Goal: Communication & Community: Answer question/provide support

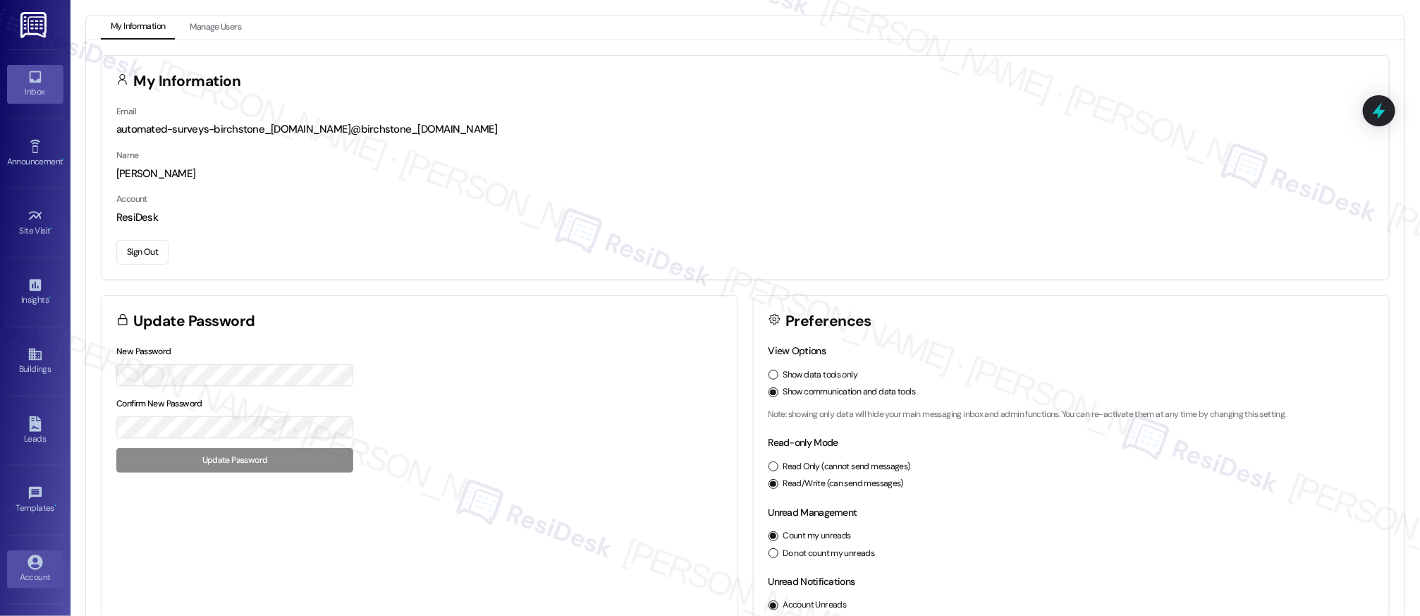
click at [38, 85] on div "Inbox" at bounding box center [35, 92] width 71 height 14
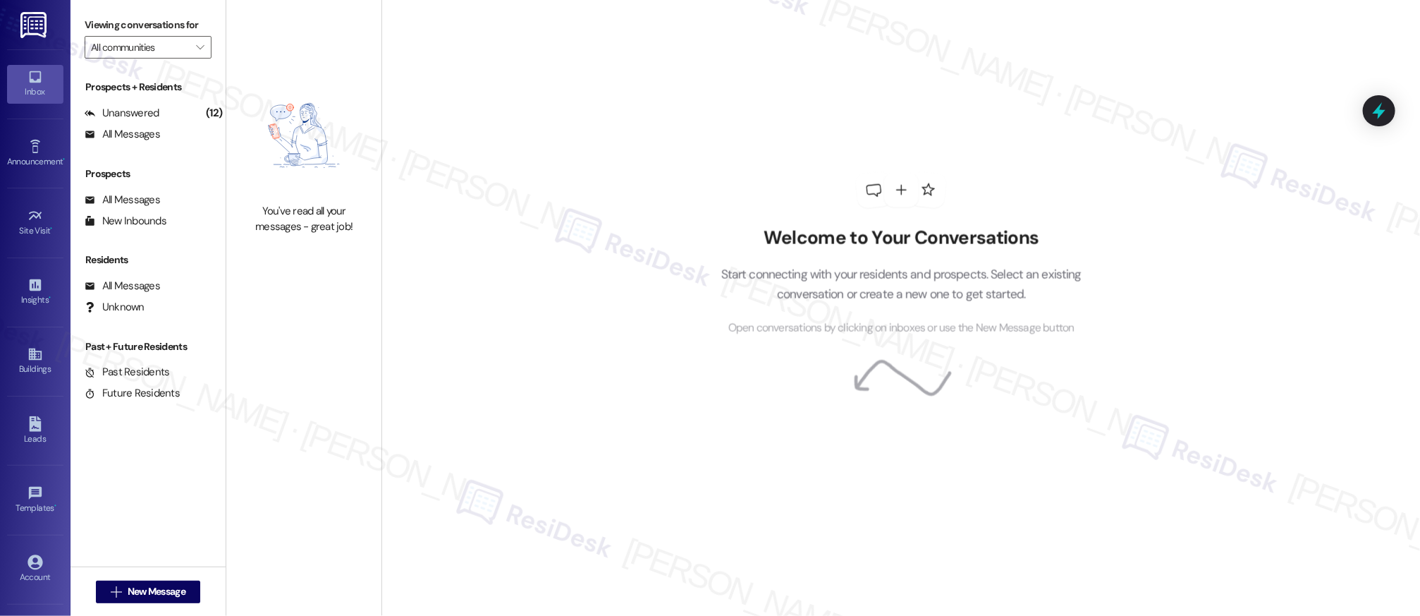
click at [38, 85] on div "Inbox" at bounding box center [35, 92] width 71 height 14
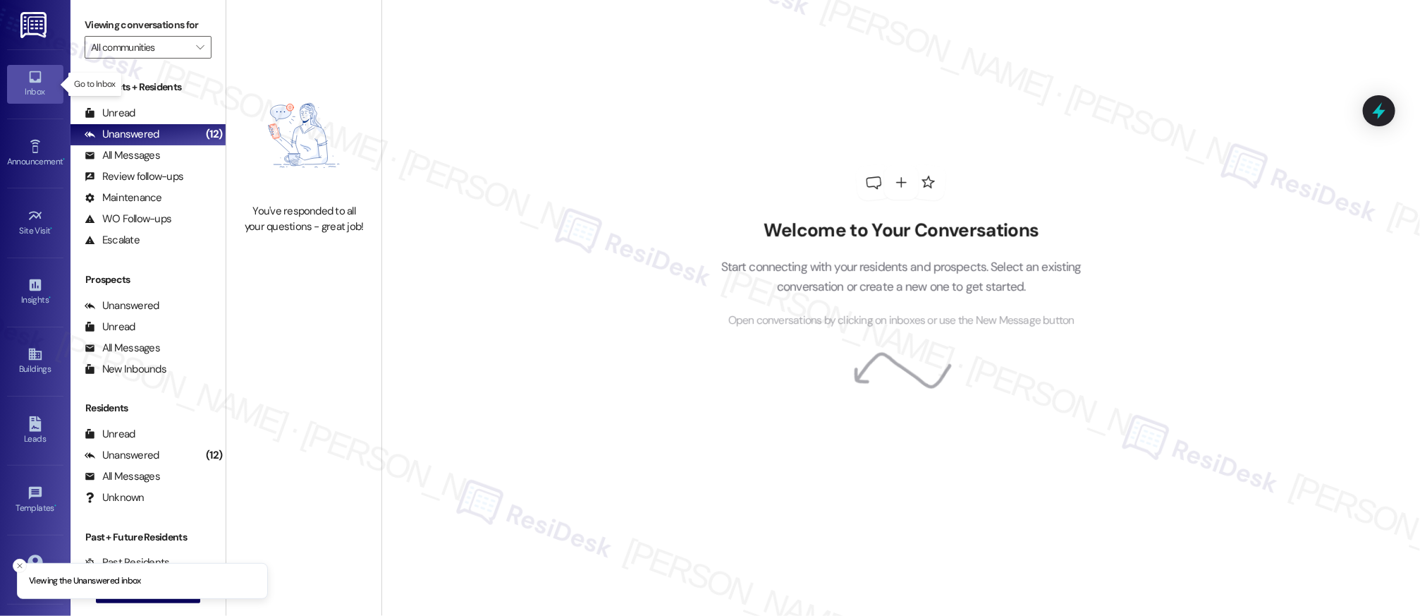
click at [38, 85] on div "Inbox" at bounding box center [35, 92] width 71 height 14
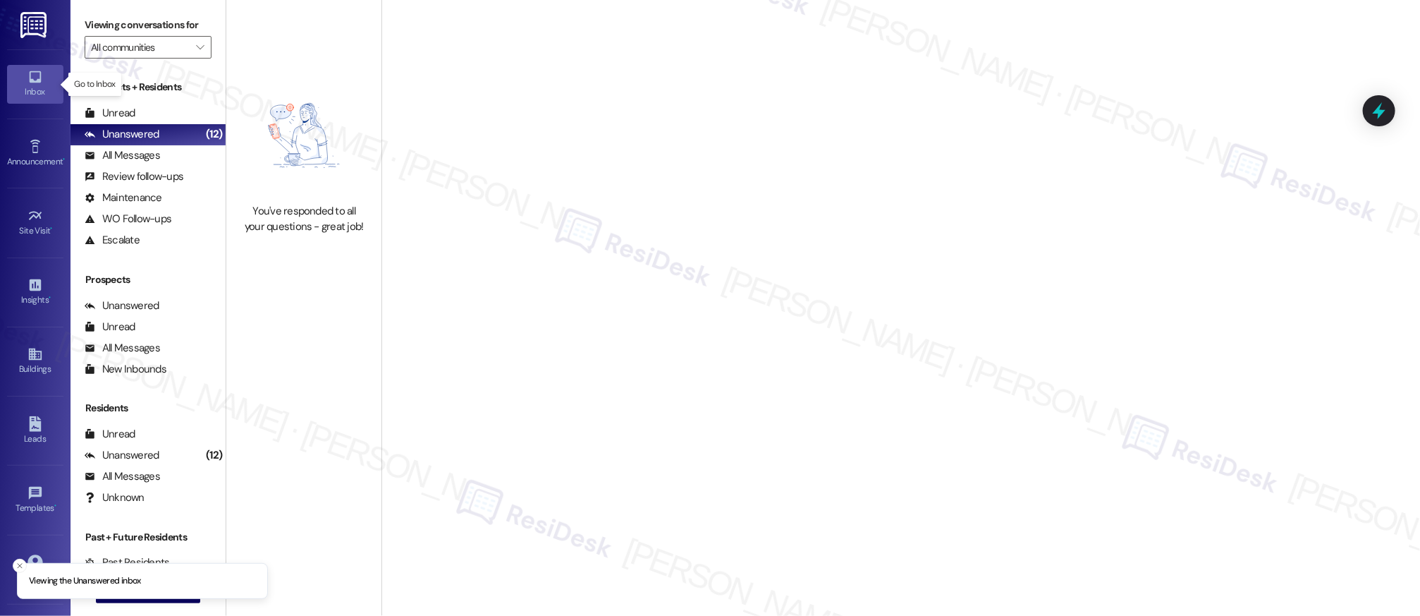
click at [37, 85] on div "Inbox" at bounding box center [35, 92] width 71 height 14
click at [39, 88] on div "Inbox" at bounding box center [35, 92] width 71 height 14
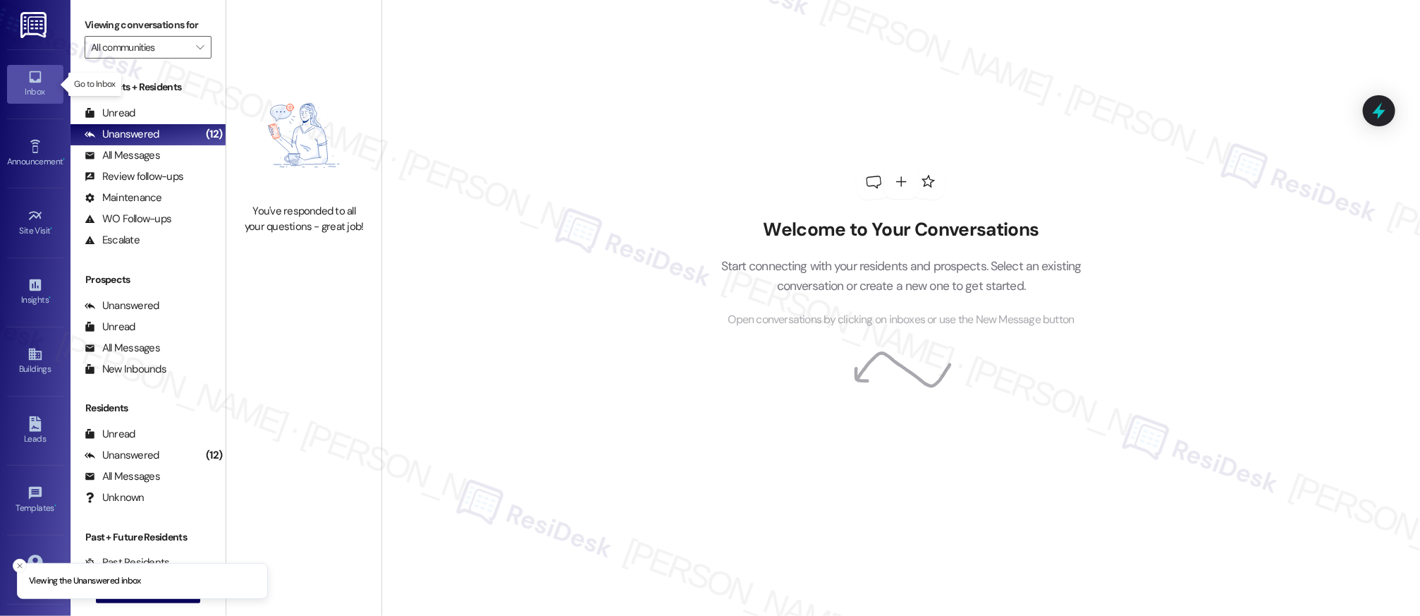
drag, startPoint x: 39, startPoint y: 89, endPoint x: 51, endPoint y: 95, distance: 14.2
click at [39, 89] on div "Inbox" at bounding box center [35, 92] width 71 height 14
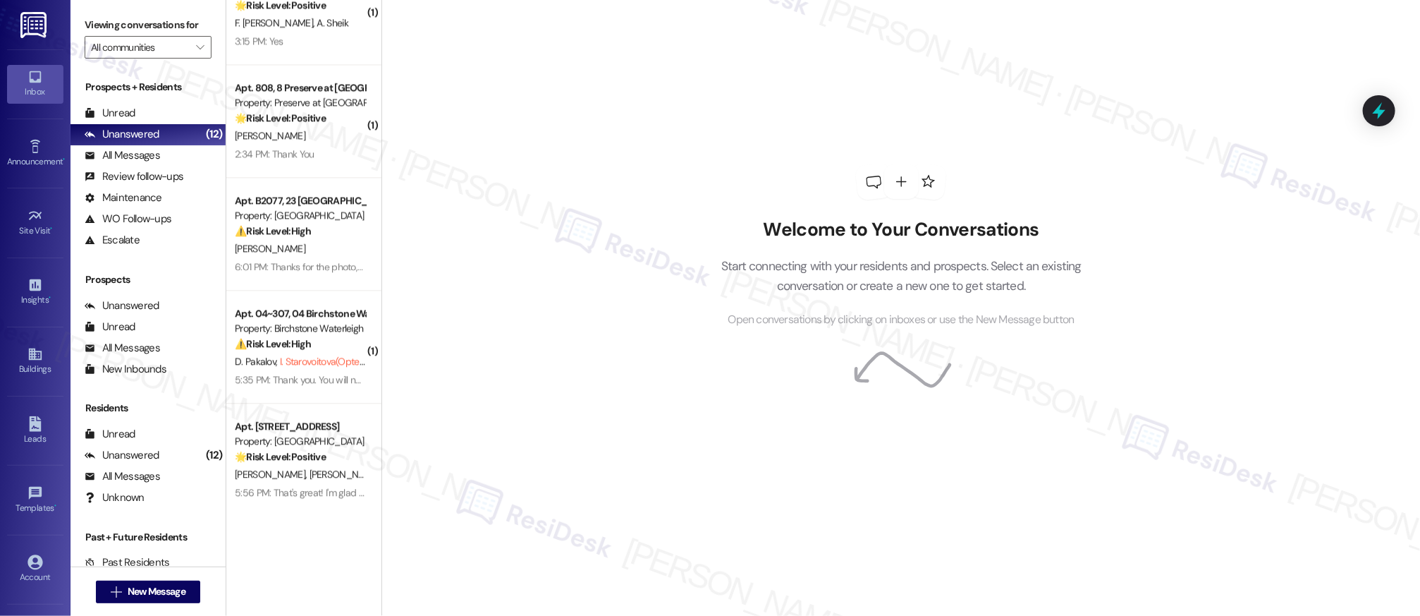
scroll to position [3831, 0]
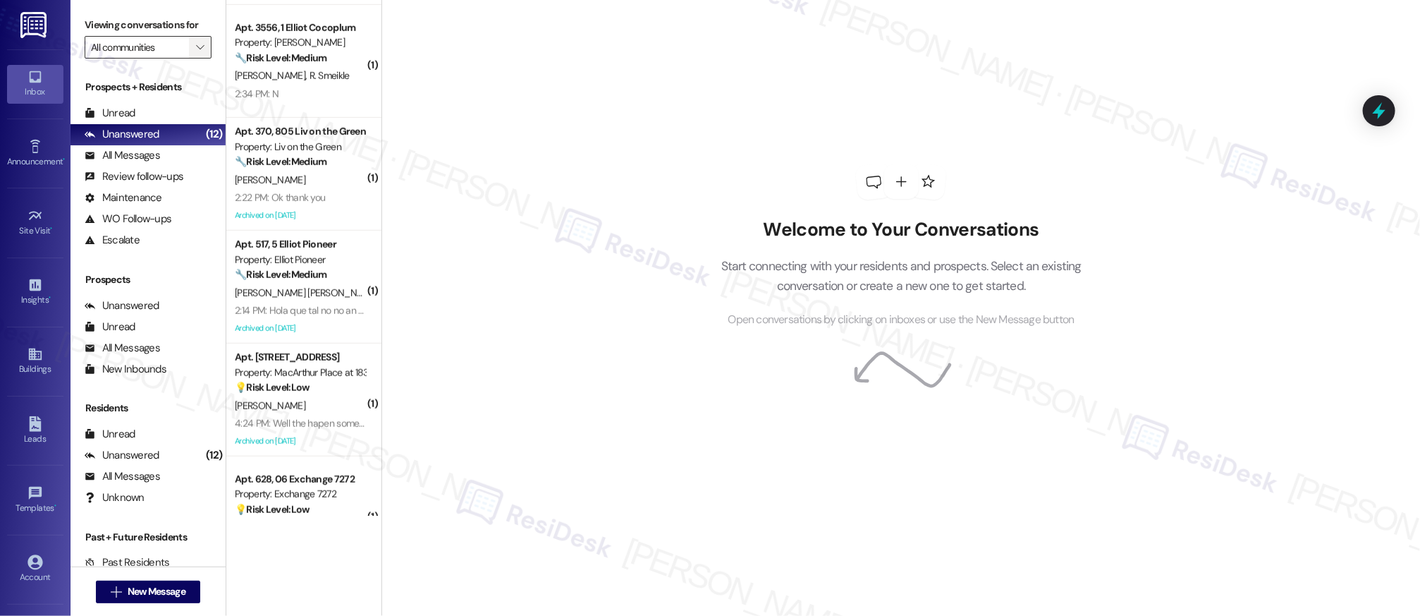
click at [197, 50] on icon "" at bounding box center [201, 47] width 8 height 11
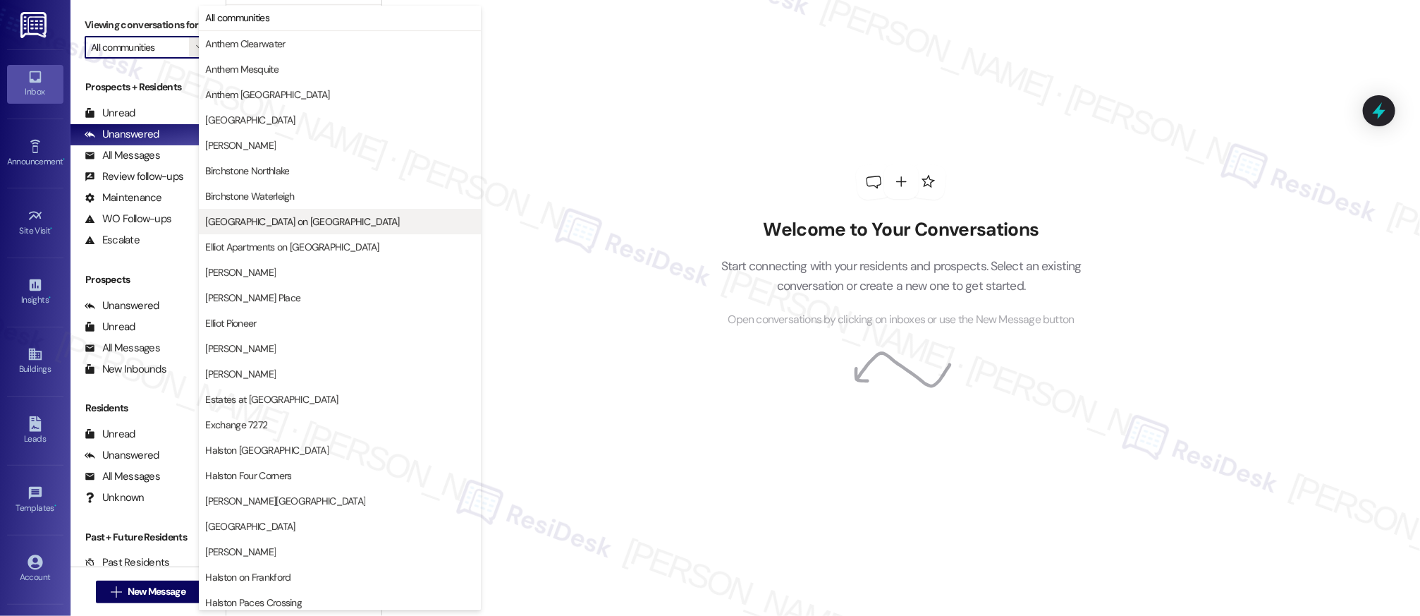
scroll to position [0, 0]
click at [357, 226] on span "Devon on Northgate" at bounding box center [339, 222] width 269 height 14
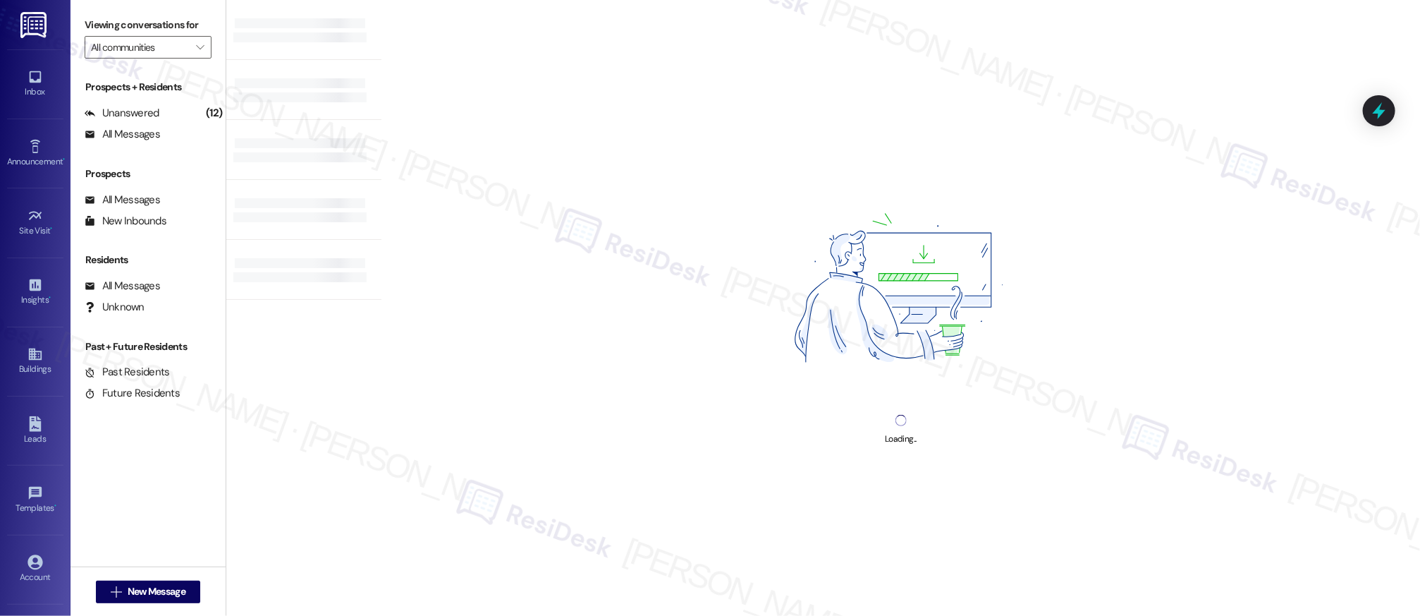
type input "Devon on Northgate"
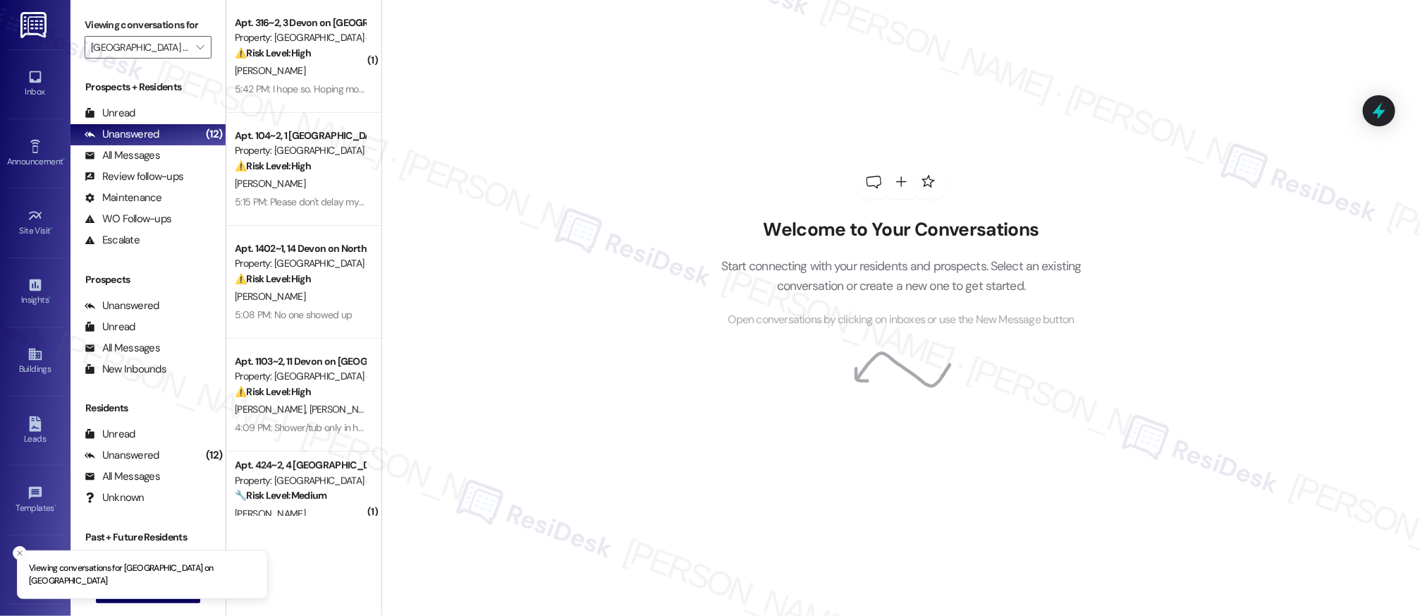
scroll to position [499, 0]
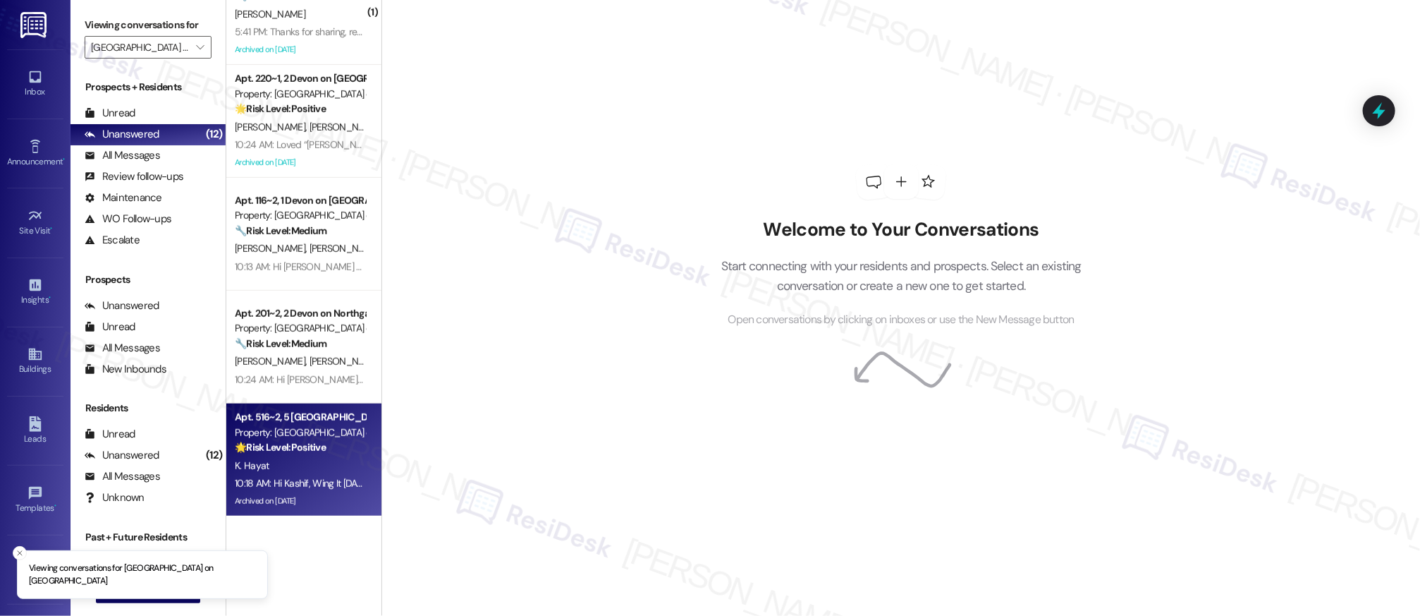
click at [310, 497] on div "Archived on 09/10/2025" at bounding box center [299, 501] width 133 height 18
click at [314, 484] on div "10:18 AM: Hi Kashif, Wing It Wednesday is happening today, Wednesday, September…" at bounding box center [487, 483] width 504 height 13
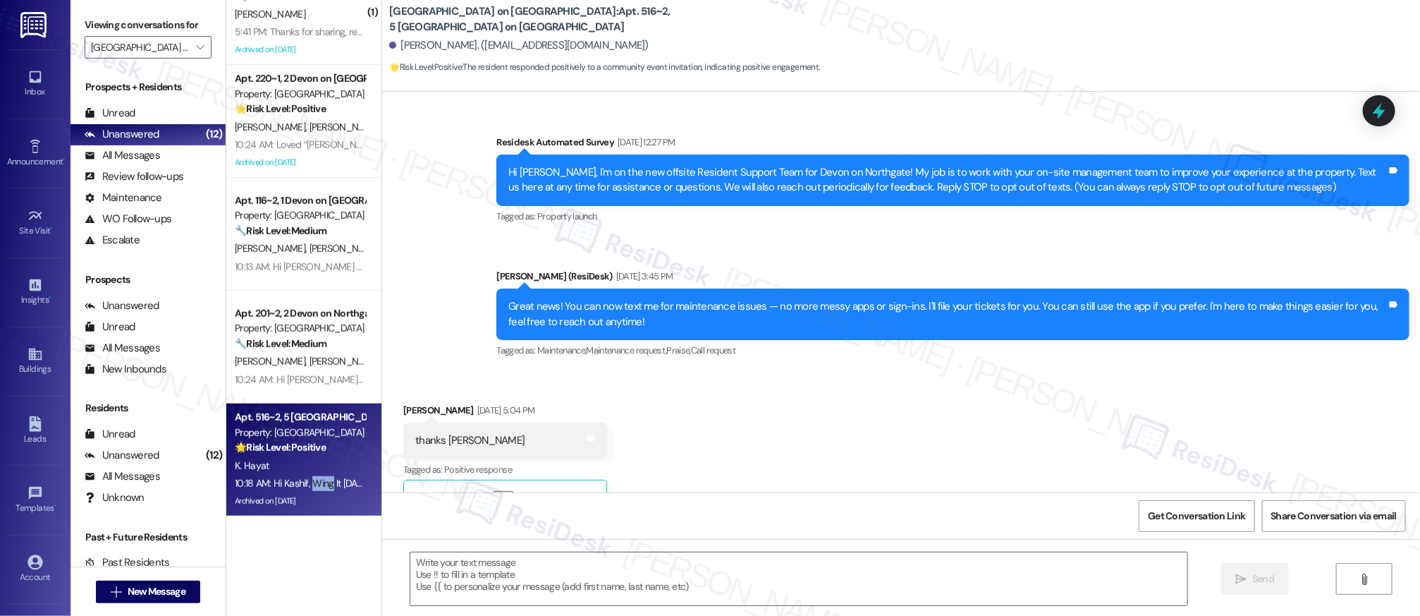
scroll to position [6776, 0]
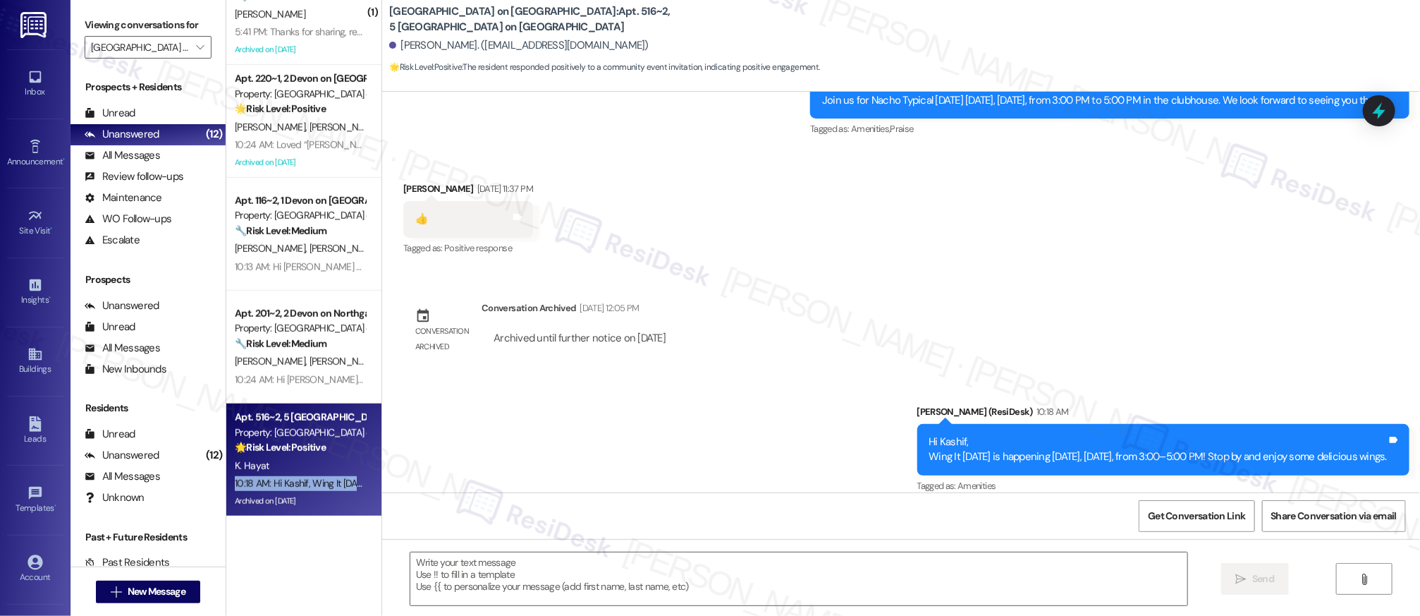
click at [314, 484] on div "10:18 AM: Hi Kashif, Wing It Wednesday is happening today, Wednesday, September…" at bounding box center [487, 483] width 504 height 13
type textarea "Fetching suggested responses. Please feel free to read through the conversation…"
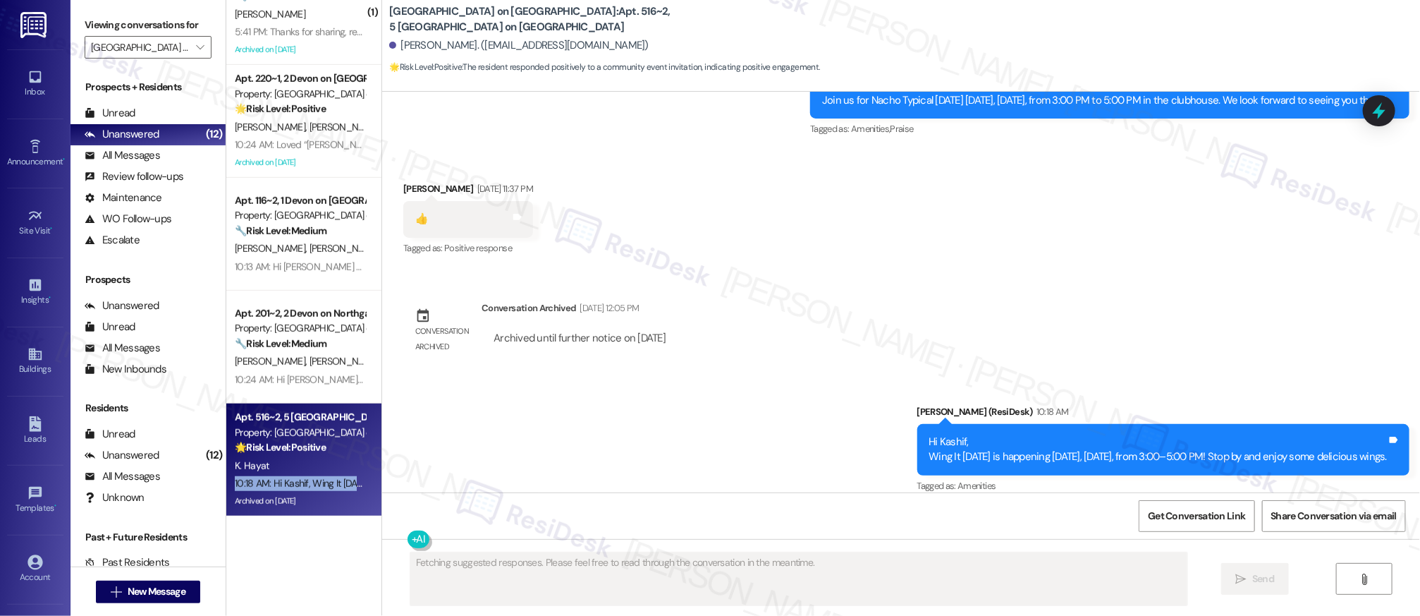
click at [314, 484] on div "10:18 AM: Hi Kashif, Wing It Wednesday is happening today, Wednesday, September…" at bounding box center [487, 483] width 504 height 13
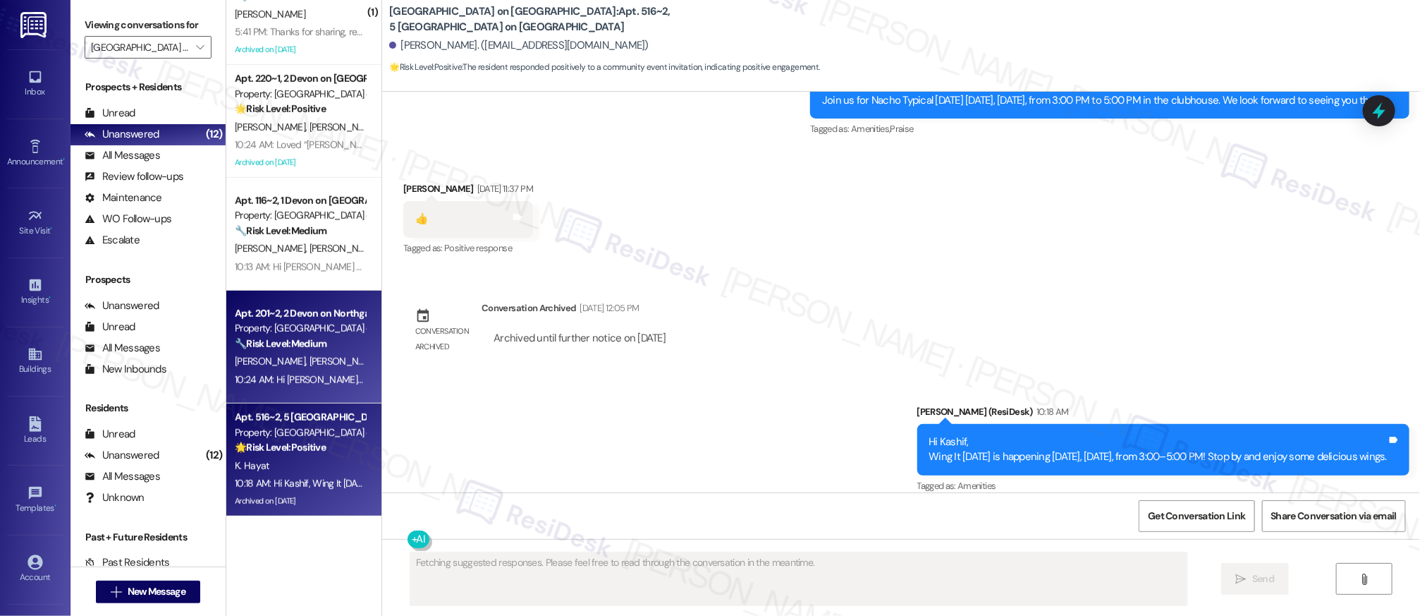
click at [292, 329] on div "Property: Devon on Northgate" at bounding box center [300, 328] width 130 height 15
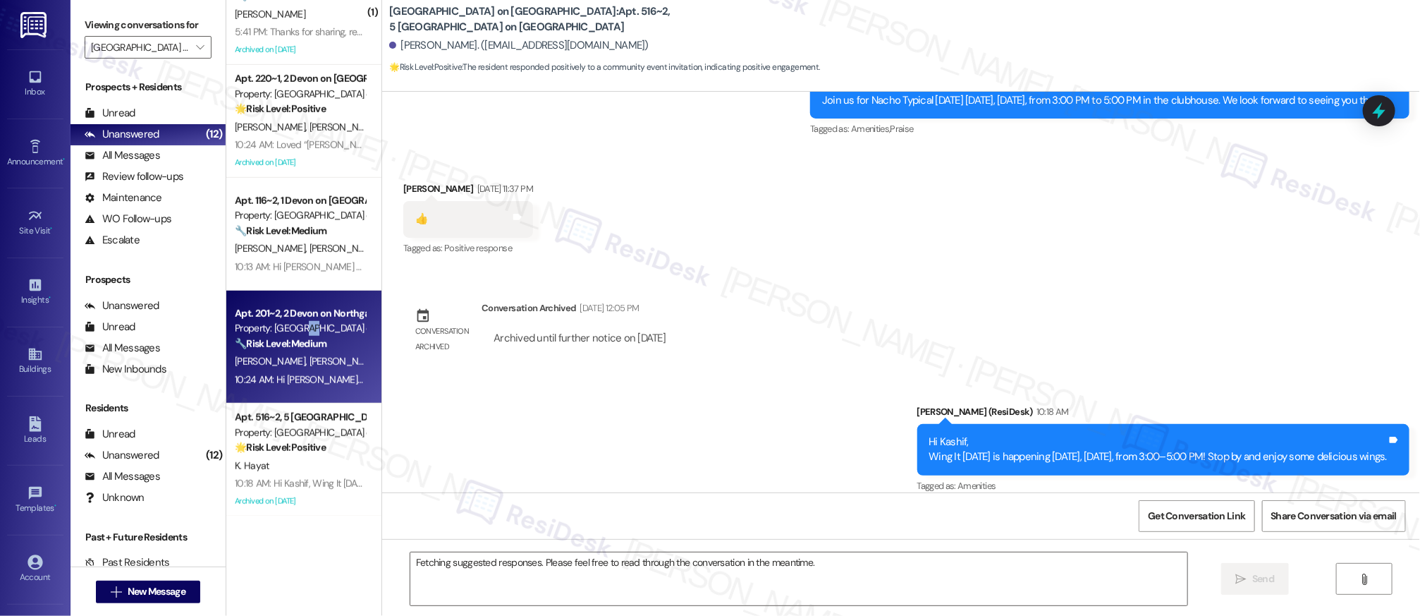
click at [292, 329] on div "Property: Devon on Northgate" at bounding box center [300, 328] width 130 height 15
click at [293, 330] on div "Property: Devon on Northgate" at bounding box center [300, 328] width 130 height 15
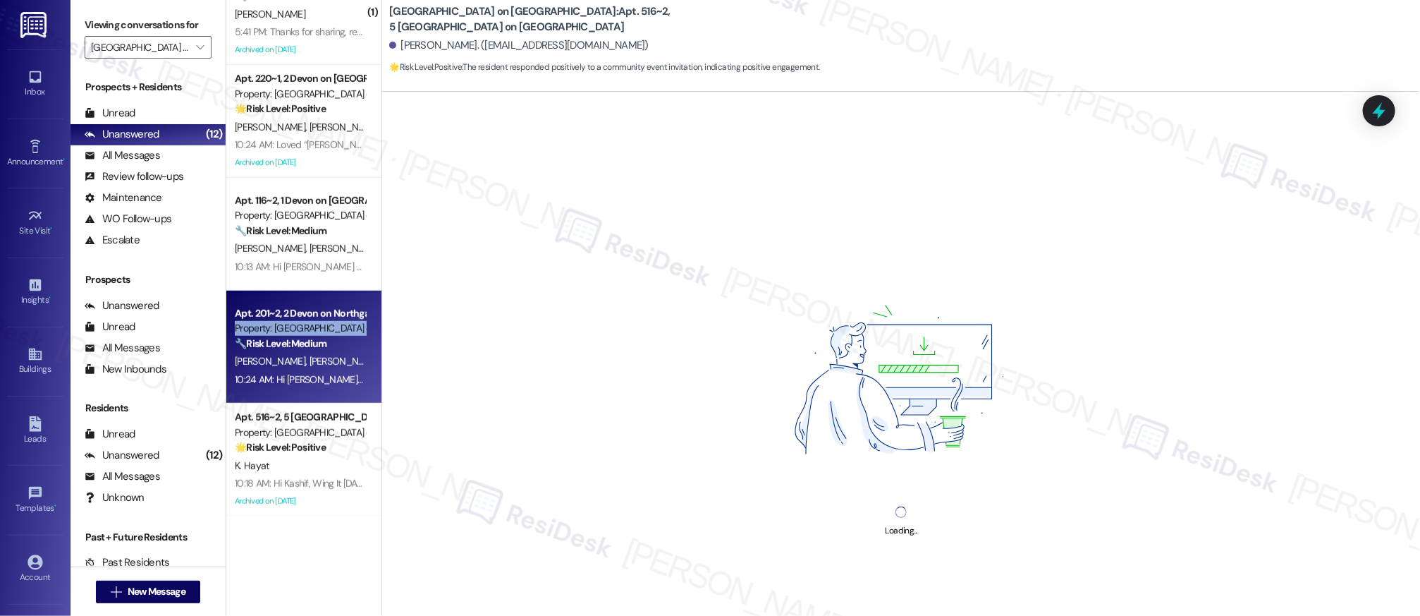
click at [293, 330] on div "Property: Devon on Northgate" at bounding box center [300, 328] width 130 height 15
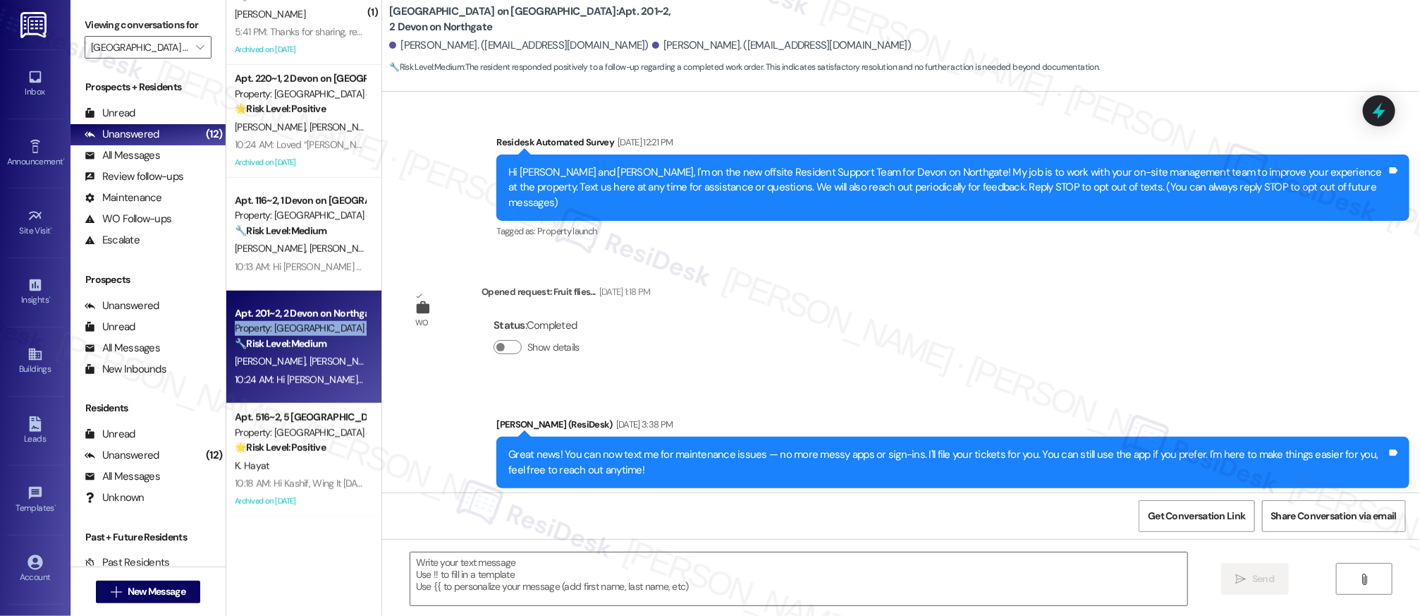
click at [293, 330] on div "Property: Devon on Northgate" at bounding box center [300, 328] width 130 height 15
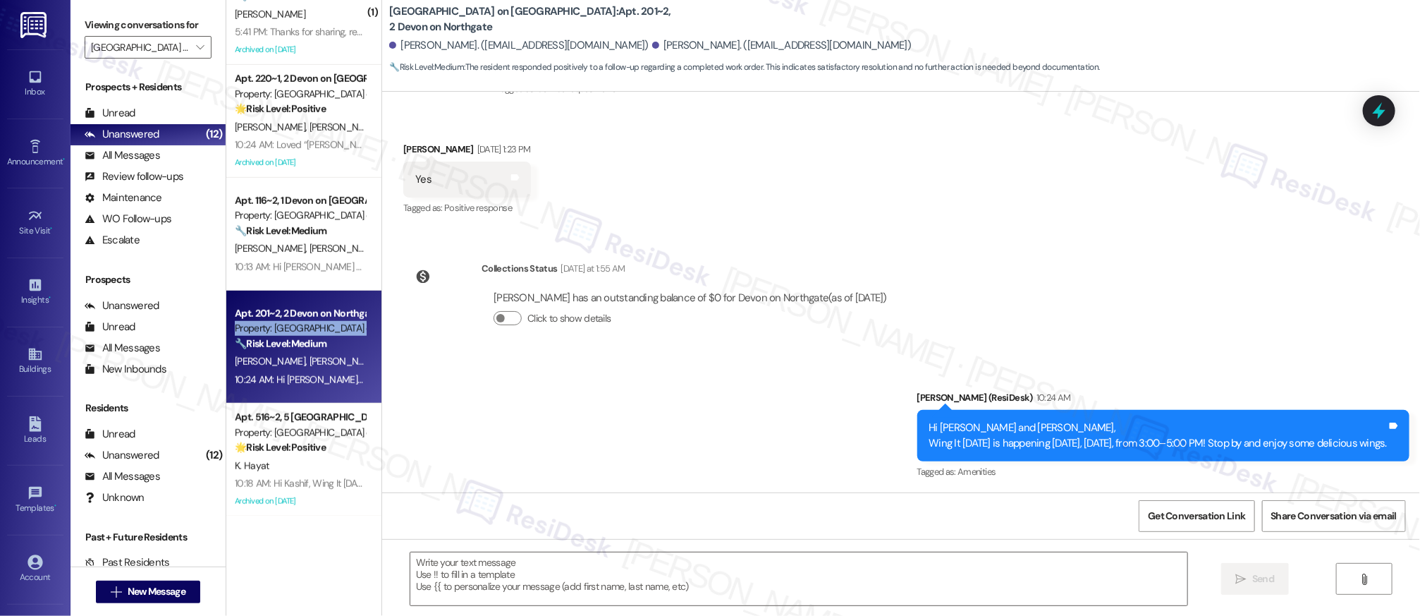
type textarea "Fetching suggested responses. Please feel free to read through the conversation…"
drag, startPoint x: 671, startPoint y: 548, endPoint x: 679, endPoint y: 564, distance: 18.0
click at [671, 549] on div " Send " at bounding box center [901, 592] width 1038 height 106
click at [679, 564] on textarea at bounding box center [798, 578] width 777 height 53
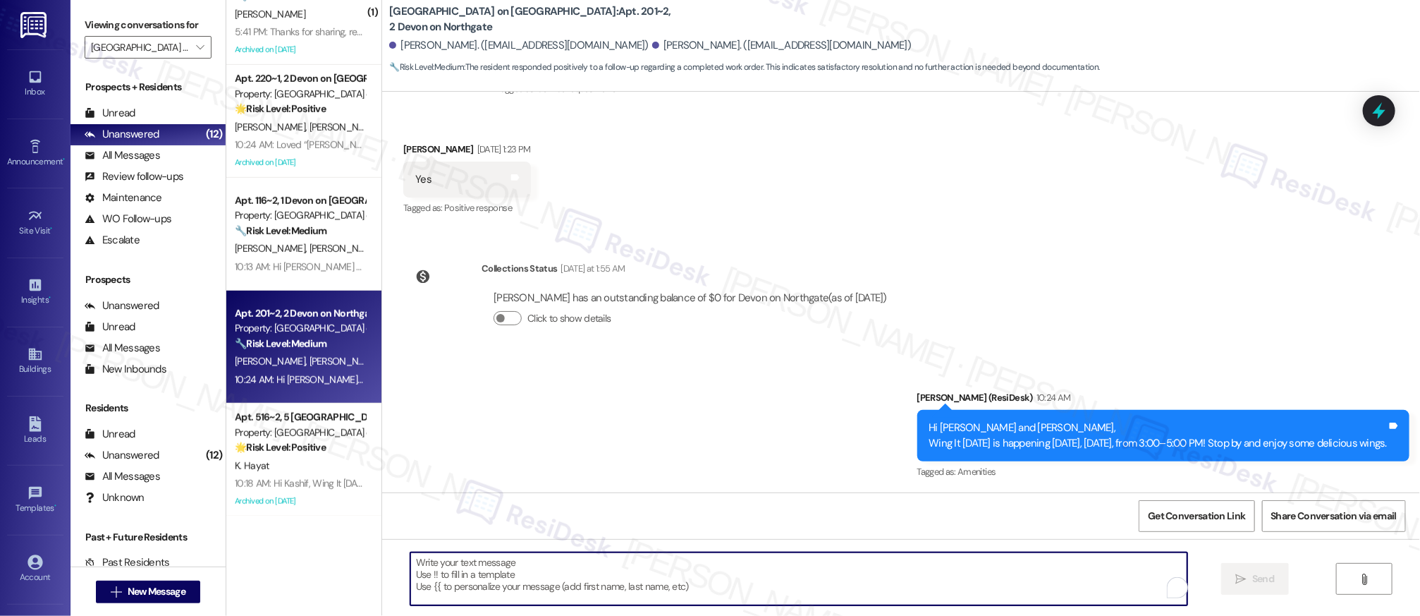
click at [738, 578] on textarea "To enrich screen reader interactions, please activate Accessibility in Grammarl…" at bounding box center [798, 578] width 777 height 53
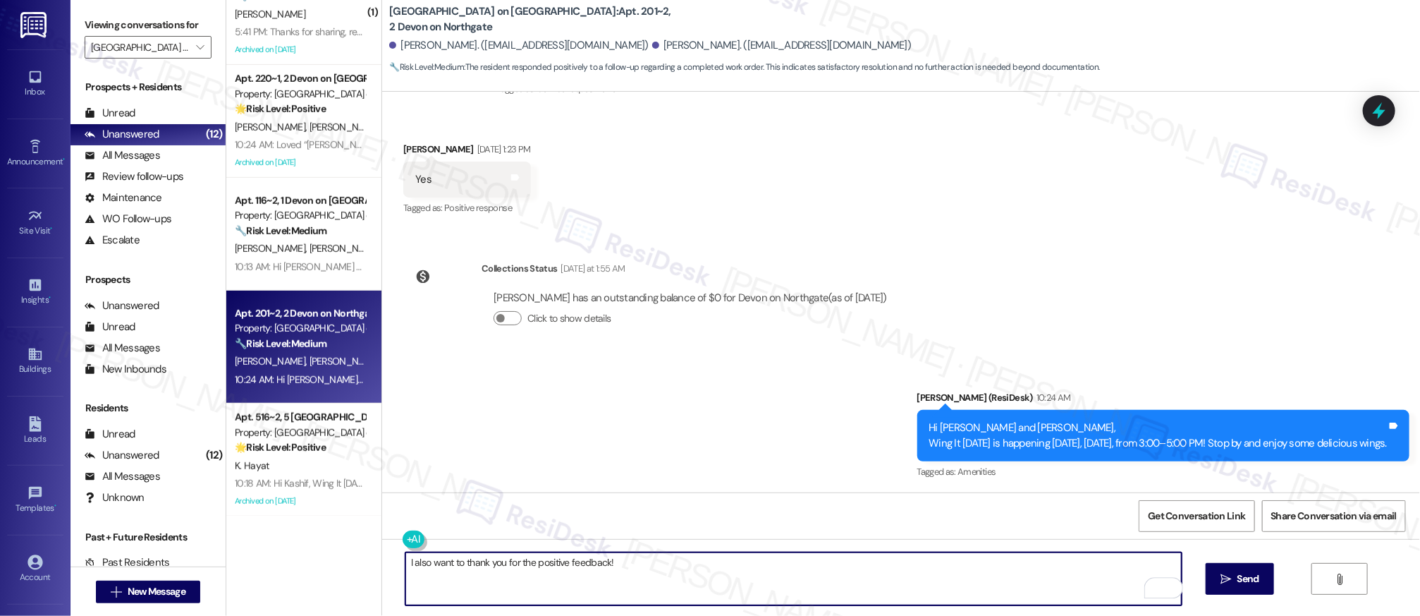
paste textarea "I’m so glad to hear you were pleased with how maintenance handled everything. I…"
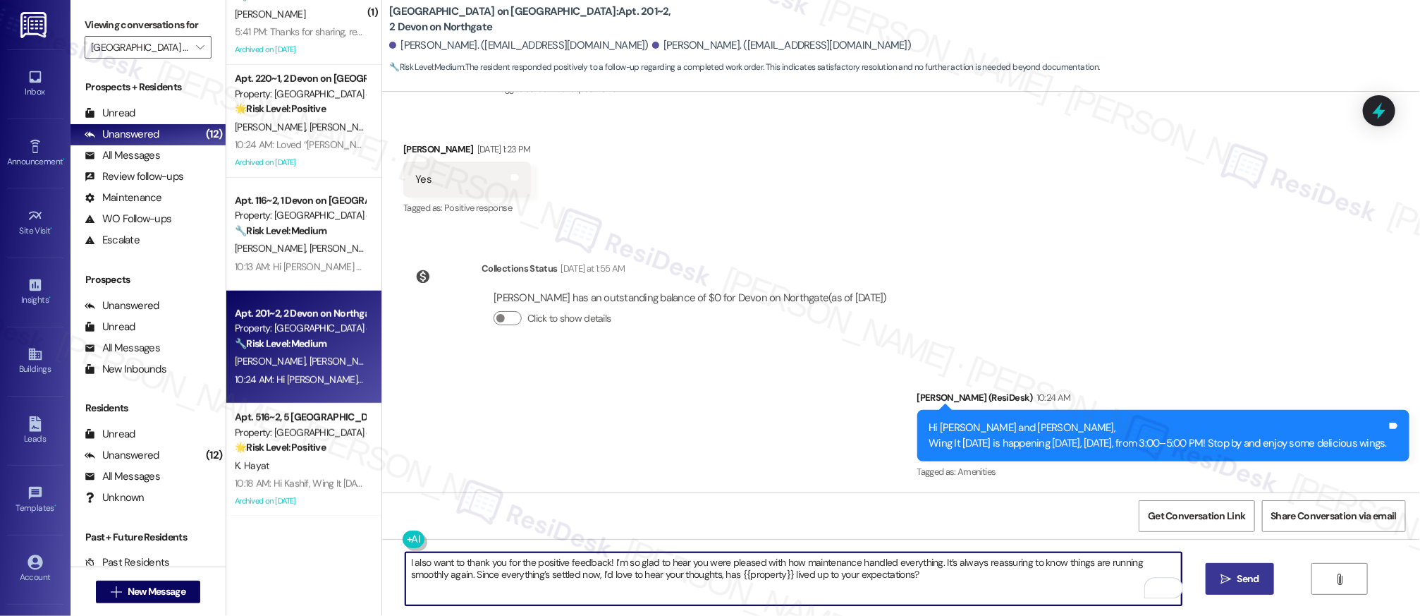
type textarea "I also want to thank you for the positive feedback! I’m so glad to hear you wer…"
click at [1241, 571] on span "Send" at bounding box center [1248, 578] width 22 height 15
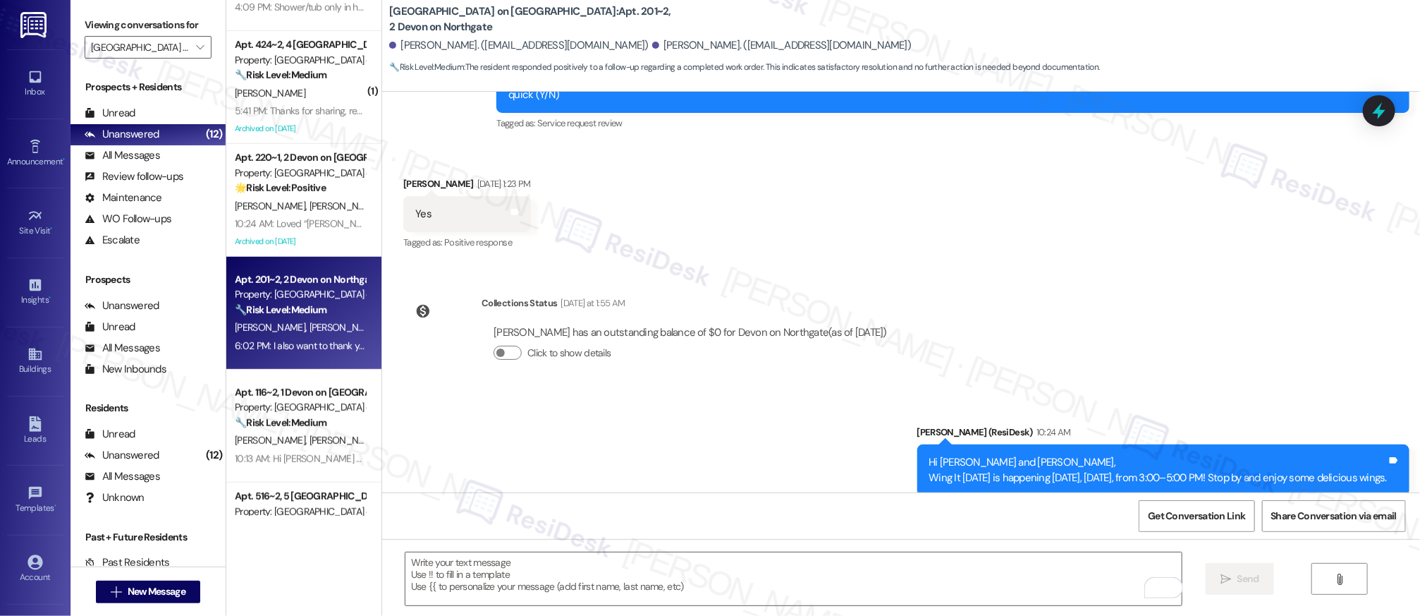
scroll to position [420, 0]
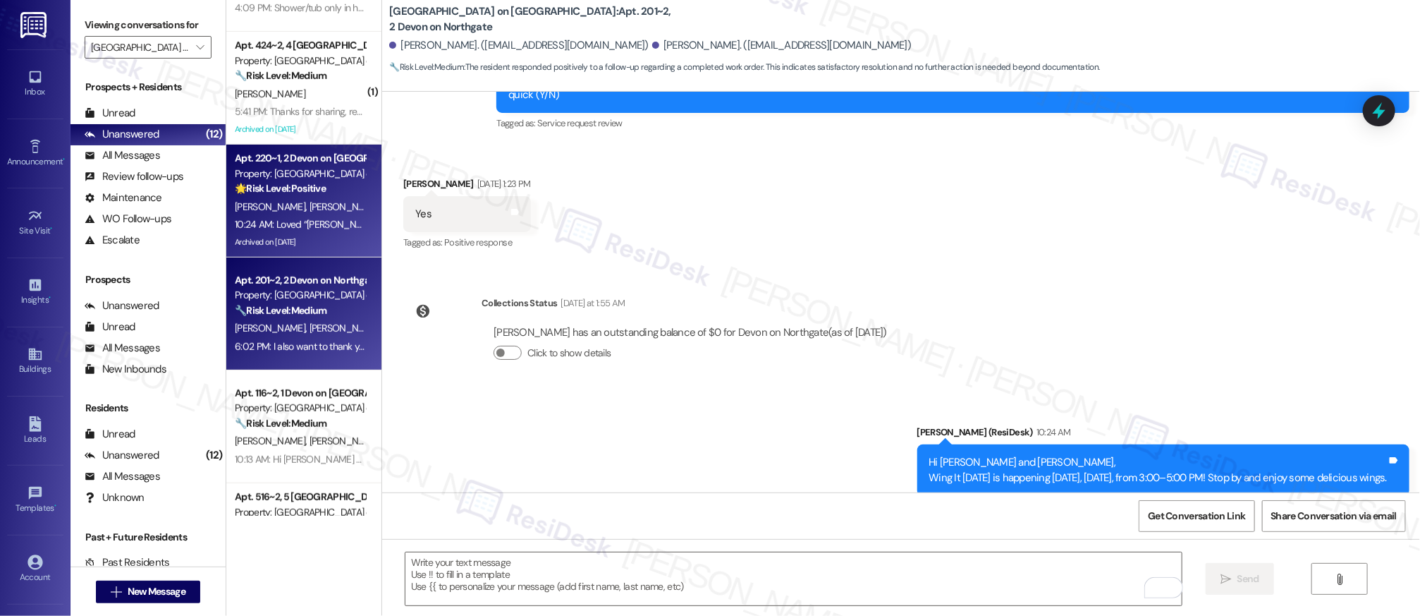
click at [299, 219] on div "10:24 AM: Loved “Sarah (Devon on Northgate): Hi Keisha and Cleoda, Wing It Wedn…" at bounding box center [688, 224] width 906 height 13
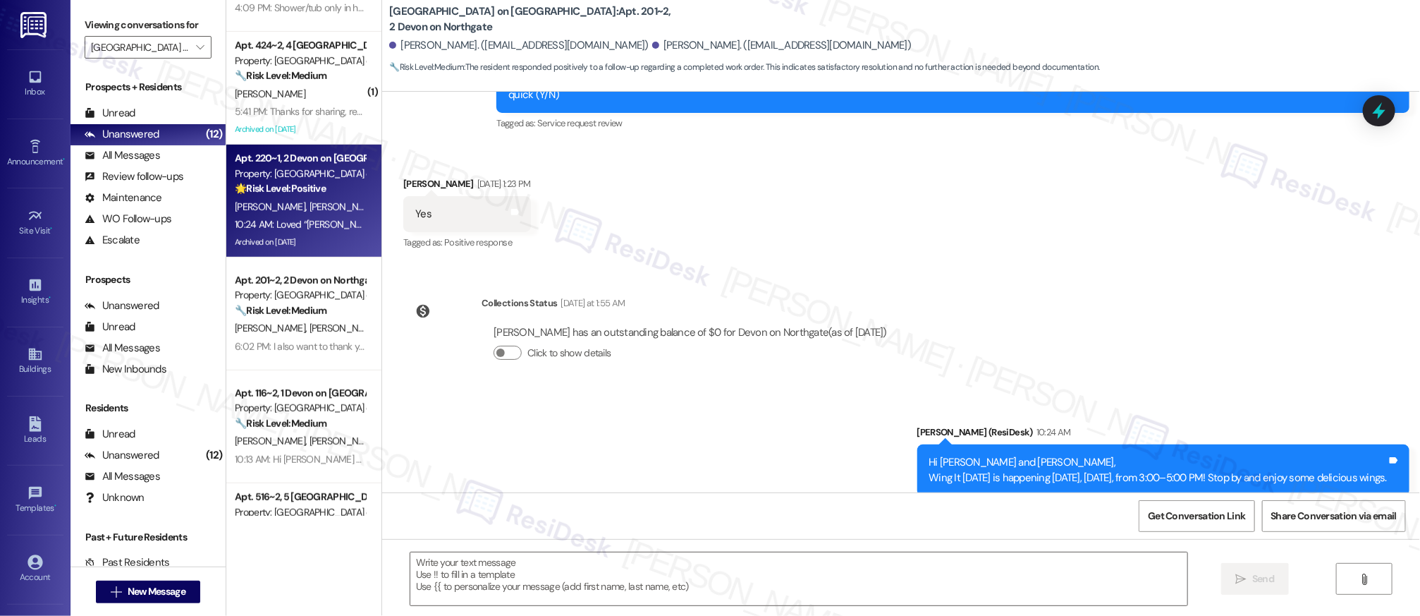
click at [300, 218] on div "10:24 AM: Loved “Sarah (Devon on Northgate): Hi Keisha and Cleoda, Wing It Wedn…" at bounding box center [688, 224] width 906 height 13
type textarea "Fetching suggested responses. Please feel free to read through the conversation…"
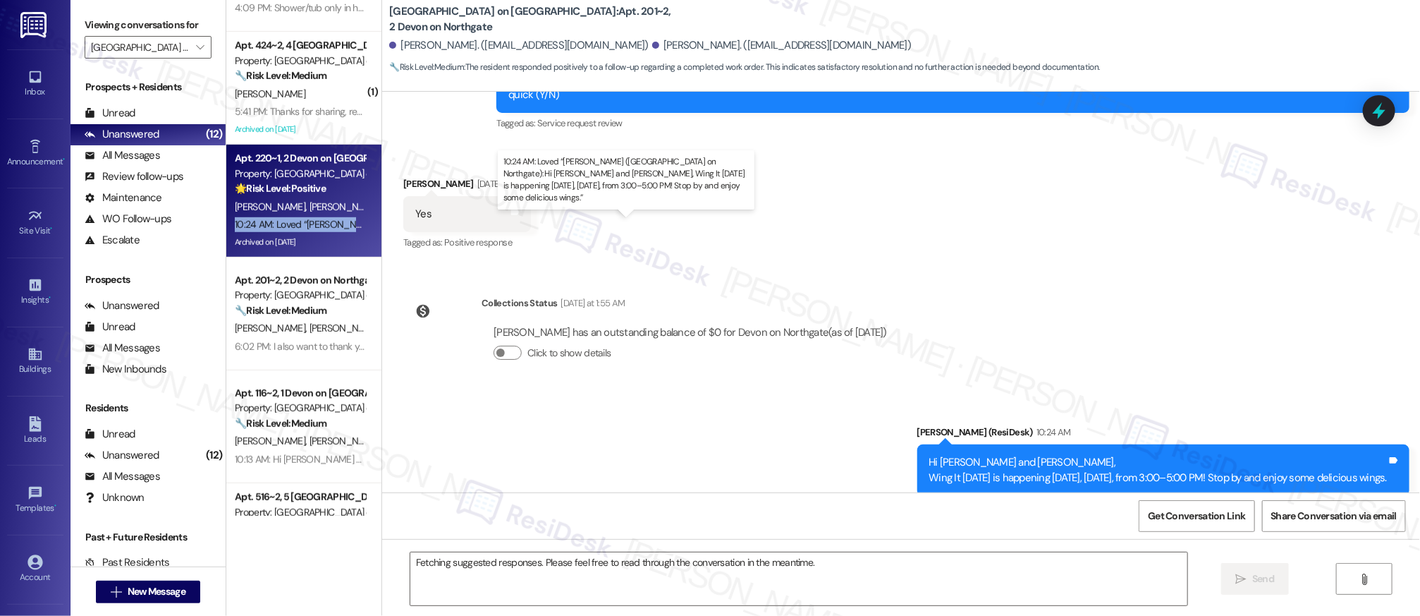
click at [300, 218] on div "10:24 AM: Loved “Sarah (Devon on Northgate): Hi Keisha and Cleoda, Wing It Wedn…" at bounding box center [688, 224] width 906 height 13
click at [300, 219] on div "10:24 AM: Loved “Sarah (Devon on Northgate): Hi Keisha and Cleoda, Wing It Wedn…" at bounding box center [688, 224] width 906 height 13
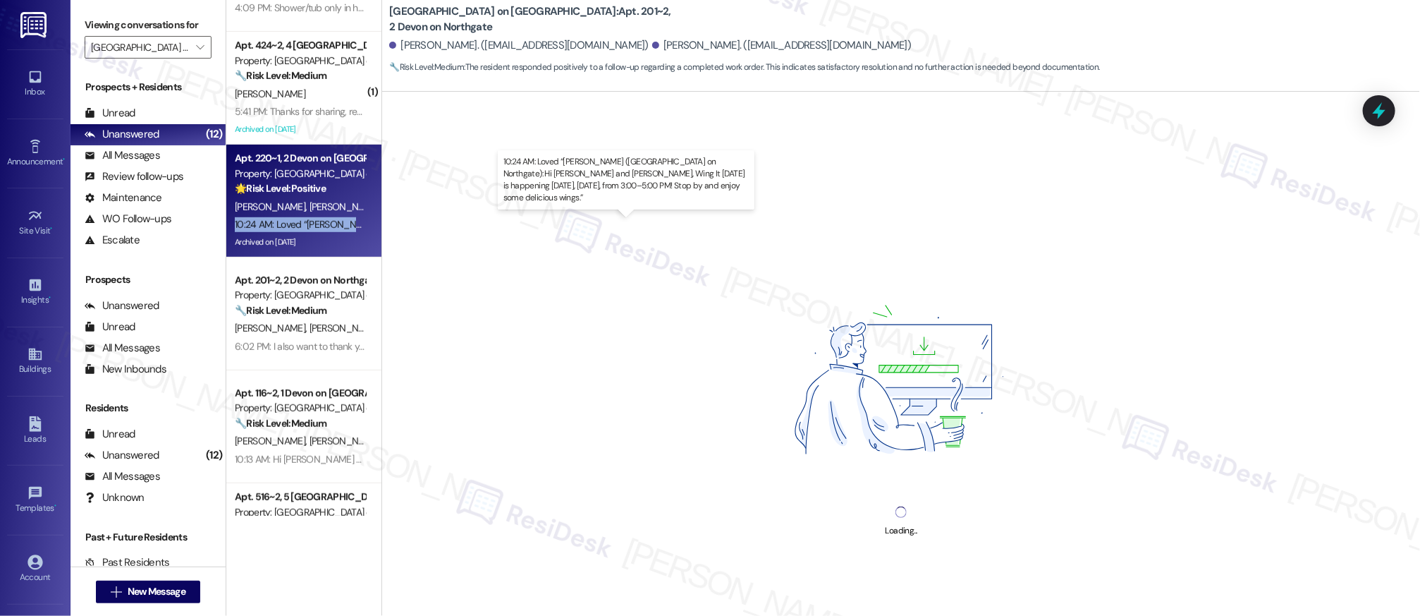
click at [300, 219] on div "10:24 AM: Loved “Sarah (Devon on Northgate): Hi Keisha and Cleoda, Wing It Wedn…" at bounding box center [688, 224] width 906 height 13
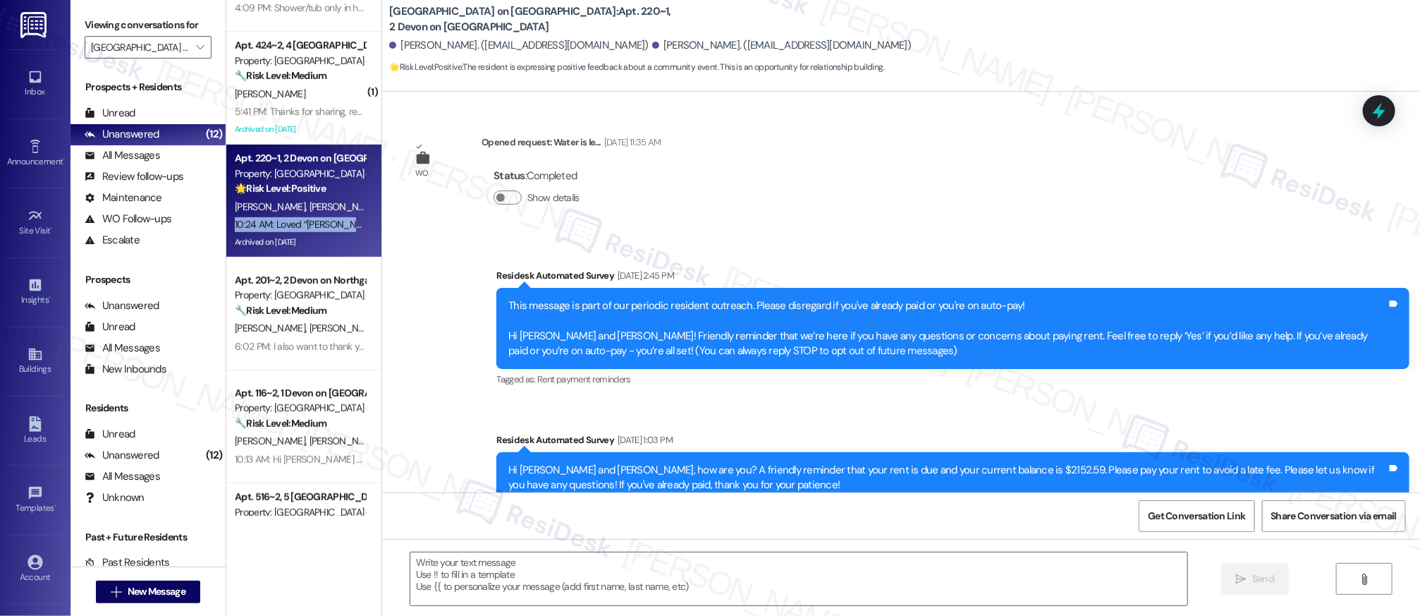
click at [300, 218] on div "10:24 AM: Loved “Sarah (Devon on Northgate): Hi Keisha and Cleoda, Wing It Wedn…" at bounding box center [688, 224] width 906 height 13
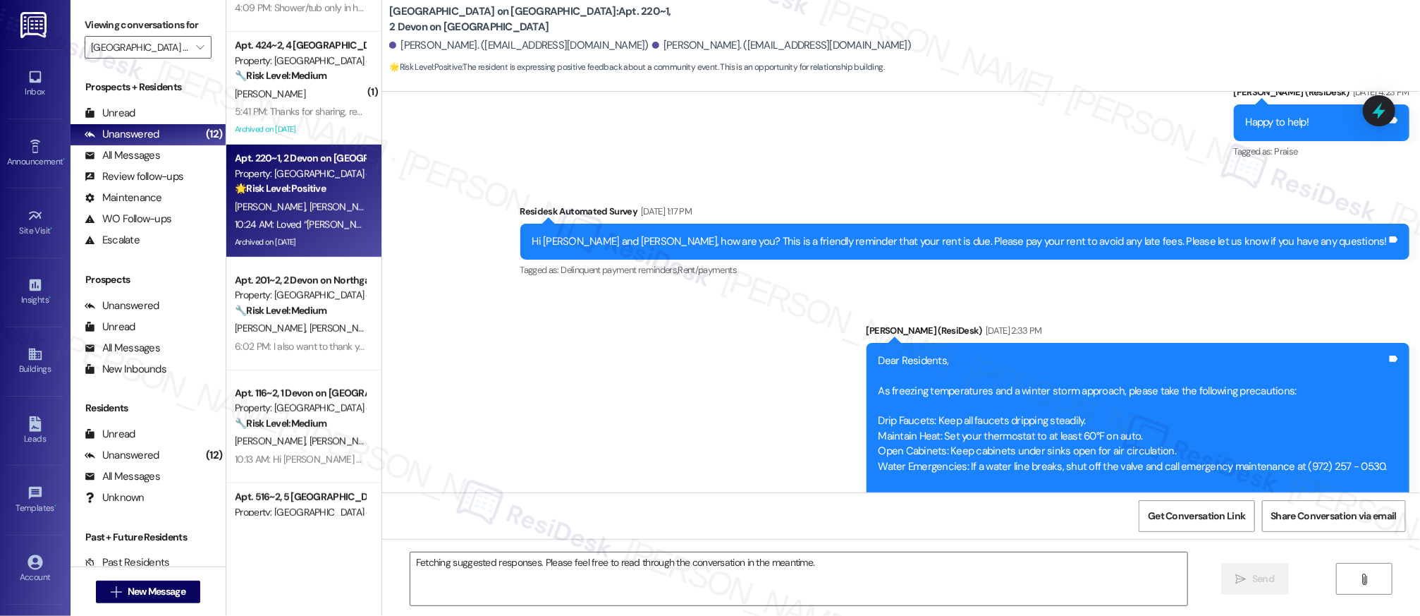
drag, startPoint x: 300, startPoint y: 218, endPoint x: 304, endPoint y: 200, distance: 18.7
click at [300, 218] on div "10:24 AM: Loved “Sarah (Devon on Northgate): Hi Keisha and Cleoda, Wing It Wedn…" at bounding box center [688, 224] width 906 height 13
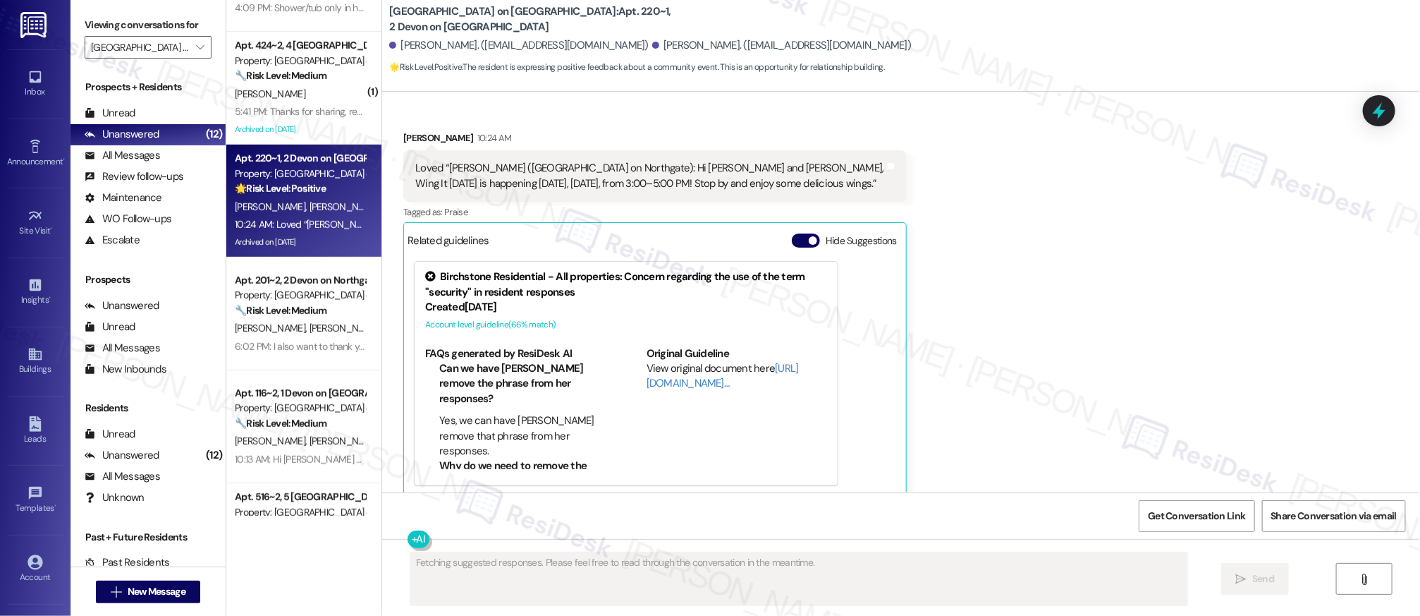
scroll to position [417, 0]
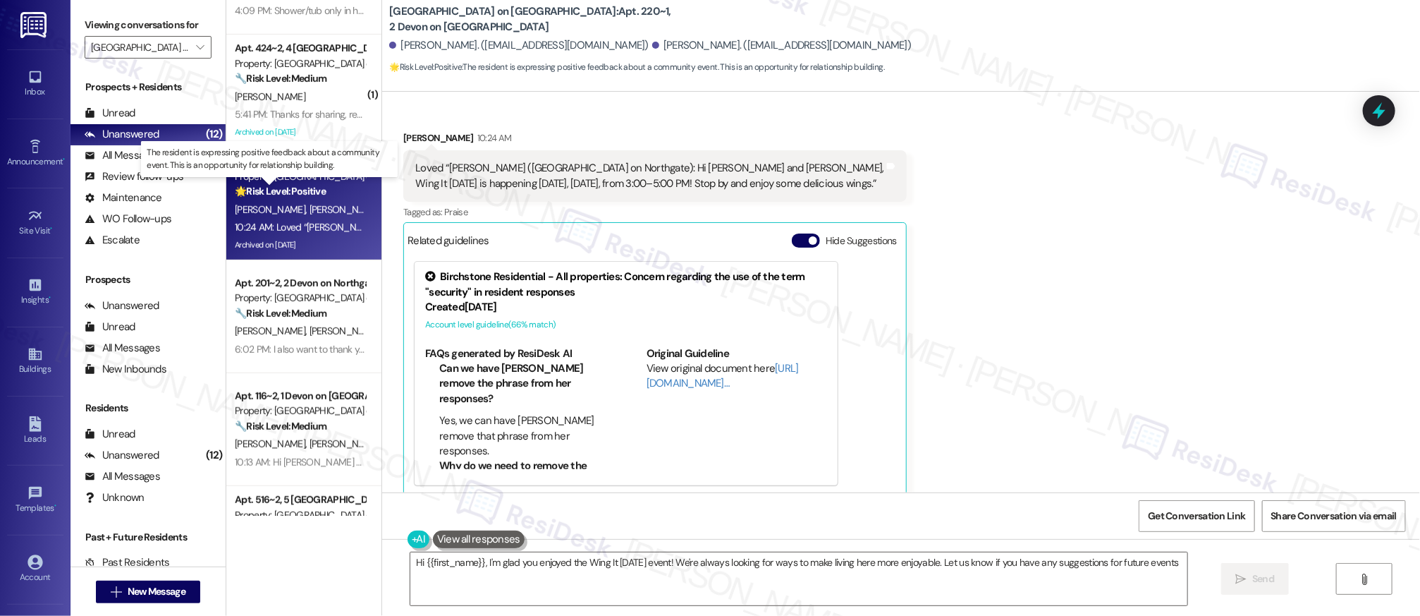
type textarea "Hi {{first_name}}, I'm glad you enjoyed the Wing It Wednesday event! We're alwa…"
click at [303, 195] on strong "🌟 Risk Level: Positive" at bounding box center [280, 191] width 91 height 13
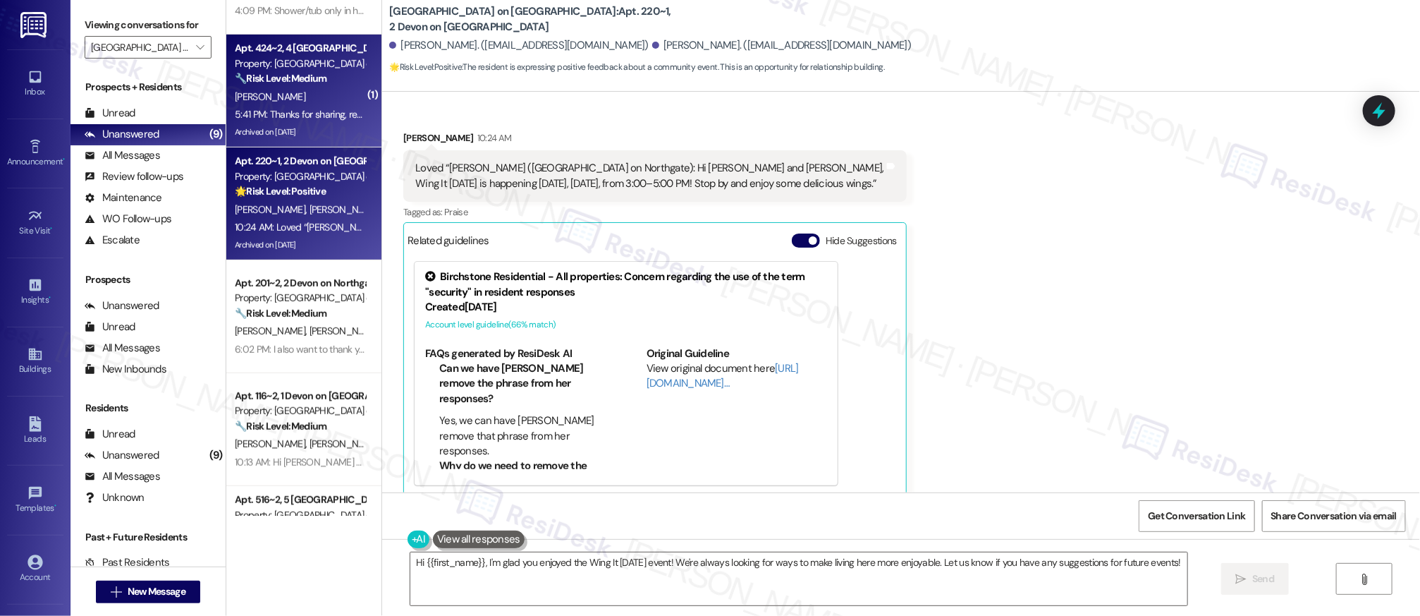
click at [300, 102] on div "M. Azim" at bounding box center [299, 97] width 133 height 18
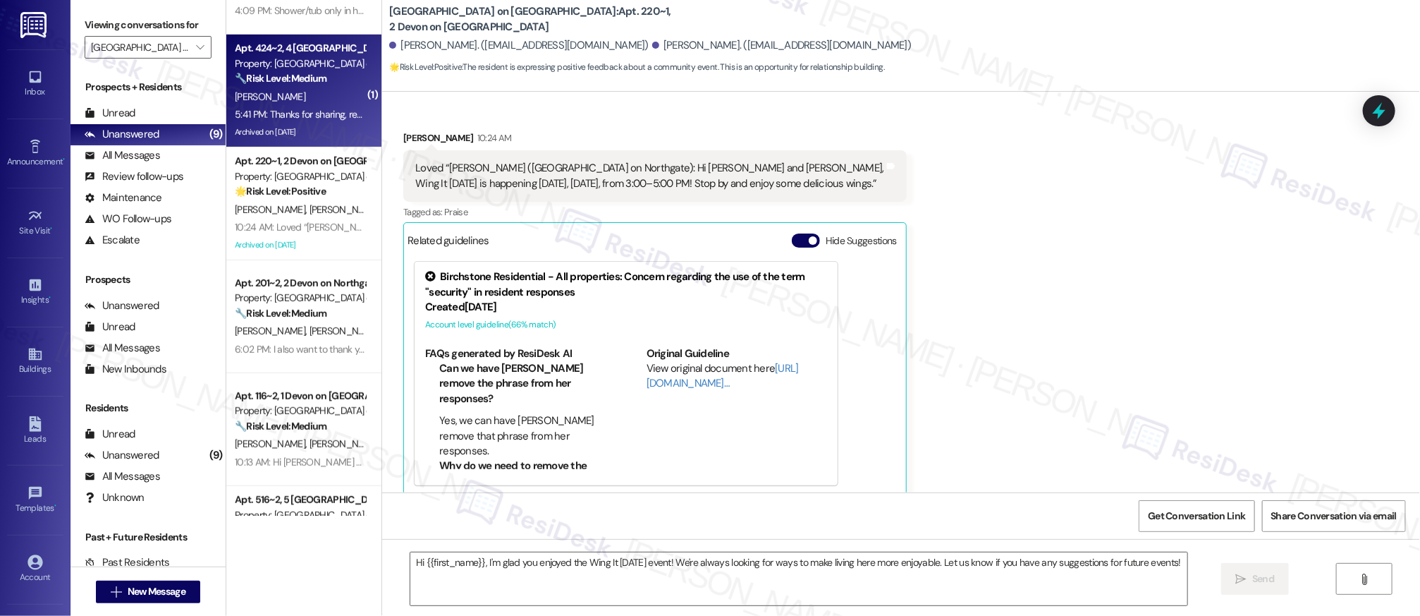
click at [300, 102] on div "M. Azim" at bounding box center [299, 97] width 133 height 18
type textarea "Fetching suggested responses. Please feel free to read through the conversation…"
click at [300, 102] on div "M. Azim" at bounding box center [299, 97] width 133 height 18
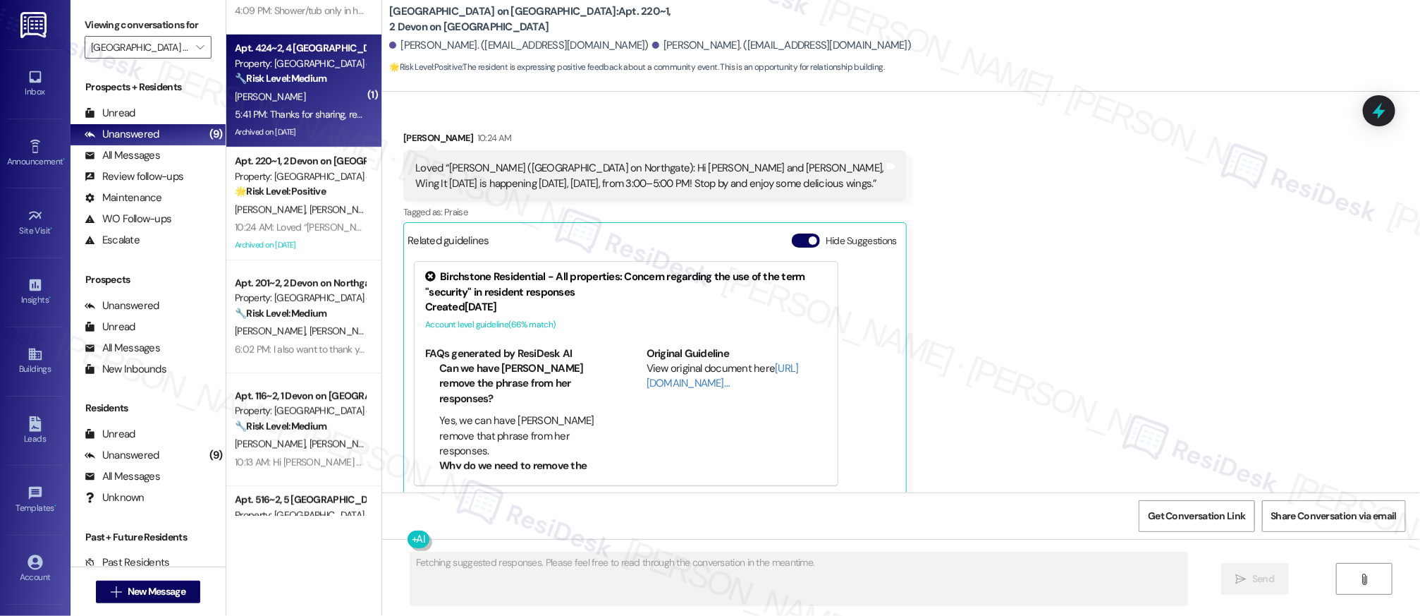
click at [300, 102] on div "M. Azim" at bounding box center [299, 97] width 133 height 18
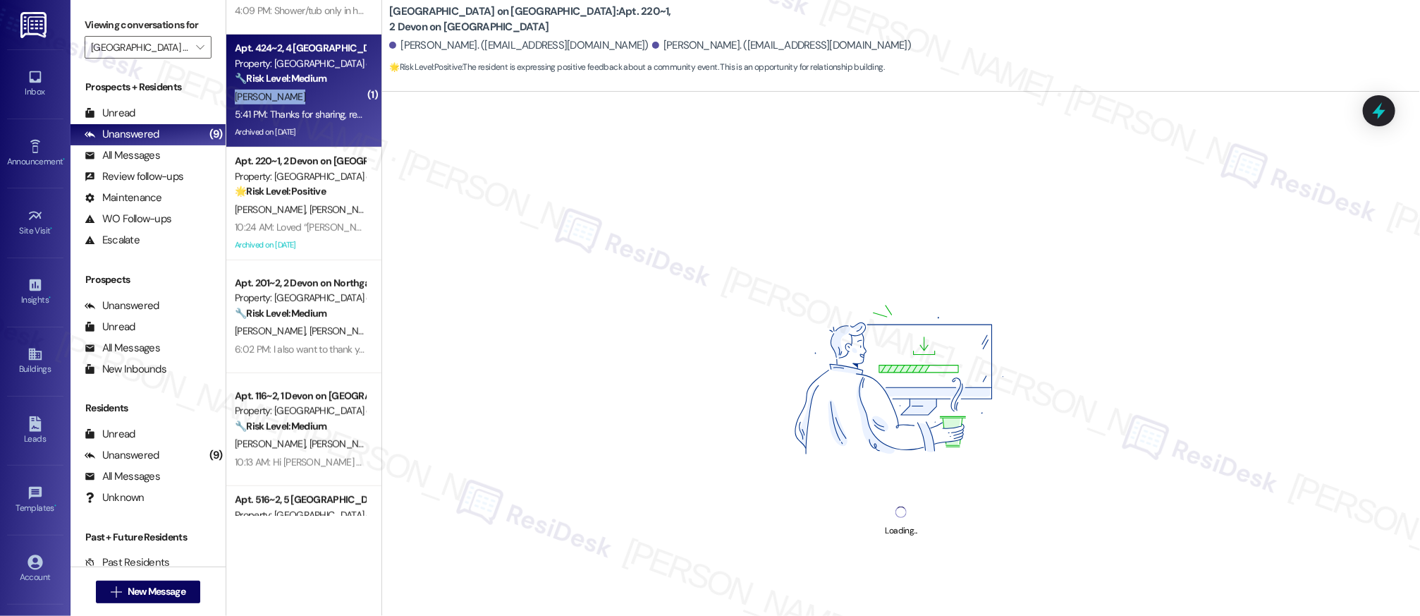
click at [300, 103] on div "M. Azim" at bounding box center [299, 97] width 133 height 18
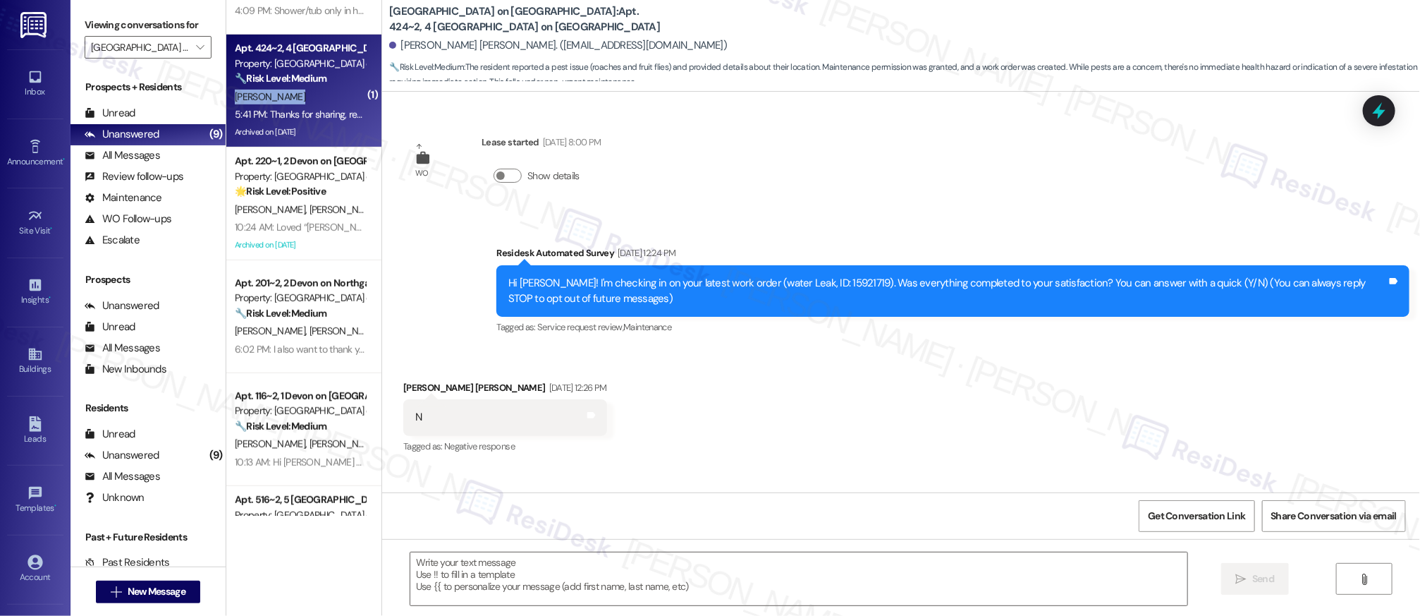
click at [300, 103] on div "M. Azim" at bounding box center [299, 97] width 133 height 18
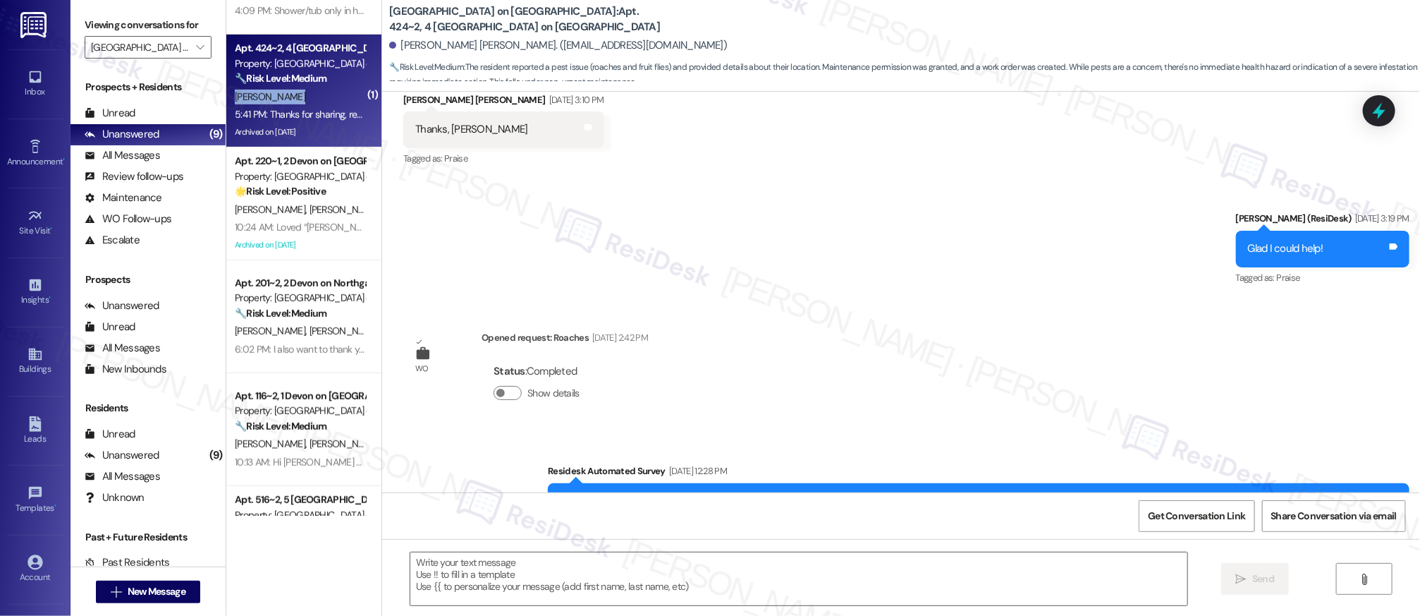
click at [300, 103] on div "M. Azim" at bounding box center [299, 97] width 133 height 18
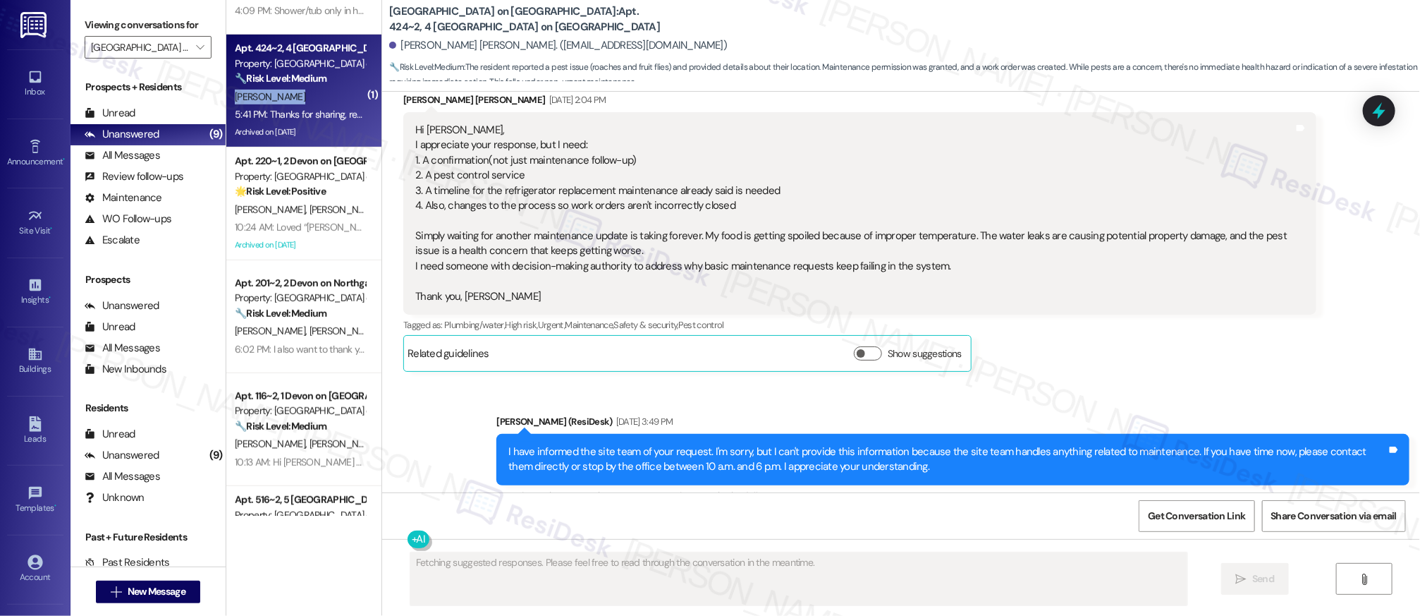
click at [300, 103] on div "M. Azim" at bounding box center [299, 97] width 133 height 18
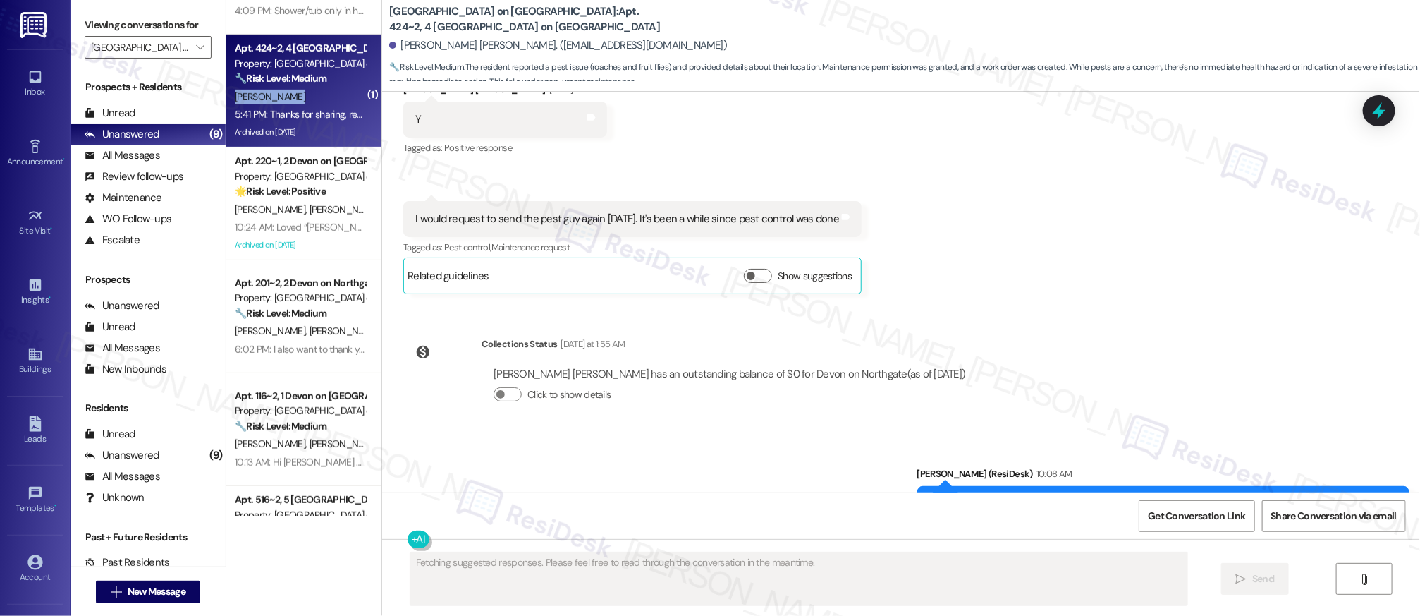
click at [300, 103] on div "M. Azim" at bounding box center [299, 97] width 133 height 18
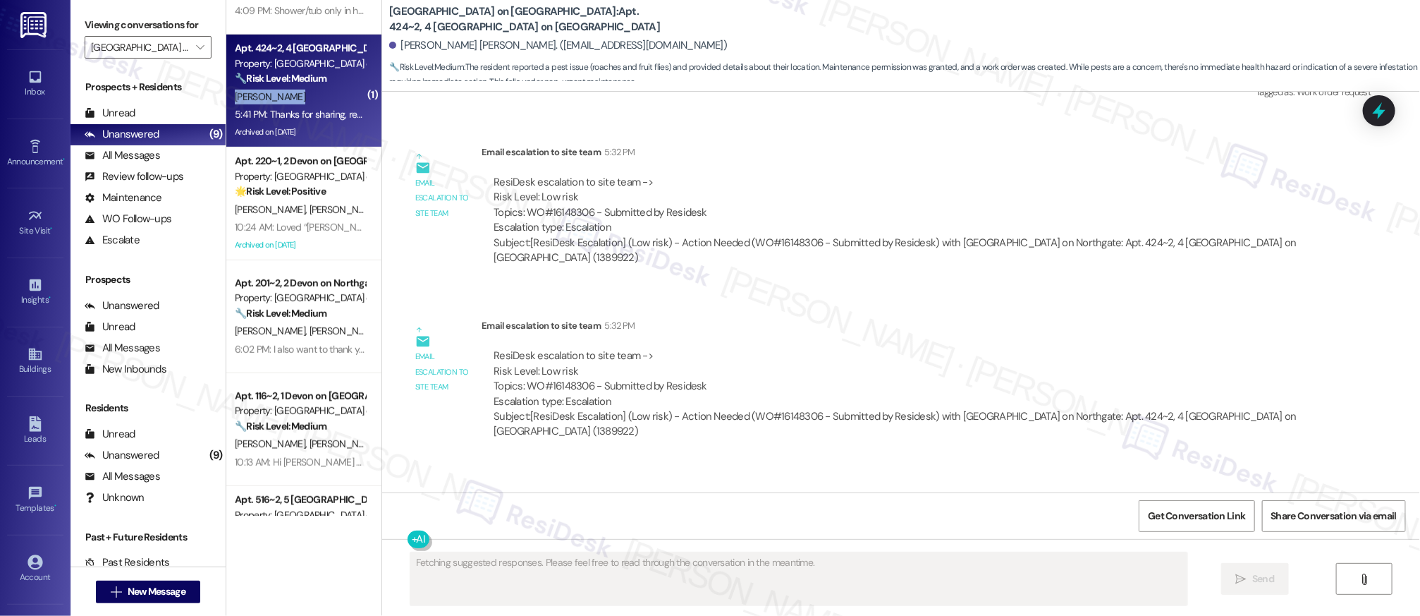
click at [300, 103] on div "M. Azim" at bounding box center [299, 97] width 133 height 18
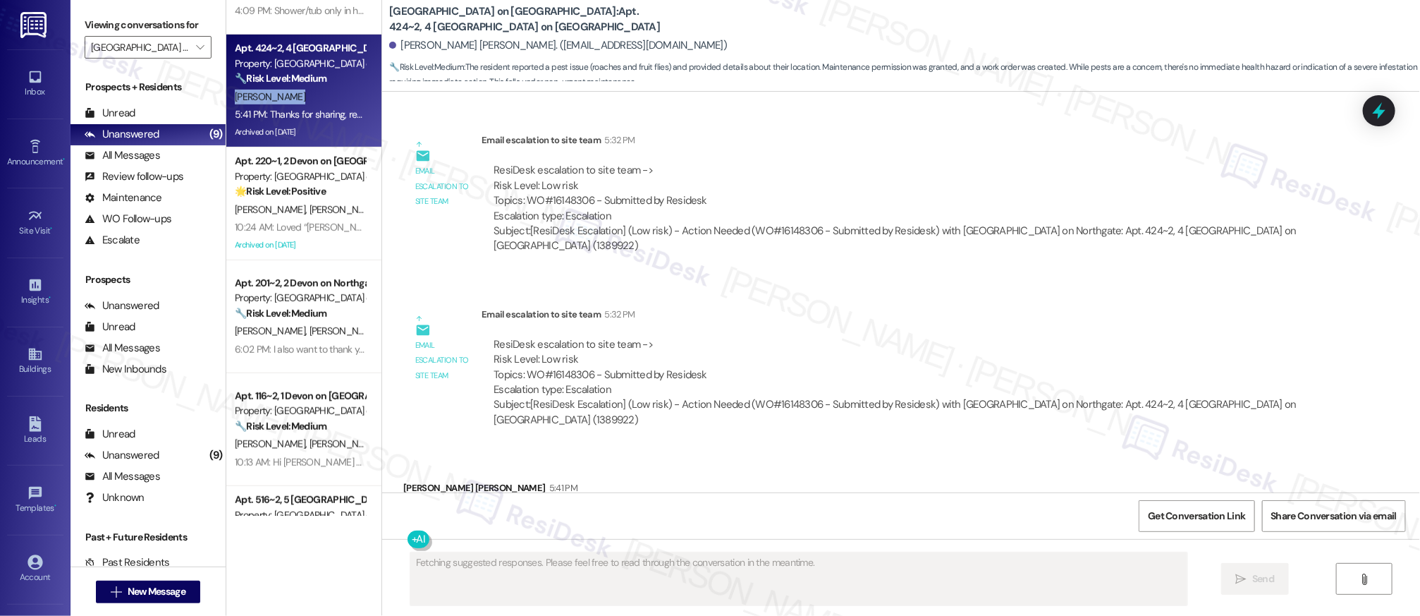
click at [300, 104] on div "M. Azim" at bounding box center [299, 97] width 133 height 18
click at [301, 106] on div "5:41 PM: Thanks for sharing, really appreciate it! 5:41 PM: Thanks for sharing,…" at bounding box center [299, 115] width 133 height 18
click at [328, 82] on div "🔧 Risk Level: Medium The resident reported a pest issue (roaches and fruit flie…" at bounding box center [300, 78] width 130 height 15
click at [321, 92] on div "M. Azim" at bounding box center [299, 97] width 133 height 18
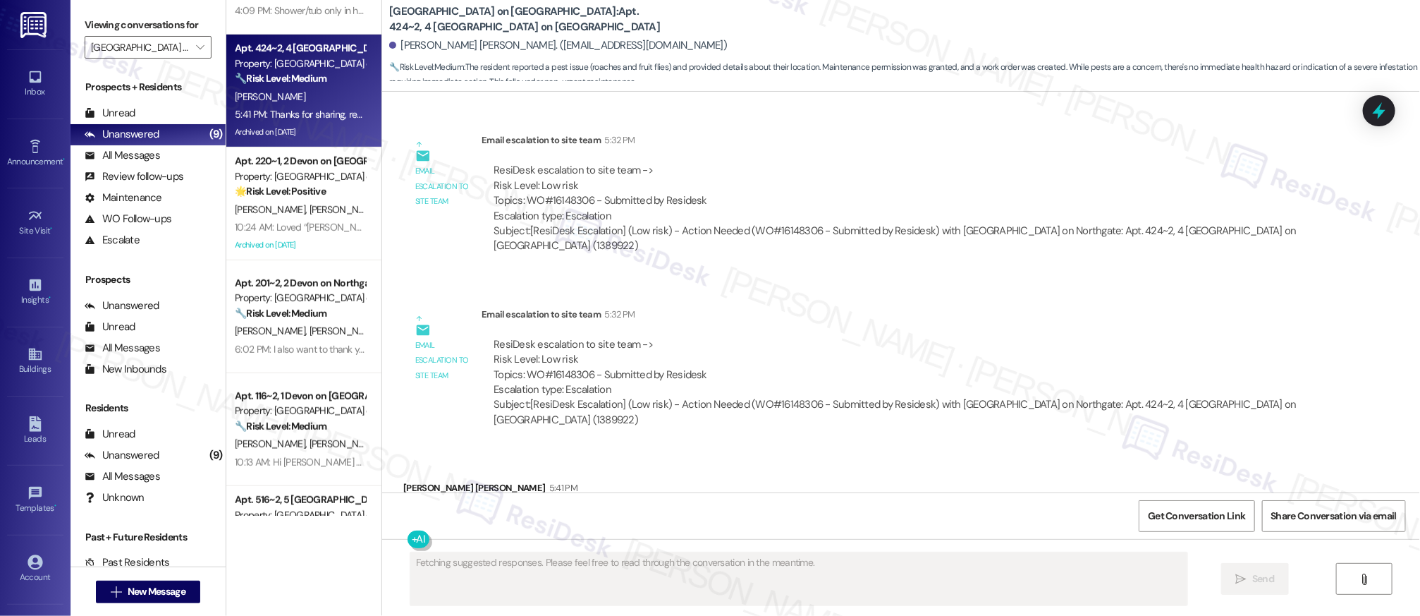
click at [321, 92] on div "M. Azim" at bounding box center [299, 97] width 133 height 18
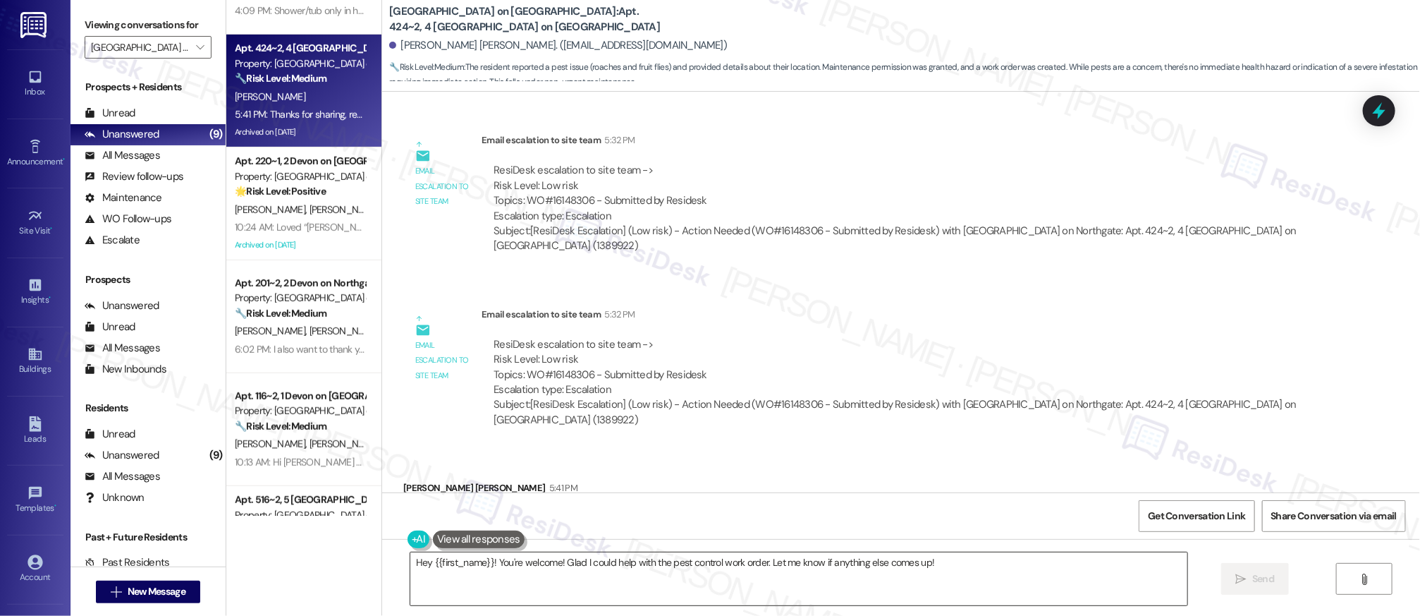
click at [913, 562] on textarea "Hey {{first_name}}! You're welcome! Glad I could help with the pest control wor…" at bounding box center [798, 578] width 777 height 53
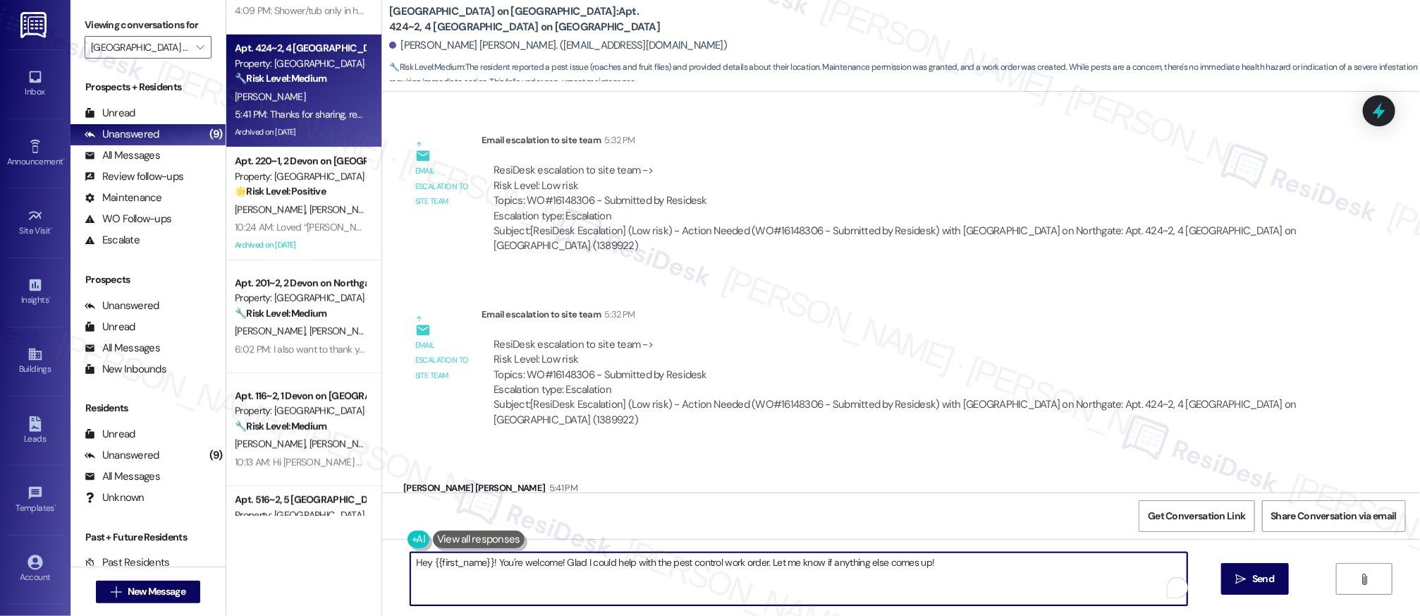
drag, startPoint x: 945, startPoint y: 556, endPoint x: 678, endPoint y: 542, distance: 267.6
click at [678, 543] on div "Hey {{first_name}}! You're welcome! Glad I could help with the pest control wor…" at bounding box center [901, 592] width 1038 height 106
drag, startPoint x: 895, startPoint y: 567, endPoint x: 943, endPoint y: 576, distance: 48.8
click at [895, 568] on textarea "Hey {{first_name}}! You're welcome! Glad I could help with the pest control wor…" at bounding box center [798, 578] width 777 height 53
click at [943, 576] on textarea "Hey {{first_name}}! You're welcome! Glad I could help with the pest control wor…" at bounding box center [793, 578] width 777 height 53
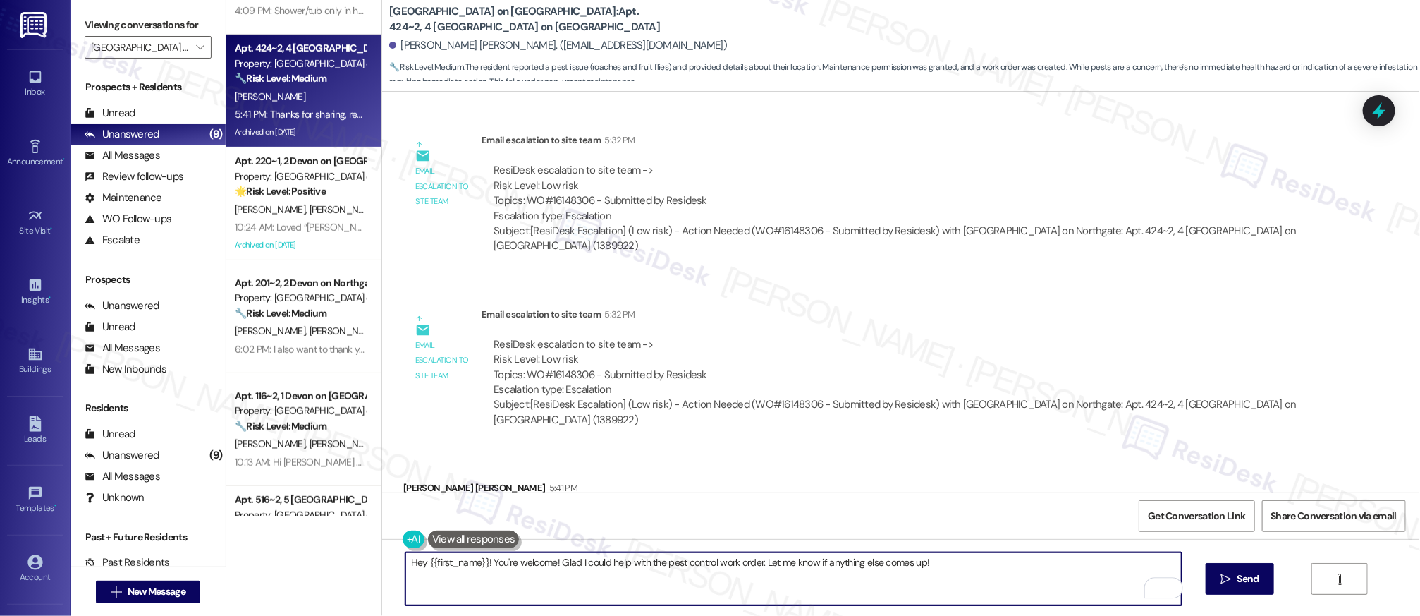
drag, startPoint x: 944, startPoint y: 574, endPoint x: 439, endPoint y: 531, distance: 507.4
click at [439, 551] on div "Hey {{first_name}}! You're welcome! Glad I could help with the pest control wor…" at bounding box center [787, 578] width 778 height 54
type textarea "You are more than welcome!"
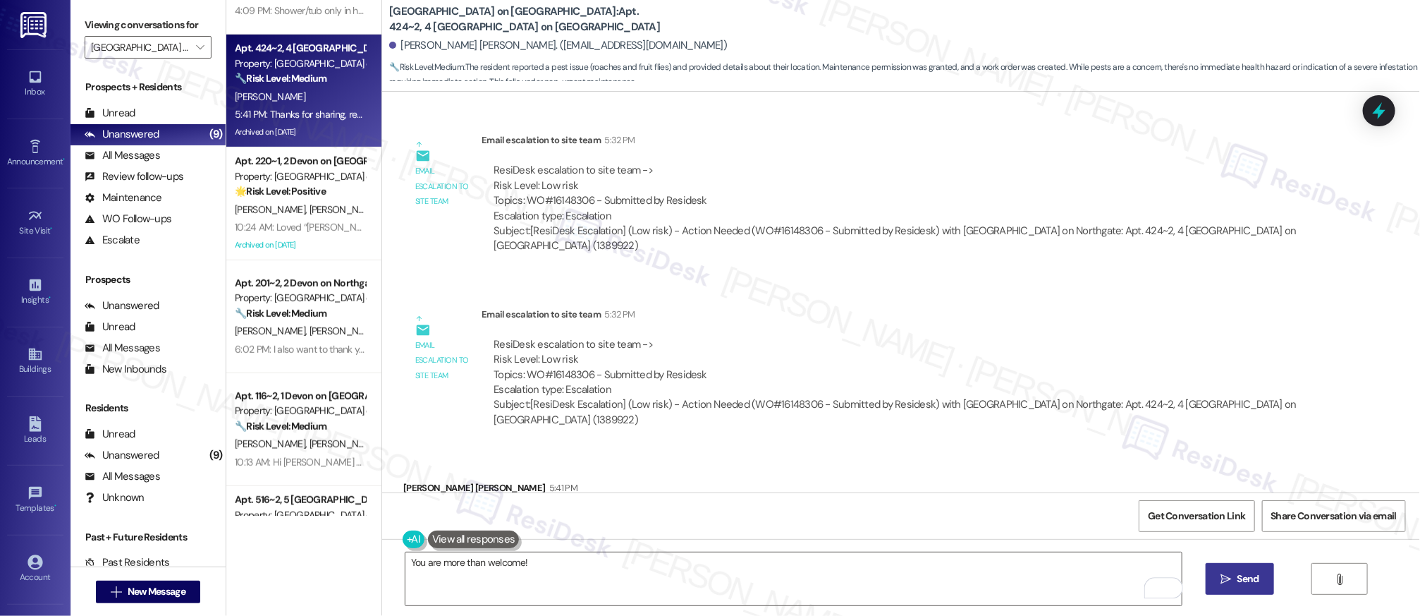
click at [1236, 592] on button " Send" at bounding box center [1240, 579] width 68 height 32
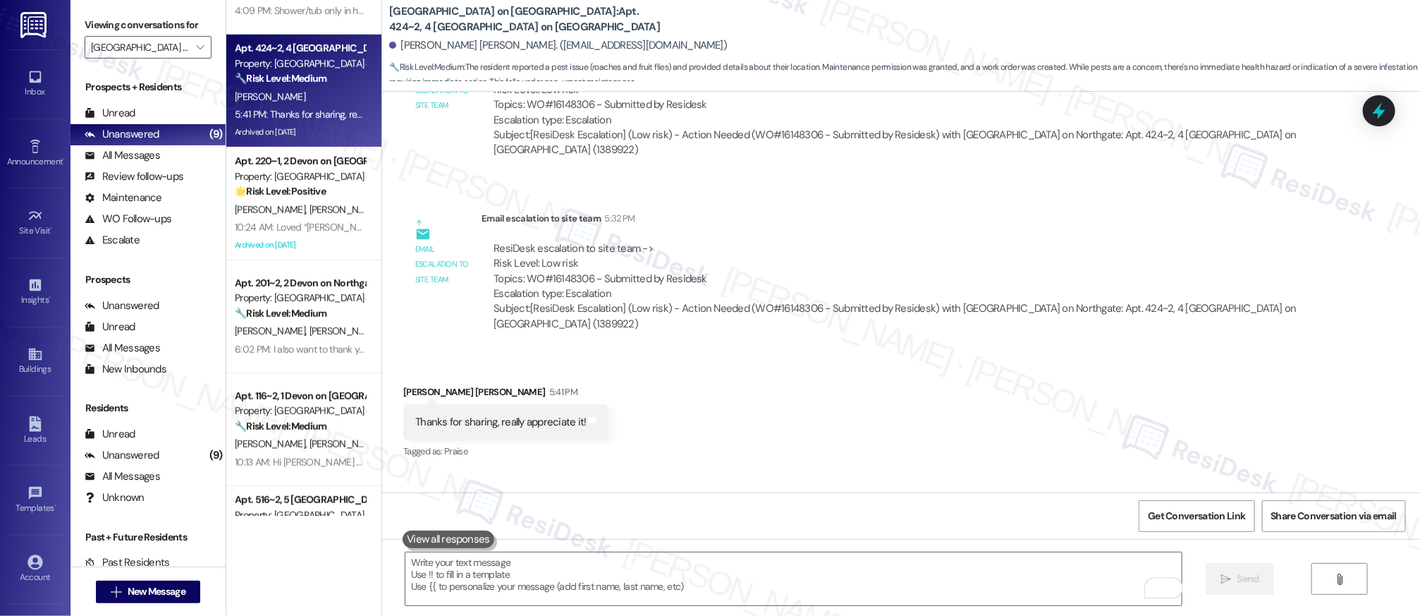
scroll to position [10253, 0]
click at [1073, 469] on div "Sent via SMS Sarah 6:04 PM You are more than welcome! Tags and notes" at bounding box center [901, 518] width 1038 height 98
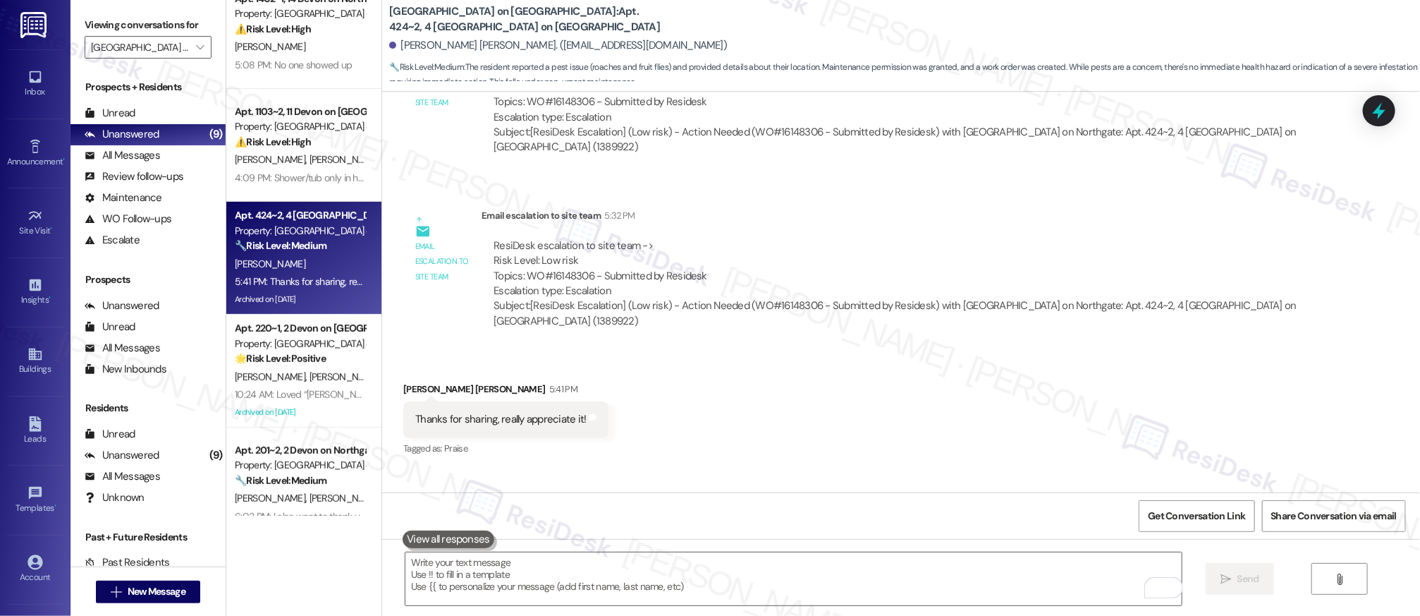
scroll to position [202, 0]
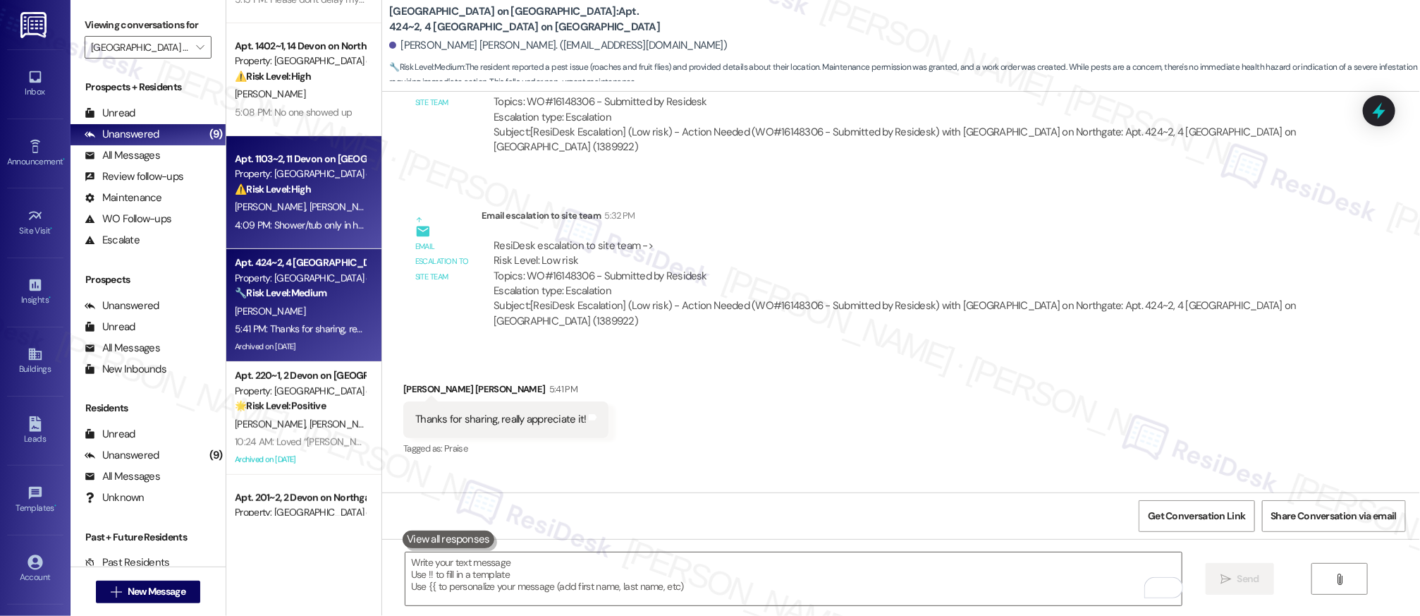
click at [296, 190] on strong "⚠️ Risk Level: High" at bounding box center [273, 189] width 76 height 13
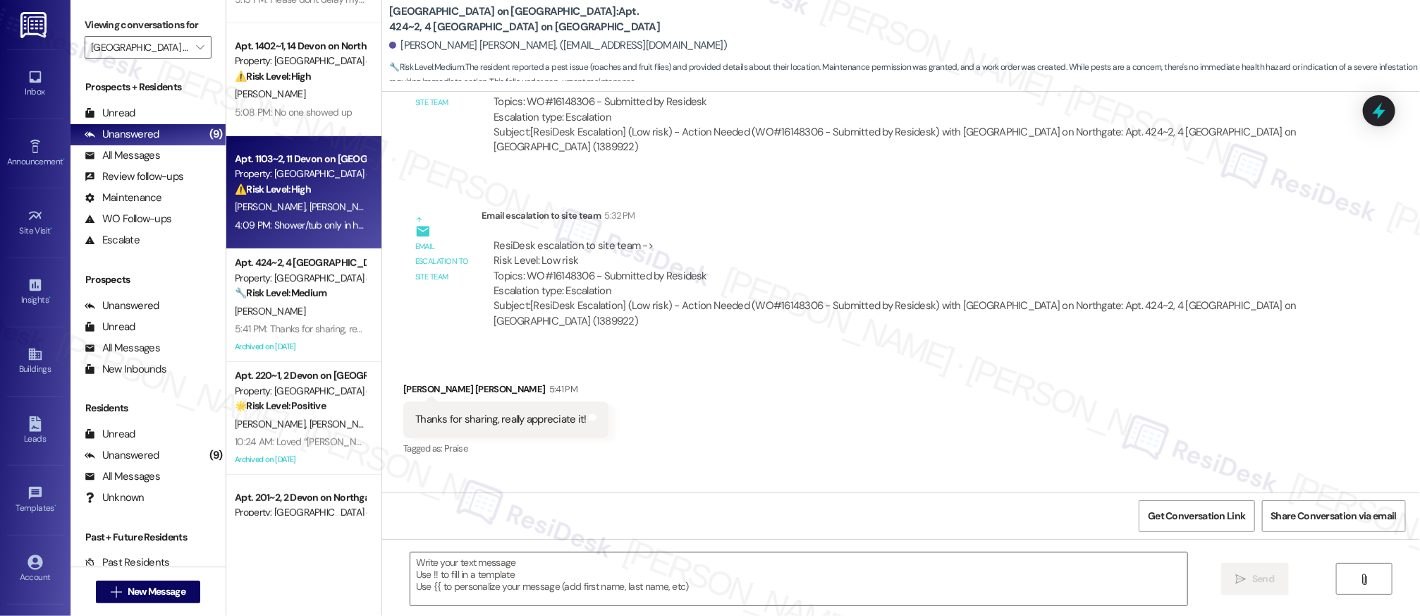
click at [296, 190] on strong "⚠️ Risk Level: High" at bounding box center [273, 189] width 76 height 13
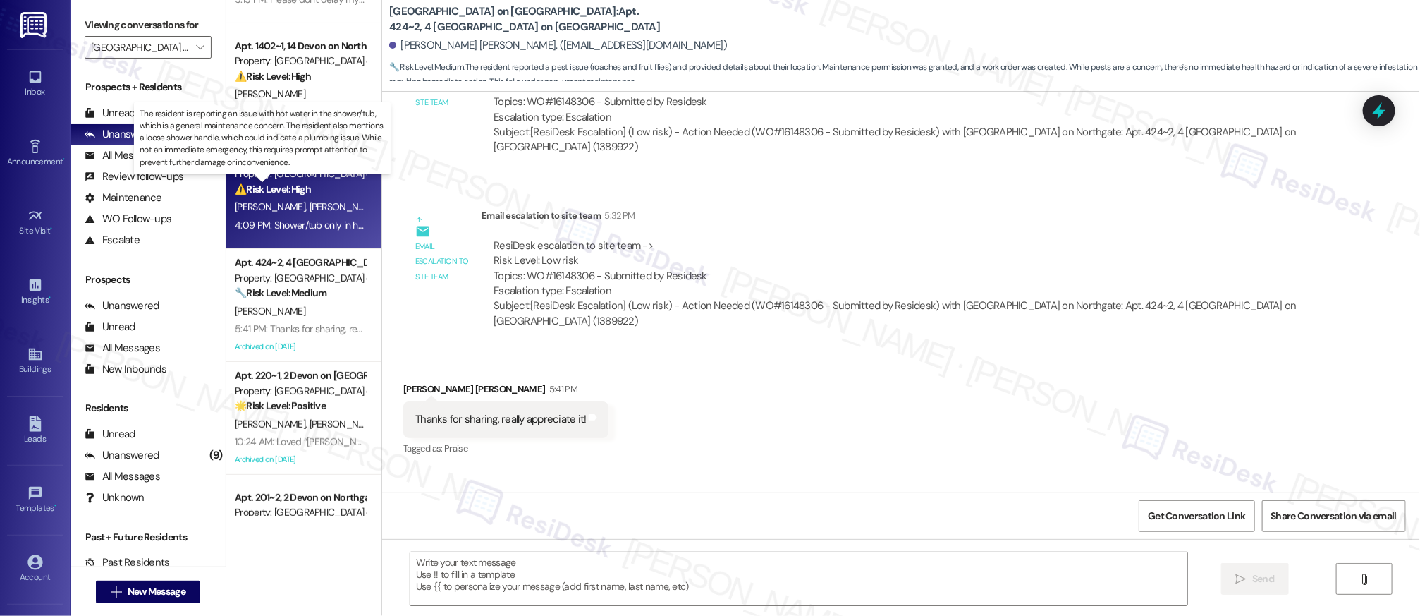
click at [296, 190] on strong "⚠️ Risk Level: High" at bounding box center [273, 189] width 76 height 13
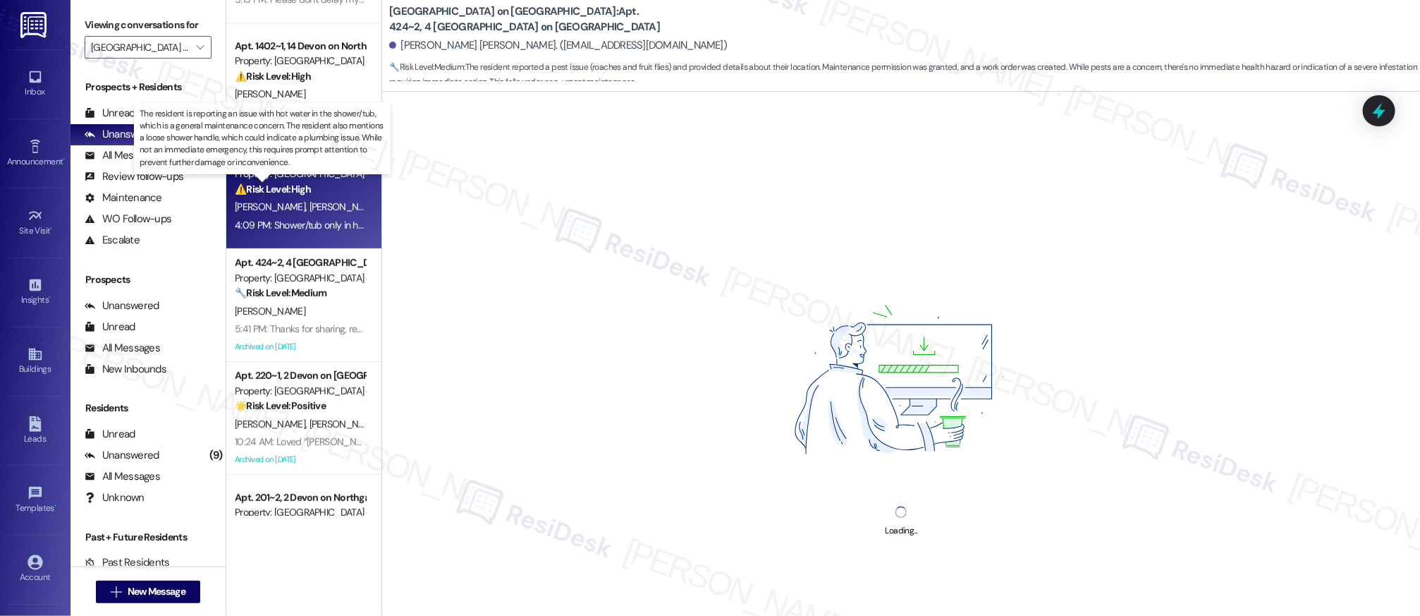
click at [295, 190] on strong "⚠️ Risk Level: High" at bounding box center [273, 189] width 76 height 13
click at [296, 190] on strong "⚠️ Risk Level: High" at bounding box center [273, 189] width 76 height 13
click at [298, 192] on strong "⚠️ Risk Level: High" at bounding box center [273, 189] width 76 height 13
click at [299, 191] on strong "⚠️ Risk Level: High" at bounding box center [273, 189] width 76 height 13
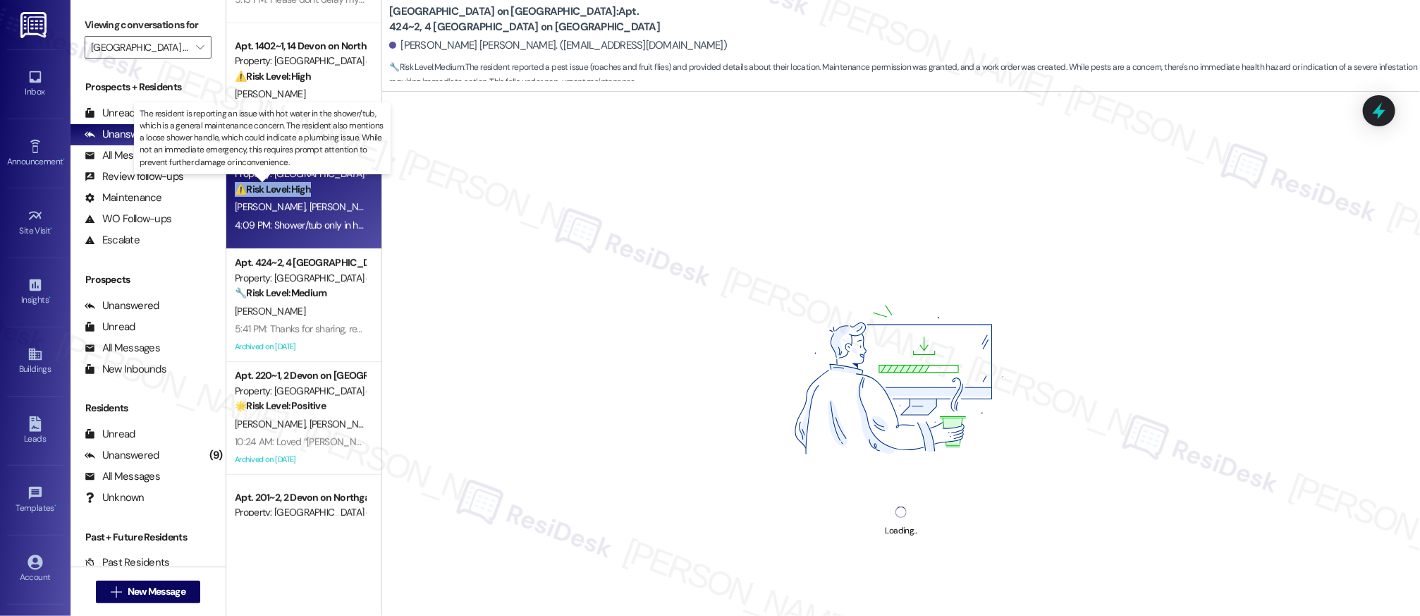
click at [300, 190] on strong "⚠️ Risk Level: High" at bounding box center [273, 189] width 76 height 13
click at [301, 189] on strong "⚠️ Risk Level: High" at bounding box center [273, 189] width 76 height 13
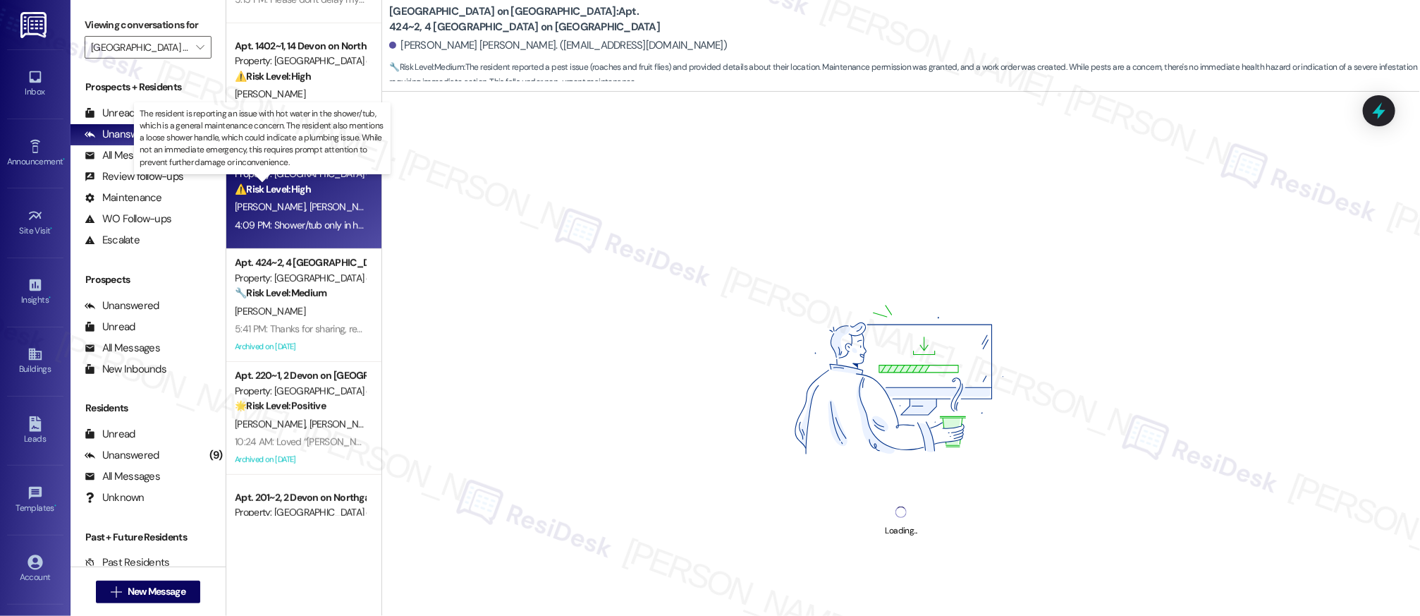
click at [301, 189] on strong "⚠️ Risk Level: High" at bounding box center [273, 189] width 76 height 13
click at [301, 190] on strong "⚠️ Risk Level: High" at bounding box center [273, 189] width 76 height 13
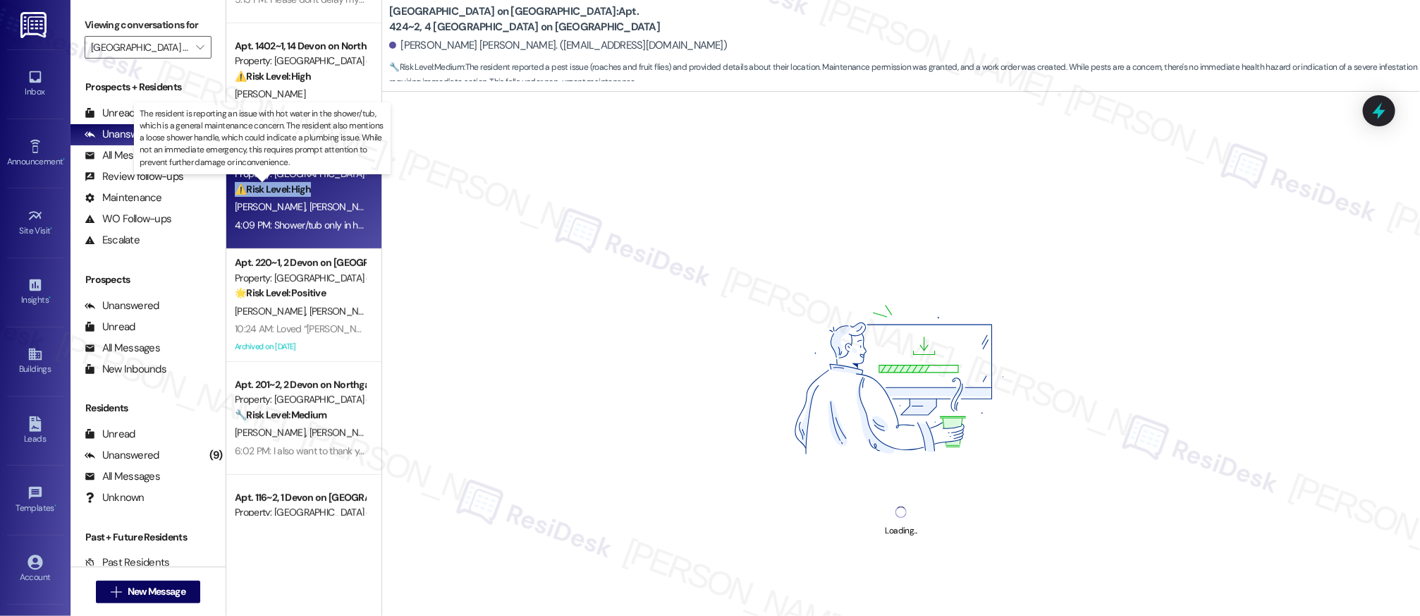
click at [301, 190] on strong "⚠️ Risk Level: High" at bounding box center [273, 189] width 76 height 13
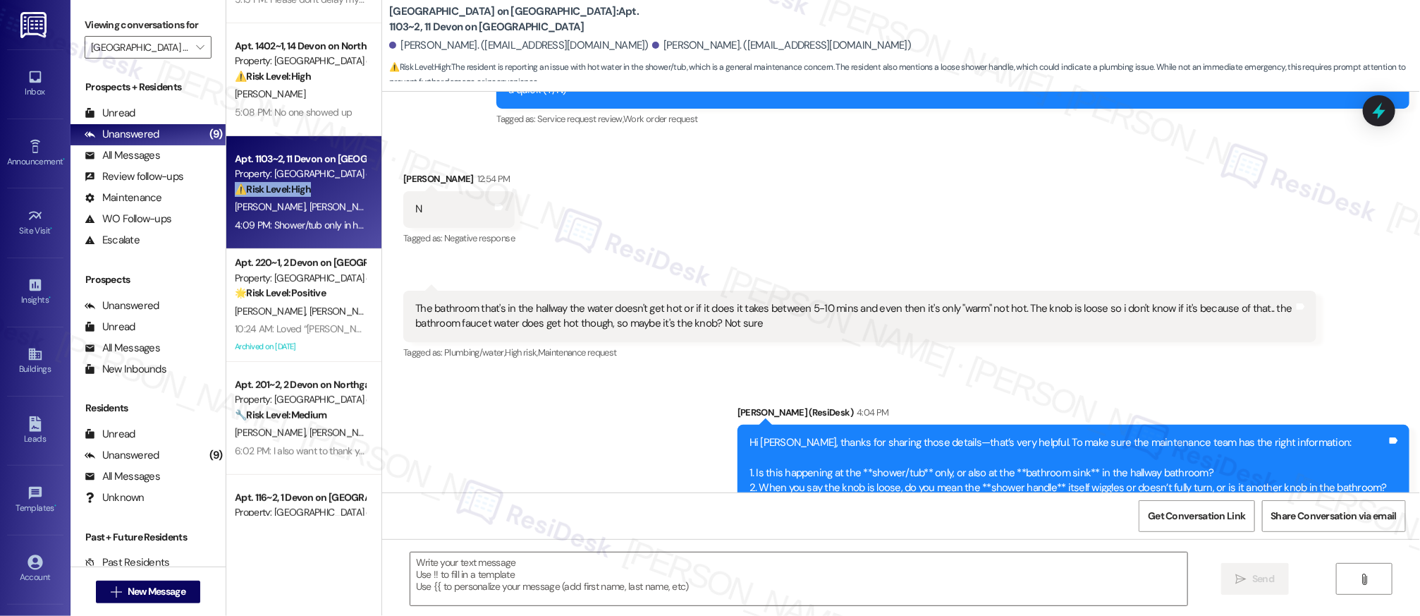
scroll to position [766, 0]
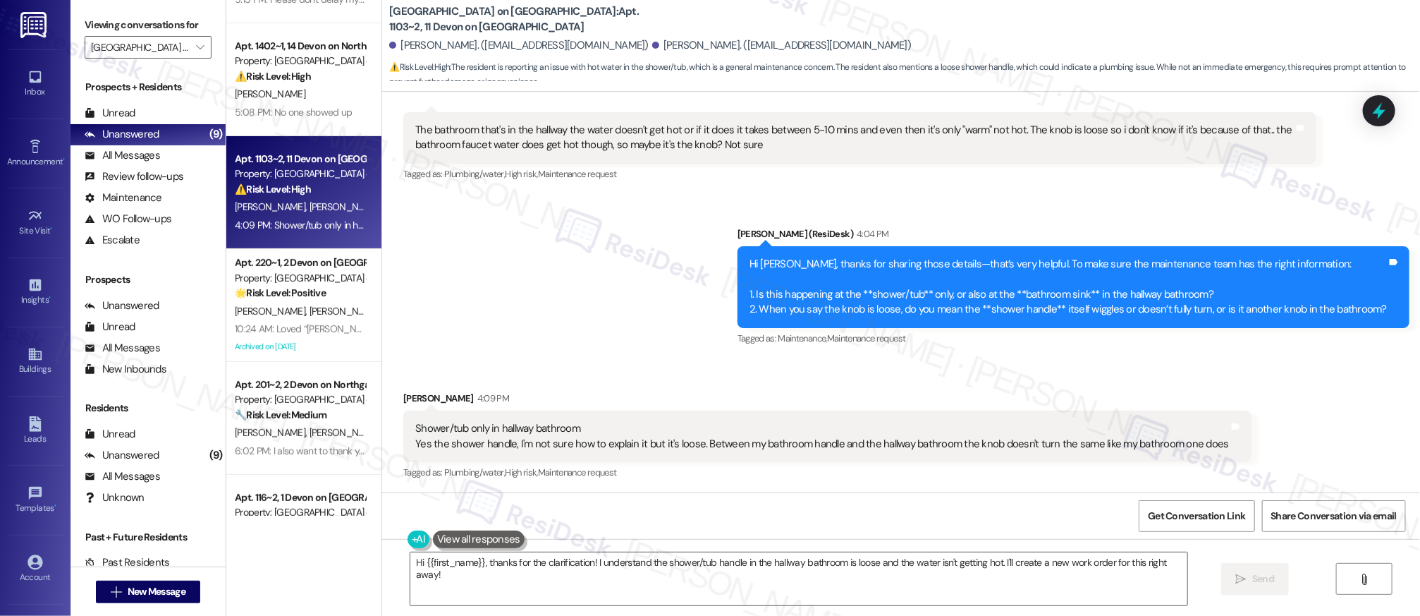
click at [614, 313] on div "Sent via SMS Sarah (ResiDesk) 4:04 PM Hi Gissel, thanks for sharing those detai…" at bounding box center [901, 277] width 1038 height 164
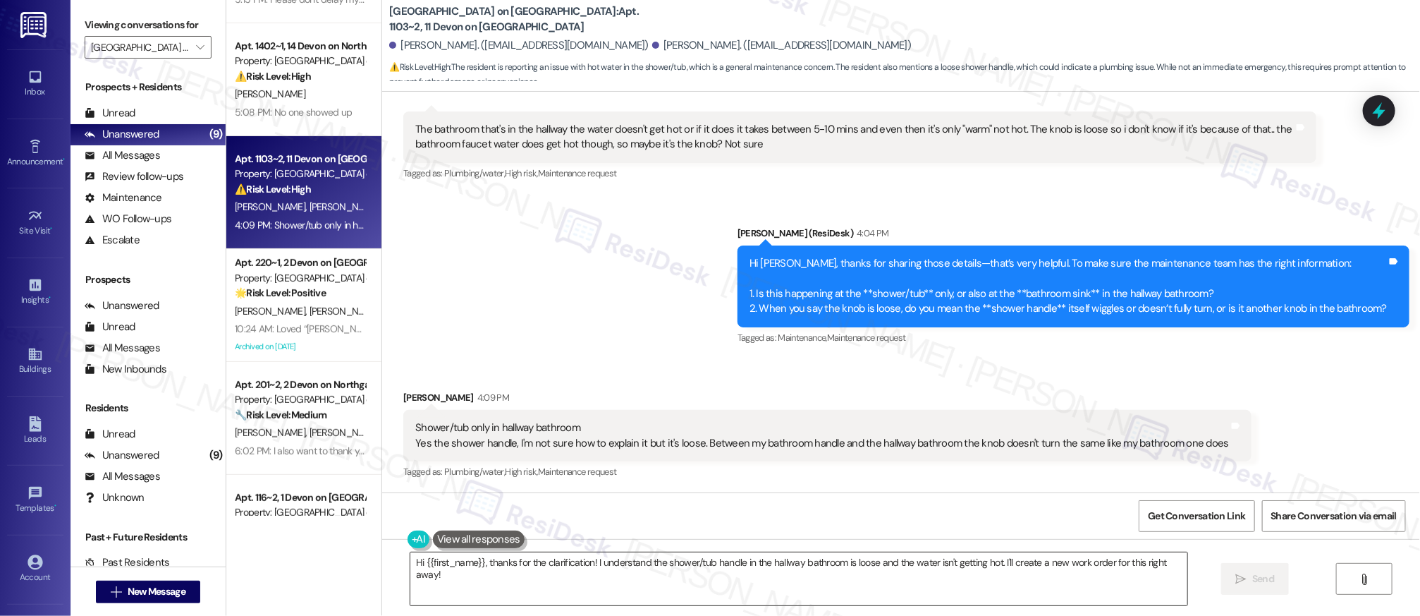
click at [515, 568] on textarea "Hi {{first_name}}, thanks for the clarification! I understand the shower/tub ha…" at bounding box center [798, 578] width 777 height 53
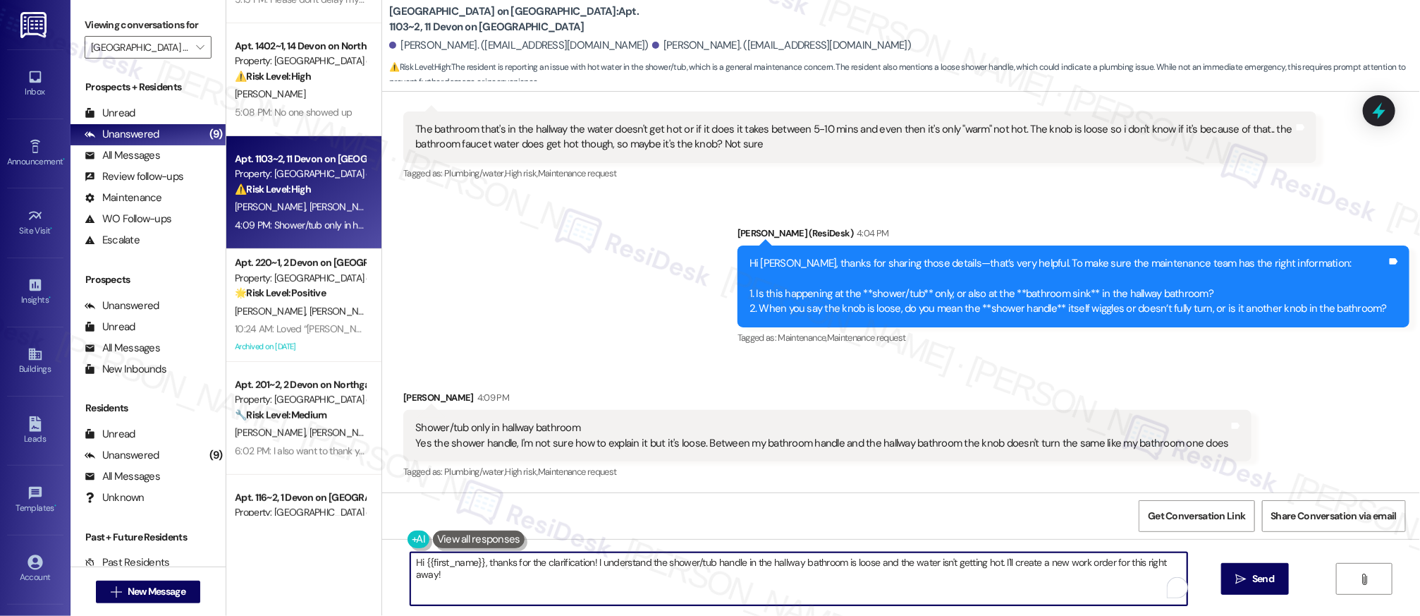
click at [515, 568] on textarea "Hi {{first_name}}, thanks for the clarification! I understand the shower/tub ha…" at bounding box center [798, 578] width 777 height 53
click at [514, 565] on textarea "Hi {{first_name}}, thanks for the clarification! I understand the shower/tub ha…" at bounding box center [793, 578] width 777 height 53
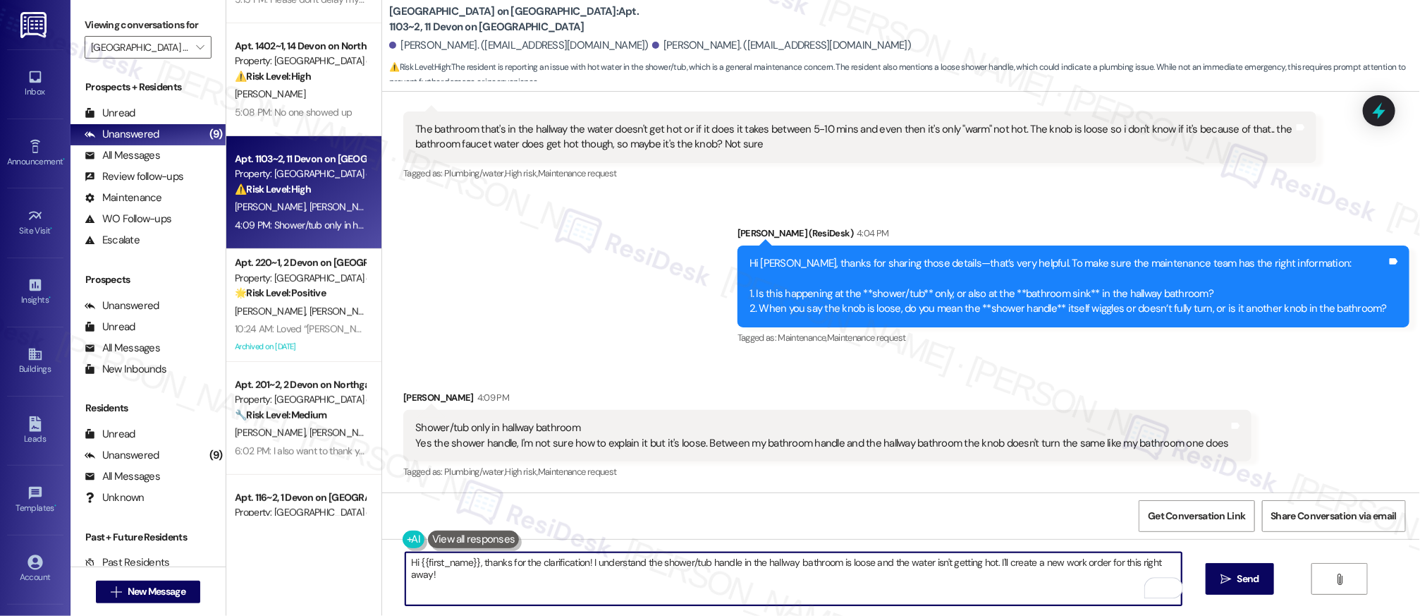
click at [514, 565] on textarea "Hi {{first_name}}, thanks for the clarification! I understand the shower/tub ha…" at bounding box center [793, 578] width 777 height 53
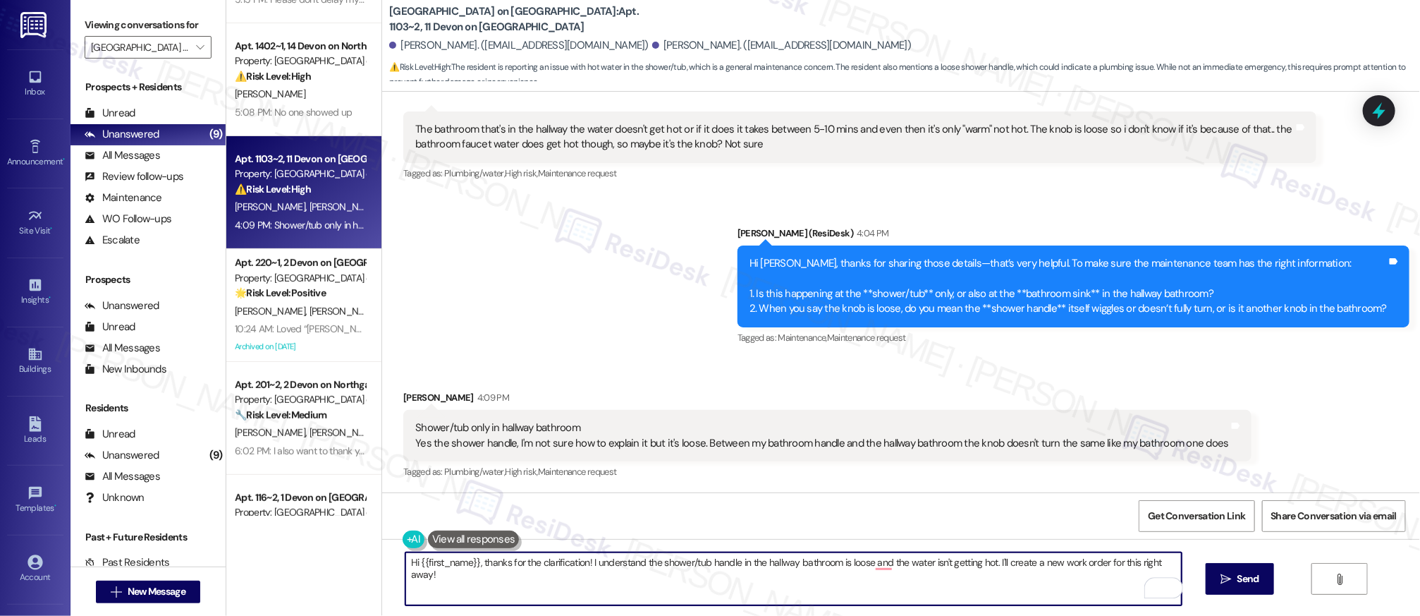
click at [514, 565] on textarea "Hi {{first_name}}, thanks for the clarification! I understand the shower/tub ha…" at bounding box center [793, 578] width 777 height 53
type textarea "Got it! Can you also confirm if maintenance have permission to access?"
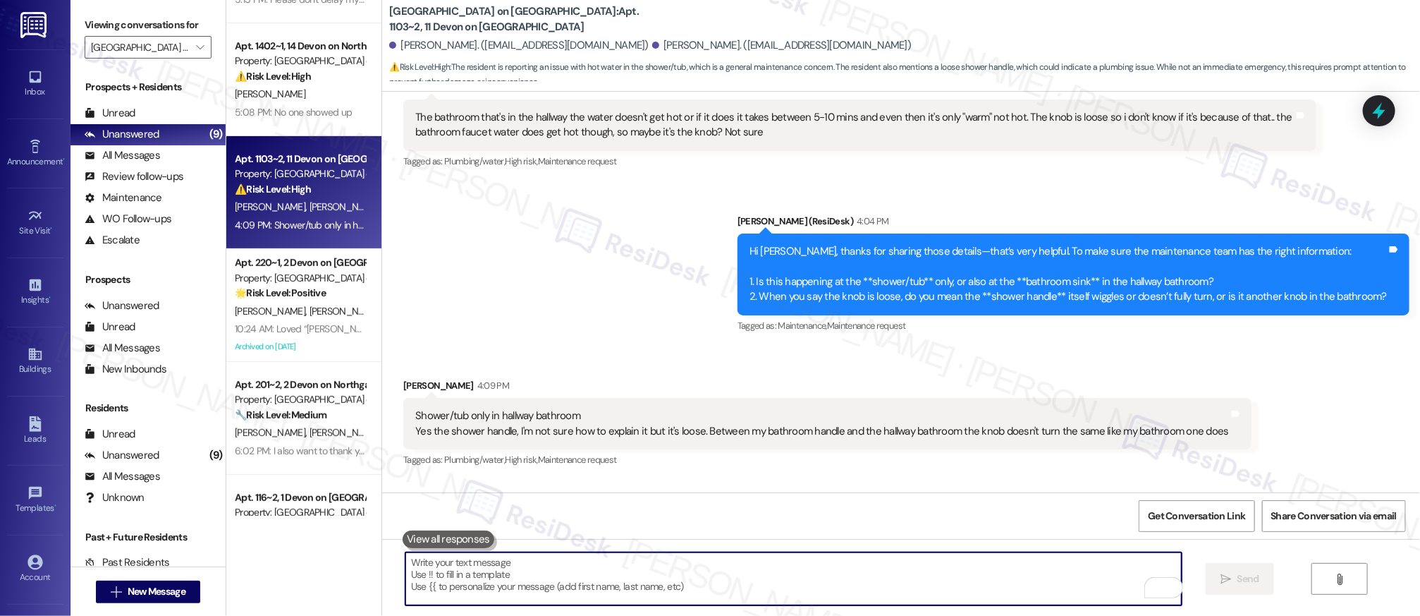
scroll to position [864, 0]
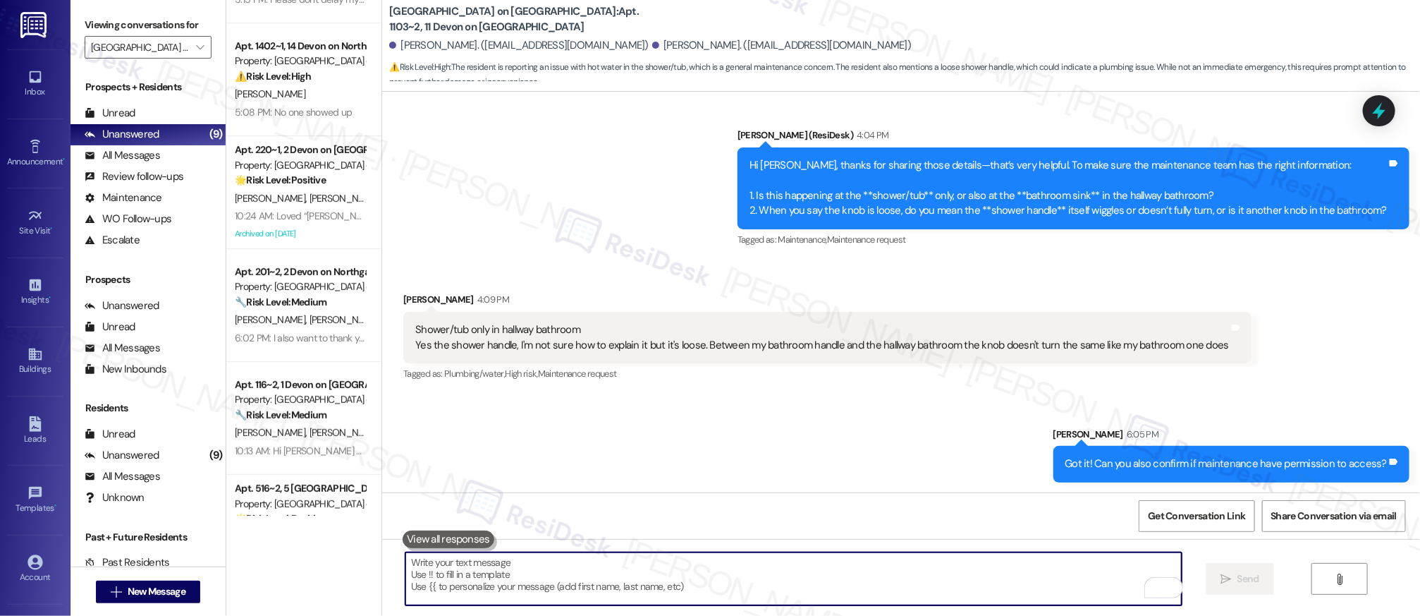
click at [829, 445] on div "Sent via SMS Sarah 6:05 PM Got it! Can you also confirm if maintenance have per…" at bounding box center [901, 444] width 1038 height 98
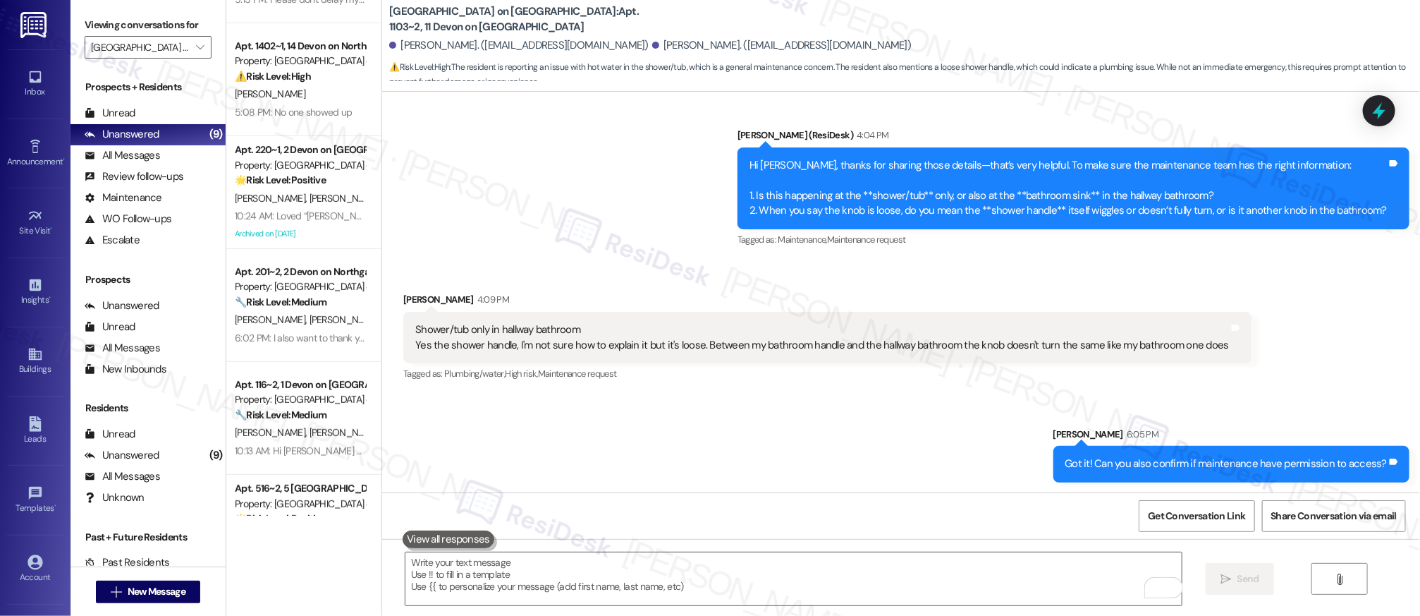
click at [776, 418] on div "Sent via SMS Sarah 6:05 PM Got it! Can you also confirm if maintenance have per…" at bounding box center [901, 444] width 1038 height 98
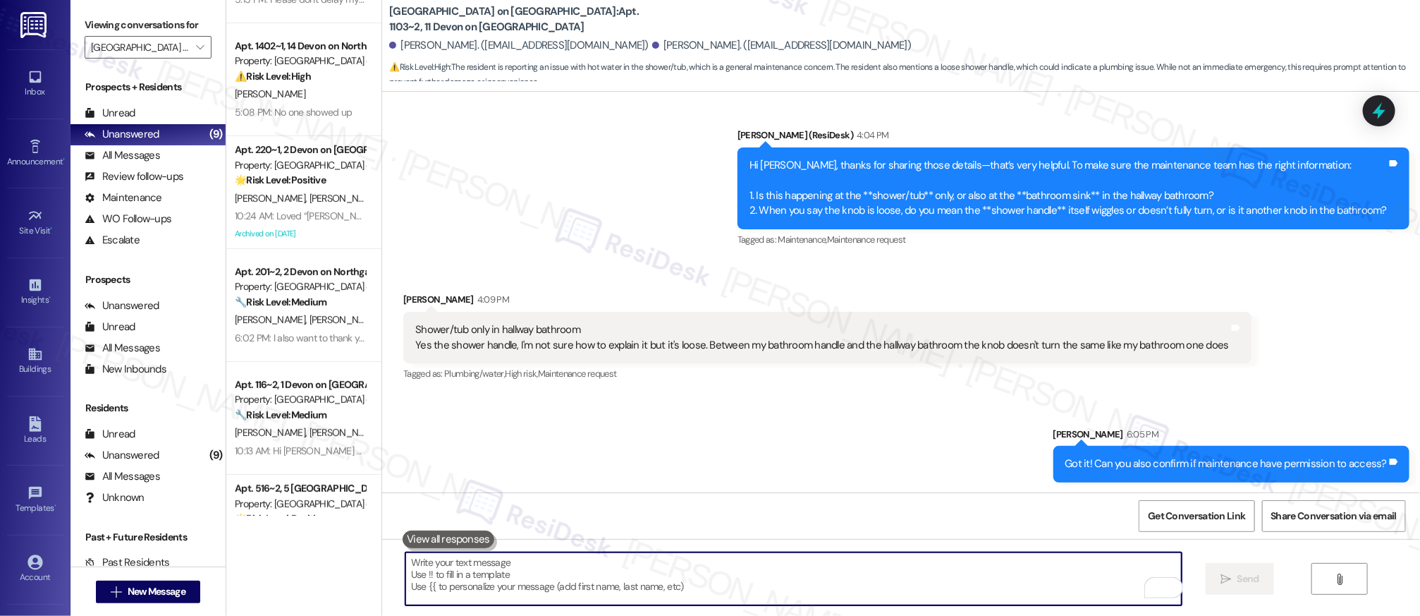
click at [833, 585] on textarea "To enrich screen reader interactions, please activate Accessibility in Grammarl…" at bounding box center [793, 578] width 777 height 53
click at [833, 584] on textarea "To enrich screen reader interactions, please activate Accessibility in Grammarl…" at bounding box center [793, 578] width 777 height 53
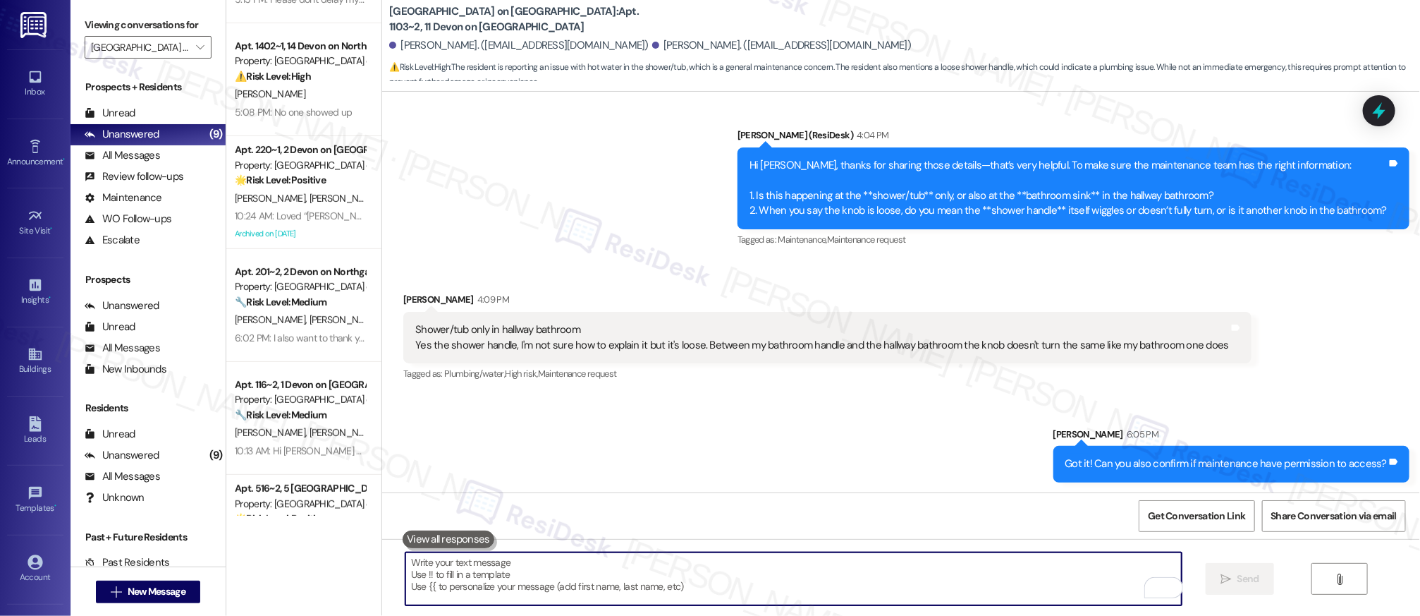
click at [833, 584] on textarea "To enrich screen reader interactions, please activate Accessibility in Grammarl…" at bounding box center [793, 578] width 777 height 53
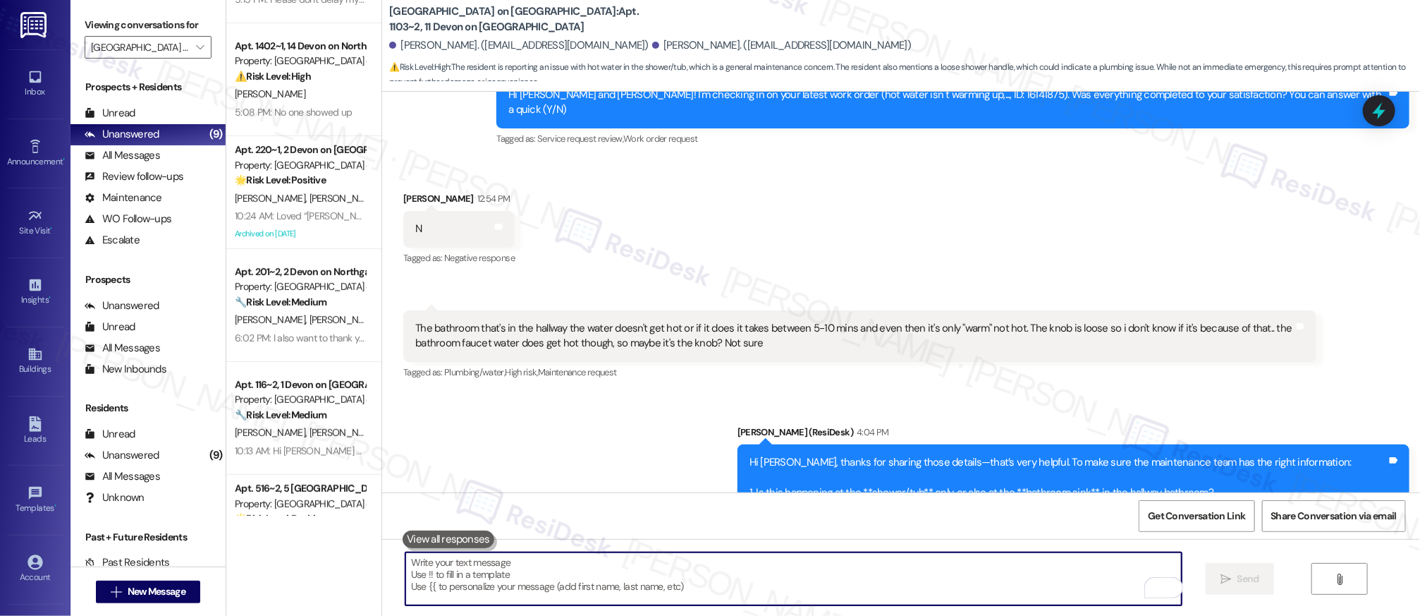
scroll to position [567, 0]
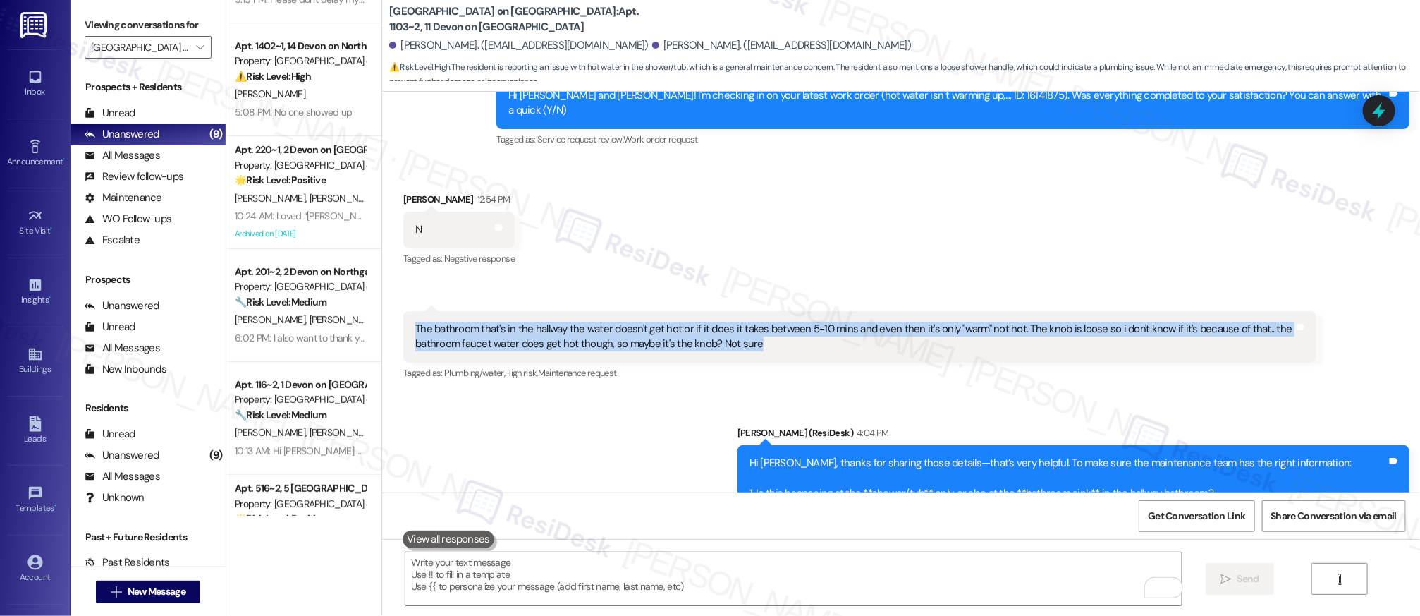
drag, startPoint x: 768, startPoint y: 341, endPoint x: 397, endPoint y: 325, distance: 371.2
click at [403, 325] on div "The bathroom that's in the hallway the water doesn't get hot or if it does it t…" at bounding box center [859, 336] width 913 height 51
copy div "The bathroom that's in the hallway the water doesn't get hot or if it does it t…"
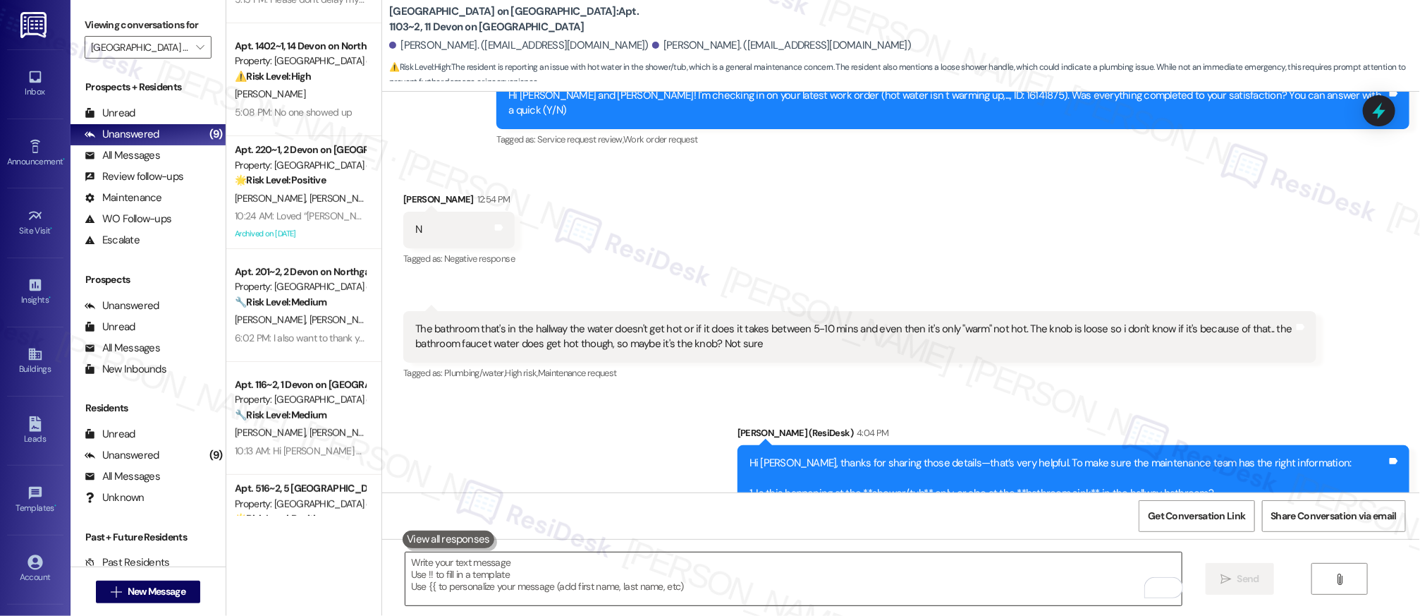
click at [535, 589] on textarea "To enrich screen reader interactions, please activate Accessibility in Grammarl…" at bounding box center [793, 578] width 777 height 53
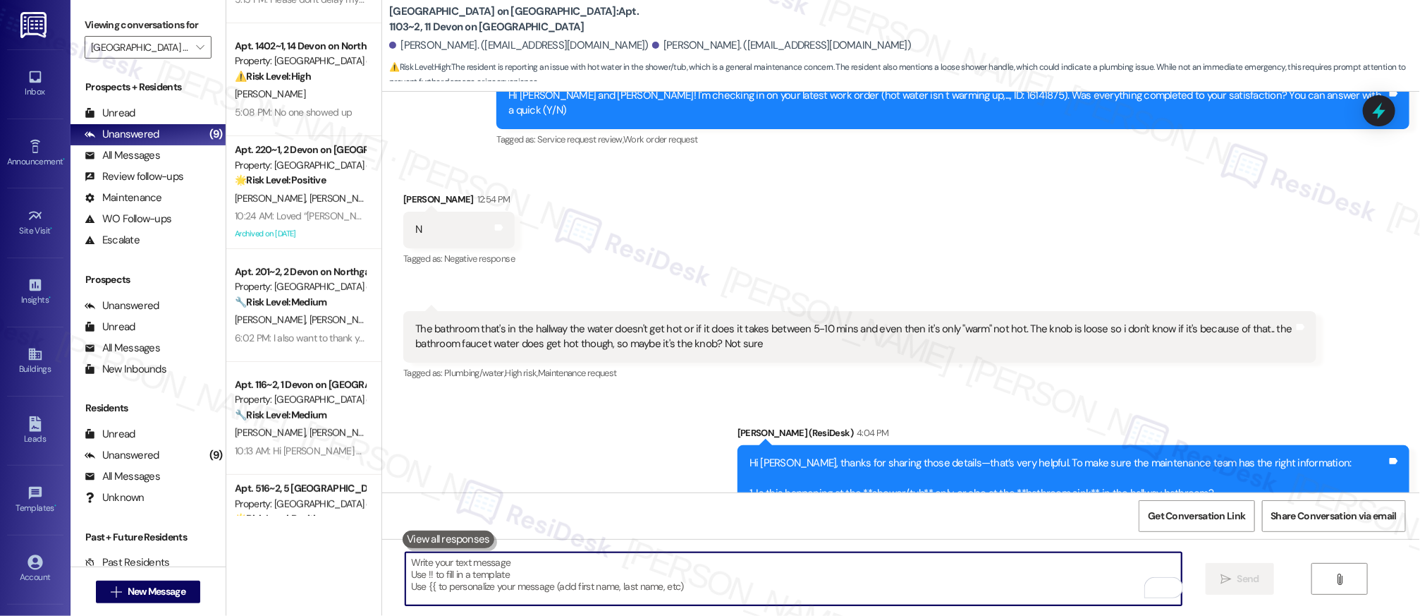
click at [535, 572] on textarea "To enrich screen reader interactions, please activate Accessibility in Grammarl…" at bounding box center [793, 578] width 777 height 53
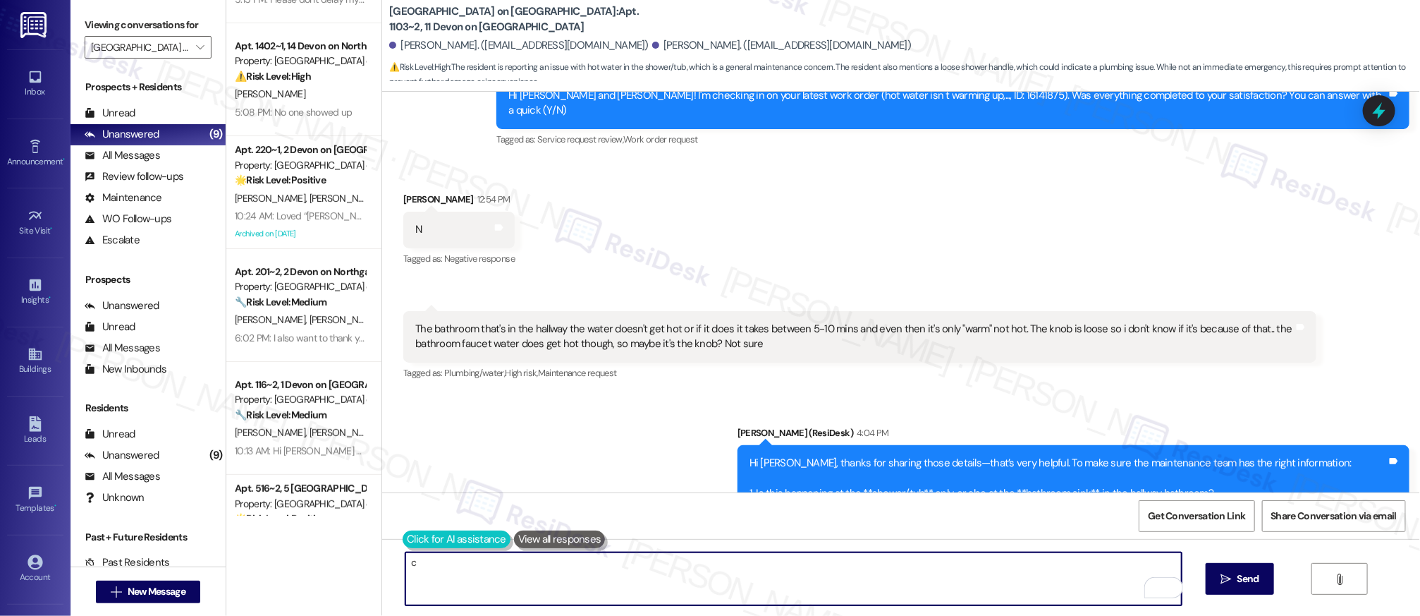
type textarea "c"
click at [403, 541] on button at bounding box center [457, 539] width 108 height 18
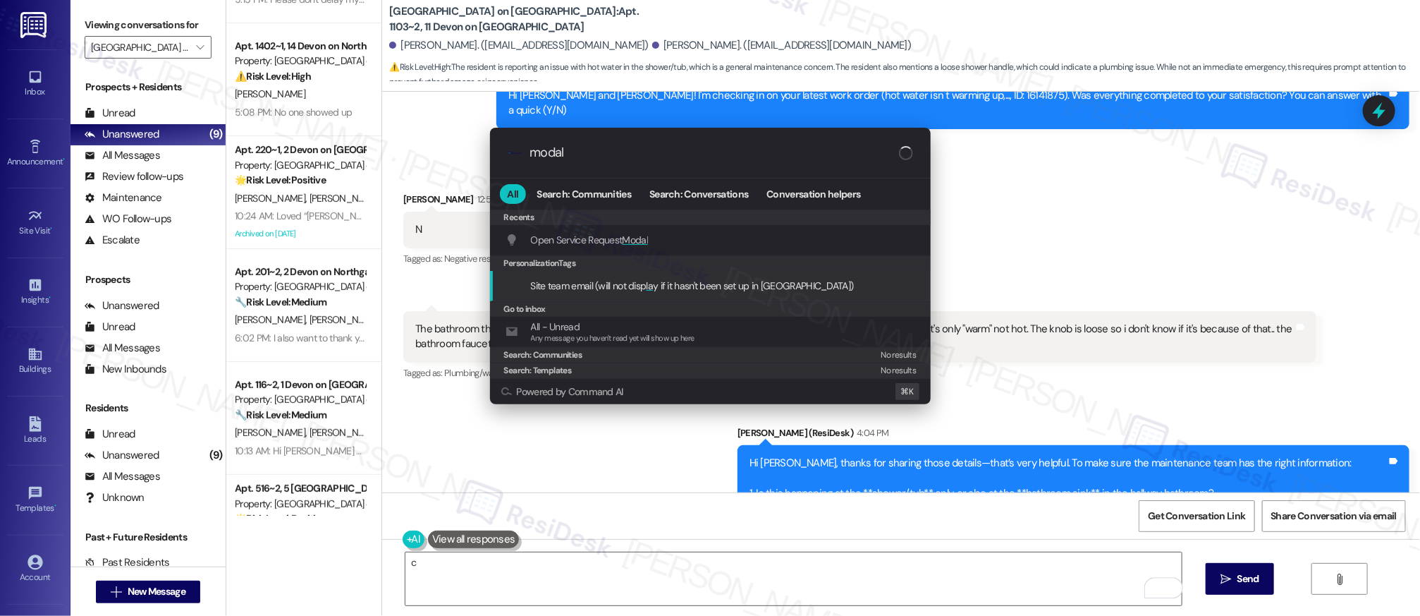
click at [615, 244] on span "Open Service Request Modal" at bounding box center [590, 239] width 118 height 13
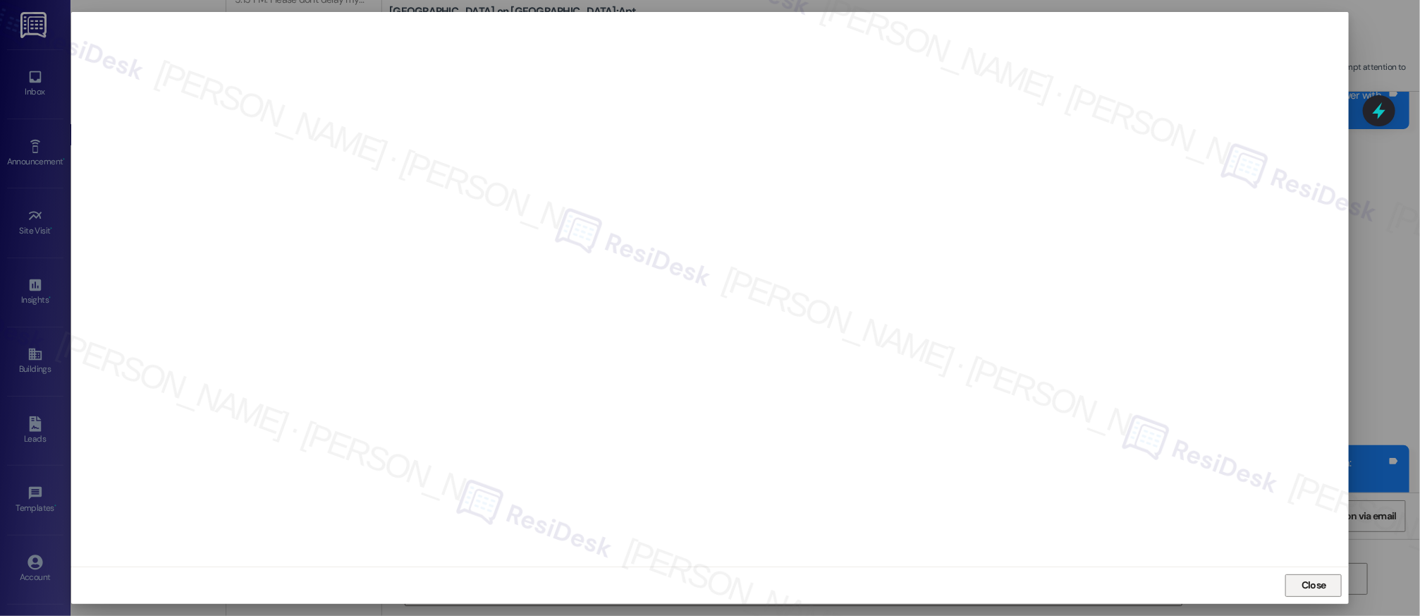
click at [1321, 587] on span "Close" at bounding box center [1314, 584] width 25 height 15
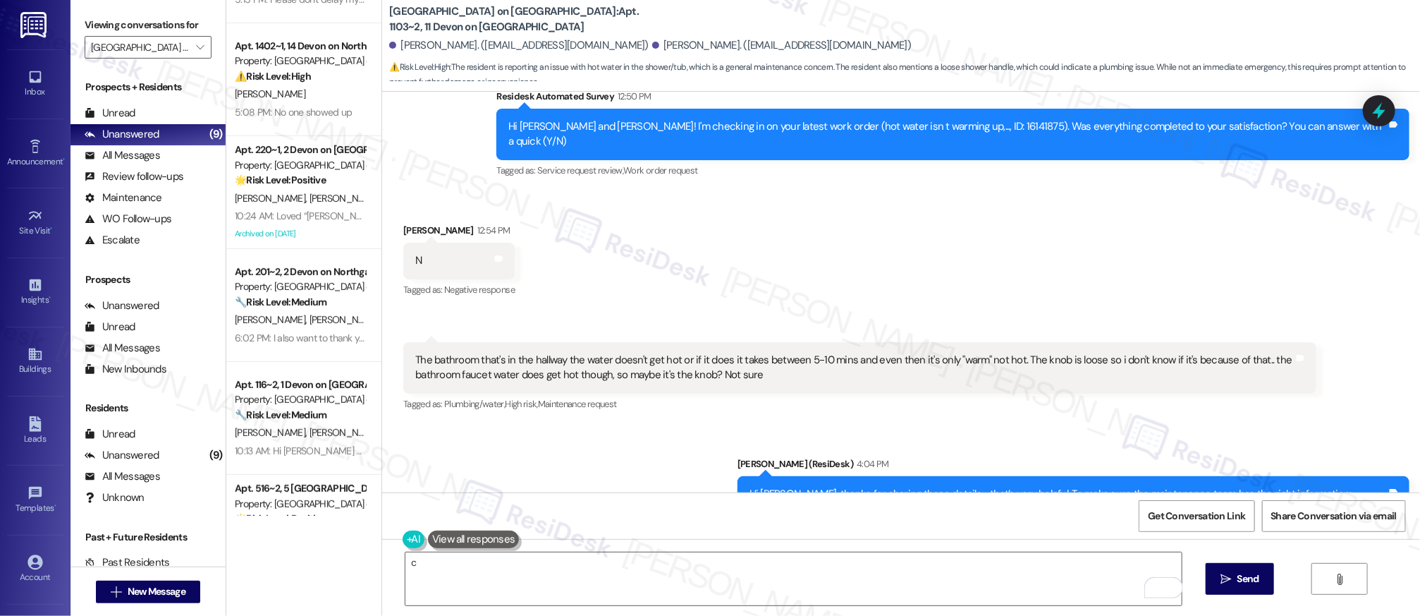
scroll to position [522, 0]
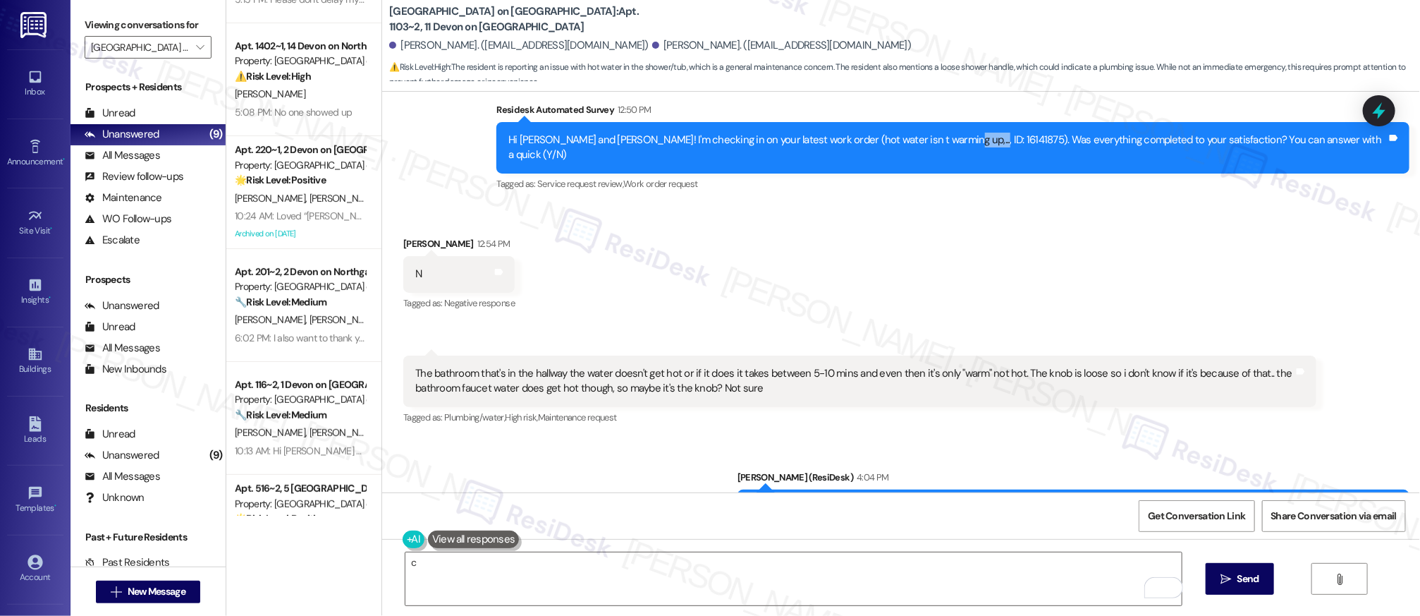
copy div "16141875"
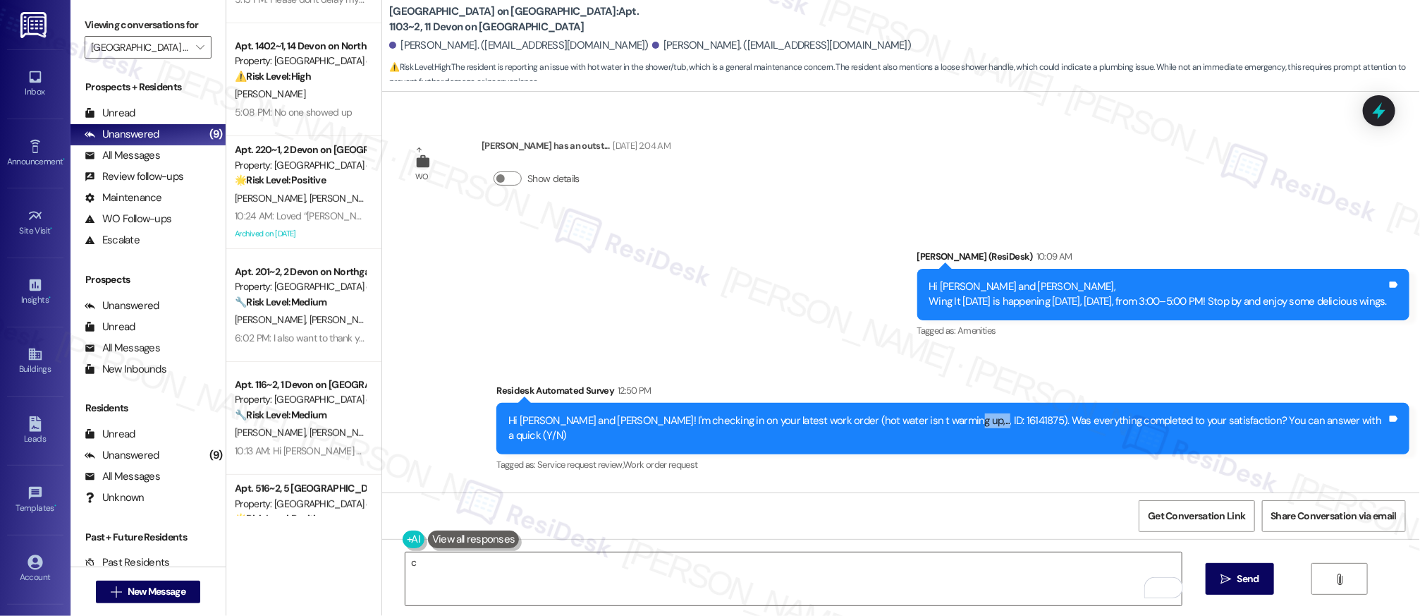
scroll to position [864, 0]
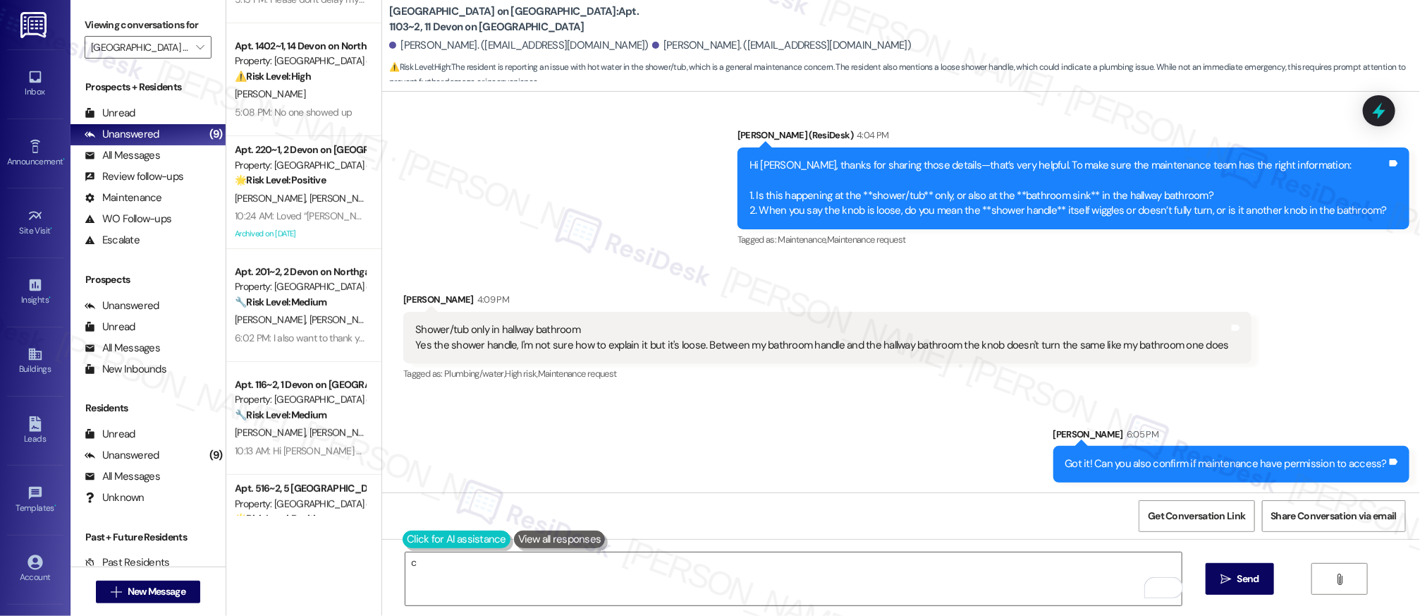
click at [410, 542] on button at bounding box center [457, 539] width 108 height 18
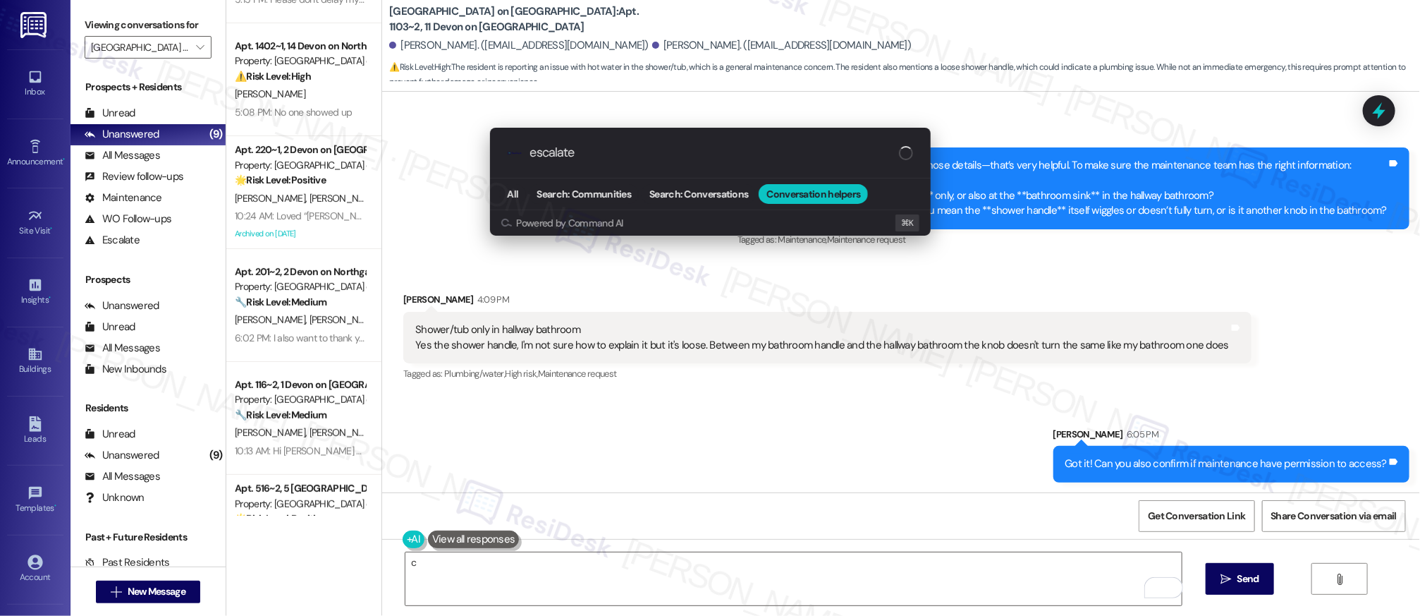
type input "escalate"
click at [513, 181] on div "All Search: Communities Search: Conversations Conversation helpers" at bounding box center [710, 193] width 441 height 31
click at [515, 199] on span "All" at bounding box center [513, 194] width 11 height 10
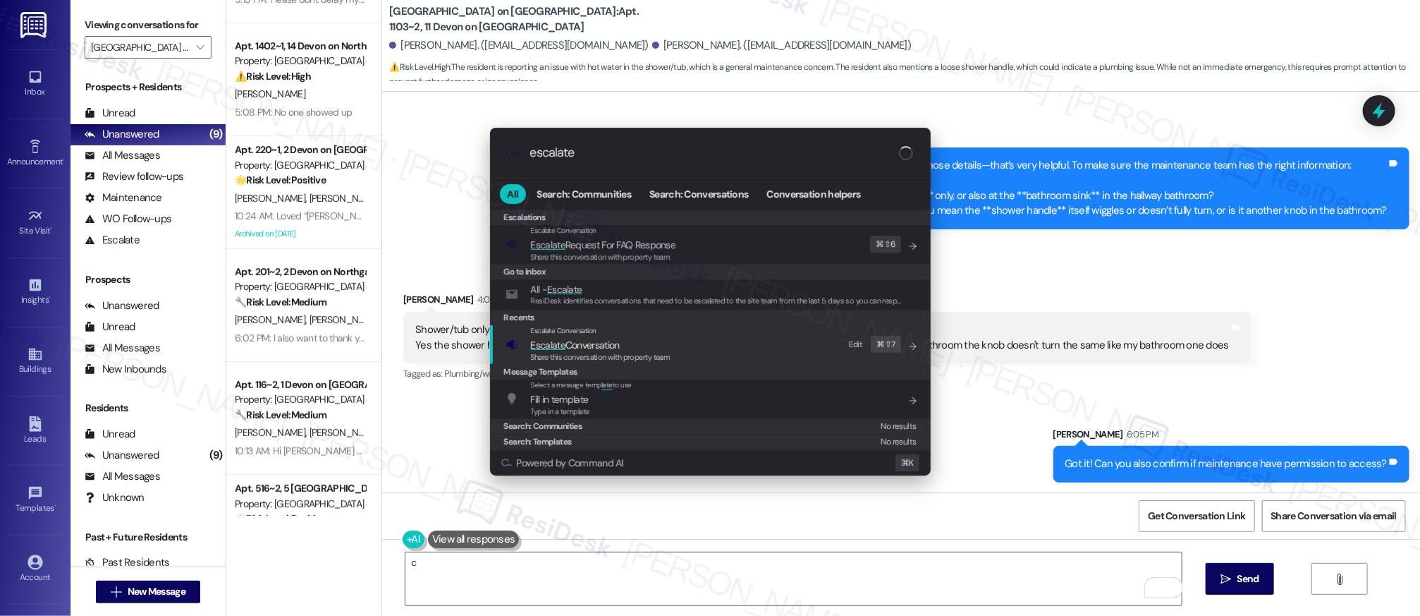
click at [580, 362] on div "Share this conversation with property team" at bounding box center [601, 357] width 140 height 13
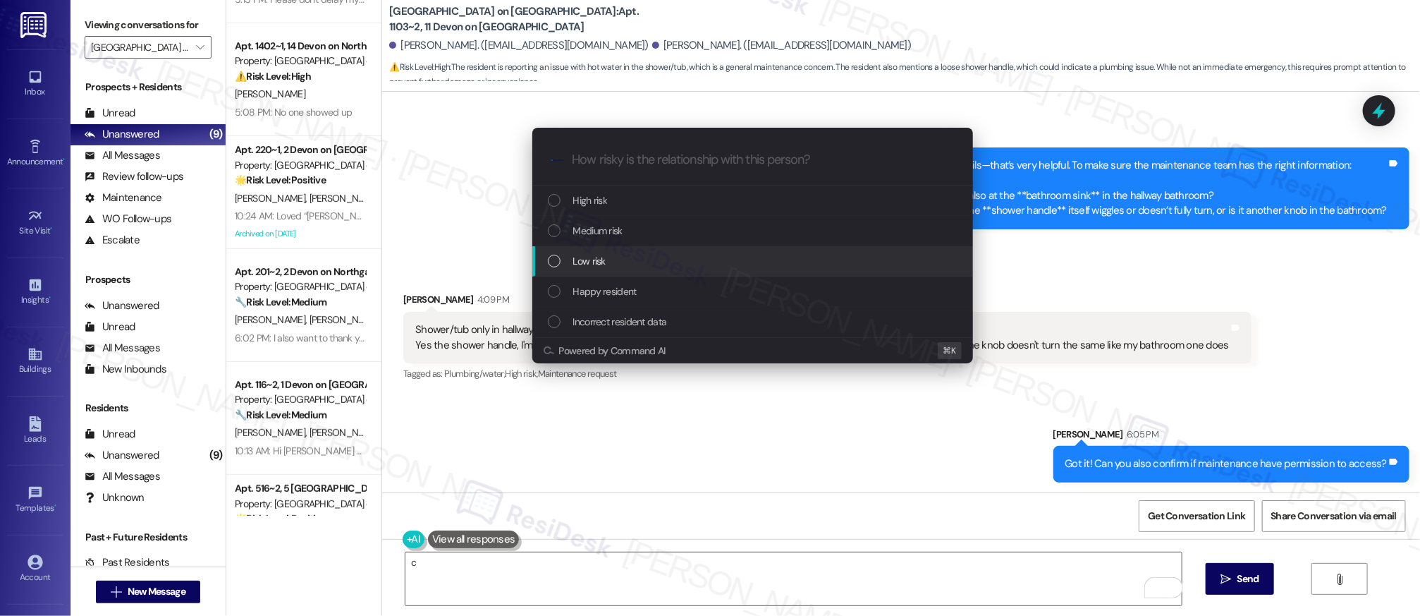
click at [612, 262] on div "Low risk" at bounding box center [754, 261] width 412 height 16
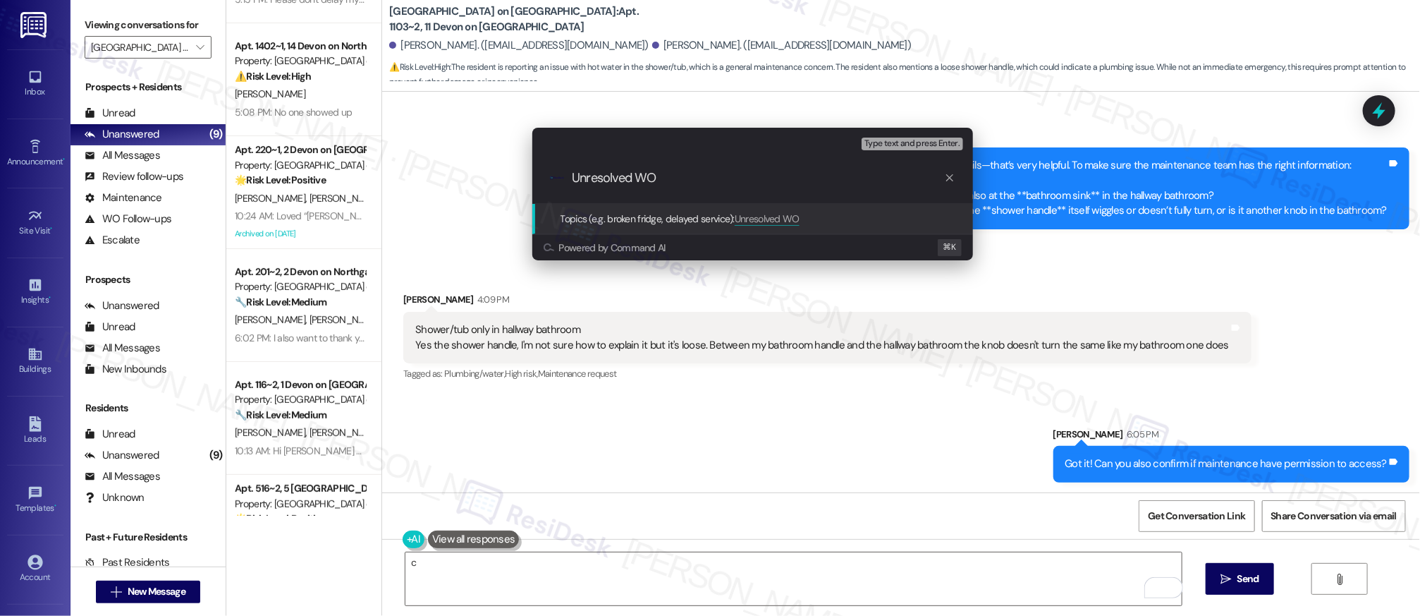
paste input "16141875"
click at [782, 183] on input "Unresolved WO16141875 - feedbac" at bounding box center [759, 178] width 372 height 15
type input "Unresolved WO16141875 - feedback request"
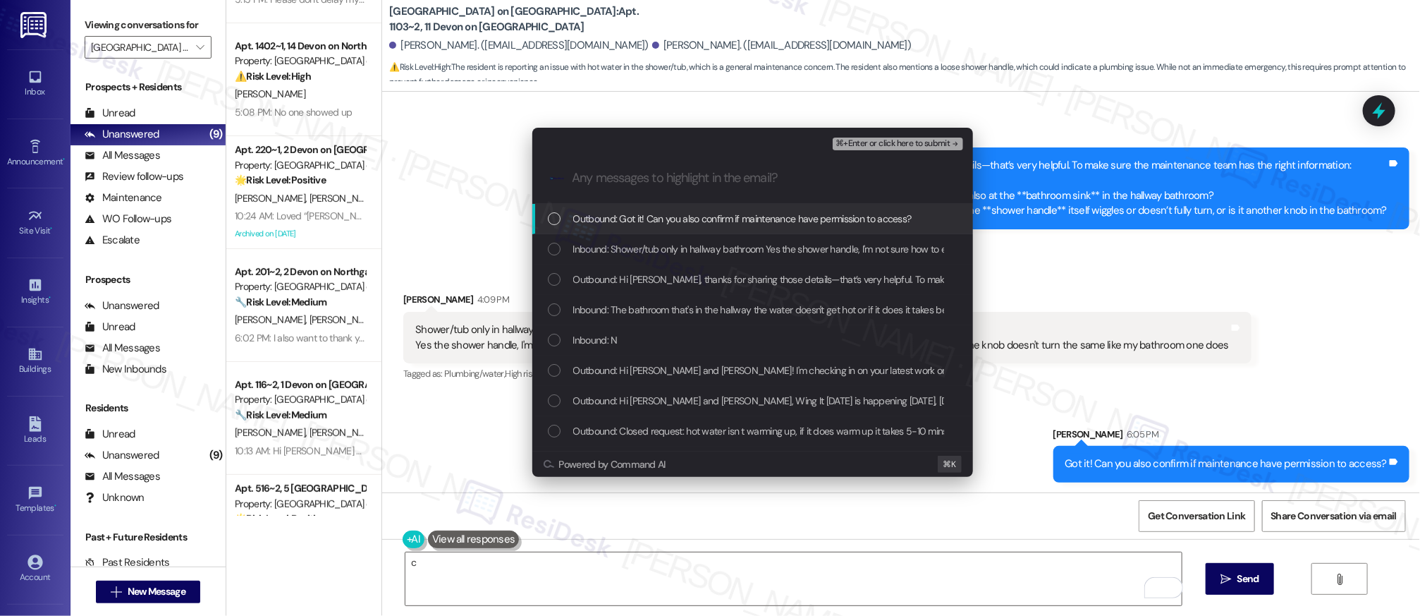
click at [897, 144] on span "⌘+Enter or click here to submit" at bounding box center [893, 144] width 114 height 10
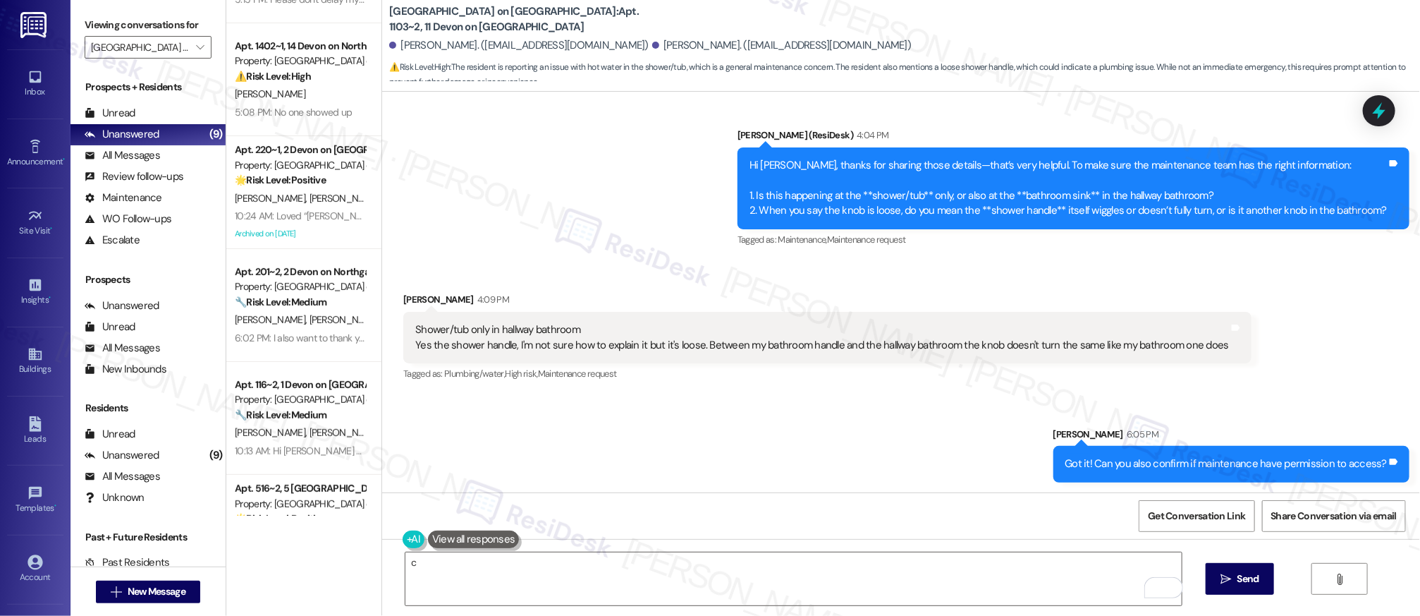
scroll to position [766, 0]
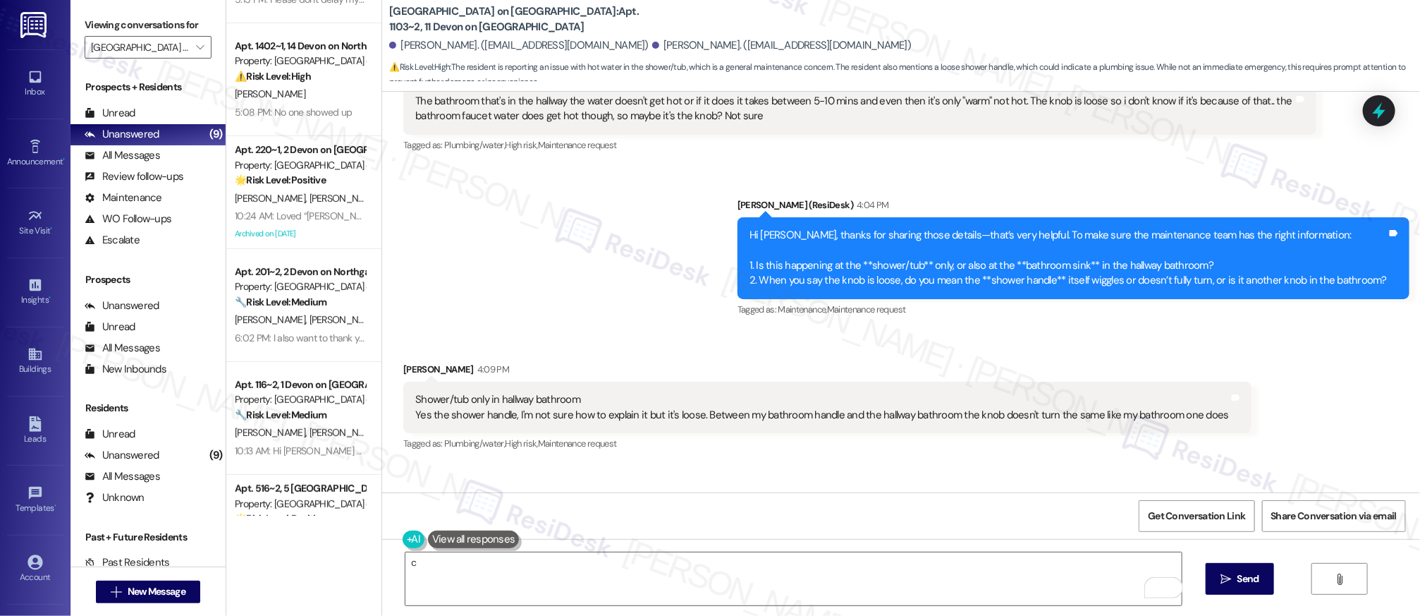
click at [946, 494] on div "Get Conversation Link Share Conversation via email" at bounding box center [901, 515] width 1038 height 47
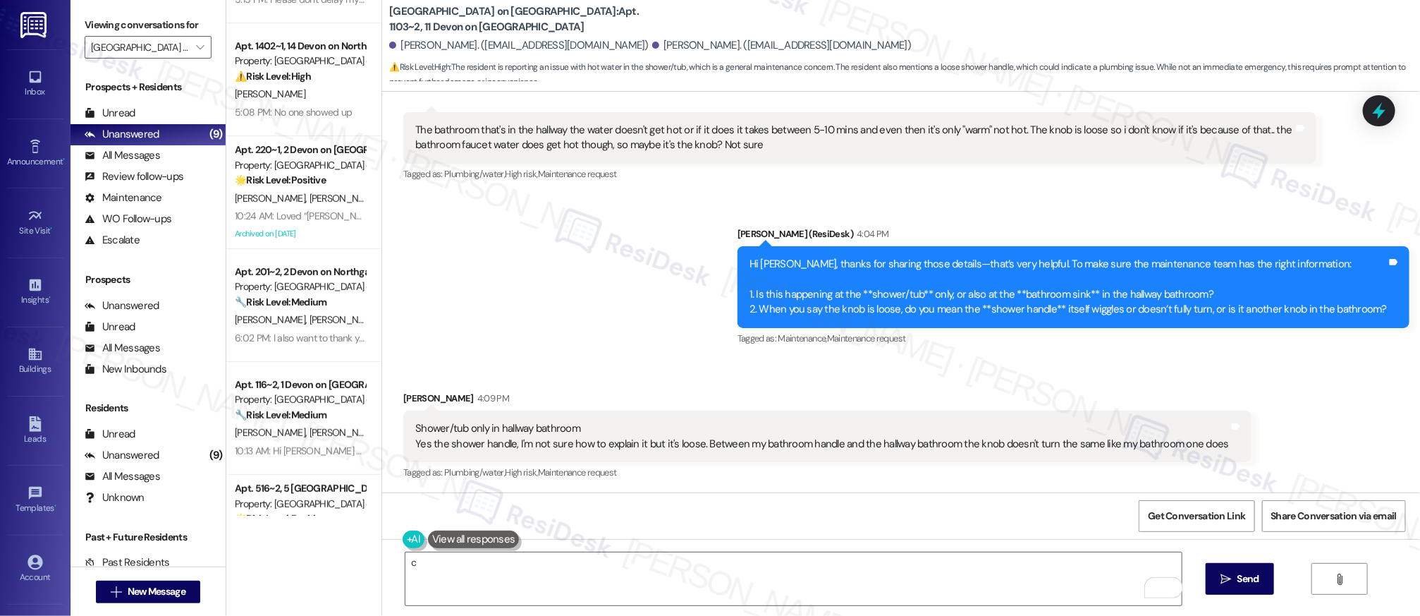
click at [946, 494] on div "Get Conversation Link Share Conversation via email" at bounding box center [901, 515] width 1038 height 47
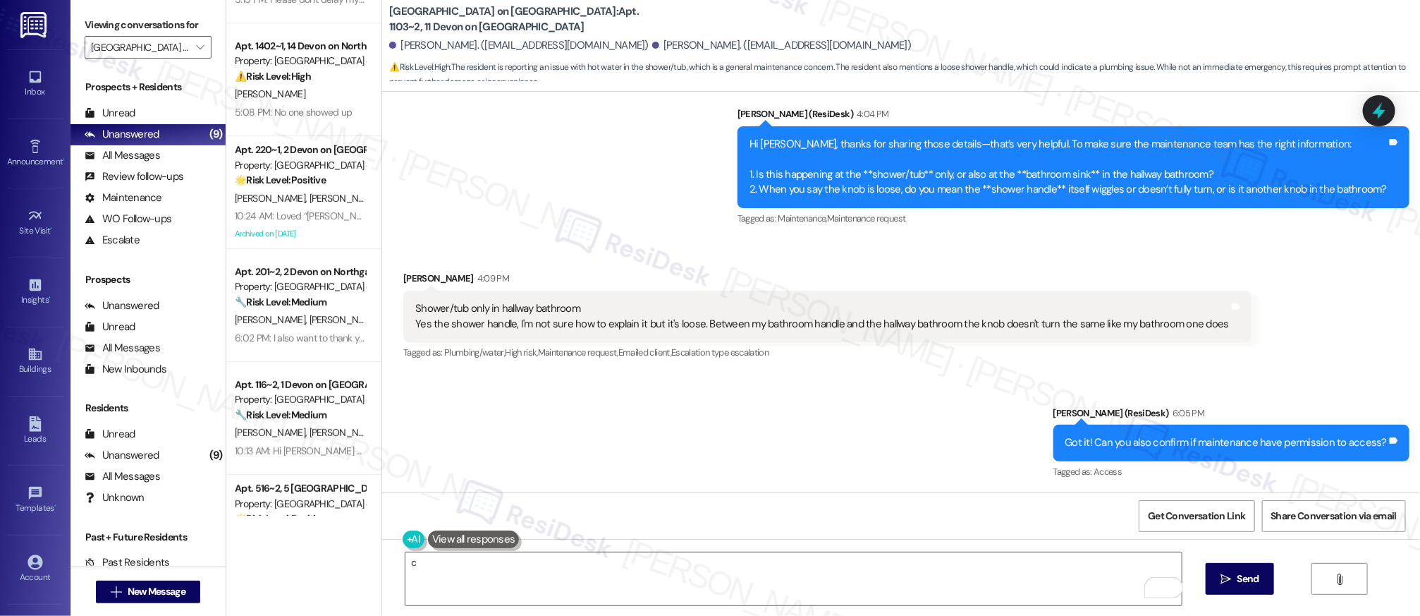
click at [764, 455] on div "Sent via SMS Sarah (ResiDesk) 6:05 PM Got it! Can you also confirm if maintenan…" at bounding box center [901, 433] width 1038 height 119
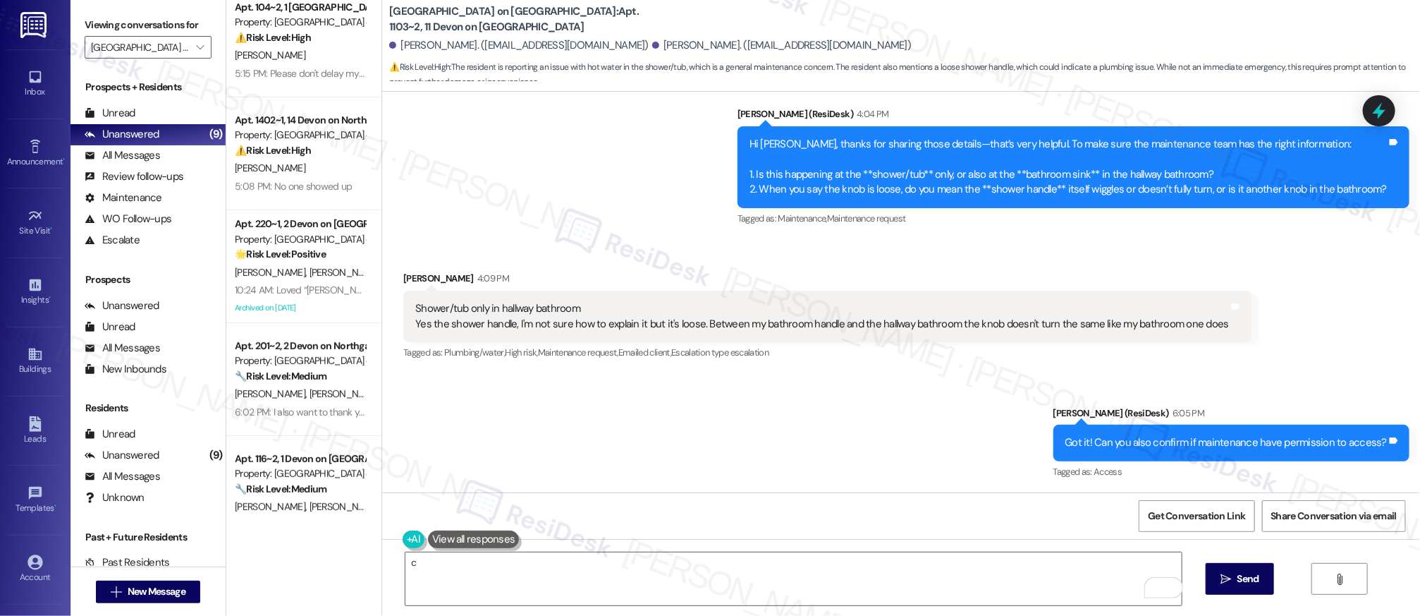
scroll to position [125, 0]
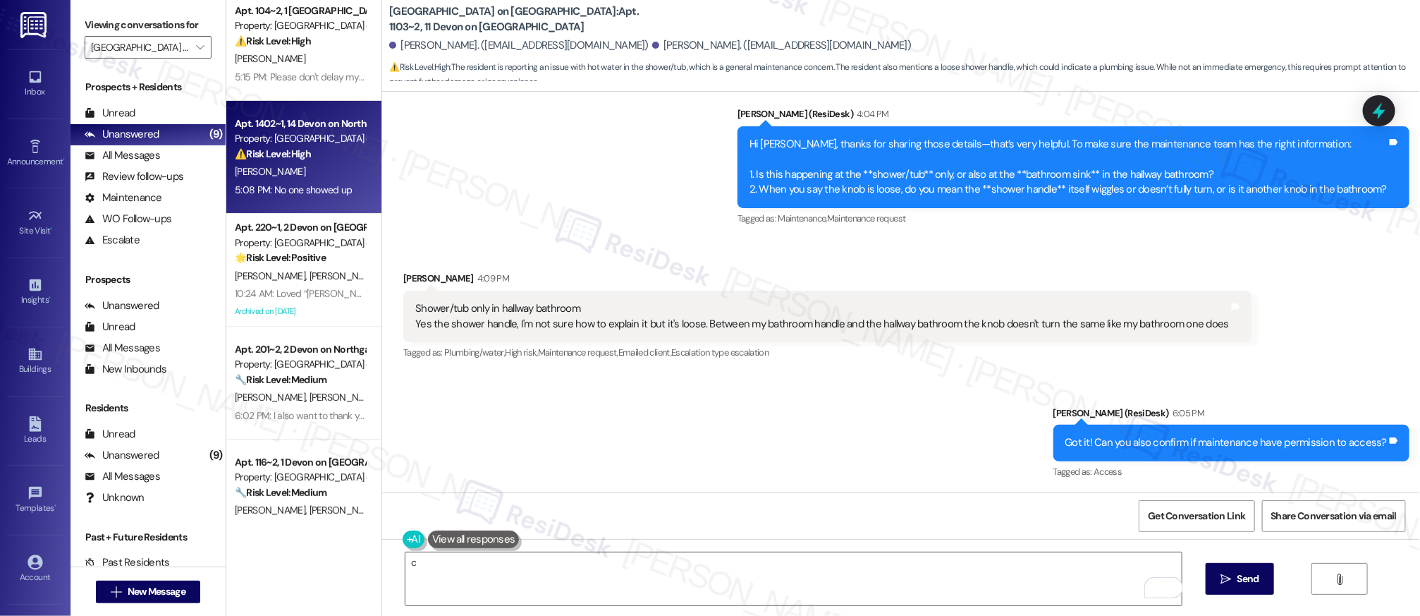
click at [286, 170] on div "A. Moses" at bounding box center [299, 172] width 133 height 18
type textarea "Fetching suggested responses. Please feel free to read through the conversation…"
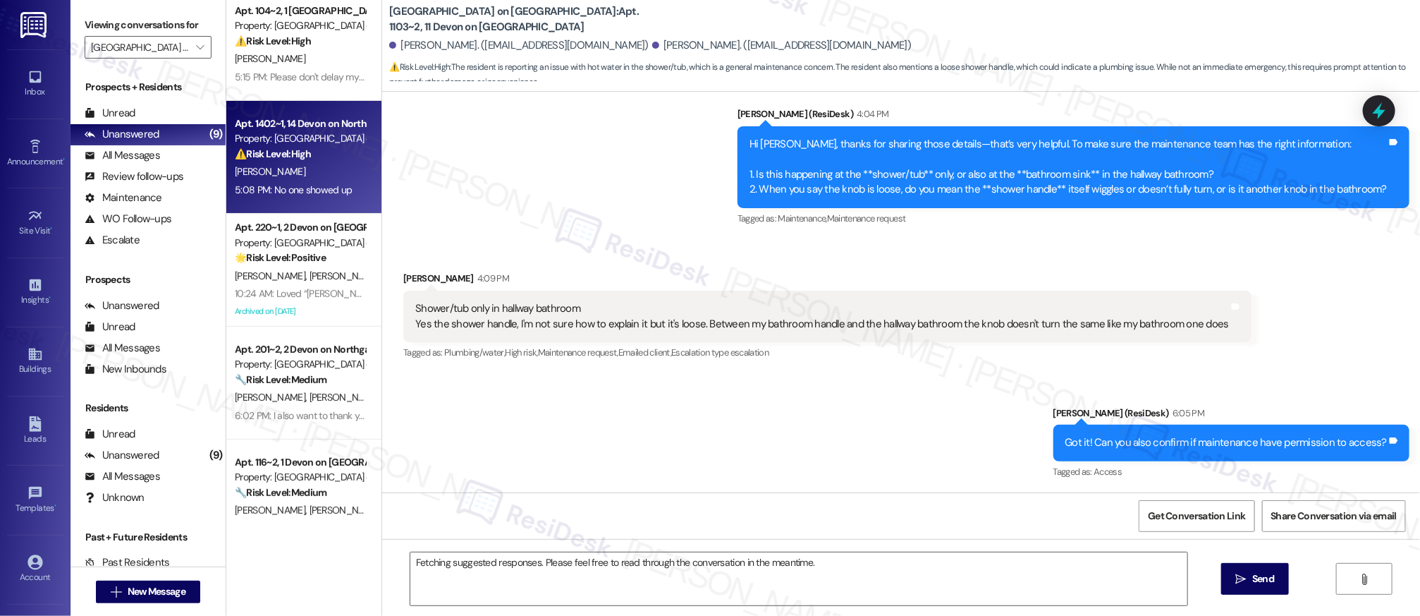
click at [286, 171] on div "A. Moses" at bounding box center [299, 172] width 133 height 18
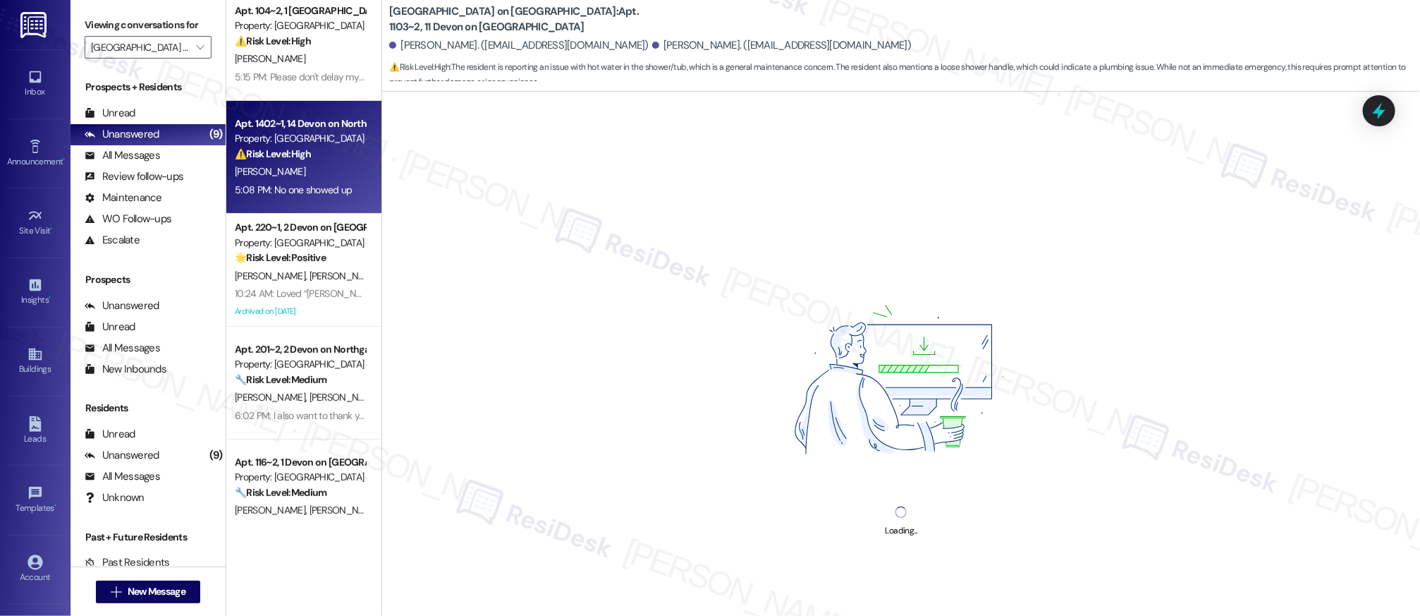
click at [286, 171] on div "A. Moses" at bounding box center [299, 172] width 133 height 18
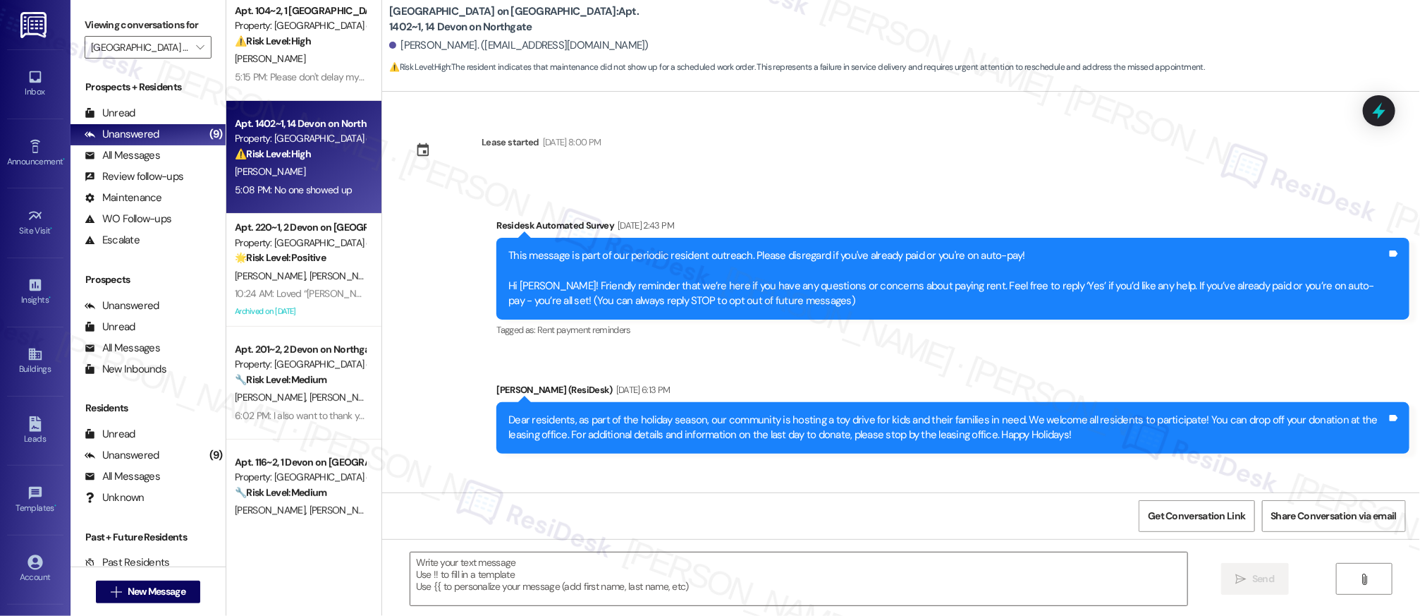
click at [288, 171] on div "A. Moses" at bounding box center [299, 172] width 133 height 18
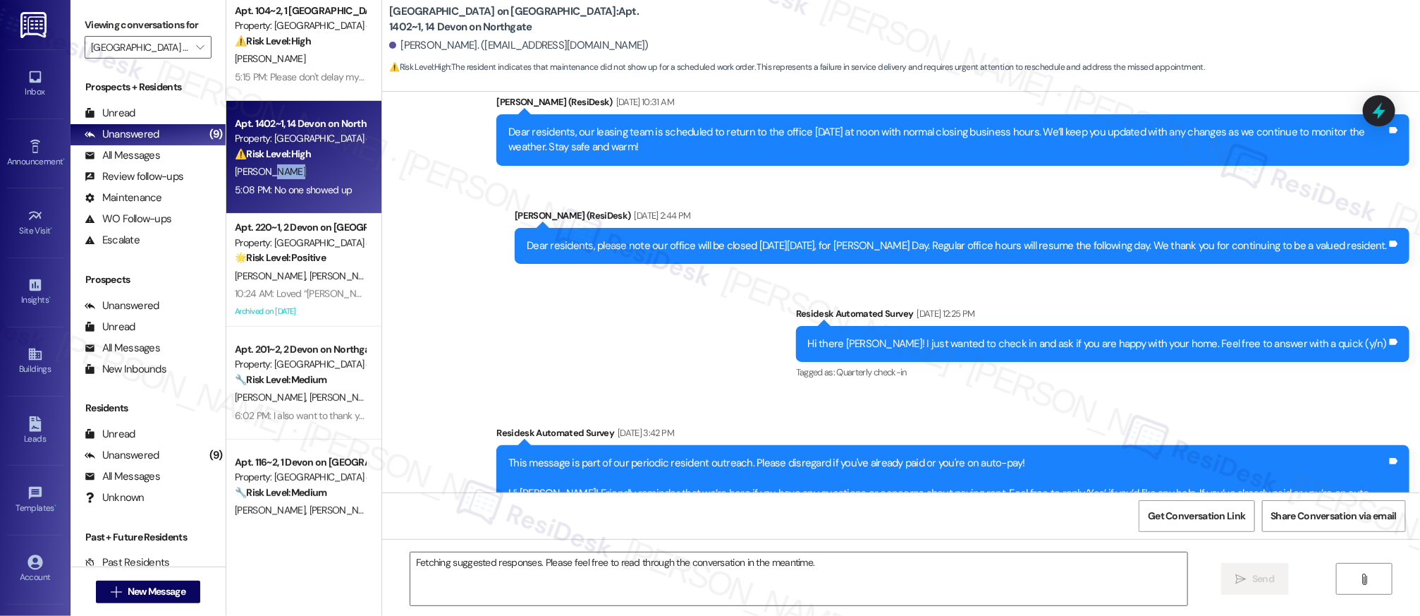
click at [288, 169] on div "A. Moses" at bounding box center [299, 172] width 133 height 18
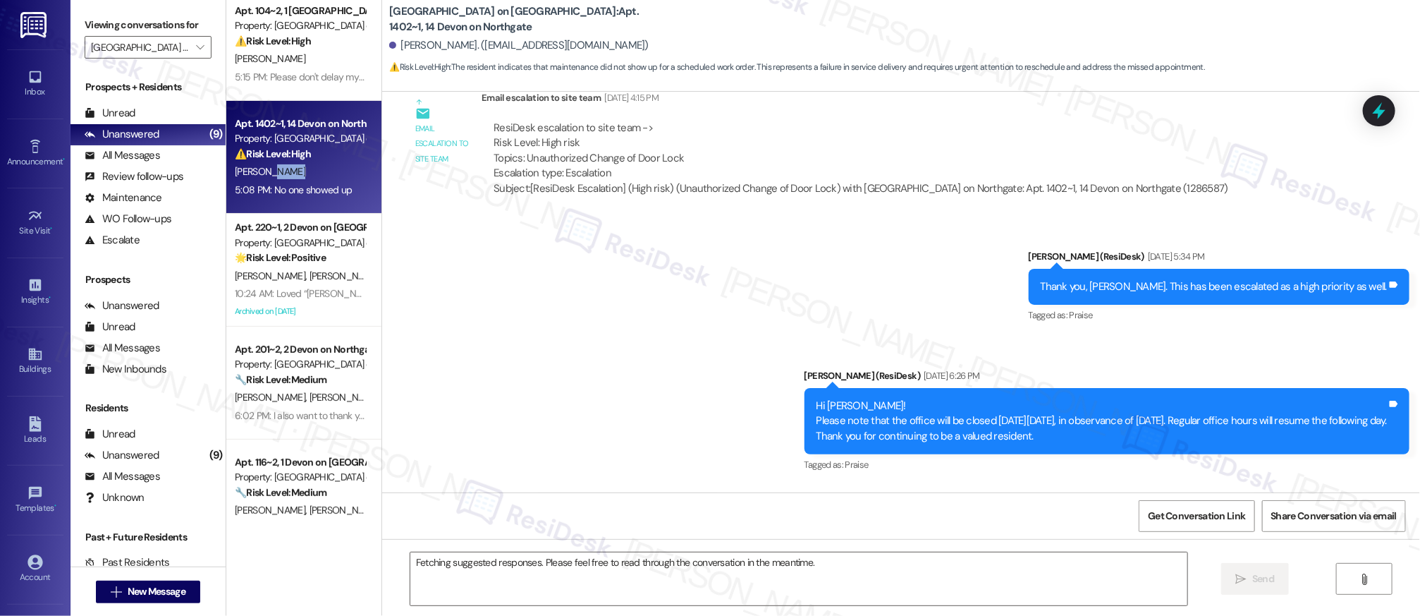
click at [290, 168] on div "A. Moses" at bounding box center [299, 172] width 133 height 18
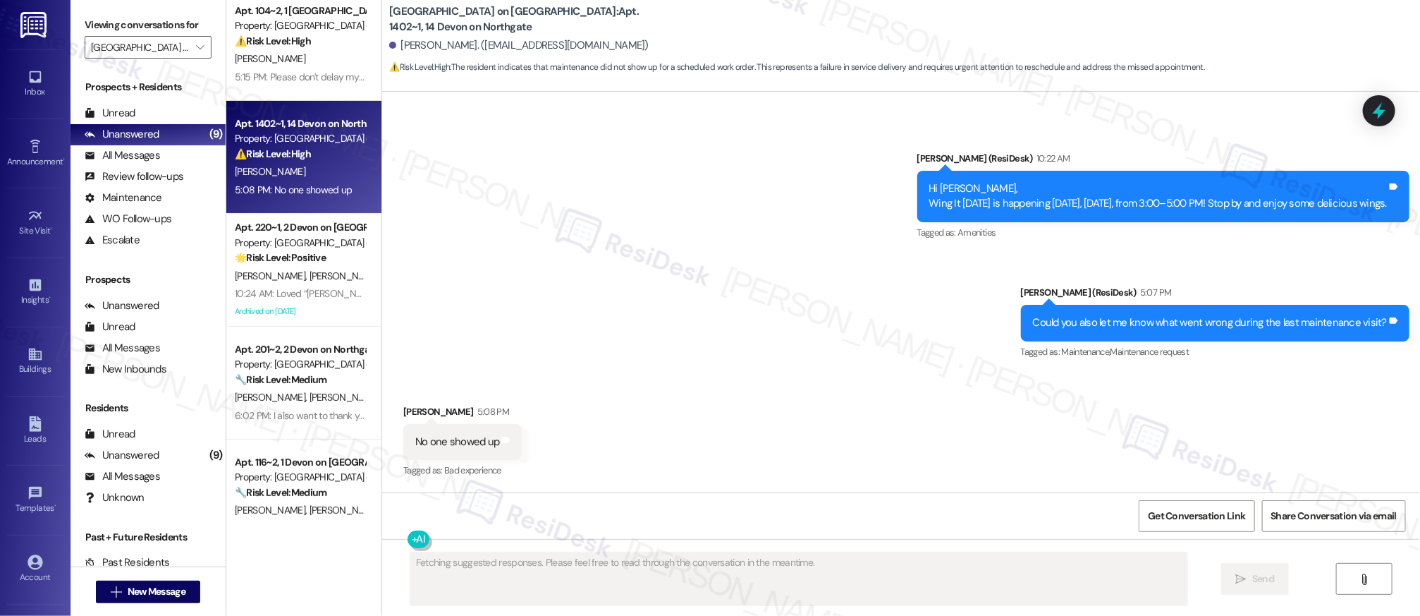
scroll to position [5907, 0]
click at [291, 167] on div "A. Moses" at bounding box center [299, 172] width 133 height 18
click at [291, 166] on div "A. Moses" at bounding box center [299, 172] width 133 height 18
click at [292, 164] on div "A. Moses" at bounding box center [299, 172] width 133 height 18
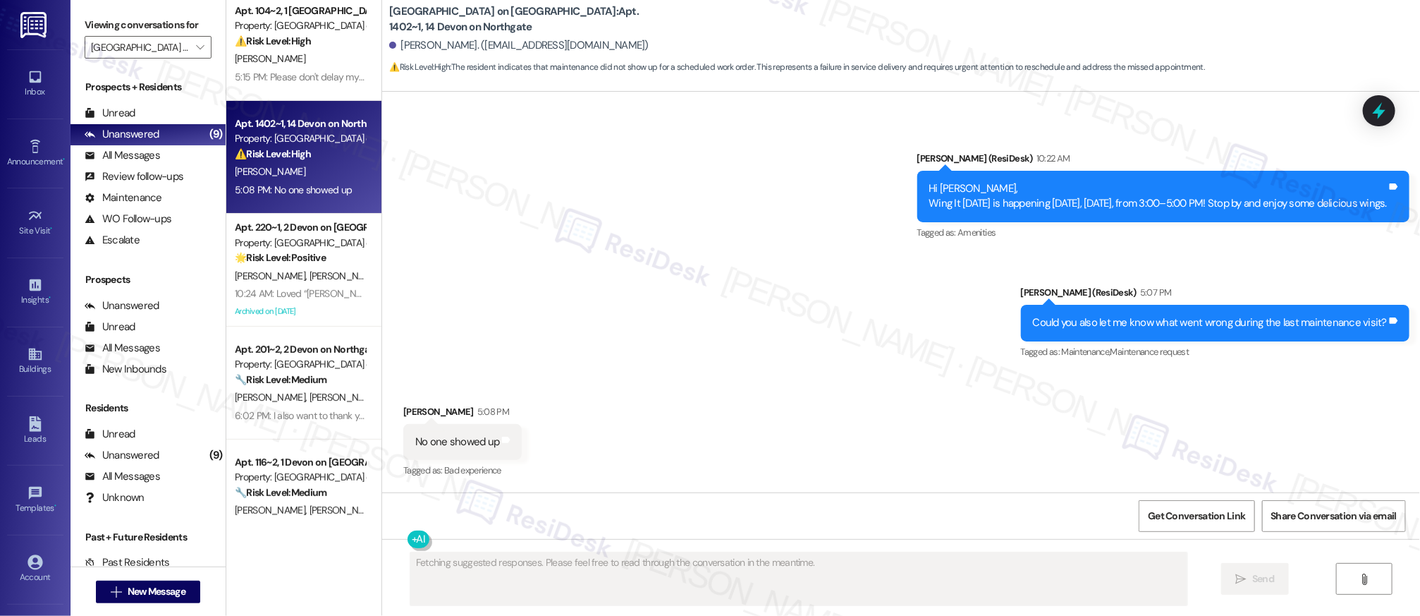
click at [772, 381] on div "Received via SMS Amanda Moses 5:08 PM No one showed up Tags and notes Tagged as…" at bounding box center [901, 431] width 1038 height 119
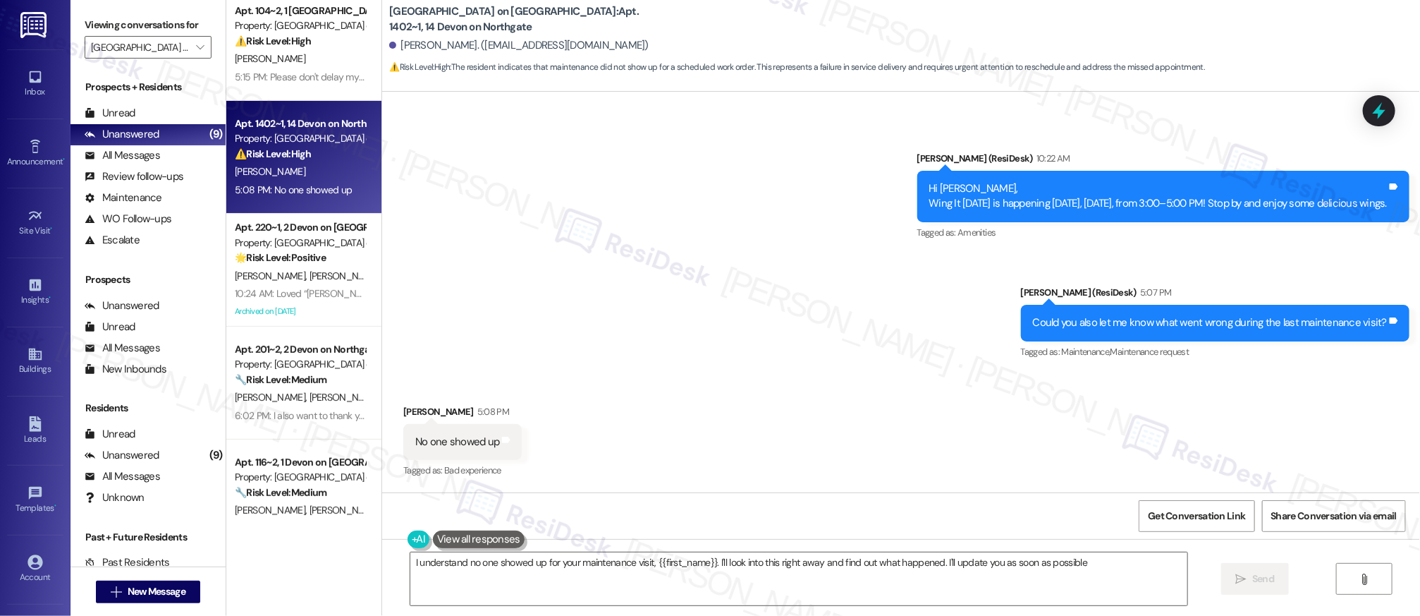
type textarea "I understand no one showed up for your maintenance visit, {{first_name}}. I'll …"
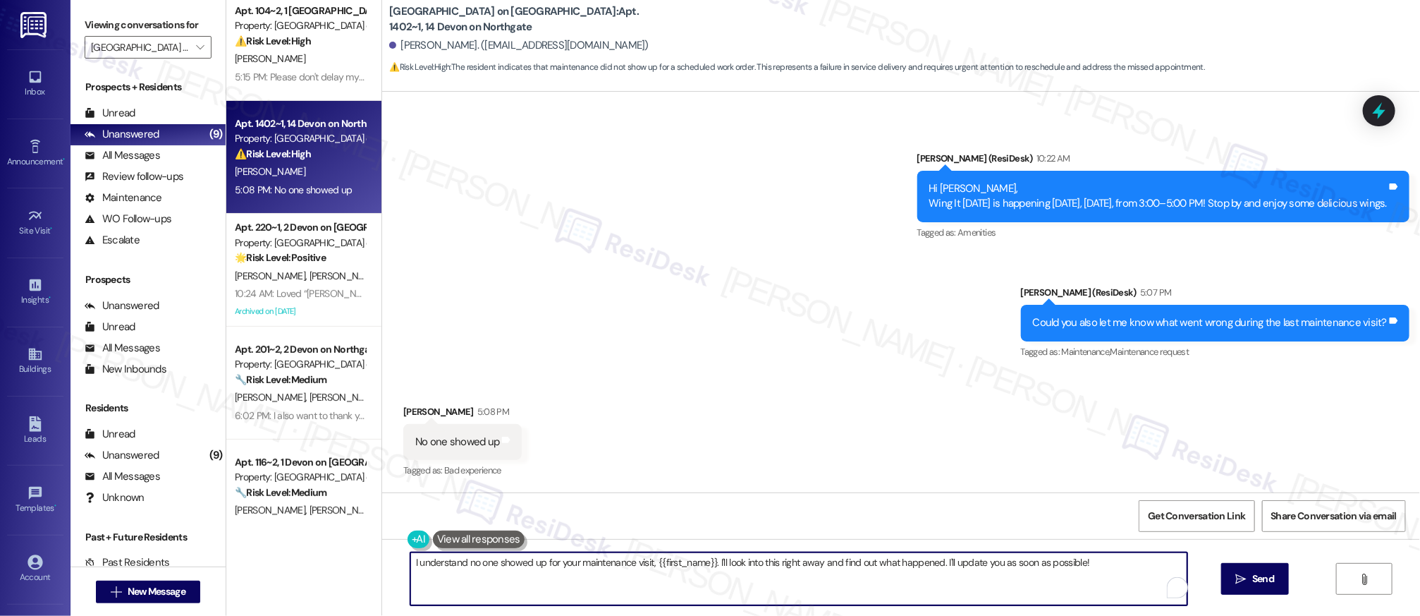
click at [635, 563] on textarea "I understand no one showed up for your maintenance visit, {{first_name}}. I'll …" at bounding box center [798, 578] width 777 height 53
click at [636, 563] on textarea "I understand no one showed up for your maintenance visit, {{first_name}}. I'll …" at bounding box center [798, 578] width 777 height 53
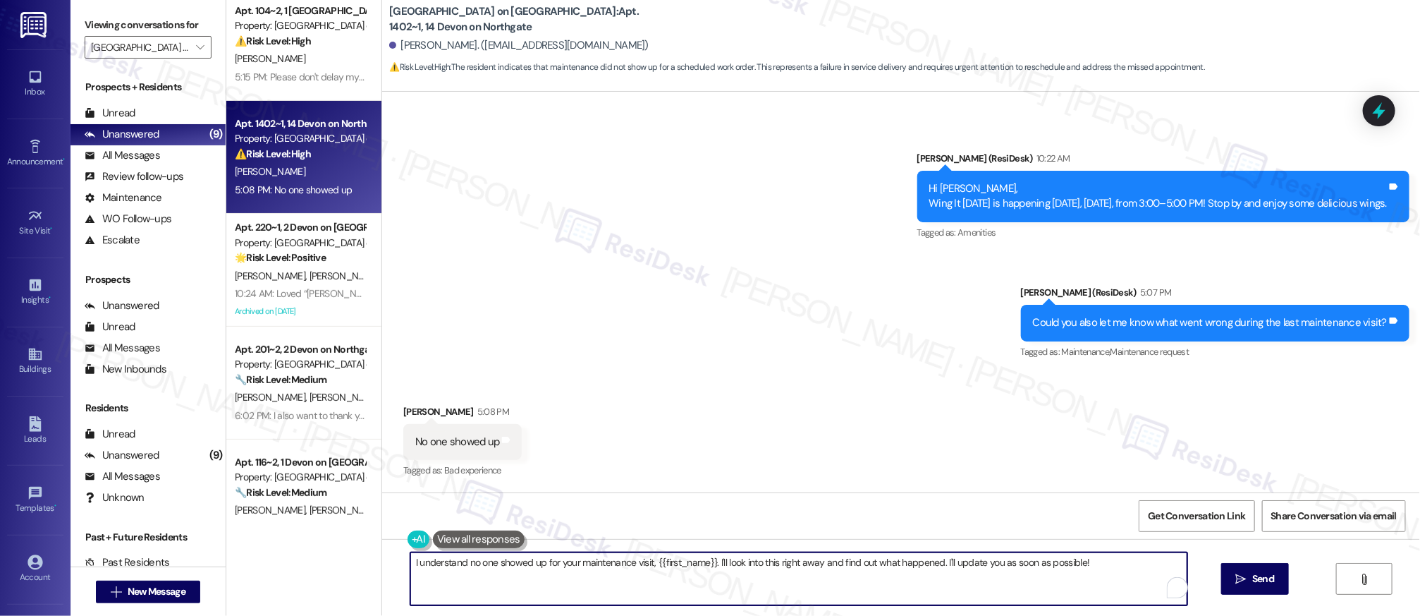
click at [636, 563] on textarea "I understand no one showed up for your maintenance visit, {{first_name}}. I'll …" at bounding box center [798, 578] width 777 height 53
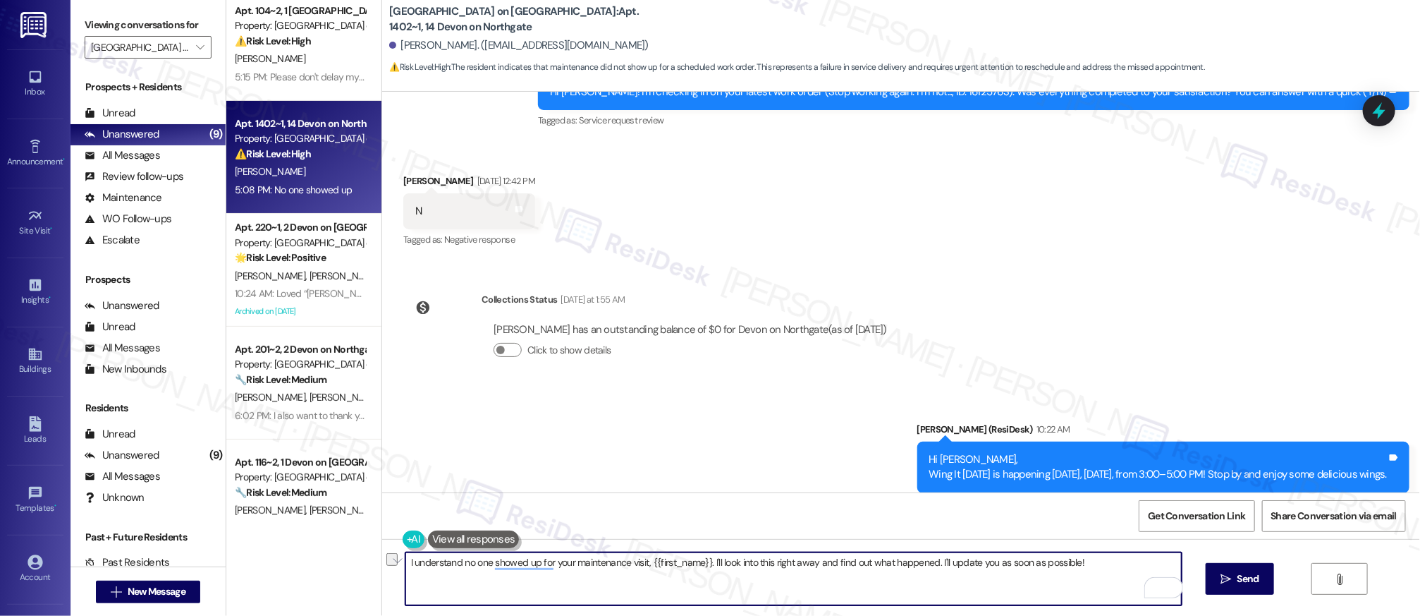
scroll to position [5620, 0]
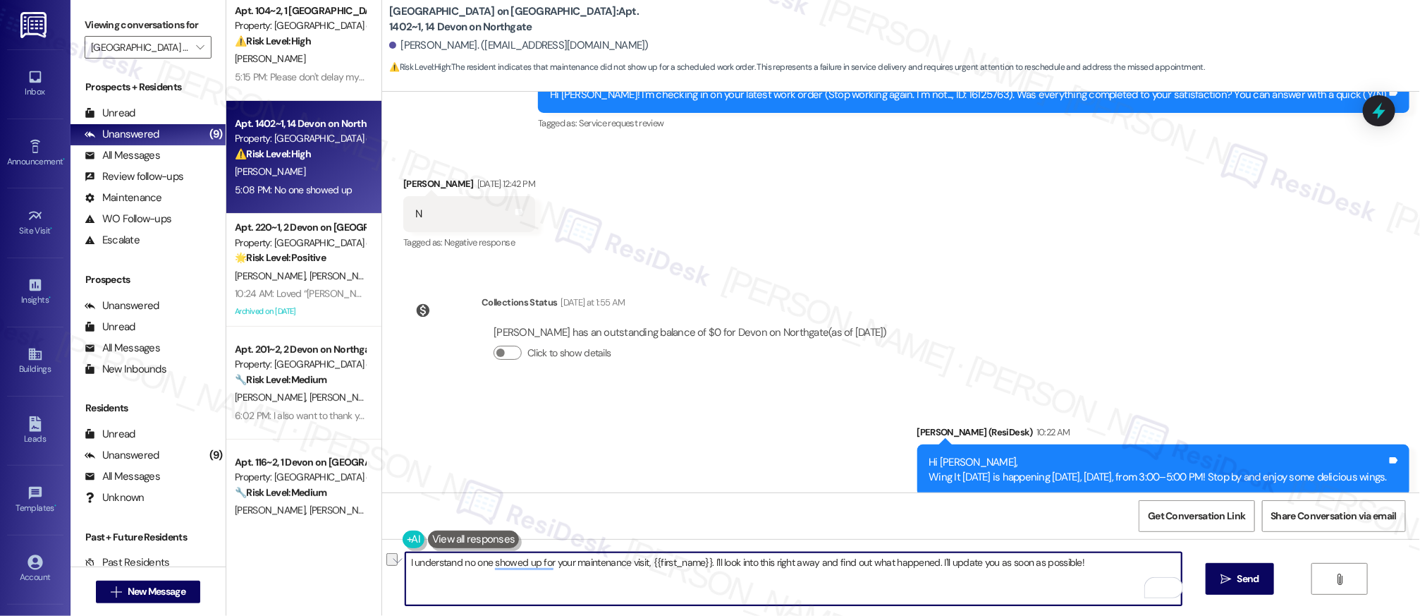
click at [408, 538] on button at bounding box center [414, 539] width 22 height 18
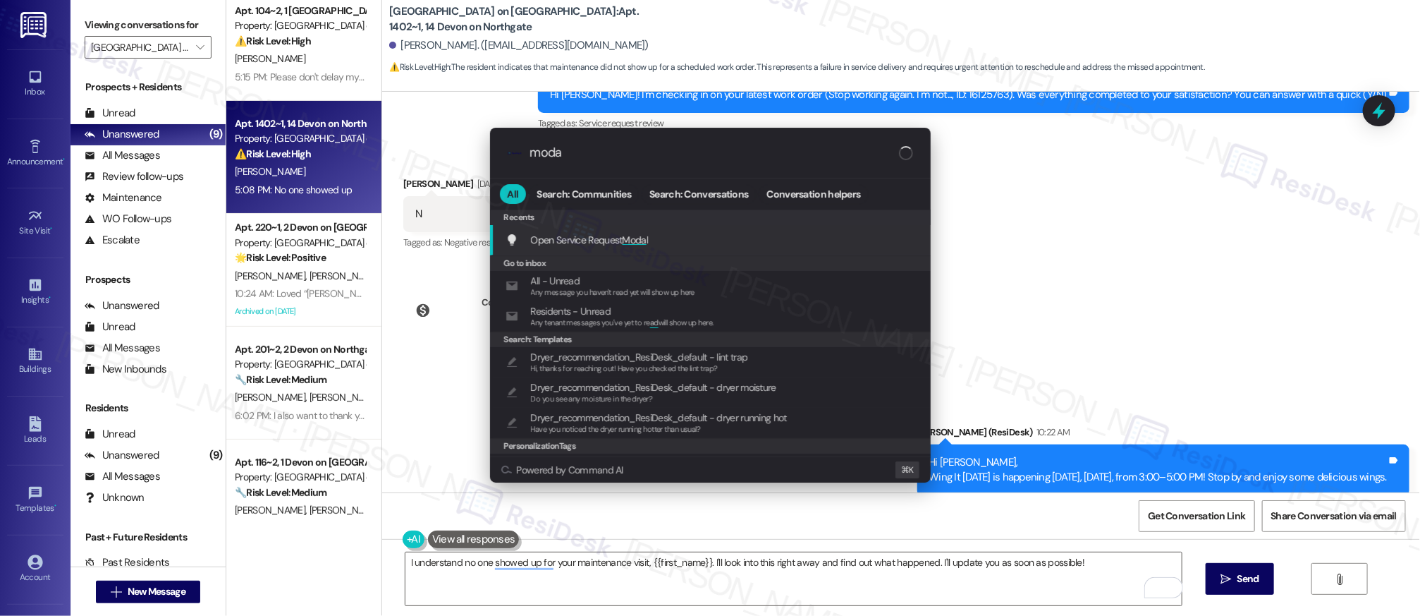
type input "modal"
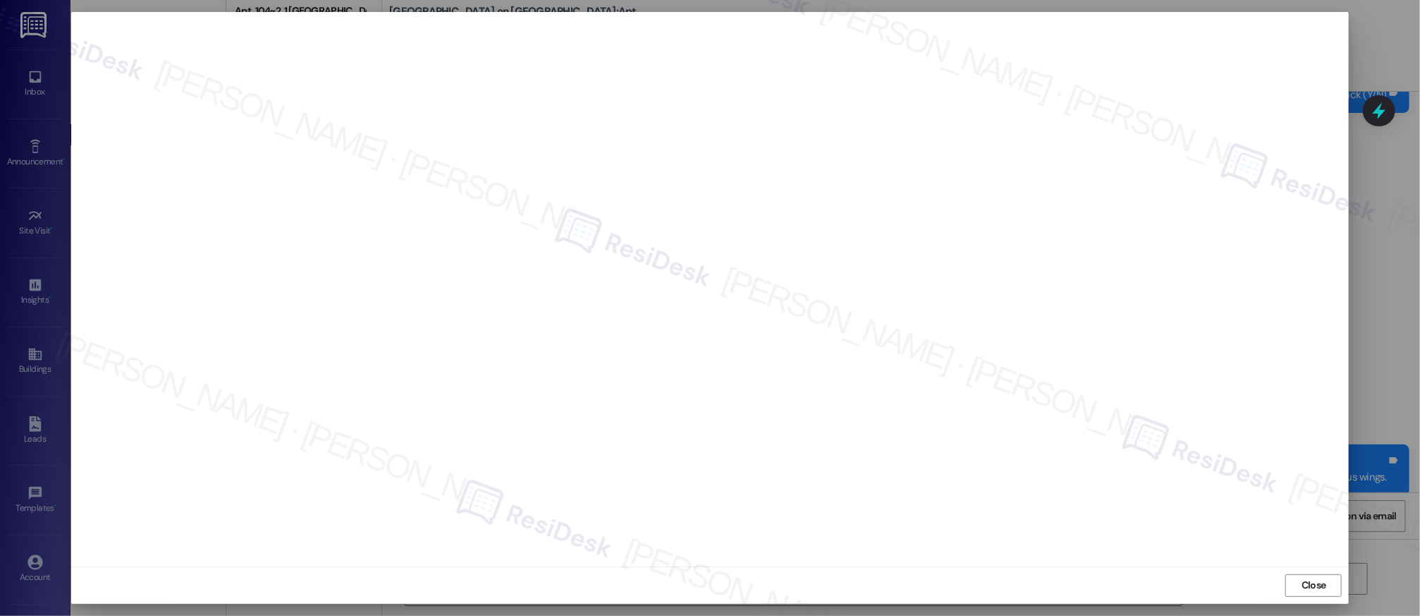
click at [1304, 580] on span "Close" at bounding box center [1314, 584] width 25 height 15
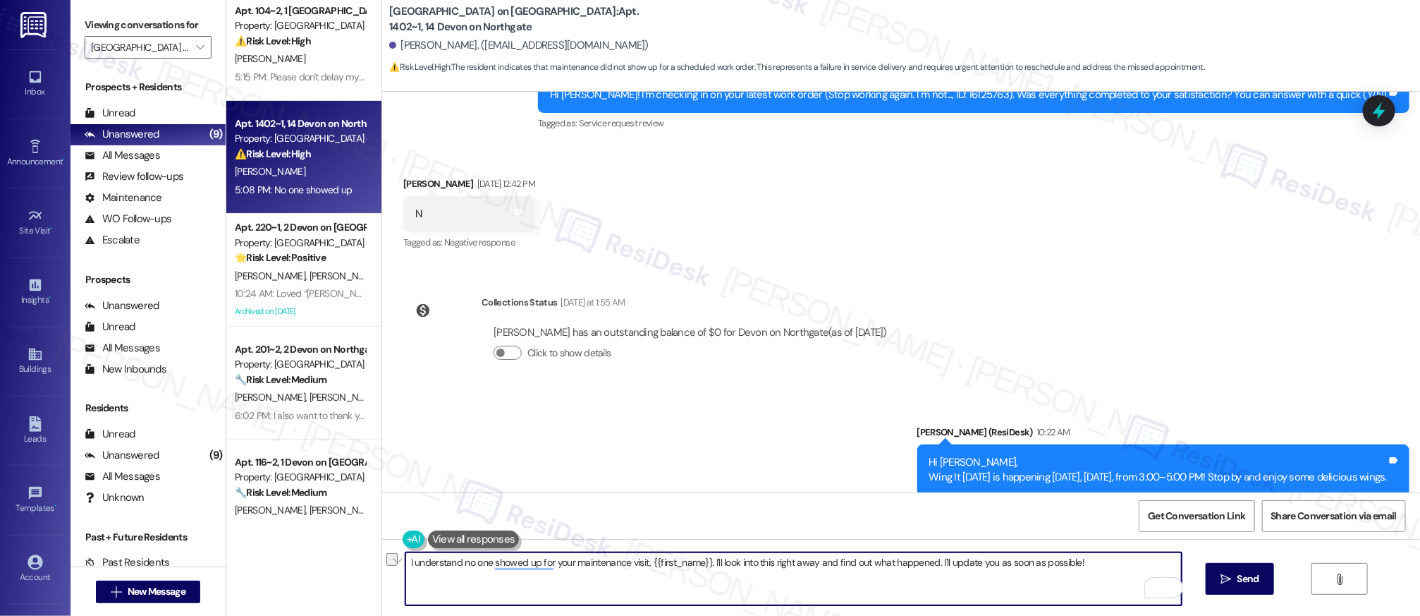
drag, startPoint x: 807, startPoint y: 550, endPoint x: 938, endPoint y: 604, distance: 141.3
click at [500, 551] on div "I understand no one showed up for your maintenance visit, {{first_name}}. I'll …" at bounding box center [787, 578] width 778 height 54
type textarea "It says here that they reset the disposal."
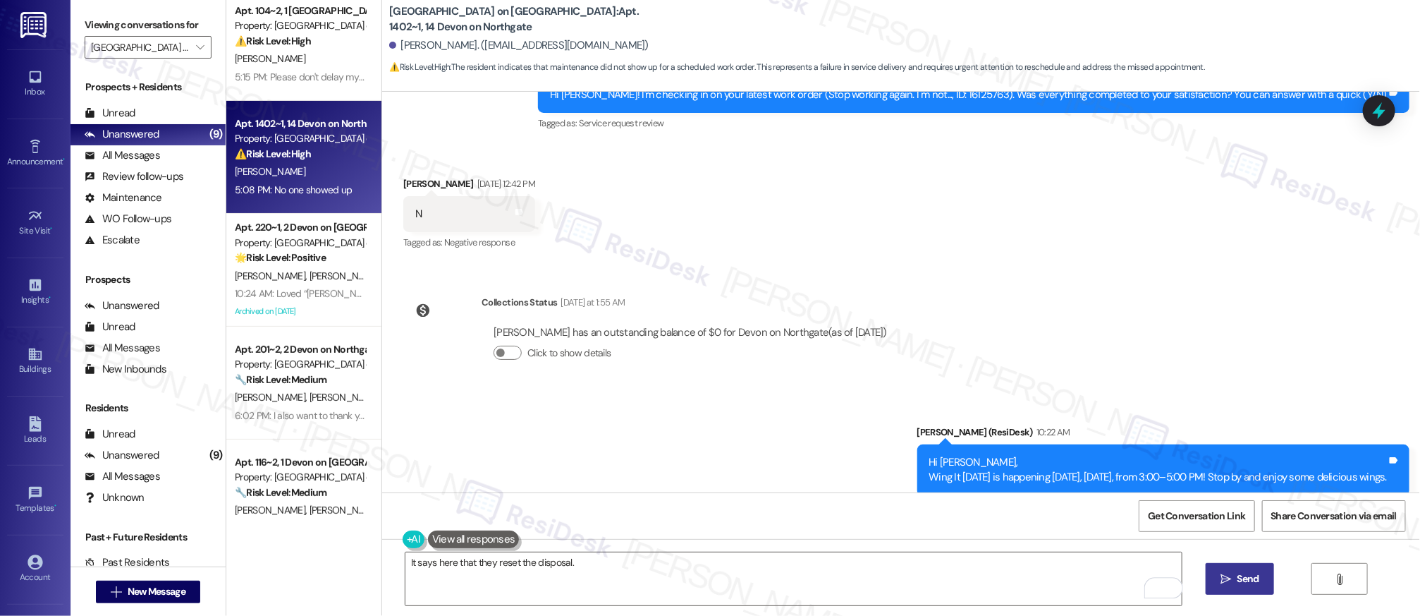
click at [1244, 590] on button " Send" at bounding box center [1240, 579] width 68 height 32
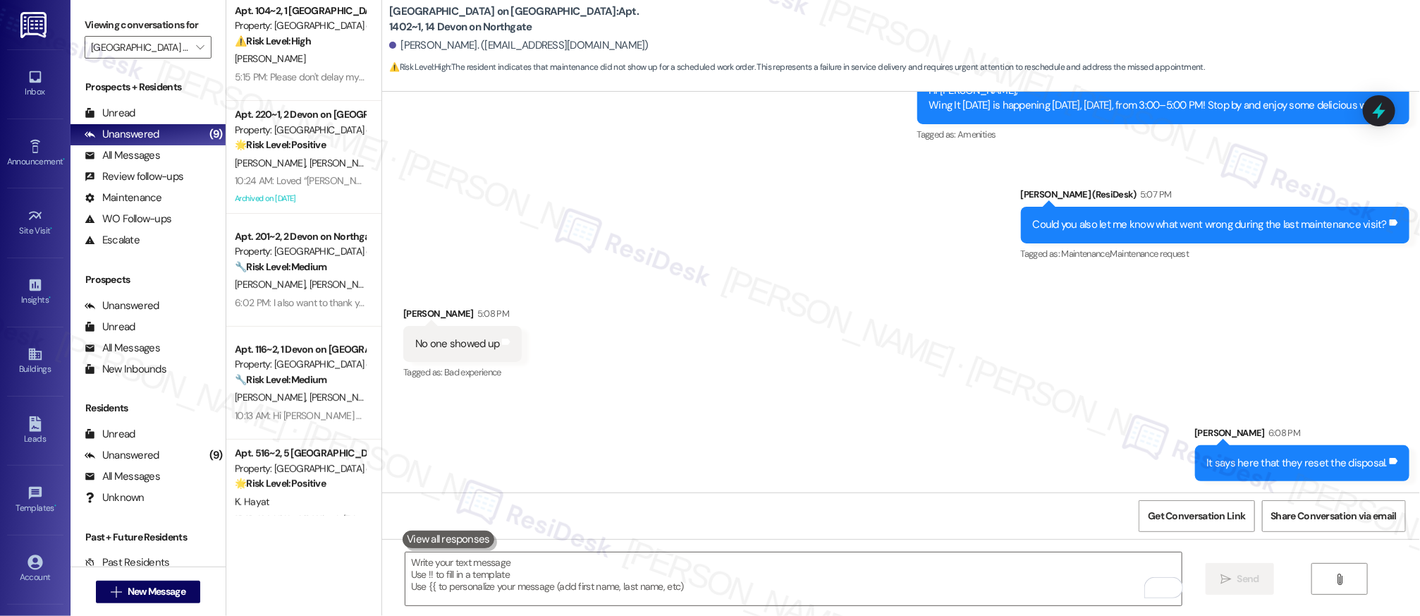
scroll to position [6006, 0]
click at [551, 595] on textarea "To enrich screen reader interactions, please activate Accessibility in Grammarl…" at bounding box center [793, 578] width 777 height 53
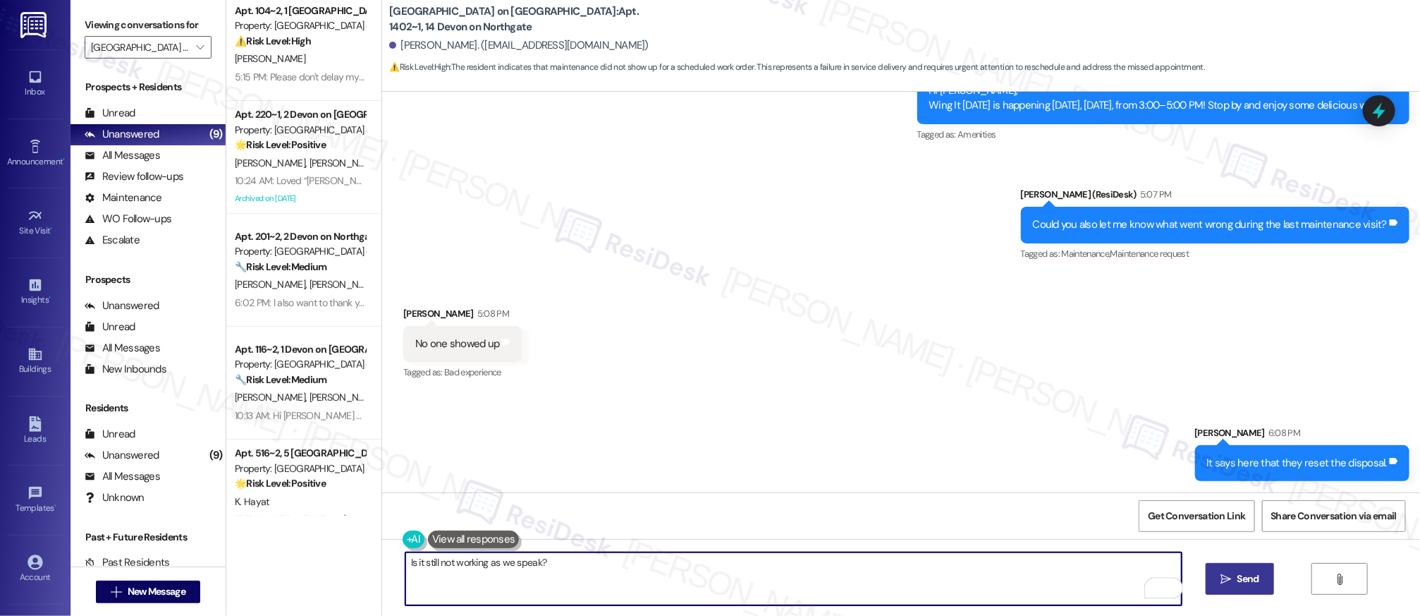
type textarea "Is it still not working as we speak?"
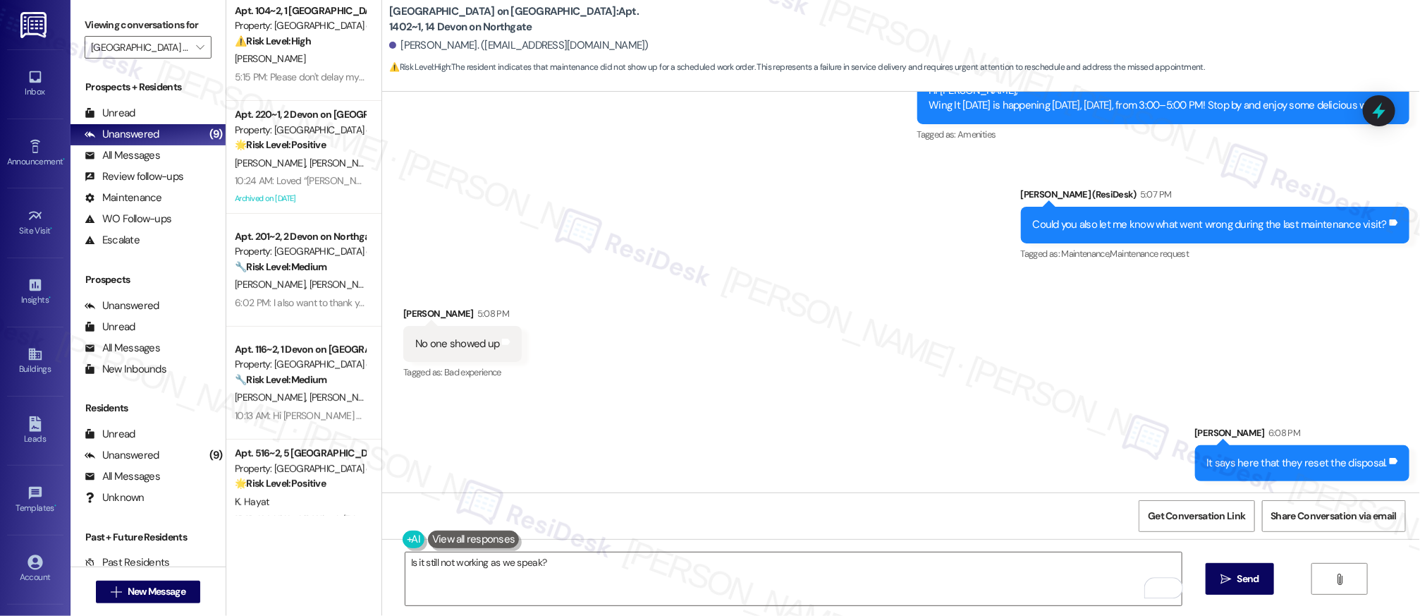
drag, startPoint x: 1233, startPoint y: 565, endPoint x: 1257, endPoint y: 602, distance: 44.2
click at [1234, 570] on button " Send" at bounding box center [1240, 579] width 68 height 32
click at [1257, 602] on div "Is it still not working as we speak?  " at bounding box center [901, 592] width 1038 height 106
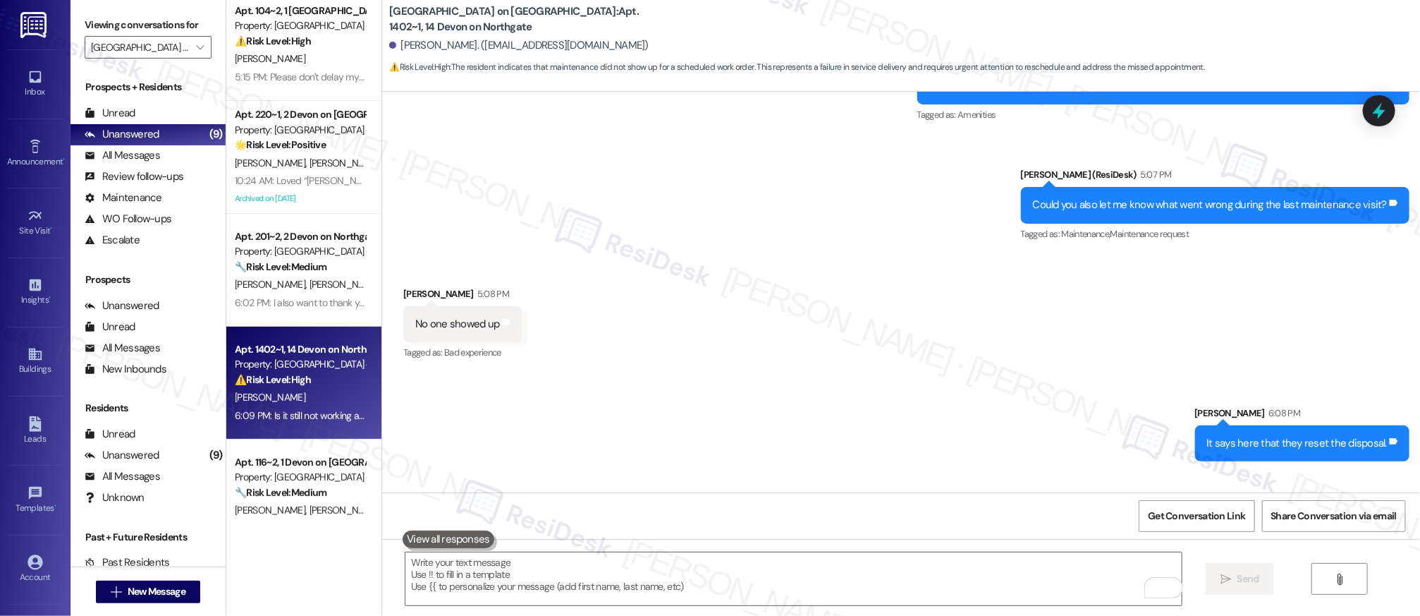
scroll to position [6104, 0]
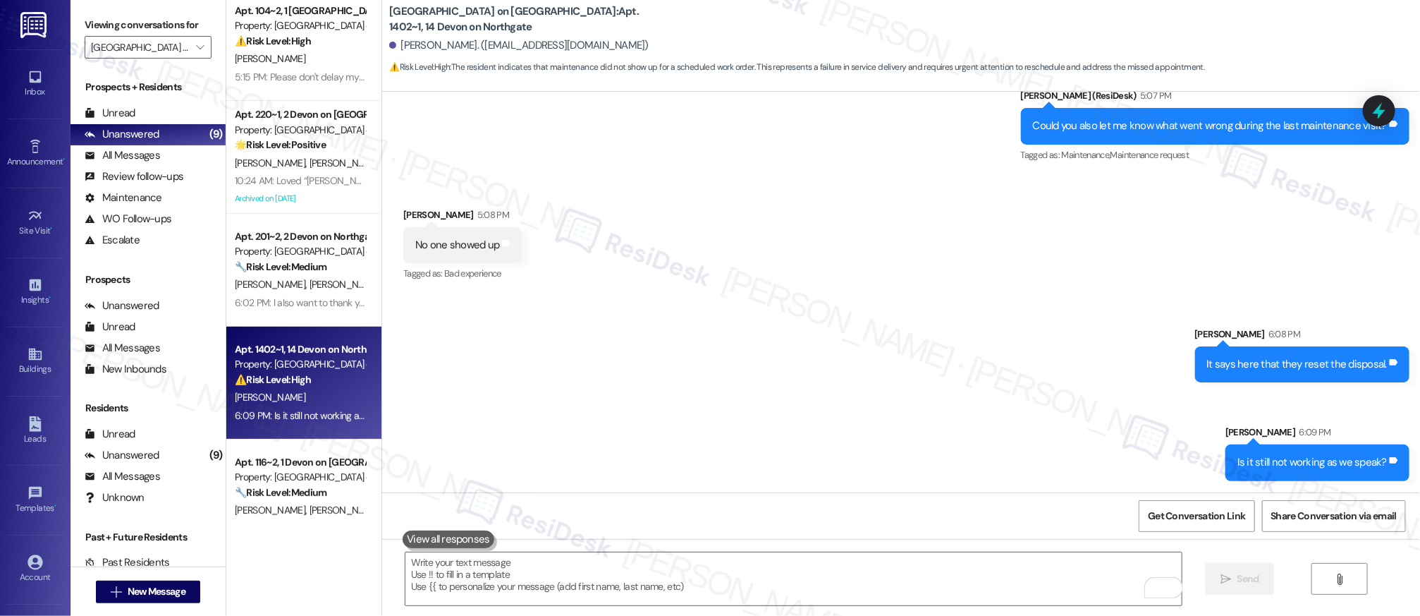
click at [831, 377] on div "Sent via SMS Sarah 6:08 PM It says here that they reset the disposal. Tags and …" at bounding box center [901, 393] width 1038 height 197
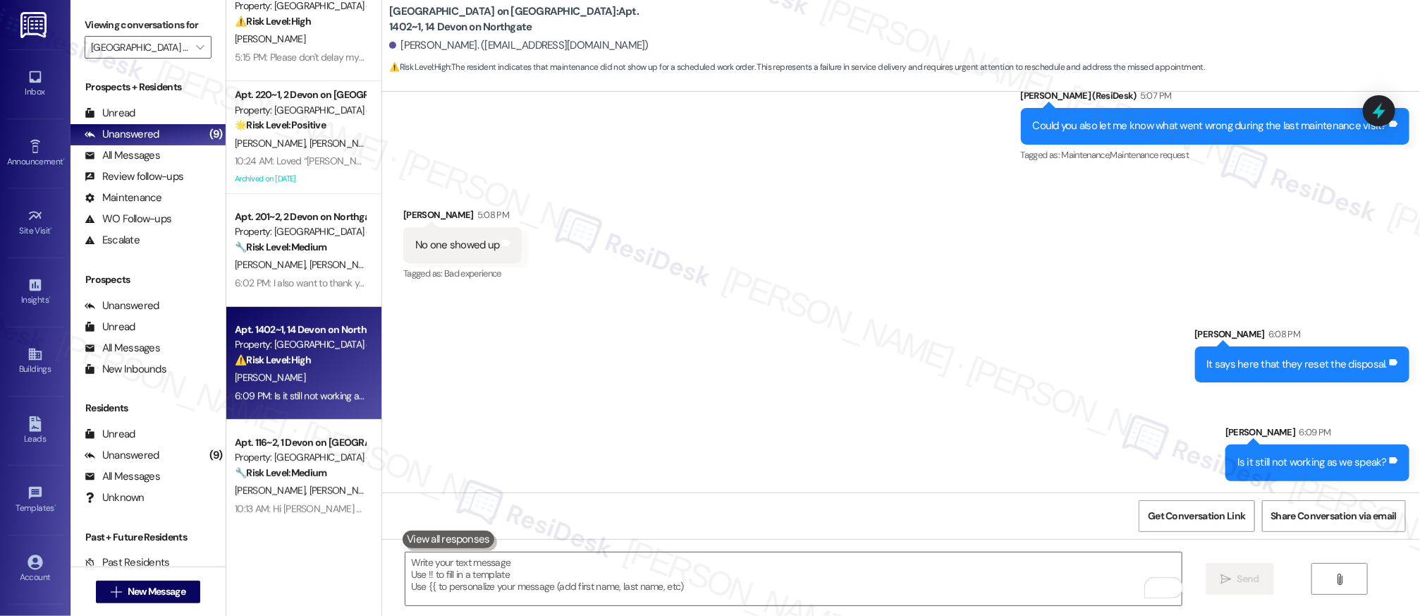
scroll to position [179, 0]
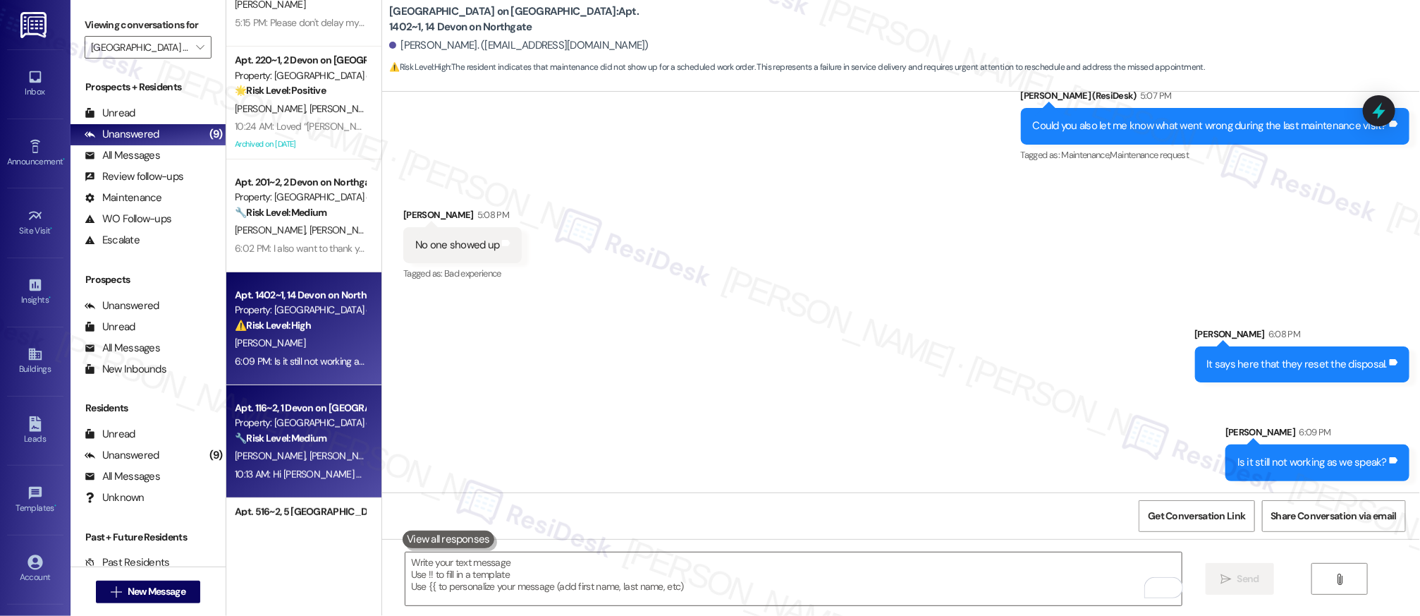
click at [311, 442] on strong "🔧 Risk Level: Medium" at bounding box center [281, 438] width 92 height 13
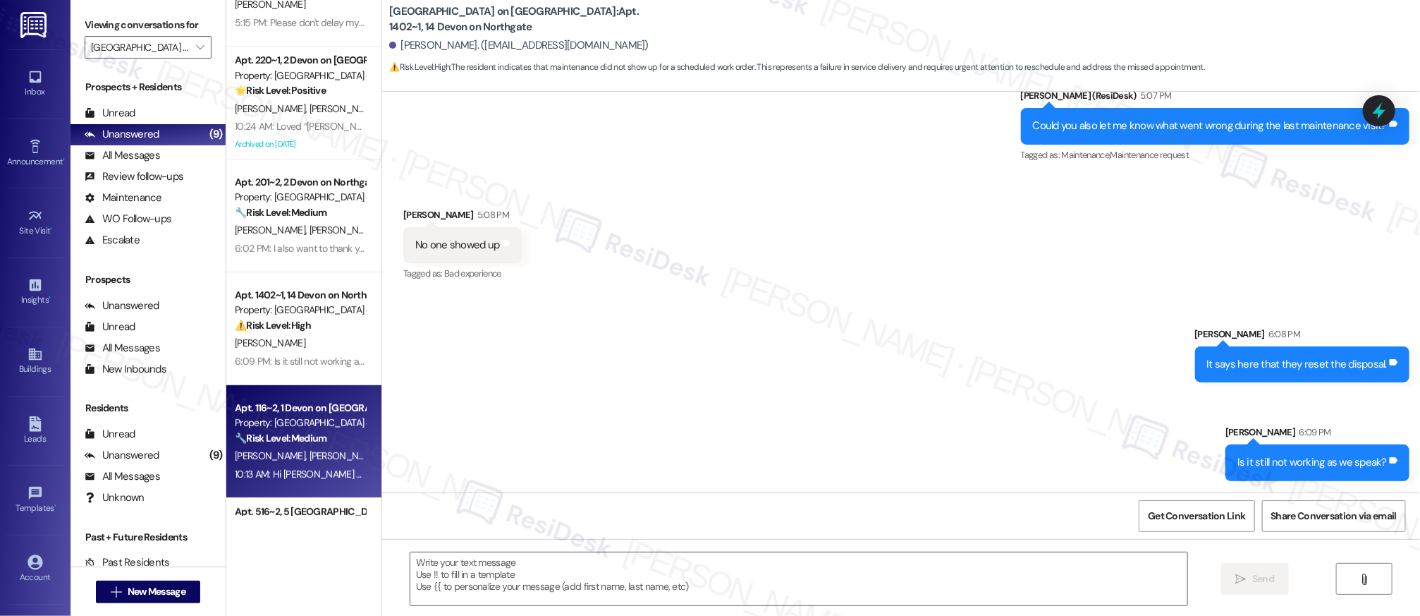
click at [311, 442] on strong "🔧 Risk Level: Medium" at bounding box center [281, 438] width 92 height 13
type textarea "Fetching suggested responses. Please feel free to read through the conversation…"
click at [312, 442] on strong "🔧 Risk Level: Medium" at bounding box center [281, 438] width 92 height 13
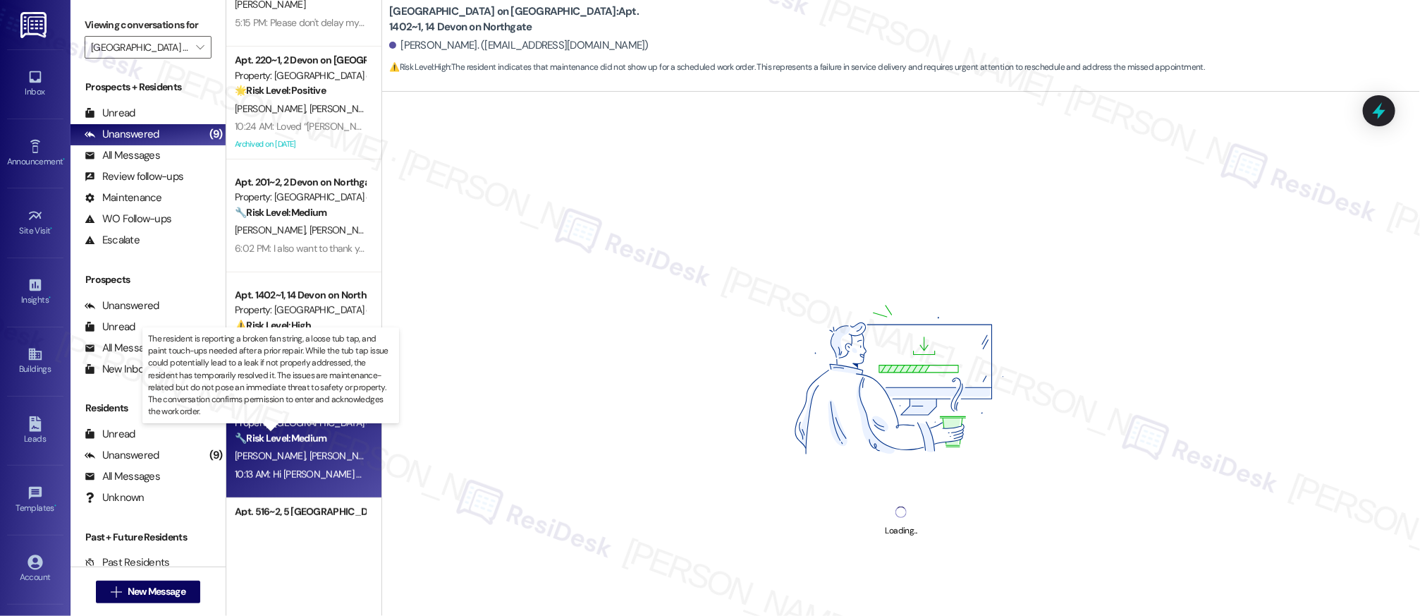
click at [312, 441] on strong "🔧 Risk Level: Medium" at bounding box center [281, 438] width 92 height 13
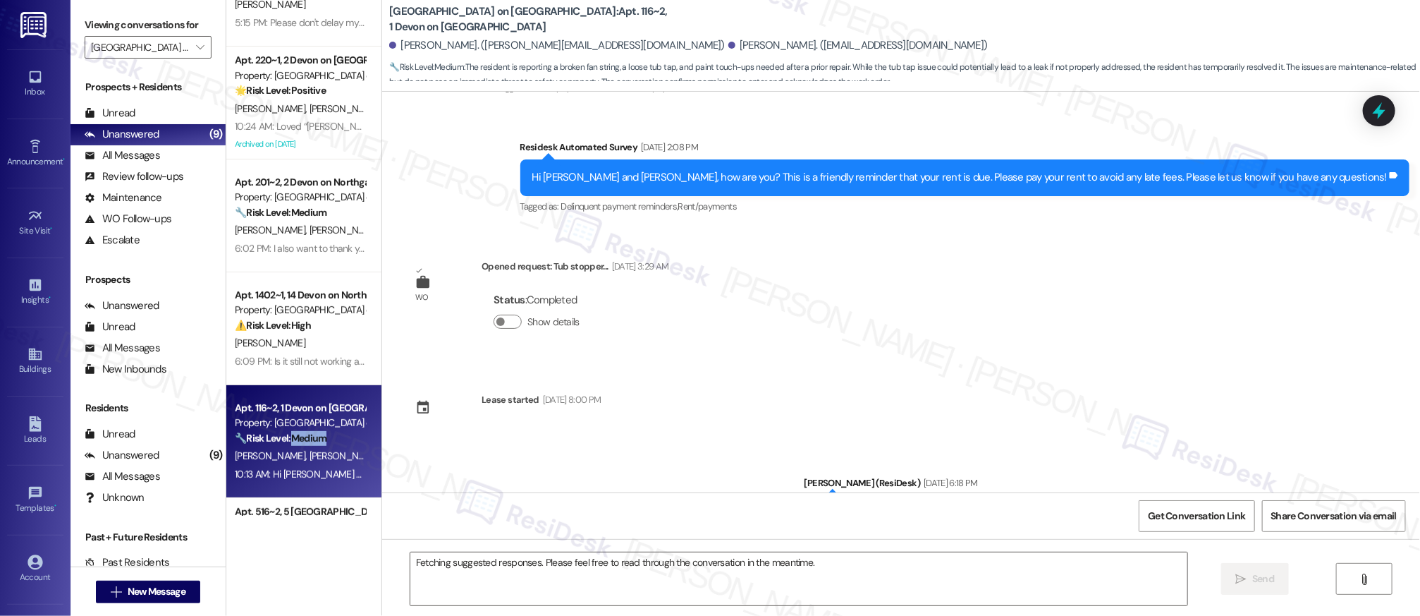
click at [311, 441] on strong "🔧 Risk Level: Medium" at bounding box center [281, 438] width 92 height 13
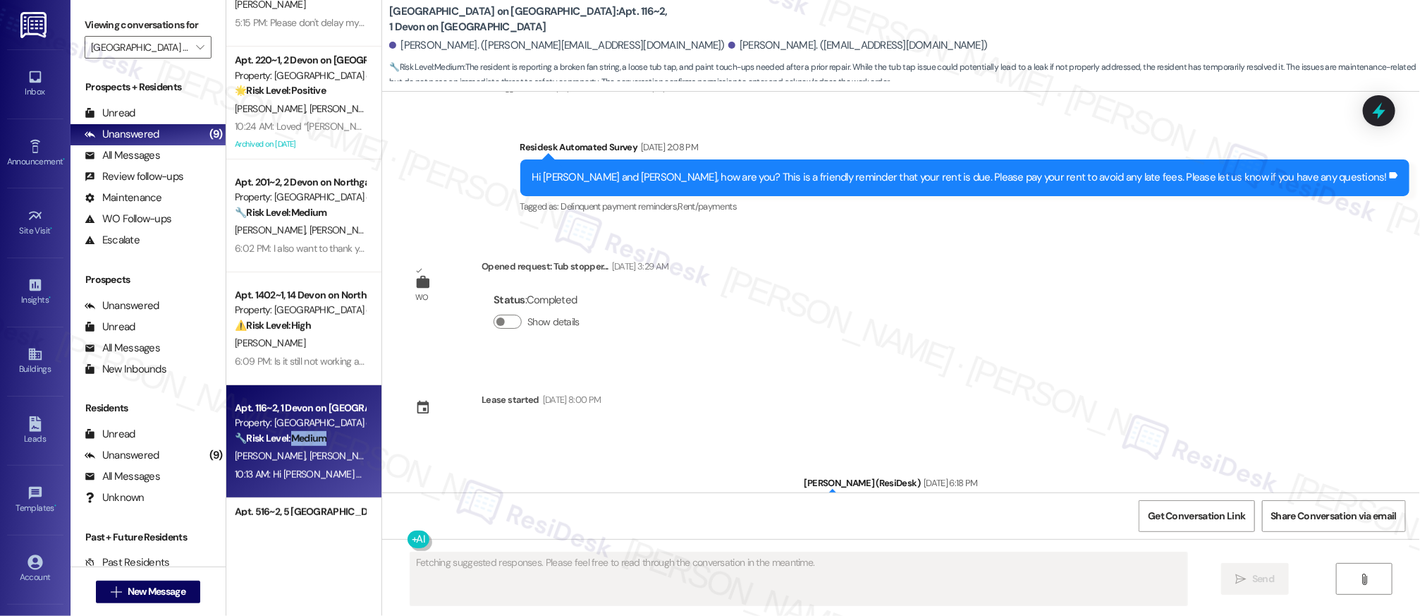
scroll to position [7659, 0]
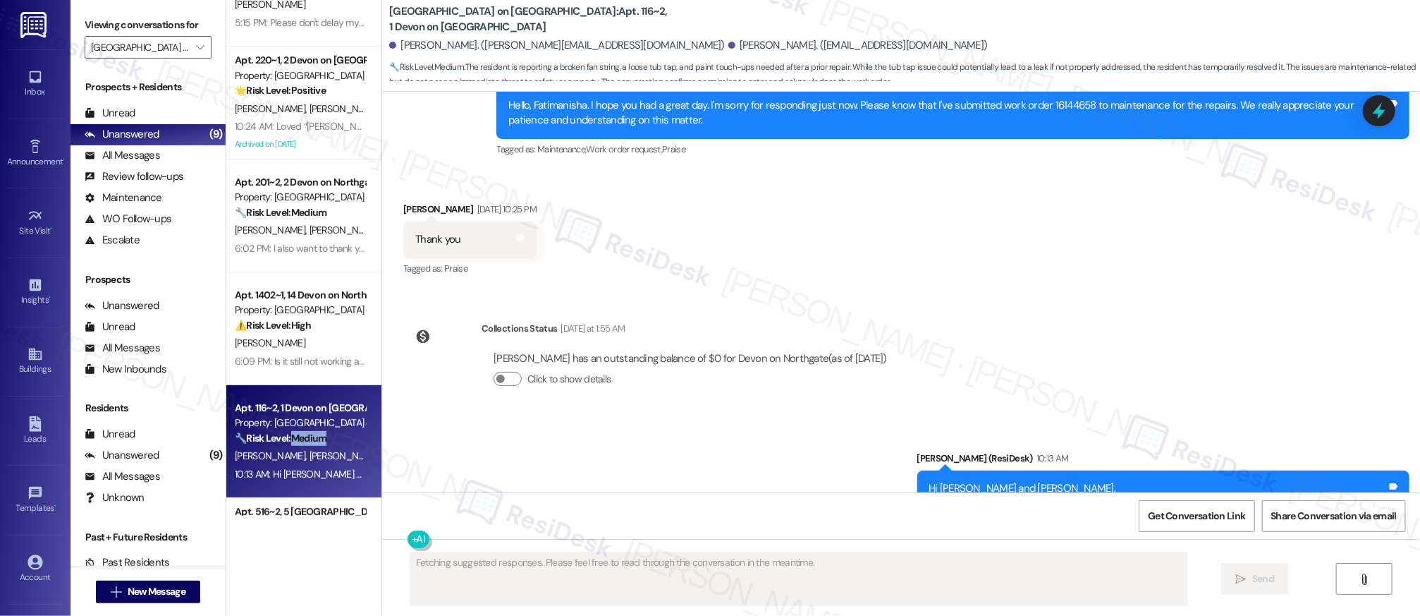
click at [311, 441] on strong "🔧 Risk Level: Medium" at bounding box center [281, 438] width 92 height 13
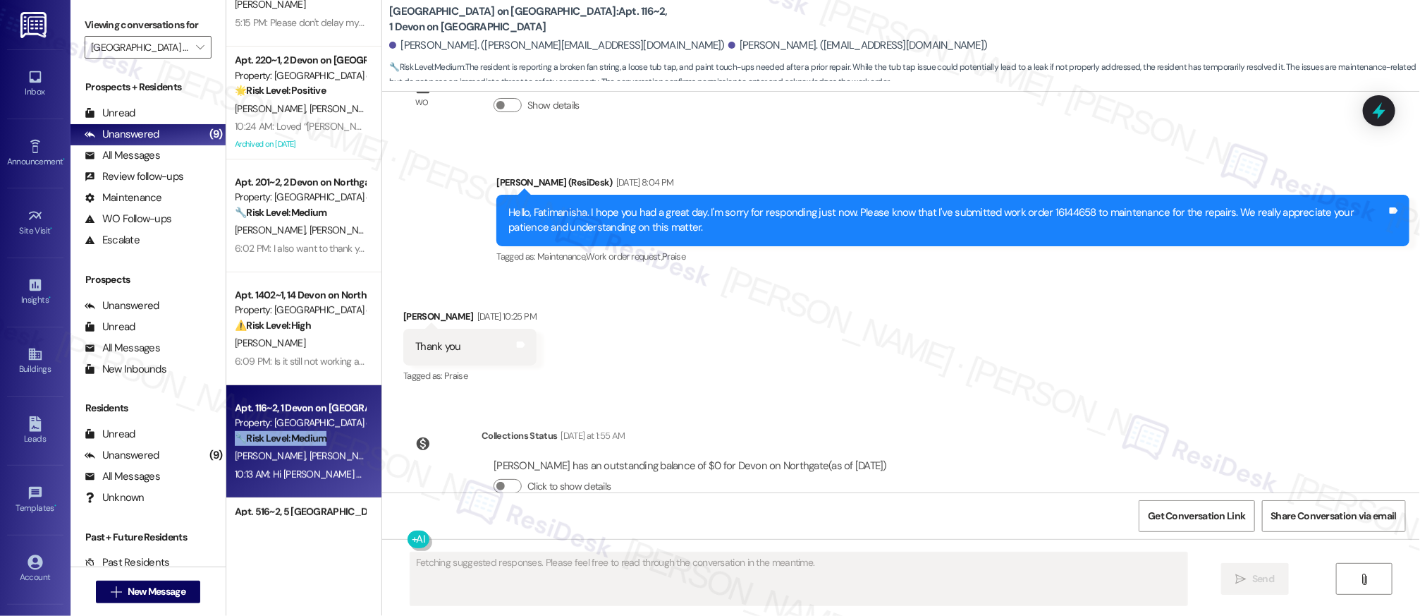
scroll to position [7550, 0]
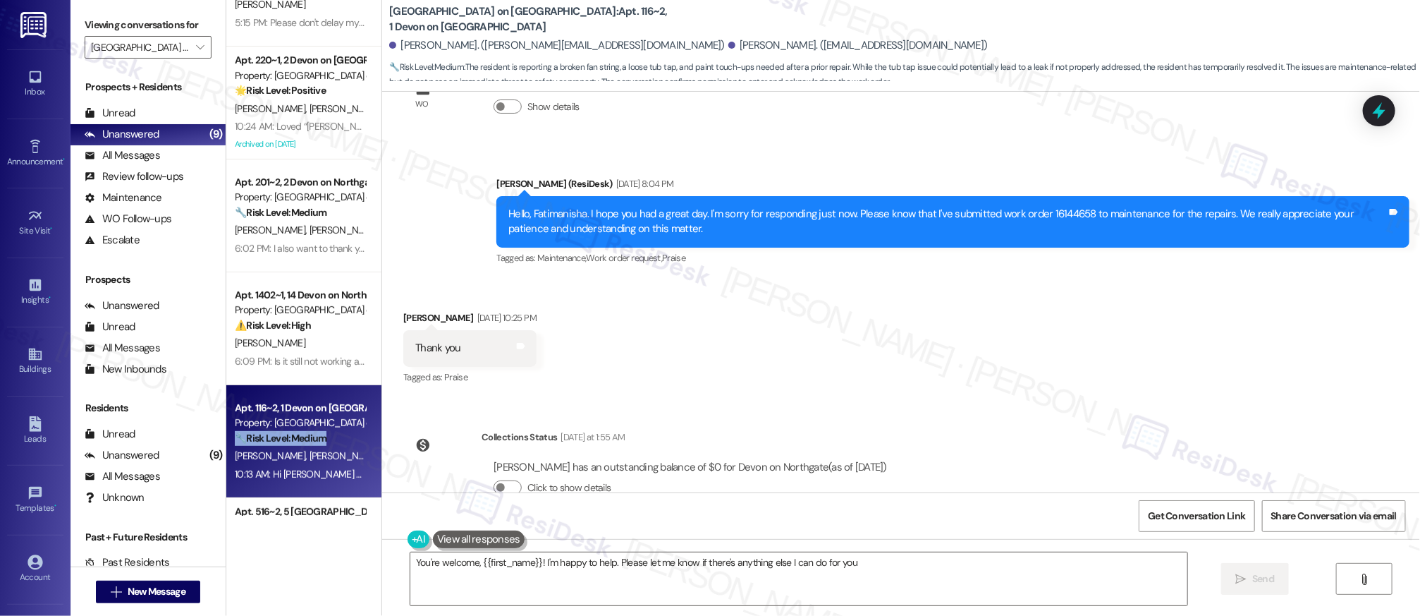
type textarea "You're welcome, {{first_name}}! I'm happy to help. Please let me know if there'…"
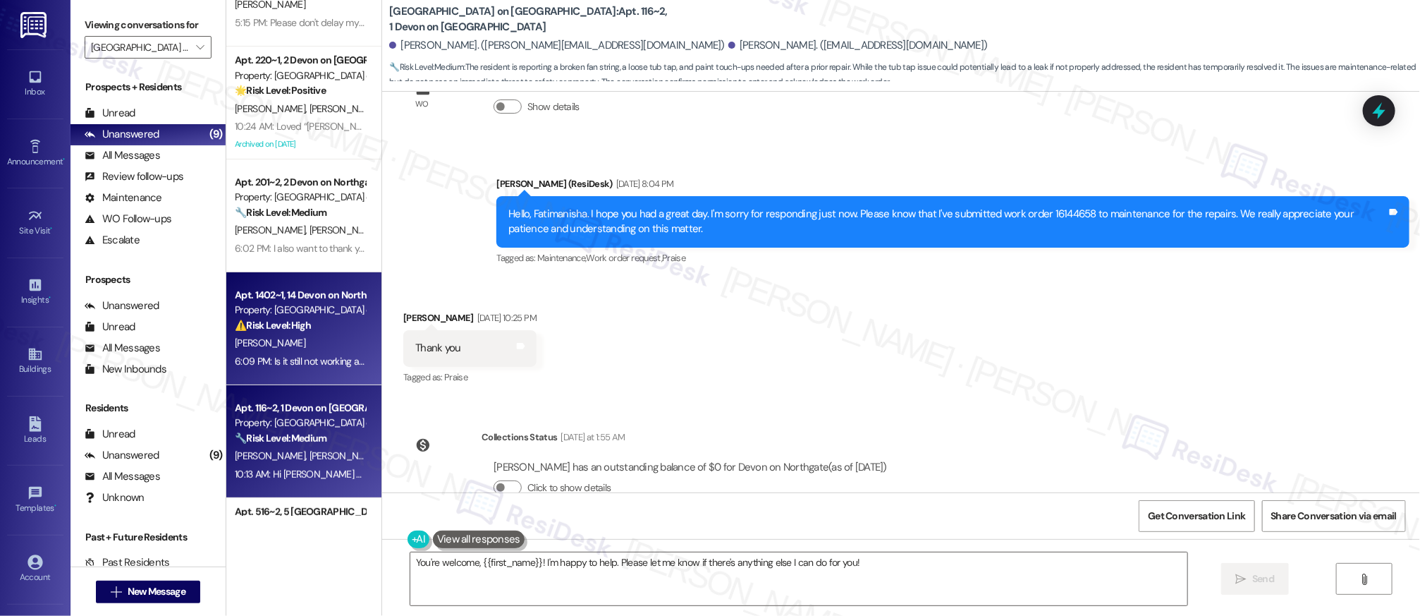
click at [320, 343] on div "A. Moses" at bounding box center [299, 343] width 133 height 18
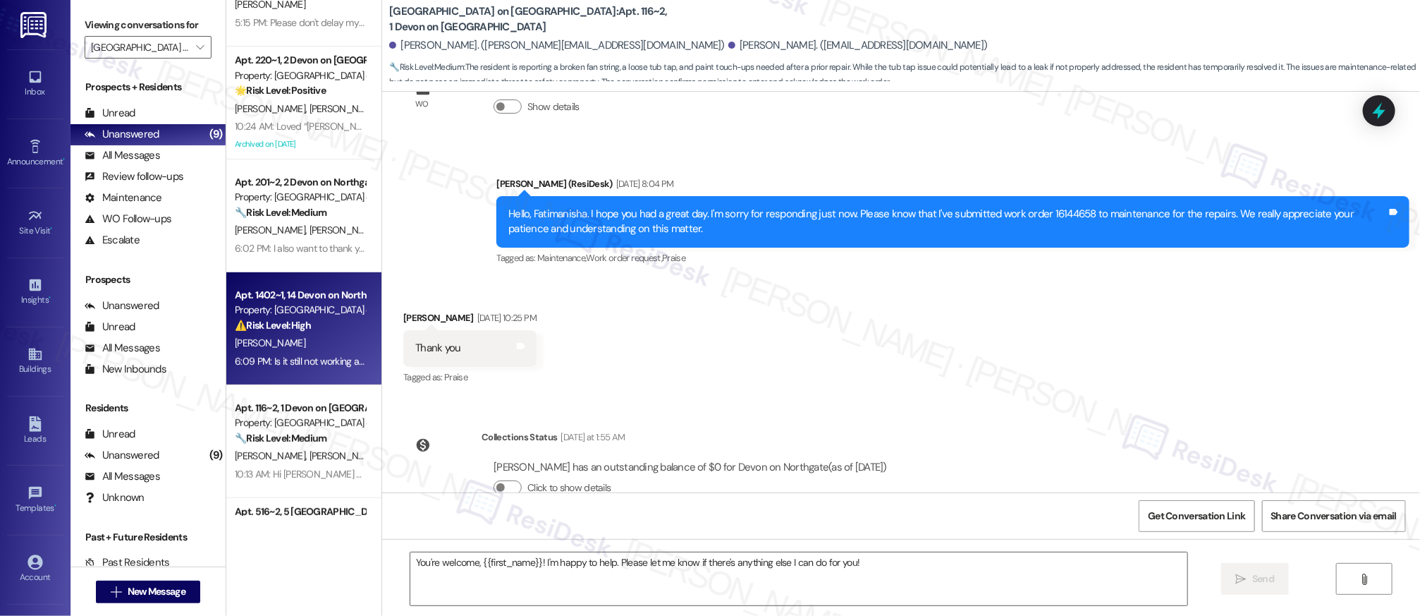
click at [321, 343] on div "A. Moses" at bounding box center [299, 343] width 133 height 18
type textarea "Fetching suggested responses. Please feel free to read through the conversation…"
click at [321, 343] on div "A. Moses" at bounding box center [299, 343] width 133 height 18
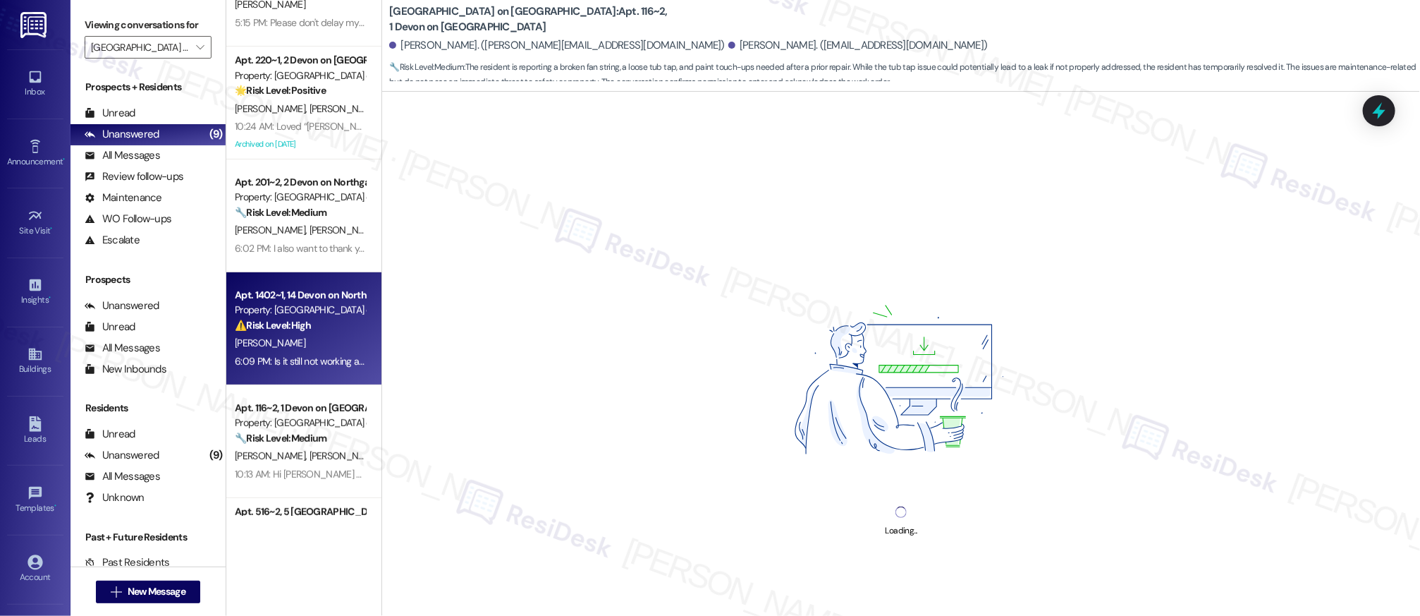
click at [321, 343] on div "A. Moses" at bounding box center [299, 343] width 133 height 18
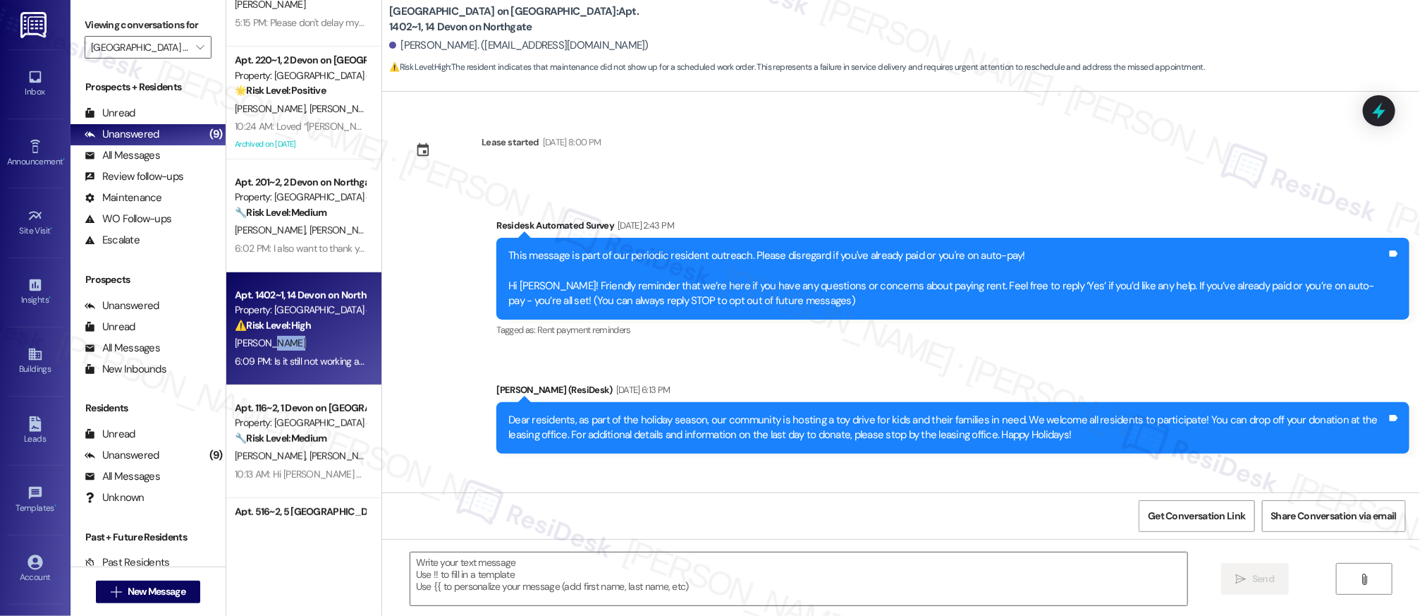
click at [321, 343] on div "A. Moses" at bounding box center [299, 343] width 133 height 18
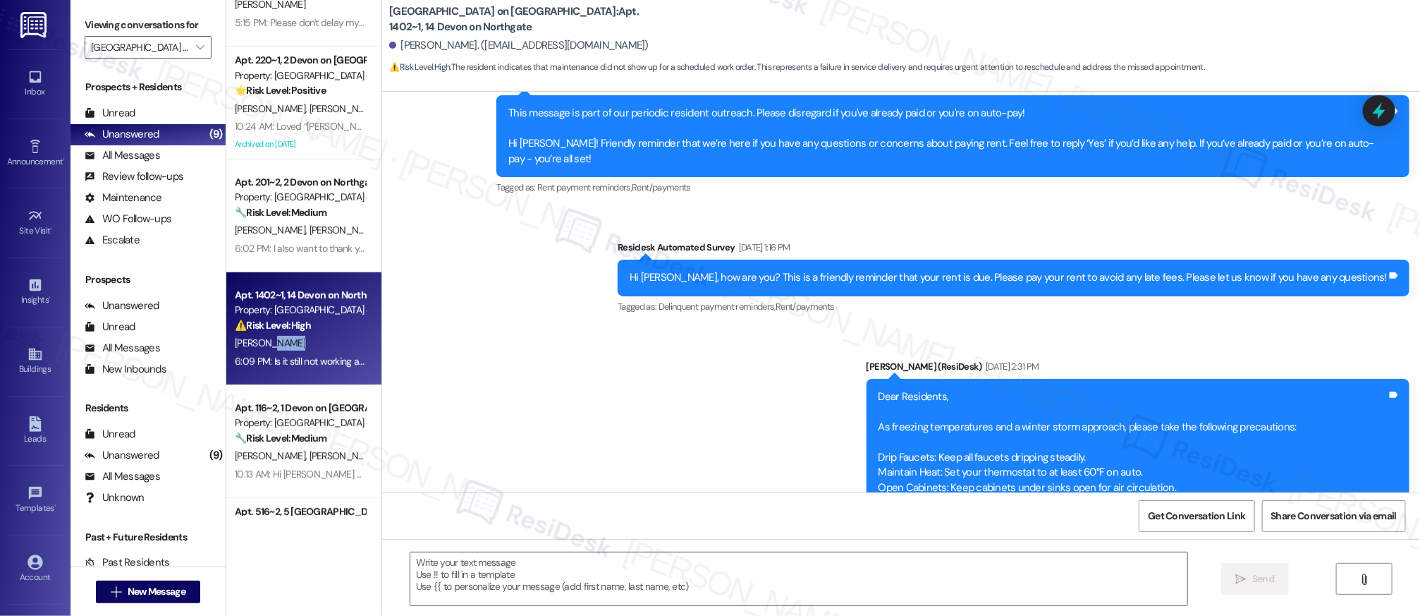
click at [321, 343] on div "A. Moses" at bounding box center [299, 343] width 133 height 18
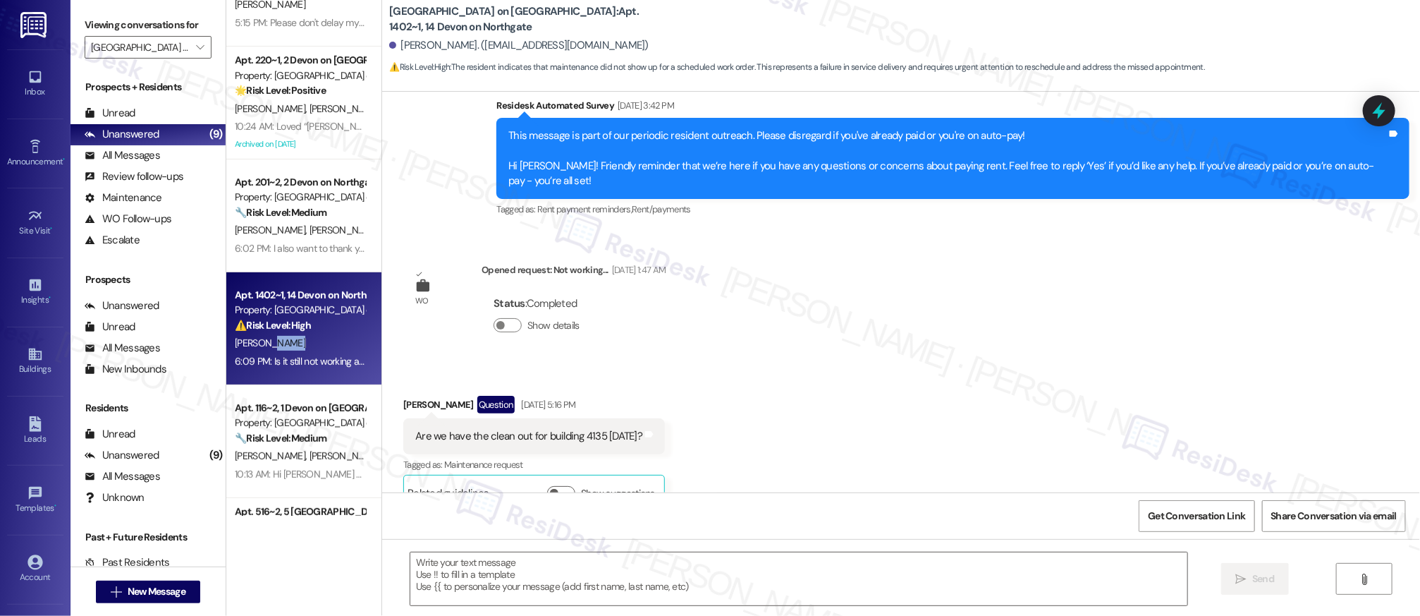
type textarea "Fetching suggested responses. Please feel free to read through the conversation…"
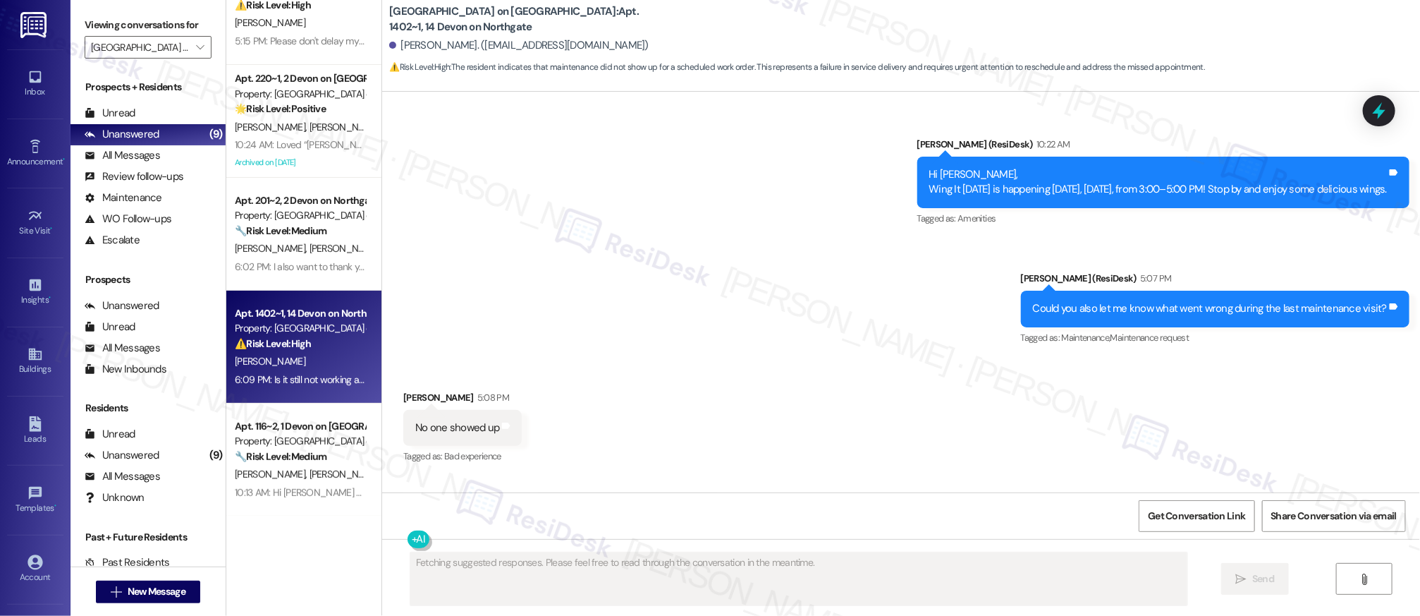
scroll to position [160, 0]
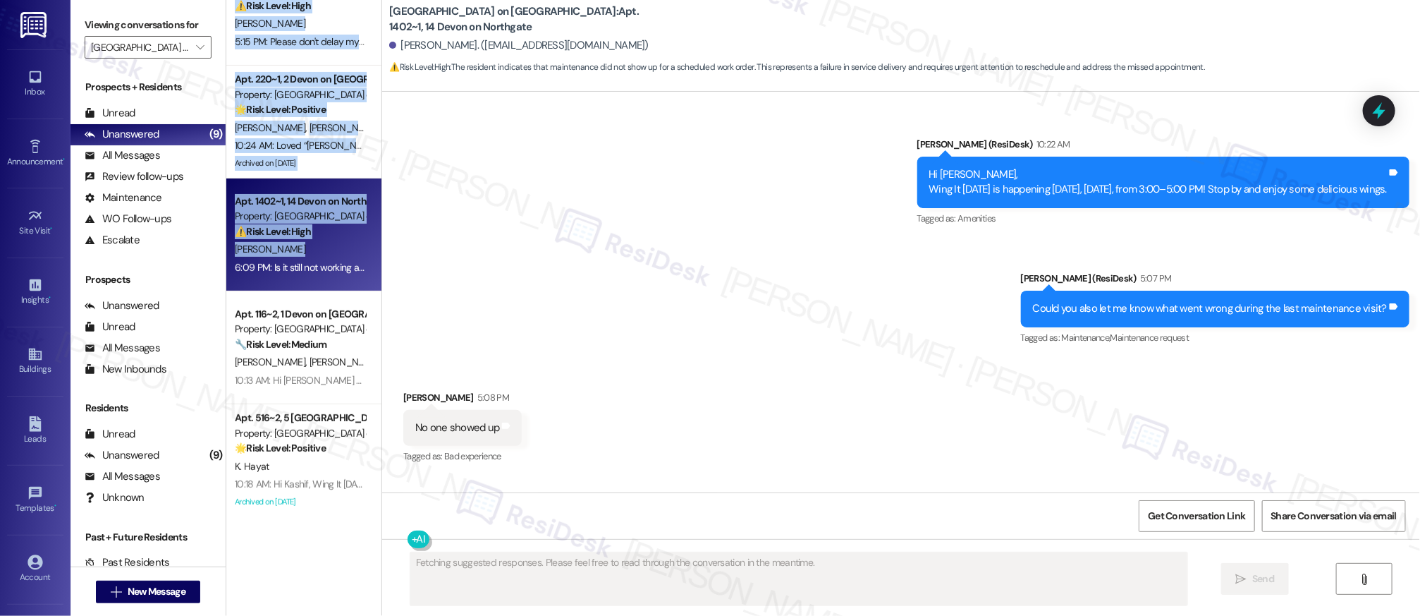
click at [302, 256] on div "( 1 ) Apt. 316~2, 3 Devon on Northgate Property: Devon on Northgate ⚠️ Risk Lev…" at bounding box center [303, 257] width 155 height 515
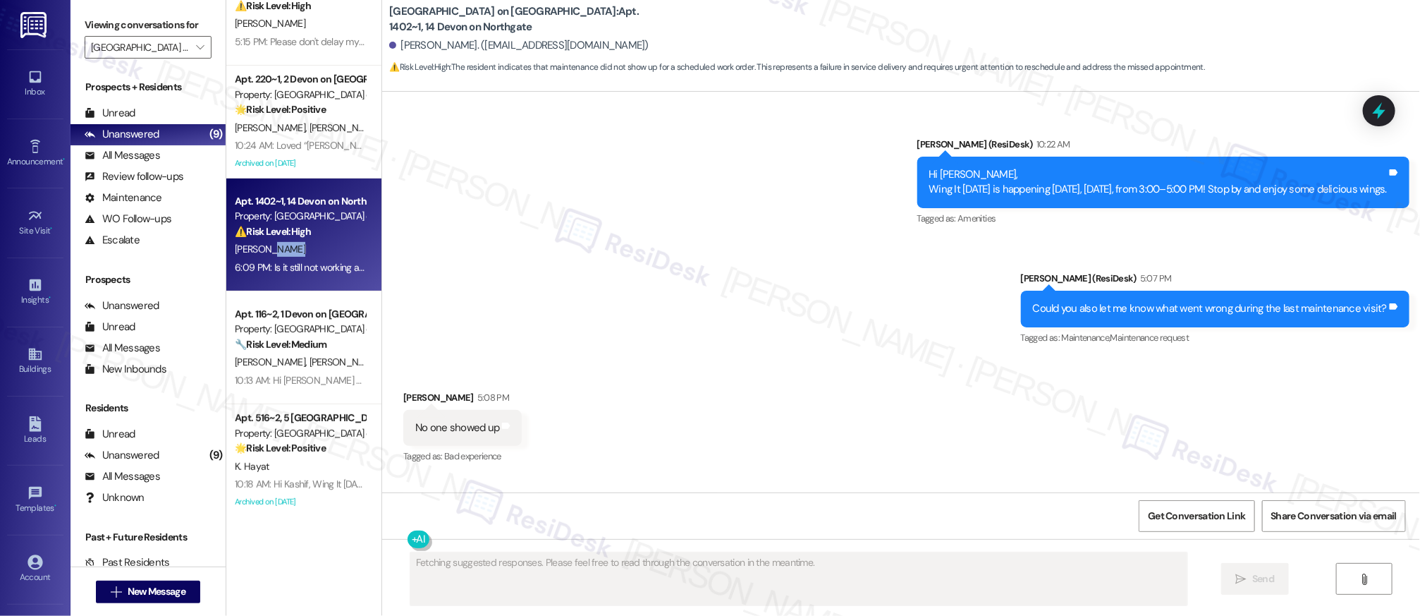
click at [303, 256] on div "A. Moses" at bounding box center [299, 249] width 133 height 18
click at [303, 257] on div "A. Moses" at bounding box center [299, 249] width 133 height 18
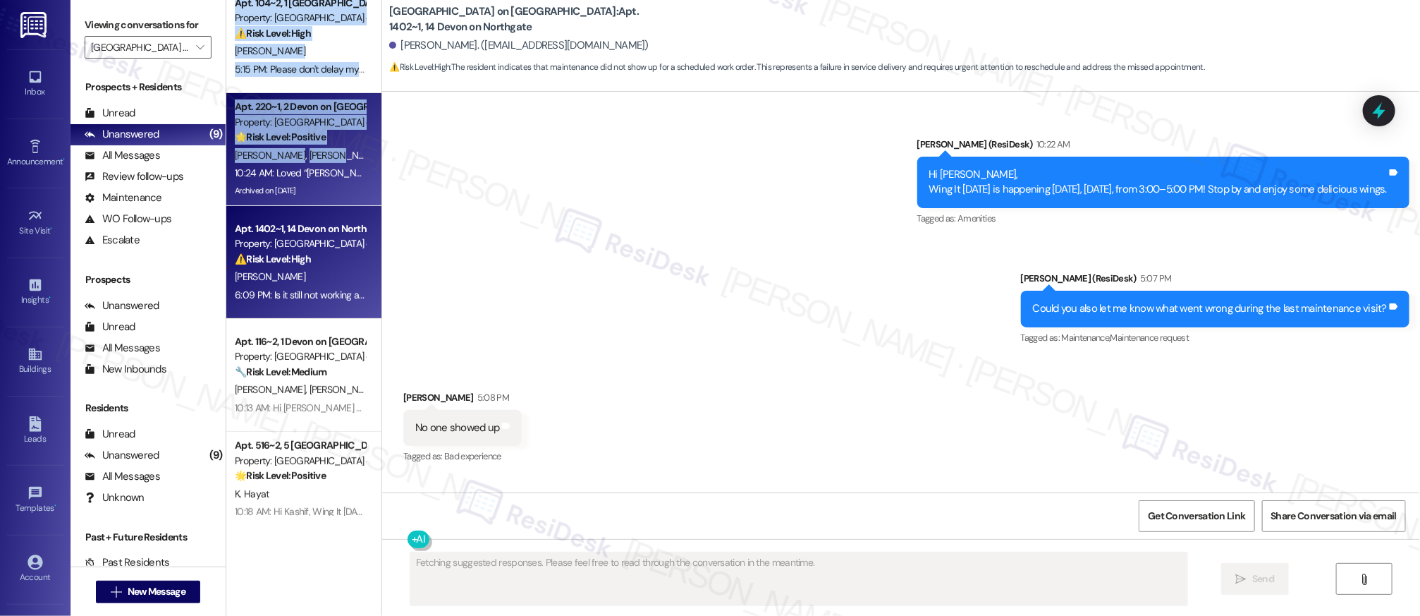
click at [303, 156] on div "( 1 ) Apt. 316~2, 3 Devon on Northgate Property: Devon on Northgate ⚠️ Risk Lev…" at bounding box center [303, 257] width 155 height 515
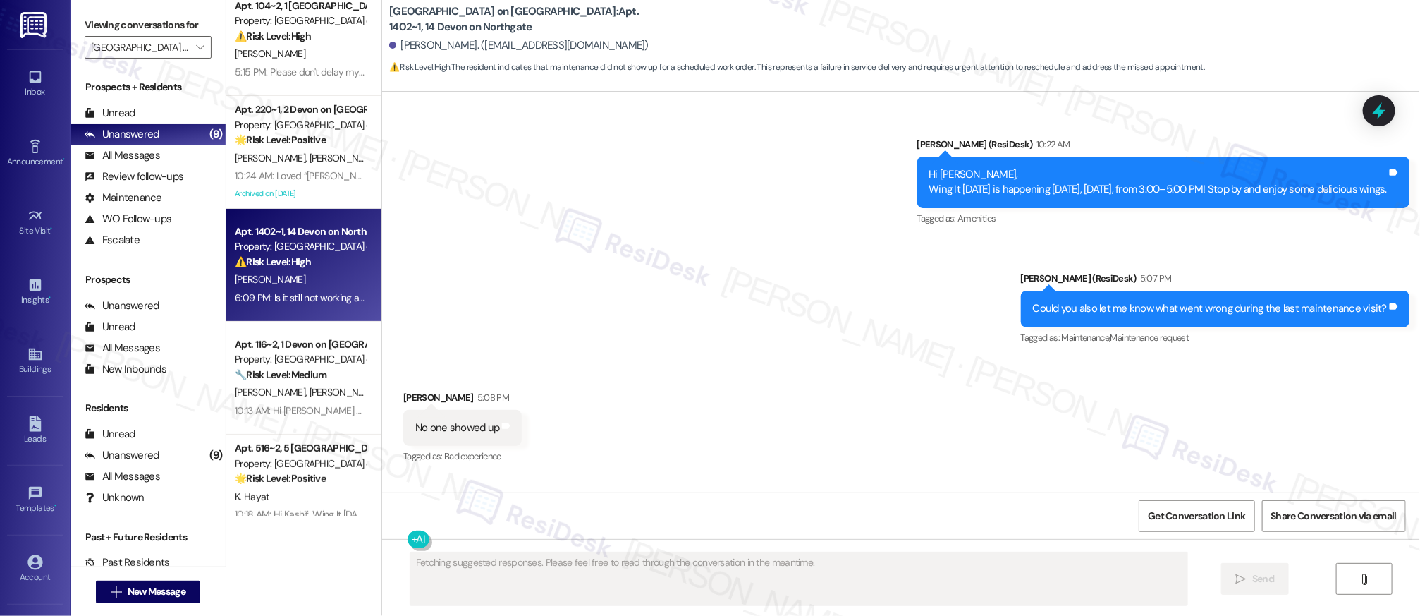
click at [305, 154] on div "( 1 ) Apt. 316~2, 3 Devon on Northgate Property: Devon on Northgate ⚠️ Risk Lev…" at bounding box center [303, 257] width 155 height 515
click at [305, 154] on div "C. Cook K. Cook" at bounding box center [299, 158] width 133 height 18
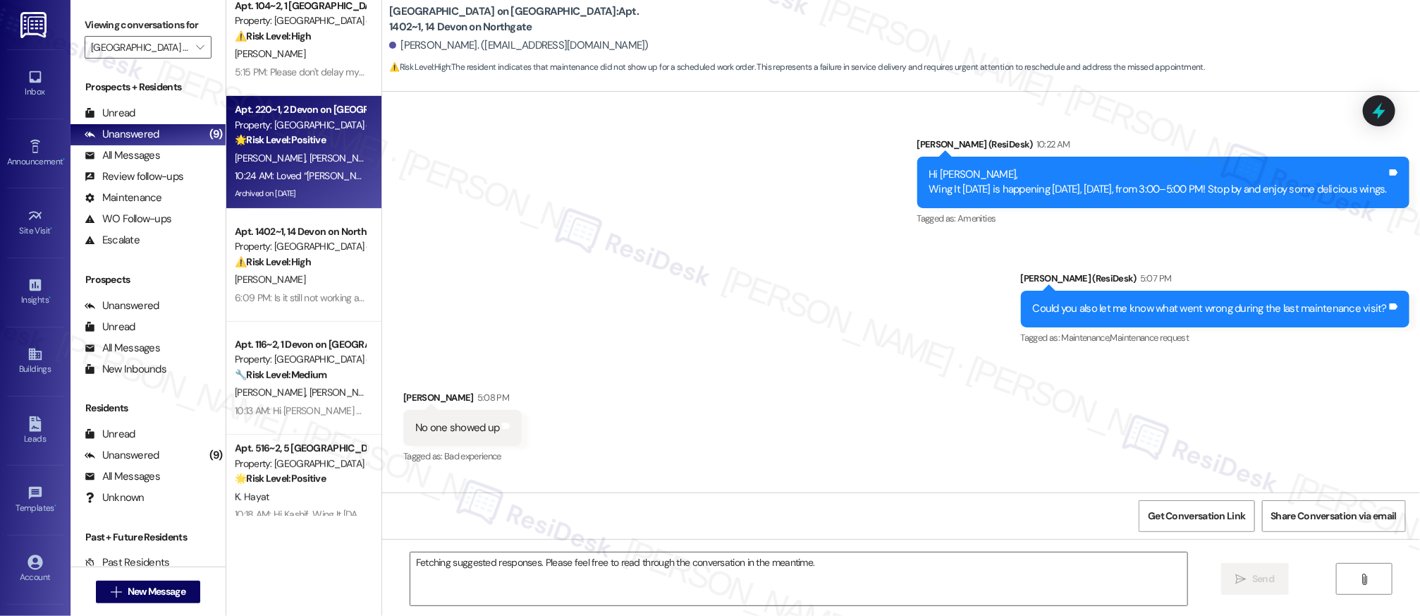
click at [305, 154] on div "C. Cook K. Cook" at bounding box center [299, 158] width 133 height 18
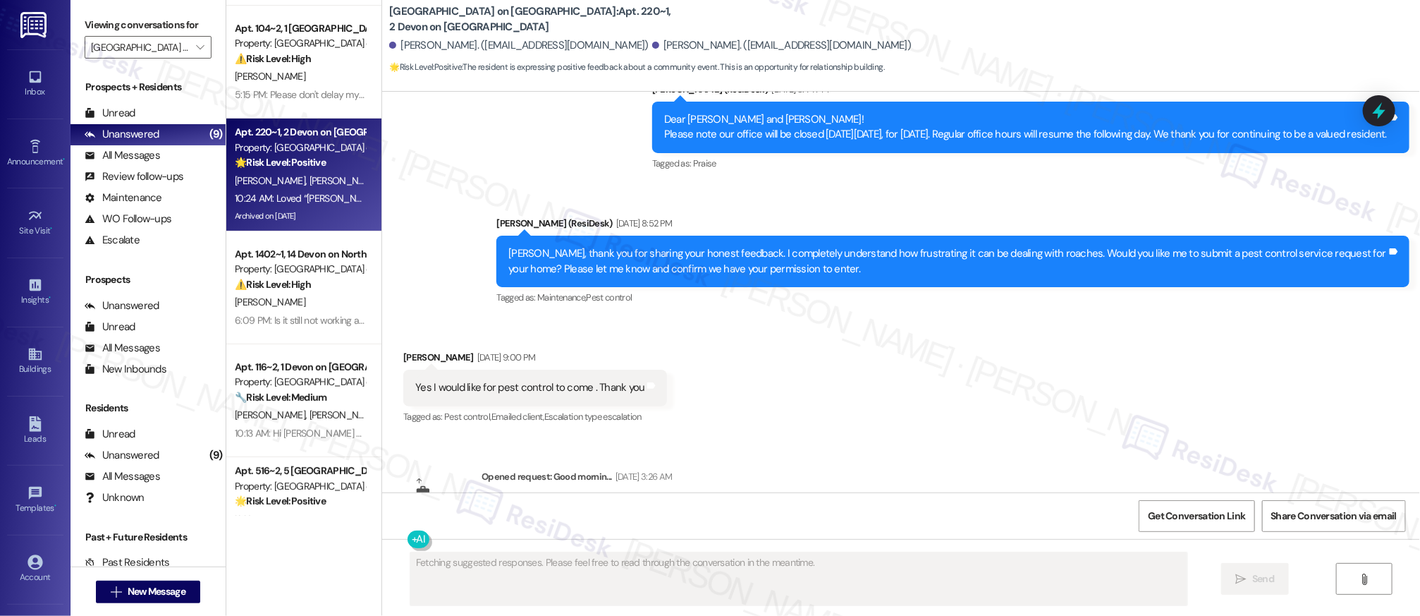
scroll to position [0, 0]
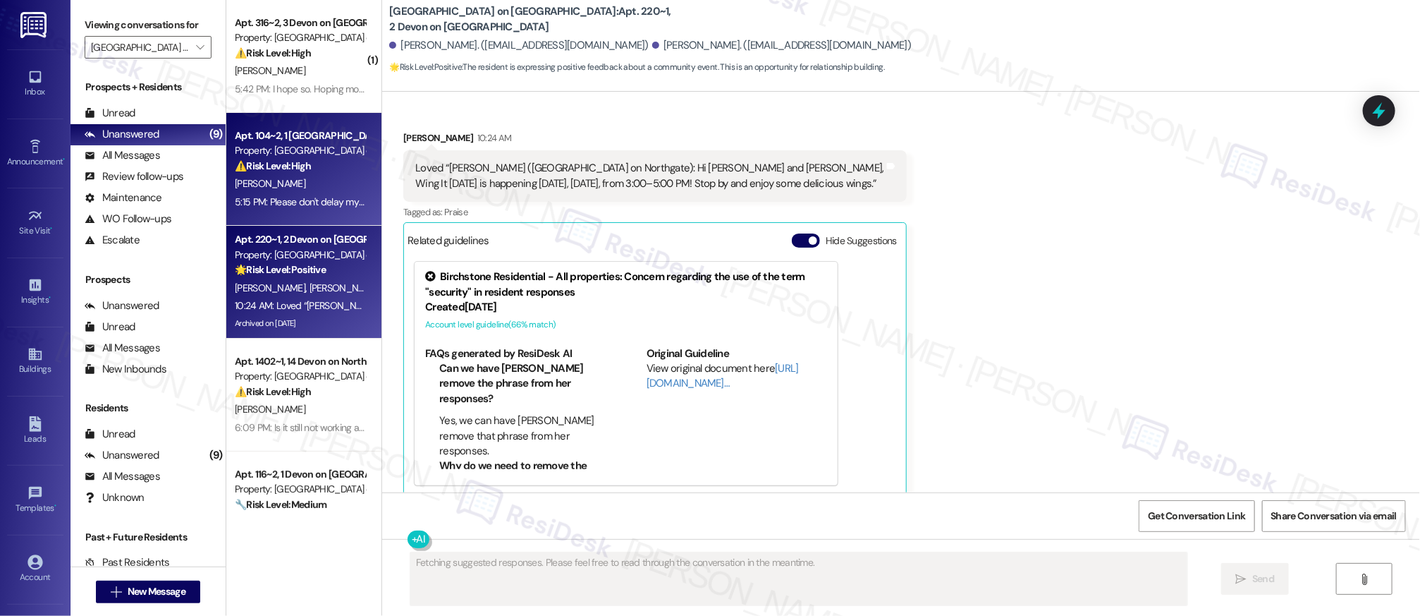
click at [299, 175] on div "M. Baig" at bounding box center [299, 184] width 133 height 18
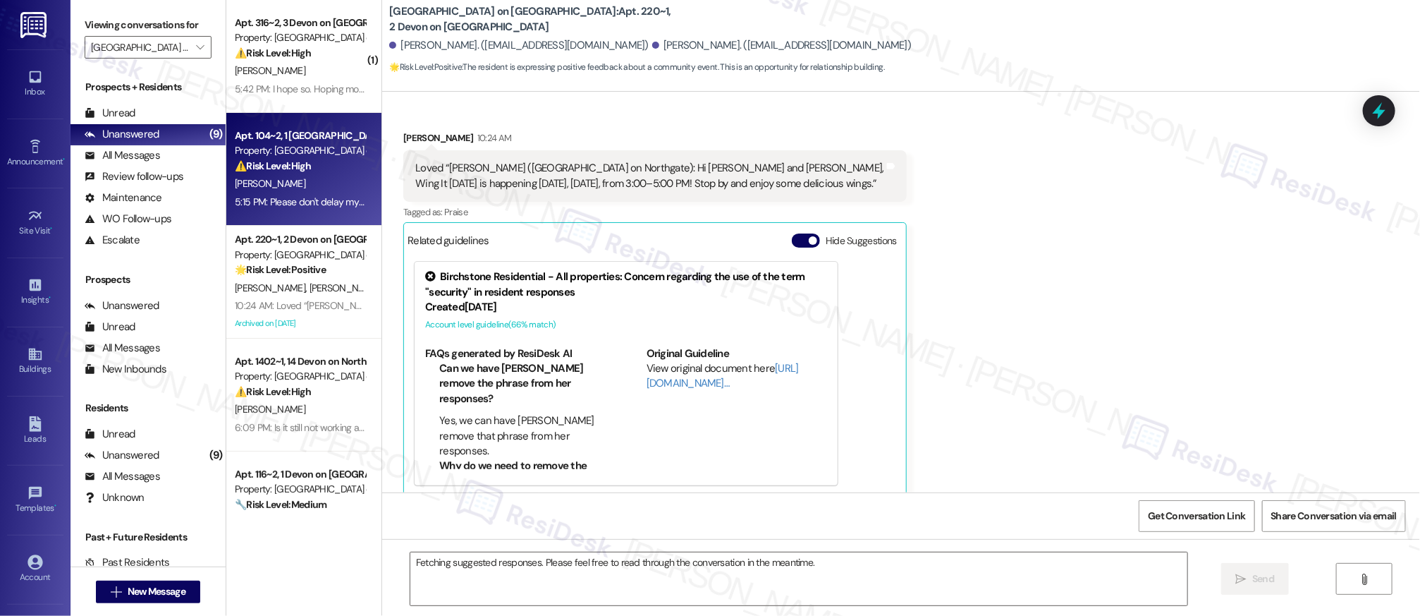
click at [300, 173] on div "Apt. 104~2, 1 Devon on Northgate Property: Devon on Northgate ⚠️ Risk Level: Hi…" at bounding box center [299, 151] width 133 height 48
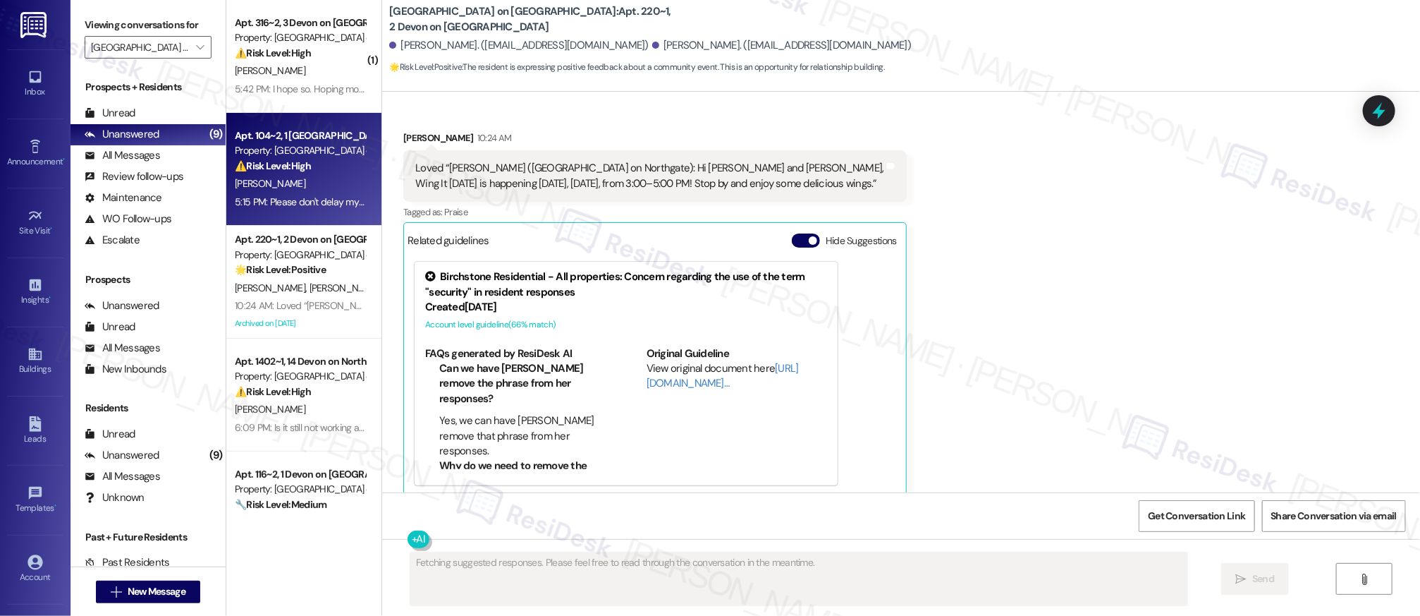
click at [300, 173] on div "⚠️ Risk Level: High The resident is expressing urgency about a repair that was …" at bounding box center [300, 166] width 130 height 15
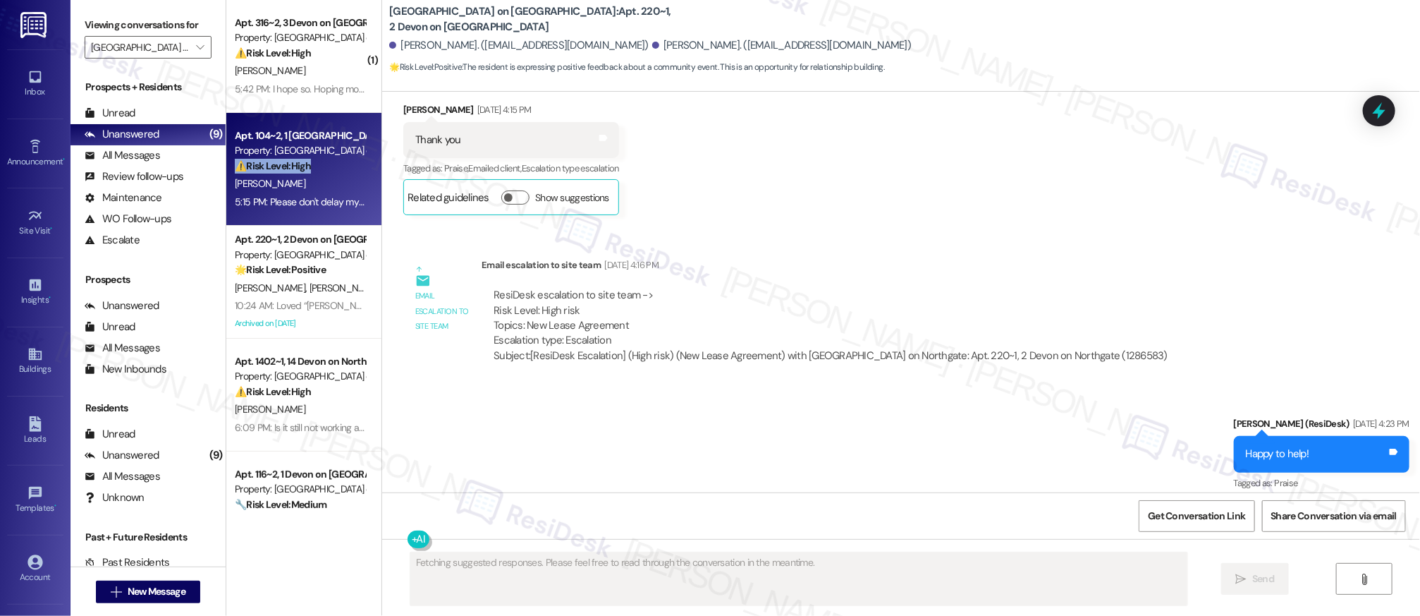
click at [300, 173] on div "⚠️ Risk Level: High The resident is expressing urgency about a repair that was …" at bounding box center [300, 166] width 130 height 15
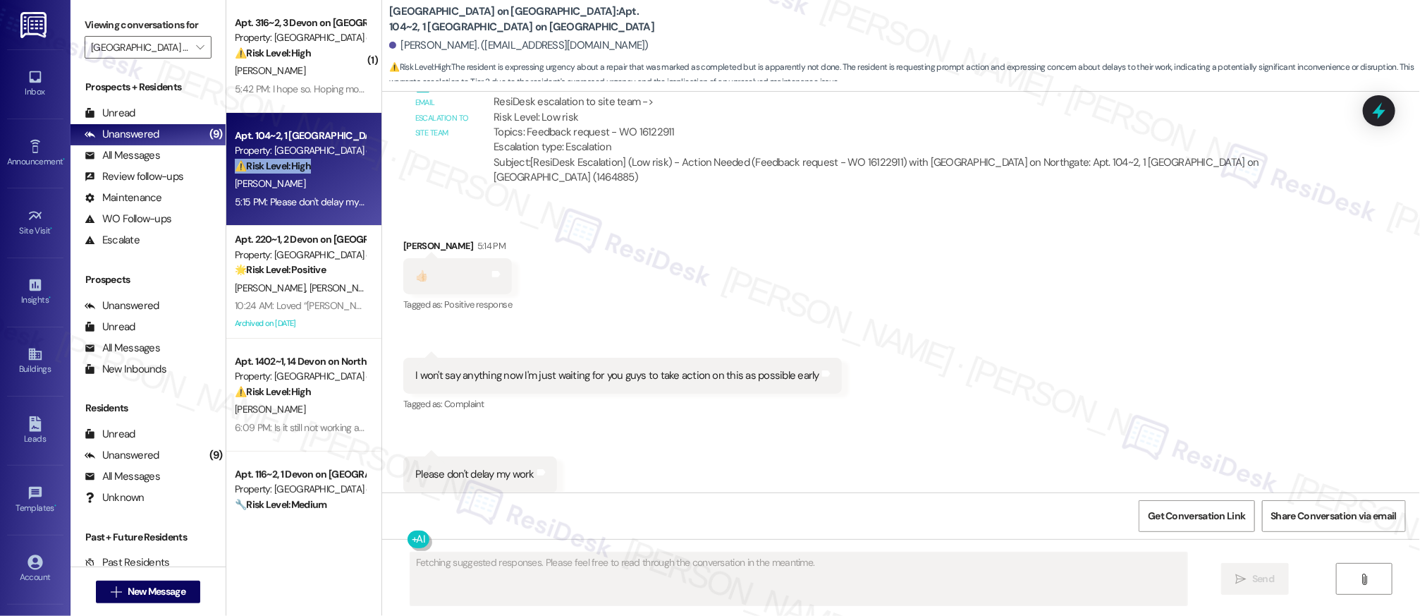
click at [302, 172] on div "⚠️ Risk Level: High The resident is expressing urgency about a repair that was …" at bounding box center [300, 166] width 130 height 15
click at [303, 173] on div "Apt. 104~2, 1 Devon on Northgate Property: Devon on Northgate ⚠️ Risk Level: Hi…" at bounding box center [299, 151] width 133 height 48
click at [304, 173] on div "⚠️ Risk Level: High The resident is expressing urgency about a repair that was …" at bounding box center [300, 166] width 130 height 15
click at [984, 364] on div "Received via SMS Mirza Baig 5:14 PM 👍🏻 Tags and notes Tagged as: Positive respo…" at bounding box center [901, 365] width 1038 height 317
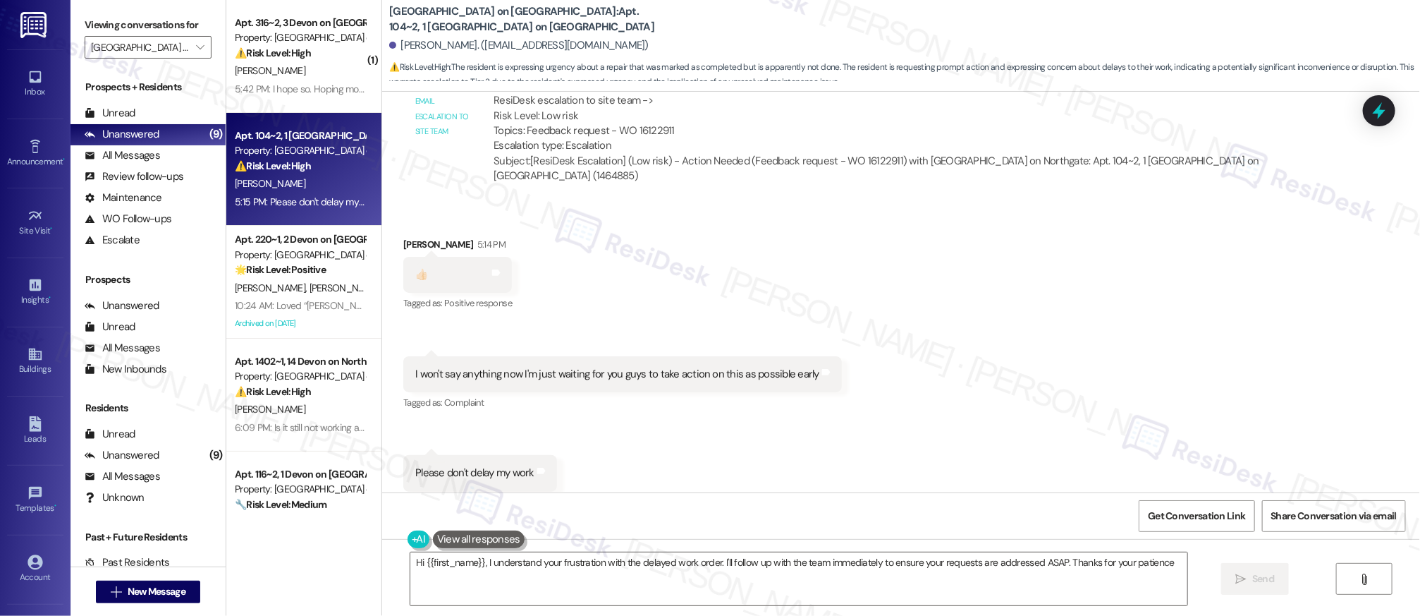
type textarea "Hi {{first_name}}, I understand your frustration with the delayed work order. I…"
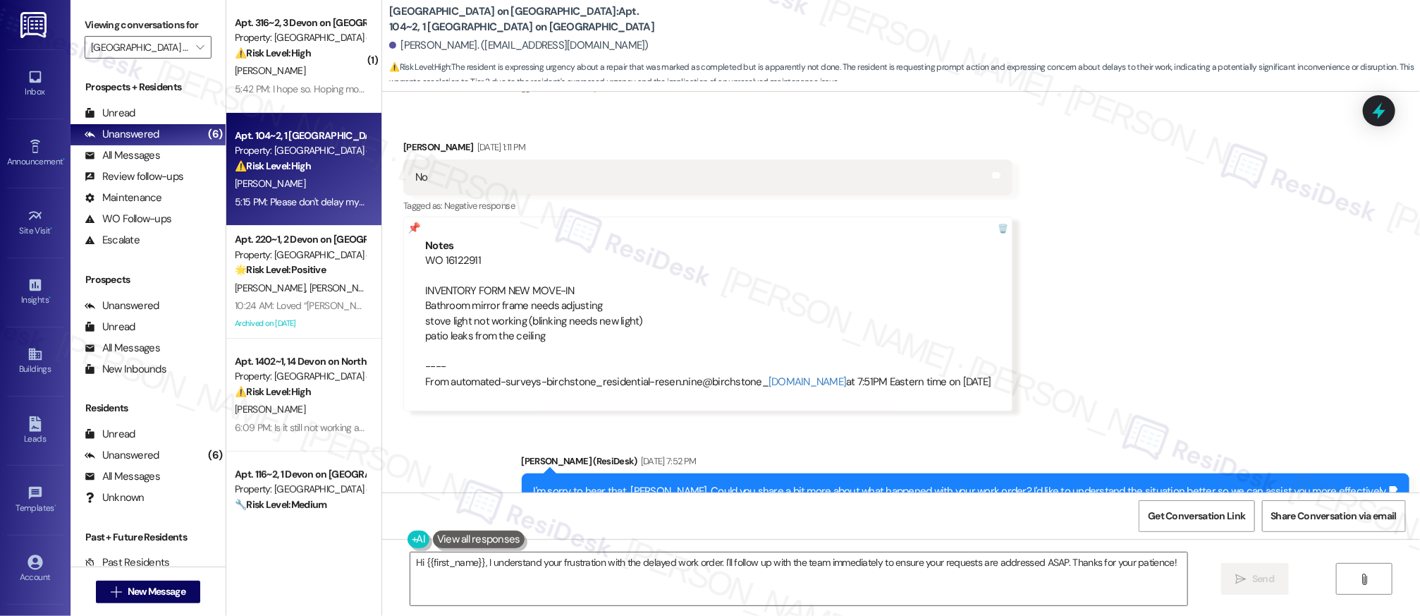
scroll to position [757, 0]
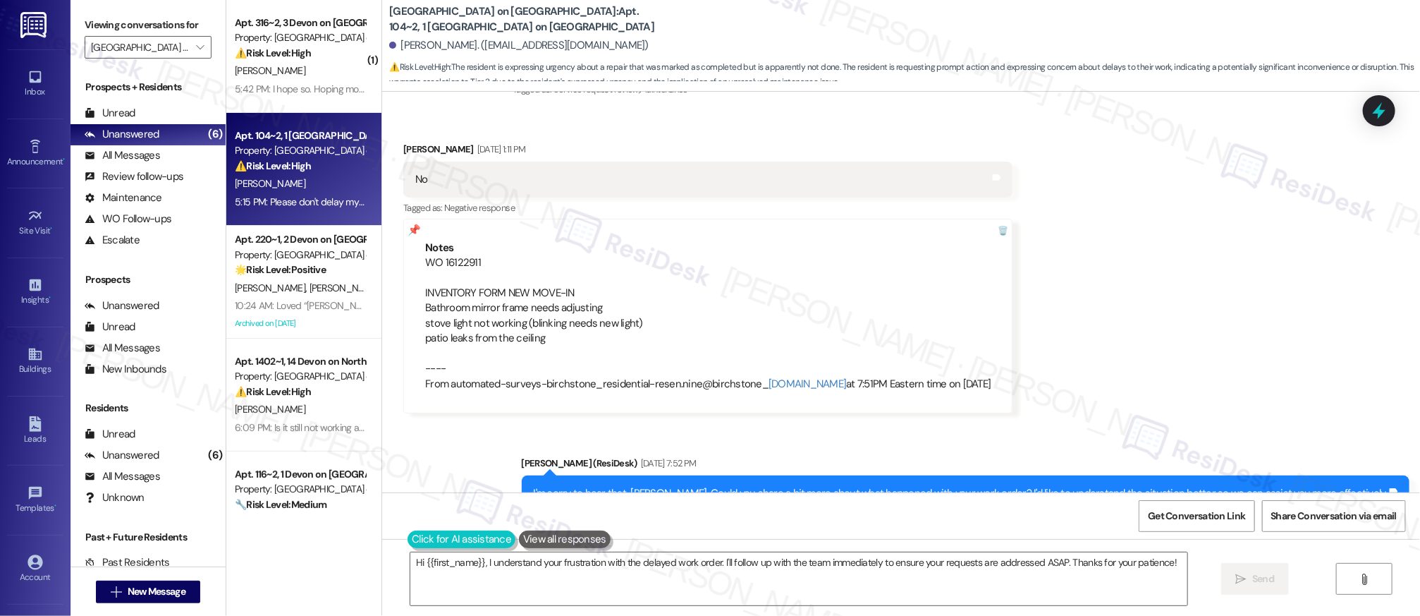
click at [408, 540] on button at bounding box center [462, 539] width 108 height 18
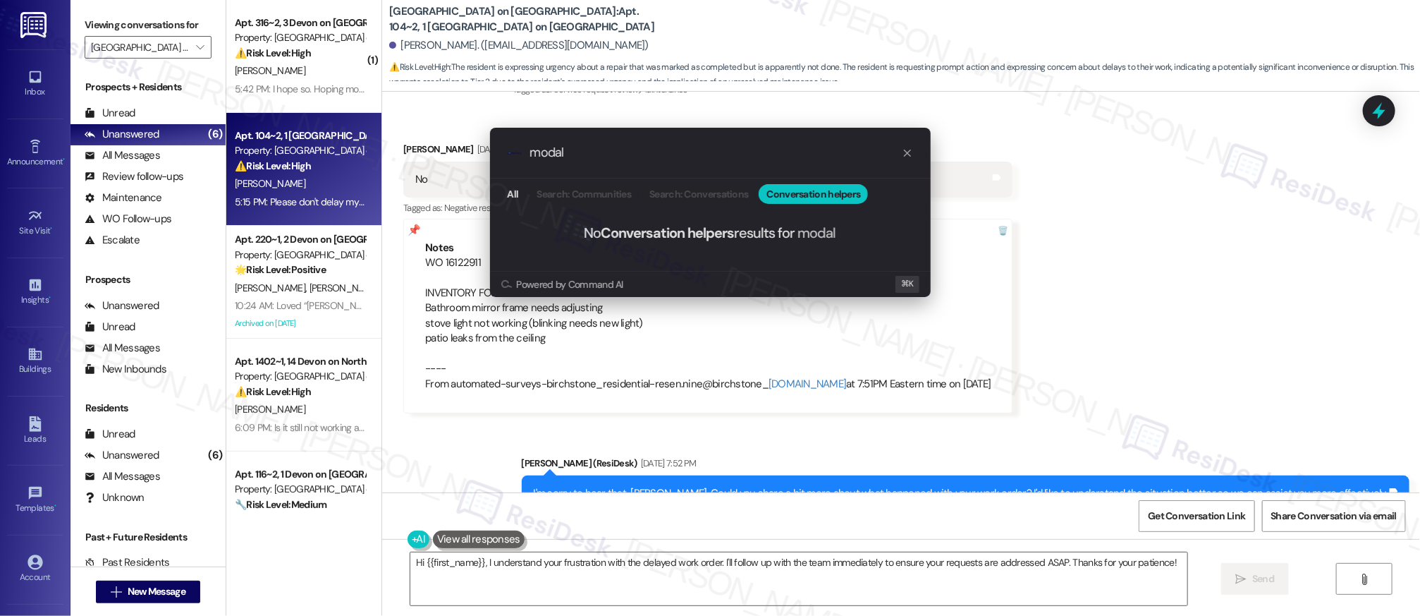
type input "modal"
click at [872, 336] on div ".cls-1{fill:#0a055f;}.cls-2{fill:#0cc4c4;} resideskLogoBlueOrange modal All Sea…" at bounding box center [710, 308] width 1420 height 616
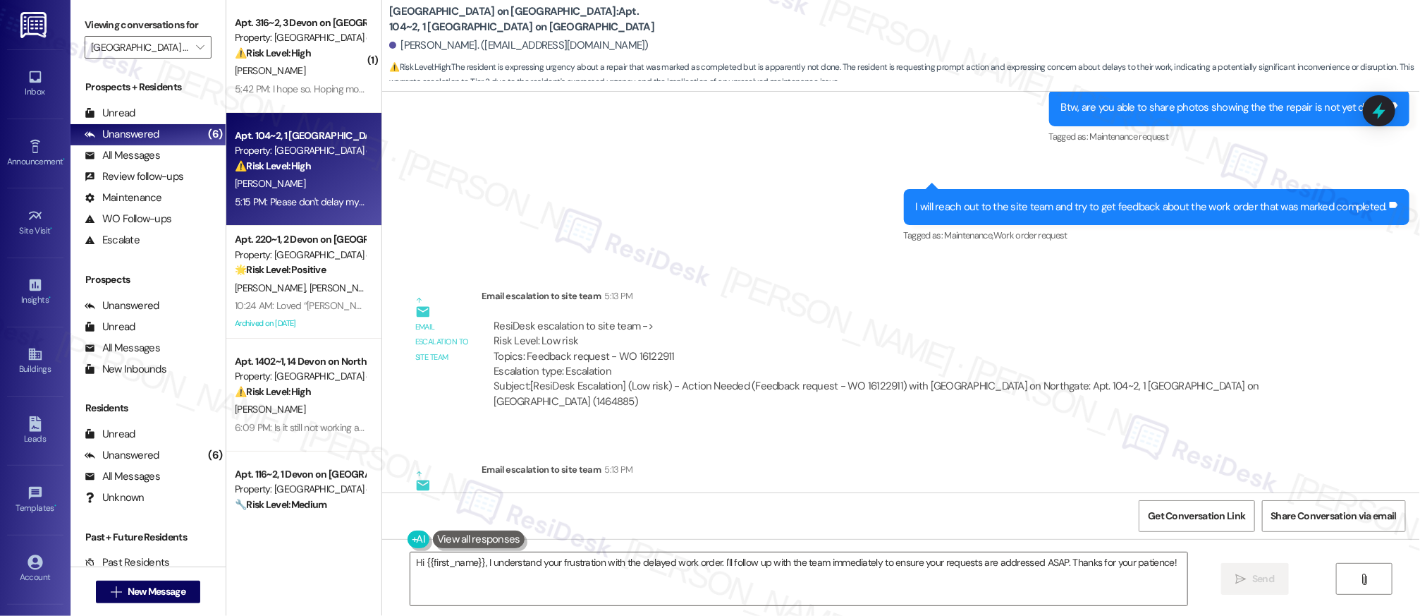
scroll to position [2778, 0]
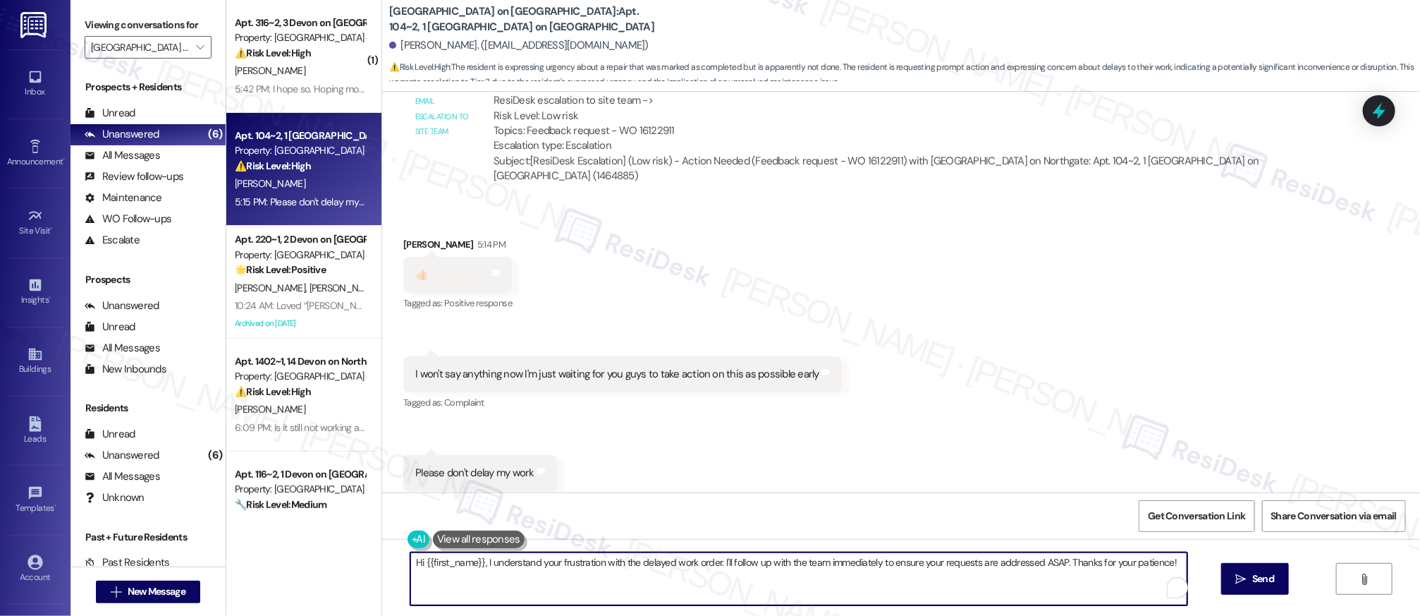
drag, startPoint x: 410, startPoint y: 564, endPoint x: 1079, endPoint y: 685, distance: 680.0
click at [1079, 606] on html "Inbox Go to Inbox Announcement • Send A Text Announcement Site Visit • Go to Si…" at bounding box center [710, 308] width 1420 height 616
type textarea "H"
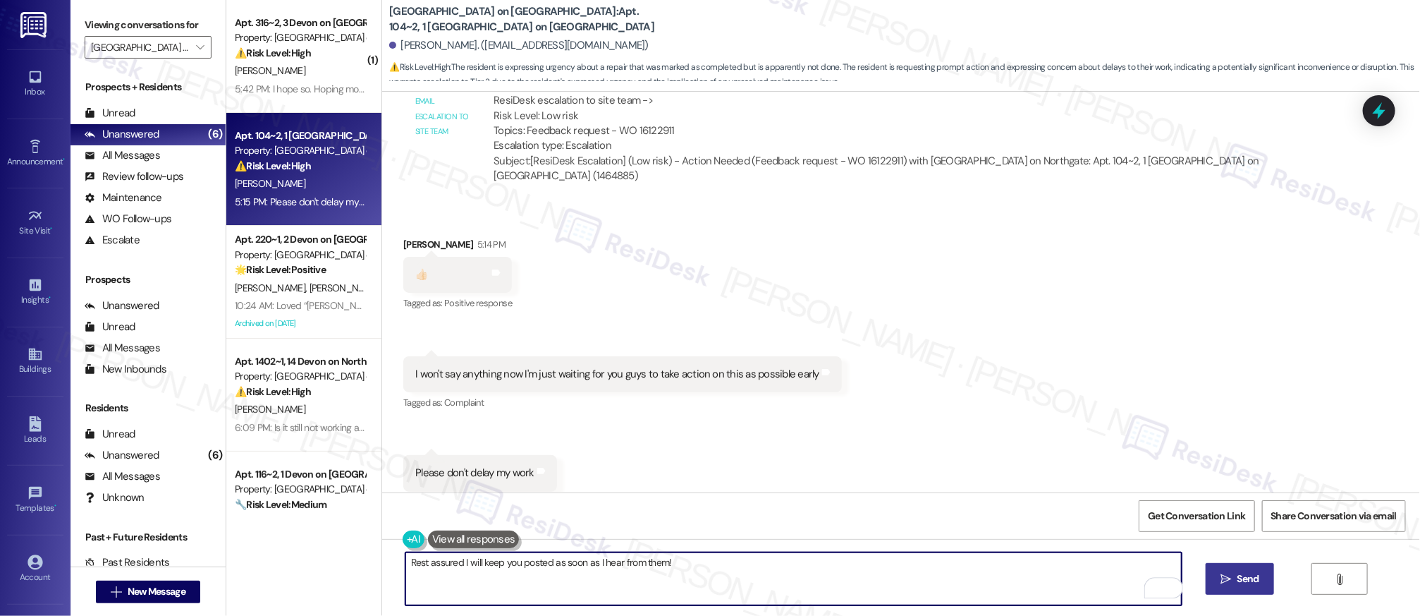
type textarea "Rest assured I will keep you posted as soon as I hear from them!"
click at [1261, 577] on button " Send" at bounding box center [1240, 579] width 68 height 32
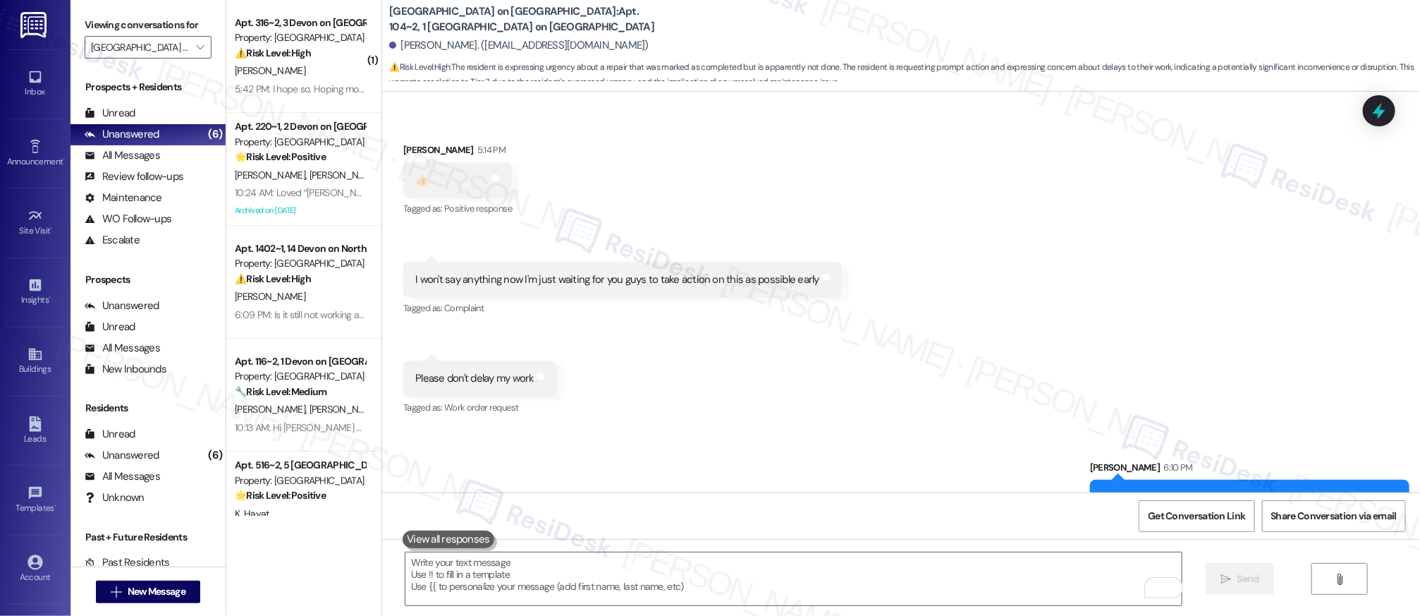
scroll to position [2877, 0]
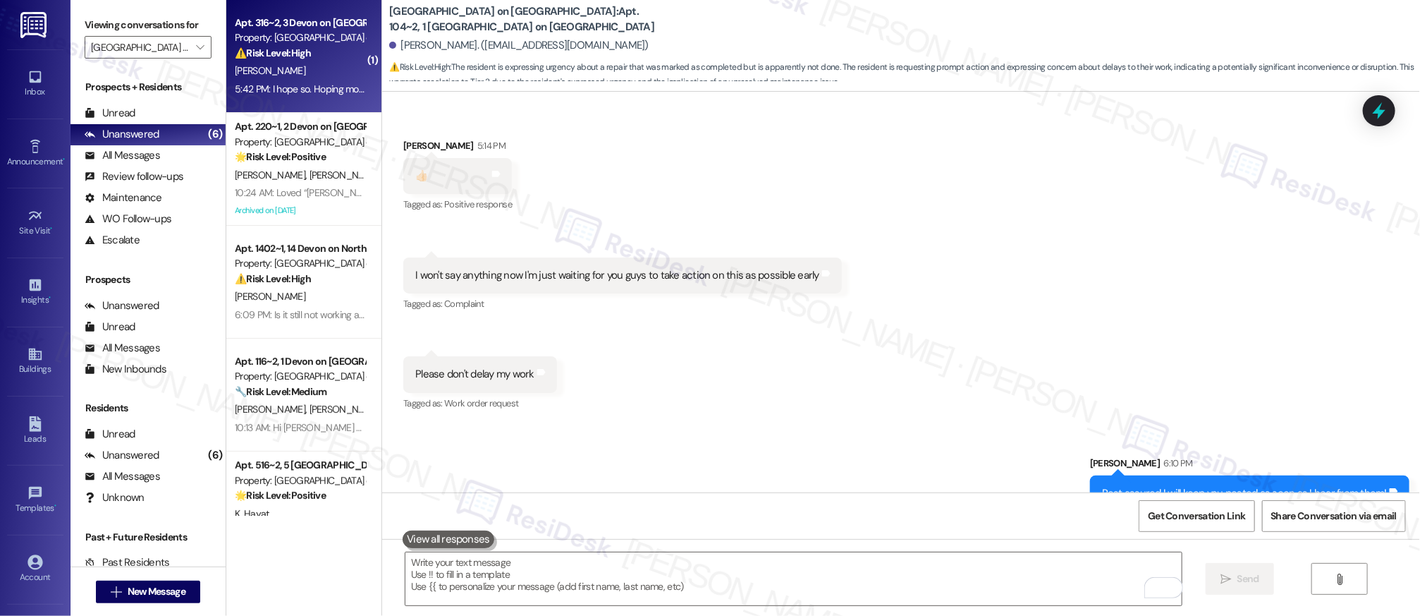
click at [279, 75] on div "M. Perez" at bounding box center [299, 71] width 133 height 18
click at [279, 74] on div "M. Perez" at bounding box center [299, 71] width 133 height 18
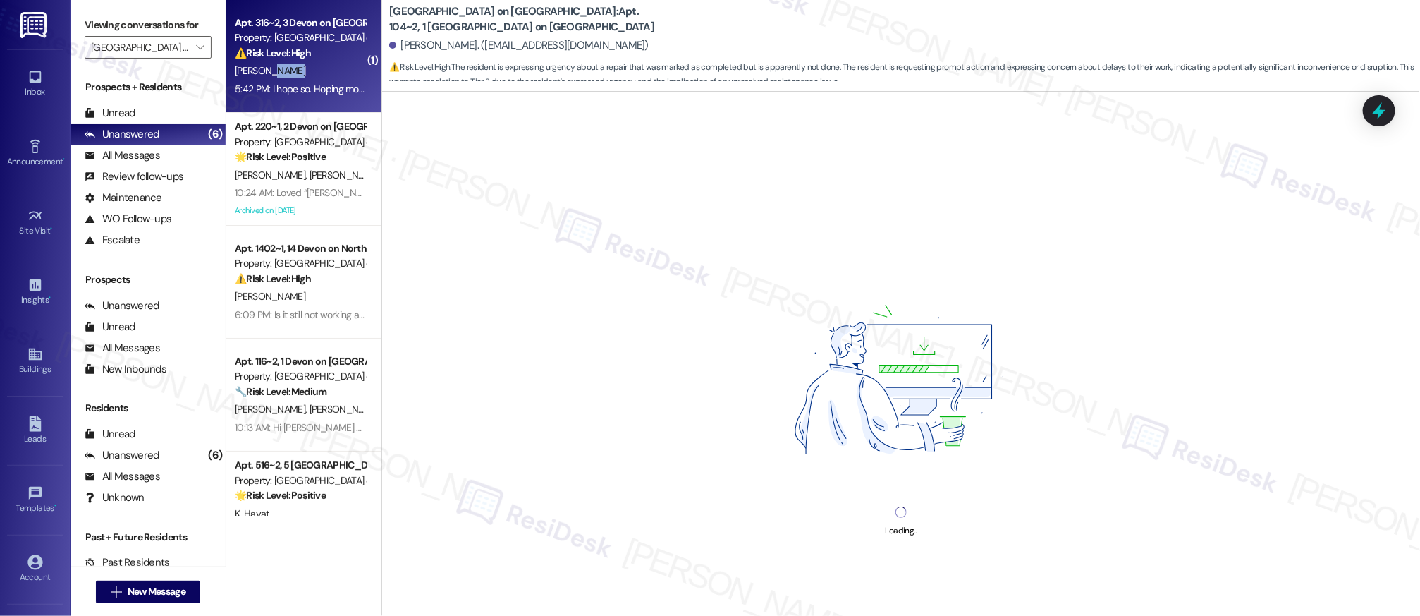
click at [279, 74] on div "M. Perez" at bounding box center [299, 71] width 133 height 18
click at [280, 74] on div "M. Perez" at bounding box center [299, 71] width 133 height 18
click at [279, 74] on div "M. Perez" at bounding box center [299, 71] width 133 height 18
click at [280, 74] on div "M. Perez" at bounding box center [299, 71] width 133 height 18
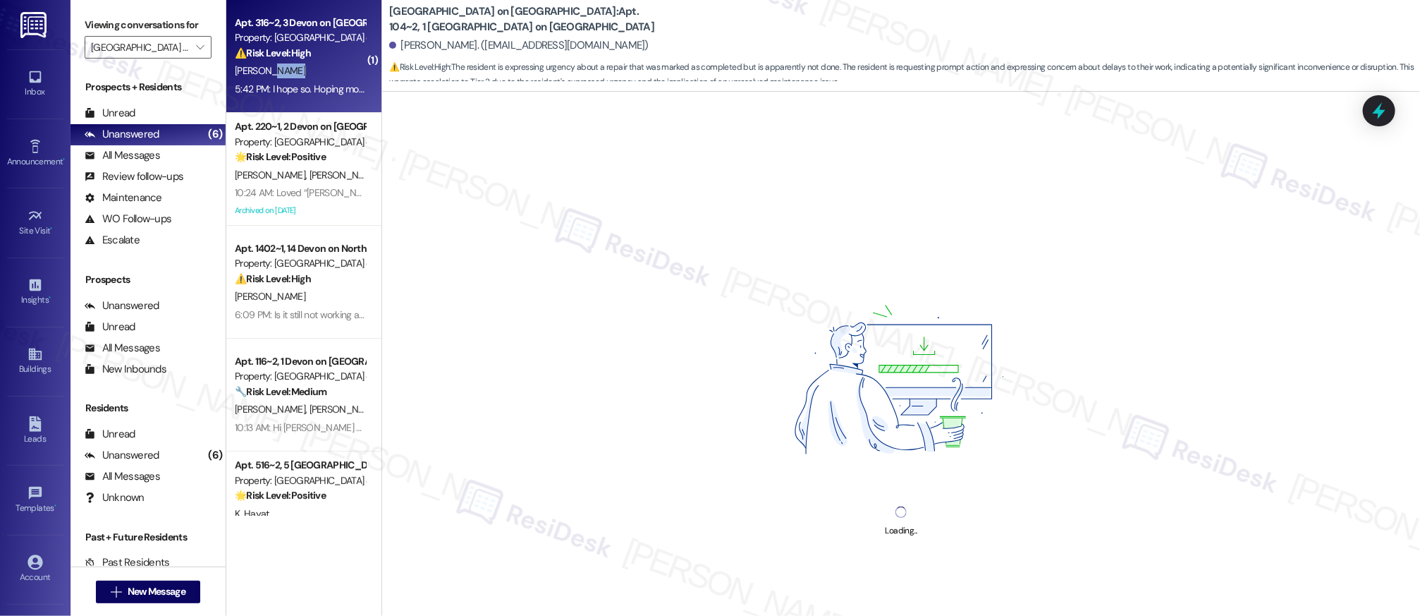
click at [279, 74] on div "M. Perez" at bounding box center [299, 71] width 133 height 18
click at [277, 74] on div "M. Perez" at bounding box center [299, 71] width 133 height 18
click at [276, 75] on div "M. Perez" at bounding box center [299, 71] width 133 height 18
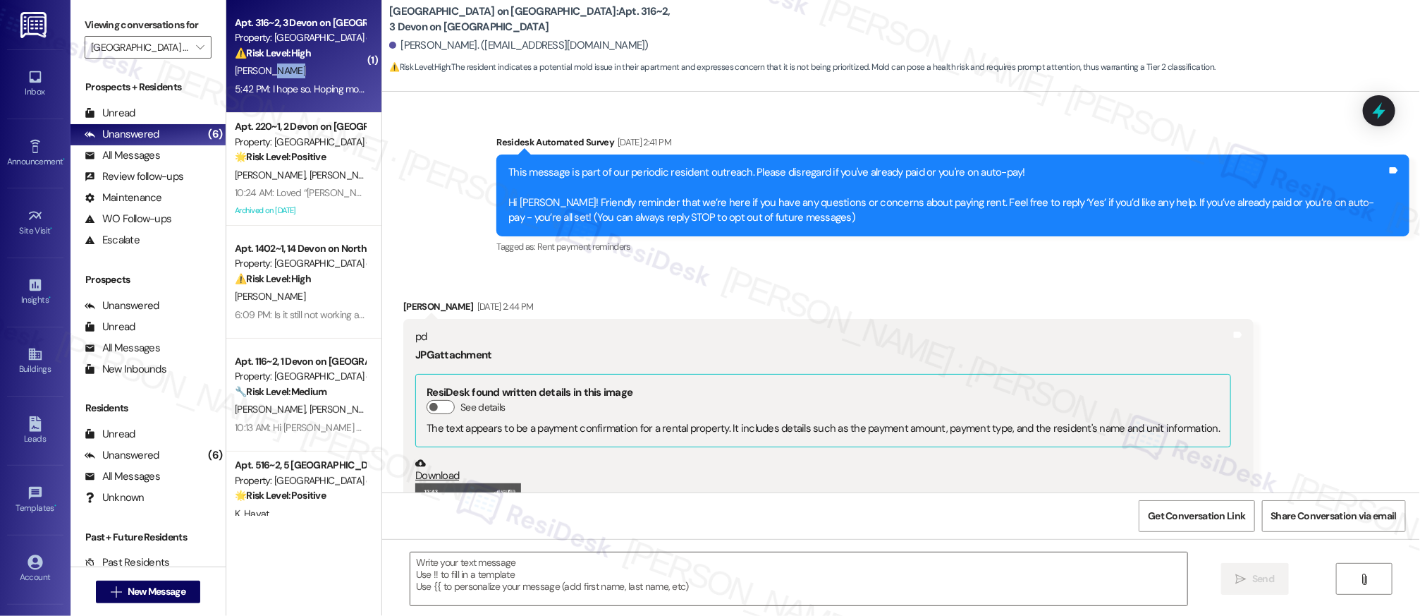
scroll to position [5859, 0]
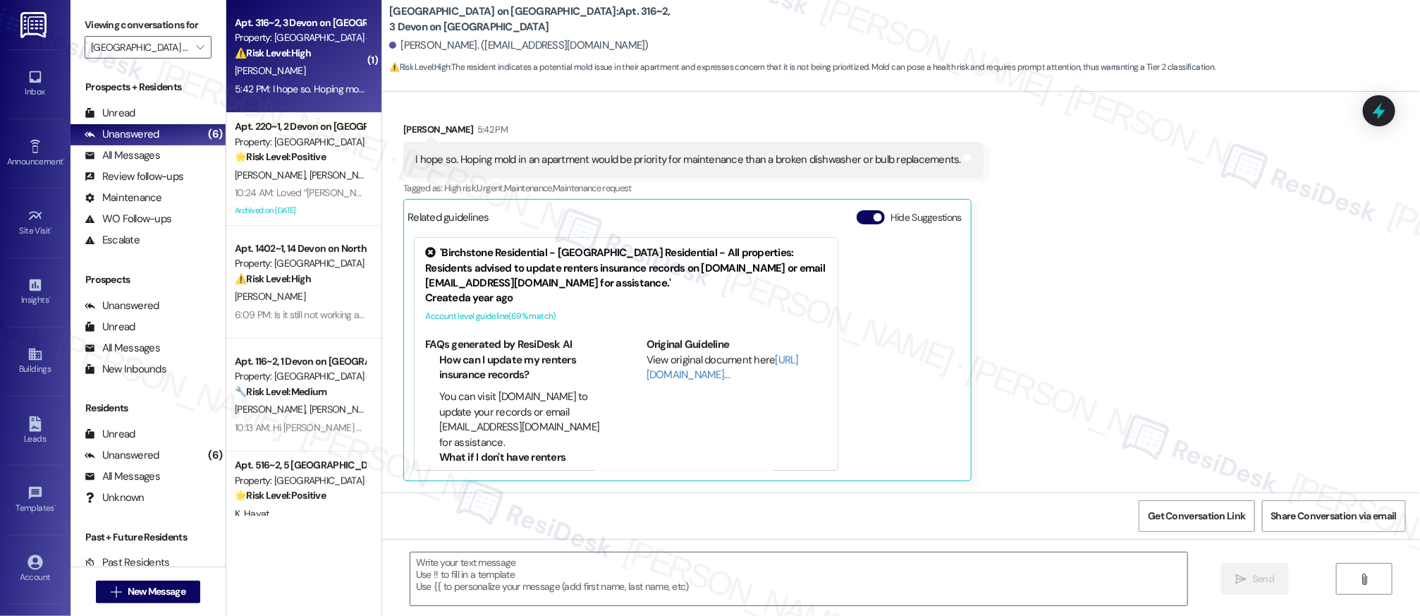
click at [1161, 306] on div "Received via SMS Maria Perez 5:42 PM I hope so. Hoping mold in an apartment wou…" at bounding box center [901, 290] width 1038 height 401
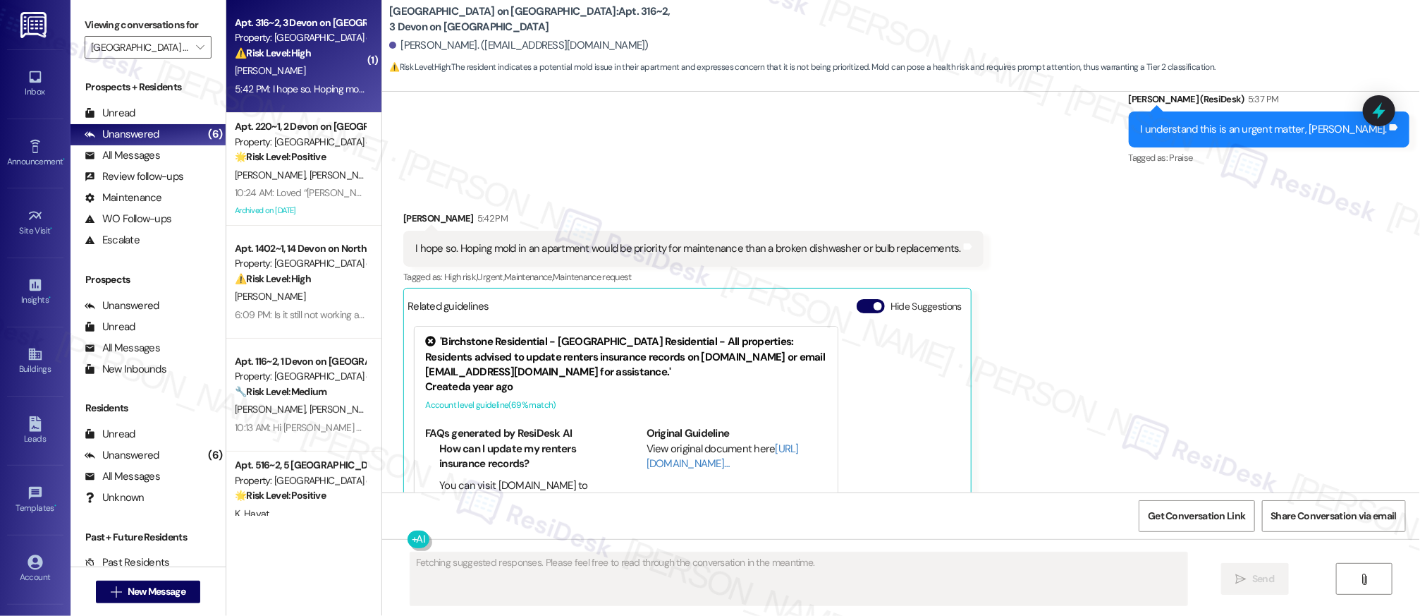
scroll to position [5762, 0]
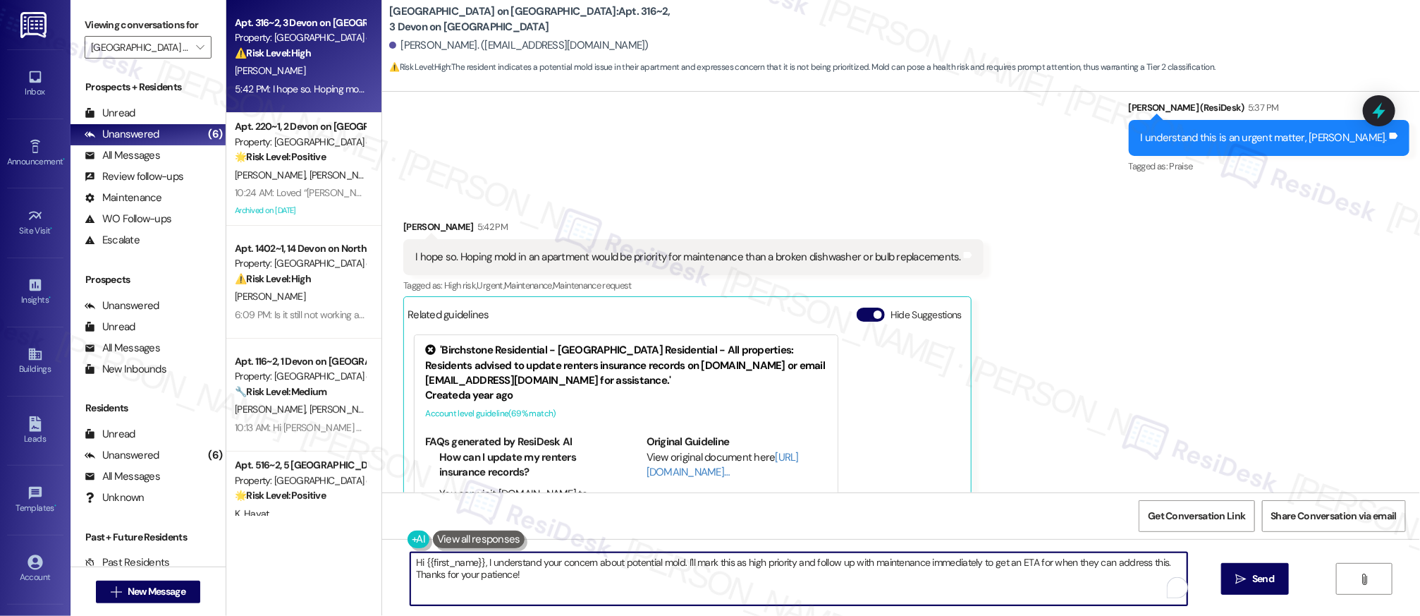
drag, startPoint x: 524, startPoint y: 565, endPoint x: 362, endPoint y: 535, distance: 165.0
click at [362, 537] on div "Apt. 316~2, 3 Devon on Northgate Property: Devon on Northgate ⚠️ Risk Level: Hi…" at bounding box center [823, 308] width 1194 height 616
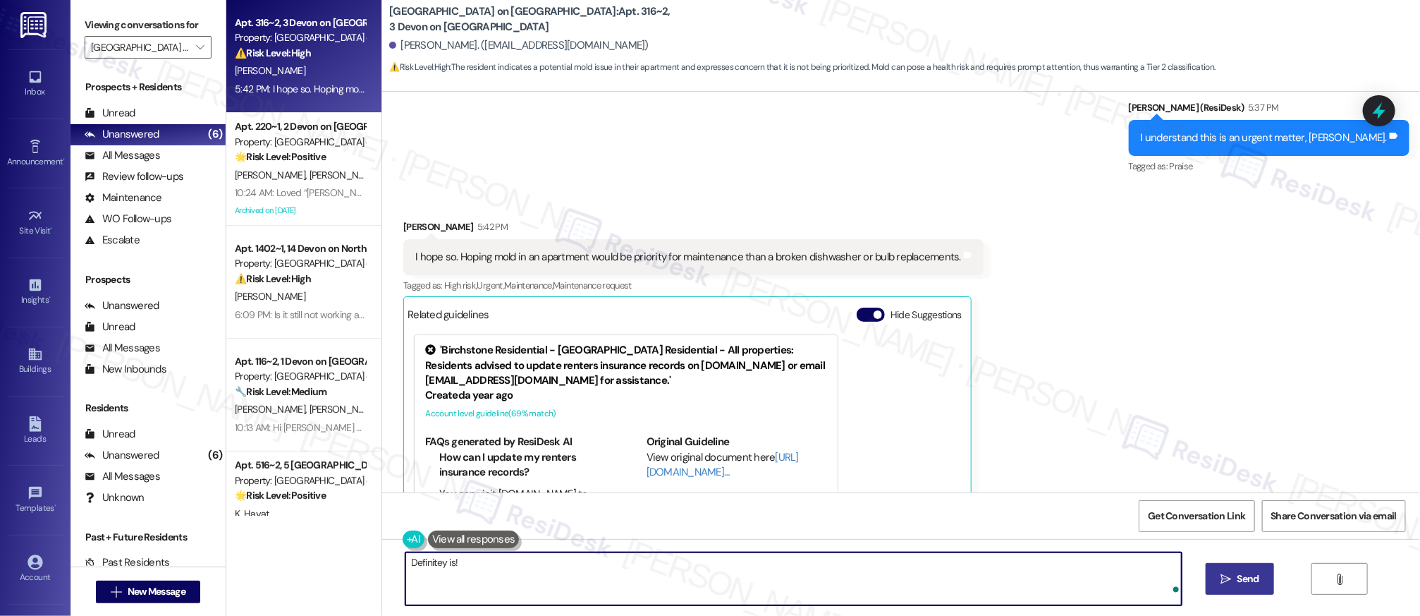
type textarea "Definitey is!"
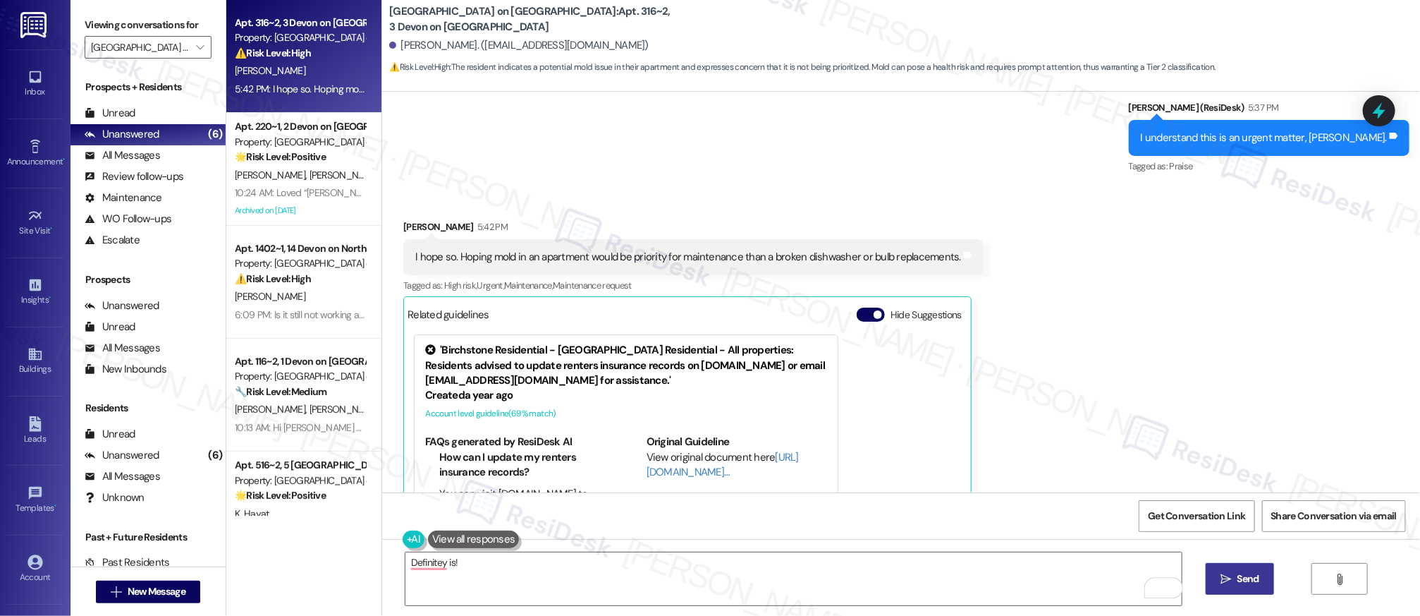
click at [1221, 584] on icon "" at bounding box center [1226, 578] width 11 height 11
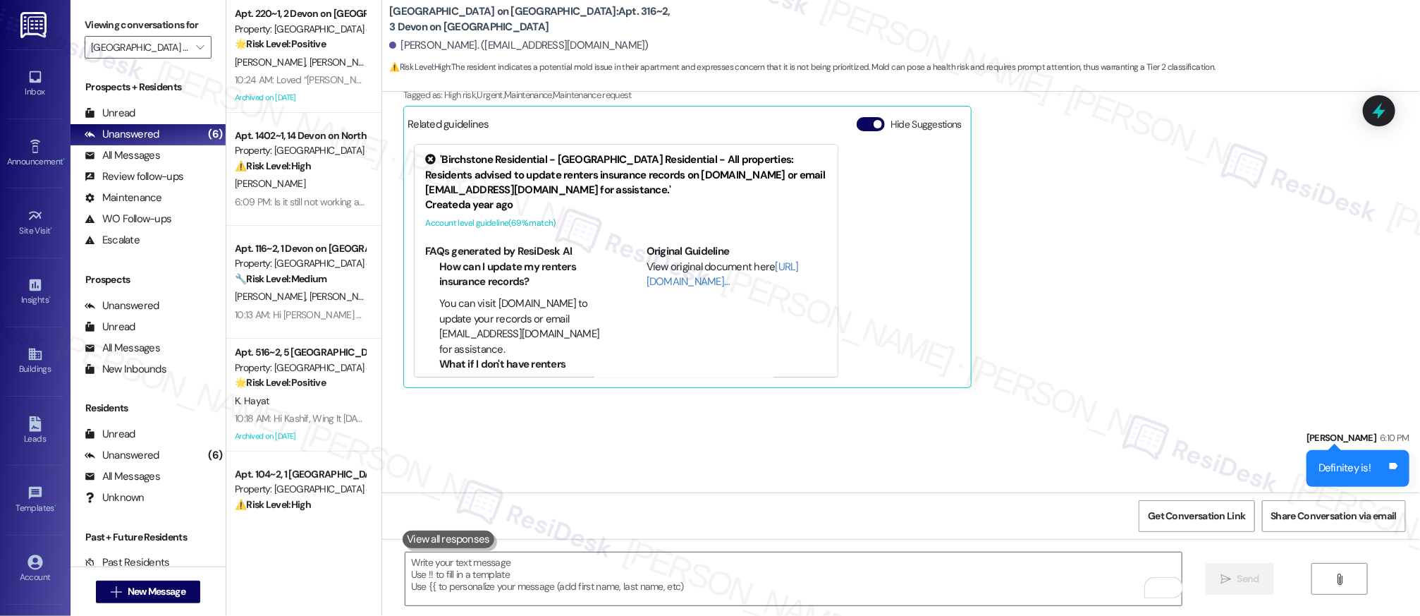
scroll to position [5951, 0]
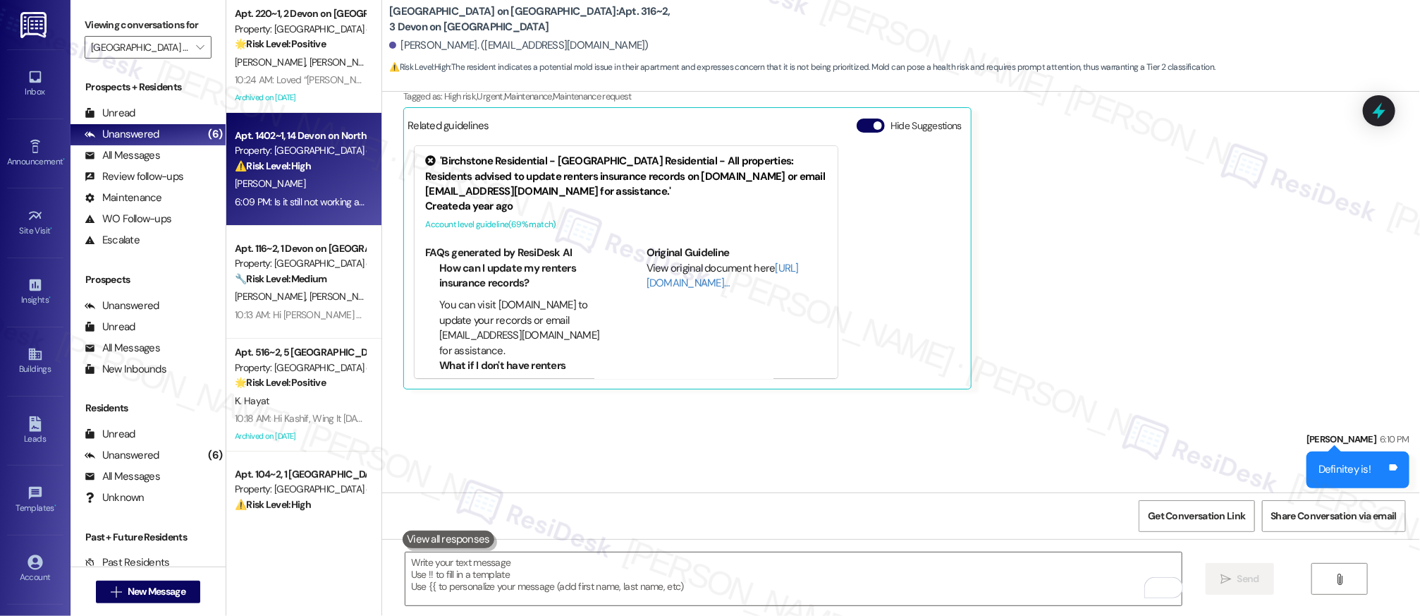
click at [269, 186] on div "A. Moses" at bounding box center [299, 184] width 133 height 18
click at [269, 185] on div "A. Moses" at bounding box center [299, 184] width 133 height 18
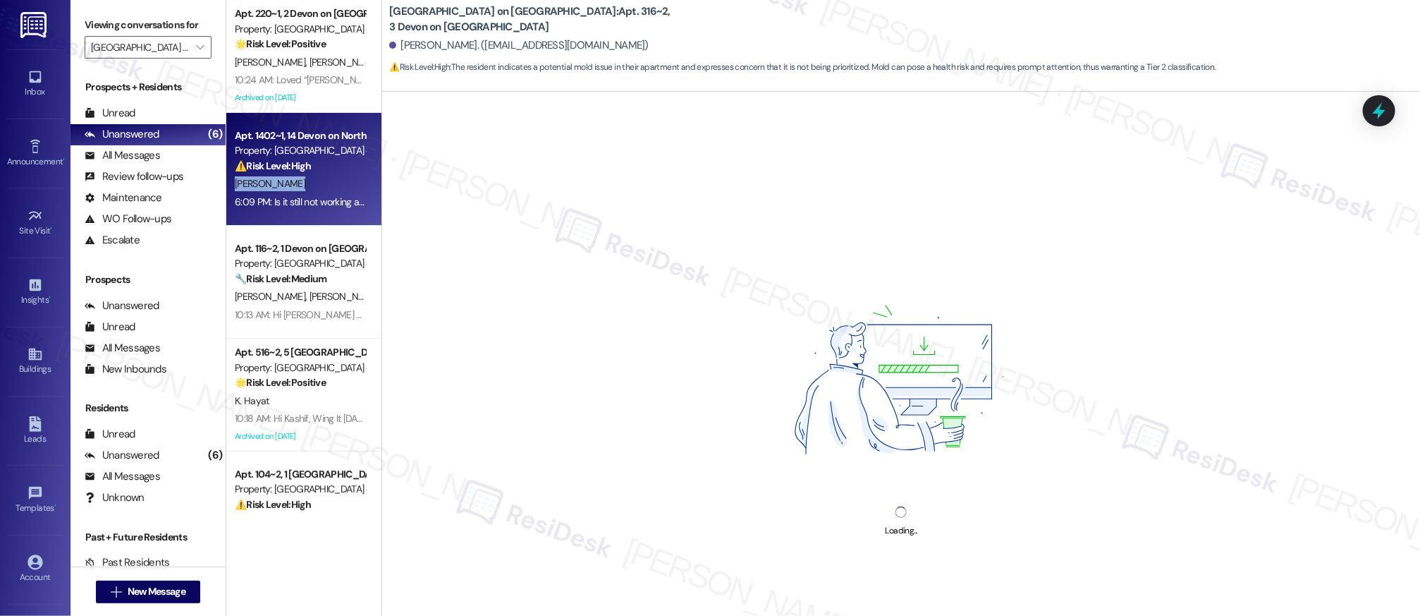
click at [269, 185] on div "A. Moses" at bounding box center [299, 184] width 133 height 18
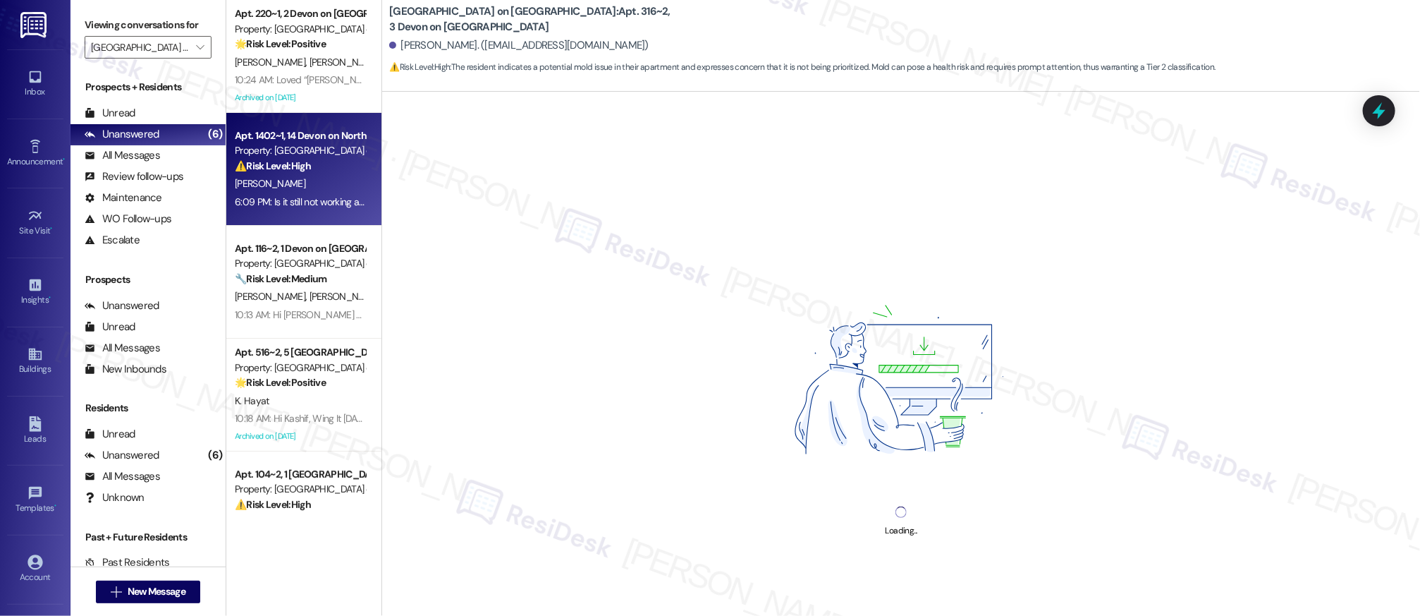
click at [272, 176] on div "A. Moses" at bounding box center [299, 184] width 133 height 18
click at [274, 175] on div "A. Moses" at bounding box center [299, 184] width 133 height 18
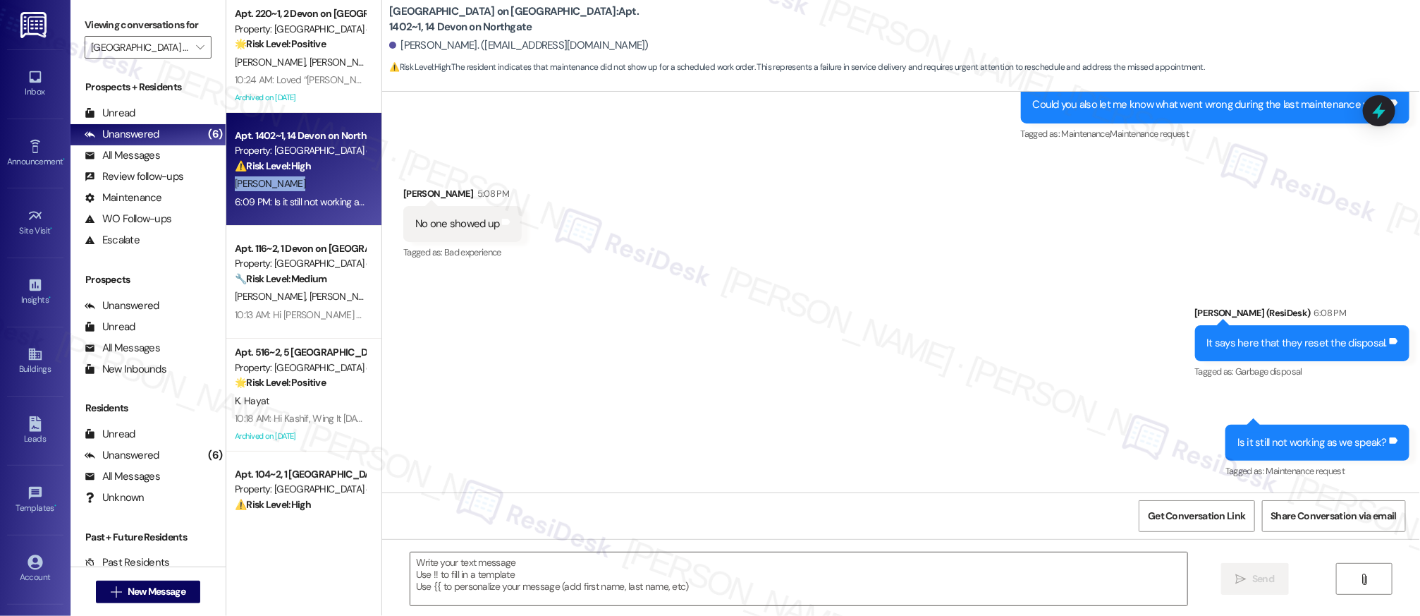
scroll to position [6126, 0]
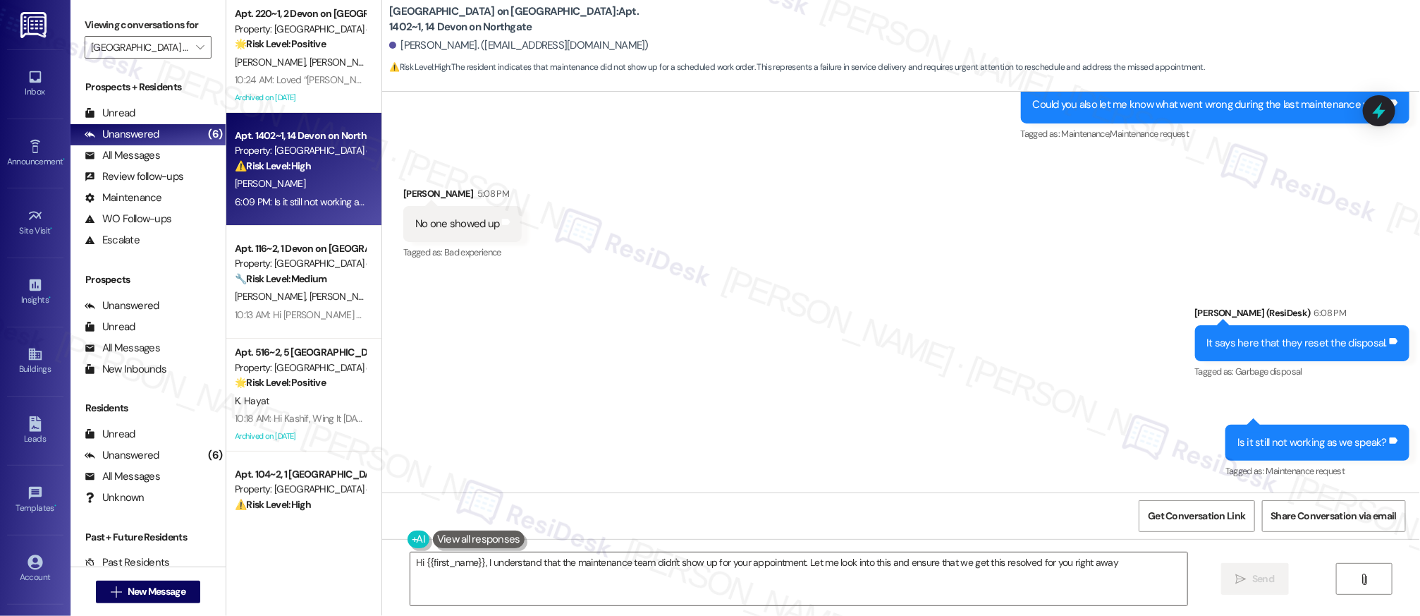
type textarea "Hi {{first_name}}, I understand that the maintenance team didn't show up for yo…"
click at [109, 116] on div "Unread" at bounding box center [110, 113] width 51 height 15
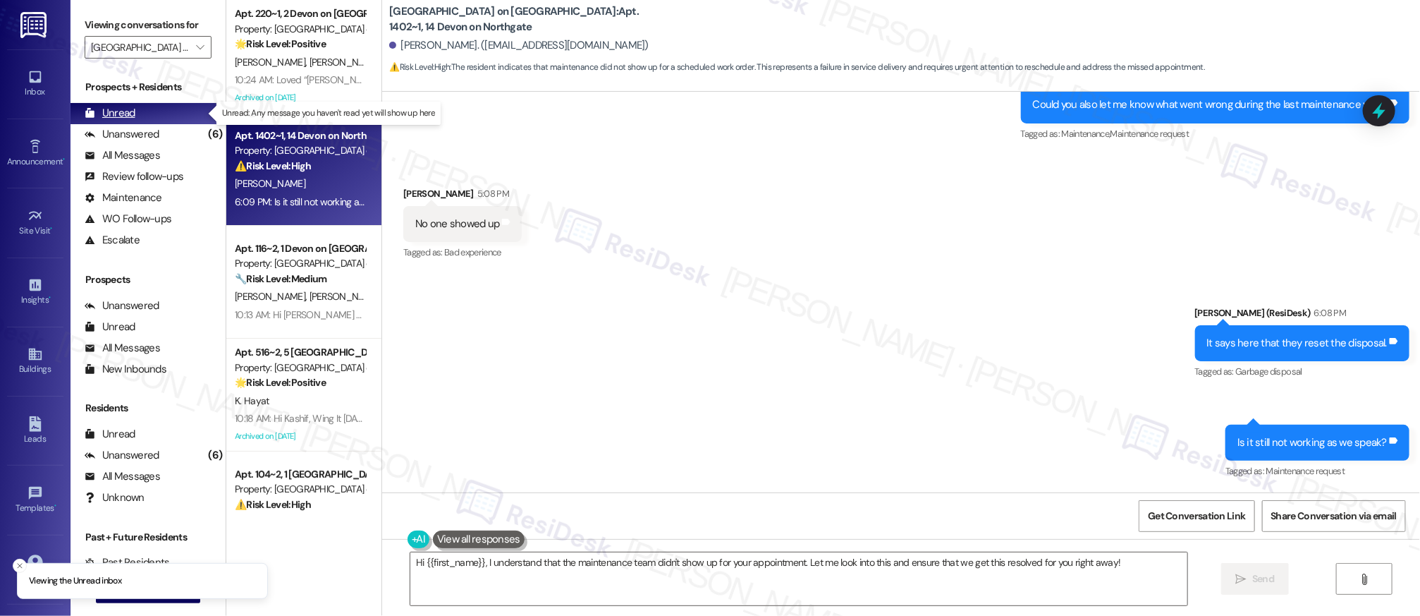
click at [109, 116] on div "Unread" at bounding box center [110, 113] width 51 height 15
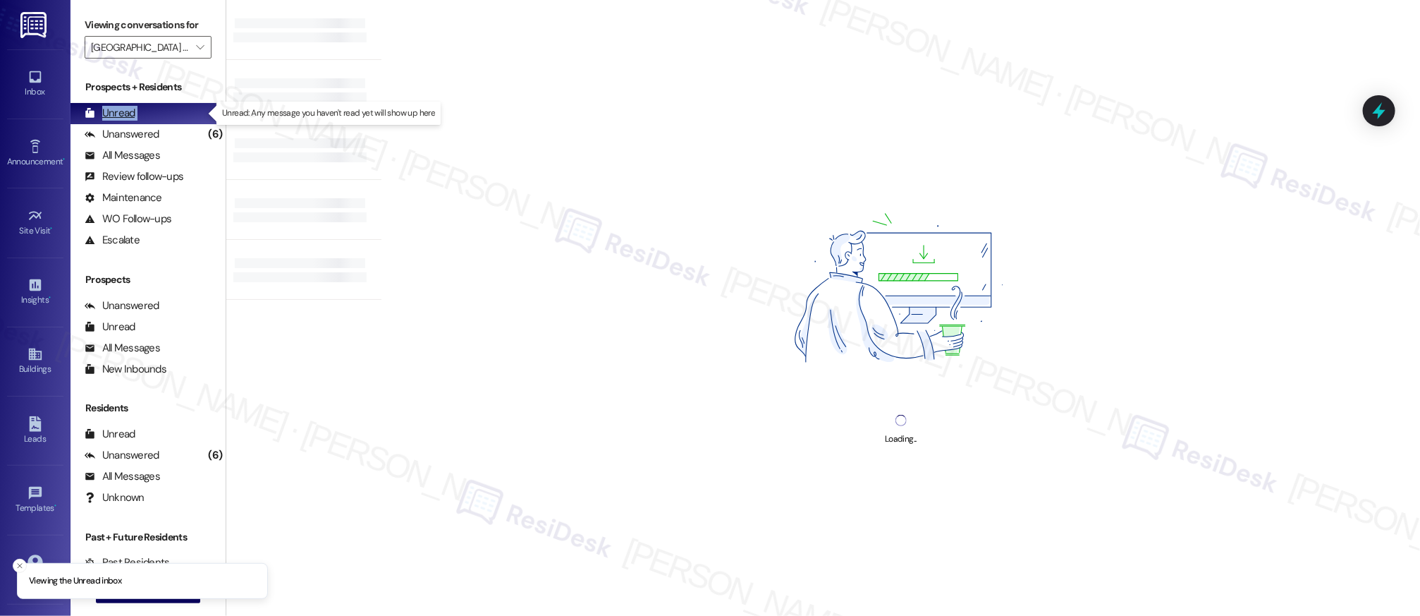
click at [109, 116] on div "Unread" at bounding box center [110, 113] width 51 height 15
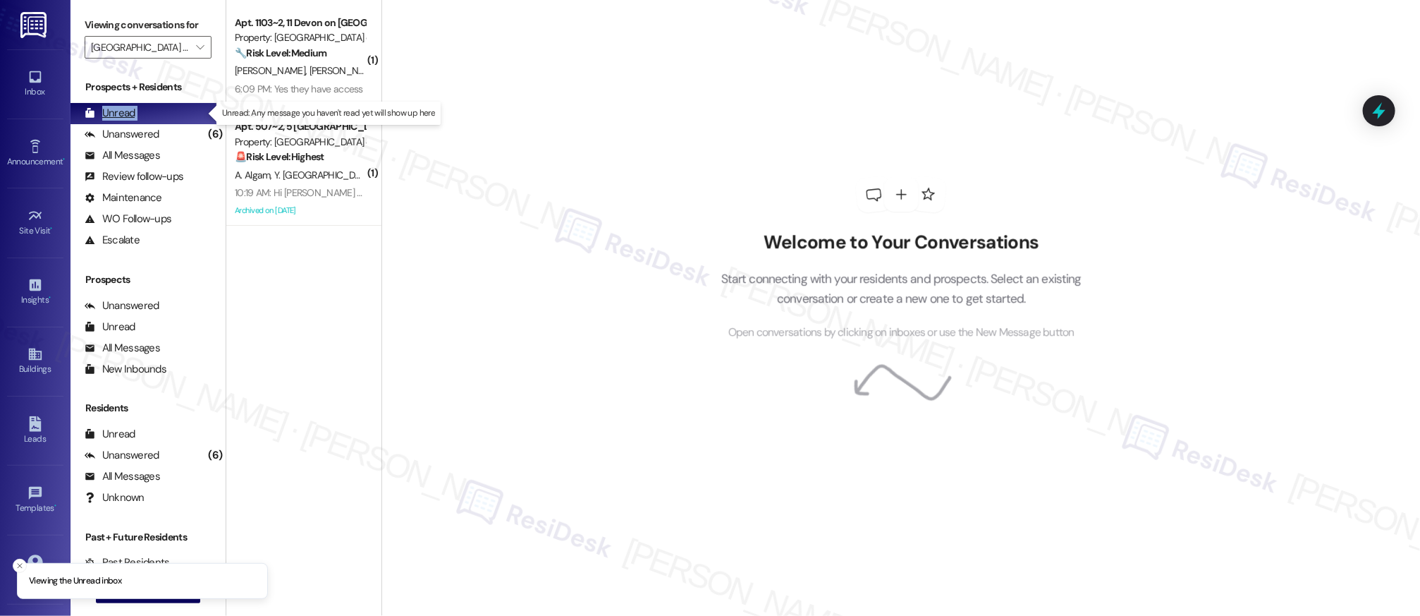
click at [109, 116] on div "Unread" at bounding box center [110, 113] width 51 height 15
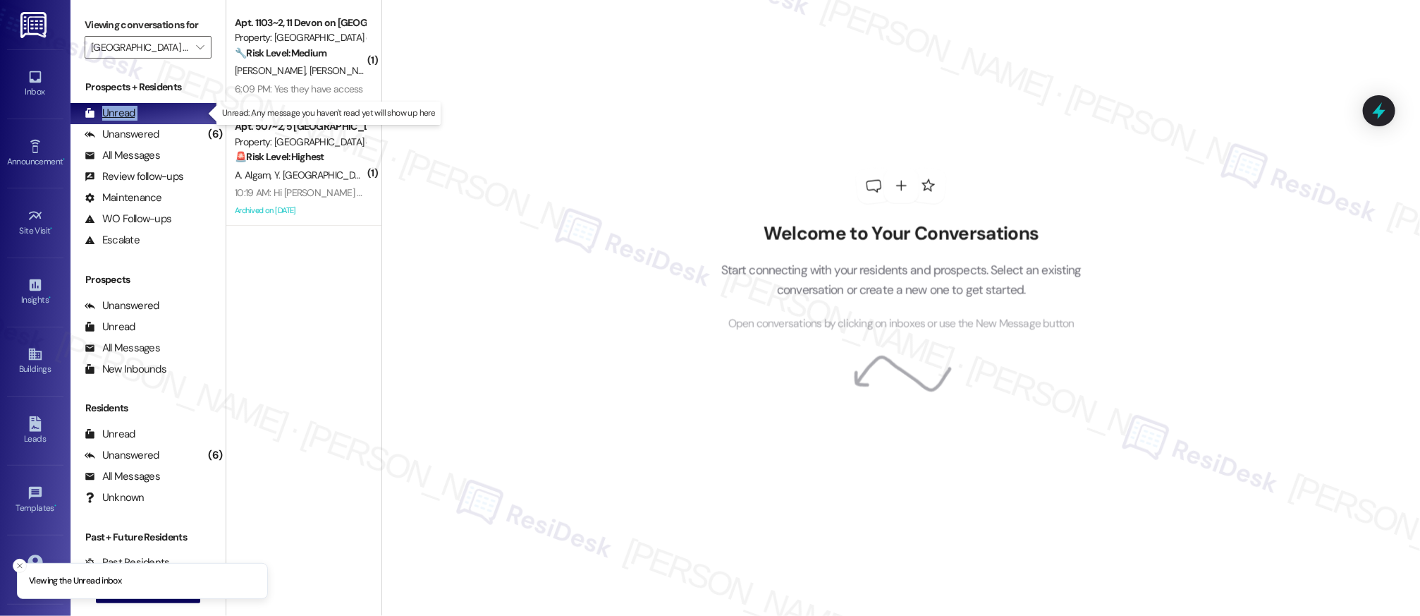
click at [111, 114] on div "Unread" at bounding box center [110, 113] width 51 height 15
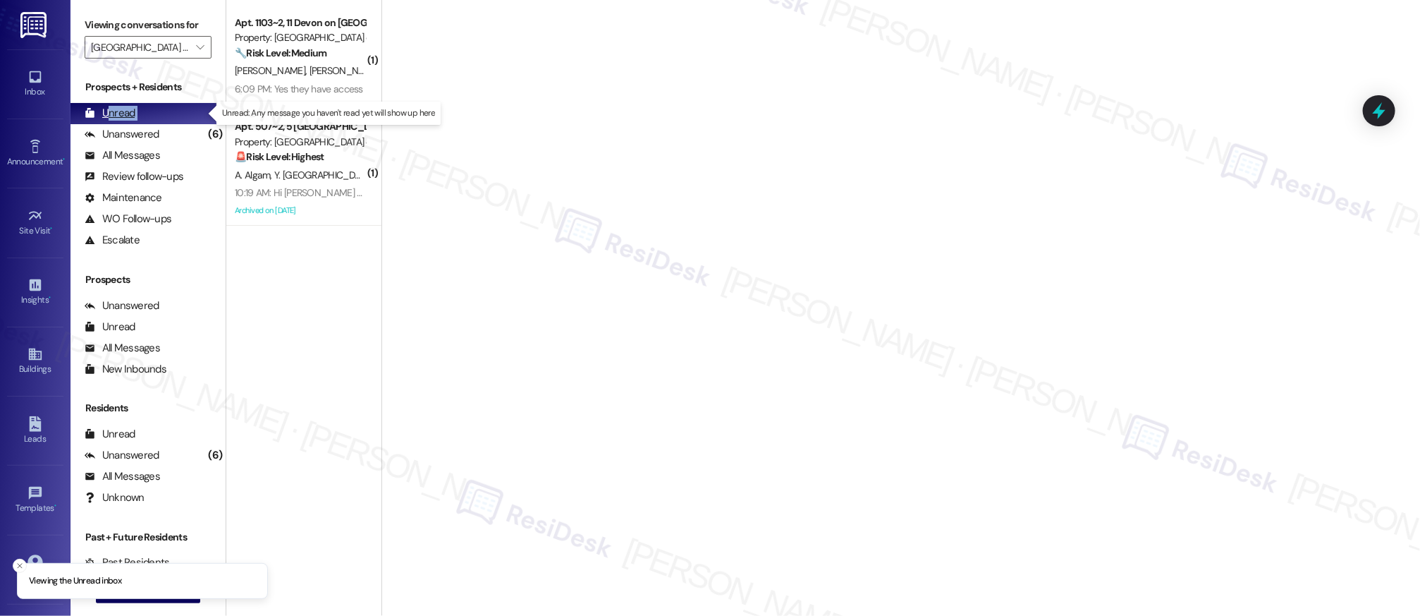
click at [111, 114] on div "Unread" at bounding box center [110, 113] width 51 height 15
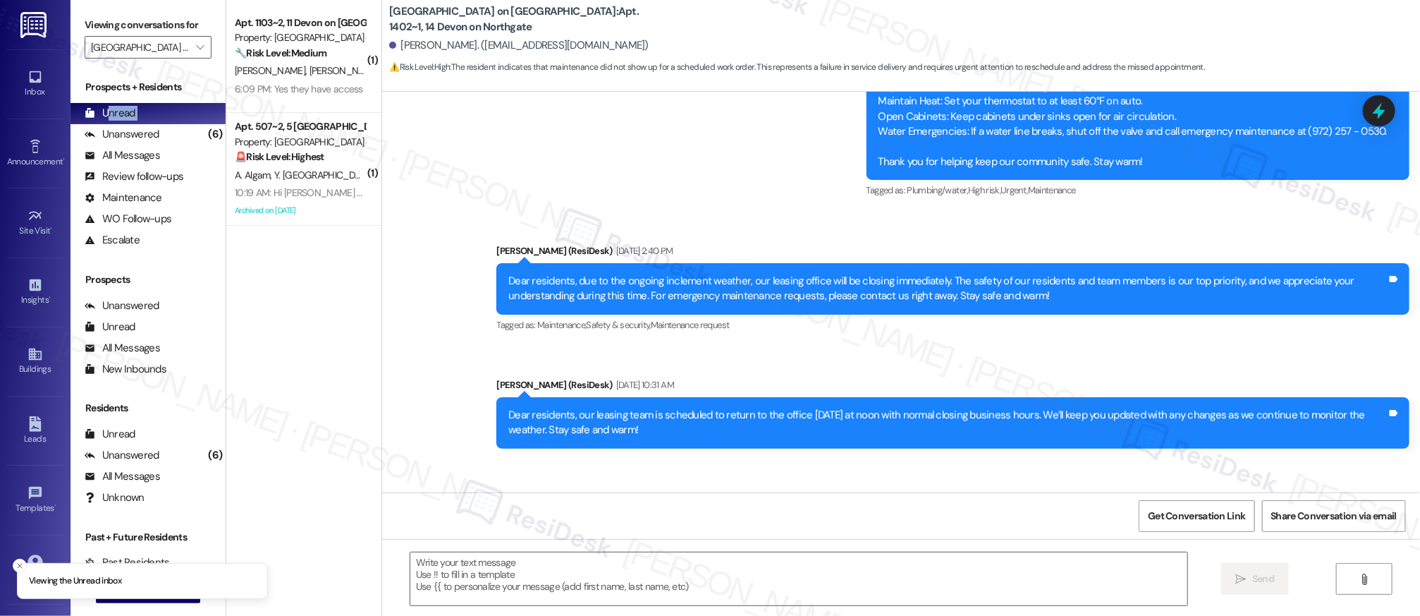
type textarea "Fetching suggested responses. Please feel free to read through the conversation…"
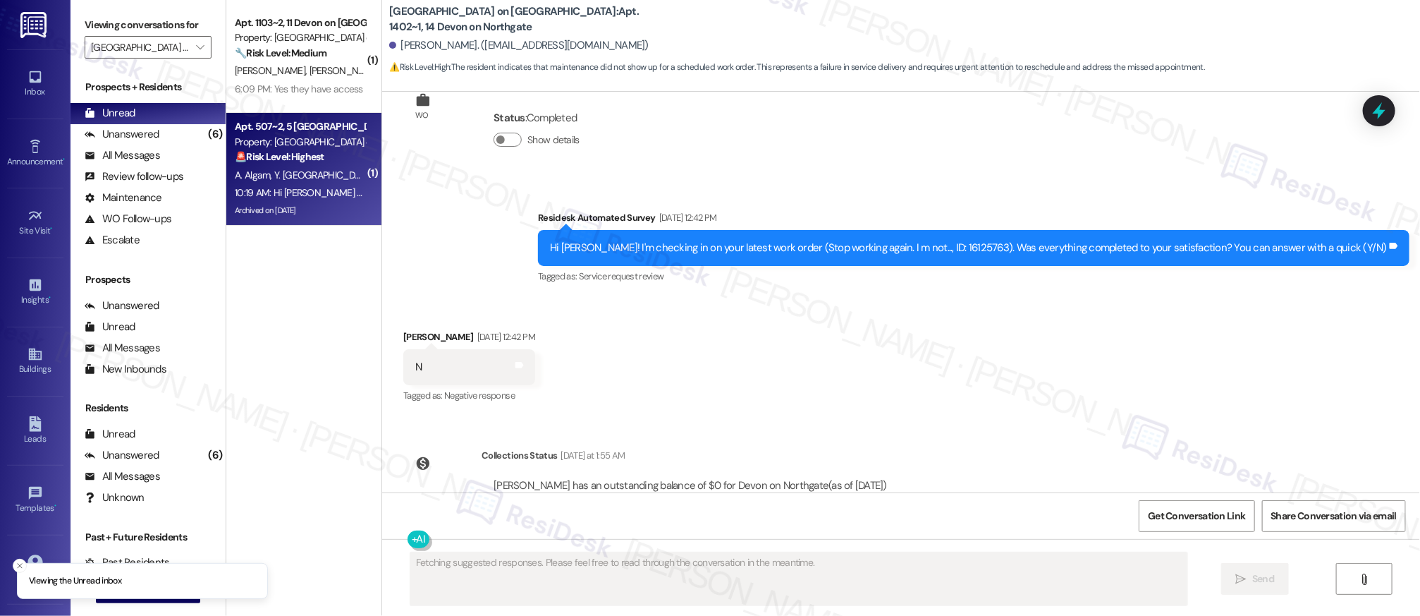
click at [274, 150] on strong "🚨 Risk Level: Highest" at bounding box center [280, 156] width 90 height 13
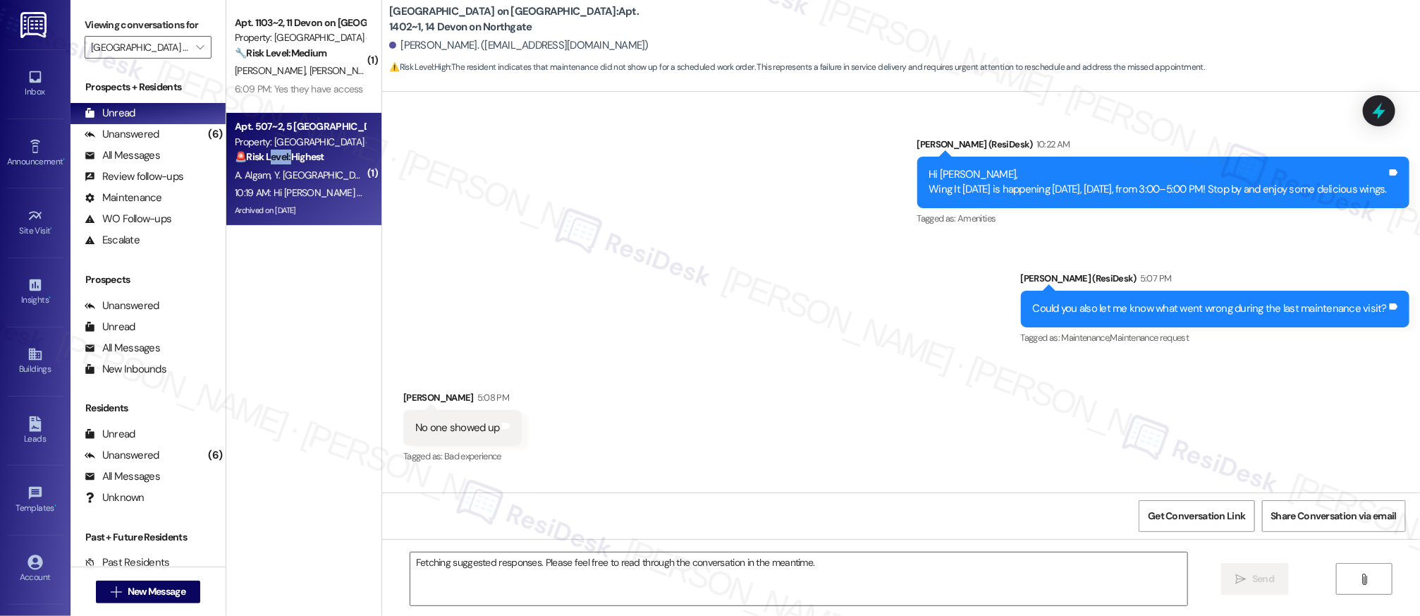
click at [274, 150] on strong "🚨 Risk Level: Highest" at bounding box center [280, 156] width 90 height 13
click at [275, 150] on strong "🚨 Risk Level: Highest" at bounding box center [280, 156] width 90 height 13
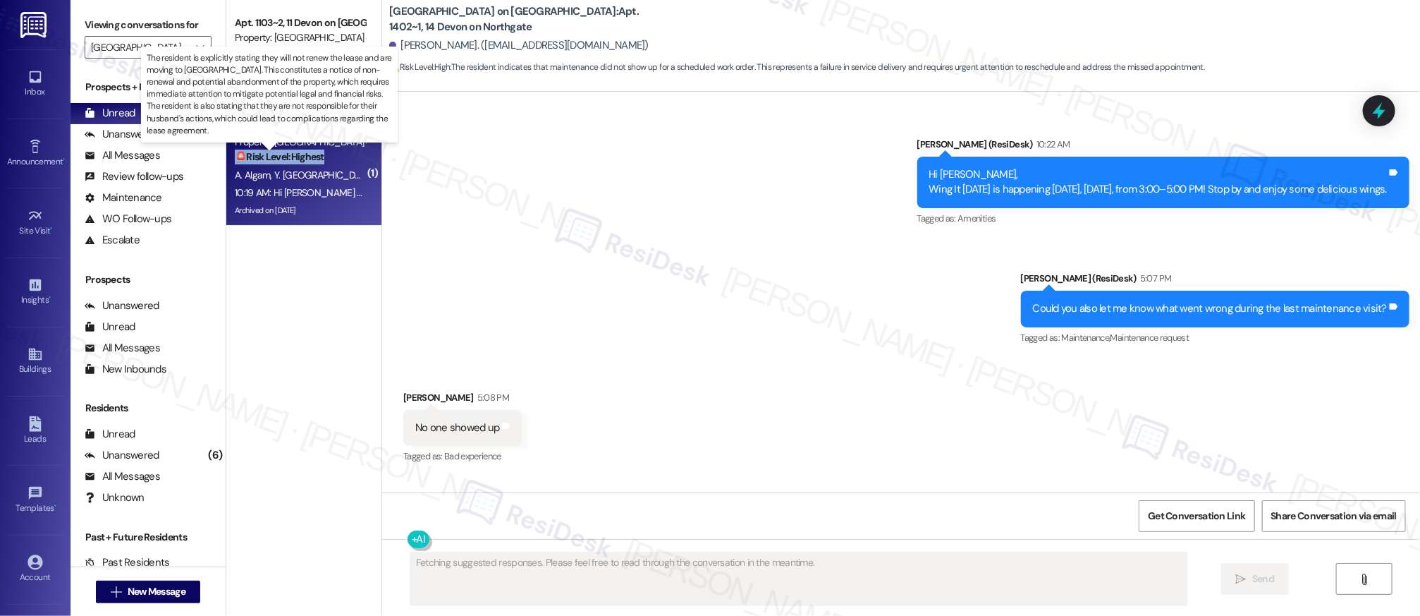
click at [275, 150] on strong "🚨 Risk Level: Highest" at bounding box center [280, 156] width 90 height 13
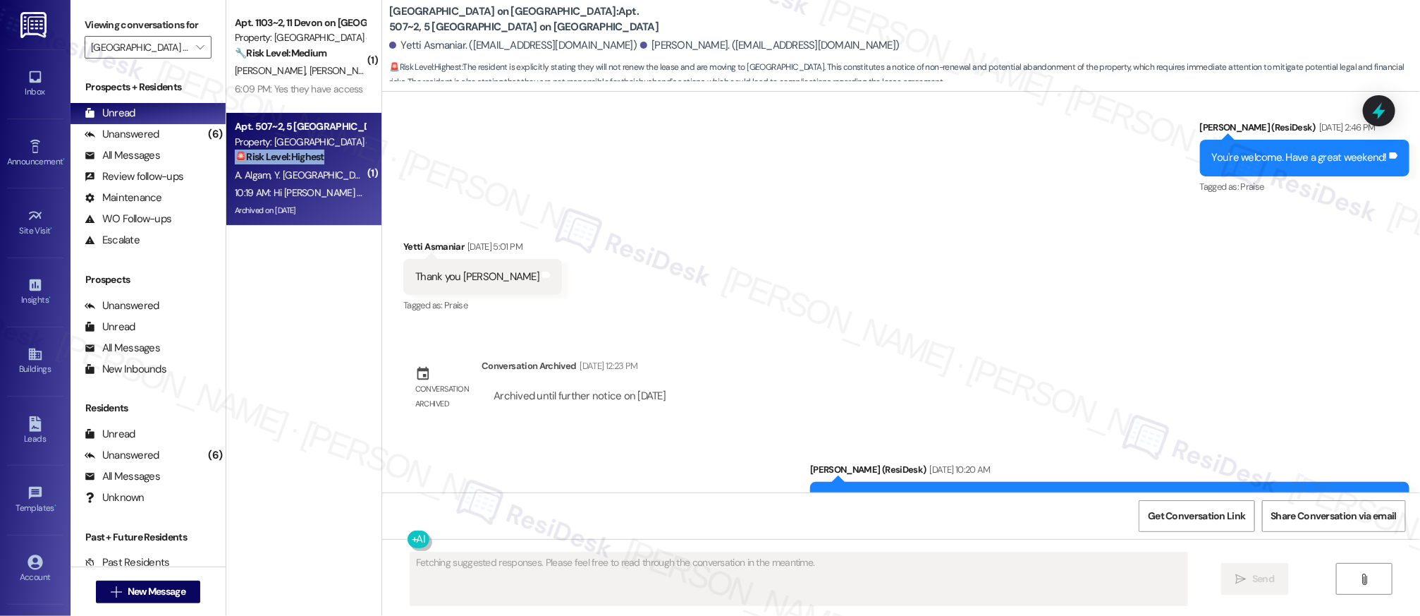
click at [275, 150] on strong "🚨 Risk Level: Highest" at bounding box center [280, 156] width 90 height 13
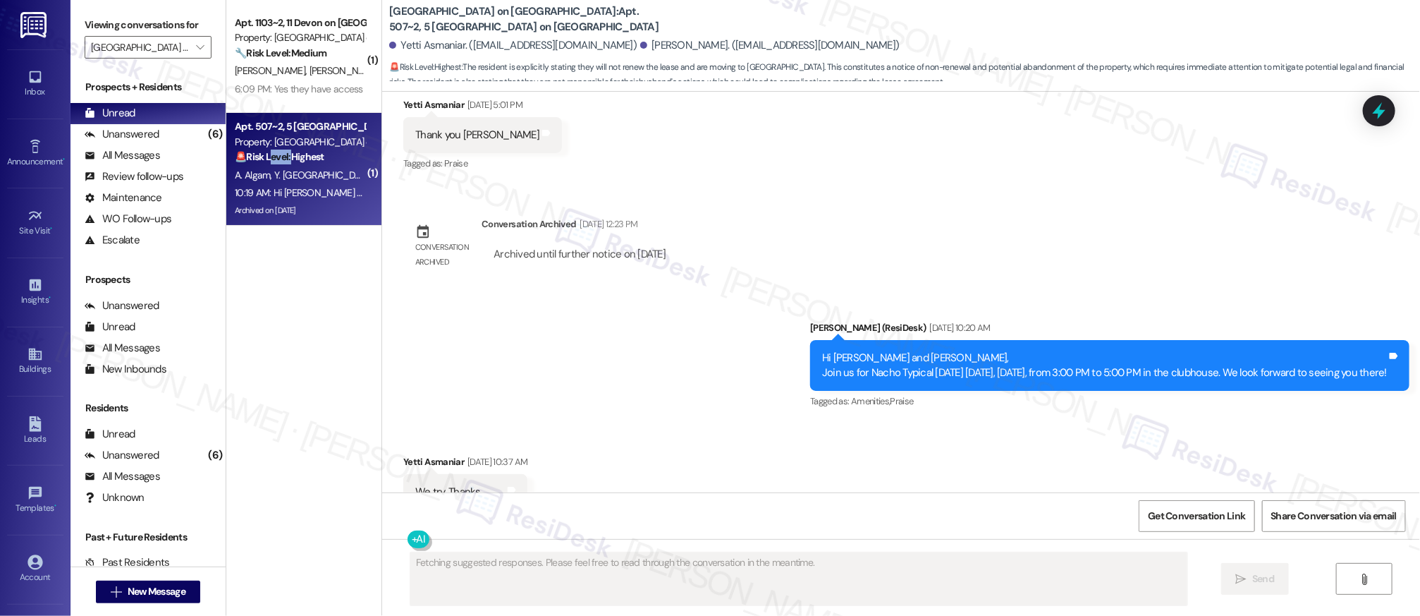
click at [275, 150] on strong "🚨 Risk Level: Highest" at bounding box center [280, 156] width 90 height 13
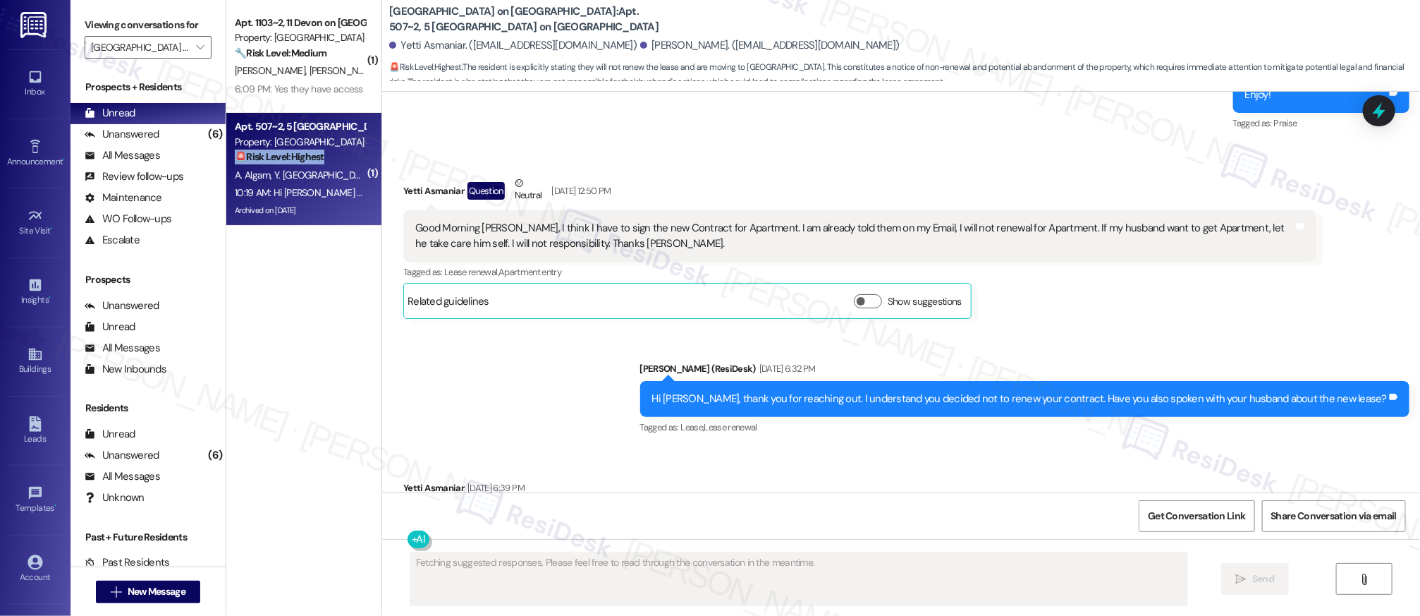
click at [275, 150] on strong "🚨 Risk Level: Highest" at bounding box center [280, 156] width 90 height 13
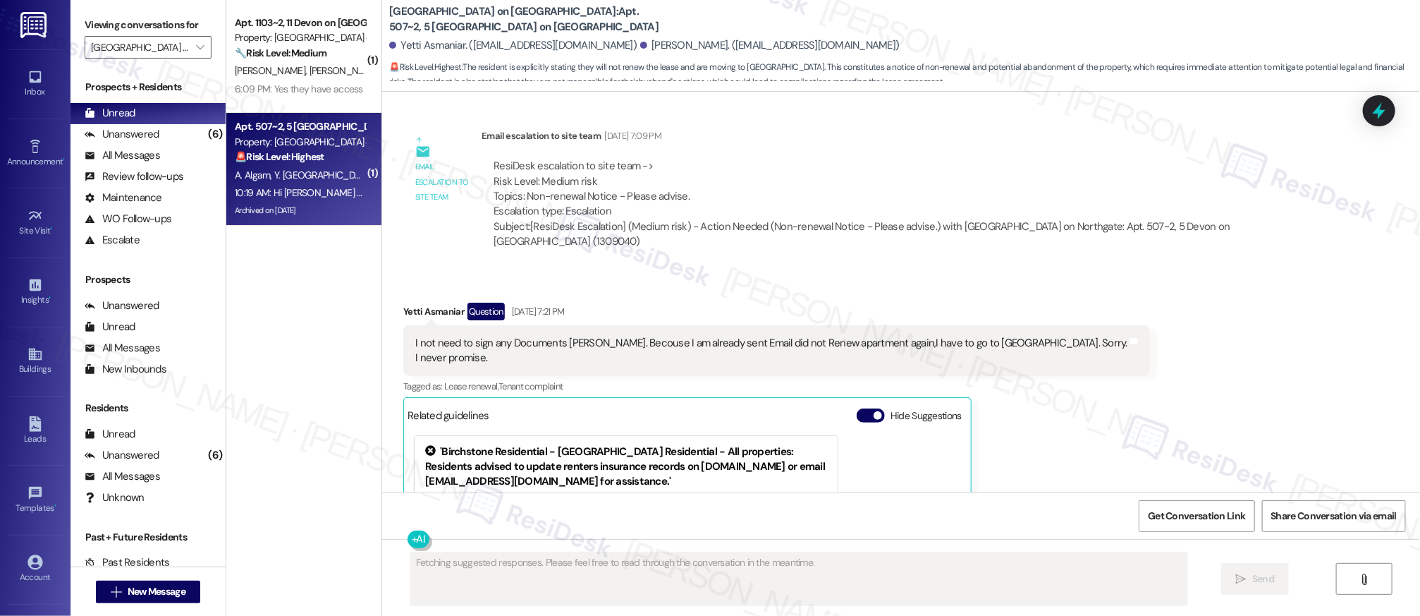
scroll to position [7371, 0]
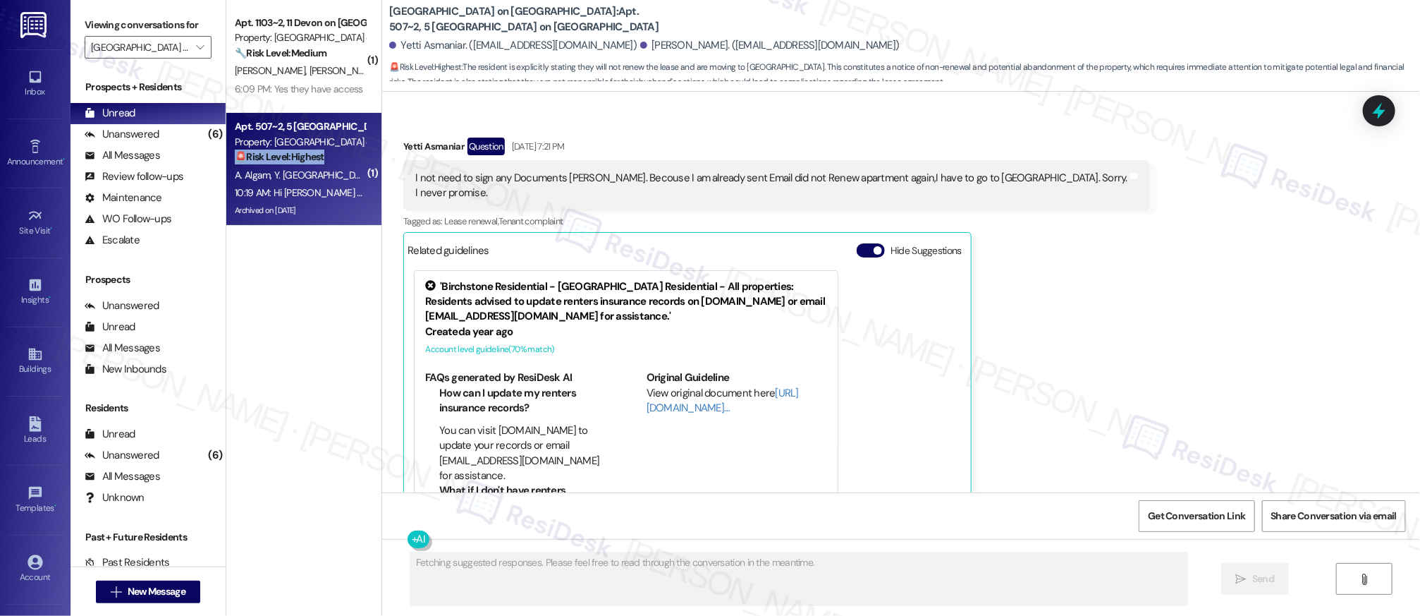
click at [275, 150] on strong "🚨 Risk Level: Highest" at bounding box center [280, 156] width 90 height 13
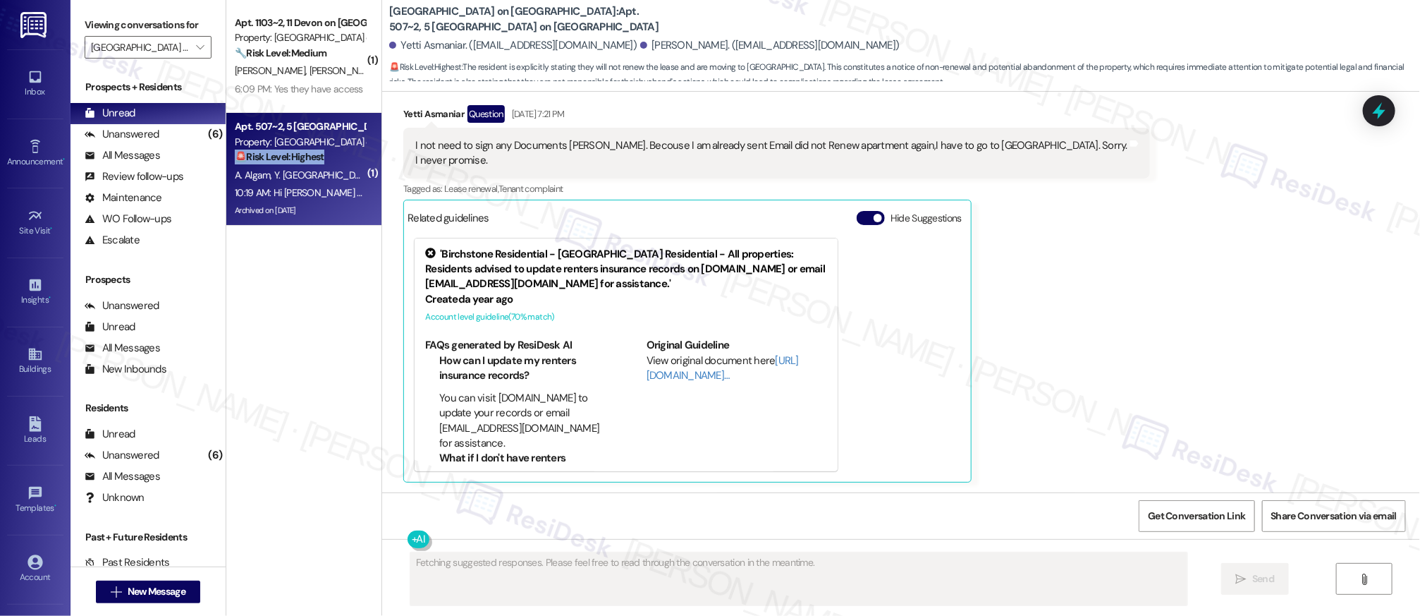
click at [275, 150] on strong "🚨 Risk Level: Highest" at bounding box center [280, 156] width 90 height 13
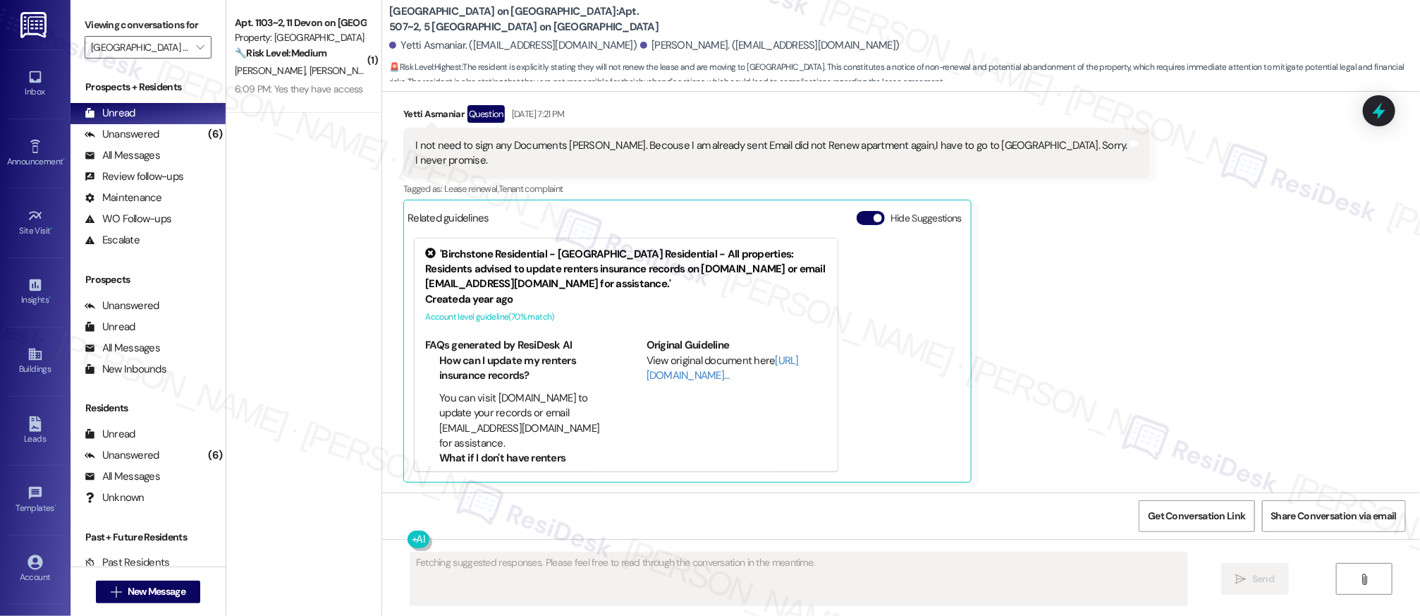
click at [1043, 318] on div "Received via SMS Yetti Asmaniar Question Sep 10, 2025 at 7:21 PM I not need to …" at bounding box center [901, 283] width 1038 height 420
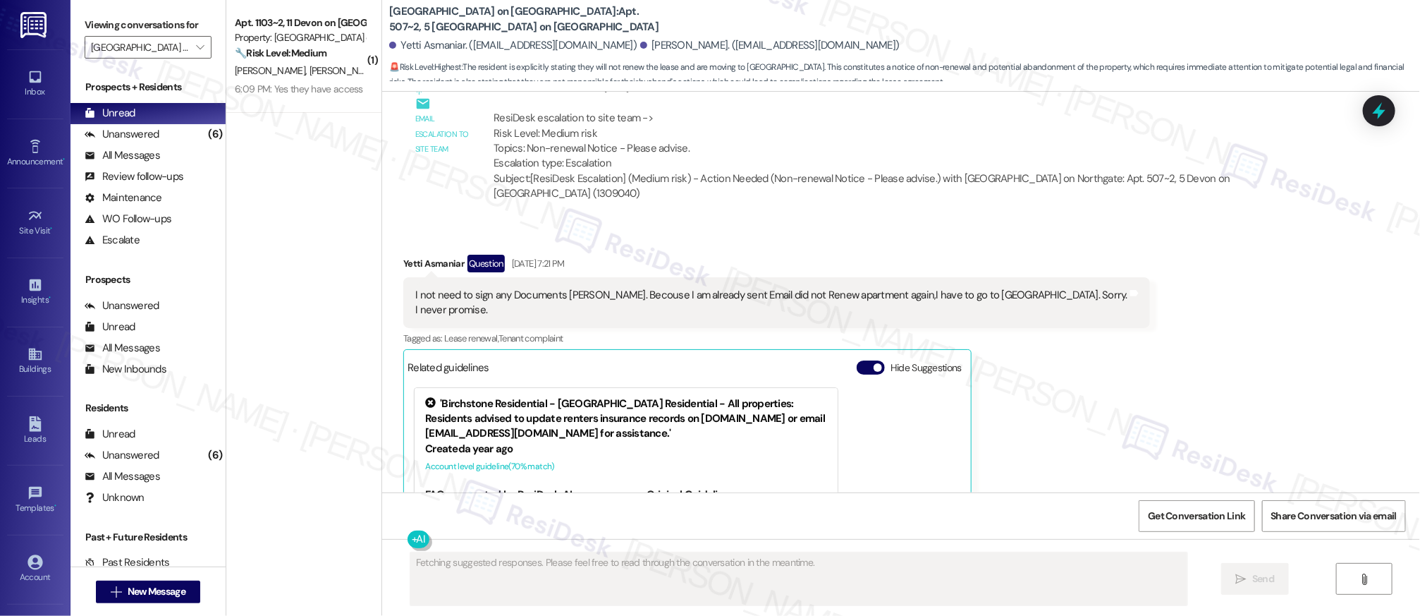
scroll to position [7219, 0]
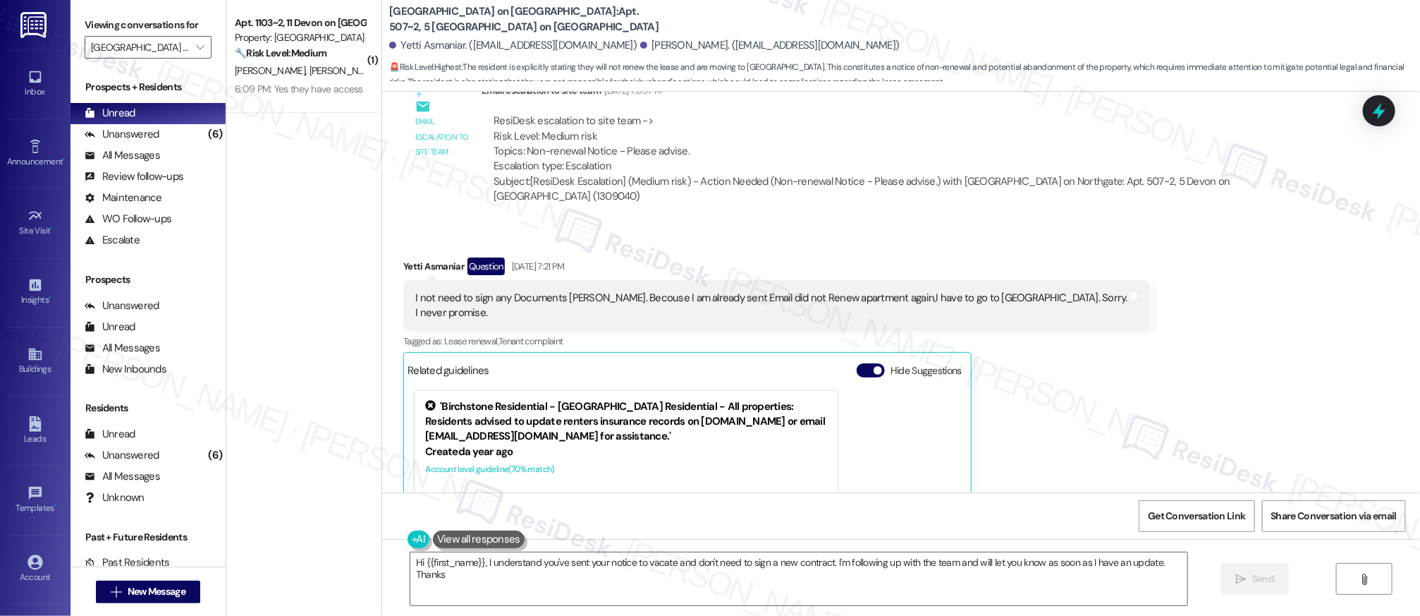
type textarea "Hi {{first_name}}, I understand you've sent your notice to vacate and don't nee…"
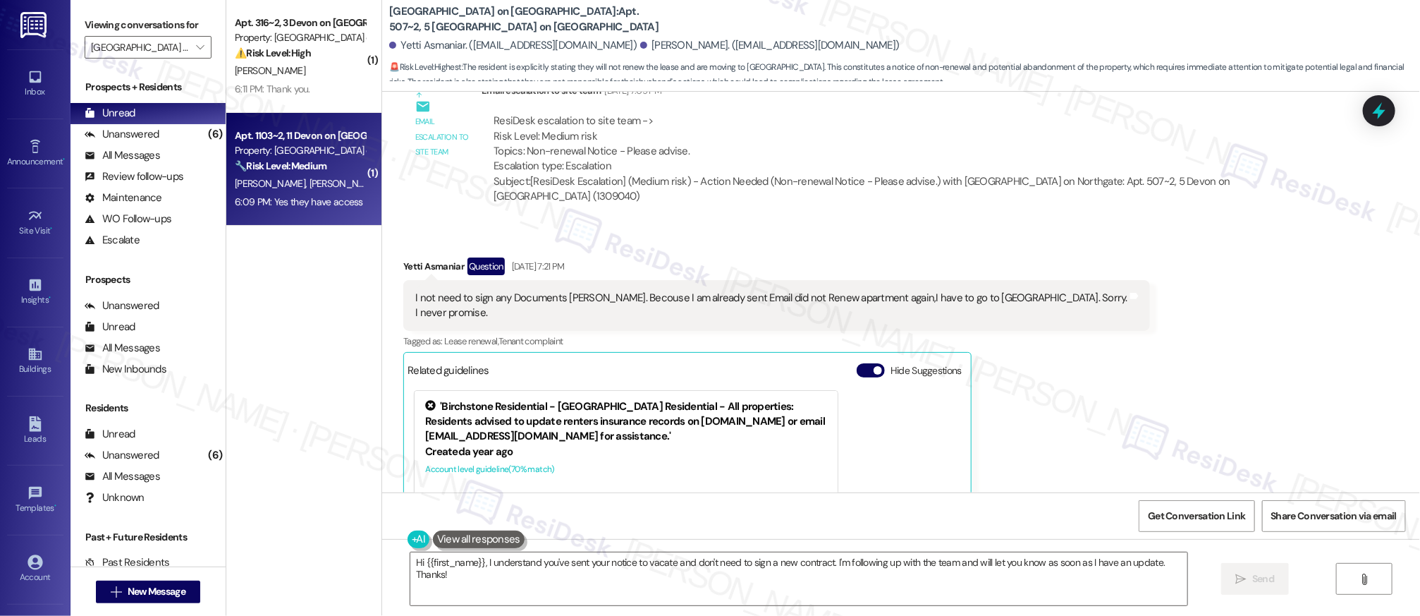
click at [327, 178] on div "A. Herrera G. Herrera" at bounding box center [299, 184] width 133 height 18
click at [326, 178] on div "A. Herrera G. Herrera" at bounding box center [299, 184] width 133 height 18
click at [327, 178] on div "A. Herrera G. Herrera" at bounding box center [299, 184] width 133 height 18
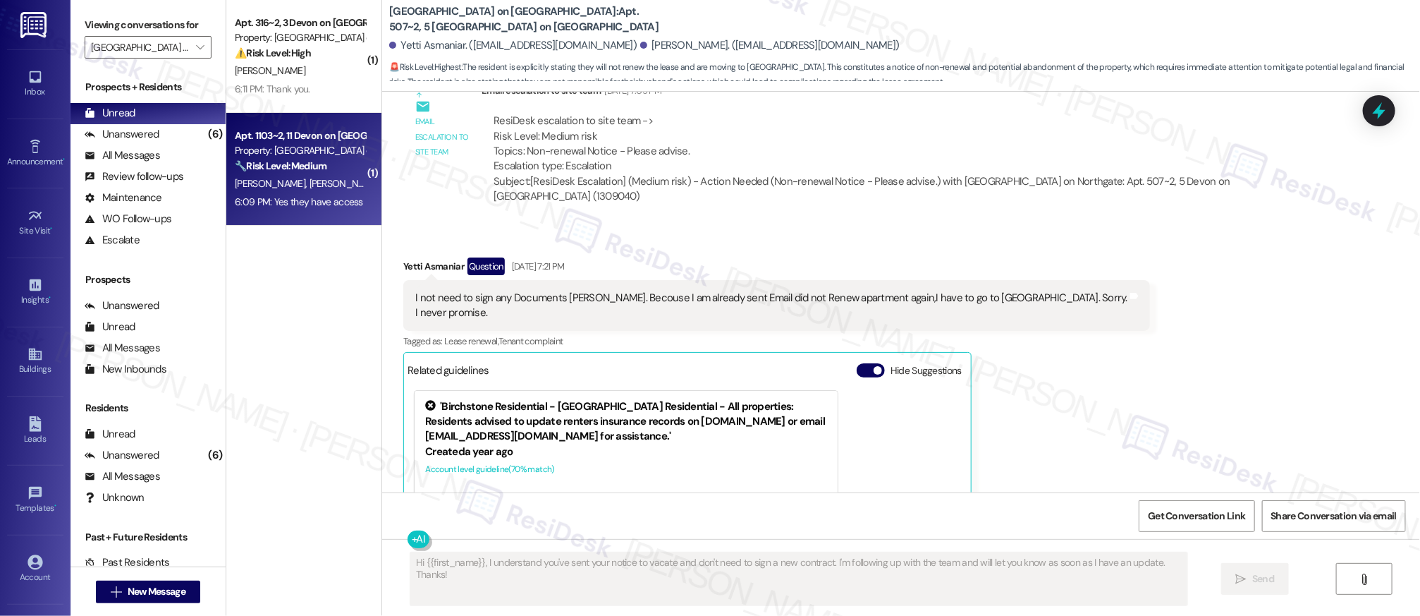
type textarea "Fetching suggested responses. Please feel free to read through the conversation…"
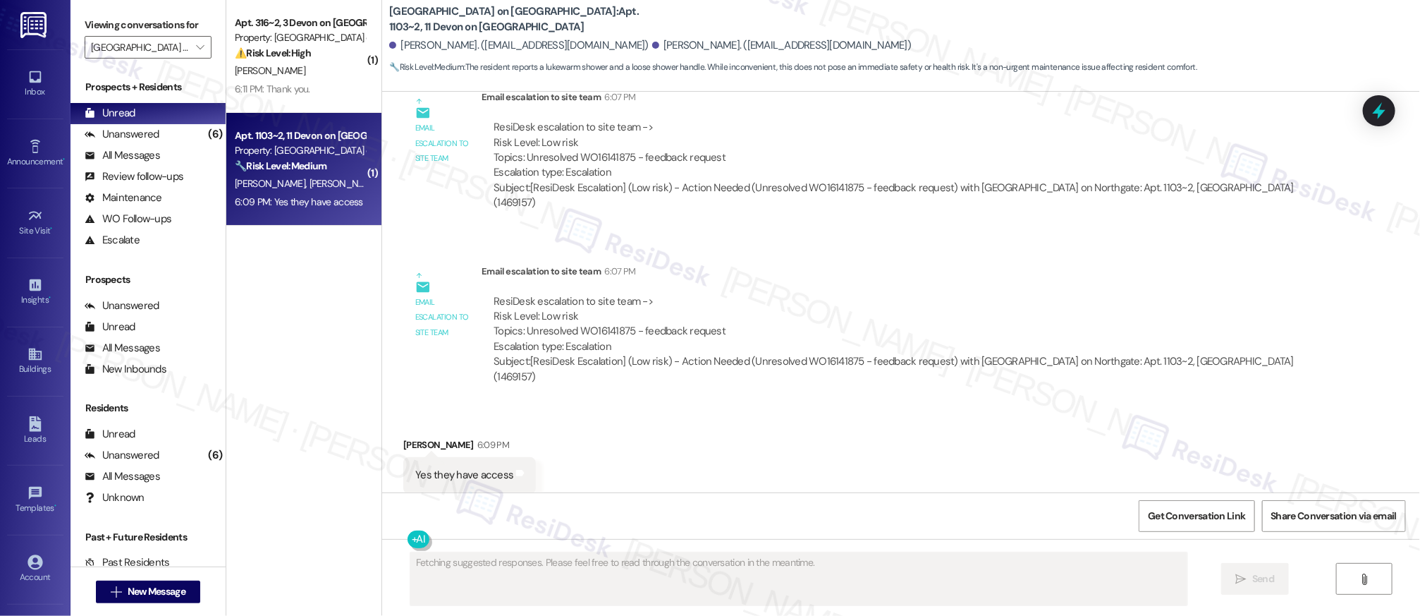
scroll to position [1321, 0]
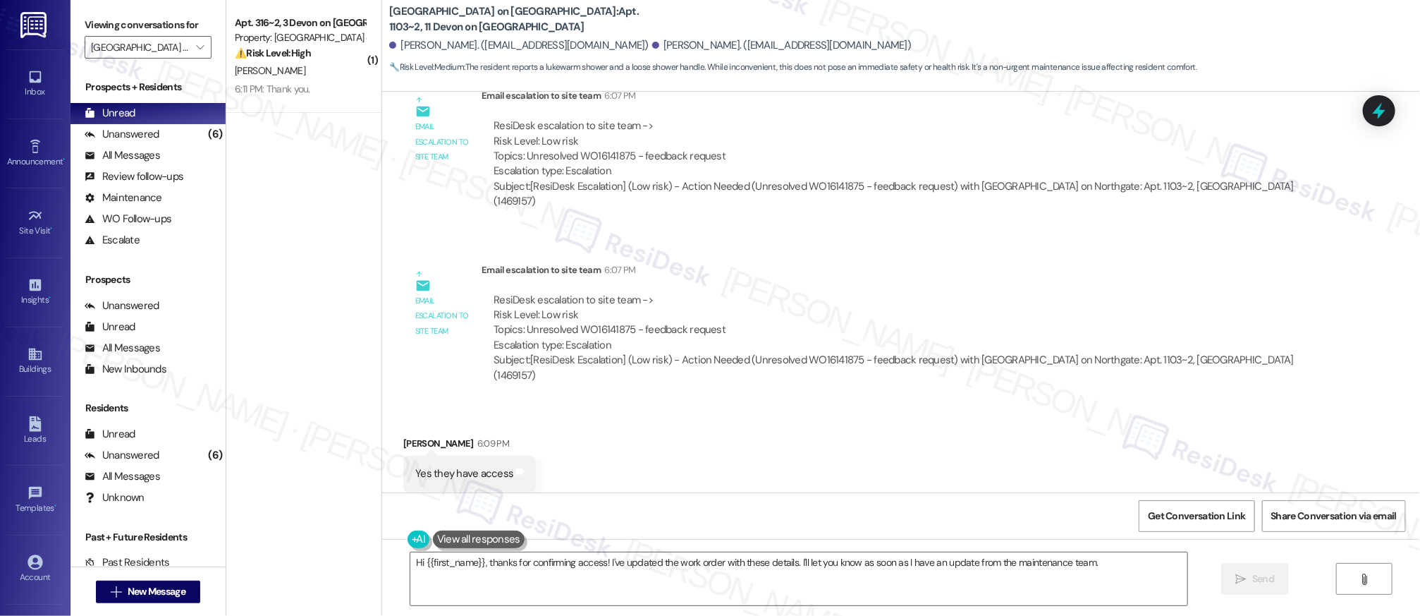
click at [653, 353] on div "Subject: [ResiDesk Escalation] (Low risk) - Action Needed (Unresolved WO1614187…" at bounding box center [899, 368] width 811 height 30
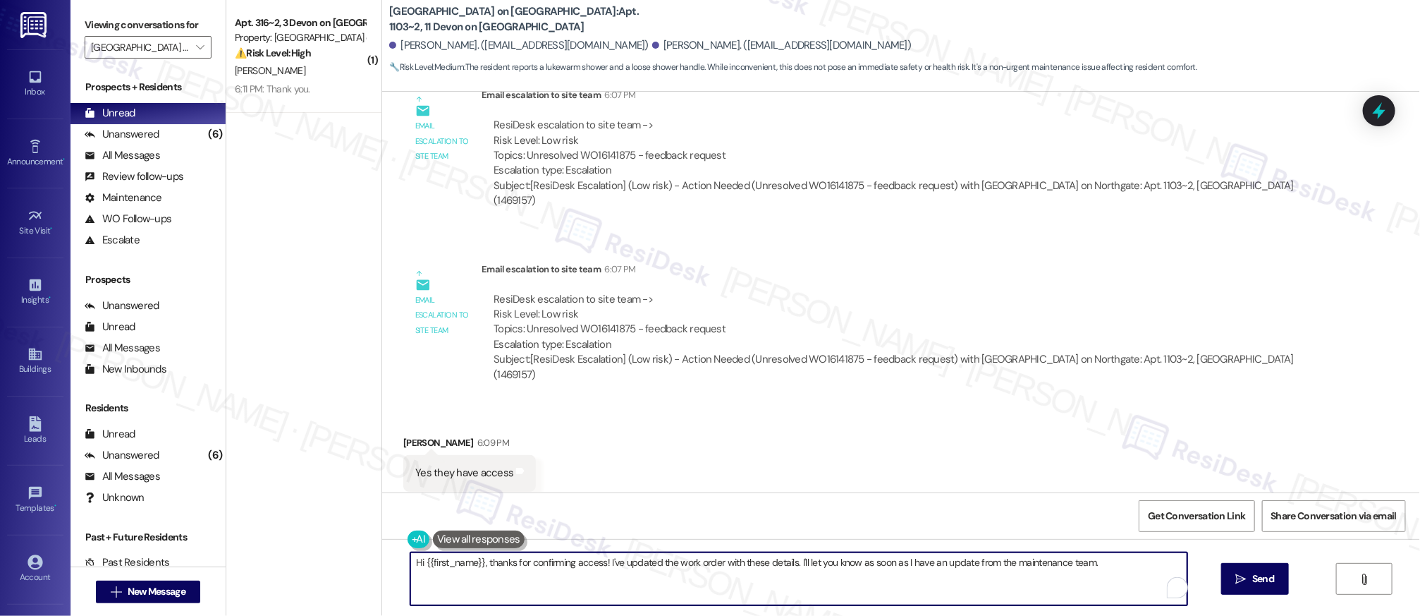
drag, startPoint x: 401, startPoint y: 561, endPoint x: 819, endPoint y: 675, distance: 432.8
click at [819, 606] on html "Inbox Go to Inbox Announcement • Send A Text Announcement Site Visit • Go to Si…" at bounding box center [710, 308] width 1420 height 616
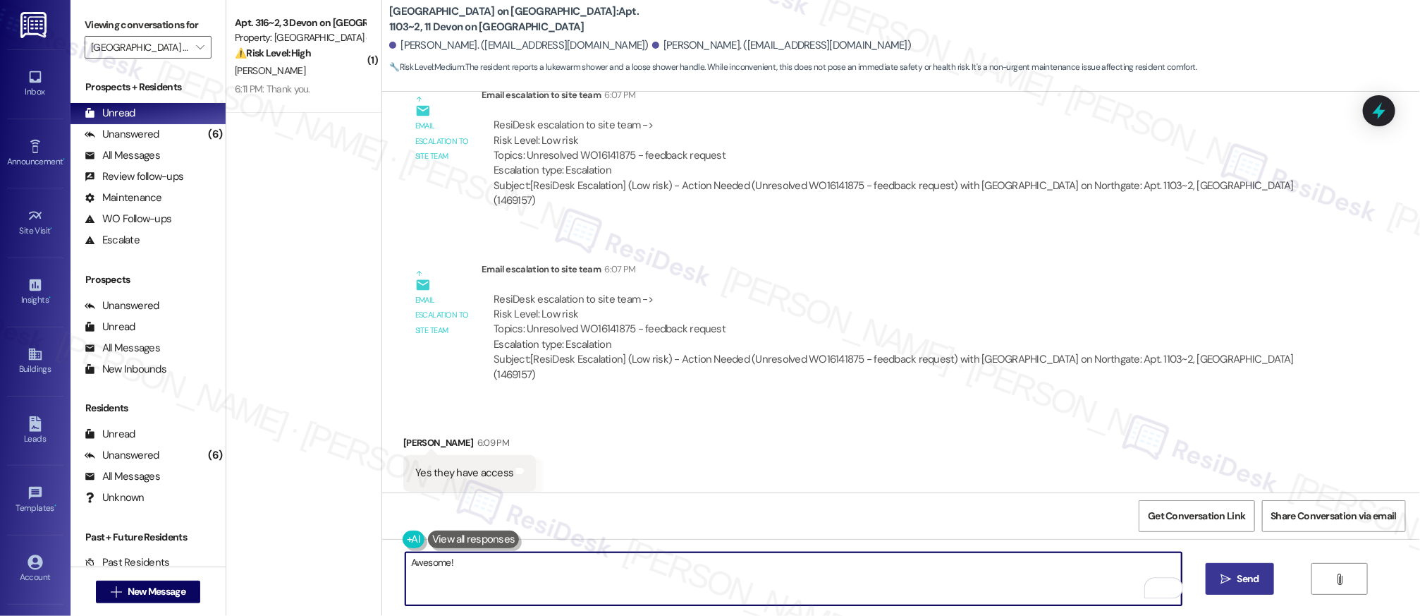
type textarea "Awesome!"
click at [1230, 582] on span " Send" at bounding box center [1240, 578] width 44 height 15
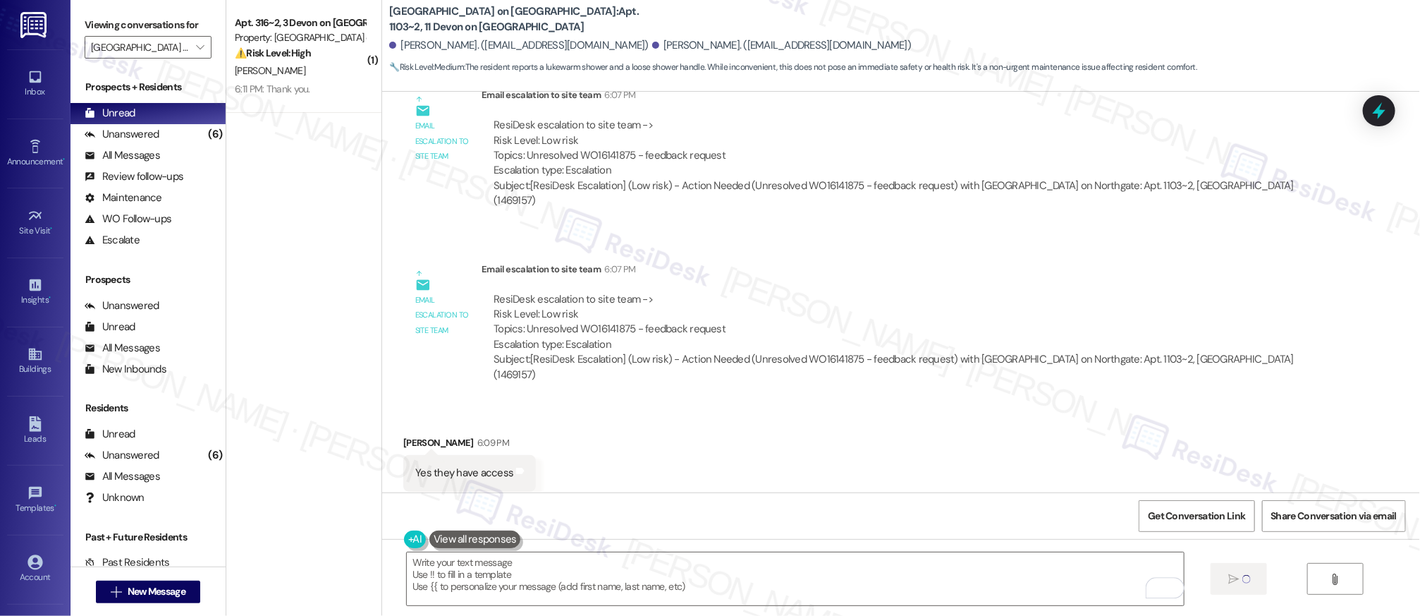
scroll to position [1321, 0]
drag, startPoint x: 855, startPoint y: 334, endPoint x: 872, endPoint y: 331, distance: 16.6
click at [855, 334] on div "ResiDesk escalation to site team -> Risk Level: Low risk Topics: Unresolved WO1…" at bounding box center [899, 323] width 811 height 61
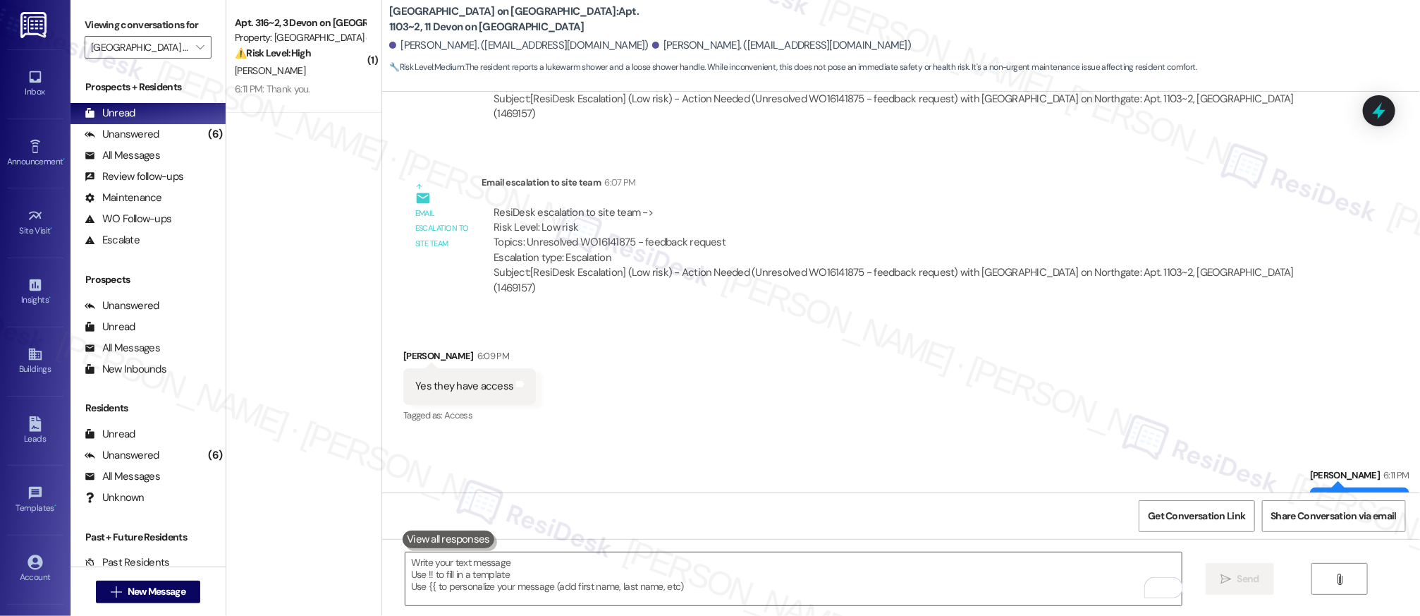
scroll to position [1420, 0]
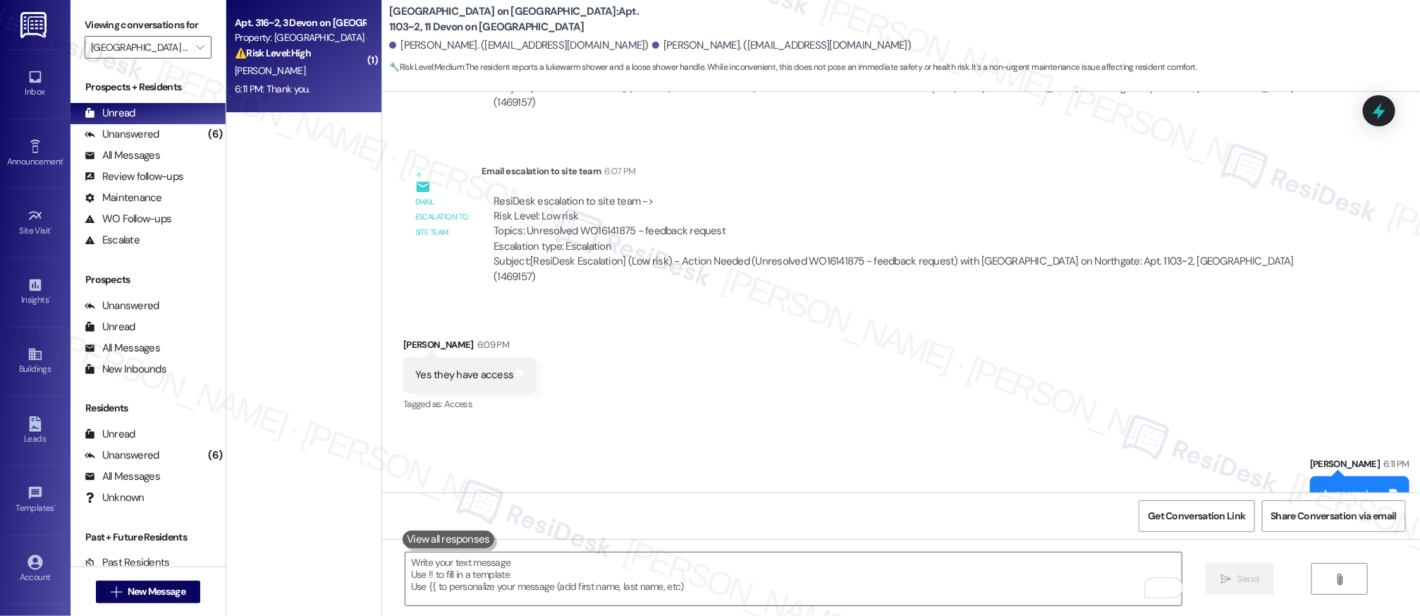
click at [235, 44] on div "Property: Devon on Northgate" at bounding box center [300, 37] width 130 height 15
click at [314, 83] on div "6:11 PM: Thank you. 6:11 PM: Thank you." at bounding box center [299, 89] width 133 height 18
click at [314, 84] on div "6:11 PM: Thank you. 6:11 PM: Thank you." at bounding box center [299, 89] width 133 height 18
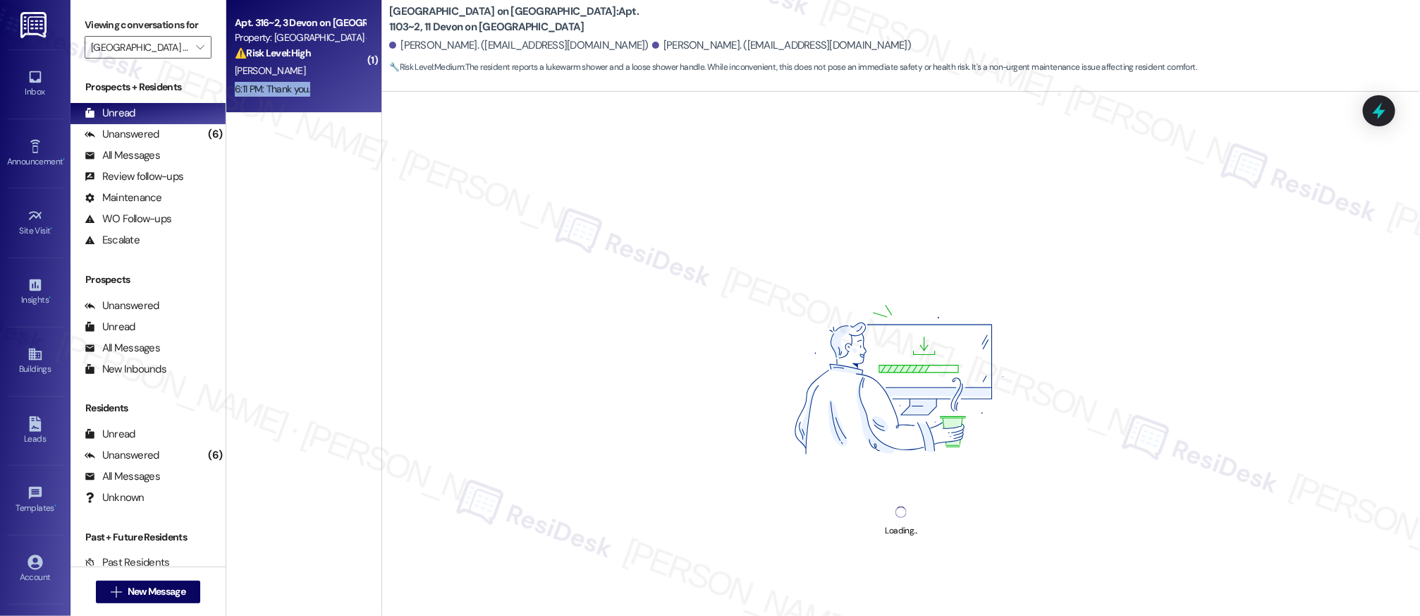
click at [314, 84] on div "6:11 PM: Thank you. 6:11 PM: Thank you." at bounding box center [299, 89] width 133 height 18
click at [314, 83] on div "6:11 PM: Thank you. 6:11 PM: Thank you." at bounding box center [299, 89] width 133 height 18
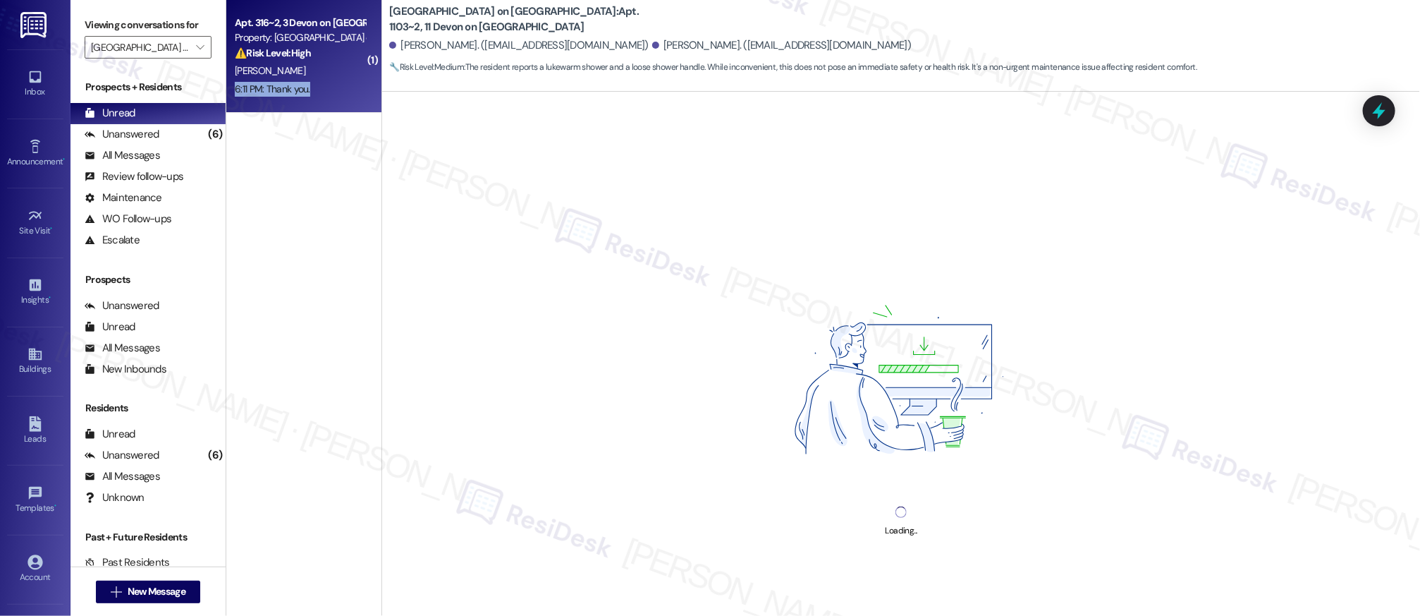
click at [314, 83] on div "6:11 PM: Thank you. 6:11 PM: Thank you." at bounding box center [299, 89] width 133 height 18
click at [315, 82] on div "6:11 PM: Thank you. 6:11 PM: Thank you." at bounding box center [299, 89] width 133 height 18
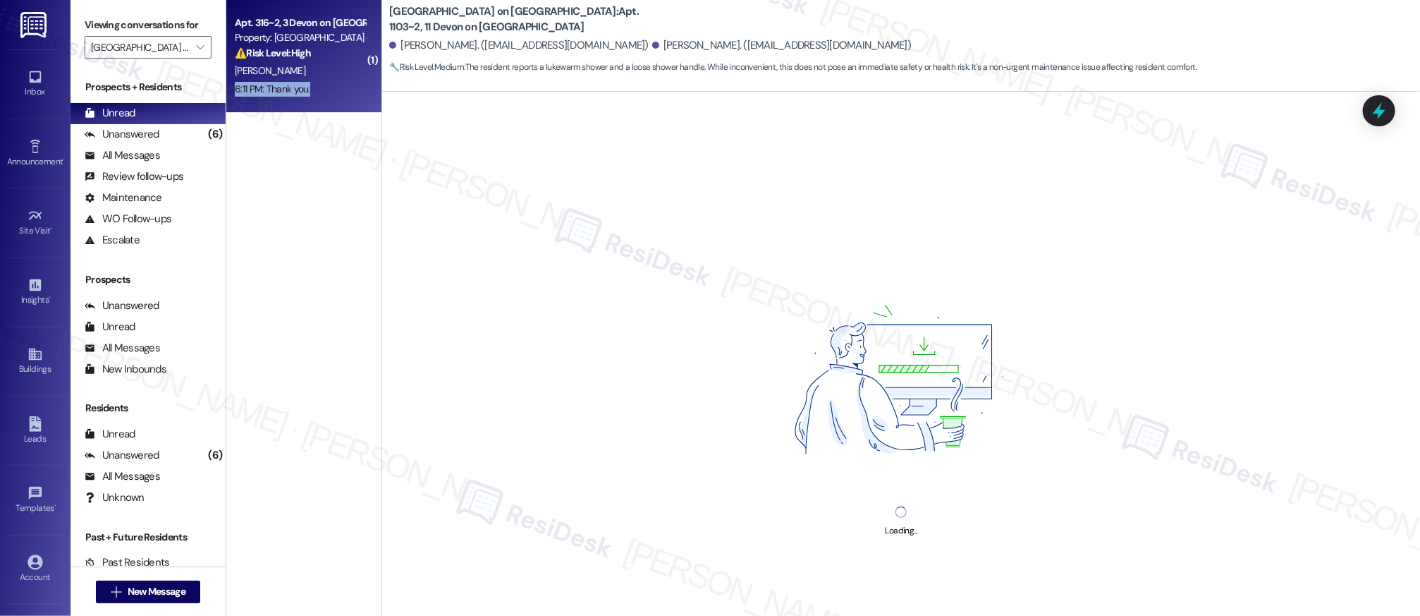
click at [315, 82] on div "6:11 PM: Thank you. 6:11 PM: Thank you." at bounding box center [299, 89] width 133 height 18
click at [312, 92] on div "6:11 PM: Thank you. 6:11 PM: Thank you." at bounding box center [299, 89] width 133 height 18
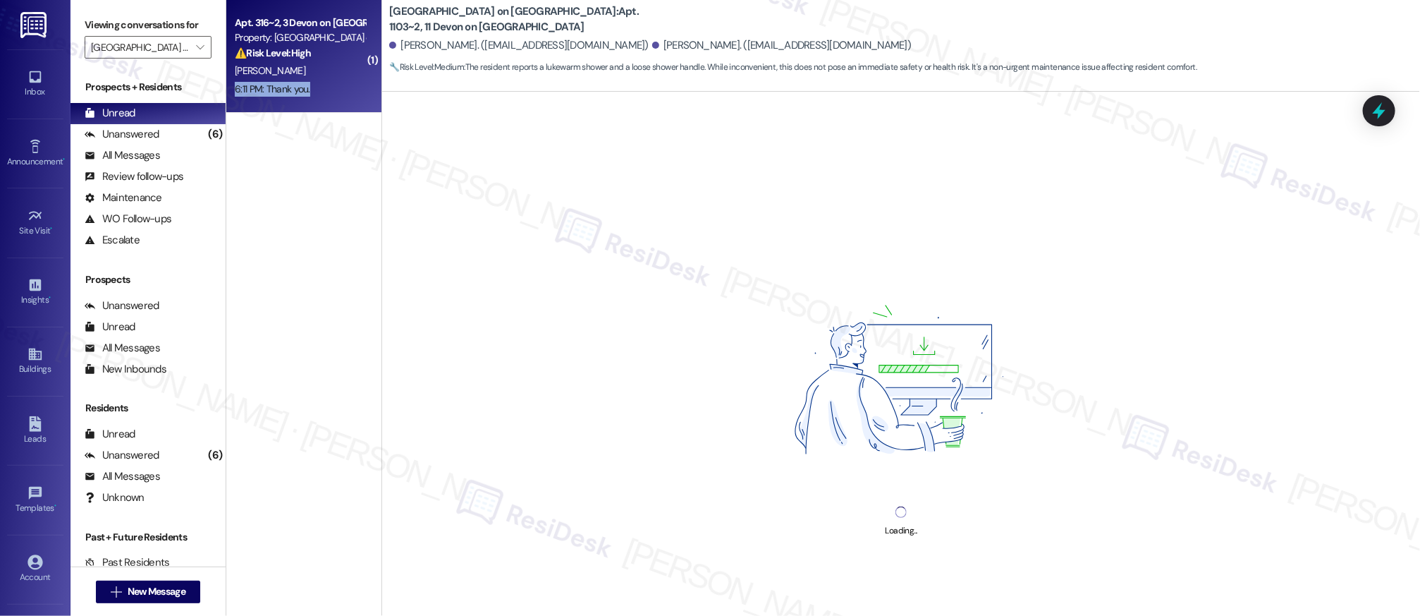
click at [312, 92] on div "6:11 PM: Thank you. 6:11 PM: Thank you." at bounding box center [299, 89] width 133 height 18
click at [312, 91] on div "6:11 PM: Thank you. 6:11 PM: Thank you." at bounding box center [299, 89] width 133 height 18
click at [133, 140] on div "Unanswered (6)" at bounding box center [148, 134] width 155 height 21
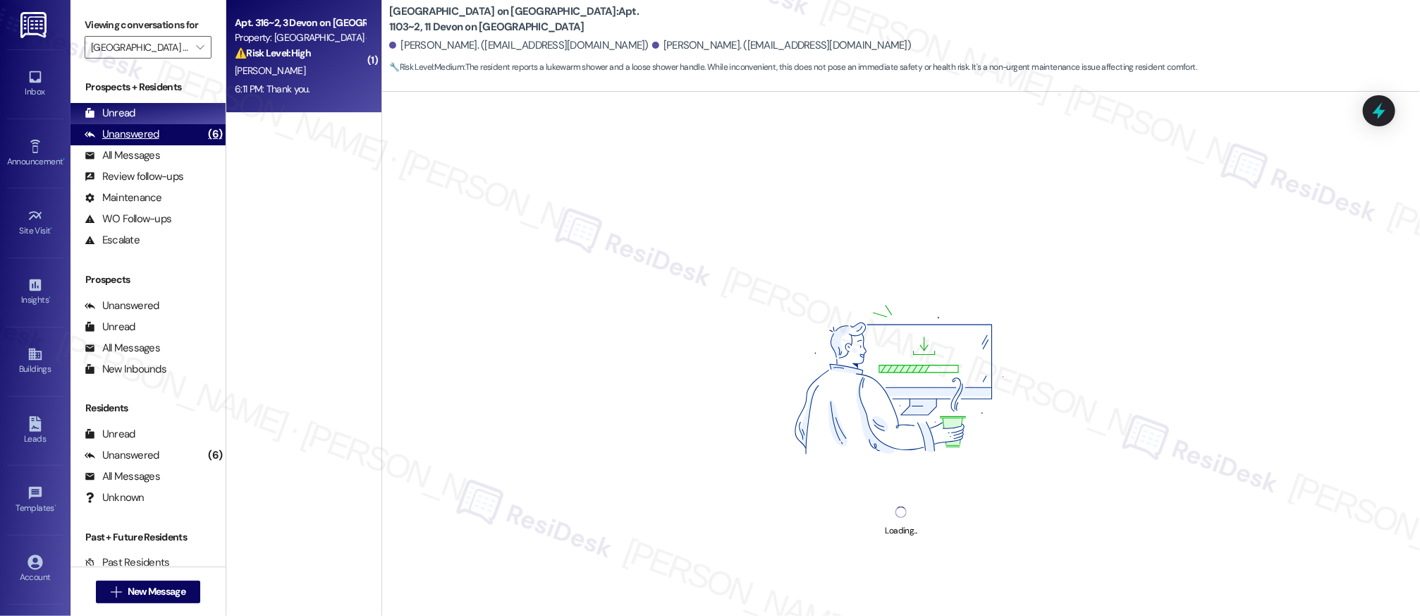
scroll to position [3, 0]
click at [133, 140] on div "Unanswered (6)" at bounding box center [148, 131] width 155 height 21
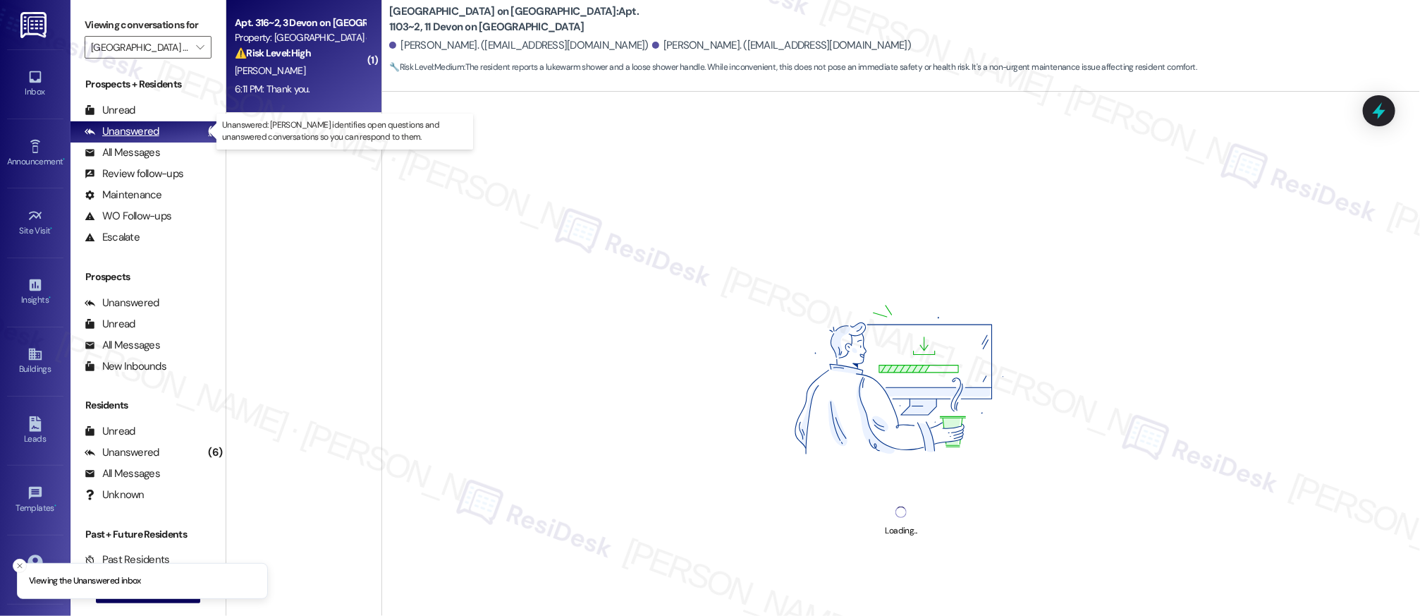
click at [133, 134] on div "Unanswered" at bounding box center [122, 131] width 75 height 15
click at [134, 133] on div "Unanswered" at bounding box center [122, 131] width 75 height 15
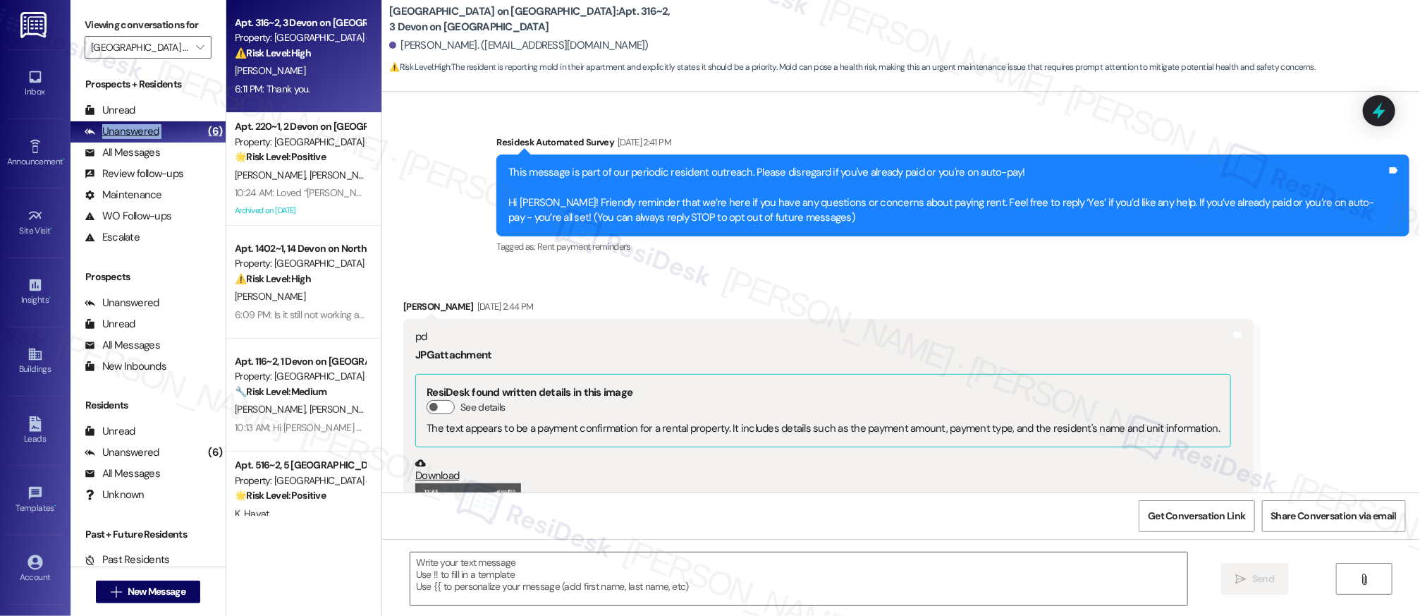
scroll to position [5850, 0]
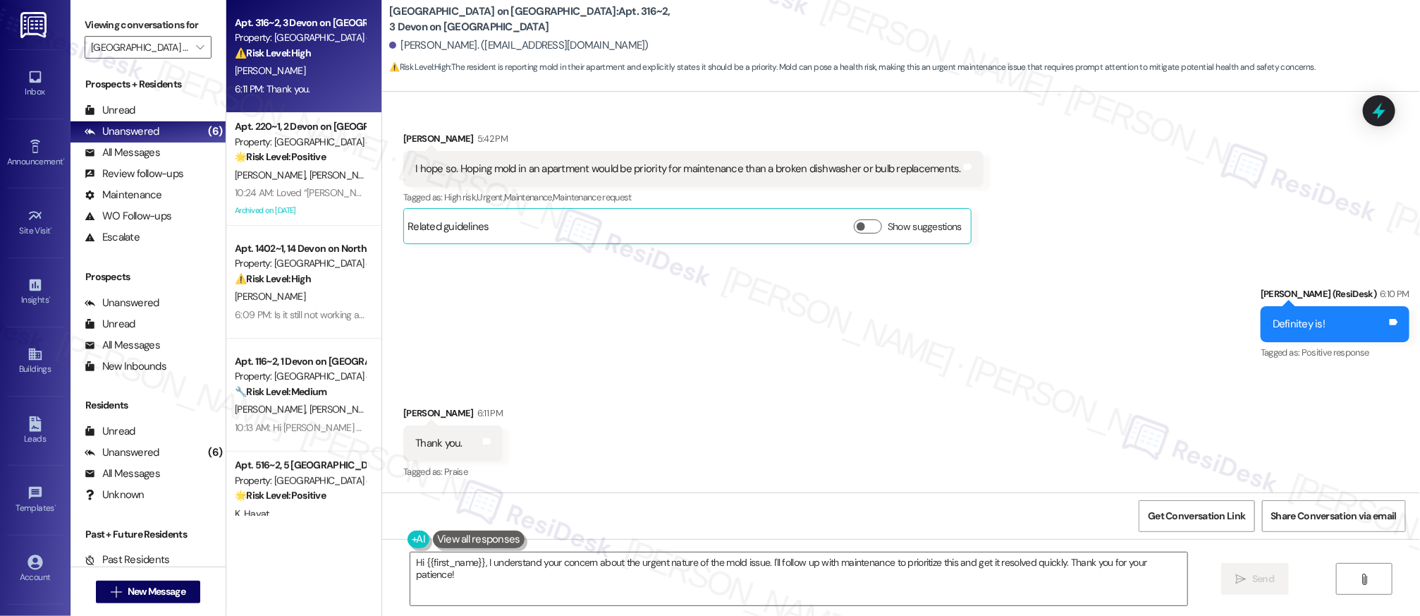
drag, startPoint x: 681, startPoint y: 331, endPoint x: 657, endPoint y: 353, distance: 32.4
click at [680, 331] on div "Sent via SMS Sarah (ResiDesk) 6:10 PM Definitey is! Tags and notes Tagged as: P…" at bounding box center [901, 314] width 1038 height 119
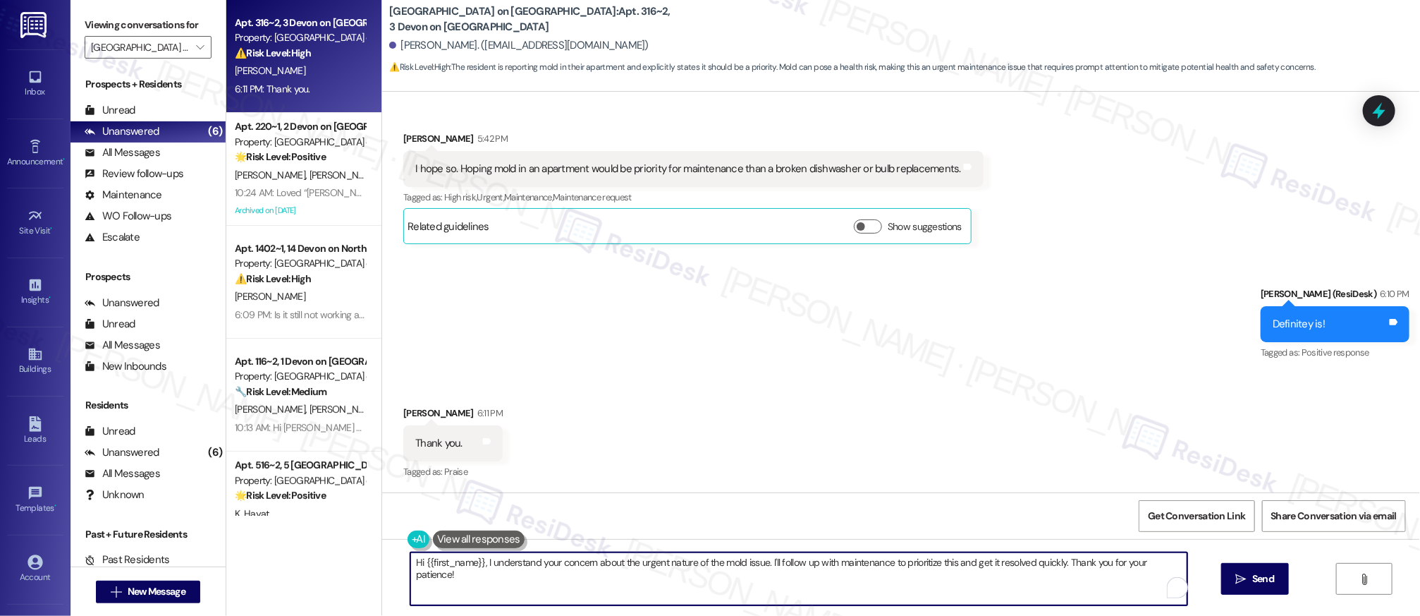
click at [616, 562] on textarea "Hi {{first_name}}, I understand your concern about the urgent nature of the mol…" at bounding box center [798, 578] width 777 height 53
click at [616, 570] on textarea "Hi {{first_name}}, I understand your concern about the urgent nature of the mol…" at bounding box center [798, 578] width 777 height 53
click at [626, 565] on textarea "Hi {{first_name}}, I understand your concern about the urgent nature of the mol…" at bounding box center [798, 578] width 777 height 53
click at [628, 563] on textarea "Hi {{first_name}}, I understand your concern about the urgent nature of the mol…" at bounding box center [798, 578] width 777 height 53
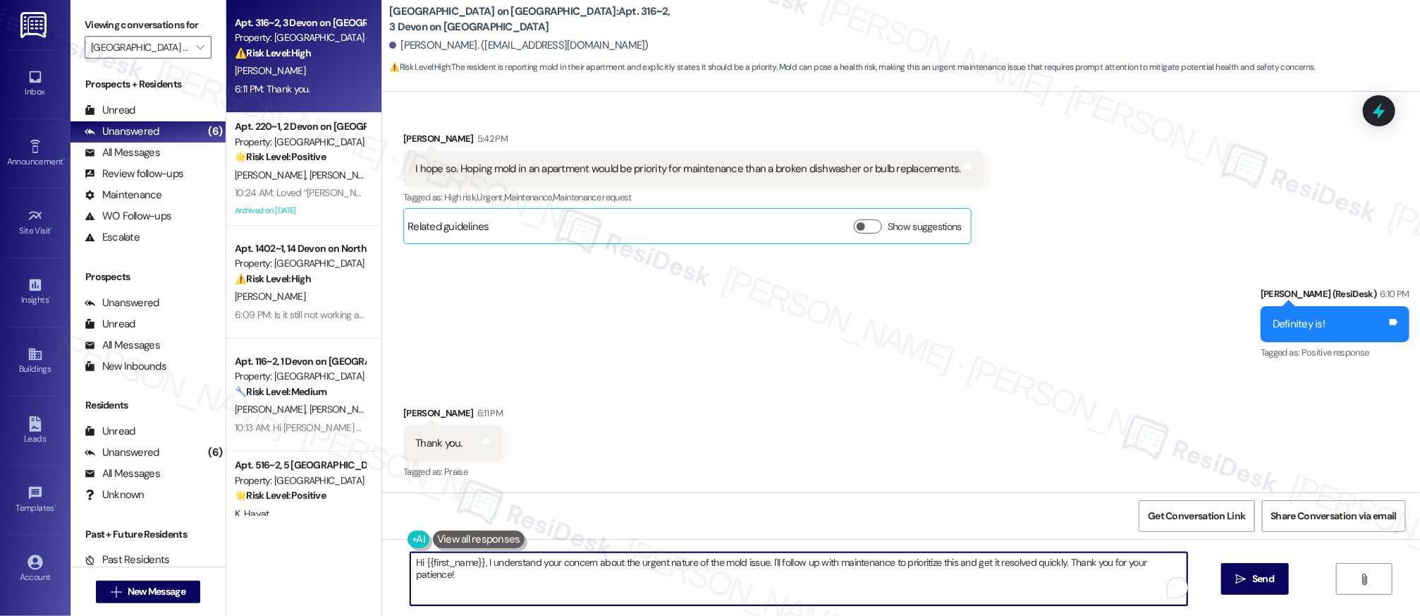
click at [628, 563] on textarea "Hi {{first_name}}, I understand your concern about the urgent nature of the mol…" at bounding box center [798, 578] width 777 height 53
click at [628, 564] on textarea "Hi {{first_name}}, I understand your concern about the urgent nature of the mol…" at bounding box center [798, 578] width 777 height 53
click at [628, 564] on textarea "Hi {{first_name}}, I understand your concern about the urgent nature of the mol…" at bounding box center [793, 578] width 777 height 53
drag, startPoint x: 551, startPoint y: 438, endPoint x: 552, endPoint y: 513, distance: 74.8
click at [551, 438] on div "Received via SMS Maria Perez 6:11 PM Thank you. Tags and notes Tagged as: Prais…" at bounding box center [901, 433] width 1038 height 119
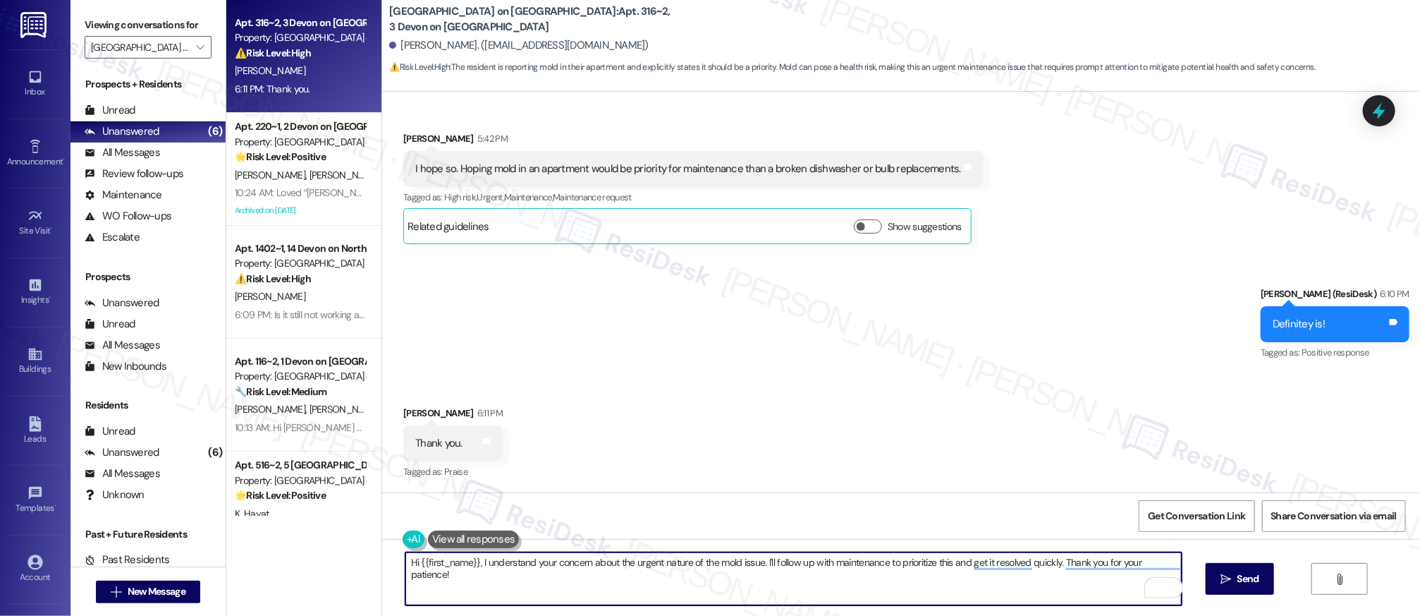
click at [405, 566] on textarea "Hi {{first_name}}, I understand your concern about the urgent nature of the mol…" at bounding box center [793, 578] width 777 height 53
drag, startPoint x: 398, startPoint y: 563, endPoint x: 532, endPoint y: 613, distance: 143.0
click at [504, 606] on div "Hi {{first_name}}, I understand your concern about the urgent nature of the mol…" at bounding box center [901, 592] width 1038 height 106
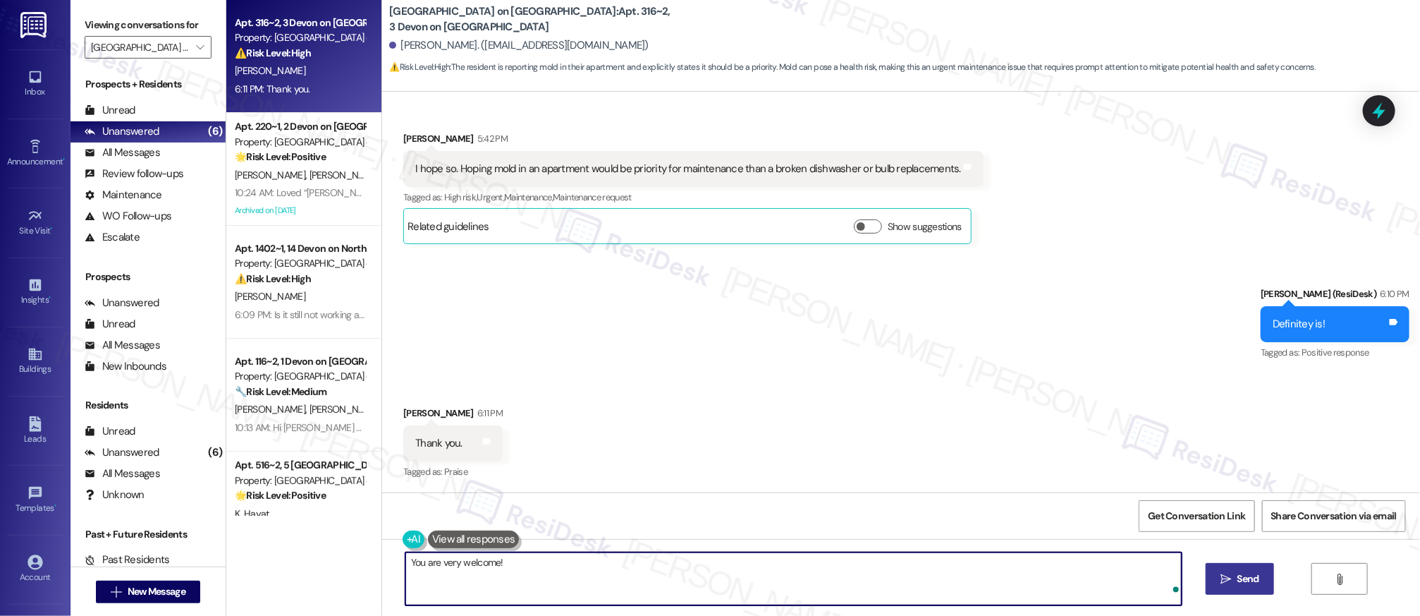
type textarea "You are very welcome!"
drag, startPoint x: 1239, startPoint y: 563, endPoint x: 1242, endPoint y: 572, distance: 8.9
click at [1239, 563] on button " Send" at bounding box center [1240, 579] width 68 height 32
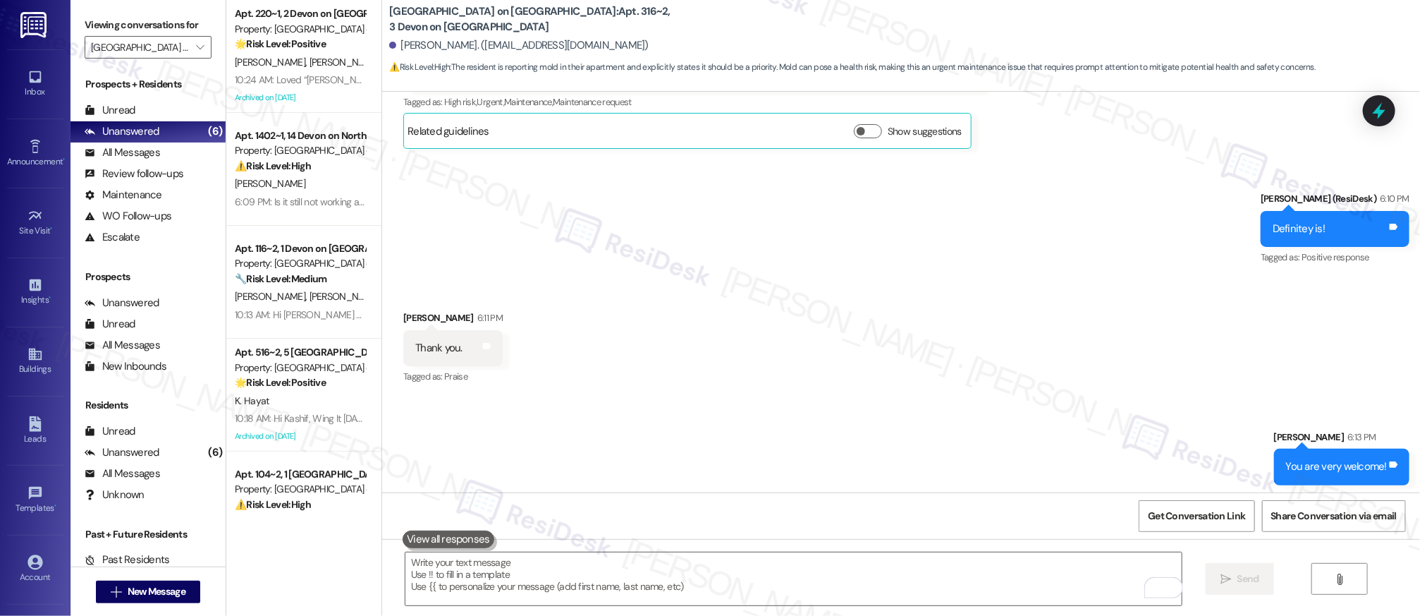
scroll to position [5949, 0]
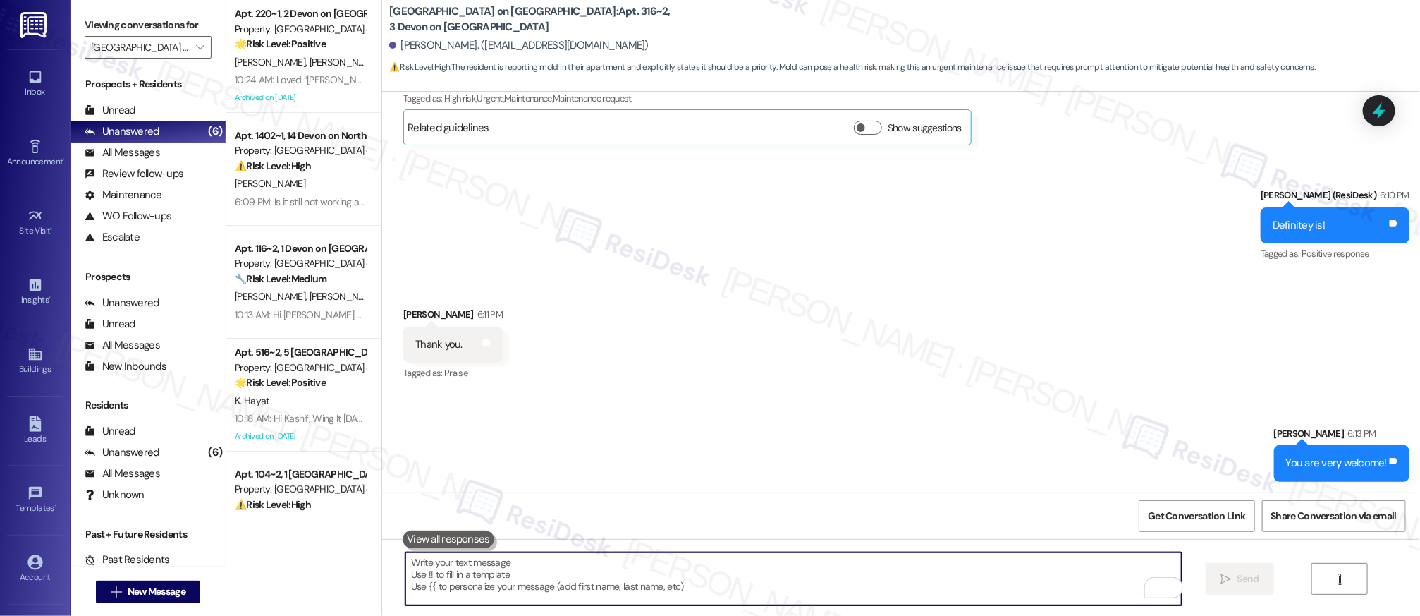
click at [707, 572] on textarea "To enrich screen reader interactions, please activate Accessibility in Grammarl…" at bounding box center [793, 578] width 777 height 53
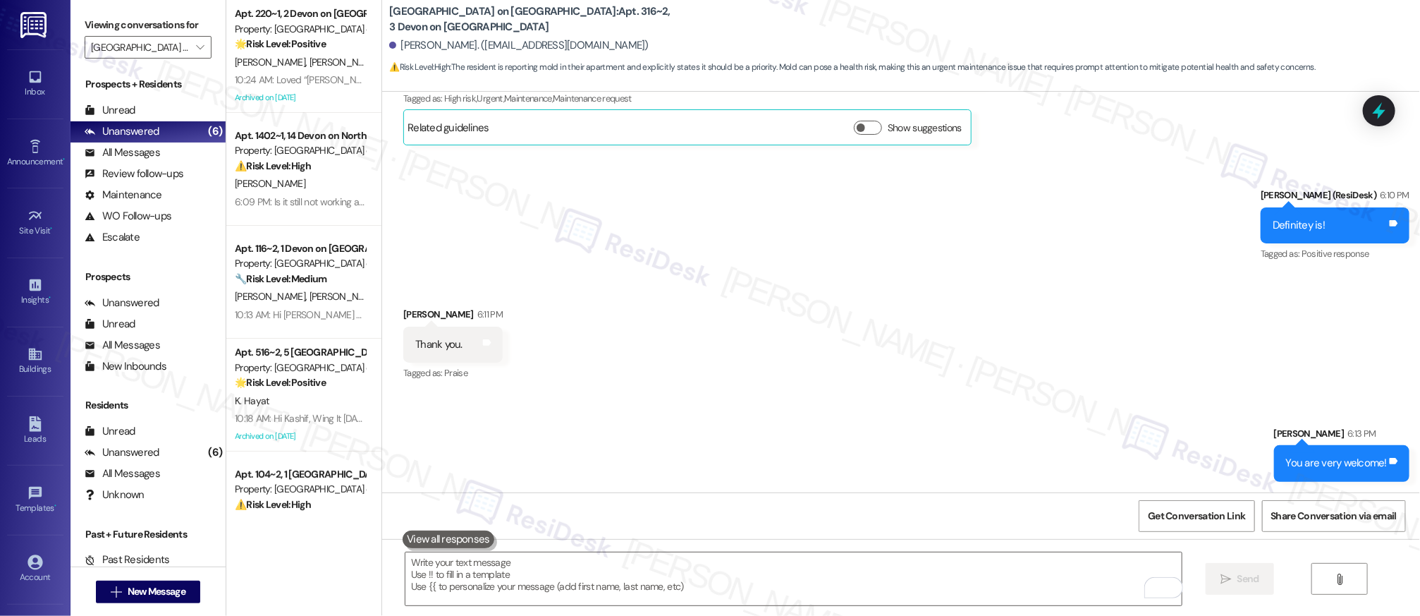
click at [840, 390] on div "Received via SMS Maria Perez 6:11 PM Thank you. Tags and notes Tagged as: Prais…" at bounding box center [901, 334] width 1038 height 119
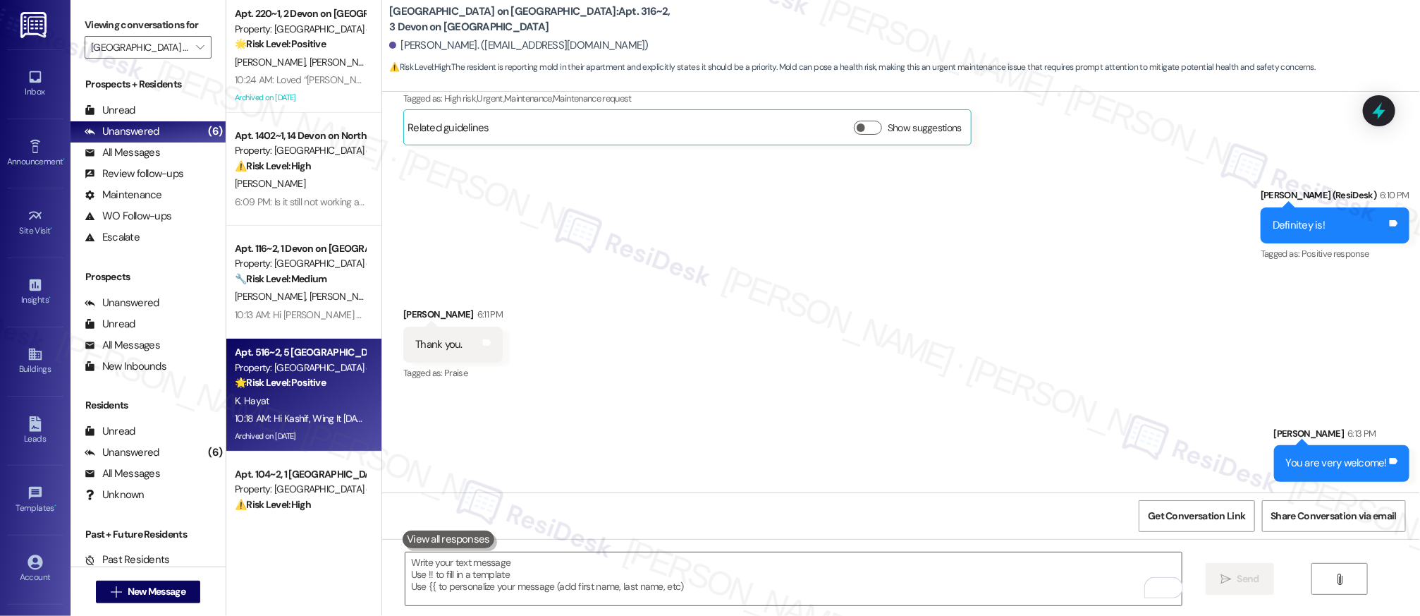
click at [300, 399] on div "K. Hayat" at bounding box center [299, 401] width 133 height 18
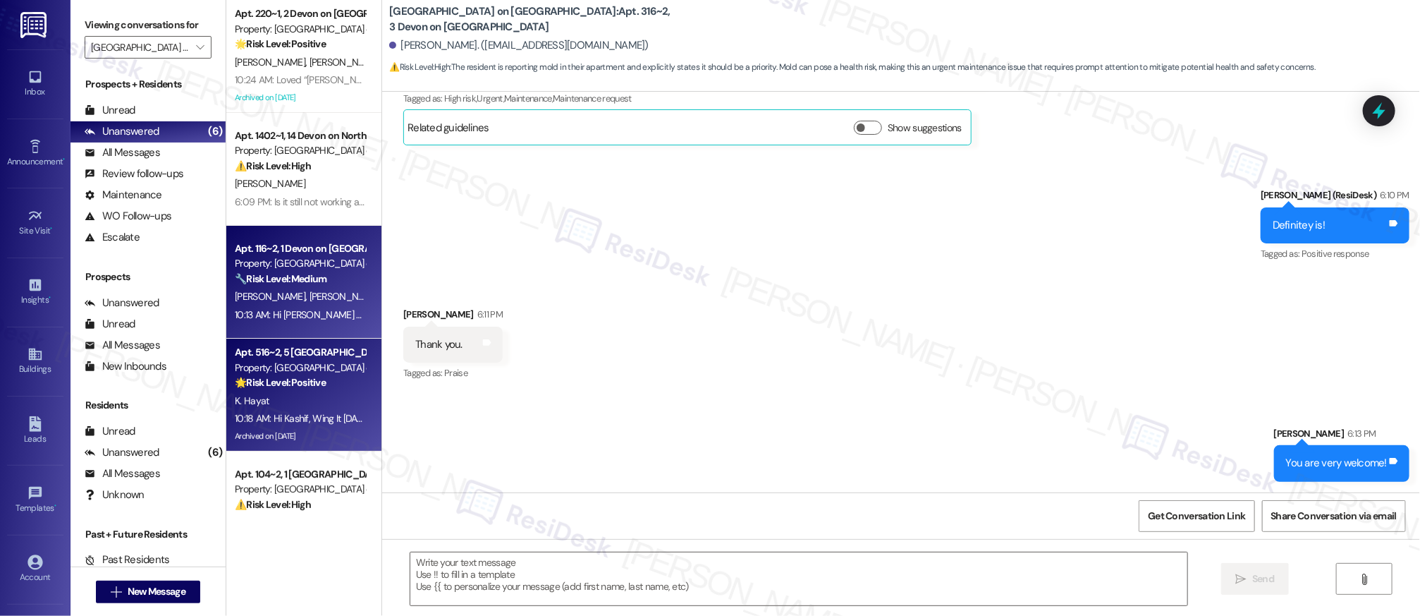
click at [327, 278] on div "🔧 Risk Level: Medium The resident is reporting a broken fan string, a loose tub…" at bounding box center [300, 278] width 130 height 15
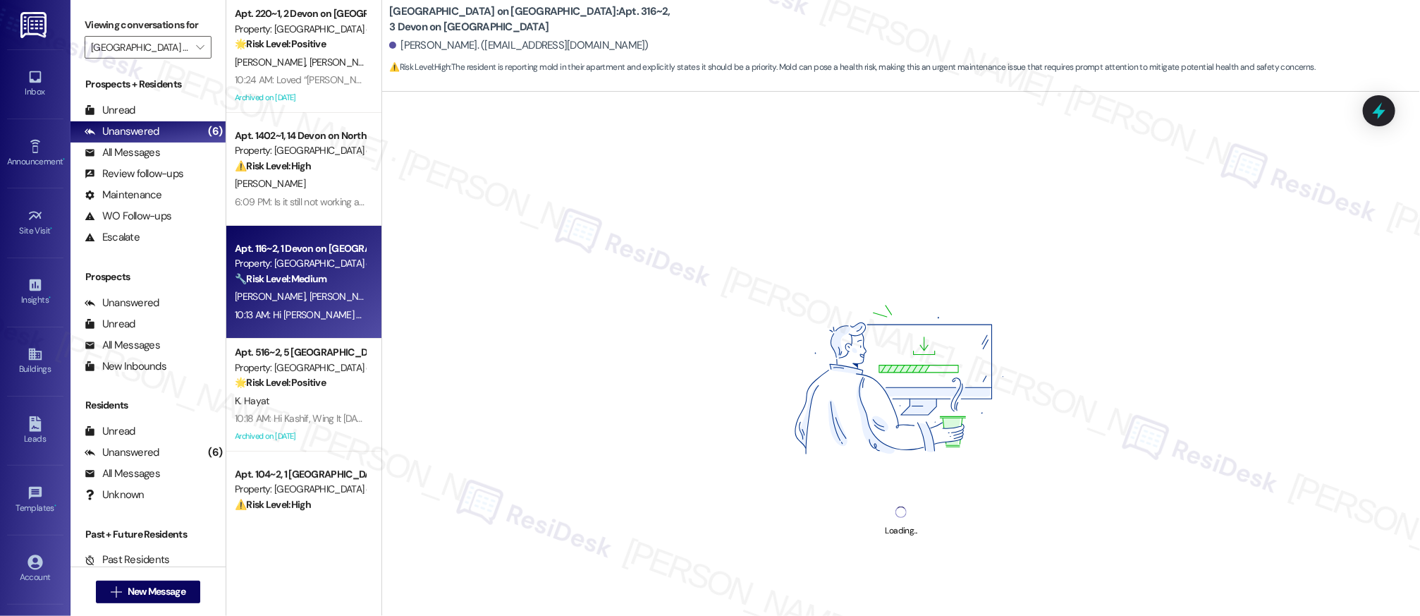
click at [327, 278] on div "🔧 Risk Level: Medium The resident is reporting a broken fan string, a loose tub…" at bounding box center [300, 278] width 130 height 15
click at [325, 278] on div "🔧 Risk Level: Medium The resident is reporting a broken fan string, a loose tub…" at bounding box center [300, 278] width 130 height 15
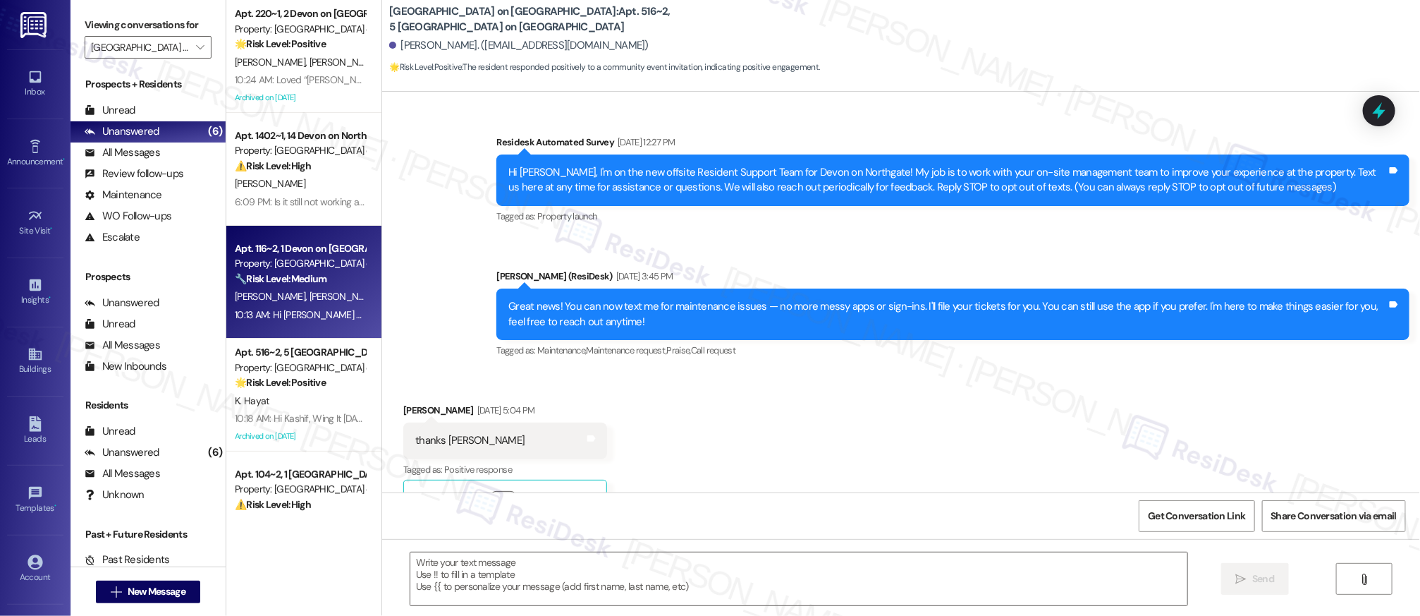
click at [325, 278] on div "🔧 Risk Level: Medium The resident is reporting a broken fan string, a loose tub…" at bounding box center [300, 278] width 130 height 15
click at [324, 283] on div "🔧 Risk Level: Medium The resident is reporting a broken fan string, a loose tub…" at bounding box center [300, 278] width 130 height 15
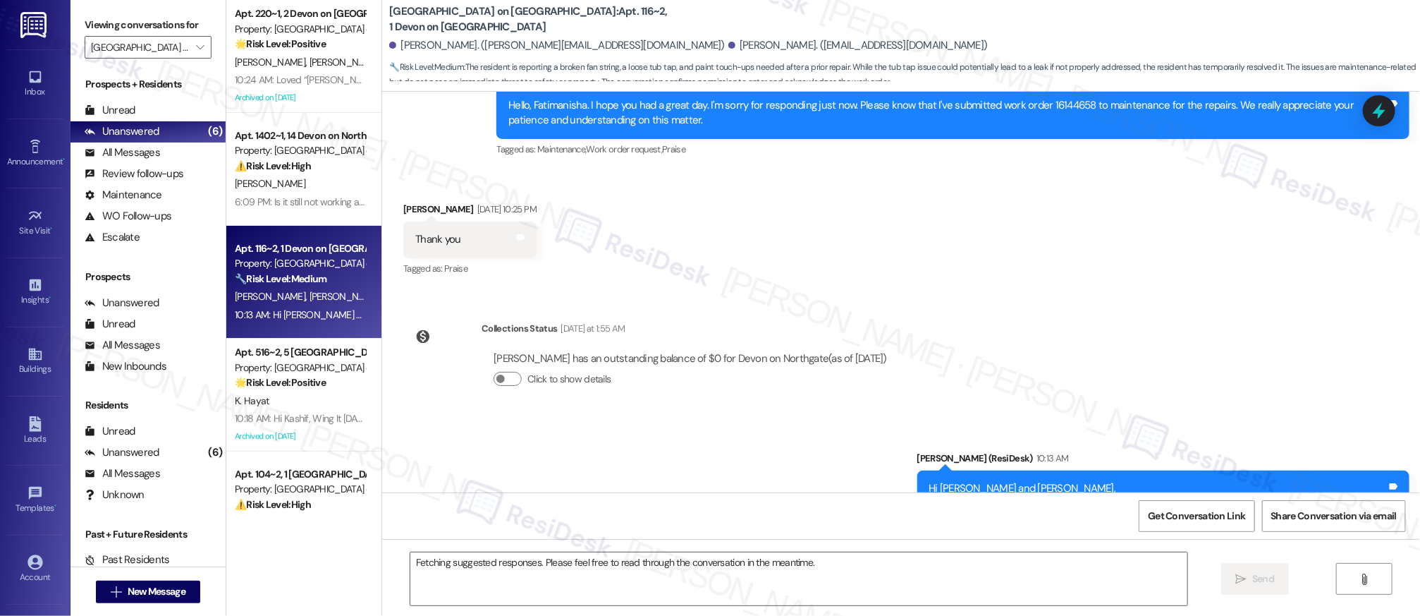
click at [324, 283] on div "🔧 Risk Level: Medium The resident is reporting a broken fan string, a loose tub…" at bounding box center [300, 278] width 130 height 15
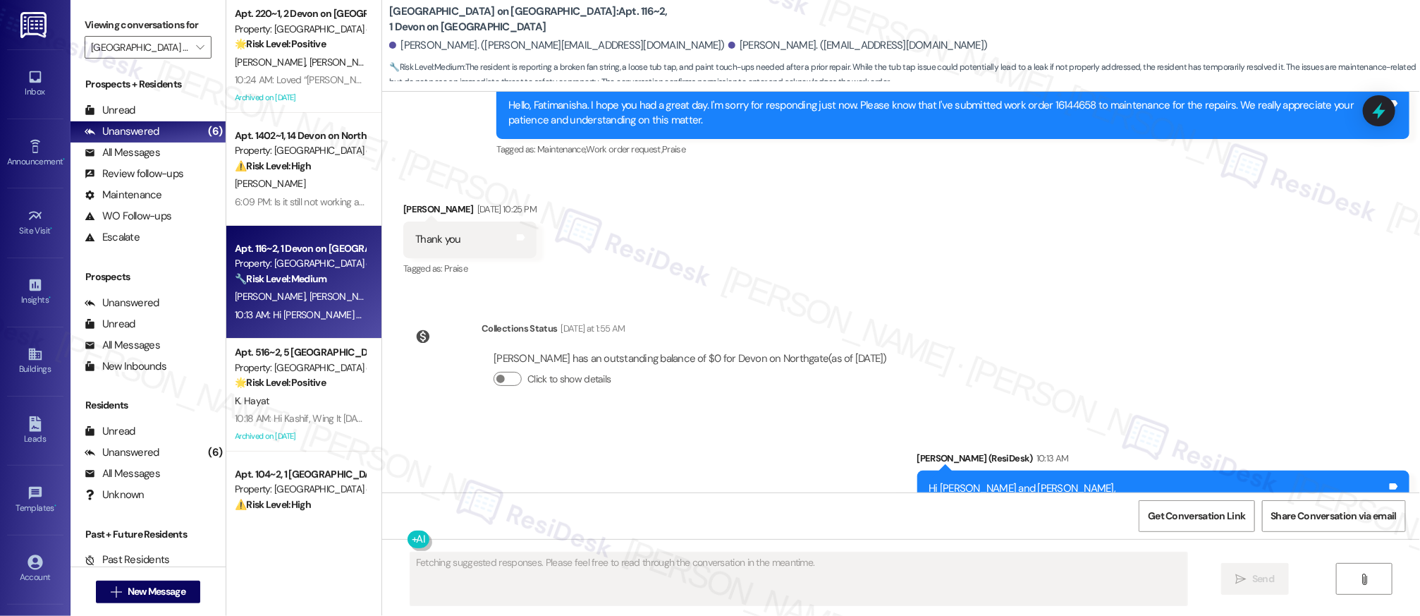
click at [324, 283] on div "🔧 Risk Level: Medium The resident is reporting a broken fan string, a loose tub…" at bounding box center [300, 278] width 130 height 15
click at [324, 284] on div "🔧 Risk Level: Medium The resident is reporting a broken fan string, a loose tub…" at bounding box center [300, 278] width 130 height 15
click at [324, 285] on div "🔧 Risk Level: Medium The resident is reporting a broken fan string, a loose tub…" at bounding box center [300, 278] width 130 height 15
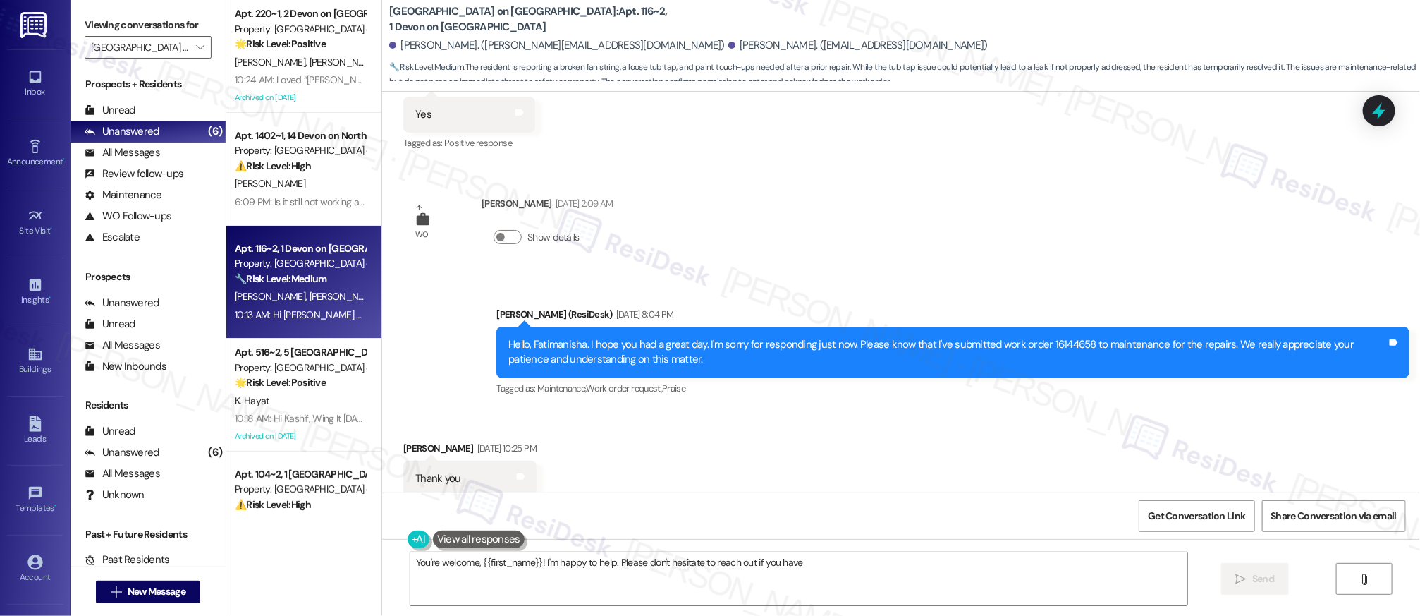
scroll to position [7418, 0]
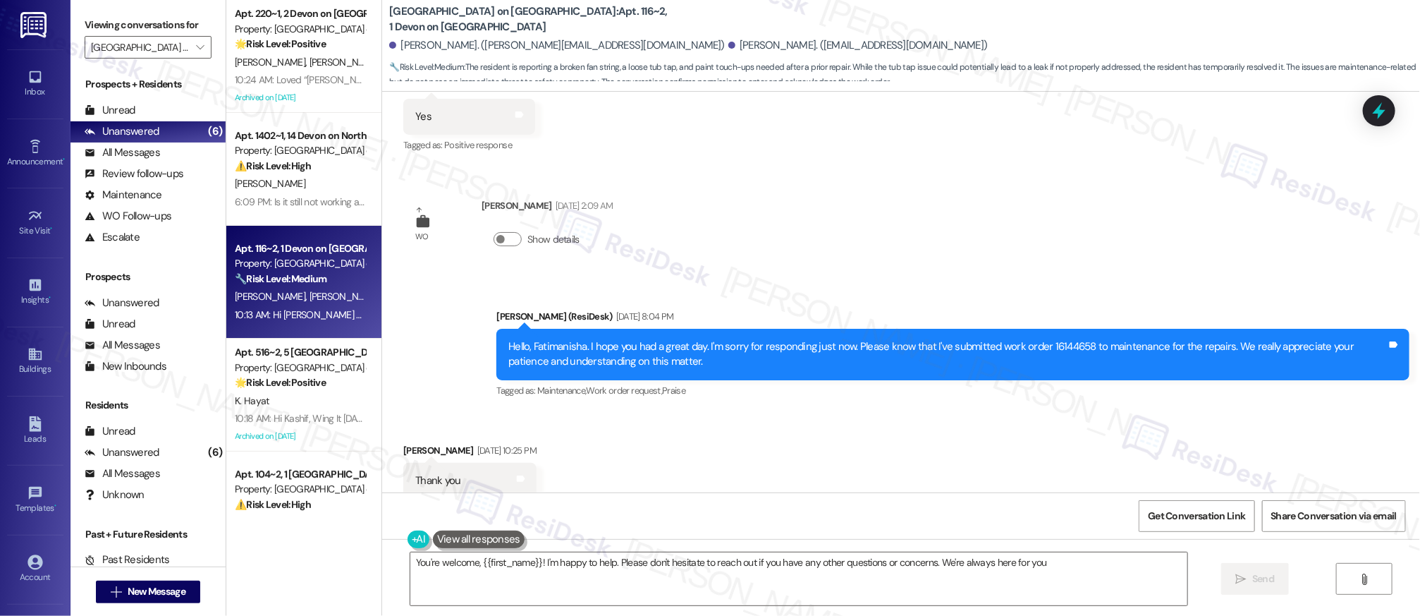
type textarea "You're welcome, {{first_name}}! I'm happy to help. Please don't hesitate to rea…"
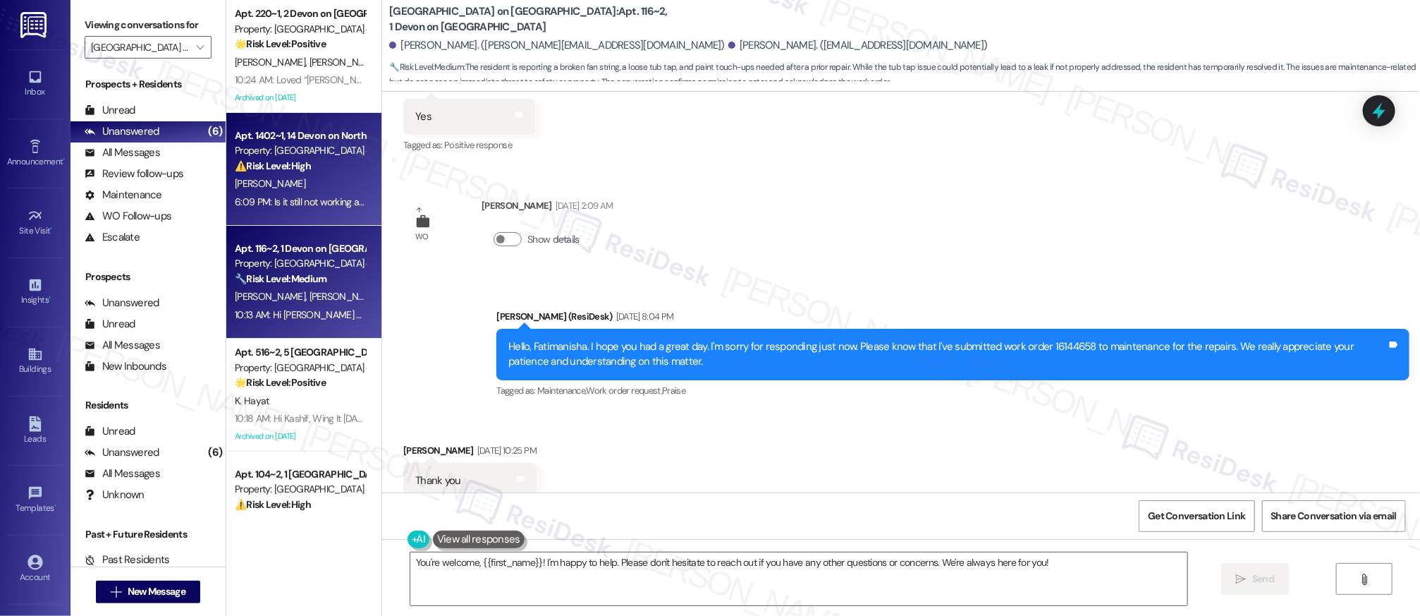
click at [322, 189] on div "A. Moses" at bounding box center [299, 184] width 133 height 18
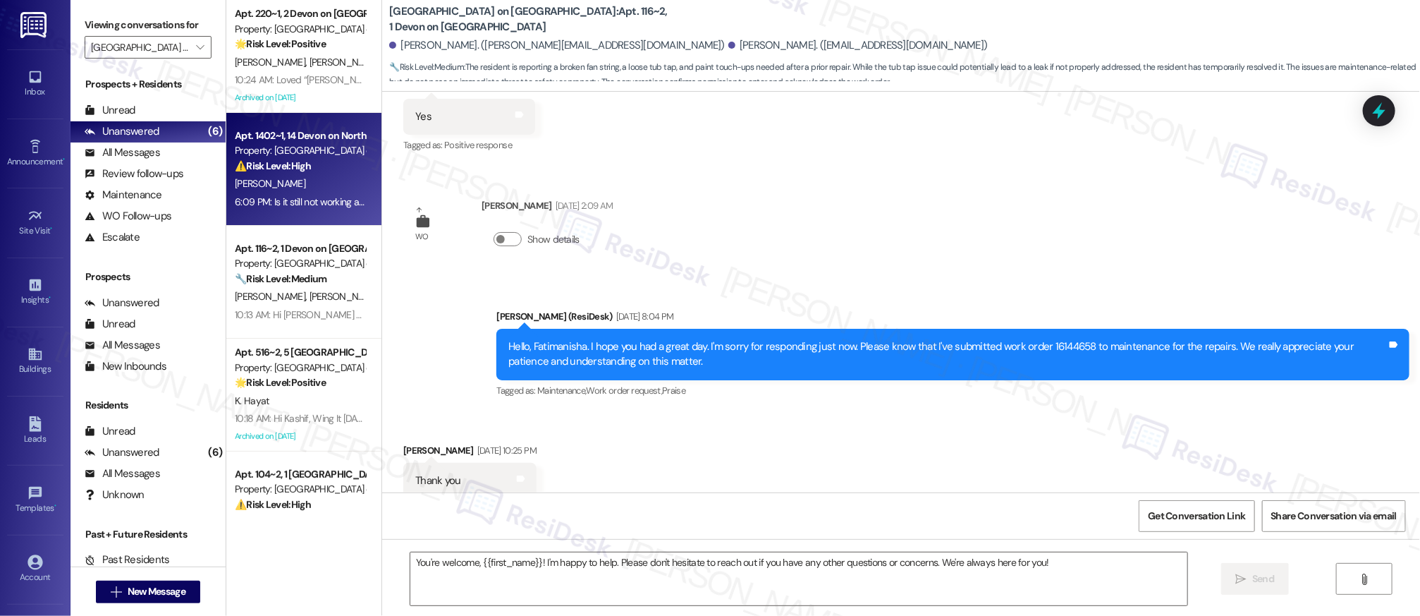
click at [322, 189] on div "A. Moses" at bounding box center [299, 184] width 133 height 18
type textarea "Fetching suggested responses. Please feel free to read through the conversation…"
click at [322, 189] on div "A. Moses" at bounding box center [299, 184] width 133 height 18
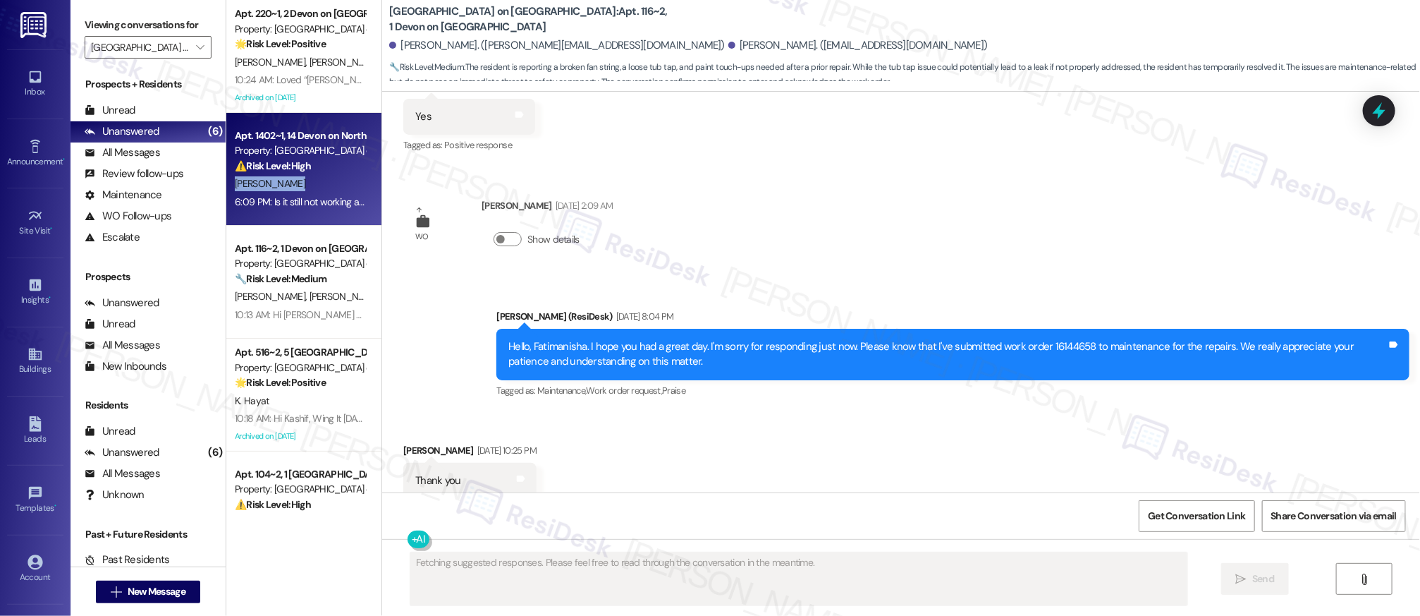
click at [322, 189] on div "A. Moses" at bounding box center [299, 184] width 133 height 18
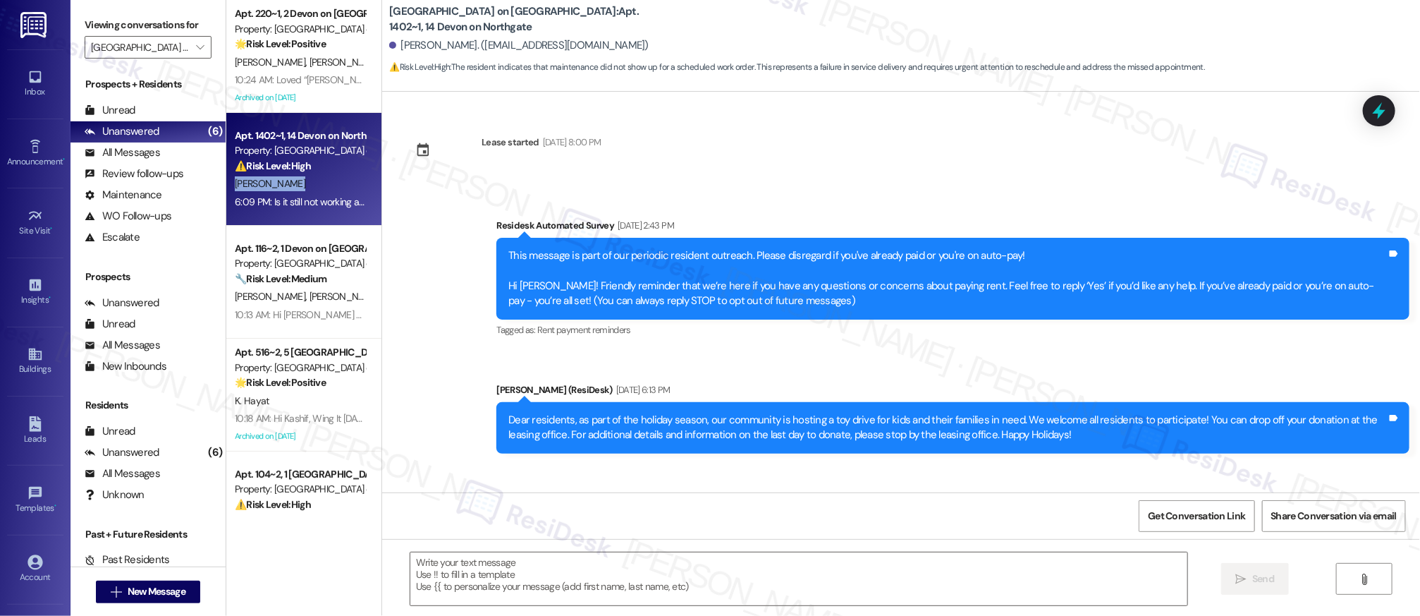
click at [322, 189] on div "A. Moses" at bounding box center [299, 184] width 133 height 18
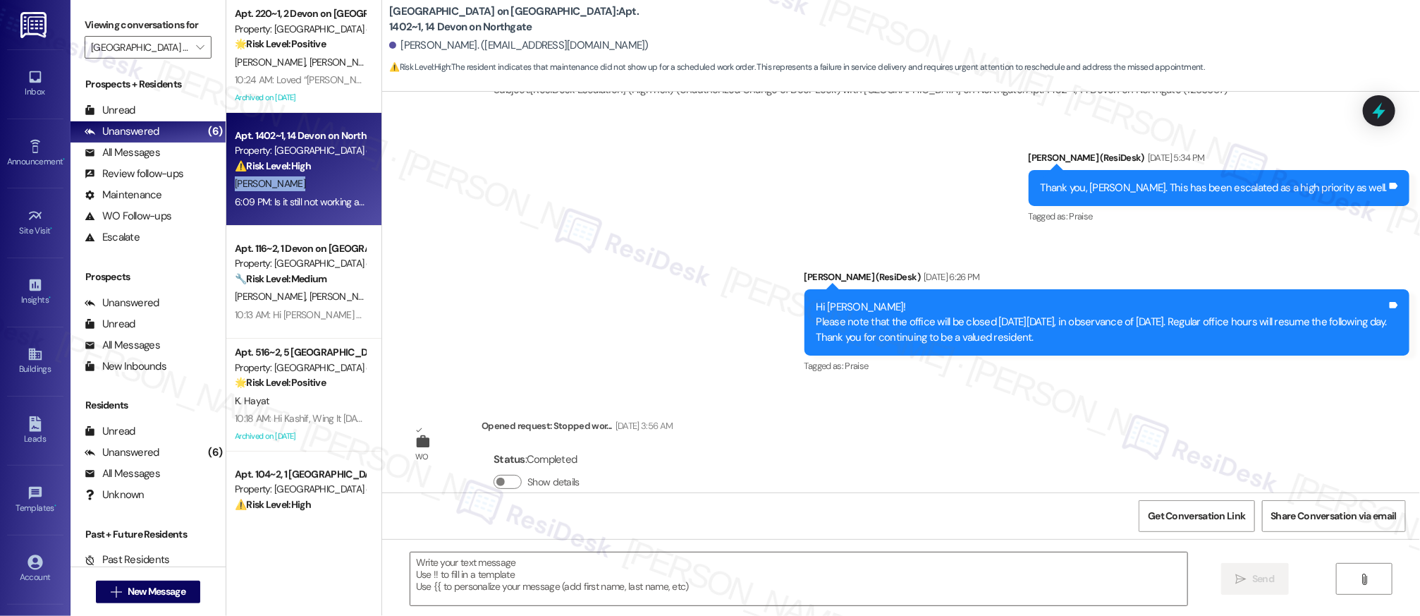
type textarea "Fetching suggested responses. Please feel free to read through the conversation…"
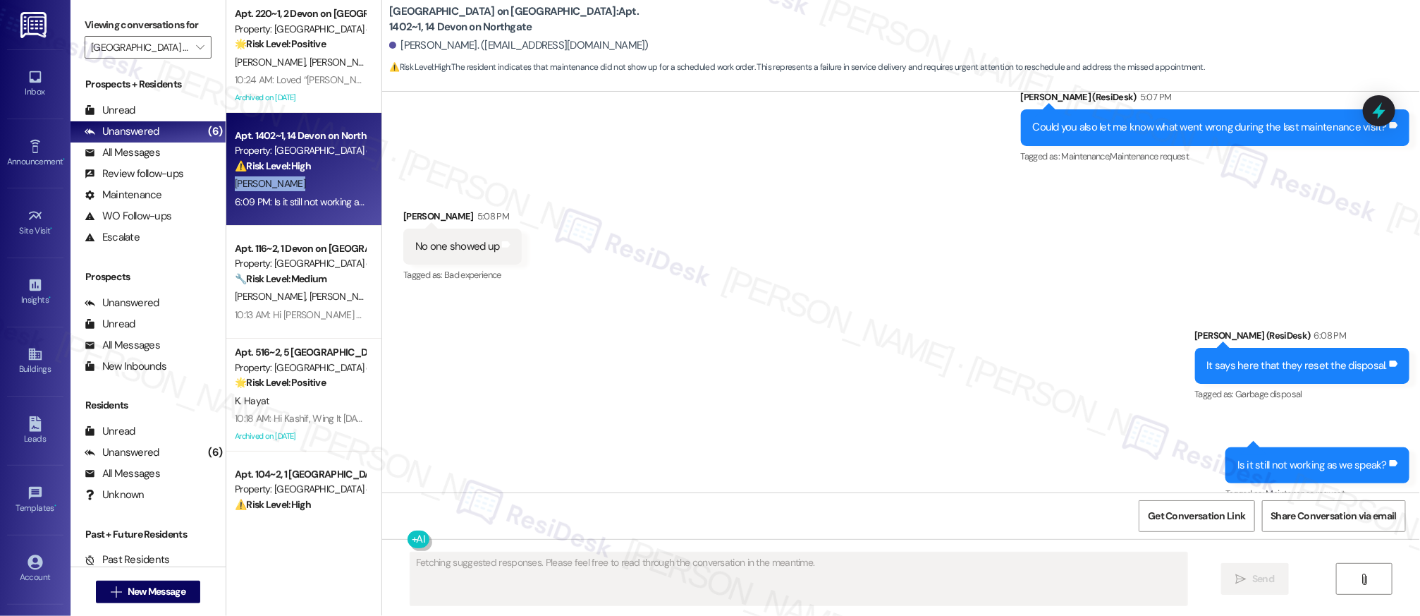
scroll to position [6126, 0]
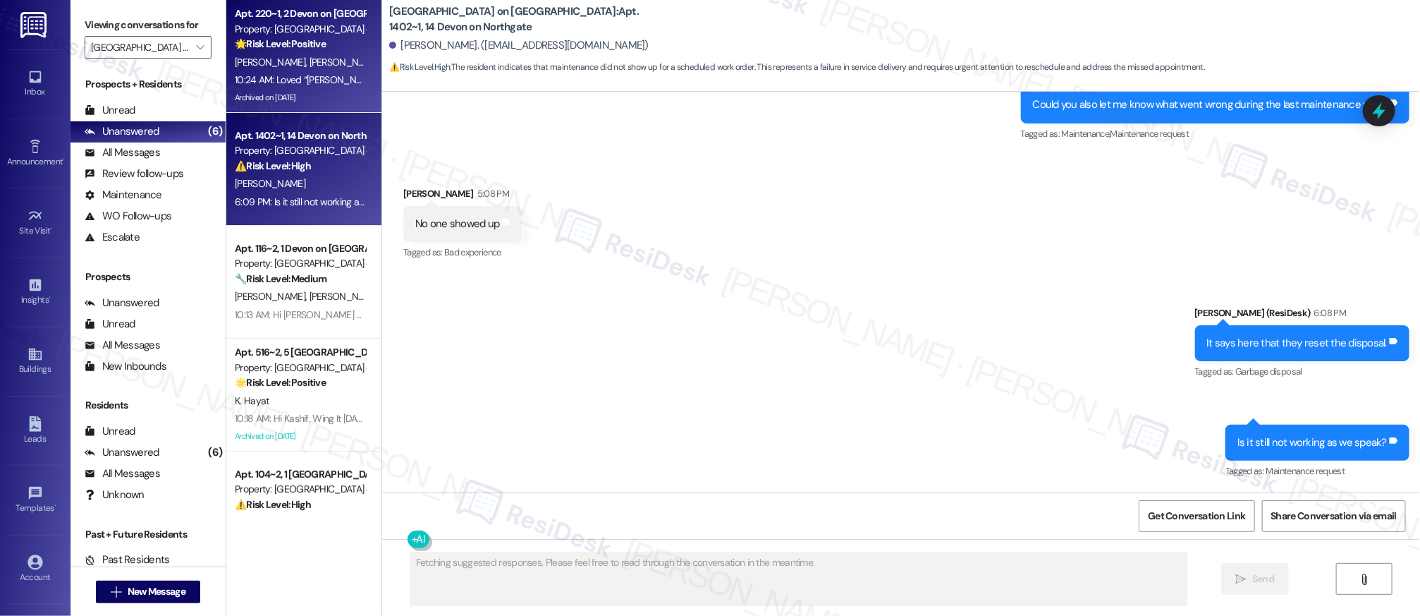
click at [281, 84] on div "10:24 AM: Loved “Sarah (Devon on Northgate): Hi Keisha and Cleoda, Wing It Wedn…" at bounding box center [688, 79] width 906 height 13
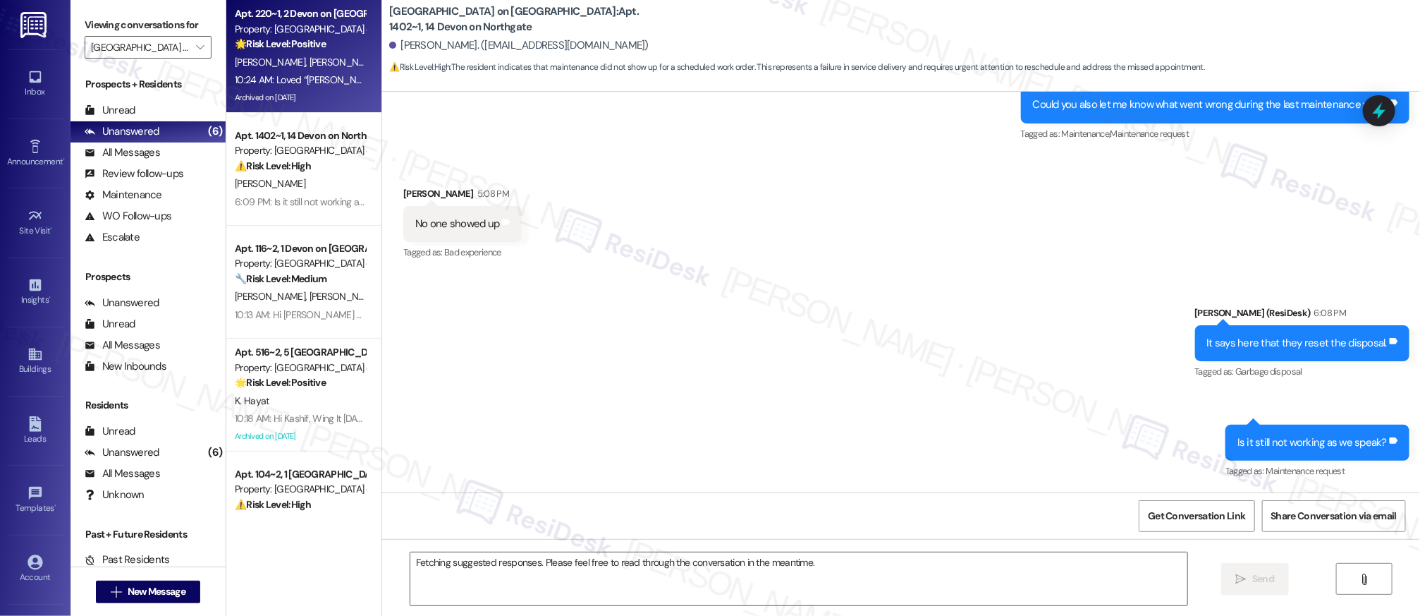
click at [281, 84] on div "10:24 AM: Loved “Sarah (Devon on Northgate): Hi Keisha and Cleoda, Wing It Wedn…" at bounding box center [688, 79] width 906 height 13
click at [281, 85] on div "10:24 AM: Loved “Sarah (Devon on Northgate): Hi Keisha and Cleoda, Wing It Wedn…" at bounding box center [688, 79] width 906 height 13
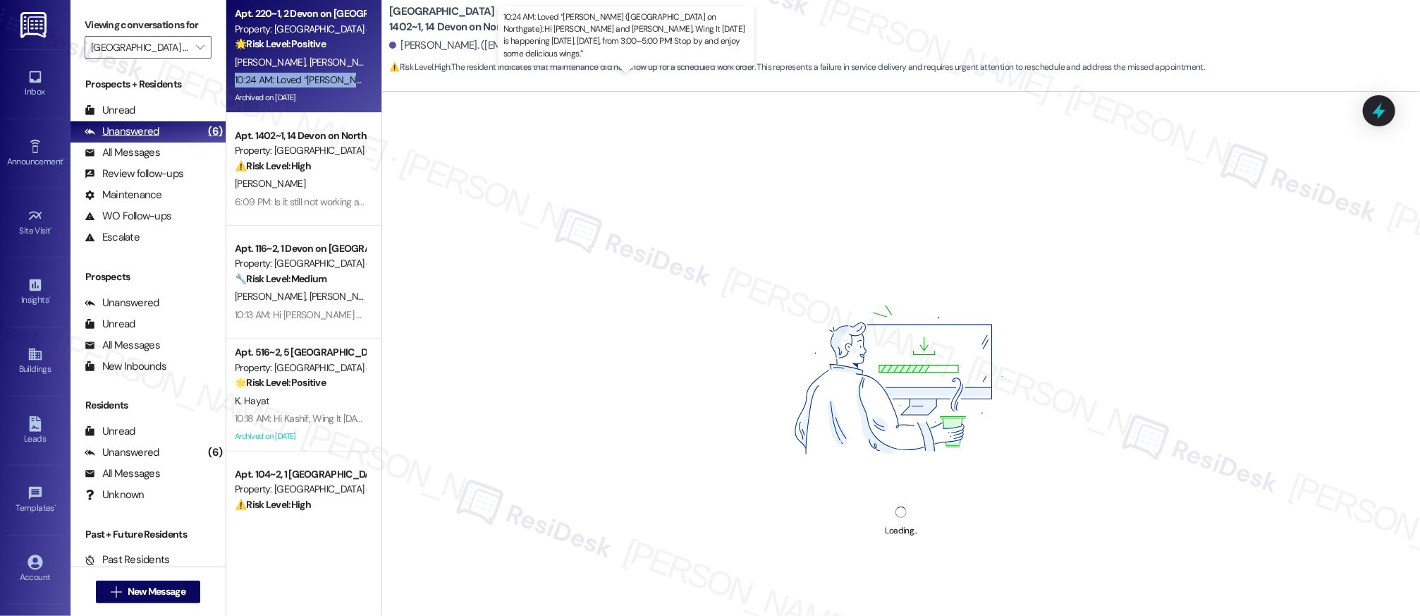
drag, startPoint x: 282, startPoint y: 86, endPoint x: 195, endPoint y: 129, distance: 97.4
click at [282, 86] on div "10:24 AM: Loved “Sarah (Devon on Northgate): Hi Keisha and Cleoda, Wing It Wedn…" at bounding box center [299, 80] width 133 height 18
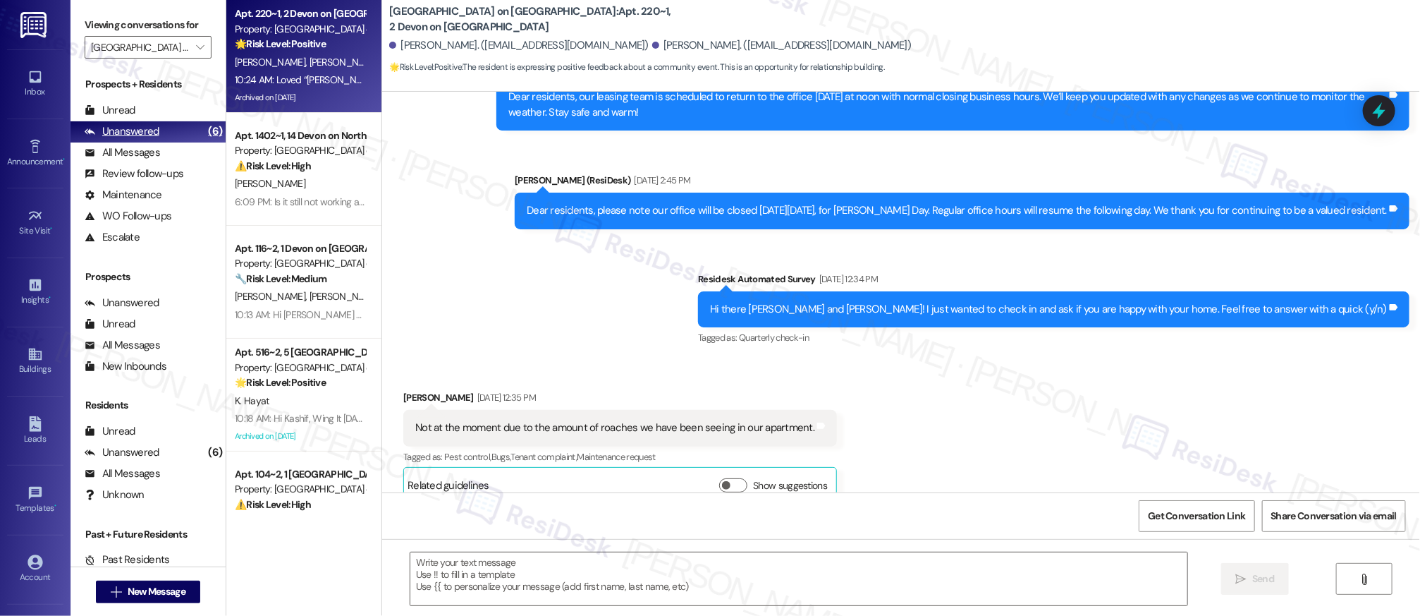
click at [131, 126] on div "Unanswered" at bounding box center [122, 131] width 75 height 15
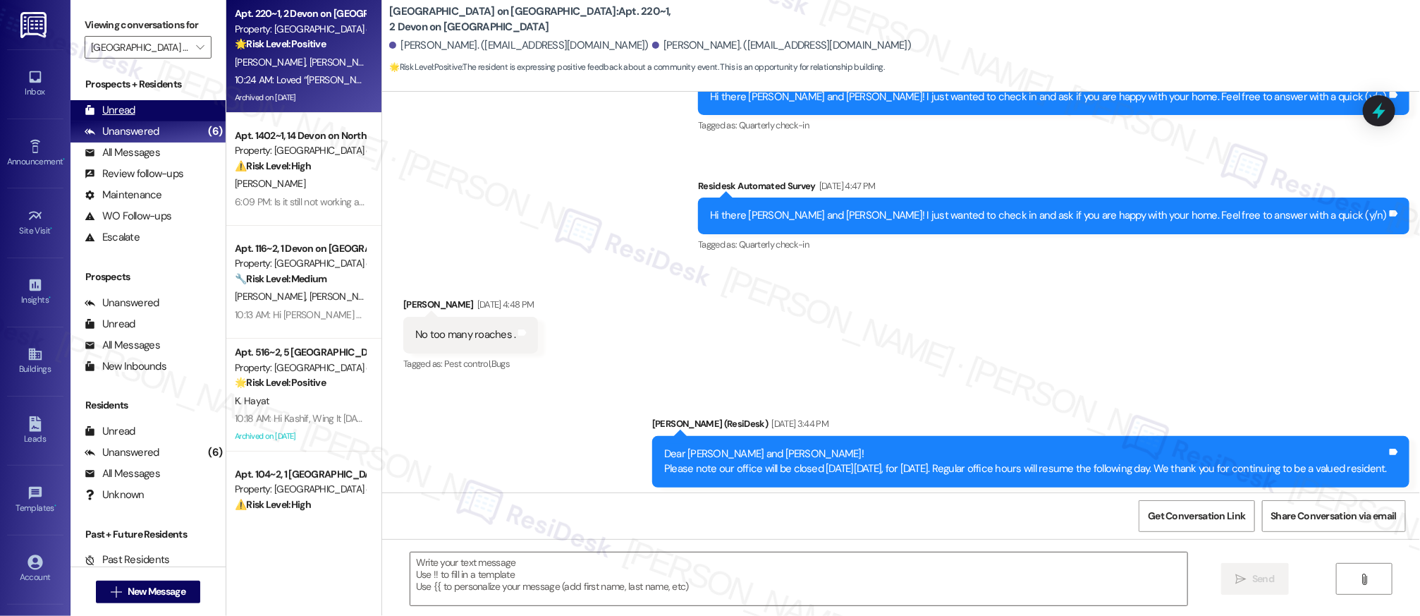
click at [128, 118] on div "Unread (0)" at bounding box center [148, 110] width 155 height 21
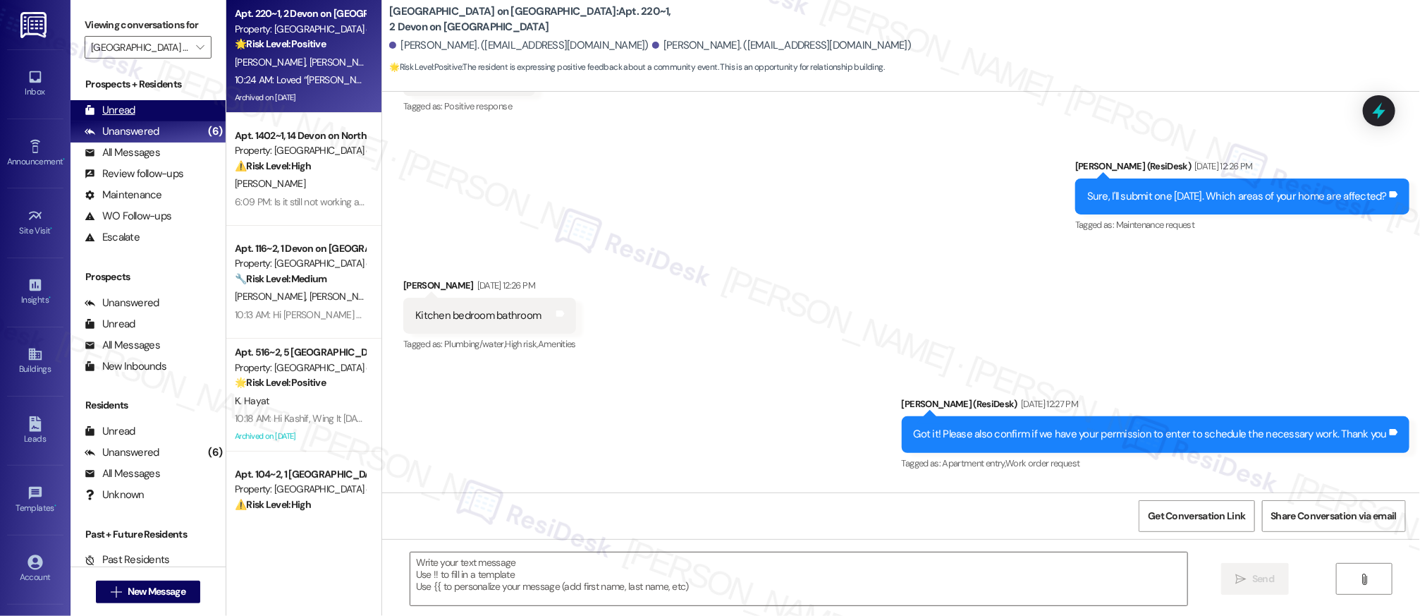
click at [128, 118] on div "Unread (0)" at bounding box center [148, 110] width 155 height 21
type textarea "Fetching suggested responses. Please feel free to read through the conversation…"
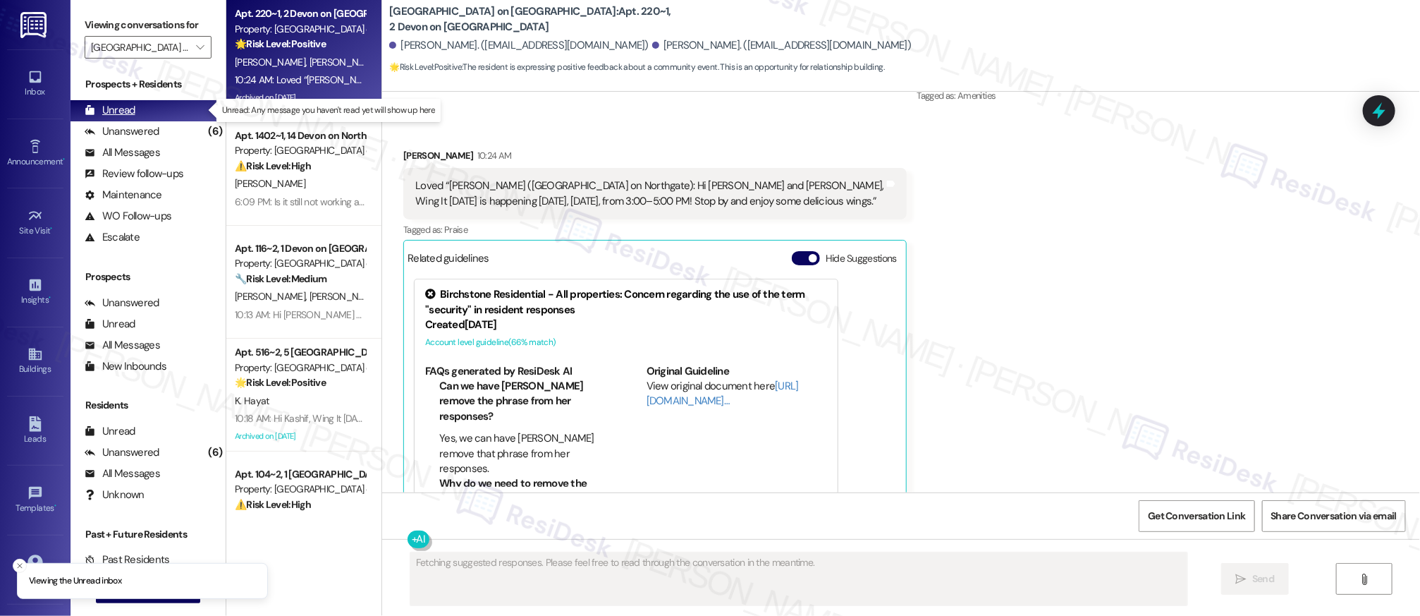
click at [126, 117] on div "Unread (0)" at bounding box center [148, 110] width 155 height 21
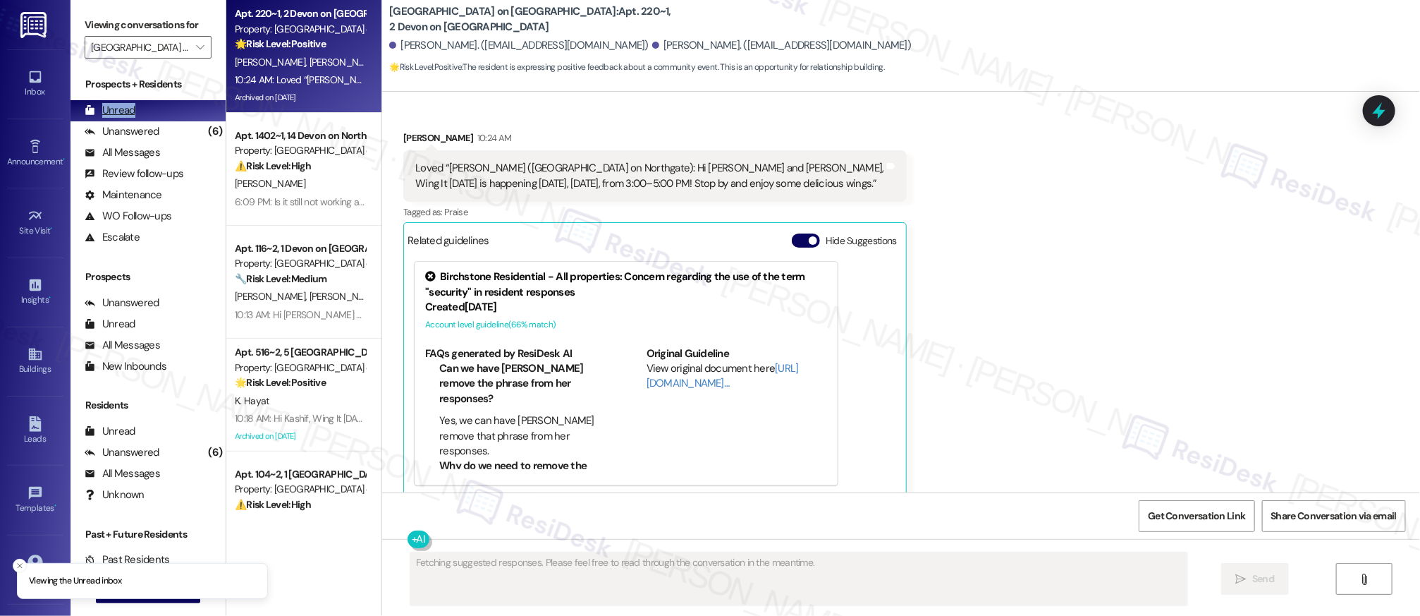
click at [126, 116] on div "Unread" at bounding box center [110, 110] width 51 height 15
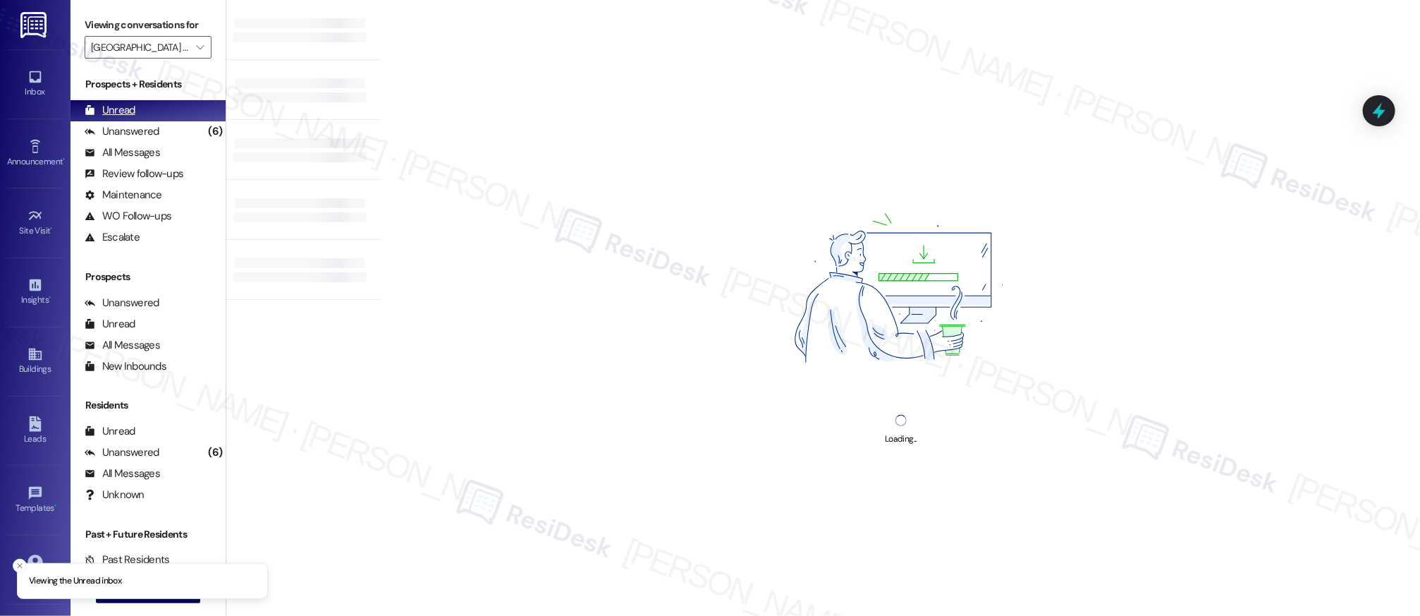
click at [126, 116] on div "Unread" at bounding box center [110, 110] width 51 height 15
click at [126, 115] on div "Unread" at bounding box center [110, 110] width 51 height 15
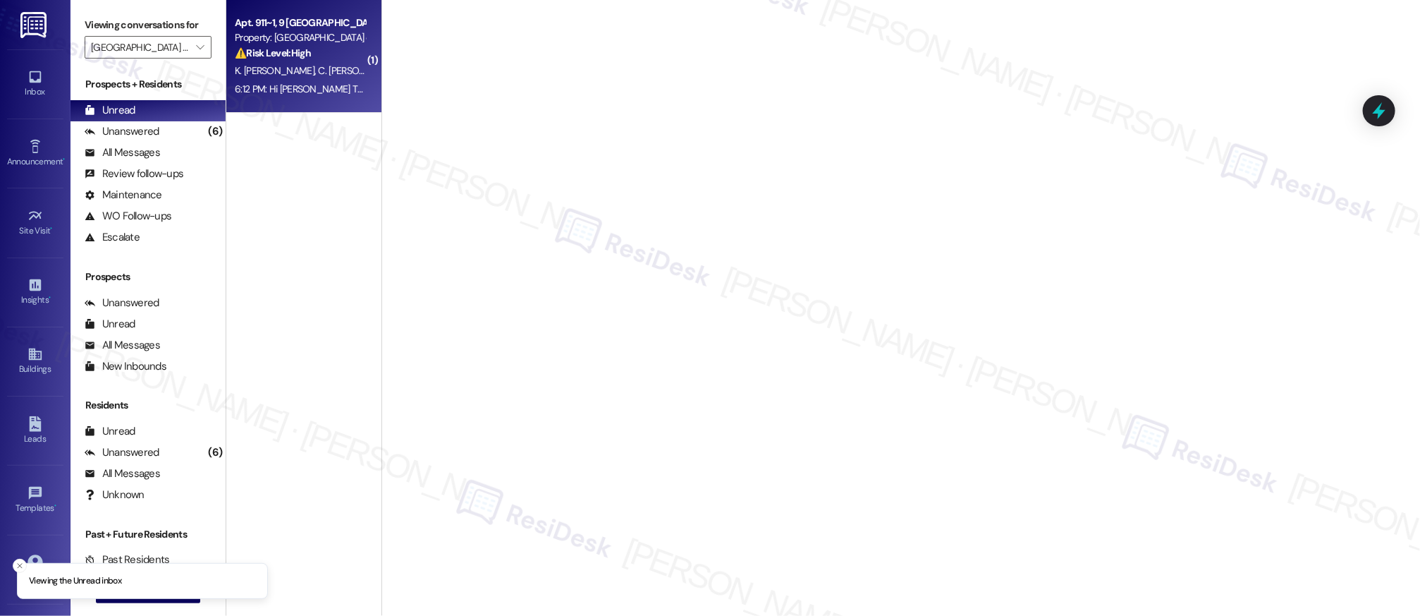
click at [319, 70] on span "C. Osei Poku" at bounding box center [359, 70] width 81 height 13
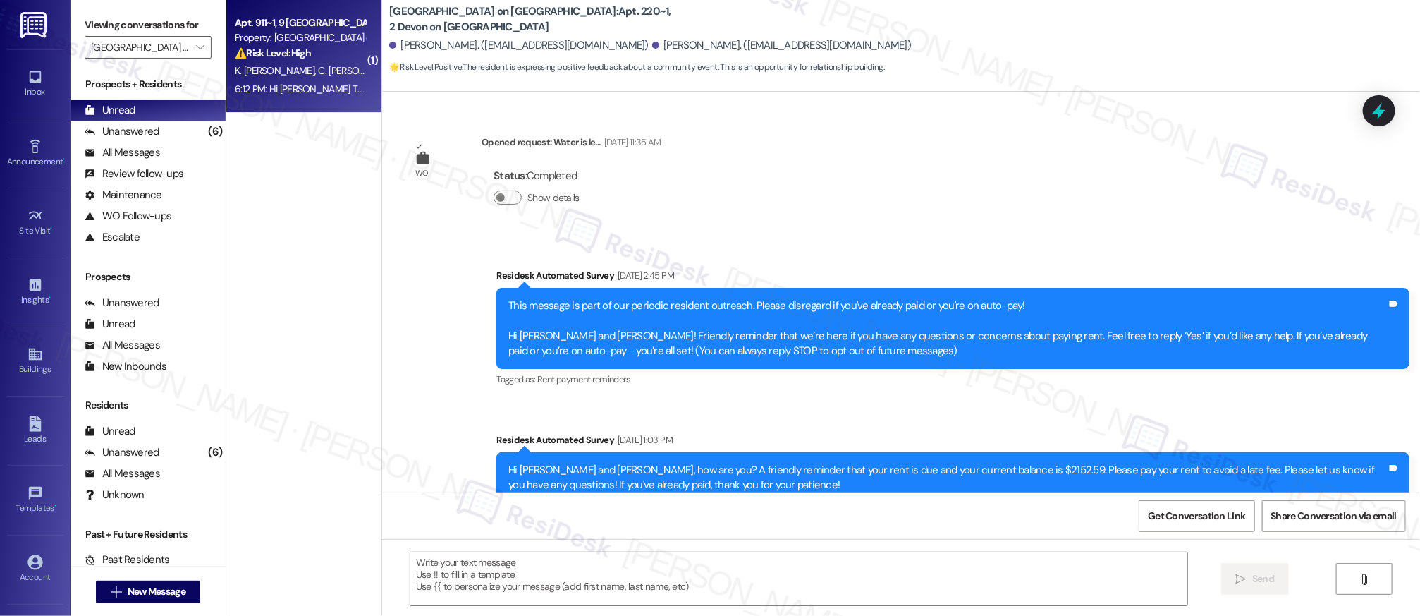
click at [319, 69] on span "C. Osei Poku" at bounding box center [359, 70] width 81 height 13
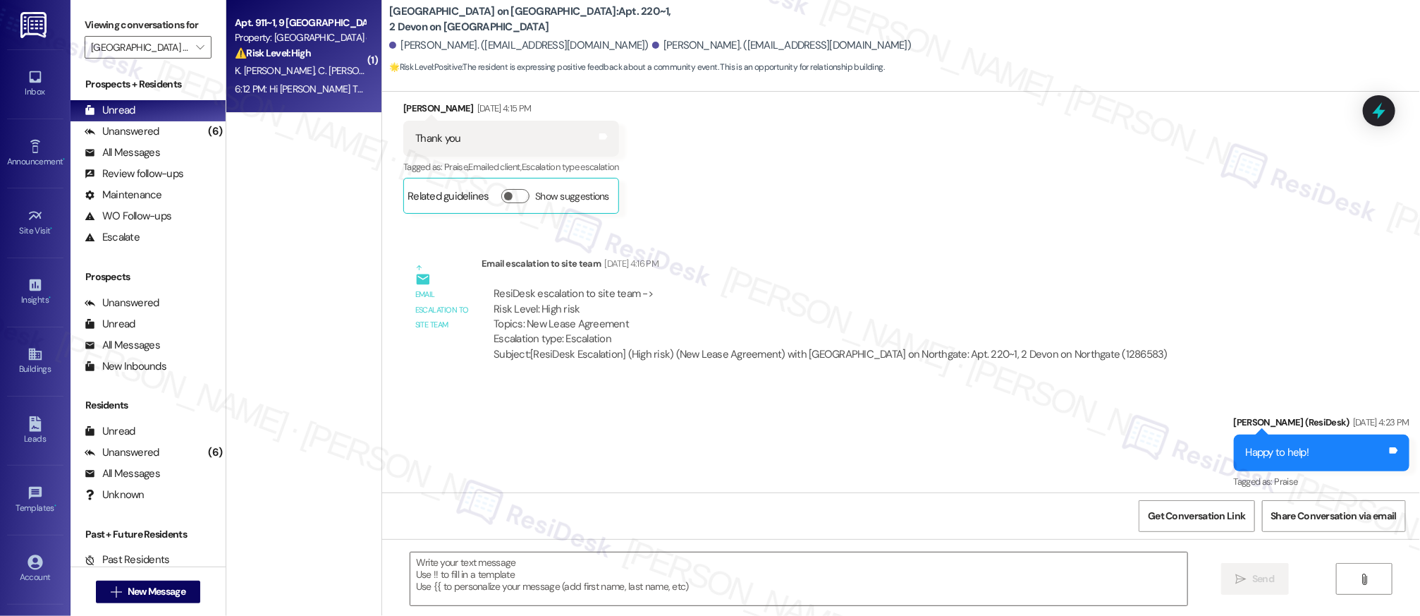
click at [319, 68] on span "C. Osei Poku" at bounding box center [359, 70] width 81 height 13
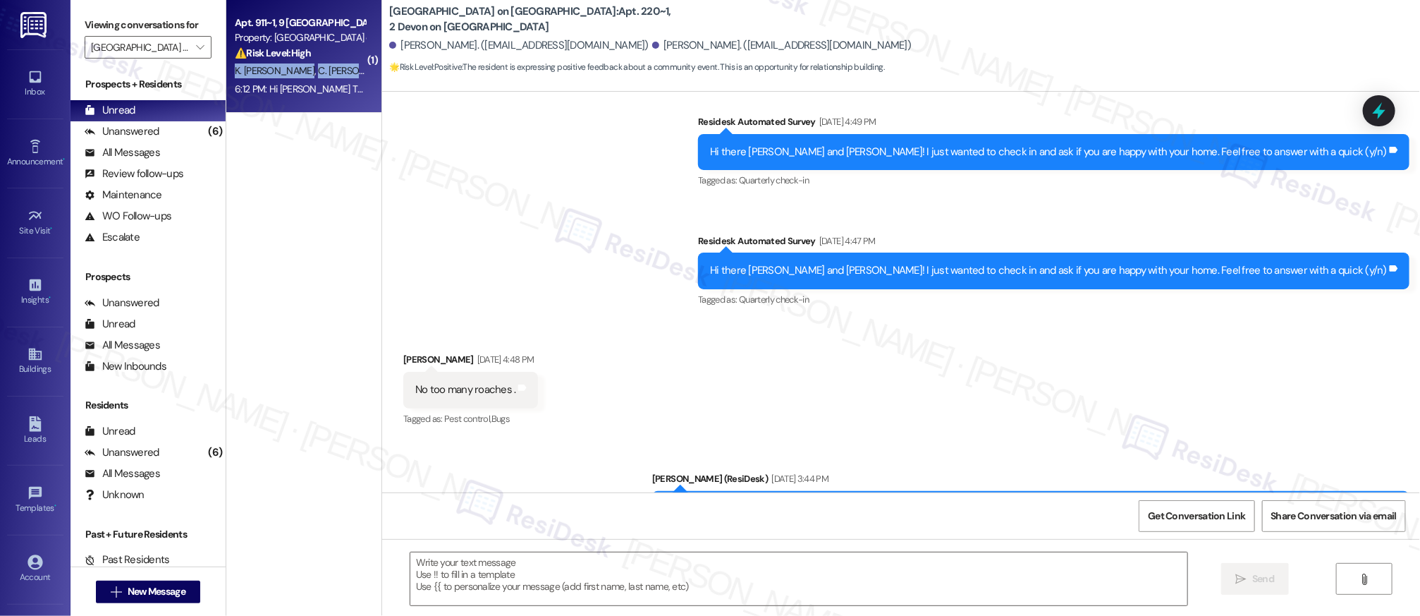
click at [319, 68] on span "C. Osei Poku" at bounding box center [359, 70] width 81 height 13
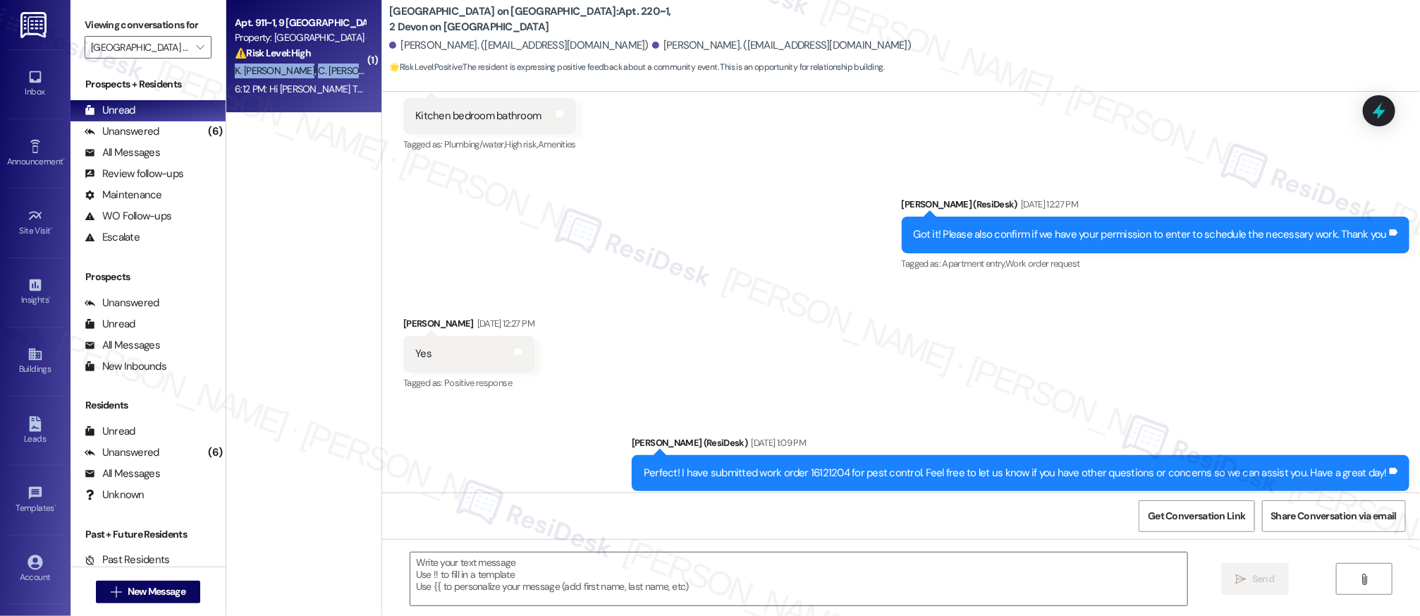
click at [319, 69] on span "C. Osei Poku" at bounding box center [359, 70] width 81 height 13
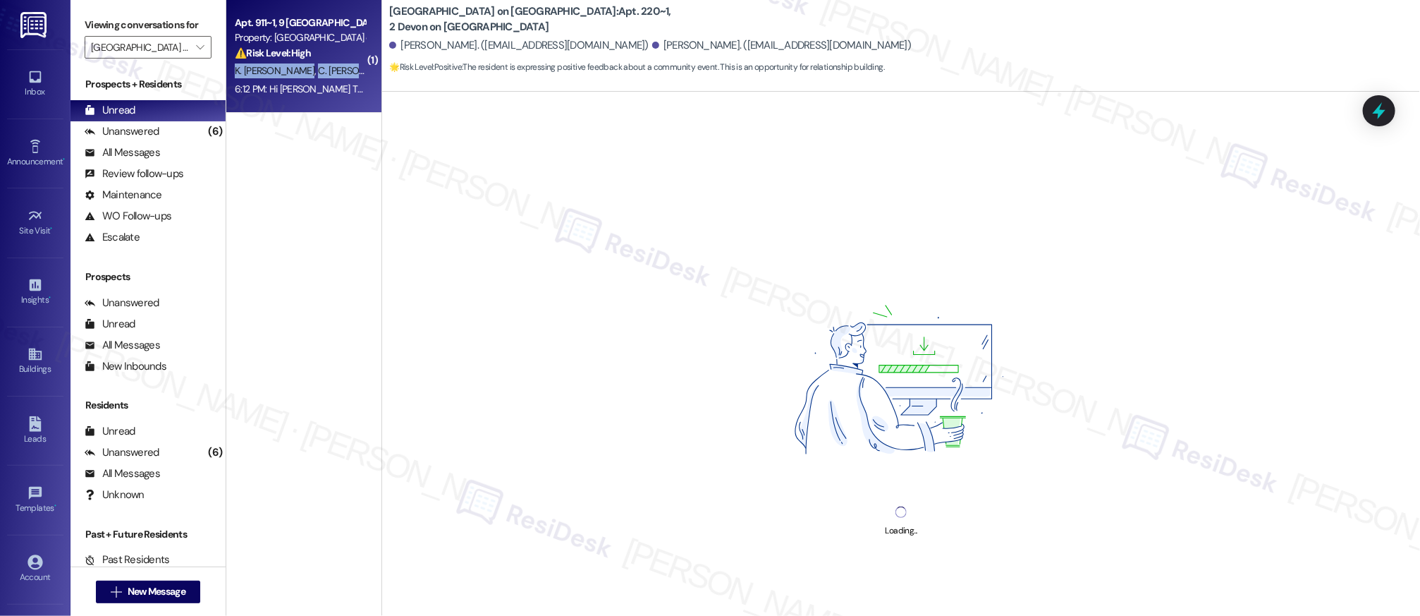
click at [319, 69] on span "C. Osei Poku" at bounding box center [359, 70] width 81 height 13
click at [319, 70] on span "C. Osei Poku" at bounding box center [359, 70] width 81 height 13
click at [319, 71] on span "C. Osei Poku" at bounding box center [359, 70] width 81 height 13
click at [319, 72] on span "C. Osei Poku" at bounding box center [359, 70] width 81 height 13
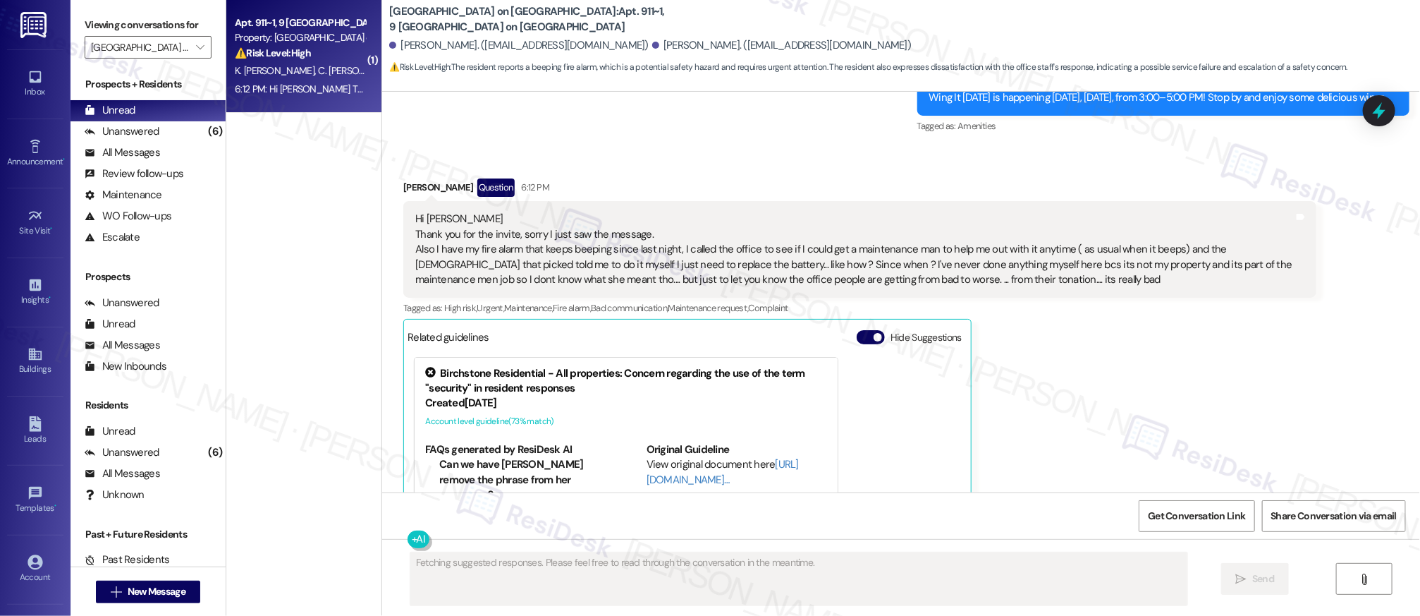
click at [946, 350] on div "Birchstone Residential - All properties: Concern regarding the use of the term …" at bounding box center [688, 473] width 560 height 246
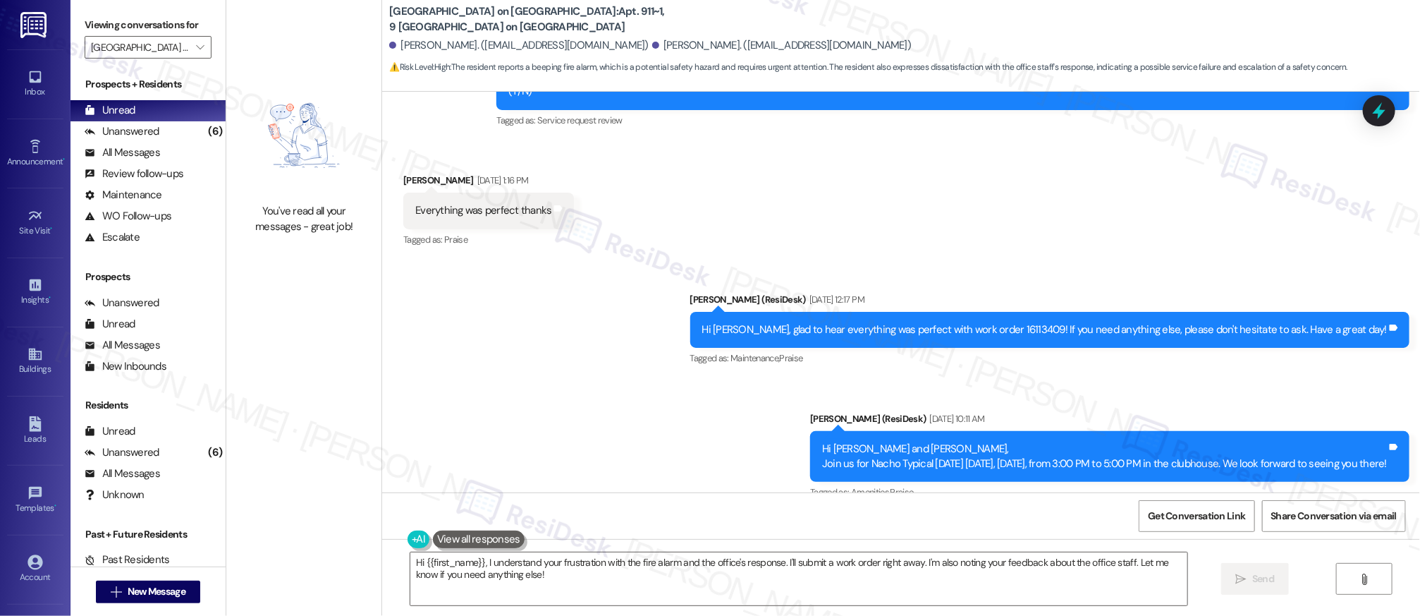
scroll to position [10598, 0]
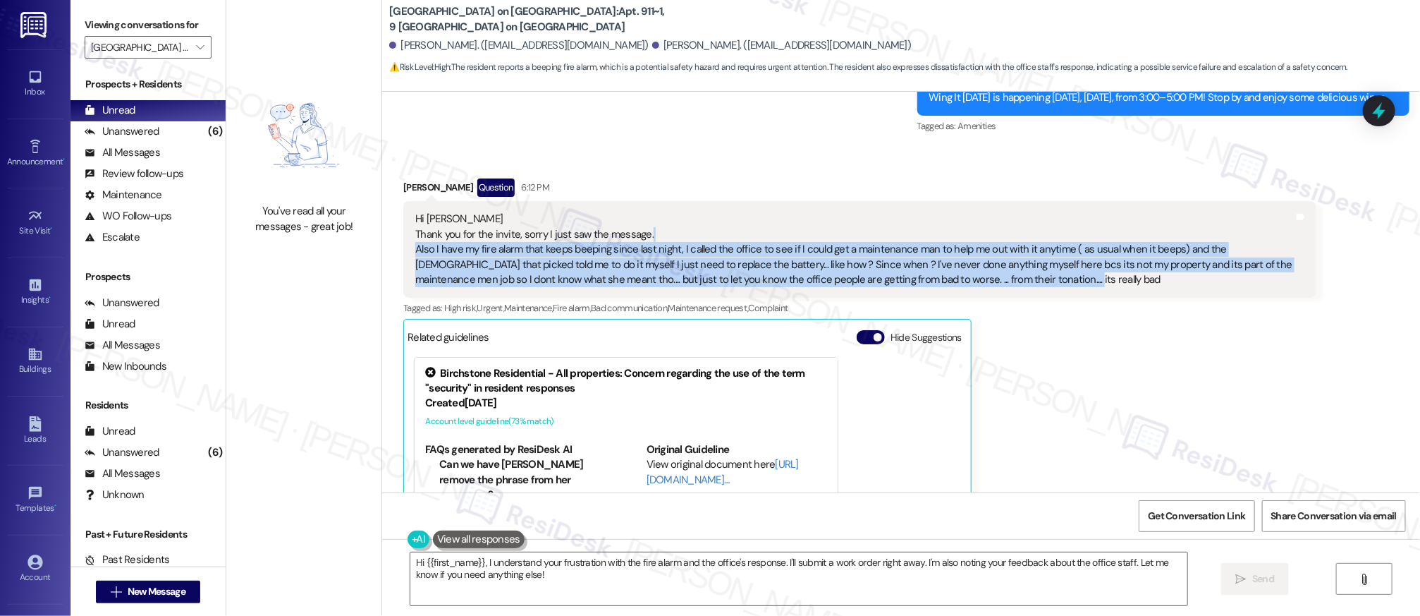
drag, startPoint x: 764, startPoint y: 111, endPoint x: 1026, endPoint y: 164, distance: 267.6
click at [1026, 212] on div "Hi Sarah Thank you for the invite, sorry I just saw the message. Also I have my…" at bounding box center [854, 249] width 879 height 75
copy div "Also I have my fire alarm that keeps beeping since last night, I called the off…"
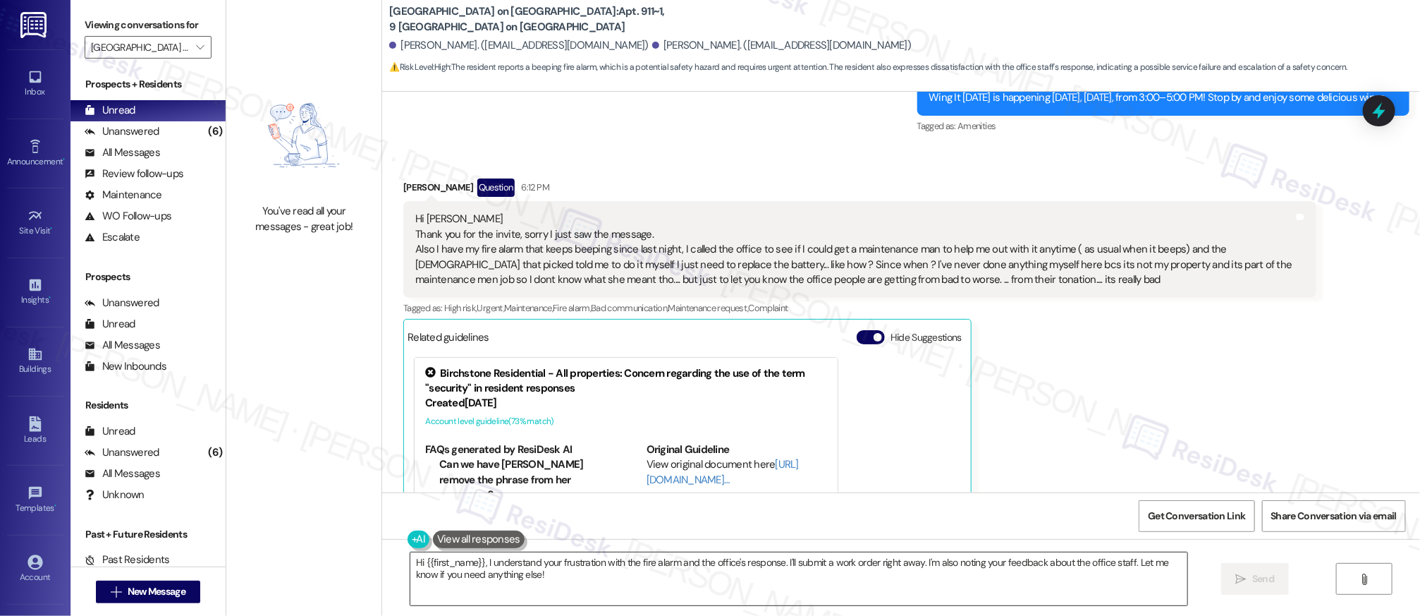
click at [518, 578] on textarea "Hi {{first_name}}, I understand your frustration with the fire alarm and the of…" at bounding box center [798, 578] width 777 height 53
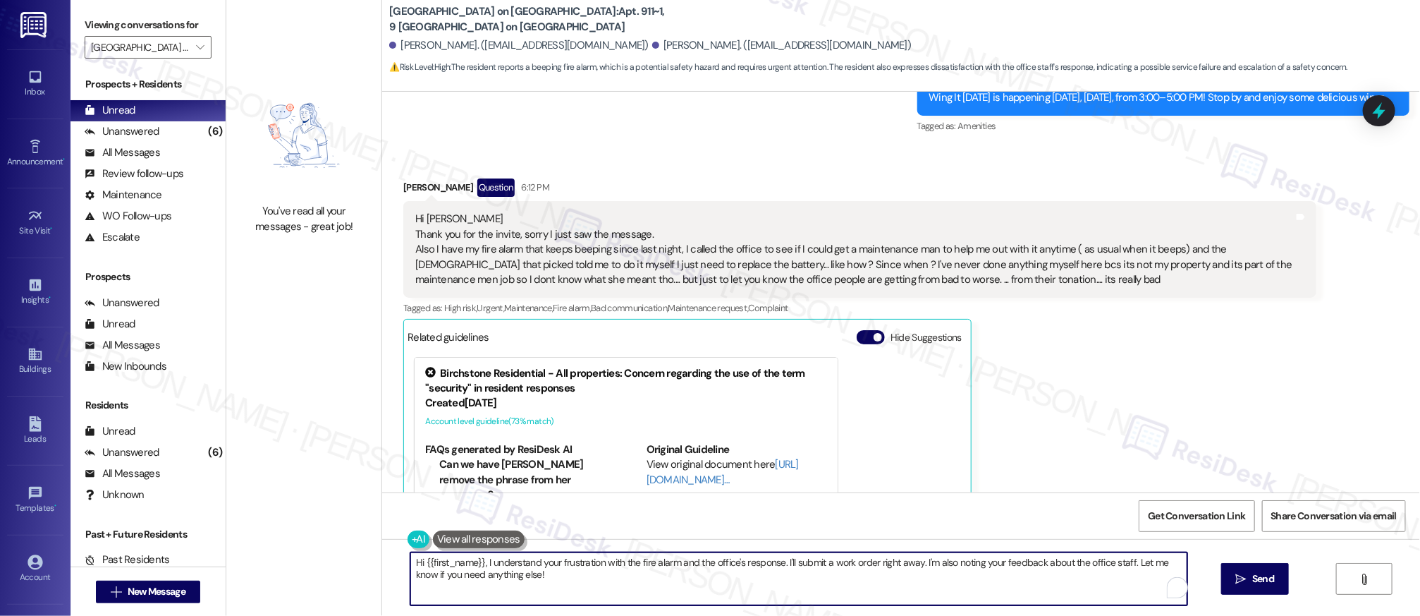
drag, startPoint x: 533, startPoint y: 573, endPoint x: 651, endPoint y: 592, distance: 119.3
click at [362, 531] on div "You've read all your messages - great job! Devon on Northgate: Apt. 911~1, 9 De…" at bounding box center [823, 308] width 1194 height 616
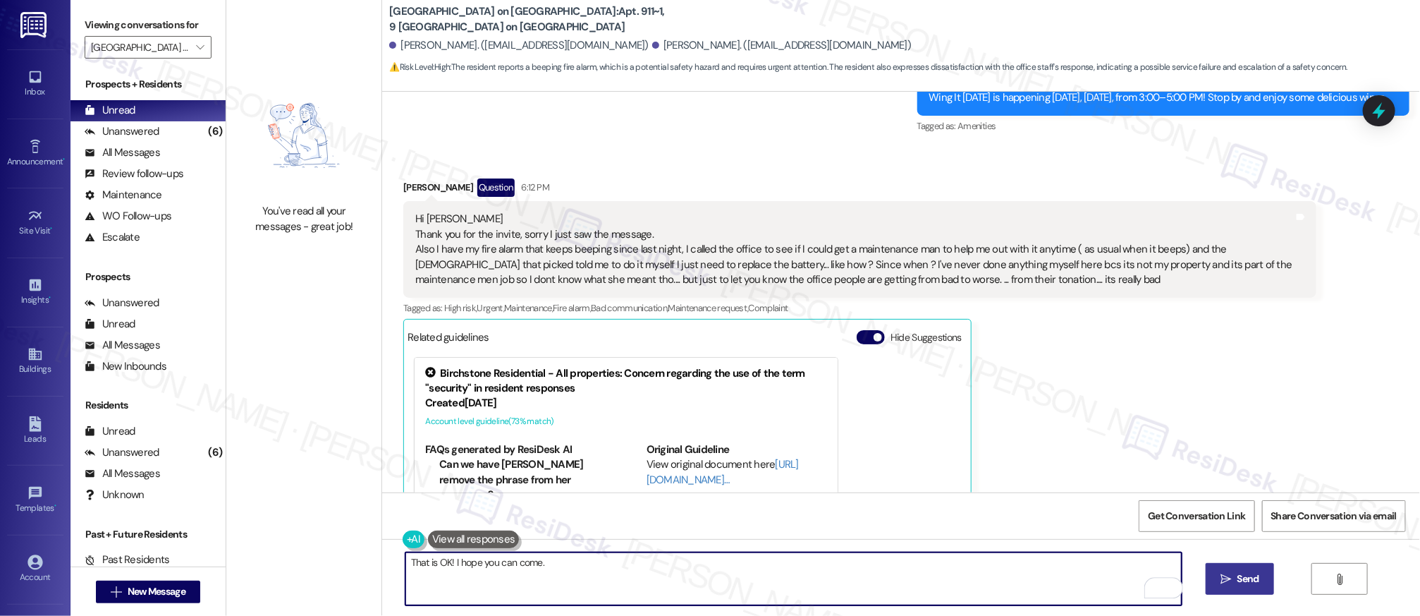
type textarea "That is OK! I hope you can come."
click at [1237, 580] on span "Send" at bounding box center [1248, 578] width 22 height 15
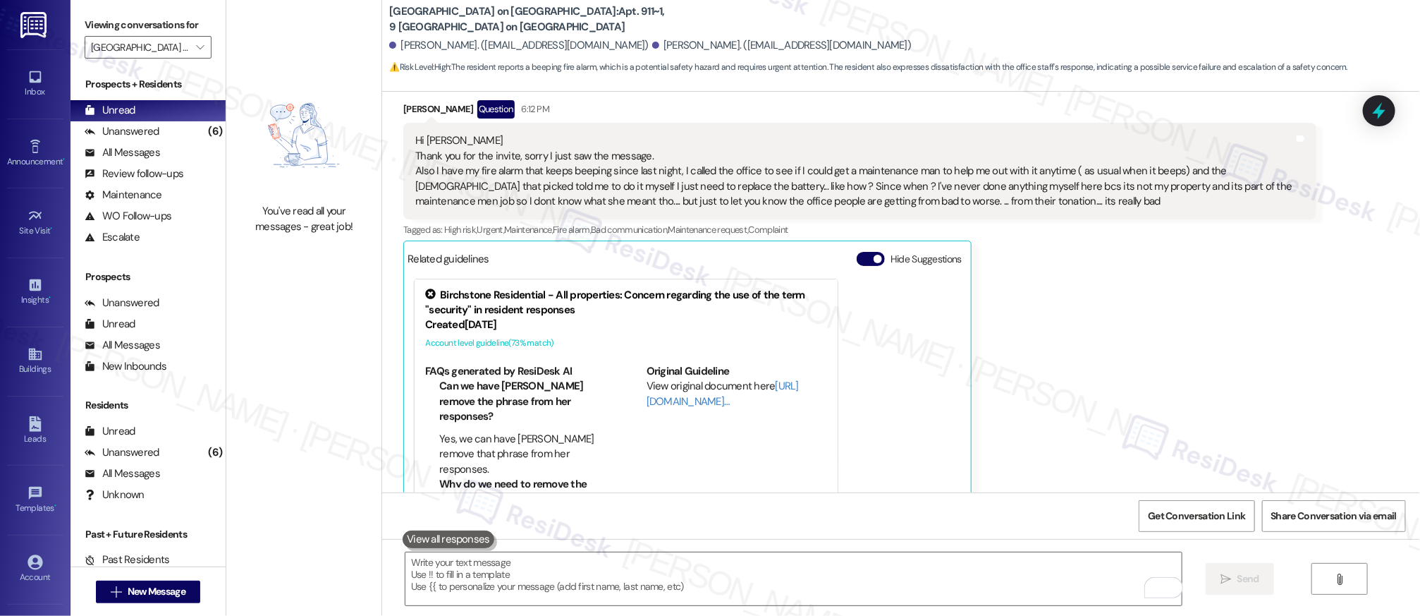
scroll to position [10696, 0]
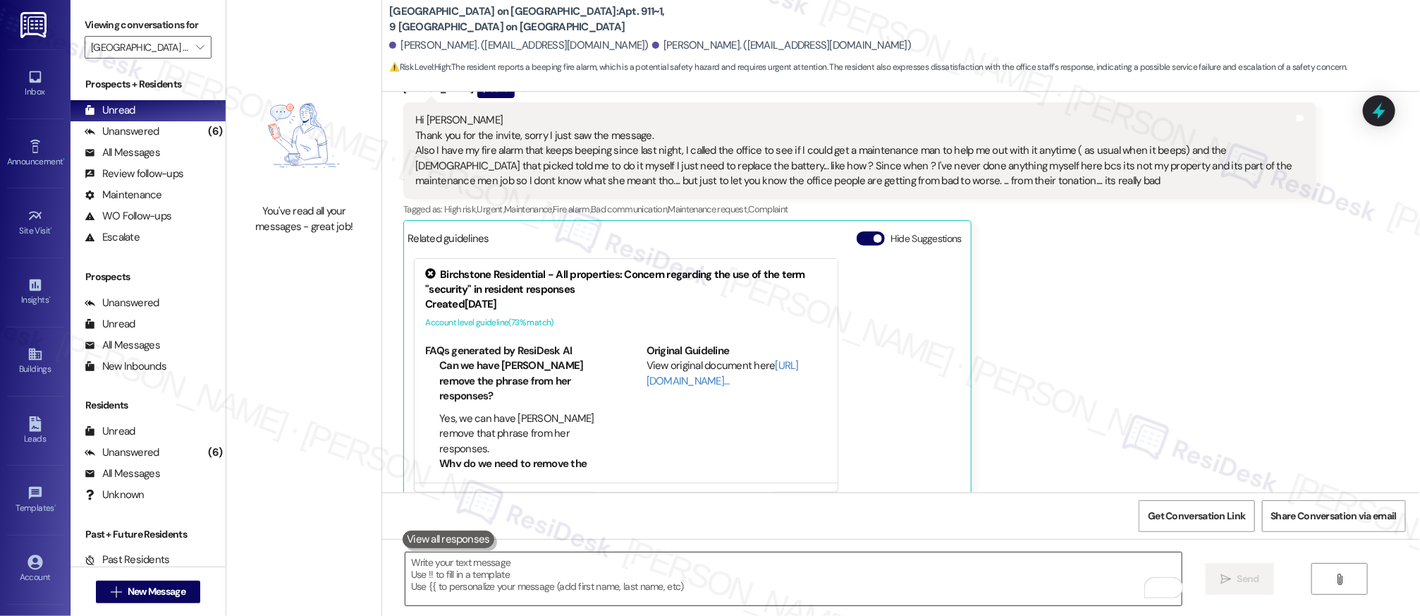
click at [892, 579] on textarea "To enrich screen reader interactions, please activate Accessibility in Grammarl…" at bounding box center [793, 578] width 777 height 53
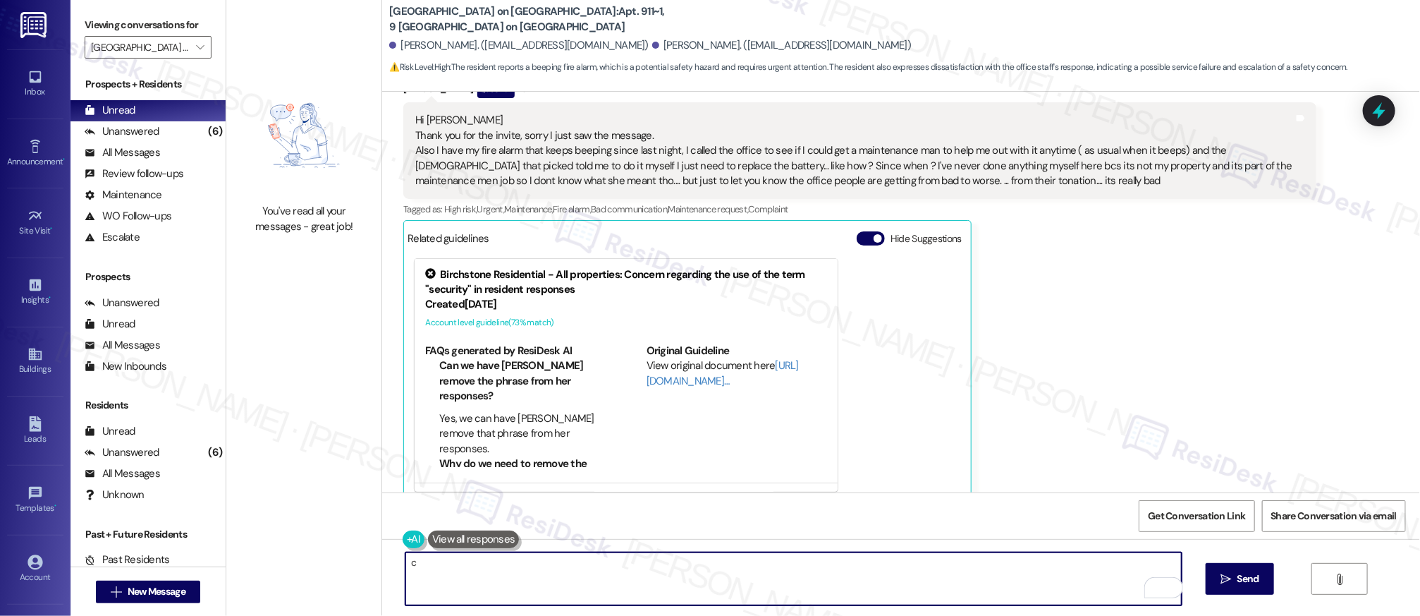
type textarea "c"
click at [401, 550] on div "c  Send " at bounding box center [901, 592] width 1038 height 106
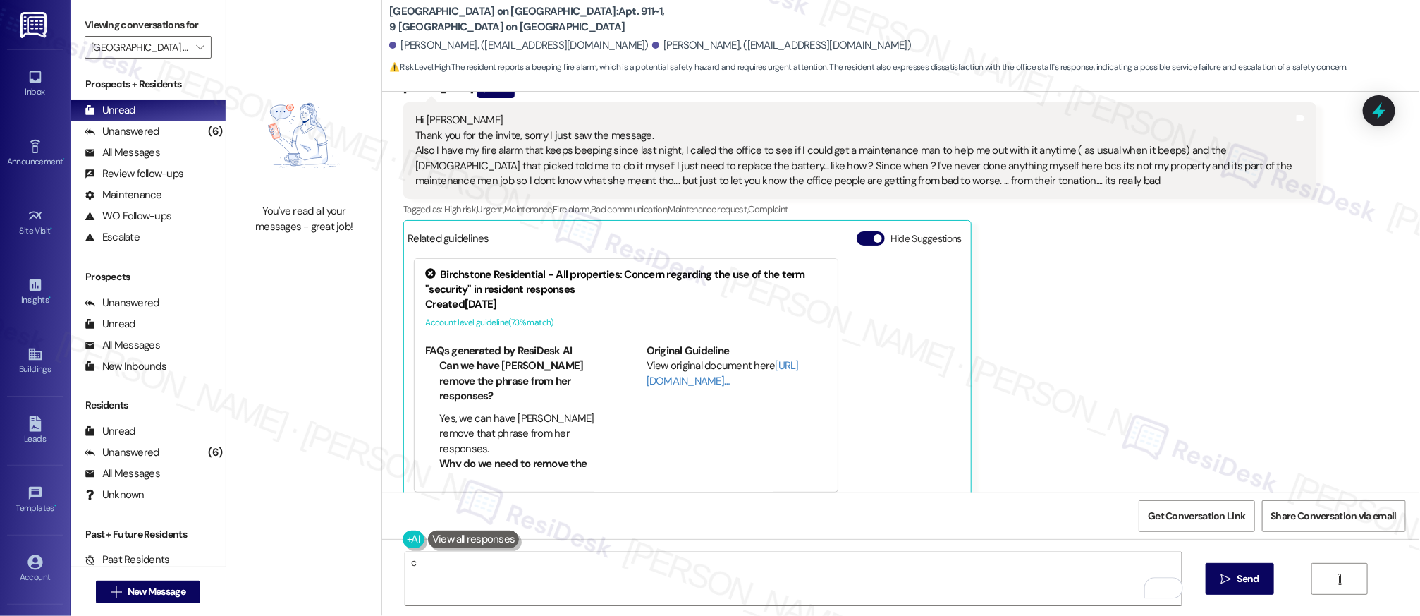
drag, startPoint x: 400, startPoint y: 541, endPoint x: 557, endPoint y: 489, distance: 165.0
click at [403, 541] on button at bounding box center [414, 539] width 22 height 18
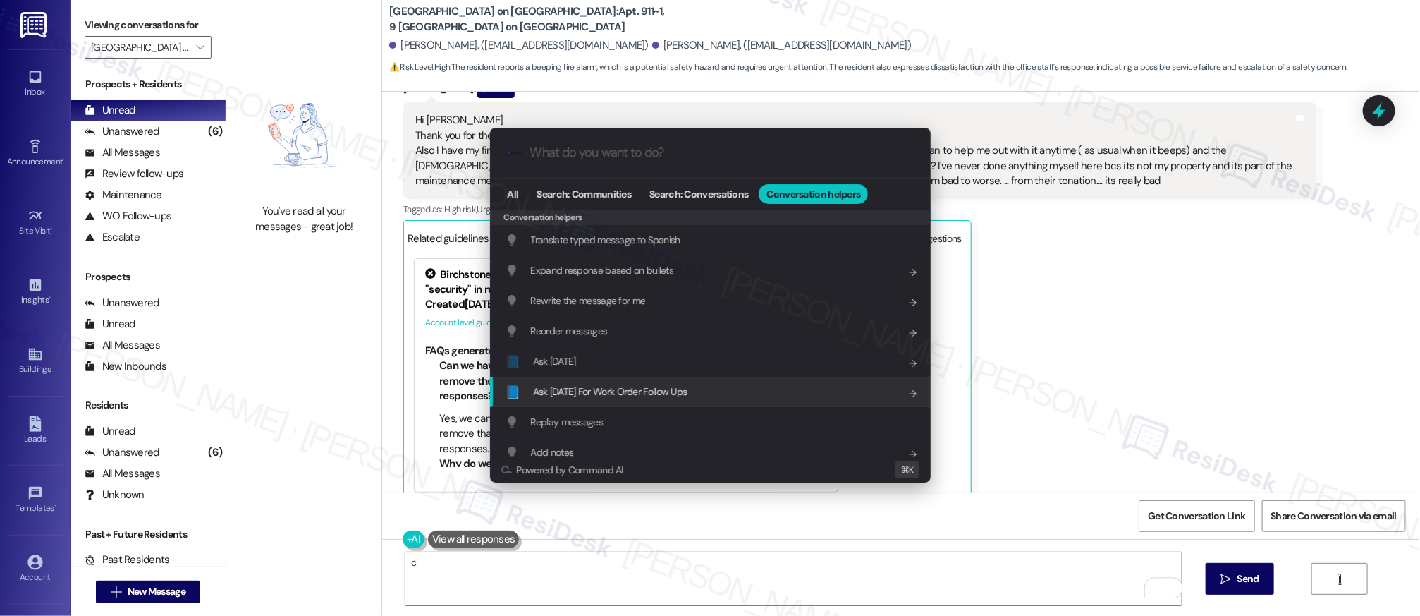
click at [697, 391] on div "📘 Ask Friday For Work Order Follow Ups Add shortcut" at bounding box center [712, 392] width 412 height 16
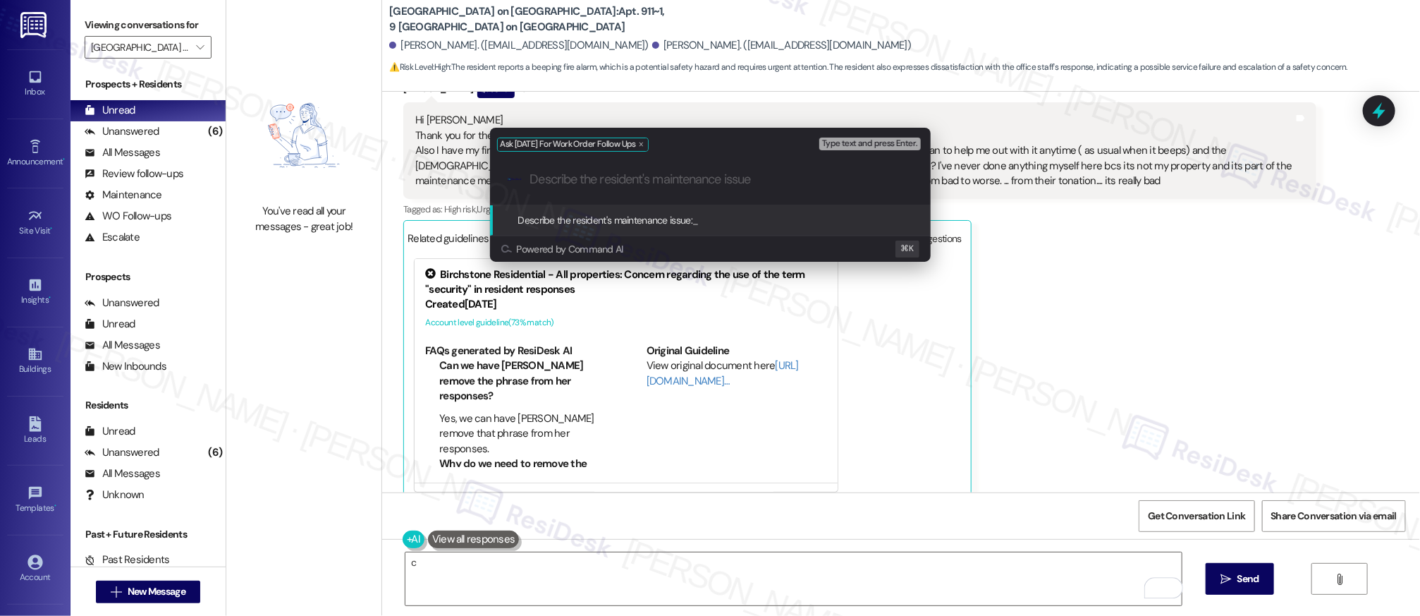
paste input "Also I have my fire alarm that keeps beeping since last night, I called the off…"
type input "Also I have my fire alarm that keeps beeping since last night, I called the off…"
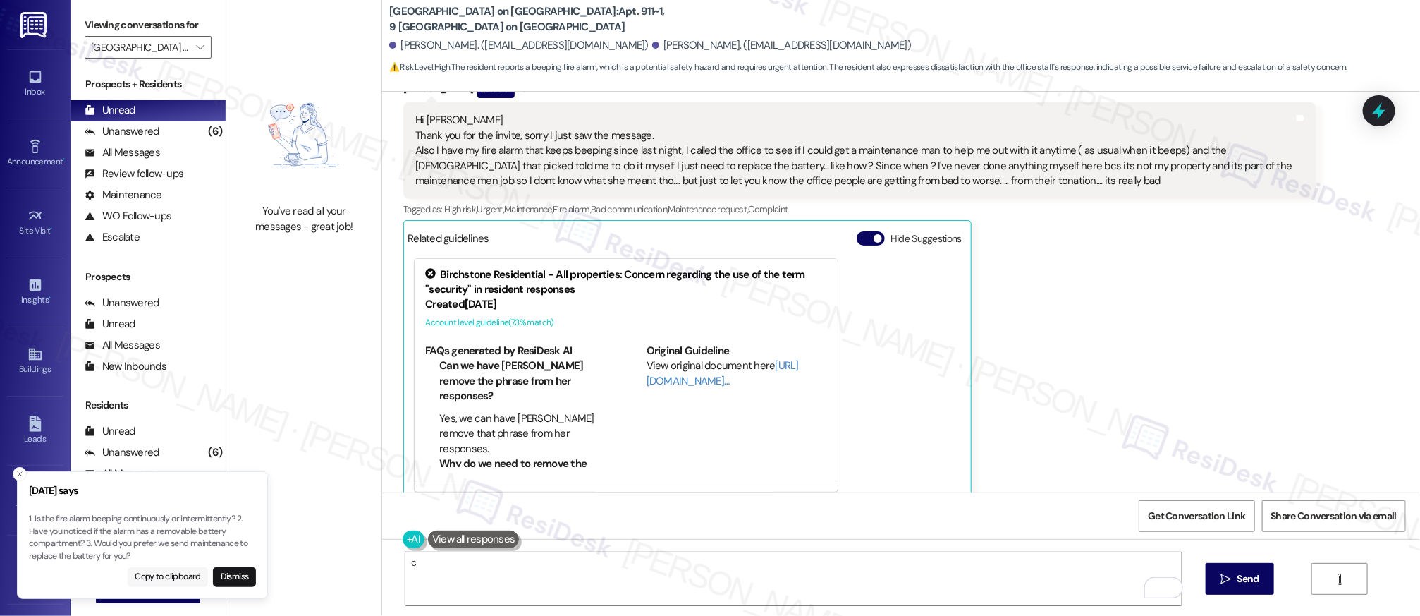
click at [179, 583] on button "Copy to clipboard" at bounding box center [168, 577] width 81 height 20
click at [188, 576] on button "Copy to clipboard" at bounding box center [168, 577] width 81 height 20
click at [482, 554] on textarea "c" at bounding box center [793, 578] width 777 height 53
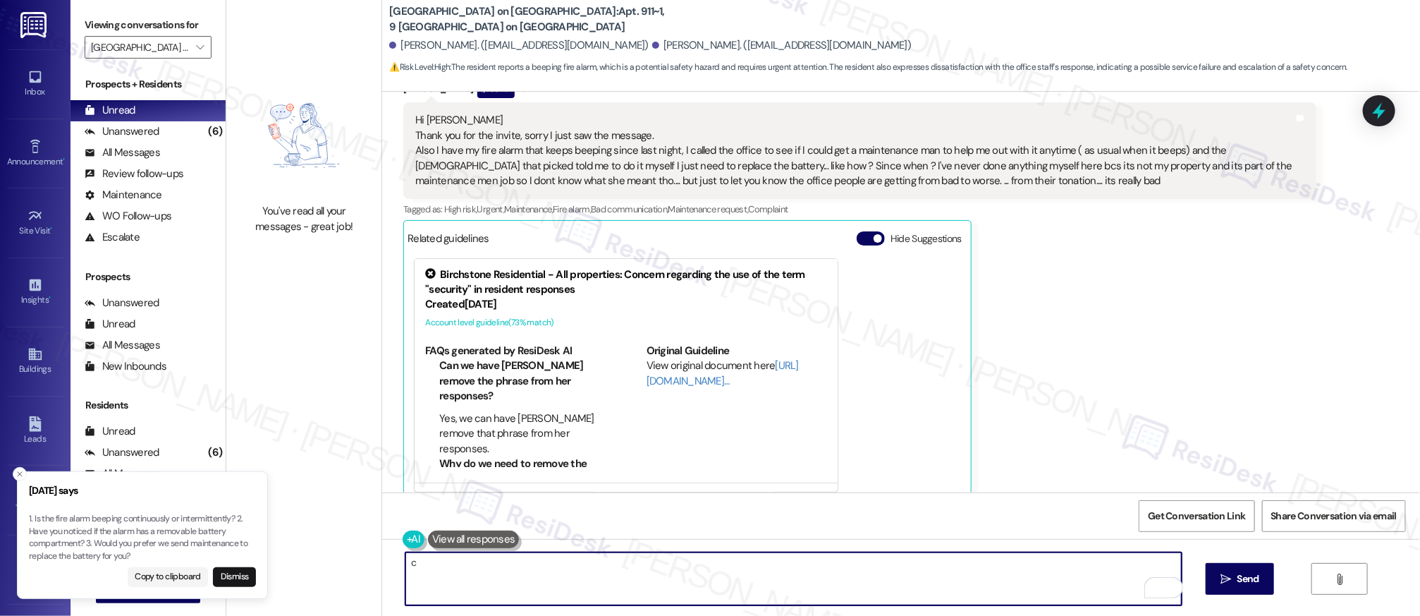
drag, startPoint x: 472, startPoint y: 573, endPoint x: 486, endPoint y: 570, distance: 14.5
click at [472, 574] on textarea "c" at bounding box center [793, 578] width 777 height 53
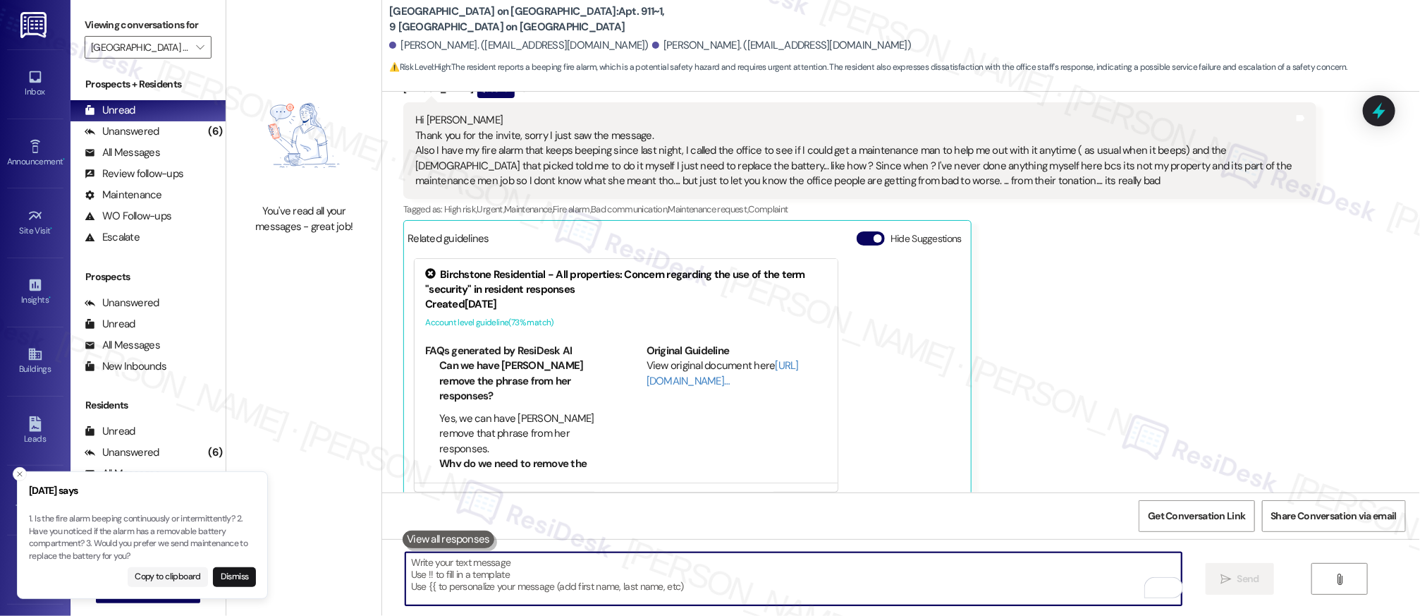
paste textarea "1. Is the fire alarm beeping continuously or intermittently? 2. Have you notice…"
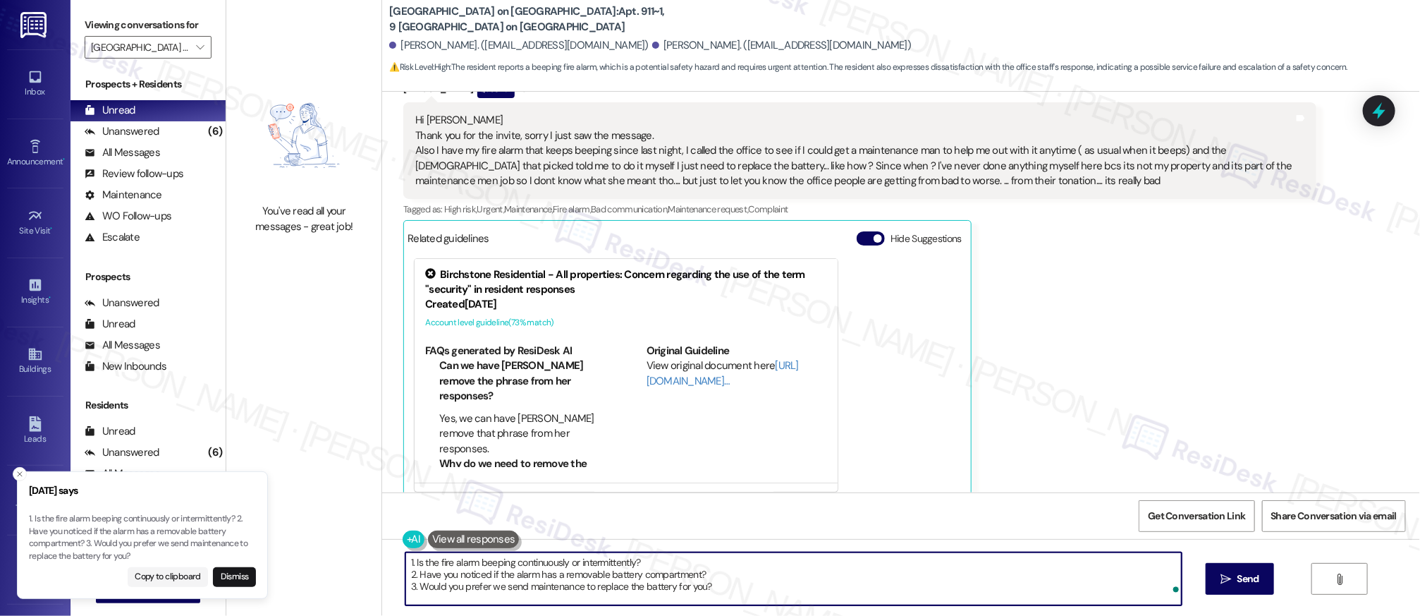
drag, startPoint x: 705, startPoint y: 556, endPoint x: 752, endPoint y: 599, distance: 63.9
click at [752, 599] on textarea "1. Is the fire alarm beeping continuously or intermittently? 2. Have you notice…" at bounding box center [793, 578] width 777 height 53
click at [700, 563] on textarea "1. Is the fire alarm beeping continuously or intermittently? 2. Have you notice…" at bounding box center [793, 578] width 777 height 53
drag, startPoint x: 707, startPoint y: 559, endPoint x: 732, endPoint y: 589, distance: 39.0
click at [732, 589] on textarea "1. Is the fire alarm beeping continuously or intermittently? 2. Have you notice…" at bounding box center [793, 578] width 777 height 53
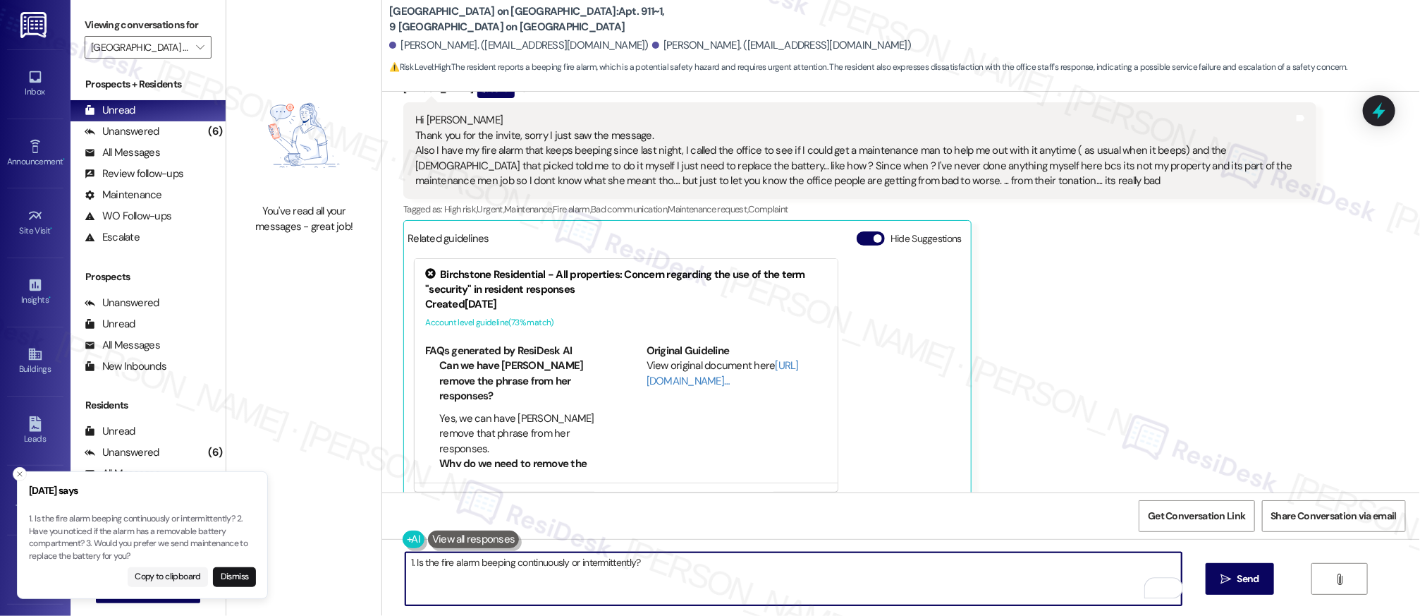
drag, startPoint x: 406, startPoint y: 558, endPoint x: 390, endPoint y: 556, distance: 16.4
click at [398, 556] on div "1. Is the fire alarm beeping continuously or intermittently?" at bounding box center [787, 578] width 778 height 54
type textarea "Is the fire alarm beeping continuously or intermittently?"
drag, startPoint x: 1213, startPoint y: 579, endPoint x: 1221, endPoint y: 584, distance: 9.2
click at [1213, 580] on button " Send" at bounding box center [1240, 579] width 68 height 32
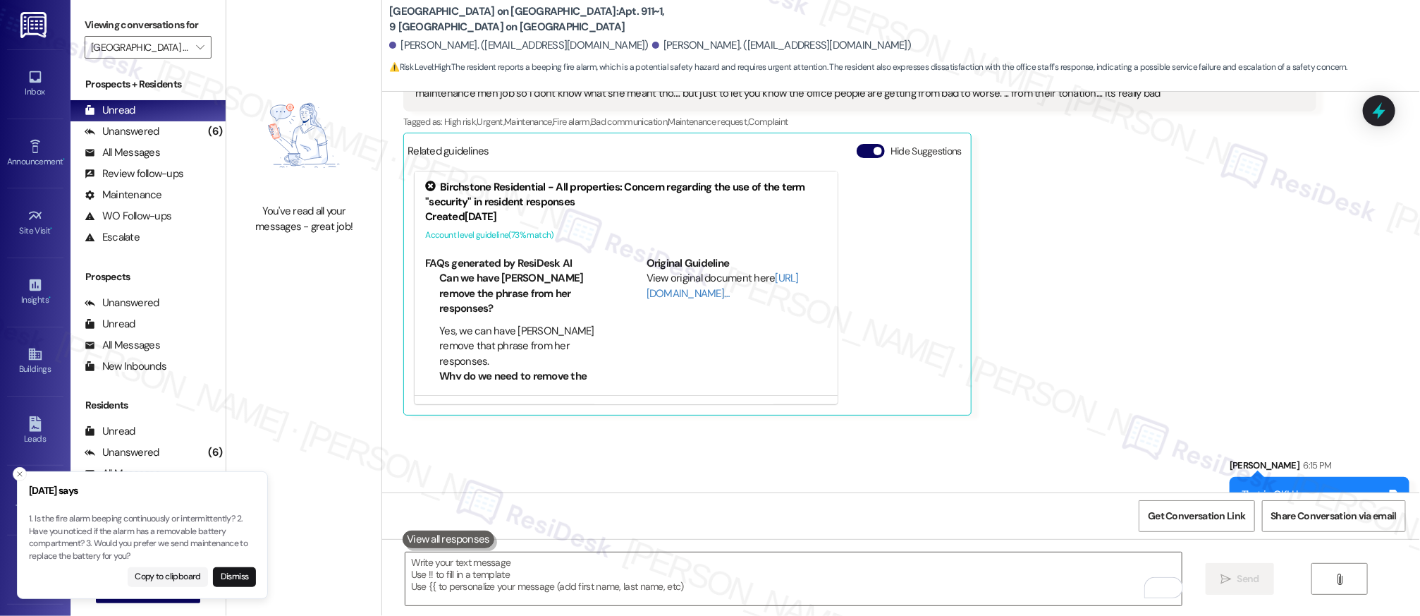
scroll to position [10794, 0]
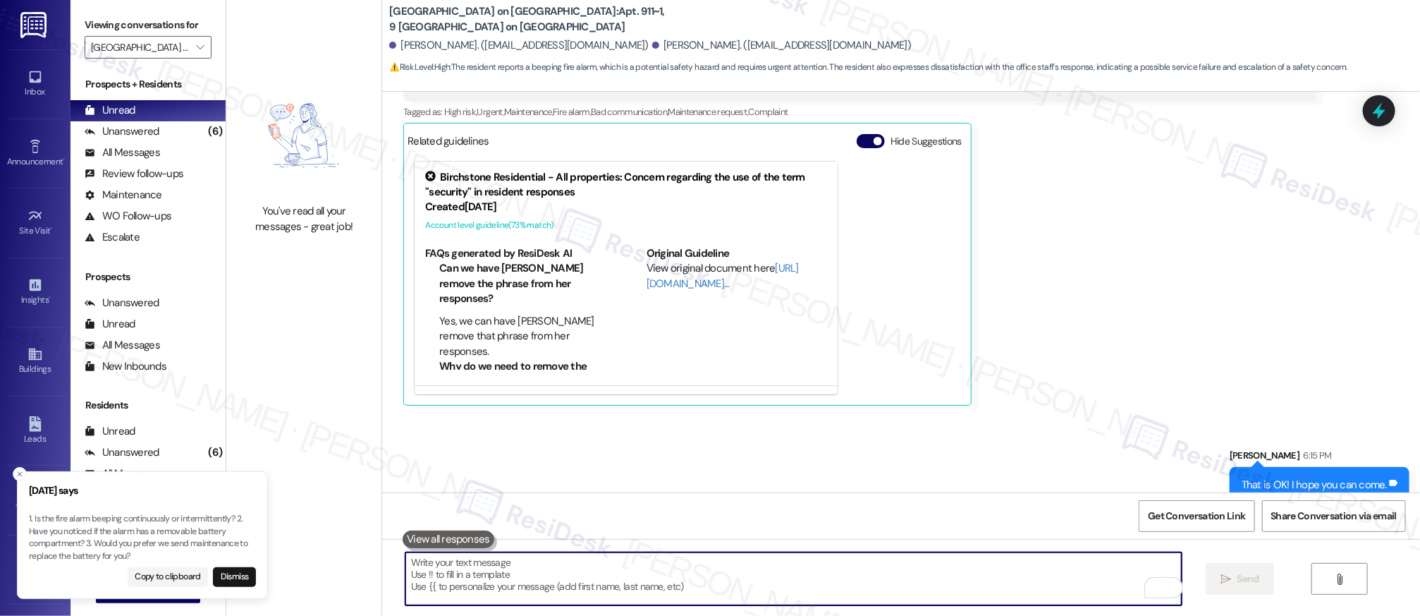
click at [678, 563] on textarea "To enrich screen reader interactions, please activate Accessibility in Grammarl…" at bounding box center [793, 578] width 777 height 53
paste textarea "1. Is the fire alarm beeping continuously or intermittently? 2. Have you notice…"
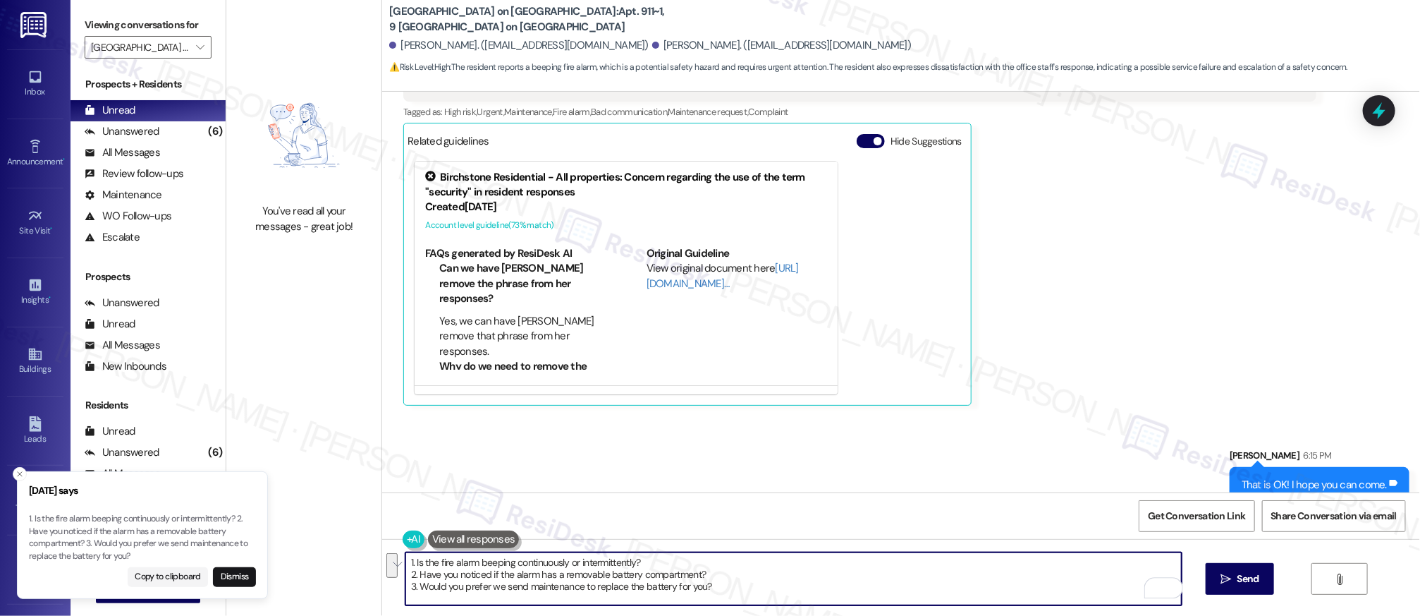
drag, startPoint x: 405, startPoint y: 575, endPoint x: 429, endPoint y: 562, distance: 27.1
click at [396, 557] on div "1. Is the fire alarm beeping continuously or intermittently? 2. Have you notice…" at bounding box center [901, 592] width 1038 height 106
click at [730, 562] on textarea "Have you noticed if the alarm has a removable battery compartment? 3. Would you…" at bounding box center [793, 578] width 777 height 53
drag, startPoint x: 730, startPoint y: 562, endPoint x: 738, endPoint y: 587, distance: 25.9
click at [738, 587] on textarea "Have you noticed if the alarm has a removable battery compartment? 3. Would you…" at bounding box center [793, 578] width 777 height 53
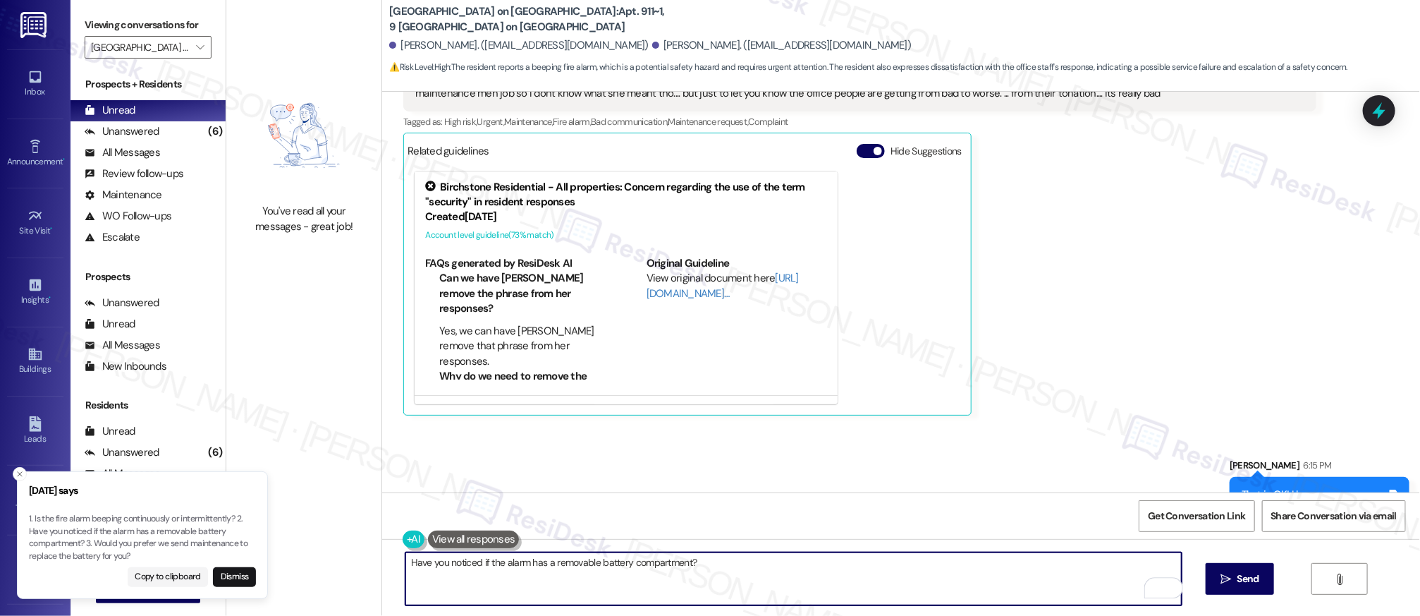
scroll to position [10572, 0]
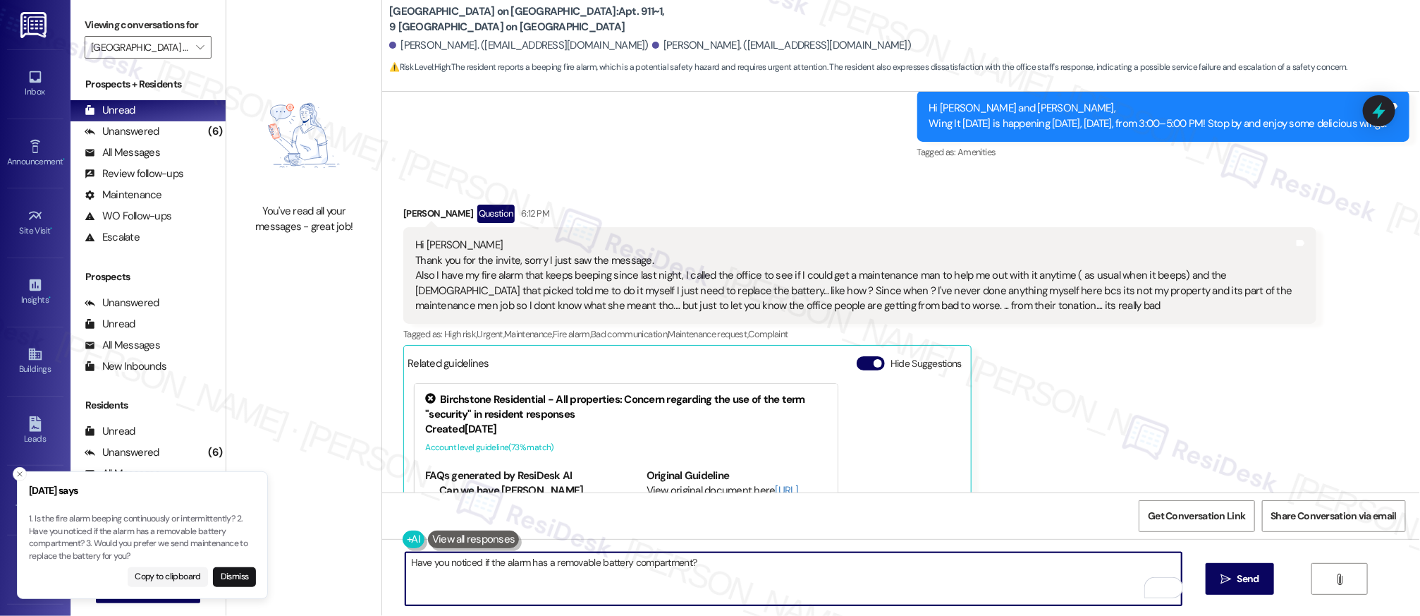
click at [641, 584] on textarea "Have you noticed if the alarm has a removable battery compartment?" at bounding box center [793, 578] width 777 height 53
paste textarea "1. Is the fire alarm beeping continuously or intermittently? 2. Have you notice…"
type textarea "Have you noticed if the alarm has a removable battery compartment?"
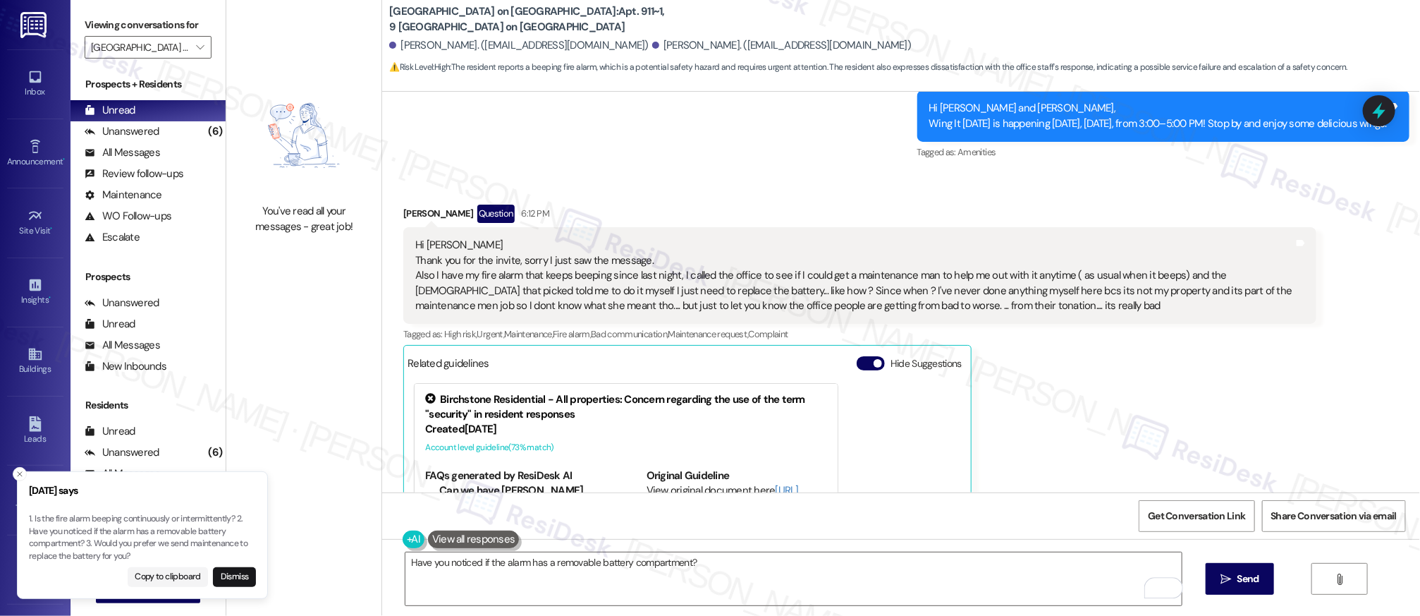
click at [1246, 599] on div "Have you noticed if the alarm has a removable battery compartment?  Send " at bounding box center [901, 592] width 1038 height 106
click at [1242, 586] on span "Send" at bounding box center [1248, 578] width 22 height 15
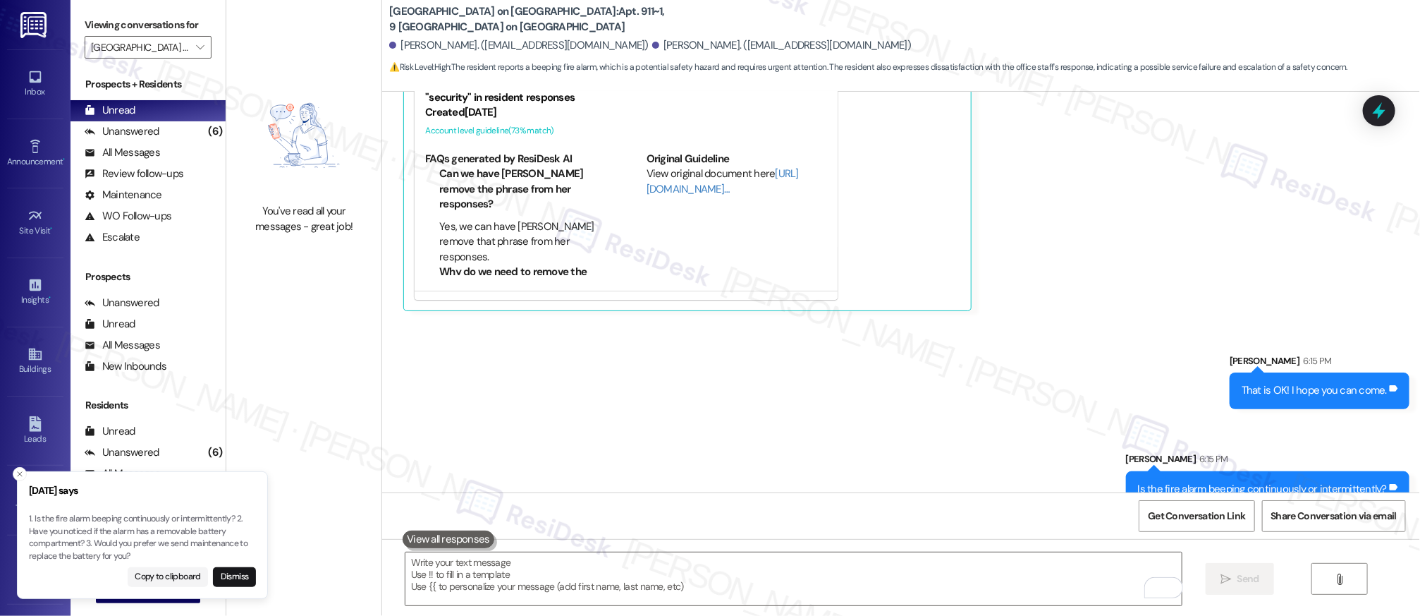
scroll to position [10892, 0]
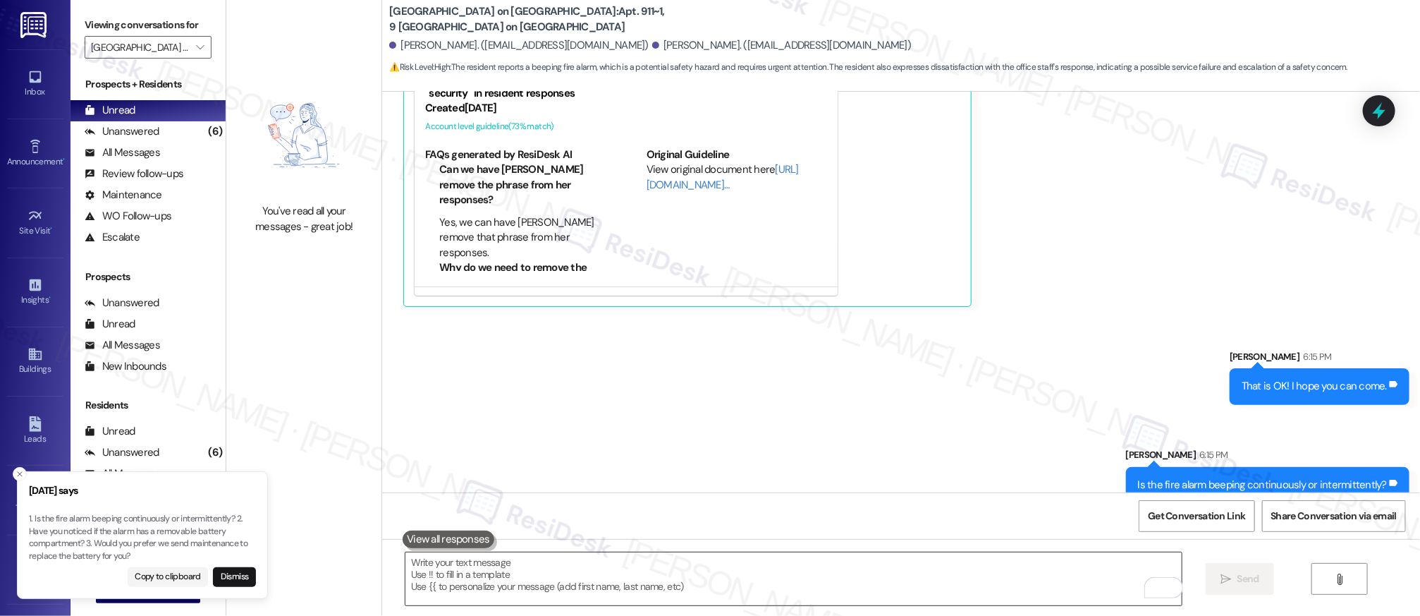
click at [832, 558] on textarea "To enrich screen reader interactions, please activate Accessibility in Grammarl…" at bounding box center [793, 578] width 777 height 53
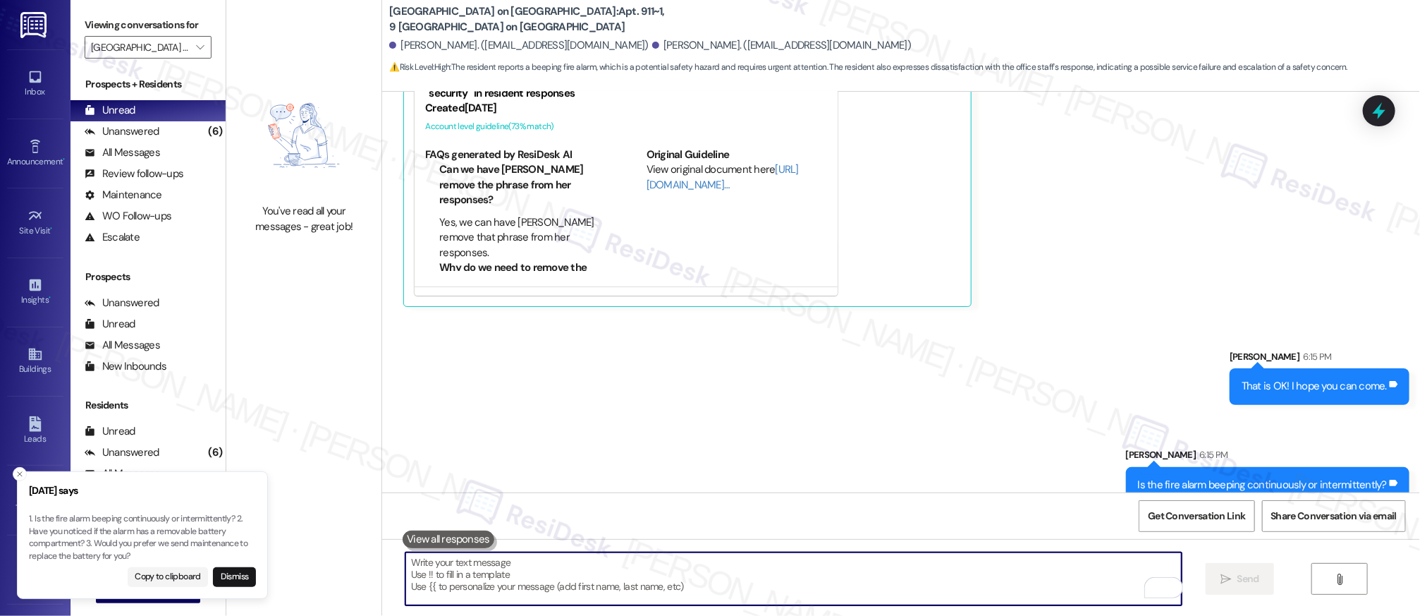
click at [838, 561] on textarea "To enrich screen reader interactions, please activate Accessibility in Grammarl…" at bounding box center [793, 578] width 777 height 53
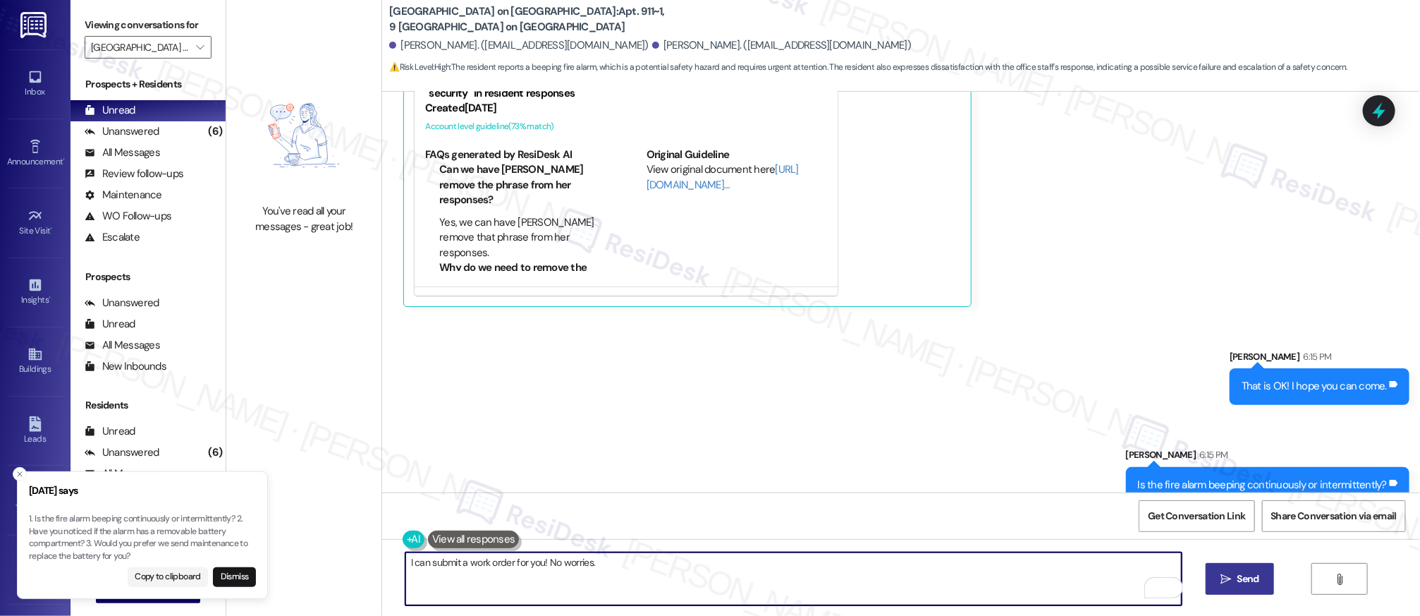
type textarea "I can submit a work order for you! No worries."
click at [1224, 578] on icon "" at bounding box center [1226, 578] width 11 height 11
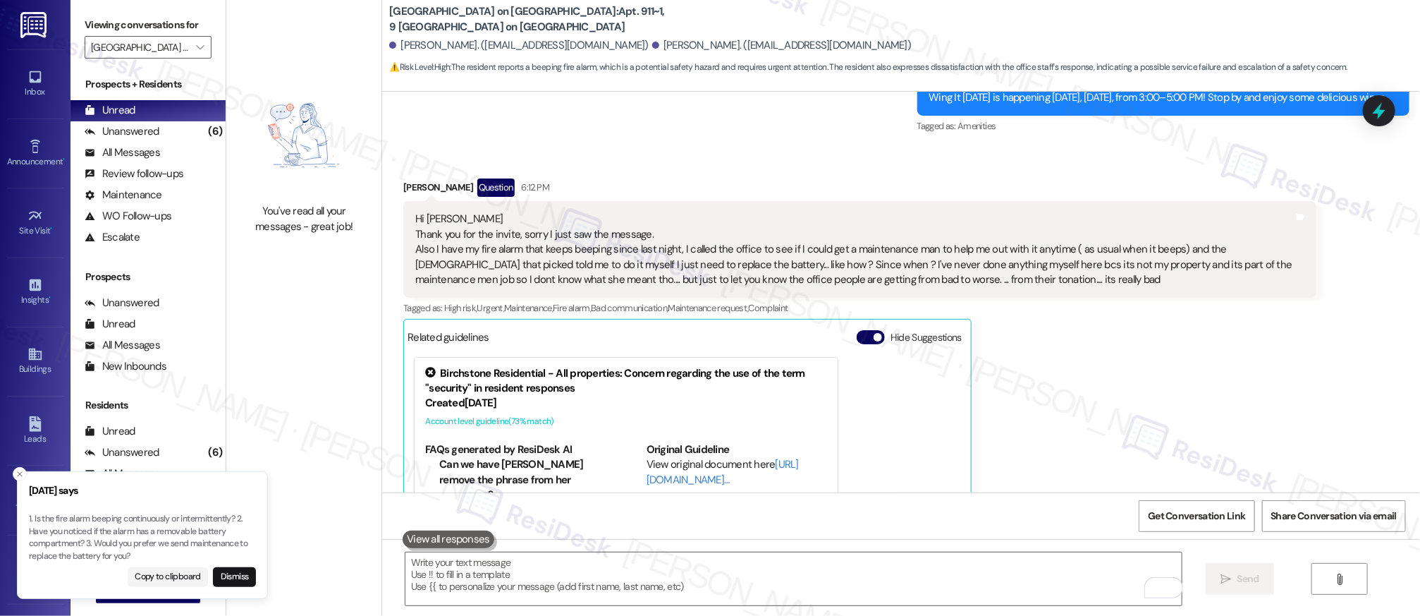
scroll to position [10990, 0]
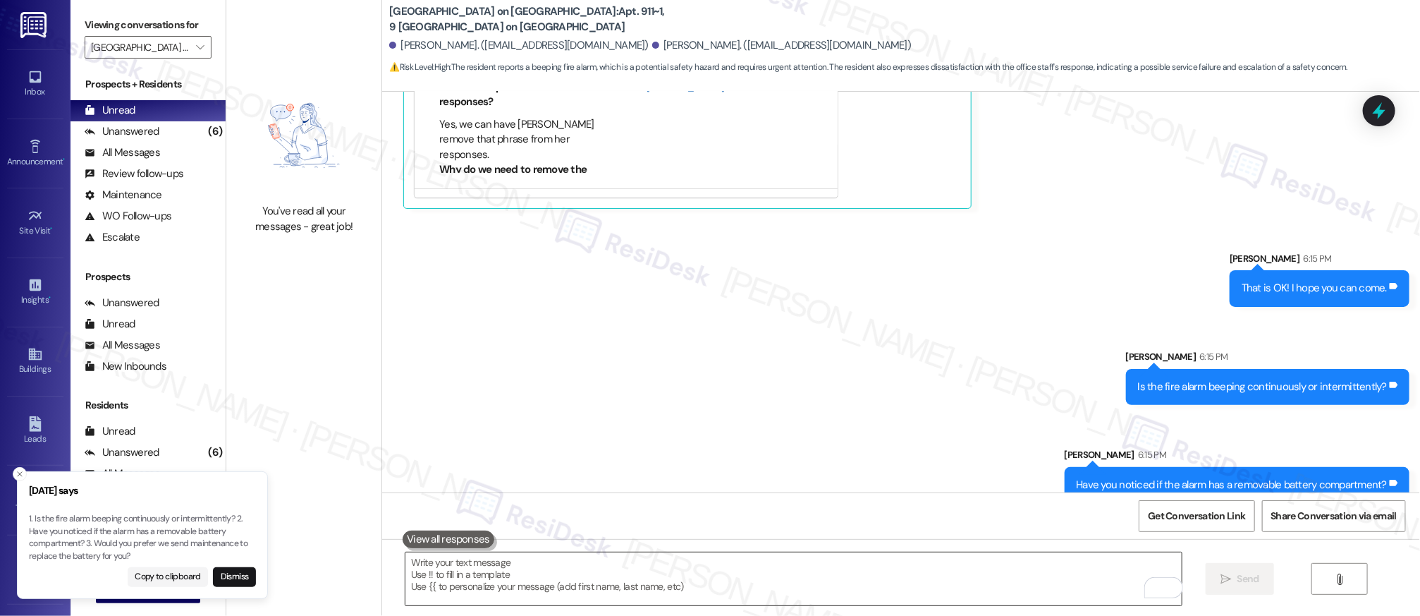
click at [830, 554] on textarea "To enrich screen reader interactions, please activate Accessibility in Grammarl…" at bounding box center [793, 578] width 777 height 53
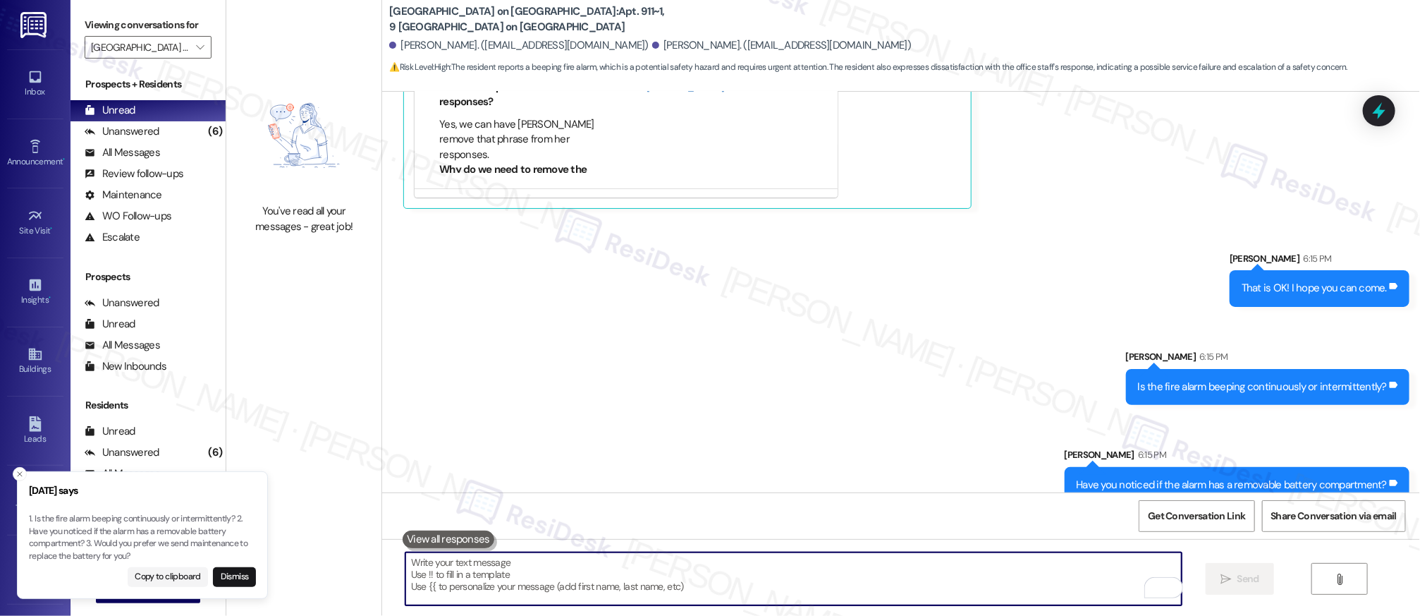
click at [830, 554] on textarea "To enrich screen reader interactions, please activate Accessibility in Grammarl…" at bounding box center [793, 578] width 777 height 53
click at [835, 564] on textarea "To enrich screen reader interactions, please activate Accessibility in Grammarl…" at bounding box center [793, 578] width 777 height 53
click at [836, 565] on textarea "To enrich screen reader interactions, please activate Accessibility in Grammarl…" at bounding box center [793, 578] width 777 height 53
click at [838, 566] on textarea "To enrich screen reader interactions, please activate Accessibility in Grammarl…" at bounding box center [793, 578] width 777 height 53
click at [835, 570] on textarea "To enrich screen reader interactions, please activate Accessibility in Grammarl…" at bounding box center [793, 578] width 777 height 53
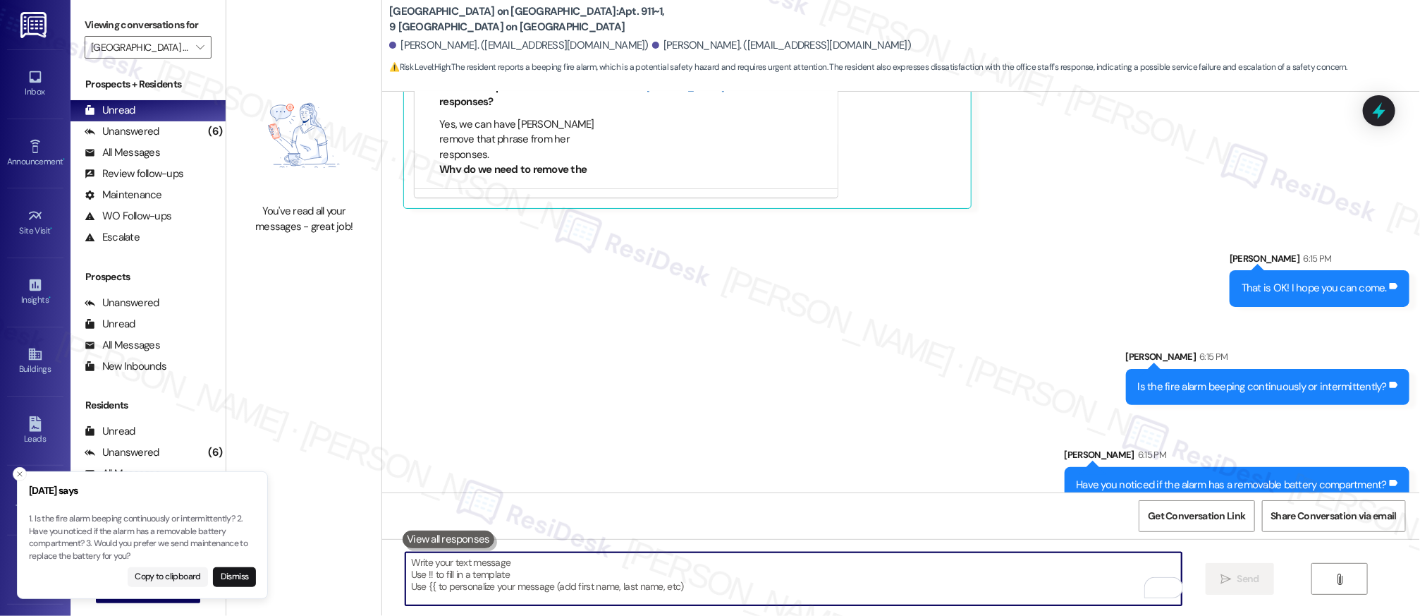
click at [835, 570] on textarea "To enrich screen reader interactions, please activate Accessibility in Grammarl…" at bounding box center [793, 578] width 777 height 53
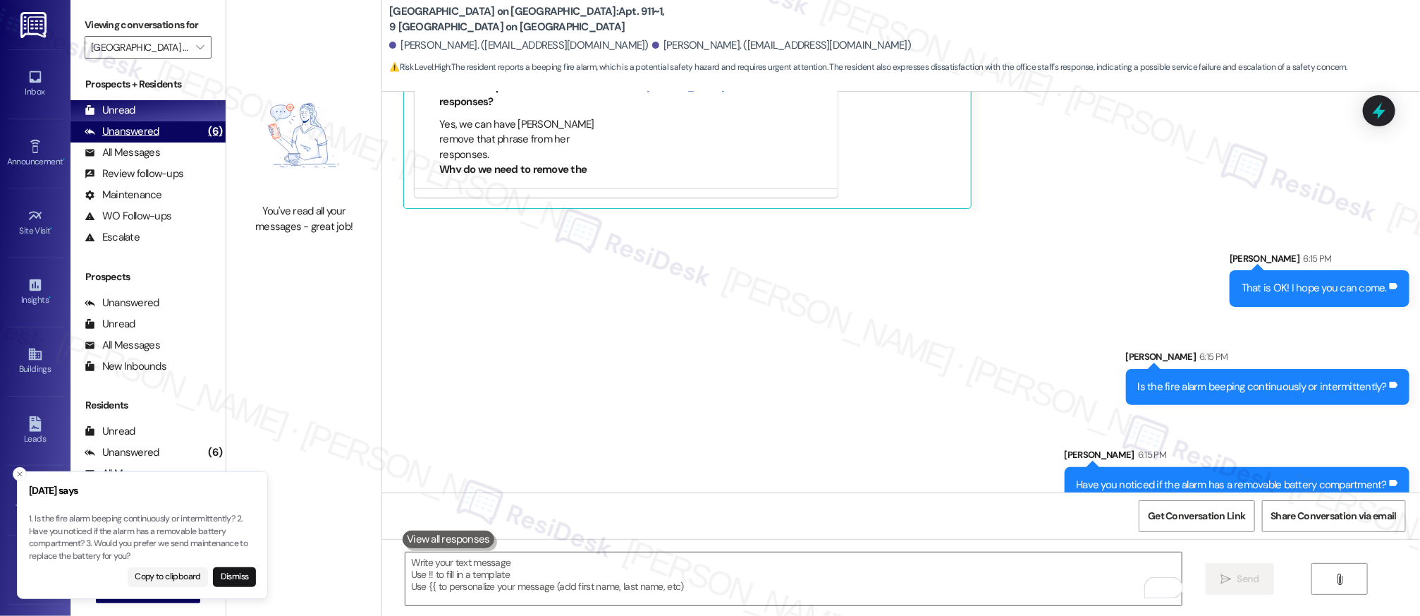
click at [204, 123] on div "(6)" at bounding box center [214, 132] width 21 height 22
click at [204, 121] on div "(6)" at bounding box center [214, 132] width 21 height 22
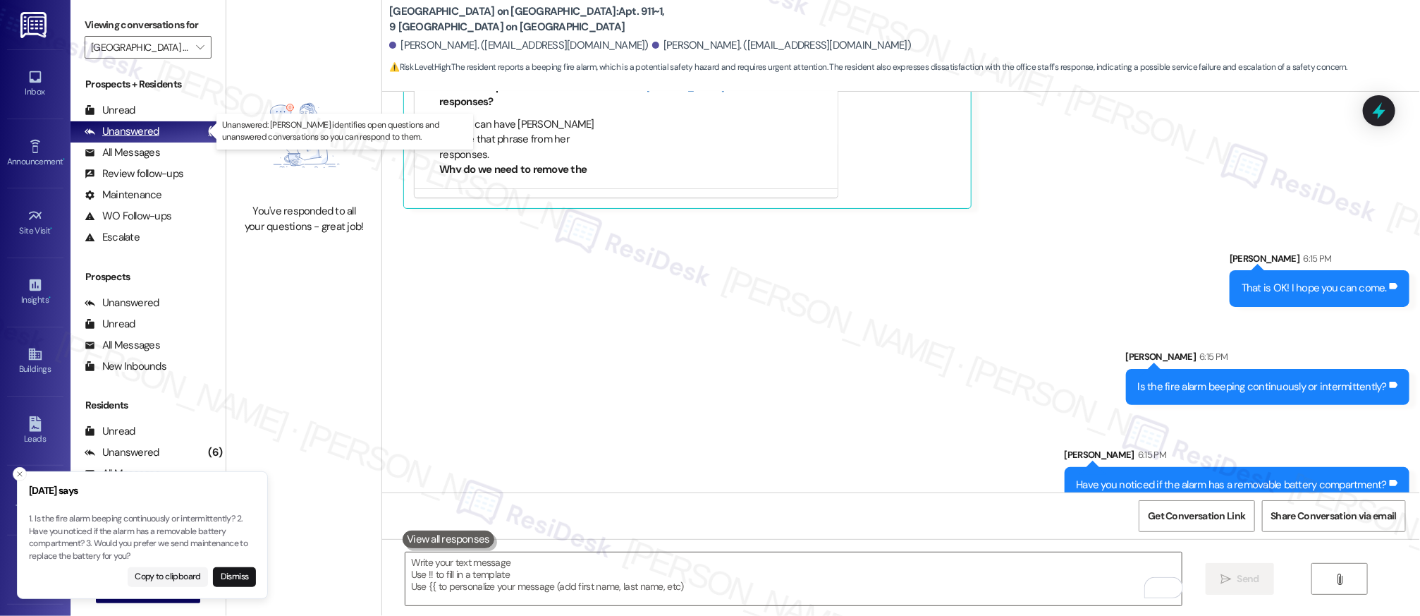
click at [204, 125] on div "(6)" at bounding box center [214, 132] width 21 height 22
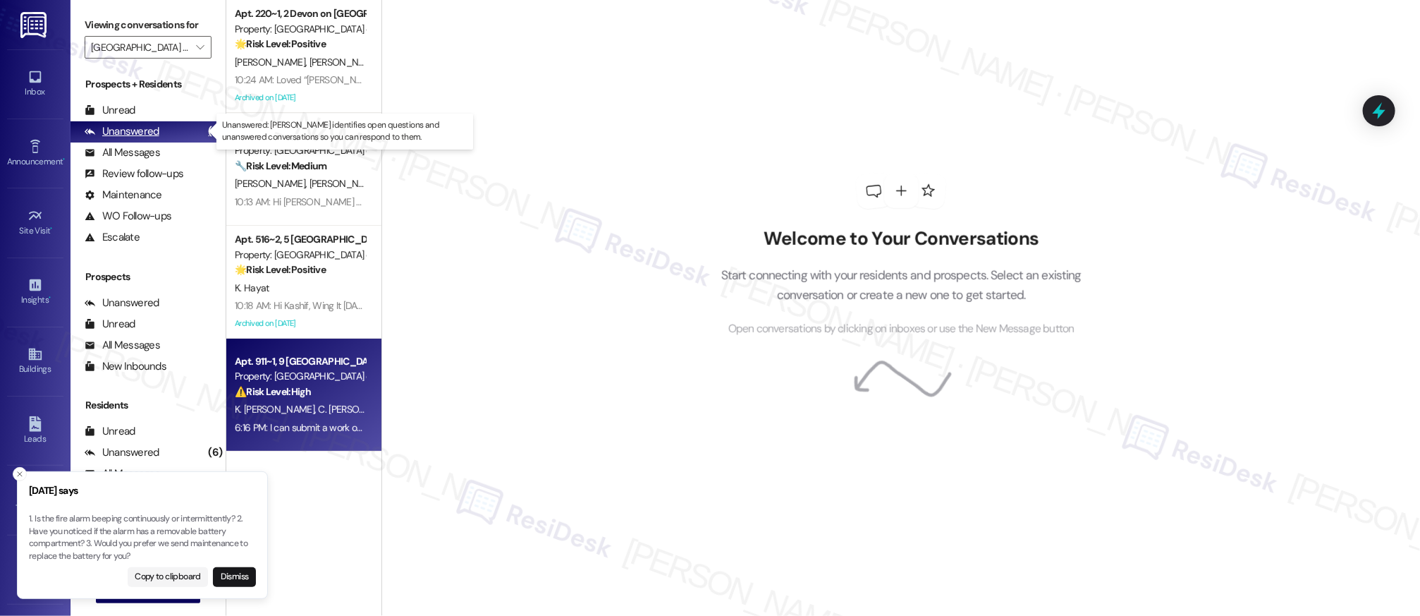
click at [204, 125] on div "(6)" at bounding box center [214, 132] width 21 height 22
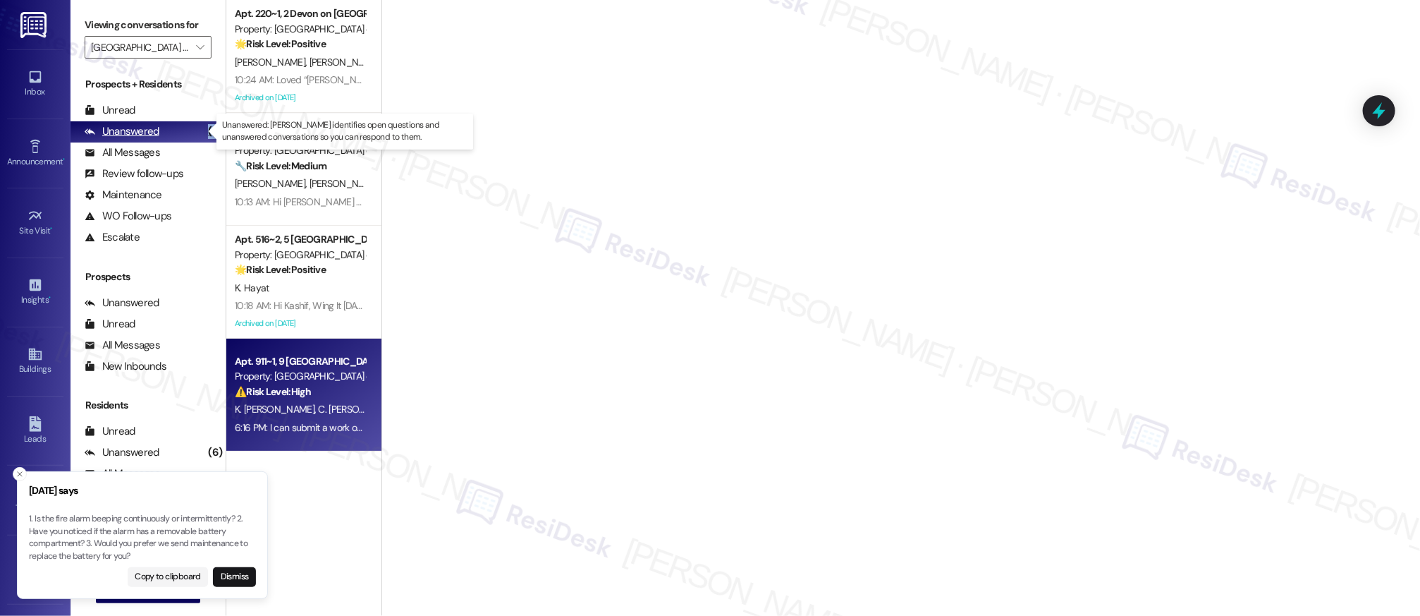
click at [204, 125] on div "(6)" at bounding box center [214, 132] width 21 height 22
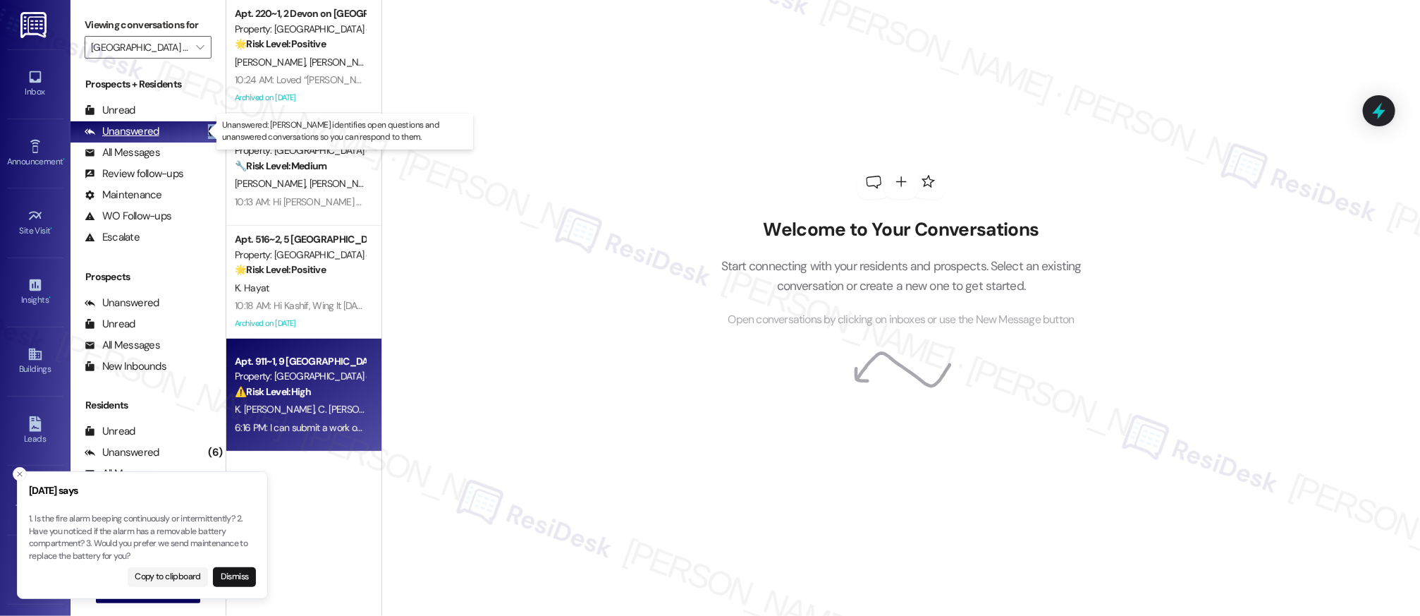
click at [204, 125] on div "(6)" at bounding box center [214, 132] width 21 height 22
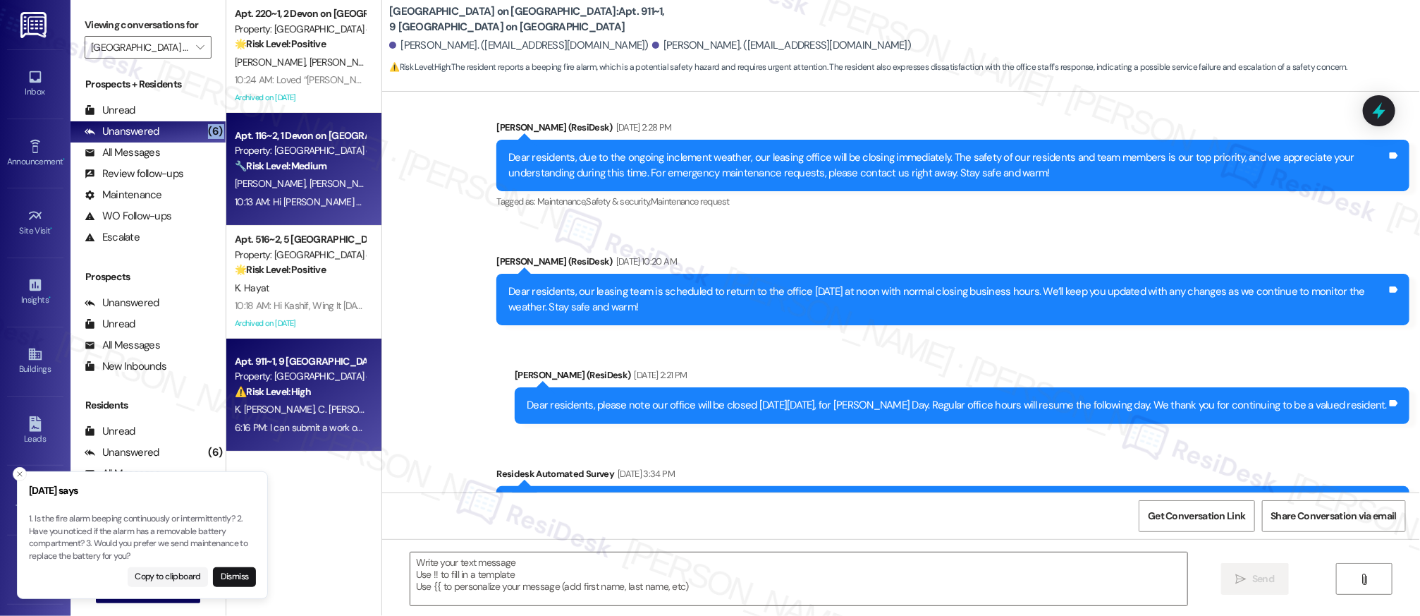
type textarea "Fetching suggested responses. Please feel free to read through the conversation…"
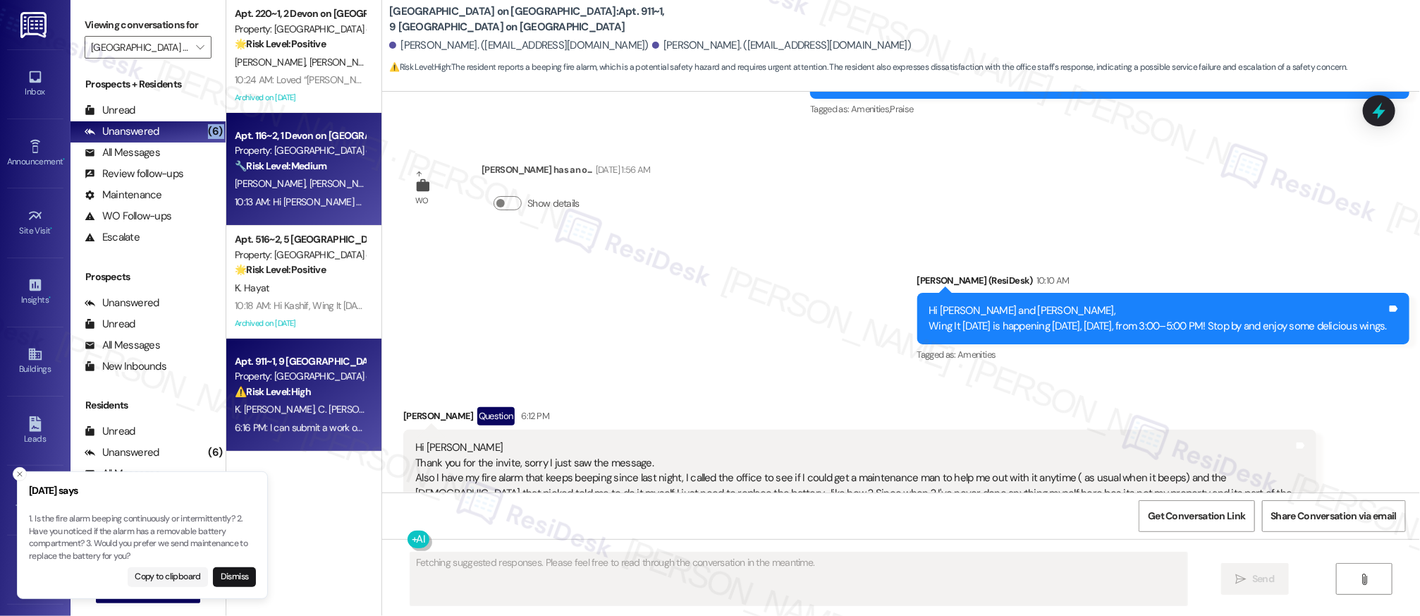
scroll to position [10598, 0]
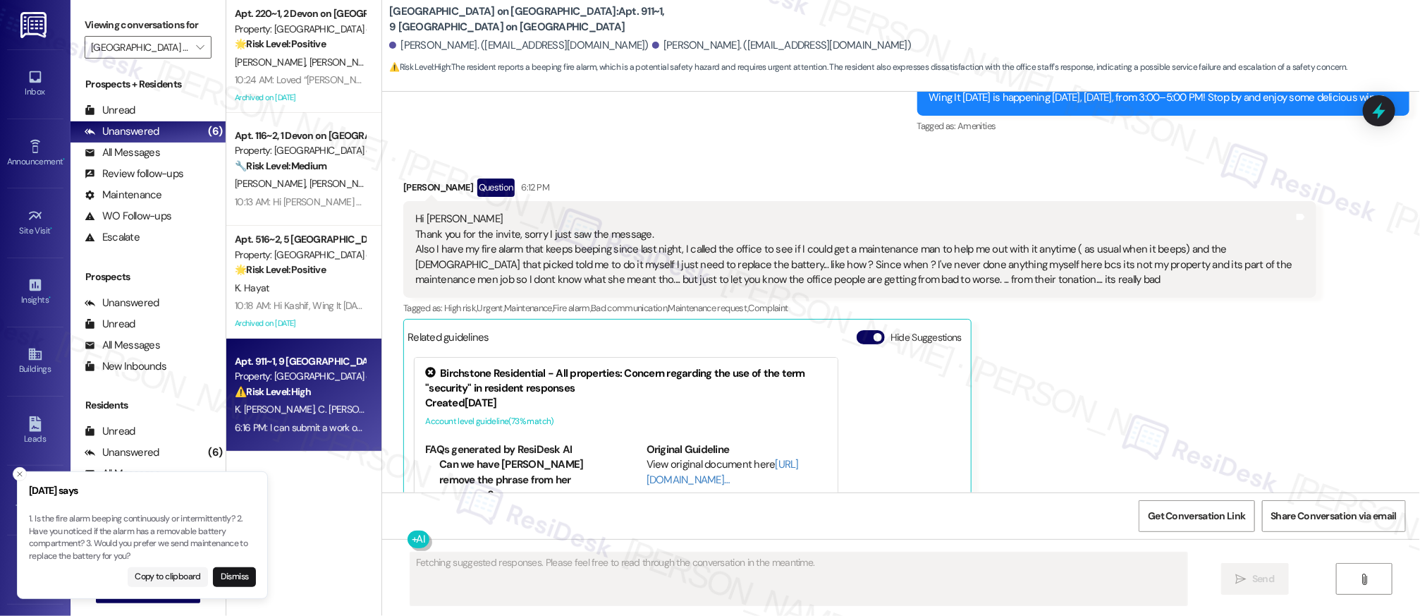
click at [288, 165] on strong "🔧 Risk Level: Medium" at bounding box center [281, 165] width 92 height 13
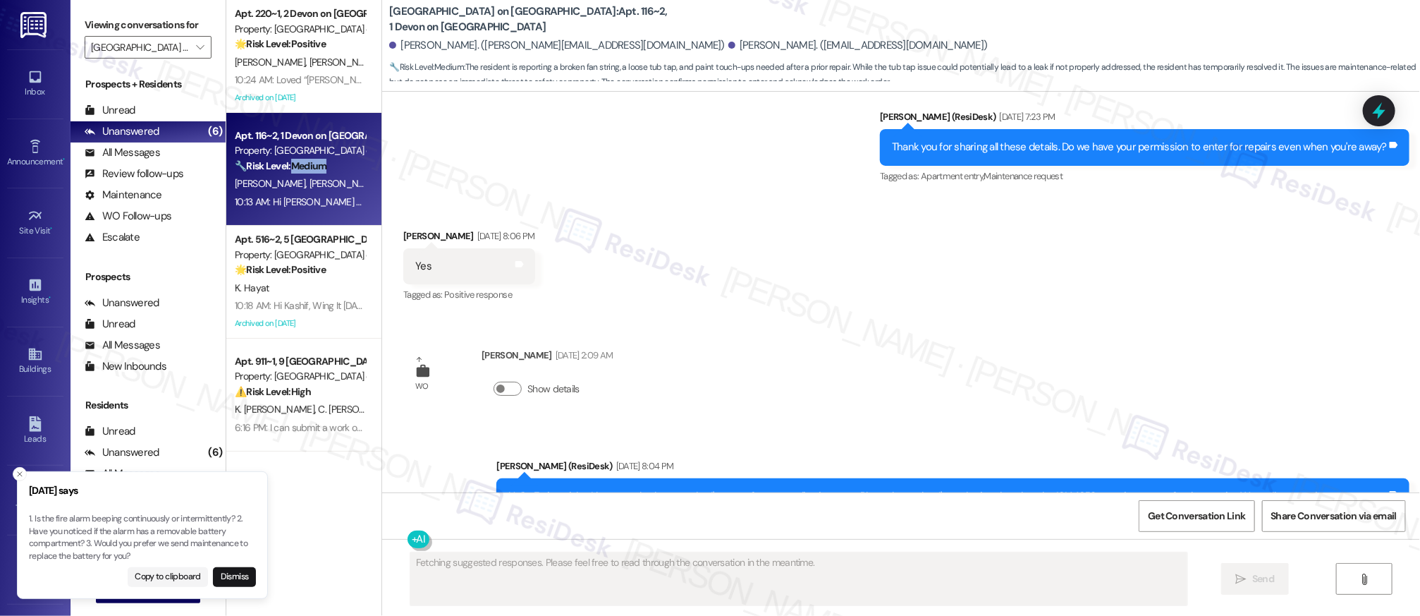
scroll to position [7659, 0]
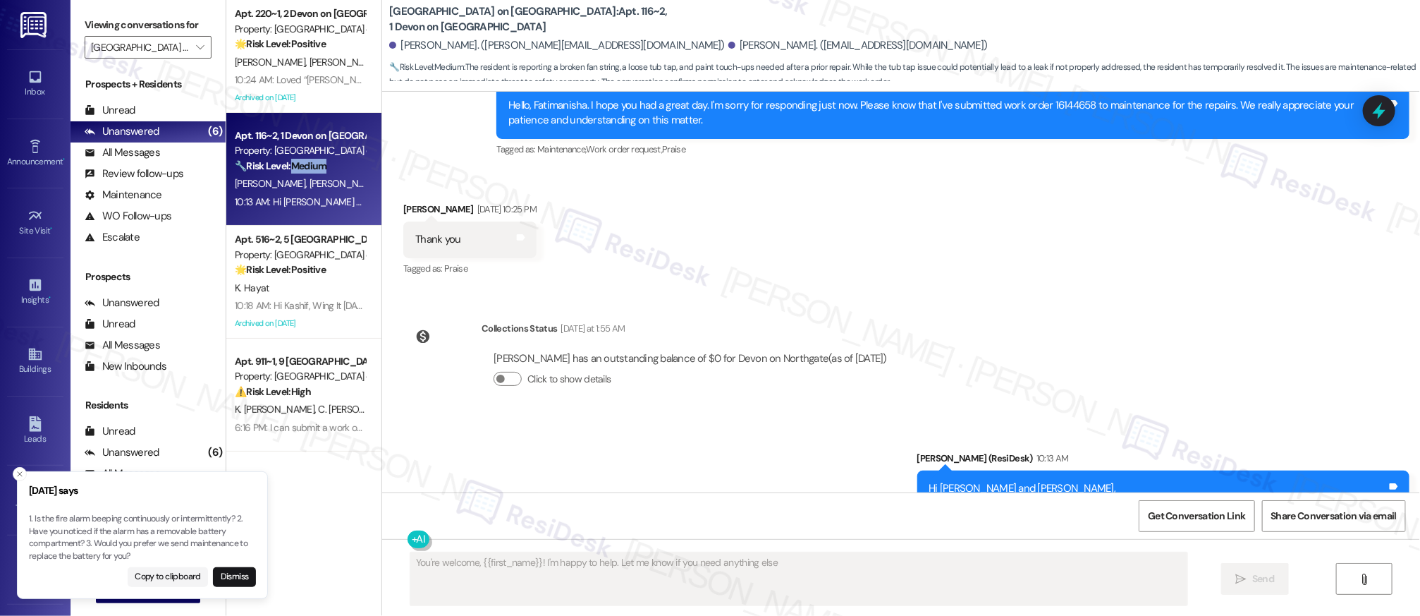
type textarea "You're welcome, {{first_name}}! I'm happy to help. Let me know if you need anyt…"
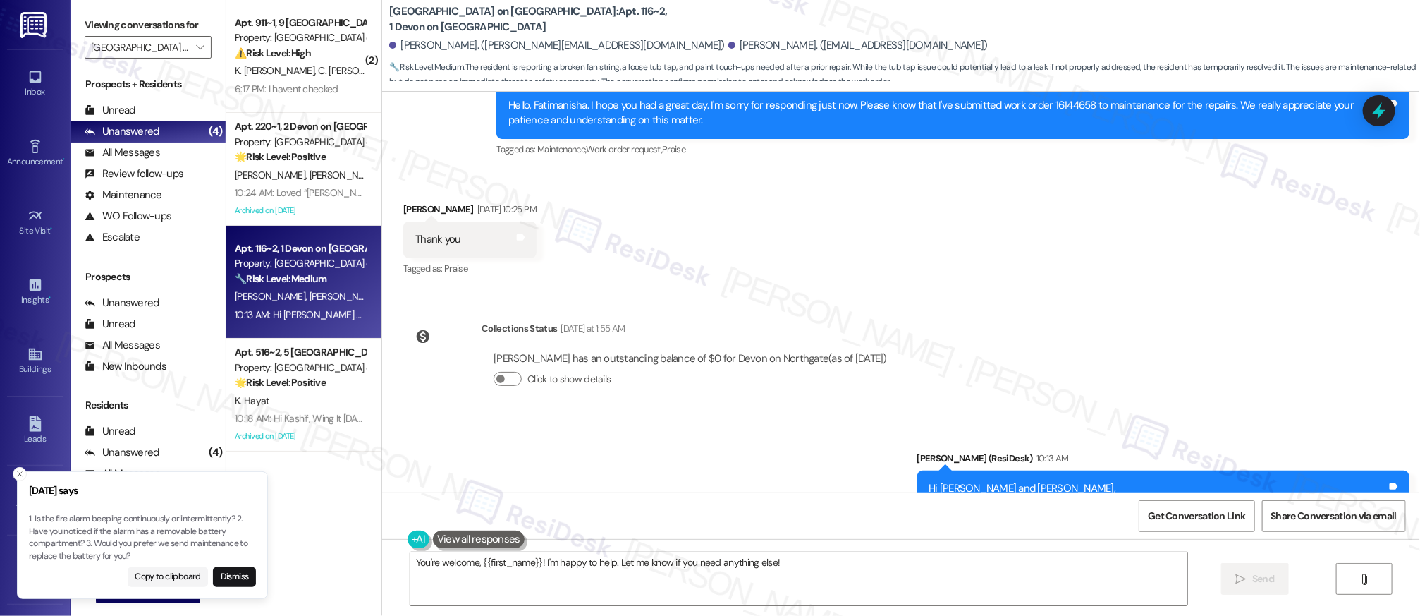
click at [713, 366] on div "Click to show details" at bounding box center [690, 381] width 393 height 31
click at [743, 419] on div "Announcement, sent via SMS Sarah (ResiDesk) 10:13 AM Hi Hidayathullah and Fatim…" at bounding box center [901, 486] width 1038 height 134
click at [745, 419] on div "Announcement, sent via SMS Sarah (ResiDesk) 10:13 AM Hi Hidayathullah and Fatim…" at bounding box center [901, 486] width 1038 height 134
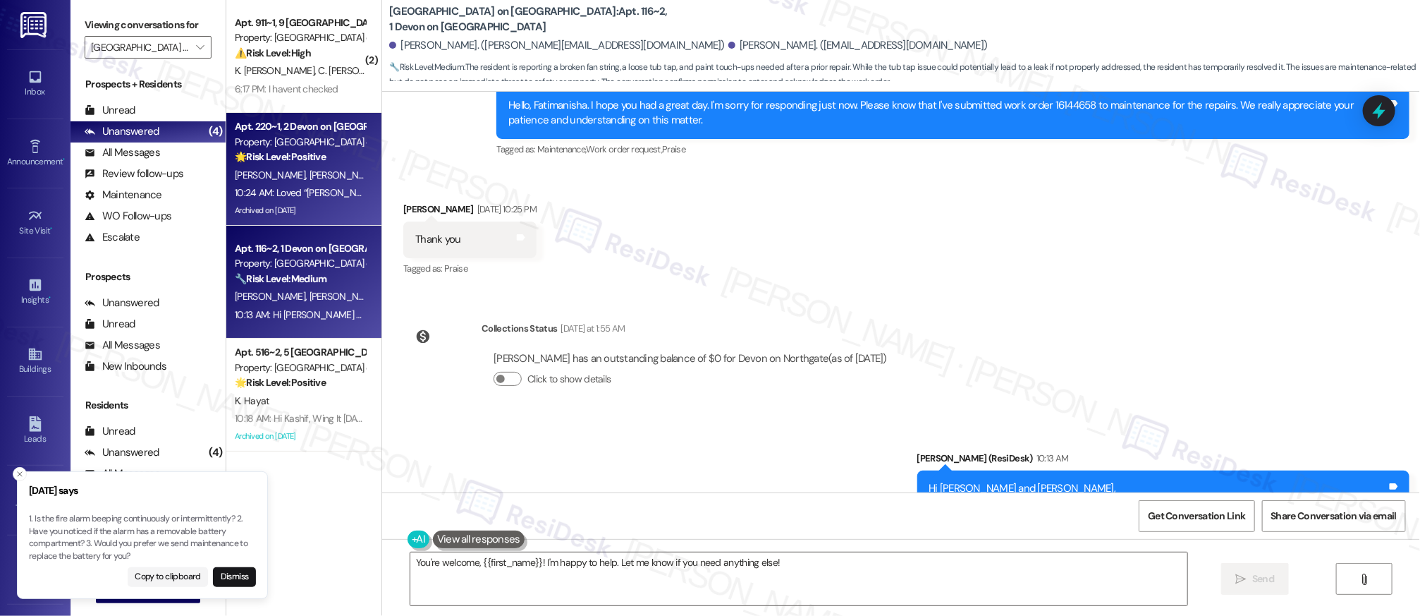
drag, startPoint x: 334, startPoint y: 259, endPoint x: 324, endPoint y: 197, distance: 63.6
click at [334, 259] on div "Property: Devon on Northgate" at bounding box center [300, 263] width 130 height 15
click at [321, 180] on div "C. Cook K. Cook" at bounding box center [299, 175] width 133 height 18
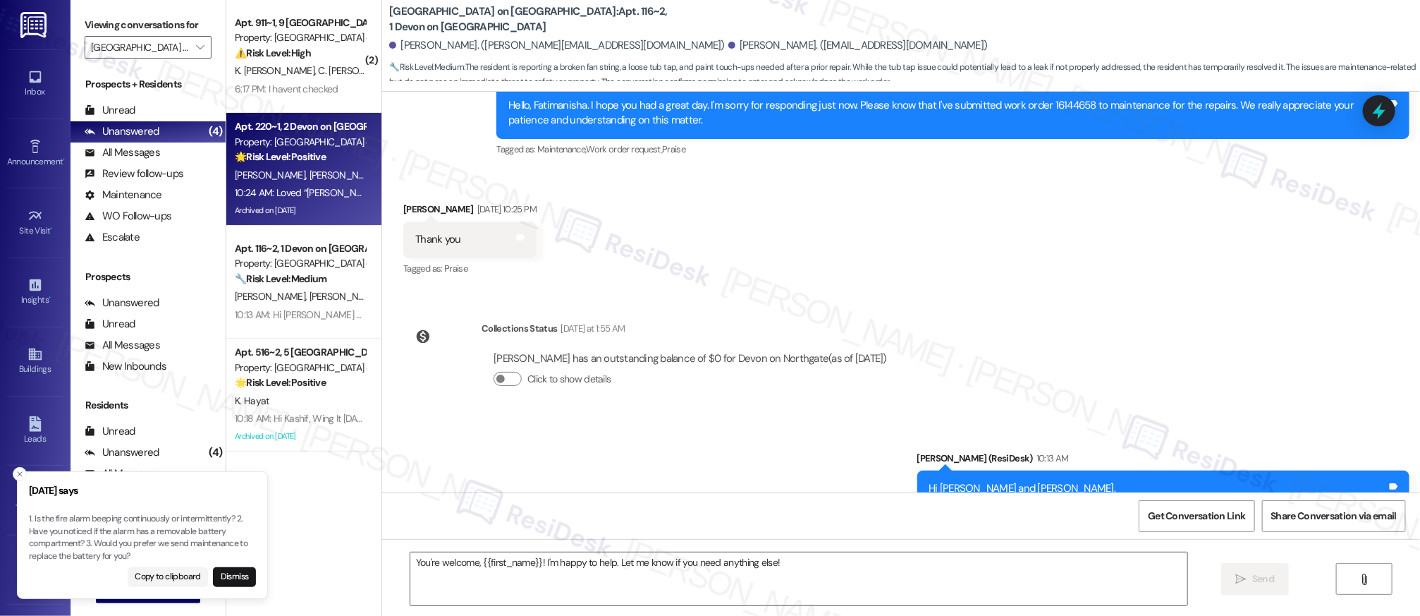
click at [321, 180] on div "C. Cook K. Cook" at bounding box center [299, 175] width 133 height 18
type textarea "Fetching suggested responses. Please feel free to read through the conversation…"
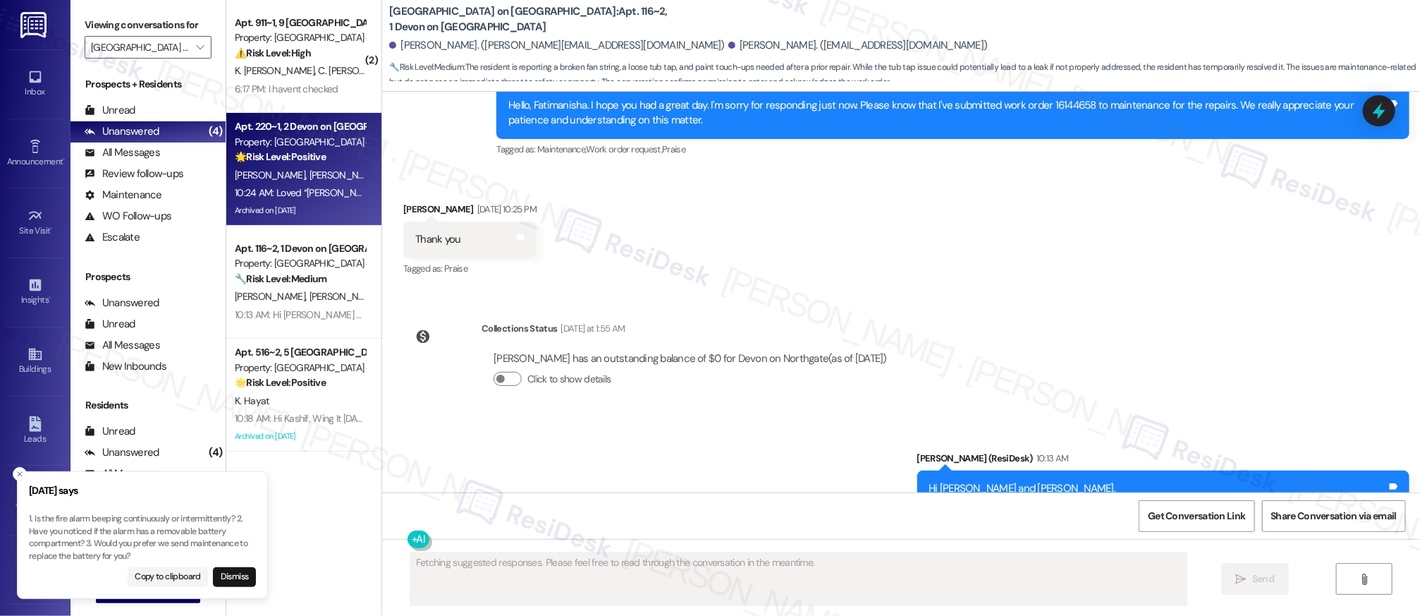
click at [320, 181] on div "C. Cook K. Cook" at bounding box center [299, 175] width 133 height 18
click at [317, 184] on div "10:24 AM: Loved “Sarah (Devon on Northgate): Hi Keisha and Cleoda, Wing It Wedn…" at bounding box center [299, 193] width 133 height 18
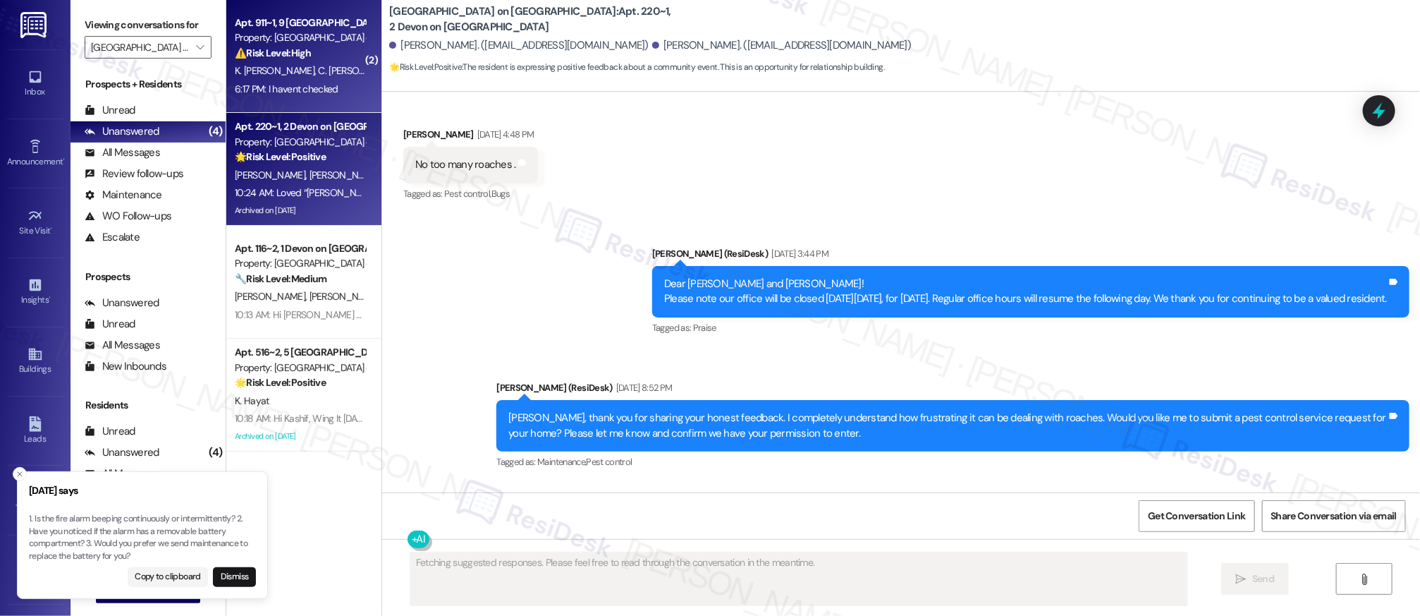
click at [319, 66] on span "C. Osei Poku" at bounding box center [359, 70] width 81 height 13
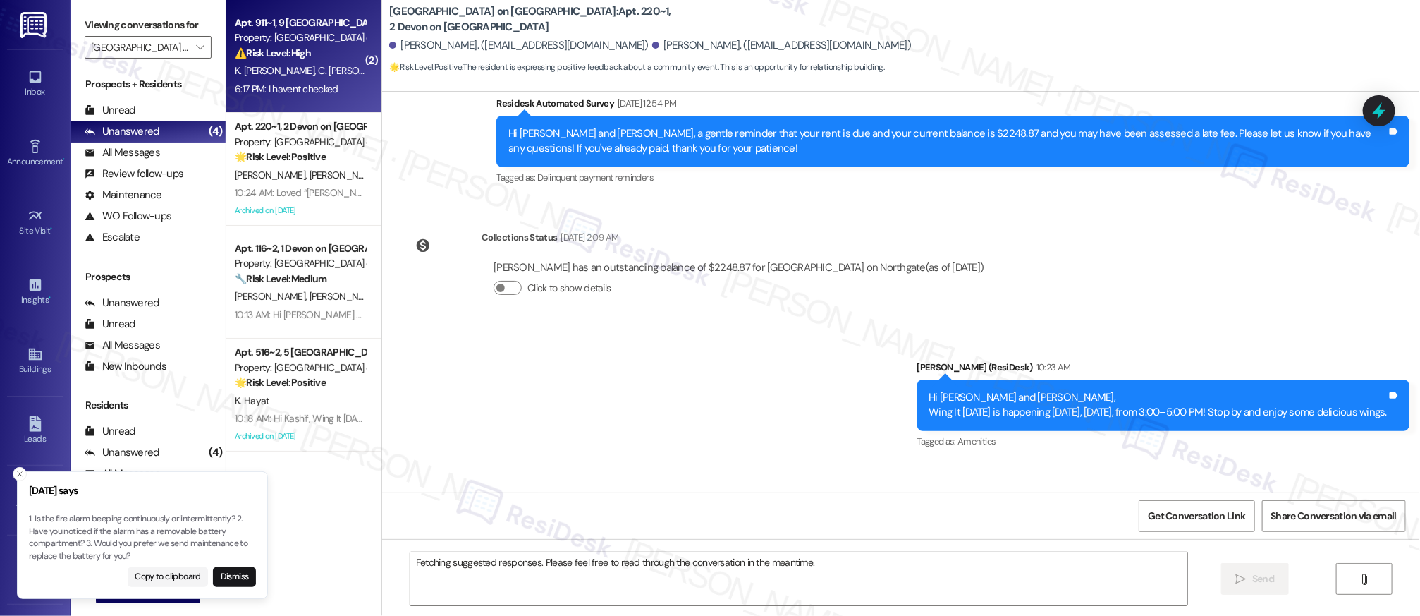
click at [319, 67] on span "C. Osei Poku" at bounding box center [359, 70] width 81 height 13
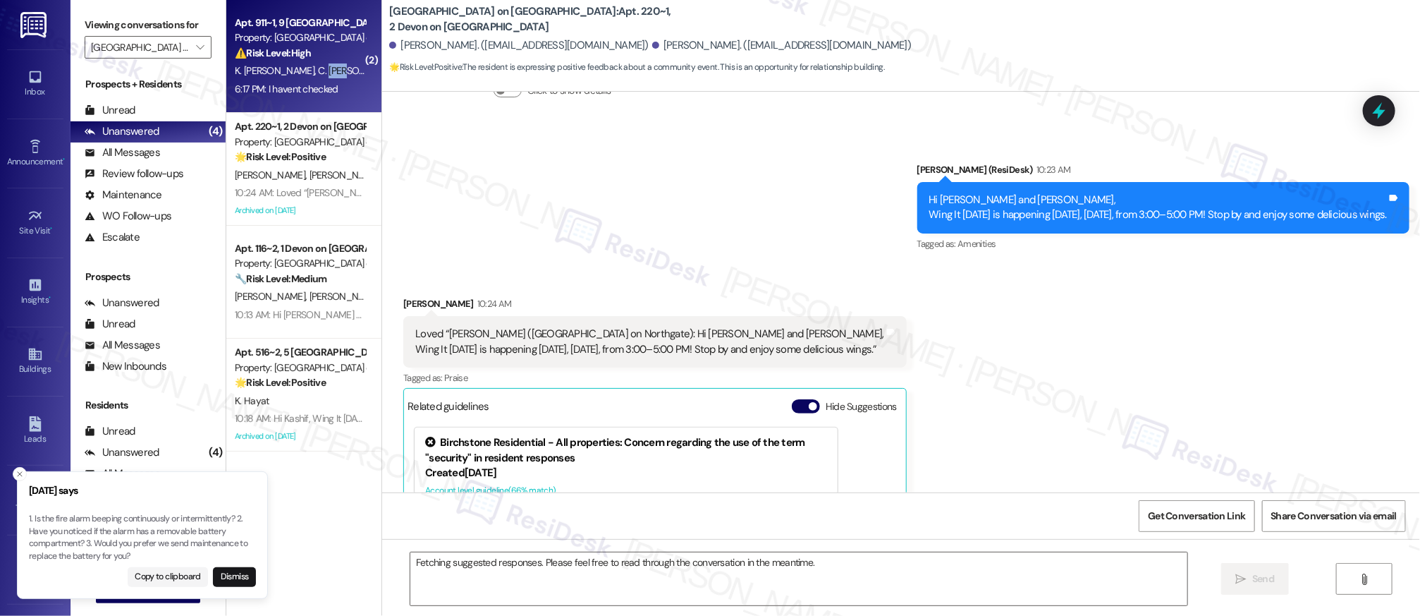
click at [319, 67] on span "C. Osei Poku" at bounding box center [359, 70] width 81 height 13
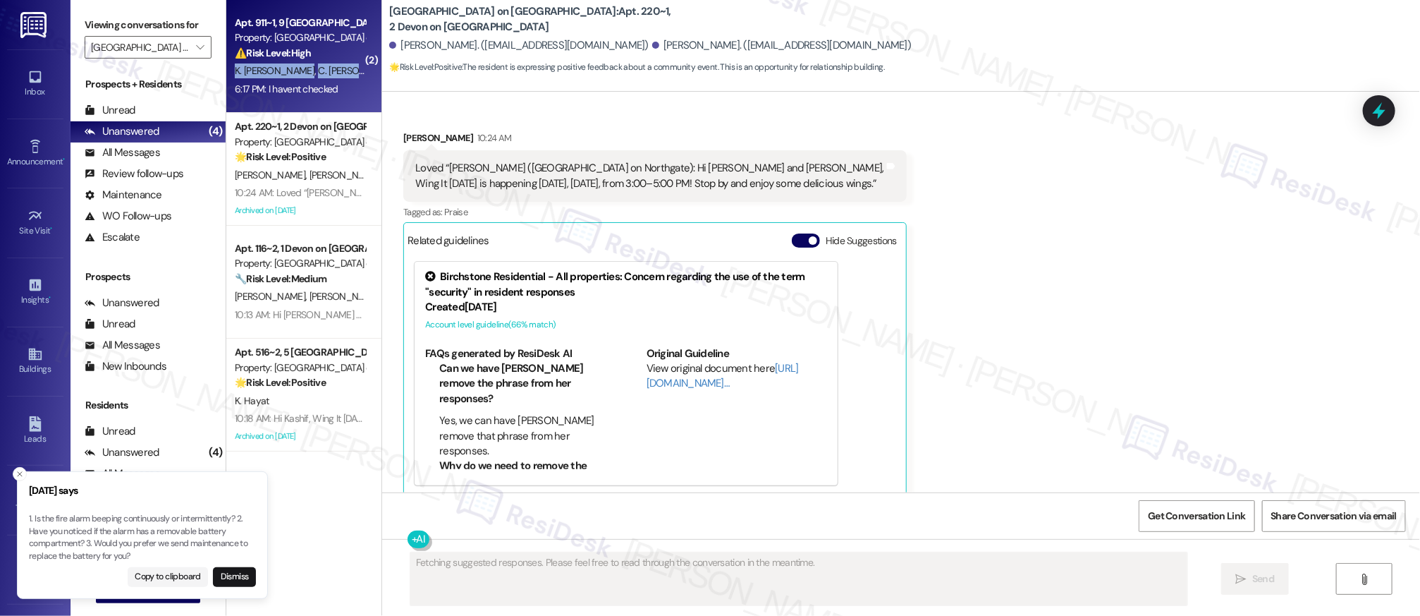
click at [319, 67] on span "C. Osei Poku" at bounding box center [359, 70] width 81 height 13
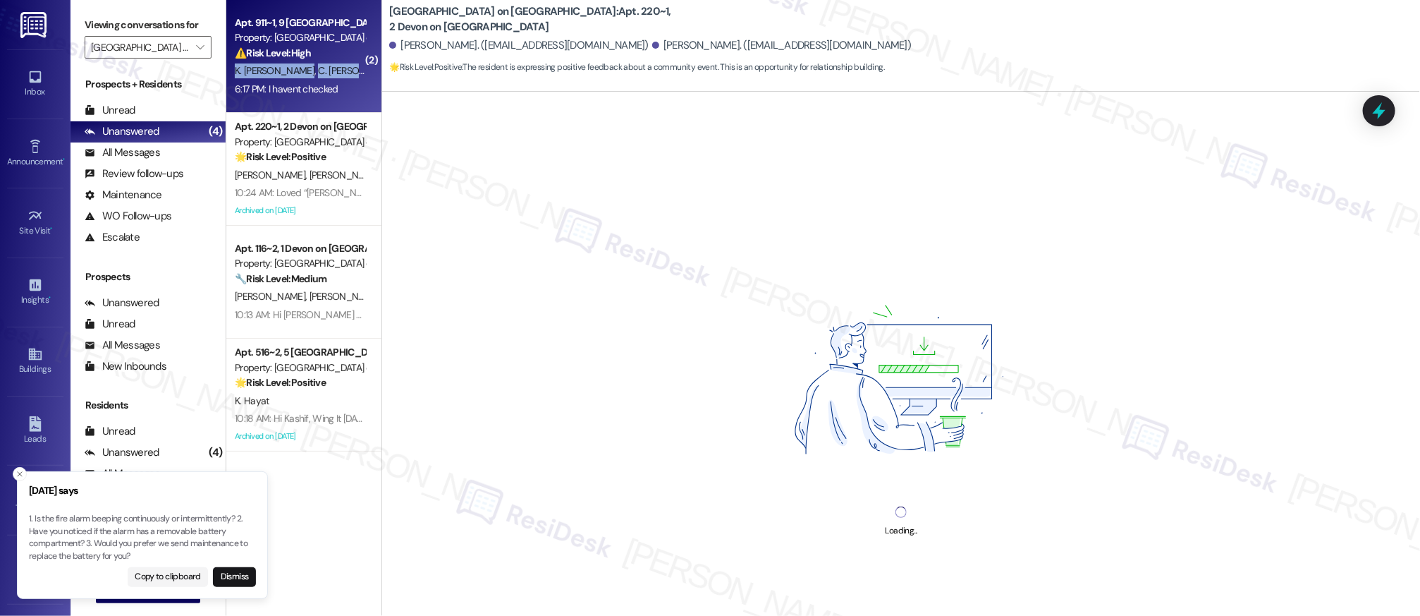
click at [319, 67] on span "C. Osei Poku" at bounding box center [359, 70] width 81 height 13
click at [319, 68] on span "C. Osei Poku" at bounding box center [359, 70] width 81 height 13
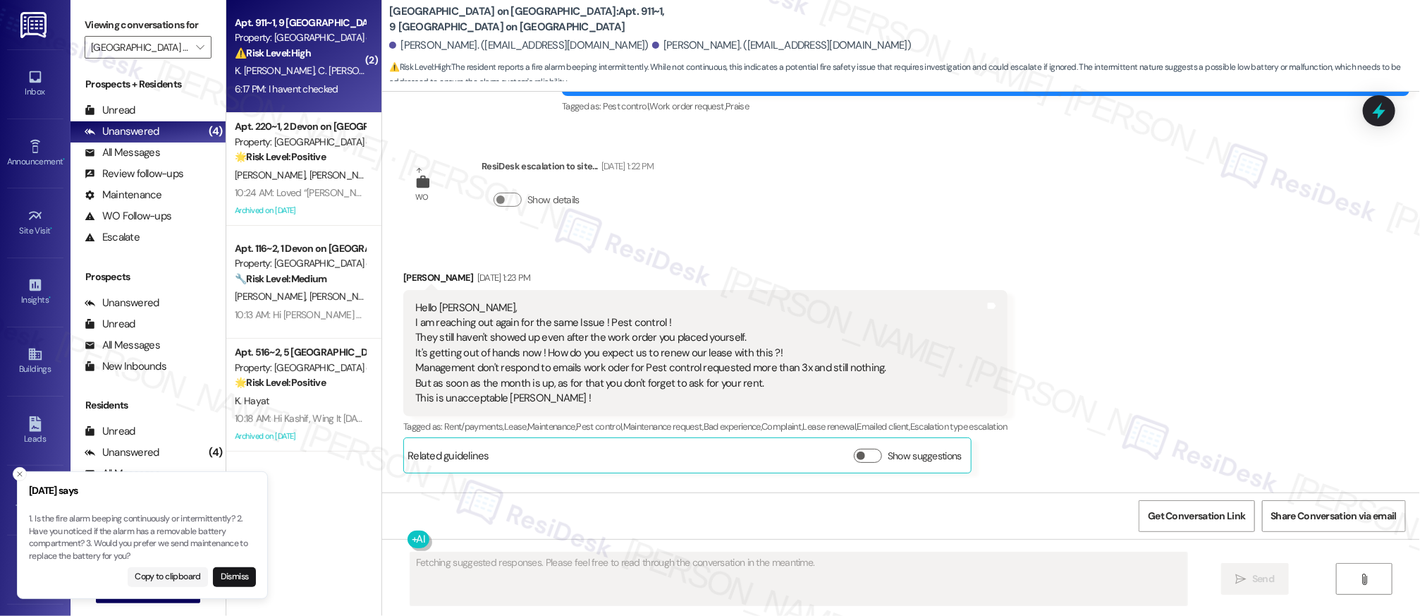
click at [319, 69] on span "C. Osei Poku" at bounding box center [359, 70] width 81 height 13
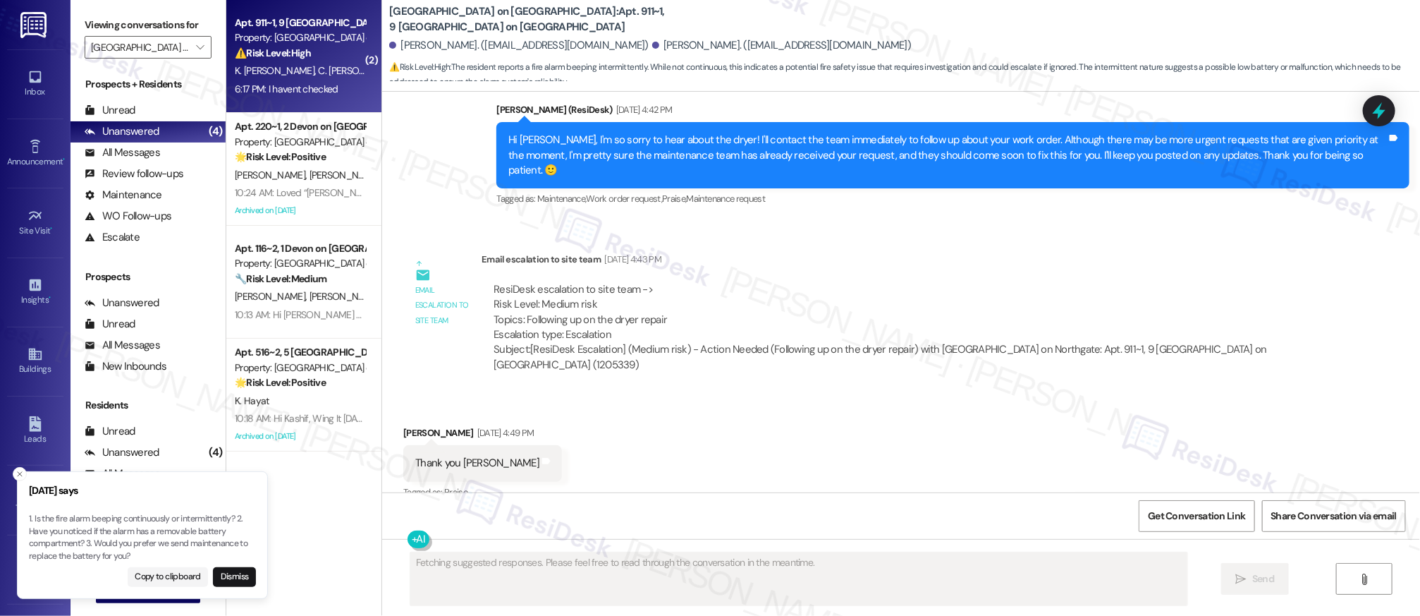
click at [319, 70] on span "C. Osei Poku" at bounding box center [359, 70] width 81 height 13
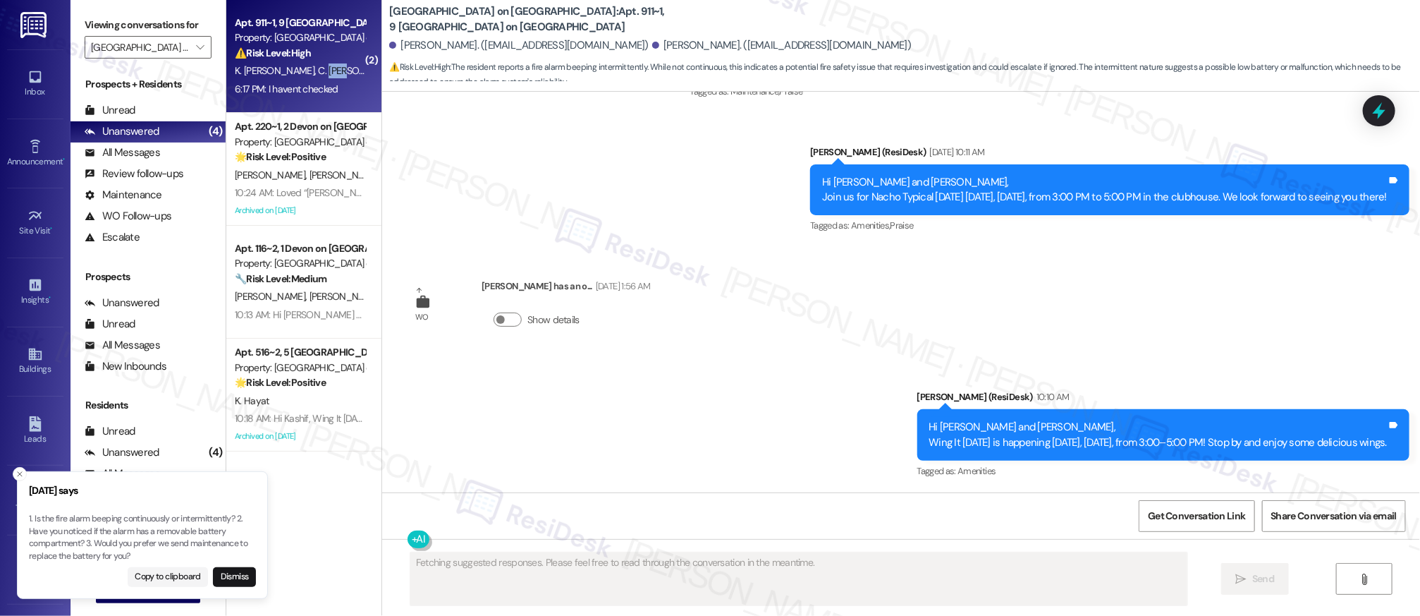
click at [319, 71] on span "C. Osei Poku" at bounding box center [359, 70] width 81 height 13
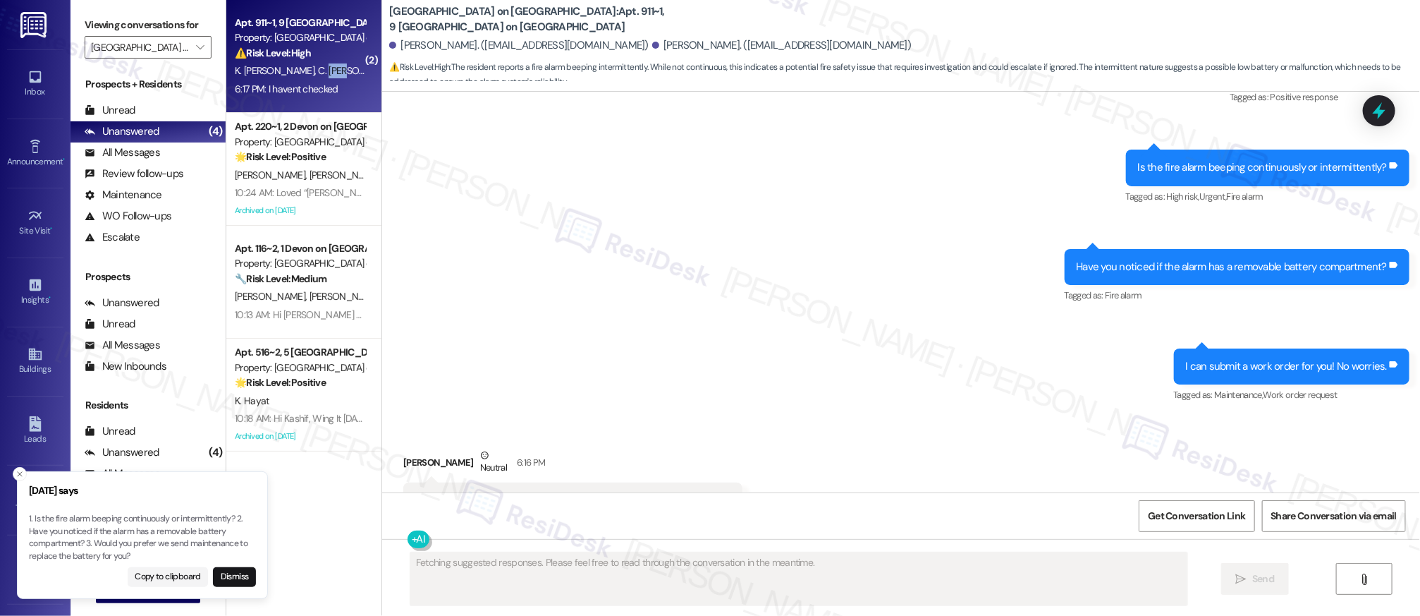
scroll to position [10980, 0]
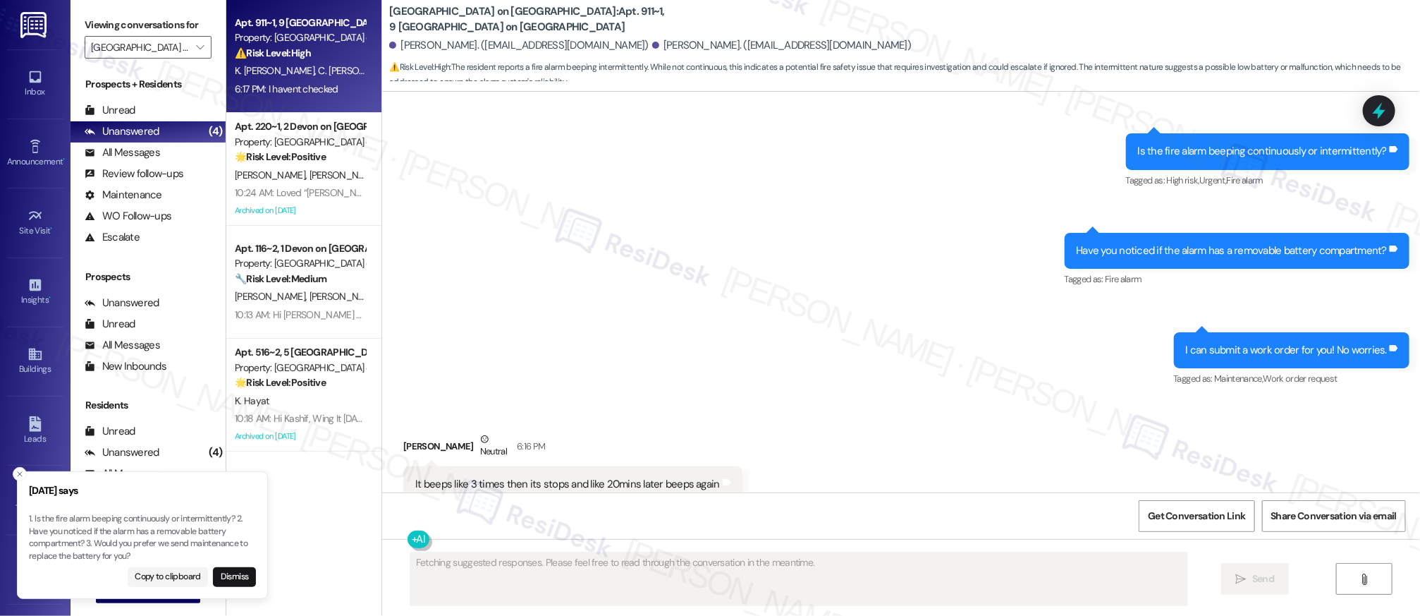
click at [959, 400] on div "Received via SMS Cassandra Osei Poku Neutral 6:16 PM It beeps like 3 times then…" at bounding box center [901, 506] width 1038 height 212
click at [903, 400] on div "Received via SMS Cassandra Osei Poku Neutral 6:16 PM It beeps like 3 times then…" at bounding box center [901, 506] width 1038 height 212
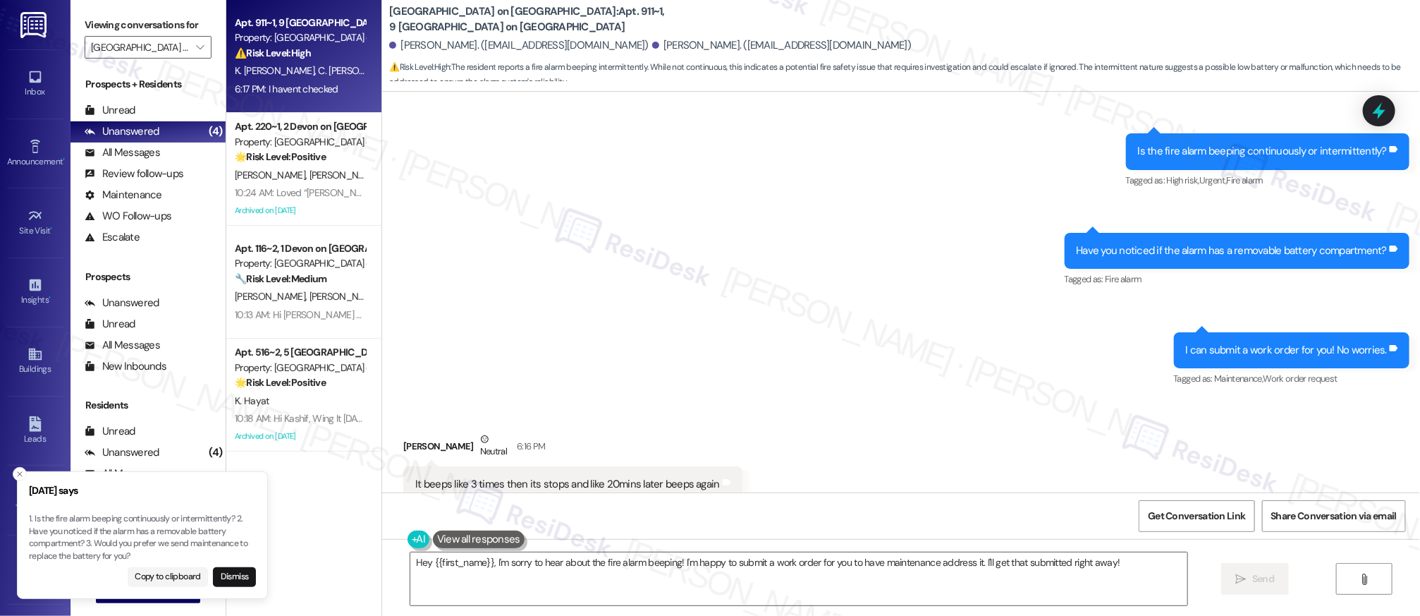
click at [836, 400] on div "Received via SMS Cassandra Osei Poku Neutral 6:16 PM It beeps like 3 times then…" at bounding box center [901, 506] width 1038 height 212
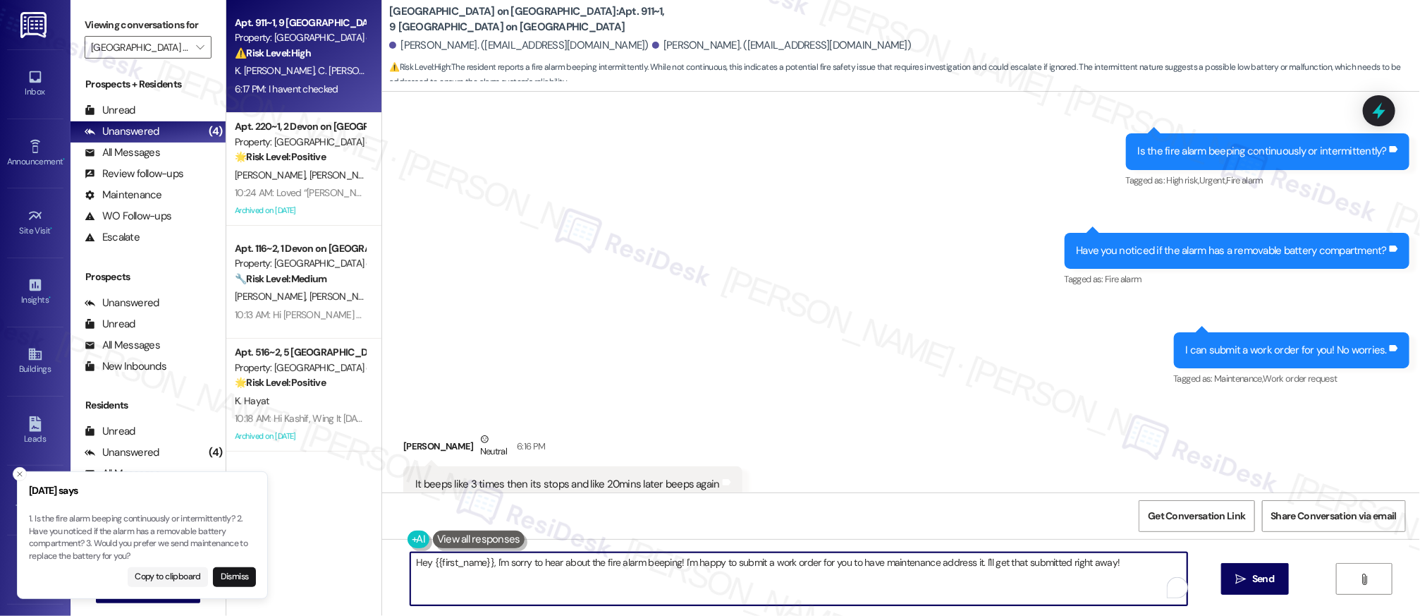
drag, startPoint x: 1161, startPoint y: 573, endPoint x: 911, endPoint y: 559, distance: 250.0
click at [911, 559] on textarea "Hey {{first_name}}, I'm sorry to hear about the fire alarm beeping! I'm happy t…" at bounding box center [798, 578] width 777 height 53
click at [876, 573] on textarea "Hey {{first_name}}, I'm sorry to hear about the fire alarm beeping! I'm happy t…" at bounding box center [793, 578] width 777 height 53
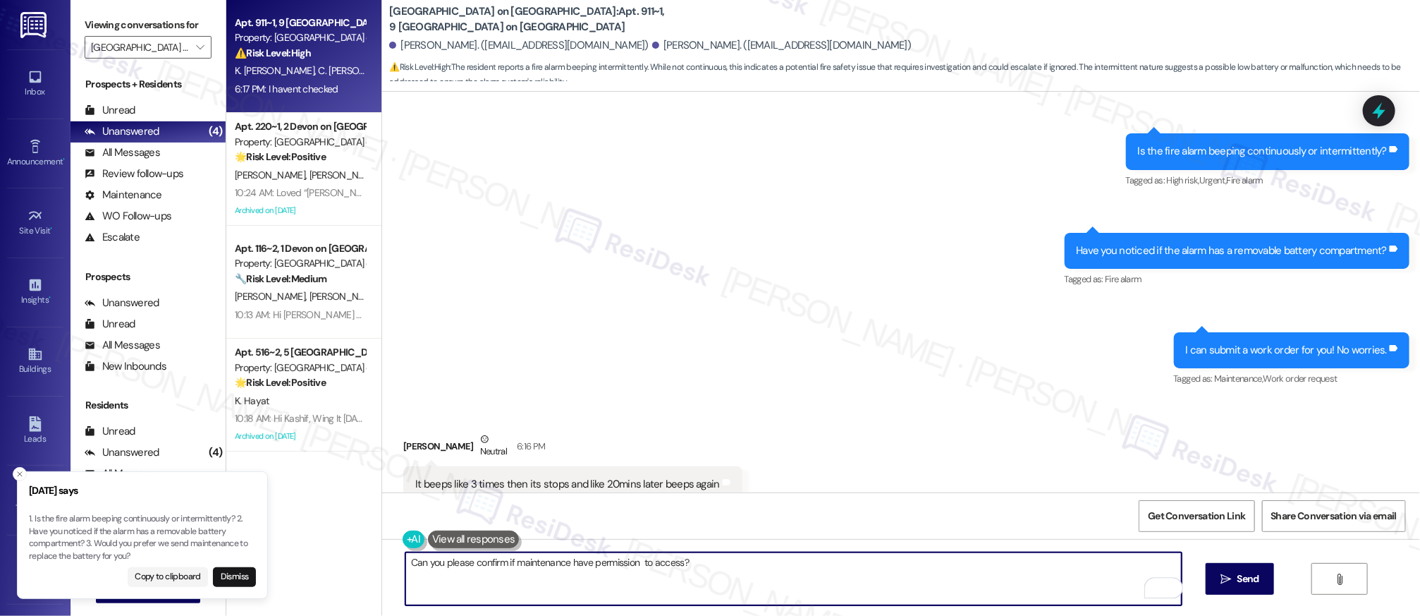
click at [633, 565] on textarea "Can you please confirm if maintenance have permission to access?" at bounding box center [793, 578] width 777 height 53
type textarea "Can you please confirm if maintenance have permission to access?"
click at [1226, 576] on icon "" at bounding box center [1226, 578] width 11 height 11
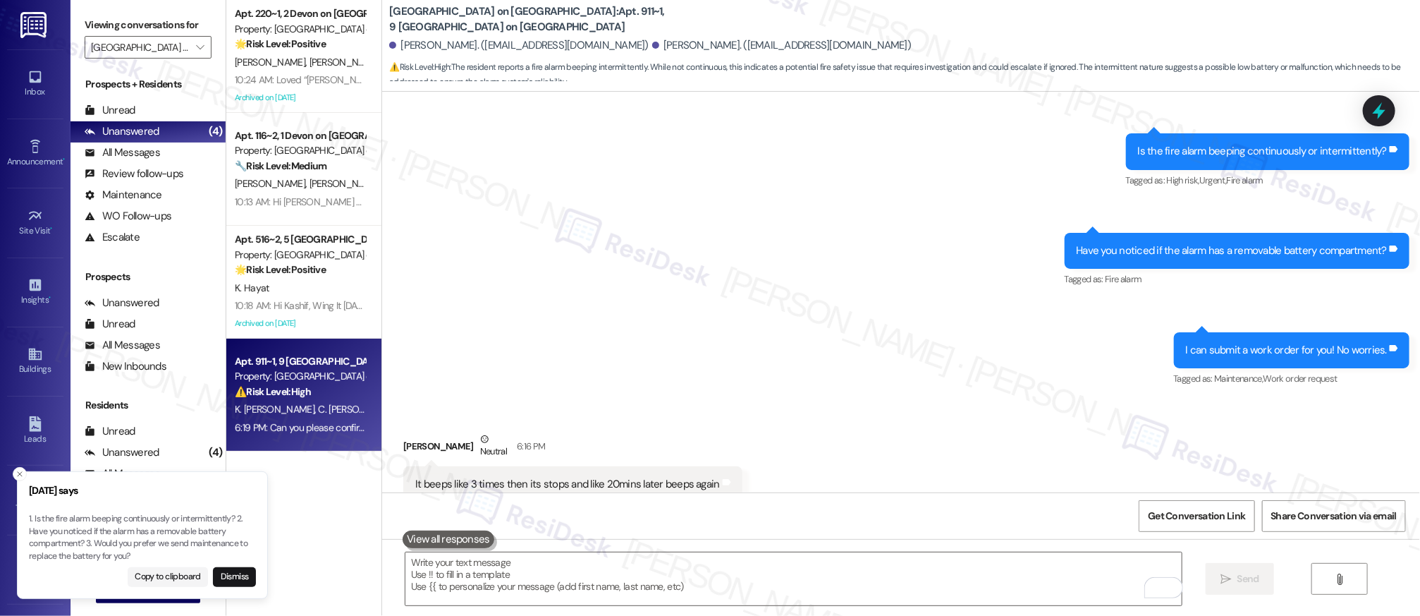
click at [1022, 400] on div "Received via SMS Cassandra Osei Poku Neutral 6:16 PM It beeps like 3 times then…" at bounding box center [901, 506] width 1038 height 212
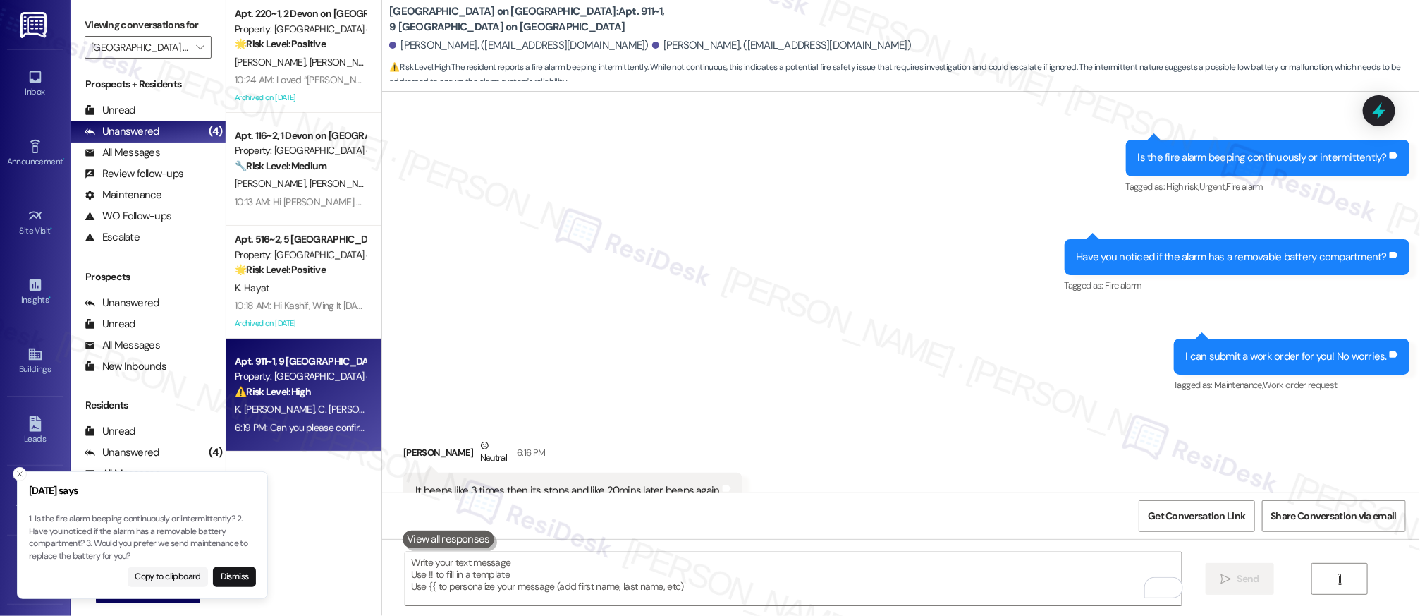
scroll to position [11079, 0]
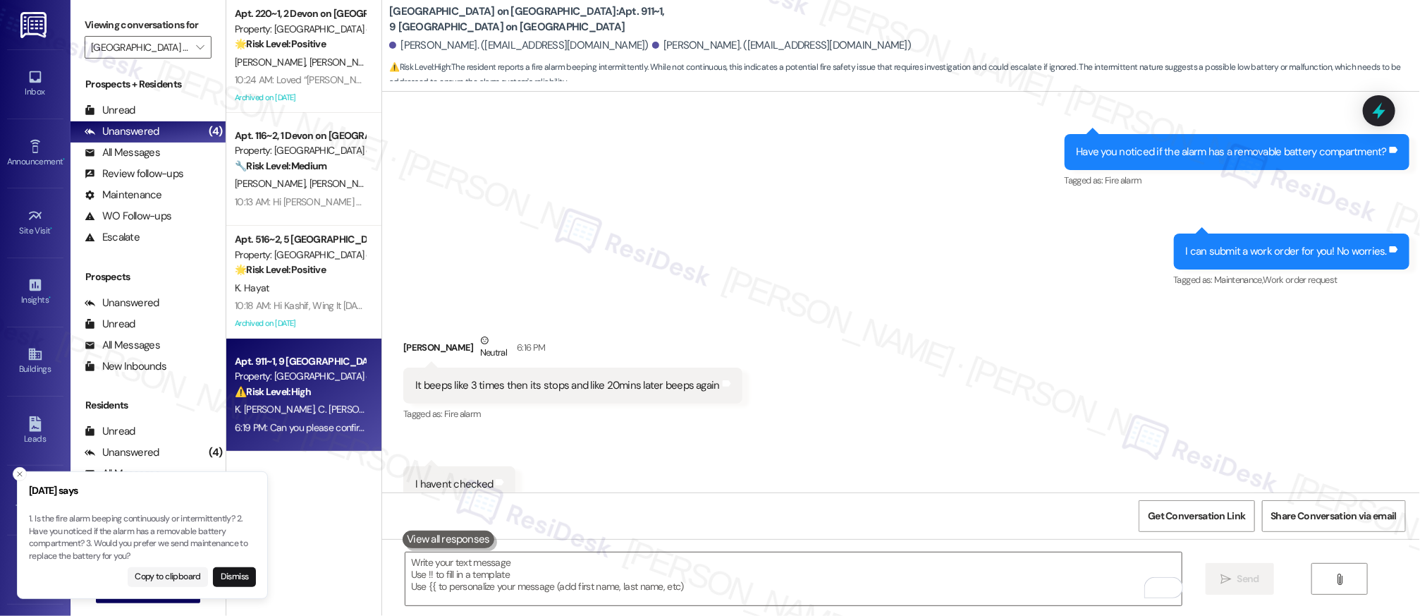
click at [891, 301] on div "Received via SMS Cassandra Osei Poku Neutral 6:16 PM It beeps like 3 times then…" at bounding box center [901, 407] width 1038 height 212
drag, startPoint x: 891, startPoint y: 291, endPoint x: 874, endPoint y: 292, distance: 16.9
click at [891, 301] on div "Received via SMS Cassandra Osei Poku Neutral 6:16 PM It beeps like 3 times then…" at bounding box center [901, 407] width 1038 height 212
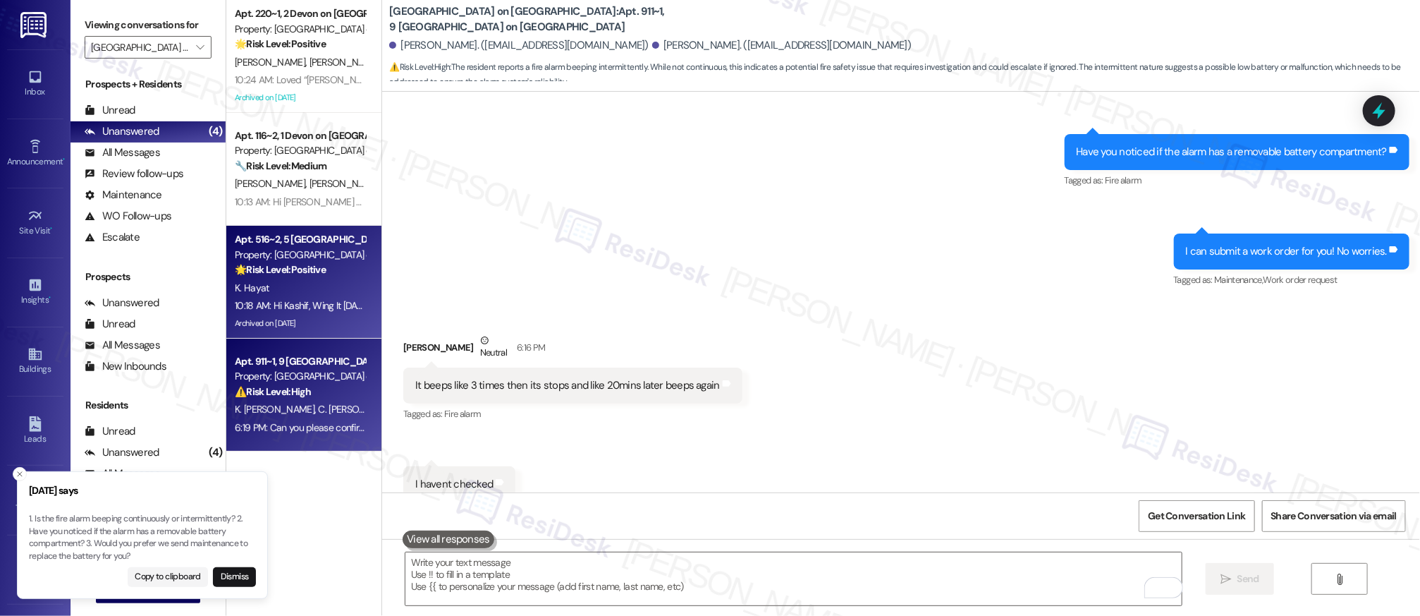
click at [298, 288] on div "K. Hayat" at bounding box center [299, 288] width 133 height 18
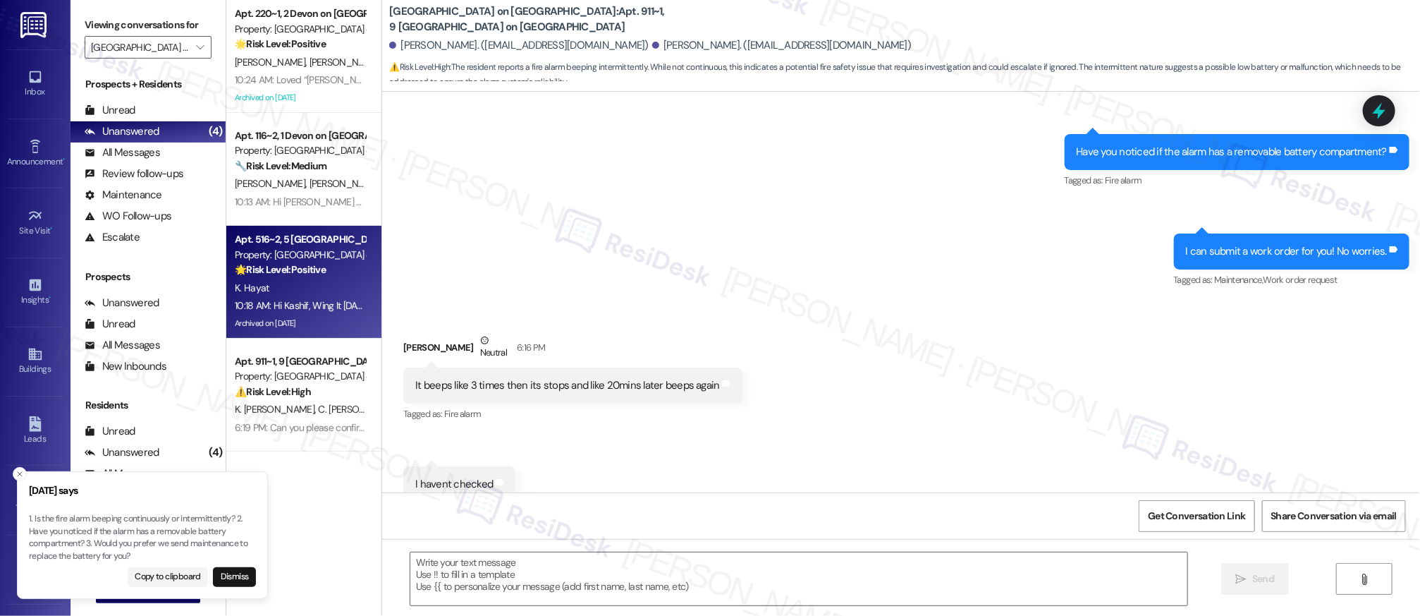
click at [298, 288] on div "K. Hayat" at bounding box center [299, 288] width 133 height 18
type textarea "Fetching suggested responses. Please feel free to read through the conversation…"
click at [298, 288] on div "K. Hayat" at bounding box center [299, 288] width 133 height 18
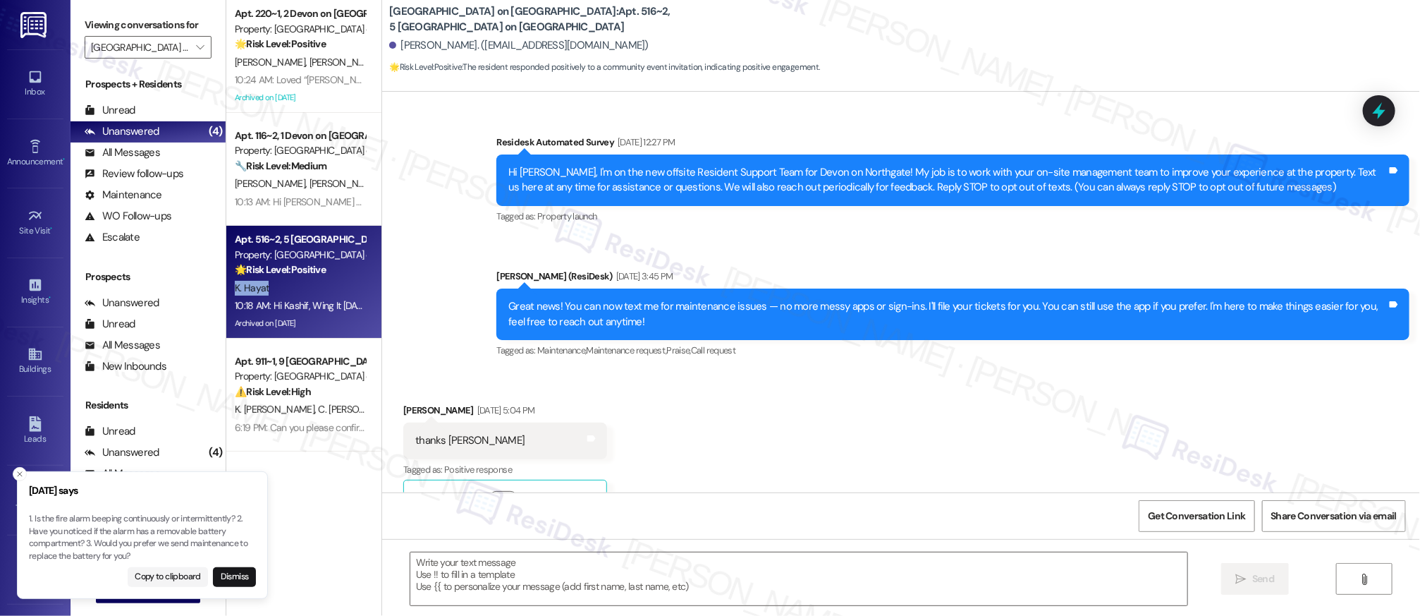
click at [298, 288] on div "K. Hayat" at bounding box center [299, 288] width 133 height 18
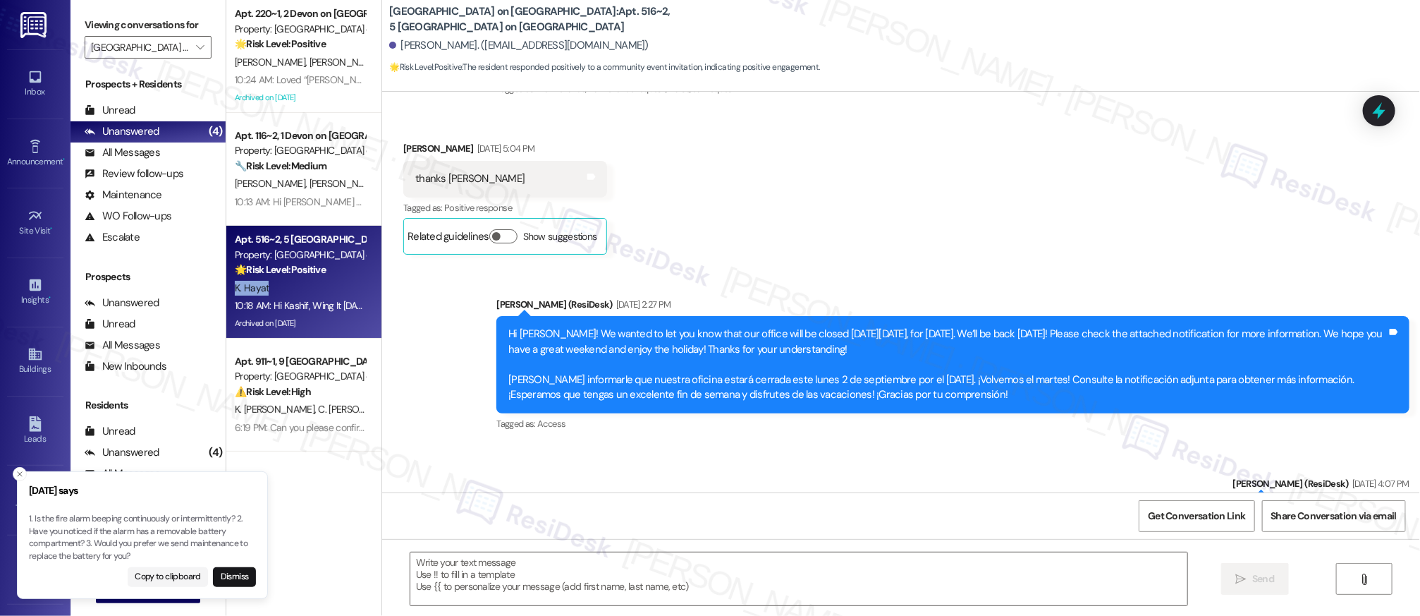
click at [298, 288] on div "K. Hayat" at bounding box center [299, 288] width 133 height 18
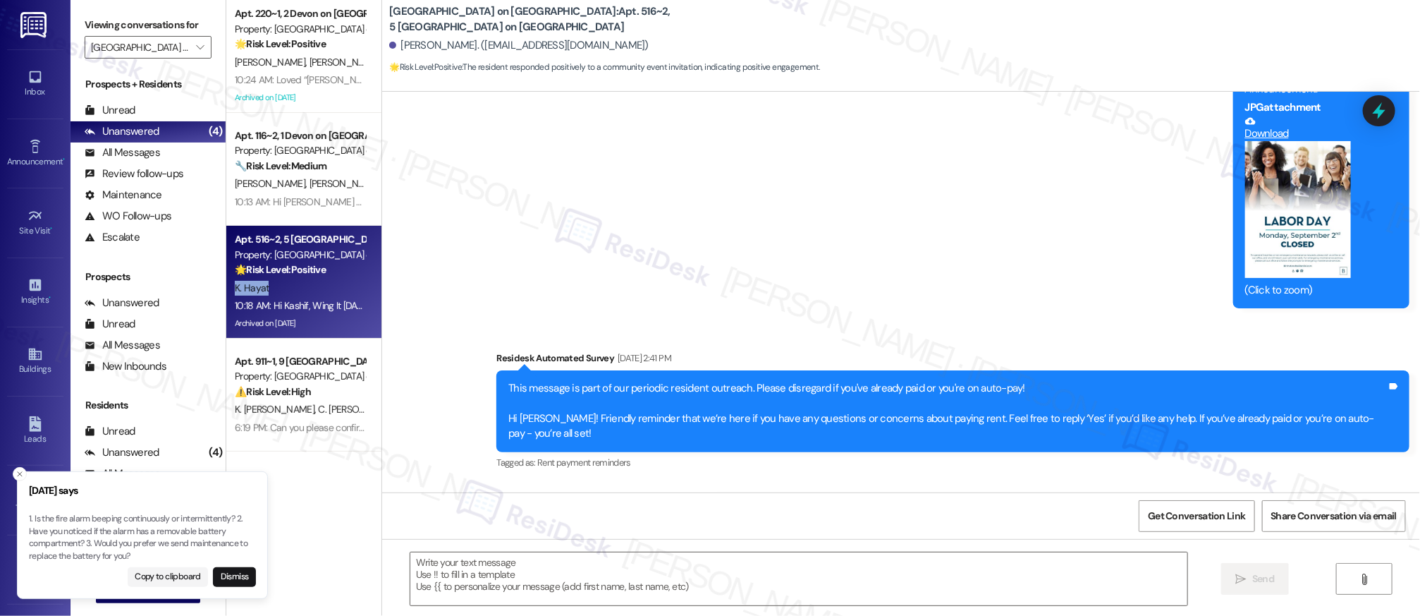
click at [298, 288] on div "K. Hayat" at bounding box center [299, 288] width 133 height 18
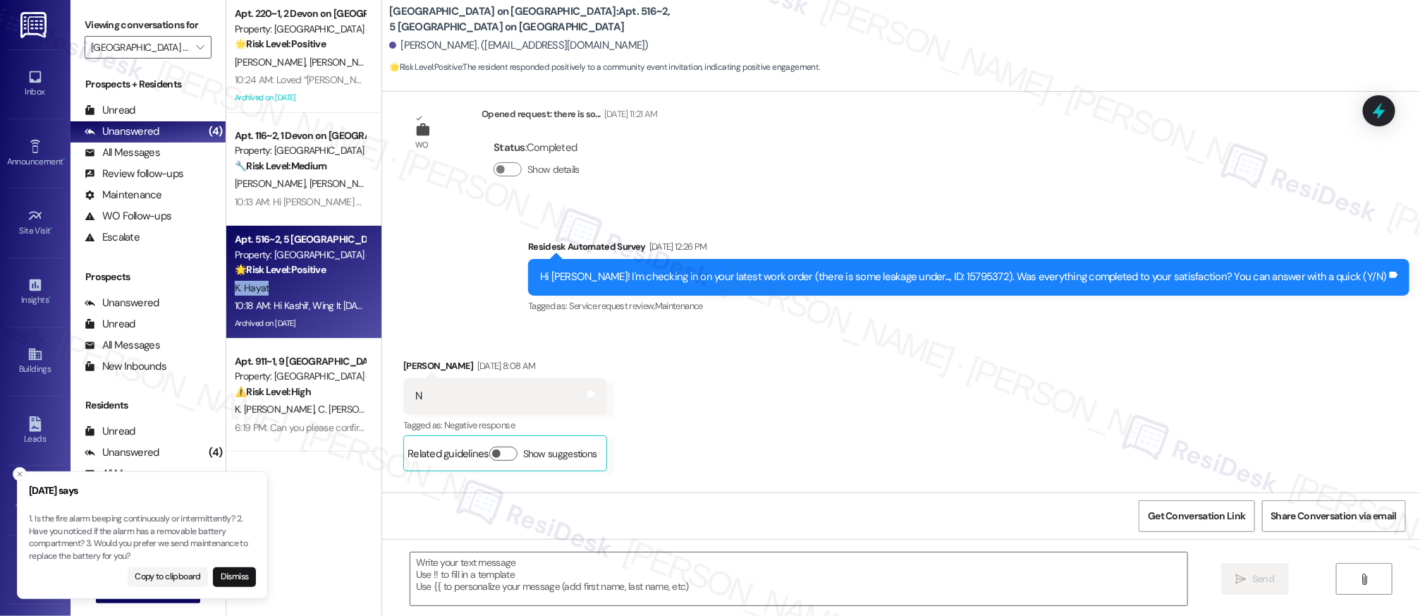
type textarea "Fetching suggested responses. Please feel free to read through the conversation…"
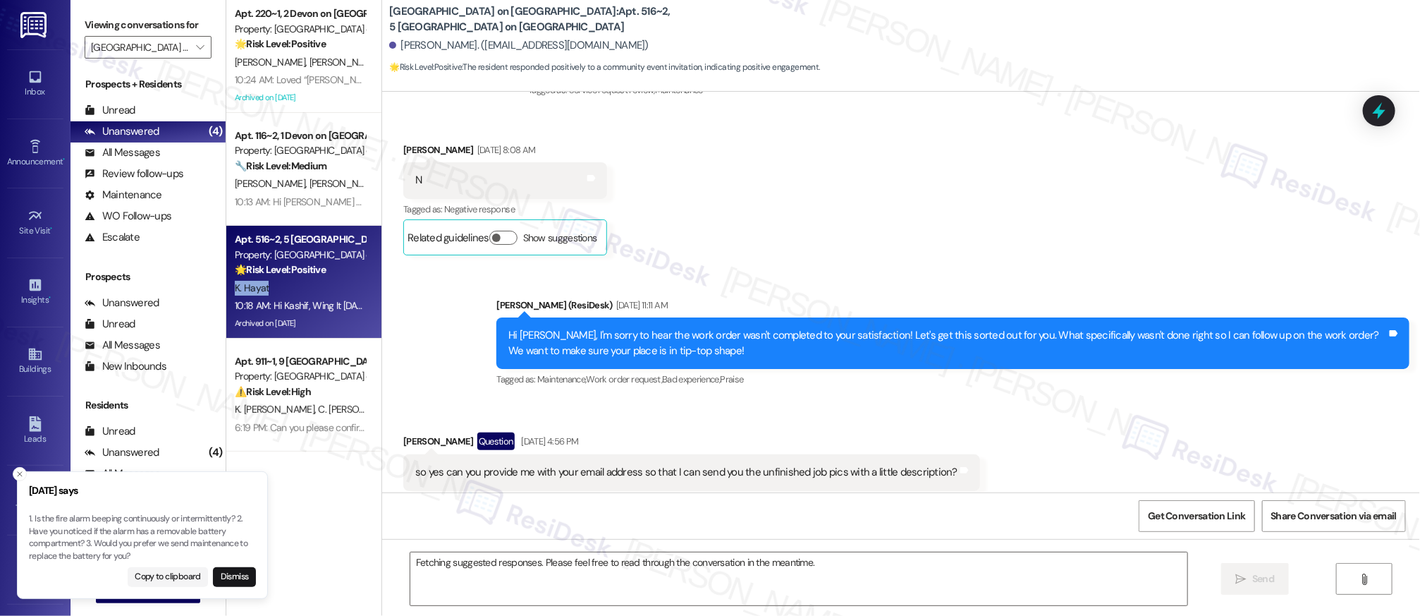
click at [298, 289] on div "K. Hayat" at bounding box center [299, 288] width 133 height 18
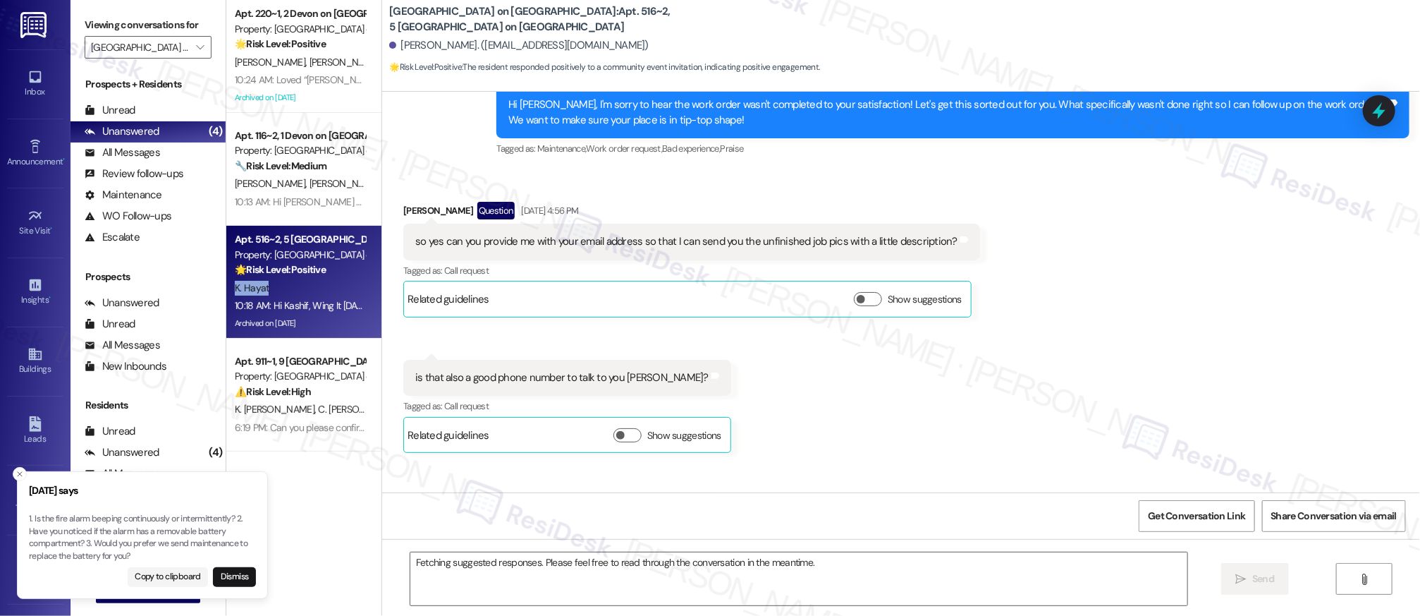
click at [299, 291] on div "K. Hayat" at bounding box center [299, 288] width 133 height 18
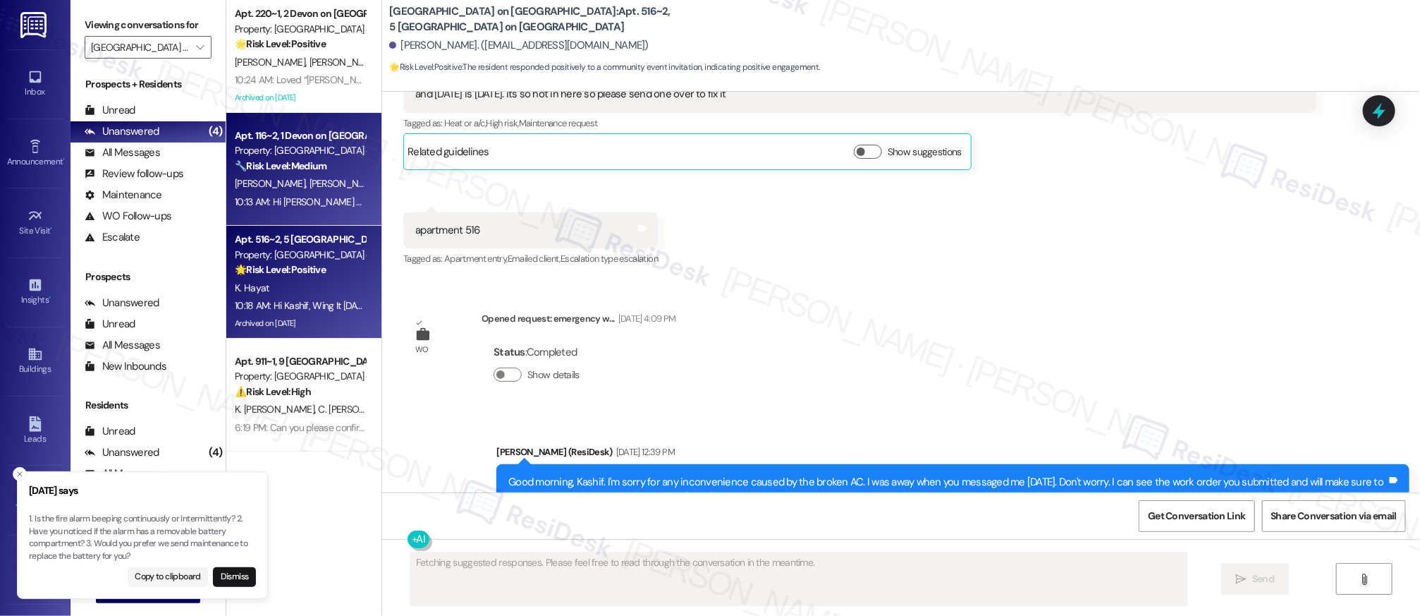
scroll to position [6411, 0]
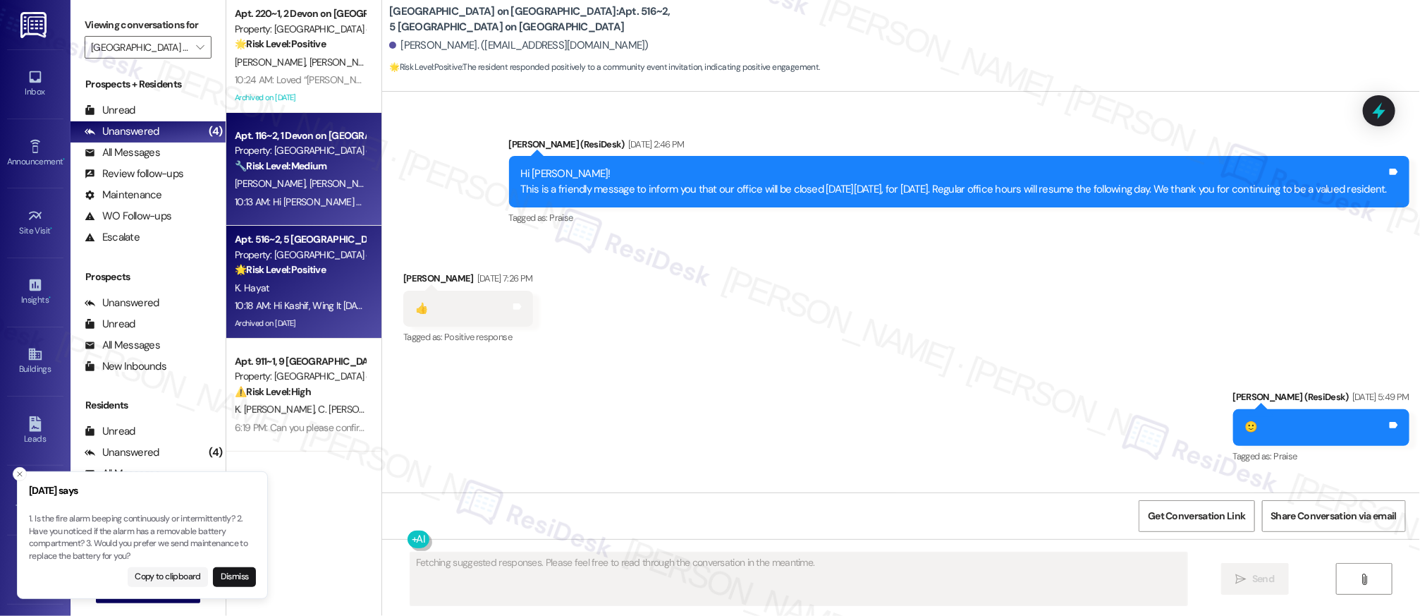
click at [333, 185] on span "F. Hidayathullah" at bounding box center [345, 183] width 71 height 13
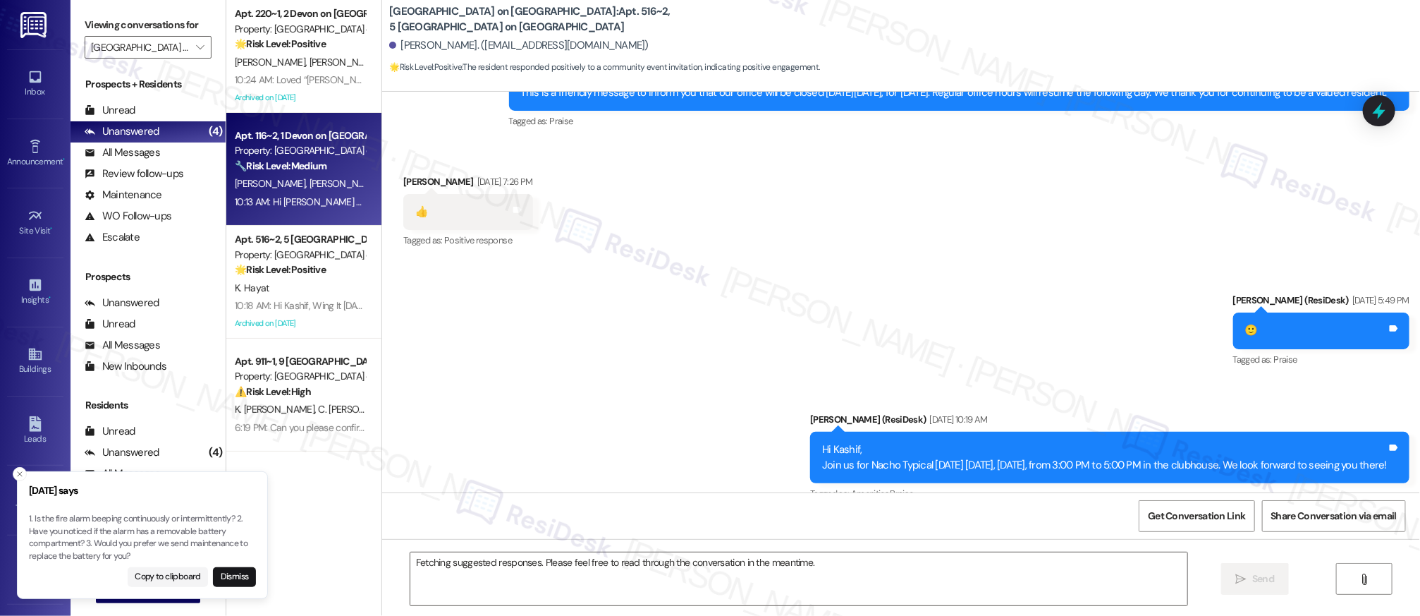
click at [333, 185] on span "F. Hidayathullah" at bounding box center [345, 183] width 71 height 13
click at [332, 185] on span "F. Hidayathullah" at bounding box center [345, 183] width 71 height 13
click at [331, 186] on span "F. Hidayathullah" at bounding box center [345, 183] width 71 height 13
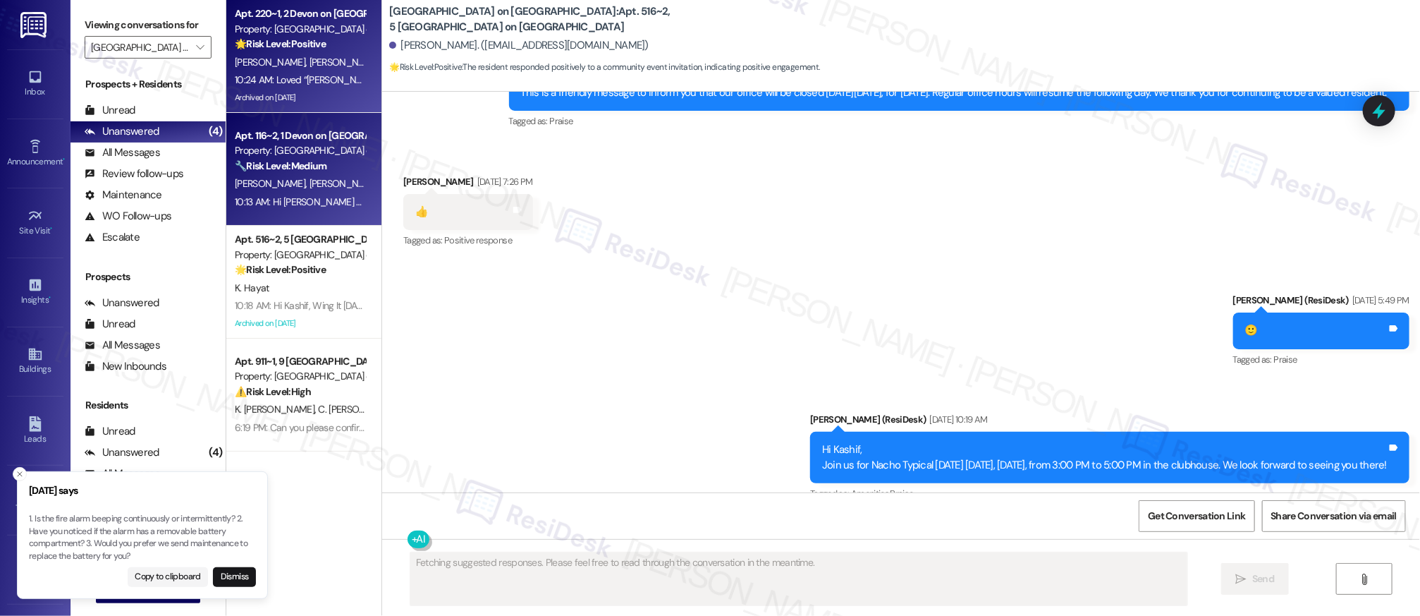
click at [329, 59] on div "C. Cook K. Cook" at bounding box center [299, 63] width 133 height 18
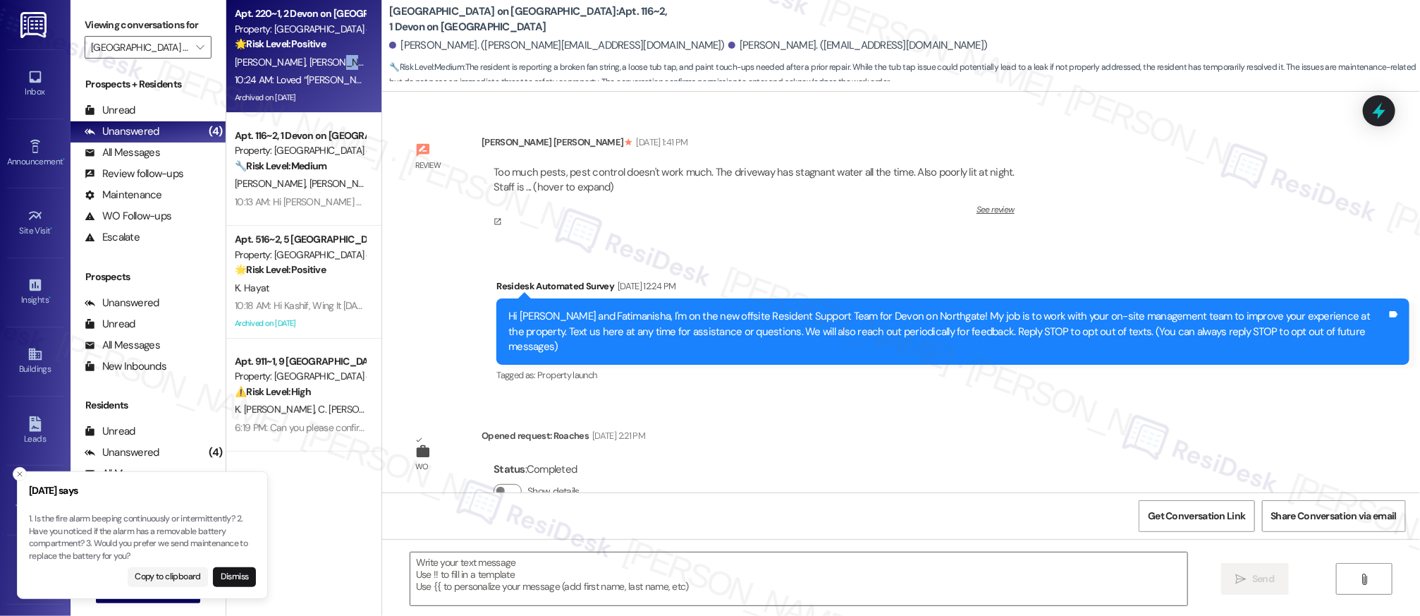
click at [329, 59] on div "C. Cook K. Cook" at bounding box center [299, 63] width 133 height 18
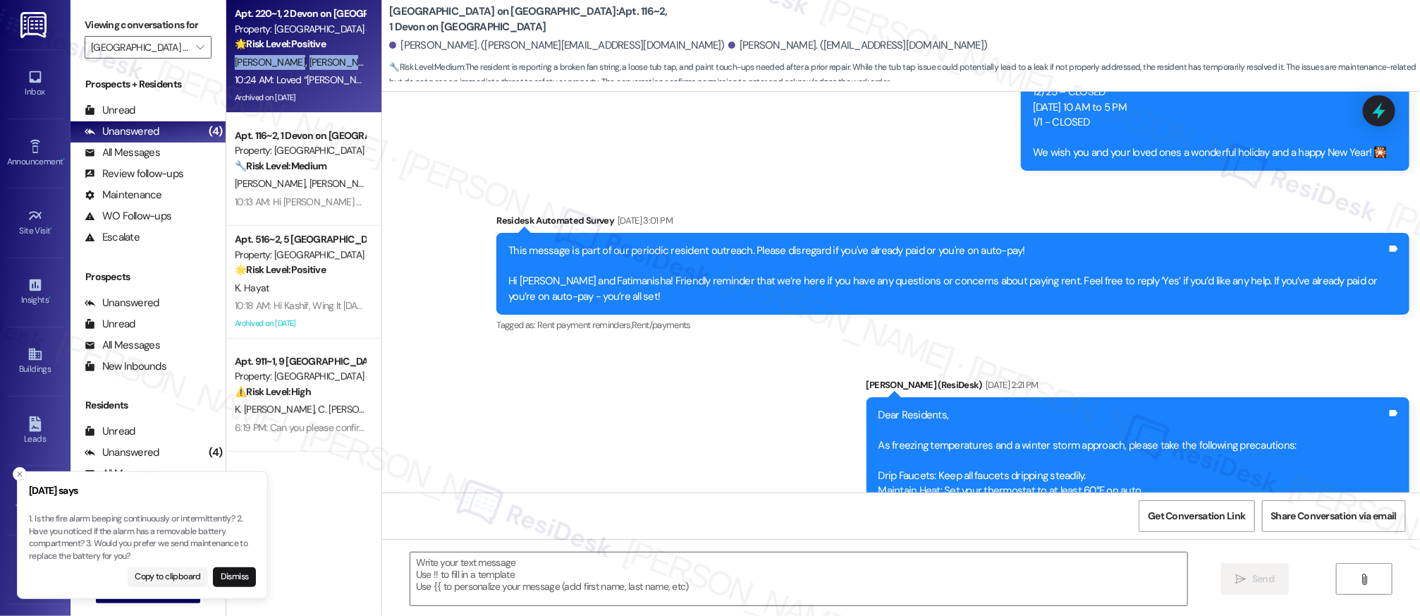
click at [329, 59] on div "C. Cook K. Cook" at bounding box center [299, 63] width 133 height 18
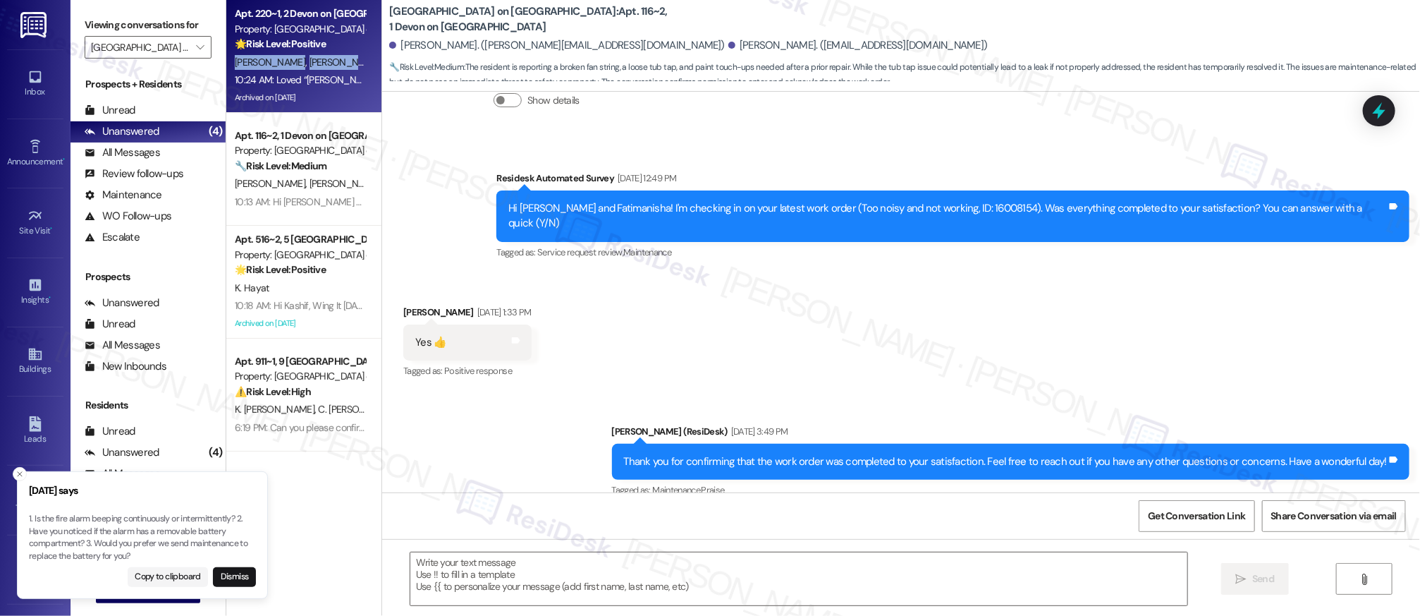
click at [328, 61] on div "C. Cook K. Cook" at bounding box center [299, 63] width 133 height 18
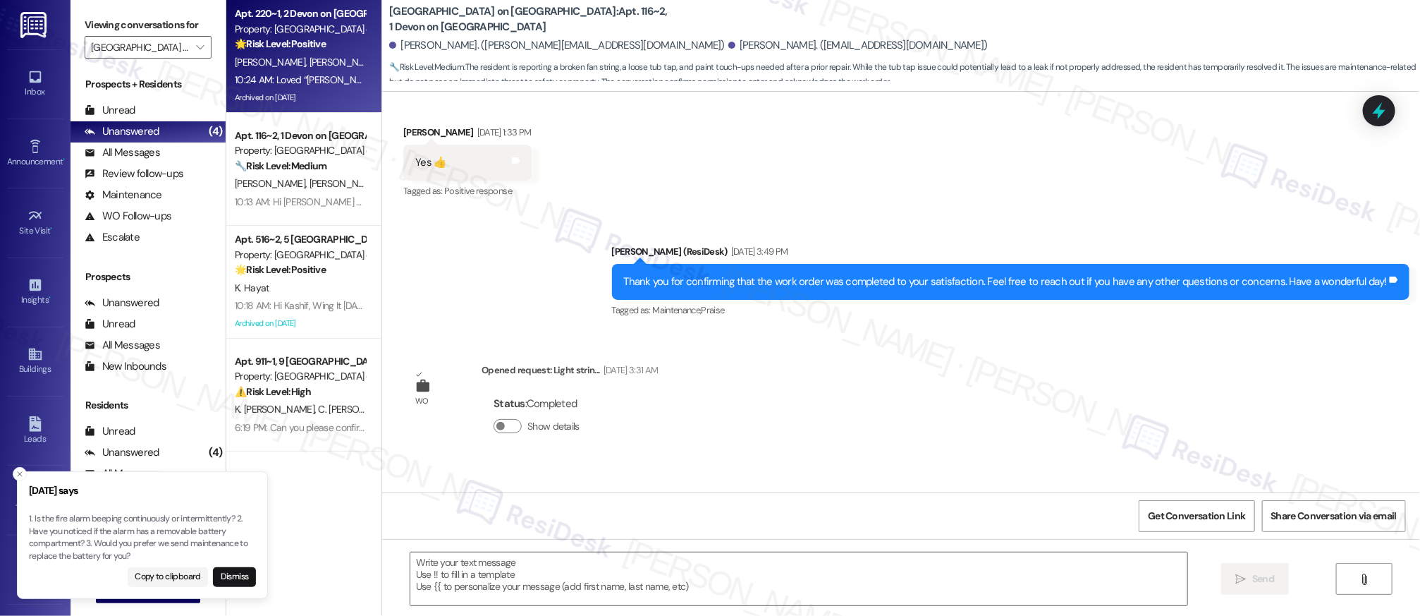
click at [324, 63] on div "C. Cook K. Cook" at bounding box center [299, 63] width 133 height 18
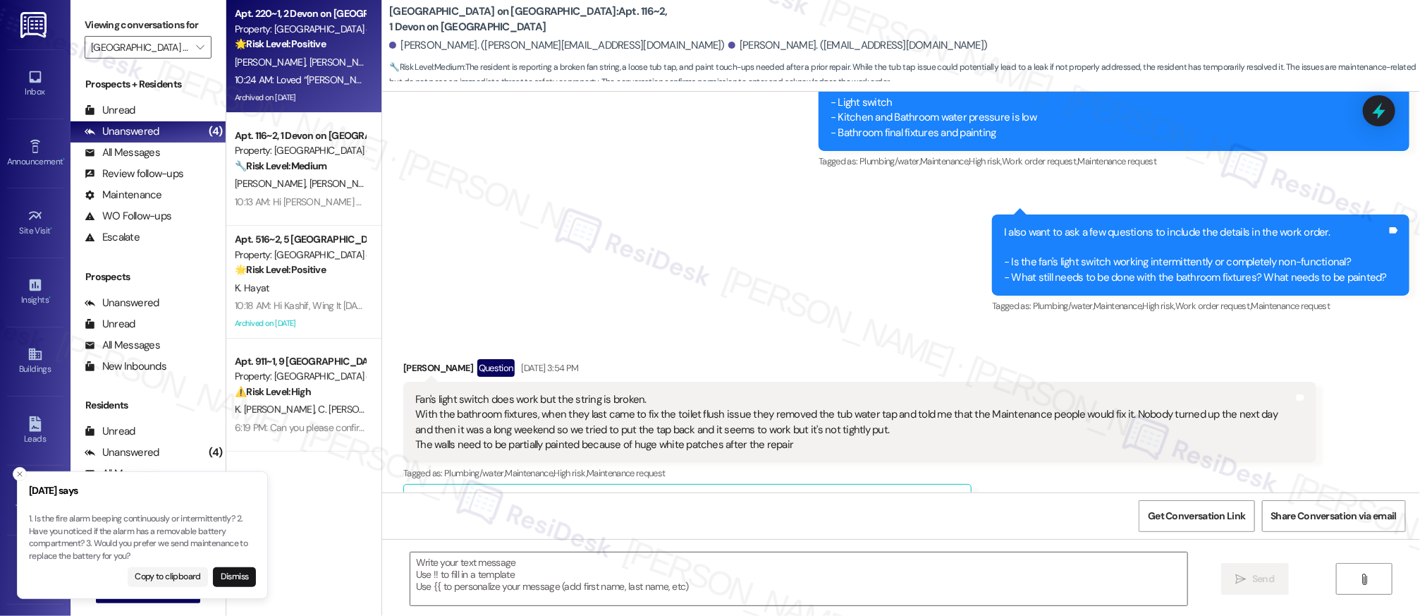
click at [323, 63] on div "C. Cook K. Cook" at bounding box center [299, 63] width 133 height 18
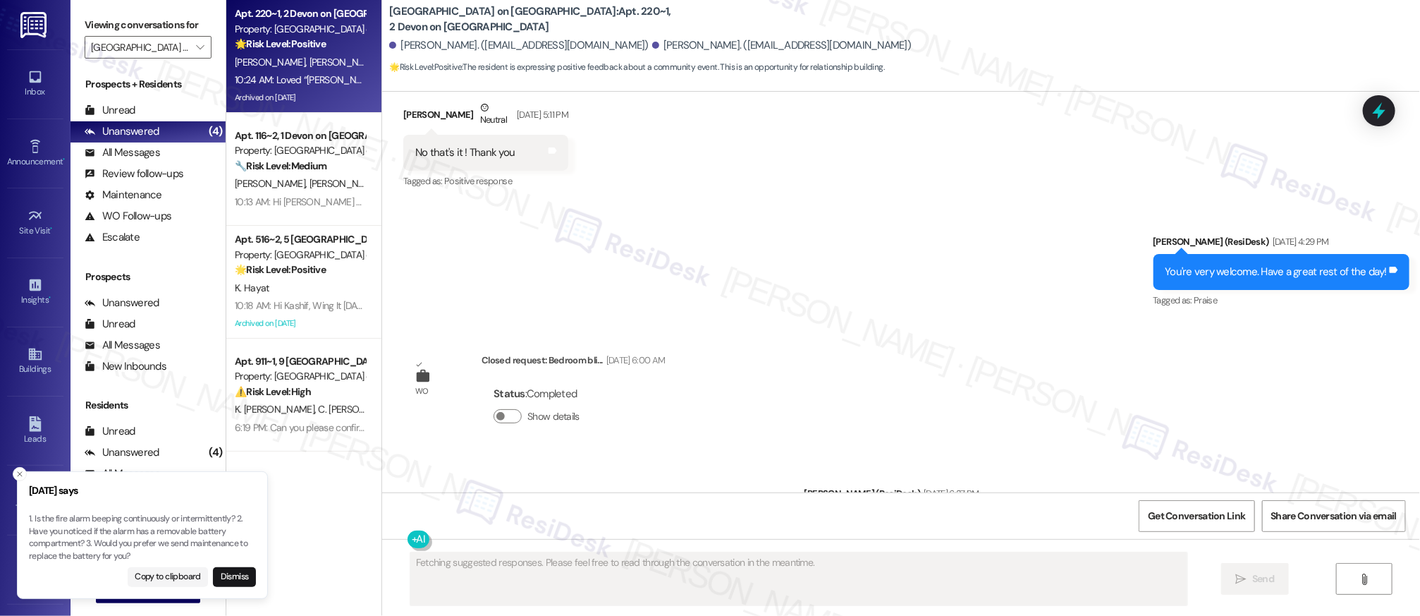
click at [323, 63] on div "C. Cook K. Cook" at bounding box center [299, 63] width 133 height 18
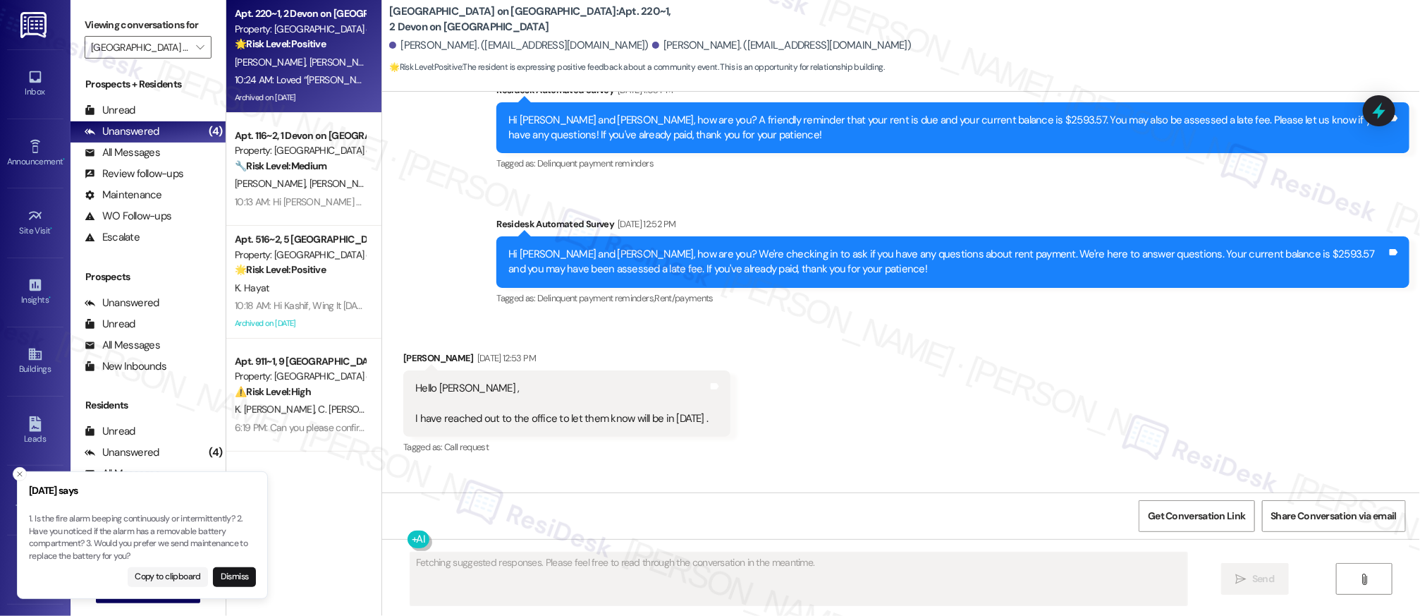
click at [322, 63] on div "C. Cook K. Cook" at bounding box center [299, 63] width 133 height 18
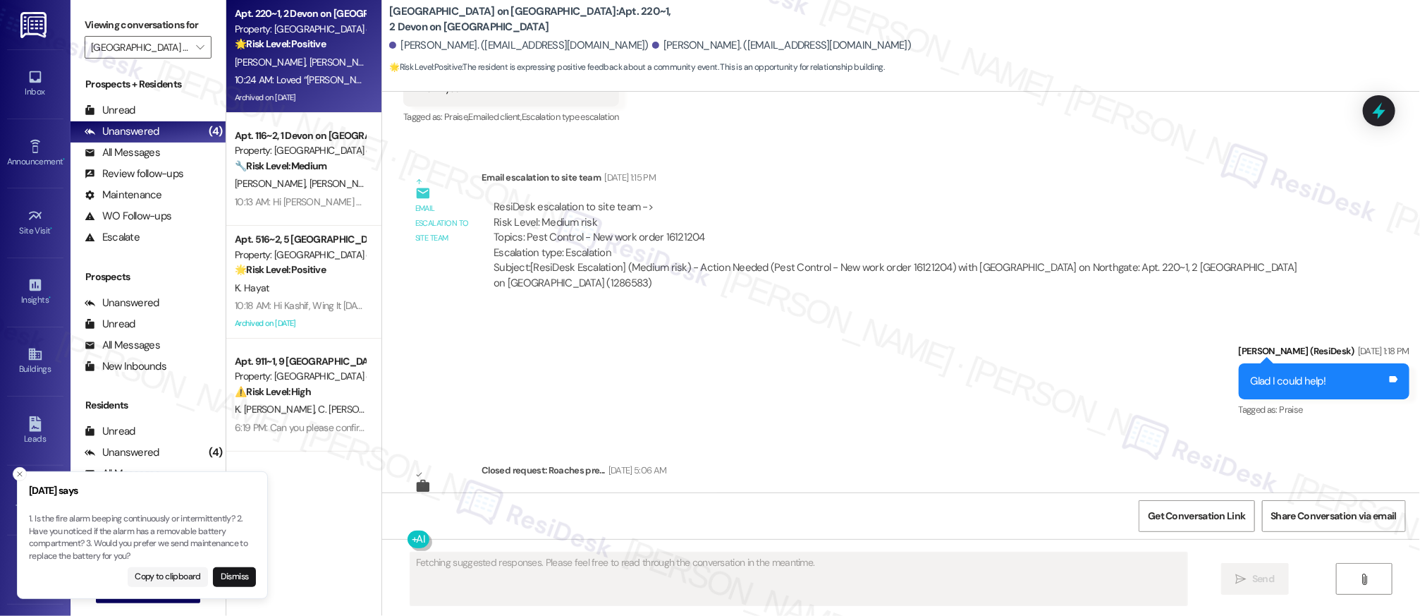
click at [319, 60] on div "C. Cook K. Cook" at bounding box center [299, 63] width 133 height 18
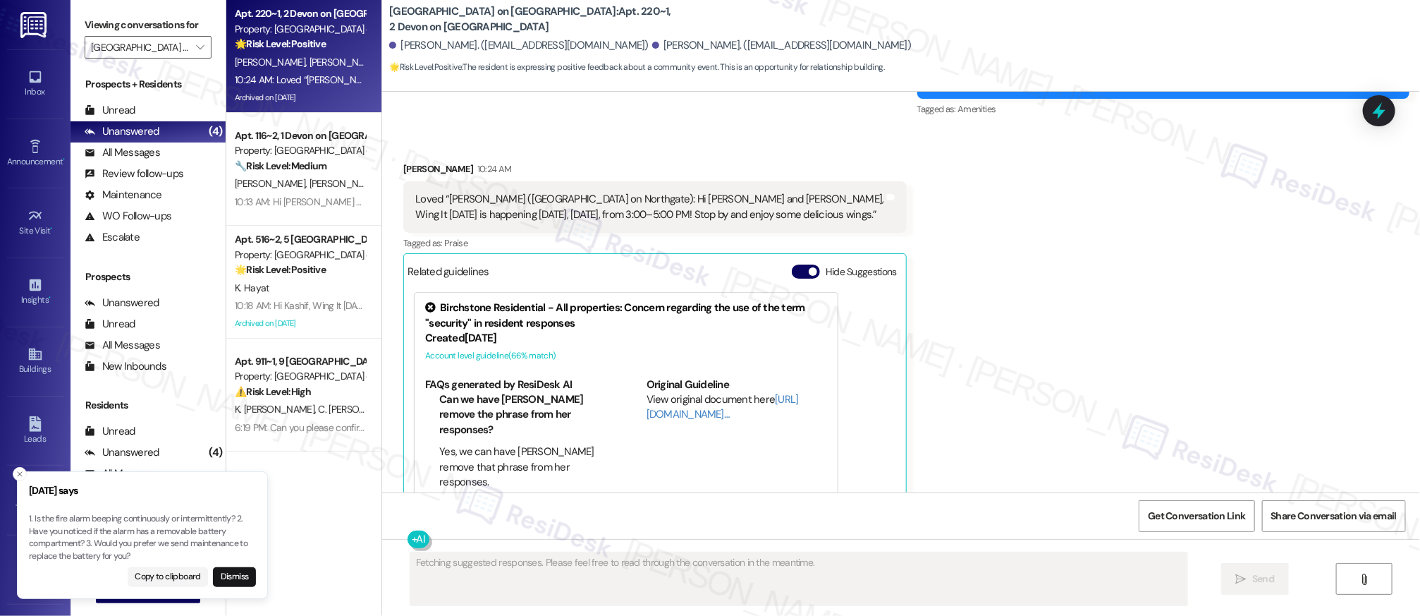
click at [319, 60] on div "C. Cook K. Cook" at bounding box center [299, 63] width 133 height 18
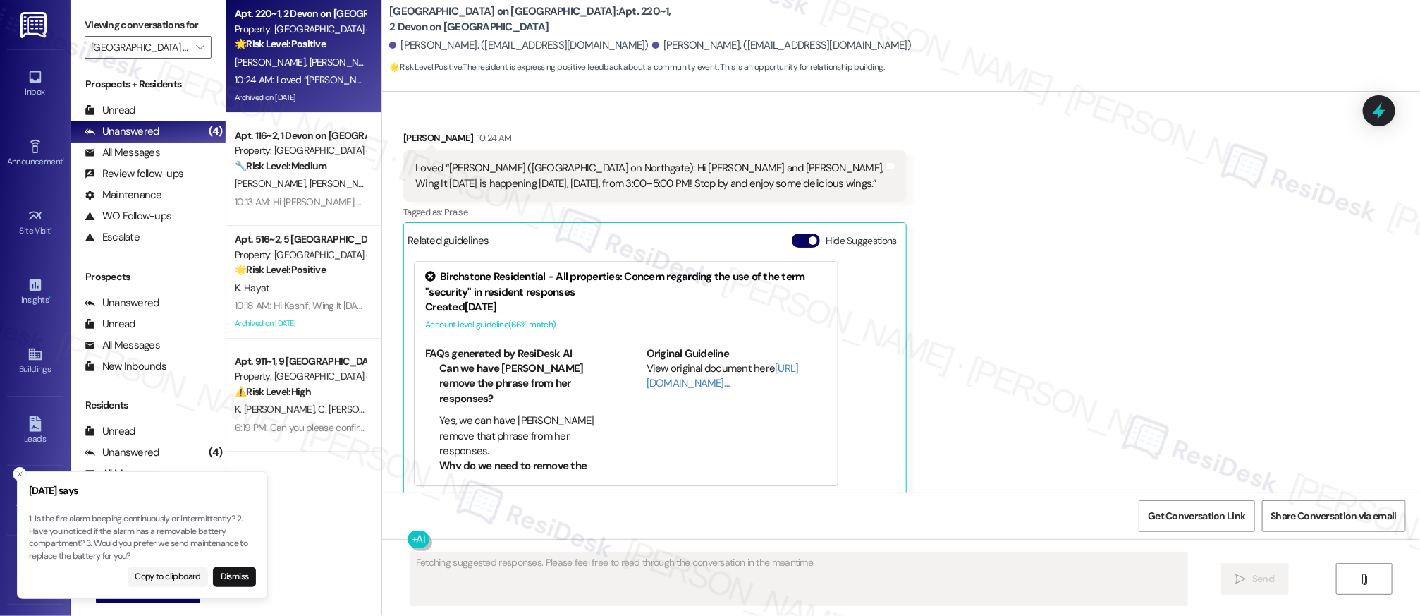
click at [319, 61] on div "C. Cook K. Cook" at bounding box center [299, 63] width 133 height 18
click at [319, 62] on div "C. Cook K. Cook" at bounding box center [299, 63] width 133 height 18
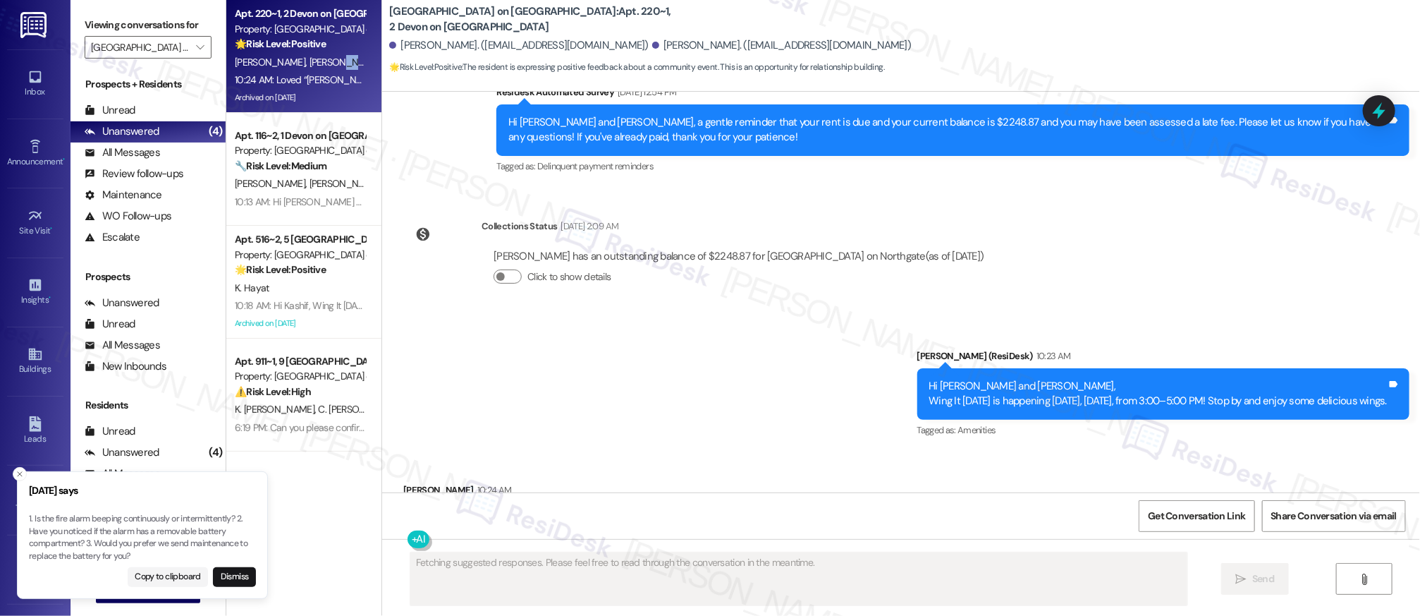
scroll to position [12697, 0]
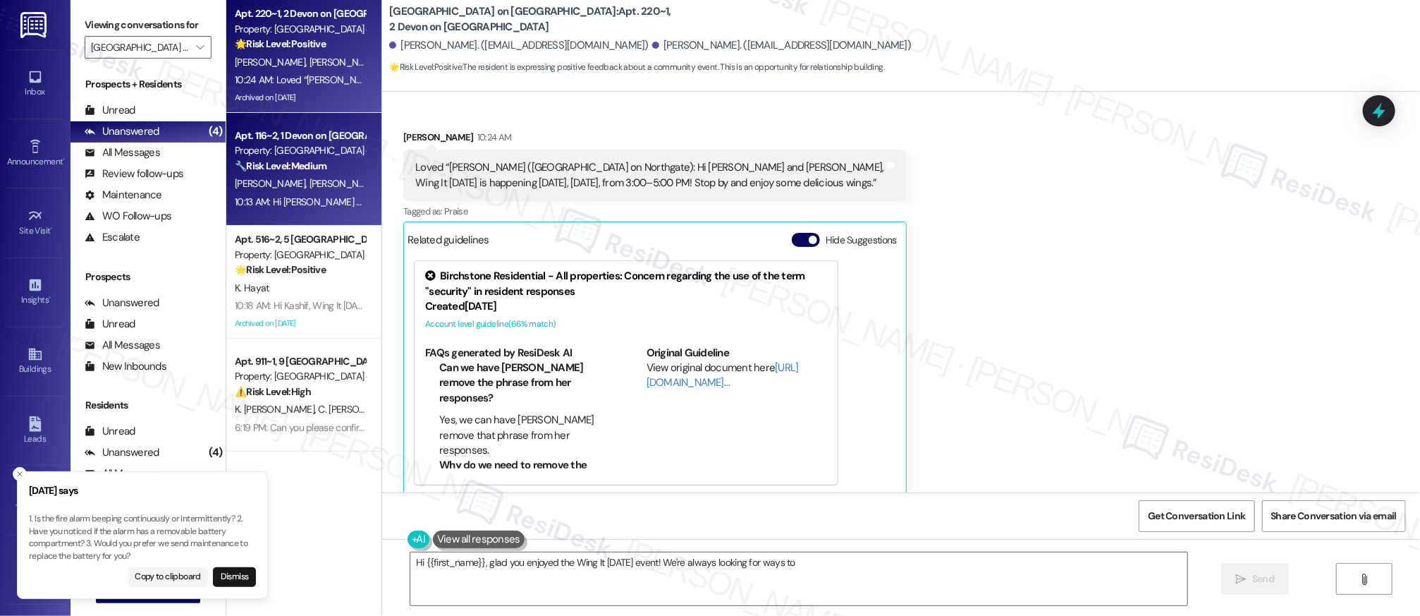
type textarea "Hi {{first_name}}, glad you enjoyed the Wing It Wednesday event! We're always l…"
click at [348, 170] on div "🔧 Risk Level: Medium The resident is reporting a broken fan string, a loose tub…" at bounding box center [300, 166] width 130 height 15
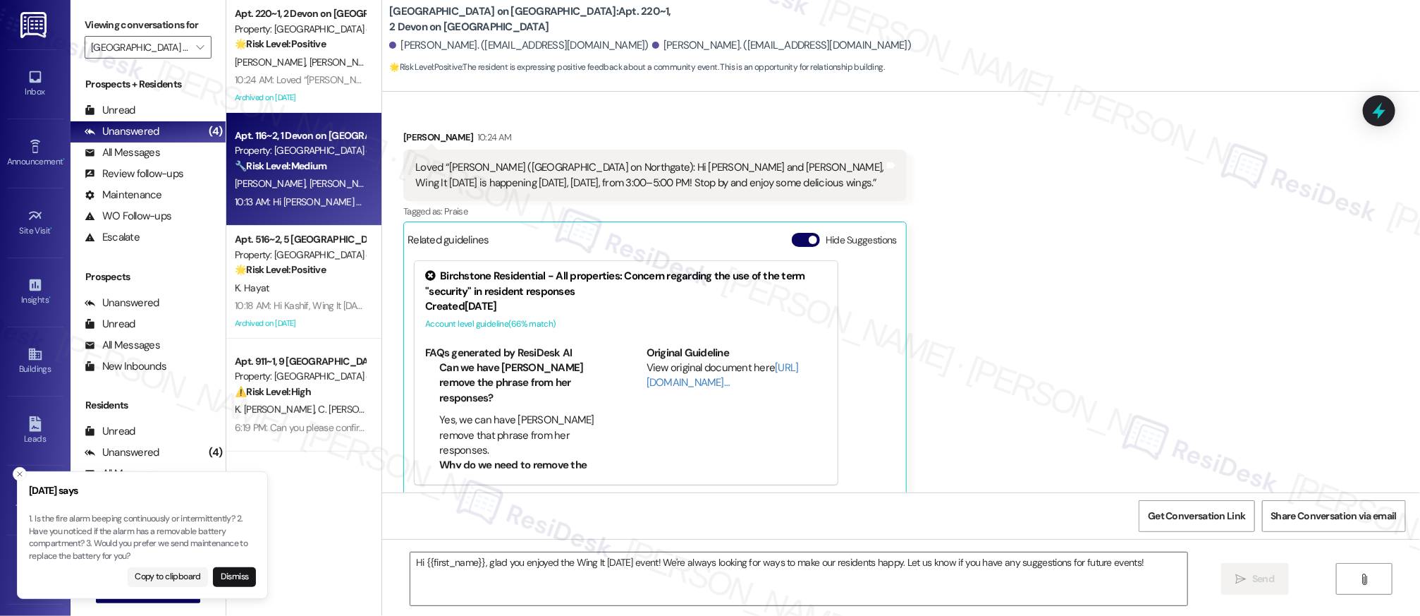
type textarea "Fetching suggested responses. Please feel free to read through the conversation…"
click at [305, 172] on div "🔧 Risk Level: Medium The resident is reporting a broken fan string, a loose tub…" at bounding box center [300, 166] width 130 height 15
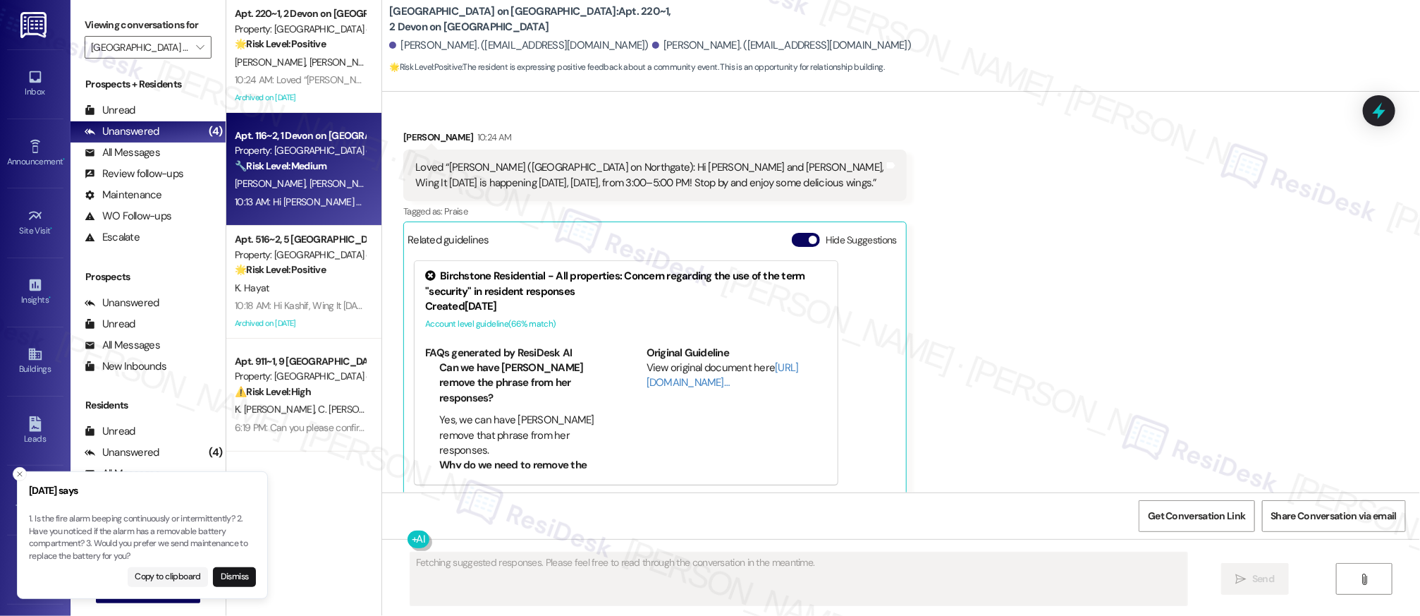
click at [305, 172] on div "🔧 Risk Level: Medium The resident is reporting a broken fan string, a loose tub…" at bounding box center [300, 166] width 130 height 15
click at [305, 171] on div "🔧 Risk Level: Medium The resident is reporting a broken fan string, a loose tub…" at bounding box center [300, 166] width 130 height 15
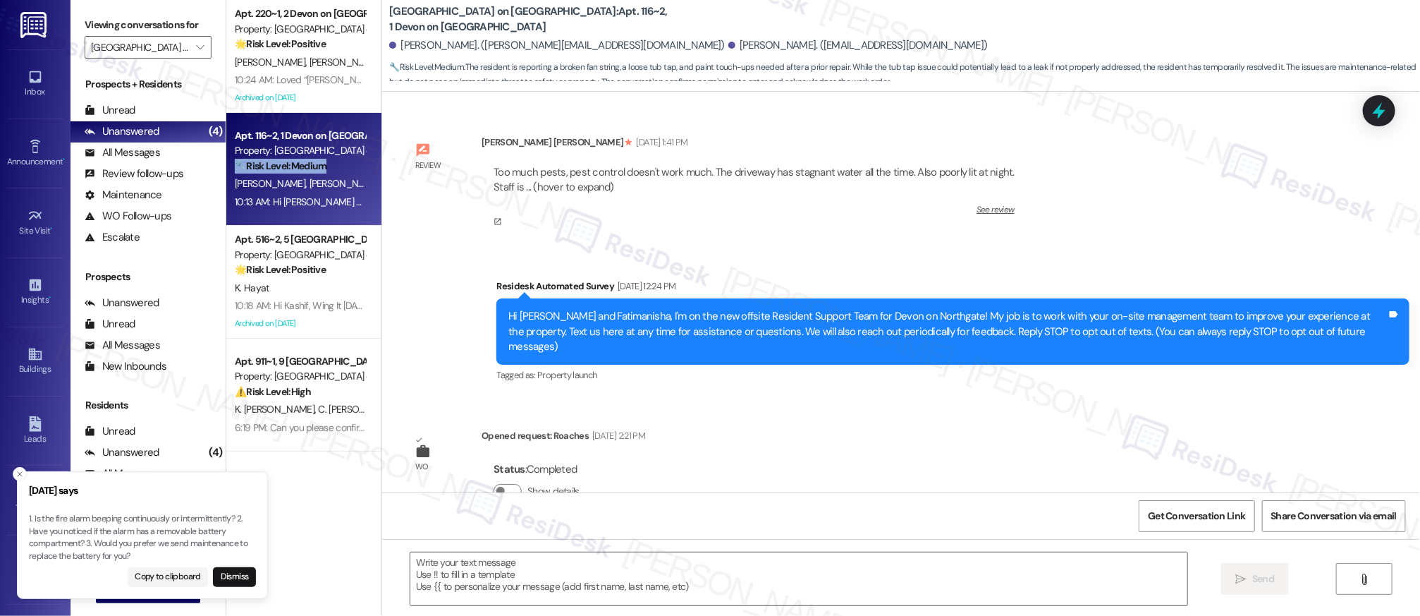
click at [305, 171] on div "🔧 Risk Level: Medium The resident is reporting a broken fan string, a loose tub…" at bounding box center [300, 166] width 130 height 15
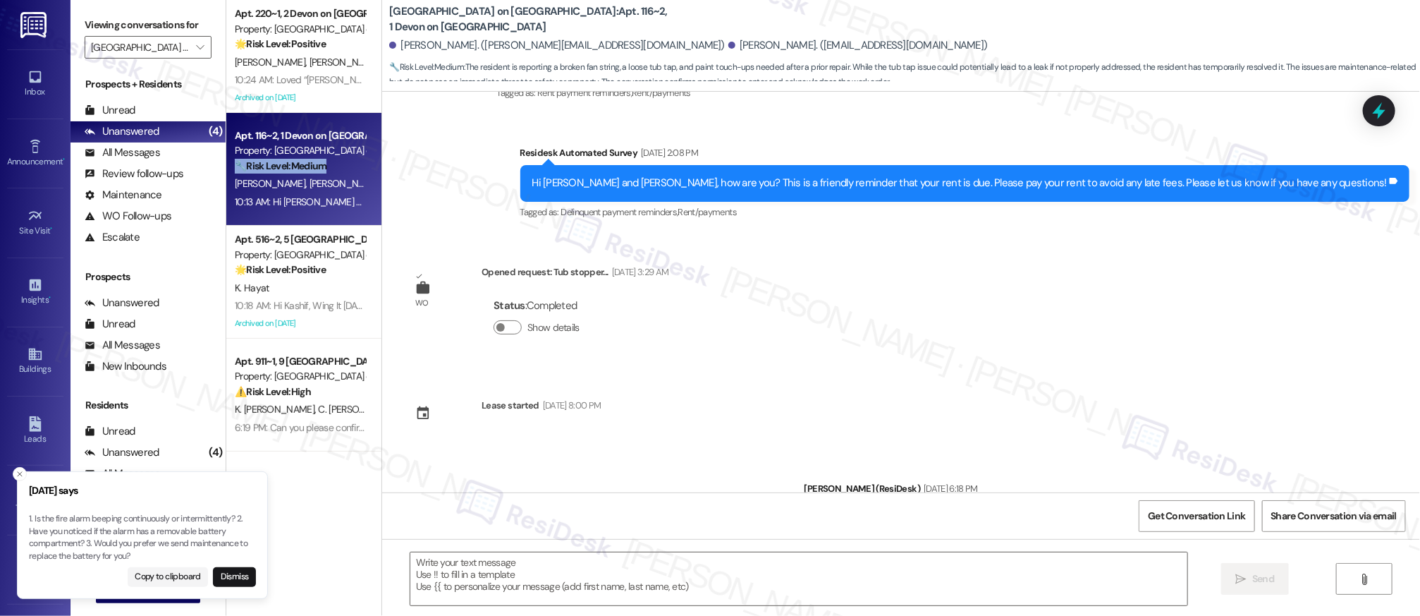
type textarea "Fetching suggested responses. Please feel free to read through the conversation…"
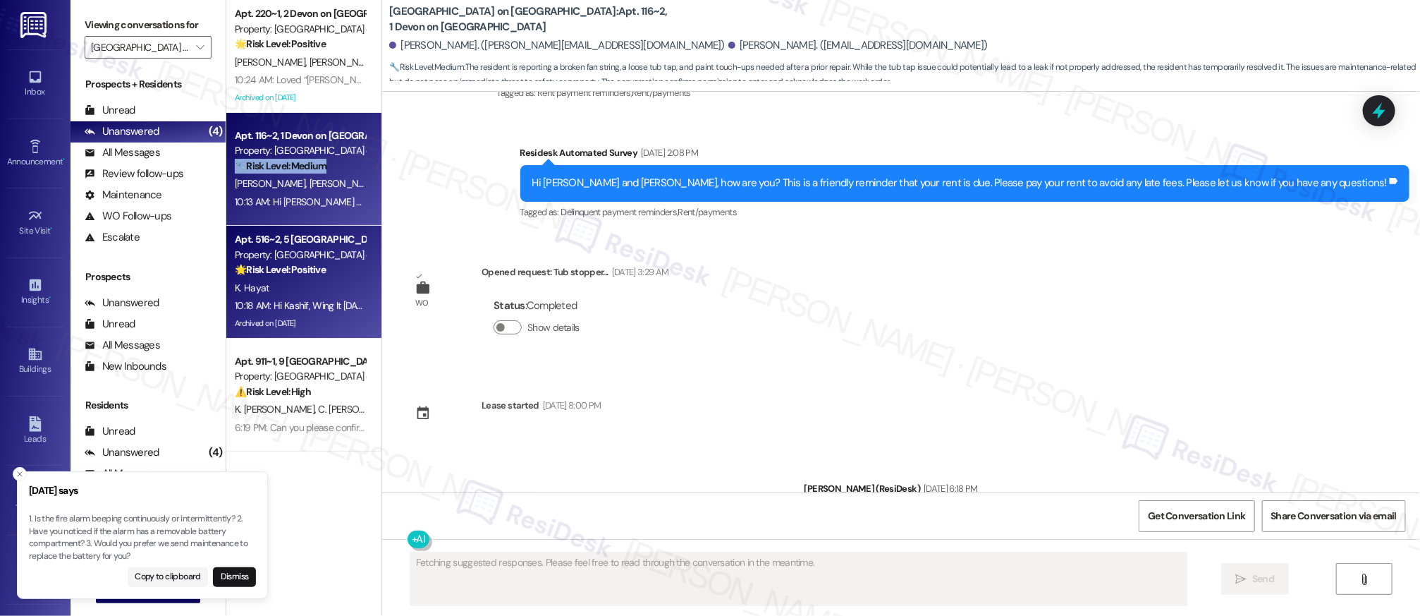
scroll to position [7659, 0]
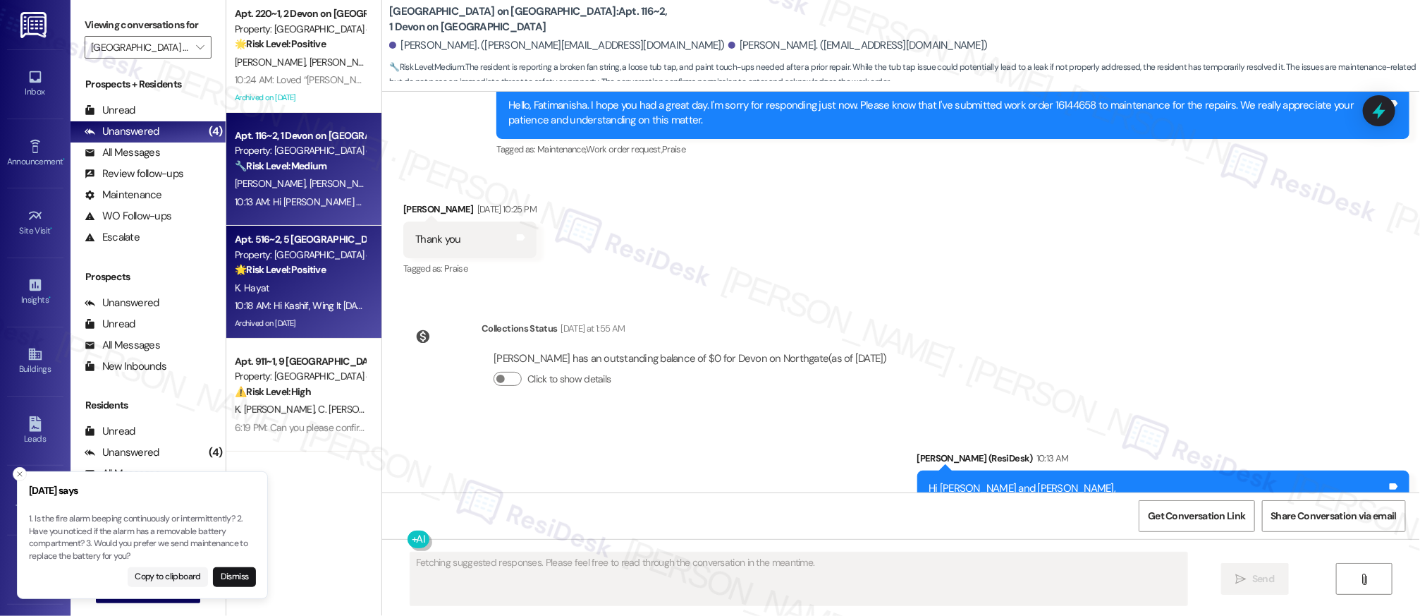
click at [302, 279] on div "K. Hayat" at bounding box center [299, 288] width 133 height 18
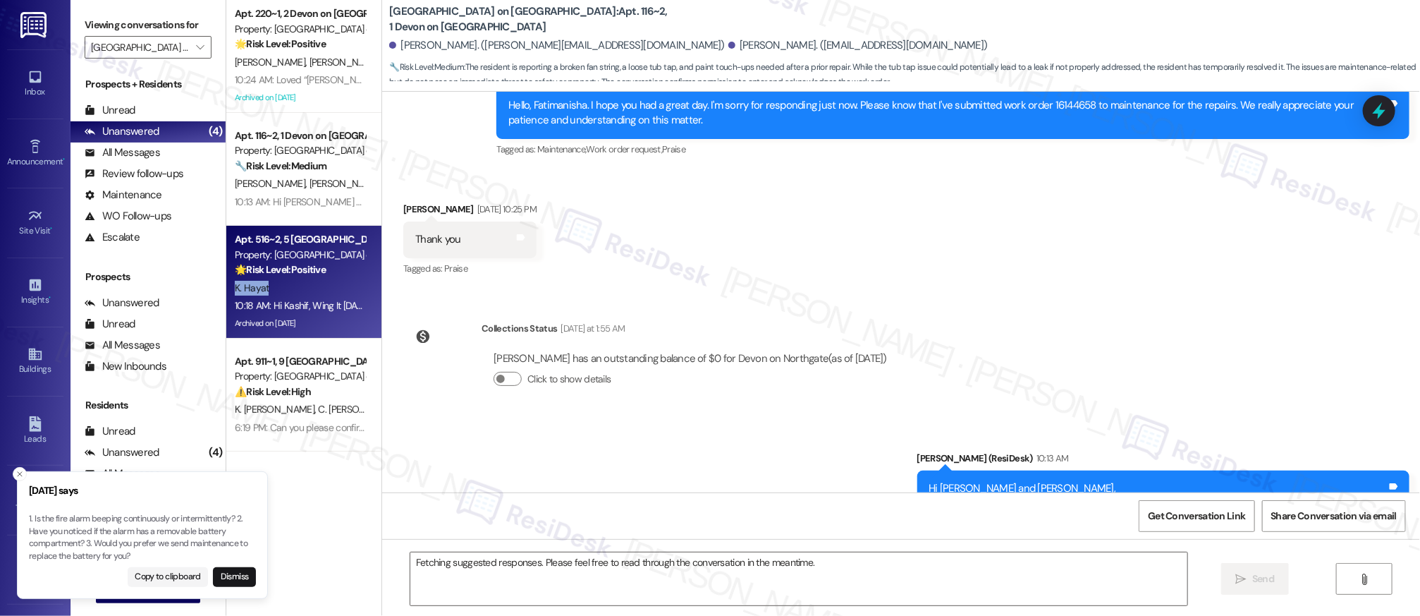
click at [303, 279] on div "K. Hayat" at bounding box center [299, 288] width 133 height 18
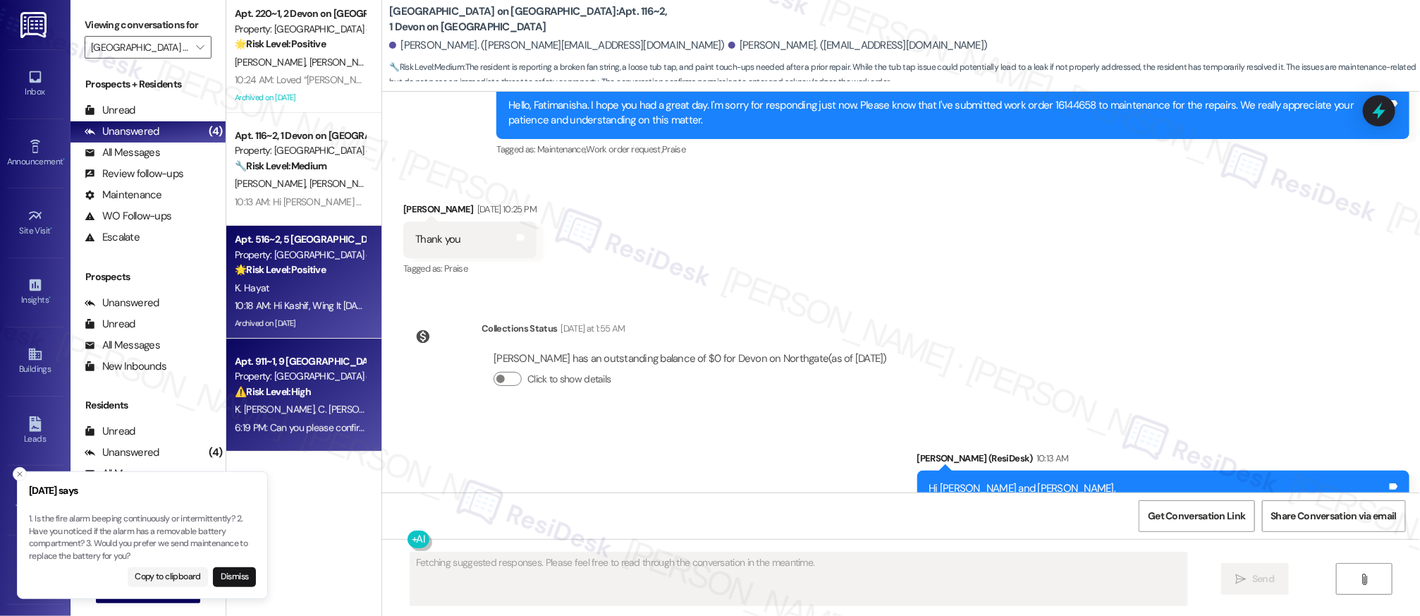
click at [305, 445] on div "Apt. 911~1, 9 Devon on Northgate Property: Devon on Northgate ⚠️ Risk Level: Hi…" at bounding box center [303, 394] width 155 height 113
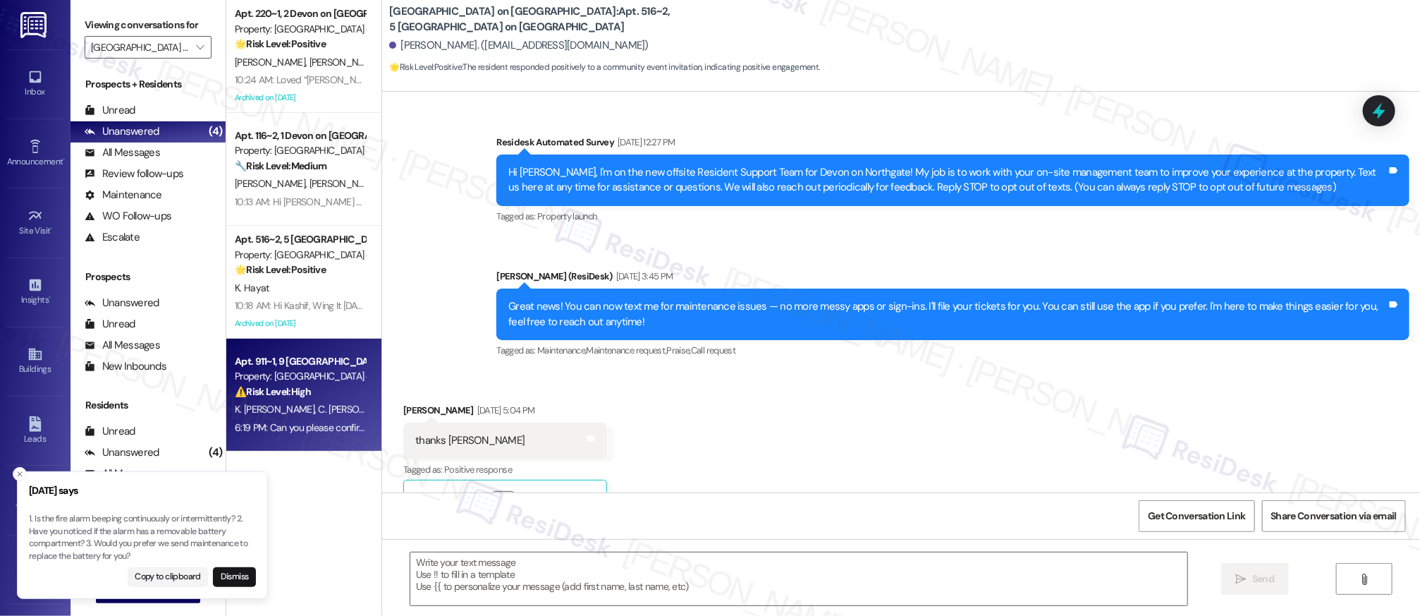
click at [305, 445] on div "Apt. 911~1, 9 Devon on Northgate Property: Devon on Northgate ⚠️ Risk Level: Hi…" at bounding box center [303, 394] width 155 height 113
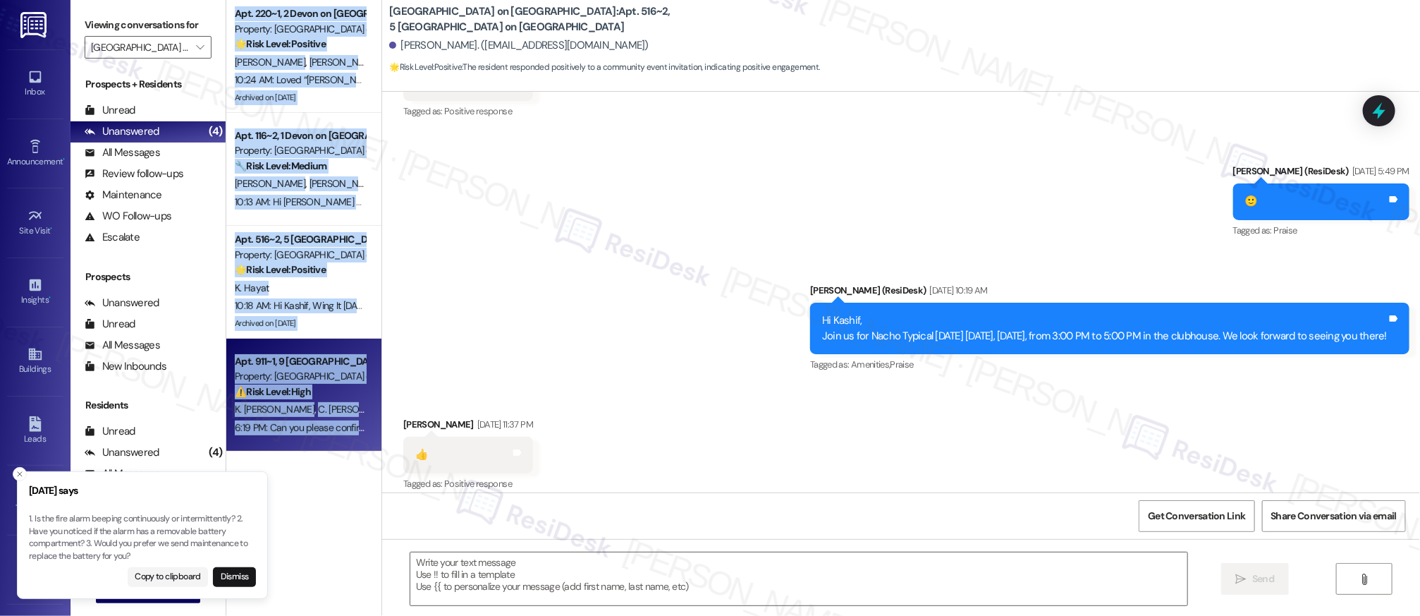
scroll to position [6538, 0]
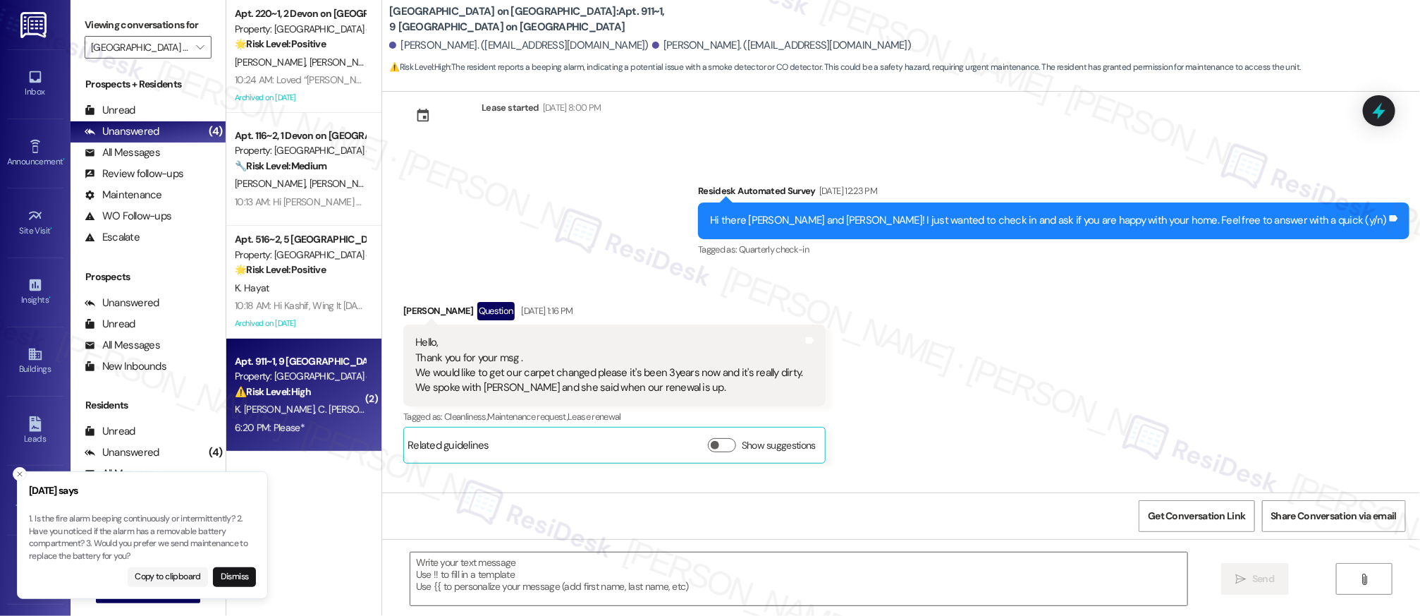
drag, startPoint x: 310, startPoint y: 426, endPoint x: 314, endPoint y: 373, distance: 53.0
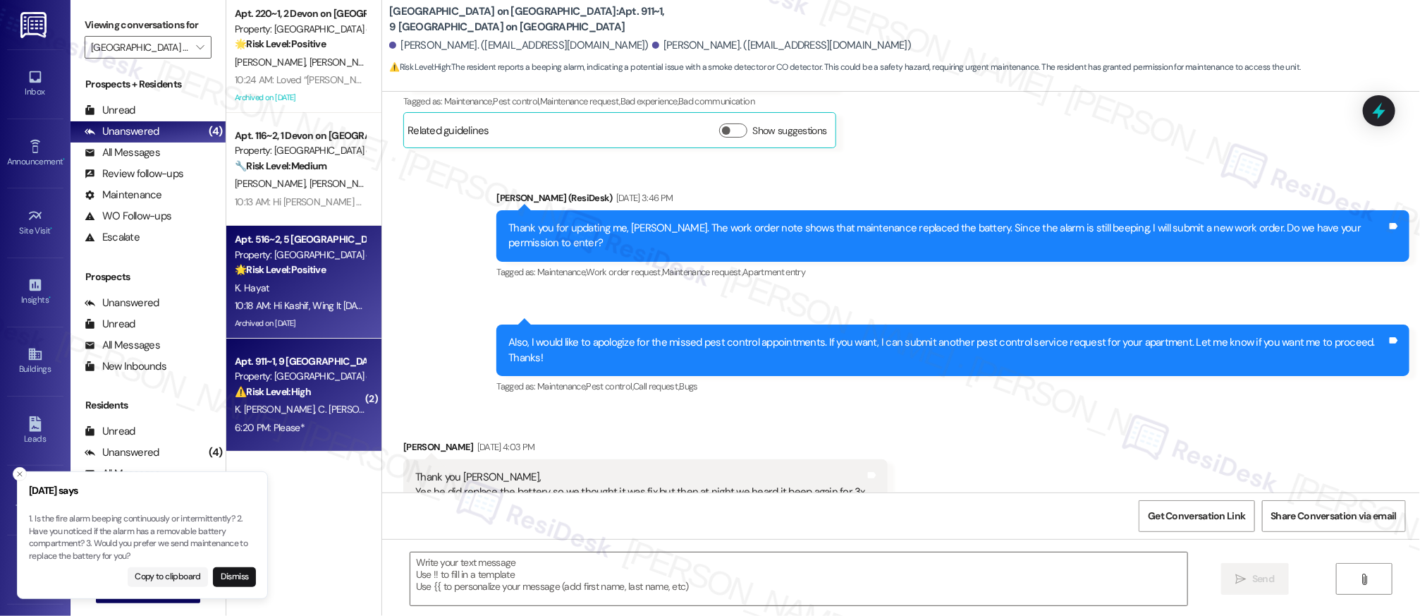
click at [305, 286] on div "K. Hayat" at bounding box center [299, 288] width 133 height 18
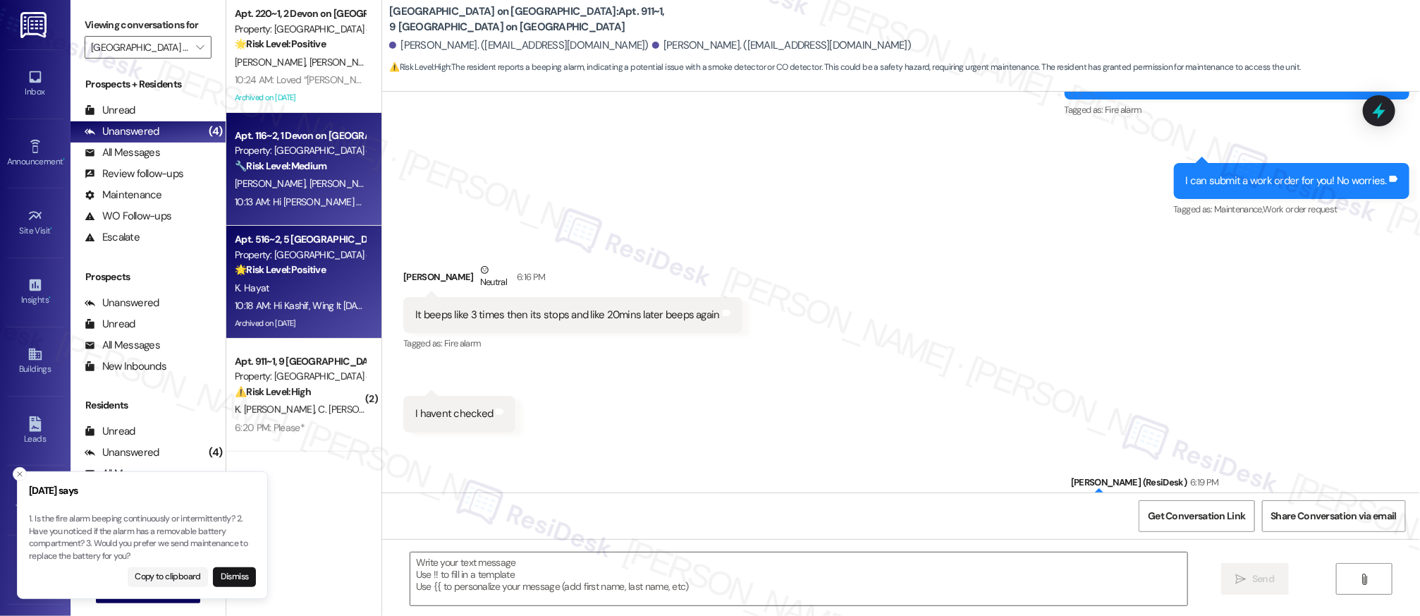
scroll to position [11395, 0]
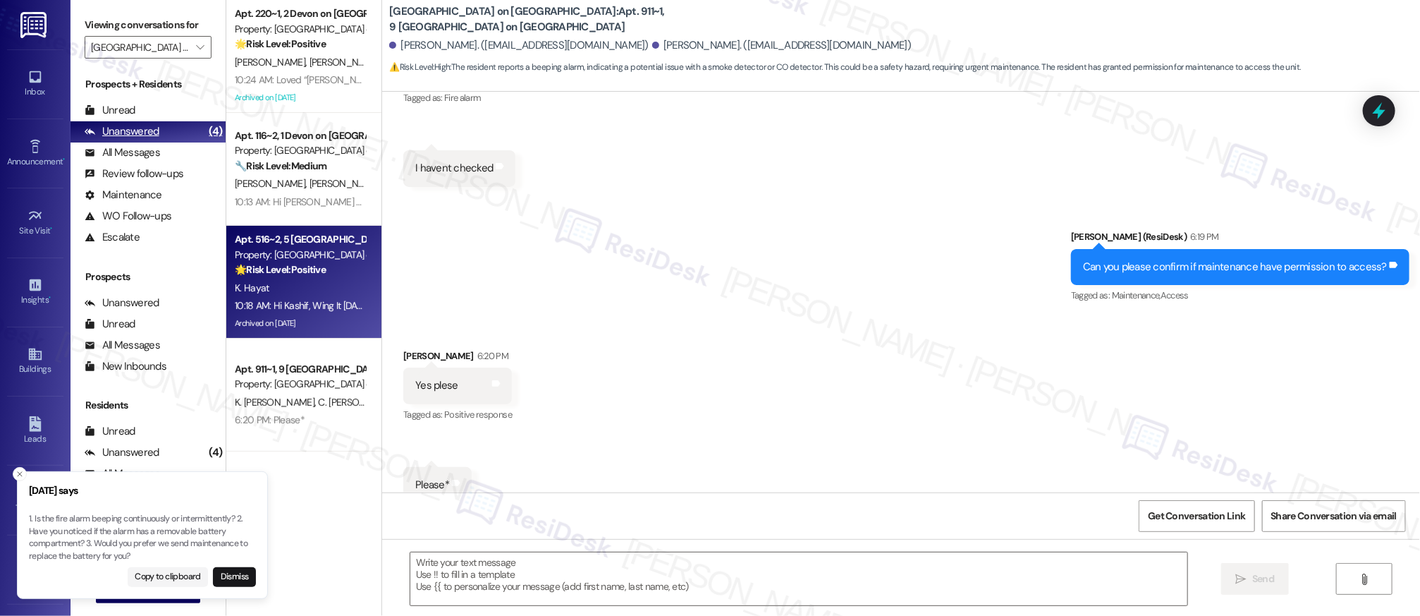
type textarea "Fetching suggested responses. Please feel free to read through the conversation…"
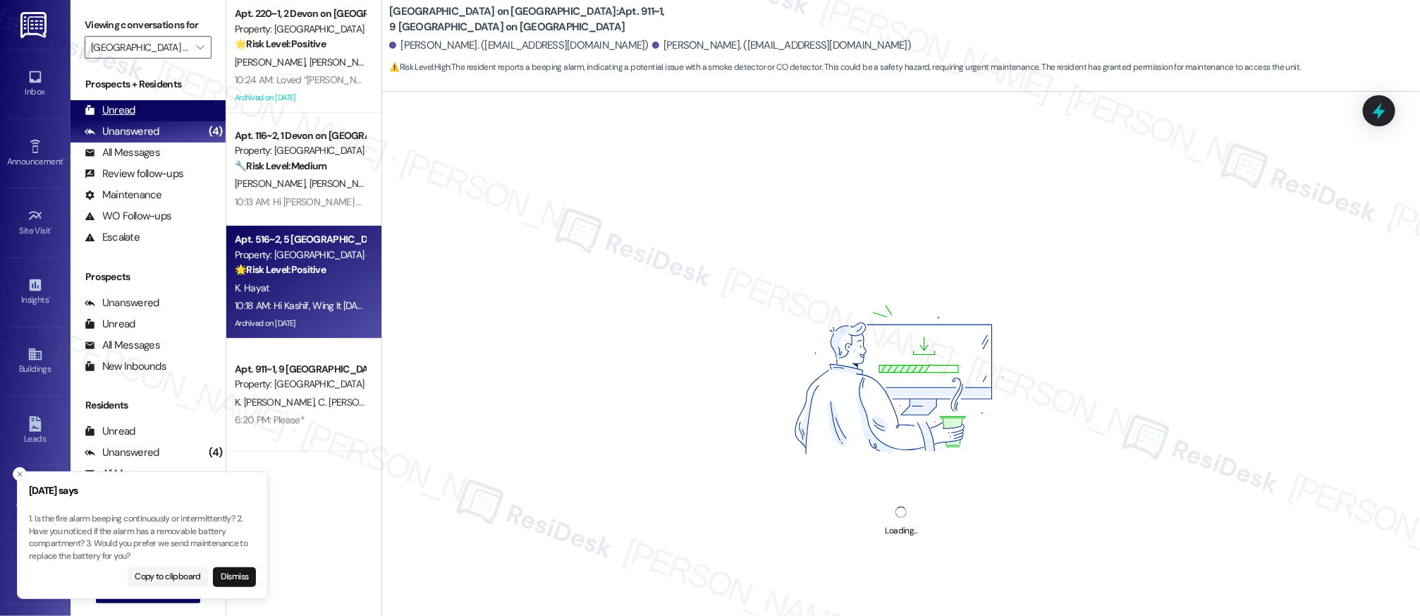
click at [129, 104] on div "Unread" at bounding box center [110, 110] width 51 height 15
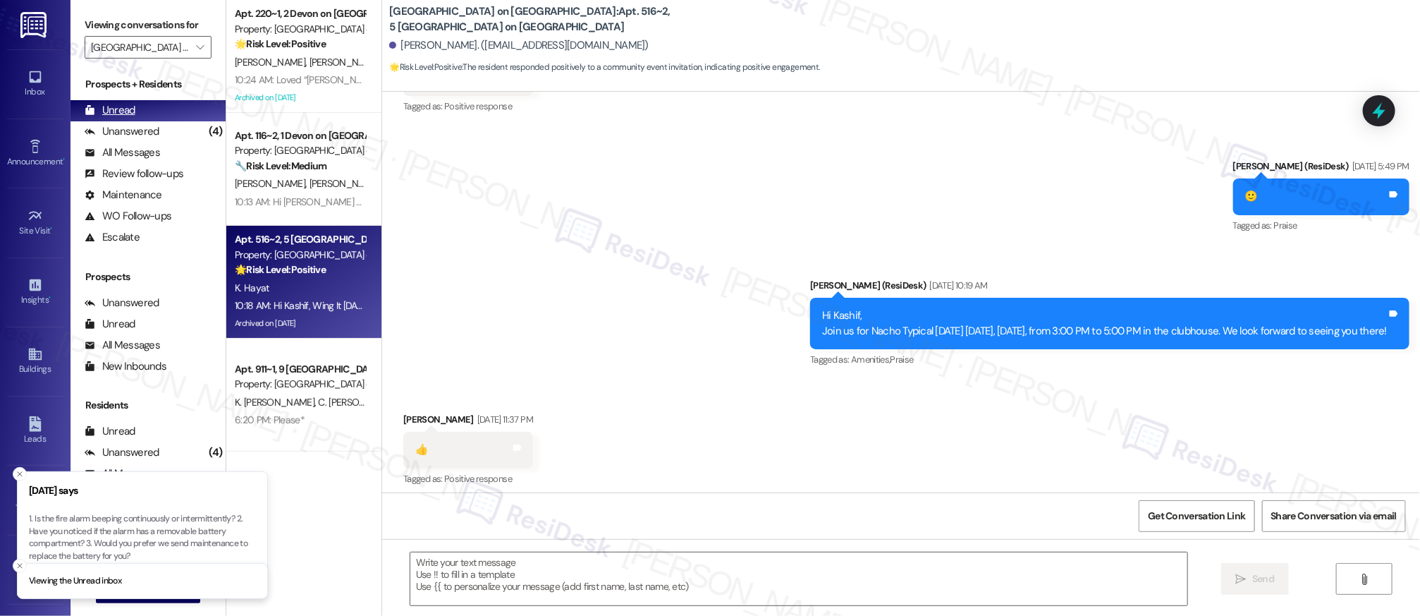
click at [129, 104] on div "Unread" at bounding box center [110, 110] width 51 height 15
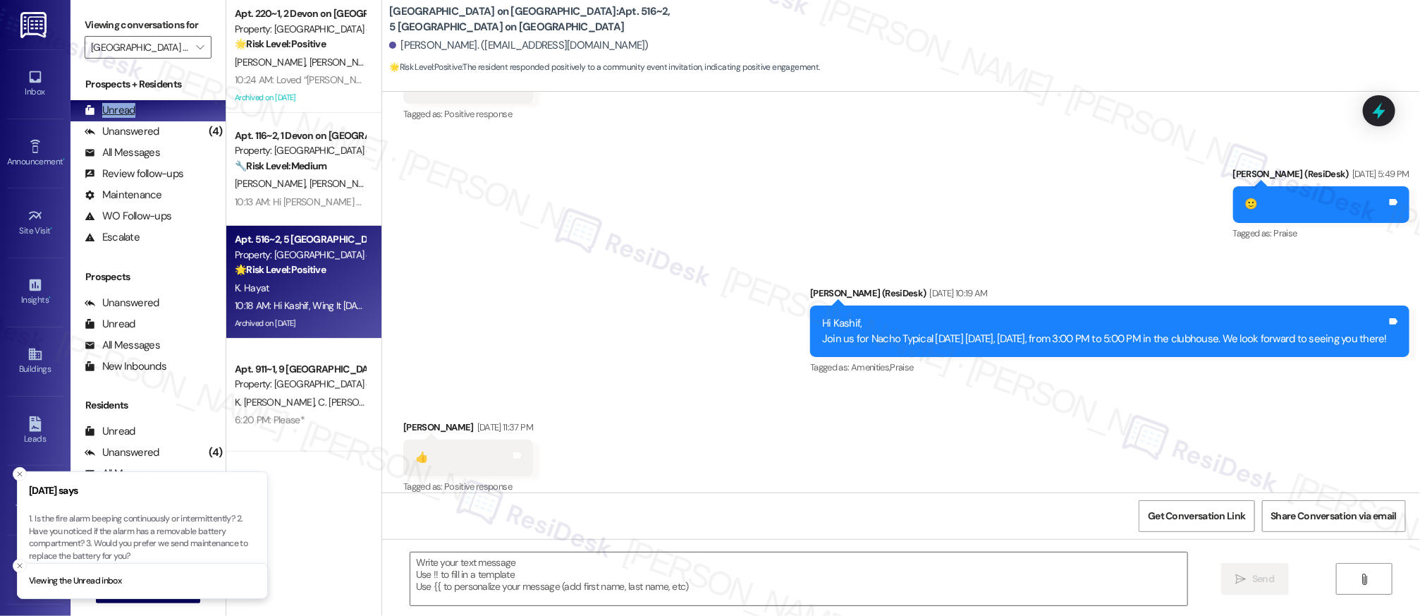
click at [129, 104] on div "Unread" at bounding box center [110, 110] width 51 height 15
type textarea "Fetching suggested responses. Please feel free to read through the conversation…"
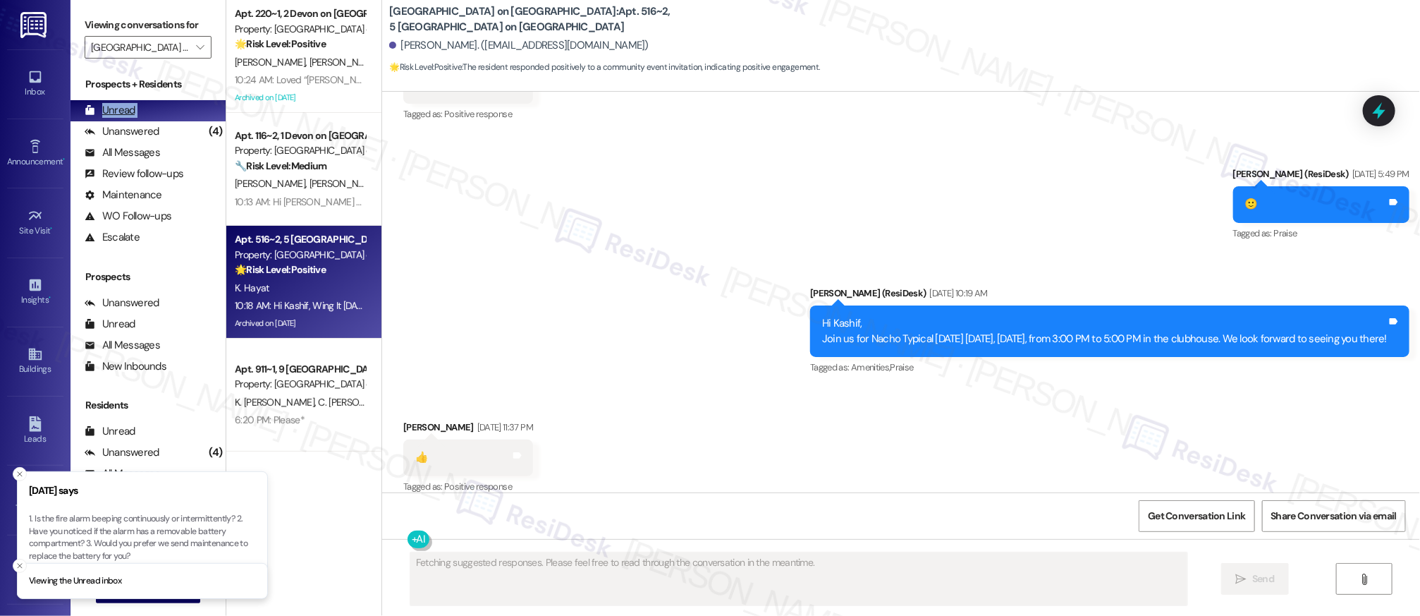
click at [129, 104] on div "Unread" at bounding box center [110, 110] width 51 height 15
click at [129, 105] on div "Unread" at bounding box center [110, 110] width 51 height 15
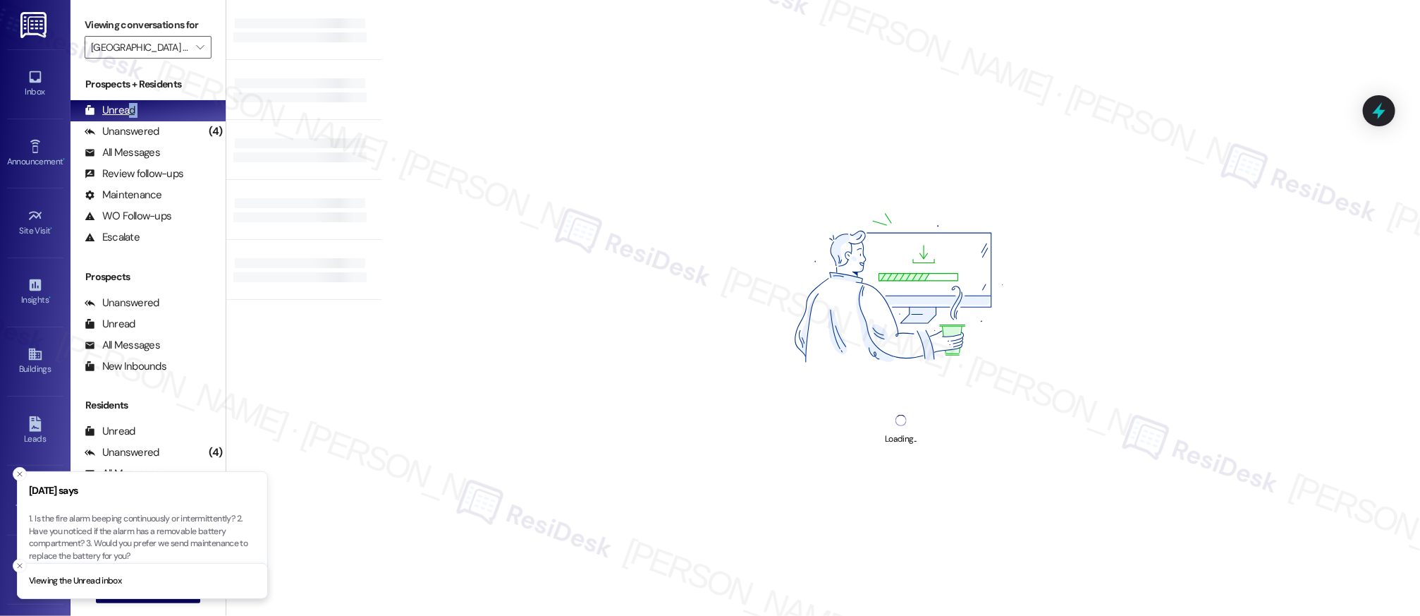
click at [129, 106] on div "Unread" at bounding box center [110, 110] width 51 height 15
click at [130, 109] on div "Unread" at bounding box center [110, 110] width 51 height 15
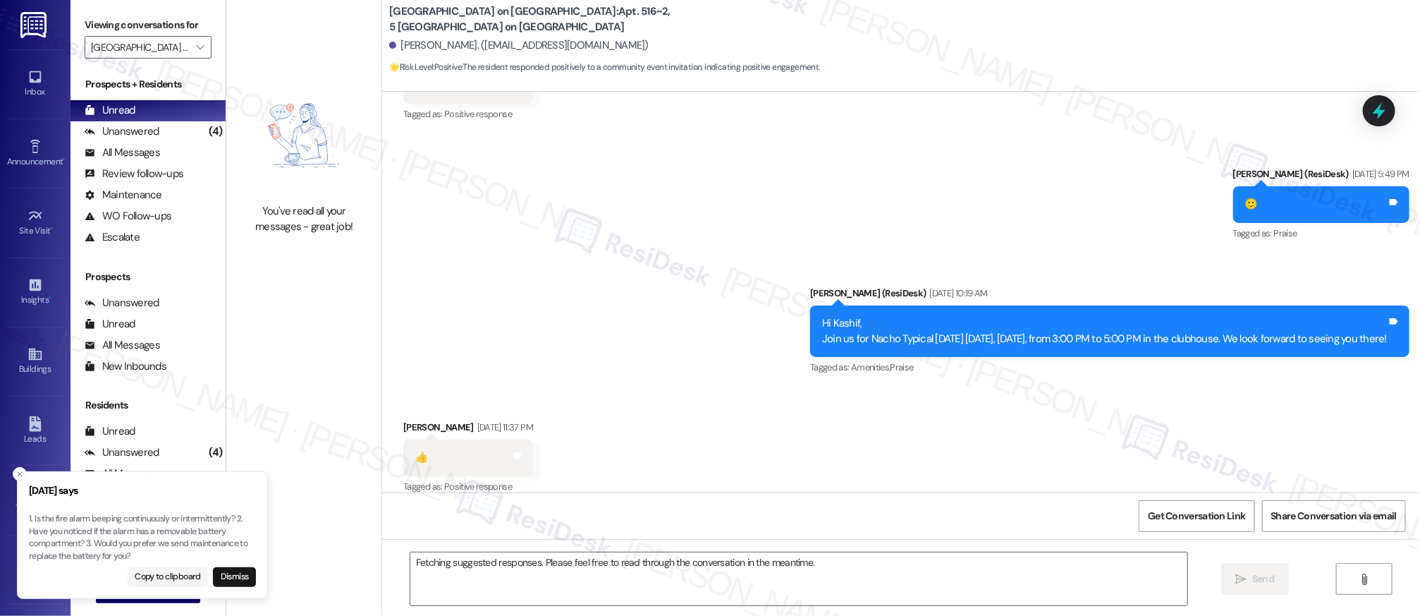
click at [642, 229] on div "Sent via SMS Sarah (ResiDesk) Aug 27, 2025 at 5:49 PM 🙂 Tags and notes Tagged a…" at bounding box center [901, 261] width 1038 height 253
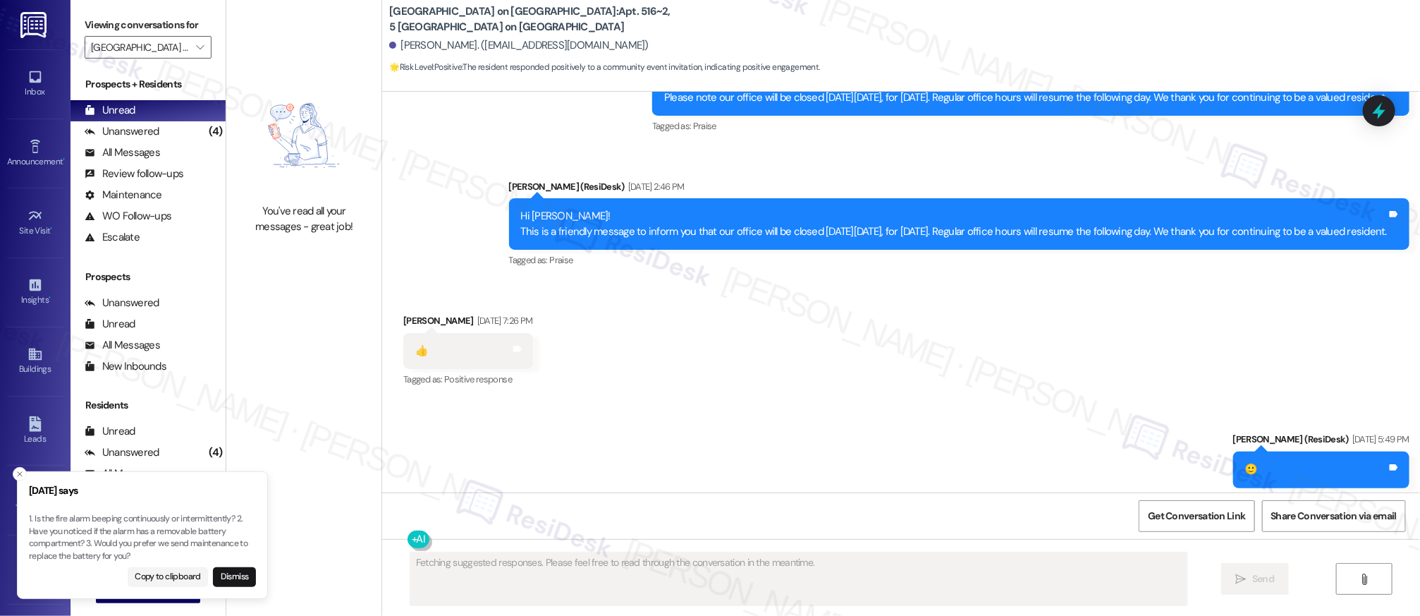
scroll to position [6776, 0]
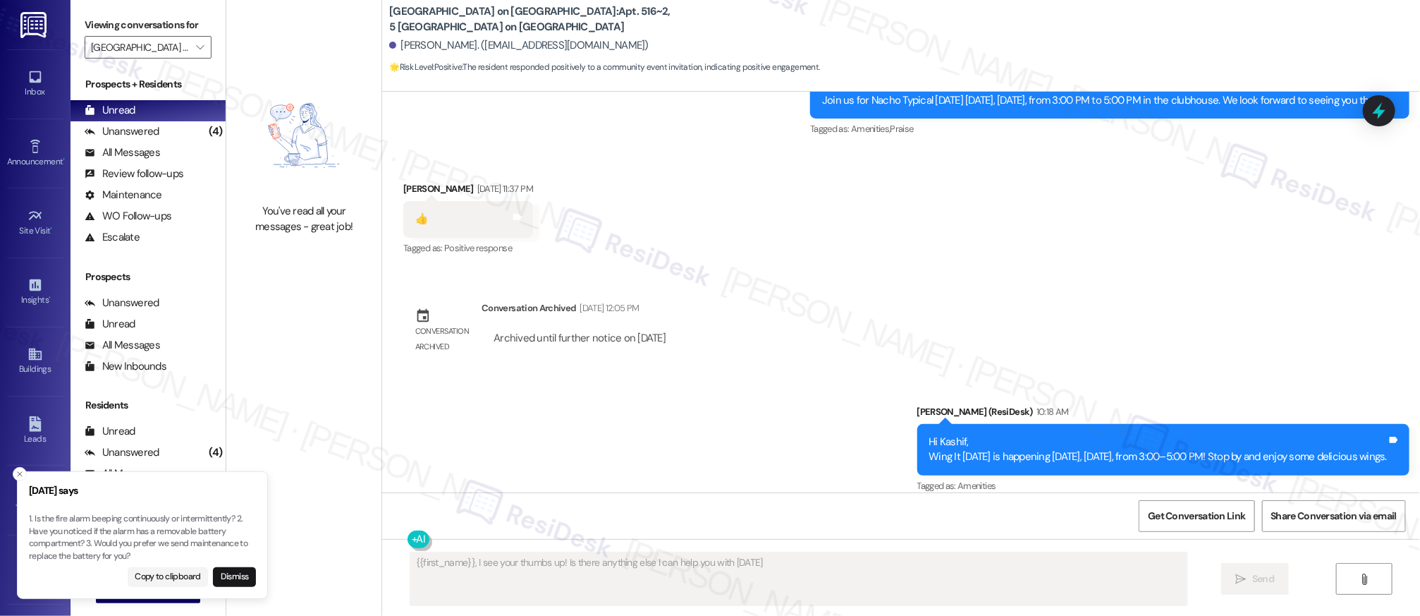
type textarea "{{first_name}}, I see your thumbs up! Is there anything else I can help you wit…"
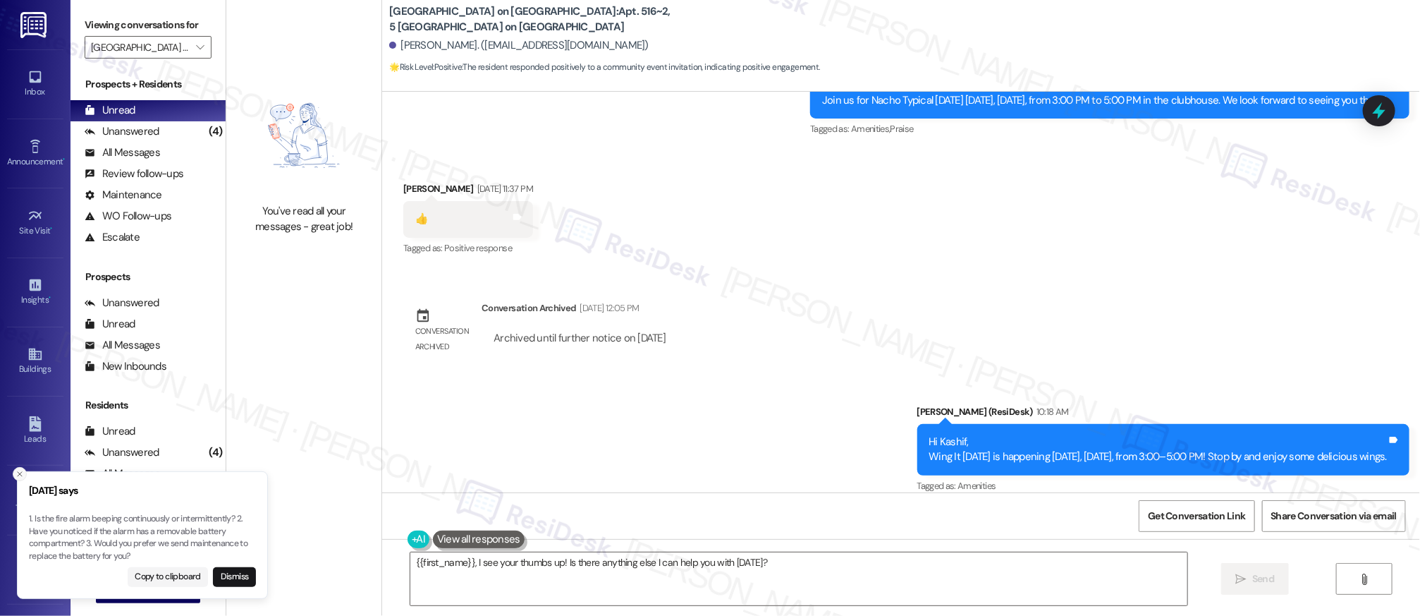
click at [22, 467] on button "Close toast" at bounding box center [20, 474] width 14 height 14
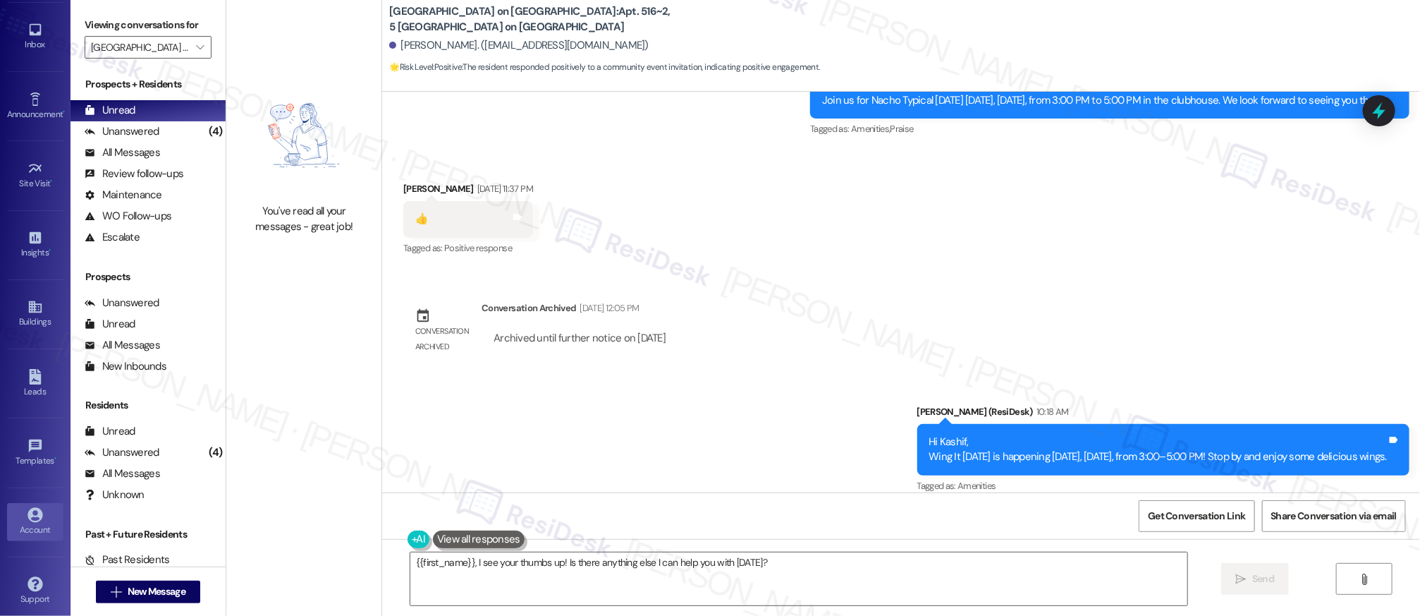
scroll to position [59, 0]
click at [42, 516] on div "Account" at bounding box center [35, 520] width 71 height 14
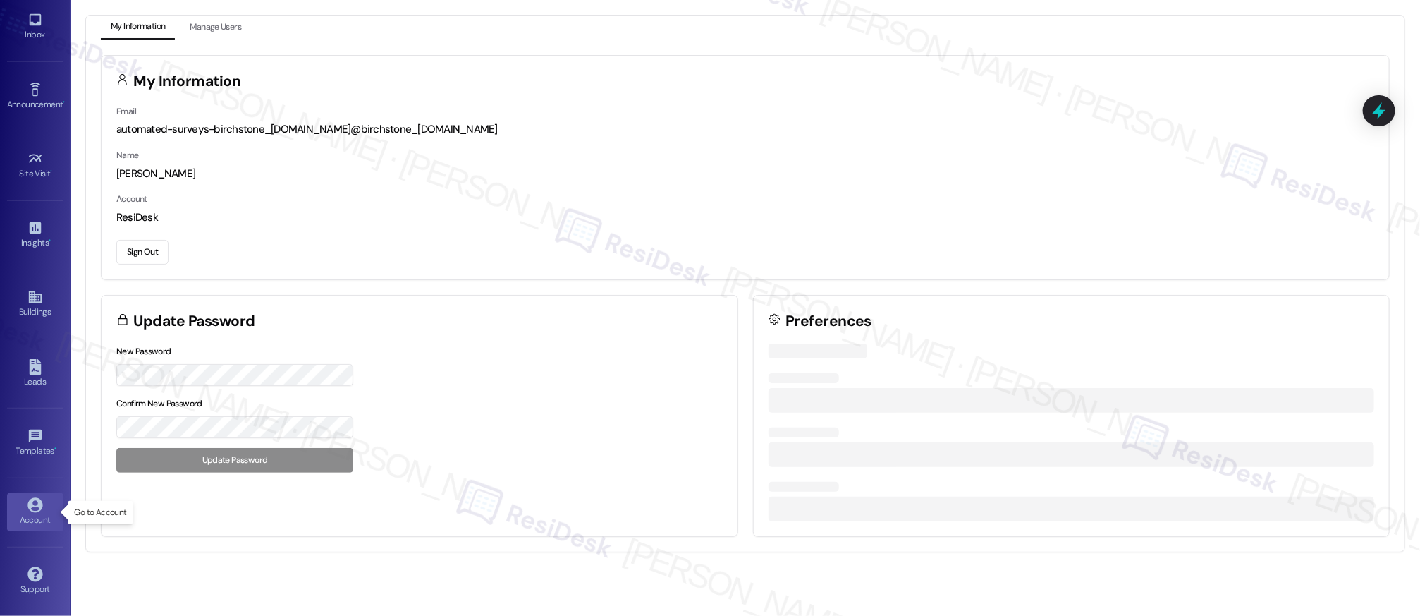
click at [42, 516] on div "Account" at bounding box center [35, 520] width 71 height 14
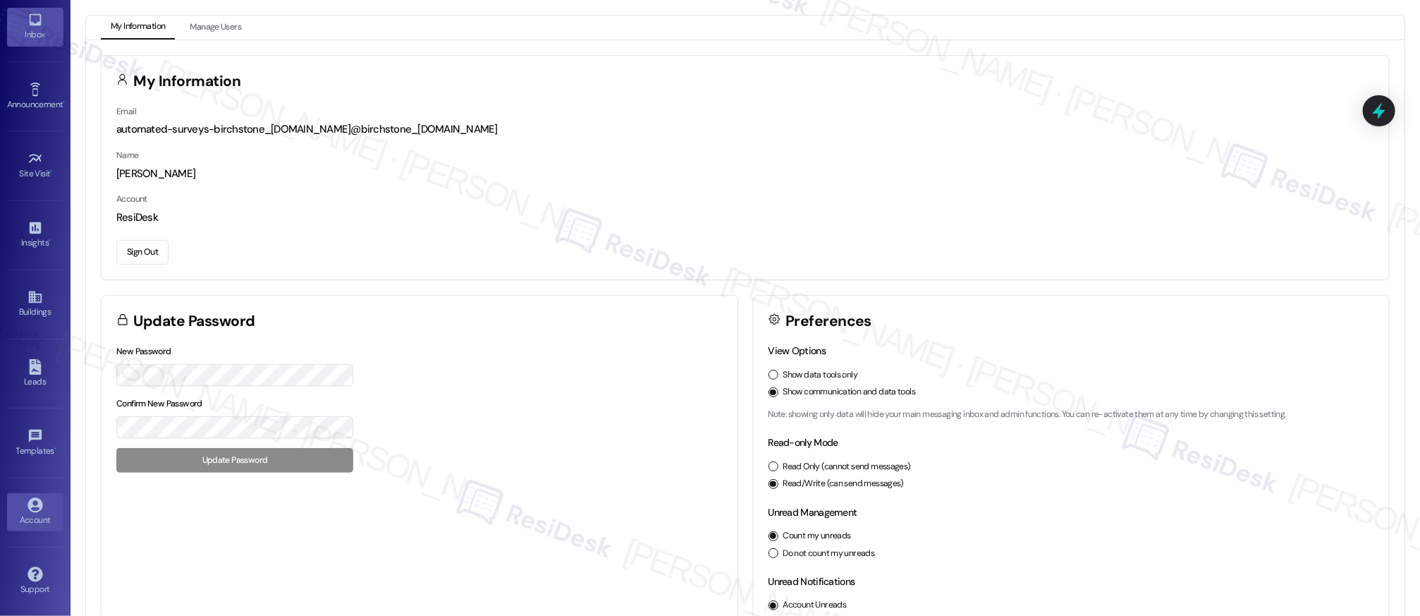
click at [39, 32] on div "Inbox" at bounding box center [35, 34] width 71 height 14
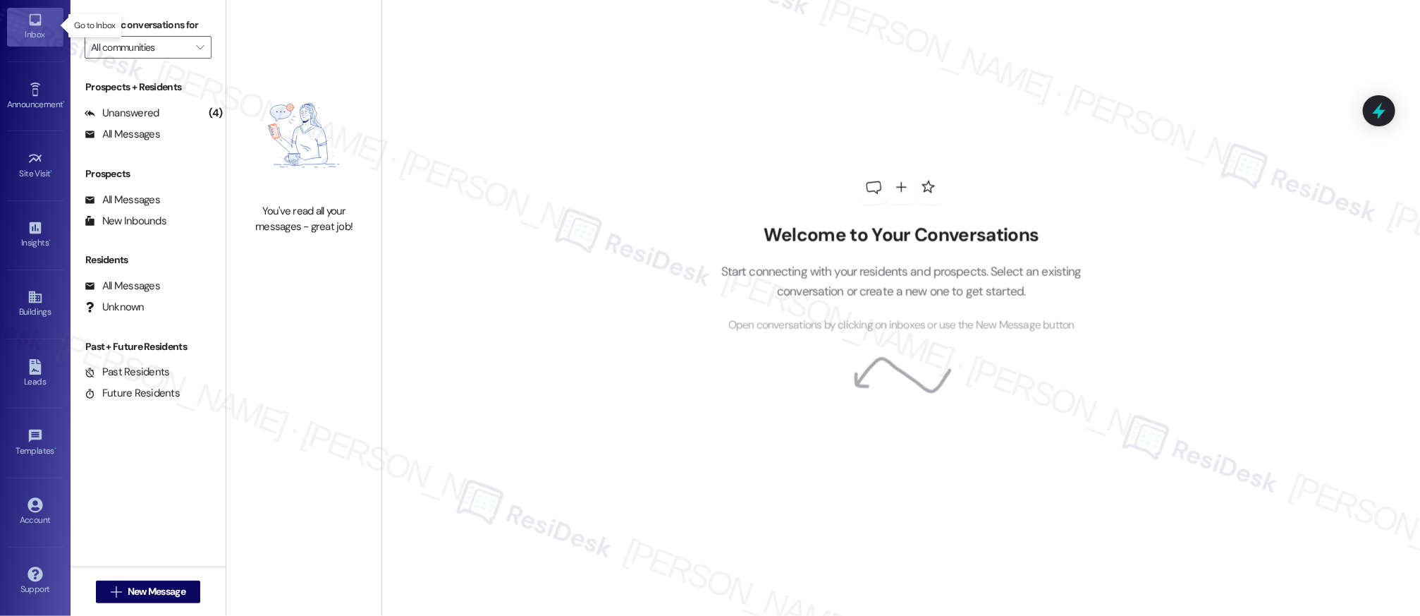
click at [39, 32] on div "Inbox" at bounding box center [35, 34] width 71 height 14
click at [38, 32] on div "Inbox" at bounding box center [35, 34] width 71 height 14
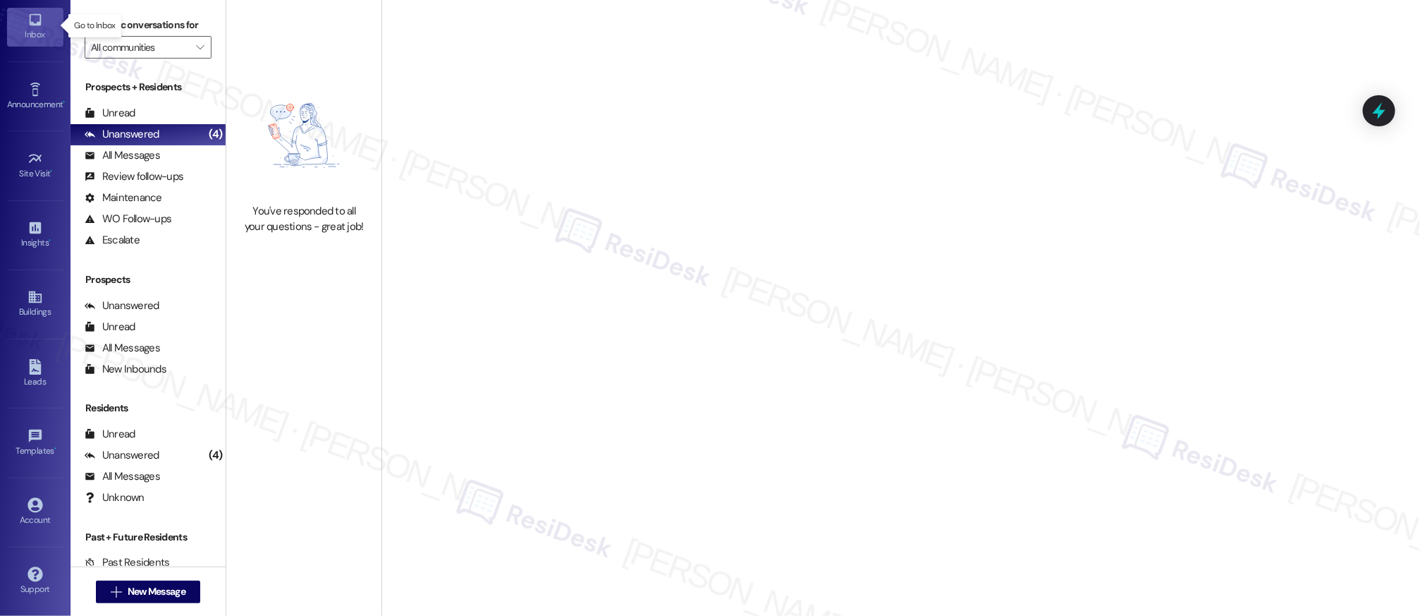
click at [37, 32] on div "Inbox" at bounding box center [35, 34] width 71 height 14
click at [37, 33] on div "Inbox" at bounding box center [35, 34] width 71 height 14
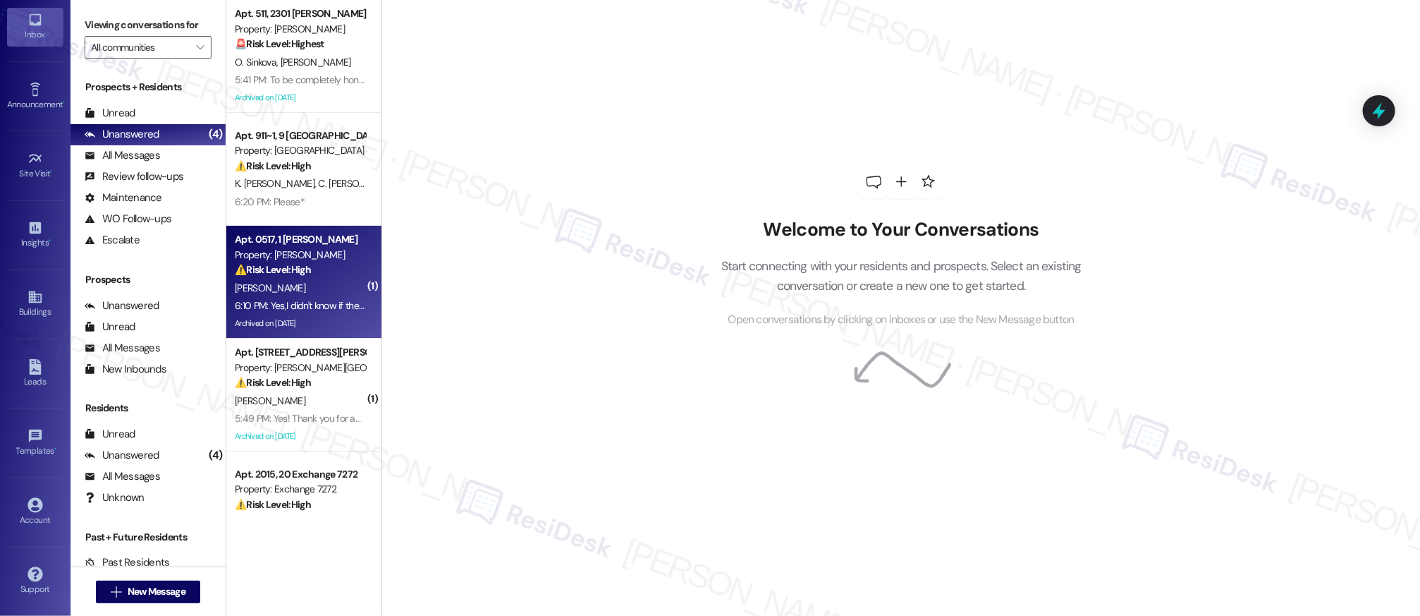
click at [322, 260] on div "Property: Halston McDonough" at bounding box center [300, 254] width 130 height 15
click at [322, 259] on div "Property: Halston McDonough" at bounding box center [300, 254] width 130 height 15
click at [319, 257] on div "Property: Halston McDonough" at bounding box center [300, 254] width 130 height 15
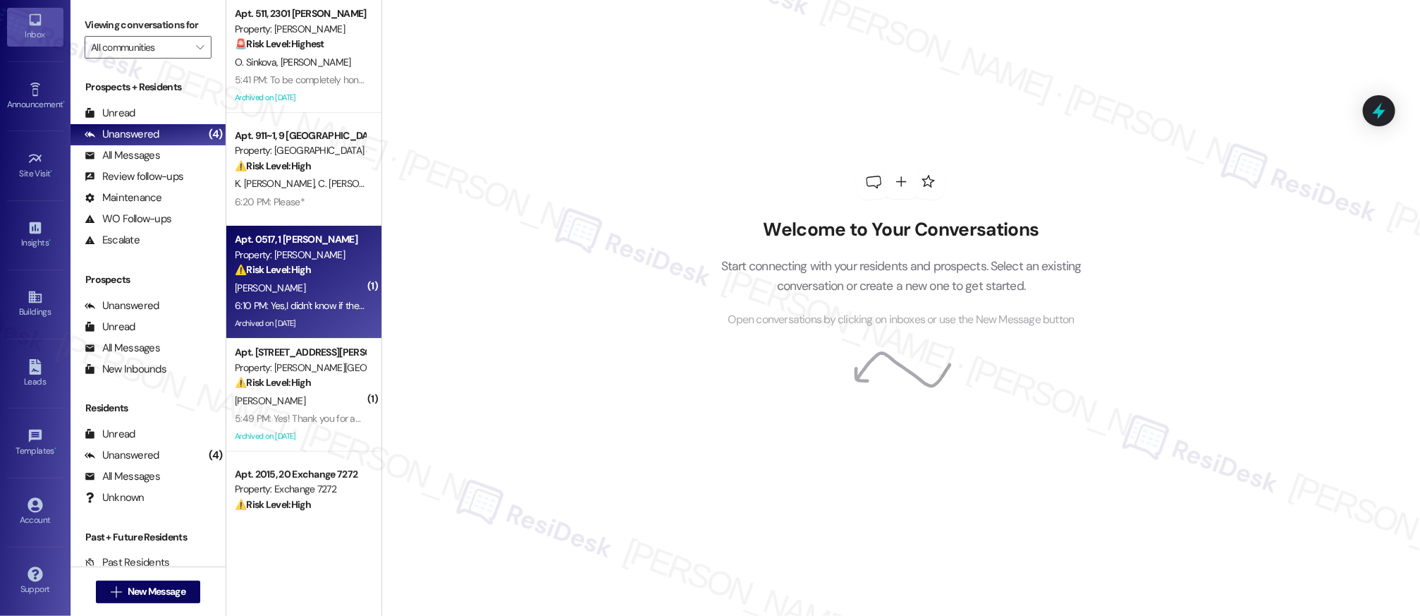
click at [317, 257] on div "Property: Halston McDonough" at bounding box center [300, 254] width 130 height 15
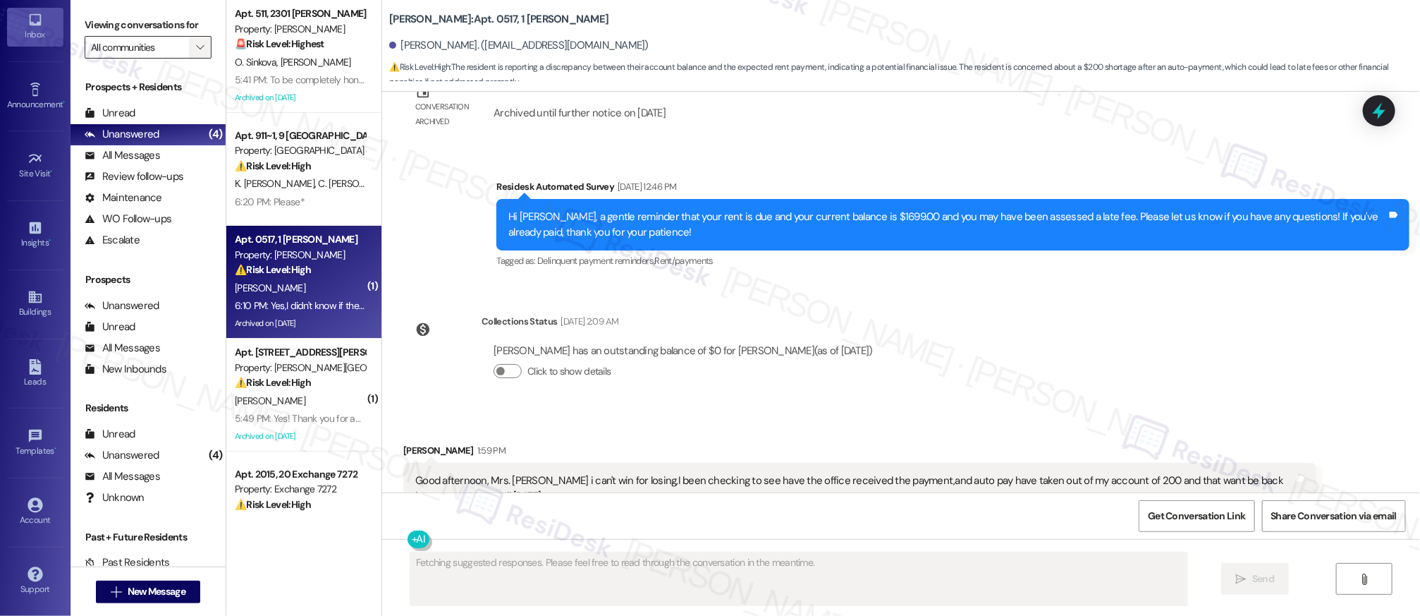
scroll to position [6159, 0]
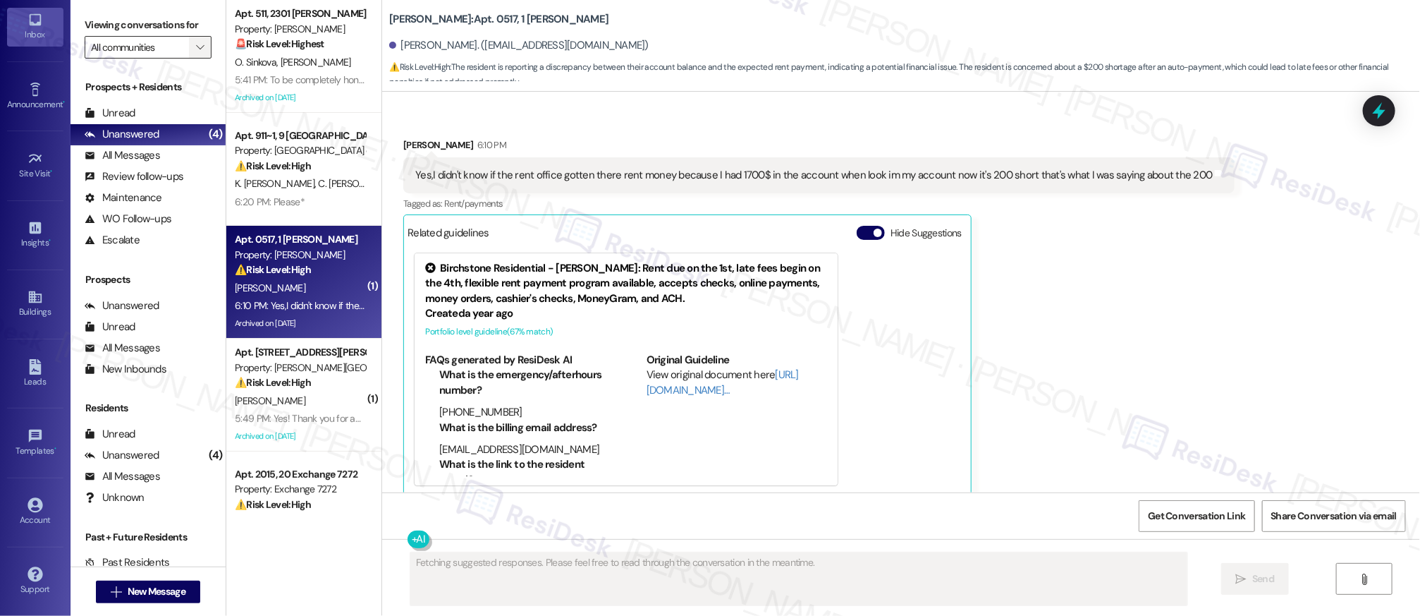
click at [197, 49] on icon "" at bounding box center [201, 47] width 8 height 11
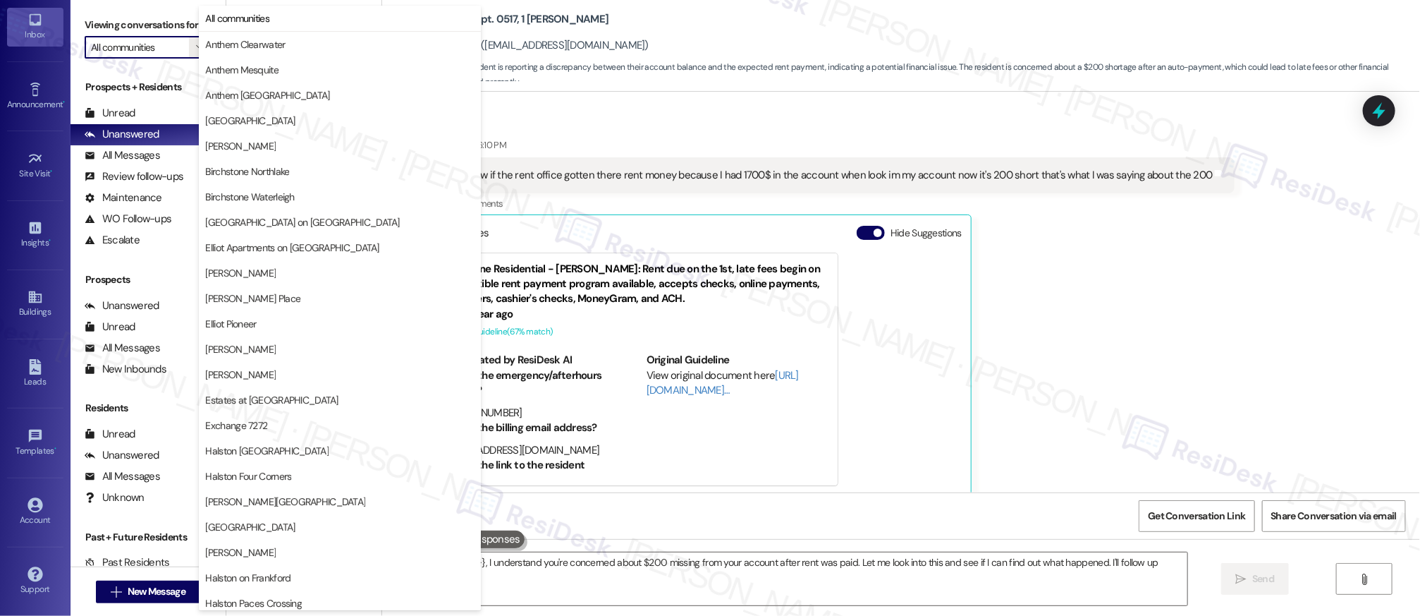
type textarea "Hi {{first_name}}, I understand you're concerned about $200 missing from your a…"
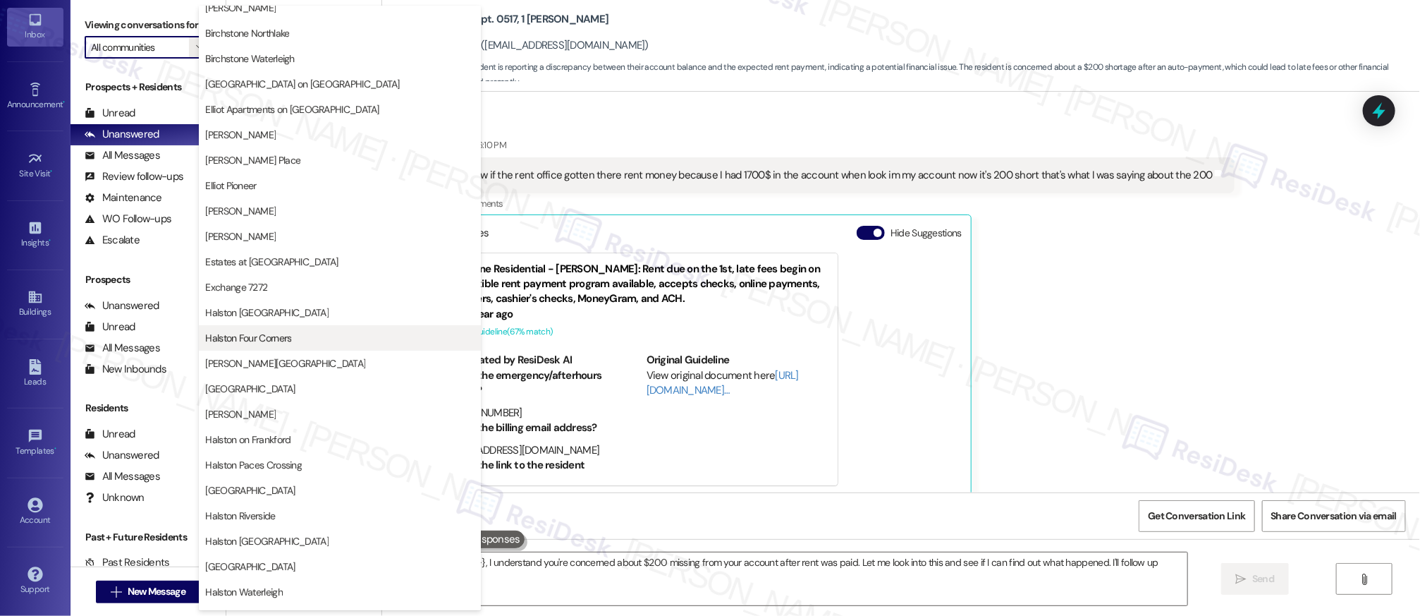
scroll to position [142, 0]
click at [319, 336] on span "Halston Four Corners" at bounding box center [339, 333] width 269 height 14
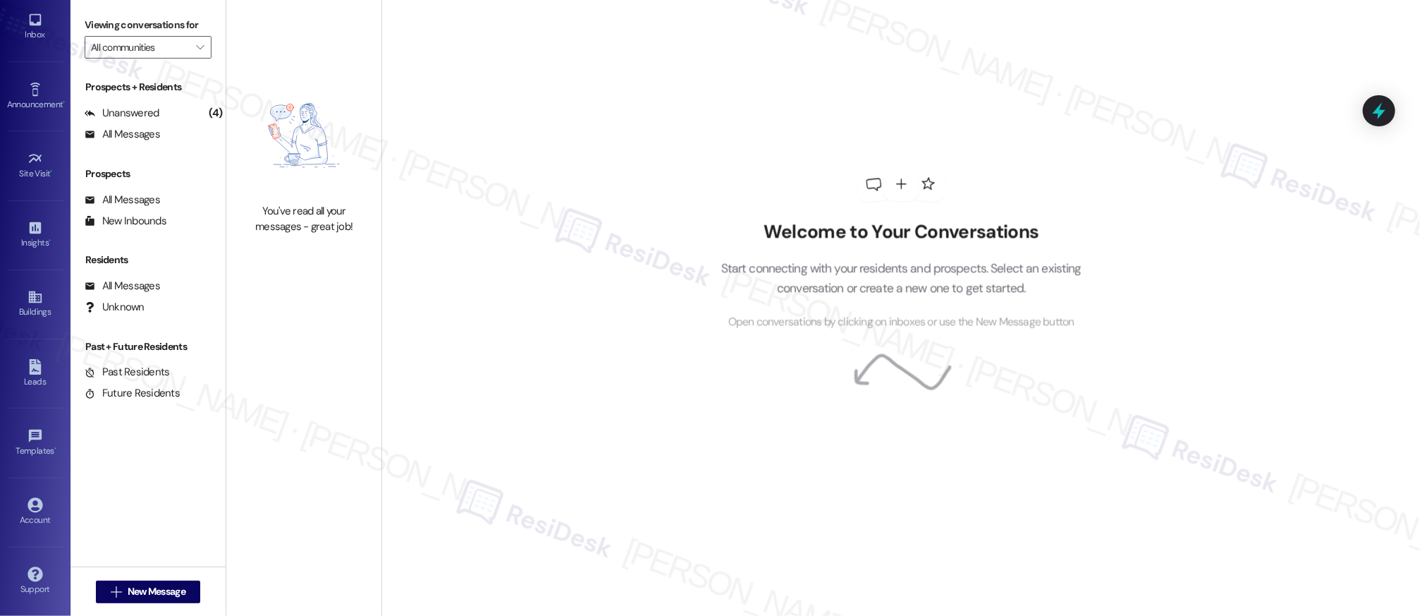
type input "Halston Four Corners"
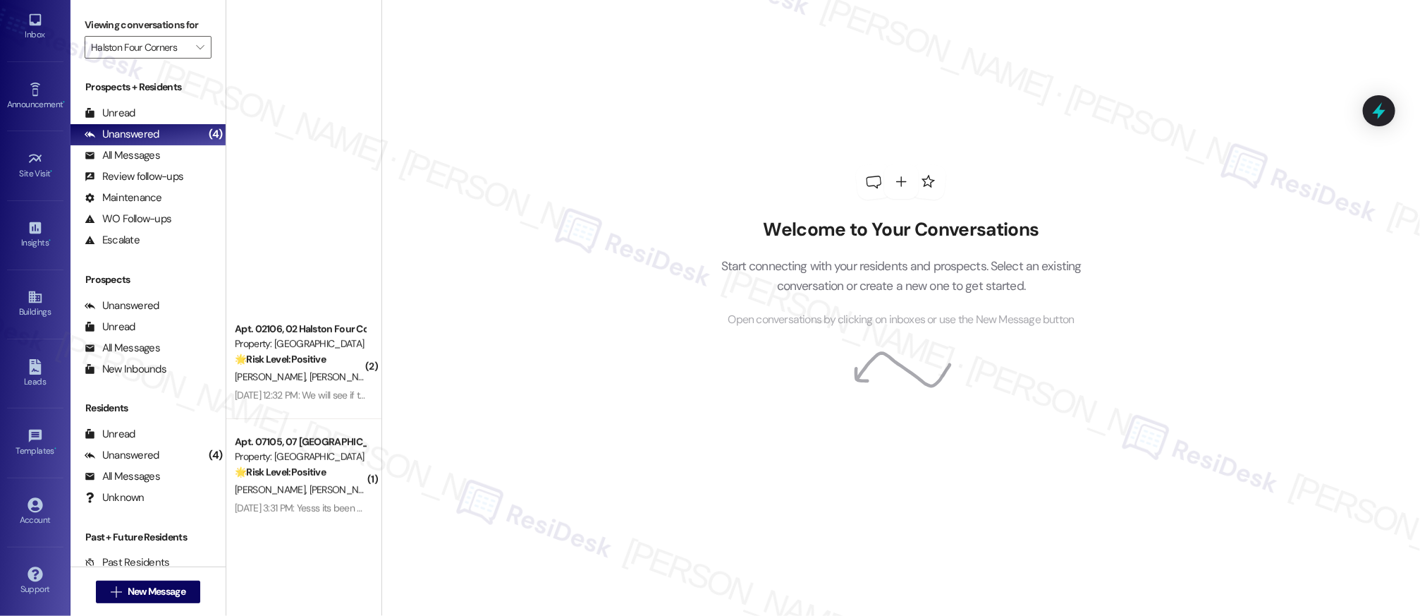
scroll to position [612, 0]
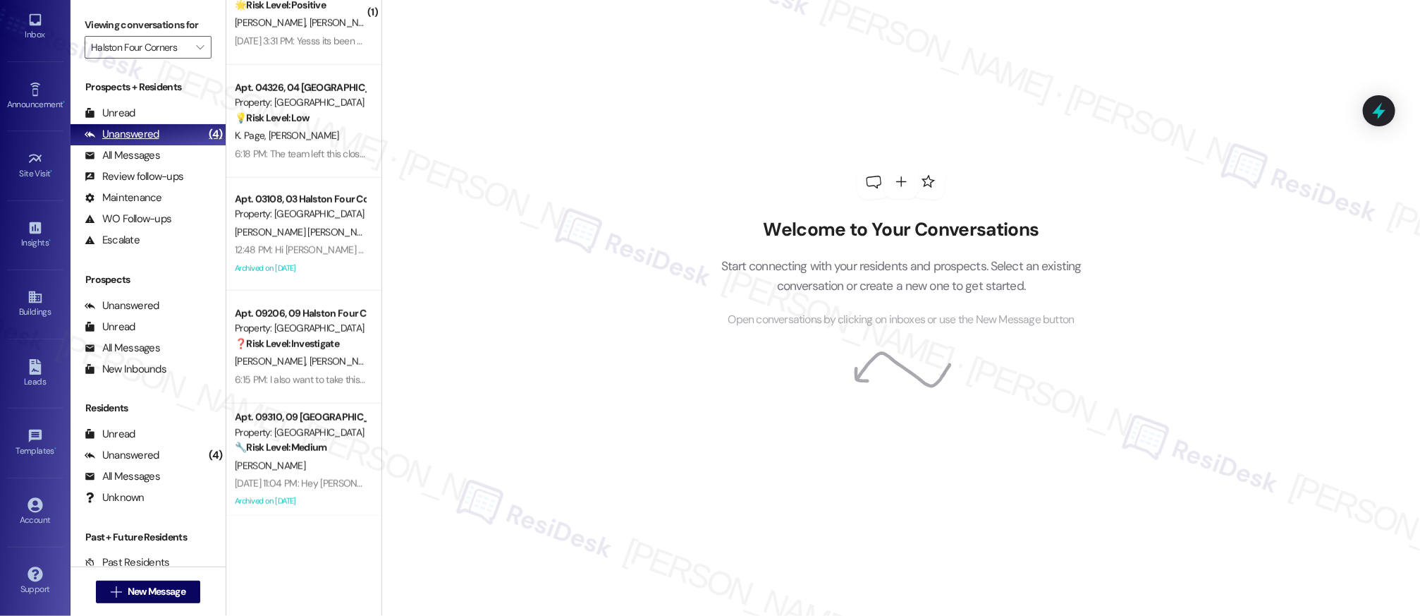
click at [128, 131] on div "Unanswered" at bounding box center [122, 134] width 75 height 15
click at [133, 106] on div "Unread" at bounding box center [110, 113] width 51 height 15
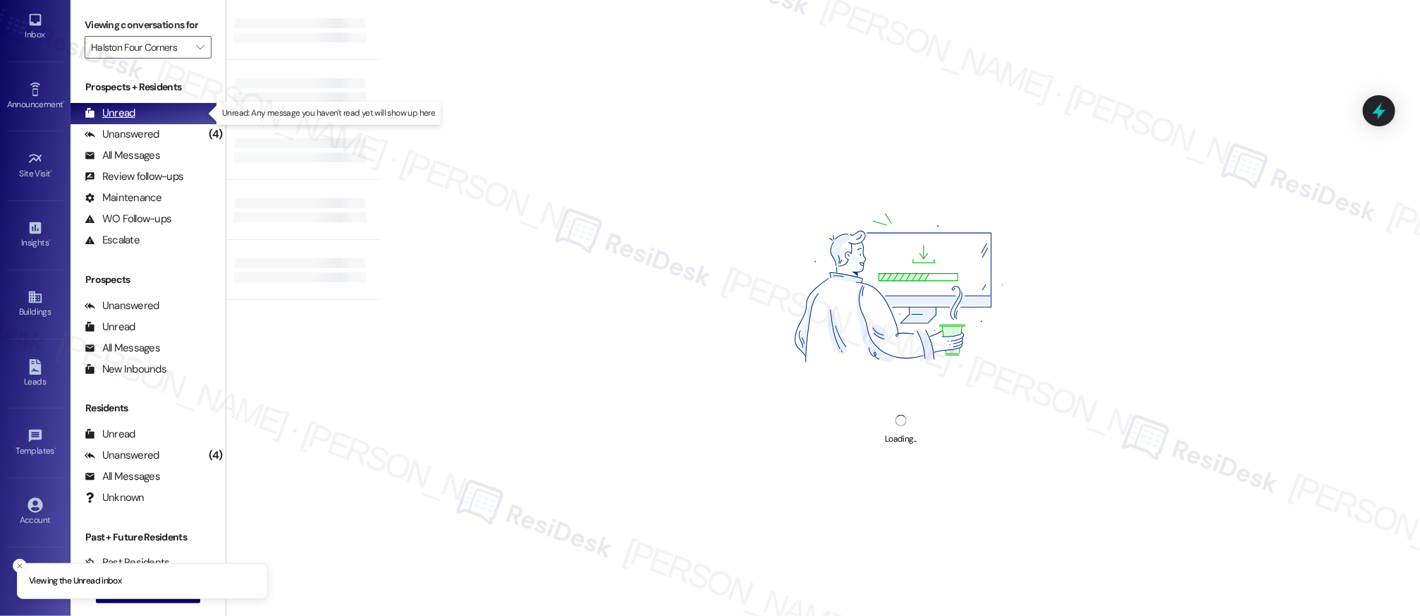
click at [133, 106] on div "Unread" at bounding box center [110, 113] width 51 height 15
click at [133, 108] on div "Unread" at bounding box center [110, 113] width 51 height 15
click at [133, 107] on div "Unread" at bounding box center [110, 113] width 51 height 15
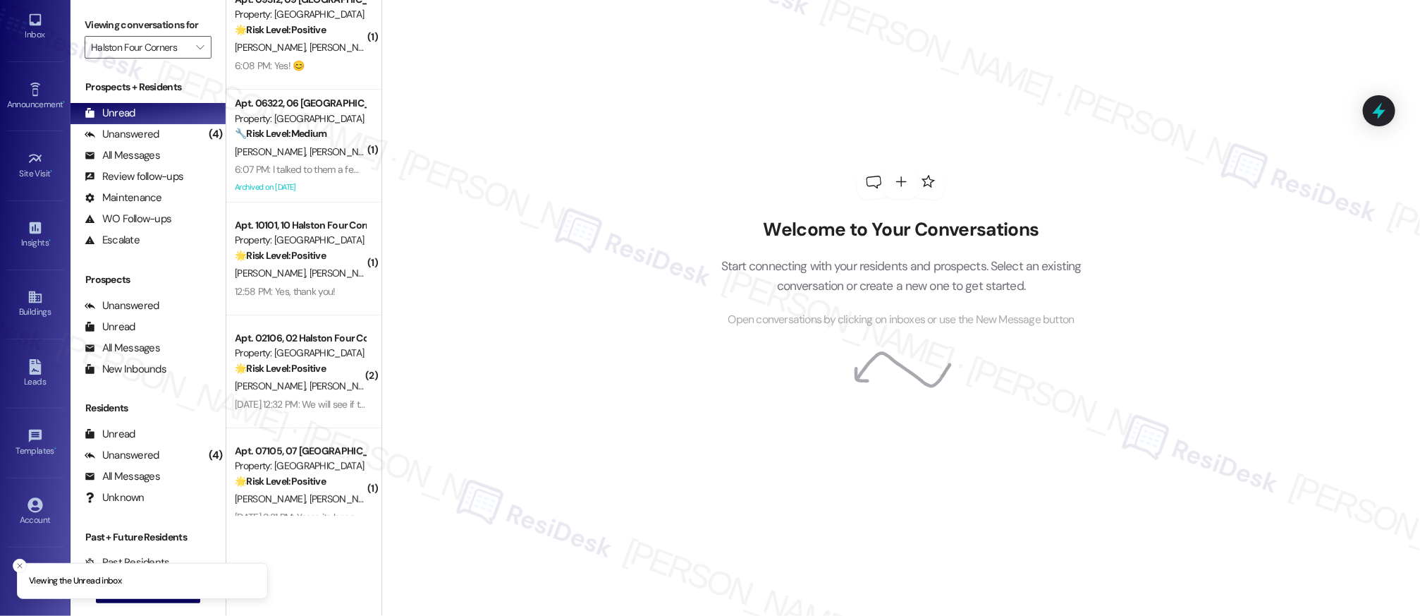
scroll to position [0, 0]
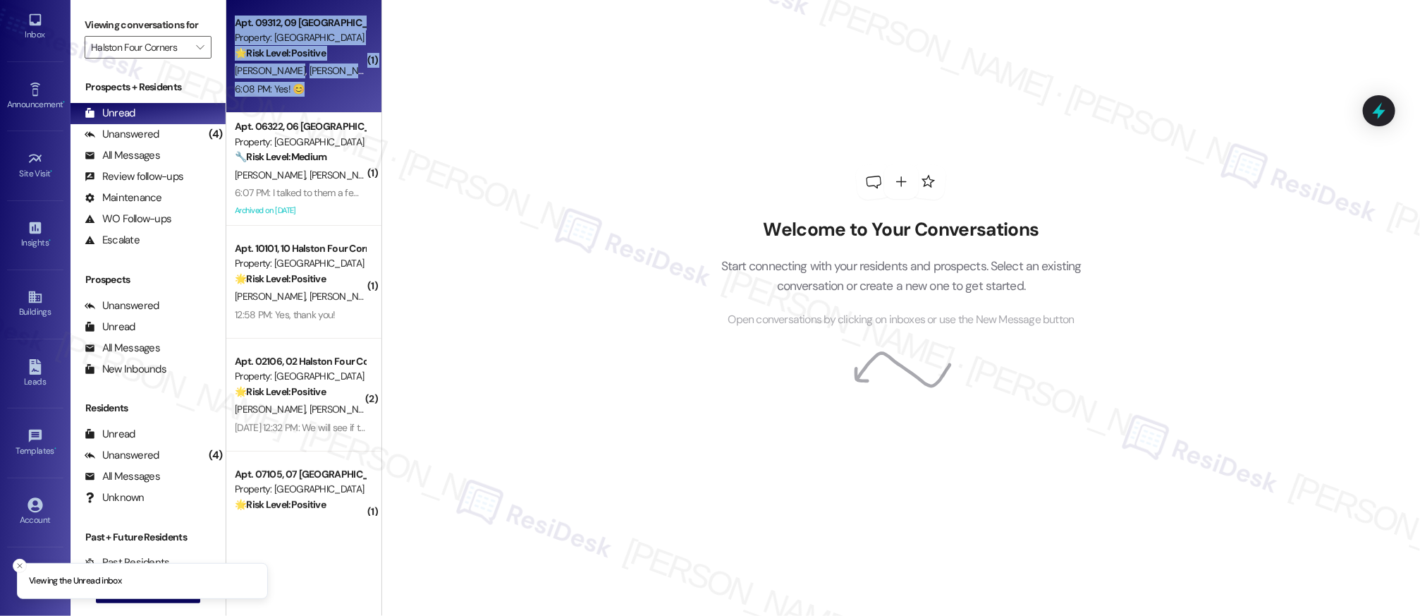
click at [305, 84] on div "( 1 ) Apt. 09312, 09 Halston Four Corners Property: Halston Four Corners 🌟 Risk…" at bounding box center [303, 257] width 155 height 515
click at [305, 84] on div "6:08 PM: Yes! 😊 6:08 PM: Yes! 😊" at bounding box center [299, 89] width 133 height 18
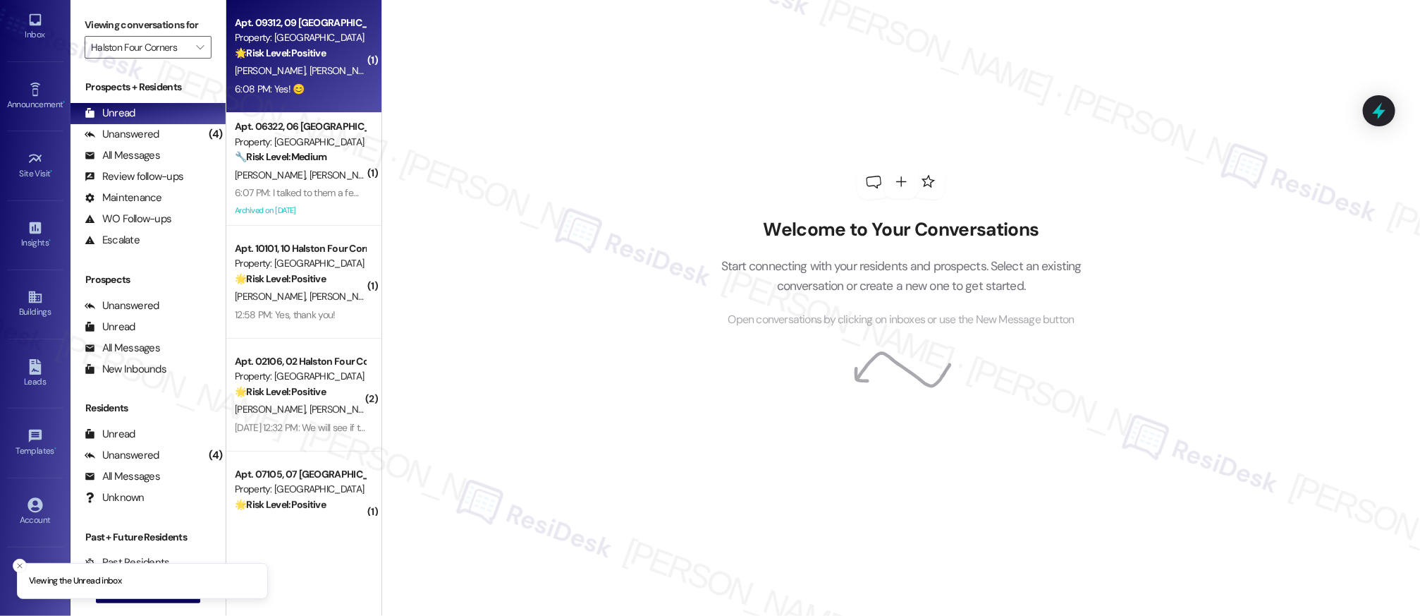
click at [307, 83] on div "6:08 PM: Yes! 😊 6:08 PM: Yes! 😊" at bounding box center [299, 89] width 133 height 18
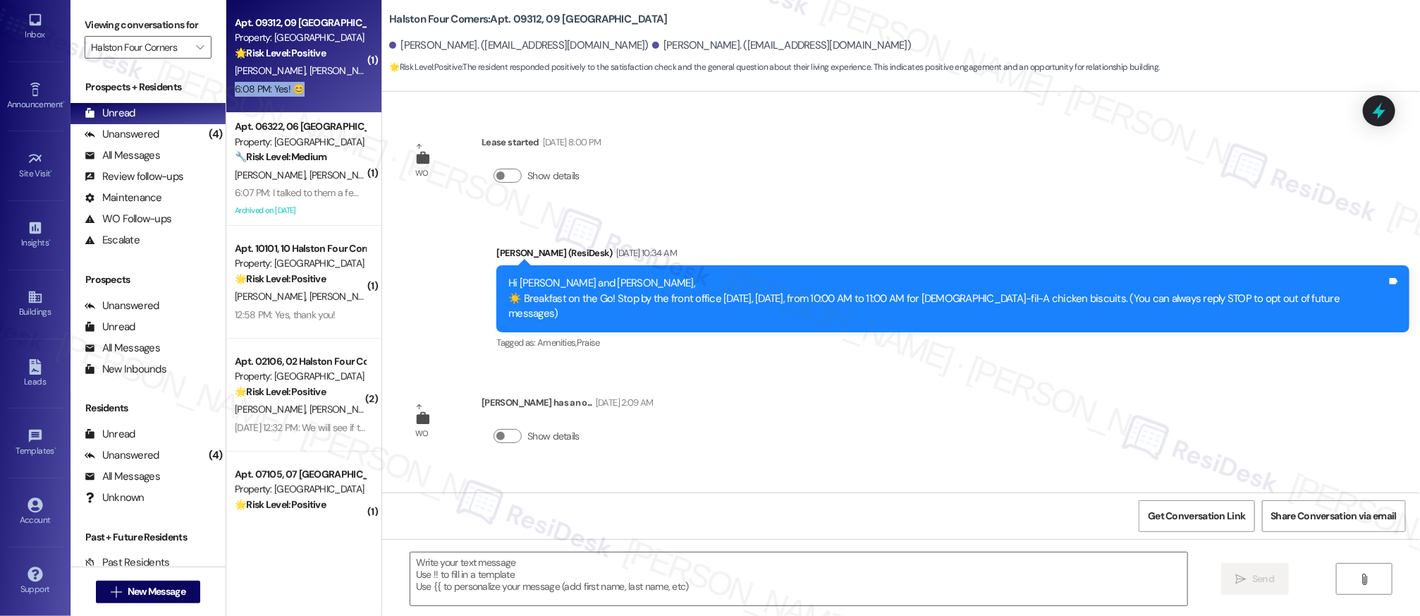
click at [307, 83] on div "6:08 PM: Yes! 😊 6:08 PM: Yes! 😊" at bounding box center [299, 89] width 133 height 18
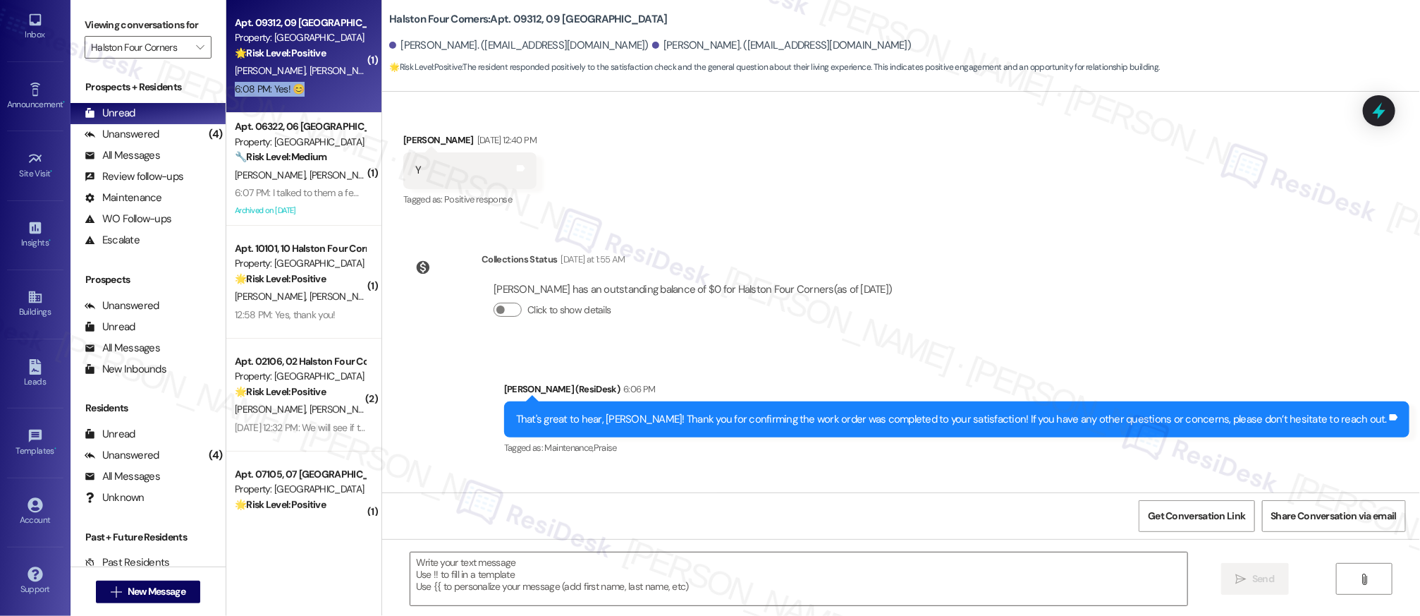
type textarea "Fetching suggested responses. Please feel free to read through the conversation…"
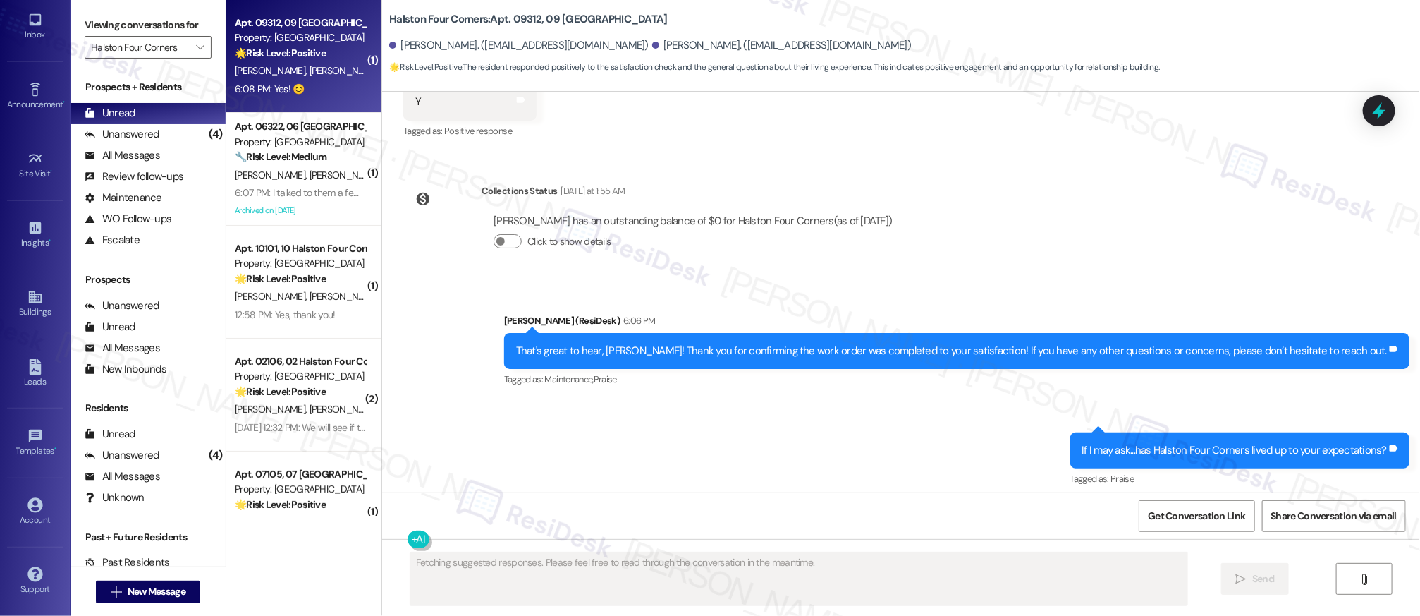
scroll to position [671, 0]
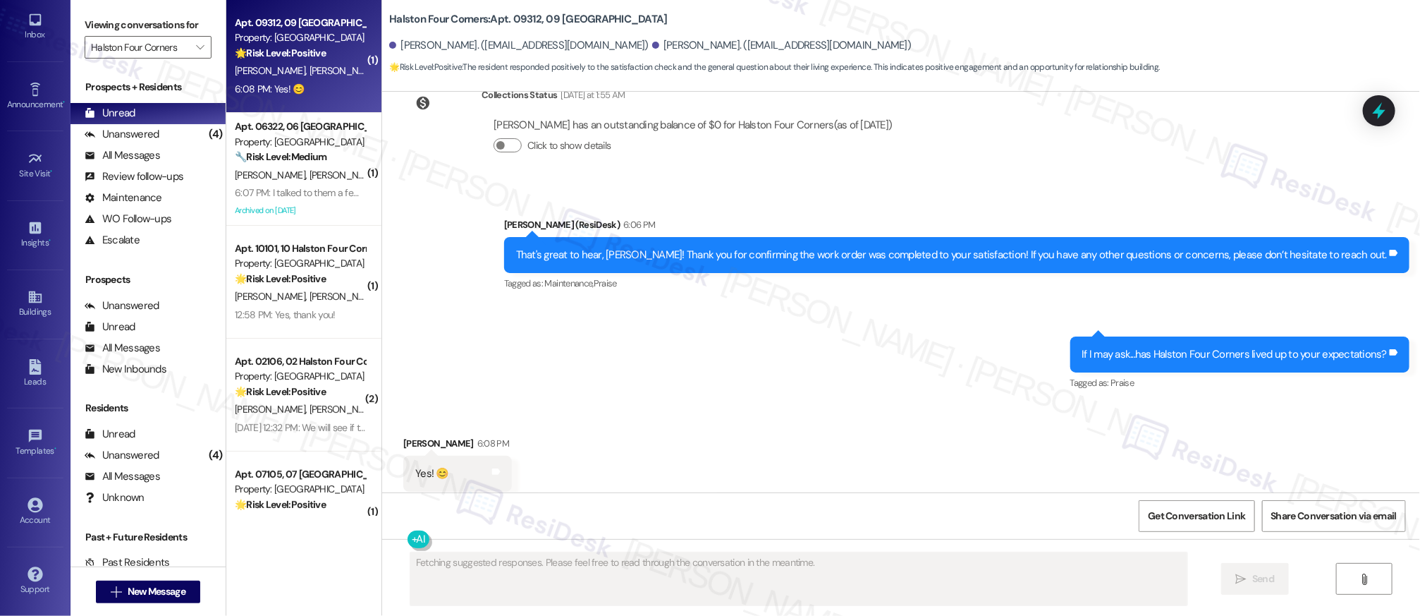
click at [310, 82] on div "6:08 PM: Yes! 😊 6:08 PM: Yes! 😊" at bounding box center [299, 89] width 133 height 18
click at [308, 85] on div "6:08 PM: Yes! 😊 6:08 PM: Yes! 😊" at bounding box center [299, 89] width 133 height 18
click at [308, 84] on div "6:08 PM: Yes! 😊 6:08 PM: Yes! 😊" at bounding box center [299, 89] width 133 height 18
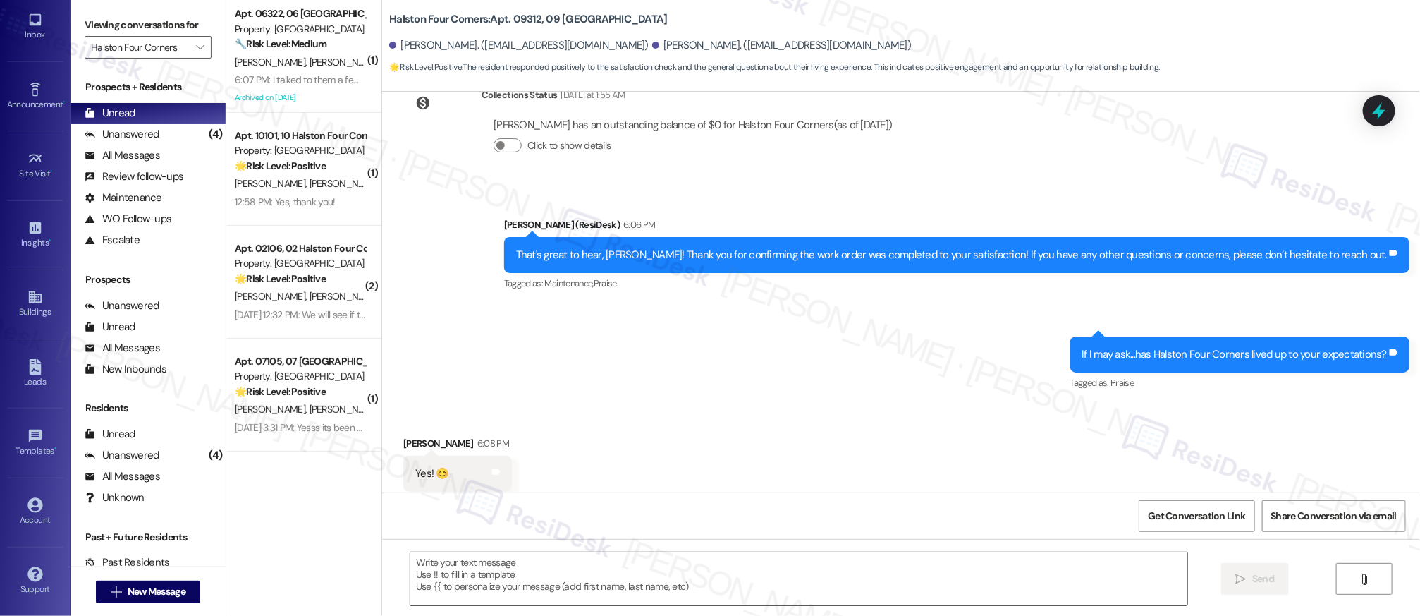
click at [553, 556] on textarea at bounding box center [798, 578] width 777 height 53
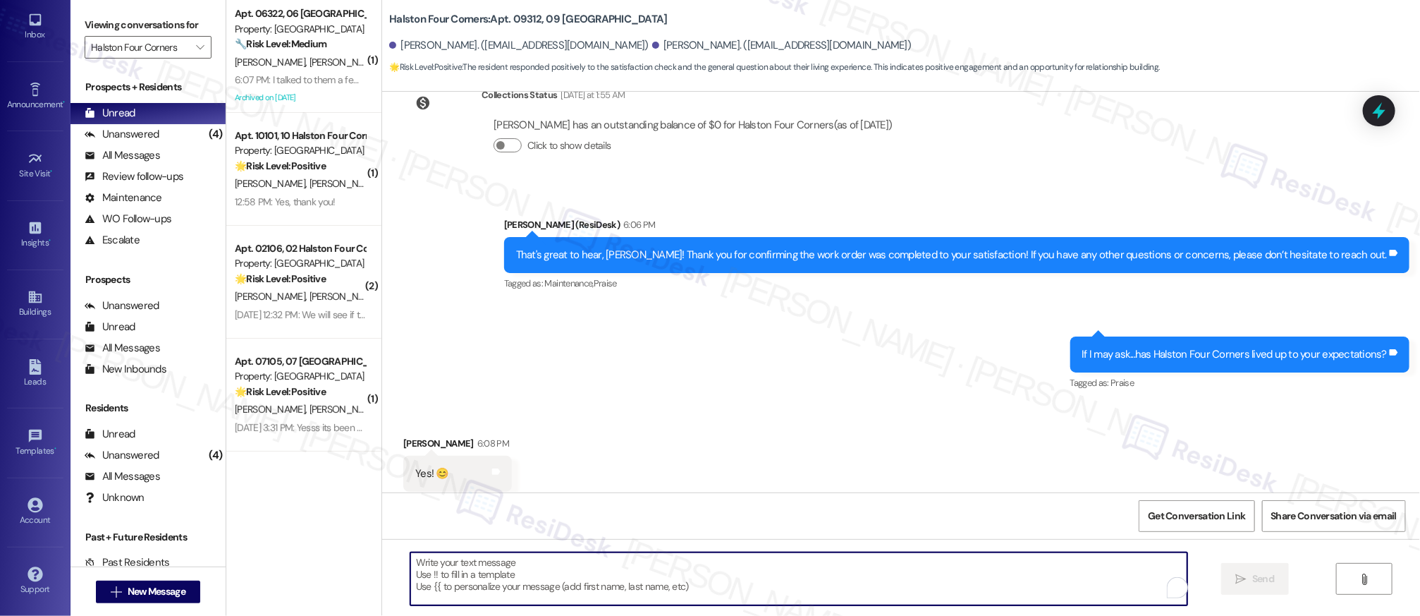
click at [555, 568] on textarea "To enrich screen reader interactions, please activate Accessibility in Grammarl…" at bounding box center [798, 578] width 777 height 53
click at [556, 569] on textarea "To enrich screen reader interactions, please activate Accessibility in Grammarl…" at bounding box center [798, 578] width 777 height 53
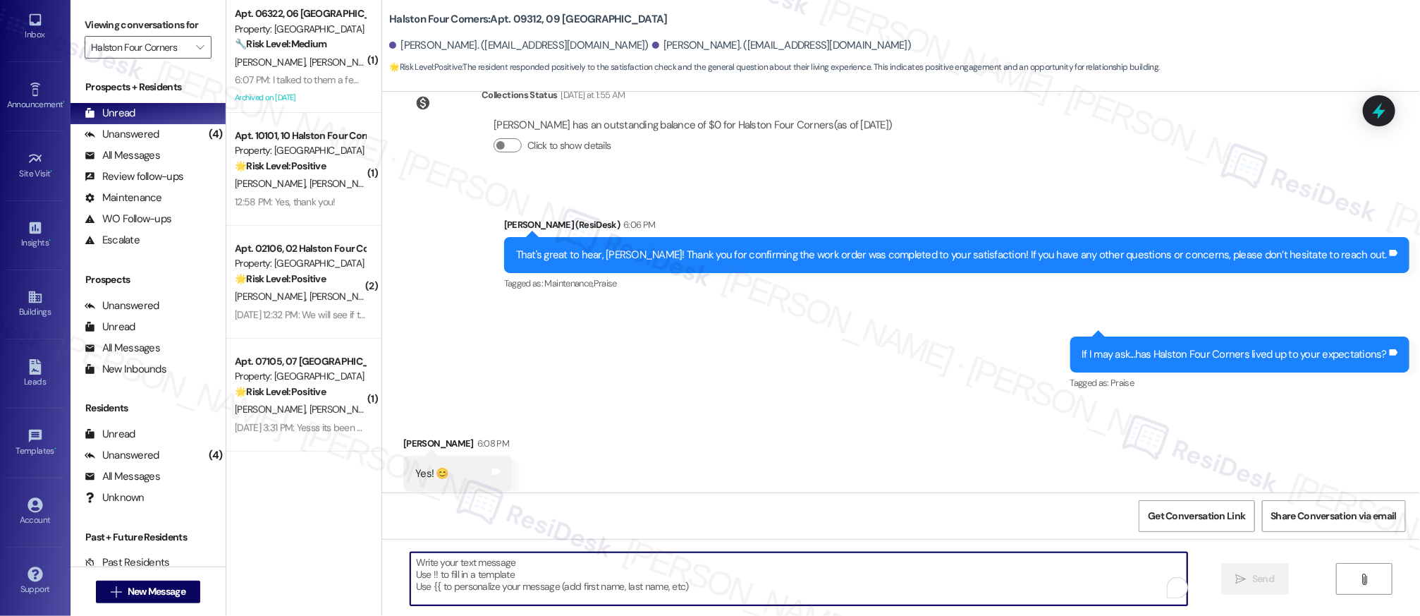
click at [556, 569] on textarea "To enrich screen reader interactions, please activate Accessibility in Grammarl…" at bounding box center [798, 578] width 777 height 53
click at [556, 569] on textarea "To enrich screen reader interactions, please activate Accessibility in Grammarl…" at bounding box center [793, 578] width 777 height 53
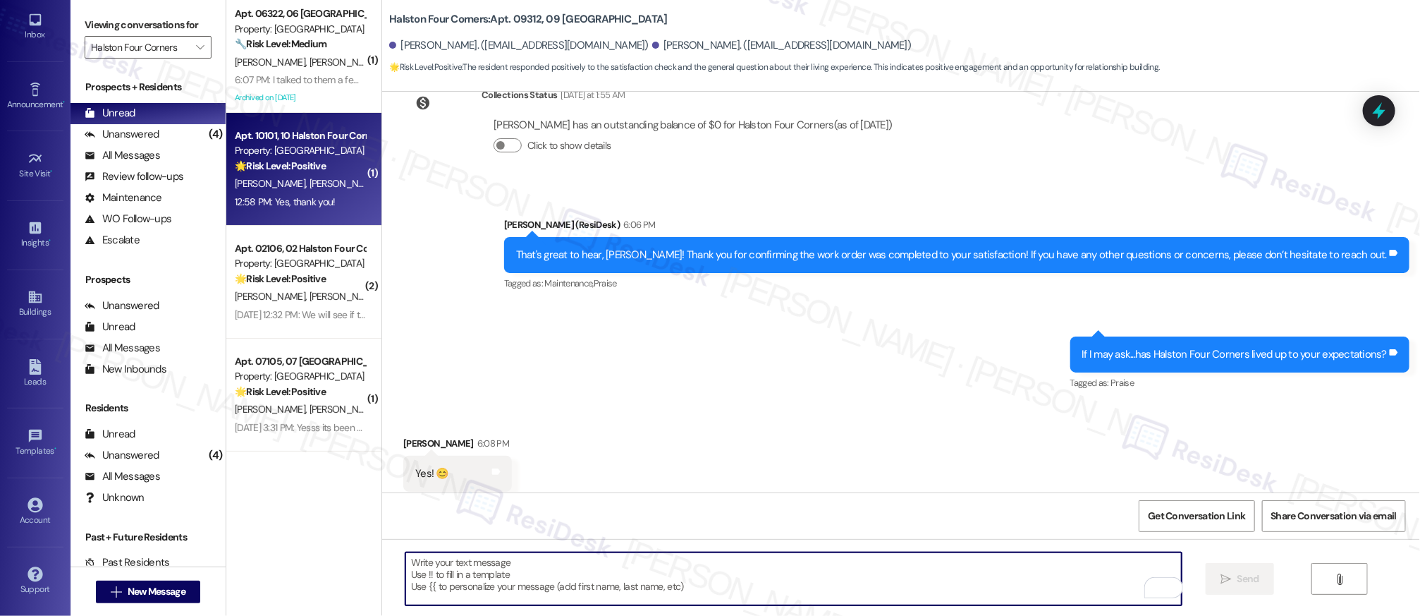
click at [281, 170] on strong "🌟 Risk Level: Positive" at bounding box center [280, 165] width 91 height 13
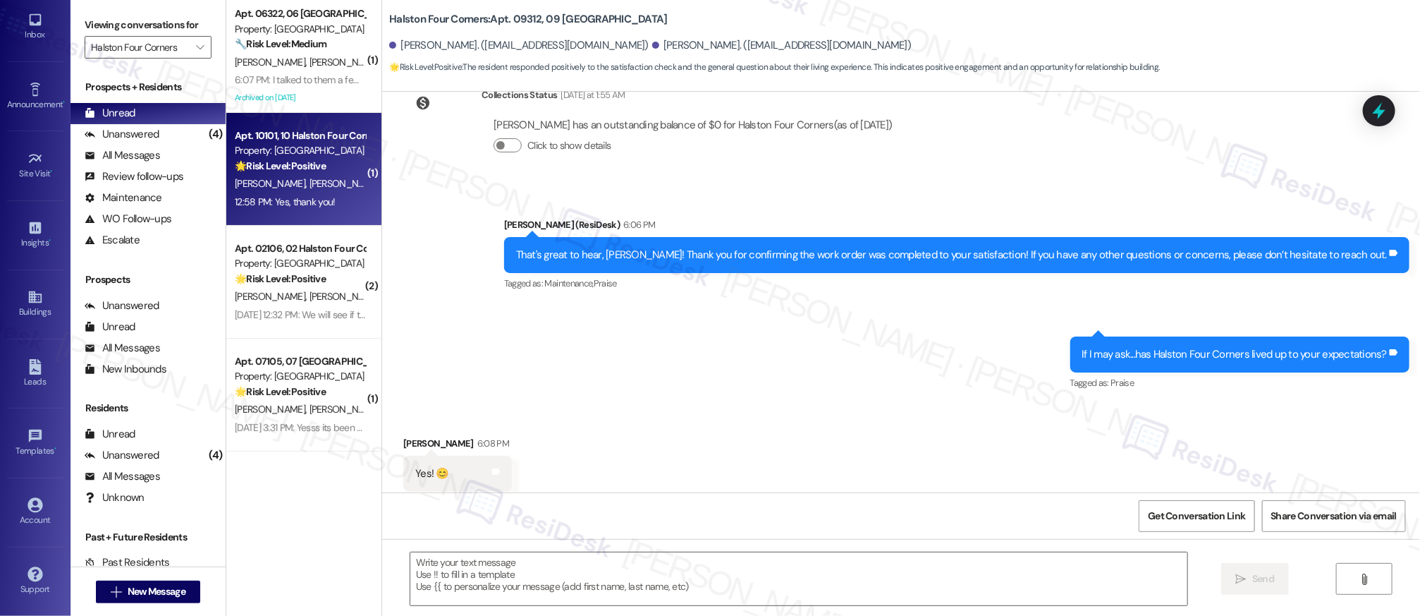
click at [281, 169] on strong "🌟 Risk Level: Positive" at bounding box center [280, 165] width 91 height 13
click at [281, 170] on strong "🌟 Risk Level: Positive" at bounding box center [280, 165] width 91 height 13
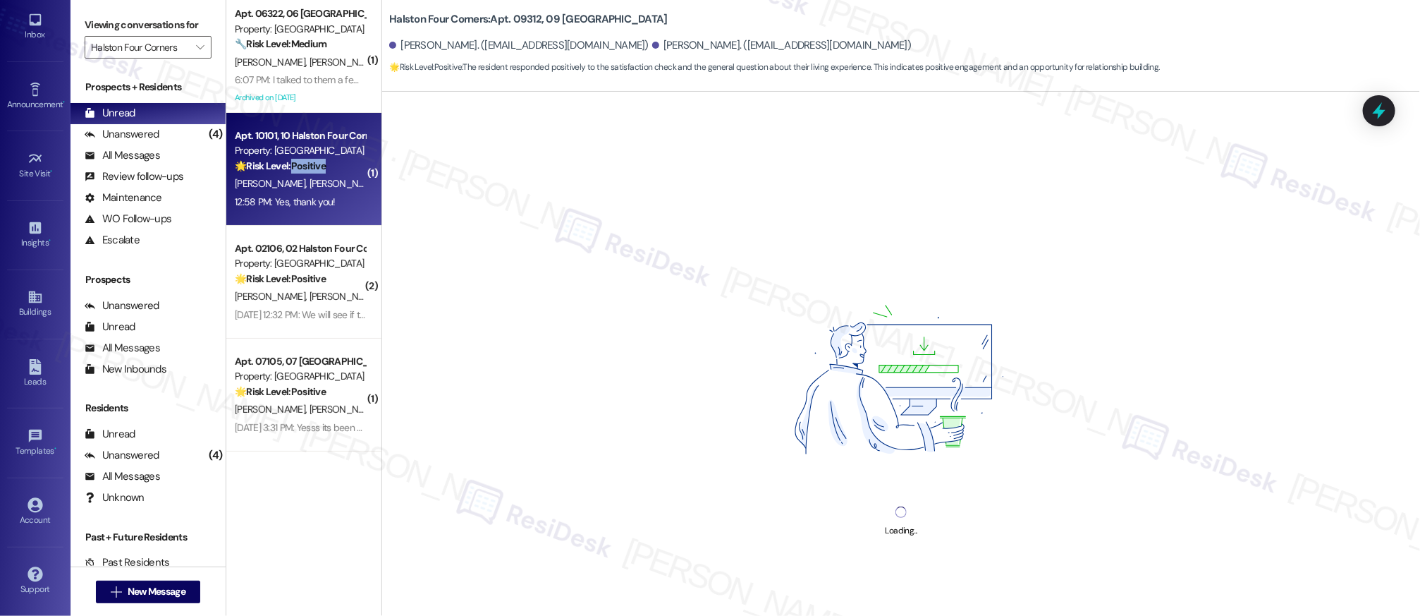
click at [282, 173] on div "🌟 Risk Level: Positive The resident responded positively to a check-in regardin…" at bounding box center [300, 166] width 130 height 15
click at [283, 173] on div "Apt. 10101, 10 Halston Four Corners Property: Halston Four Corners 🌟 Risk Level…" at bounding box center [299, 151] width 133 height 48
click at [283, 173] on div "🌟 Risk Level: Positive The resident responded positively to a check-in regardin…" at bounding box center [300, 166] width 130 height 15
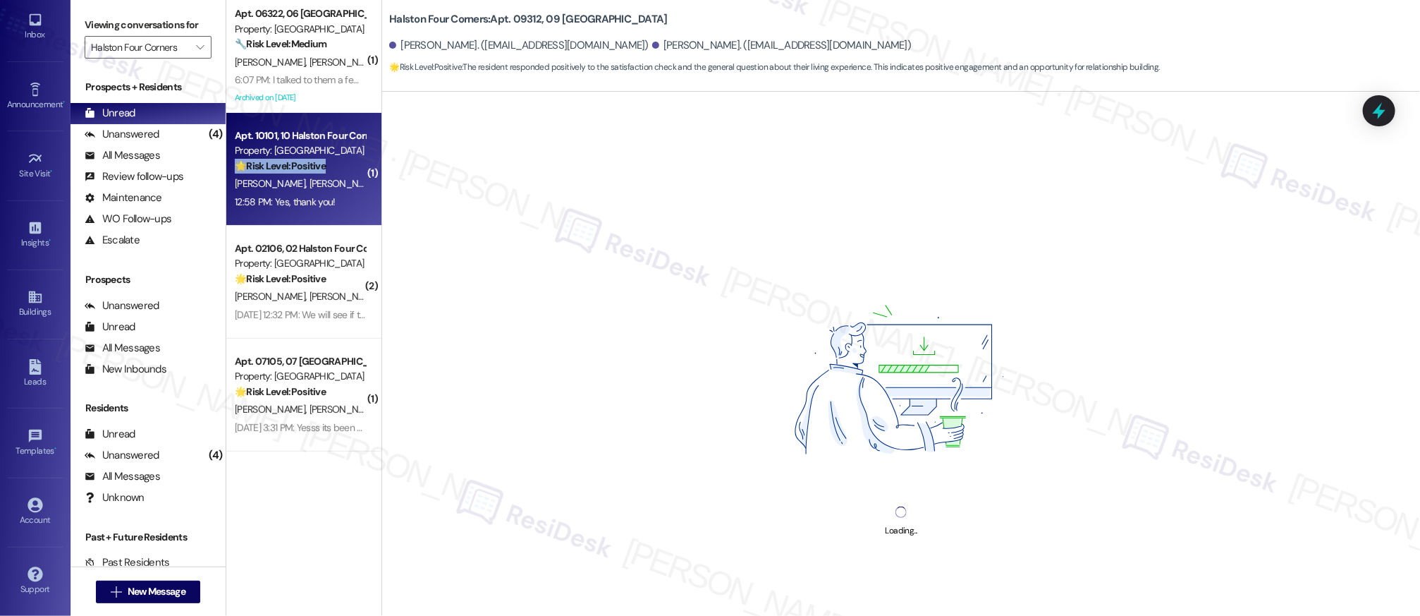
click at [283, 175] on div "K. Fahringer L. Buettler M. Wilkinson" at bounding box center [299, 184] width 133 height 18
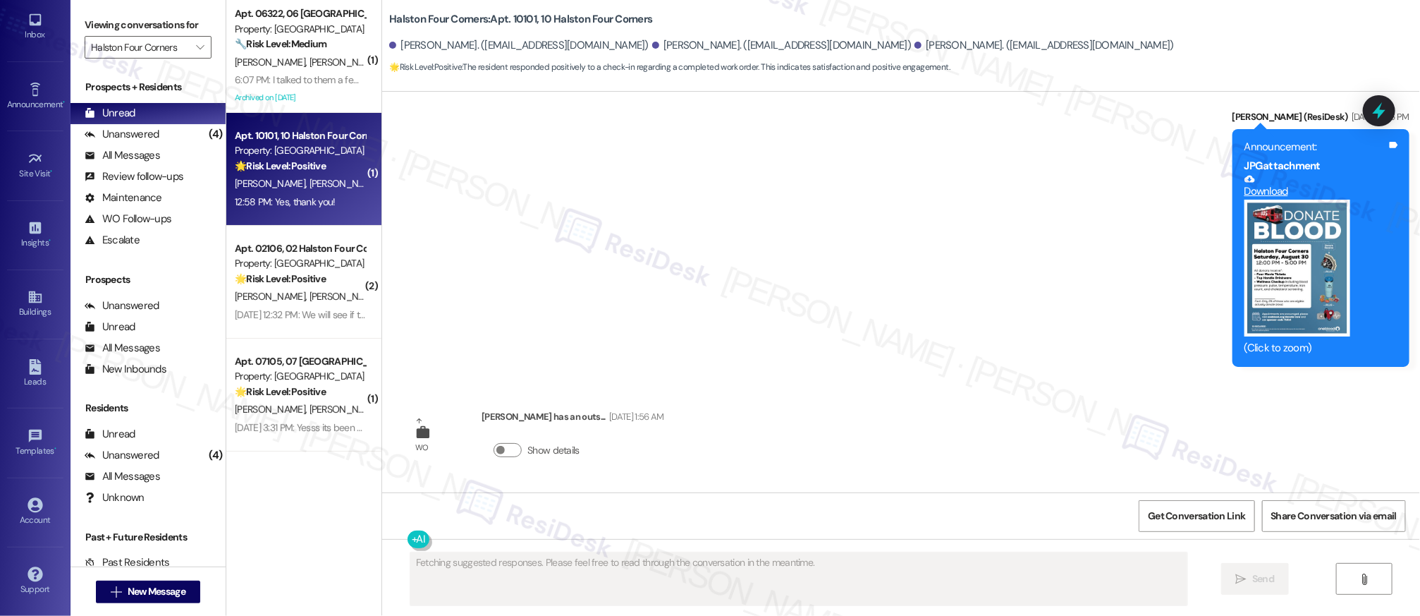
scroll to position [18781, 0]
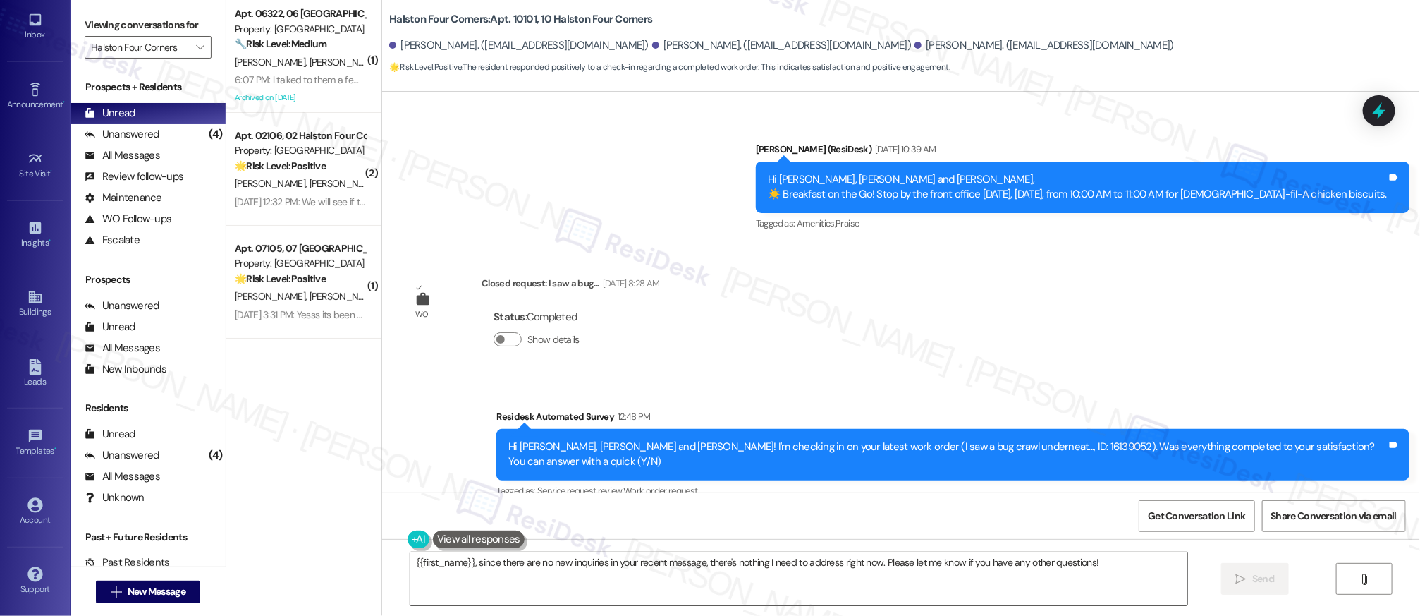
click at [560, 561] on textarea "{{first_name}}, since there are no new inquiries in your recent message, there'…" at bounding box center [798, 578] width 777 height 53
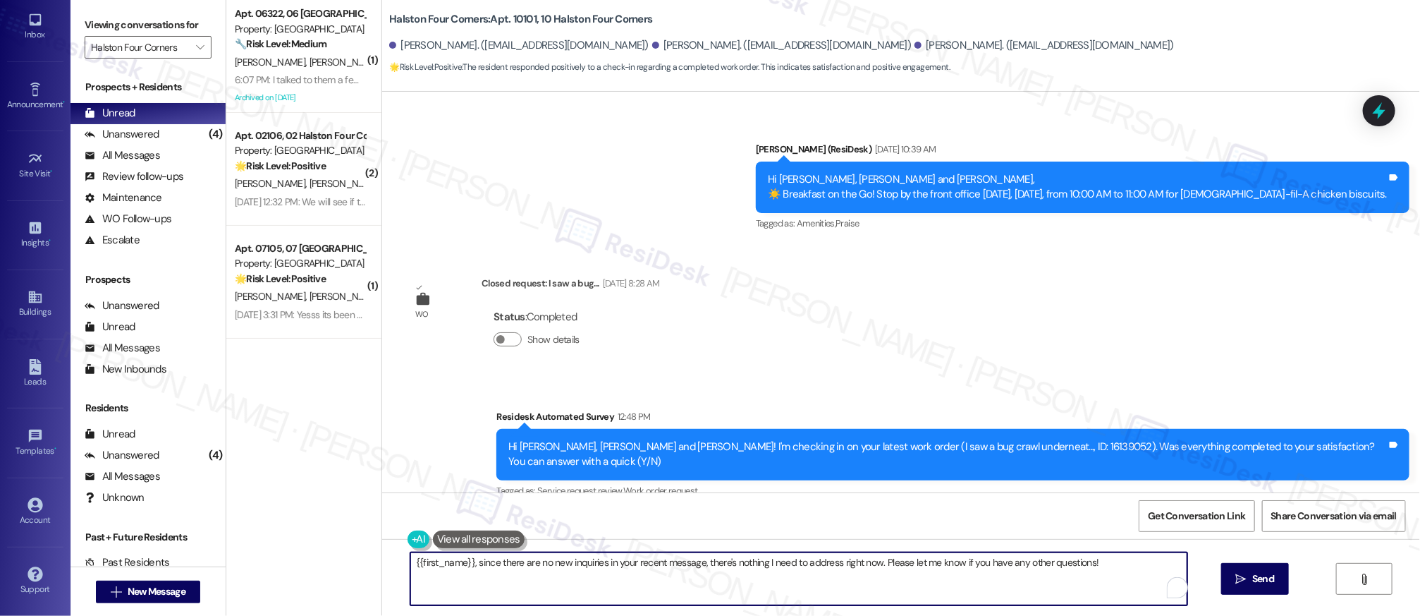
click at [560, 561] on textarea "{{first_name}}, since there are no new inquiries in your recent message, there'…" at bounding box center [798, 578] width 777 height 53
click at [695, 552] on textarea "{{first_name}}, since there are no new inquiries in your recent message, there'…" at bounding box center [798, 578] width 777 height 53
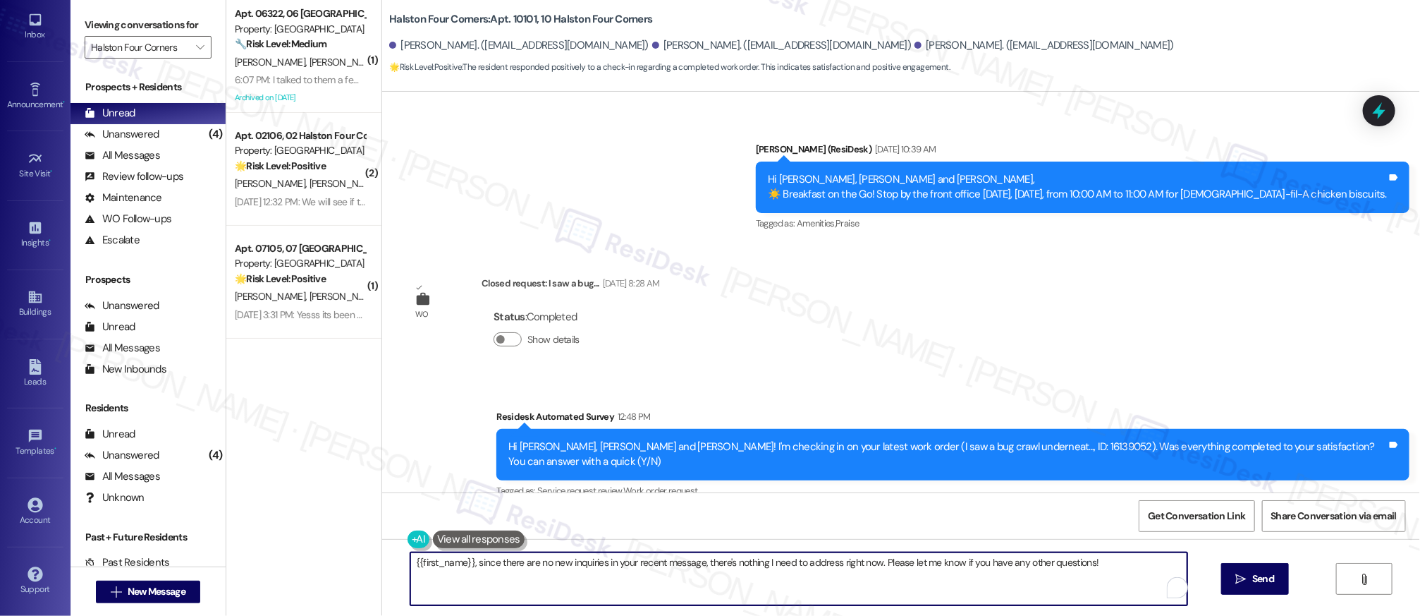
click at [696, 553] on textarea "{{first_name}}, since there are no new inquiries in your recent message, there'…" at bounding box center [798, 578] width 777 height 53
click at [698, 562] on textarea "{{first_name}}, since there are no new inquiries in your recent message, there'…" at bounding box center [798, 578] width 777 height 53
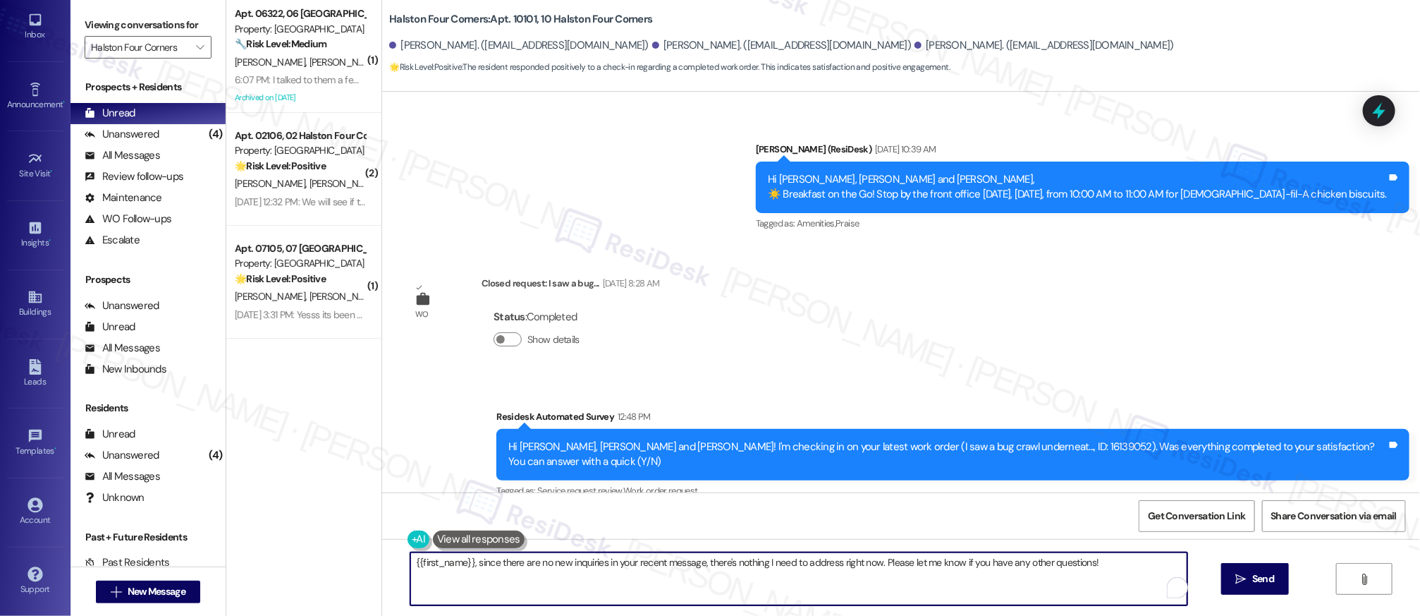
click at [698, 562] on textarea "{{first_name}}, since there are no new inquiries in your recent message, there'…" at bounding box center [798, 578] width 777 height 53
click at [698, 561] on textarea "{{first_name}}, since there are no new inquiries in your recent message, there'…" at bounding box center [793, 578] width 777 height 53
click at [699, 561] on textarea "{{first_name}}, since there are no new inquiries in your recent message, there'…" at bounding box center [793, 578] width 777 height 53
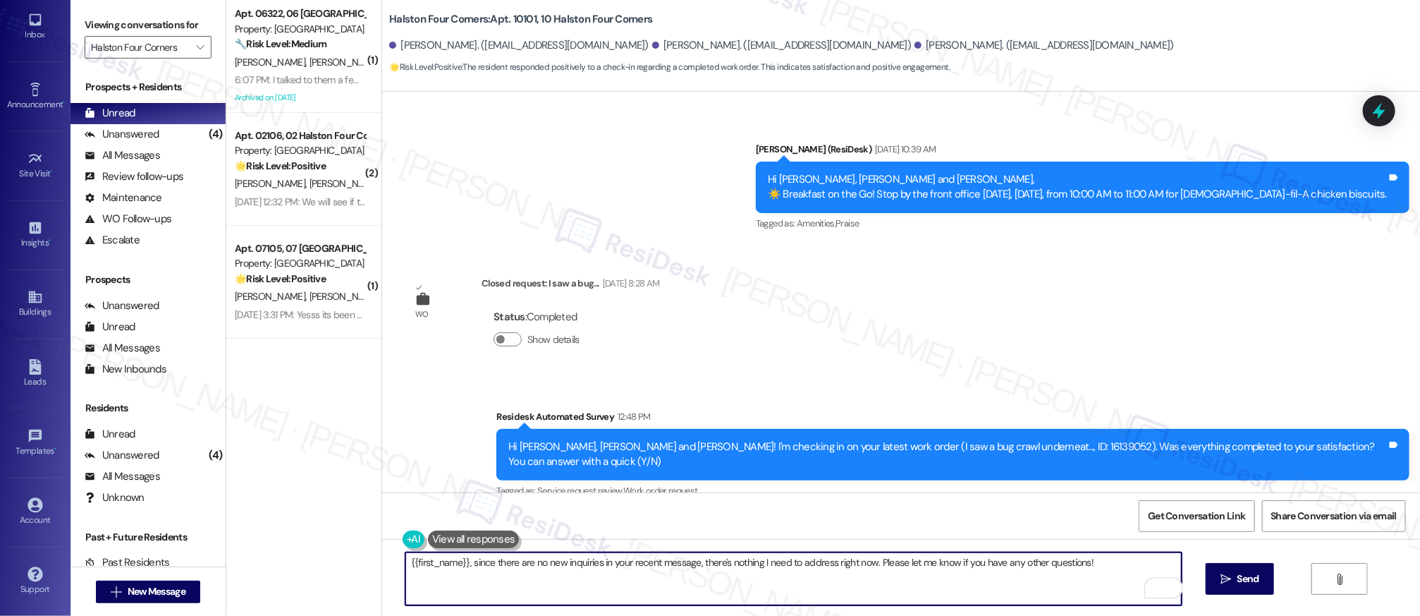
click at [698, 560] on textarea "{{first_name}}, since there are no new inquiries in your recent message, there'…" at bounding box center [793, 578] width 777 height 53
click at [698, 559] on textarea "{{first_name}}, since there are no new inquiries in your recent message, there'…" at bounding box center [793, 578] width 777 height 53
paste textarea "That sounds amazing! I’m so glad to hear you were pleased with how maintenance …"
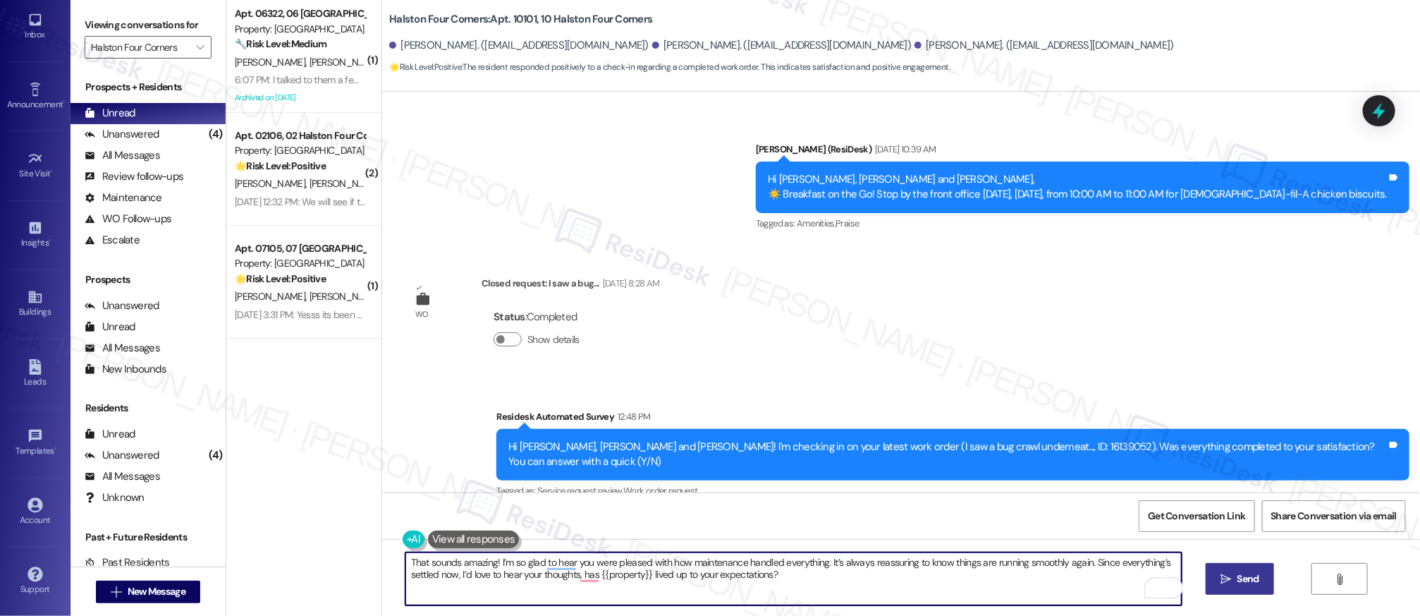
type textarea "That sounds amazing! I’m so glad to hear you were pleased with how maintenance …"
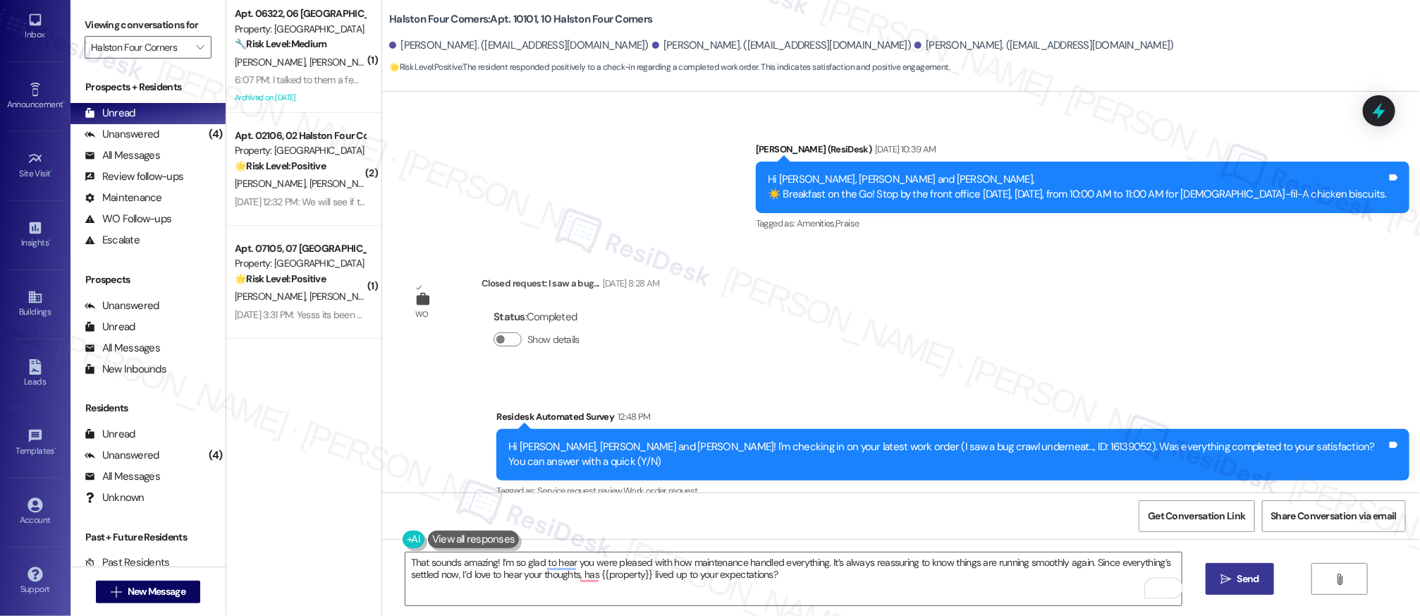
click at [1247, 589] on button " Send" at bounding box center [1240, 579] width 68 height 32
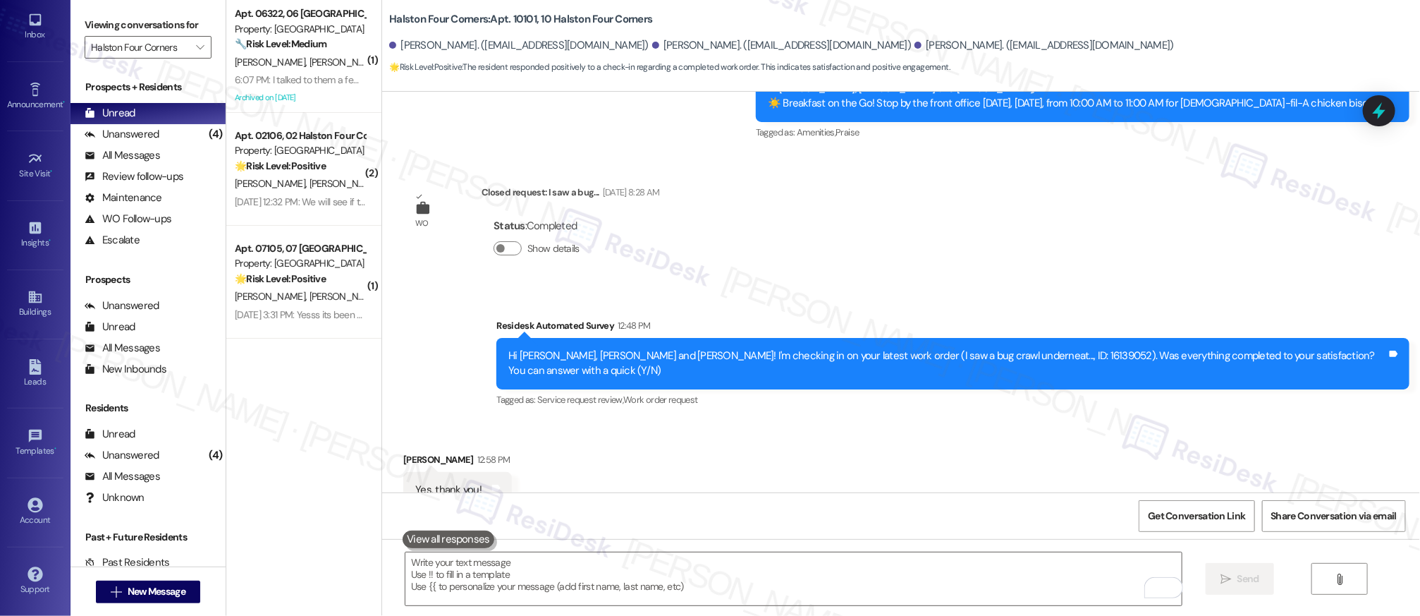
scroll to position [18894, 0]
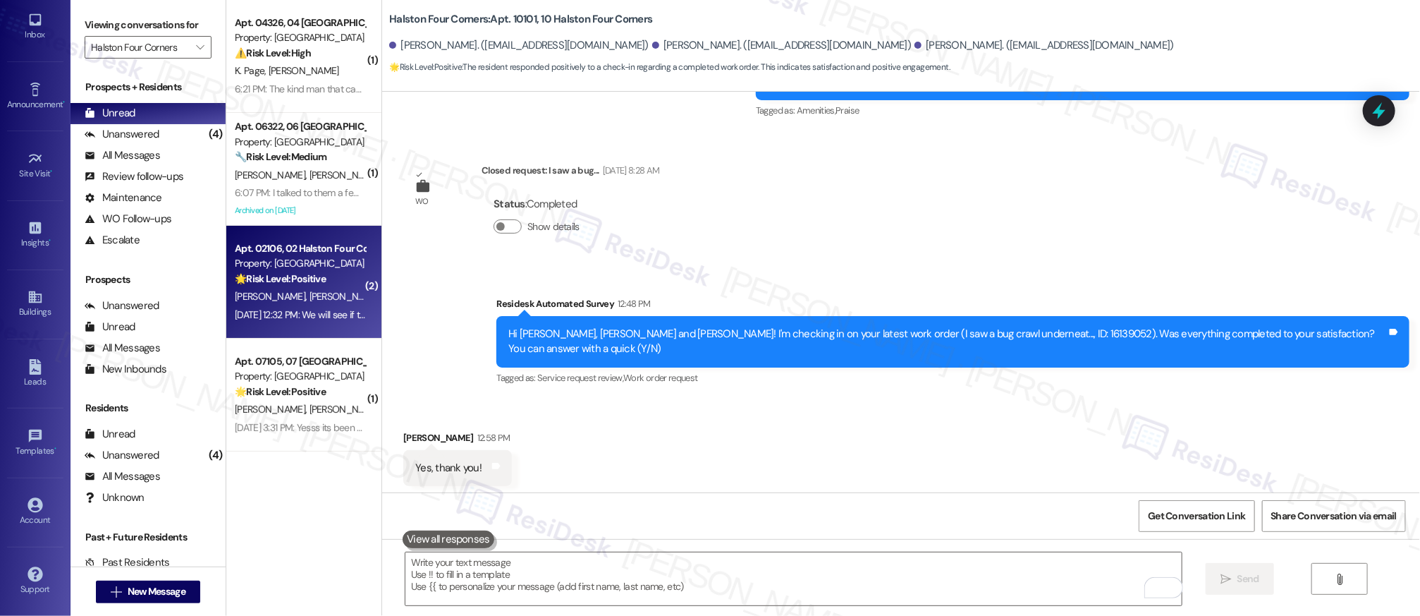
click at [295, 275] on strong "🌟 Risk Level: Positive" at bounding box center [280, 278] width 91 height 13
click at [296, 272] on strong "🌟 Risk Level: Positive" at bounding box center [280, 278] width 91 height 13
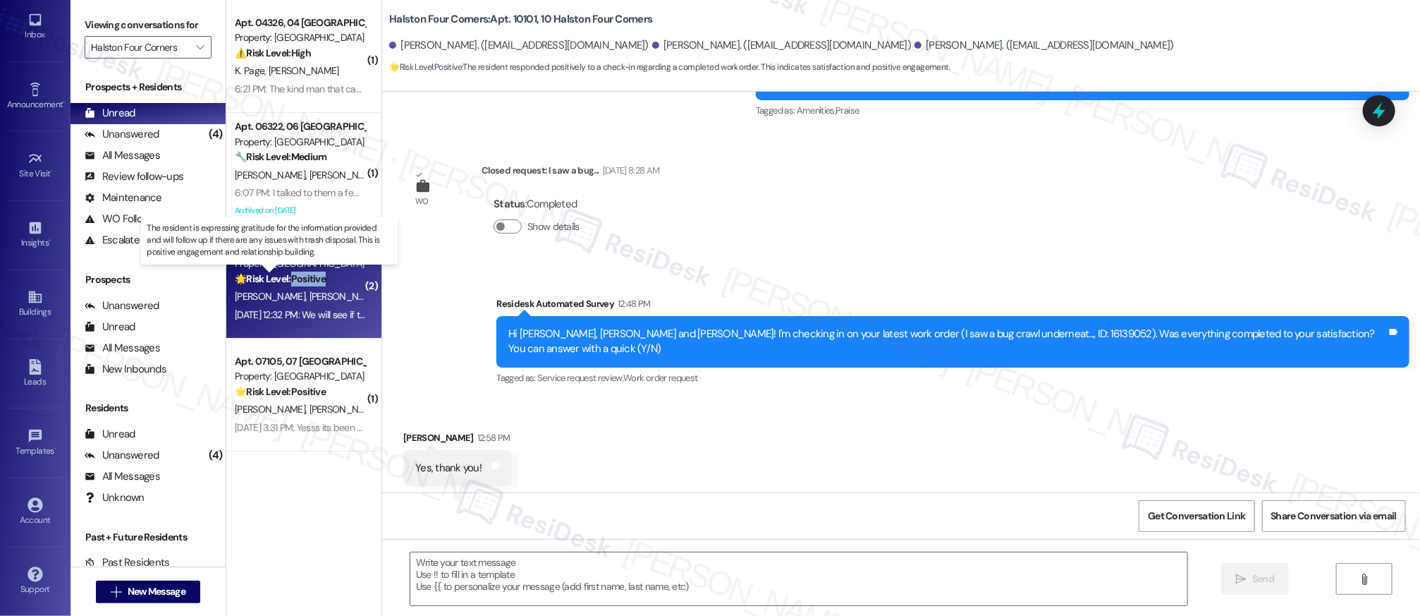
click at [296, 272] on strong "🌟 Risk Level: Positive" at bounding box center [280, 278] width 91 height 13
click at [297, 273] on strong "🌟 Risk Level: Positive" at bounding box center [280, 278] width 91 height 13
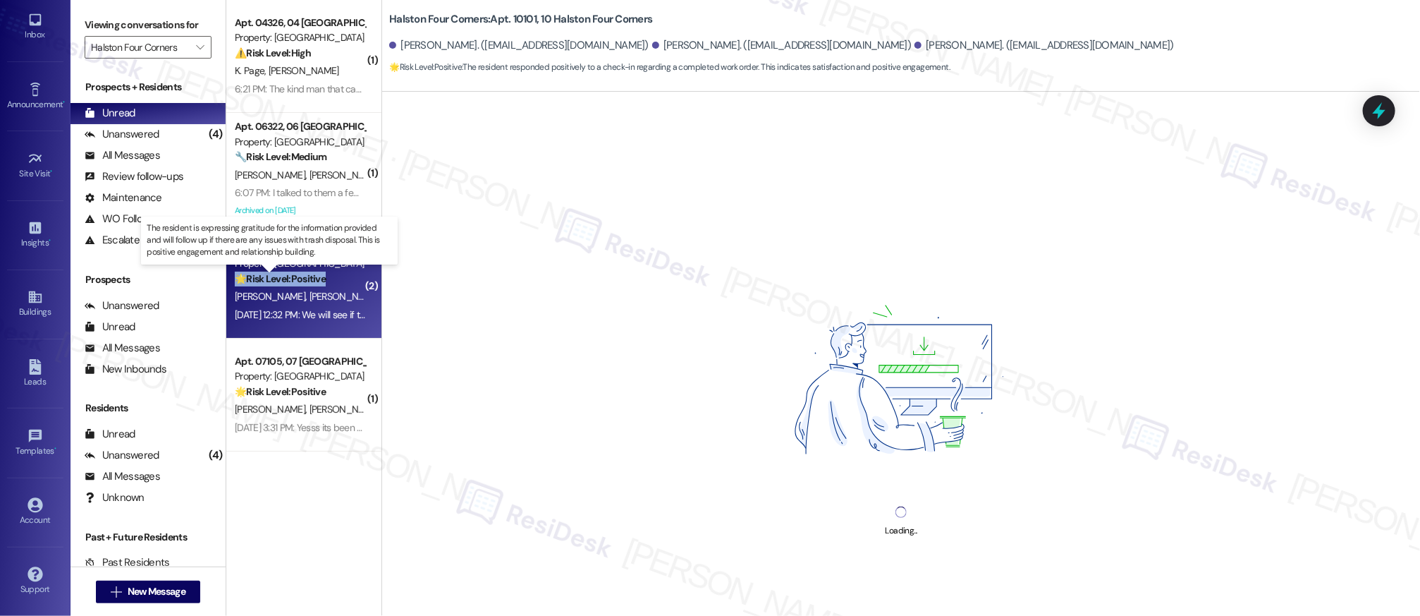
click at [297, 273] on strong "🌟 Risk Level: Positive" at bounding box center [280, 278] width 91 height 13
click at [298, 274] on strong "🌟 Risk Level: Positive" at bounding box center [280, 278] width 91 height 13
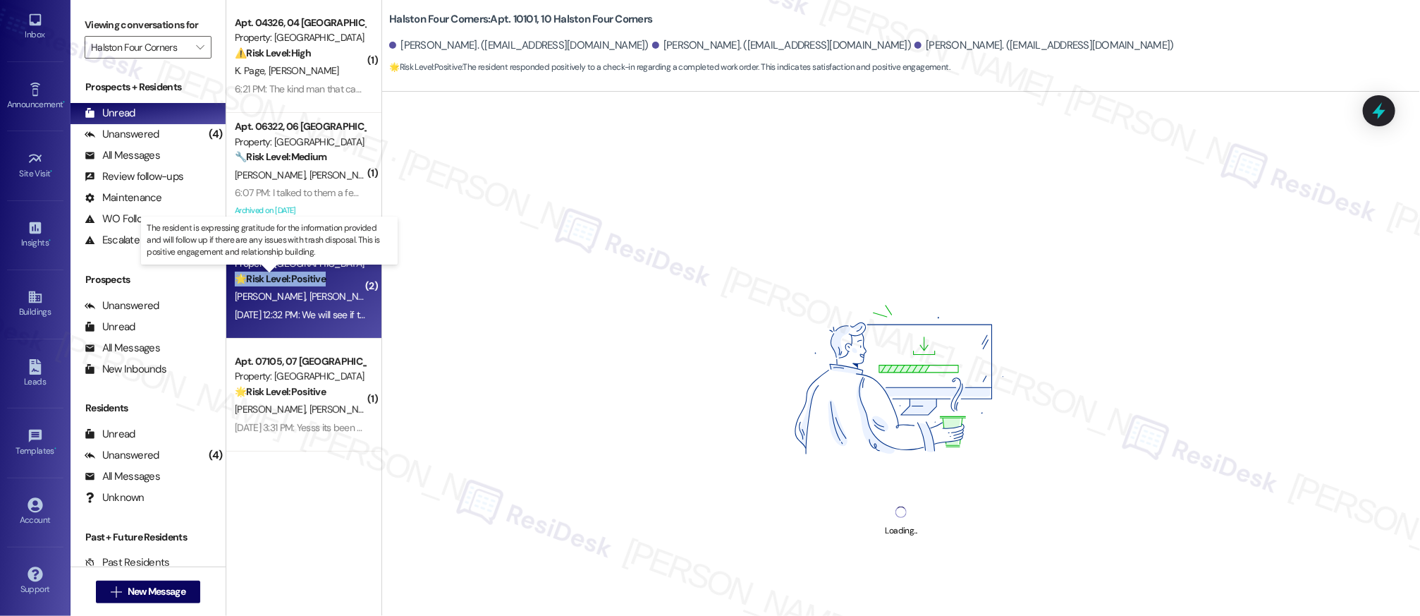
click at [298, 274] on strong "🌟 Risk Level: Positive" at bounding box center [280, 278] width 91 height 13
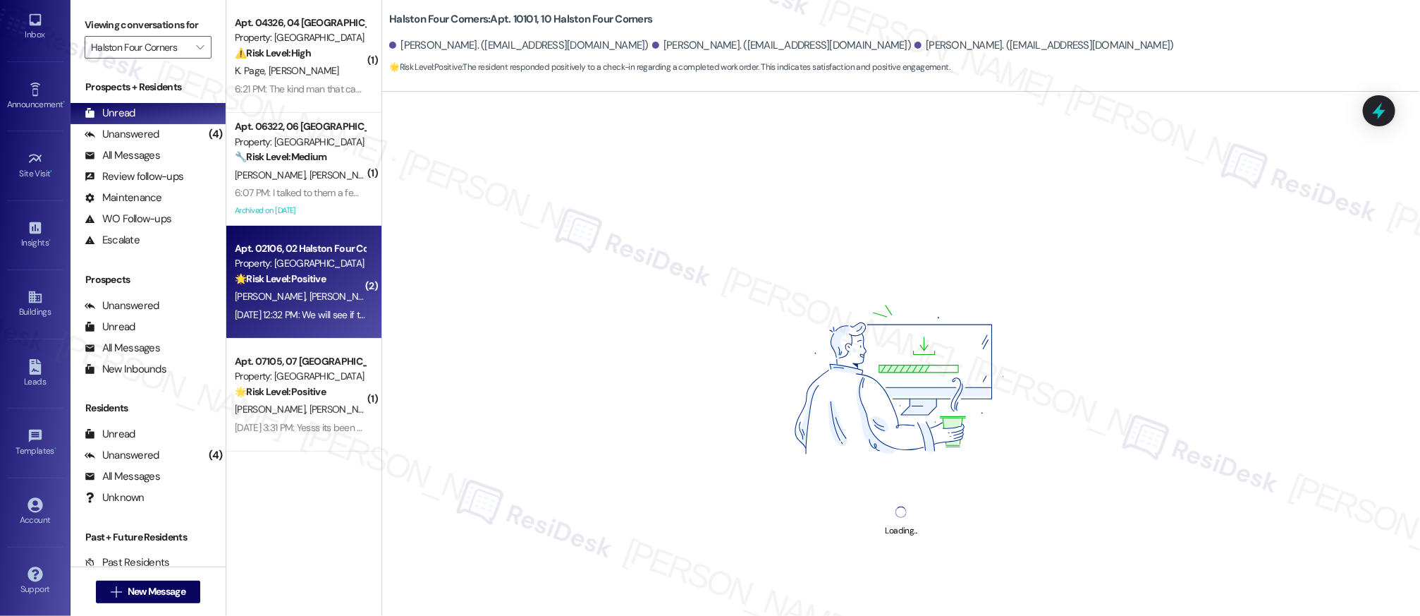
click at [304, 271] on div "🌟 Risk Level: Positive The resident is expressing gratitude for the information…" at bounding box center [300, 278] width 130 height 15
click at [304, 270] on div "Apt. 02106, 02 Halston Four Corners Property: [GEOGRAPHIC_DATA] 🌟 Risk Level: P…" at bounding box center [299, 264] width 133 height 48
click at [305, 272] on strong "🌟 Risk Level: Positive" at bounding box center [280, 278] width 91 height 13
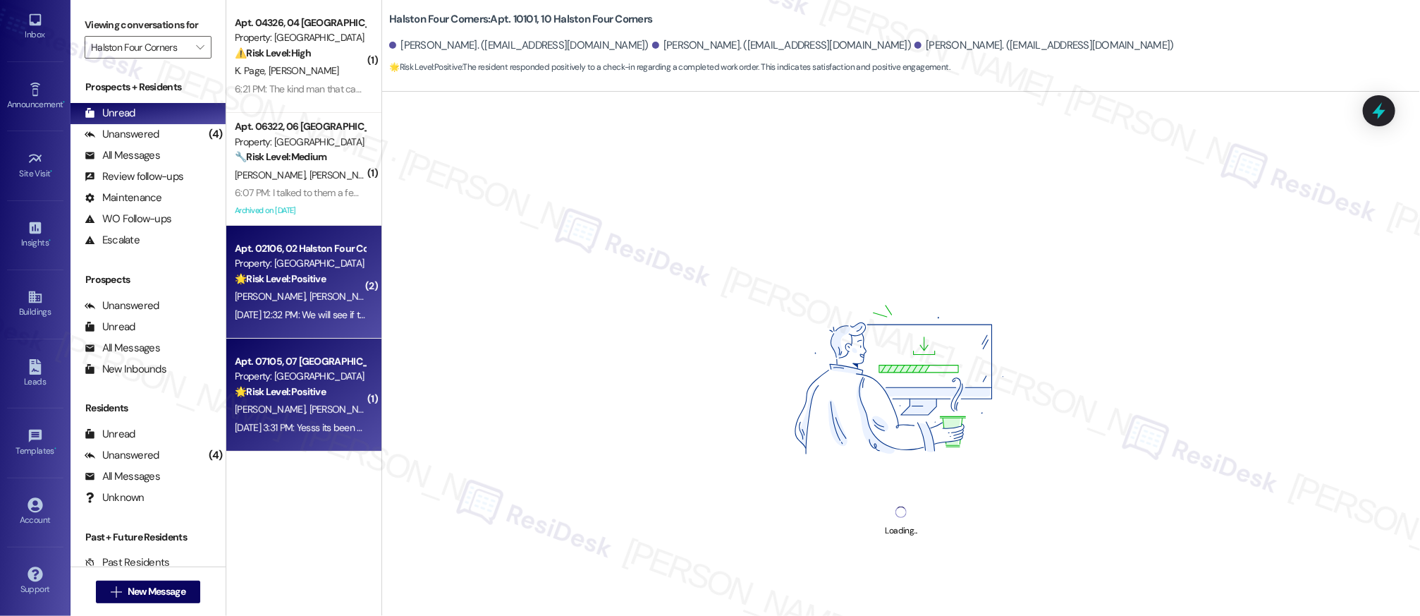
click at [291, 354] on div "Apt. 07105, 07 [GEOGRAPHIC_DATA]" at bounding box center [300, 361] width 130 height 15
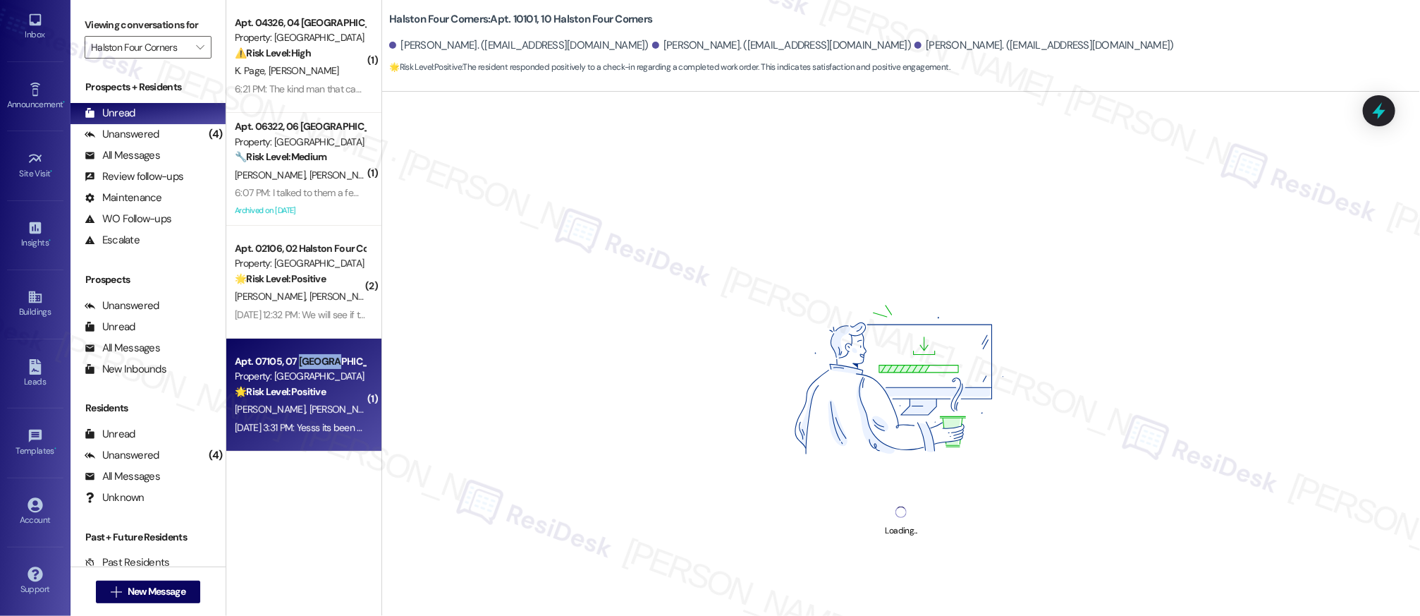
click at [292, 356] on div "Apt. 07105, 07 [GEOGRAPHIC_DATA]" at bounding box center [300, 361] width 130 height 15
click at [291, 356] on div "Apt. 07105, 07 [GEOGRAPHIC_DATA]" at bounding box center [300, 361] width 130 height 15
click at [292, 356] on div "Apt. 07105, 07 [GEOGRAPHIC_DATA]" at bounding box center [300, 361] width 130 height 15
click at [294, 350] on div "Apt. 07105, 07 Halston Four Corners Property: Halston Four Corners 🌟 Risk Level…" at bounding box center [303, 394] width 155 height 113
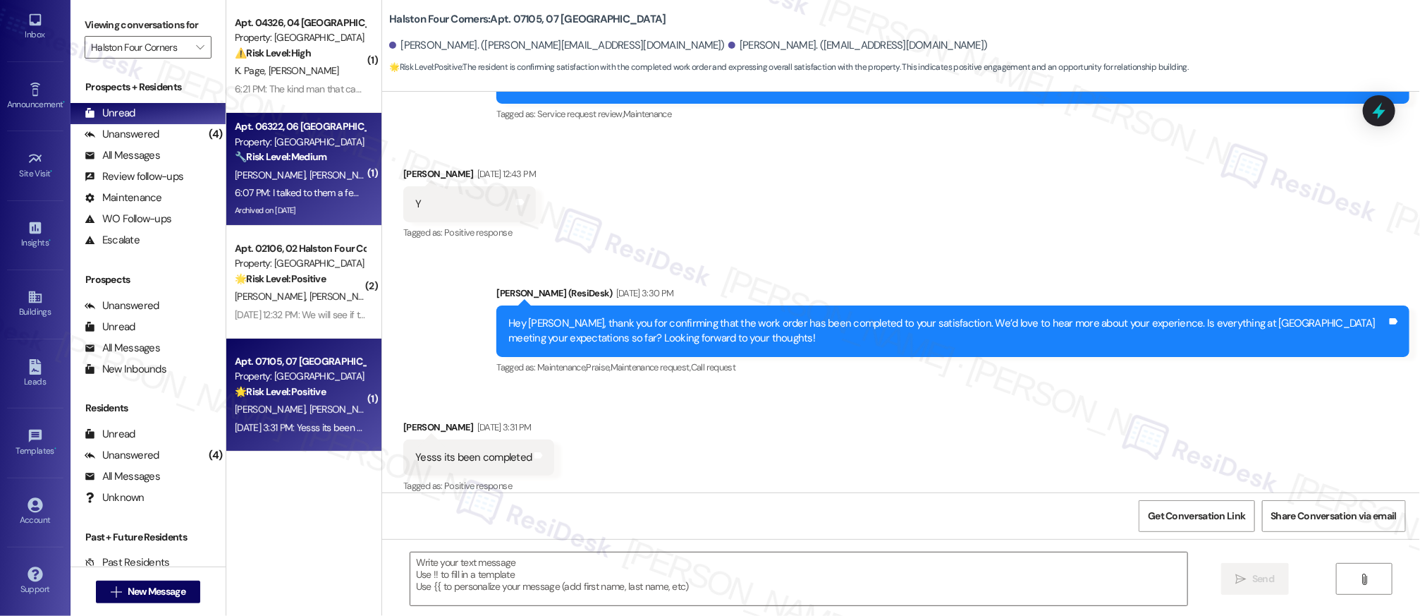
type textarea "Fetching suggested responses. Please feel free to read through the conversation…"
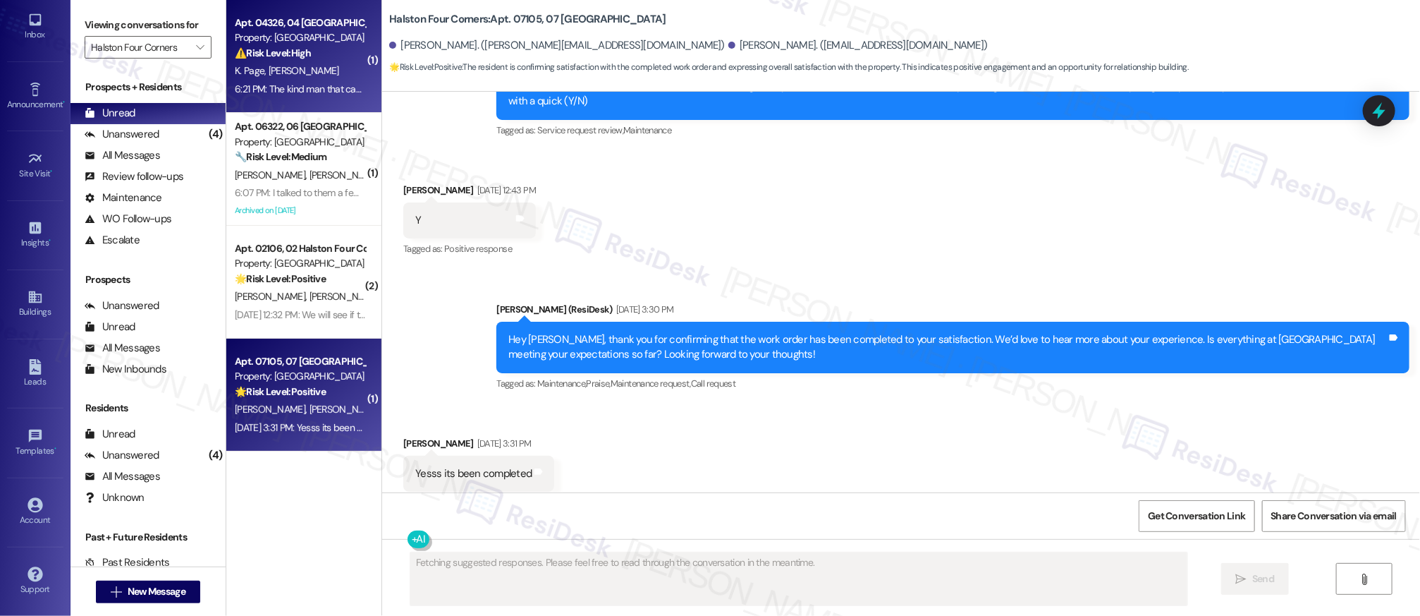
click at [322, 76] on div "K. Page [PERSON_NAME]" at bounding box center [299, 71] width 133 height 18
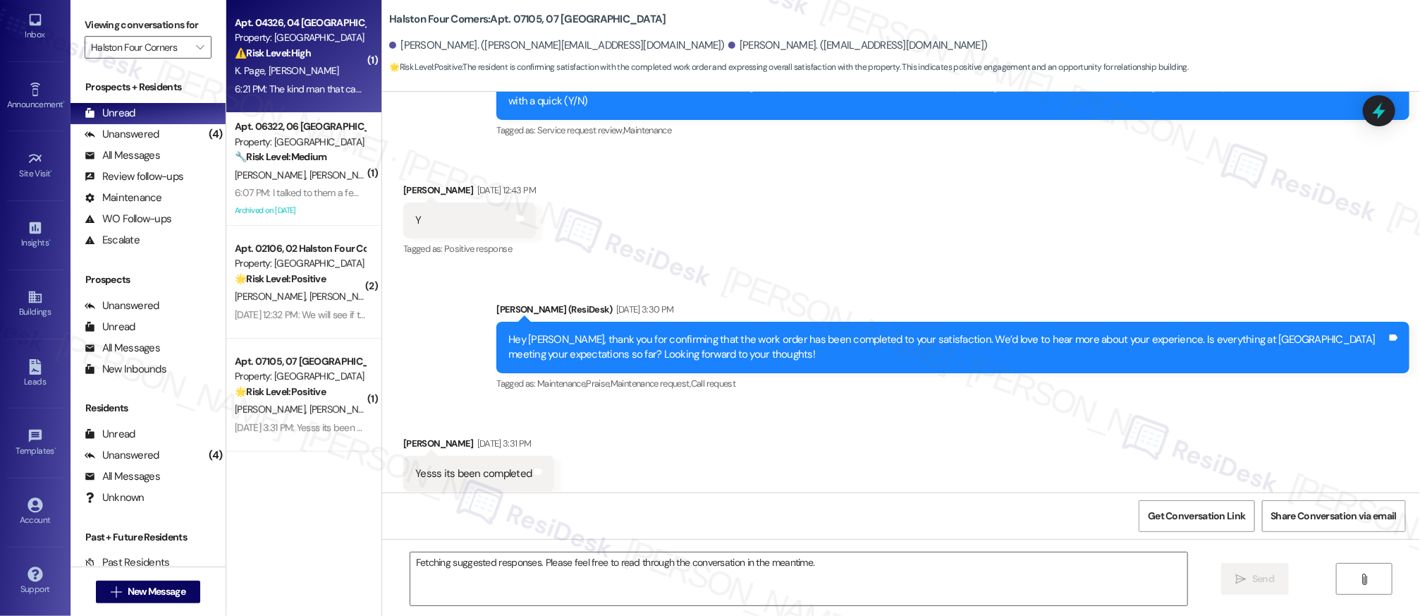
click at [322, 77] on div "K. Page [PERSON_NAME]" at bounding box center [299, 71] width 133 height 18
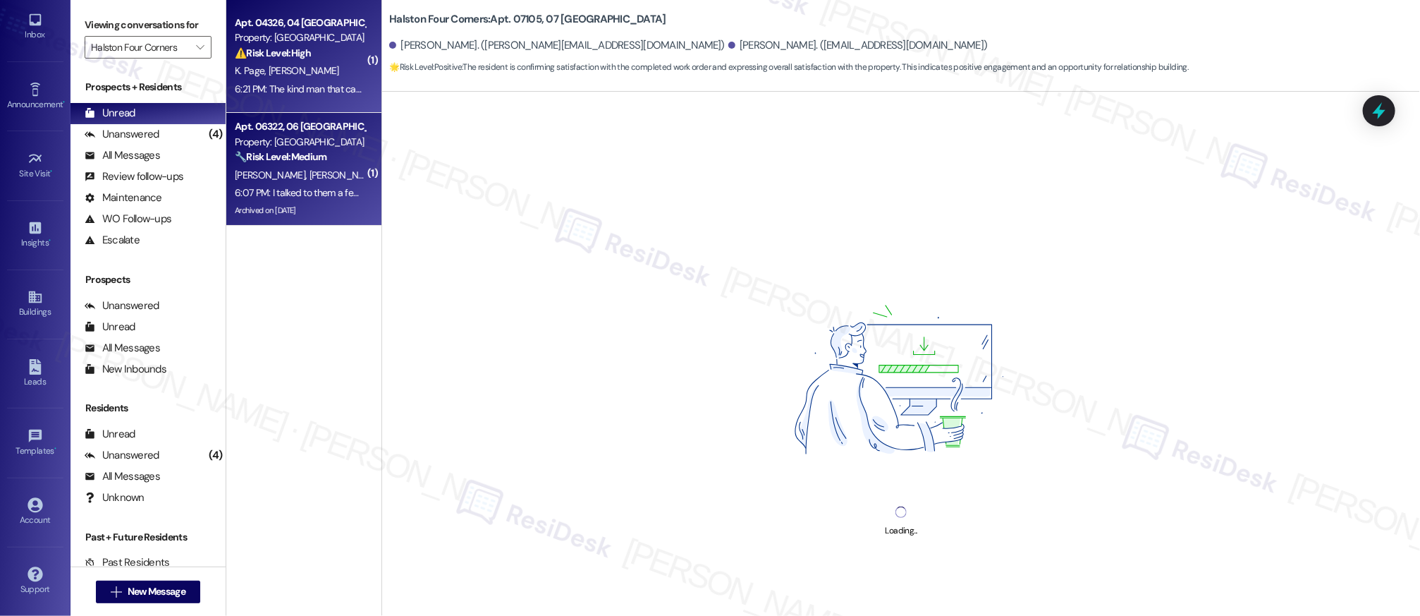
click at [310, 176] on span "[PERSON_NAME]" at bounding box center [345, 175] width 71 height 13
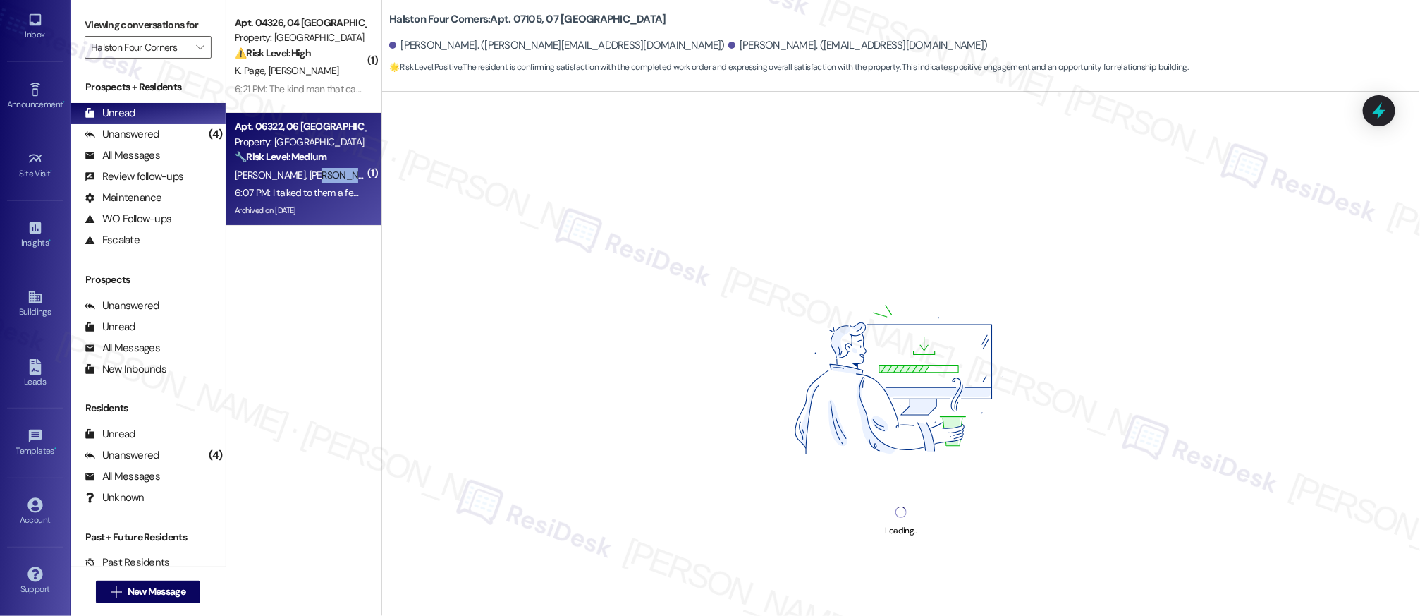
click at [310, 177] on span "[PERSON_NAME]" at bounding box center [345, 175] width 71 height 13
click at [310, 178] on span "[PERSON_NAME]" at bounding box center [345, 175] width 71 height 13
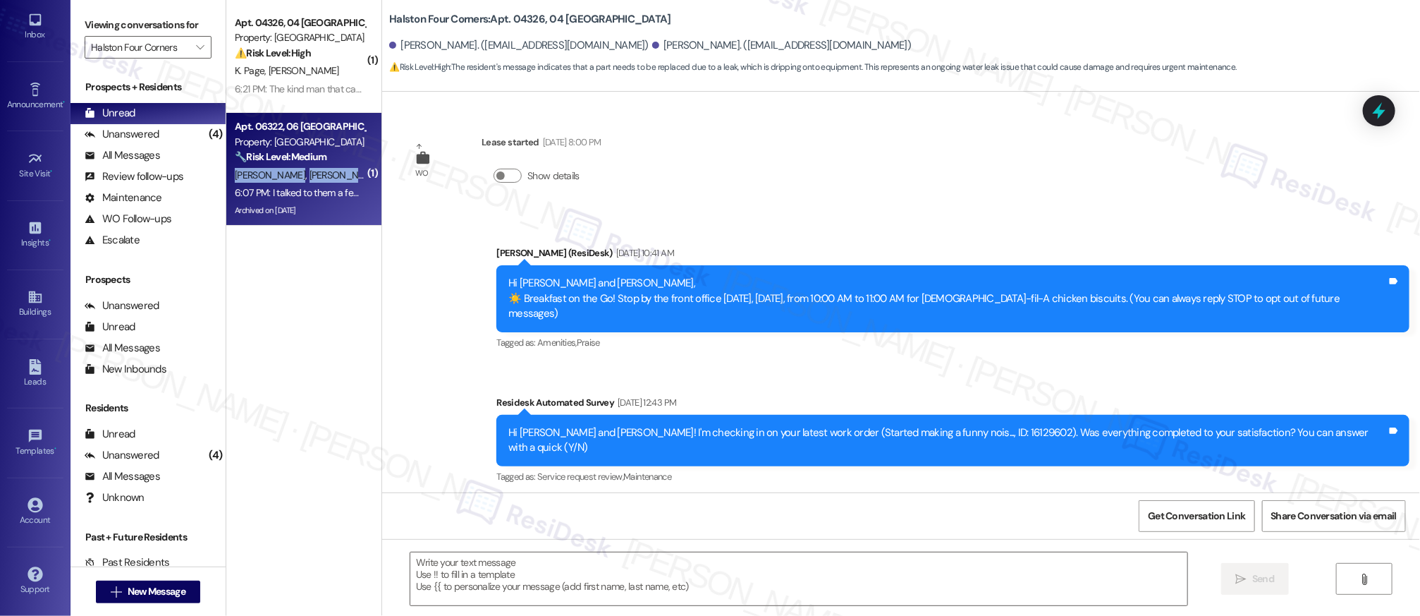
click at [310, 177] on span "[PERSON_NAME]" at bounding box center [345, 175] width 71 height 13
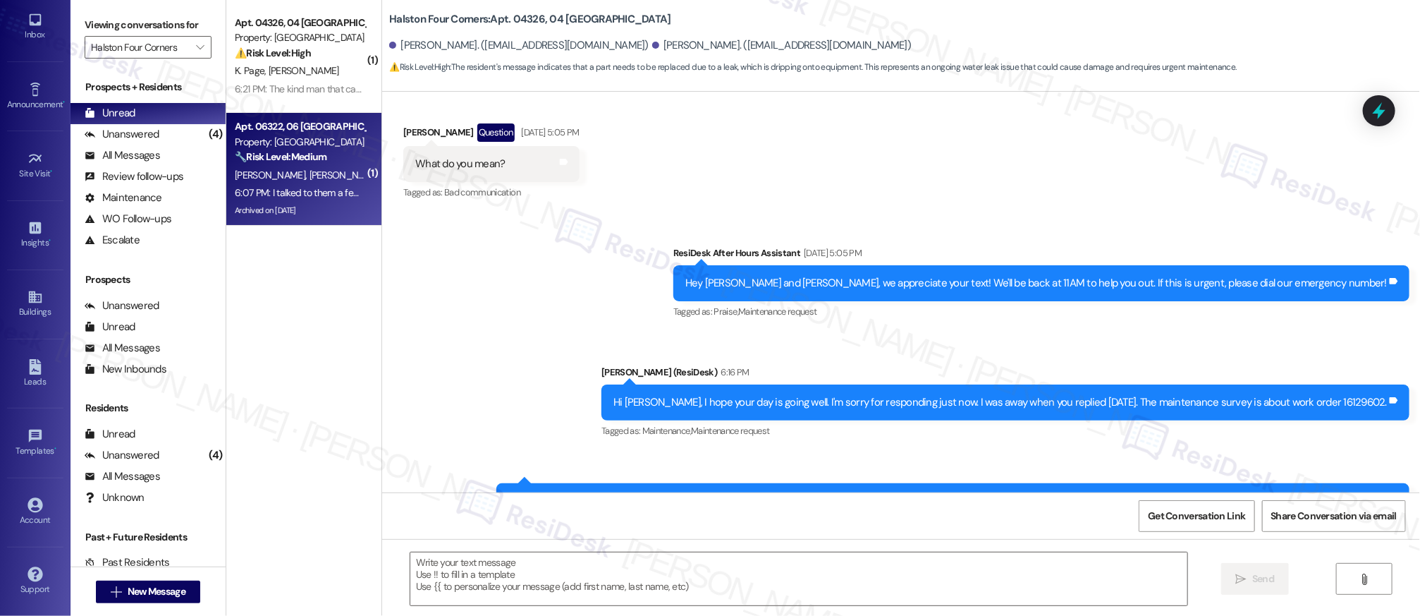
click at [310, 177] on span "[PERSON_NAME]" at bounding box center [345, 175] width 71 height 13
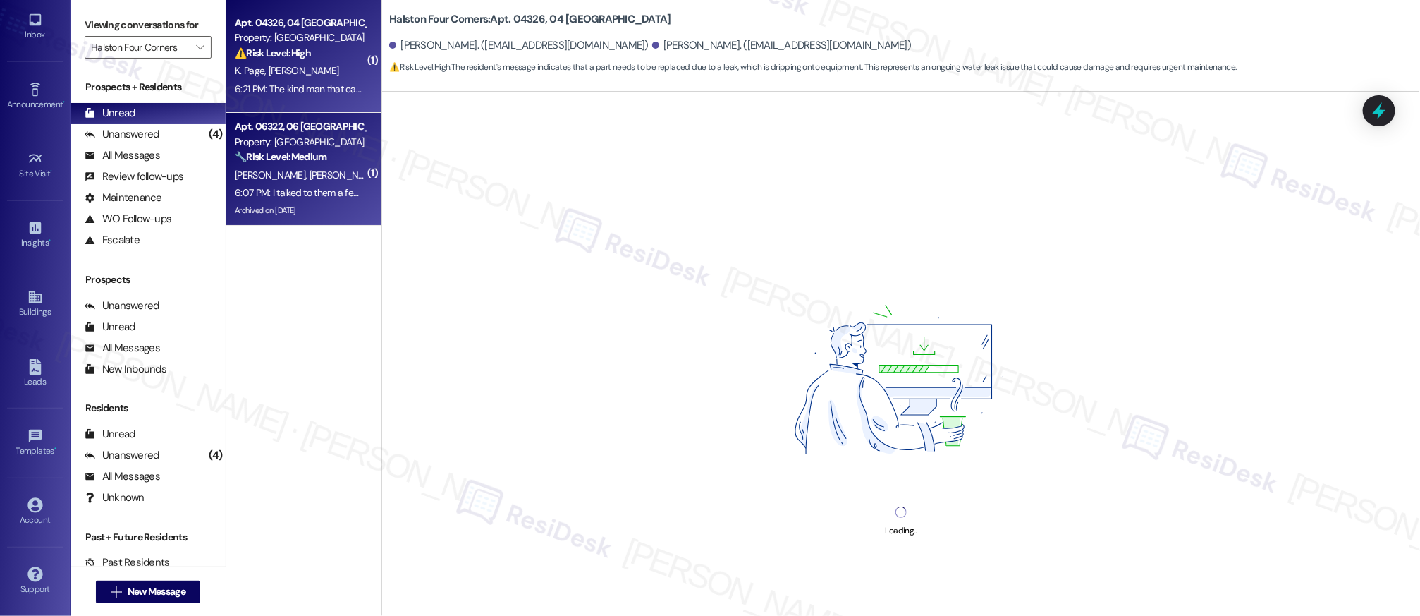
click at [300, 82] on div "6:21 PM: The kind man that came and checked it out earlier said that it needs a…" at bounding box center [1080, 88] width 1691 height 13
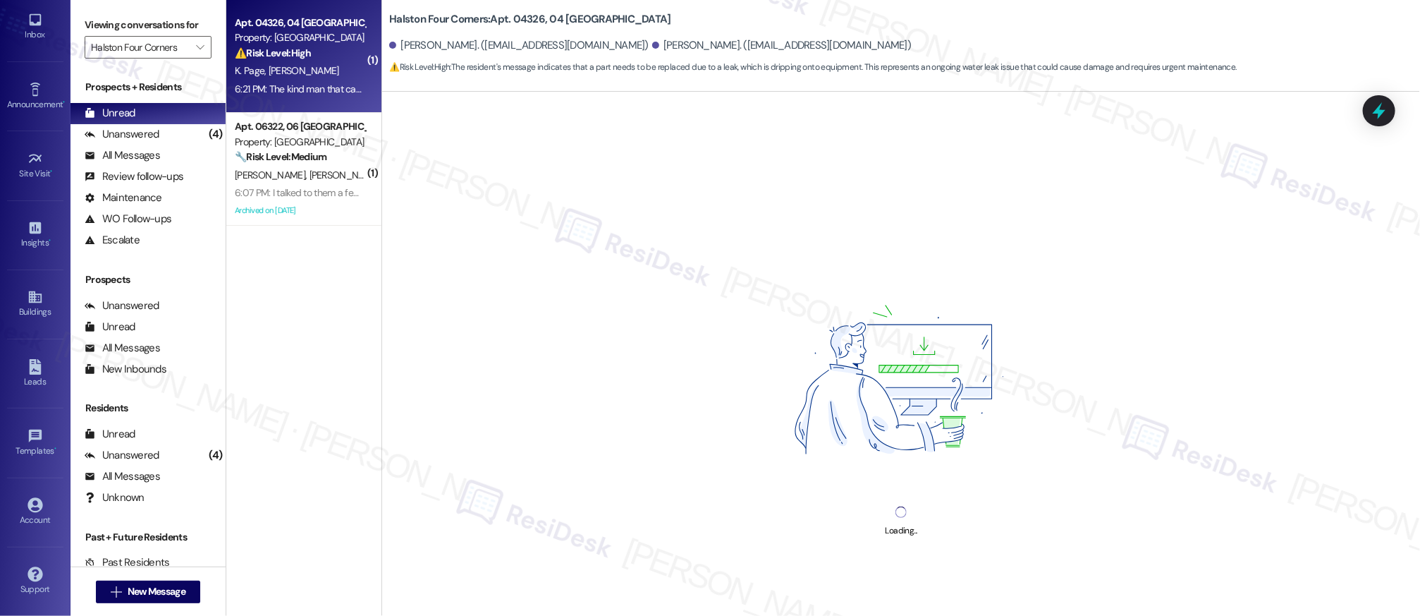
click at [300, 82] on div "6:21 PM: The kind man that came and checked it out earlier said that it needs a…" at bounding box center [1080, 88] width 1691 height 13
click at [154, 134] on div "Unanswered" at bounding box center [122, 134] width 75 height 15
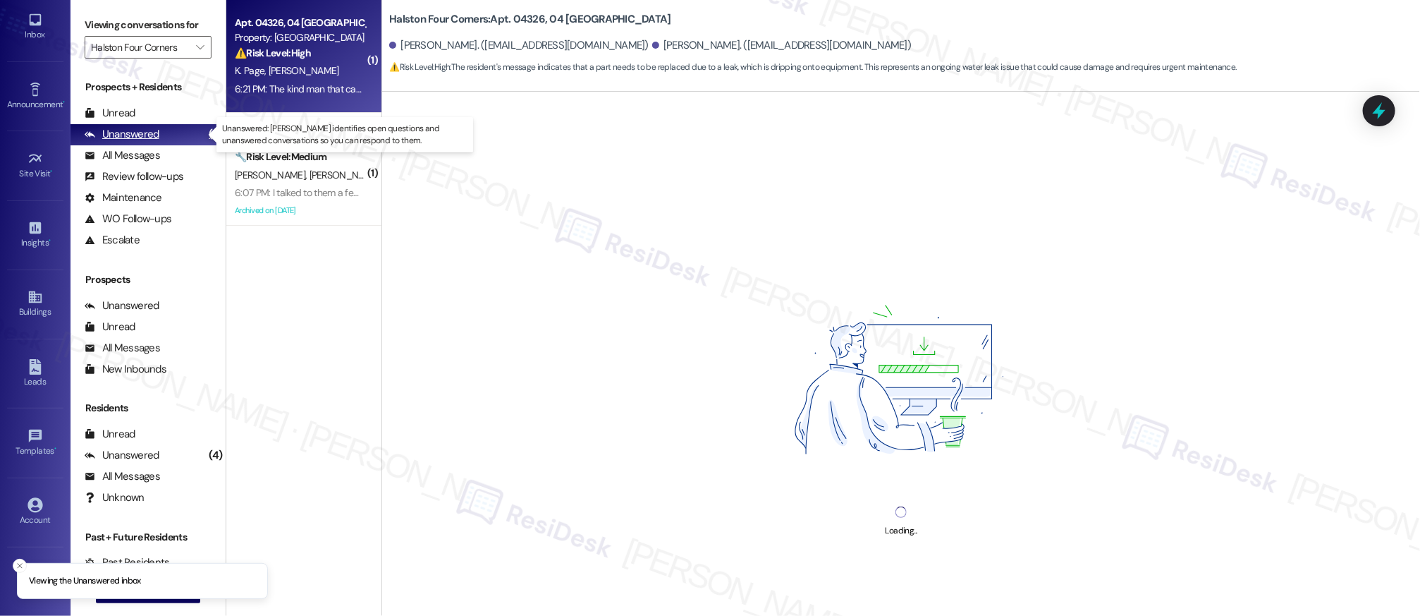
click at [155, 133] on div "Unanswered" at bounding box center [122, 134] width 75 height 15
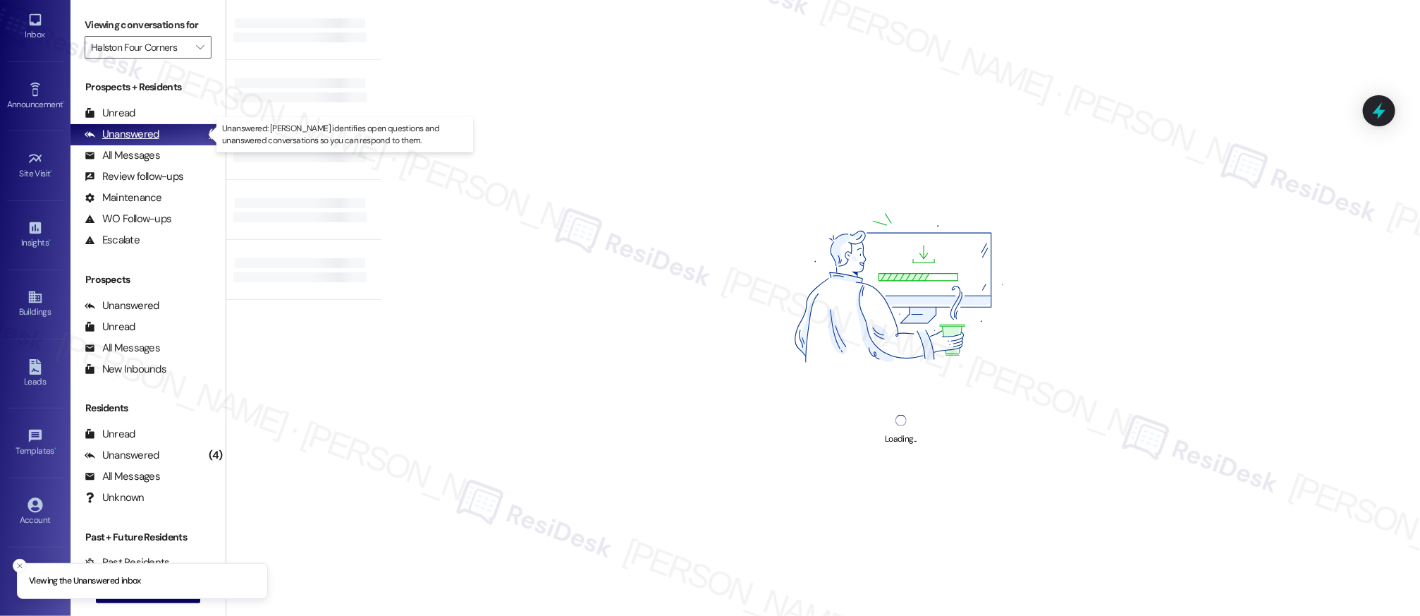
click at [155, 133] on div "Unanswered" at bounding box center [122, 134] width 75 height 15
click at [157, 131] on div "Unanswered" at bounding box center [122, 134] width 75 height 15
click at [155, 133] on div "Unanswered" at bounding box center [122, 134] width 75 height 15
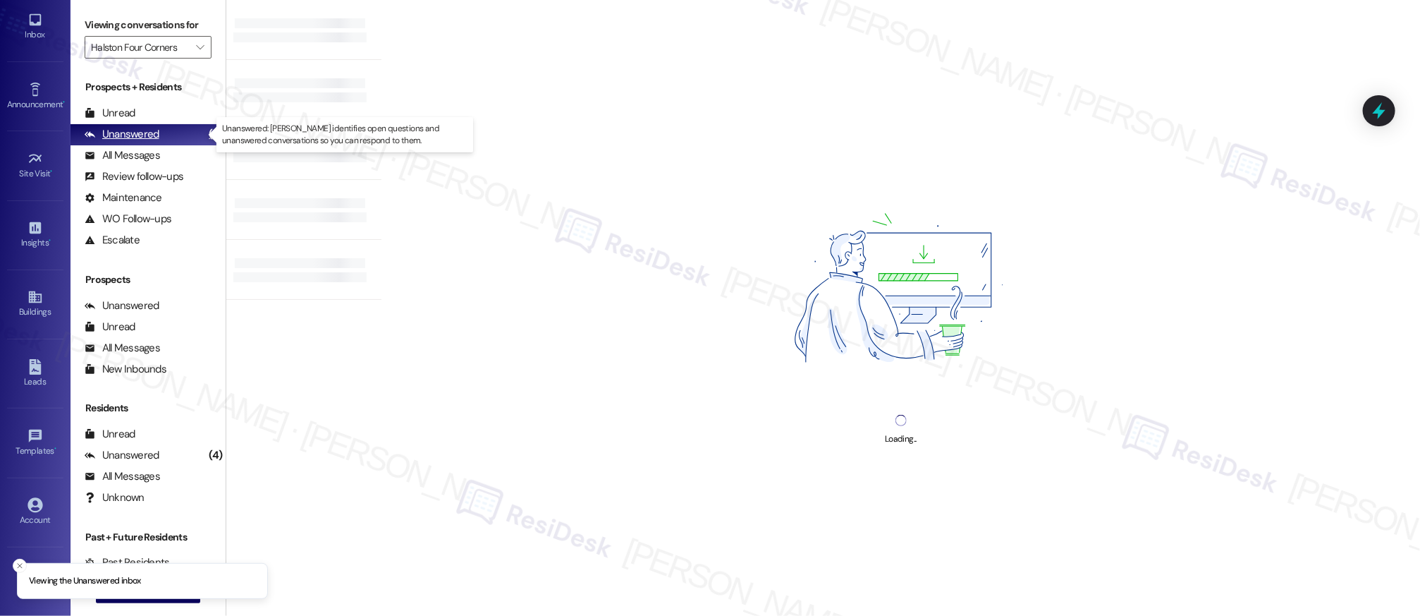
click at [155, 134] on div "Unanswered" at bounding box center [122, 134] width 75 height 15
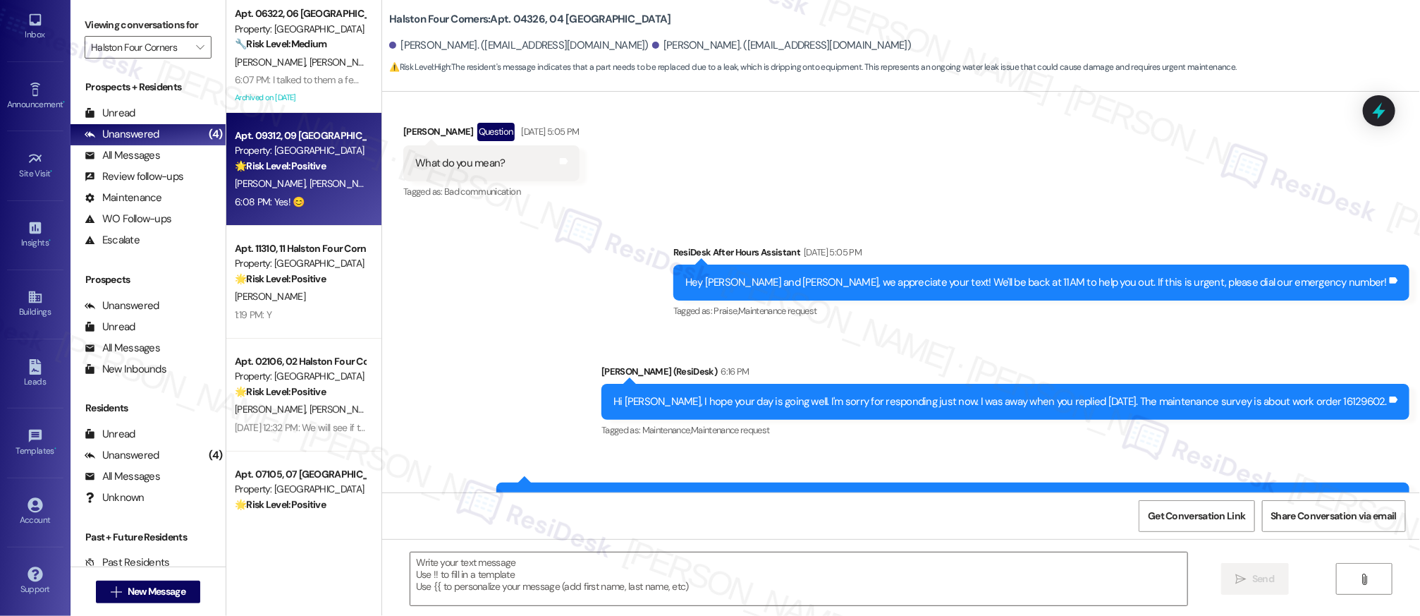
type textarea "Fetching suggested responses. Please feel free to read through the conversation…"
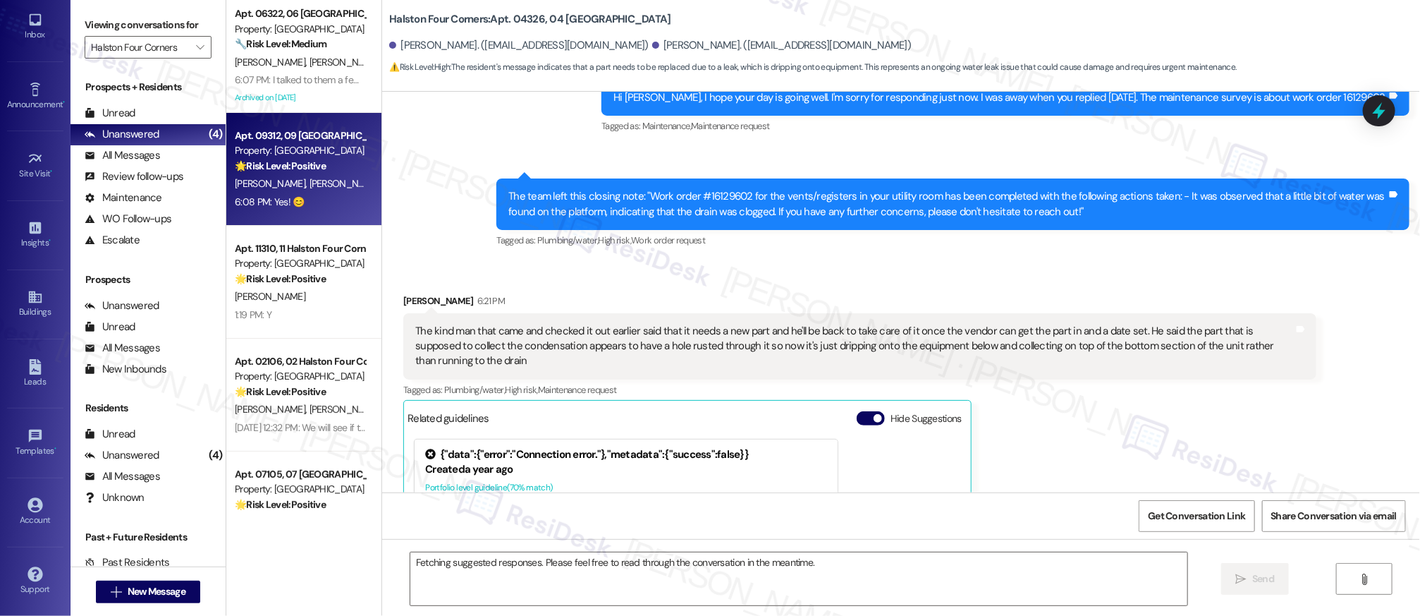
click at [285, 190] on div "H. Sanders C. Budinger" at bounding box center [299, 184] width 133 height 18
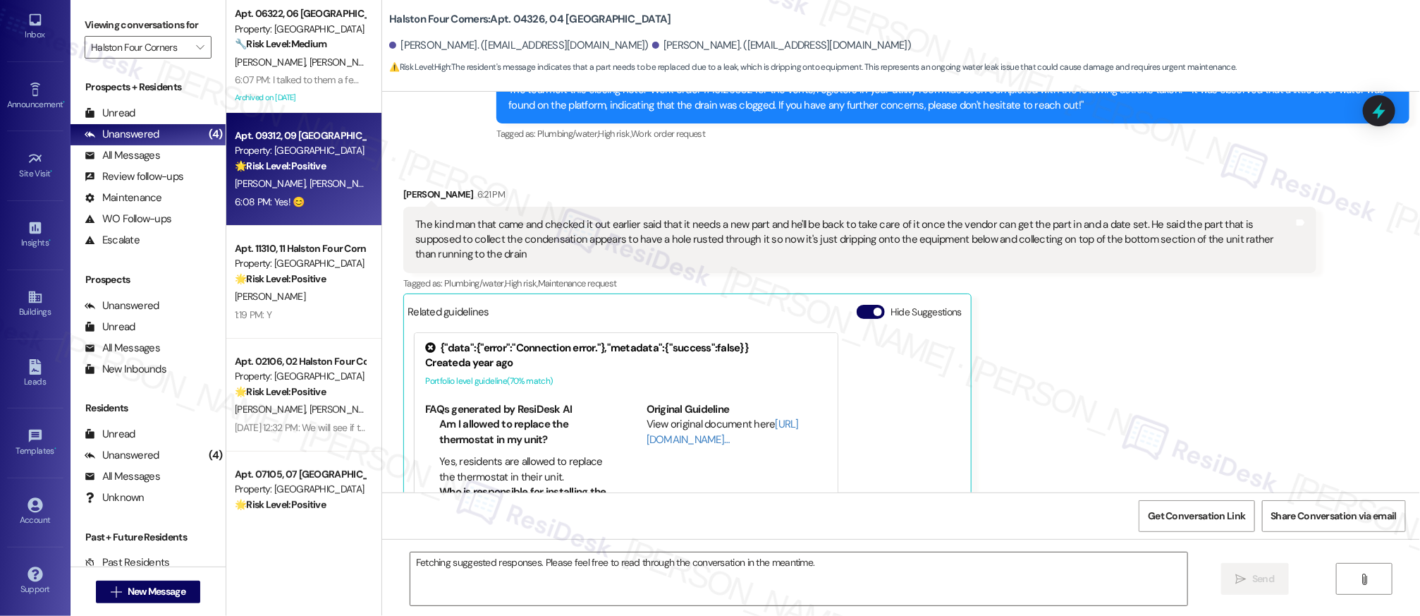
scroll to position [880, 0]
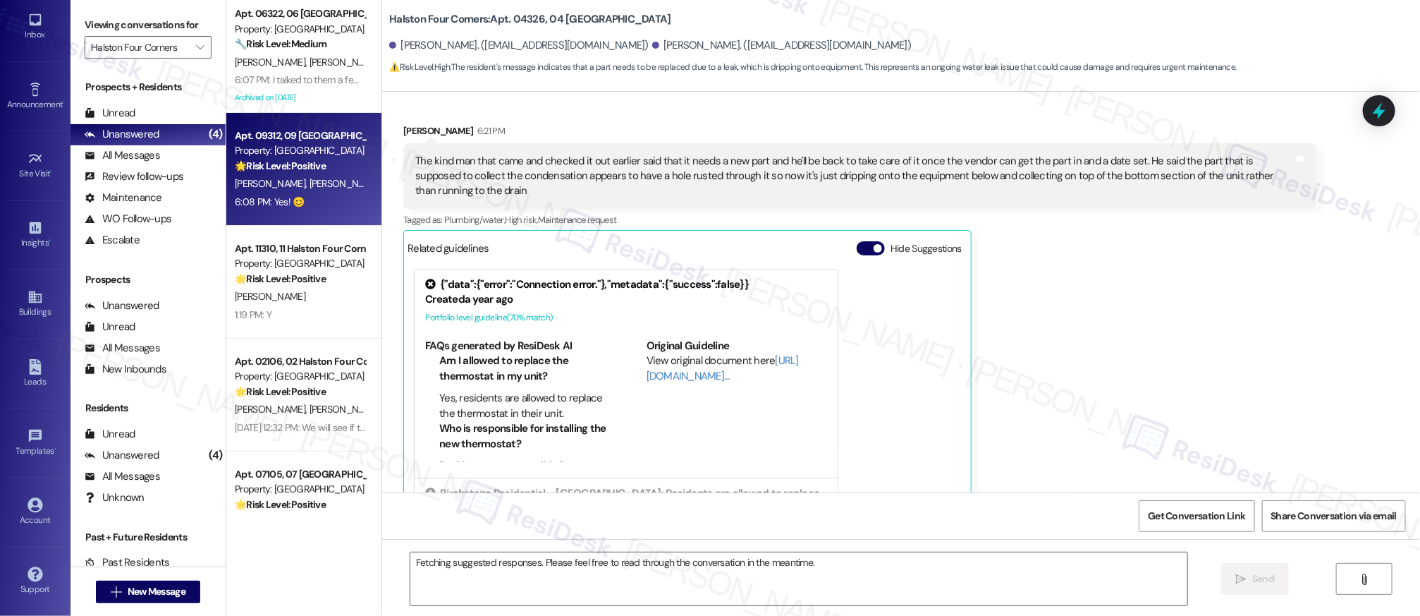
click at [285, 189] on div "H. Sanders C. Budinger" at bounding box center [299, 184] width 133 height 18
click at [310, 189] on span "[PERSON_NAME]" at bounding box center [345, 183] width 71 height 13
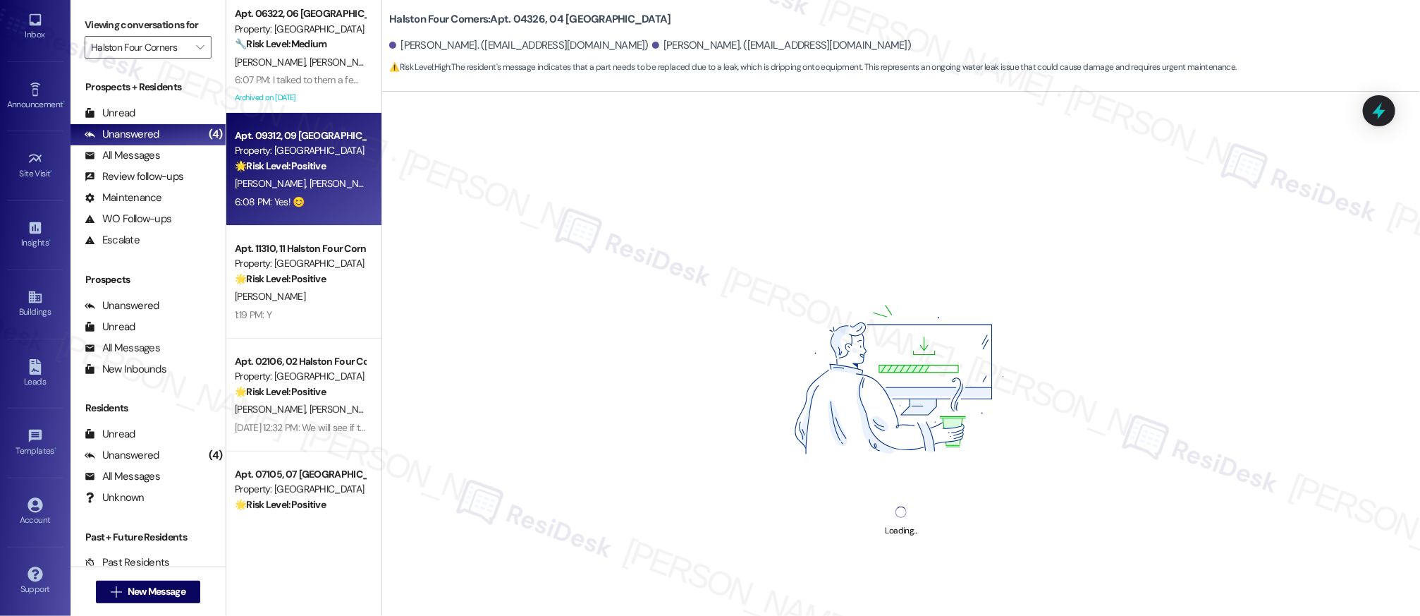
click at [310, 189] on span "[PERSON_NAME]" at bounding box center [345, 183] width 71 height 13
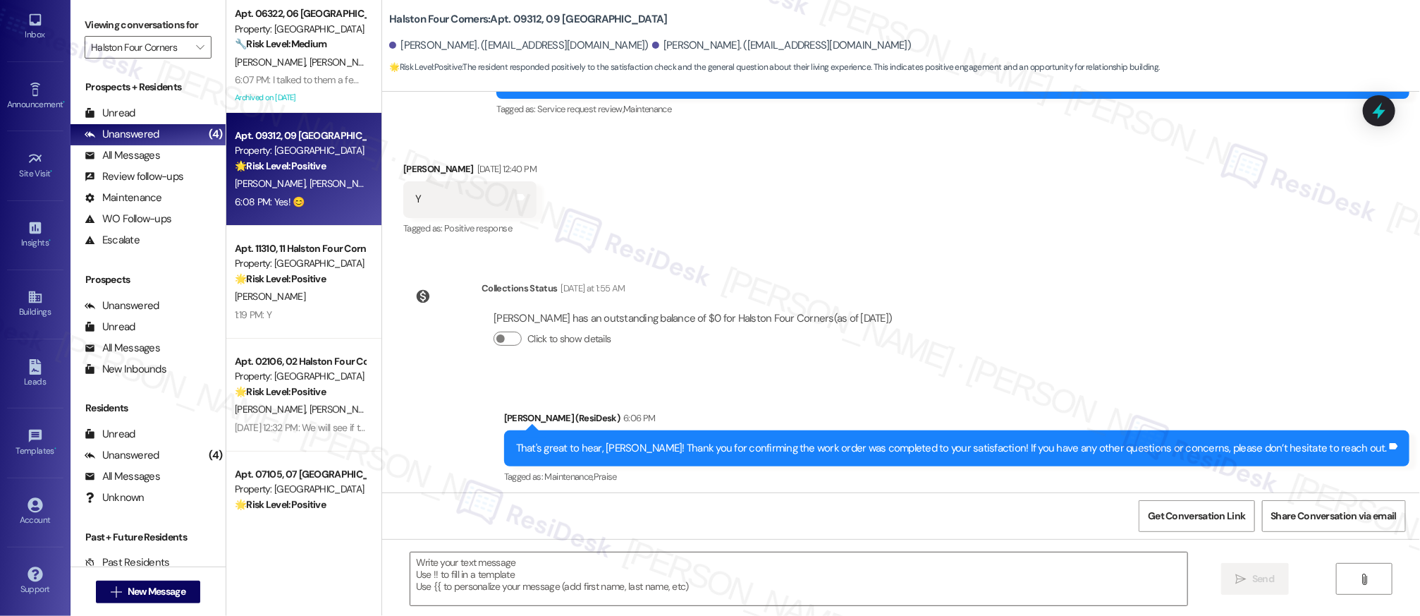
type textarea "Fetching suggested responses. Please feel free to read through the conversation…"
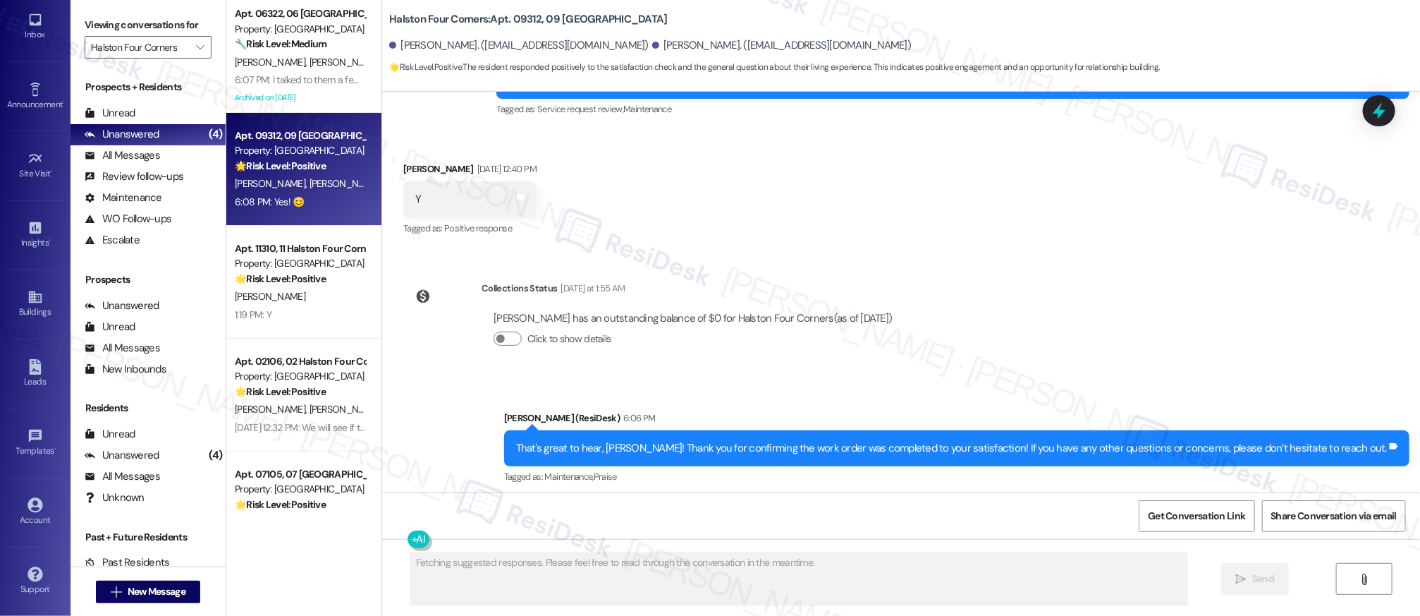
scroll to position [671, 0]
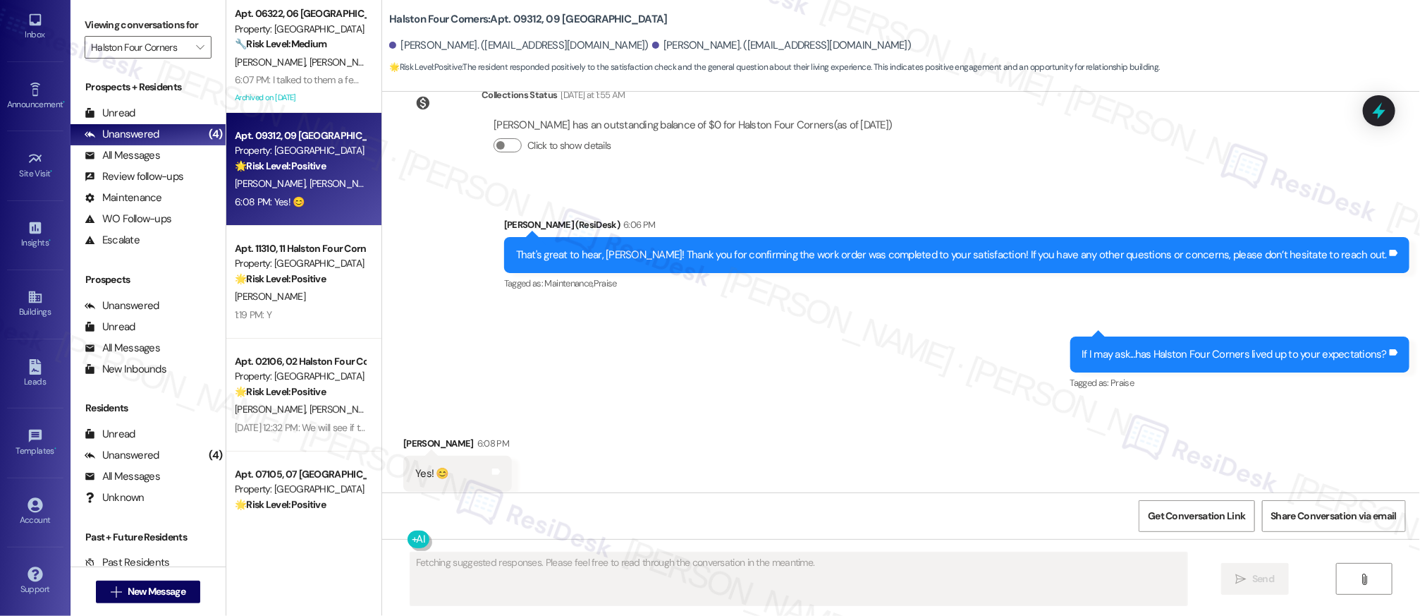
click at [735, 318] on div "Sent via SMS Sarah (ResiDesk) 6:06 PM That's great to hear, Haden! Thank you fo…" at bounding box center [901, 294] width 1038 height 219
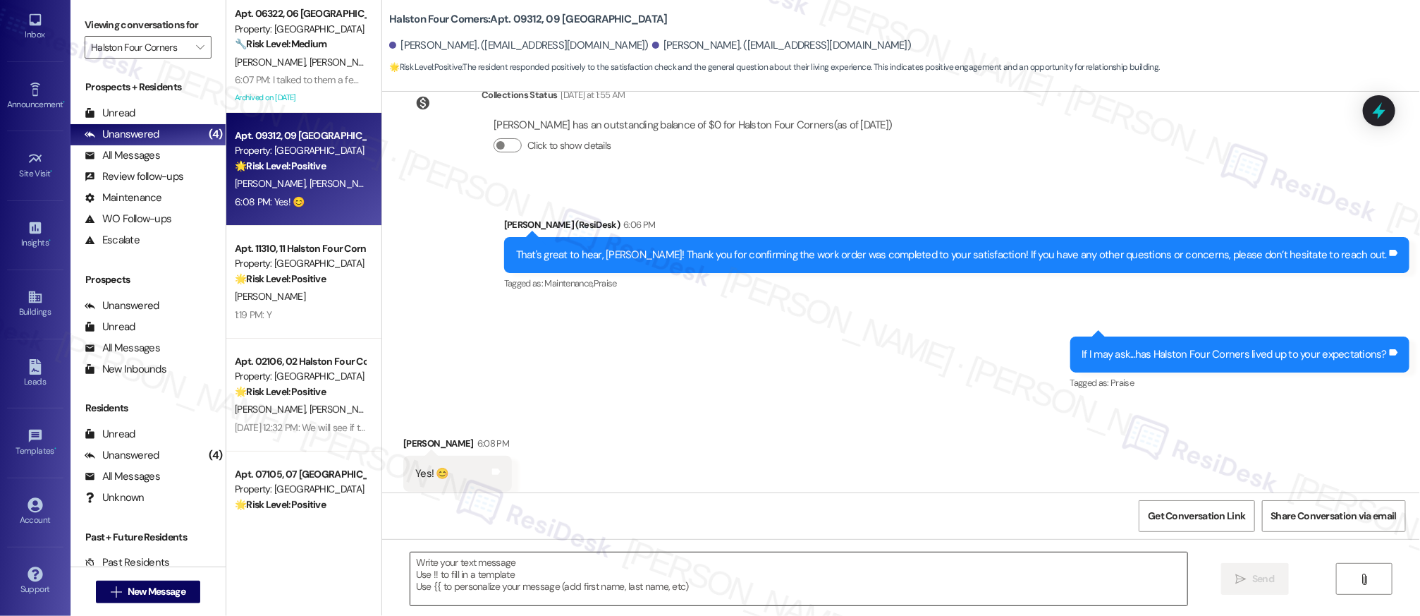
click at [550, 563] on textarea at bounding box center [798, 578] width 777 height 53
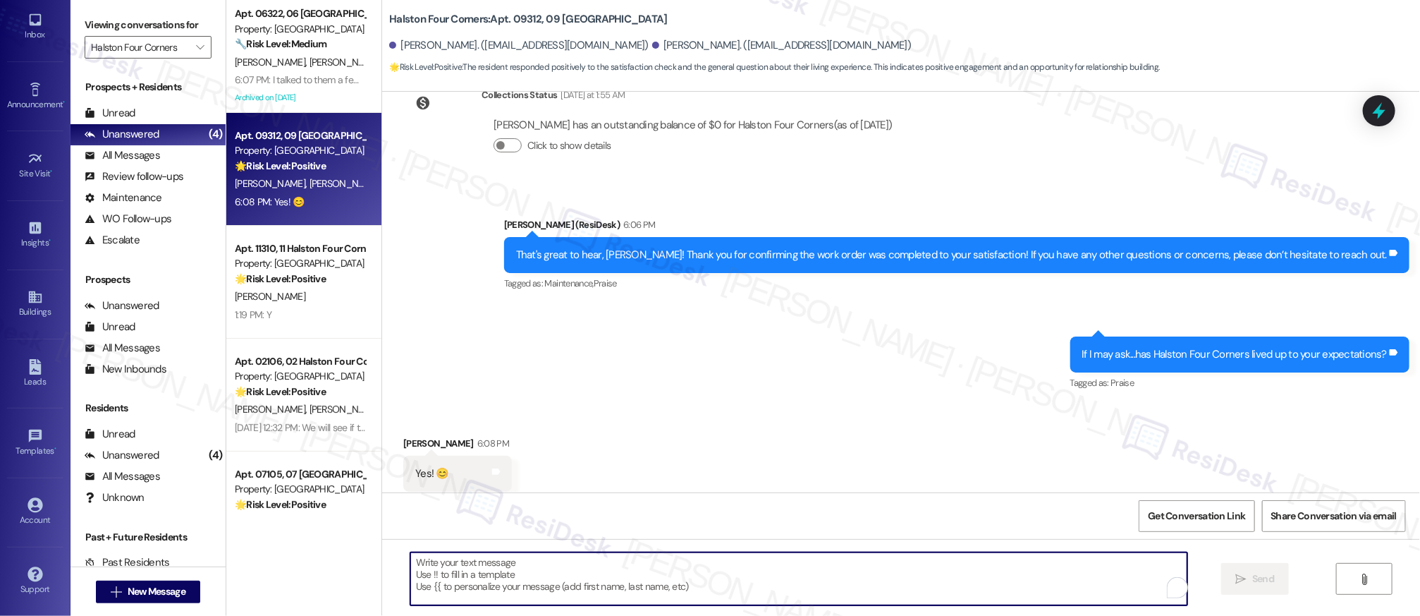
paste textarea "I’m so glad your expectations have been met, and we’ll continue doing our best …"
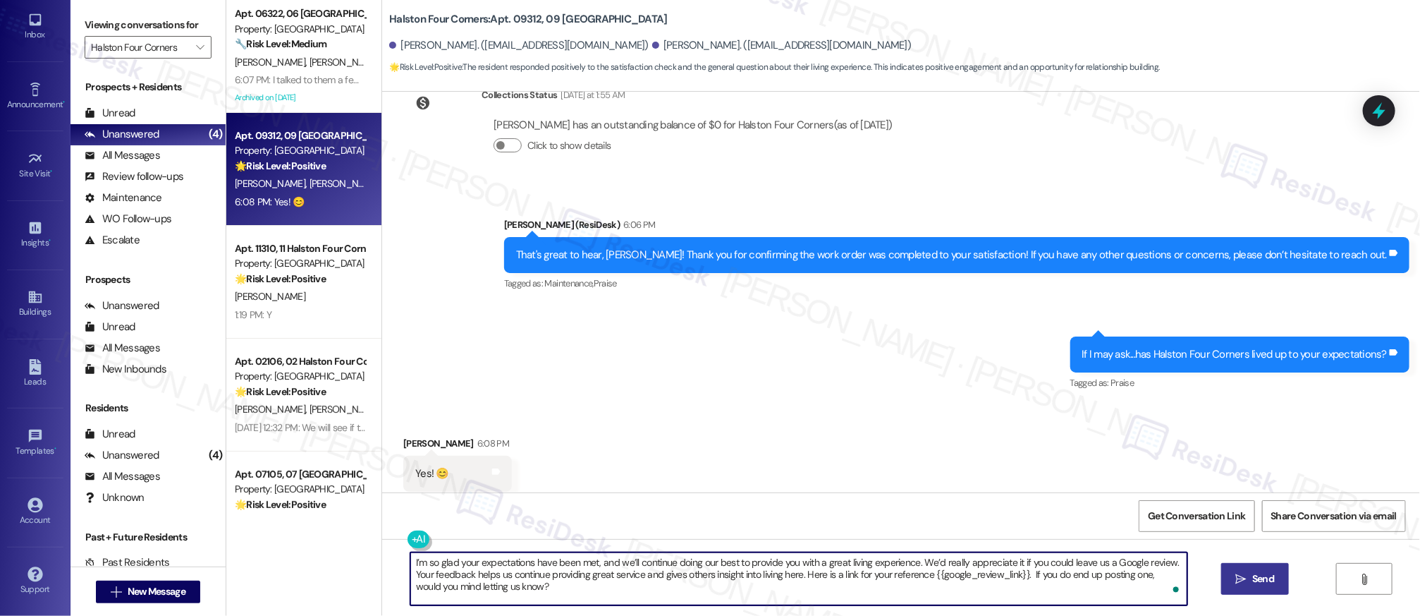
type textarea "I’m so glad your expectations have been met, and we’ll continue doing our best …"
click at [1259, 584] on span "Send" at bounding box center [1263, 578] width 22 height 15
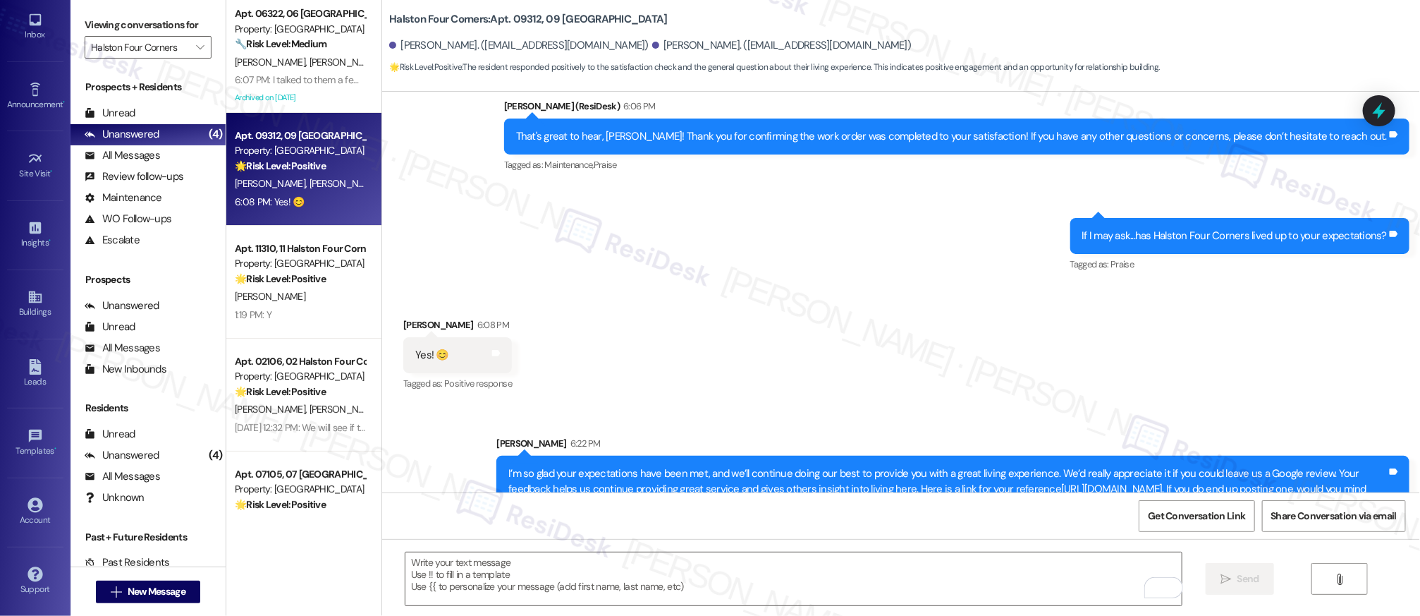
scroll to position [800, 0]
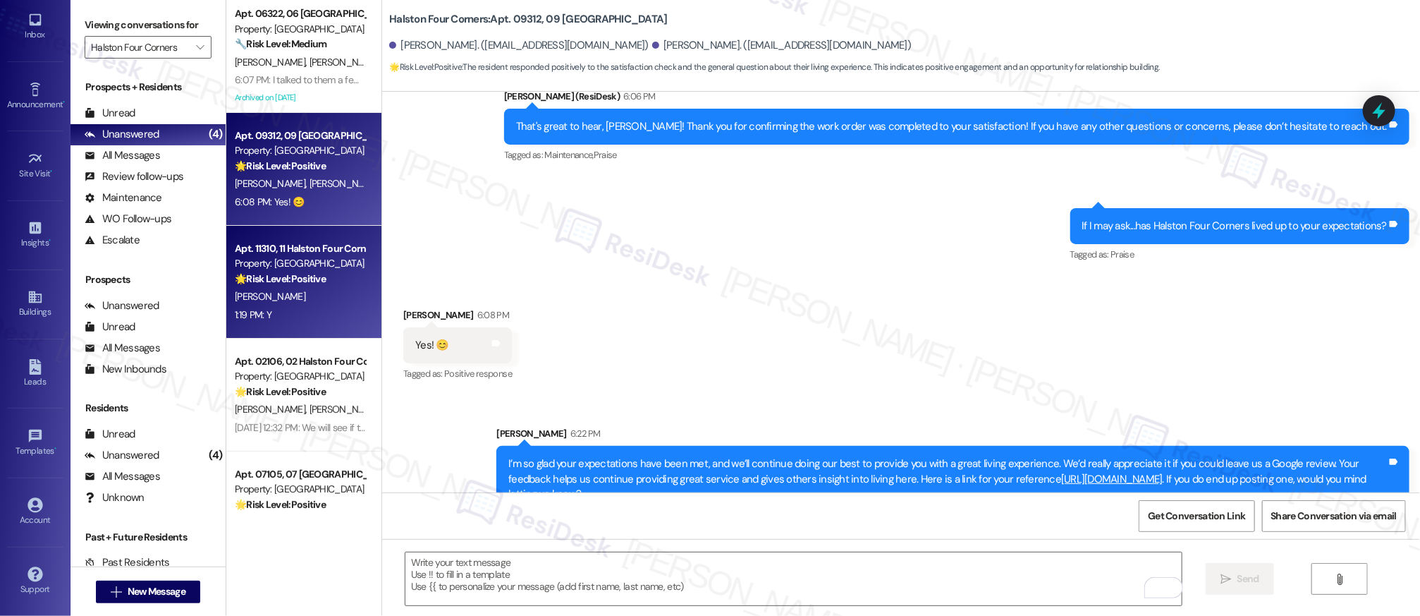
click at [329, 302] on div "[PERSON_NAME]" at bounding box center [299, 297] width 133 height 18
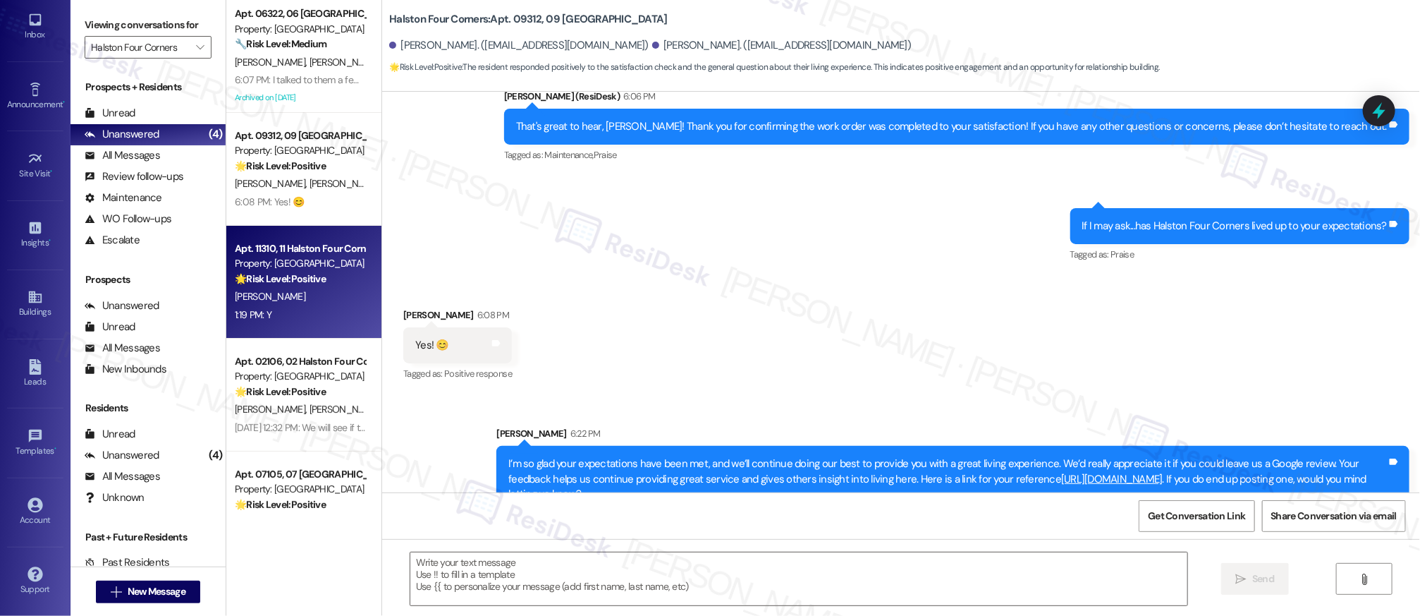
click at [329, 302] on div "[PERSON_NAME]" at bounding box center [299, 297] width 133 height 18
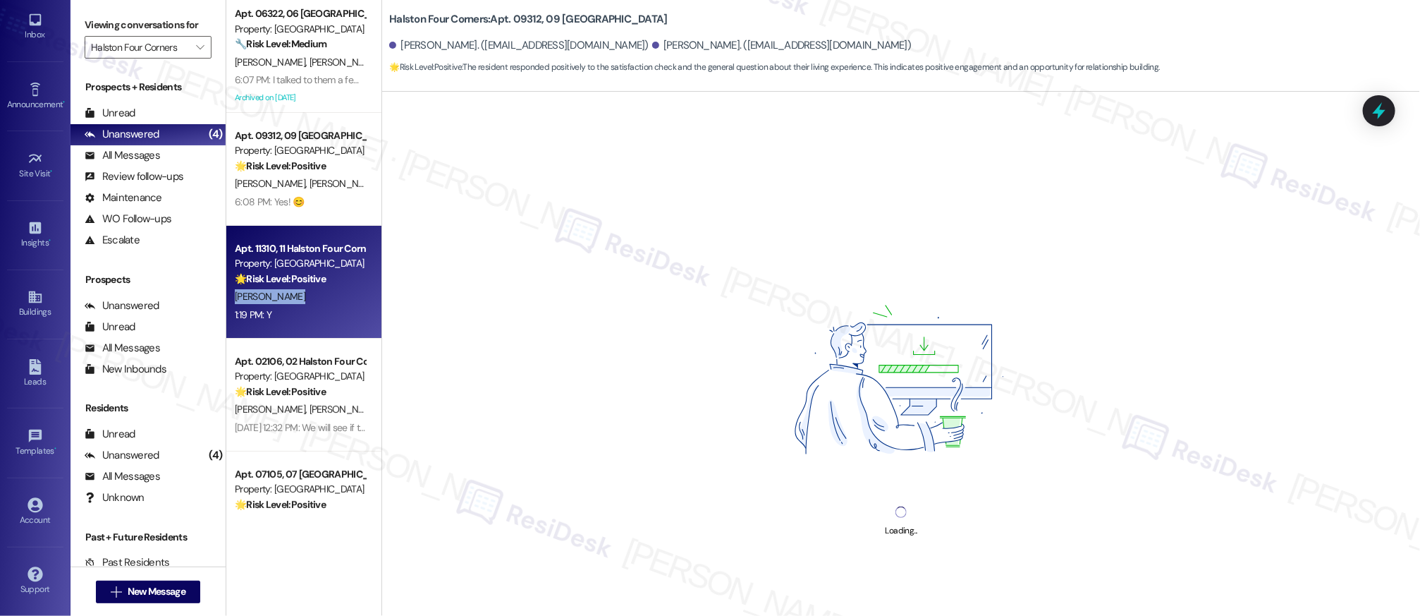
click at [331, 302] on div "[PERSON_NAME]" at bounding box center [299, 297] width 133 height 18
click at [331, 304] on div "[PERSON_NAME]" at bounding box center [299, 297] width 133 height 18
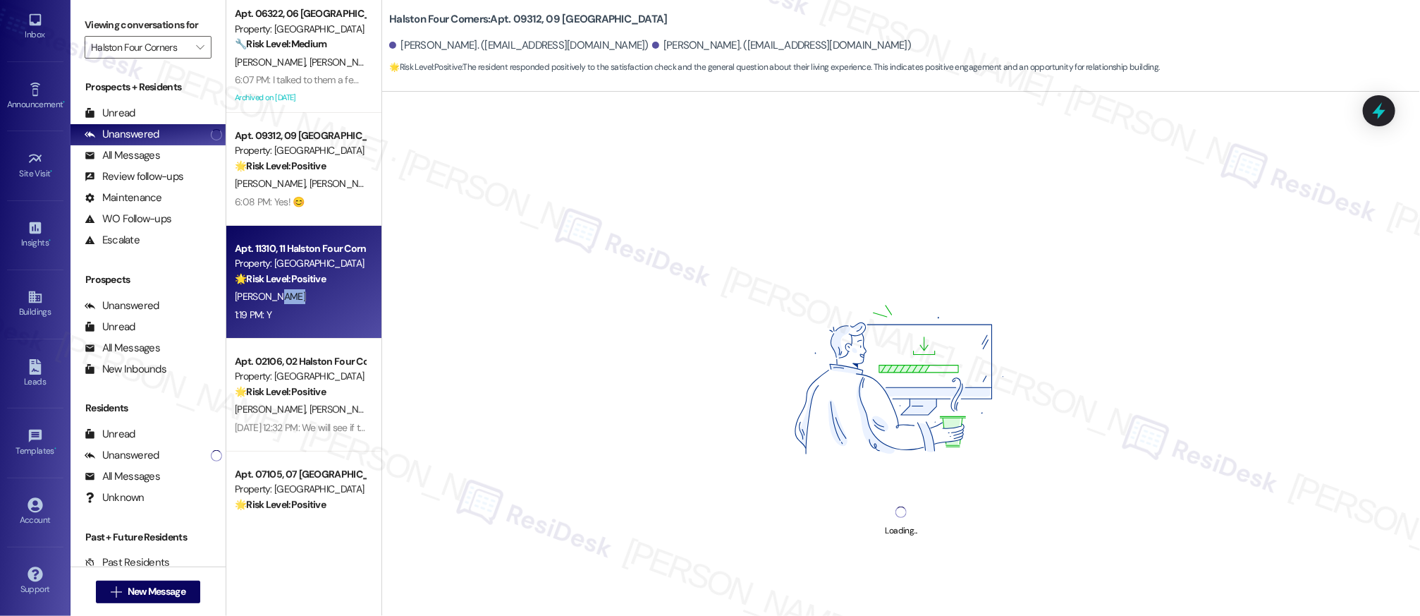
click at [331, 304] on div "[PERSON_NAME]" at bounding box center [299, 297] width 133 height 18
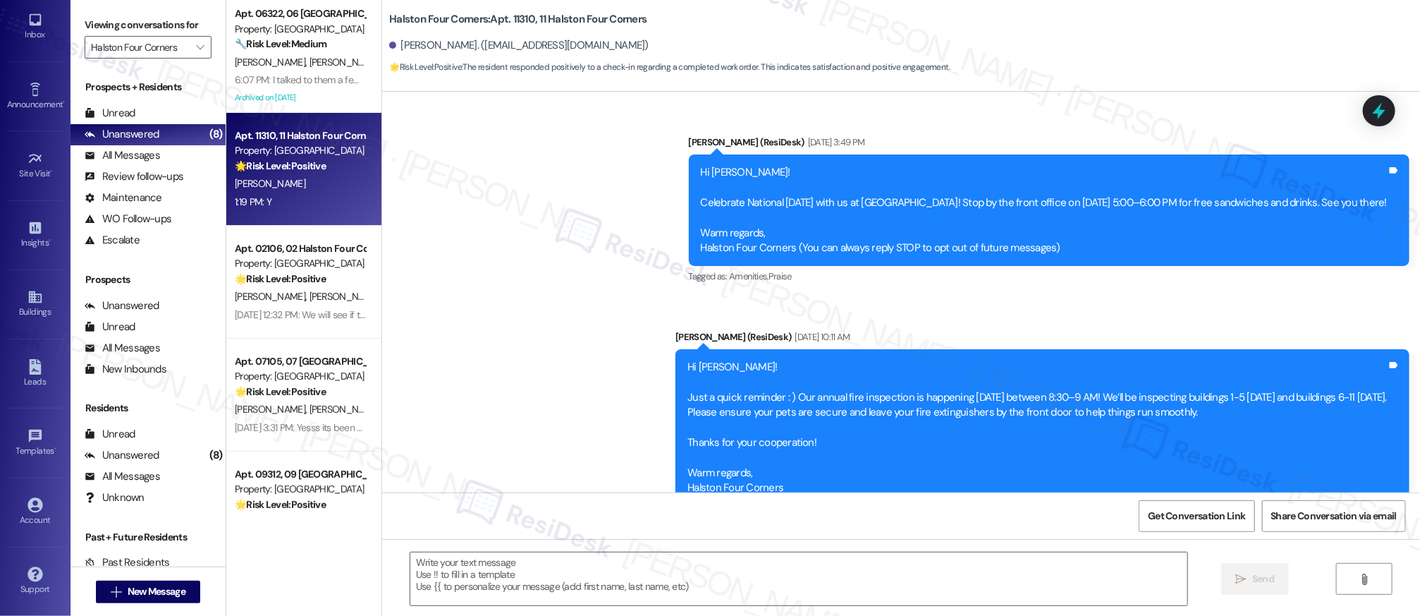
scroll to position [14460, 0]
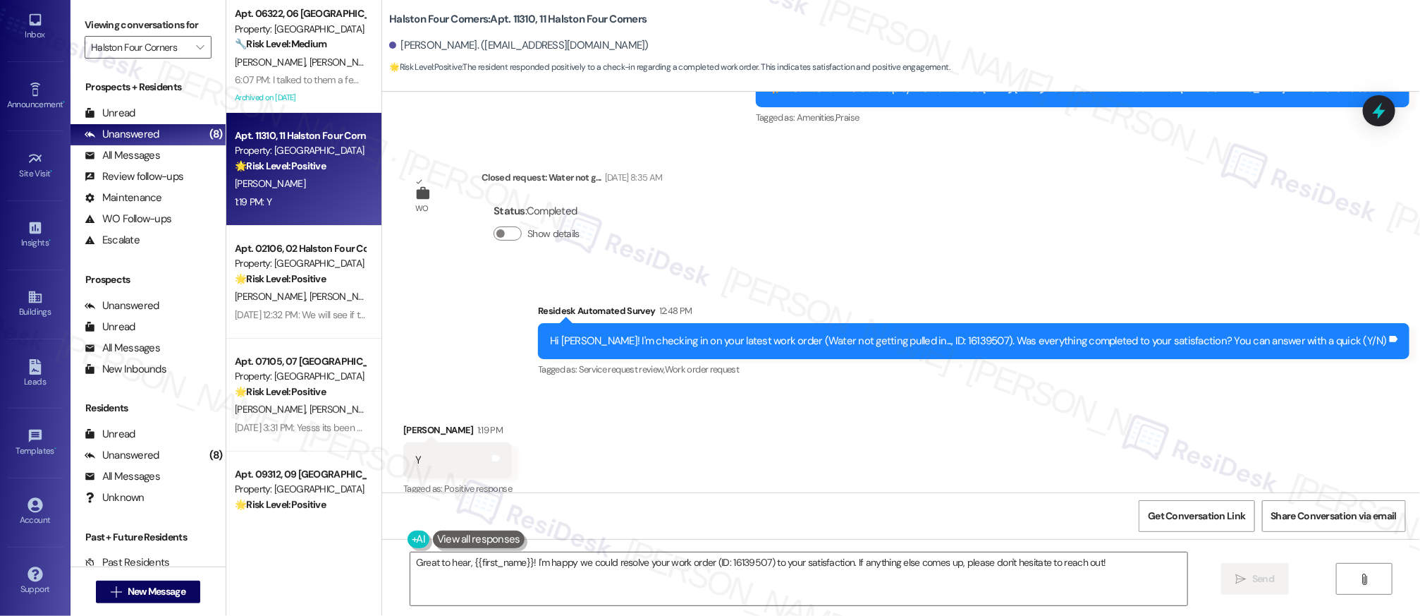
click at [687, 405] on div "Received via SMS Veronica Quinto 1:19 PM Y Tags and notes Tagged as: Positive r…" at bounding box center [901, 450] width 1038 height 119
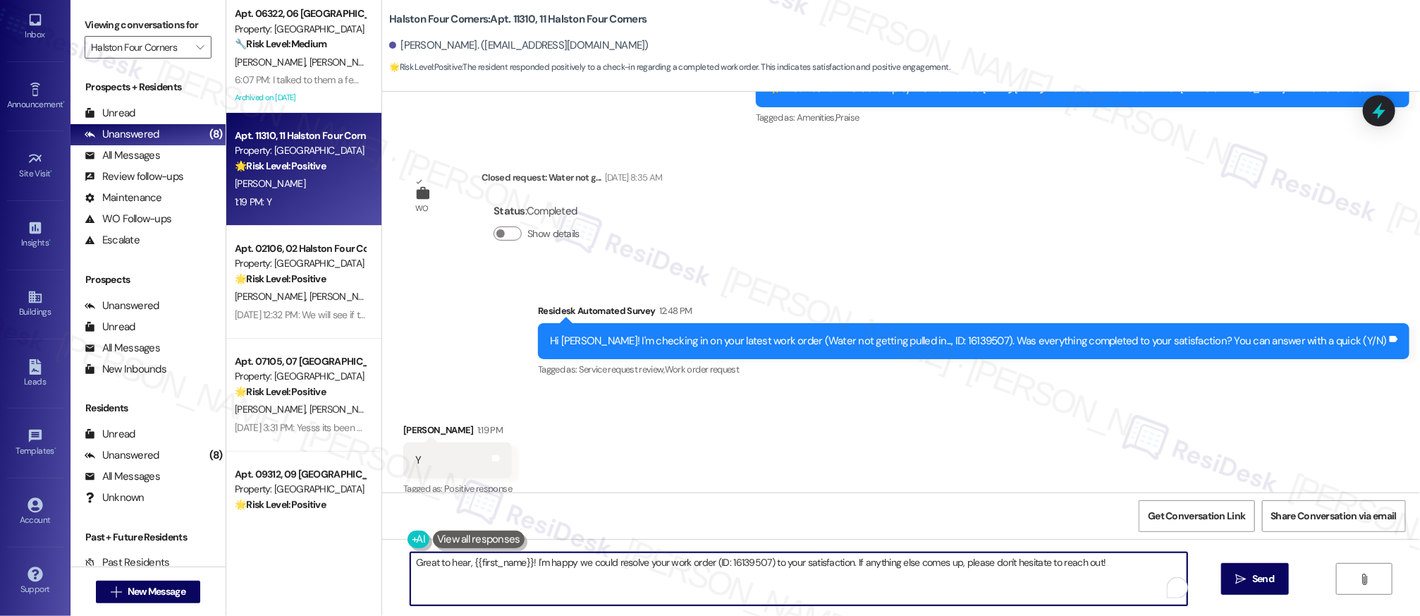
drag, startPoint x: 1020, startPoint y: 582, endPoint x: 1075, endPoint y: 579, distance: 55.8
click at [1020, 582] on textarea "Great to hear, {{first_name}}! I'm happy we could resolve your work order (ID: …" at bounding box center [798, 578] width 777 height 53
drag, startPoint x: 1075, startPoint y: 579, endPoint x: 1086, endPoint y: 575, distance: 11.4
click at [1075, 578] on textarea "Great to hear, {{first_name}}! I'm happy we could resolve your work order (ID: …" at bounding box center [798, 578] width 777 height 53
click at [1104, 568] on textarea "Great to hear, {{first_name}}! I'm happy we could resolve your work order (ID: …" at bounding box center [798, 578] width 777 height 53
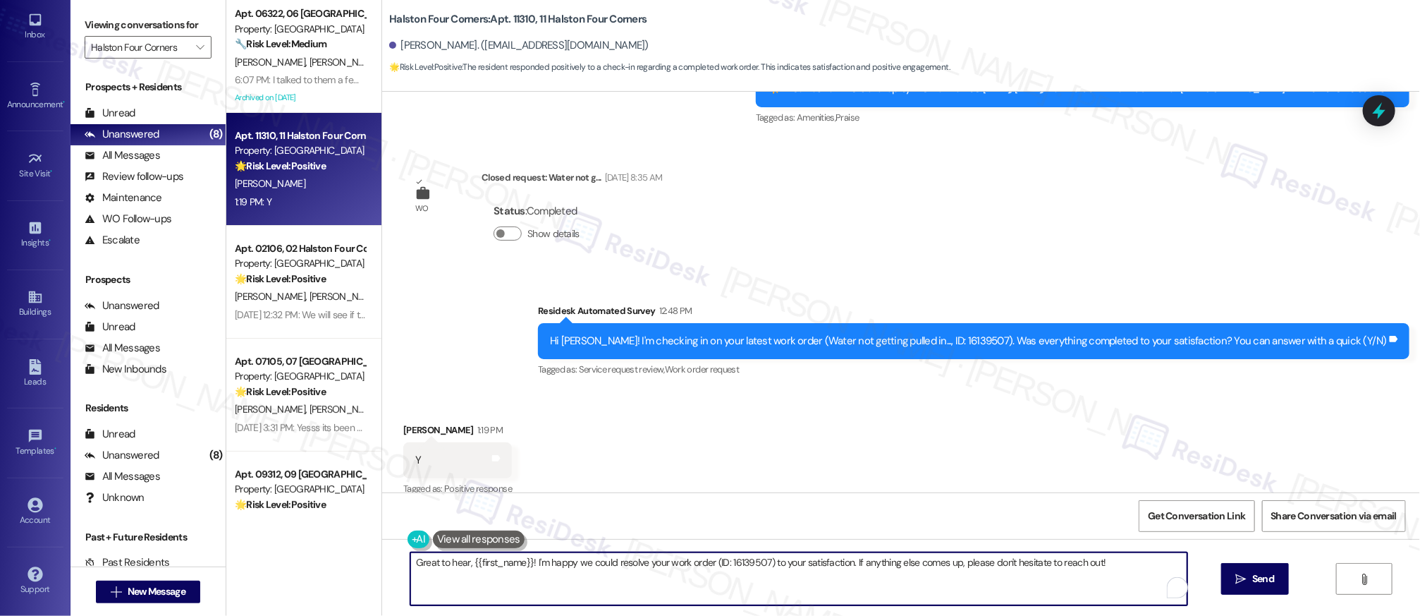
drag, startPoint x: 1104, startPoint y: 568, endPoint x: 704, endPoint y: 536, distance: 401.8
click at [704, 536] on div "Announcement, sent via SMS Sarah (ResiDesk) Nov 06, 2024 at 3:49 PM Hi Veronica…" at bounding box center [901, 400] width 1038 height 616
paste textarea "I’m so glad your expectations have been met, and we’ll continue doing our best …"
type textarea "I’m so glad your expectations have been met, and we’ll continue doing our best …"
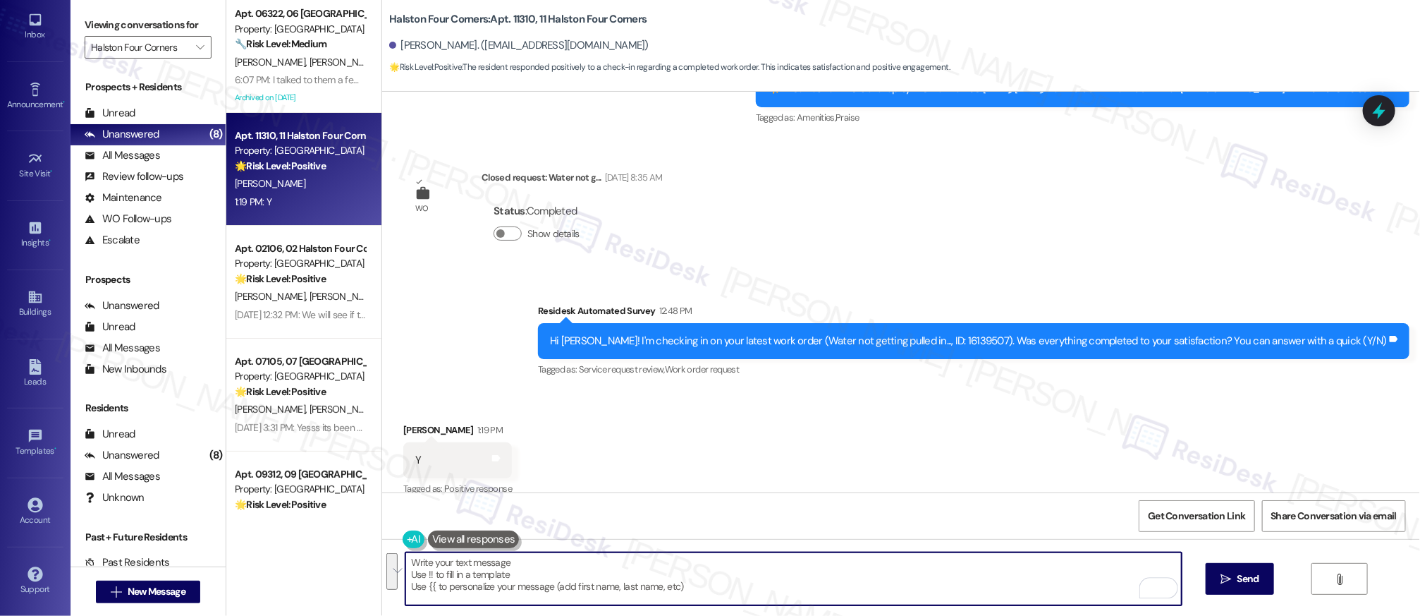
type textarea "="
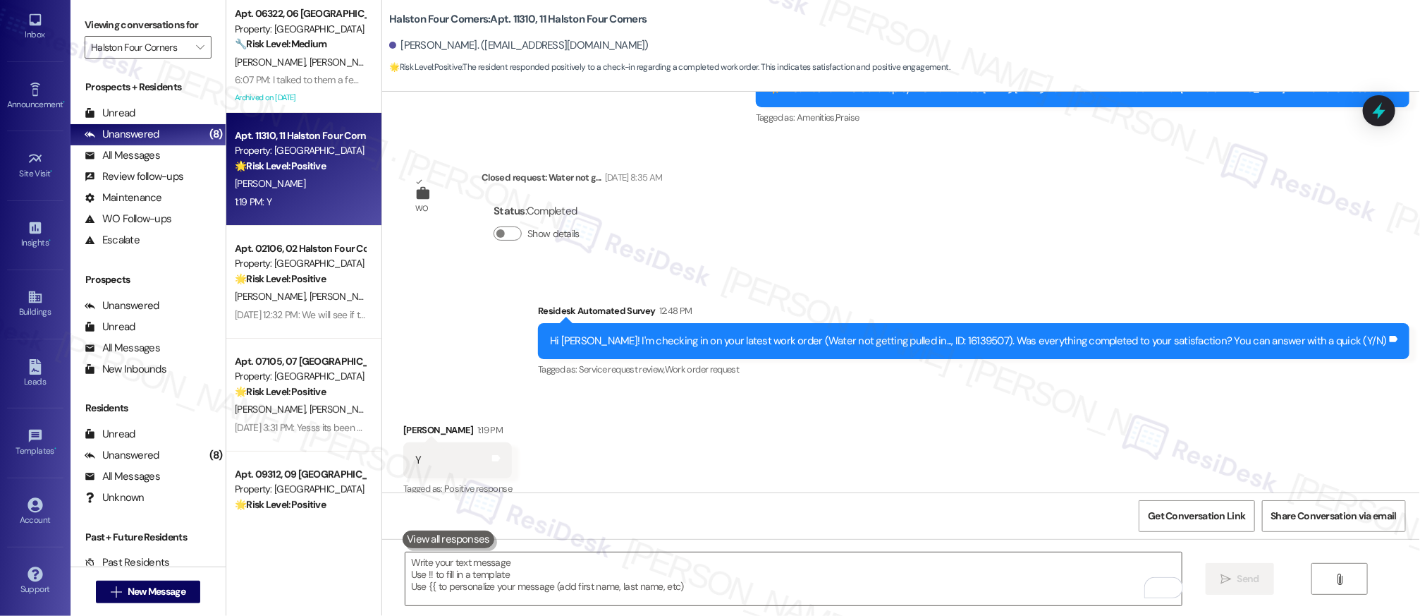
drag, startPoint x: 649, startPoint y: 462, endPoint x: 654, endPoint y: 468, distance: 8.0
click at [650, 462] on div "Received via SMS Veronica Quinto 1:19 PM Y Tags and notes Tagged as: Positive r…" at bounding box center [901, 450] width 1038 height 119
click at [494, 579] on textarea "To enrich screen reader interactions, please activate Accessibility in Grammarl…" at bounding box center [793, 578] width 777 height 53
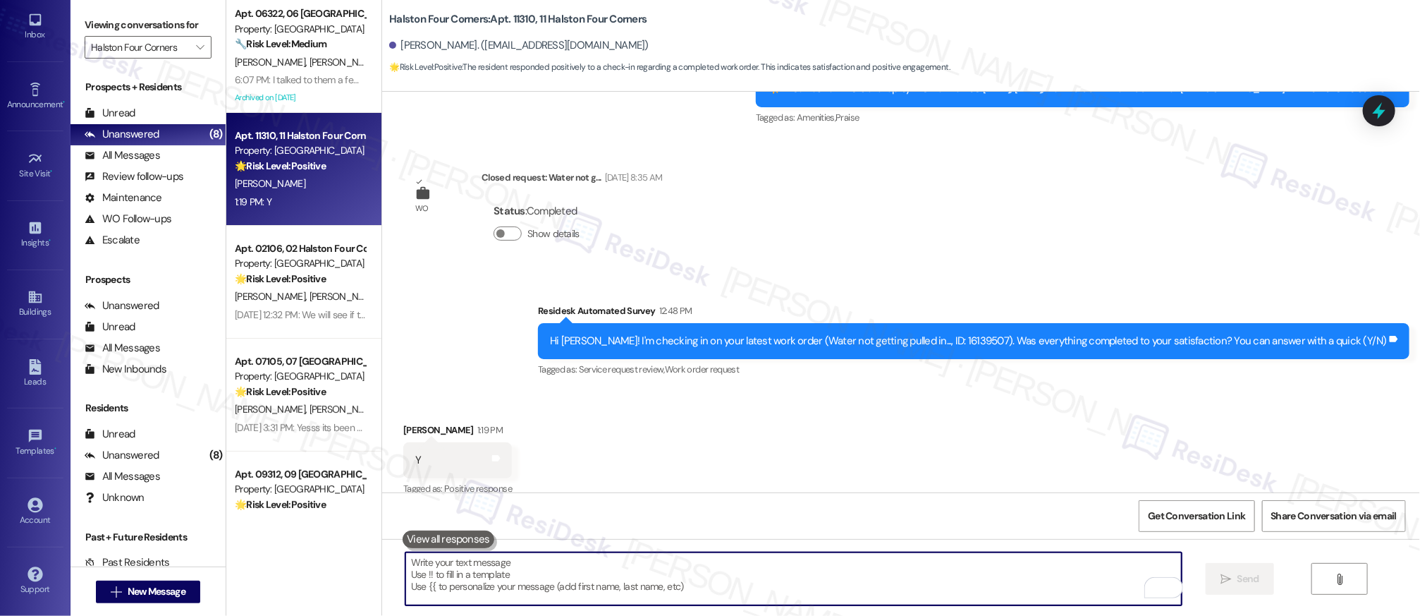
paste textarea "That sounds amazing! I’m so glad to hear you were pleased with how maintenance …"
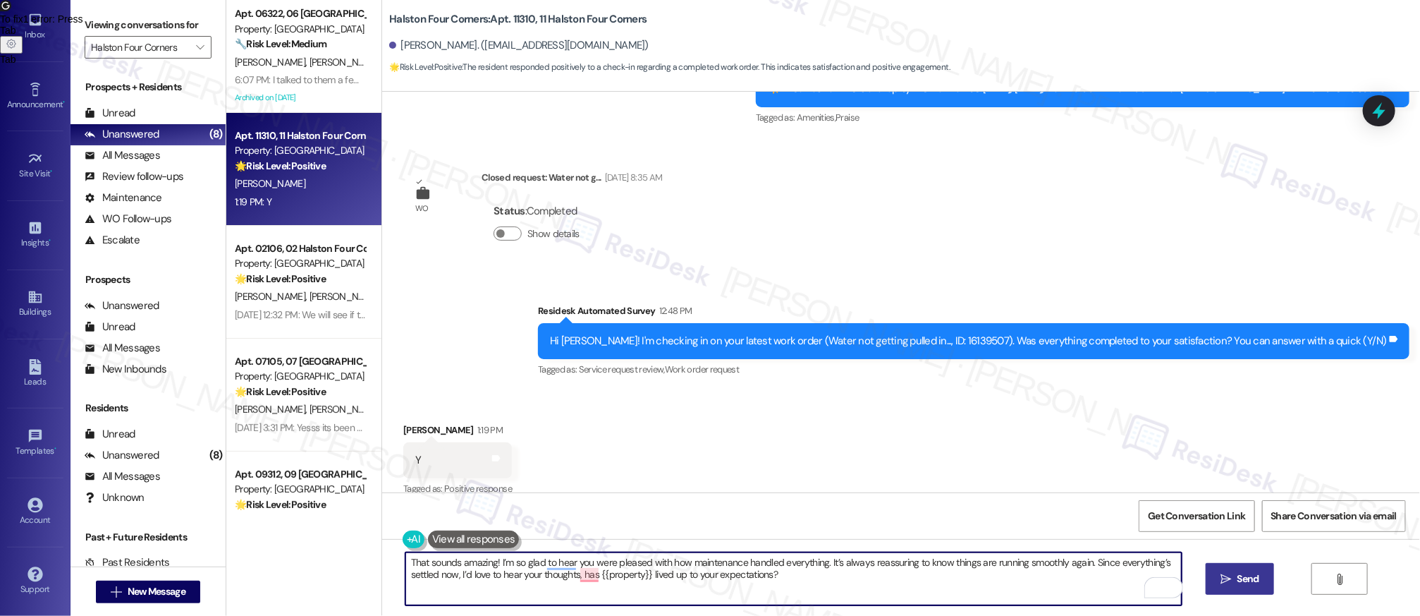
type textarea "That sounds amazing! I’m so glad to hear you were pleased with how maintenance …"
click at [1225, 582] on icon "" at bounding box center [1226, 578] width 11 height 11
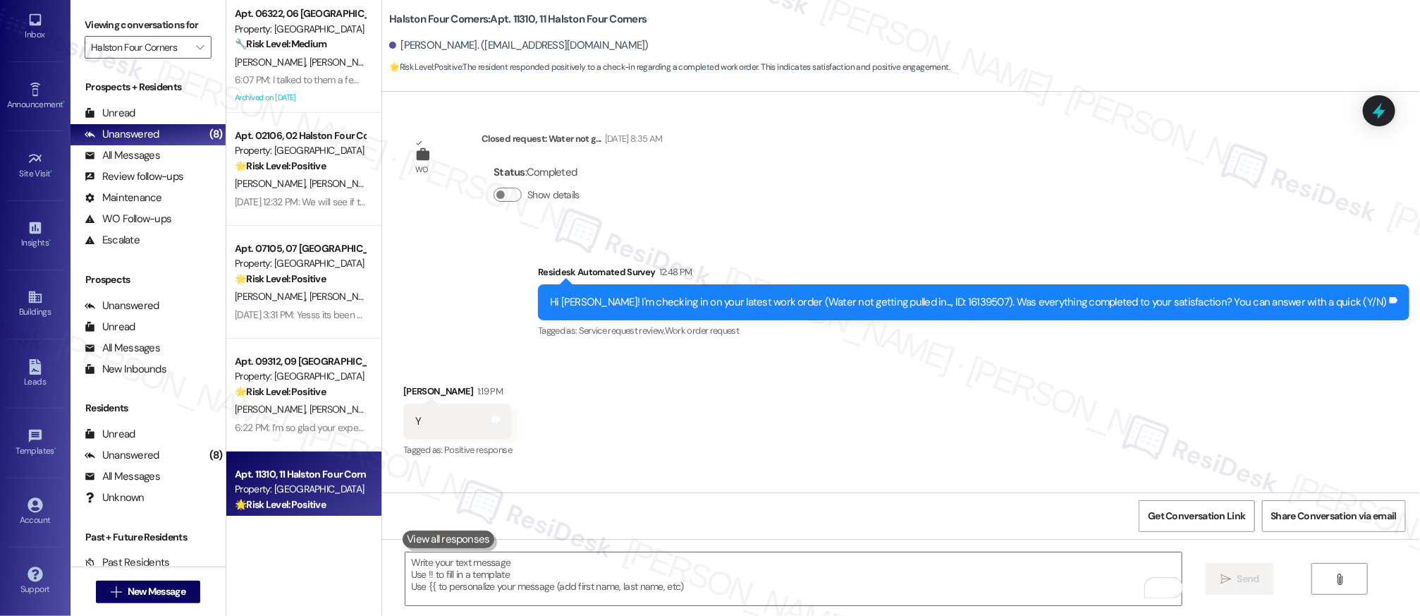
scroll to position [14574, 0]
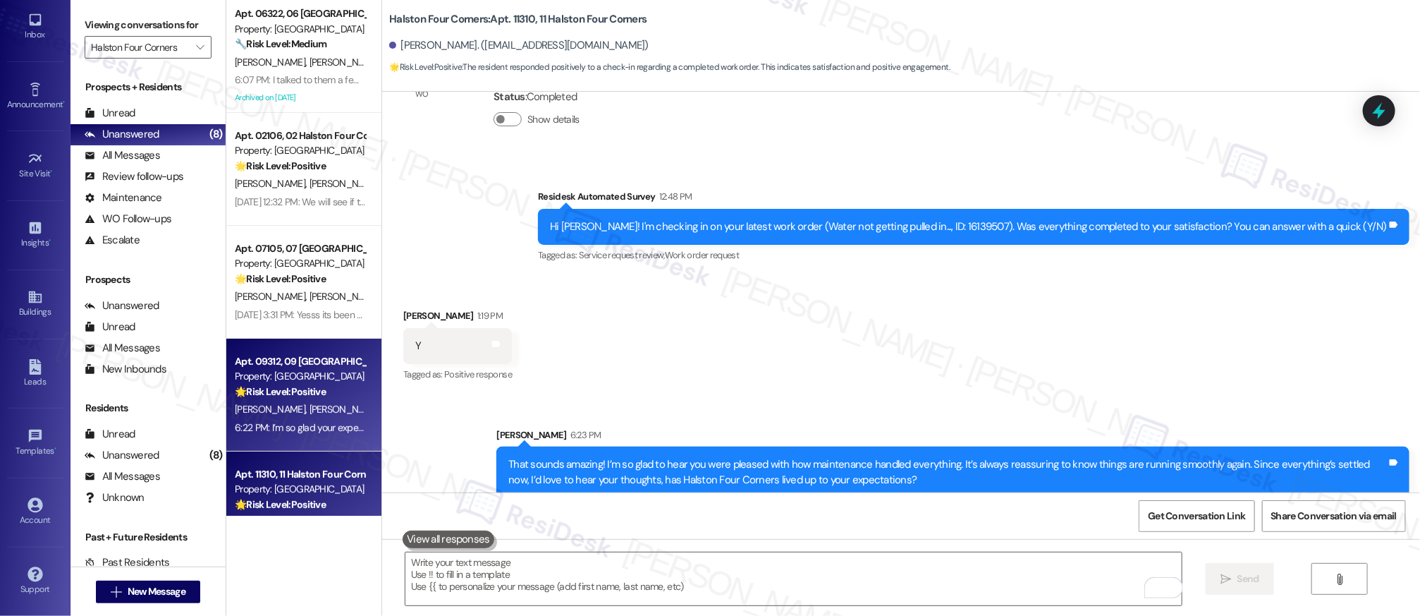
click at [265, 369] on div "Property: [GEOGRAPHIC_DATA]" at bounding box center [300, 376] width 130 height 15
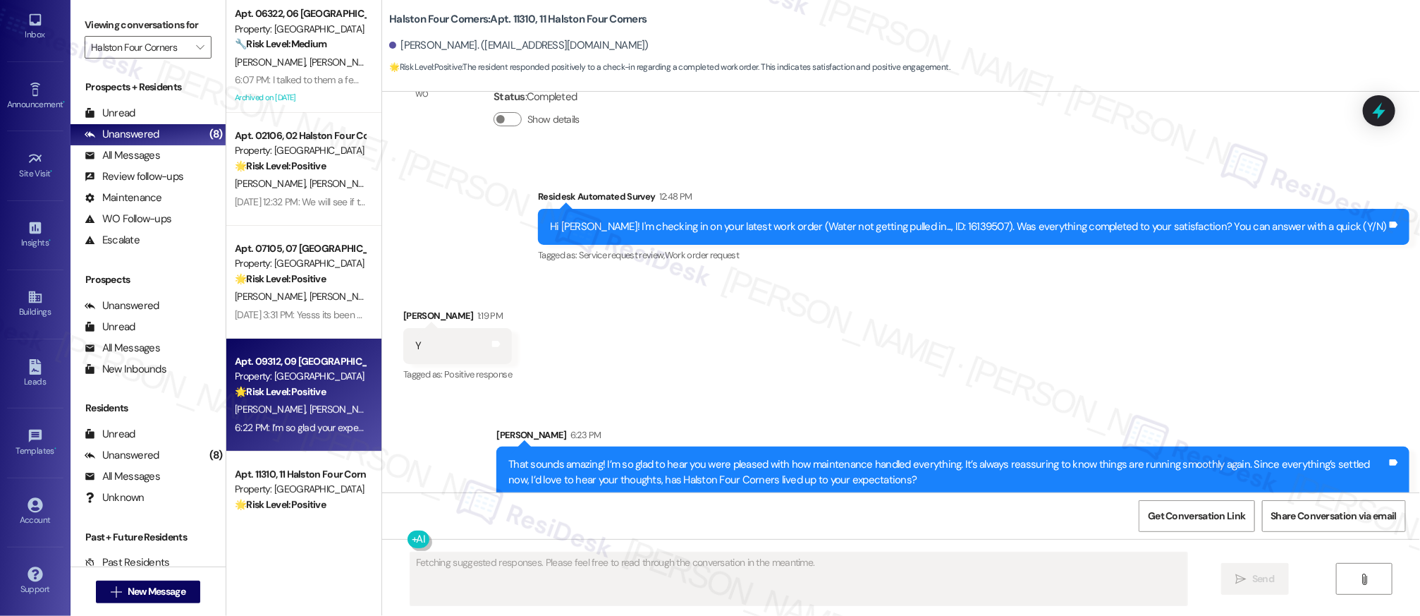
type textarea "Fetching suggested responses. Please feel free to read through the conversation…"
click at [266, 369] on div "Property: [GEOGRAPHIC_DATA]" at bounding box center [300, 376] width 130 height 15
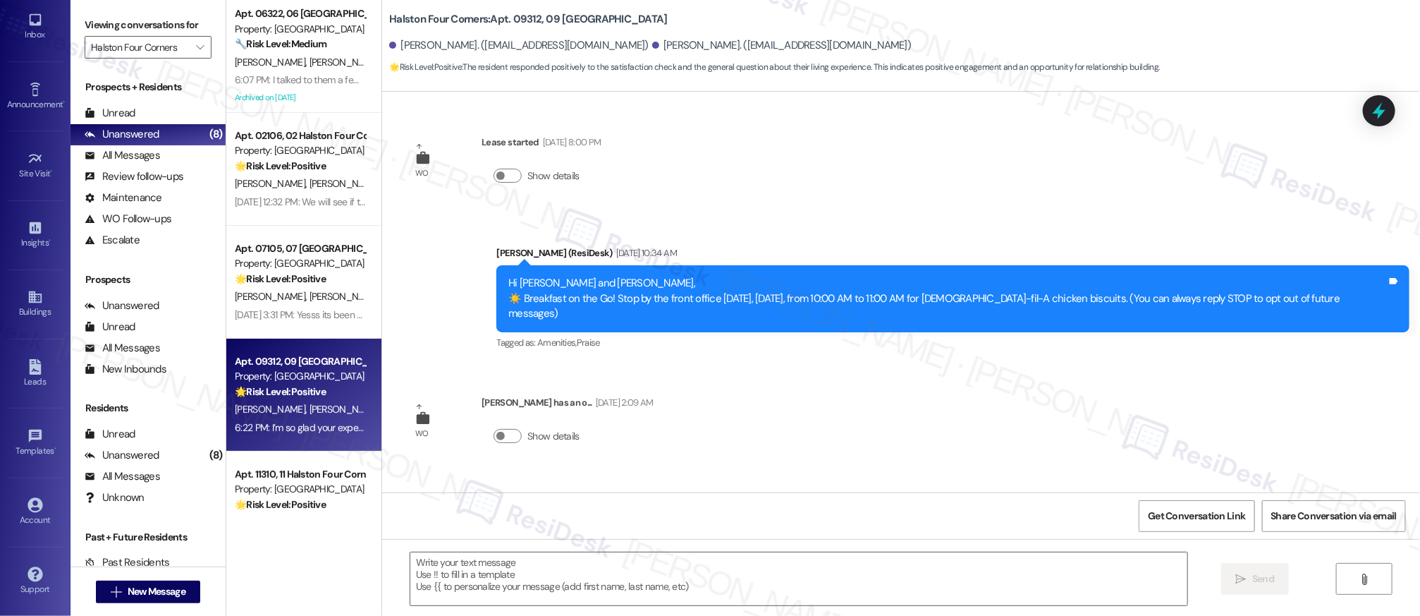
click at [266, 369] on div "Property: [GEOGRAPHIC_DATA]" at bounding box center [300, 376] width 130 height 15
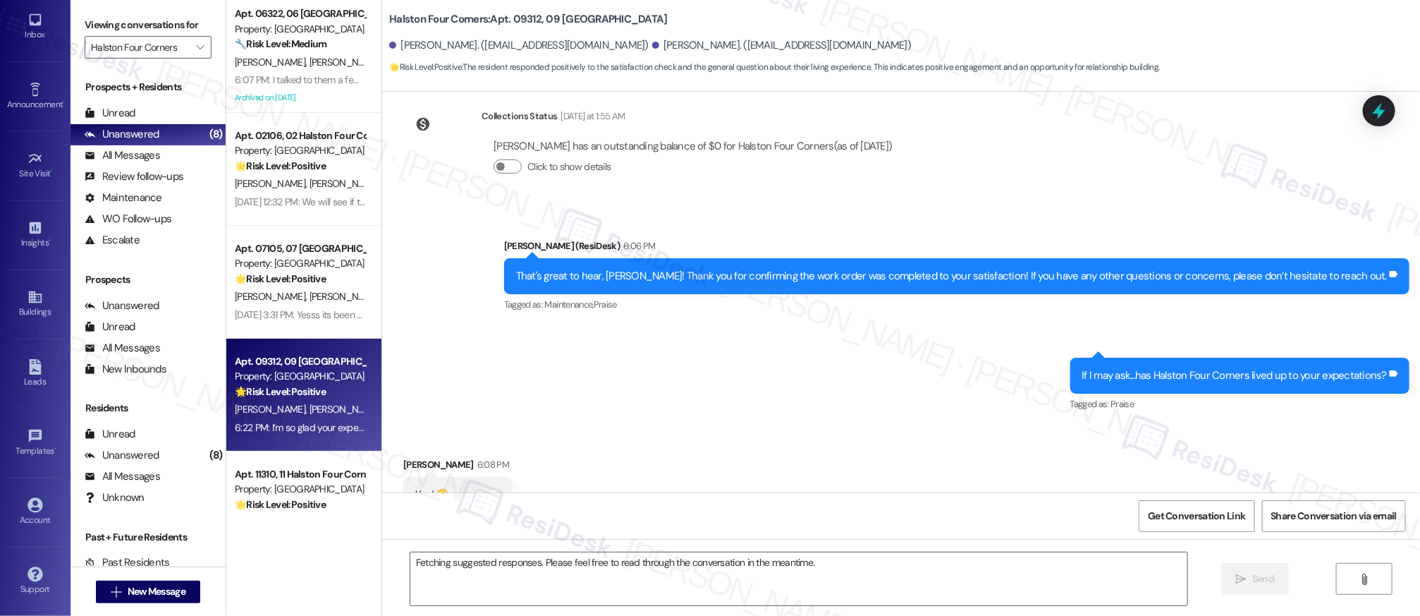
scroll to position [671, 0]
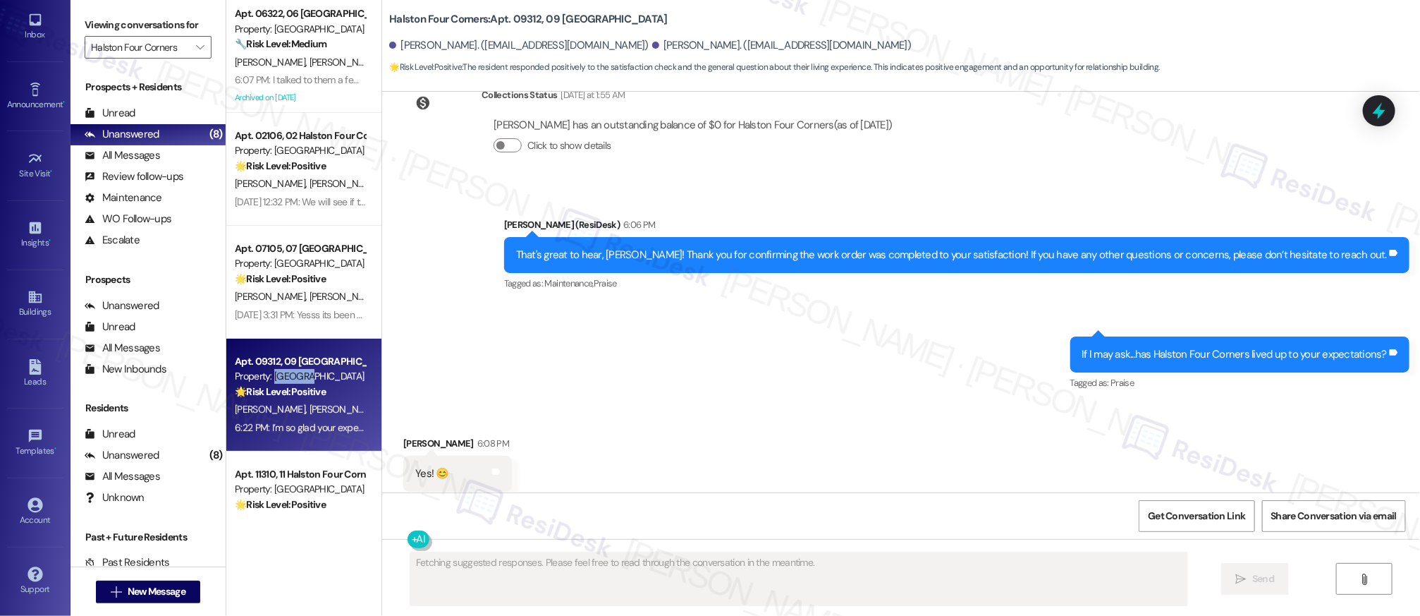
click at [266, 369] on div "Property: [GEOGRAPHIC_DATA]" at bounding box center [300, 376] width 130 height 15
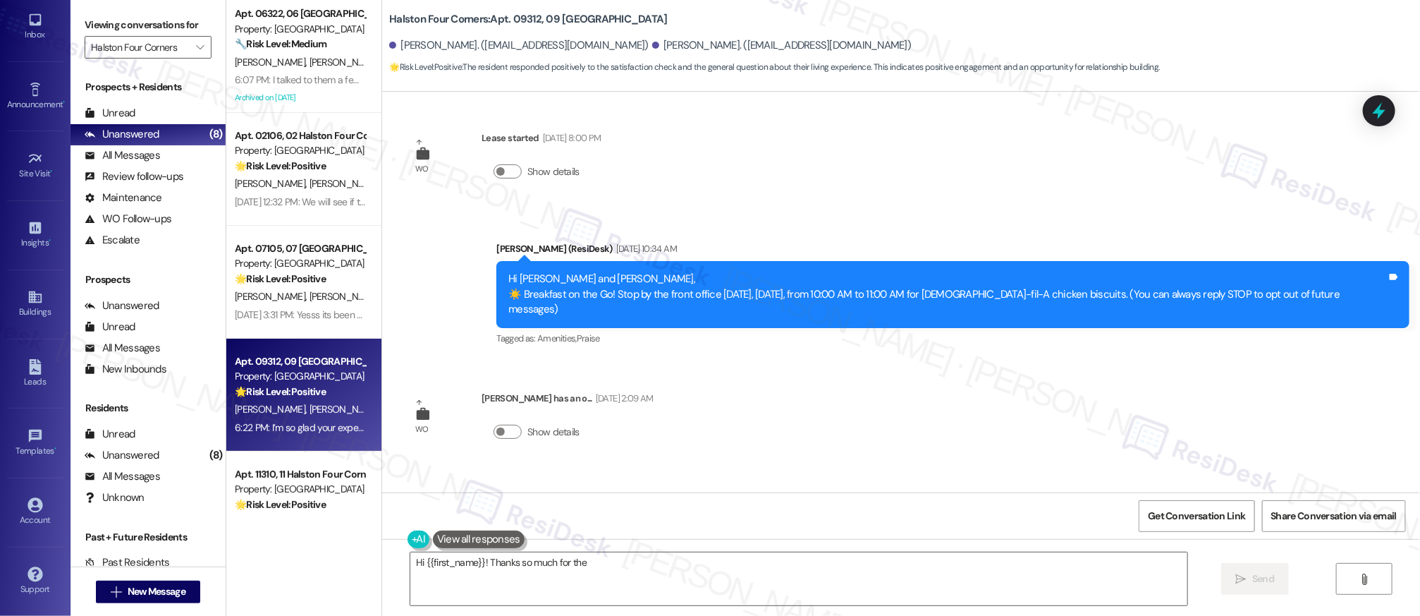
scroll to position [0, 0]
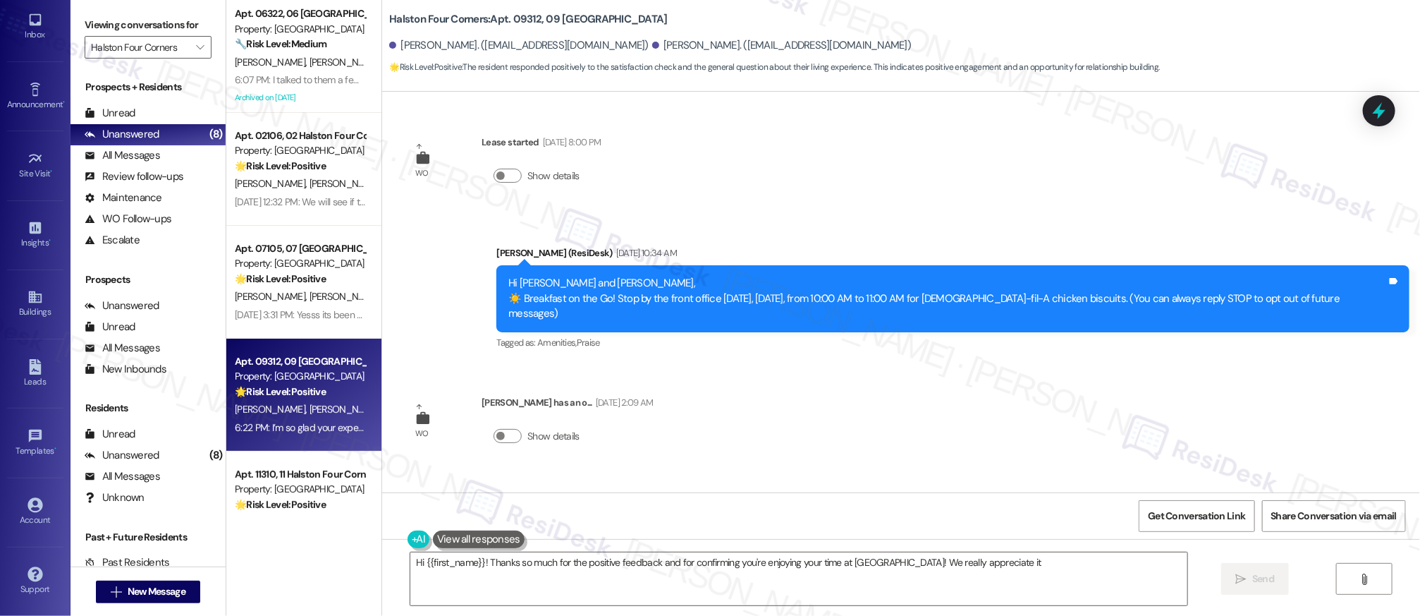
type textarea "Hi {{first_name}}! Thanks so much for the positive feedback and for confirming …"
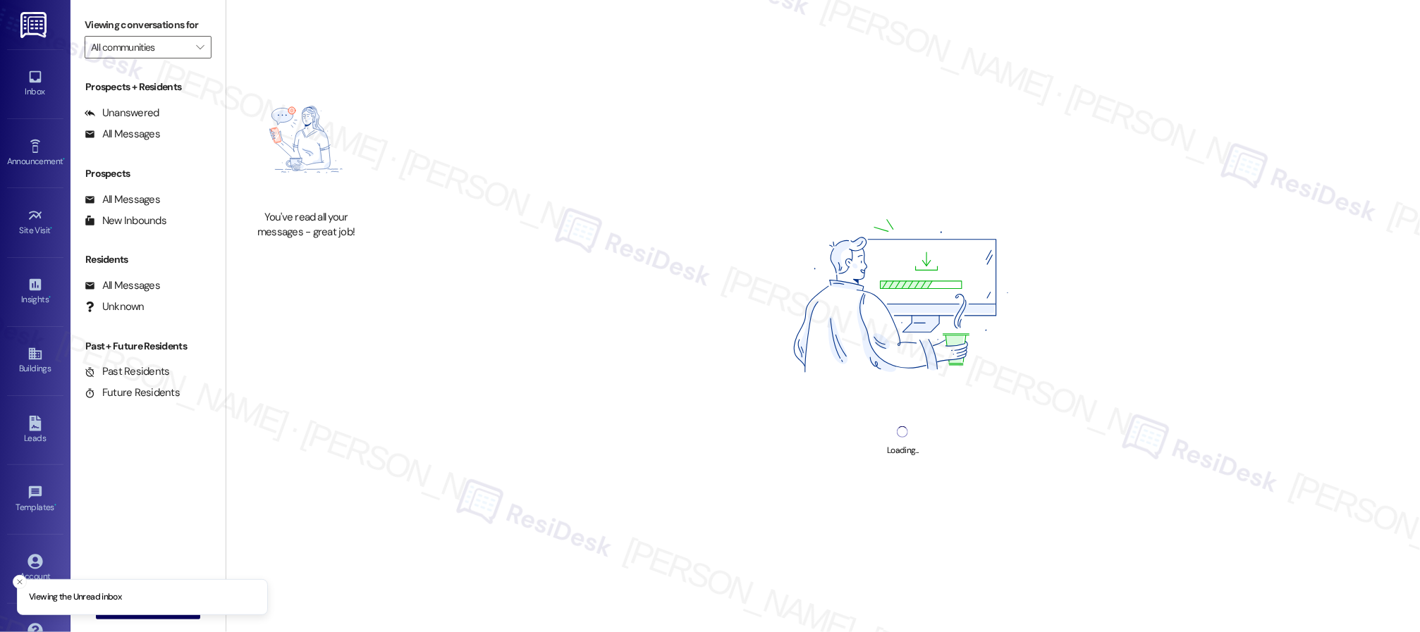
type input "Halston Four Corners"
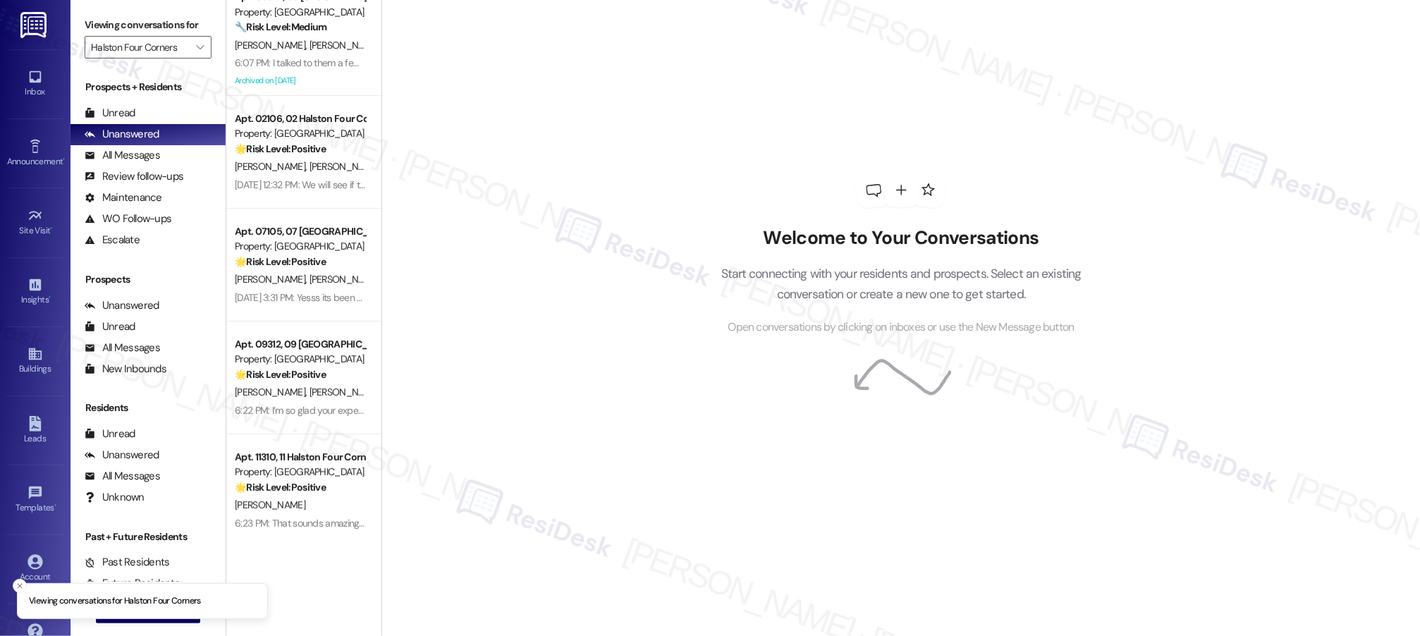
scroll to position [367, 0]
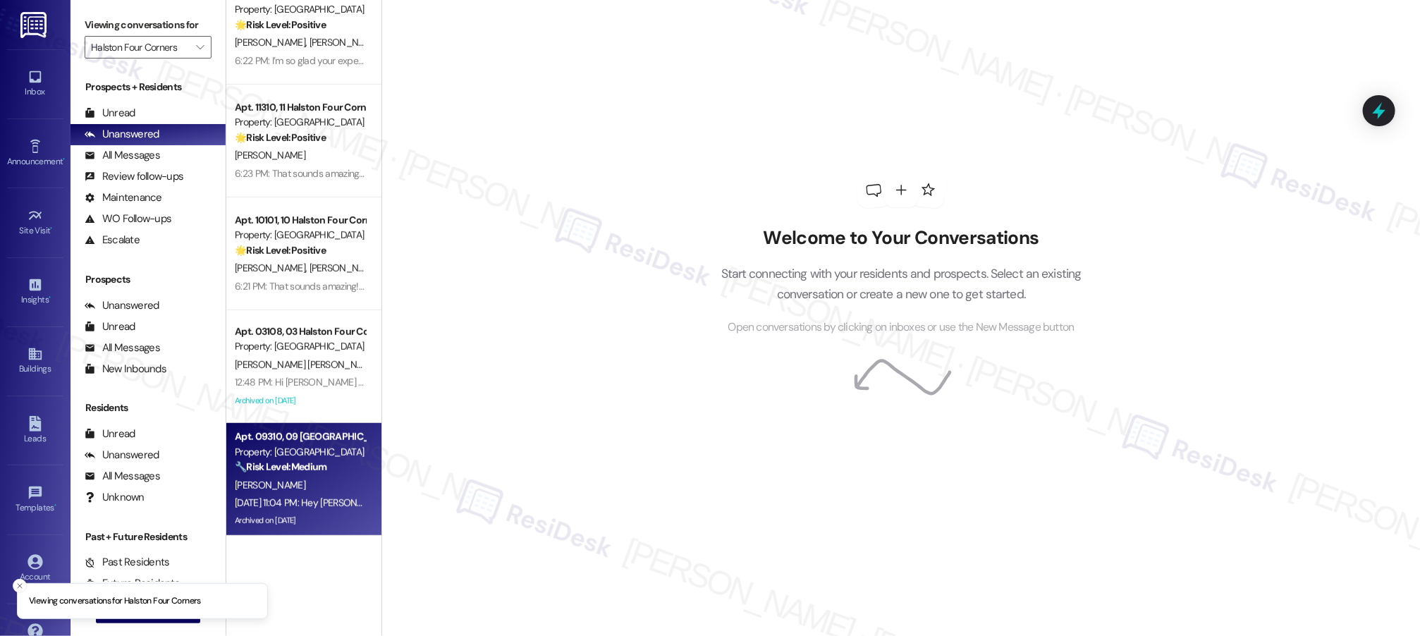
click at [310, 489] on div "[PERSON_NAME]" at bounding box center [299, 486] width 133 height 18
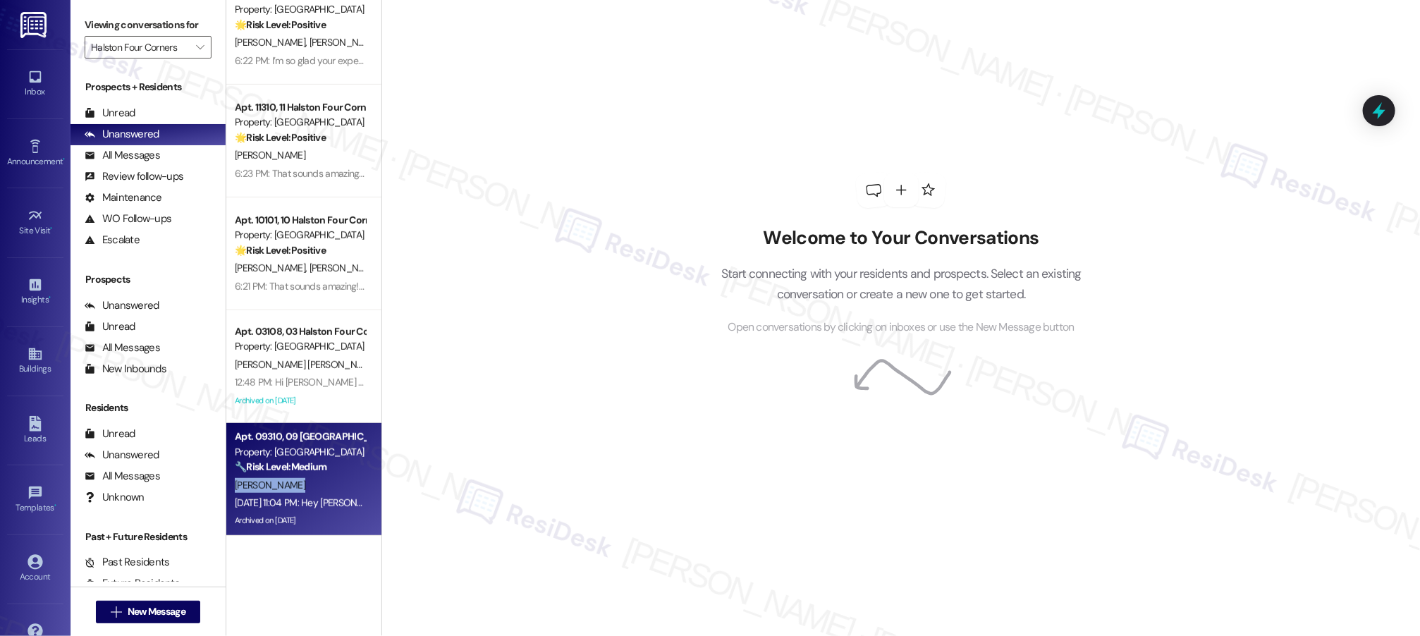
click at [310, 489] on div "[PERSON_NAME]" at bounding box center [299, 486] width 133 height 18
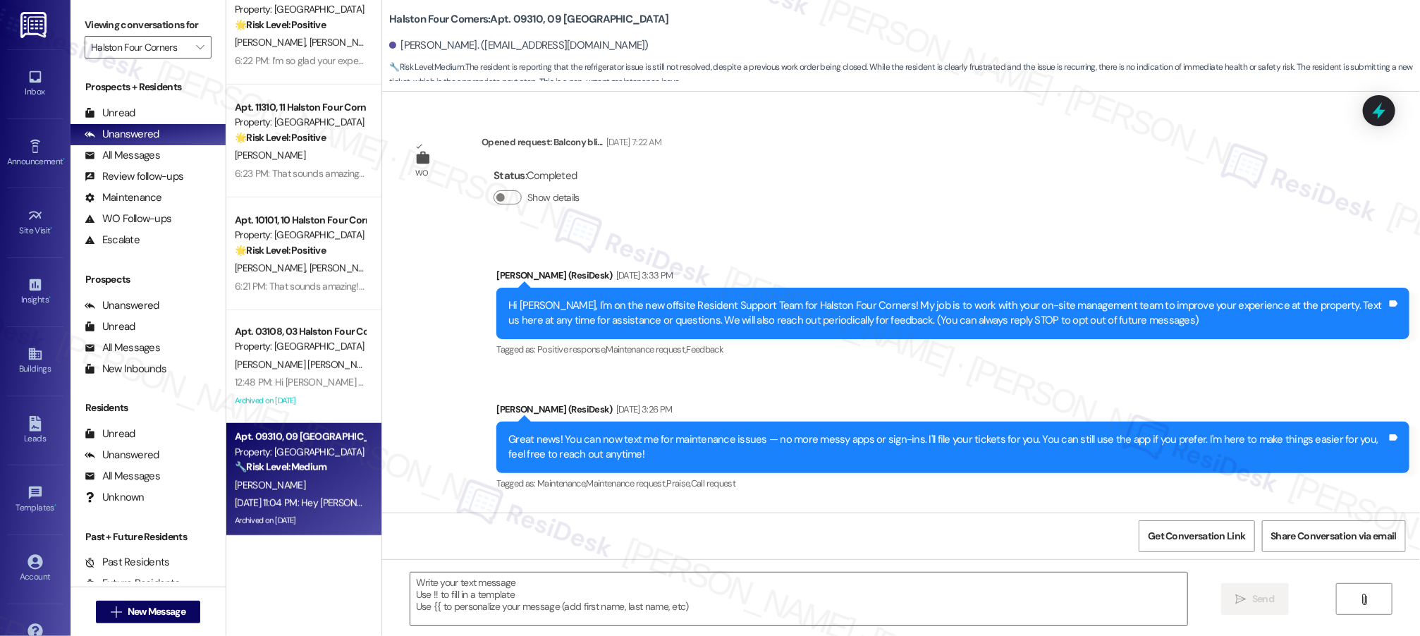
click at [311, 489] on div "[PERSON_NAME]" at bounding box center [299, 486] width 133 height 18
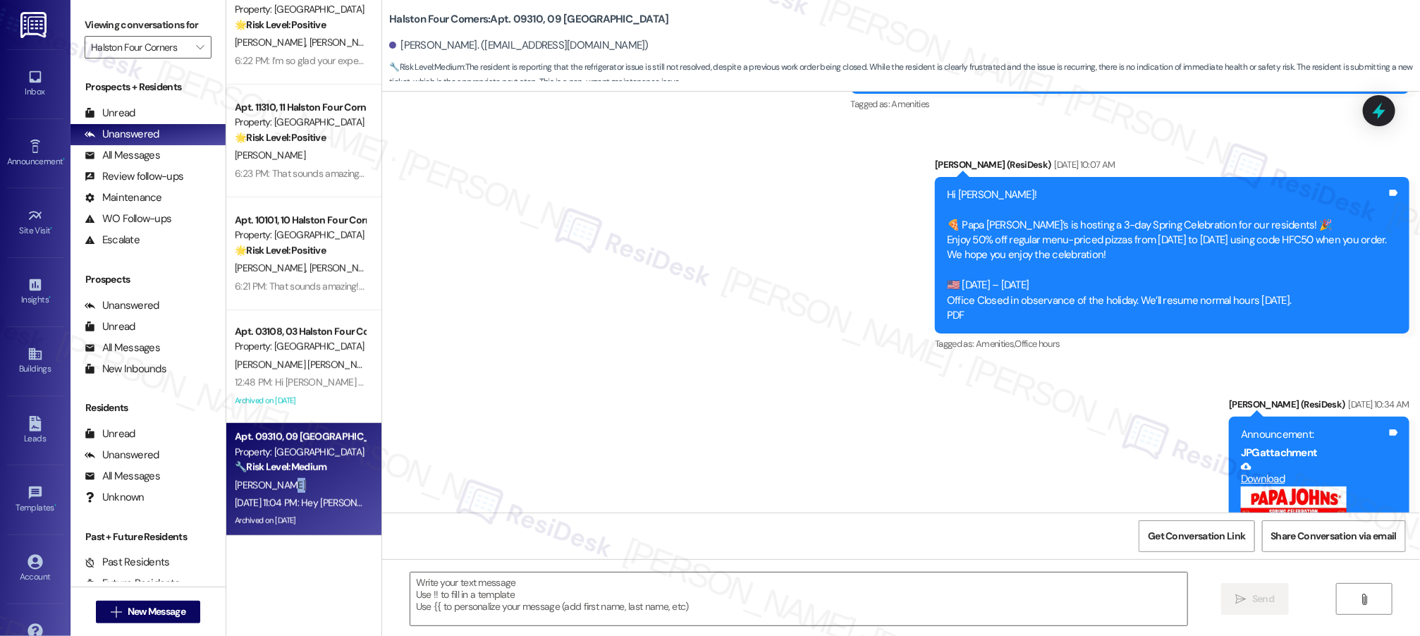
click at [311, 488] on div "[PERSON_NAME]" at bounding box center [299, 486] width 133 height 18
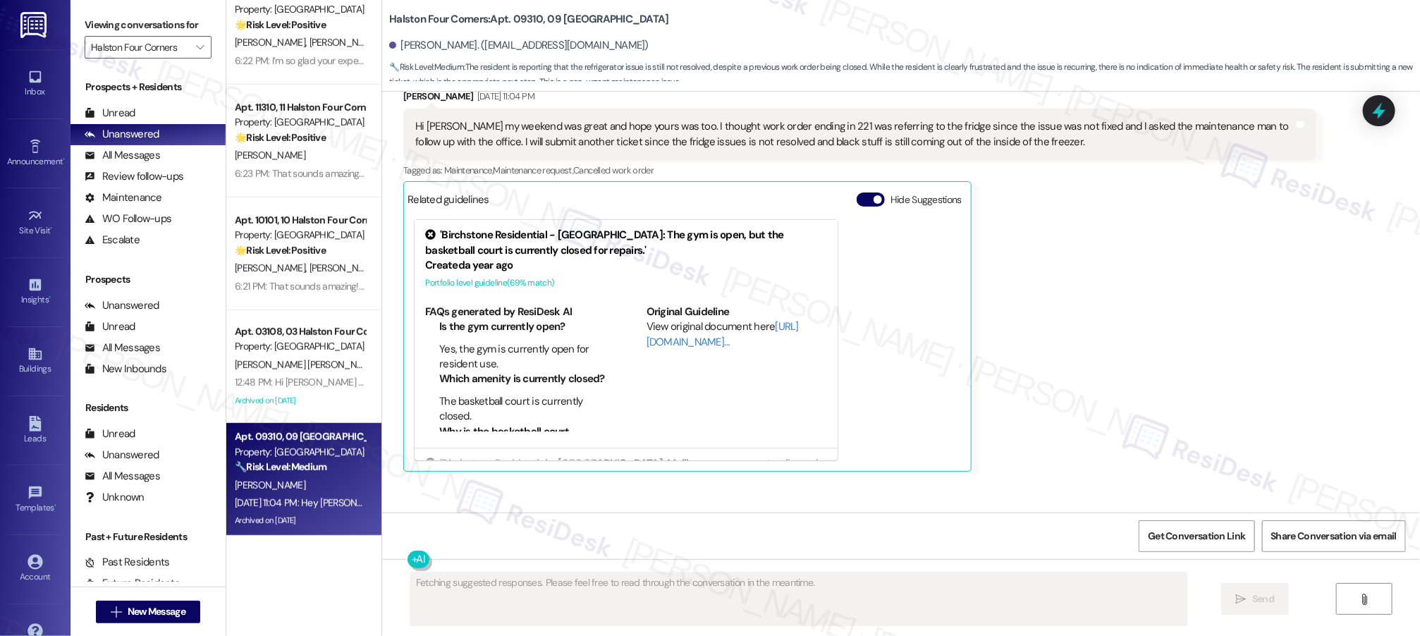
scroll to position [20700, 0]
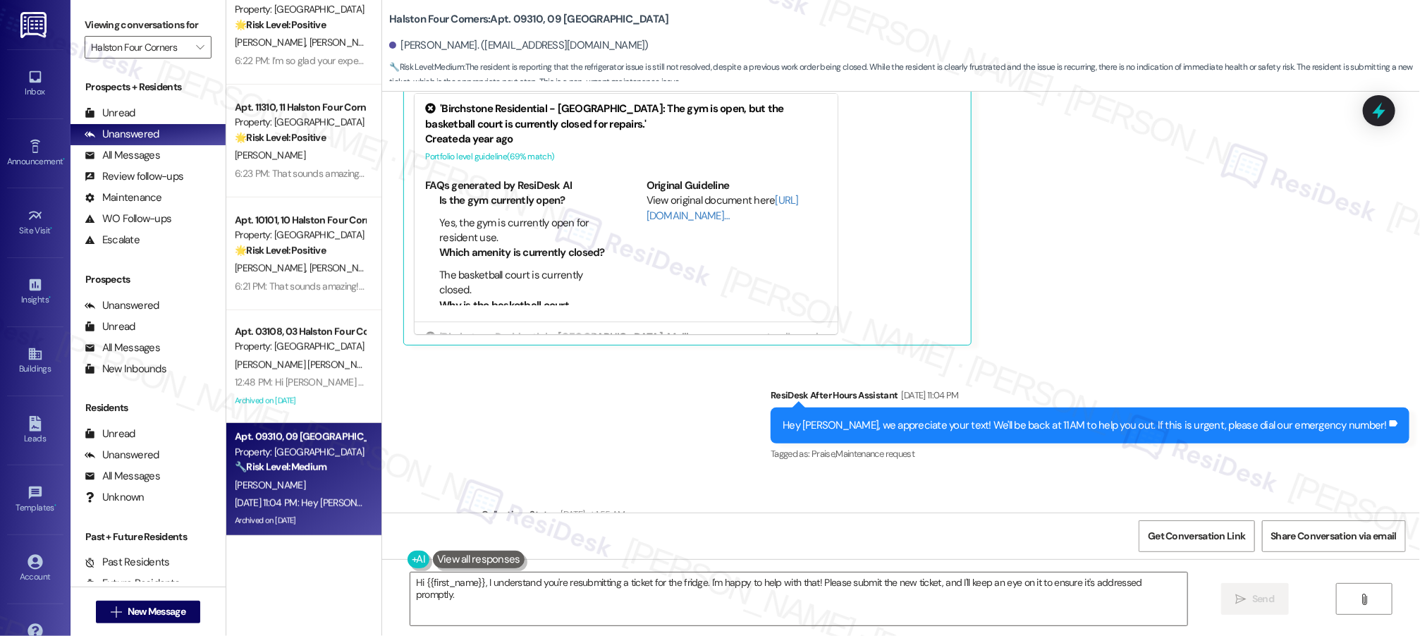
click at [603, 356] on div "Sent via SMS ResiDesk After Hours Assistant [DATE] 11:04 PM Hey [PERSON_NAME], …" at bounding box center [901, 415] width 1038 height 119
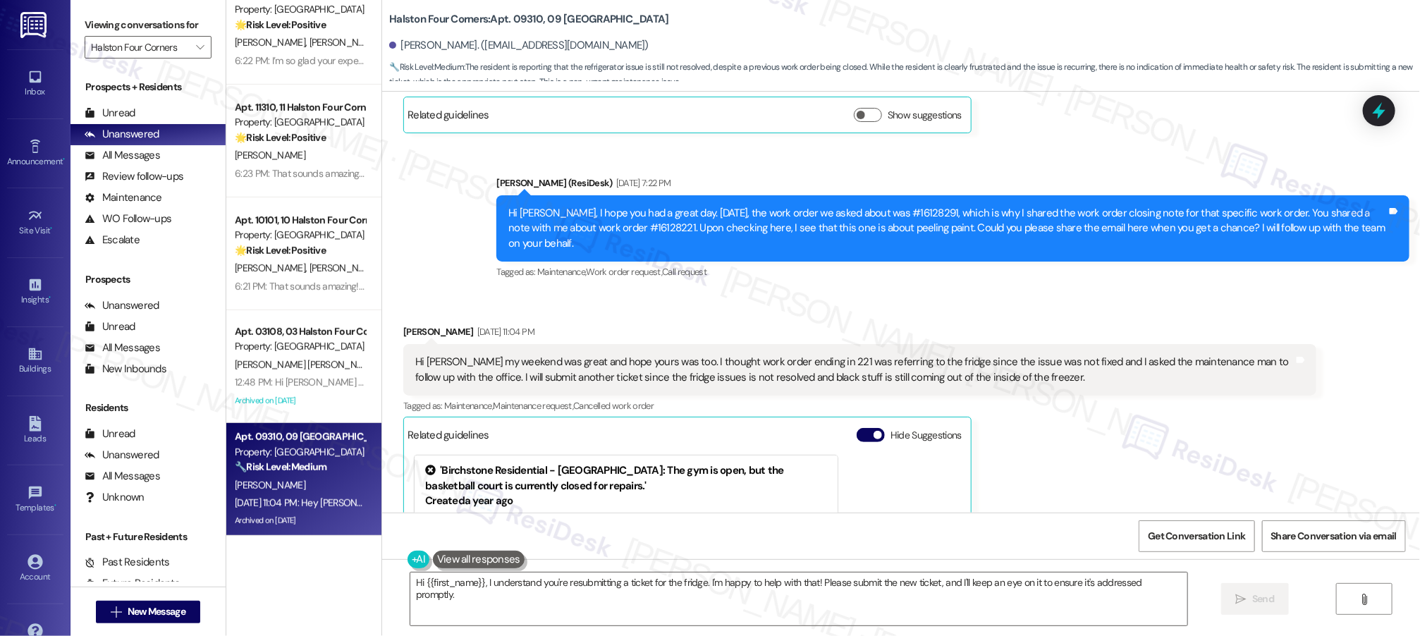
scroll to position [20334, 0]
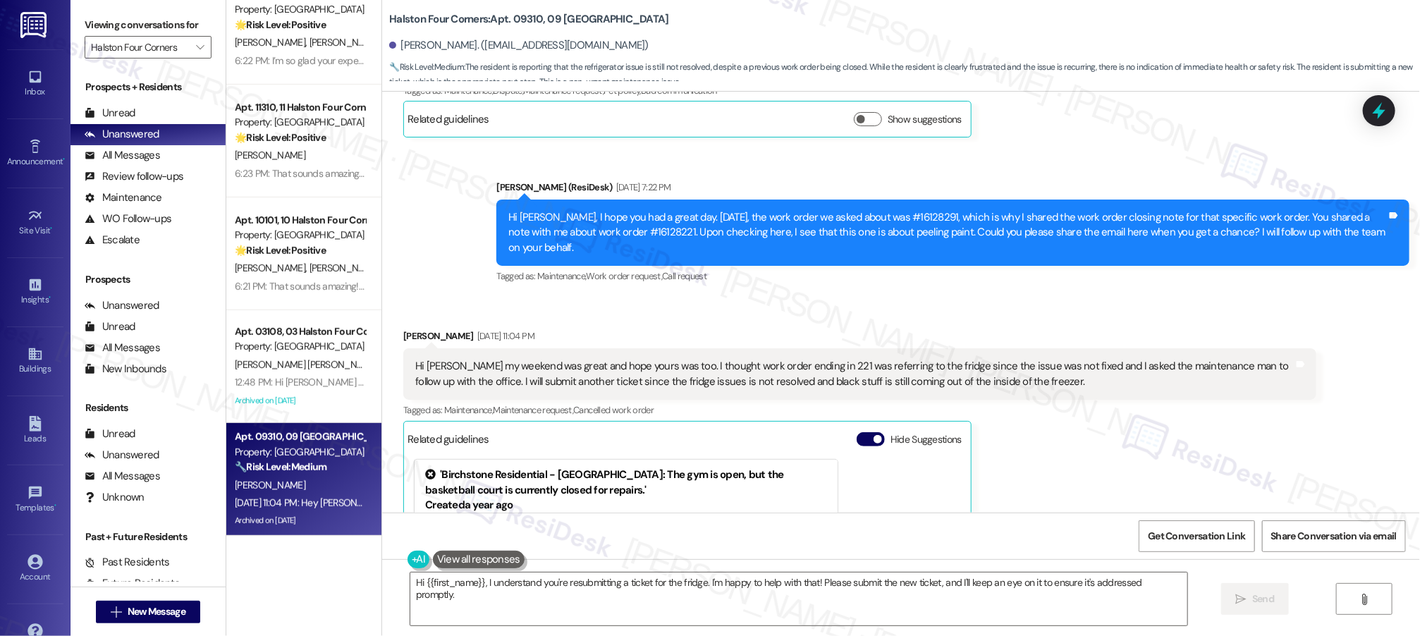
click at [601, 359] on div "Hi [PERSON_NAME] my weekend was great and hope yours was too. I thought work or…" at bounding box center [854, 374] width 879 height 30
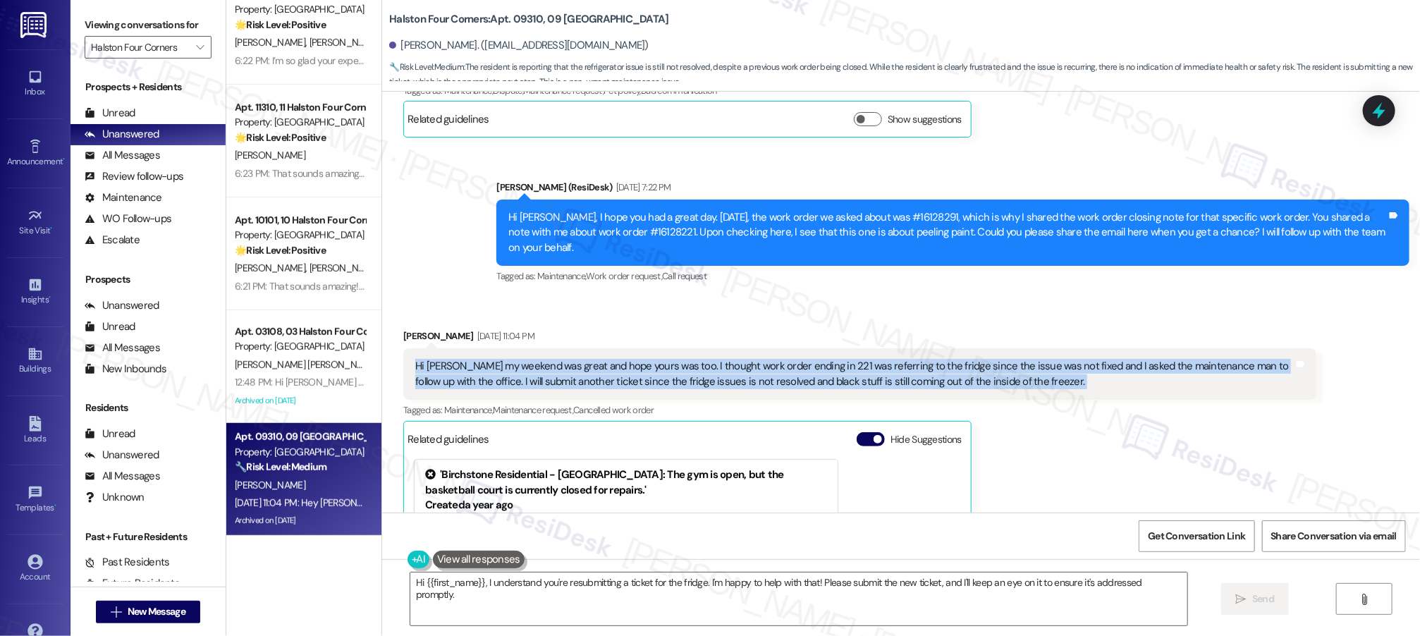
click at [601, 359] on div "Hi [PERSON_NAME] my weekend was great and hope yours was too. I thought work or…" at bounding box center [854, 374] width 879 height 30
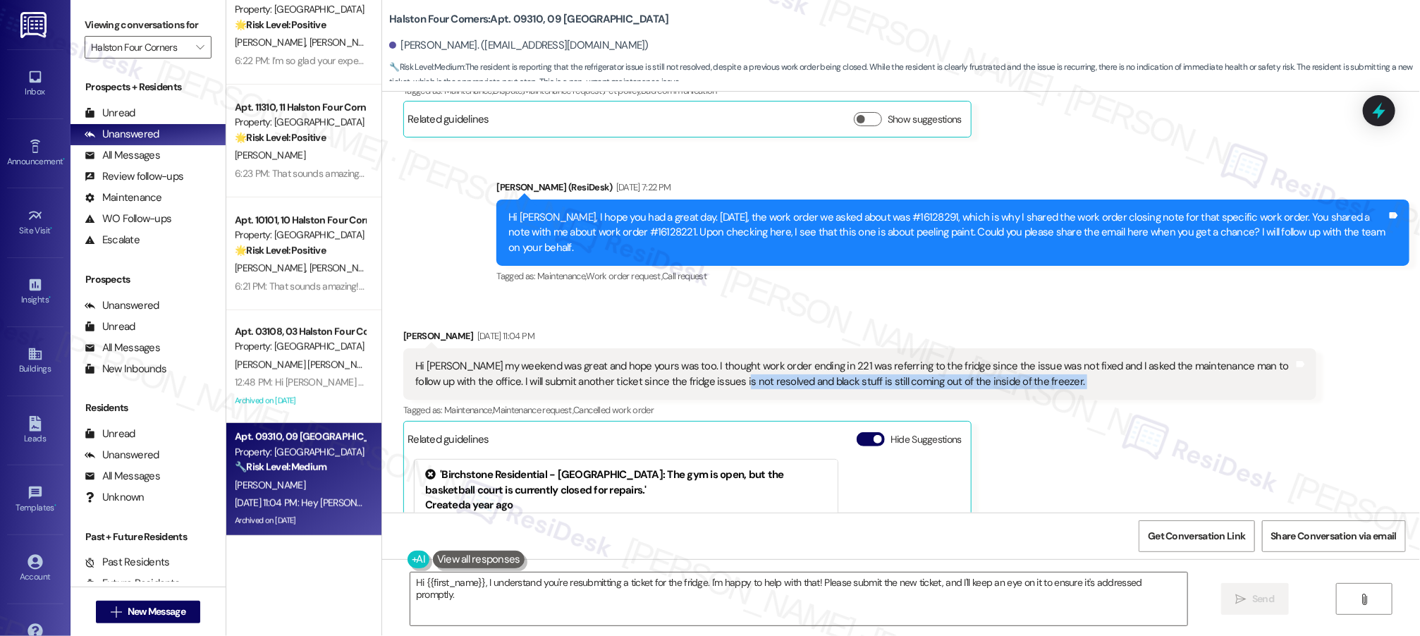
click at [680, 359] on div "Hi [PERSON_NAME] my weekend was great and hope yours was too. I thought work or…" at bounding box center [854, 374] width 879 height 30
click at [754, 359] on div "Hi [PERSON_NAME] my weekend was great and hope yours was too. I thought work or…" at bounding box center [854, 374] width 879 height 30
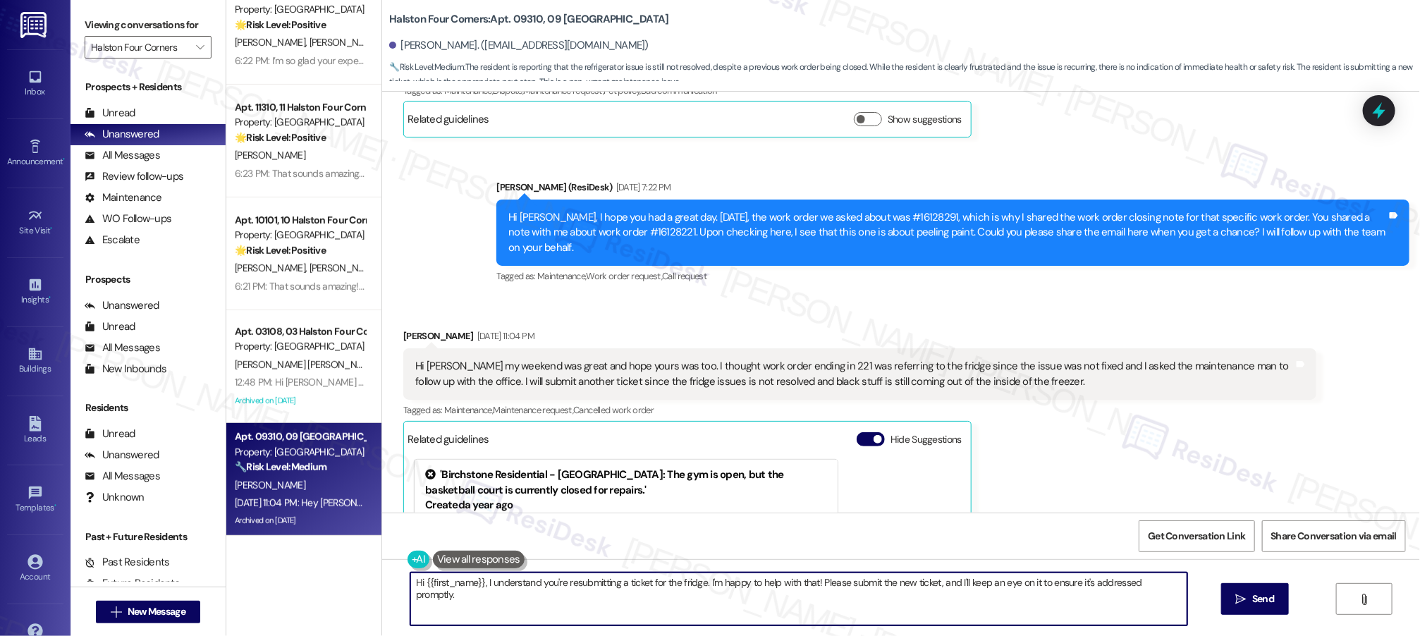
drag, startPoint x: 479, startPoint y: 585, endPoint x: 511, endPoint y: 609, distance: 39.8
click at [511, 609] on textarea "Hi {{first_name}}, I understand you're resubmitting a ticket for the fridge. I'…" at bounding box center [798, 599] width 777 height 53
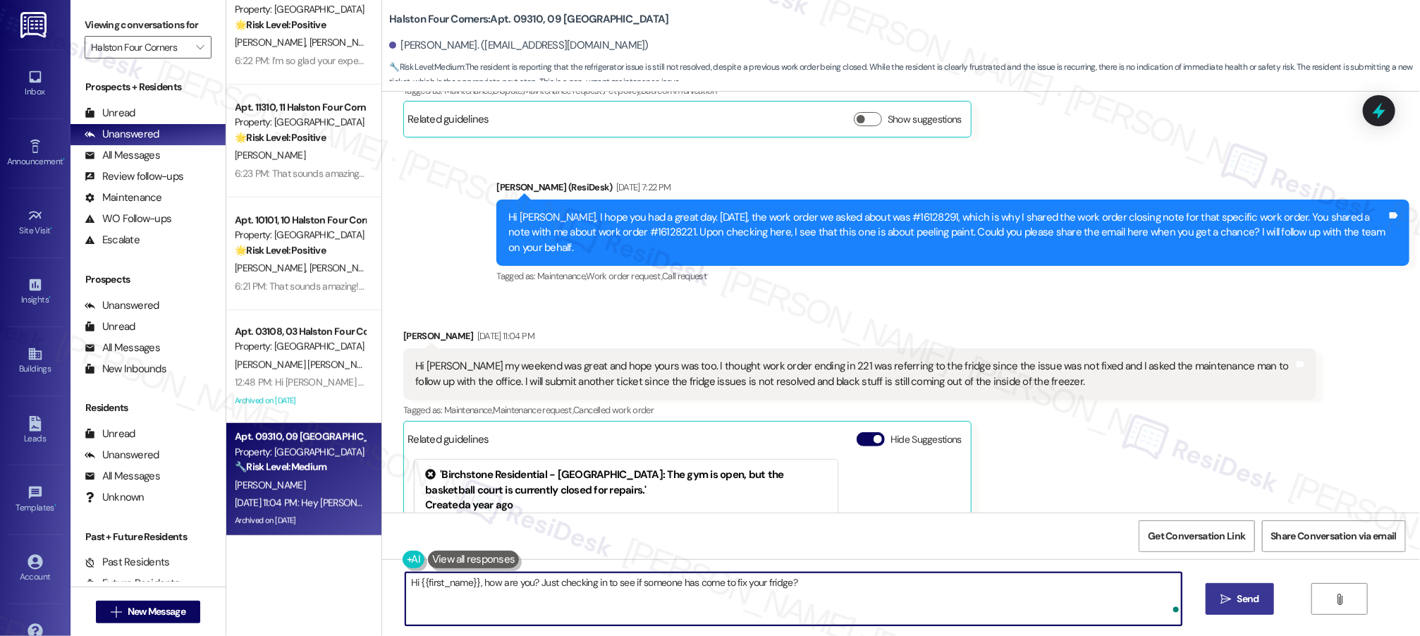
type textarea "Hi {{first_name}}, how are you? Just checking in to see if someone has come to …"
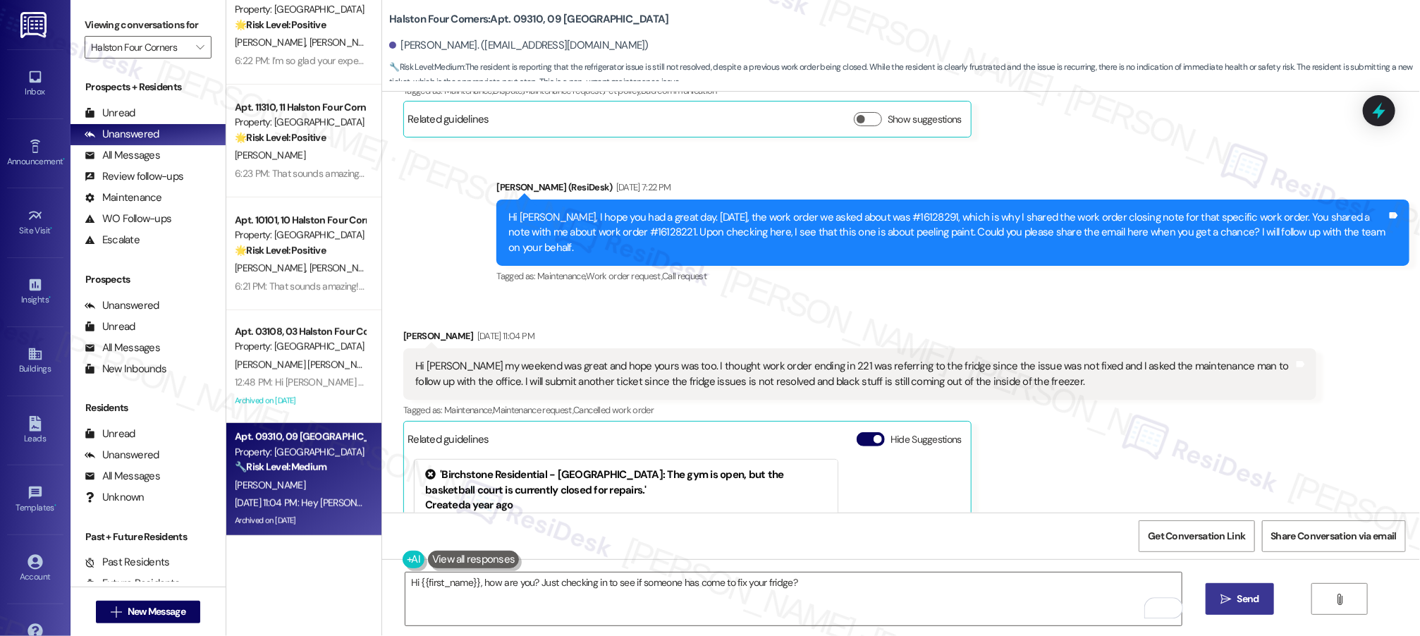
click at [1235, 603] on span "Send" at bounding box center [1248, 599] width 27 height 15
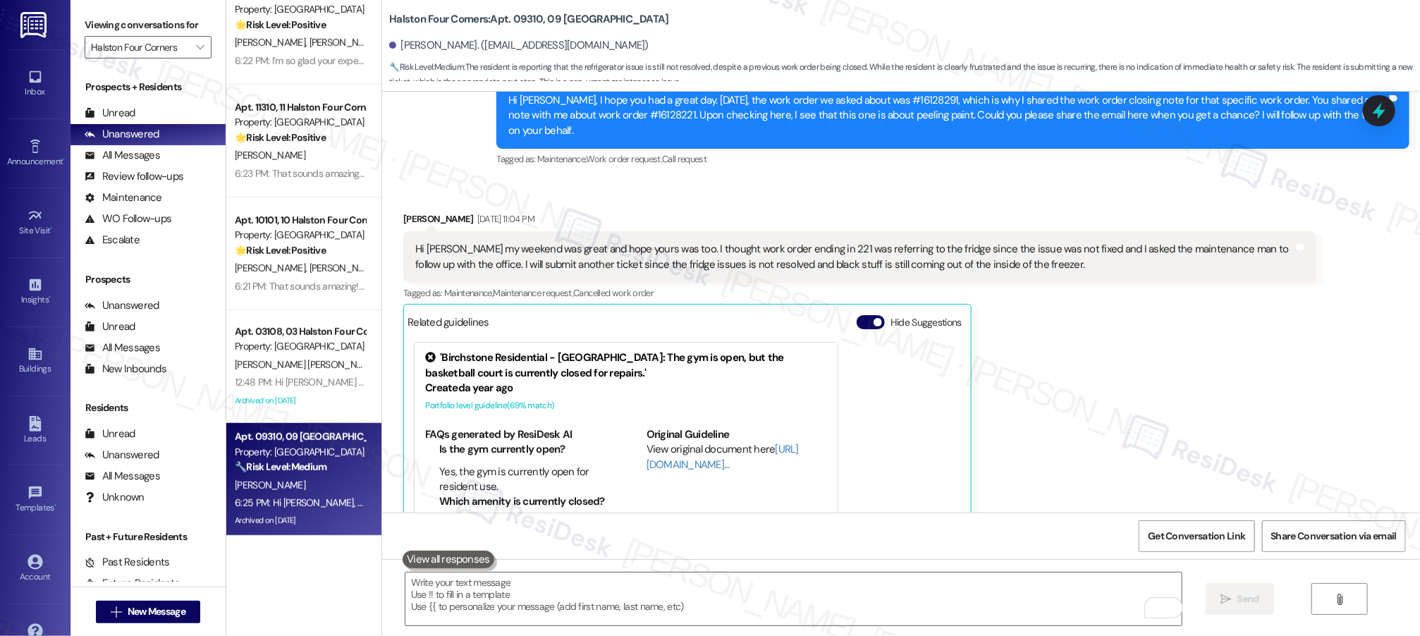
scroll to position [20798, 0]
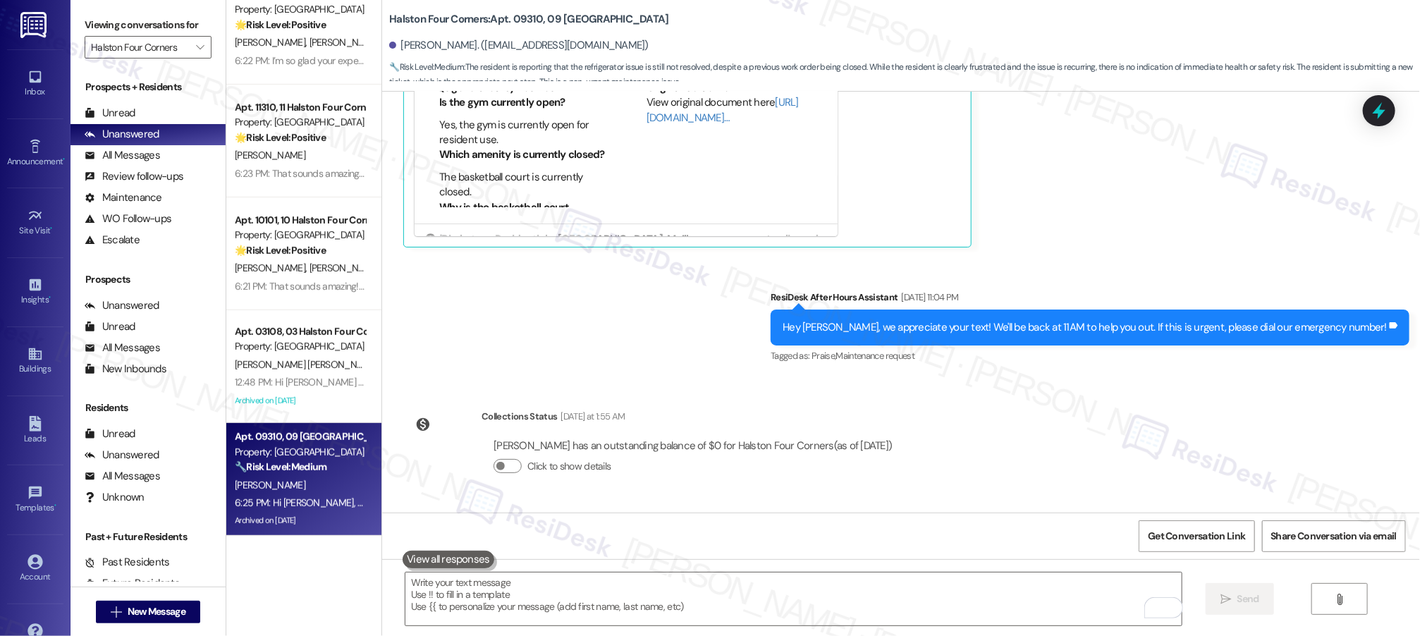
click at [965, 401] on div "WO Opened request: Balcony bli... [DATE] 7:22 AM Status : Completed Show detail…" at bounding box center [901, 302] width 1038 height 421
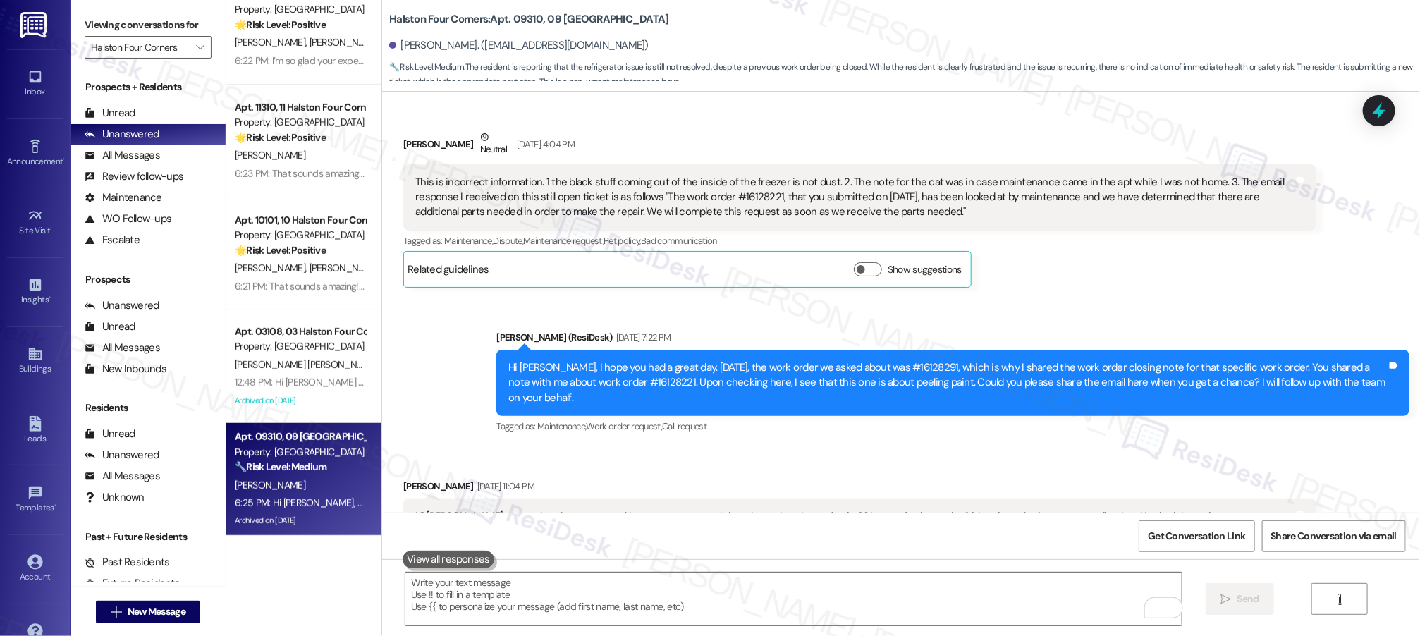
scroll to position [20183, 0]
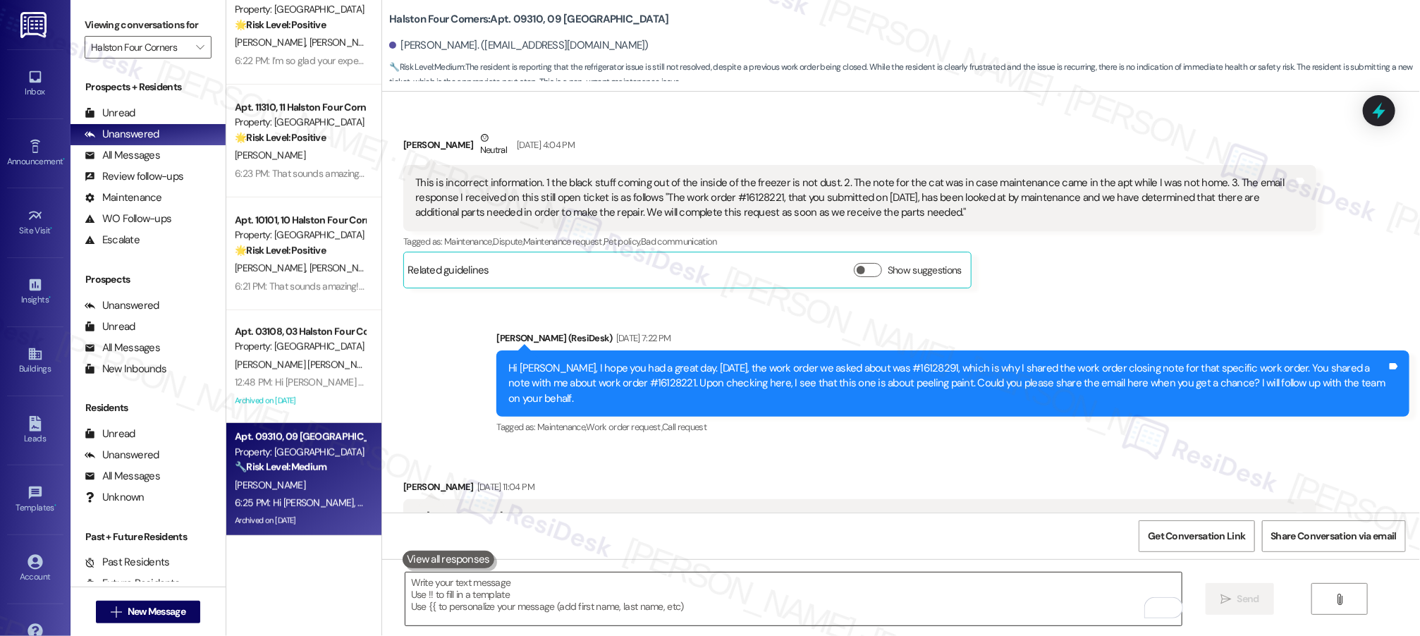
click at [447, 594] on textarea "To enrich screen reader interactions, please activate Accessibility in Grammarl…" at bounding box center [793, 599] width 777 height 53
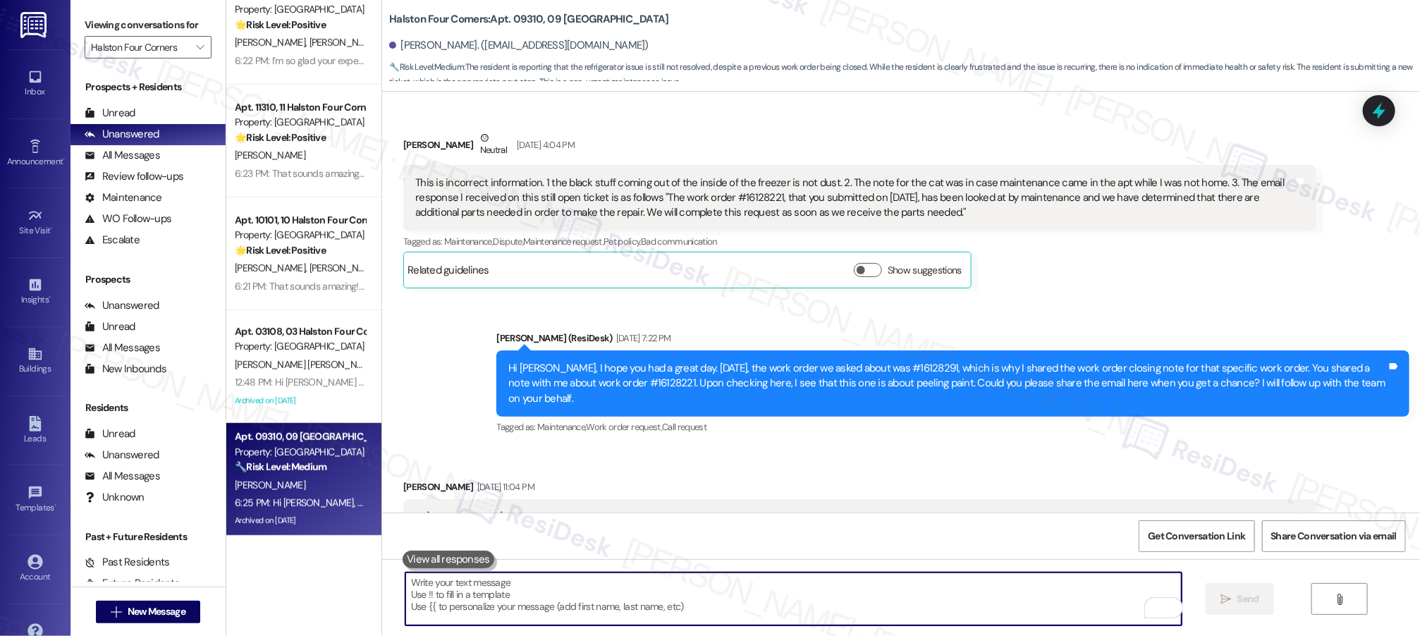
click at [447, 594] on textarea "To enrich screen reader interactions, please activate Accessibility in Grammarl…" at bounding box center [793, 599] width 777 height 53
click at [446, 594] on textarea "To enrich screen reader interactions, please activate Accessibility in Grammarl…" at bounding box center [793, 599] width 777 height 53
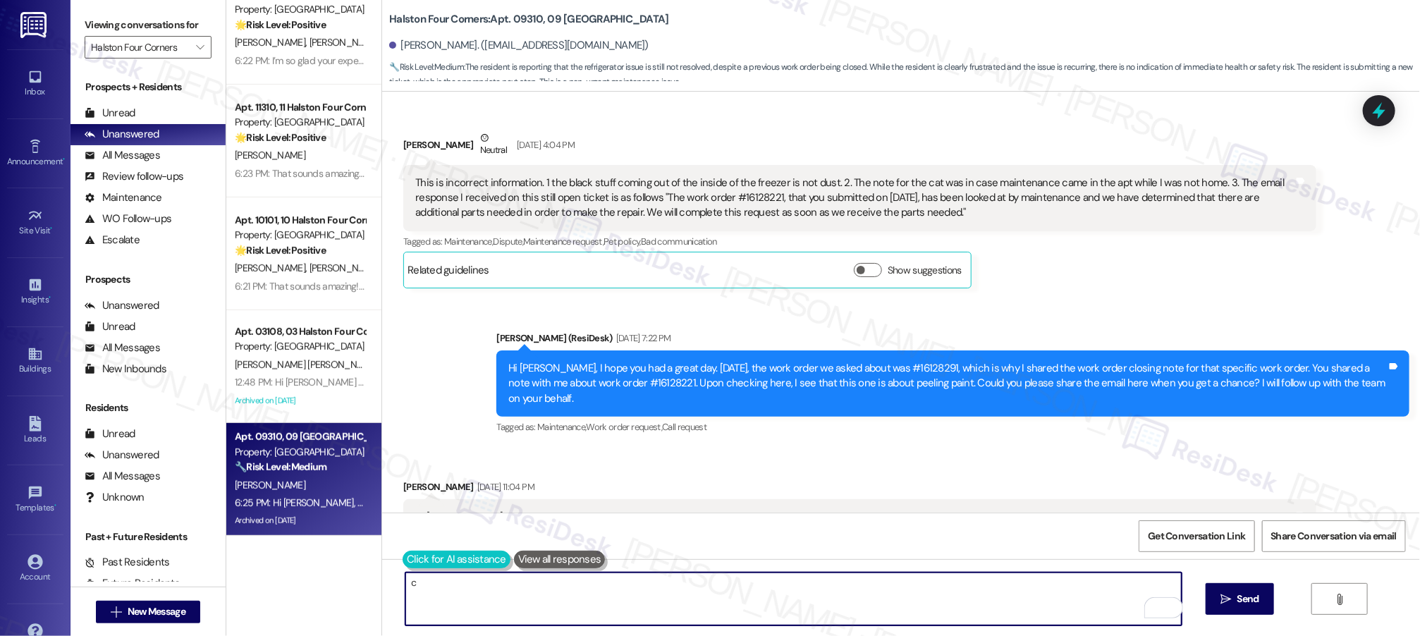
type textarea "c"
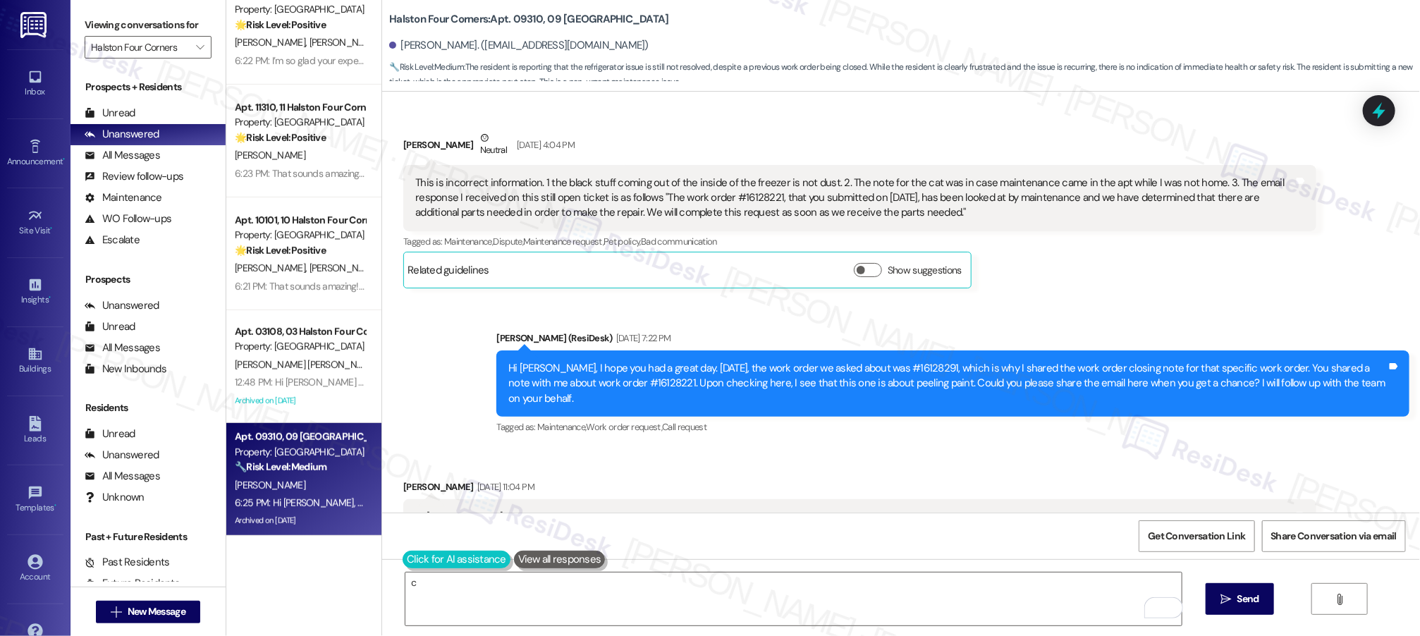
click at [415, 551] on button at bounding box center [457, 560] width 108 height 18
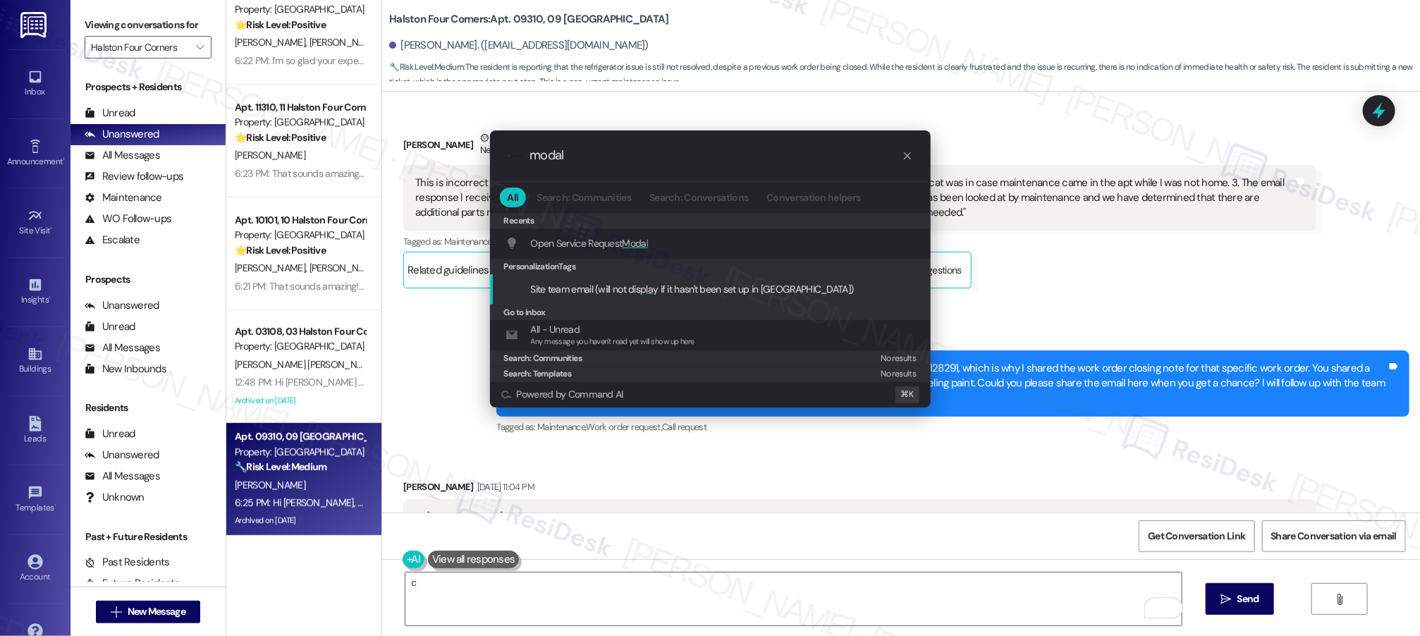
type input "modal"
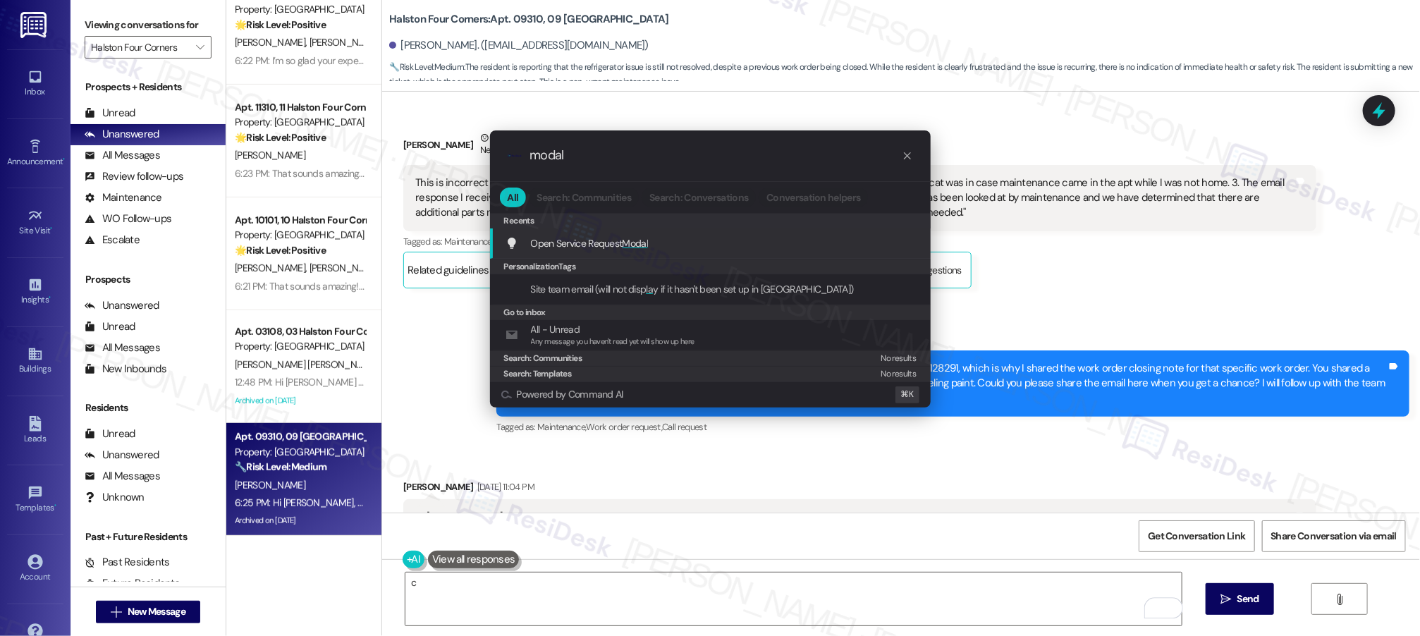
click at [604, 251] on div "Open Service Request Modal Add shortcut" at bounding box center [710, 243] width 441 height 30
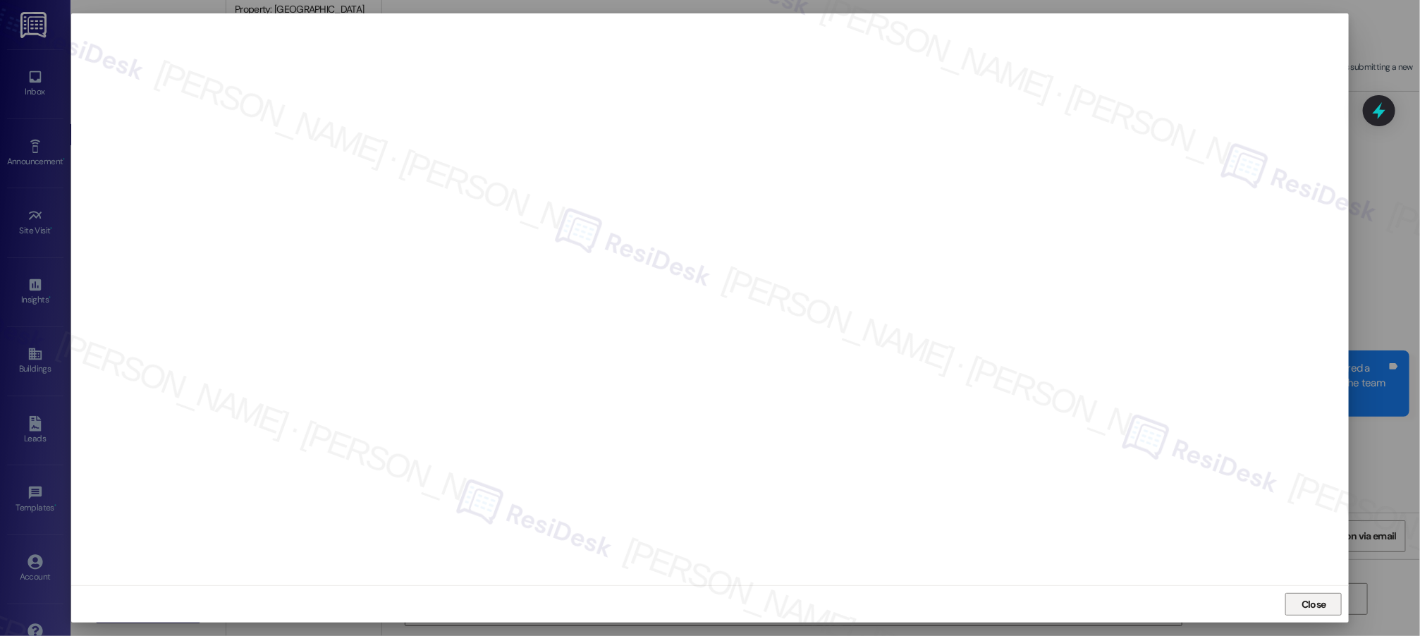
click at [1302, 599] on span "Close" at bounding box center [1314, 604] width 25 height 15
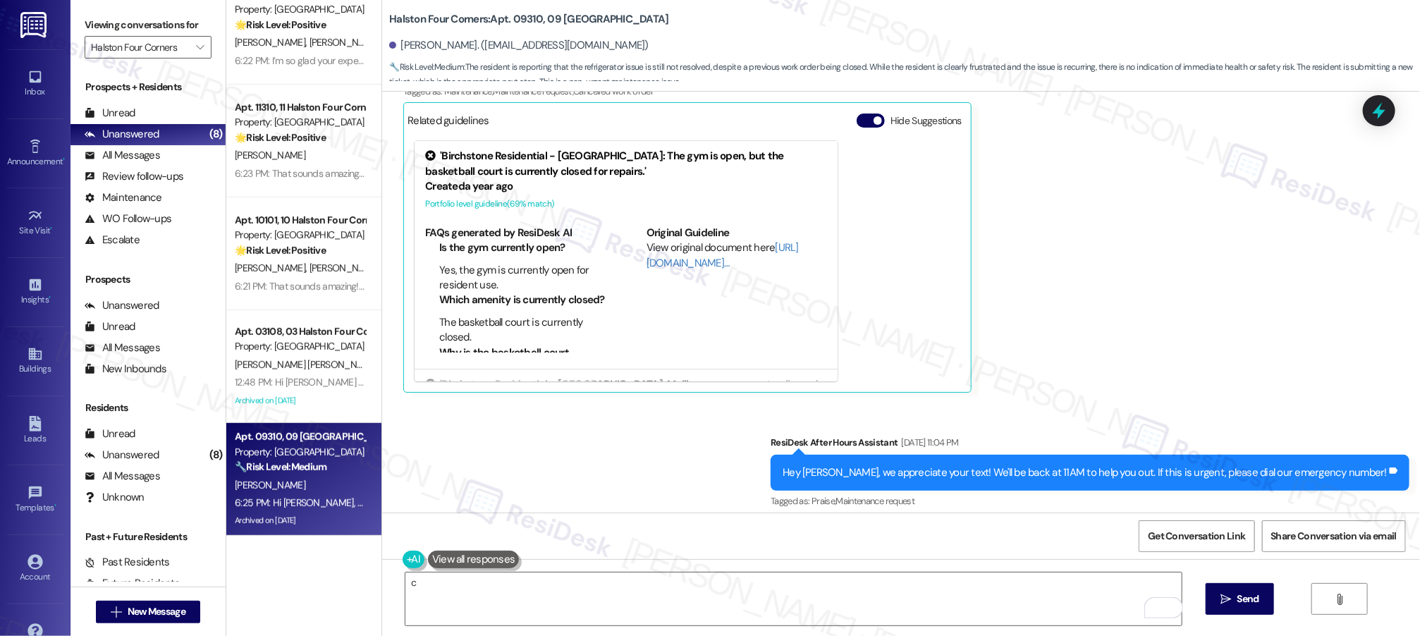
scroll to position [20798, 0]
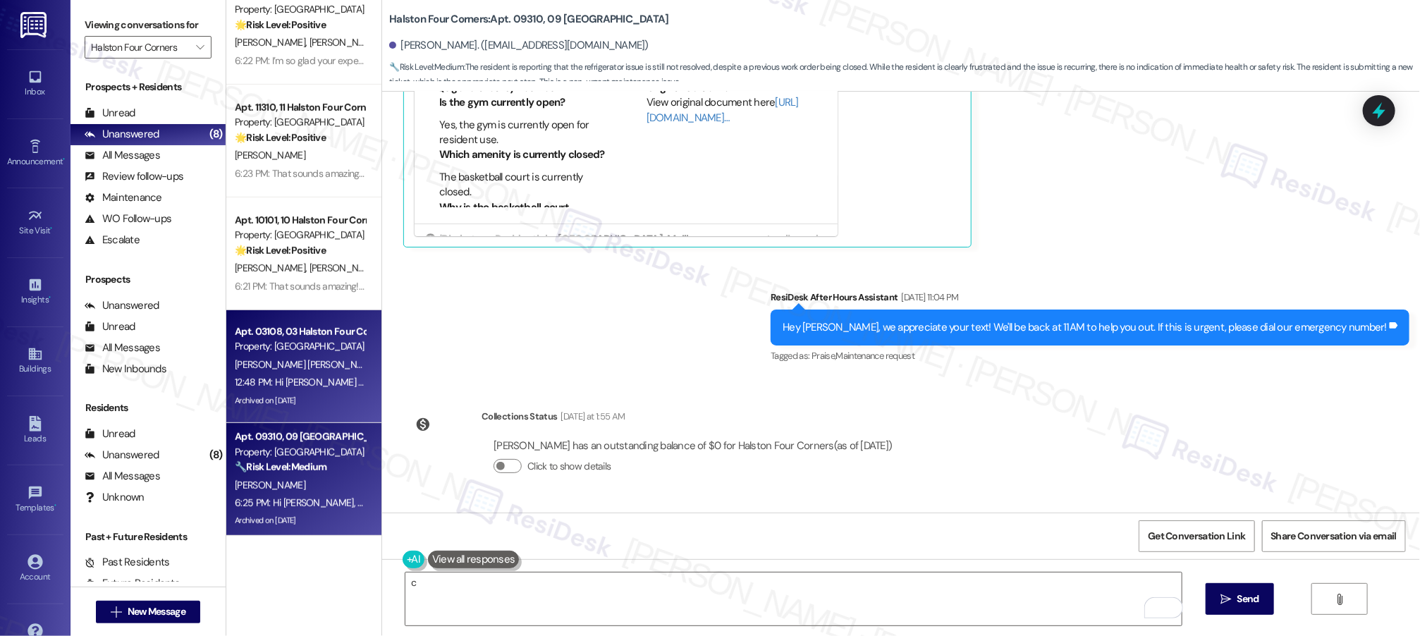
click at [257, 361] on span "[PERSON_NAME] [PERSON_NAME]" at bounding box center [308, 364] width 147 height 13
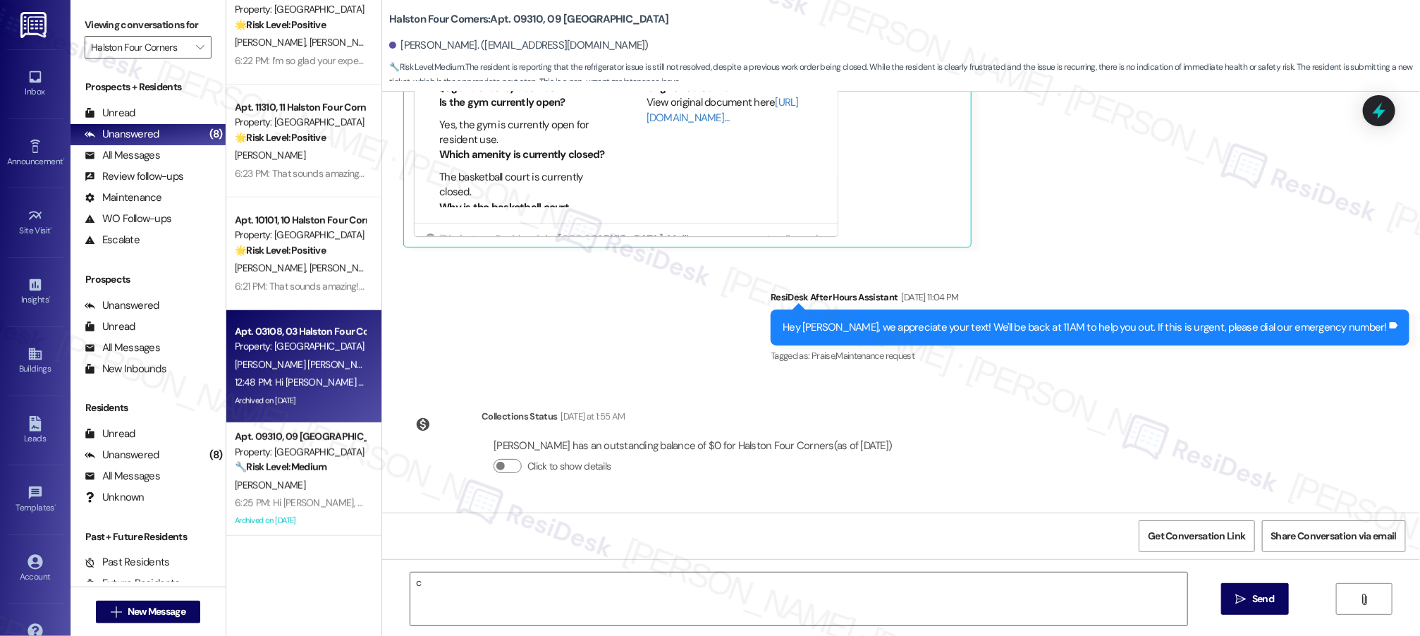
click at [262, 365] on span "[PERSON_NAME] [PERSON_NAME]" at bounding box center [308, 364] width 147 height 13
click at [262, 364] on span "[PERSON_NAME] [PERSON_NAME]" at bounding box center [308, 364] width 147 height 13
click at [264, 361] on span "[PERSON_NAME] [PERSON_NAME]" at bounding box center [308, 364] width 147 height 13
click at [267, 359] on span "[PERSON_NAME] [PERSON_NAME]" at bounding box center [308, 364] width 147 height 13
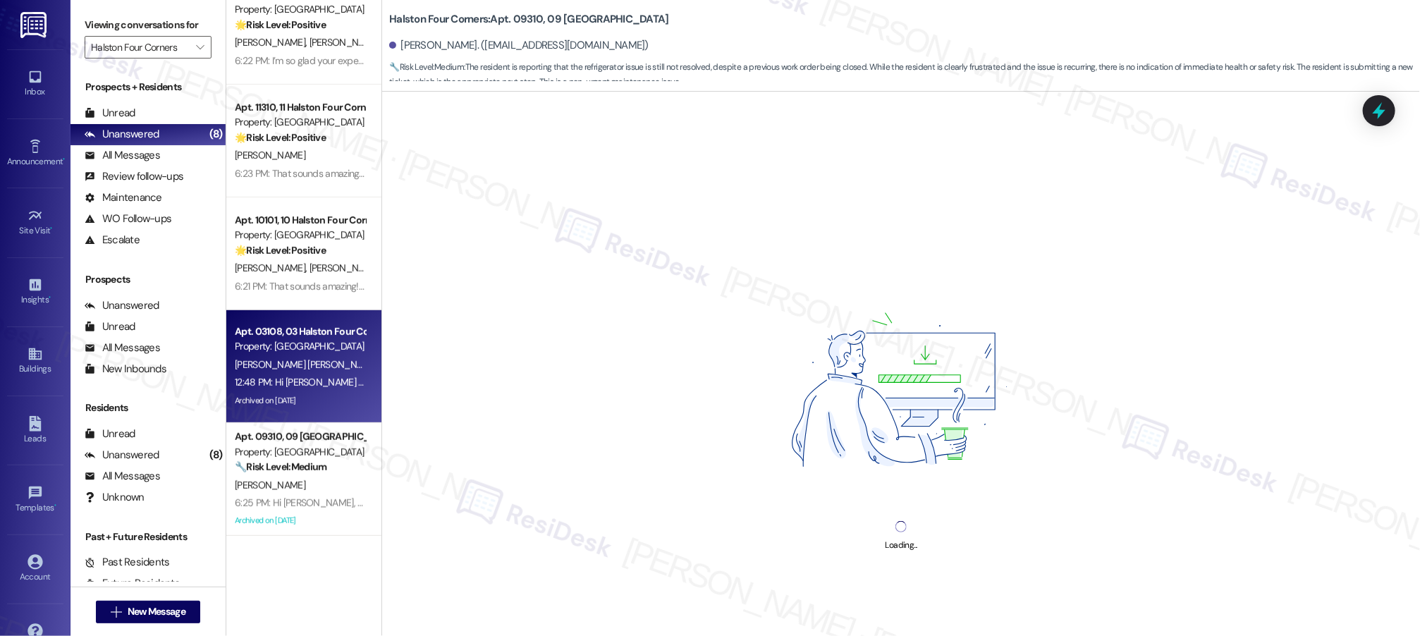
click at [268, 358] on span "[PERSON_NAME] [PERSON_NAME]" at bounding box center [308, 364] width 147 height 13
click at [281, 319] on div "Apt. 03108, 03 Halston Four Corners Property: [GEOGRAPHIC_DATA] [PERSON_NAME] […" at bounding box center [303, 366] width 155 height 113
click at [288, 341] on div "Property: [GEOGRAPHIC_DATA]" at bounding box center [300, 346] width 130 height 15
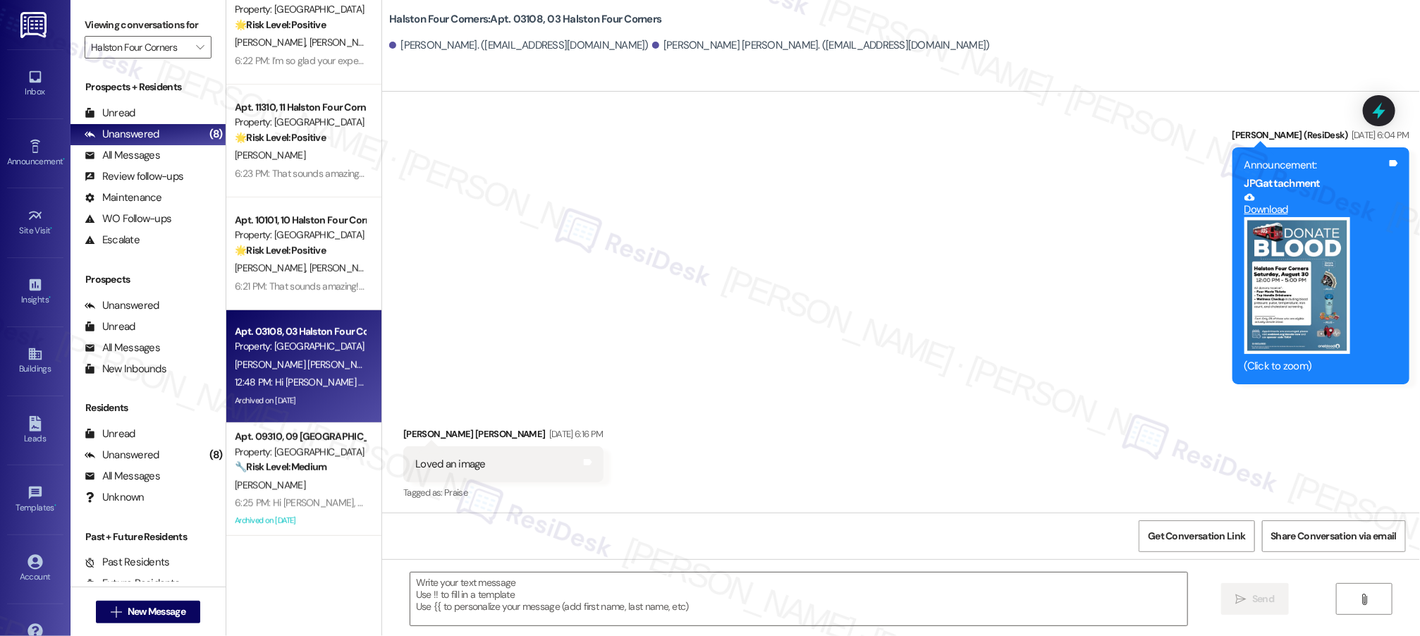
type textarea "Fetching suggested responses. Please feel free to read through the conversation…"
click at [289, 345] on div "Property: [GEOGRAPHIC_DATA]" at bounding box center [300, 346] width 130 height 15
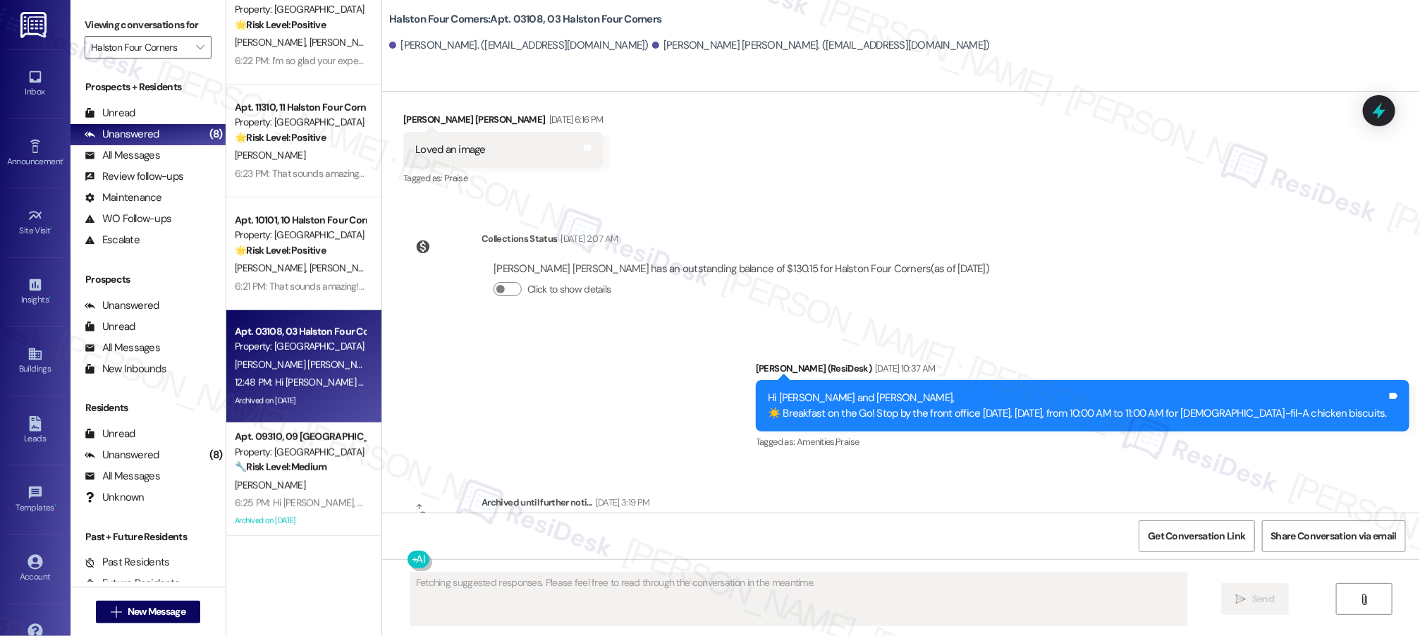
scroll to position [12678, 0]
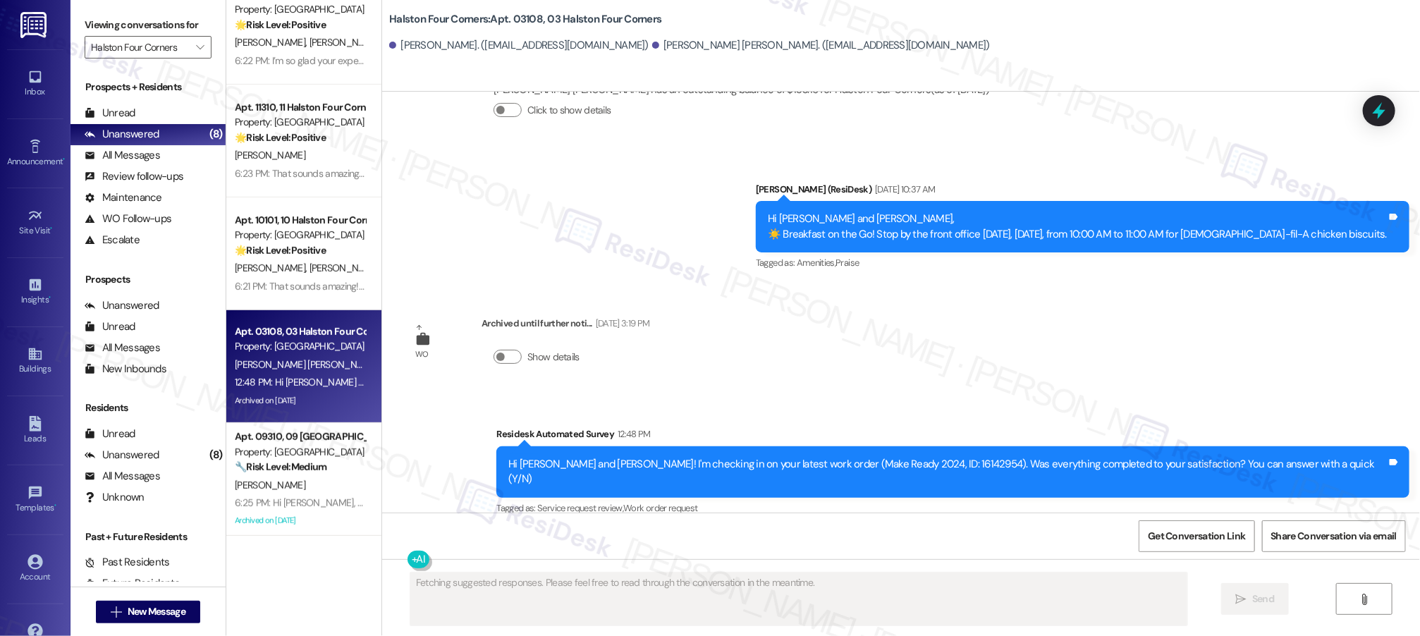
drag, startPoint x: 830, startPoint y: 376, endPoint x: 662, endPoint y: 330, distance: 174.0
click at [830, 377] on div "WO Opened request: AC is not c... [DATE] 4:30 AM Status : Completed Show detail…" at bounding box center [901, 302] width 1038 height 421
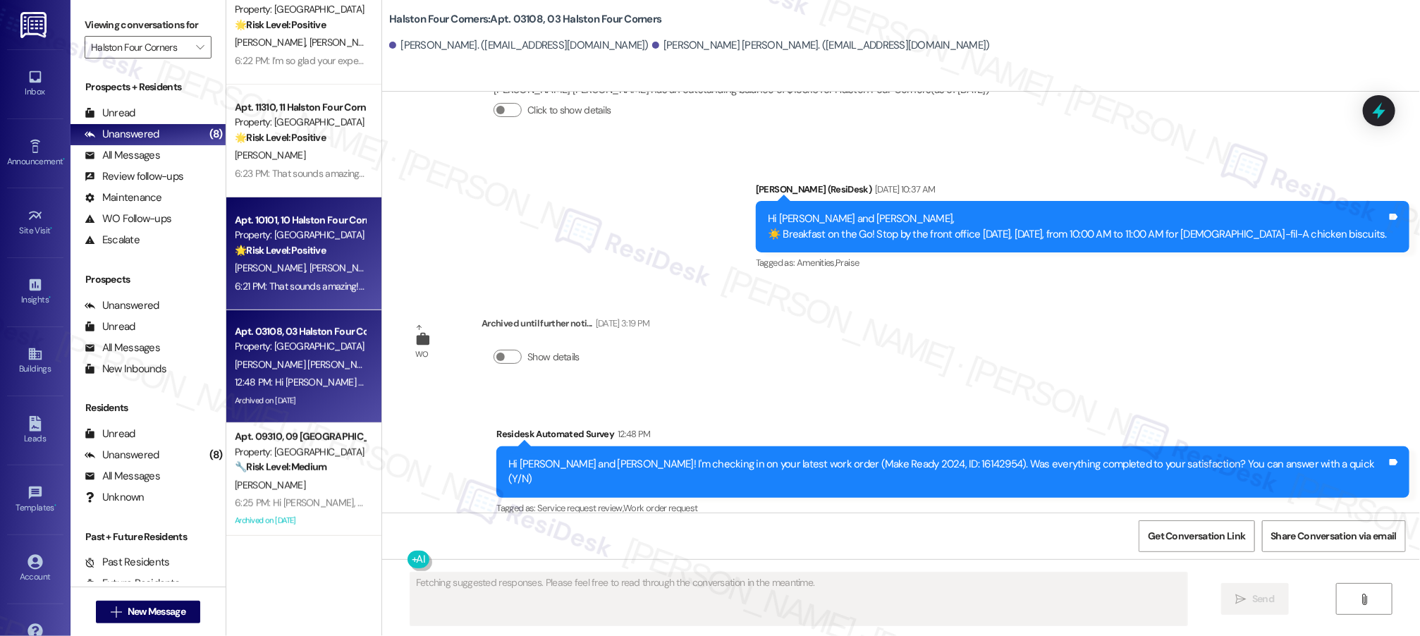
click at [246, 262] on span "[PERSON_NAME]" at bounding box center [272, 268] width 75 height 13
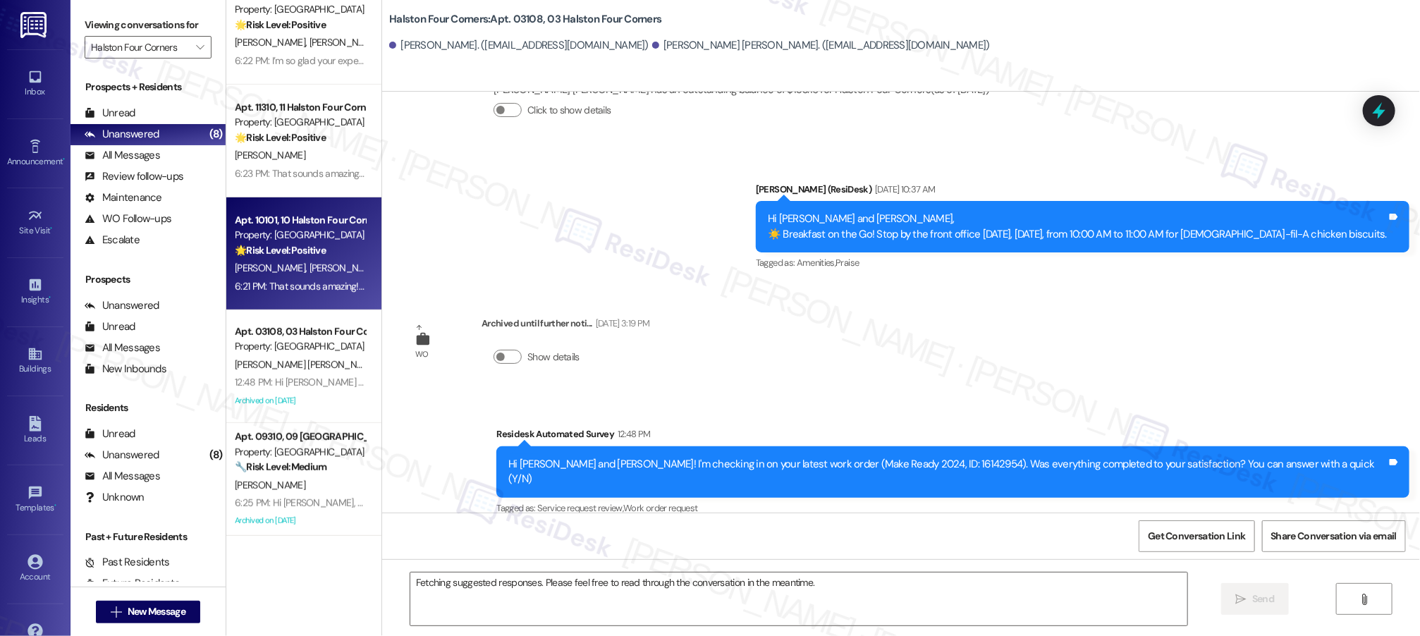
click at [249, 264] on span "[PERSON_NAME]" at bounding box center [272, 268] width 75 height 13
click at [247, 262] on span "[PERSON_NAME]" at bounding box center [272, 268] width 75 height 13
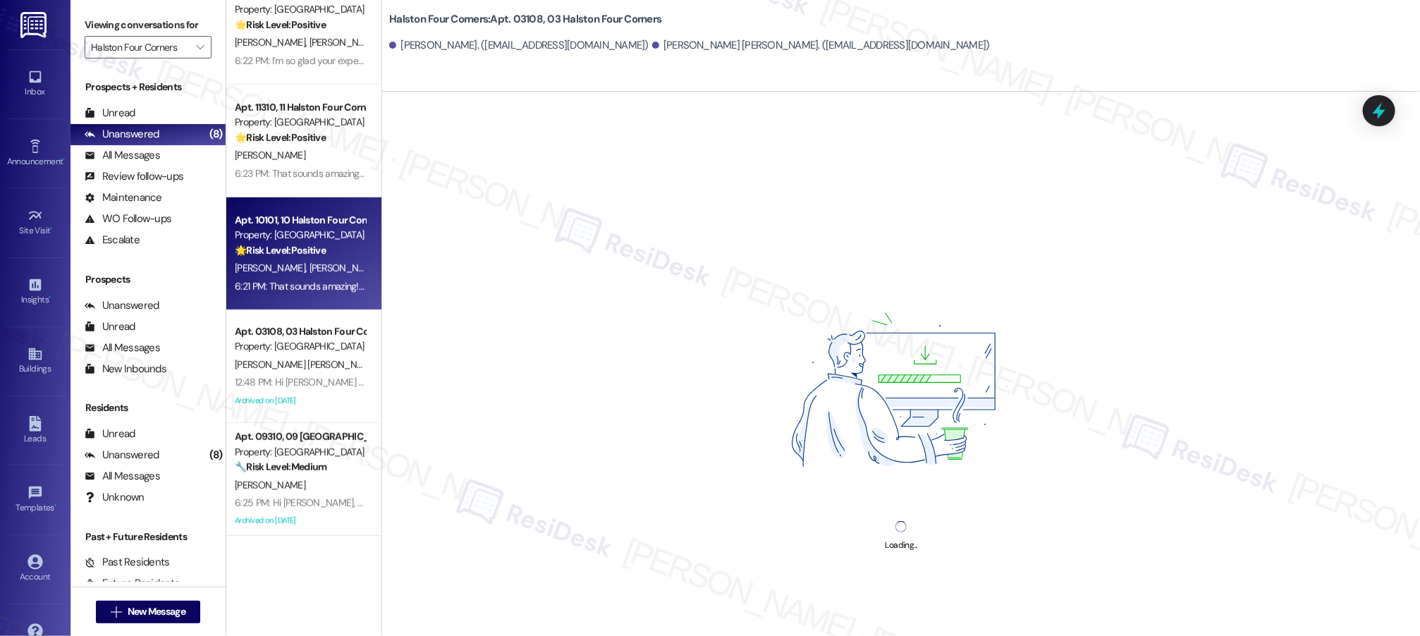
click at [247, 262] on span "[PERSON_NAME]" at bounding box center [272, 268] width 75 height 13
drag, startPoint x: 248, startPoint y: 262, endPoint x: 269, endPoint y: 265, distance: 21.3
click at [249, 262] on span "[PERSON_NAME]" at bounding box center [272, 268] width 75 height 13
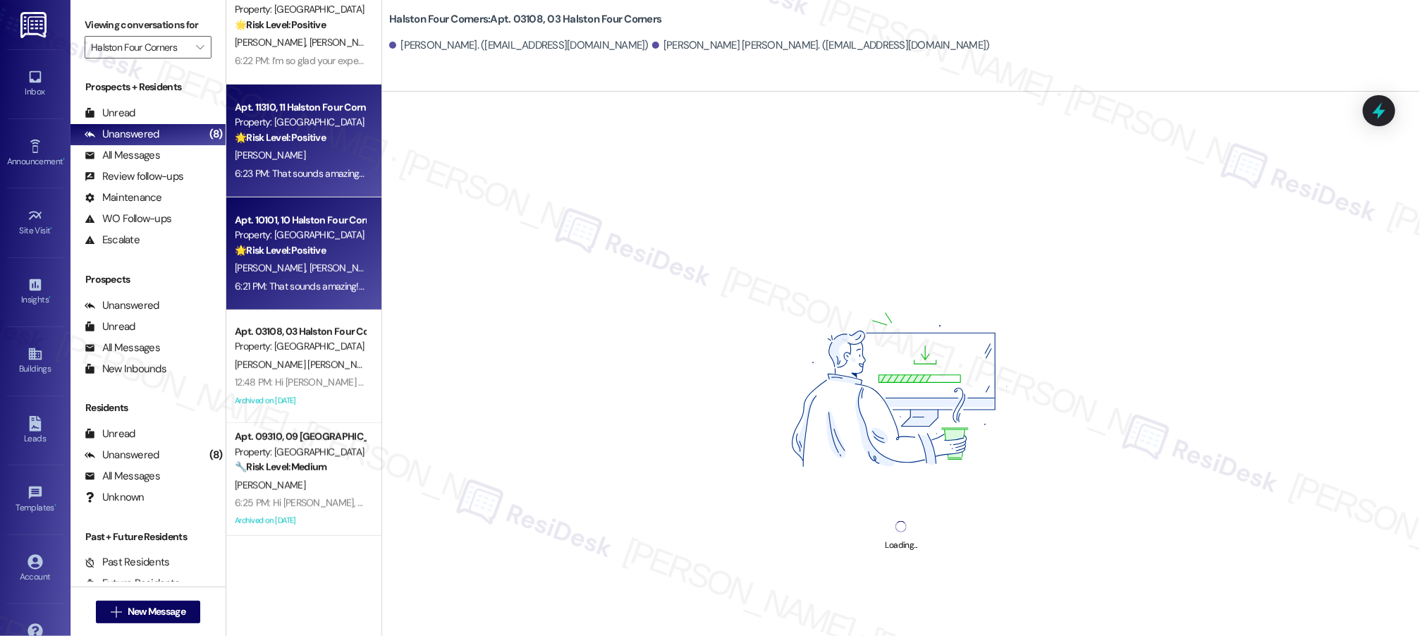
click at [302, 171] on div "6:23 PM: That sounds amazing! I’m so glad to hear you were pleased with how mai…" at bounding box center [835, 173] width 1201 height 13
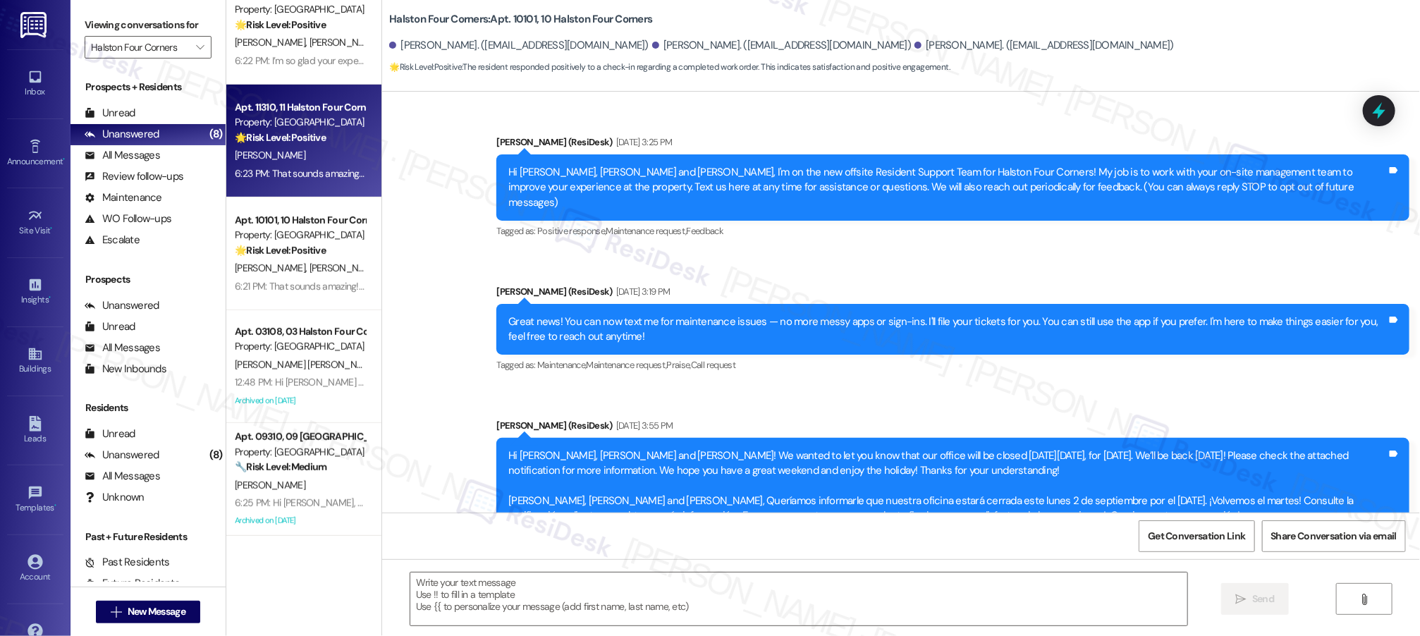
click at [302, 171] on div "6:23 PM: That sounds amazing! I’m so glad to hear you were pleased with how mai…" at bounding box center [835, 173] width 1201 height 13
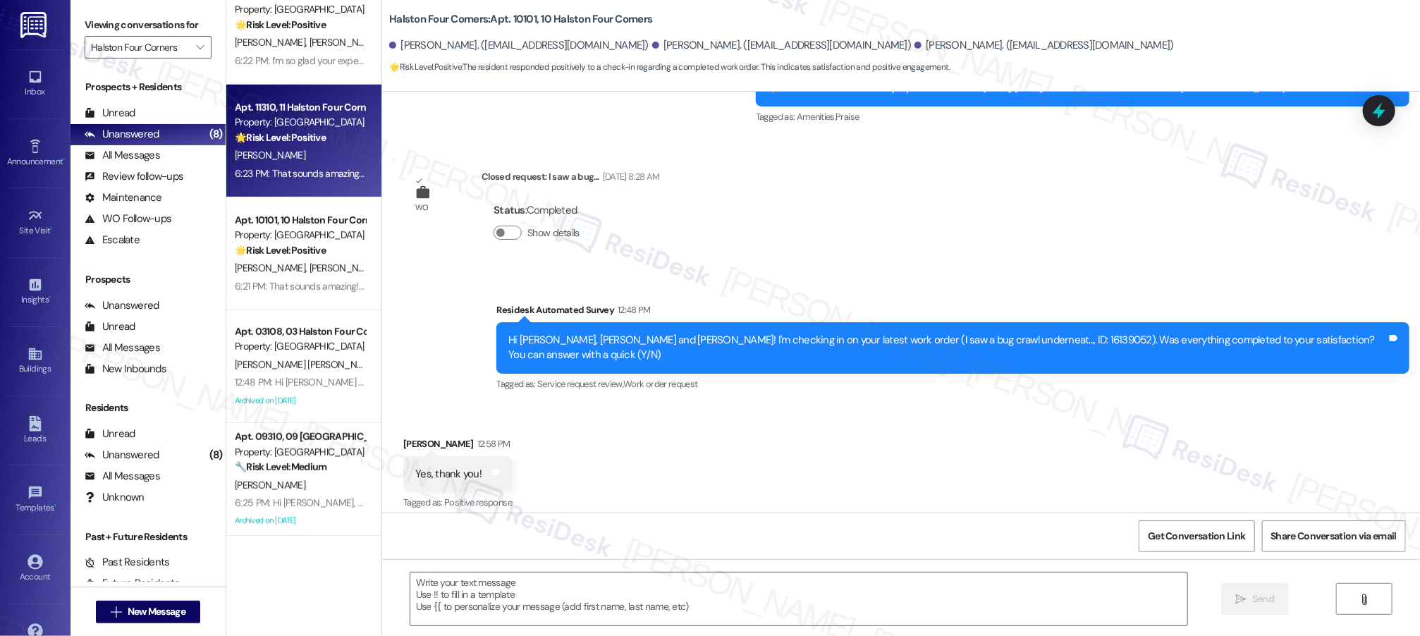
click at [302, 173] on div "6:23 PM: That sounds amazing! I’m so glad to hear you were pleased with how mai…" at bounding box center [835, 173] width 1201 height 13
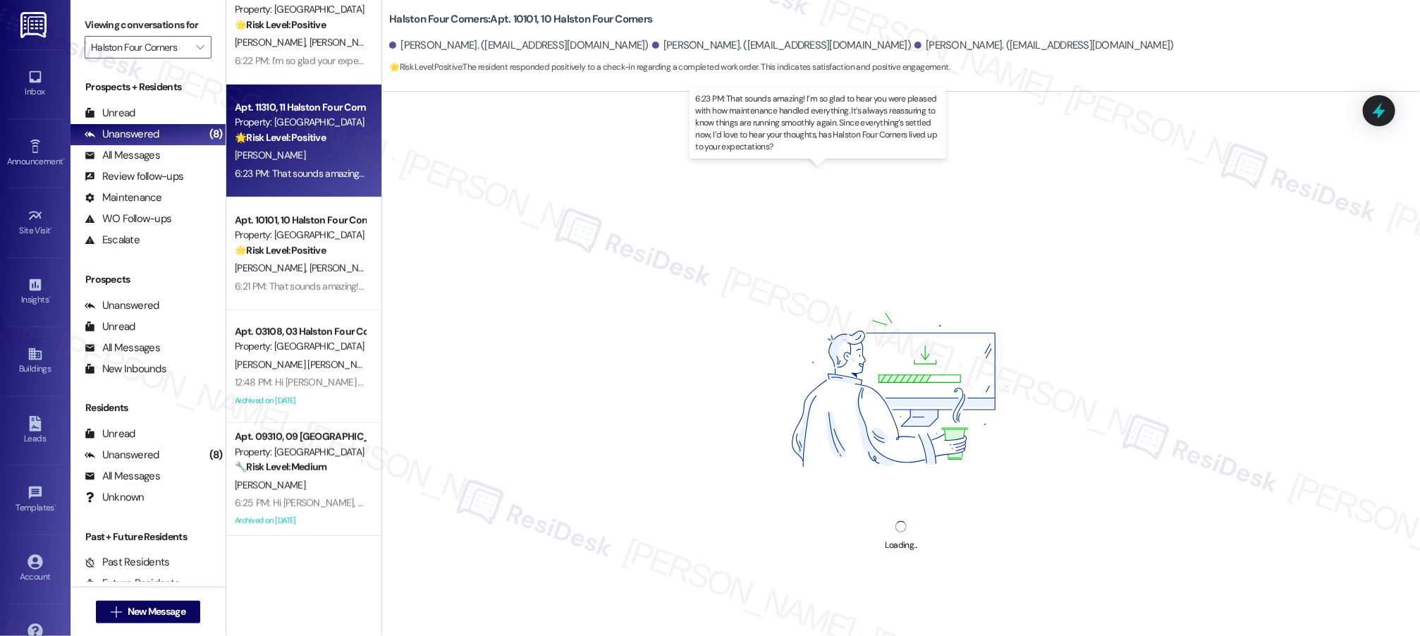
click at [302, 175] on div "6:23 PM: That sounds amazing! I’m so glad to hear you were pleased with how mai…" at bounding box center [835, 173] width 1201 height 13
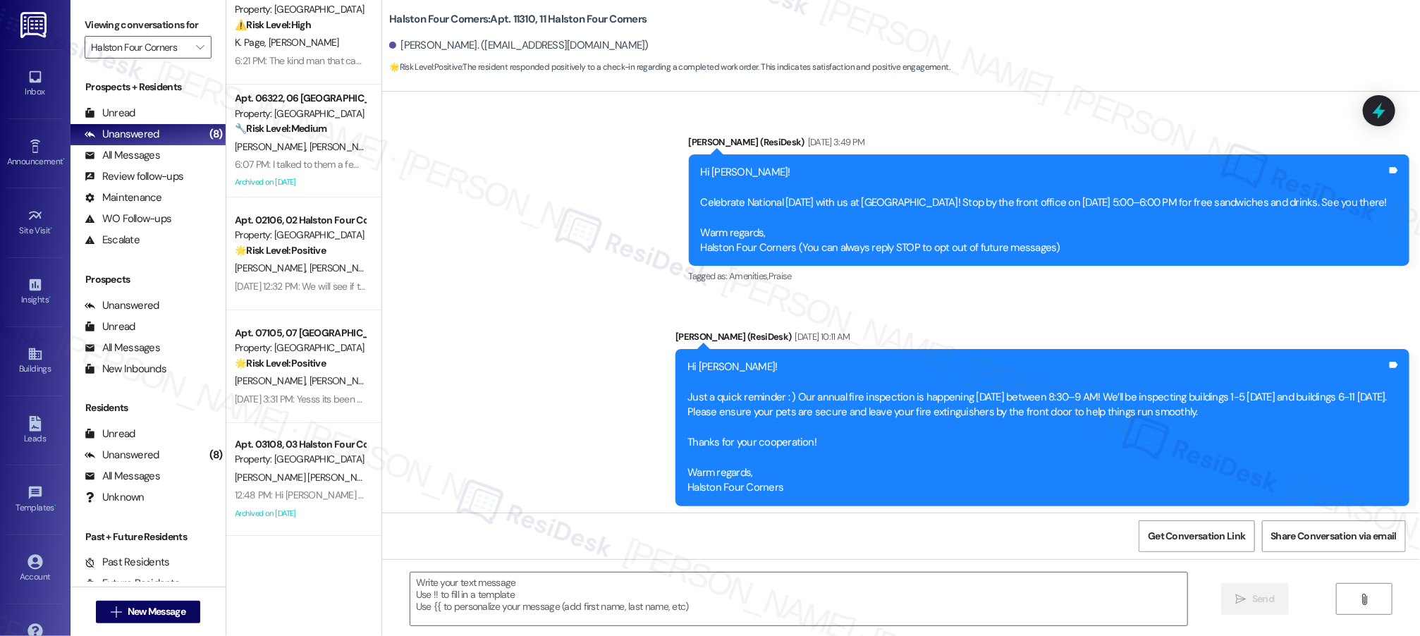
scroll to position [14440, 0]
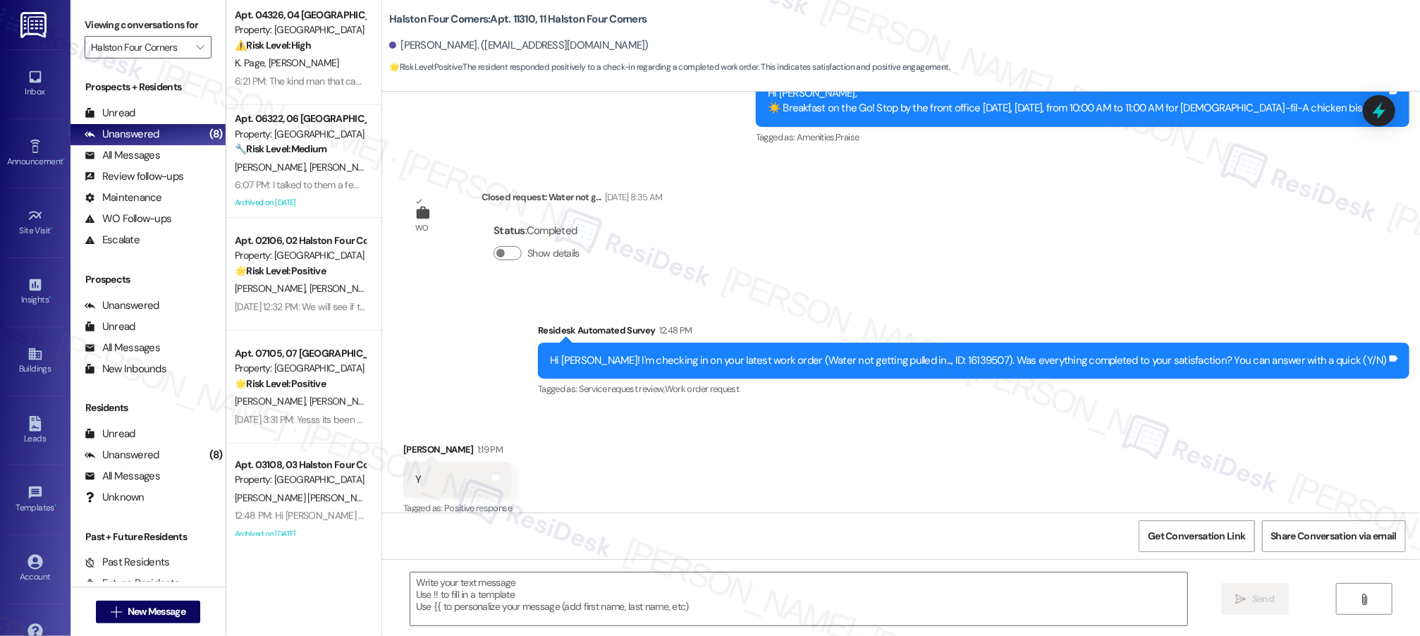
type textarea "Fetching suggested responses. Please feel free to read through the conversation…"
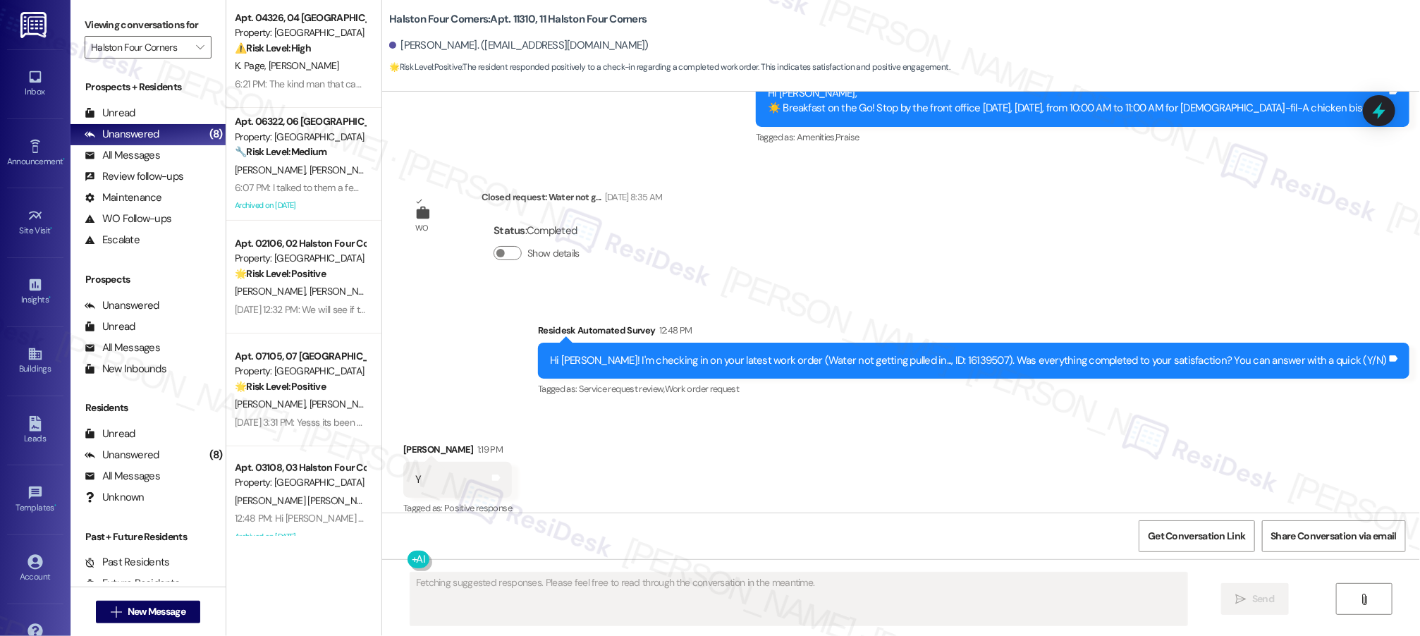
scroll to position [4, 0]
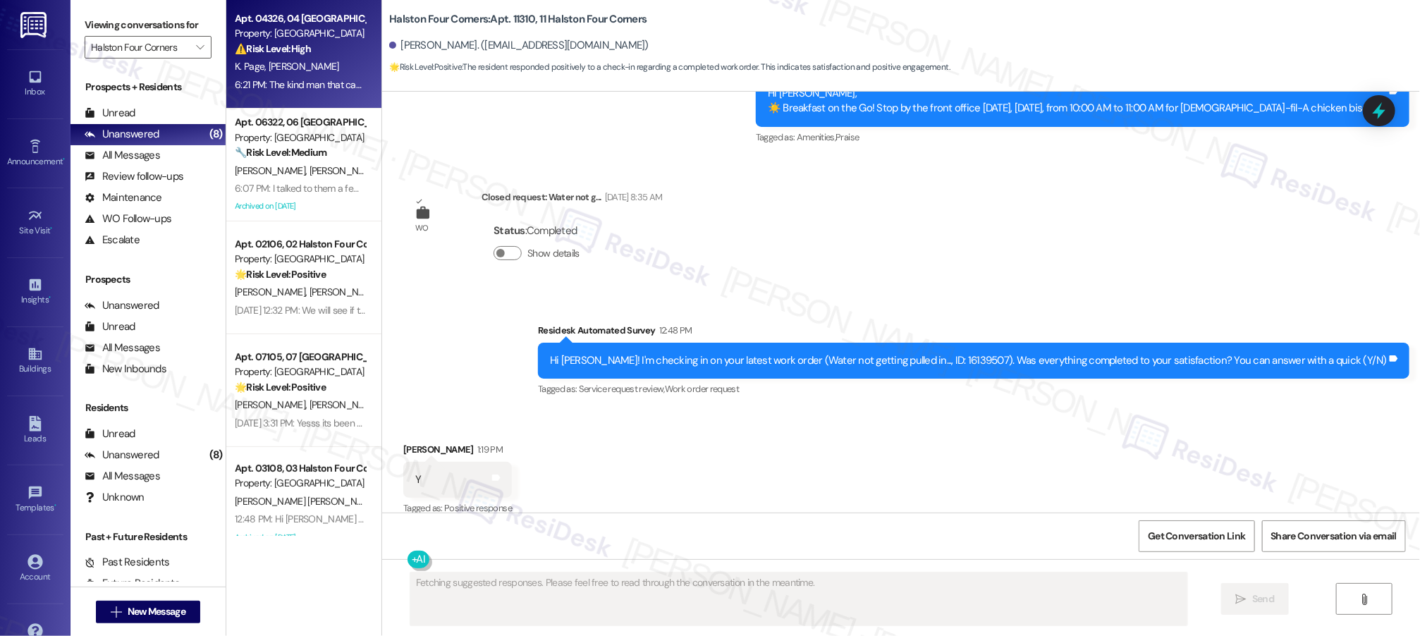
click at [285, 51] on strong "⚠️ Risk Level: High" at bounding box center [273, 48] width 76 height 13
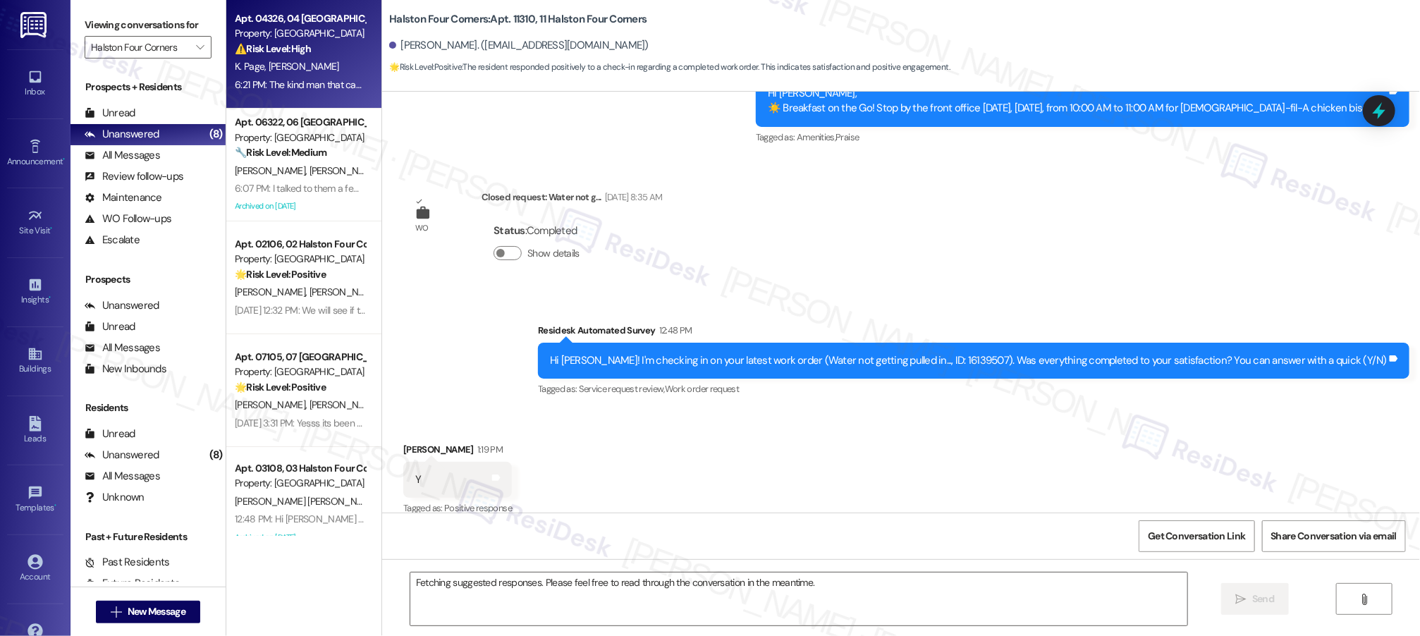
click at [285, 51] on strong "⚠️ Risk Level: High" at bounding box center [273, 48] width 76 height 13
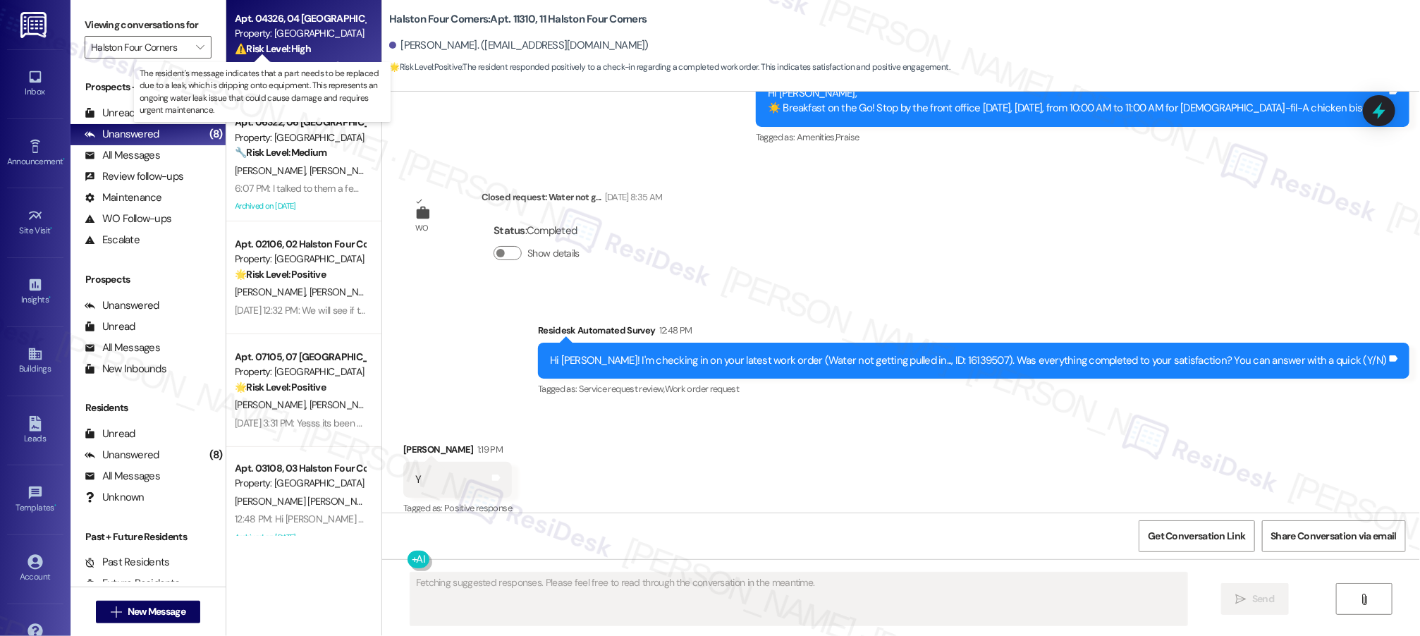
click at [284, 51] on strong "⚠️ Risk Level: High" at bounding box center [273, 48] width 76 height 13
click at [283, 53] on strong "⚠️ Risk Level: High" at bounding box center [273, 48] width 76 height 13
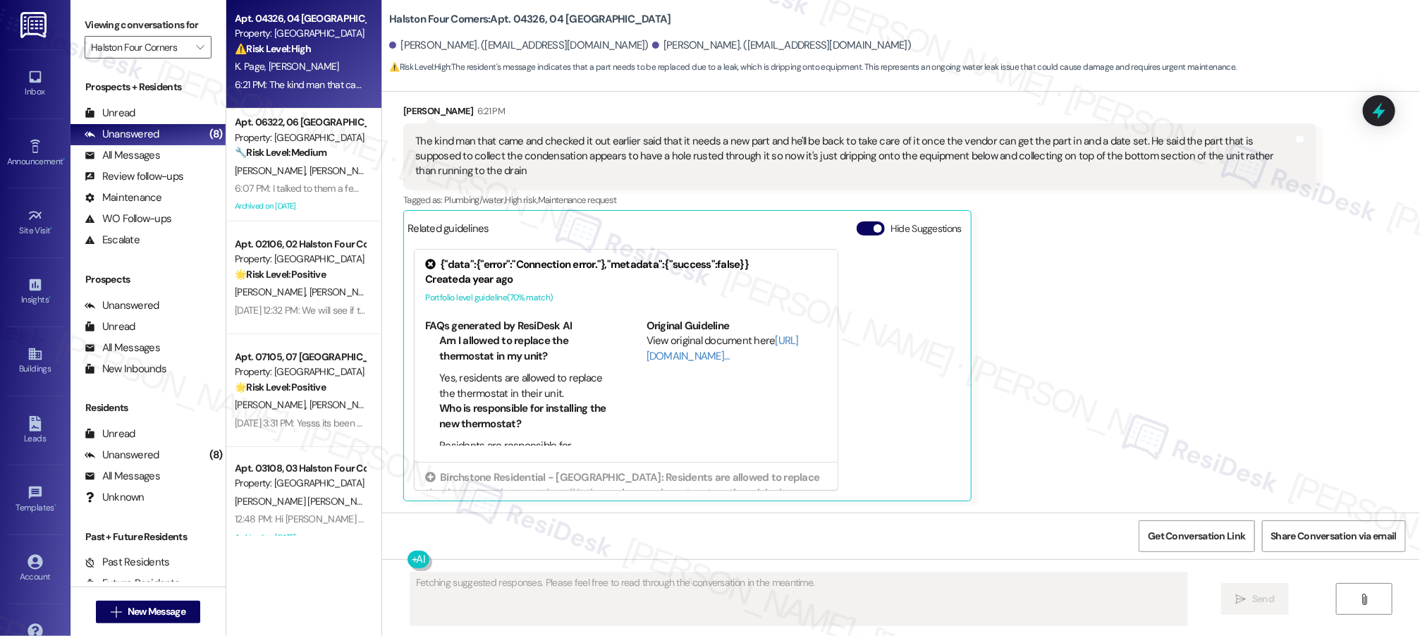
scroll to position [869, 0]
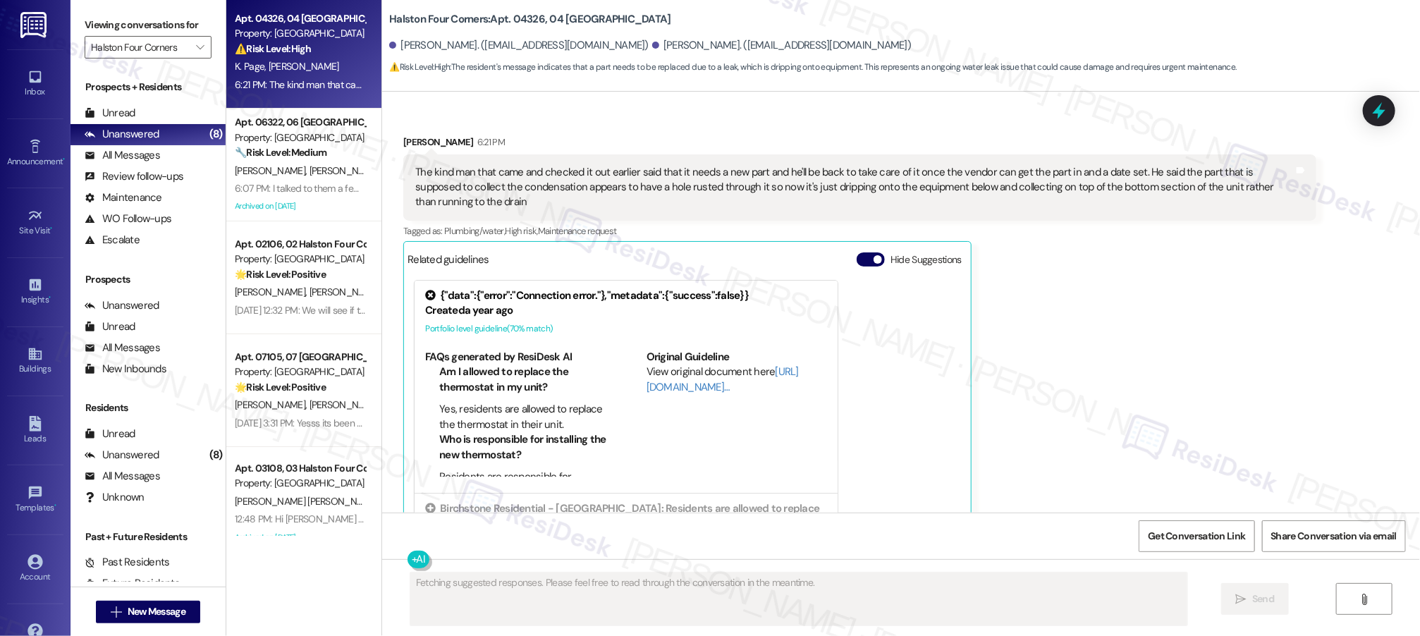
click at [283, 55] on div "⚠️ Risk Level: High The resident's message indicates that a part needs to be re…" at bounding box center [300, 49] width 130 height 15
click at [283, 58] on div "K. Page [PERSON_NAME]" at bounding box center [299, 67] width 133 height 18
click at [1027, 368] on div "[PERSON_NAME] 6:21 PM The kind man that came and checked it out earlier said th…" at bounding box center [859, 334] width 913 height 398
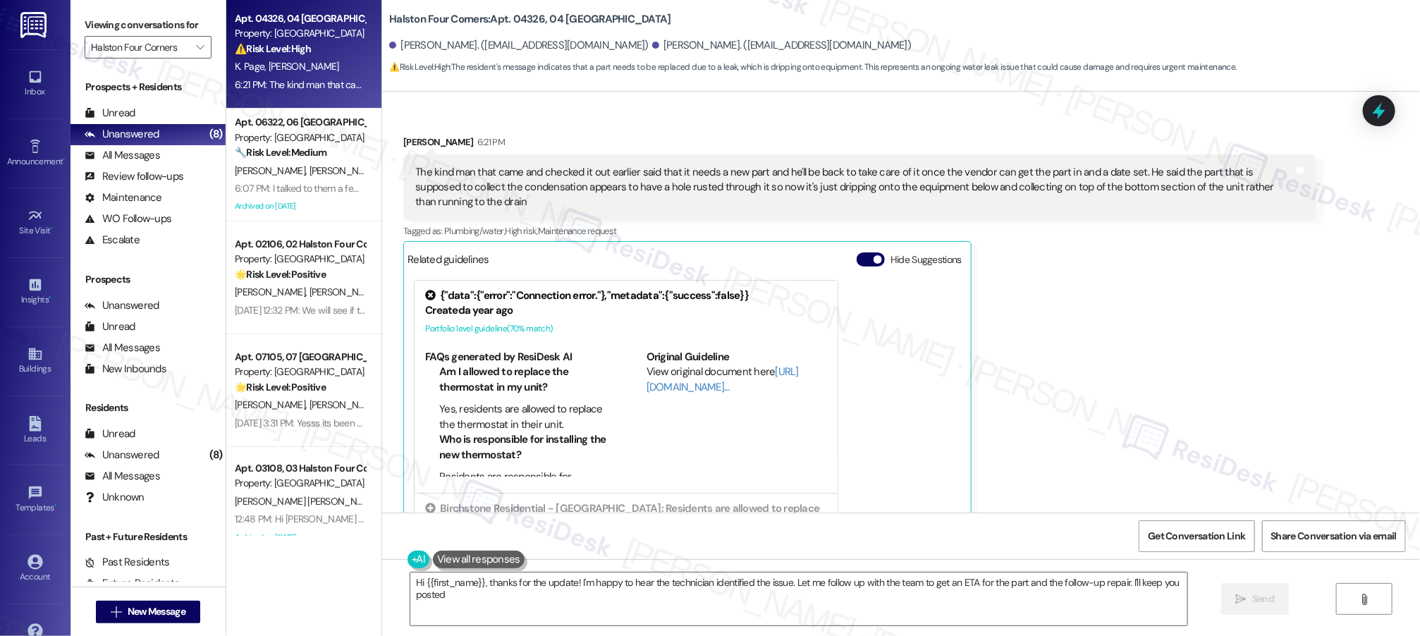
type textarea "Hi {{first_name}}, thanks for the update! I'm happy to hear the technician iden…"
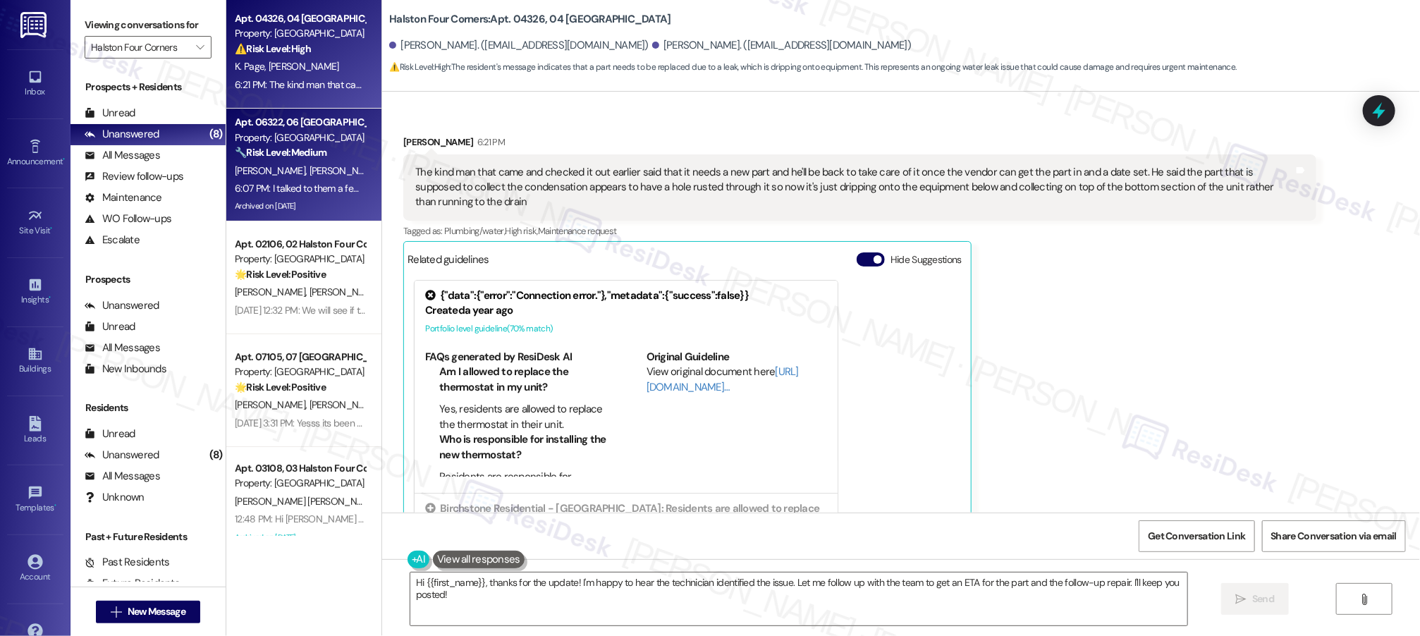
click at [233, 176] on div "[PERSON_NAME] [PERSON_NAME]" at bounding box center [299, 171] width 133 height 18
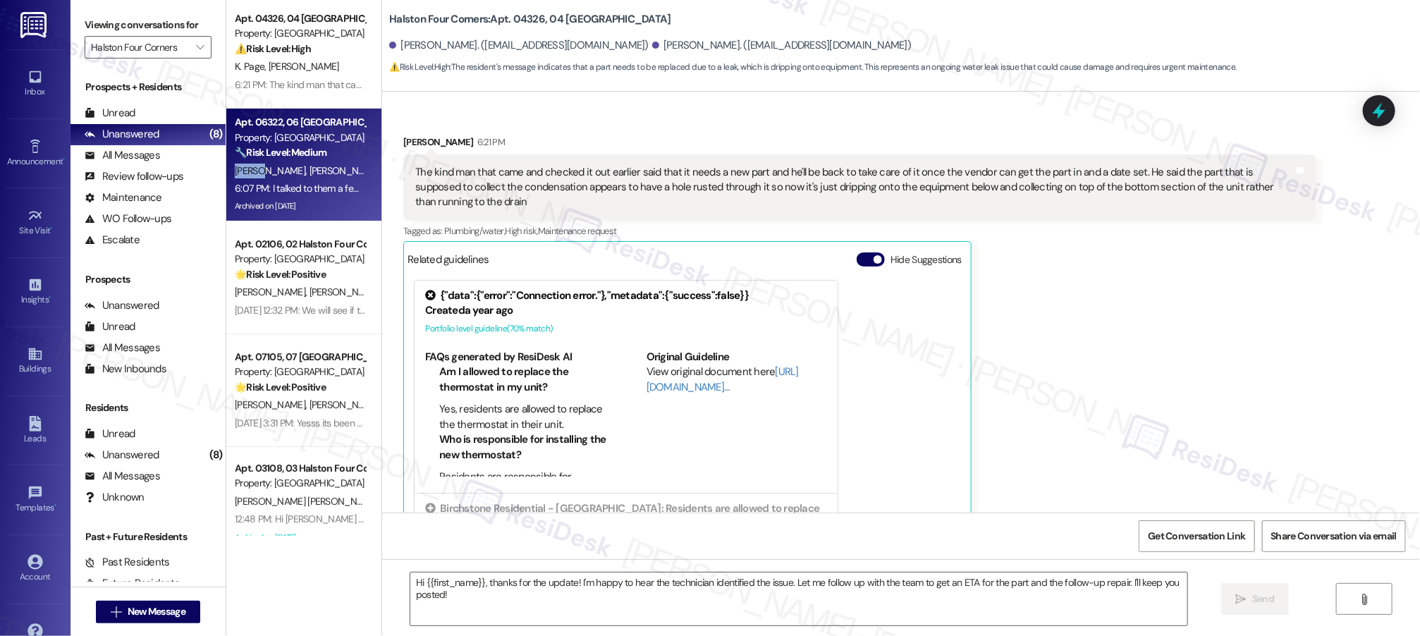
click at [250, 162] on div "[PERSON_NAME] [PERSON_NAME]" at bounding box center [299, 171] width 133 height 18
click at [251, 162] on div "[PERSON_NAME] [PERSON_NAME]" at bounding box center [299, 171] width 133 height 18
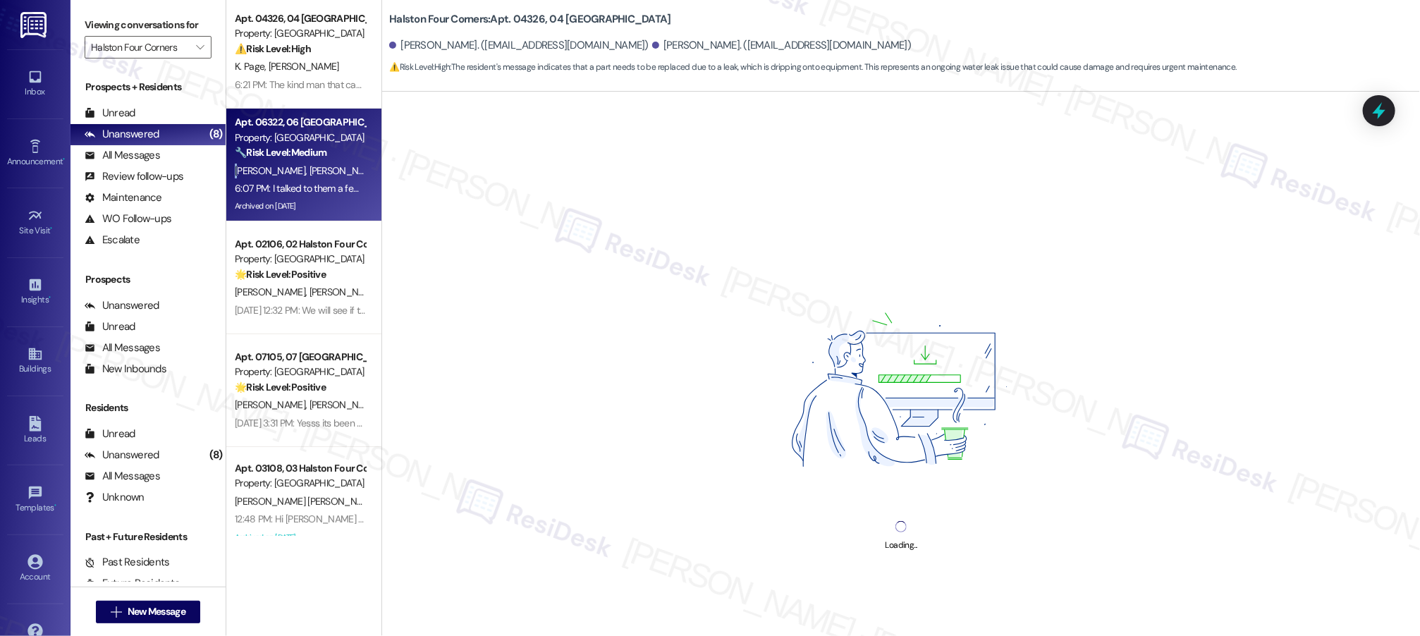
click at [252, 162] on div "[PERSON_NAME] [PERSON_NAME]" at bounding box center [299, 171] width 133 height 18
click at [254, 162] on div "[PERSON_NAME] [PERSON_NAME]" at bounding box center [299, 171] width 133 height 18
click at [255, 162] on div "[PERSON_NAME] [PERSON_NAME]" at bounding box center [299, 171] width 133 height 18
click at [256, 159] on div "🔧 Risk Level: Medium The resident is providing an update on a late payment arra…" at bounding box center [300, 152] width 130 height 15
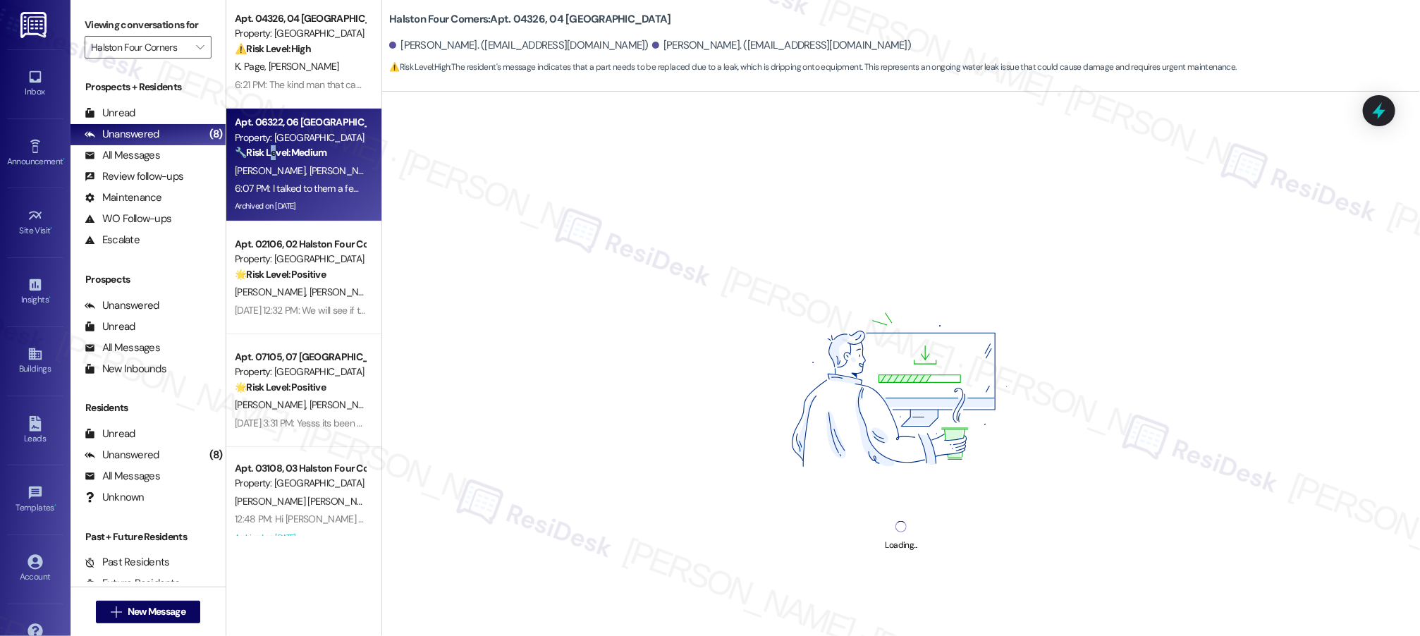
click at [259, 157] on div "🔧 Risk Level: Medium The resident is providing an update on a late payment arra…" at bounding box center [300, 152] width 130 height 15
click at [259, 158] on strong "🔧 Risk Level: Medium" at bounding box center [281, 152] width 92 height 13
click at [259, 160] on div "Apt. 06322, 06 [GEOGRAPHIC_DATA] Property: [GEOGRAPHIC_DATA] 🔧 Risk Level: Medi…" at bounding box center [303, 165] width 155 height 113
click at [259, 162] on div "[PERSON_NAME] [PERSON_NAME]" at bounding box center [299, 171] width 133 height 18
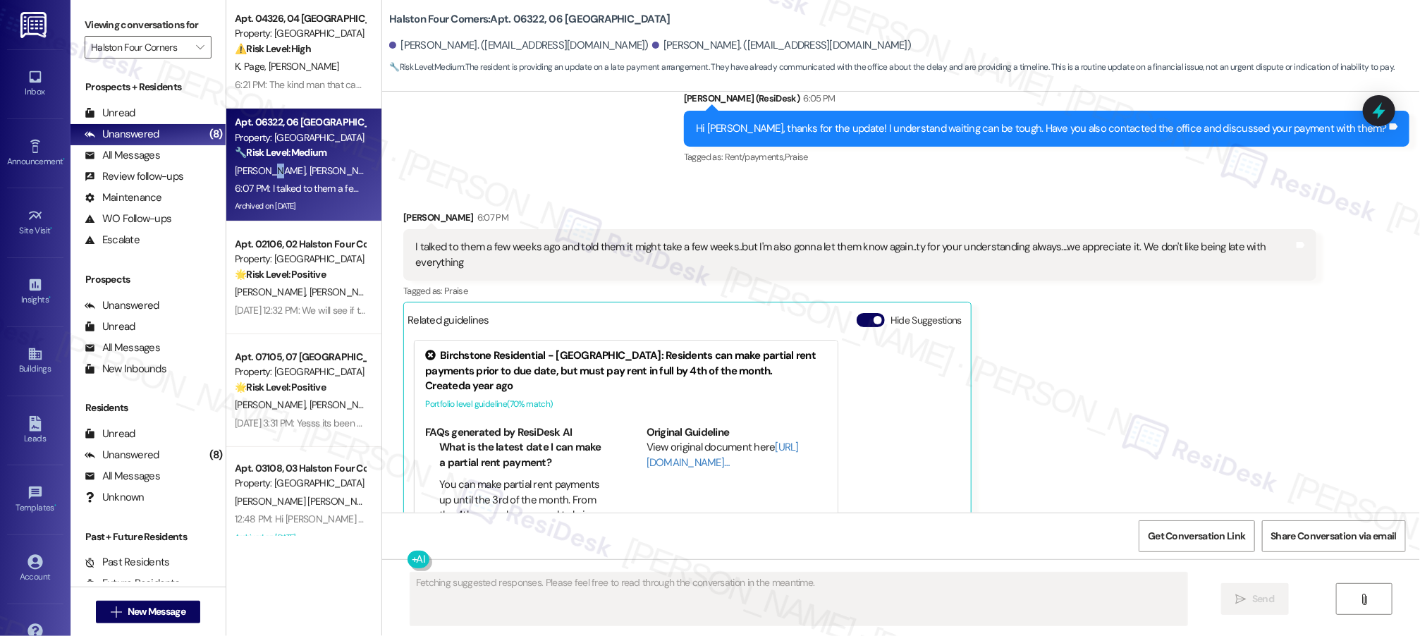
click at [263, 164] on span "[PERSON_NAME]" at bounding box center [272, 170] width 75 height 13
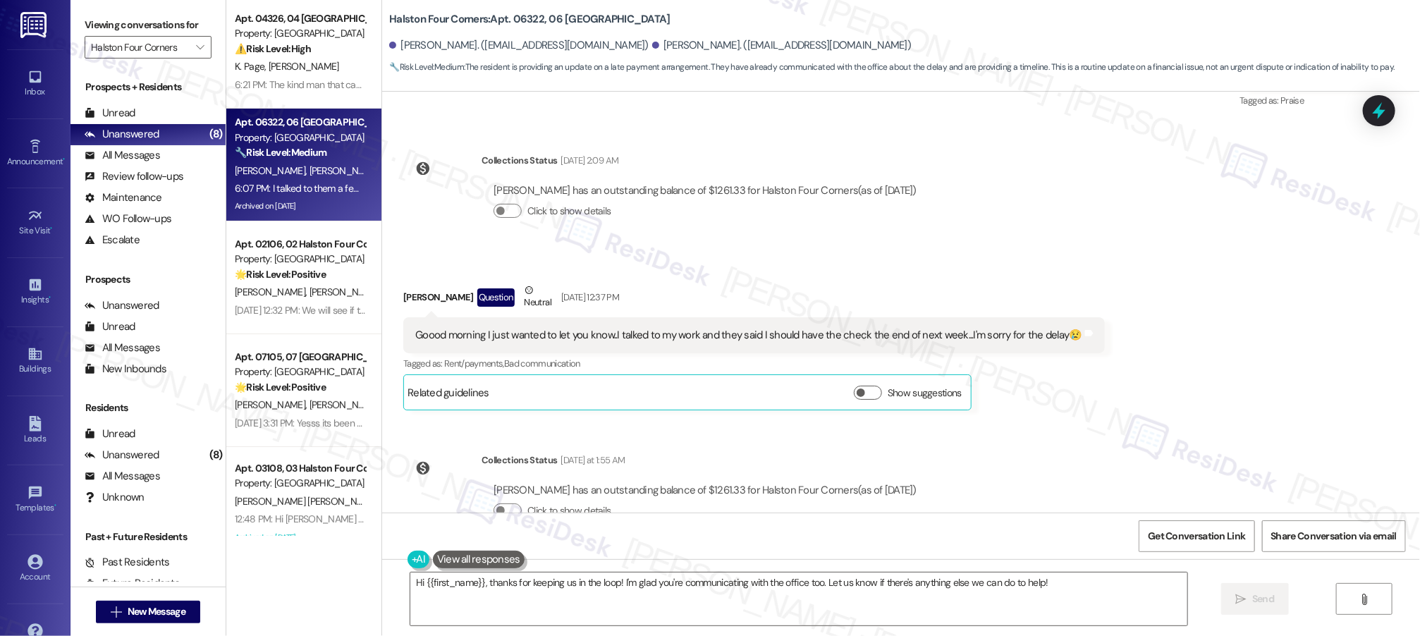
scroll to position [13077, 0]
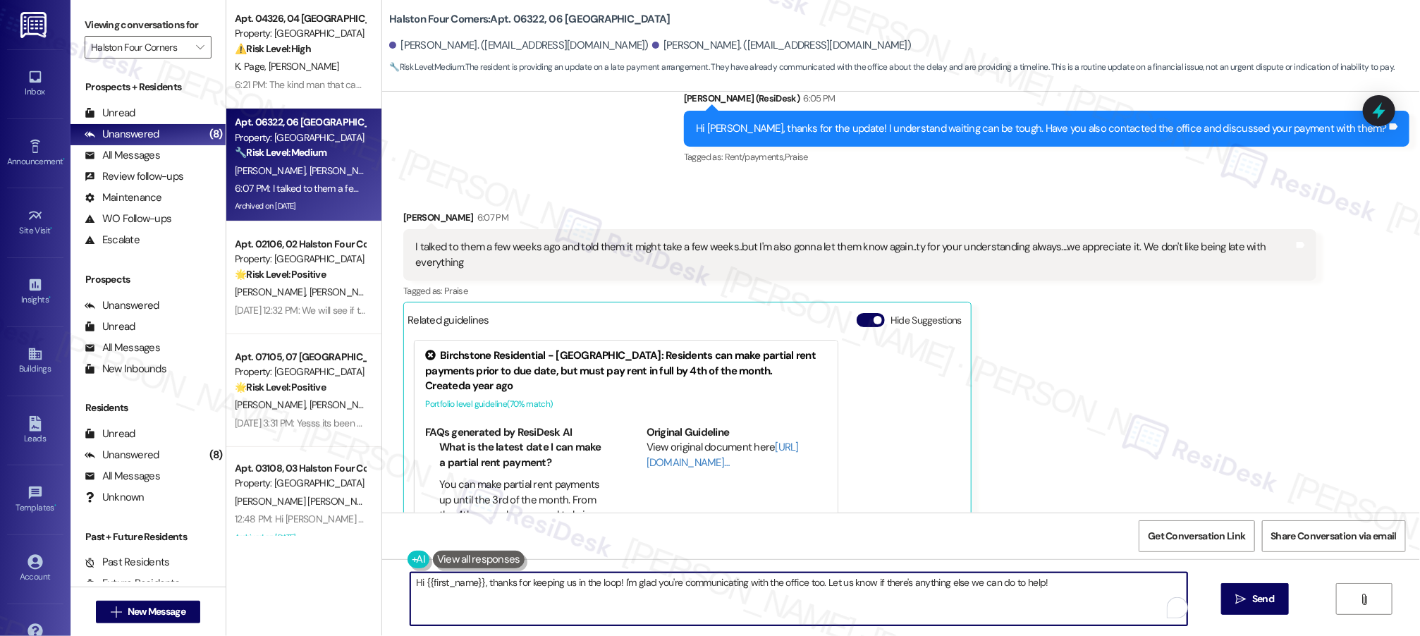
drag, startPoint x: 481, startPoint y: 585, endPoint x: 380, endPoint y: 581, distance: 100.9
click at [384, 581] on div "Hi {{first_name}}, thanks for keeping us in the loop! I'm glad you're communica…" at bounding box center [901, 612] width 1038 height 106
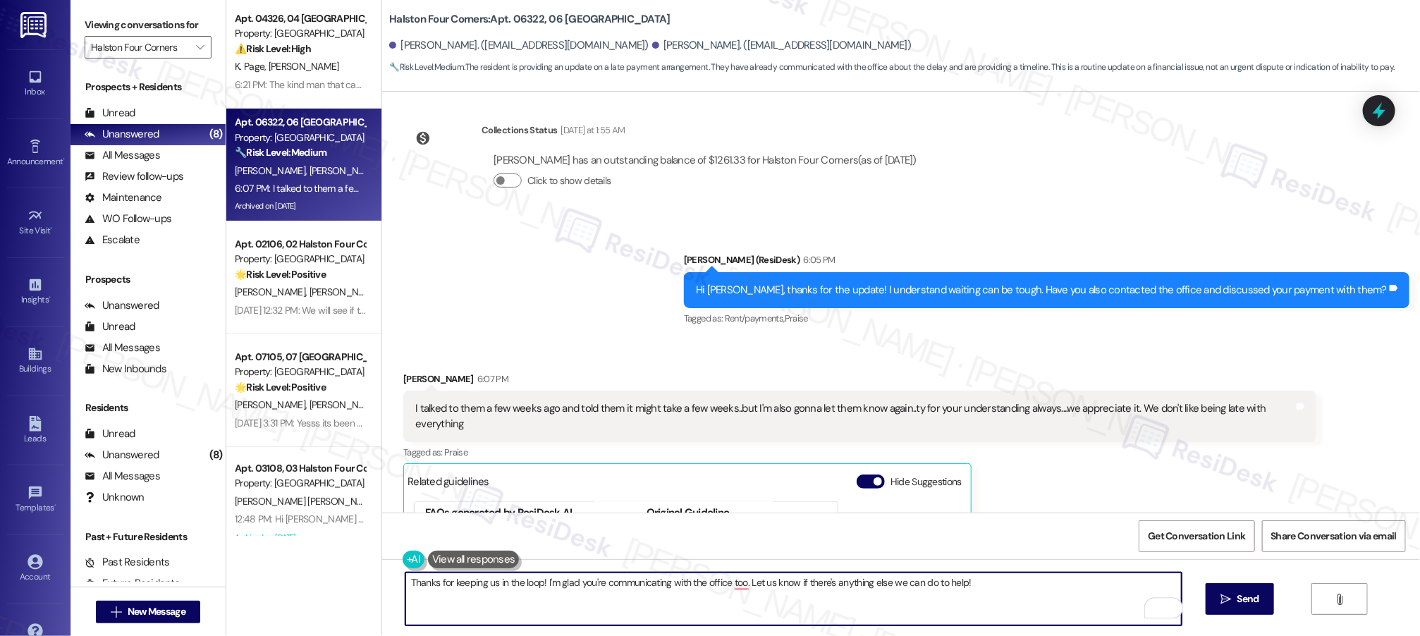
scroll to position [12829, 0]
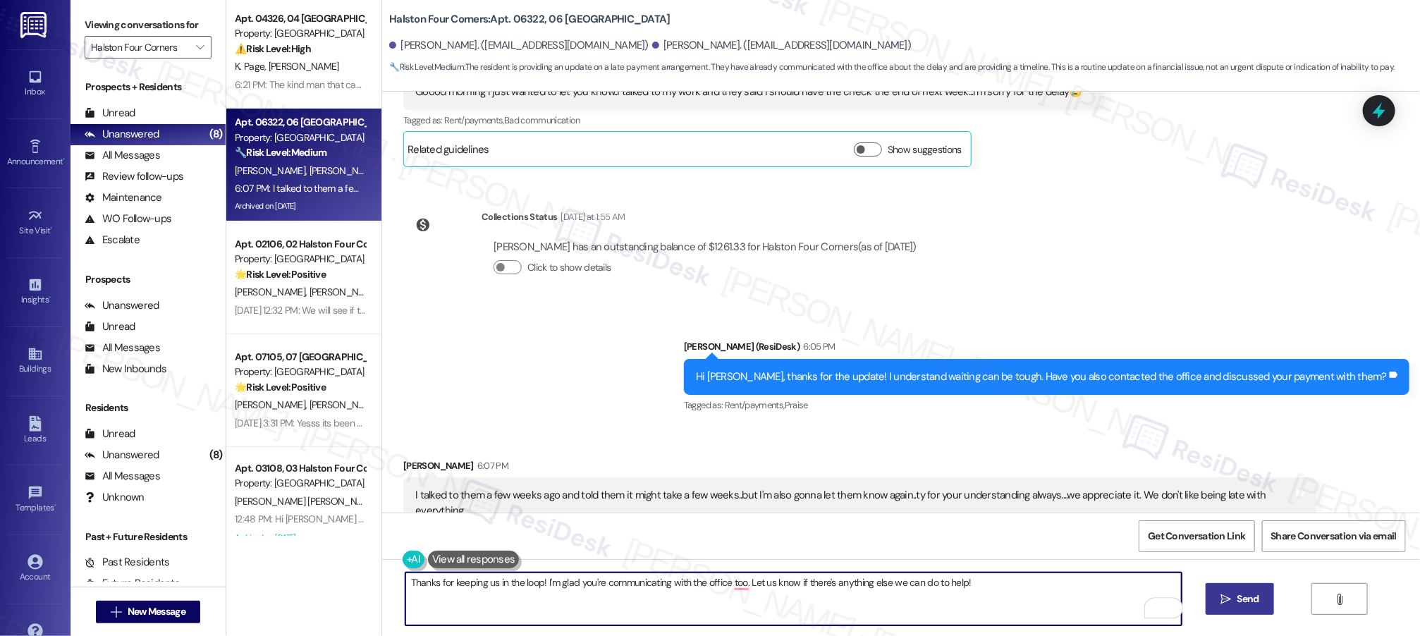
type textarea "Thanks for keeping us in the loop! I'm glad you're communicating with the offic…"
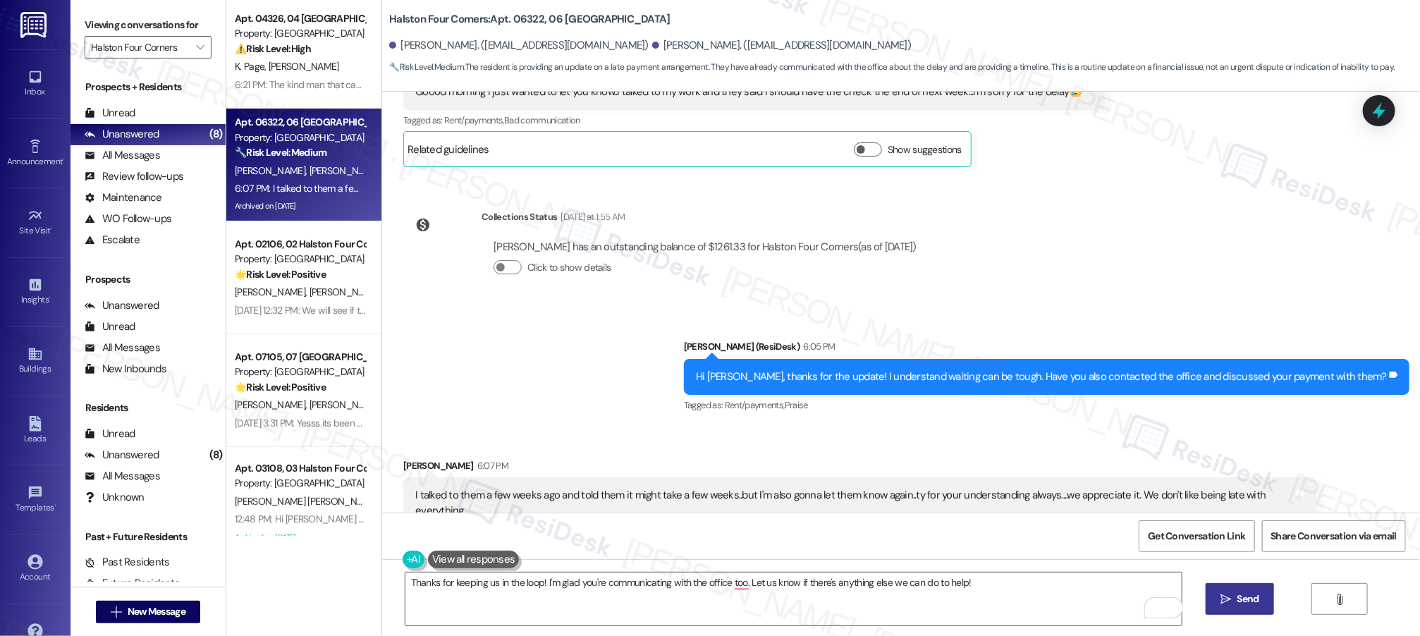
click at [1241, 587] on button " Send" at bounding box center [1240, 599] width 68 height 32
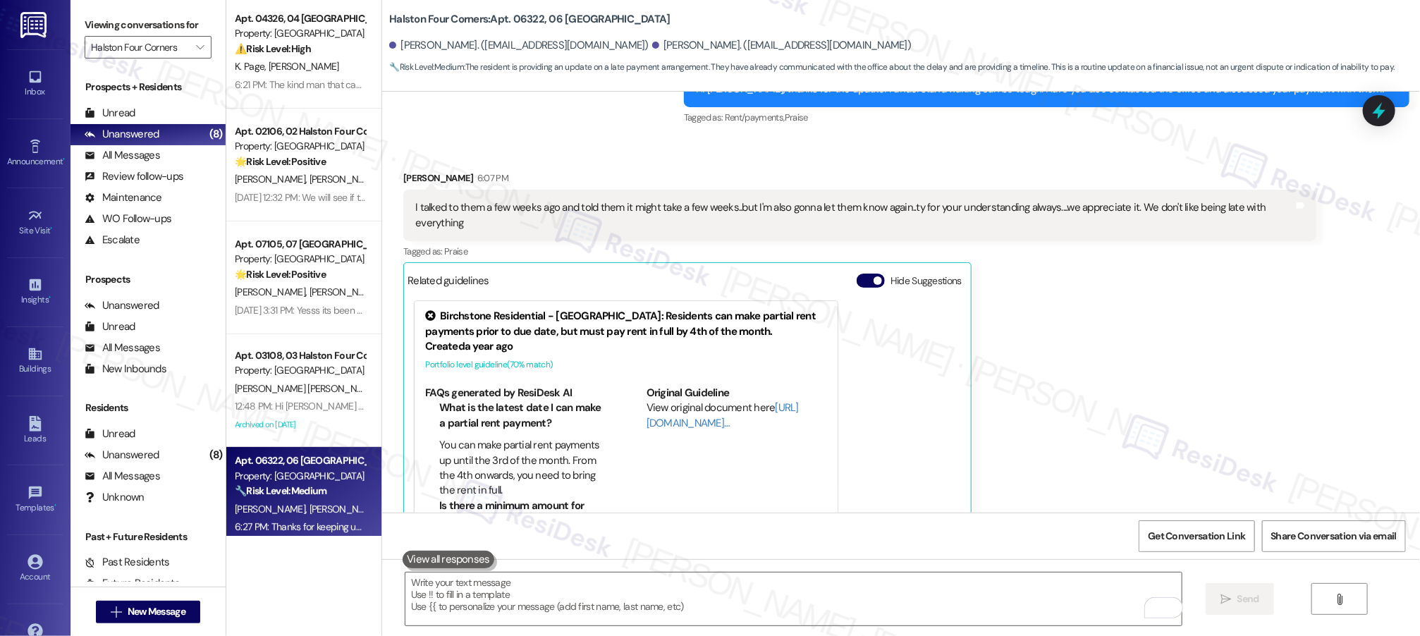
scroll to position [13176, 0]
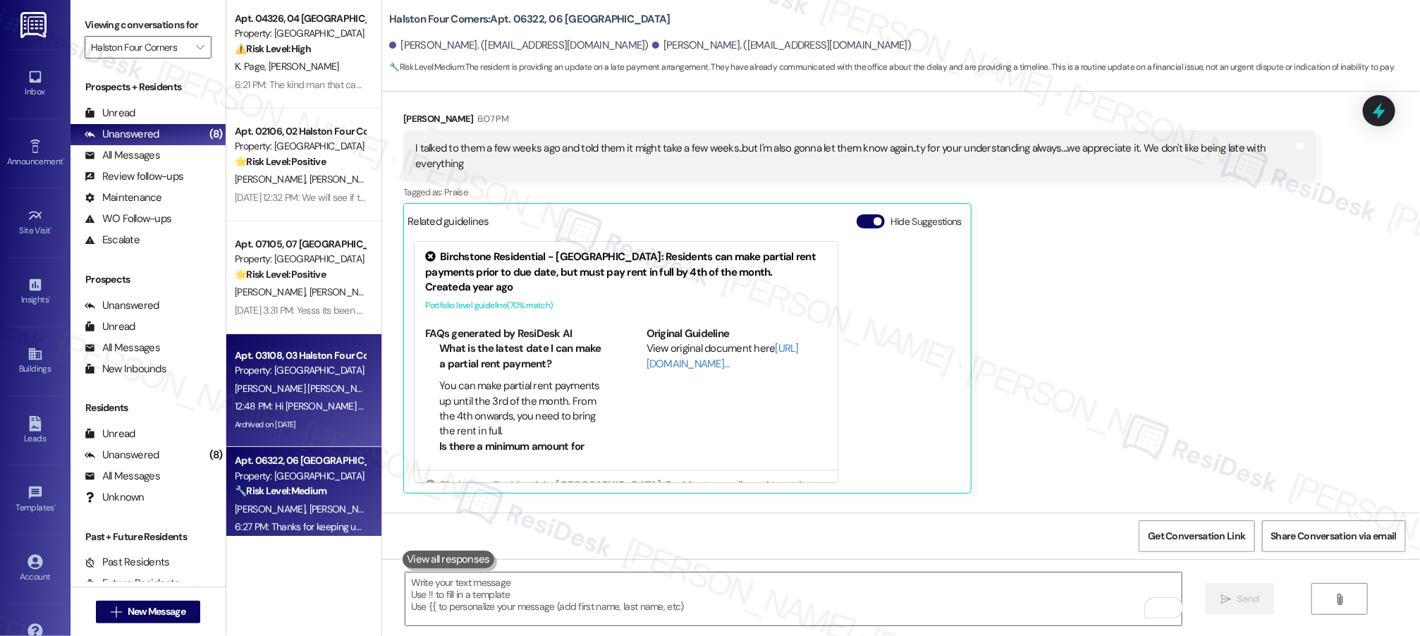
click at [240, 373] on div "Property: [GEOGRAPHIC_DATA]" at bounding box center [300, 370] width 130 height 15
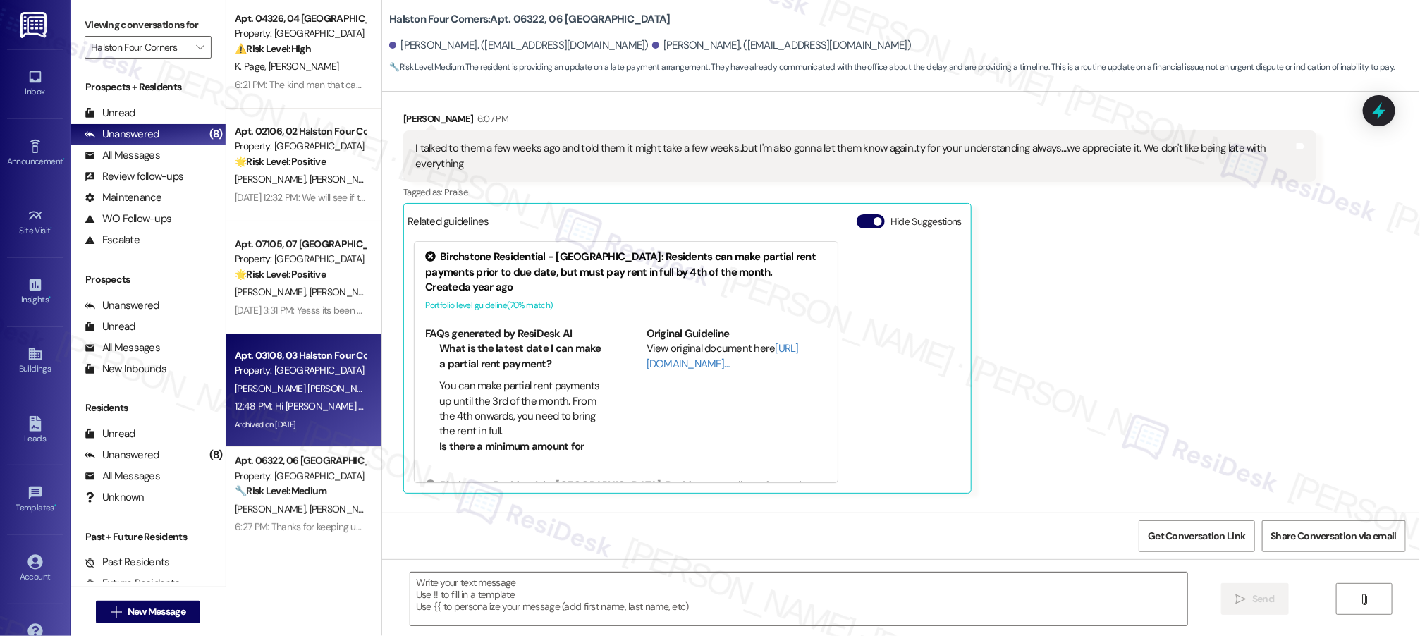
click at [271, 380] on div "[PERSON_NAME] [PERSON_NAME]" at bounding box center [299, 389] width 133 height 18
type textarea "Fetching suggested responses. Please feel free to read through the conversation…"
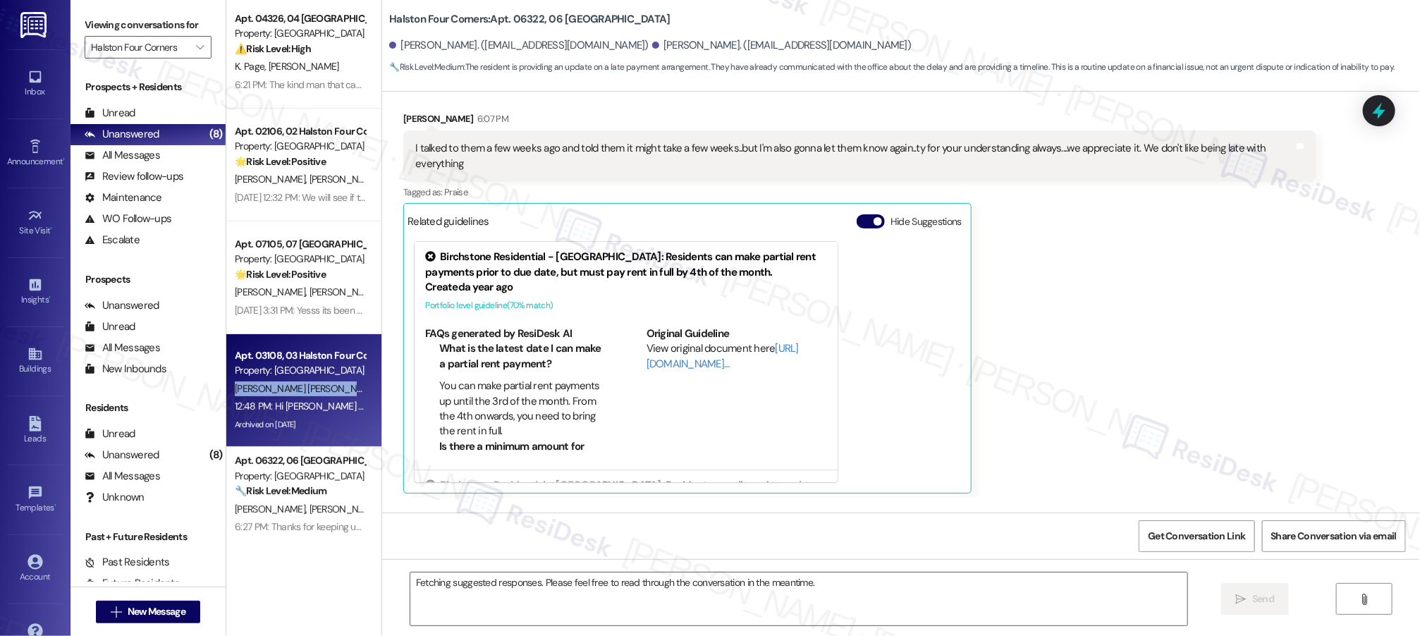
click at [271, 380] on div "[PERSON_NAME] [PERSON_NAME]" at bounding box center [299, 389] width 133 height 18
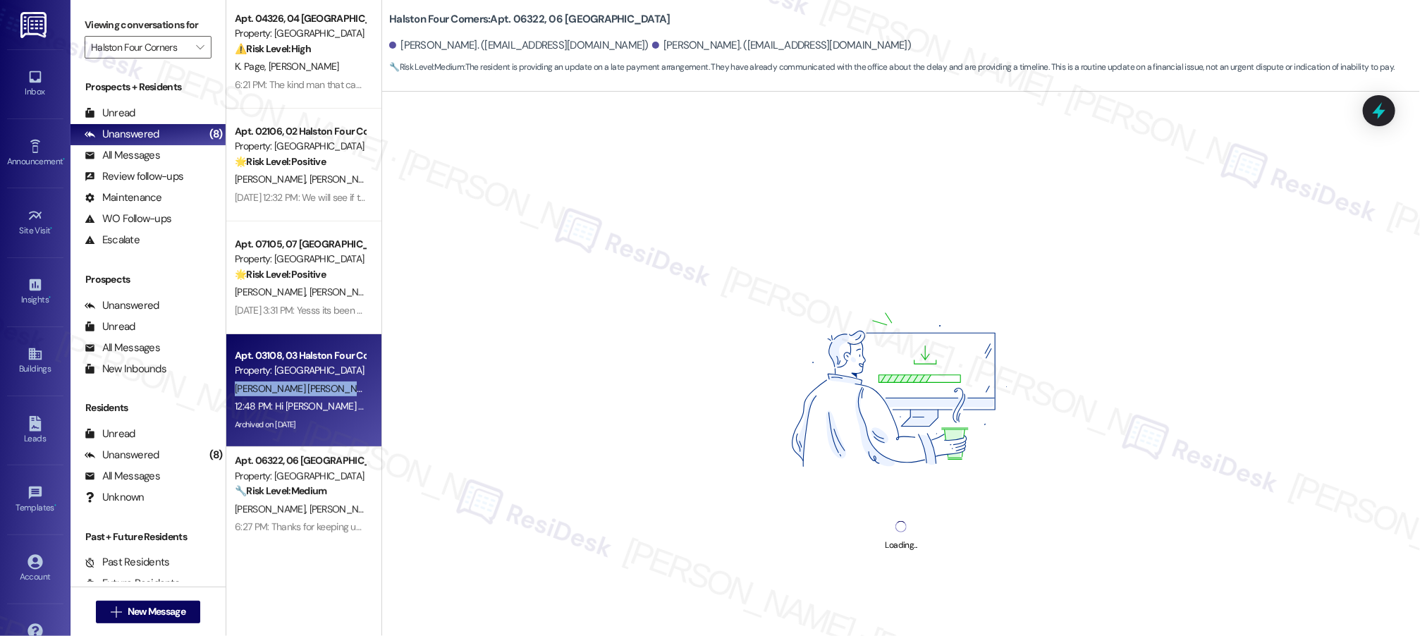
click at [271, 380] on div "[PERSON_NAME] [PERSON_NAME]" at bounding box center [299, 389] width 133 height 18
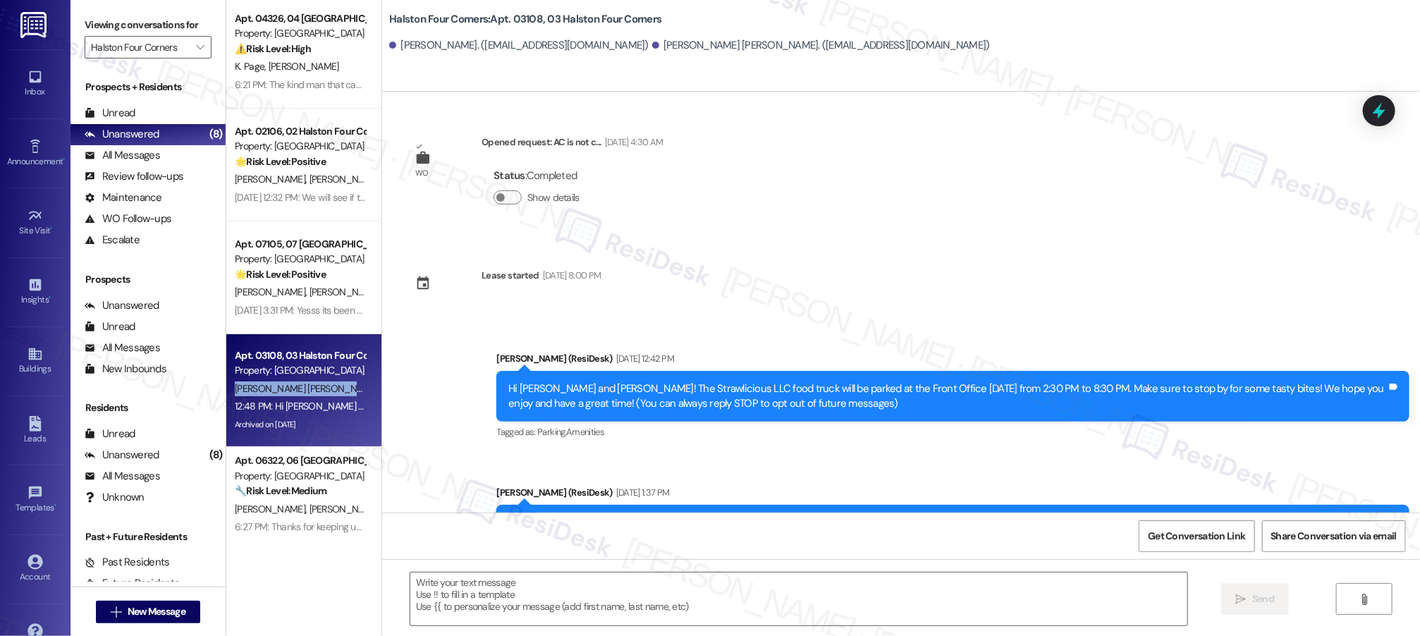
click at [271, 380] on div "[PERSON_NAME] [PERSON_NAME]" at bounding box center [299, 389] width 133 height 18
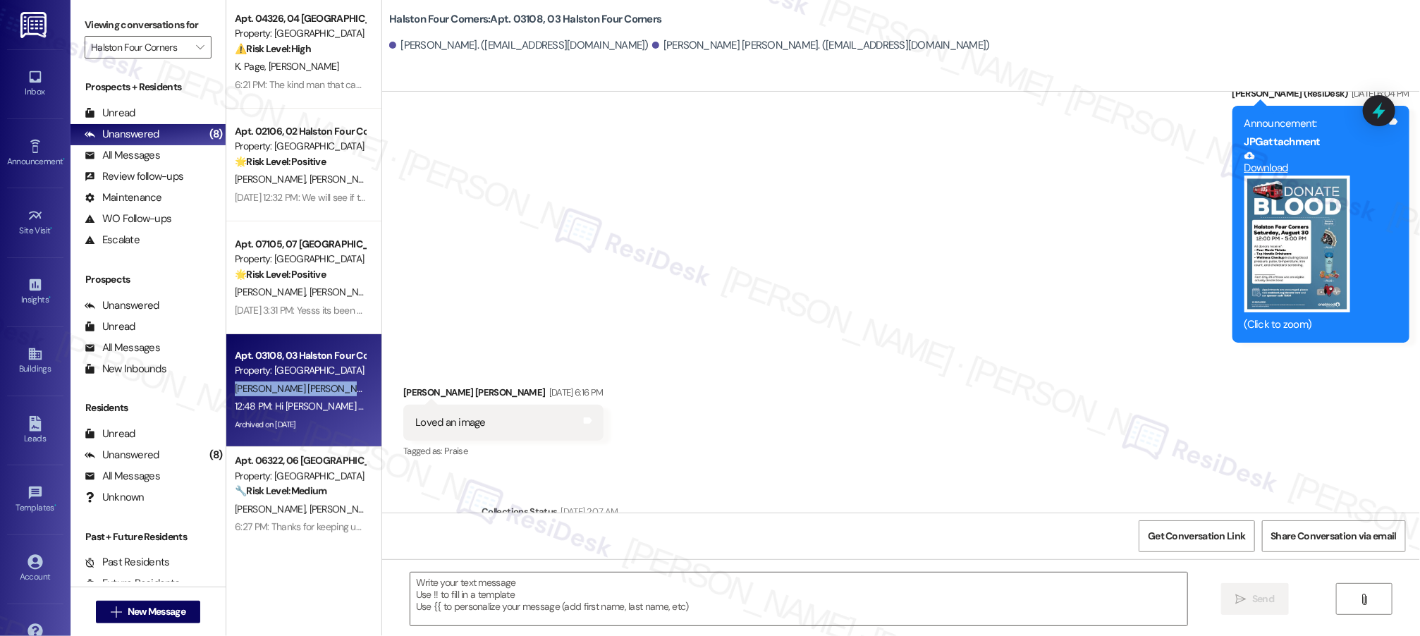
click at [271, 380] on div "[PERSON_NAME] [PERSON_NAME]" at bounding box center [299, 389] width 133 height 18
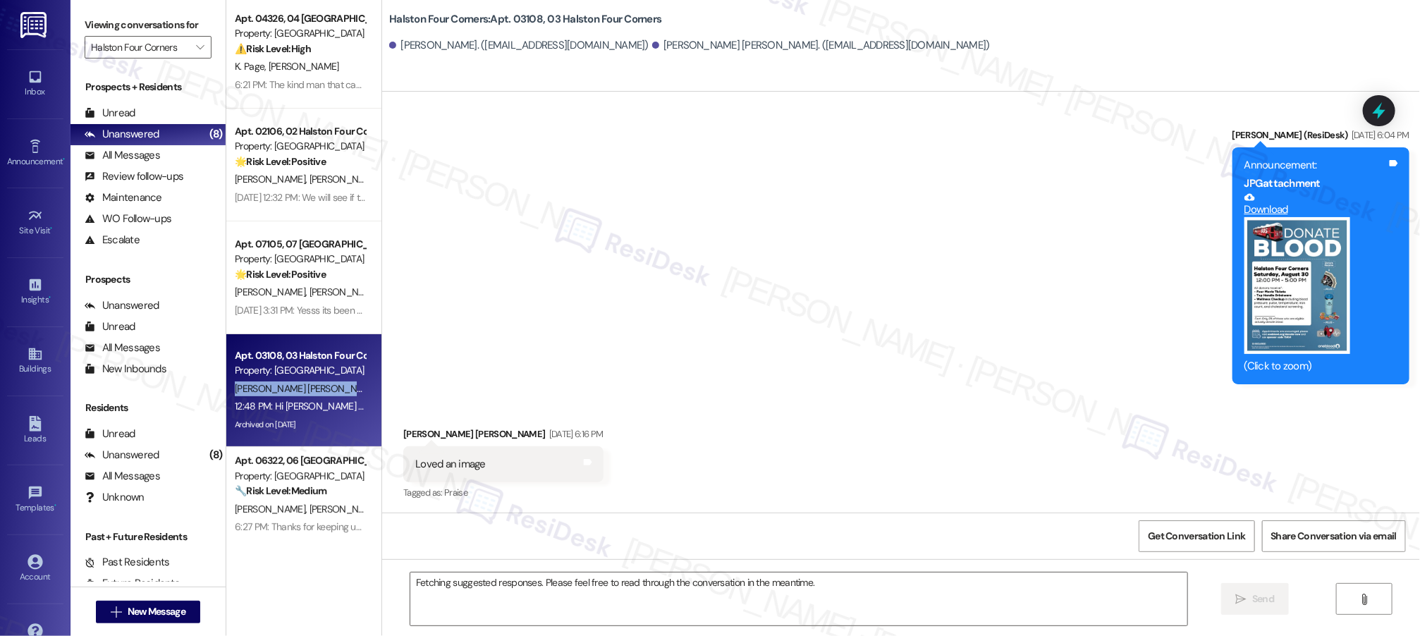
click at [271, 380] on div "[PERSON_NAME] [PERSON_NAME]" at bounding box center [299, 389] width 133 height 18
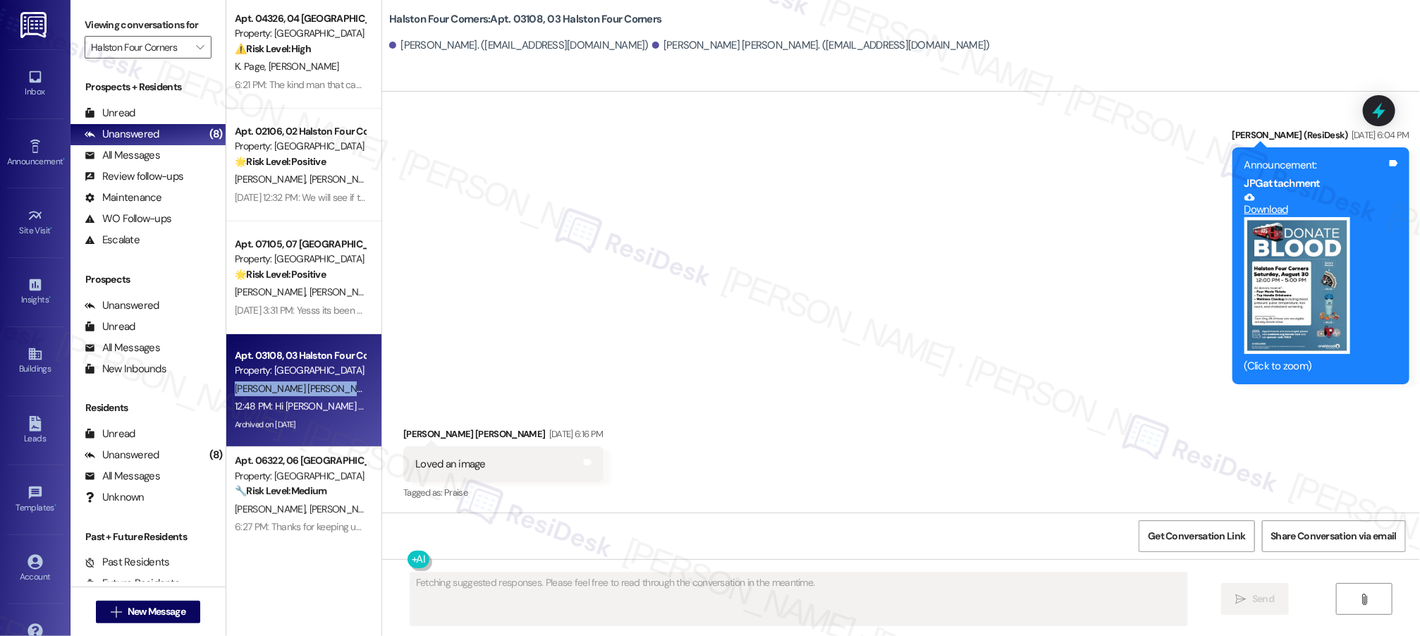
click at [271, 380] on div "[PERSON_NAME] [PERSON_NAME]" at bounding box center [299, 389] width 133 height 18
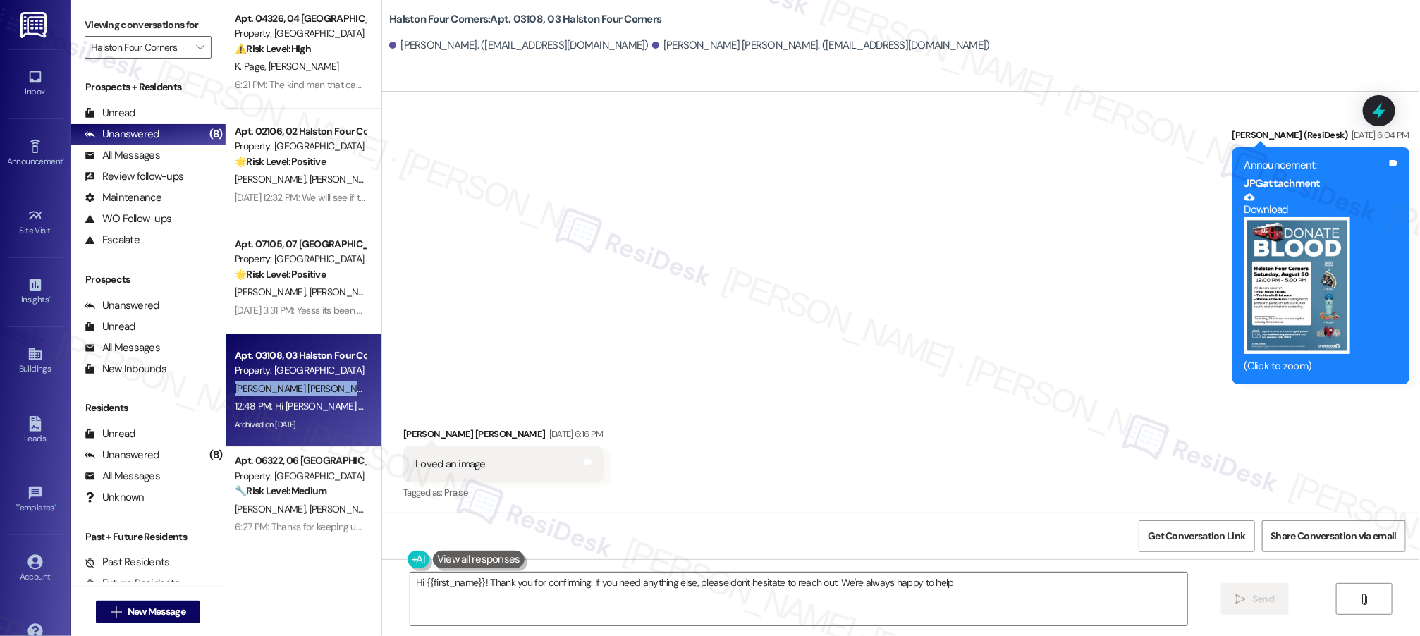
type textarea "Hi {{first_name}}! Thank you for confirming. If you need anything else, please …"
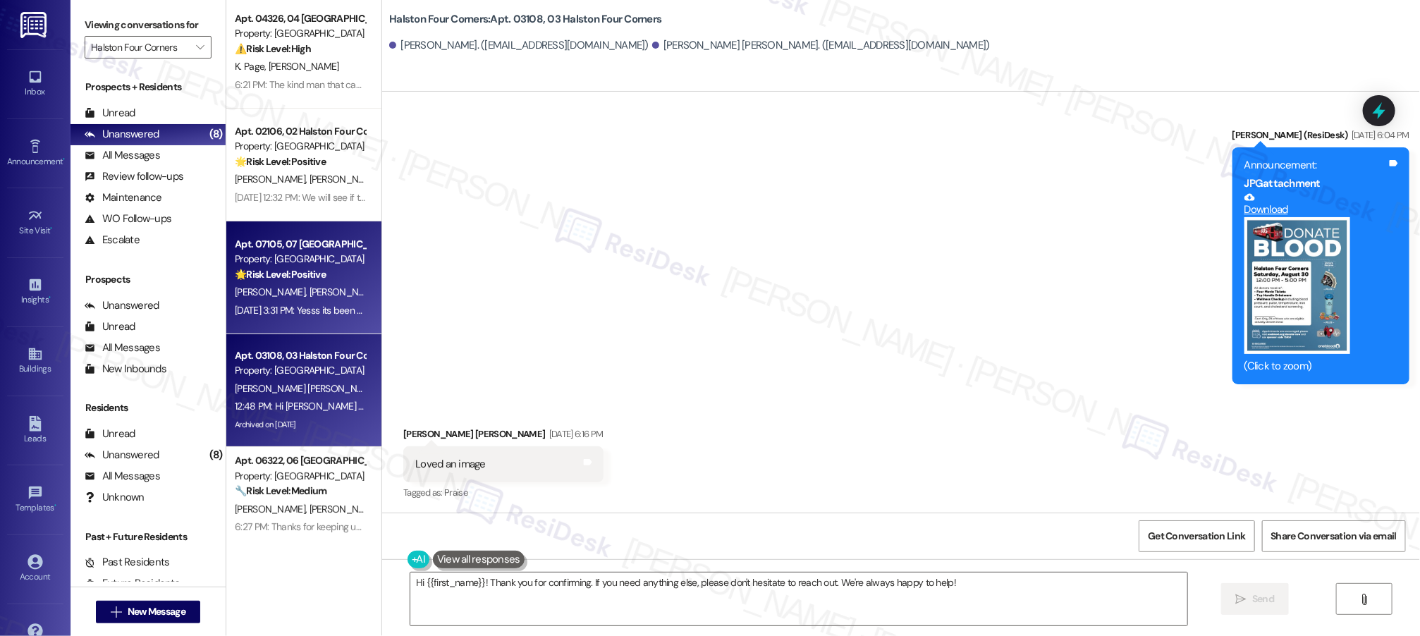
click at [252, 288] on span "[PERSON_NAME]" at bounding box center [272, 292] width 75 height 13
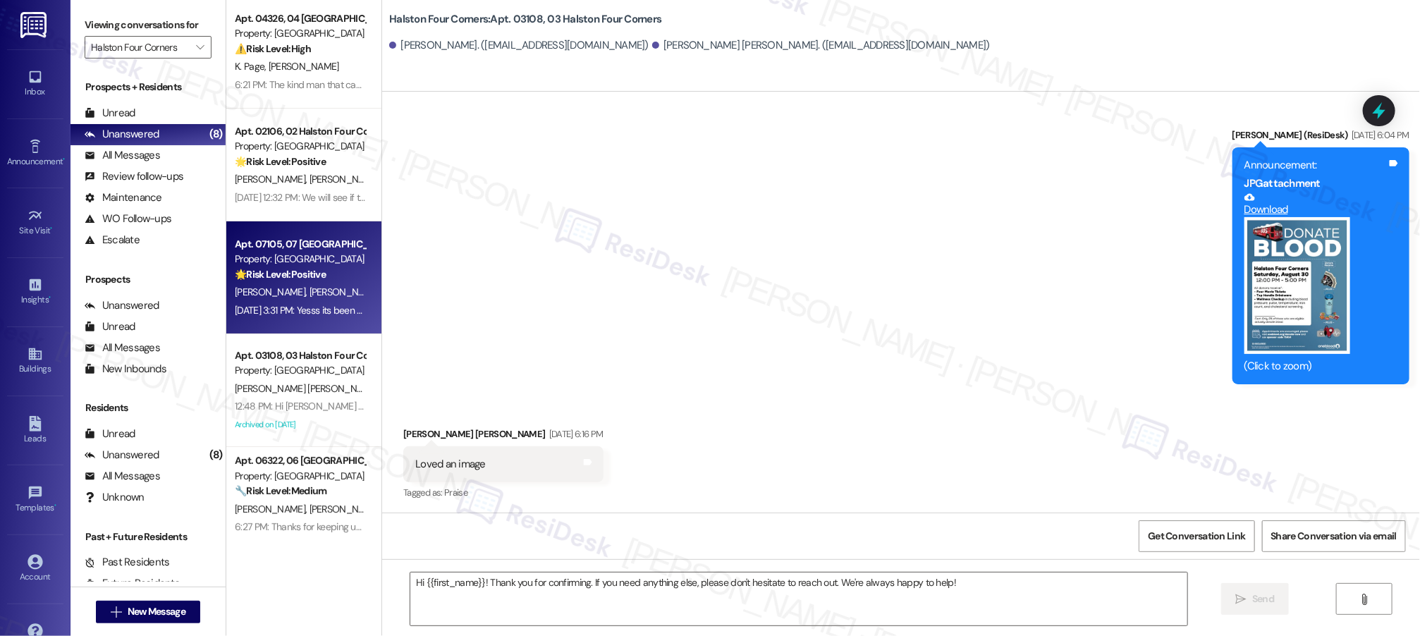
click at [257, 286] on span "[PERSON_NAME]" at bounding box center [272, 292] width 75 height 13
click at [256, 286] on span "[PERSON_NAME]" at bounding box center [272, 292] width 75 height 13
type textarea "Fetching suggested responses. Please feel free to read through the conversation…"
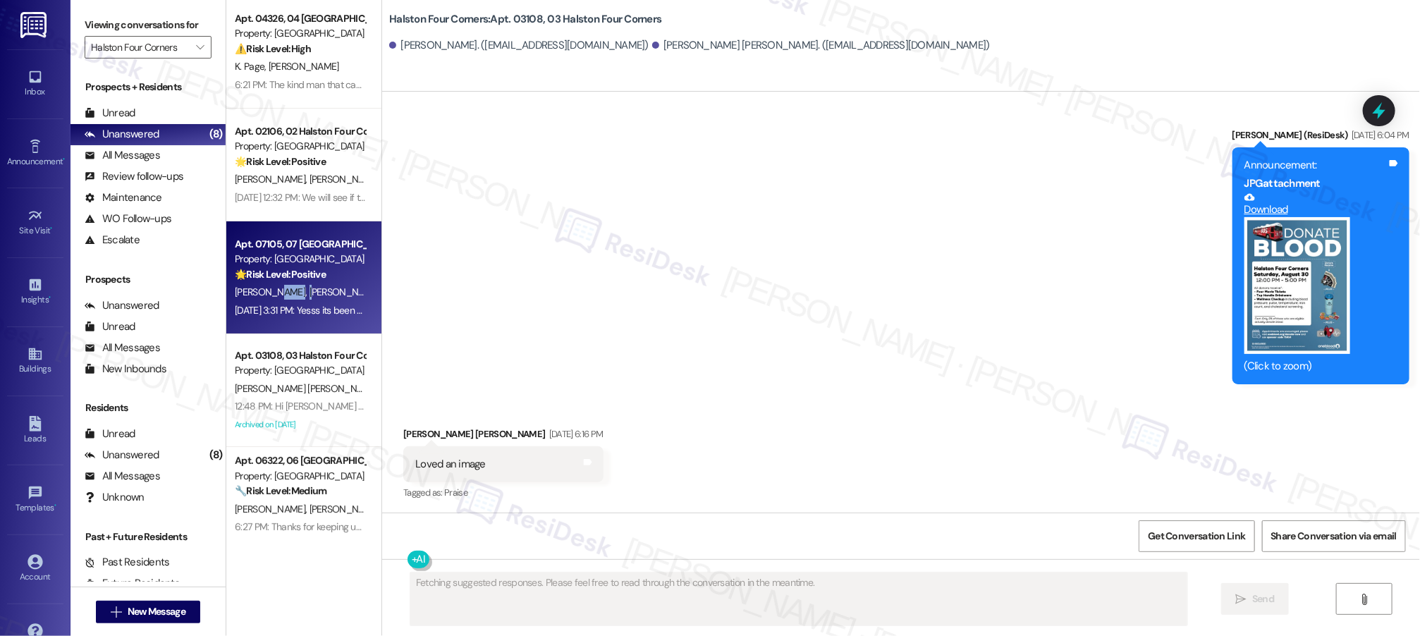
click at [257, 287] on span "[PERSON_NAME]" at bounding box center [272, 292] width 75 height 13
click at [257, 286] on span "[PERSON_NAME]" at bounding box center [272, 292] width 75 height 13
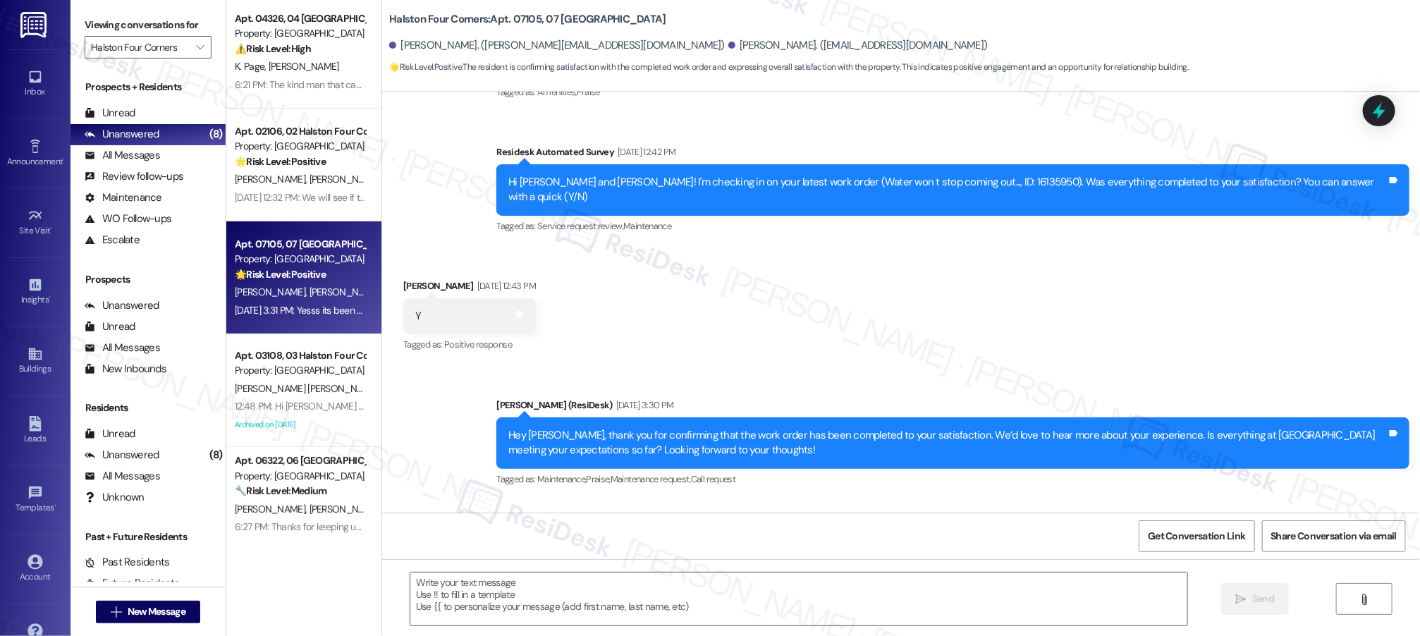
click at [257, 286] on span "[PERSON_NAME]" at bounding box center [272, 292] width 75 height 13
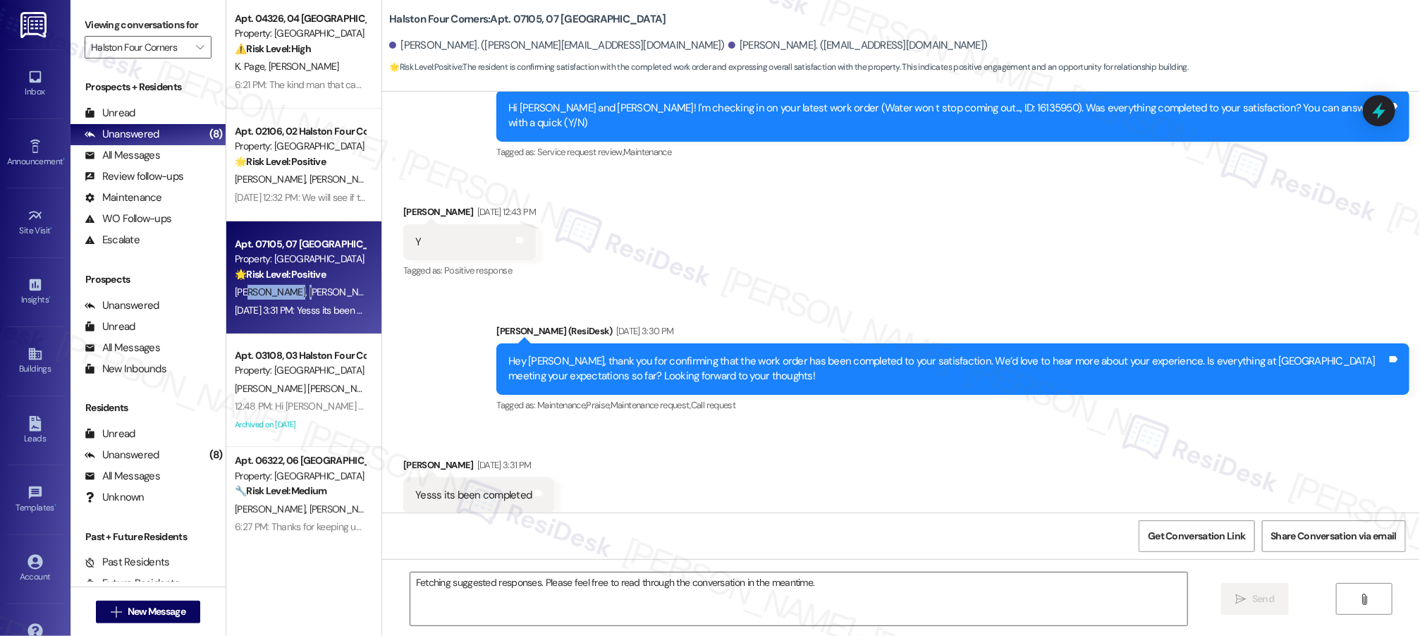
click at [257, 286] on span "[PERSON_NAME]" at bounding box center [272, 292] width 75 height 13
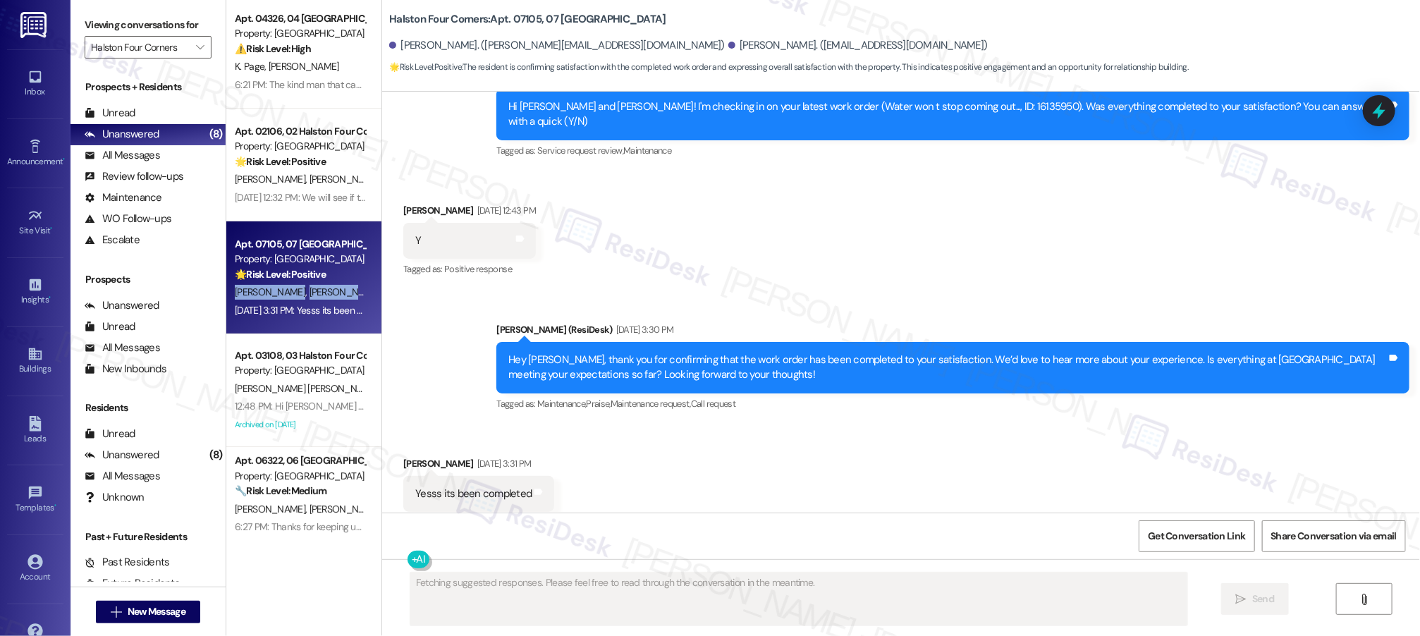
click at [257, 287] on span "[PERSON_NAME]" at bounding box center [272, 292] width 75 height 13
click at [257, 286] on span "[PERSON_NAME]" at bounding box center [272, 292] width 75 height 13
click at [649, 430] on div "Received via SMS [PERSON_NAME] [DATE] 3:31 PM Yesss its been completed Tags and…" at bounding box center [901, 483] width 1038 height 119
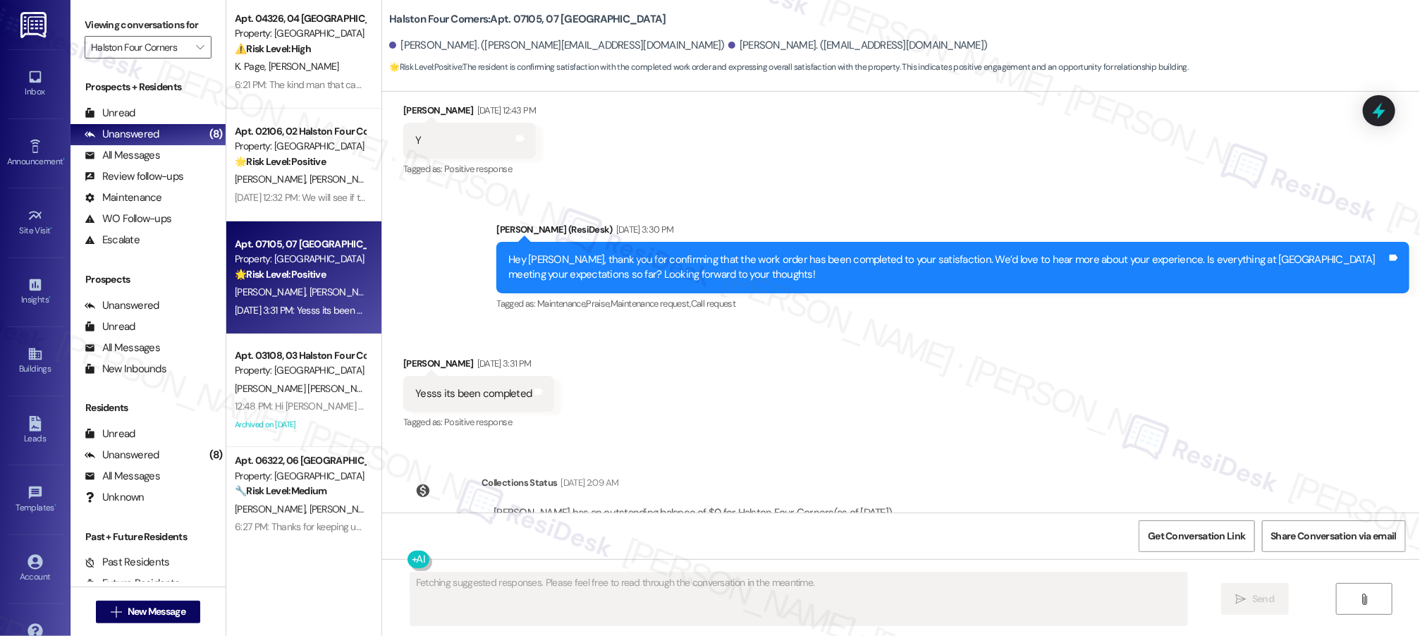
scroll to position [455, 0]
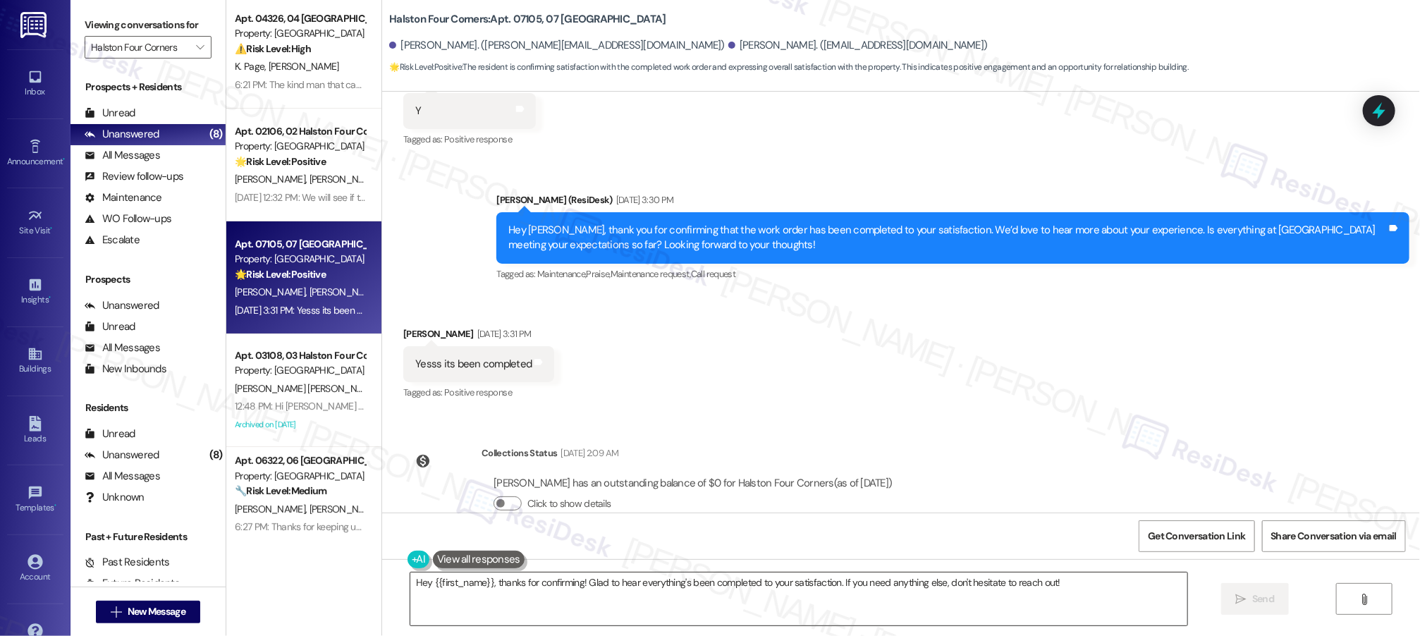
click at [561, 607] on textarea "Hey {{first_name}}, thanks for confirming! Glad to hear everything's been compl…" at bounding box center [798, 599] width 777 height 53
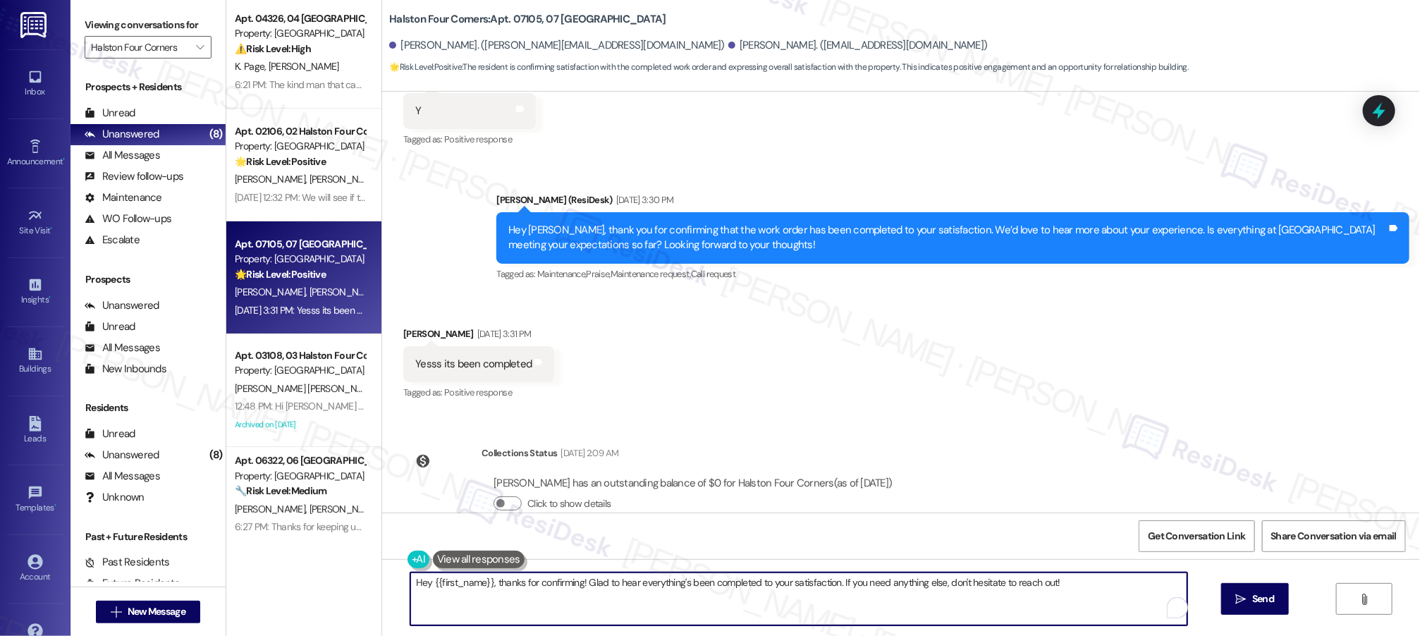
click at [597, 610] on textarea "Hey {{first_name}}, thanks for confirming! Glad to hear everything's been compl…" at bounding box center [798, 599] width 777 height 53
drag, startPoint x: 600, startPoint y: 608, endPoint x: 377, endPoint y: 558, distance: 228.4
click at [384, 561] on div "Hey {{first_name}}, thanks for confirming! Glad to hear everything's been compl…" at bounding box center [901, 612] width 1038 height 106
paste textarea "I’m so glad your expectations have been met, and we’ll continue doing our best …"
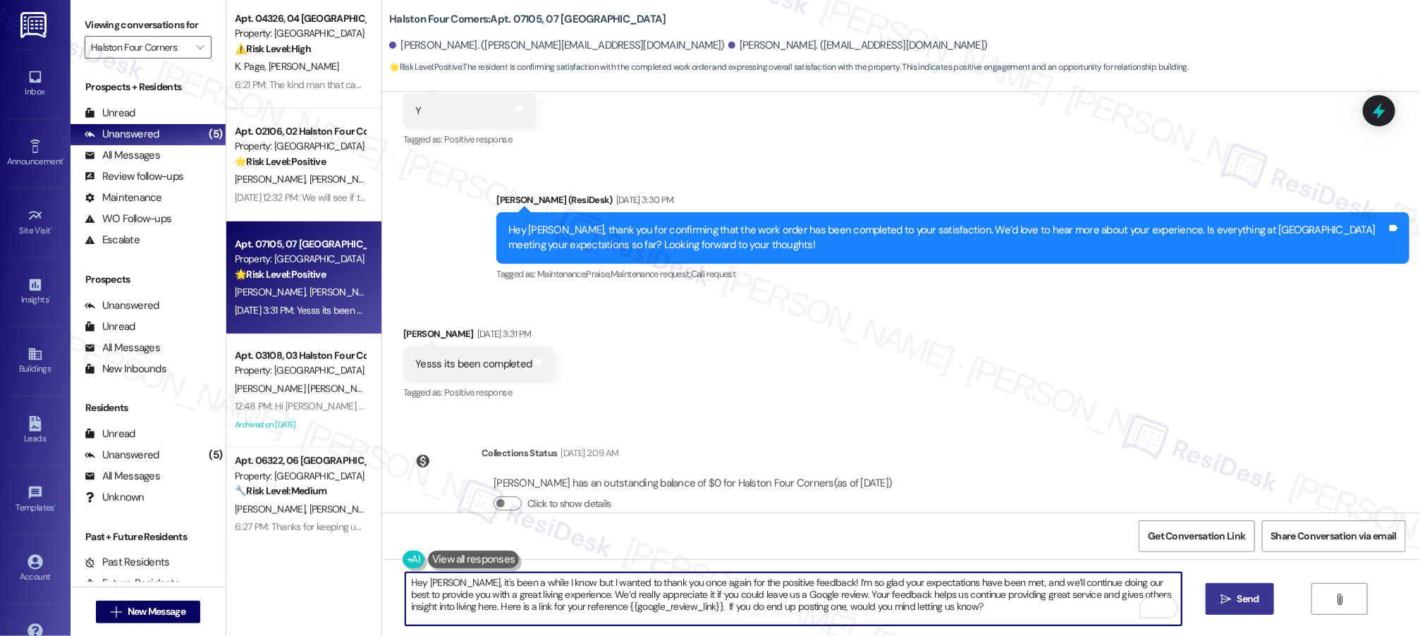
type textarea "Hey [PERSON_NAME], it's been a while I know but I wanted to thank you once agai…"
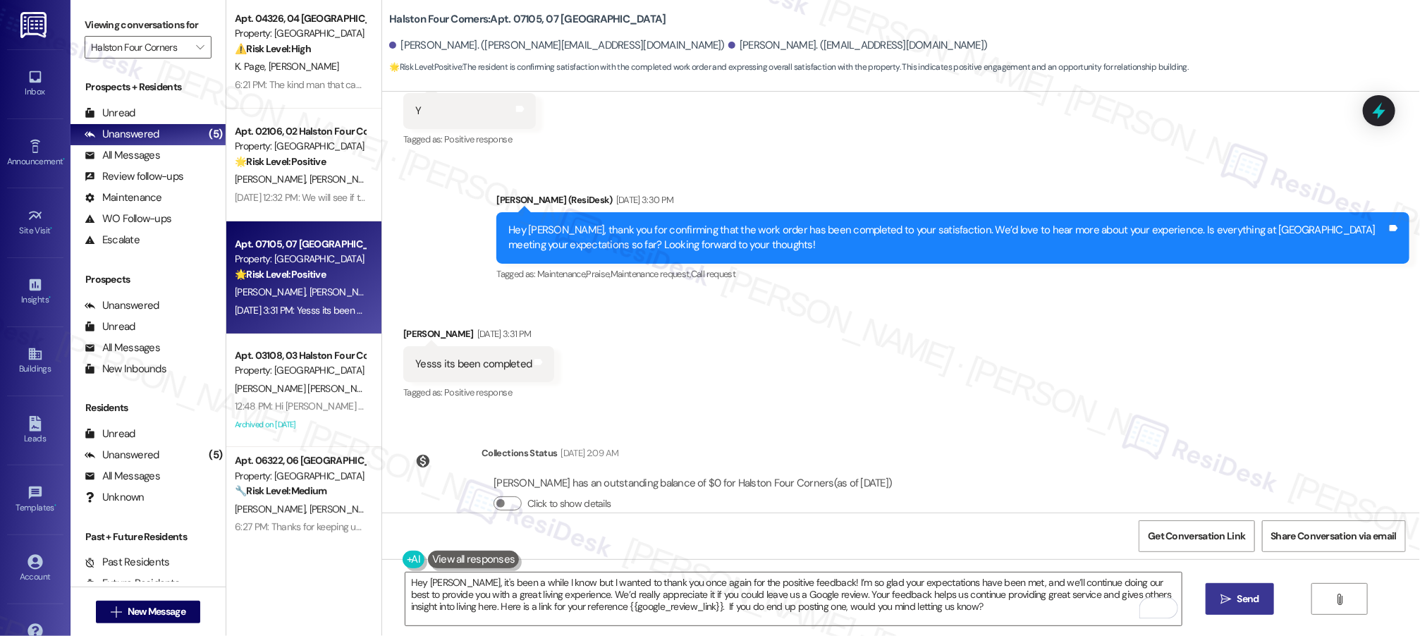
click at [1221, 598] on icon "" at bounding box center [1226, 599] width 11 height 11
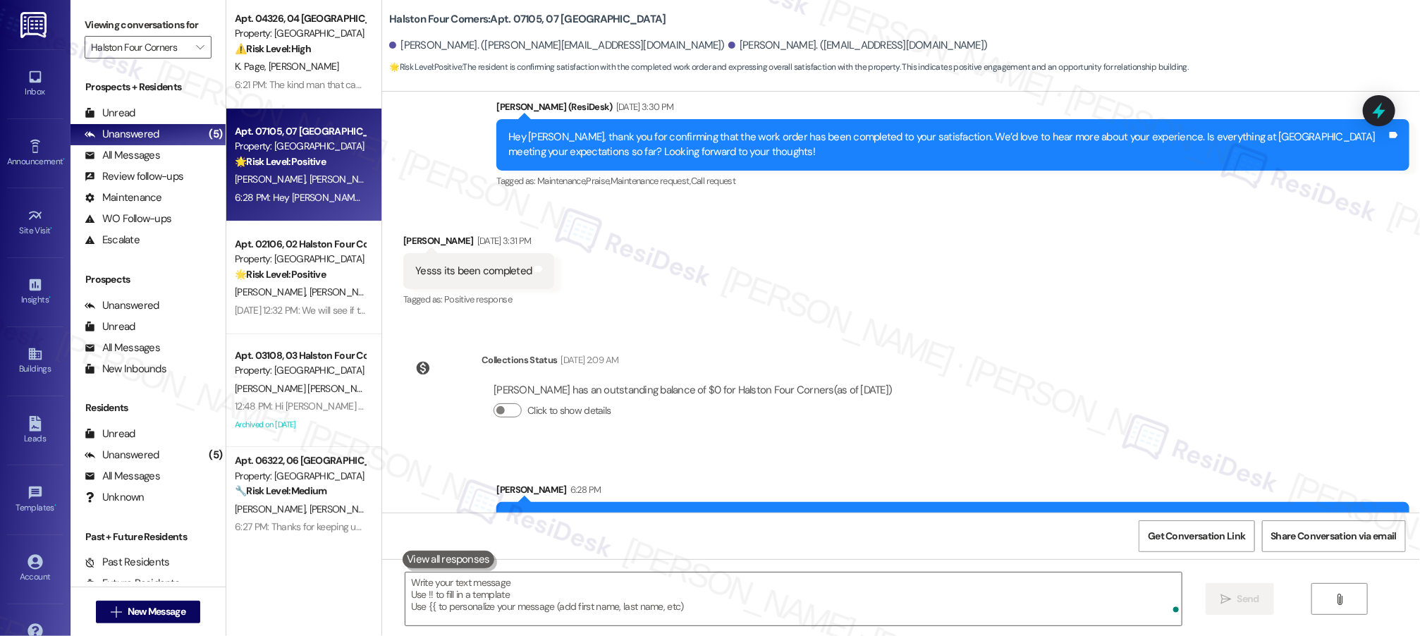
scroll to position [584, 0]
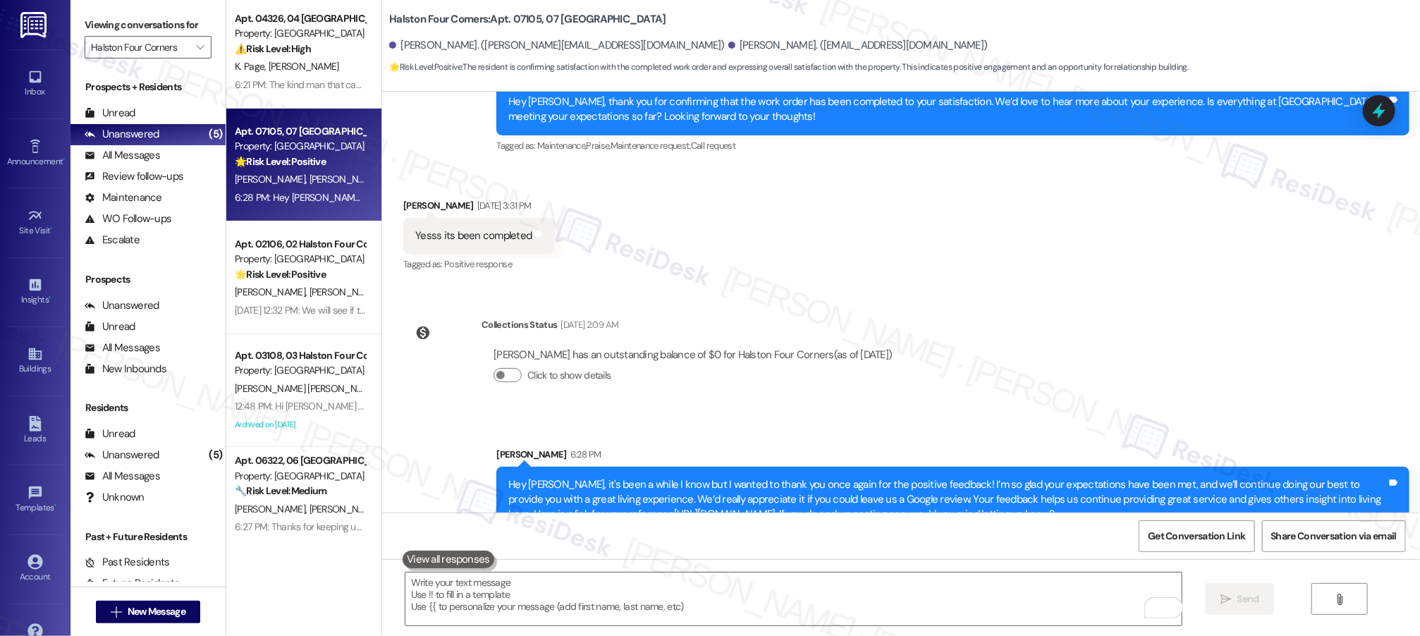
drag, startPoint x: 932, startPoint y: 347, endPoint x: 659, endPoint y: 262, distance: 286.6
click at [932, 347] on div "WO Lease started [DATE] 8:00 PM Show details Announcement, sent via SMS [PERSON…" at bounding box center [901, 302] width 1038 height 421
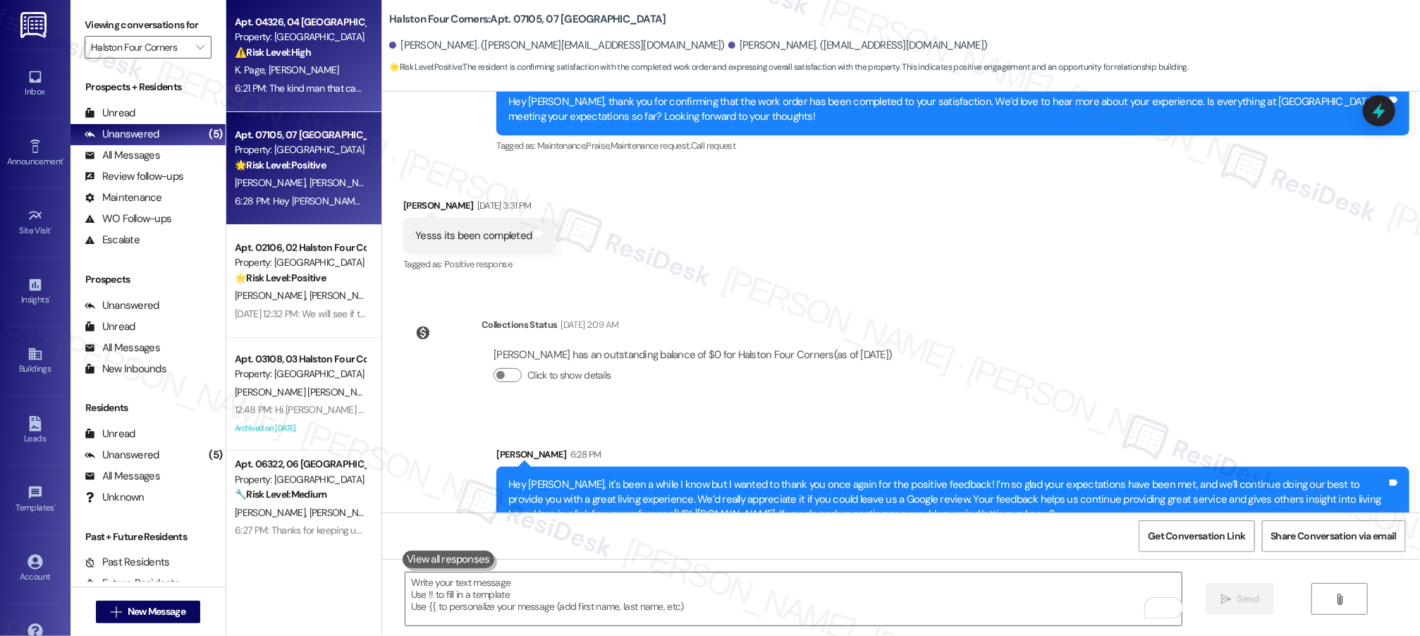
scroll to position [0, 0]
click at [291, 43] on div "Property: [GEOGRAPHIC_DATA]" at bounding box center [300, 37] width 130 height 15
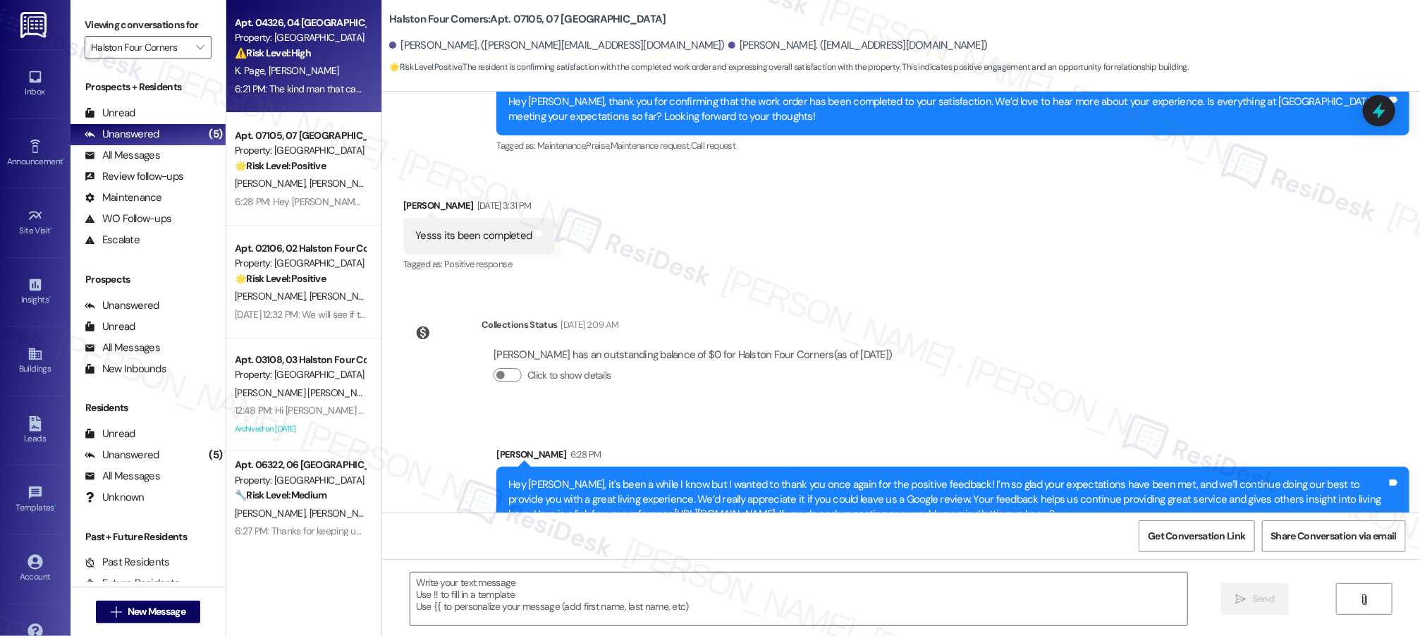
click at [290, 46] on div "⚠️ Risk Level: High The resident's message indicates that a part needs to be re…" at bounding box center [300, 53] width 130 height 15
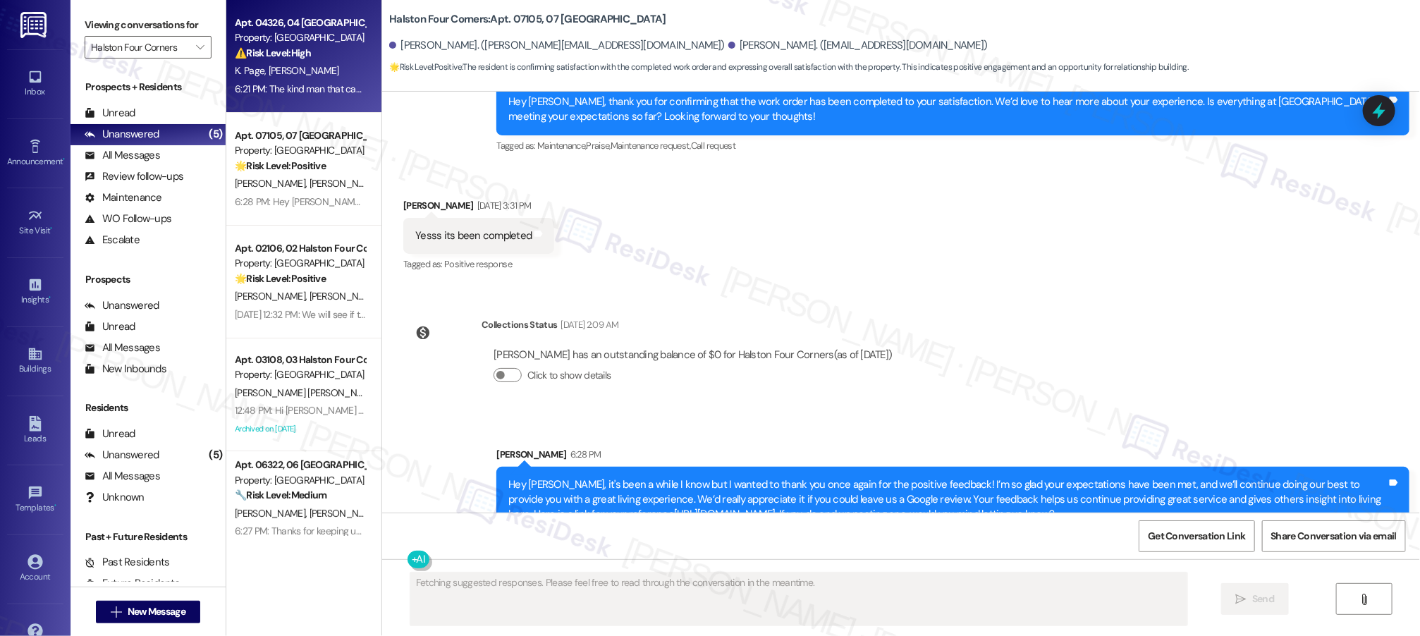
click at [290, 46] on div "⚠️ Risk Level: High The resident's message indicates that a part needs to be re…" at bounding box center [300, 53] width 130 height 15
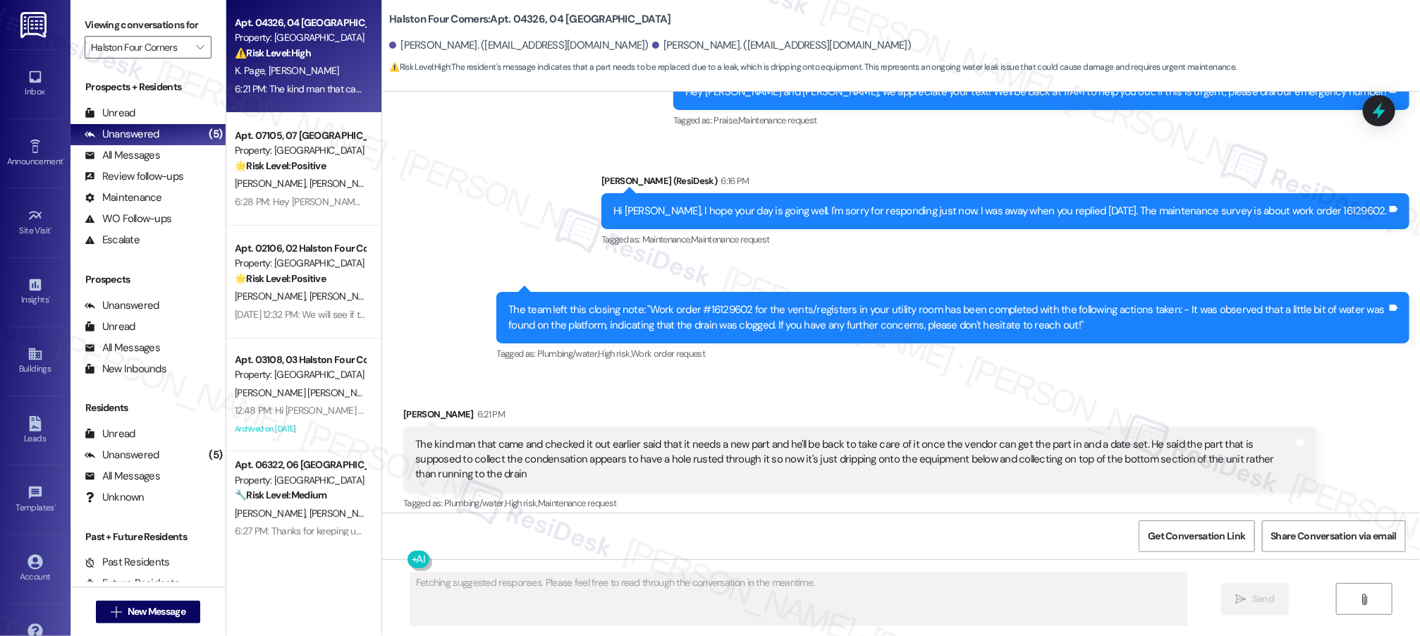
click at [290, 46] on div "⚠️ Risk Level: High The resident's message indicates that a part needs to be re…" at bounding box center [300, 53] width 130 height 15
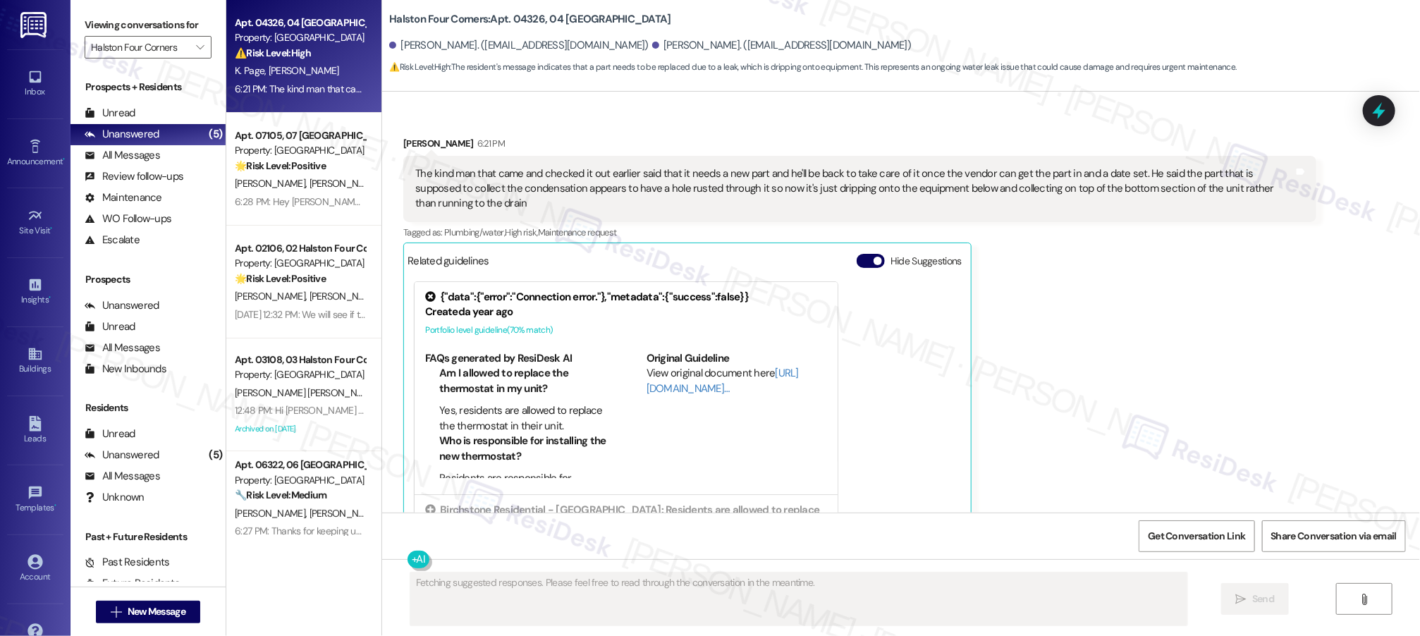
click at [291, 47] on strong "⚠️ Risk Level: High" at bounding box center [273, 53] width 76 height 13
click at [292, 47] on strong "⚠️ Risk Level: High" at bounding box center [273, 53] width 76 height 13
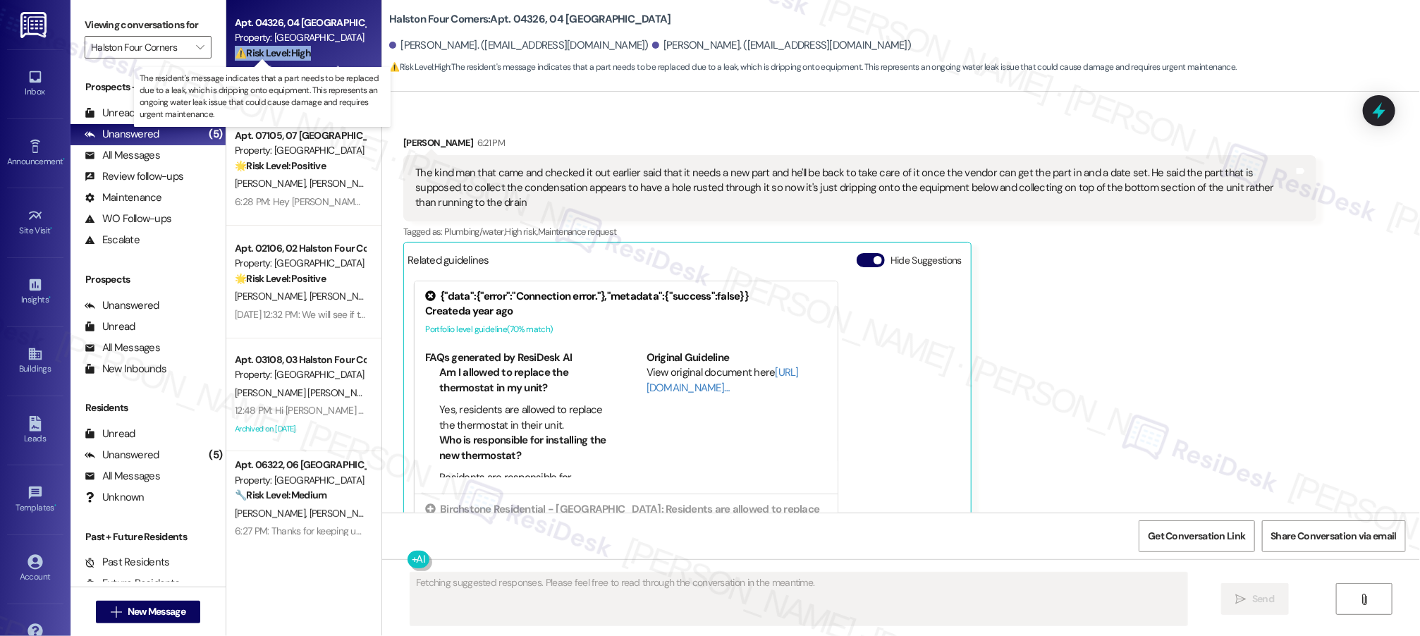
click at [293, 47] on strong "⚠️ Risk Level: High" at bounding box center [273, 53] width 76 height 13
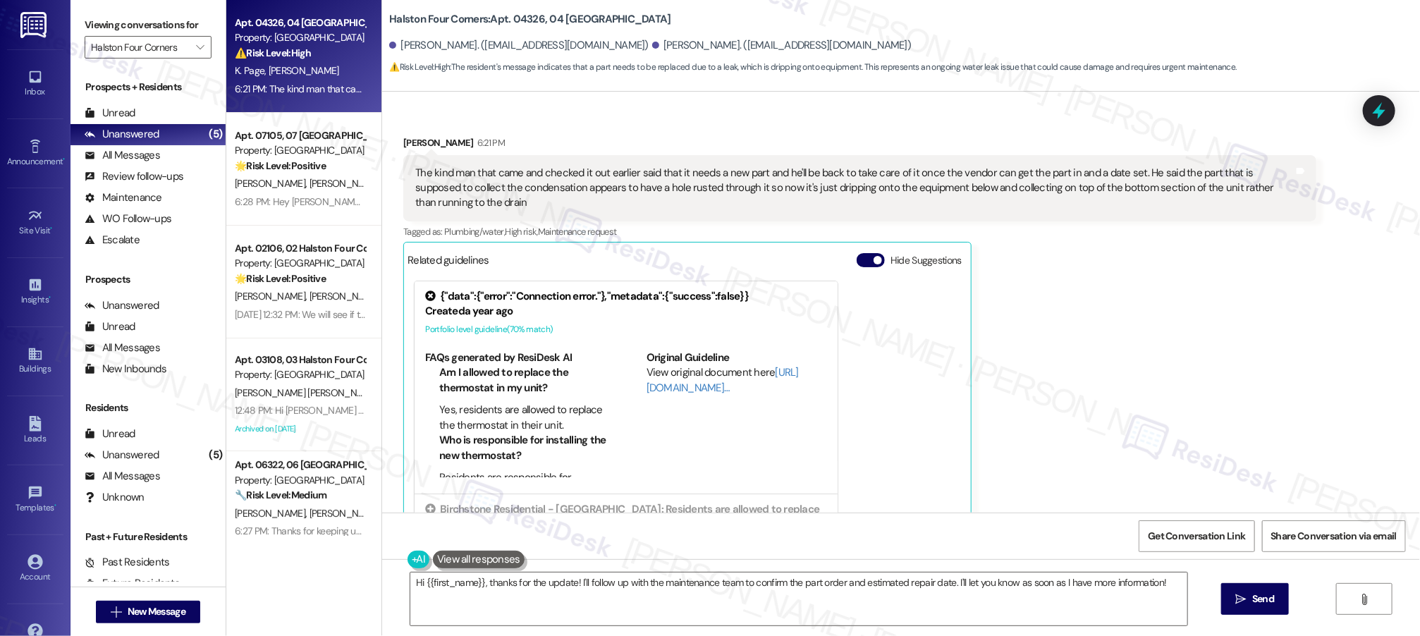
click at [1123, 328] on div "[PERSON_NAME] 6:21 PM The kind man that came and checked it out earlier said th…" at bounding box center [859, 334] width 913 height 398
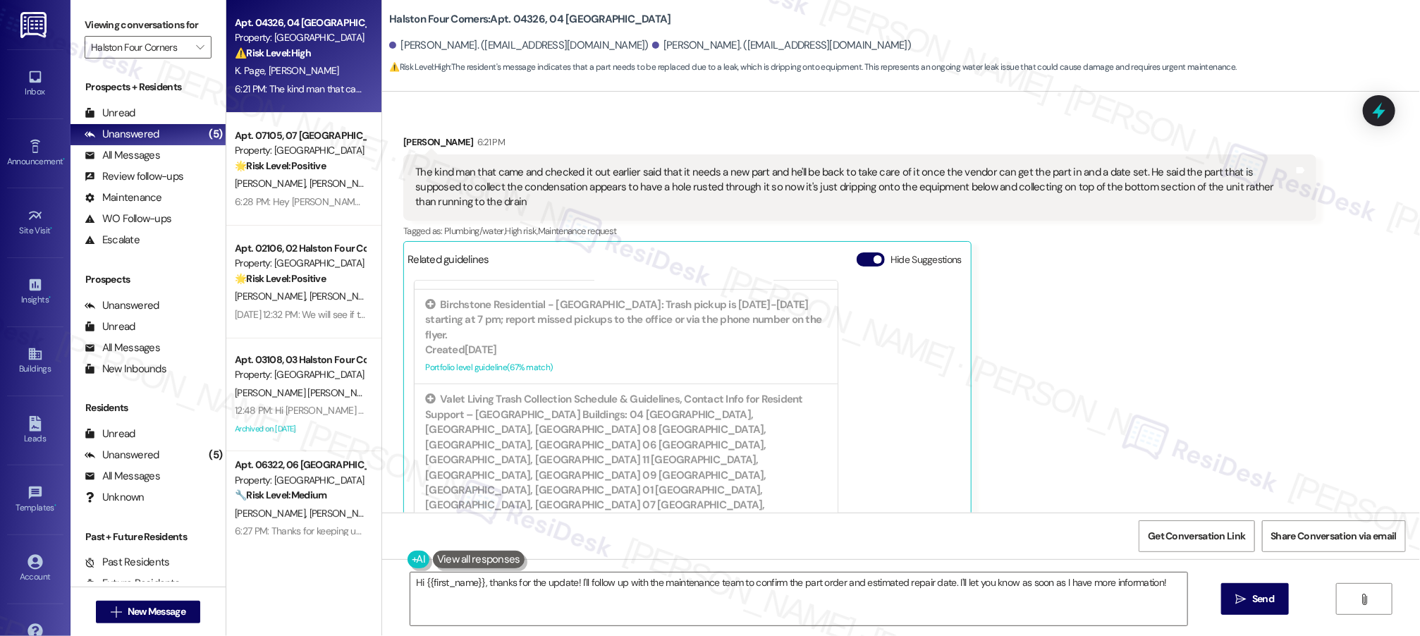
scroll to position [1182, 0]
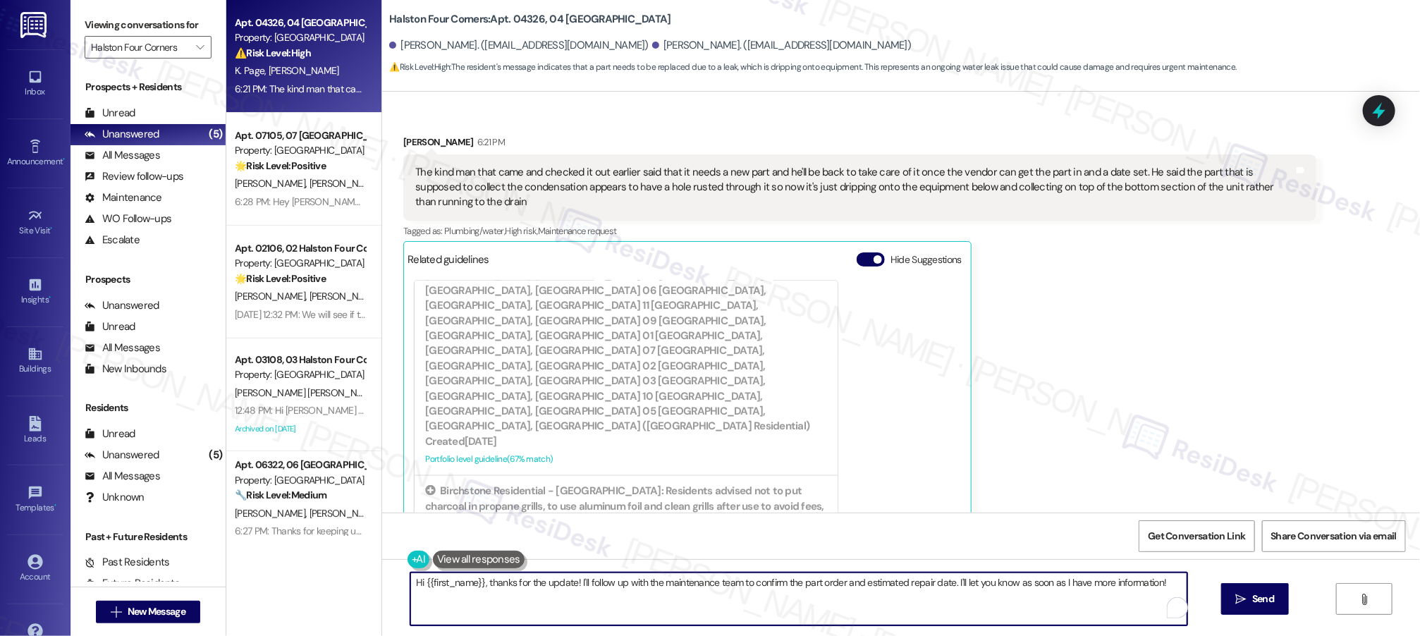
drag, startPoint x: 480, startPoint y: 580, endPoint x: 389, endPoint y: 565, distance: 92.2
click at [389, 565] on div "Hi {{first_name}}, thanks for the update! I'll follow up with the maintenance t…" at bounding box center [901, 612] width 1038 height 106
drag, startPoint x: 525, startPoint y: 581, endPoint x: 573, endPoint y: 616, distance: 59.7
click at [573, 615] on textarea "Got it! Thanks for the update! I'll follow up with the maintenance team to conf…" at bounding box center [793, 599] width 777 height 53
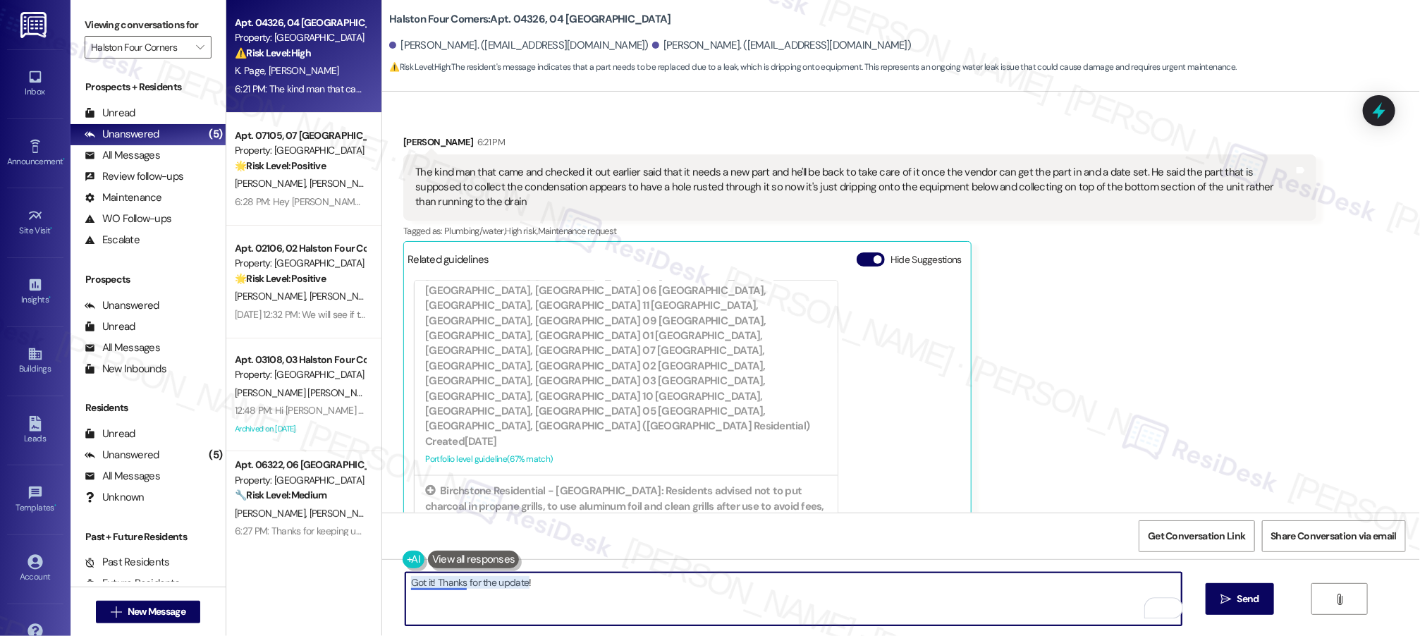
click at [446, 589] on textarea "Got it! Thanks for the update!" at bounding box center [793, 599] width 777 height 53
type textarea "Got it! Thanks for the update!"
click at [1207, 601] on button " Send" at bounding box center [1240, 599] width 68 height 32
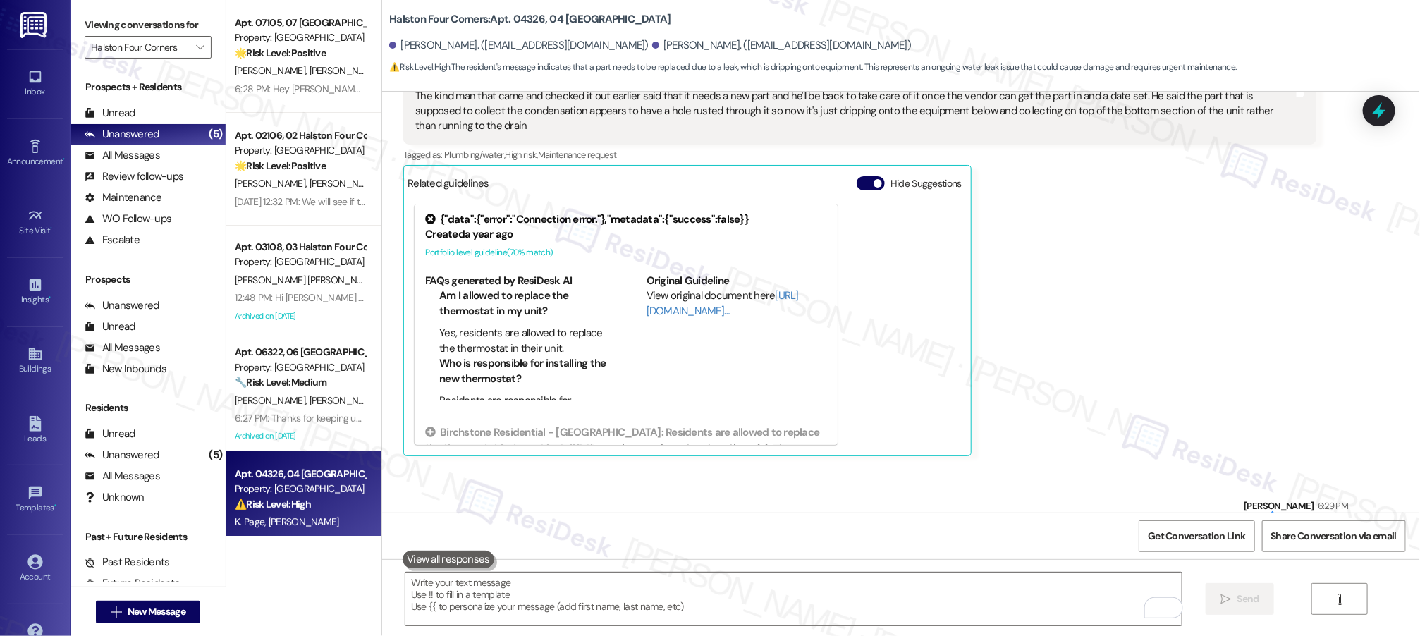
scroll to position [967, 0]
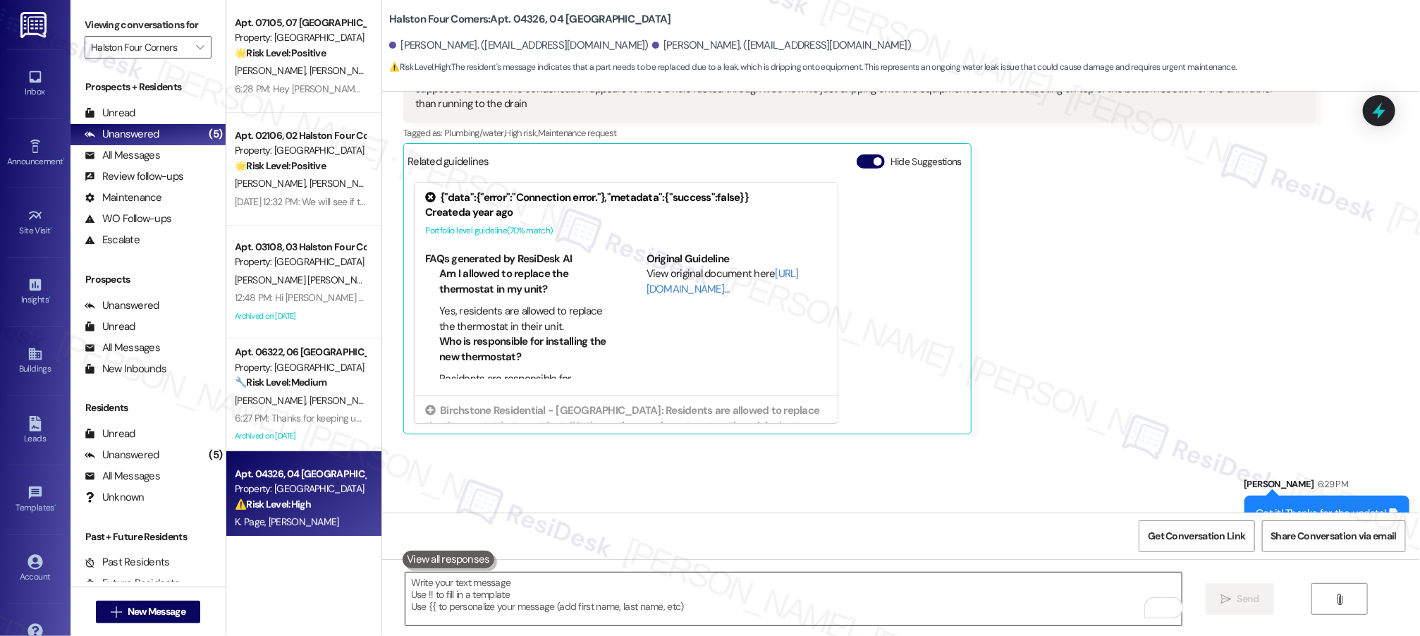
click at [1005, 586] on textarea "To enrich screen reader interactions, please activate Accessibility in Grammarl…" at bounding box center [793, 599] width 777 height 53
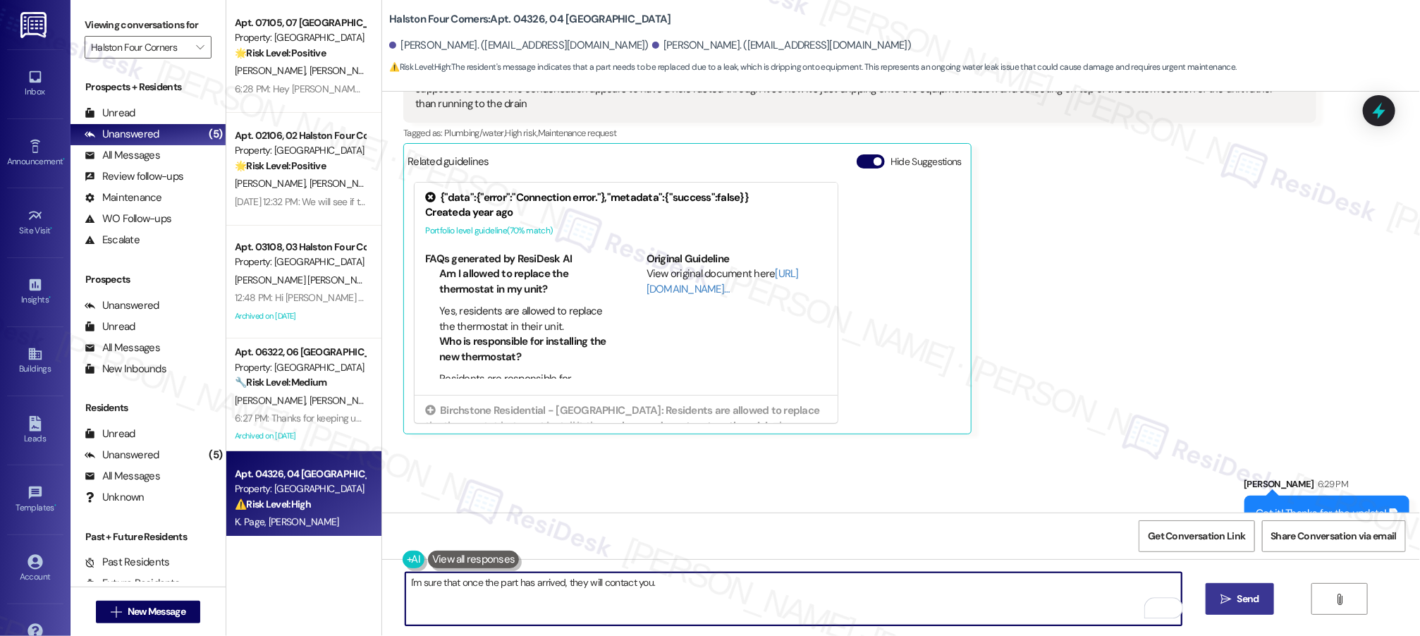
type textarea "I'm sure that once the part has arrived, they will contact you."
click at [1238, 602] on span "Send" at bounding box center [1248, 599] width 22 height 15
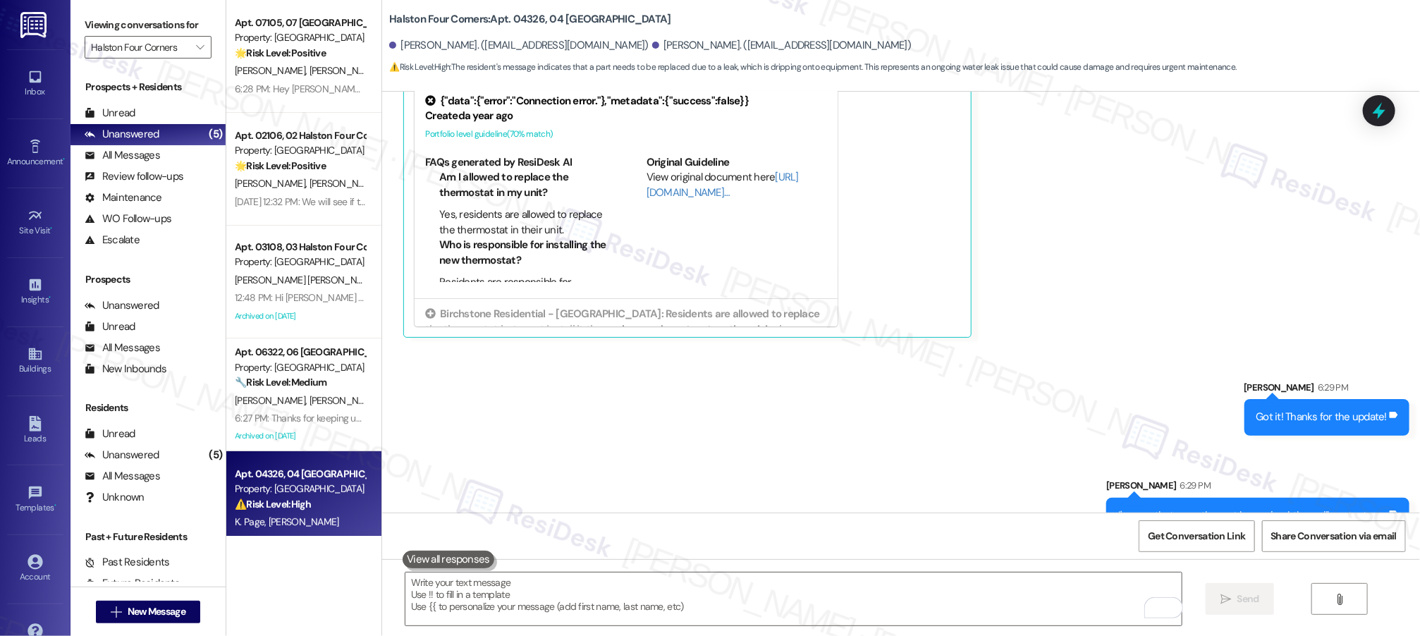
scroll to position [1065, 0]
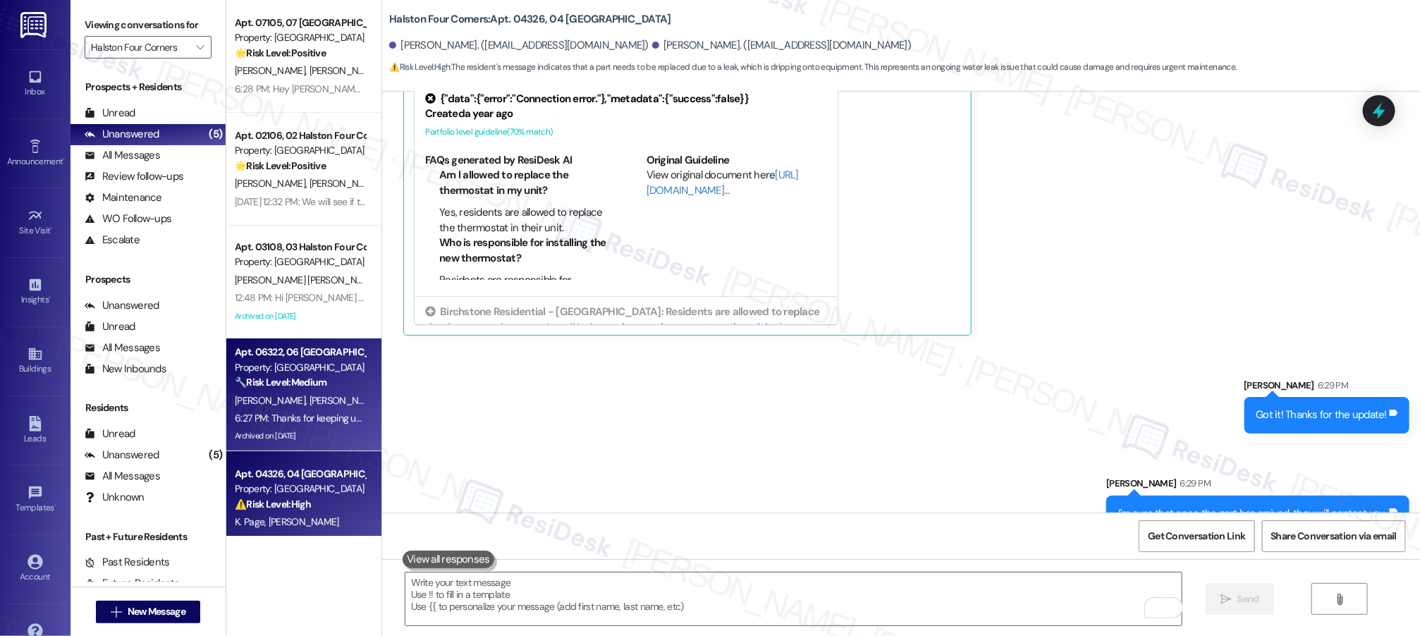
click at [311, 392] on div "[PERSON_NAME] [PERSON_NAME]" at bounding box center [299, 401] width 133 height 18
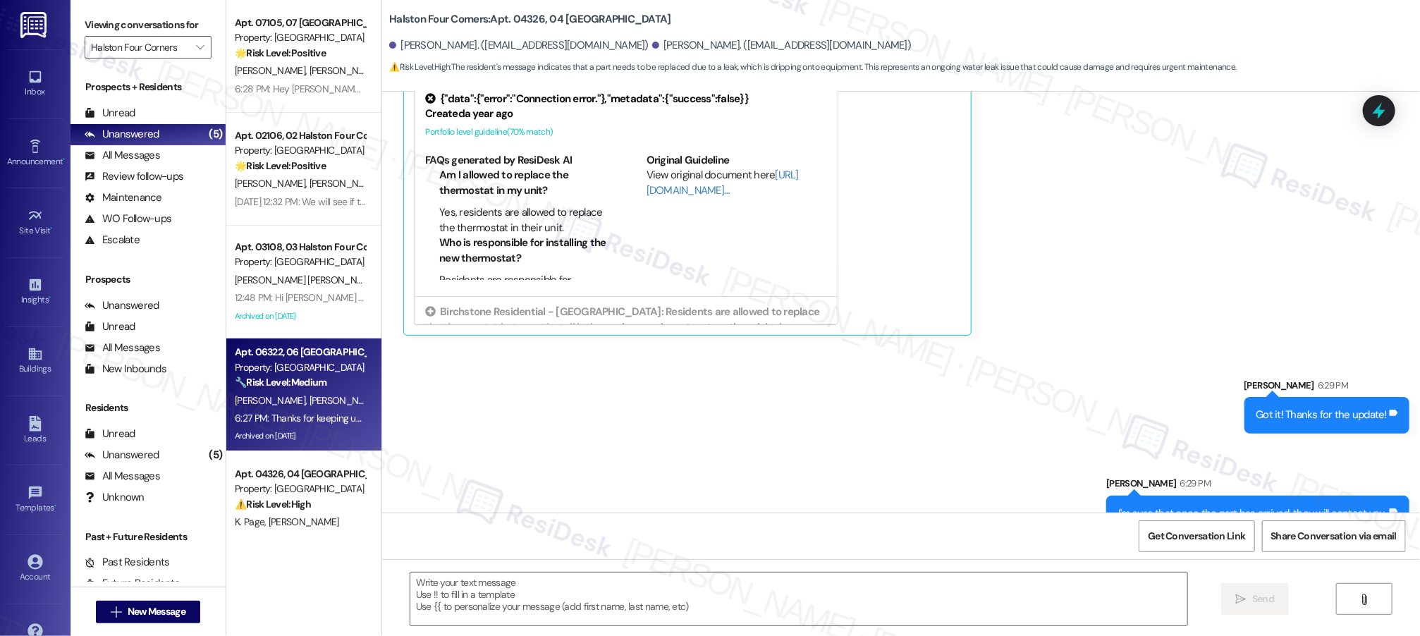
click at [311, 392] on div "[PERSON_NAME] [PERSON_NAME]" at bounding box center [299, 401] width 133 height 18
type textarea "Fetching suggested responses. Please feel free to read through the conversation…"
click at [311, 392] on div "[PERSON_NAME] [PERSON_NAME]" at bounding box center [299, 401] width 133 height 18
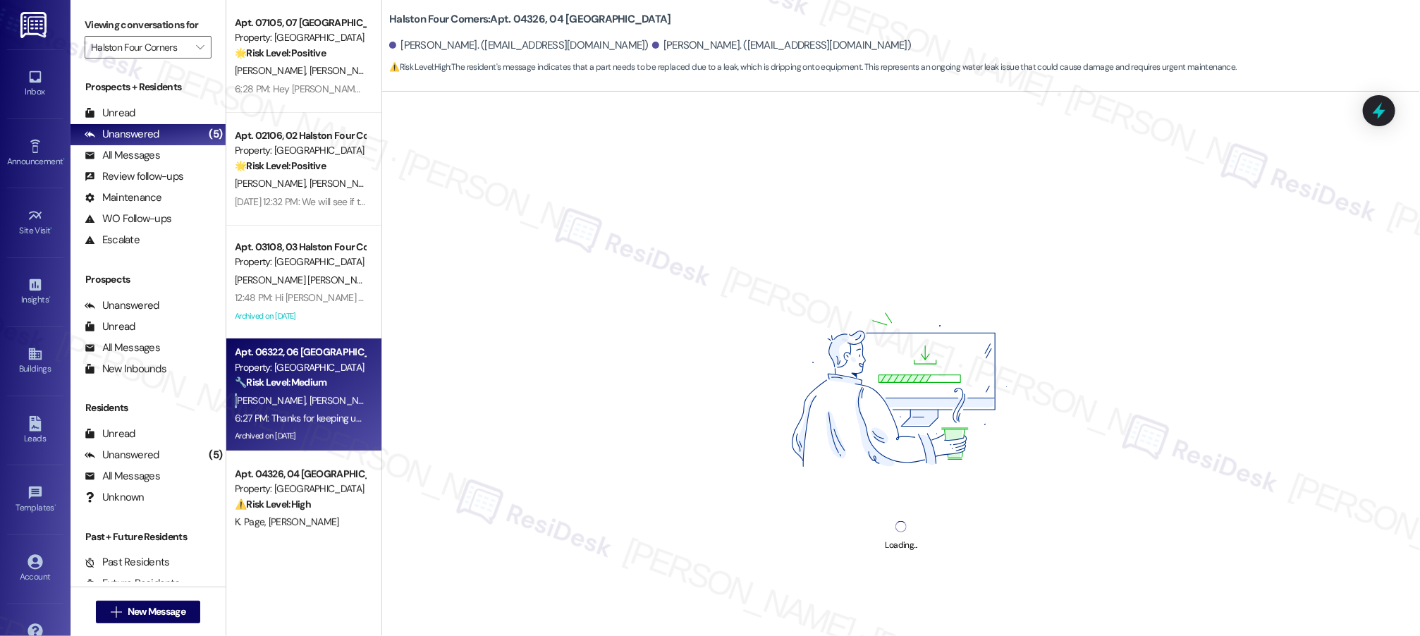
click at [311, 392] on div "[PERSON_NAME] [PERSON_NAME]" at bounding box center [299, 401] width 133 height 18
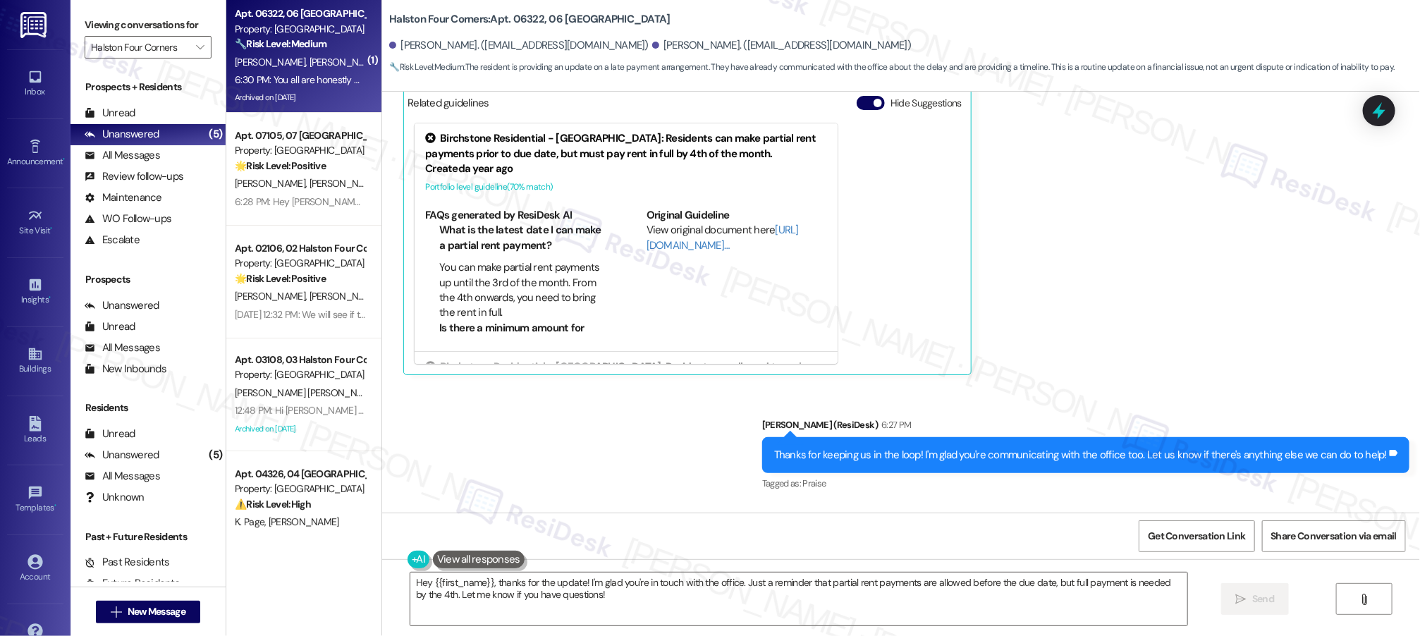
scroll to position [13295, 0]
click at [589, 615] on textarea "Hey {{first_name}}, thanks for the update! I'm glad you're in touch with the of…" at bounding box center [798, 599] width 777 height 53
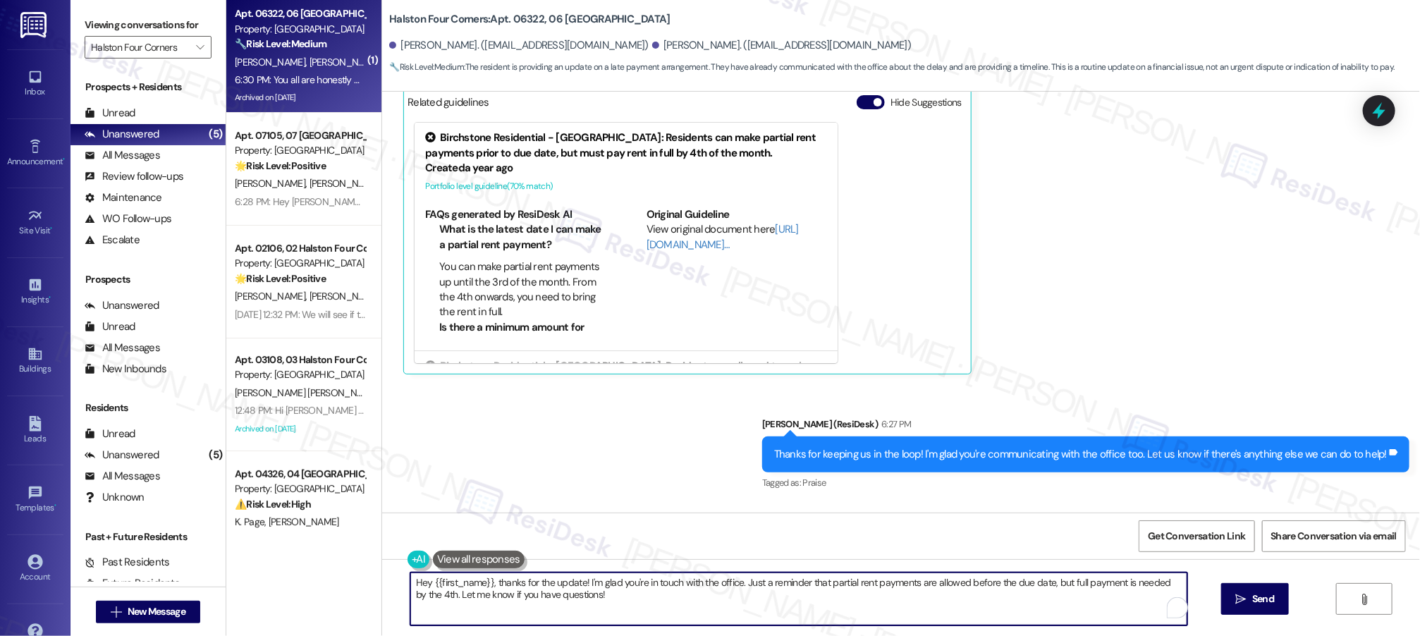
click at [628, 607] on textarea "Hey {{first_name}}, thanks for the update! I'm glad you're in touch with the of…" at bounding box center [798, 599] width 777 height 53
drag, startPoint x: 628, startPoint y: 606, endPoint x: 385, endPoint y: 555, distance: 248.0
click at [386, 555] on div "Lease started [DATE] 8:00 PM Survey, sent via SMS Residesk Automated Survey [DA…" at bounding box center [901, 410] width 1038 height 636
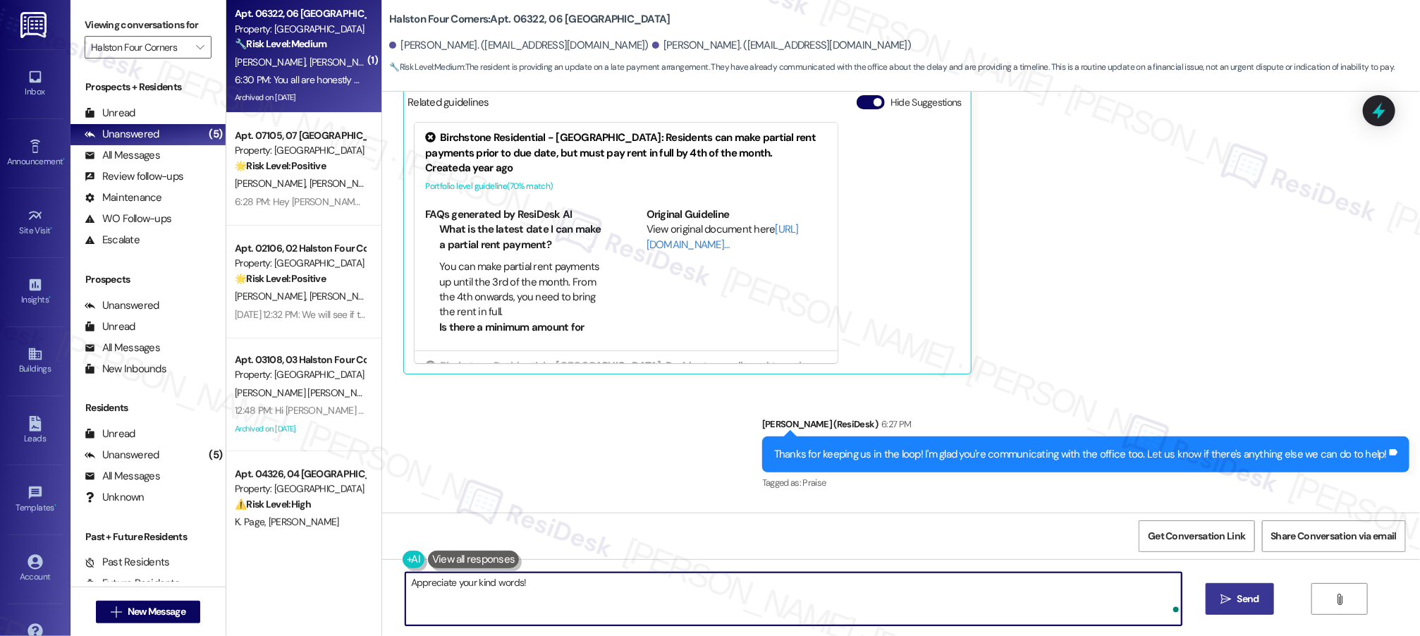
type textarea "Appreciate your kind words!"
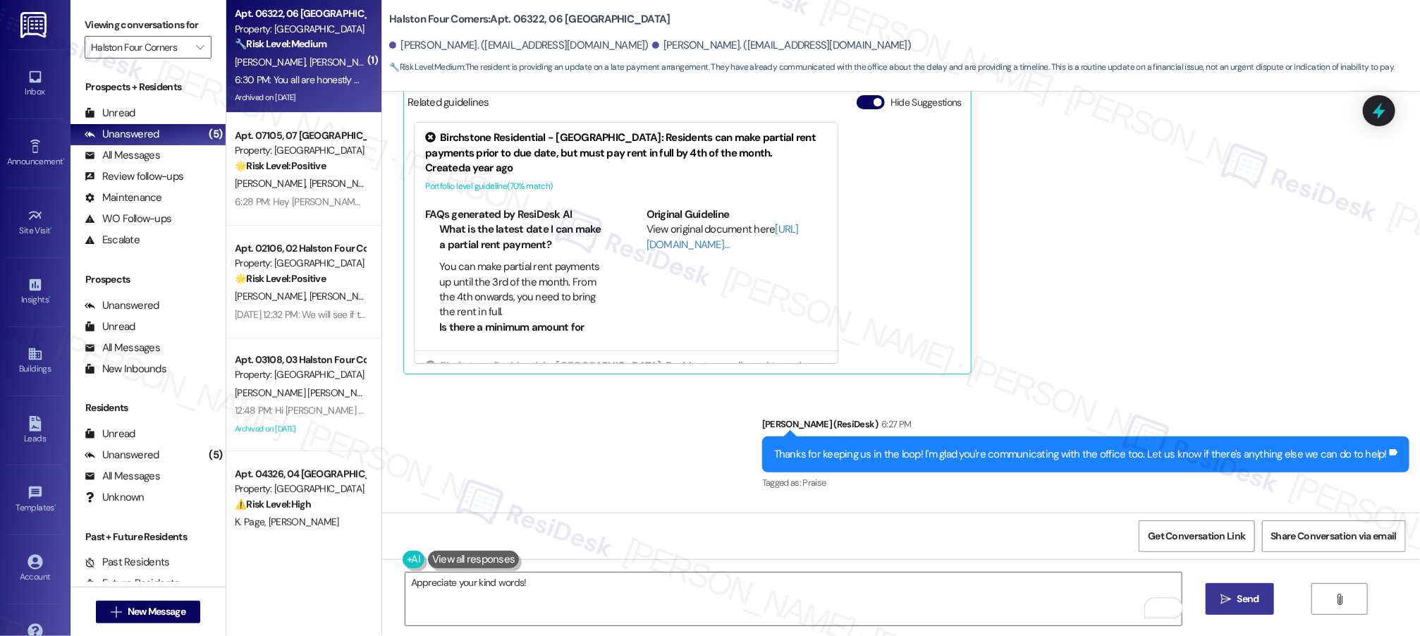
click at [1245, 608] on button " Send" at bounding box center [1240, 599] width 68 height 32
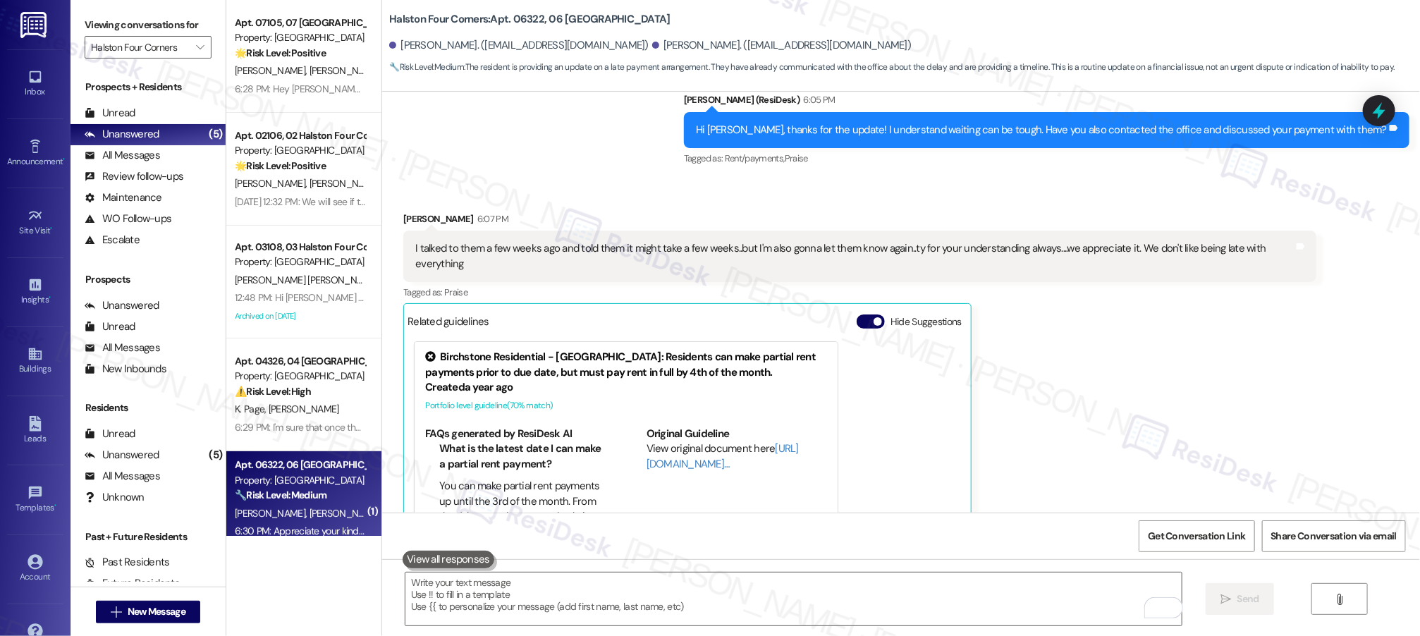
scroll to position [13393, 0]
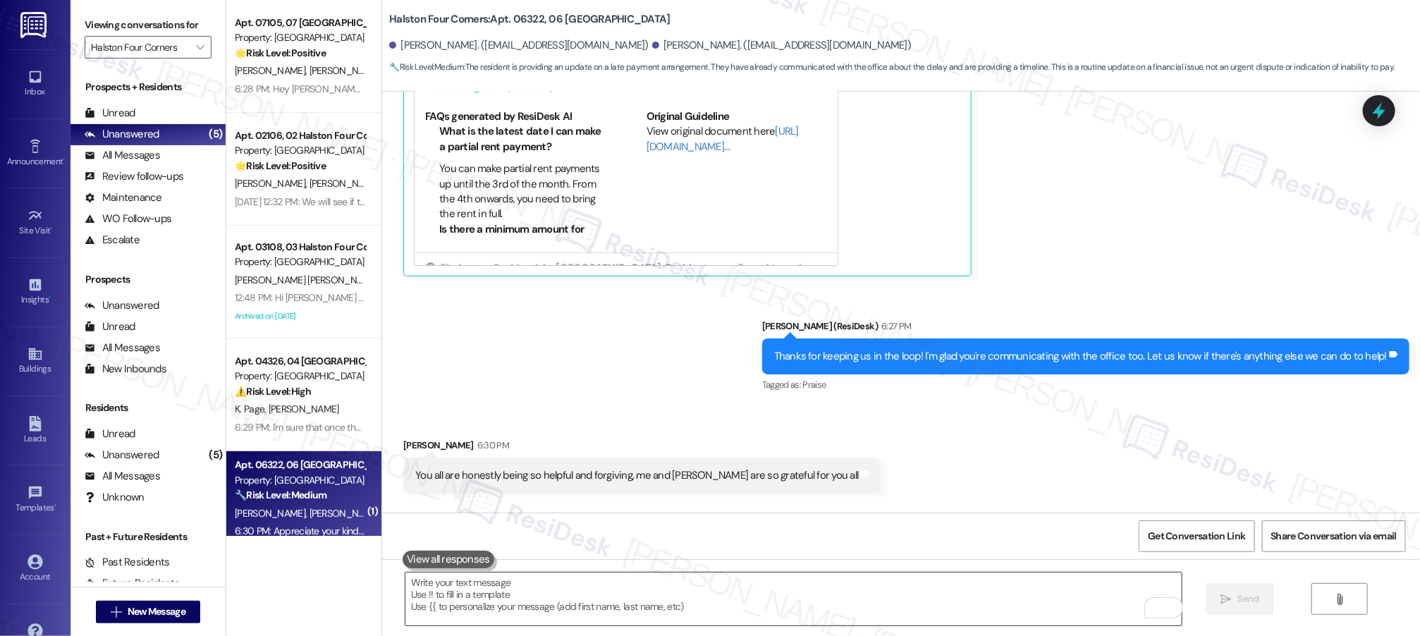
click at [825, 600] on textarea "To enrich screen reader interactions, please activate Accessibility in Grammarl…" at bounding box center [793, 599] width 777 height 53
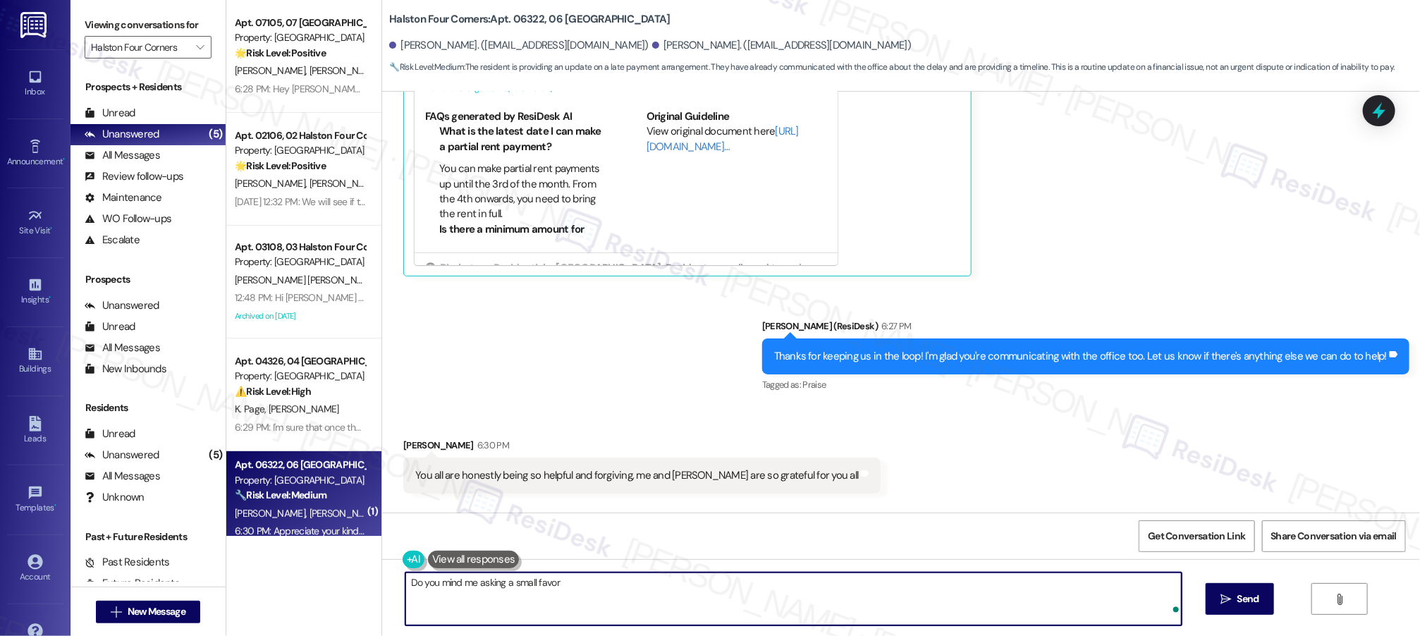
type textarea "Do you mind me asking a small favor?"
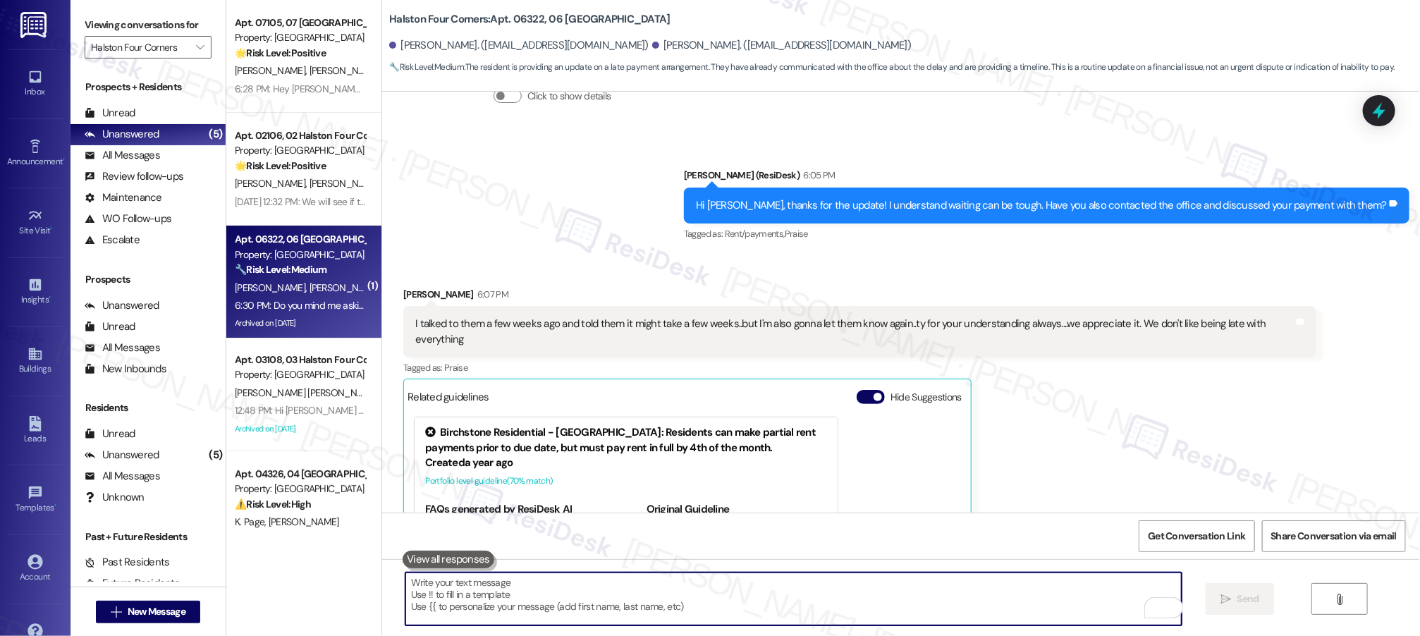
scroll to position [13492, 0]
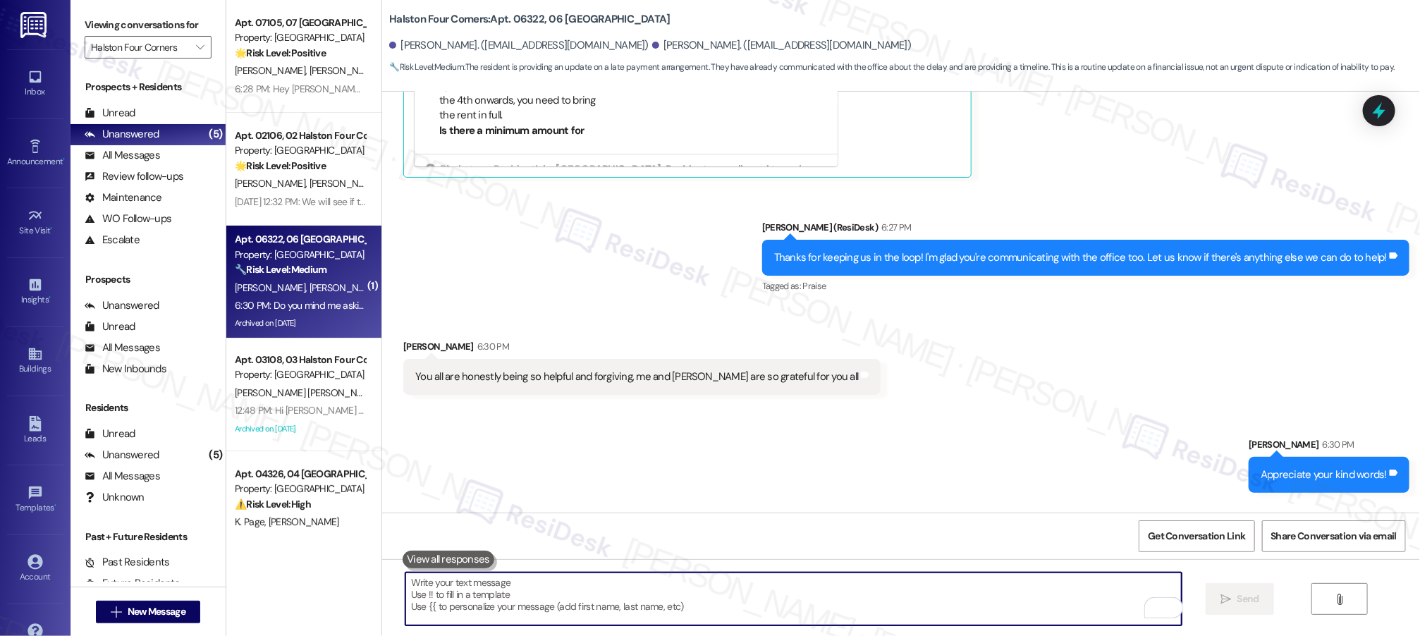
click at [1035, 607] on textarea "To enrich screen reader interactions, please activate Accessibility in Grammarl…" at bounding box center [793, 599] width 777 height 53
click at [1035, 606] on textarea "To enrich screen reader interactions, please activate Accessibility in Grammarl…" at bounding box center [793, 599] width 777 height 53
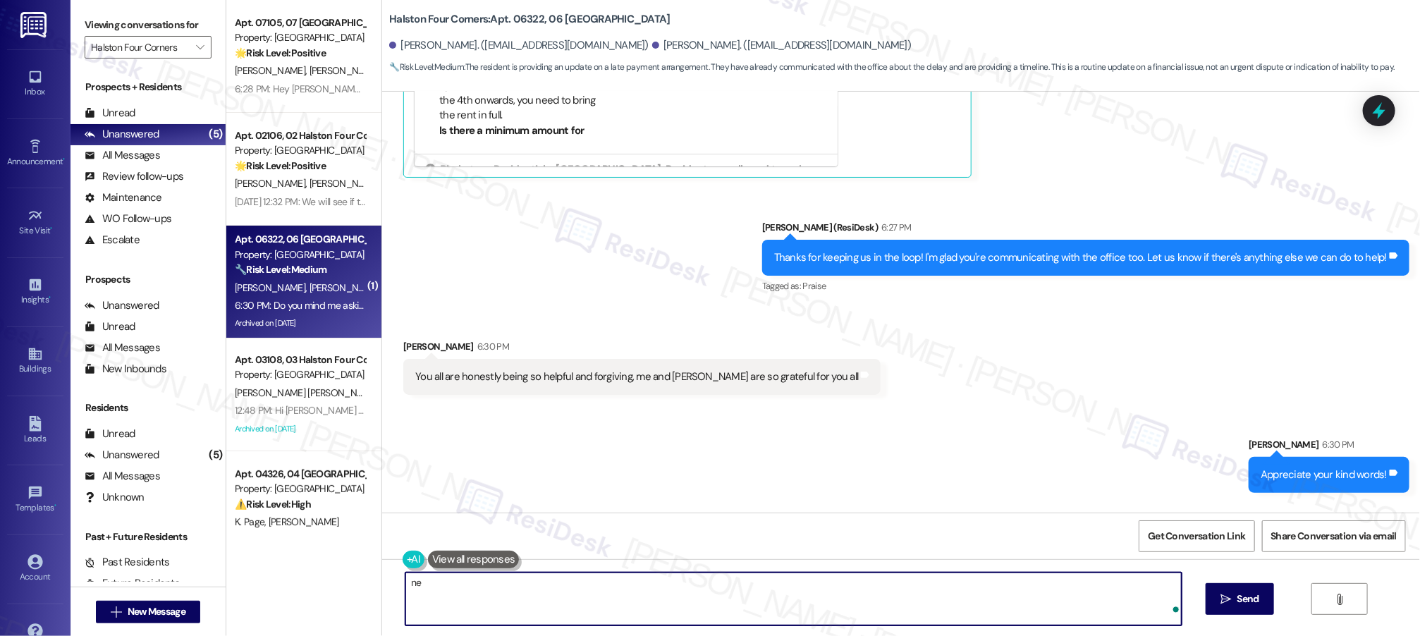
type textarea "n"
click at [654, 604] on textarea "Nevermind! I remember you already posted a review." at bounding box center [793, 599] width 777 height 53
click at [616, 588] on textarea "Nevermind! I remember you already posted a review. 😊" at bounding box center [793, 599] width 777 height 53
type textarea "Nevermind! I remember you already posted a review. 😊"
click at [1226, 608] on button " Send" at bounding box center [1240, 599] width 68 height 32
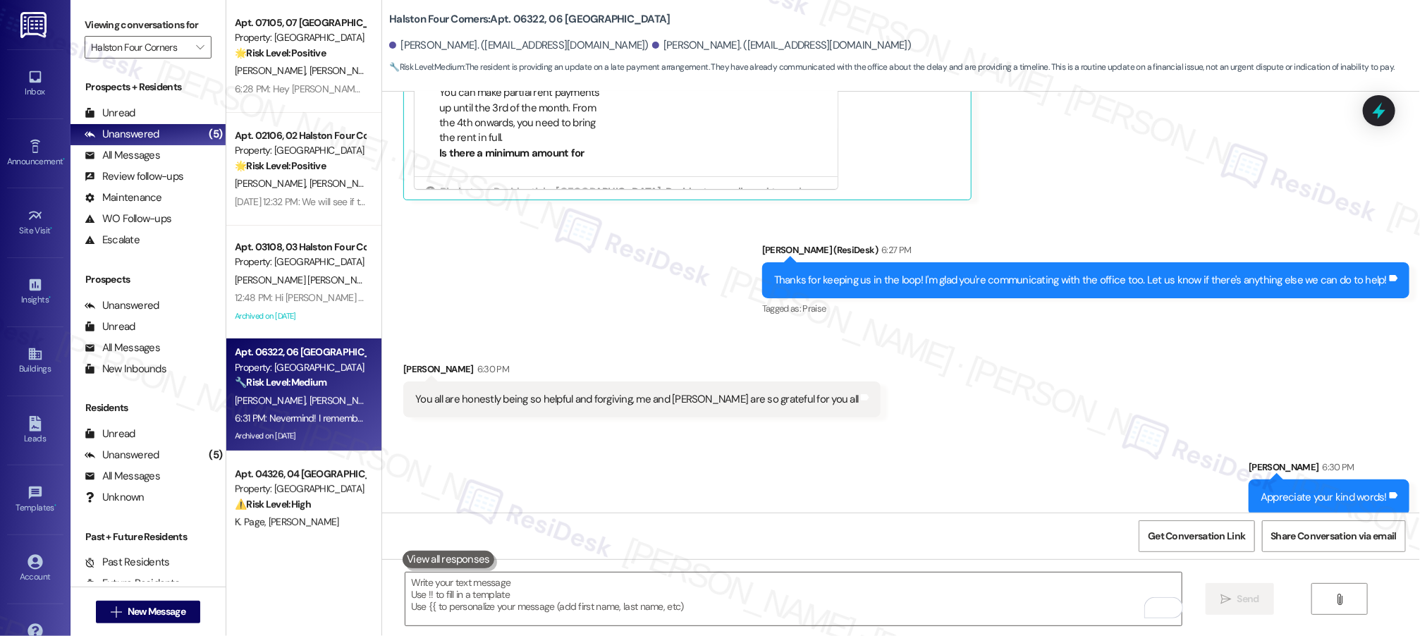
scroll to position [13590, 0]
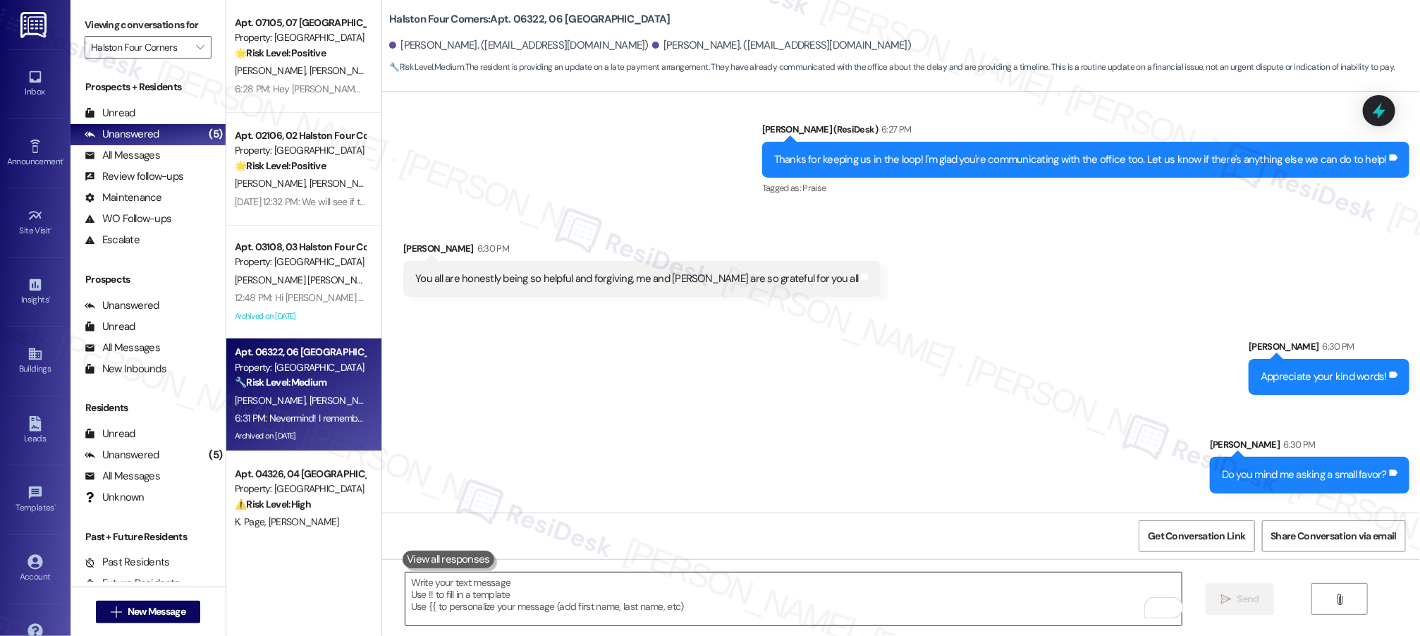
click at [642, 589] on textarea "To enrich screen reader interactions, please activate Accessibility in Grammarl…" at bounding box center [793, 599] width 777 height 53
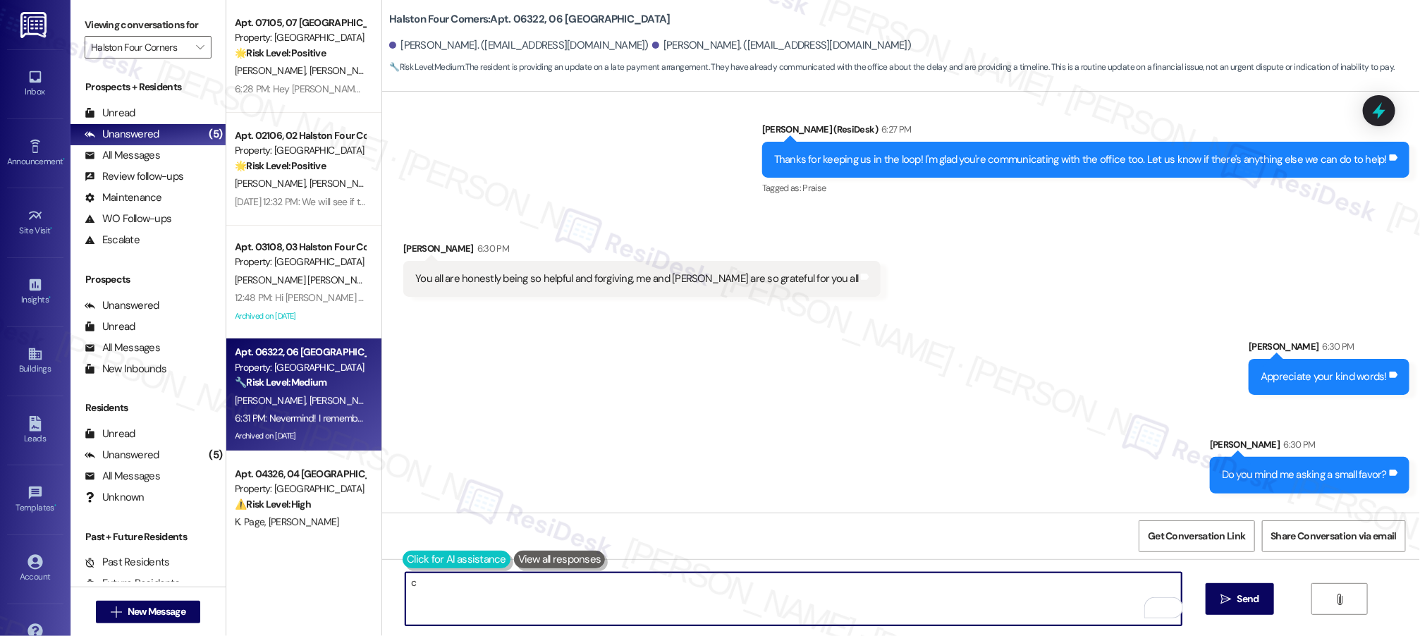
type textarea "c"
click at [410, 562] on button at bounding box center [414, 560] width 22 height 18
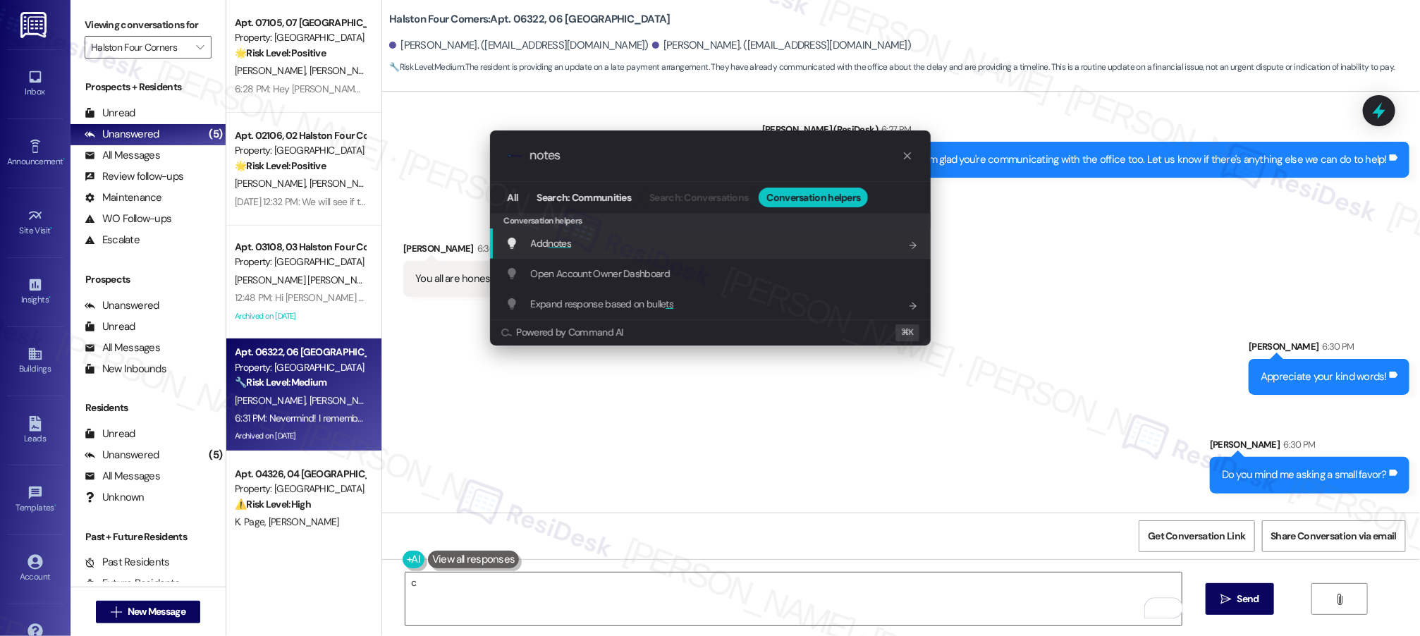
type input "notes"
click at [575, 241] on div "Add notes Add shortcut" at bounding box center [712, 244] width 412 height 16
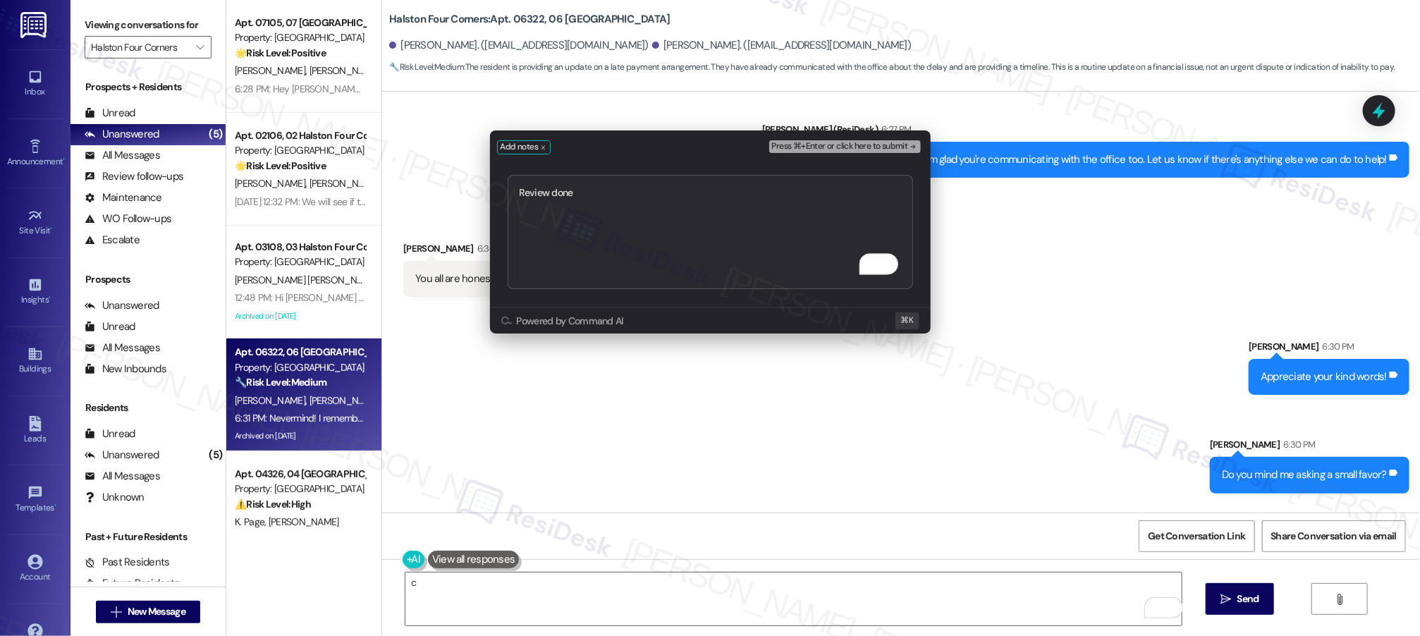
type textarea "Review done"
click at [830, 155] on div "Press ⌘+Enter or click here to submit" at bounding box center [846, 147] width 154 height 20
click at [834, 145] on span "Press ⌘+Enter or click here to submit" at bounding box center [840, 147] width 136 height 10
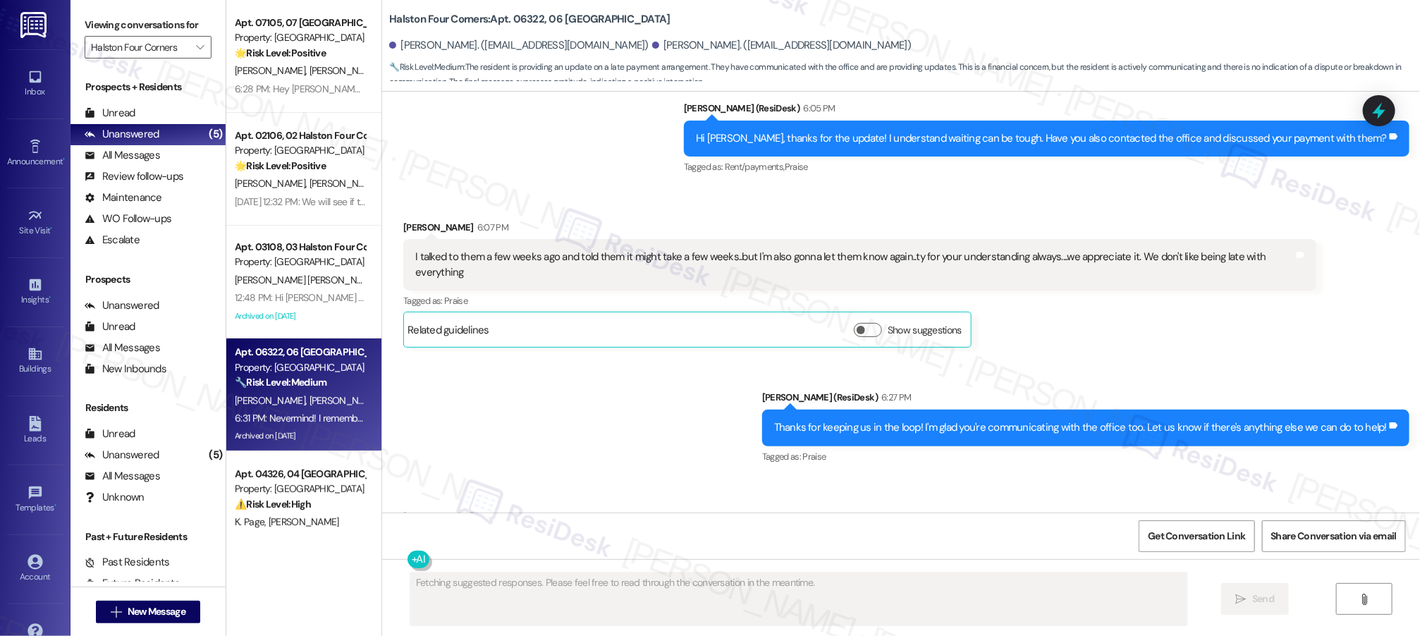
scroll to position [13061, 0]
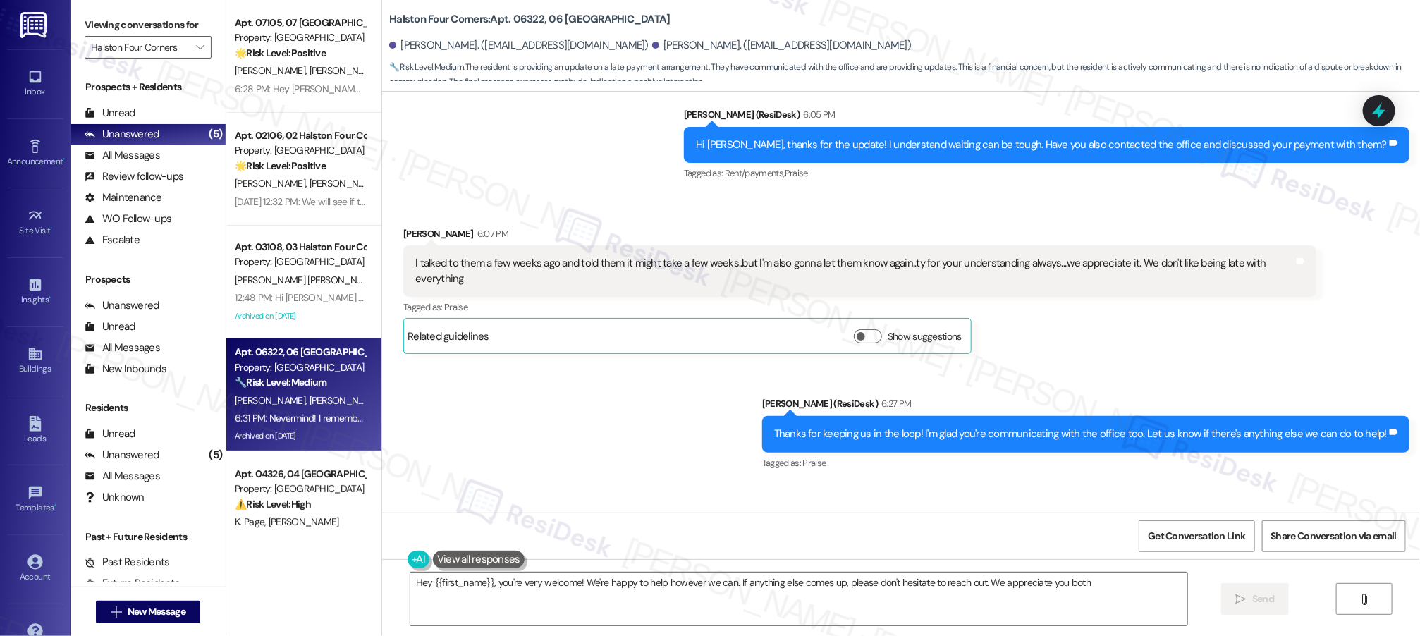
type textarea "Hey {{first_name}}, you're very welcome! We're happy to help however we can. If…"
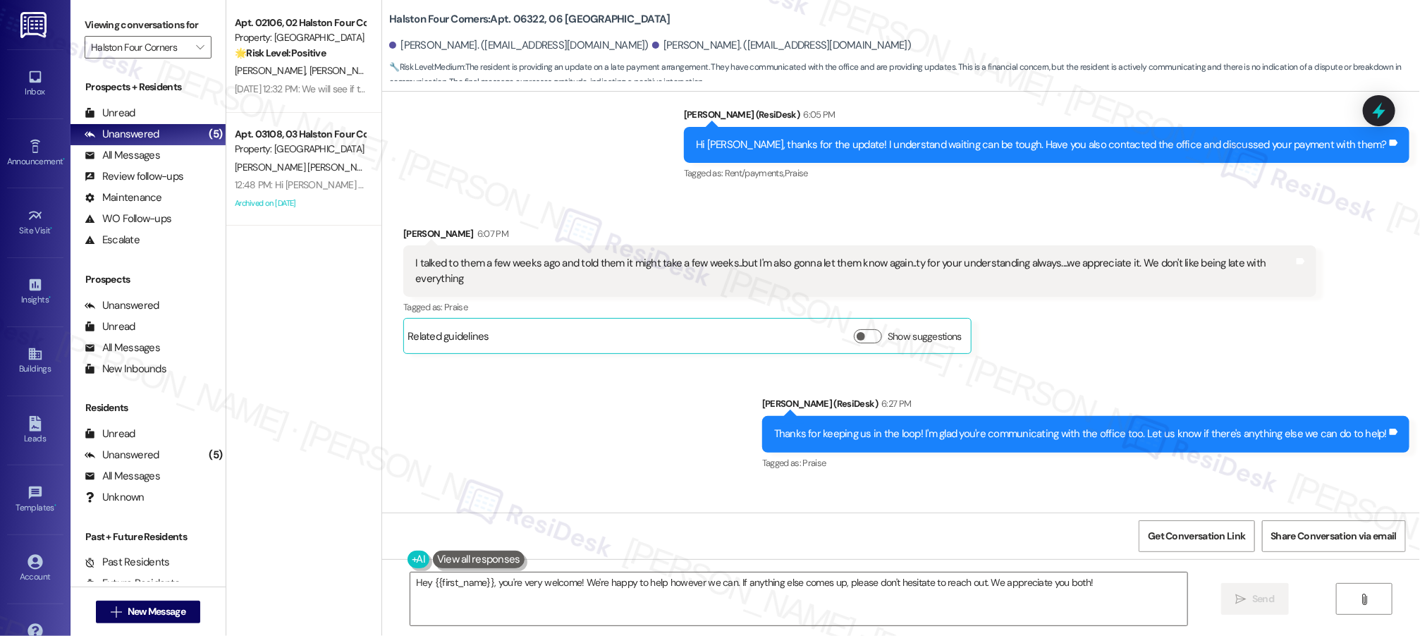
click at [736, 535] on div "You all are honestly being so helpful and forgiving, me and [PERSON_NAME] are s…" at bounding box center [641, 553] width 477 height 36
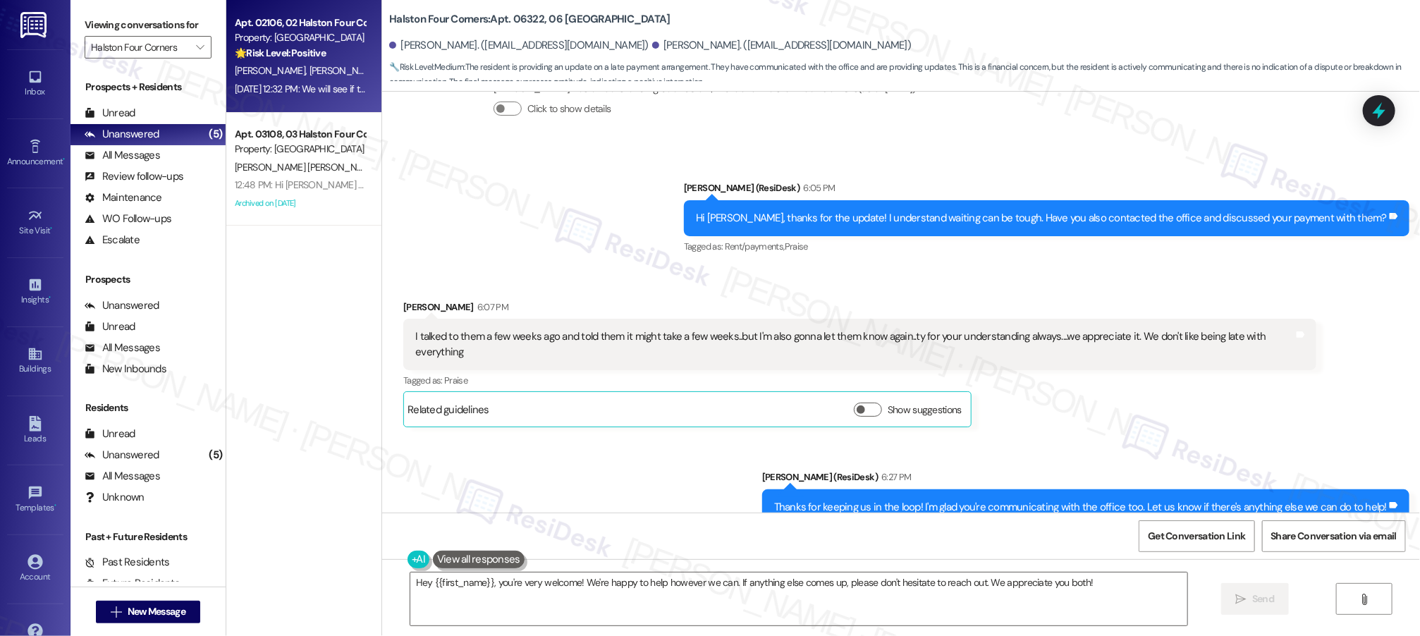
scroll to position [12992, 0]
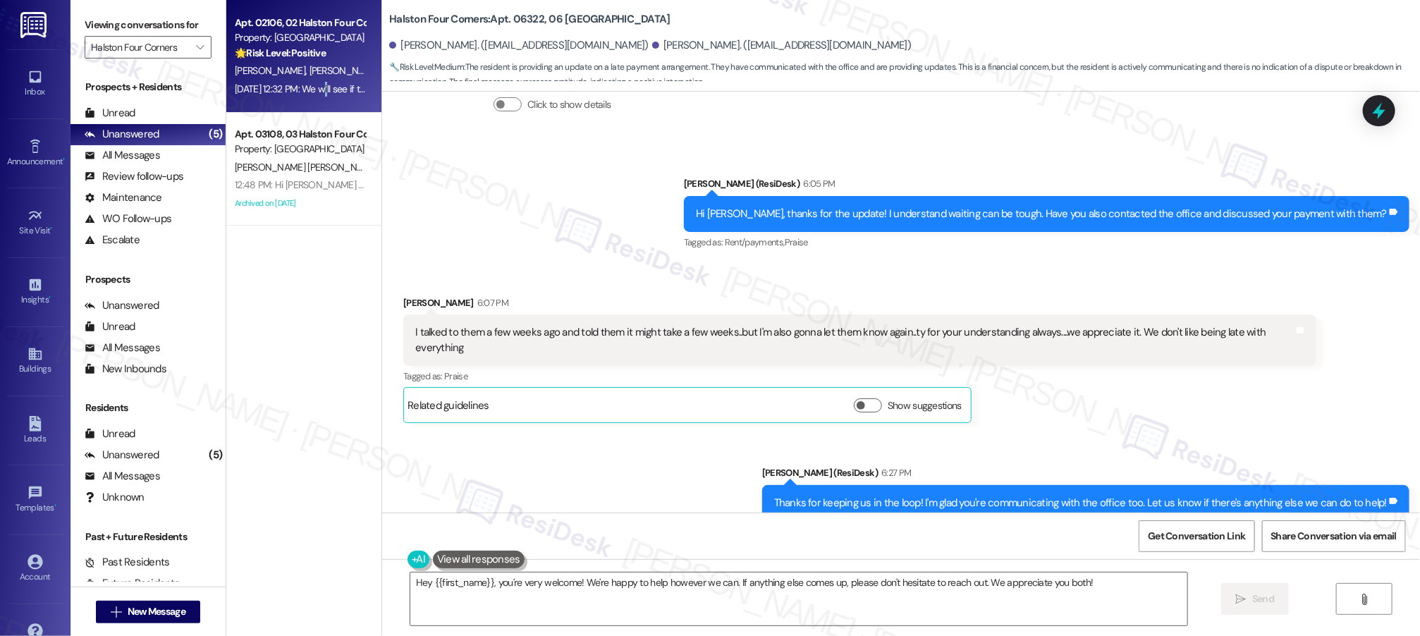
click at [307, 99] on div "Apt. 02106, 02 Halston Four Corners Property: [GEOGRAPHIC_DATA] 🌟 Risk Level: P…" at bounding box center [303, 56] width 155 height 113
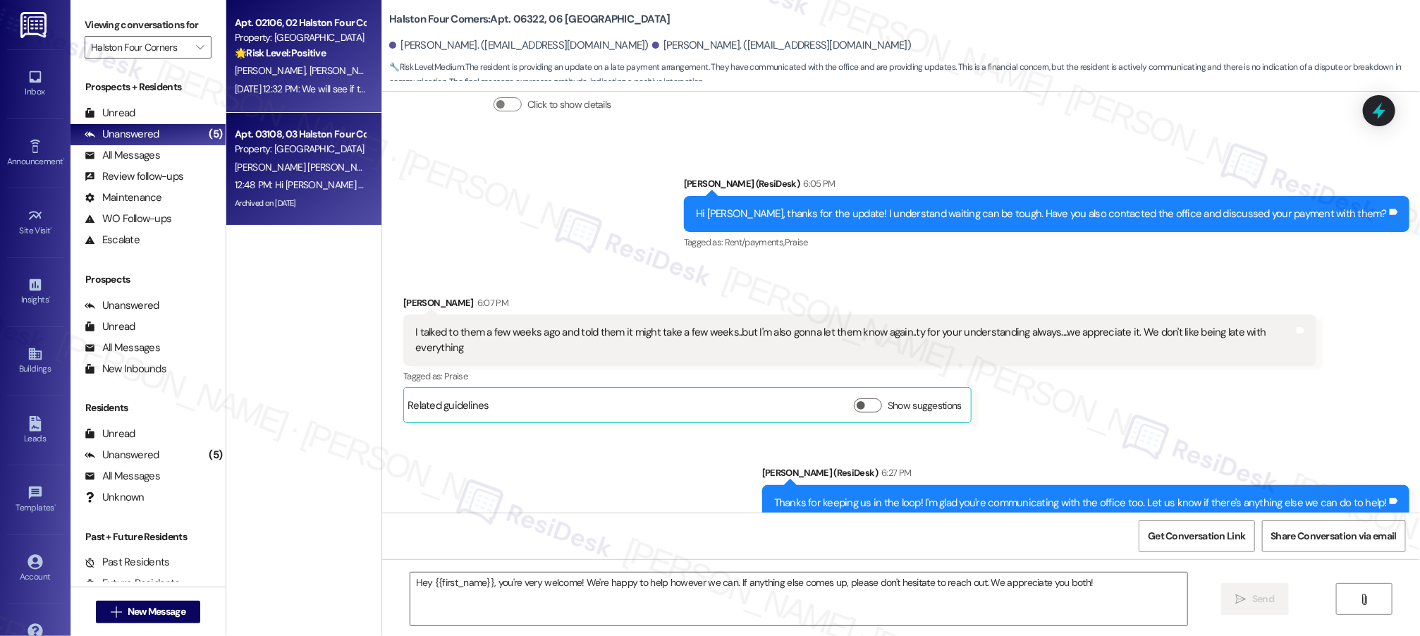
click at [294, 149] on div "Property: [GEOGRAPHIC_DATA]" at bounding box center [300, 149] width 130 height 15
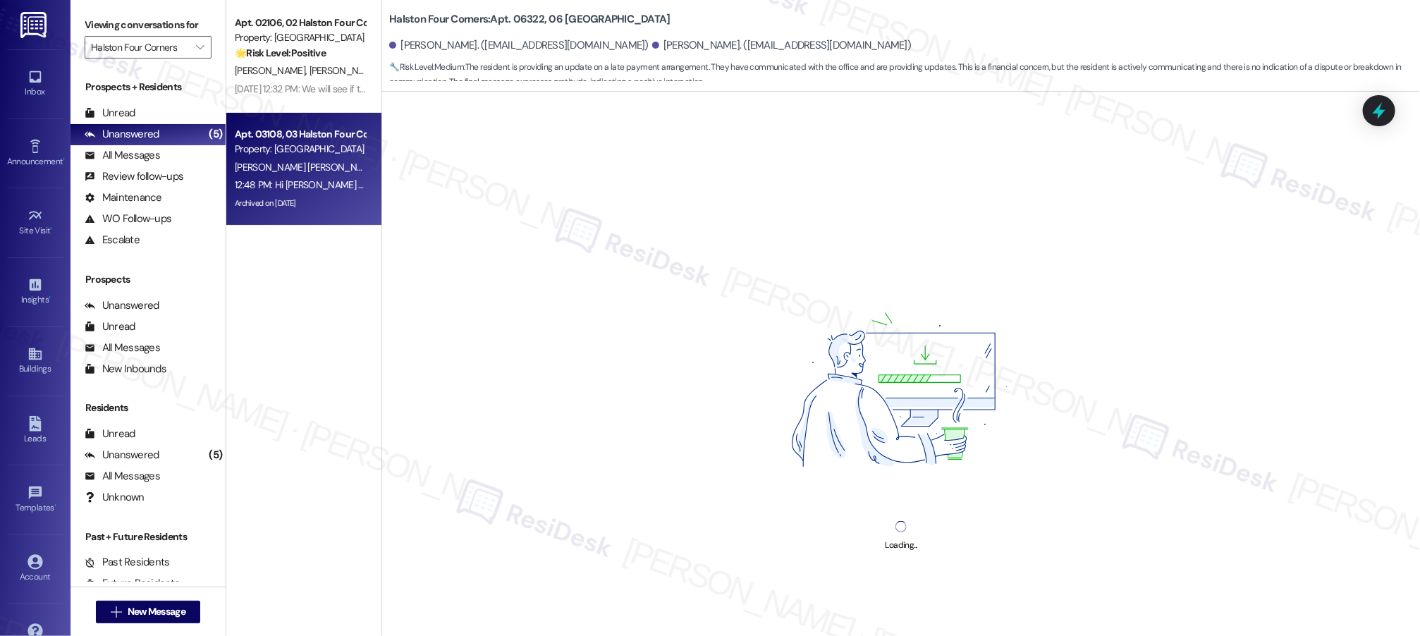
click at [382, 161] on span "[PERSON_NAME]" at bounding box center [417, 167] width 71 height 13
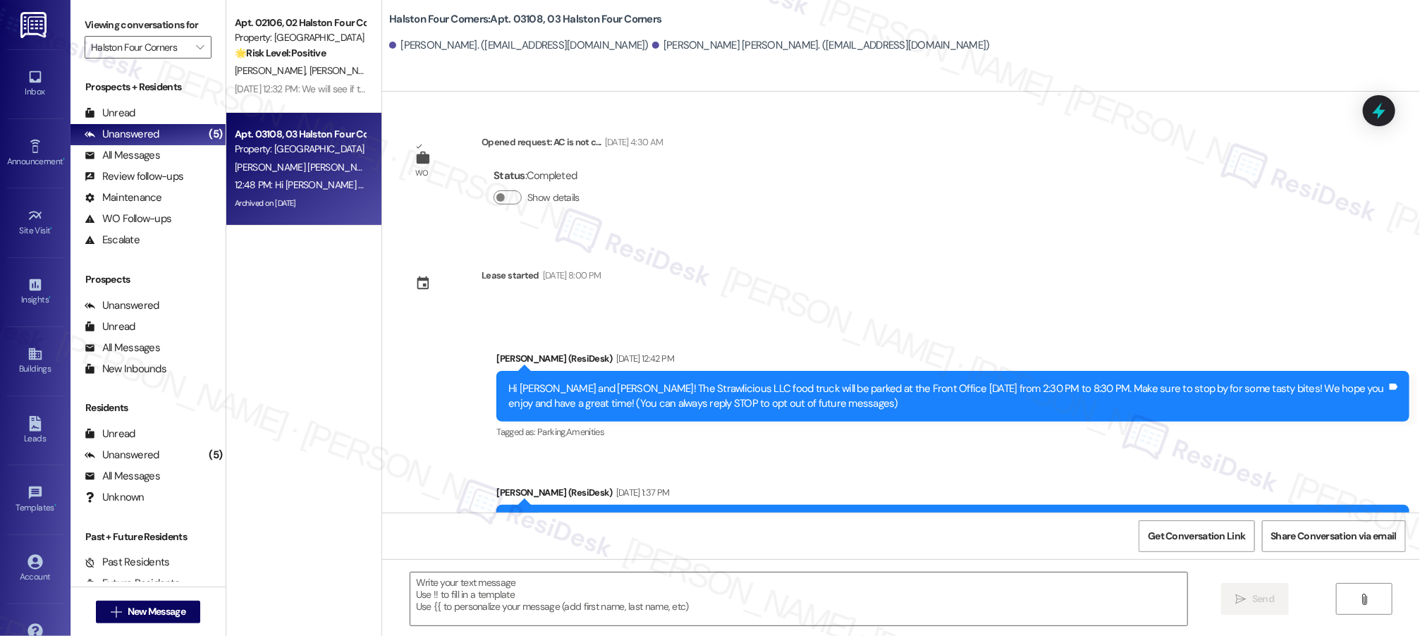
scroll to position [12678, 0]
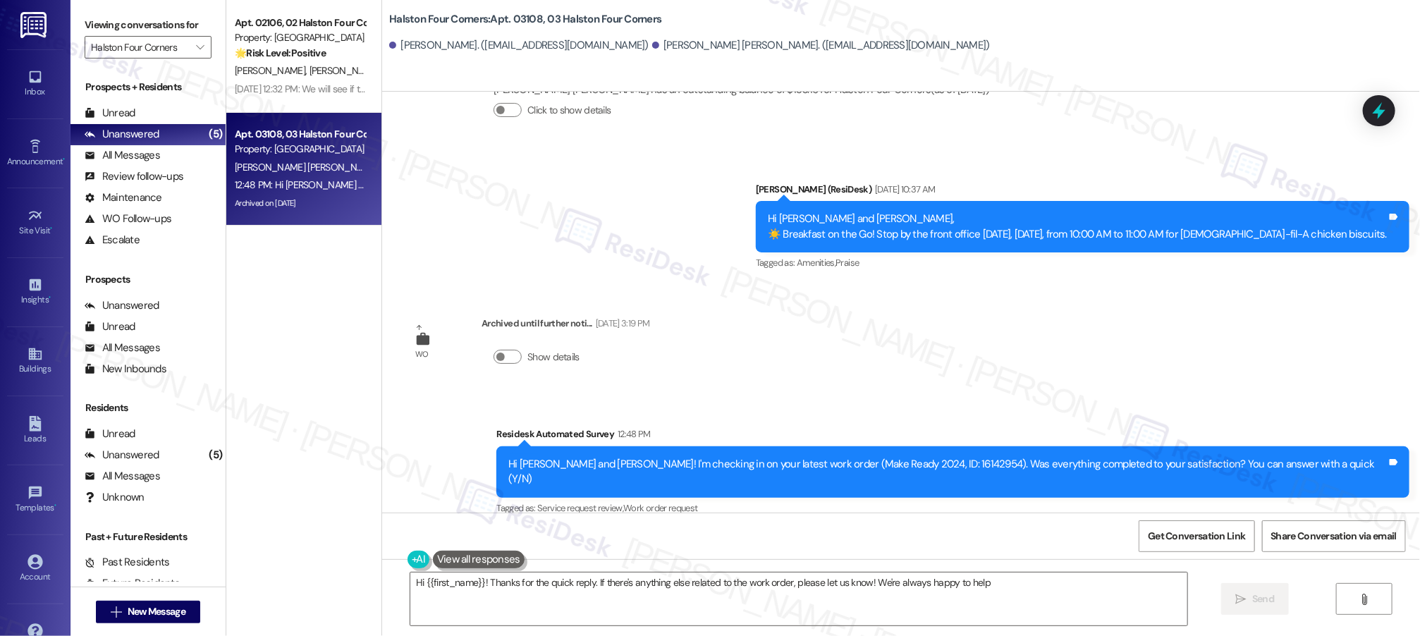
type textarea "Hi {{first_name}}! Thanks for the quick reply. If there's anything else related…"
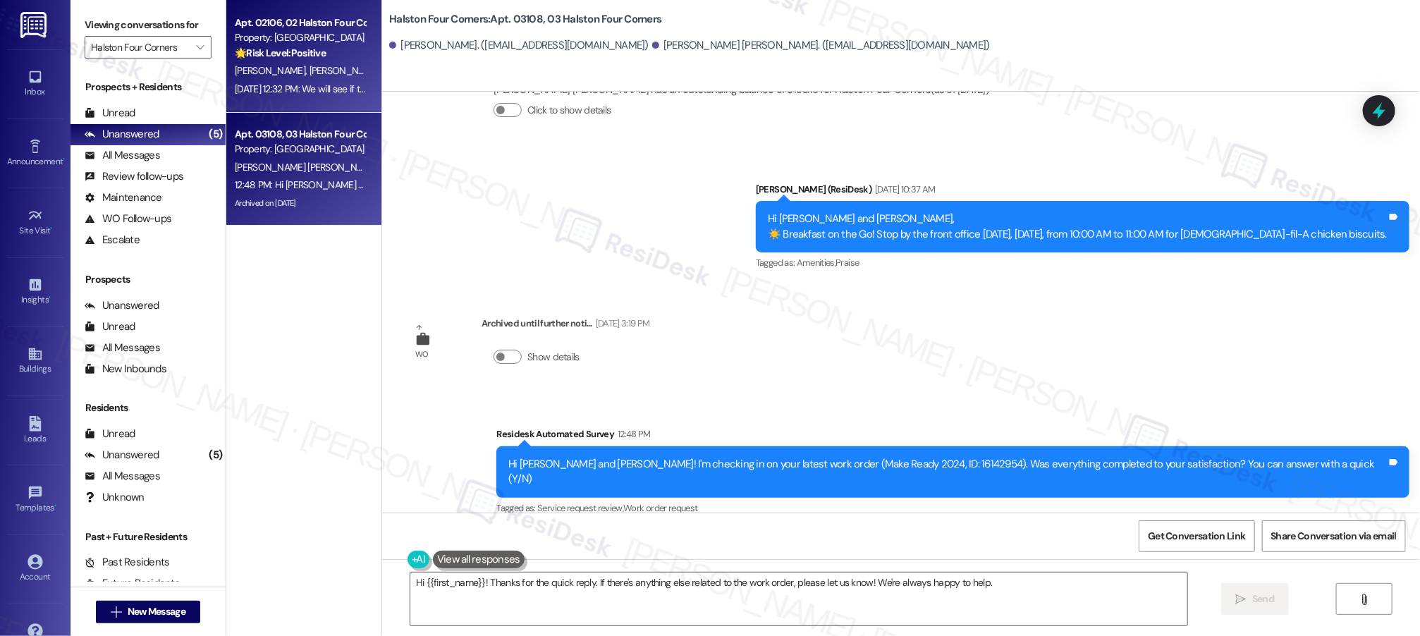
click at [253, 52] on strong "🌟 Risk Level: Positive" at bounding box center [280, 53] width 91 height 13
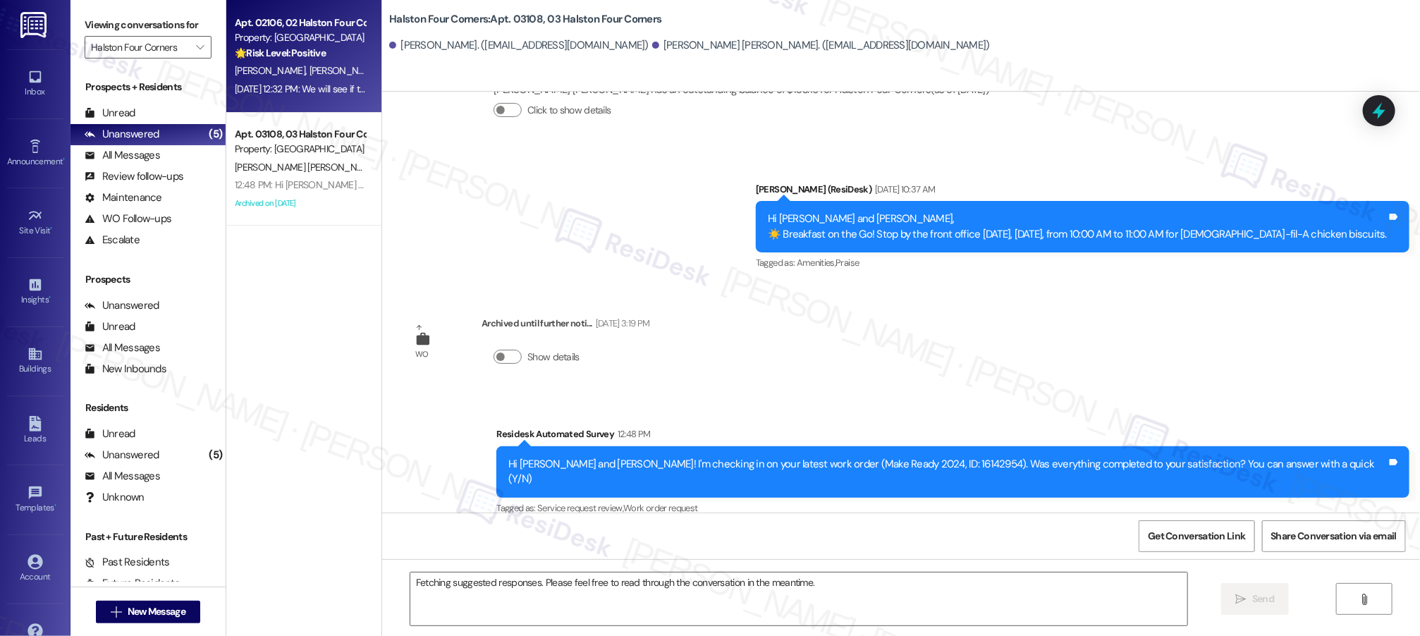
click at [254, 56] on strong "🌟 Risk Level: Positive" at bounding box center [280, 53] width 91 height 13
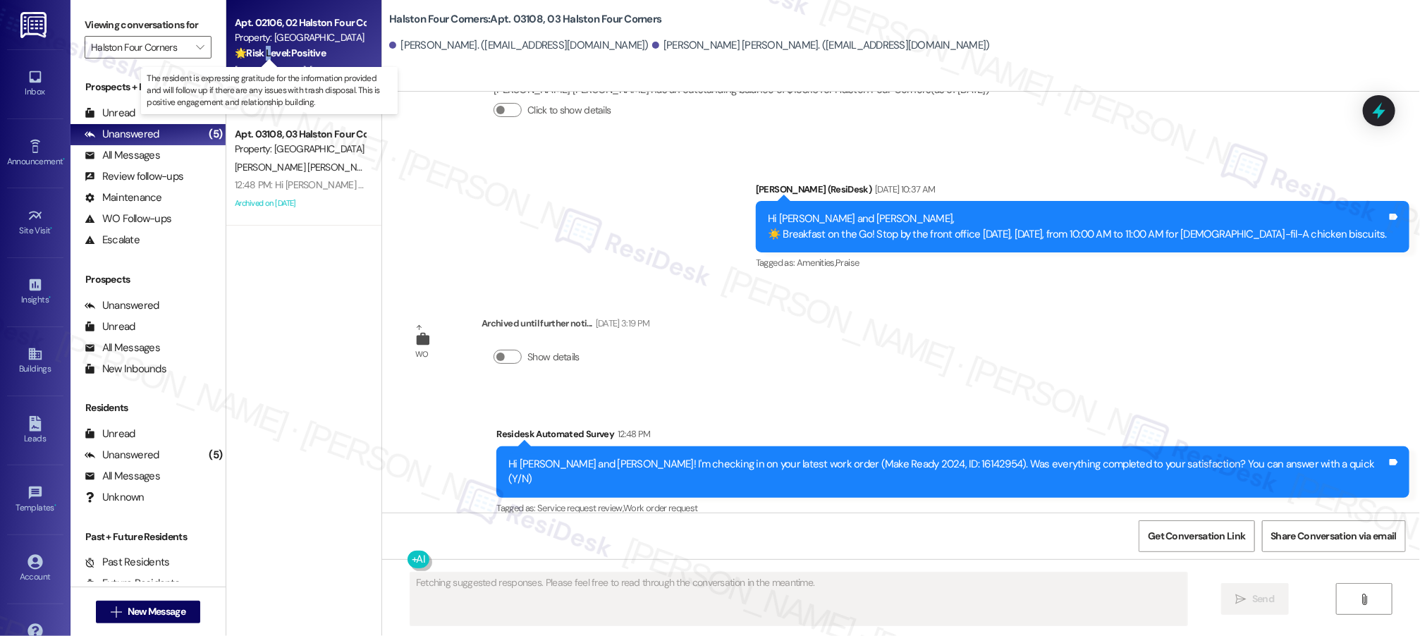
click at [254, 56] on strong "🌟 Risk Level: Positive" at bounding box center [280, 53] width 91 height 13
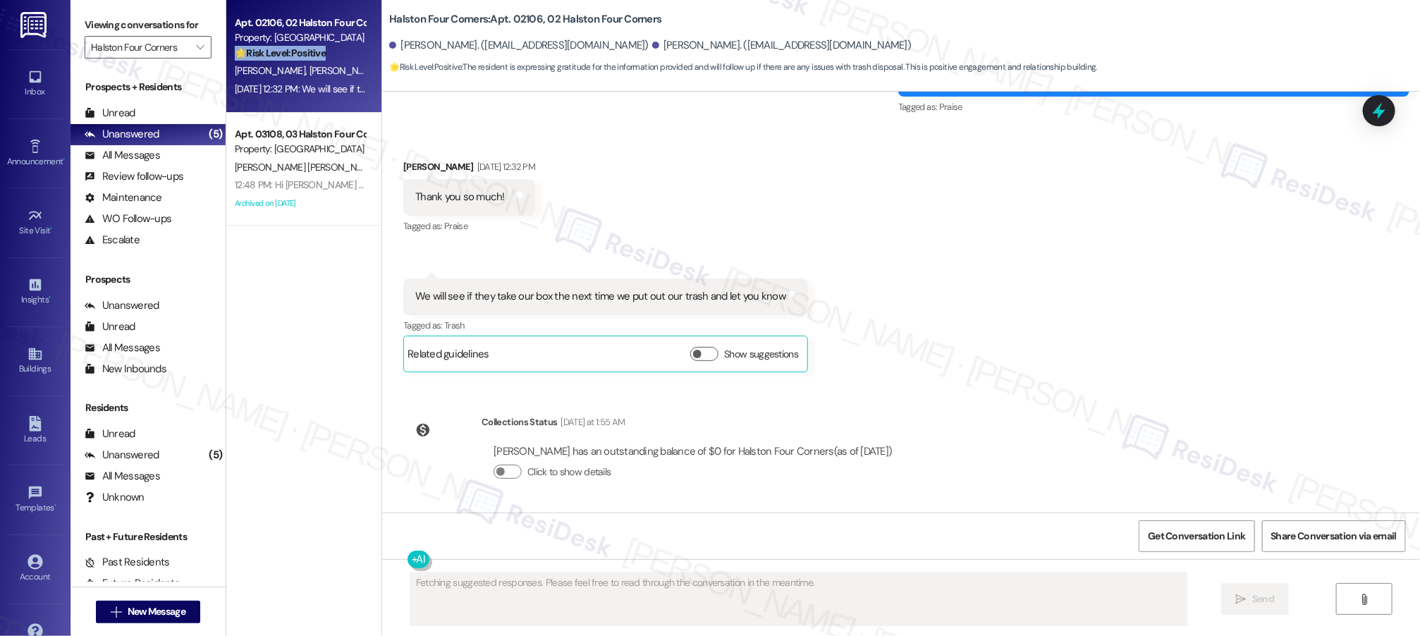
click at [255, 56] on strong "🌟 Risk Level: Positive" at bounding box center [280, 53] width 91 height 13
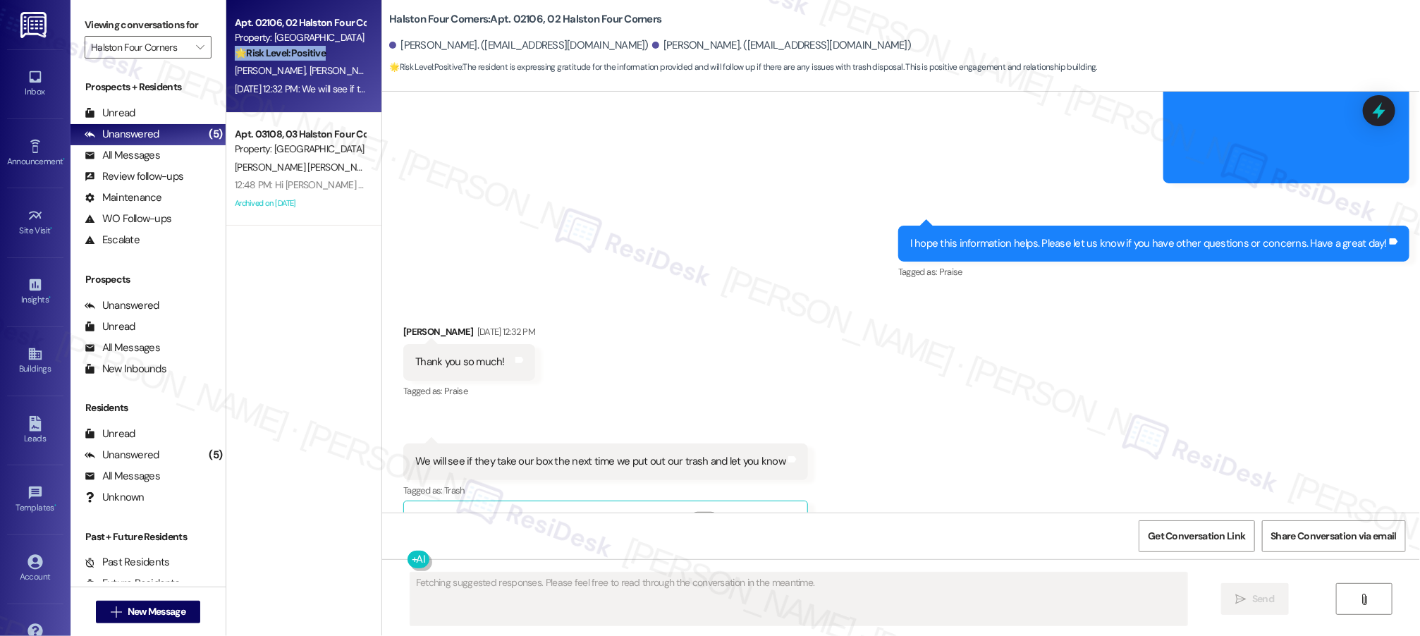
click at [256, 57] on strong "🌟 Risk Level: Positive" at bounding box center [280, 53] width 91 height 13
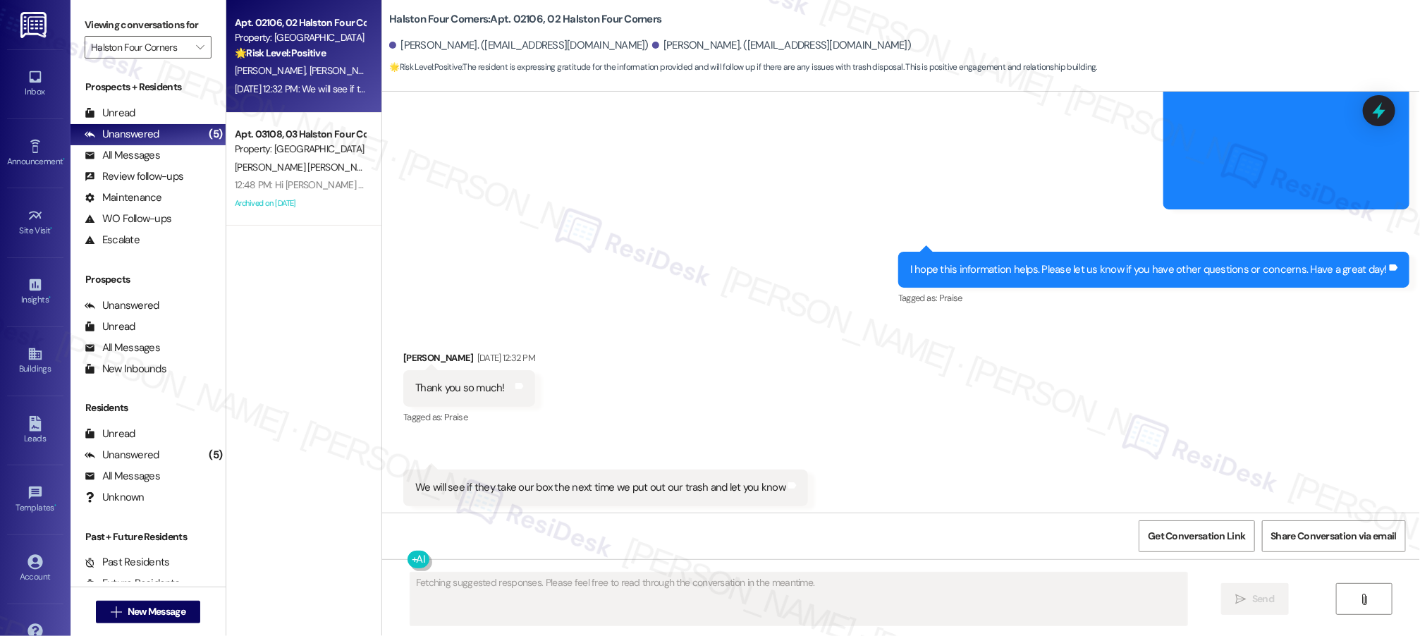
click at [257, 59] on strong "🌟 Risk Level: Positive" at bounding box center [280, 53] width 91 height 13
click at [257, 59] on div "🌟 Risk Level: Positive The resident is expressing gratitude for the information…" at bounding box center [300, 53] width 130 height 15
click at [259, 61] on div "Apt. 02106, 02 Halston Four Corners Property: [GEOGRAPHIC_DATA] 🌟 Risk Level: P…" at bounding box center [299, 38] width 133 height 48
click at [259, 62] on div "[PERSON_NAME] [PERSON_NAME]" at bounding box center [299, 71] width 133 height 18
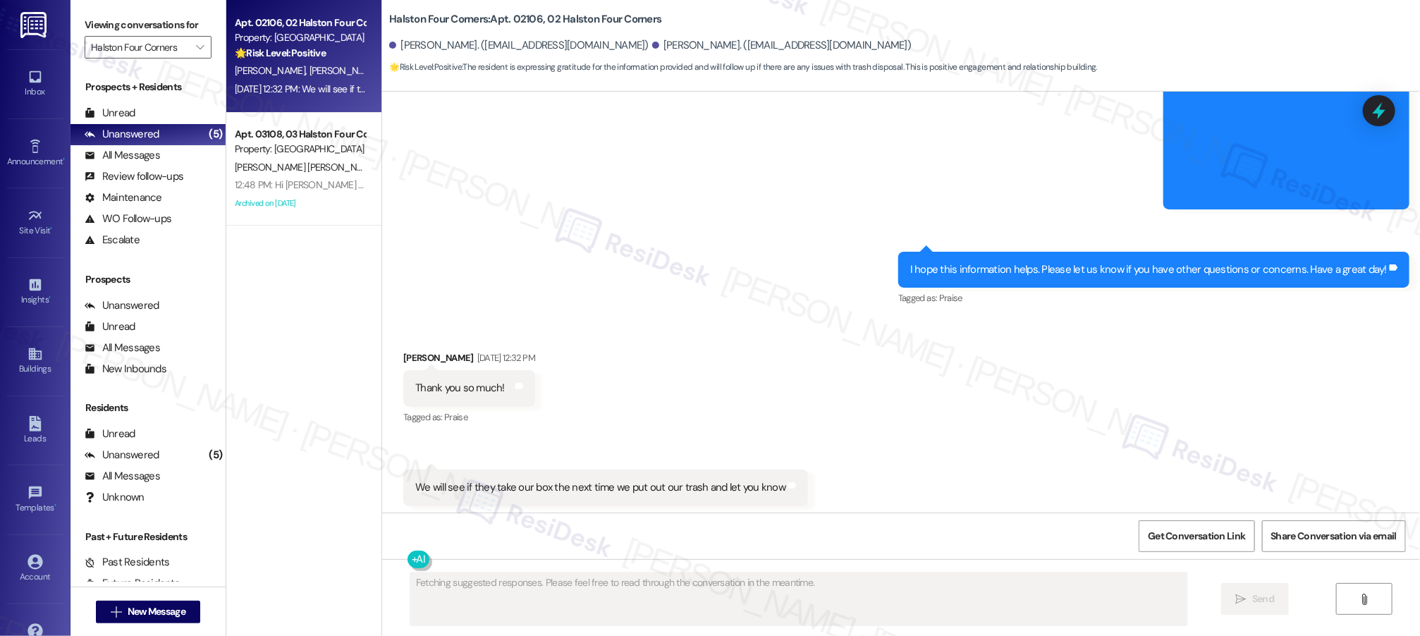
click at [759, 371] on div "Received via SMS [PERSON_NAME] [DATE] 12:32 PM Thank you so much! Tags and note…" at bounding box center [901, 446] width 1038 height 255
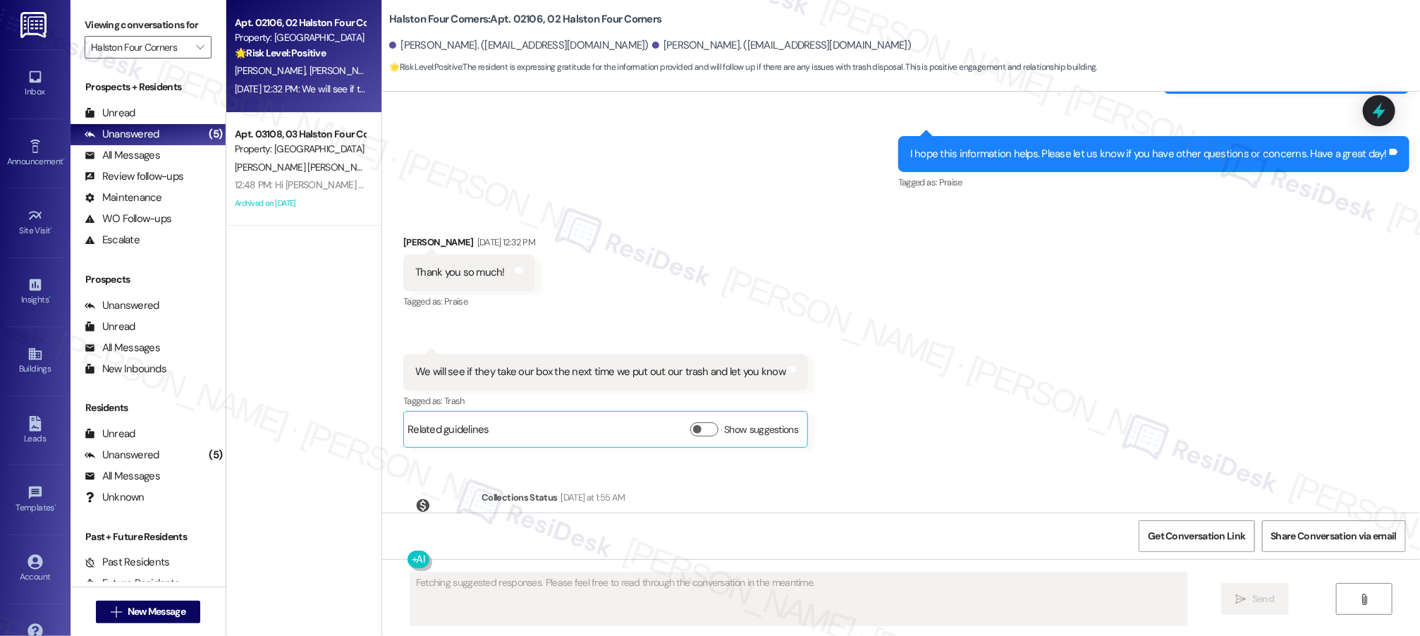
scroll to position [8132, 0]
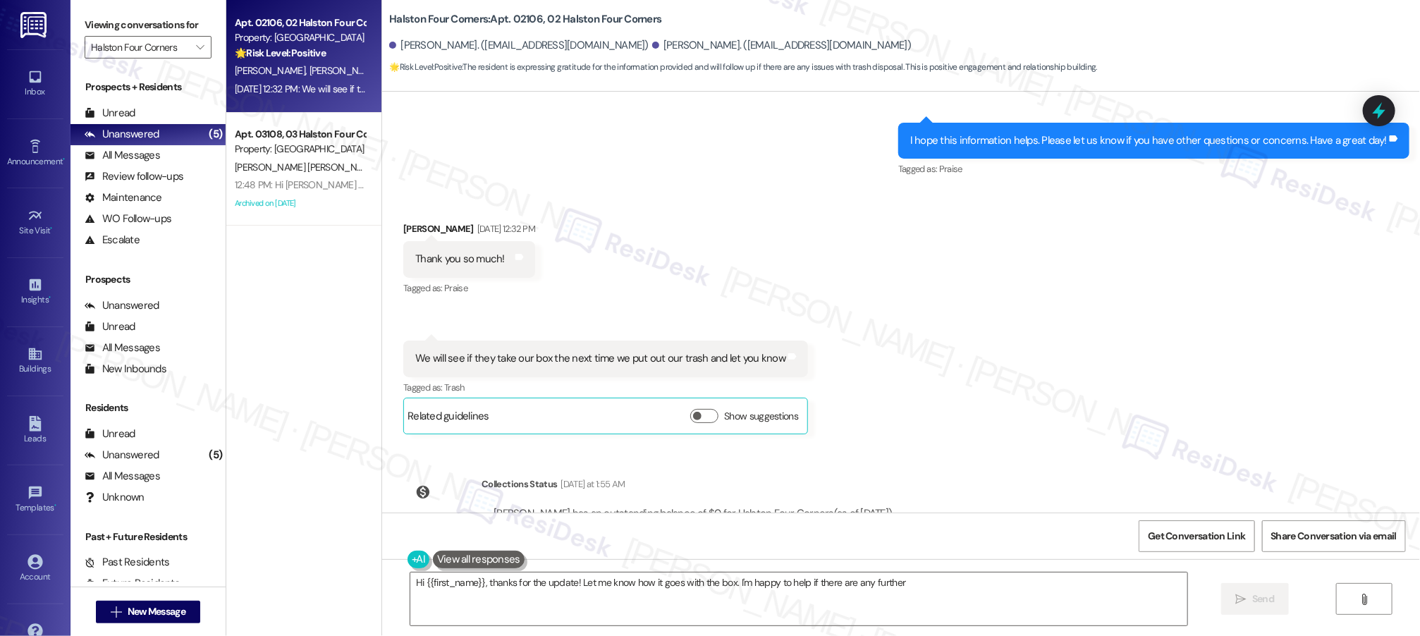
click at [935, 396] on div "WO Lease started [DATE] 8:00 PM Show details Survey, sent via SMS Residesk Auto…" at bounding box center [901, 302] width 1038 height 421
type textarea "Hi {{first_name}}, thanks for the update! Let me know how it goes with the box.…"
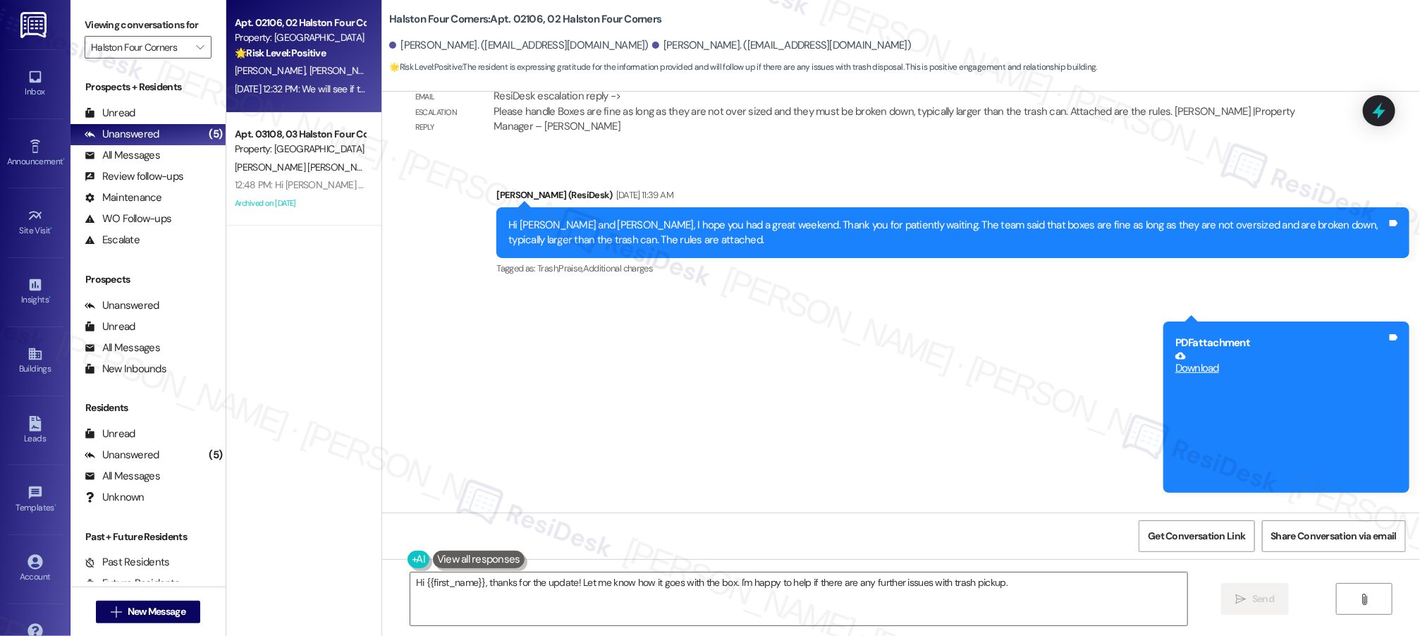
scroll to position [7717, 0]
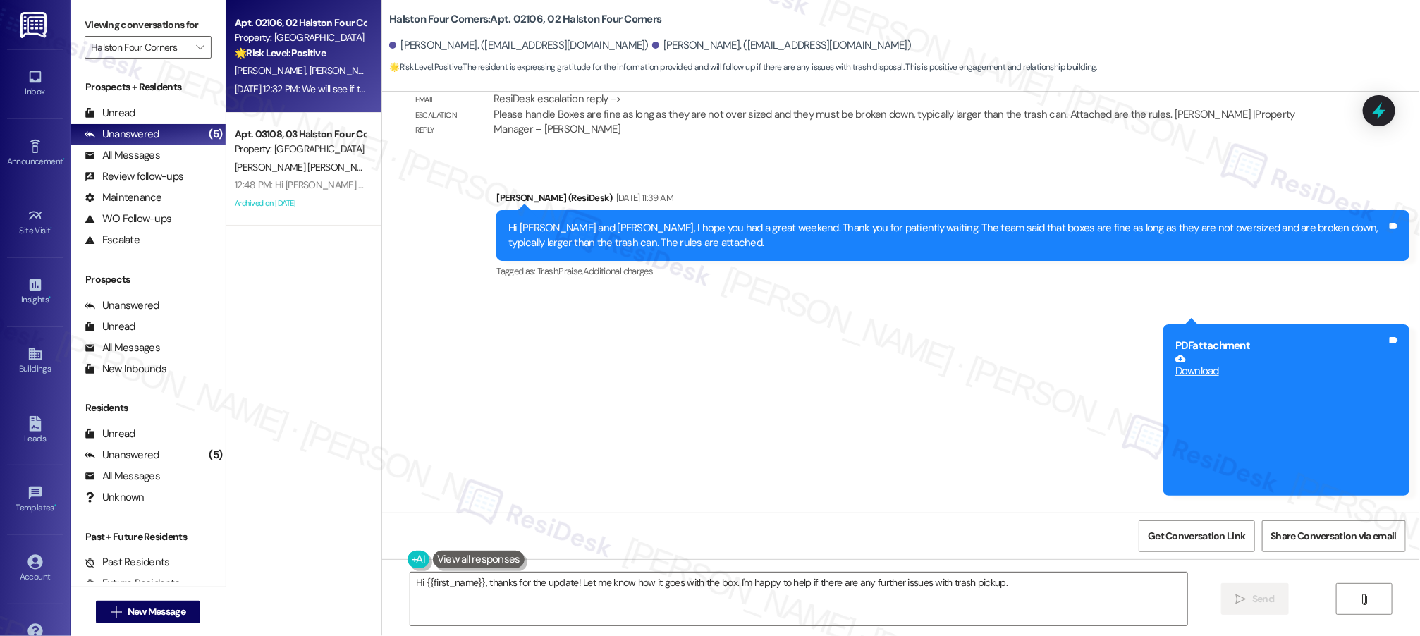
drag, startPoint x: 807, startPoint y: 283, endPoint x: 805, endPoint y: 303, distance: 19.9
click at [807, 283] on div "Sent via SMS [PERSON_NAME] (ResiDesk) [DATE] 11:39 AM Hi [PERSON_NAME] and [PER…" at bounding box center [901, 382] width 1038 height 447
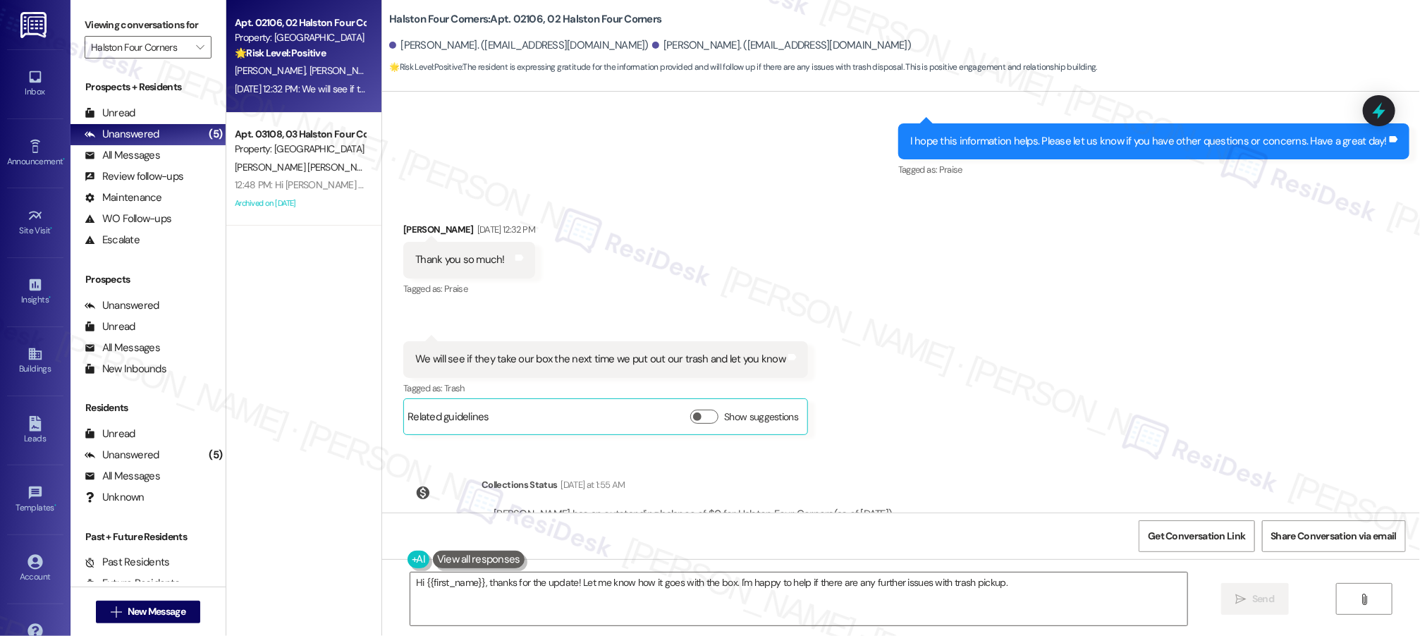
scroll to position [8132, 0]
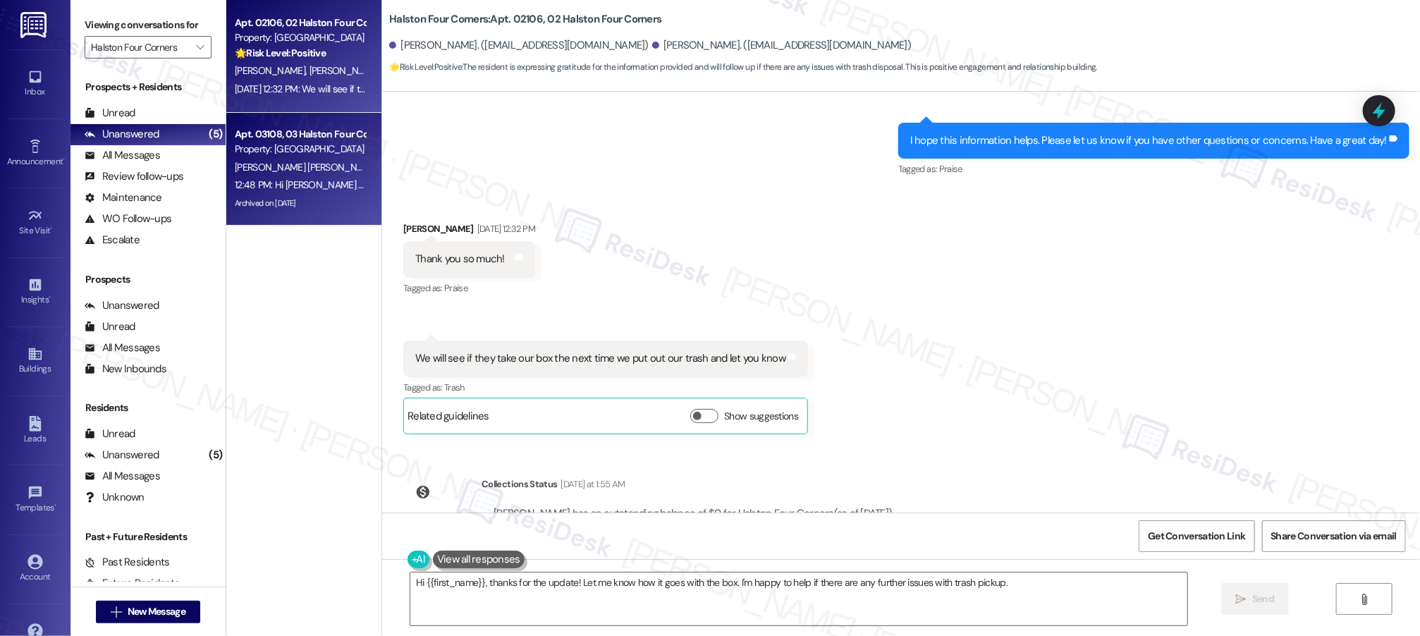
click at [331, 159] on div "[PERSON_NAME] [PERSON_NAME]" at bounding box center [299, 168] width 133 height 18
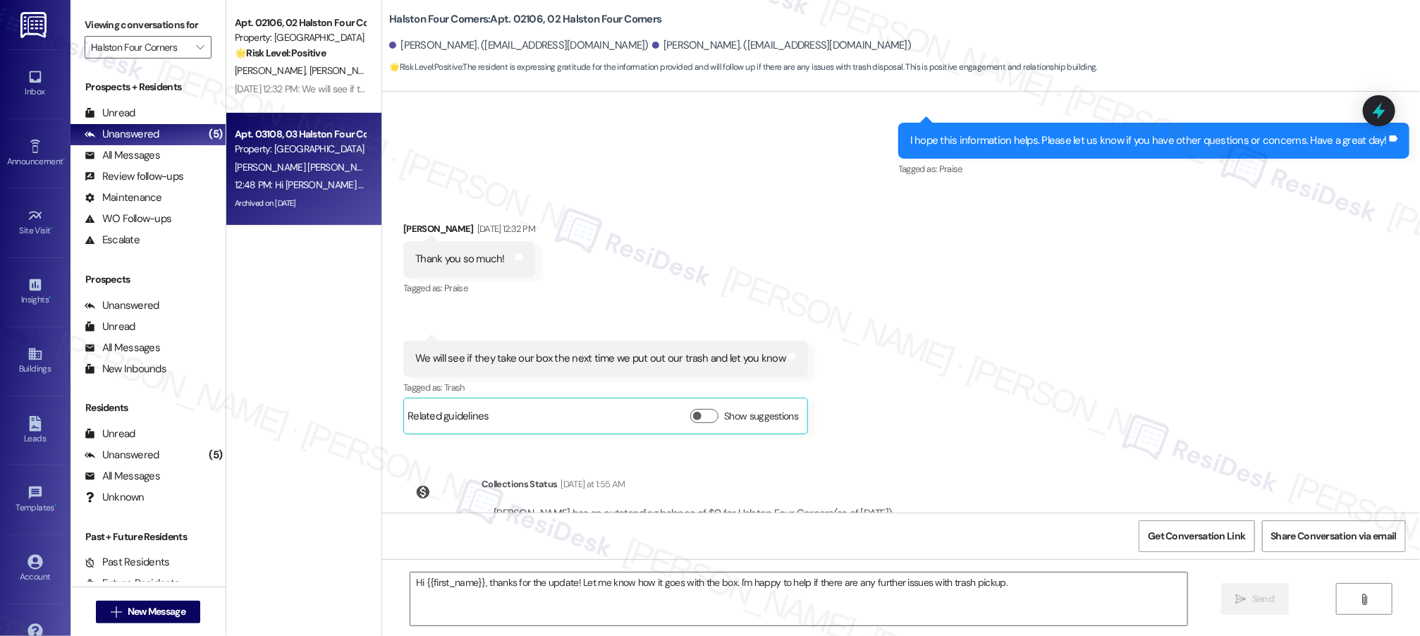
click at [330, 161] on div "[PERSON_NAME] [PERSON_NAME]" at bounding box center [299, 168] width 133 height 18
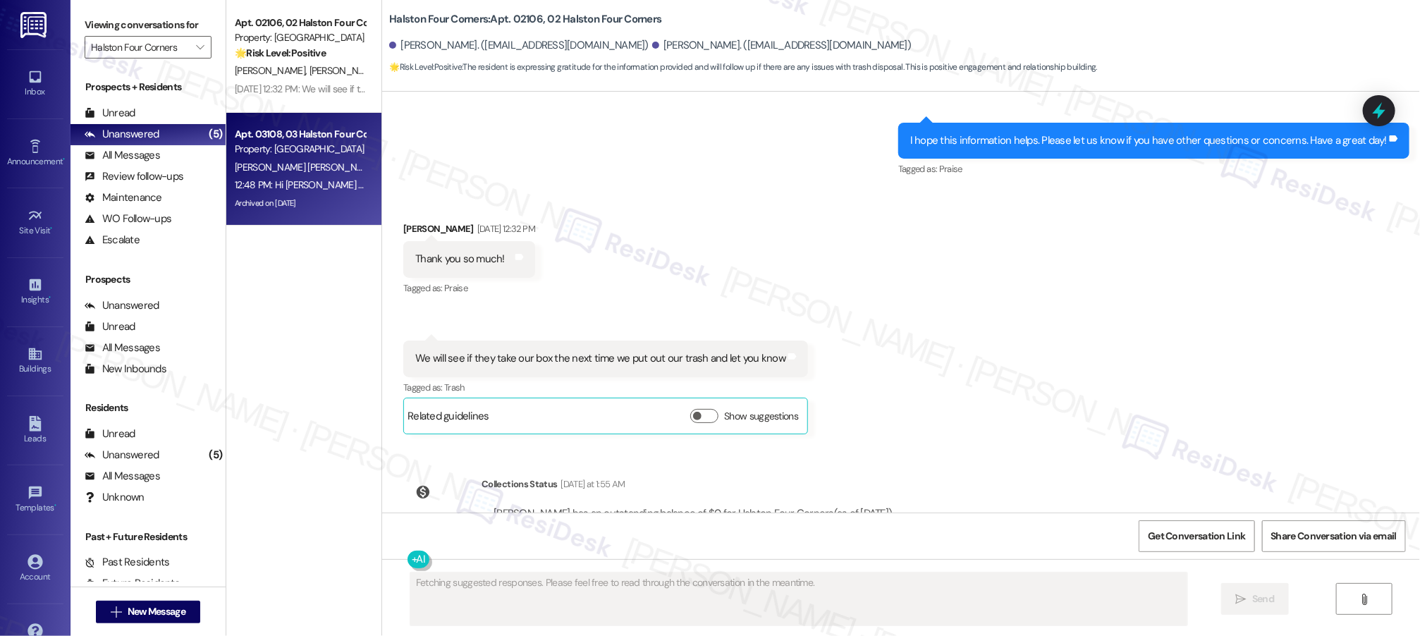
click at [330, 161] on div "[PERSON_NAME] [PERSON_NAME]" at bounding box center [299, 168] width 133 height 18
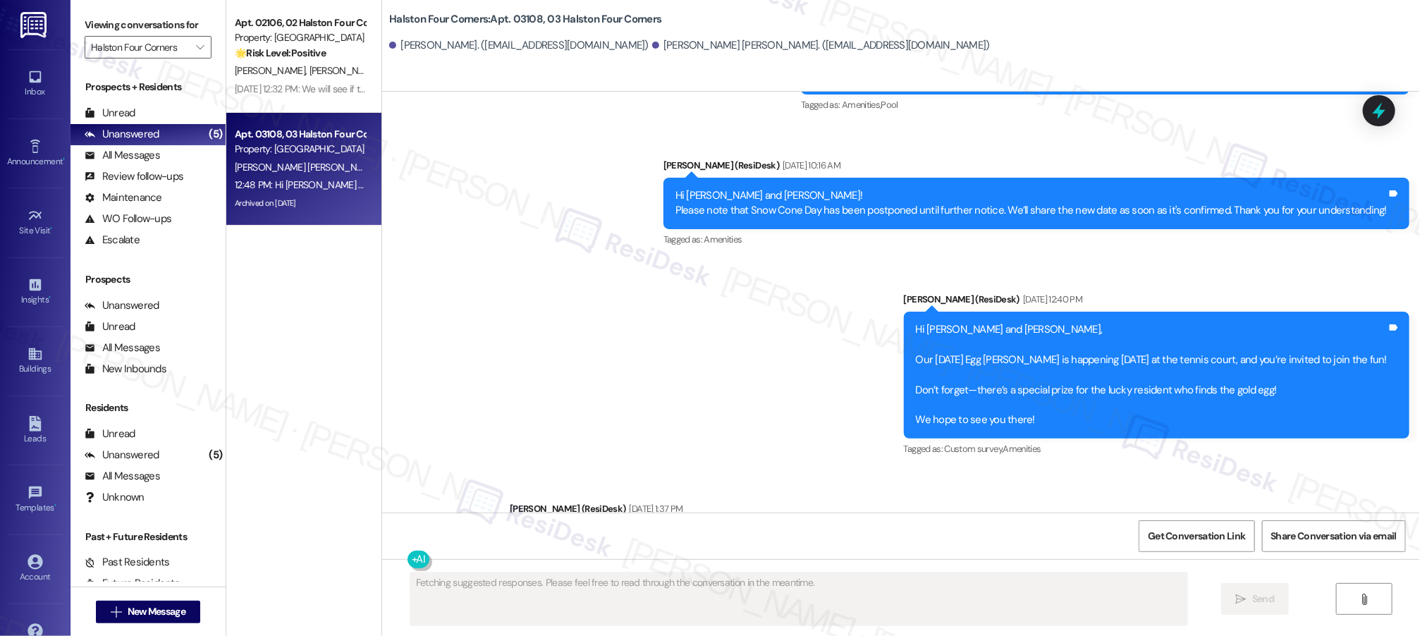
scroll to position [12678, 0]
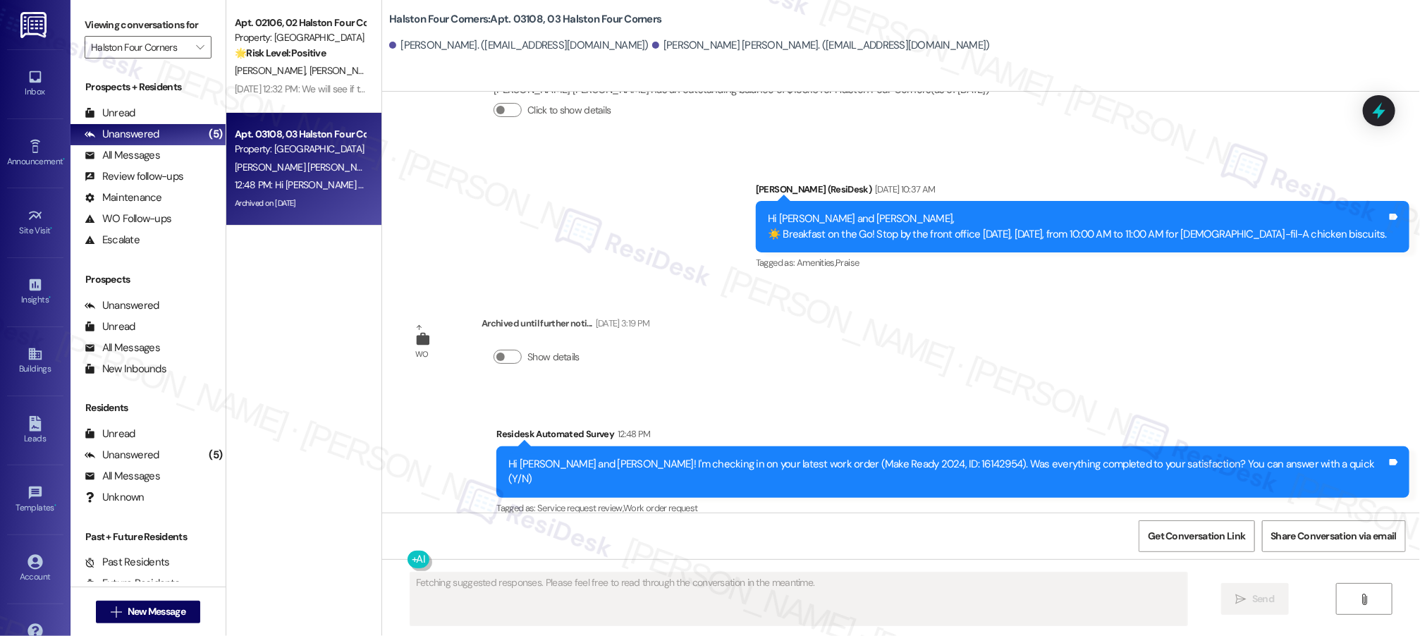
click at [331, 164] on div "[PERSON_NAME] [PERSON_NAME]" at bounding box center [299, 168] width 133 height 18
click at [330, 165] on div "[PERSON_NAME] [PERSON_NAME]" at bounding box center [299, 168] width 133 height 18
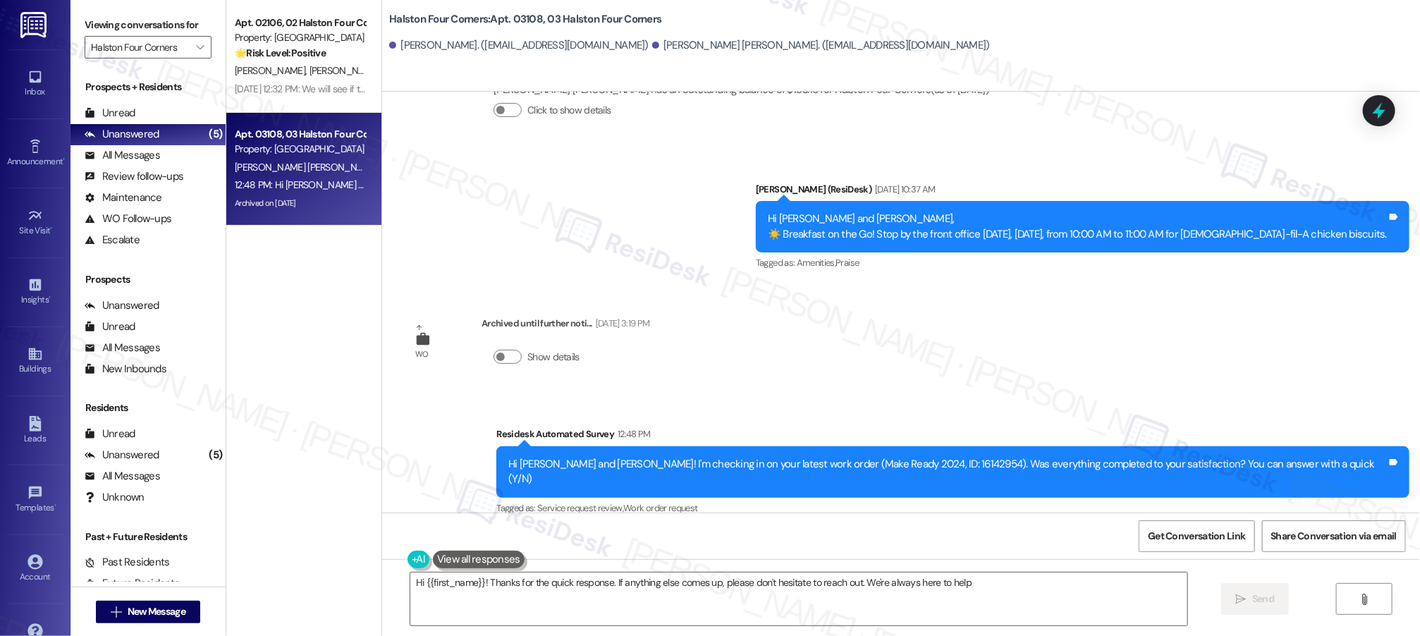
type textarea "Hi {{first_name}}! Thanks for the quick response. If anything else comes up, pl…"
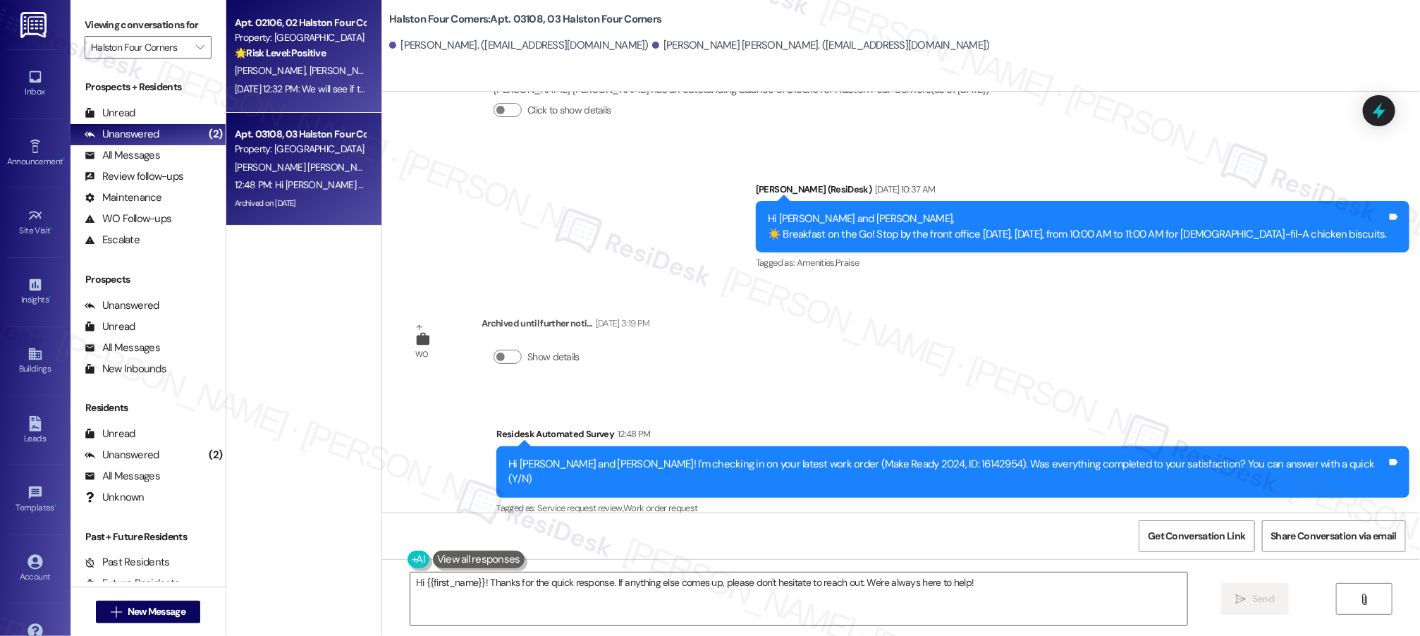
click at [312, 41] on div "Property: [GEOGRAPHIC_DATA]" at bounding box center [300, 37] width 130 height 15
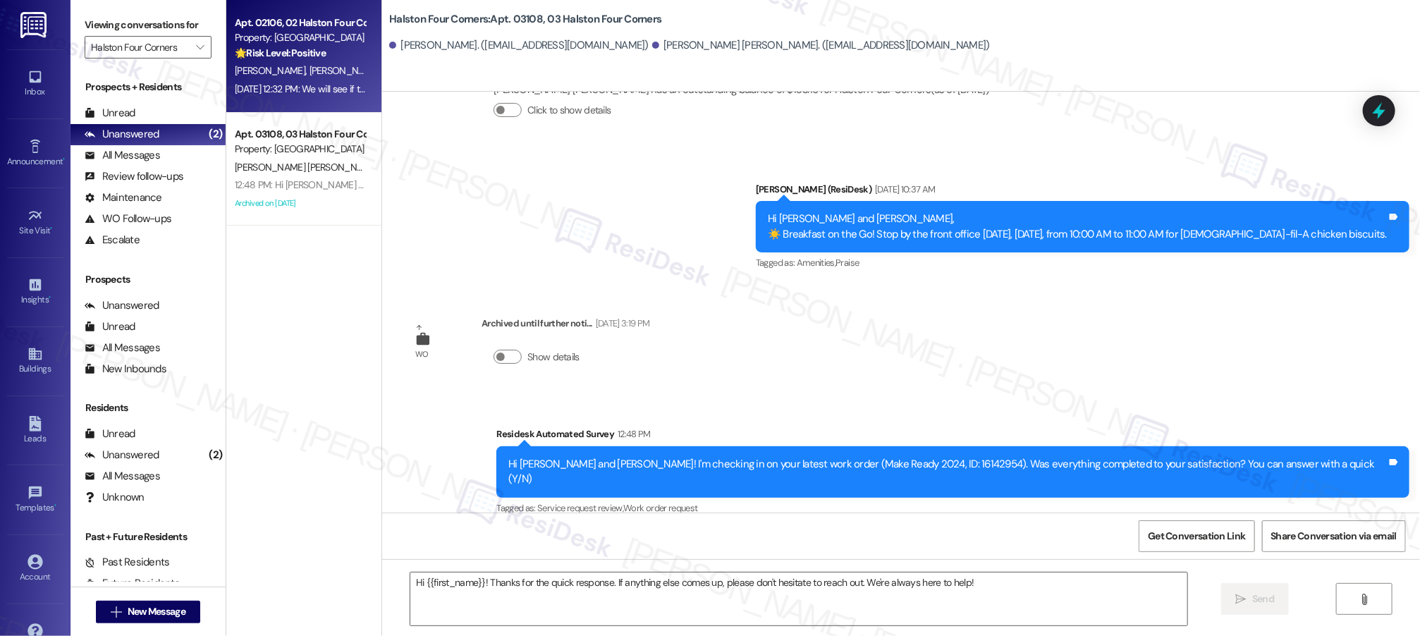
click at [312, 41] on div "Property: [GEOGRAPHIC_DATA]" at bounding box center [300, 37] width 130 height 15
click at [311, 42] on div "Property: [GEOGRAPHIC_DATA]" at bounding box center [300, 37] width 130 height 15
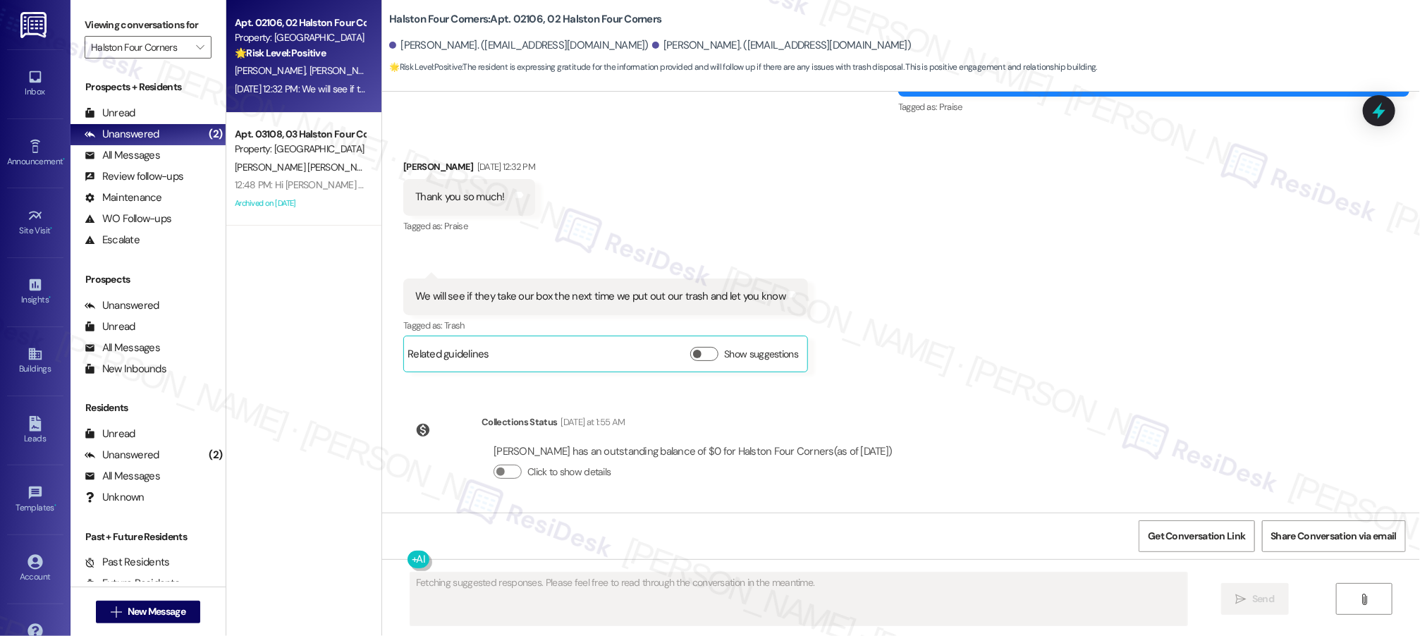
click at [311, 42] on div "Property: [GEOGRAPHIC_DATA]" at bounding box center [300, 37] width 130 height 15
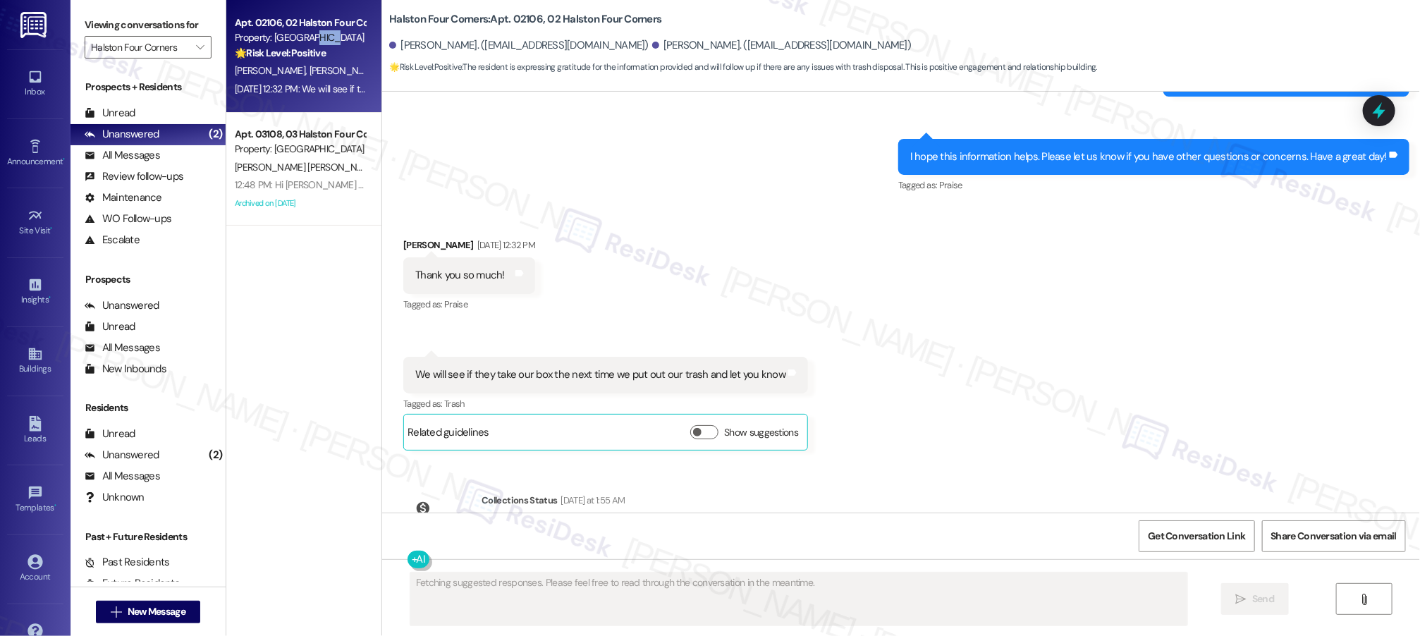
click at [311, 42] on div "Property: [GEOGRAPHIC_DATA]" at bounding box center [300, 37] width 130 height 15
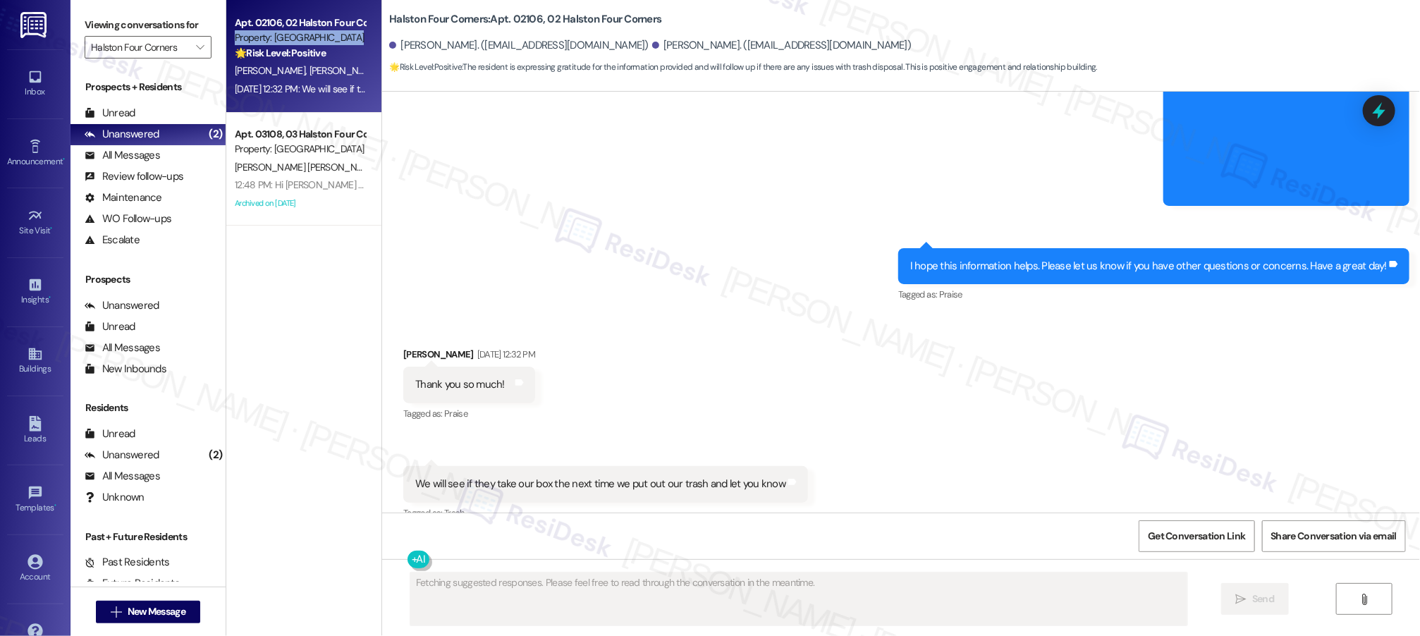
click at [311, 42] on div "Property: [GEOGRAPHIC_DATA]" at bounding box center [300, 37] width 130 height 15
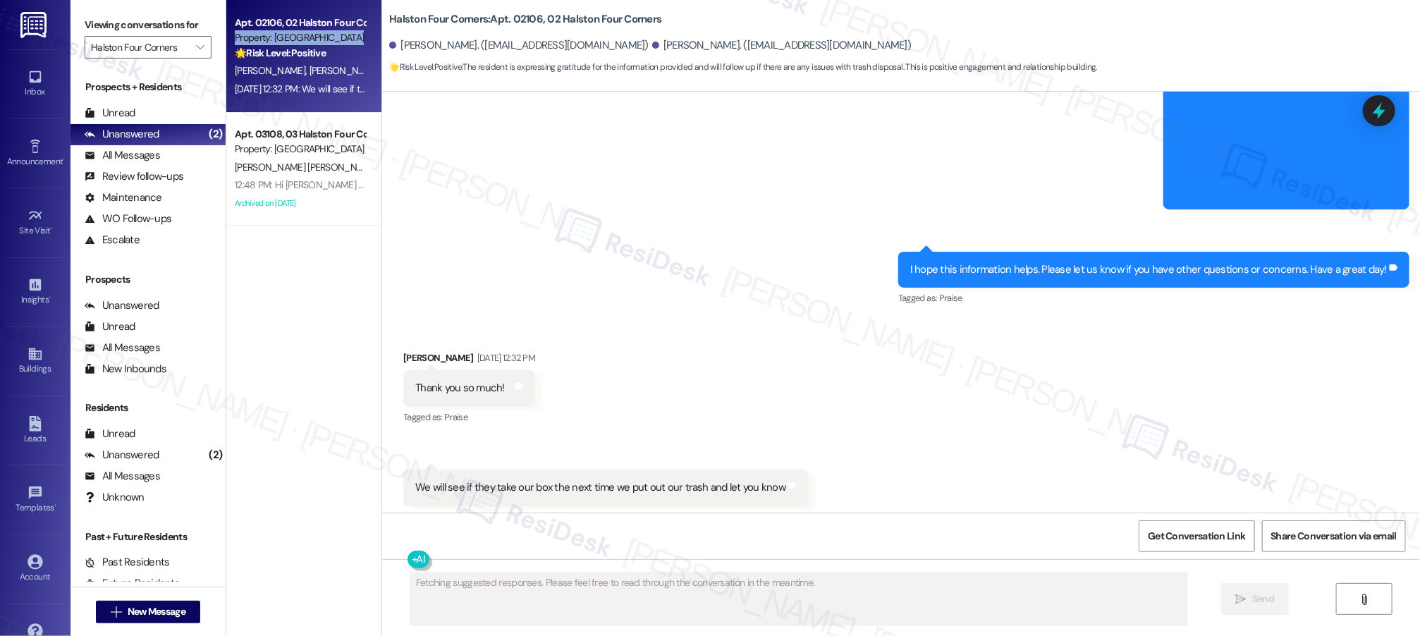
click at [311, 42] on div "Property: [GEOGRAPHIC_DATA]" at bounding box center [300, 37] width 130 height 15
click at [309, 44] on div "Property: [GEOGRAPHIC_DATA]" at bounding box center [300, 37] width 130 height 15
click at [308, 44] on div "Property: [GEOGRAPHIC_DATA]" at bounding box center [300, 37] width 130 height 15
click at [308, 46] on div "🌟 Risk Level: Positive The resident is expressing gratitude for the information…" at bounding box center [300, 53] width 130 height 15
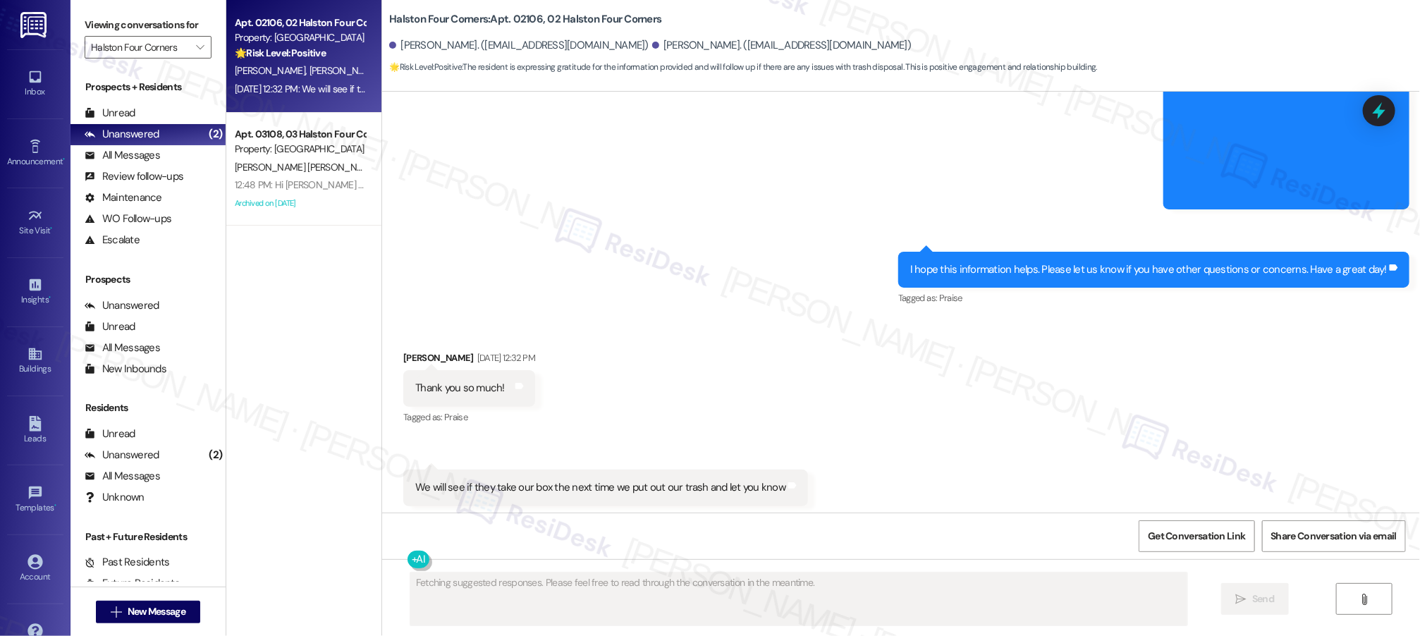
click at [898, 319] on div "Received via SMS [PERSON_NAME] [DATE] 12:32 PM Thank you so much! Tags and note…" at bounding box center [901, 446] width 1038 height 255
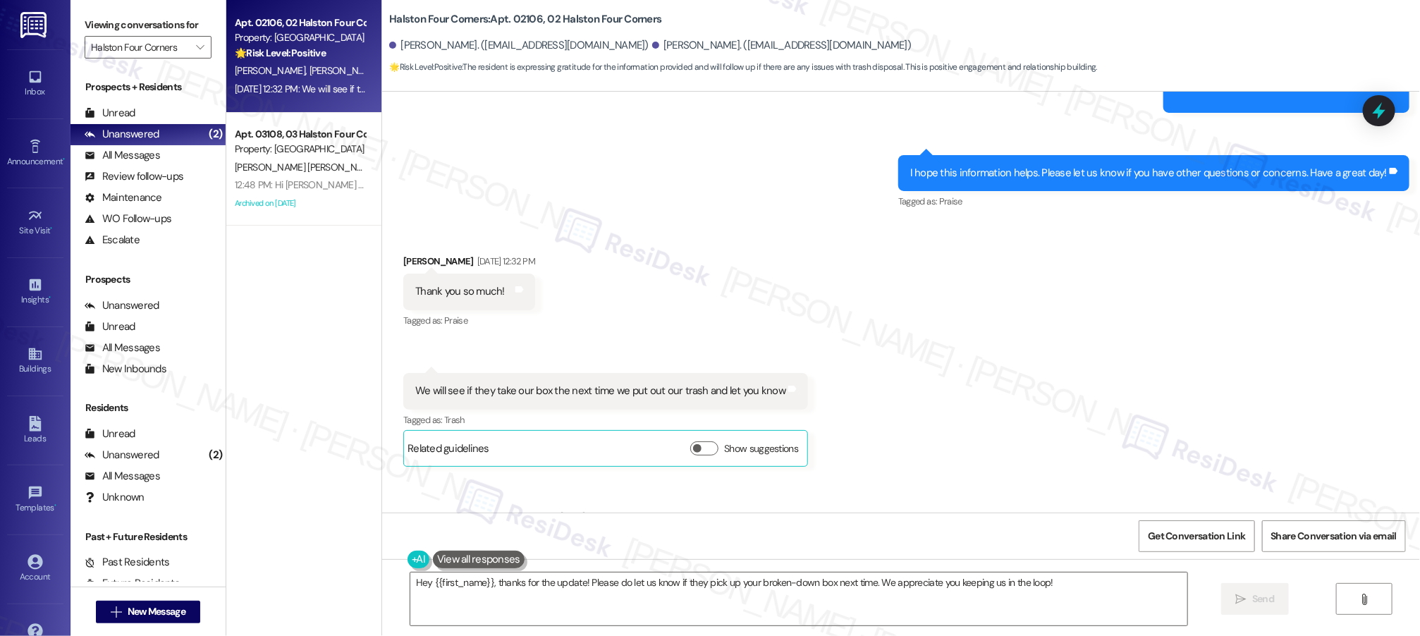
scroll to position [8132, 0]
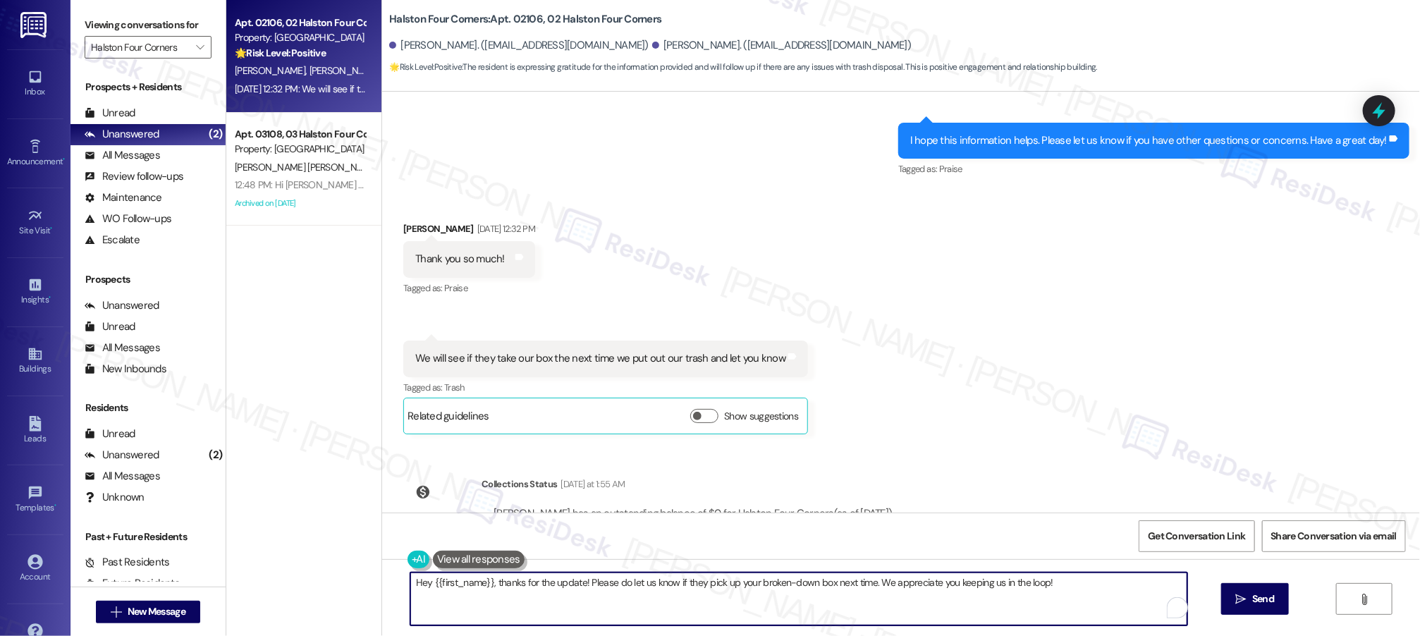
click at [1063, 580] on textarea "Hey {{first_name}}, thanks for the update! Please do let us know if they pick u…" at bounding box center [798, 599] width 777 height 53
drag, startPoint x: 889, startPoint y: 582, endPoint x: 603, endPoint y: 603, distance: 287.0
click at [544, 592] on textarea "Hey {{first_name}}, thanks for the update! Please do let us know if they pick u…" at bounding box center [798, 599] width 777 height 53
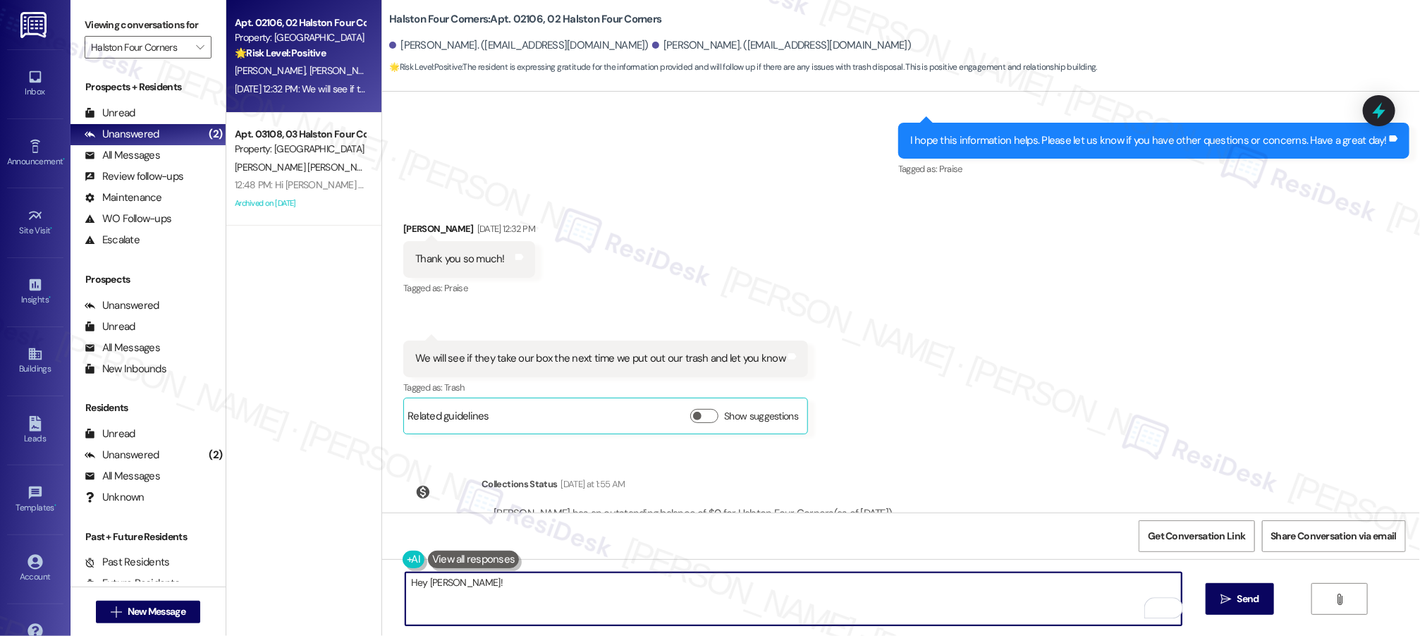
paste textarea "You are very welcome! Just want to make sure your last message isn't left unans…"
type textarea "Hey [PERSON_NAME]! You are very welcome! Just want to make sure your last messa…"
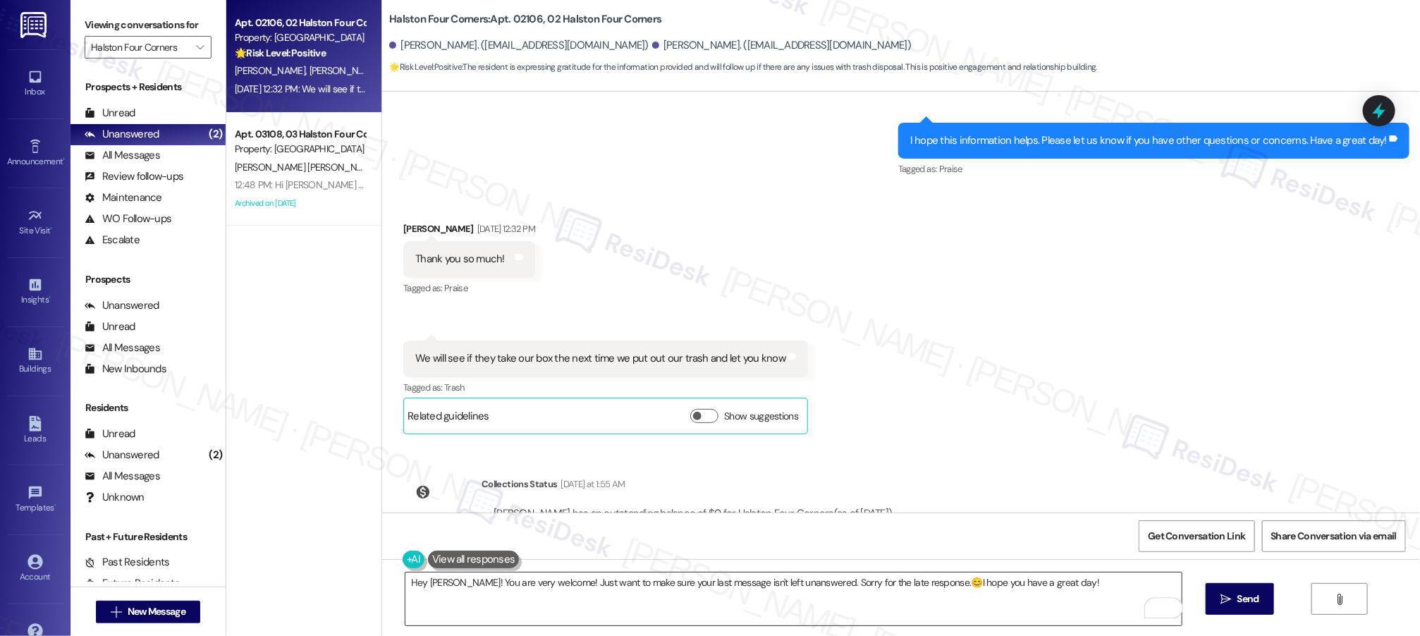
drag, startPoint x: 1227, startPoint y: 599, endPoint x: 1073, endPoint y: 587, distance: 154.2
click at [1115, 600] on div "Hey [PERSON_NAME]! You are very welcome! Just want to make sure your last messa…" at bounding box center [901, 612] width 1038 height 106
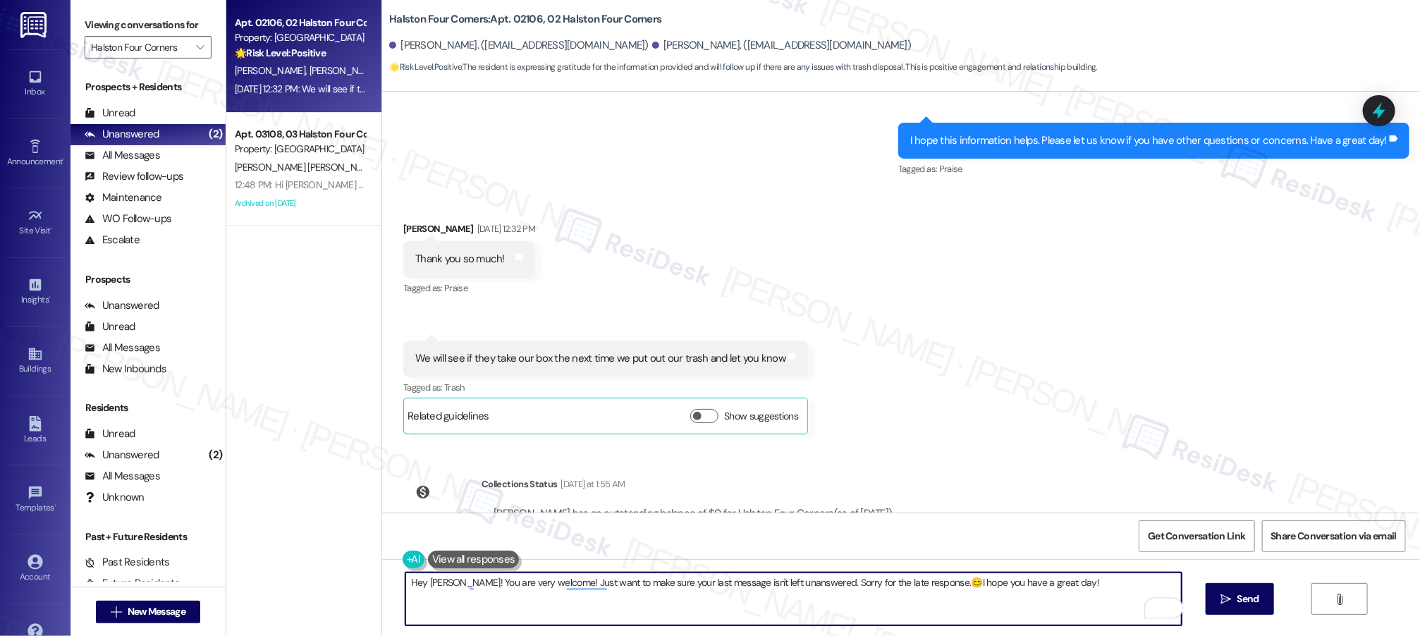
click at [1060, 583] on textarea "Hey [PERSON_NAME]! You are very welcome! Just want to make sure your last messa…" at bounding box center [793, 599] width 777 height 53
click at [1242, 593] on span "Send" at bounding box center [1248, 599] width 22 height 15
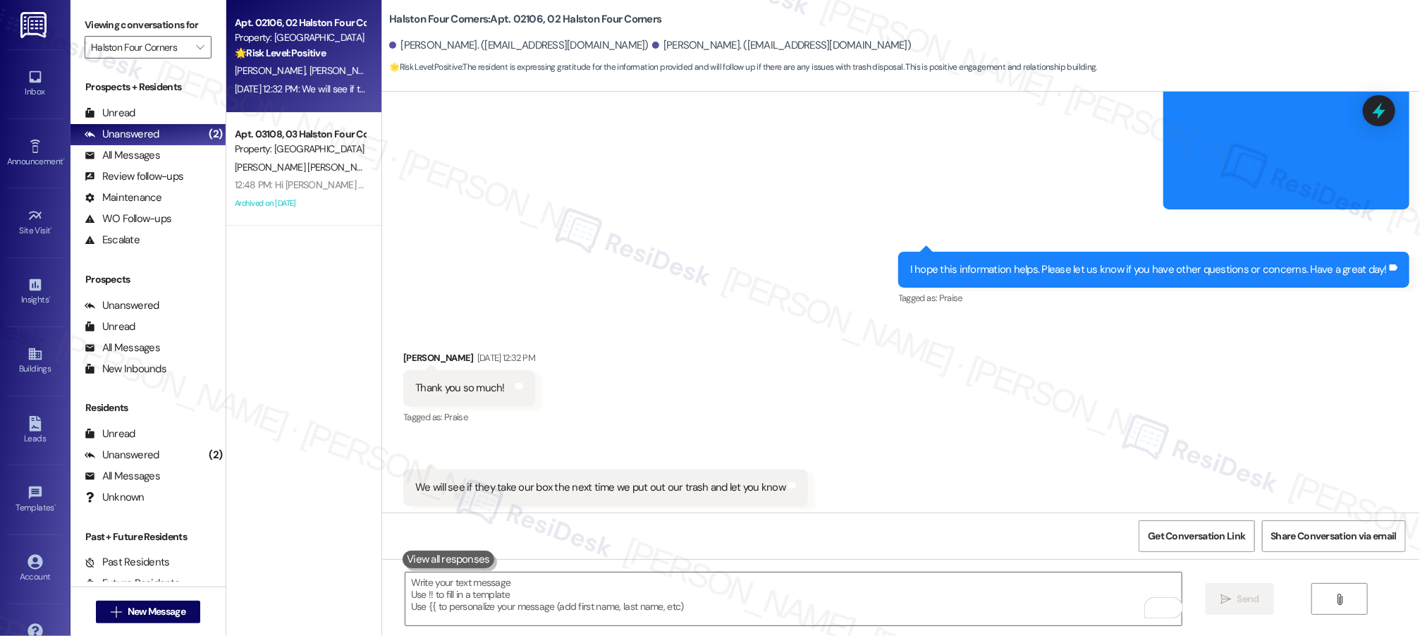
scroll to position [8231, 0]
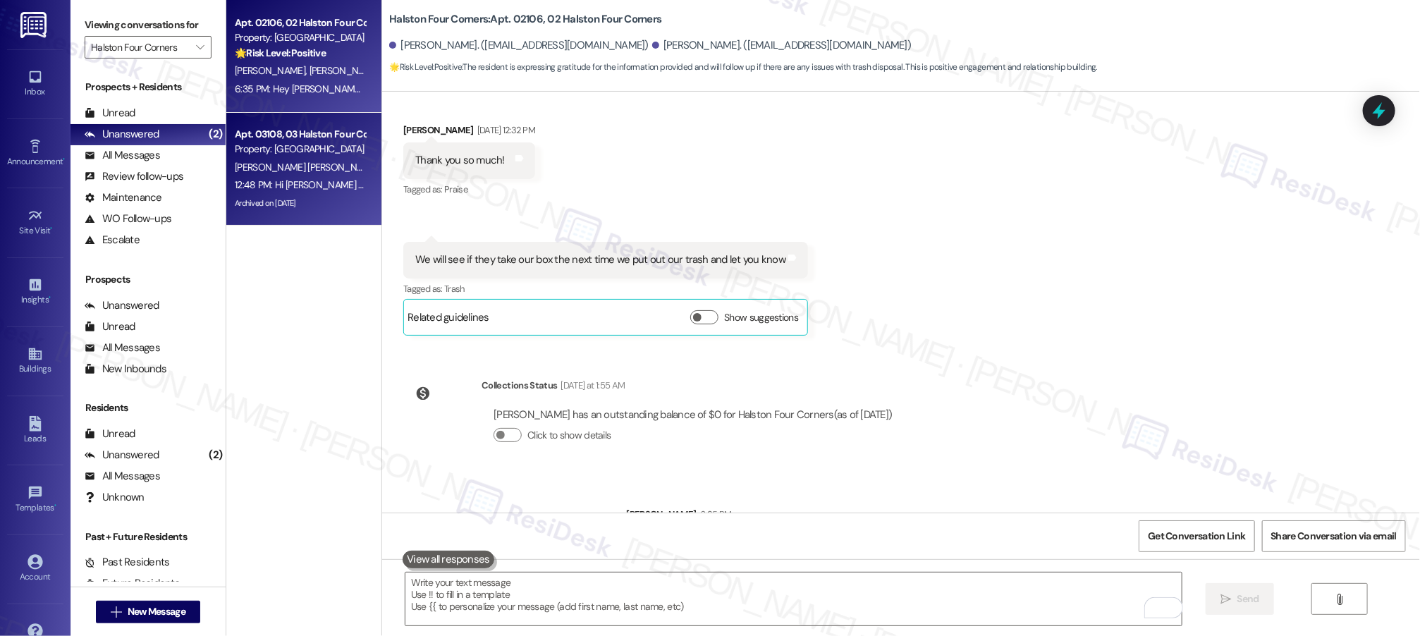
click at [235, 149] on div "Property: [GEOGRAPHIC_DATA]" at bounding box center [300, 149] width 130 height 15
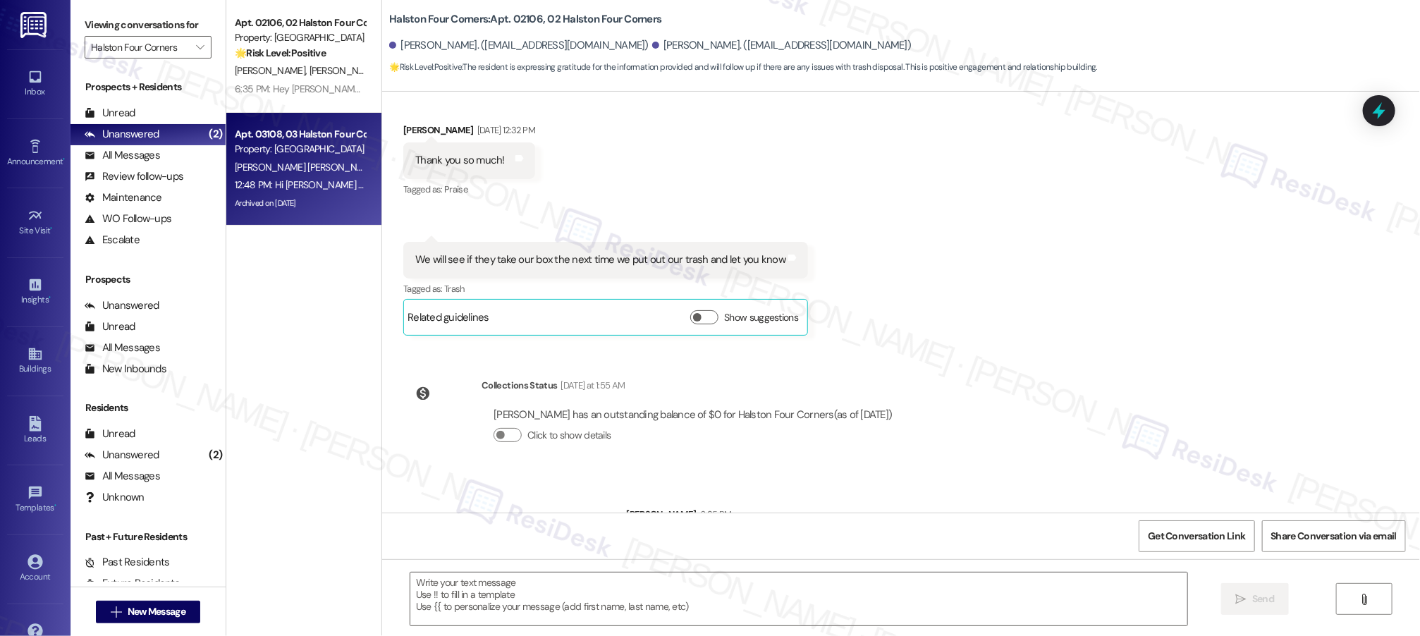
click at [262, 161] on span "[PERSON_NAME] [PERSON_NAME]" at bounding box center [308, 167] width 147 height 13
type textarea "Fetching suggested responses. Please feel free to read through the conversation…"
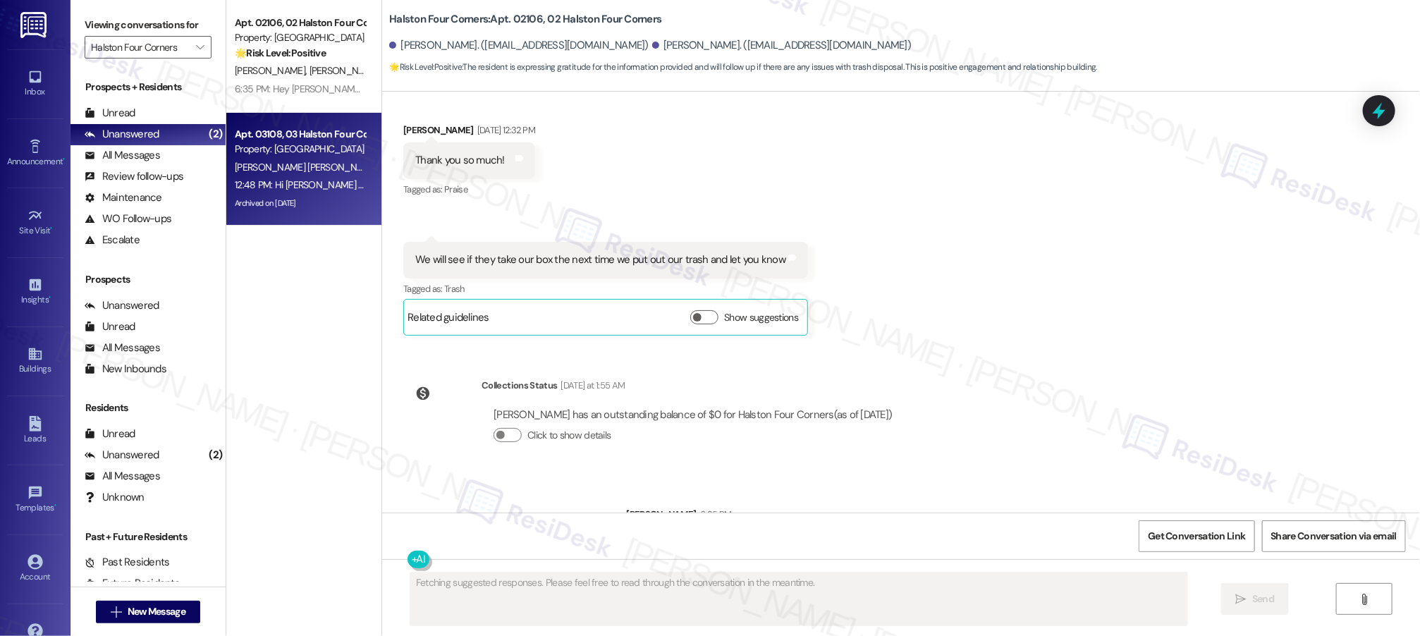
click at [263, 161] on span "[PERSON_NAME] [PERSON_NAME]" at bounding box center [308, 167] width 147 height 13
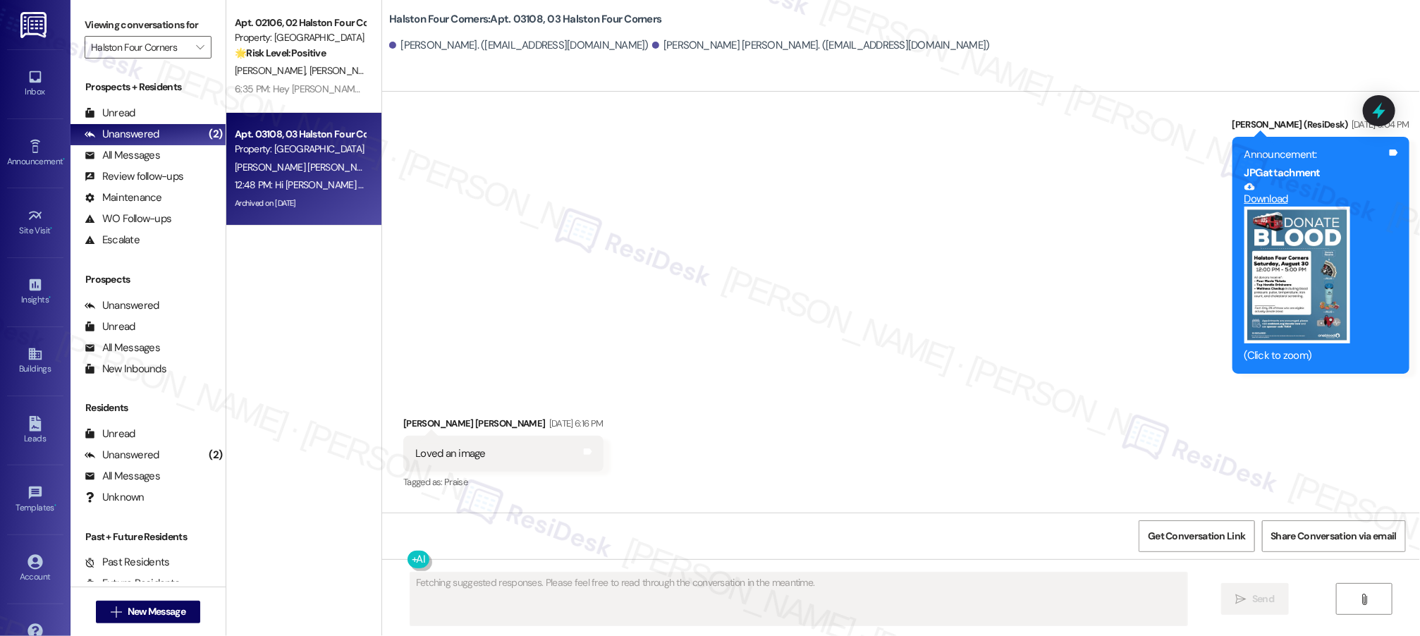
scroll to position [12185, 0]
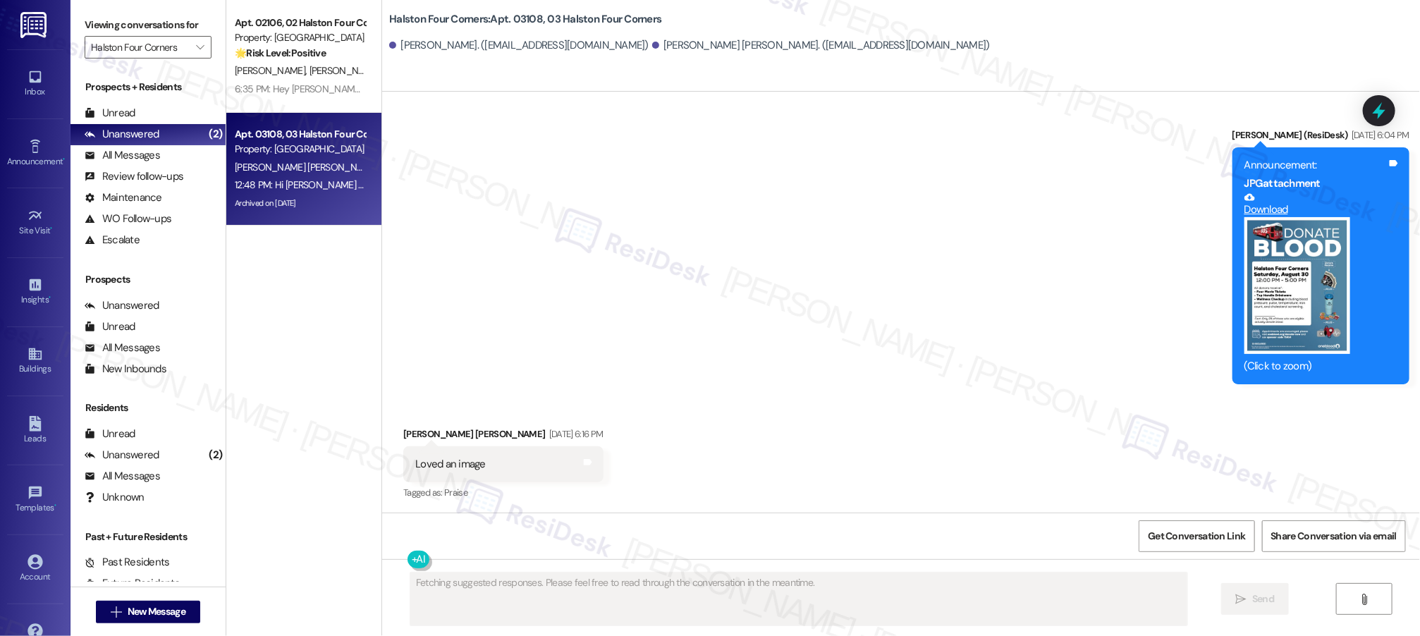
click at [263, 159] on div "[PERSON_NAME] [PERSON_NAME]" at bounding box center [299, 168] width 133 height 18
click at [266, 161] on span "[PERSON_NAME] [PERSON_NAME]" at bounding box center [308, 167] width 147 height 13
click at [271, 165] on span "[PERSON_NAME] [PERSON_NAME]" at bounding box center [308, 167] width 147 height 13
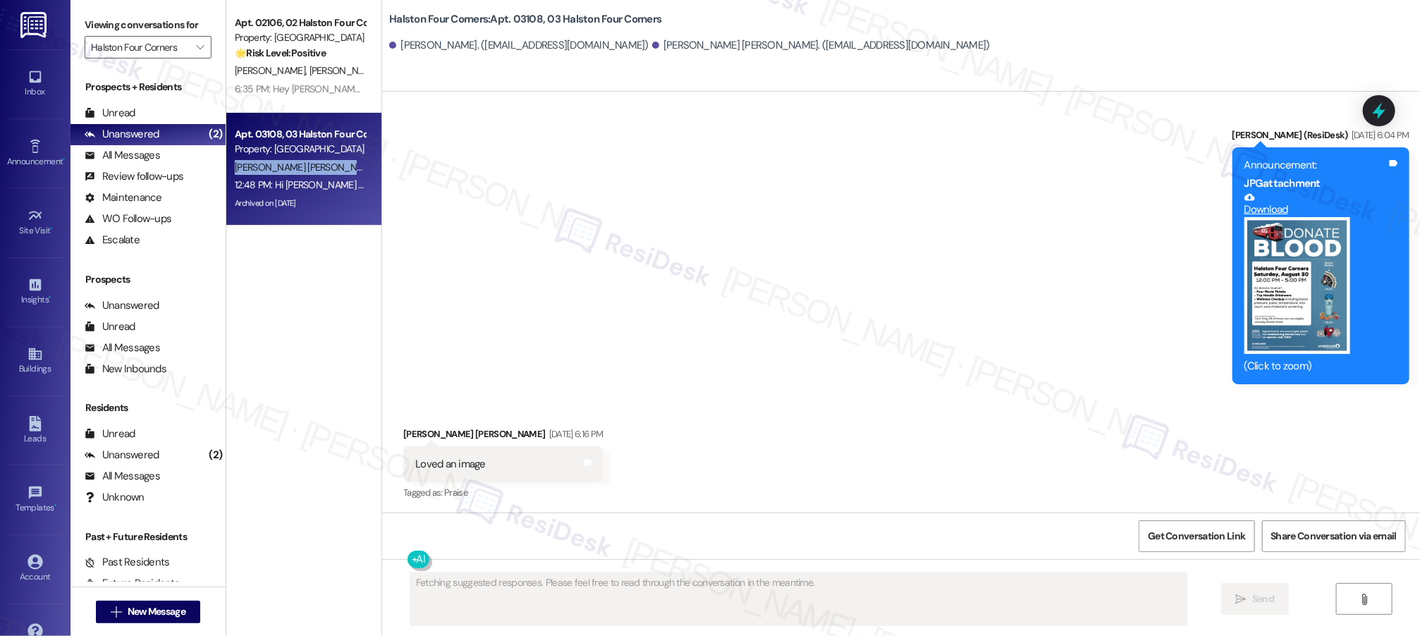
click at [271, 166] on span "[PERSON_NAME] [PERSON_NAME]" at bounding box center [308, 167] width 147 height 13
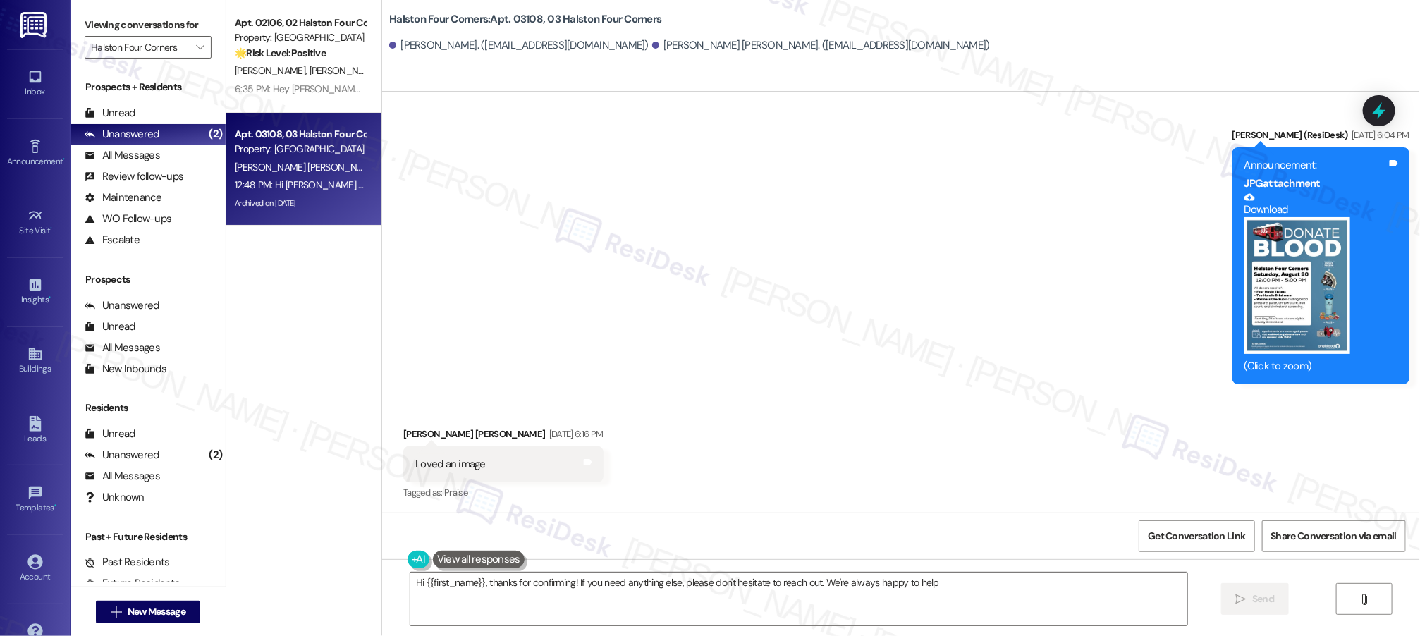
type textarea "Hi {{first_name}}, thanks for confirming! If you need anything else, please don…"
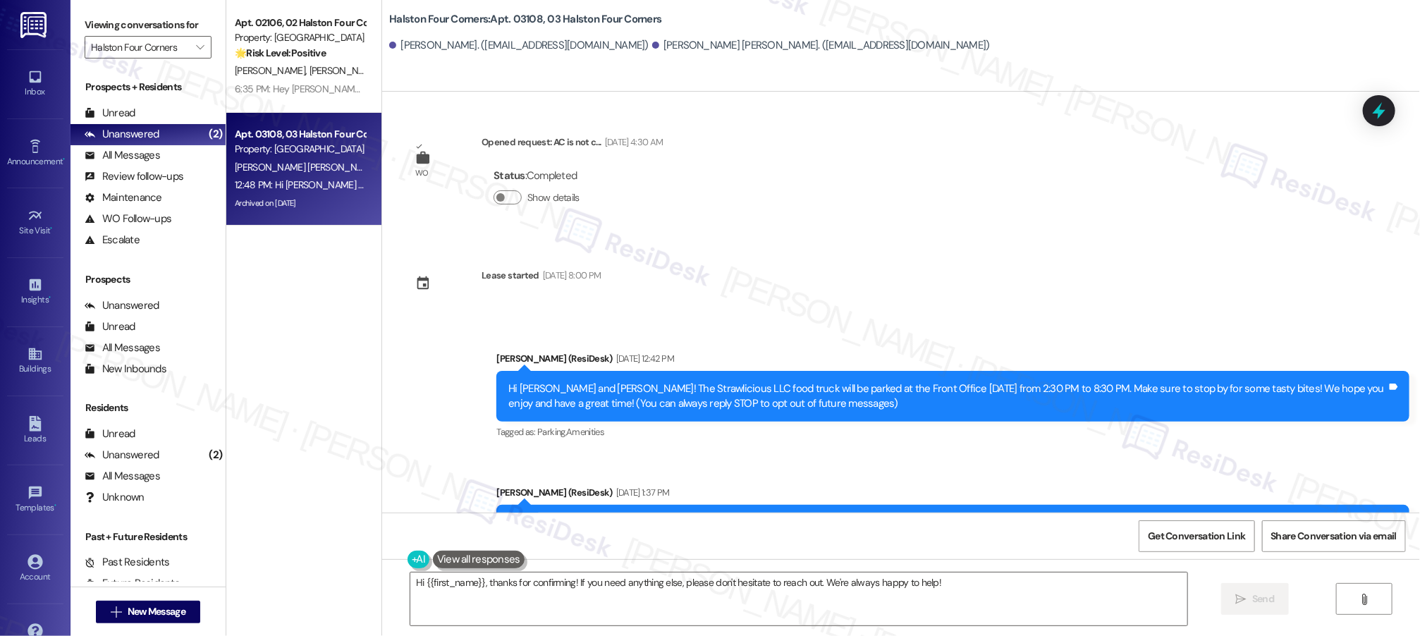
scroll to position [12185, 0]
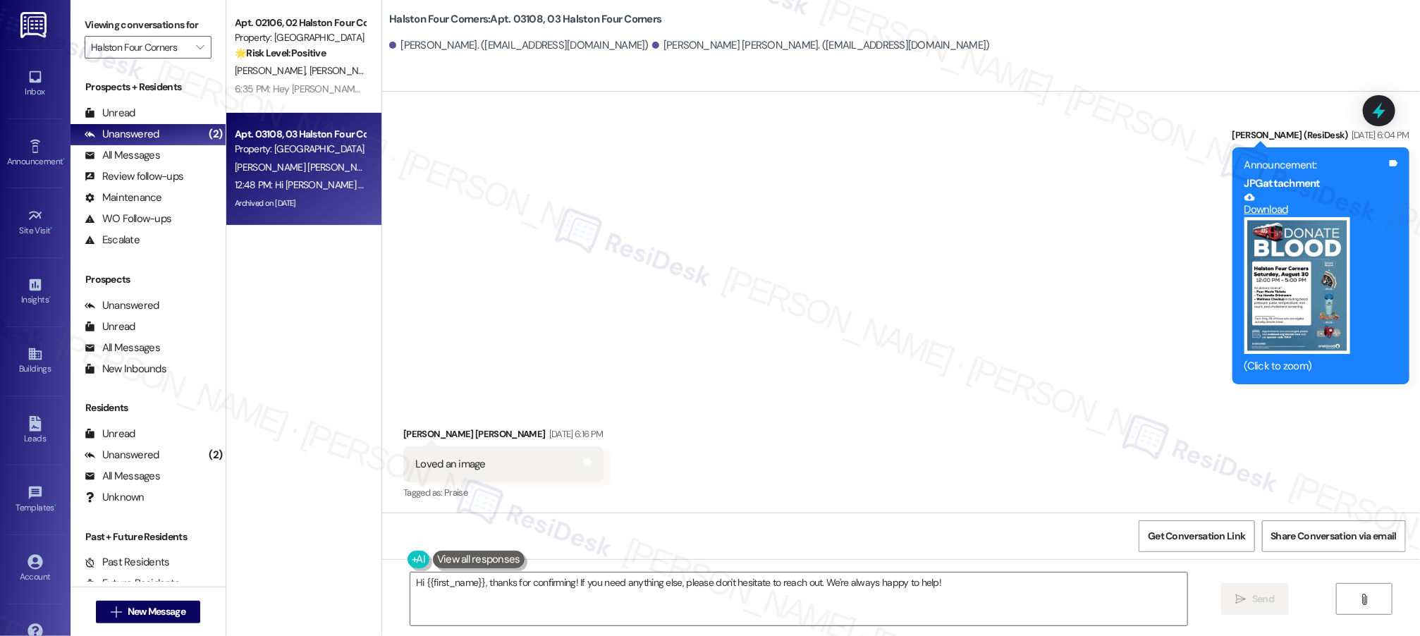
click at [623, 338] on div "Announcement, sent via SMS Sarah (ResiDesk) Aug 21, 2025 at 6:35 PM Hi Juan and…" at bounding box center [901, 21] width 1038 height 747
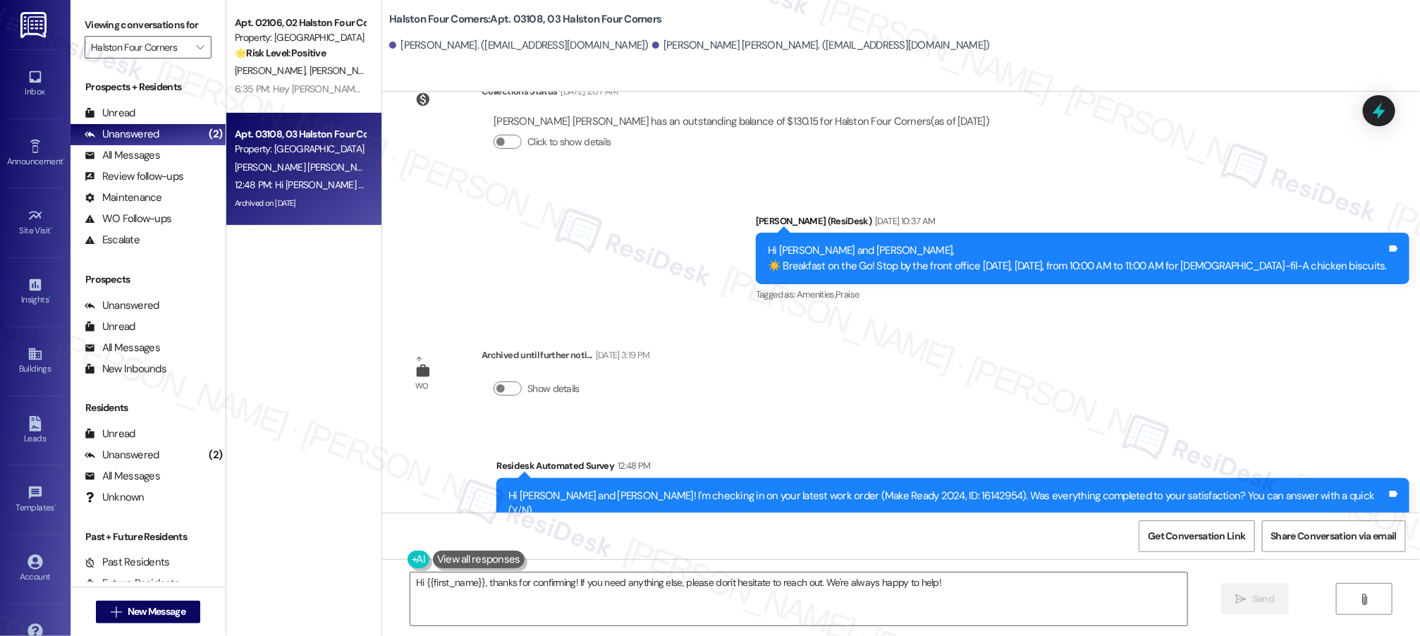
scroll to position [12678, 0]
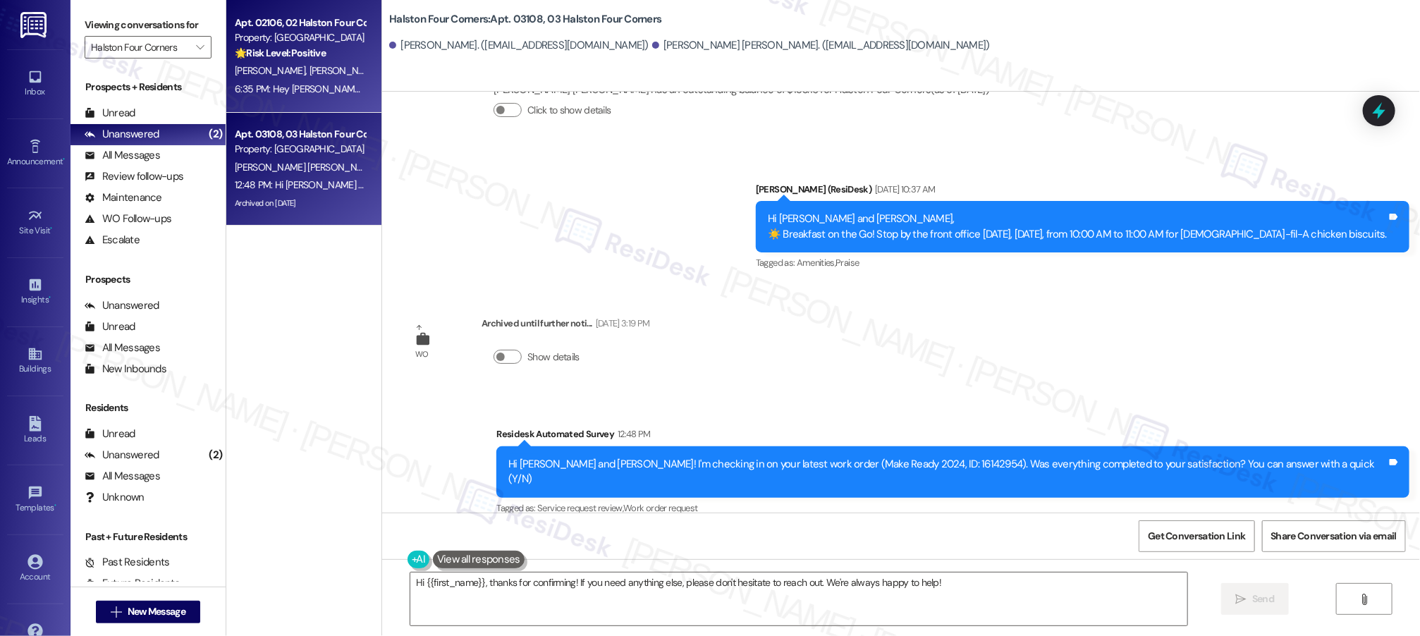
click at [300, 61] on div "🌟 Risk Level: Positive The resident is expressing gratitude for the information…" at bounding box center [300, 53] width 130 height 15
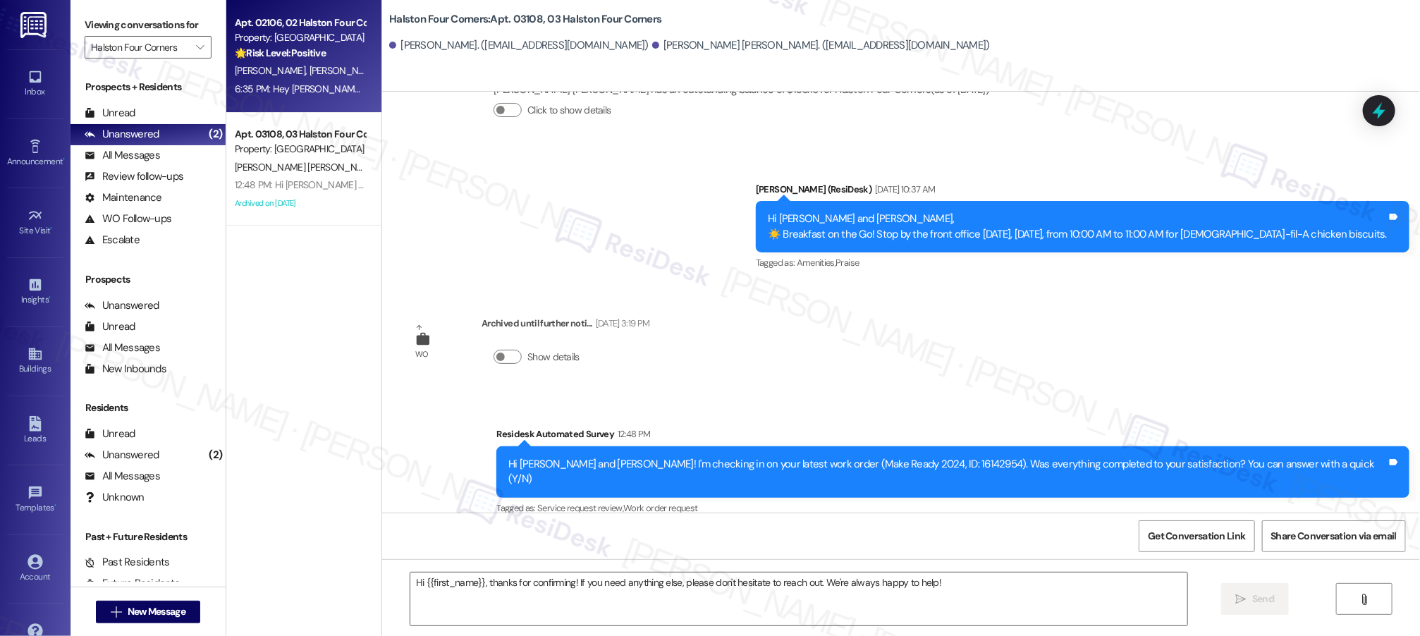
click at [299, 62] on div "[PERSON_NAME] [PERSON_NAME]" at bounding box center [299, 71] width 133 height 18
type textarea "Fetching suggested responses. Please feel free to read through the conversation…"
click at [299, 62] on div "[PERSON_NAME] [PERSON_NAME]" at bounding box center [299, 71] width 133 height 18
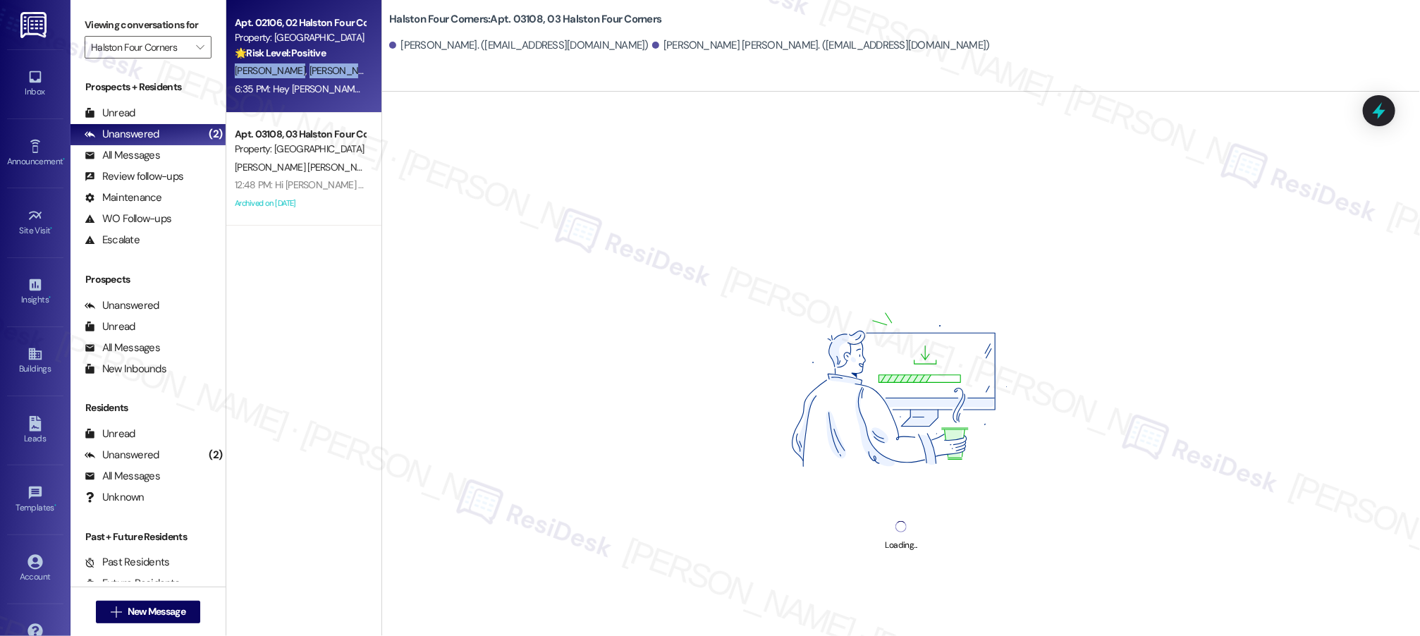
click at [300, 62] on div "[PERSON_NAME] [PERSON_NAME]" at bounding box center [299, 71] width 133 height 18
click at [300, 61] on div "🌟 Risk Level: Positive The resident is expressing gratitude for the information…" at bounding box center [300, 53] width 130 height 15
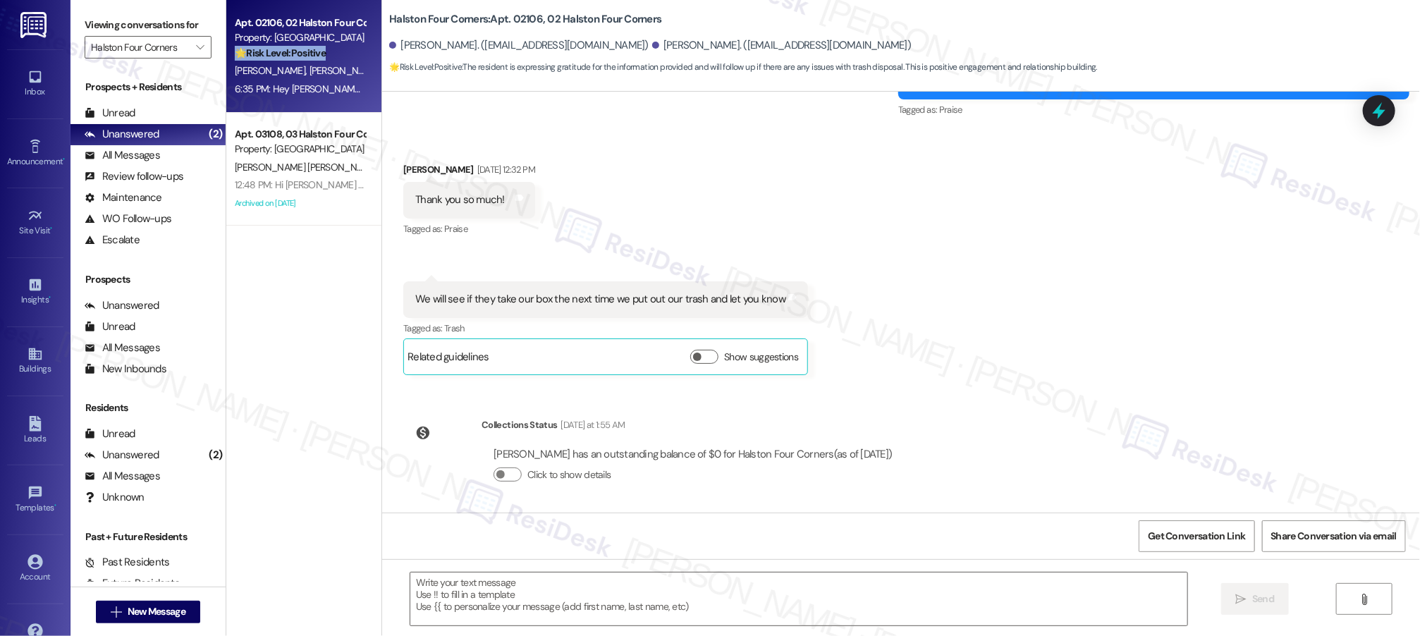
click at [300, 61] on div "🌟 Risk Level: Positive The resident is expressing gratitude for the information…" at bounding box center [300, 53] width 130 height 15
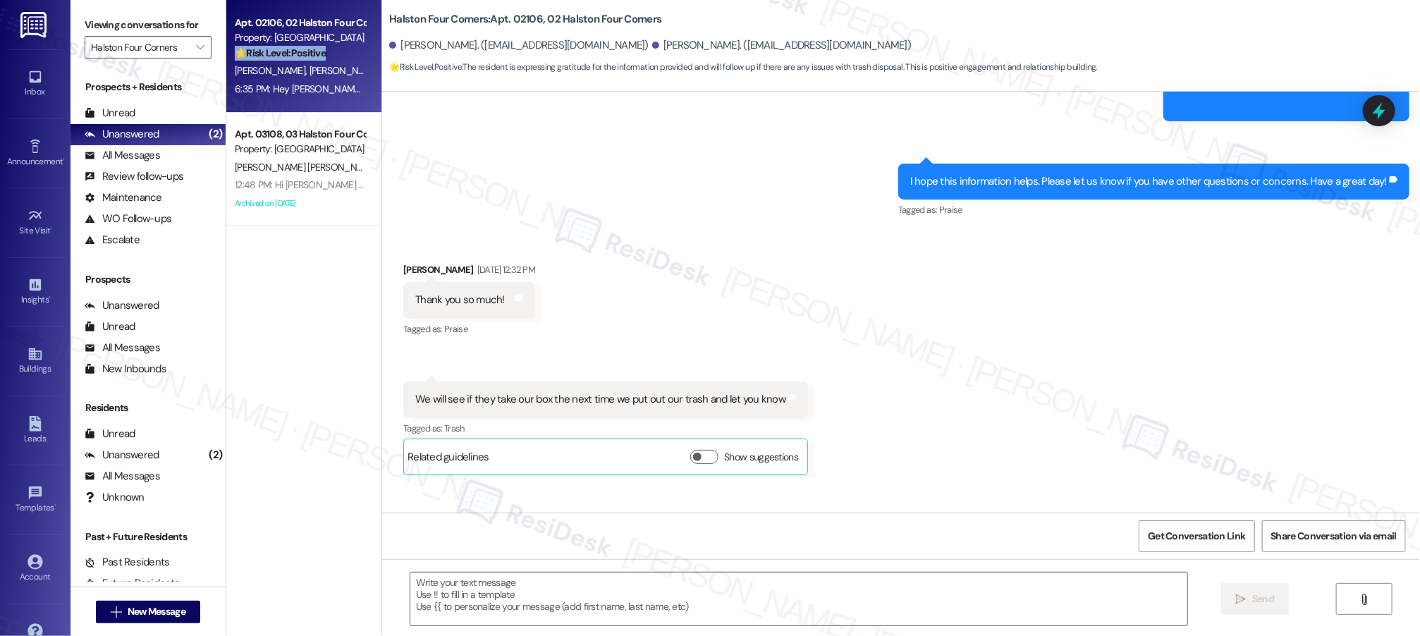
click at [300, 60] on div "🌟 Risk Level: Positive The resident is expressing gratitude for the information…" at bounding box center [300, 53] width 130 height 15
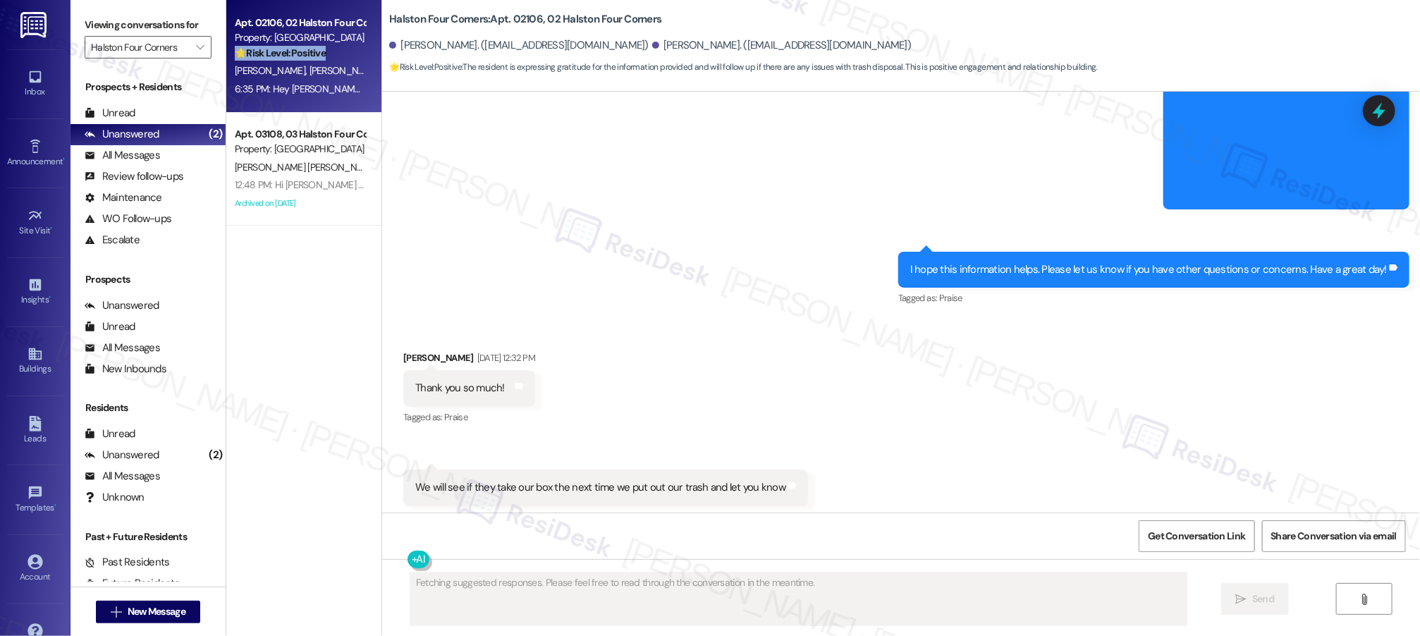
click at [302, 59] on div "🌟 Risk Level: Positive The resident is expressing gratitude for the information…" at bounding box center [300, 53] width 130 height 15
click at [304, 62] on div "[PERSON_NAME] [PERSON_NAME]" at bounding box center [299, 71] width 133 height 18
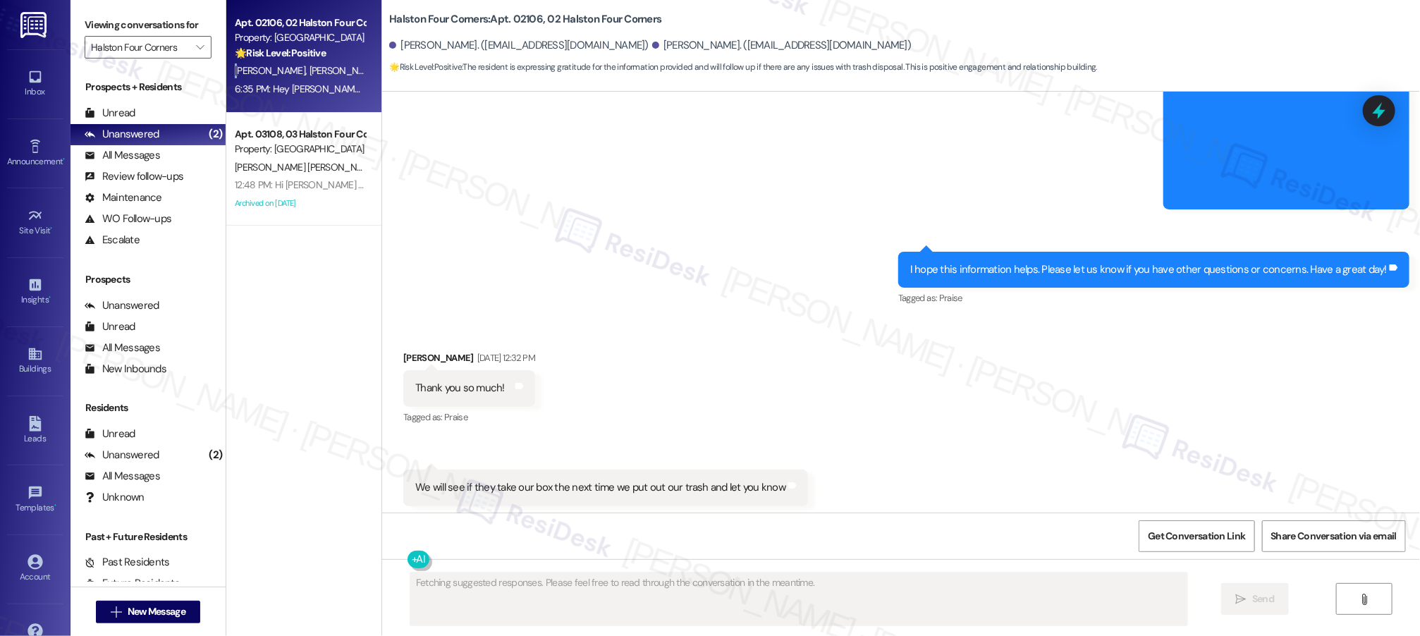
click at [304, 63] on div "[PERSON_NAME] [PERSON_NAME]" at bounding box center [299, 71] width 133 height 18
click at [716, 319] on div "Received via SMS [PERSON_NAME] [DATE] 12:32 PM Thank you so much! Tags and note…" at bounding box center [901, 446] width 1038 height 255
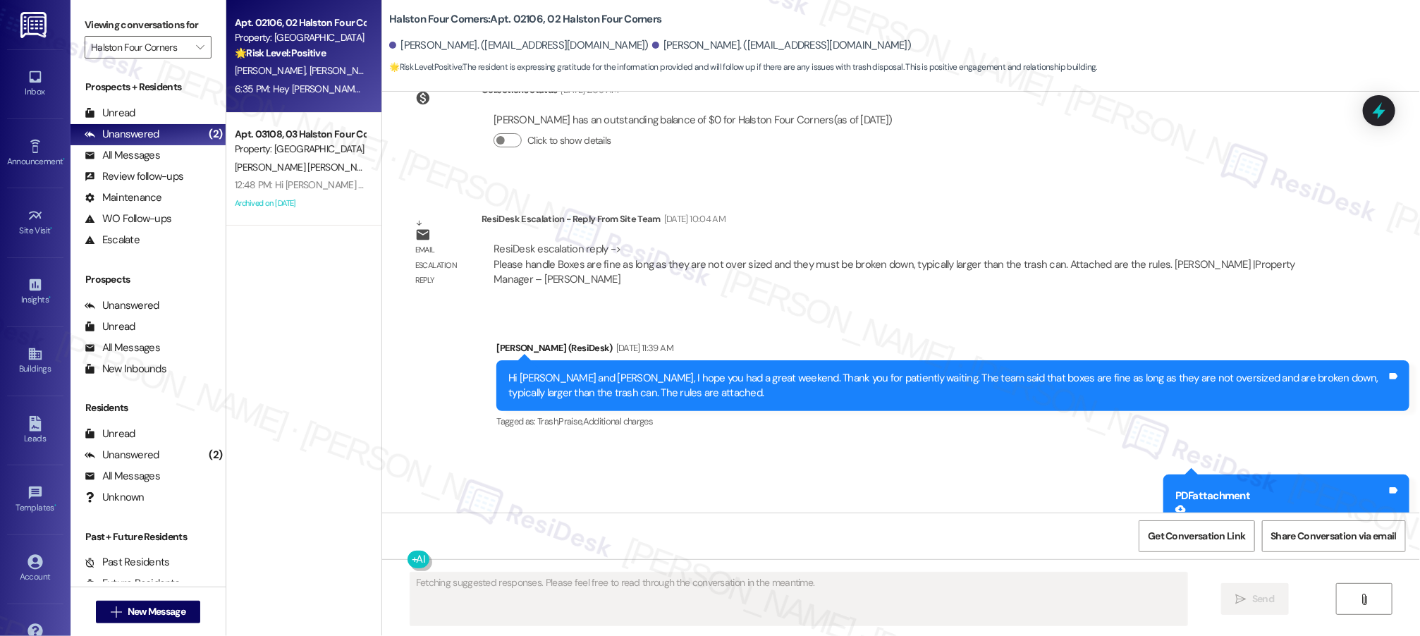
scroll to position [7690, 0]
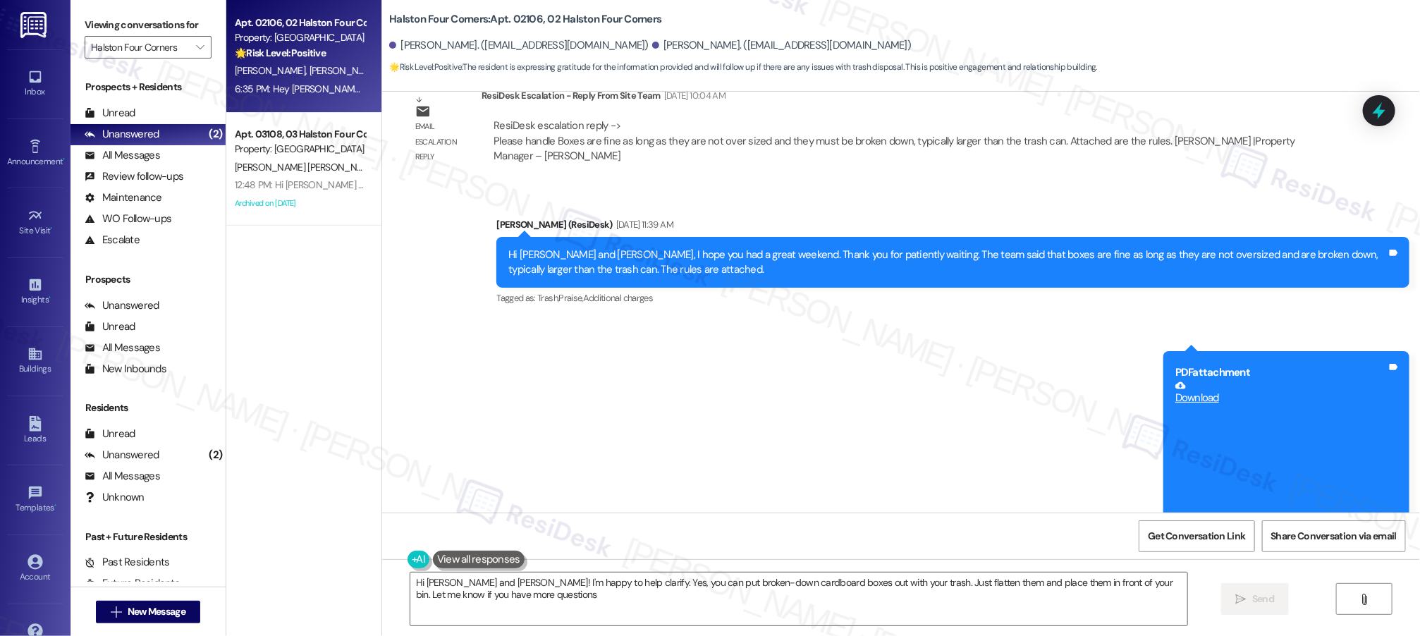
type textarea "Hi Catherine and Alana! I'm happy to help clarify. Yes, you can put broken-down…"
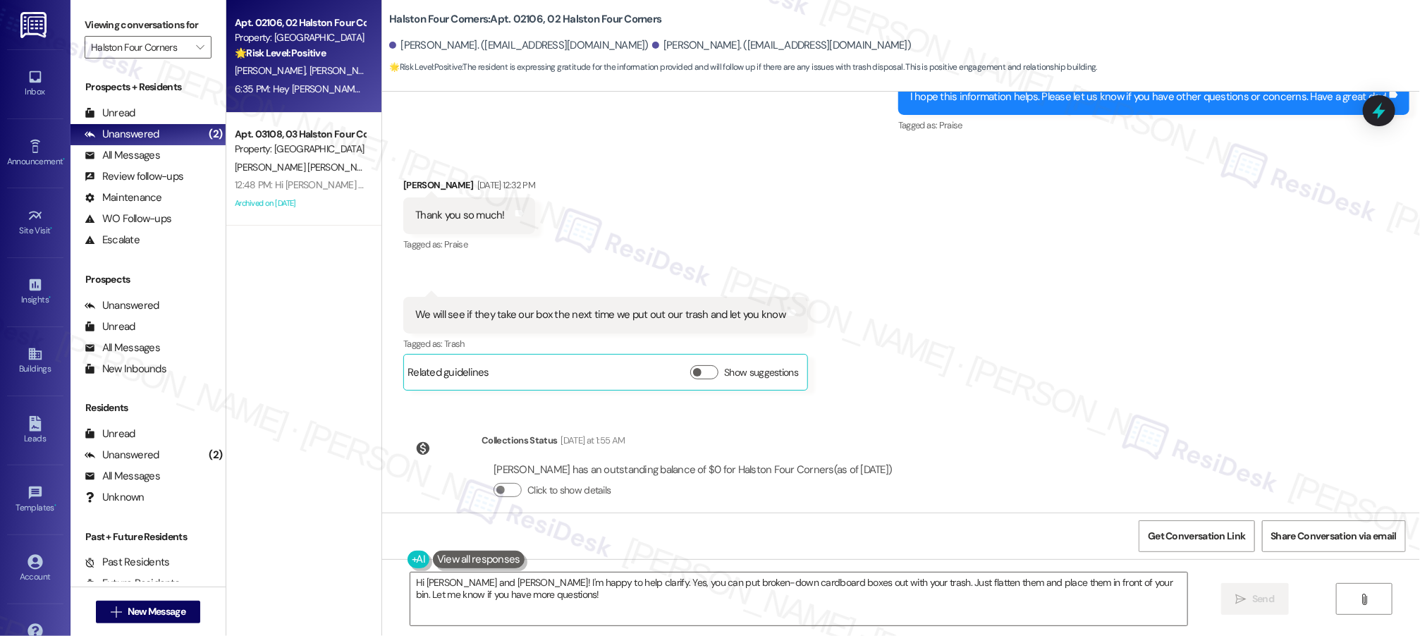
scroll to position [8251, 0]
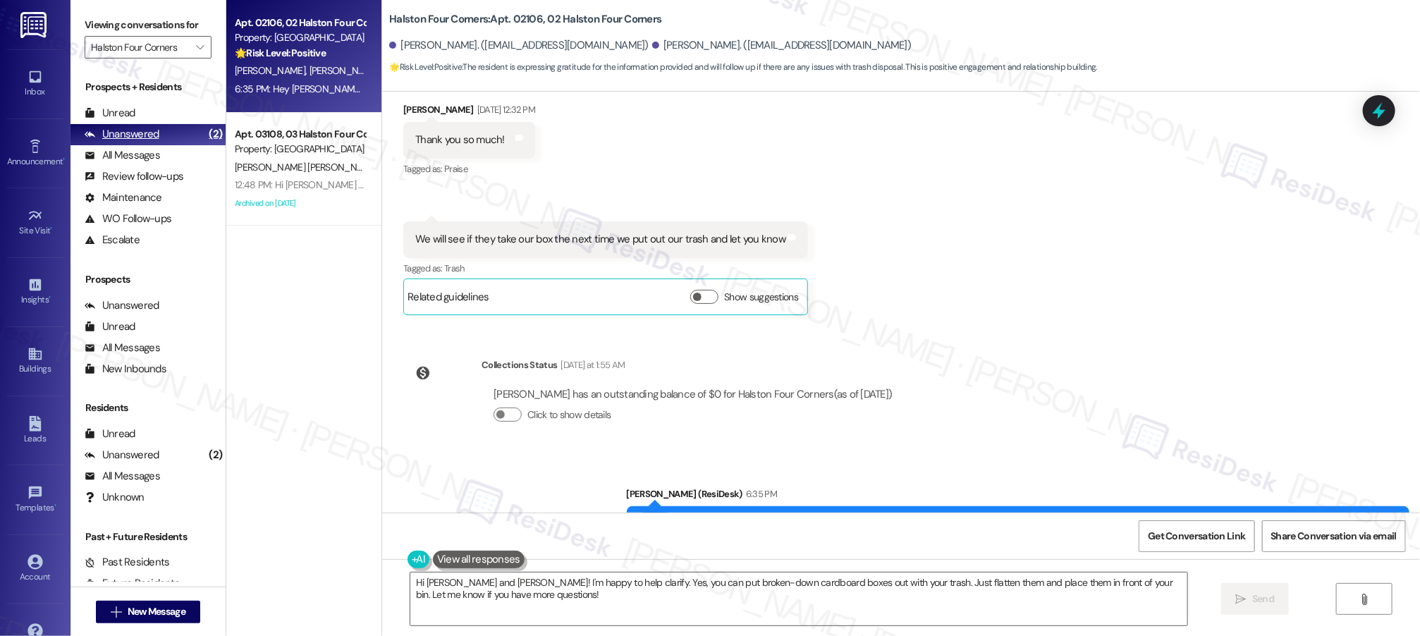
click at [159, 127] on div "Unanswered (2)" at bounding box center [148, 134] width 155 height 21
click at [126, 111] on div "Unread" at bounding box center [110, 113] width 51 height 15
click at [126, 112] on div "Unread" at bounding box center [110, 113] width 51 height 15
click at [126, 111] on div "Unread" at bounding box center [110, 113] width 51 height 15
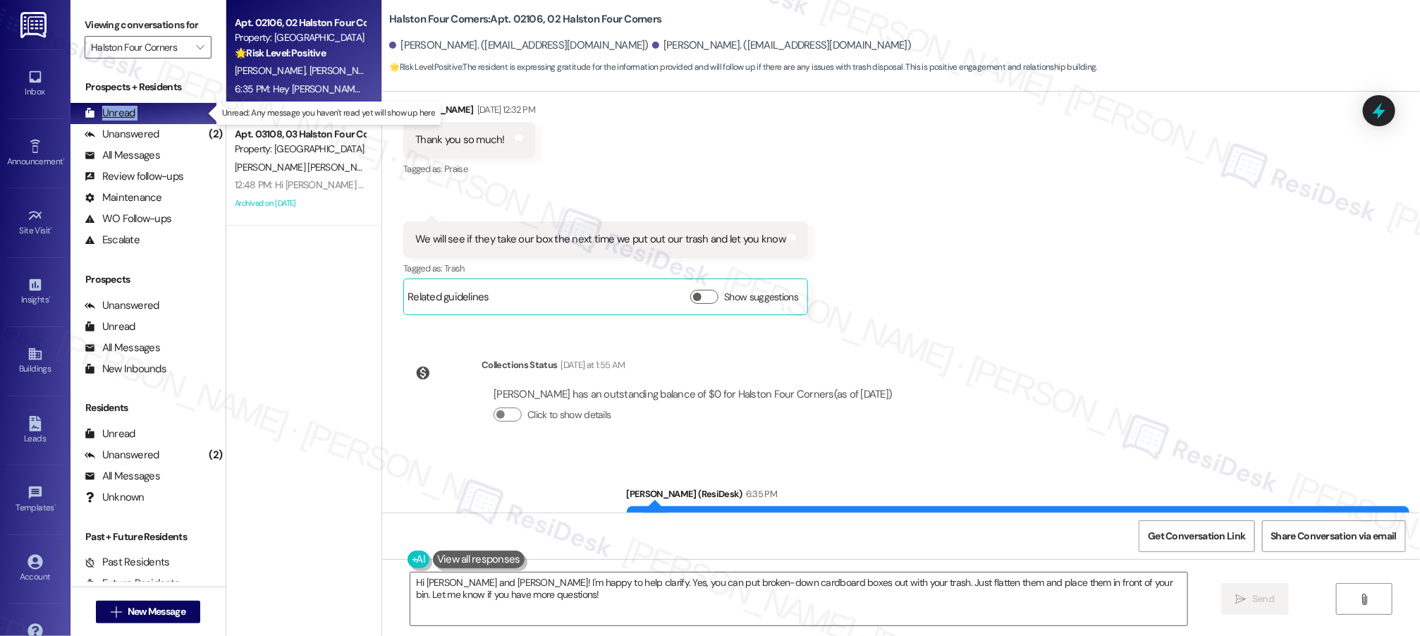
click at [126, 111] on div "Unread" at bounding box center [110, 113] width 51 height 15
click at [127, 112] on div "Unread" at bounding box center [110, 113] width 51 height 15
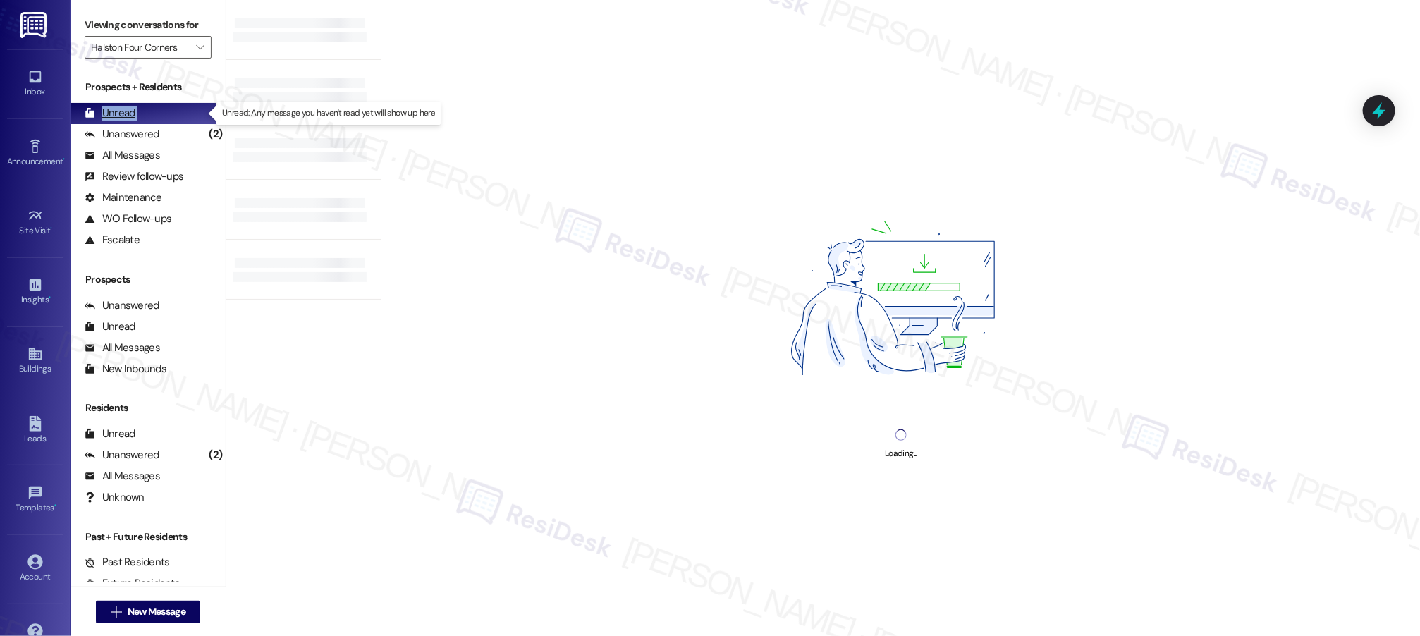
click at [128, 113] on div "Unread" at bounding box center [110, 113] width 51 height 15
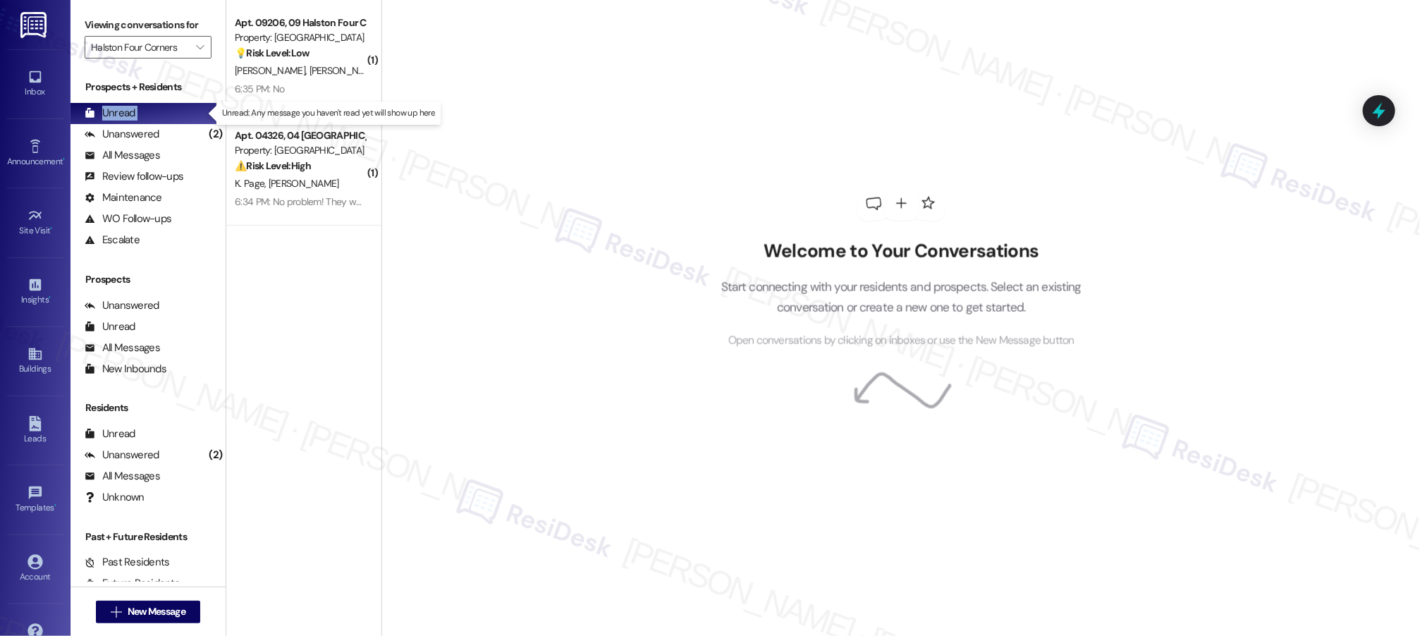
drag, startPoint x: 128, startPoint y: 113, endPoint x: 395, endPoint y: 143, distance: 268.2
click at [128, 113] on div "Unread" at bounding box center [110, 113] width 51 height 15
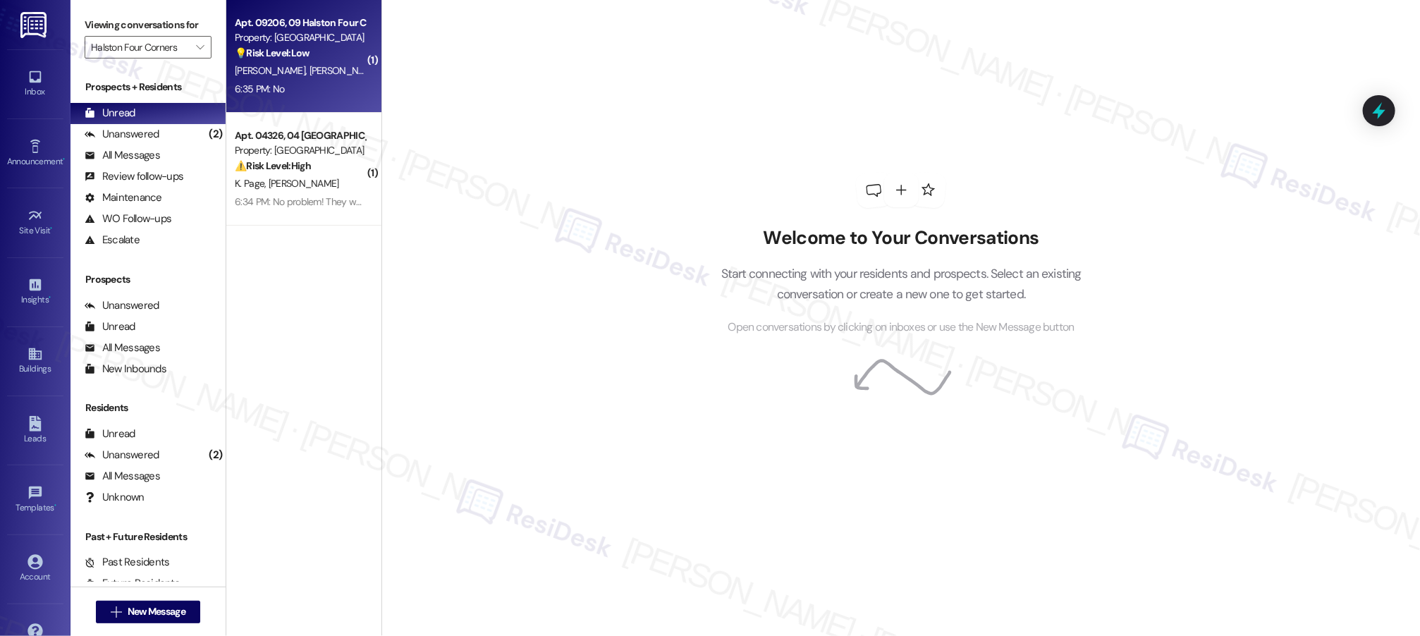
click at [310, 75] on span "A. Minier" at bounding box center [345, 70] width 71 height 13
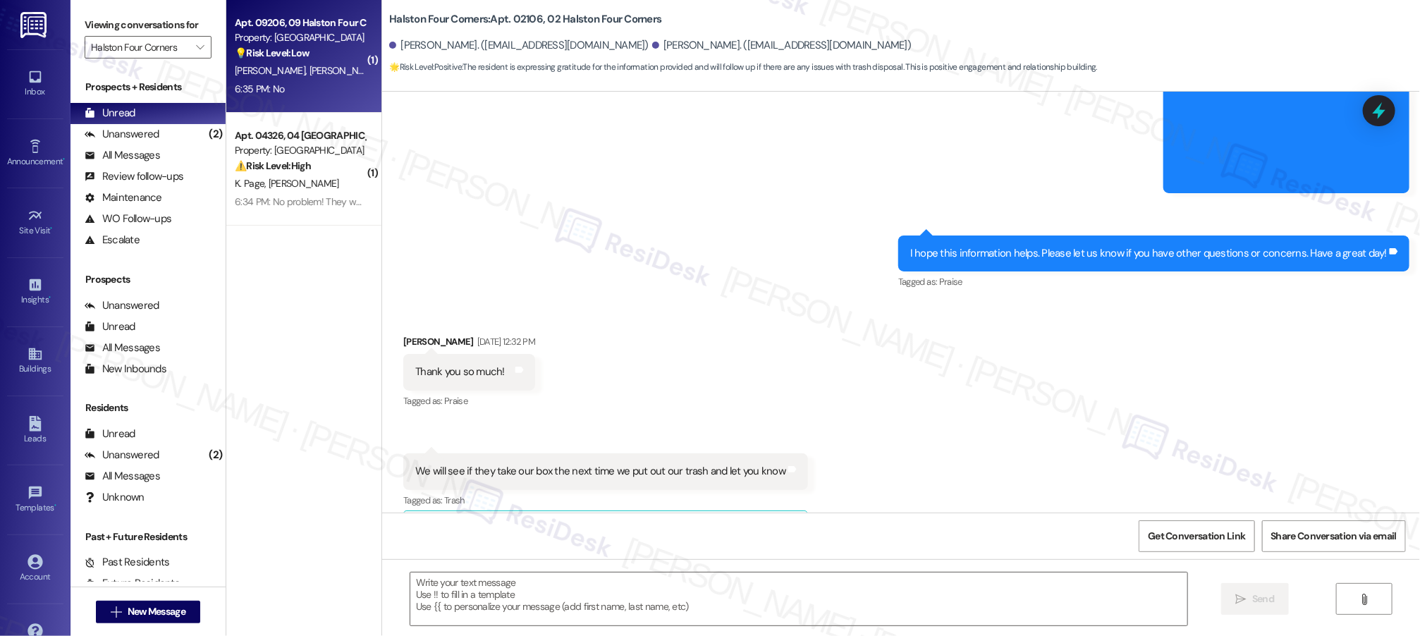
click at [310, 75] on span "A. Minier" at bounding box center [345, 70] width 71 height 13
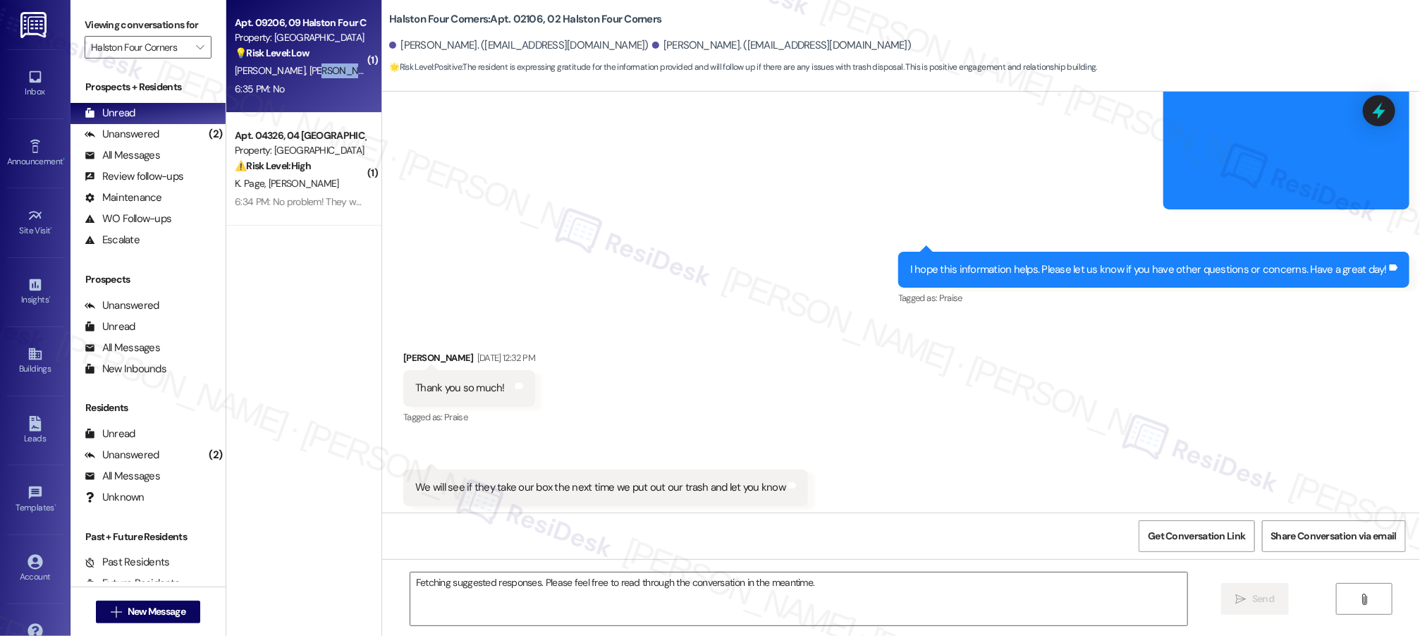
click at [310, 75] on span "A. Minier" at bounding box center [345, 70] width 71 height 13
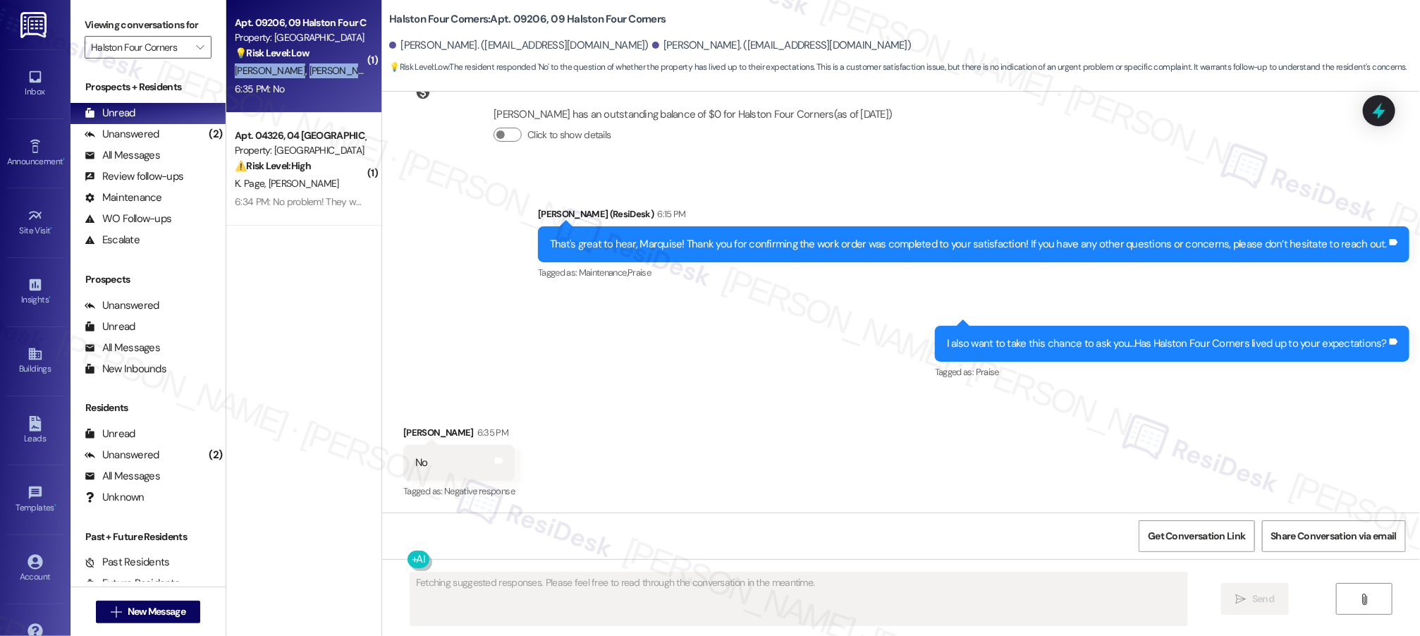
click at [310, 75] on span "A. Minier" at bounding box center [345, 70] width 71 height 13
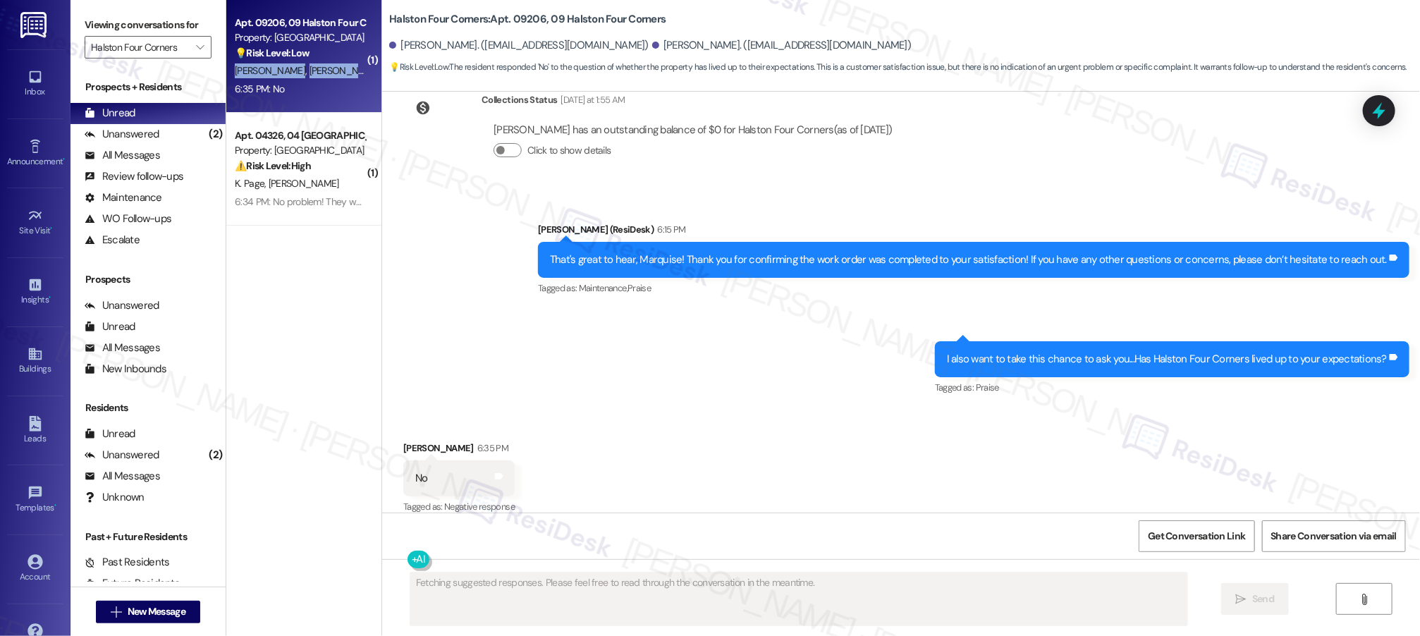
click at [310, 75] on span "A. Minier" at bounding box center [345, 70] width 71 height 13
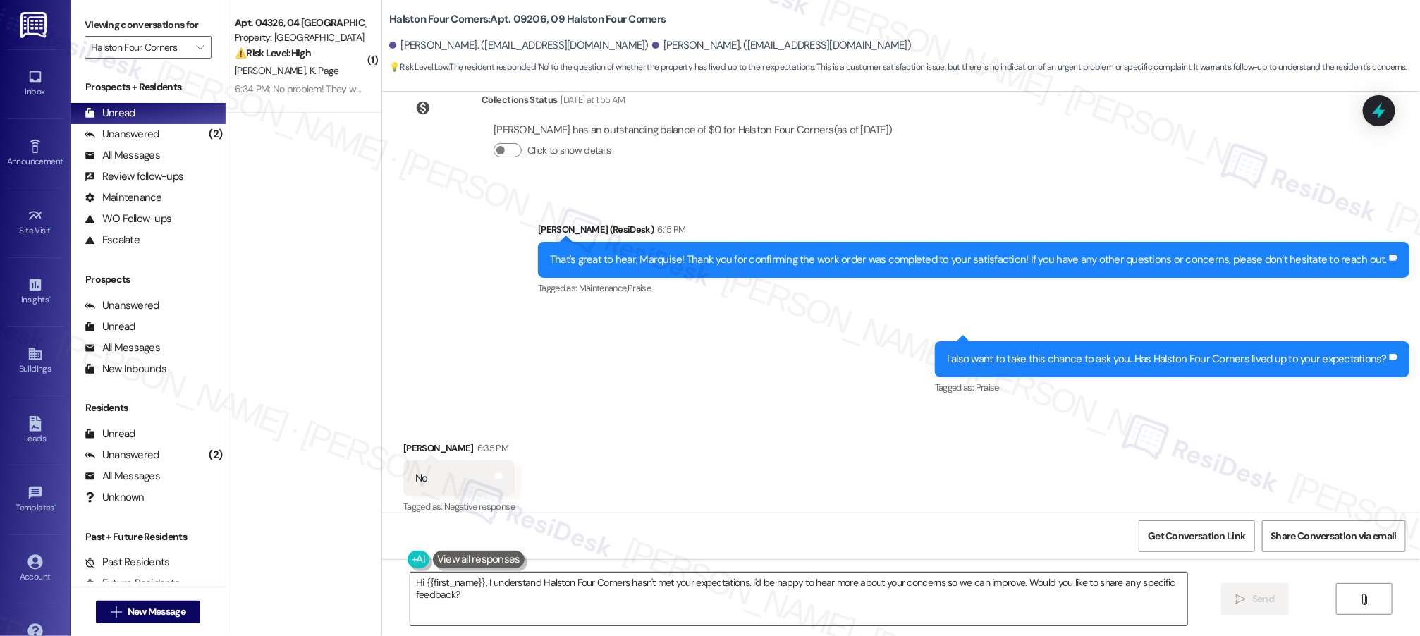
click at [542, 607] on textarea "Hi {{first_name}}, I understand Halston Four Corners hasn't met your expectatio…" at bounding box center [798, 599] width 777 height 53
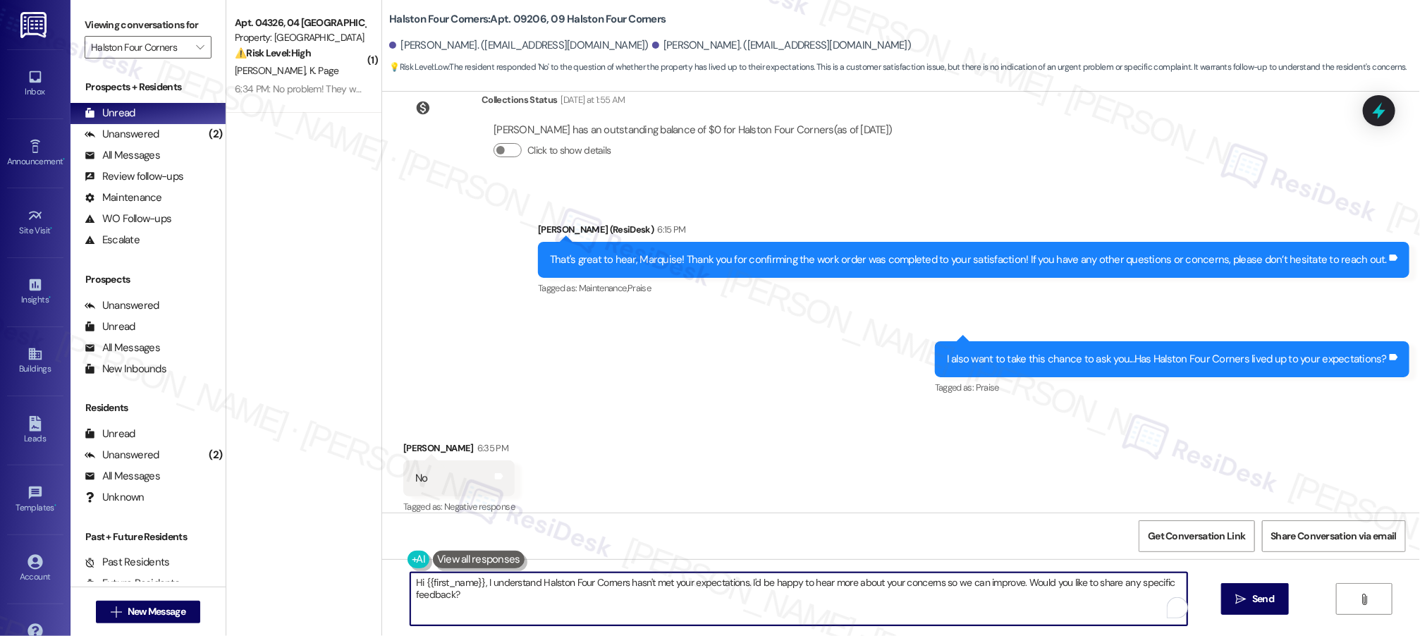
drag, startPoint x: 461, startPoint y: 576, endPoint x: 423, endPoint y: 554, distance: 43.9
click at [421, 572] on div "Hi {{first_name}}, I understand Halston Four Corners hasn't met your expectatio…" at bounding box center [792, 599] width 778 height 54
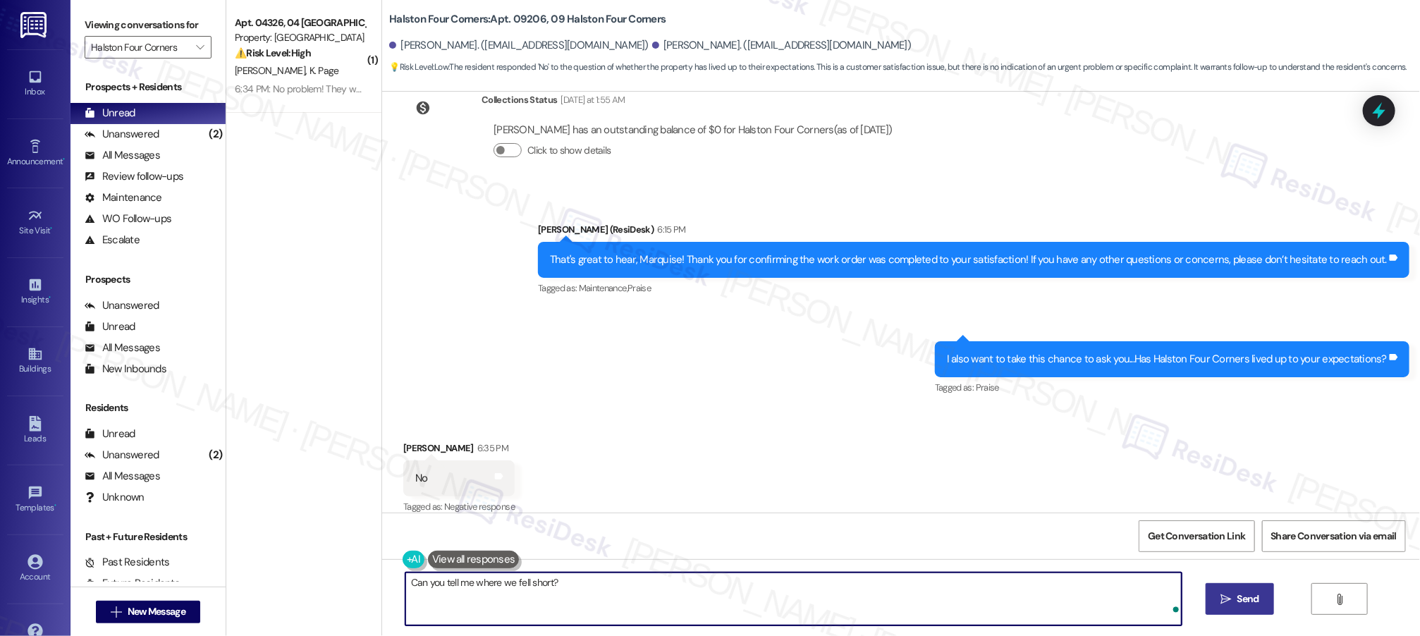
type textarea "Can you tell me where we fell short?"
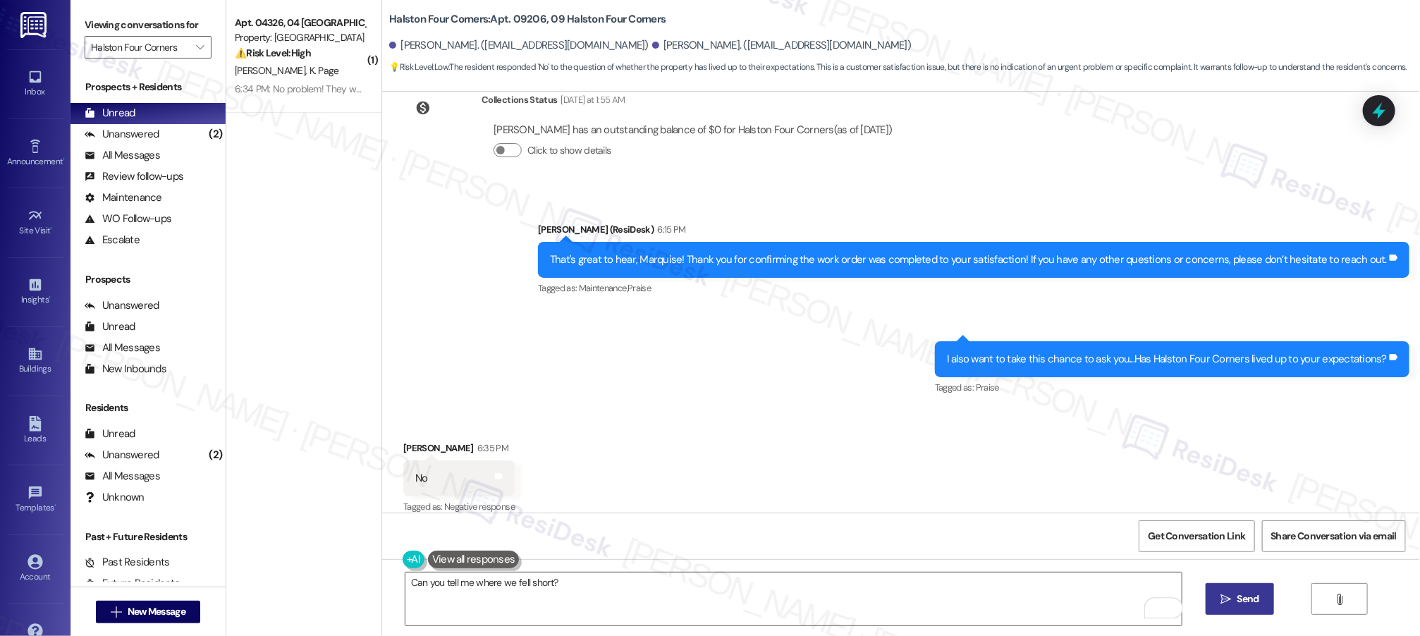
click at [1251, 606] on span "Send" at bounding box center [1248, 599] width 22 height 15
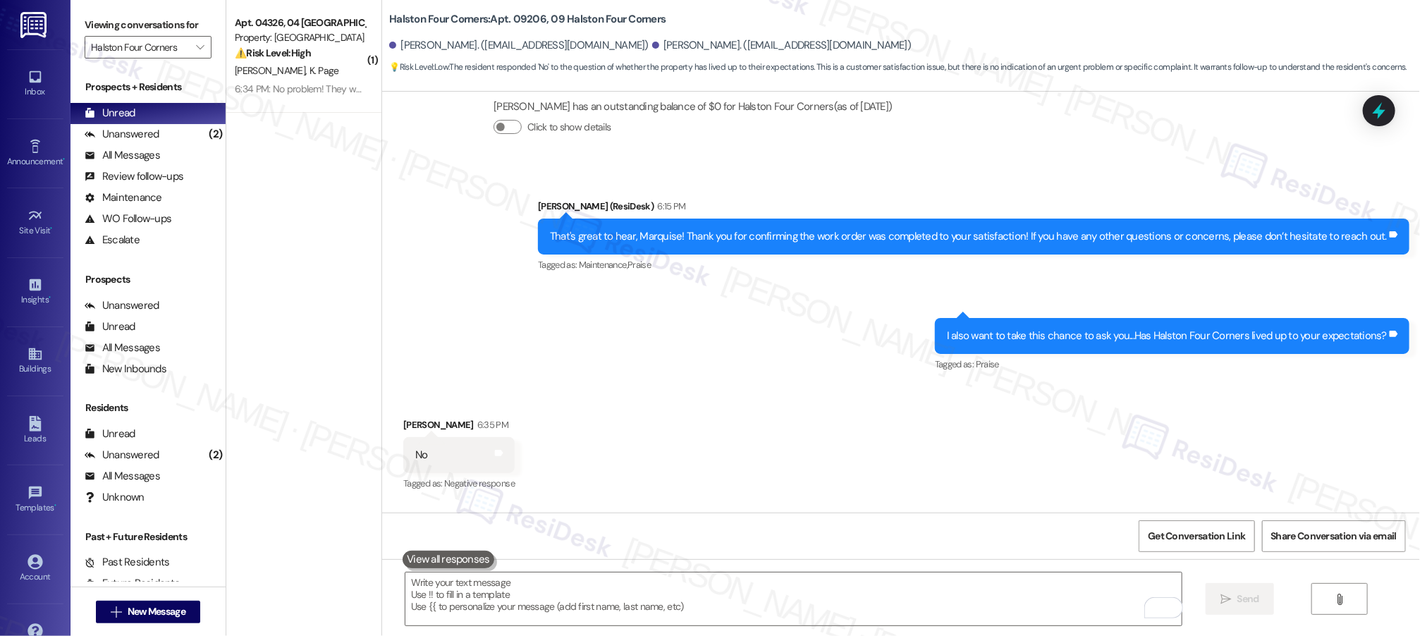
scroll to position [1025, 0]
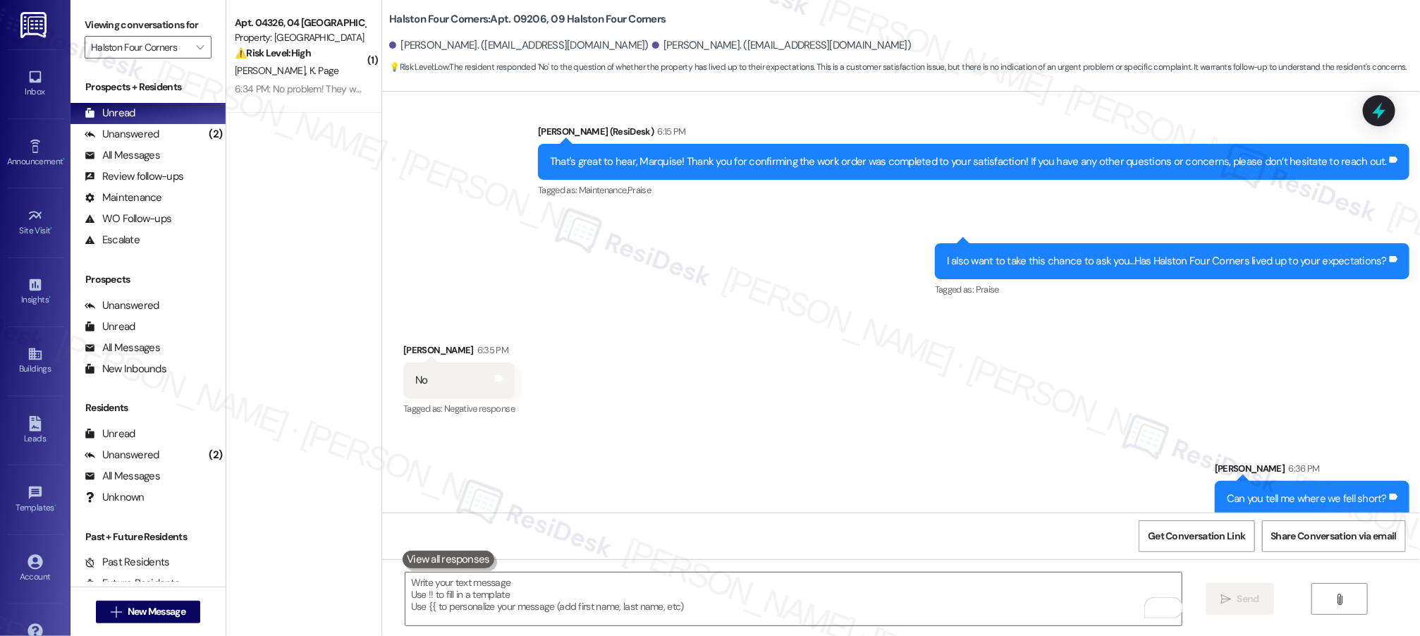
click at [707, 229] on div "Sent via SMS Sarah (ResiDesk) 6:15 PM That's great to hear, Marquise! Thank you…" at bounding box center [901, 201] width 1038 height 219
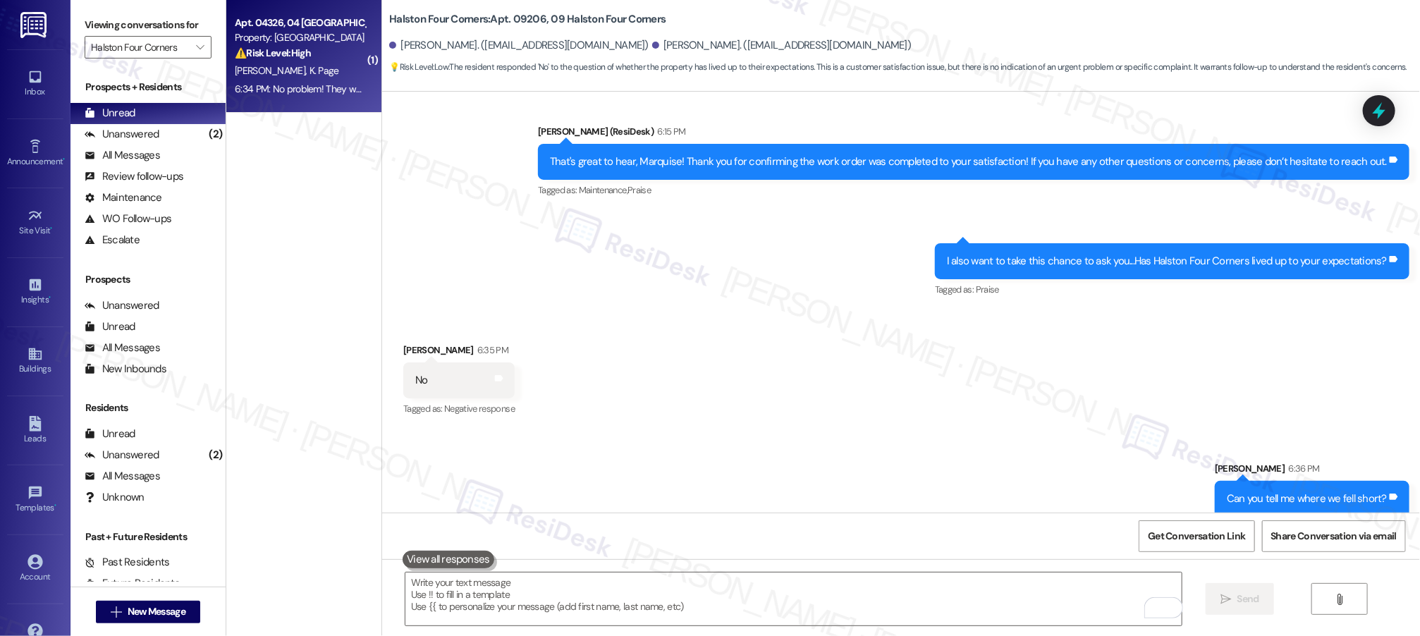
click at [333, 70] on div "C. Criss K. Page" at bounding box center [299, 71] width 133 height 18
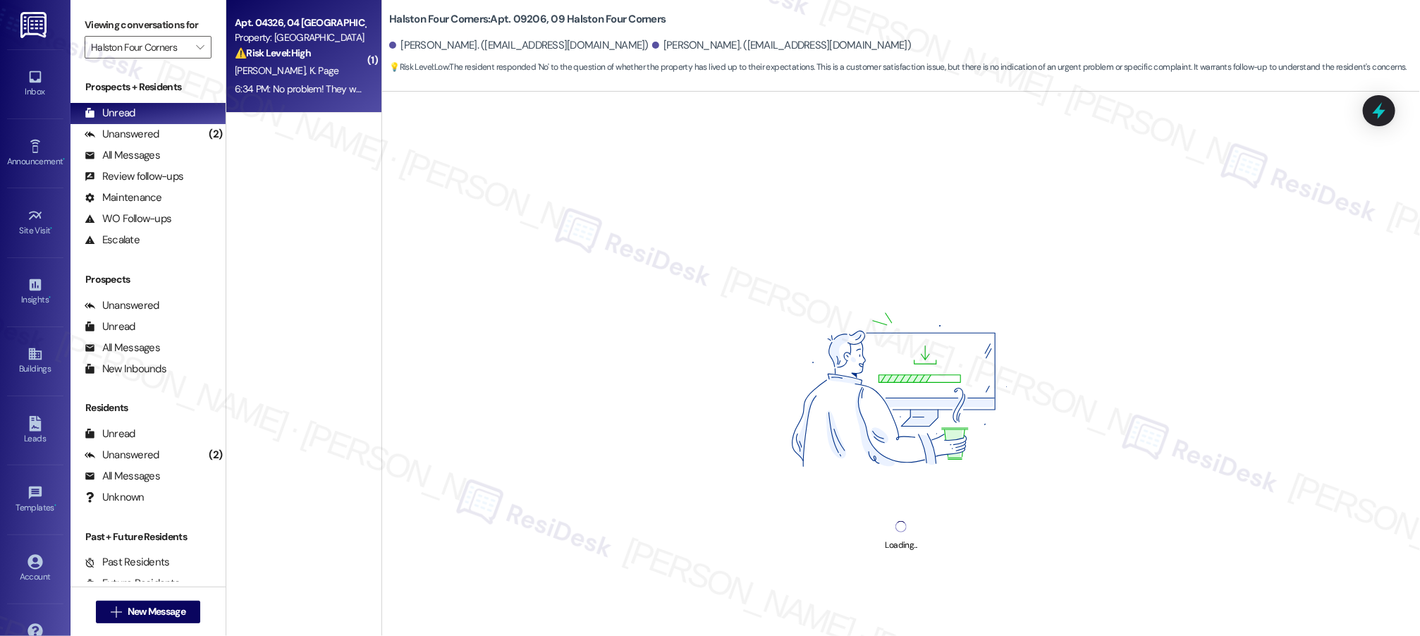
click at [333, 69] on div "C. Criss K. Page" at bounding box center [299, 71] width 133 height 18
click at [334, 69] on div "C. Criss K. Page" at bounding box center [299, 71] width 133 height 18
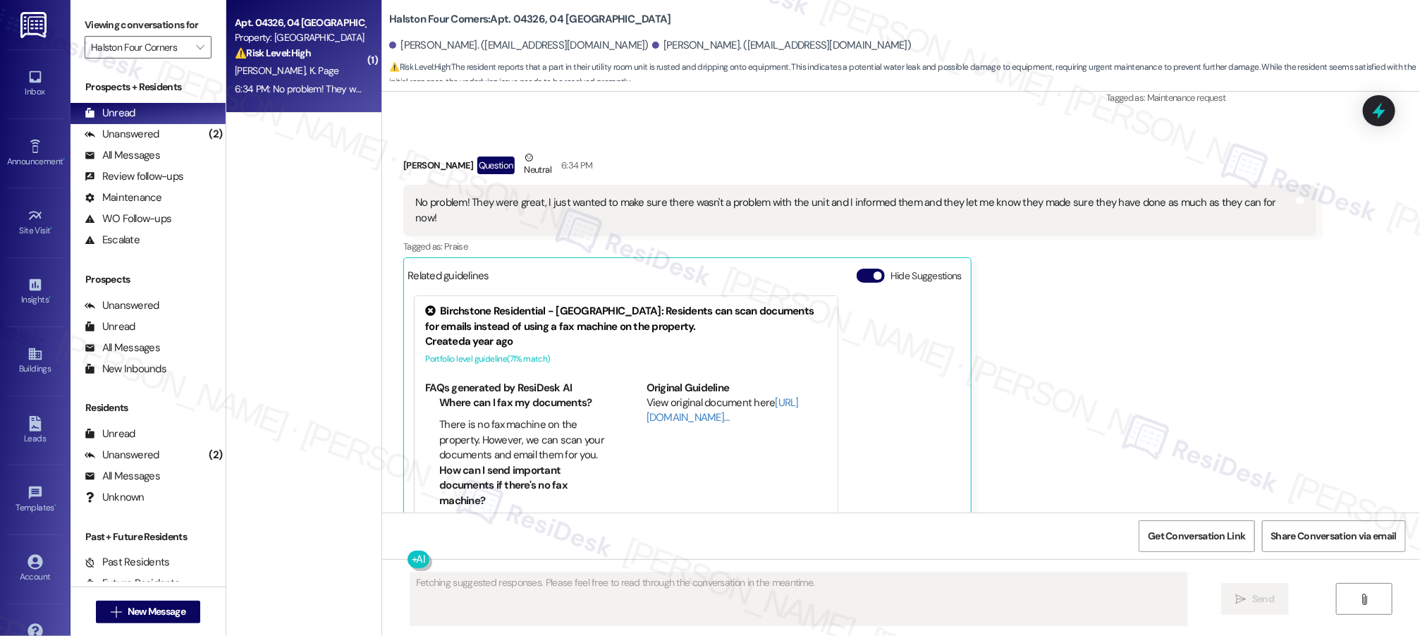
click at [1063, 351] on div "Cameron Criss Question Neutral 6:34 PM No problem! They were great, I just want…" at bounding box center [859, 348] width 913 height 397
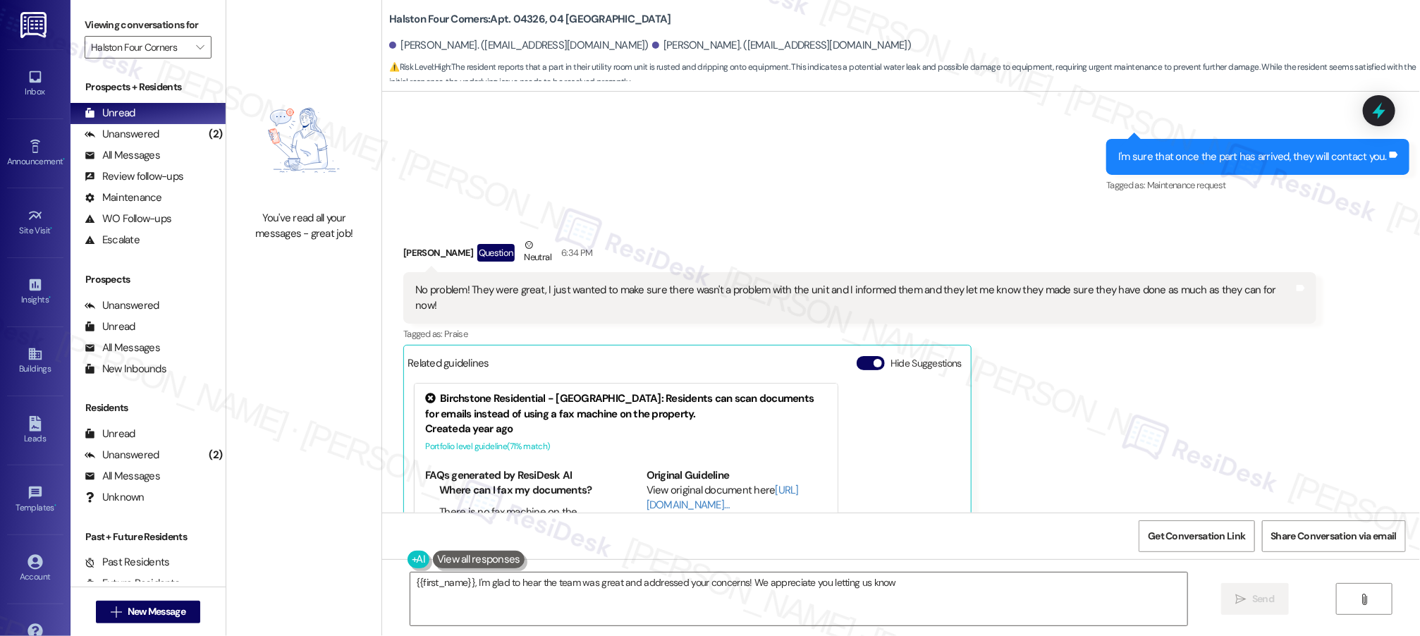
scroll to position [1142, 0]
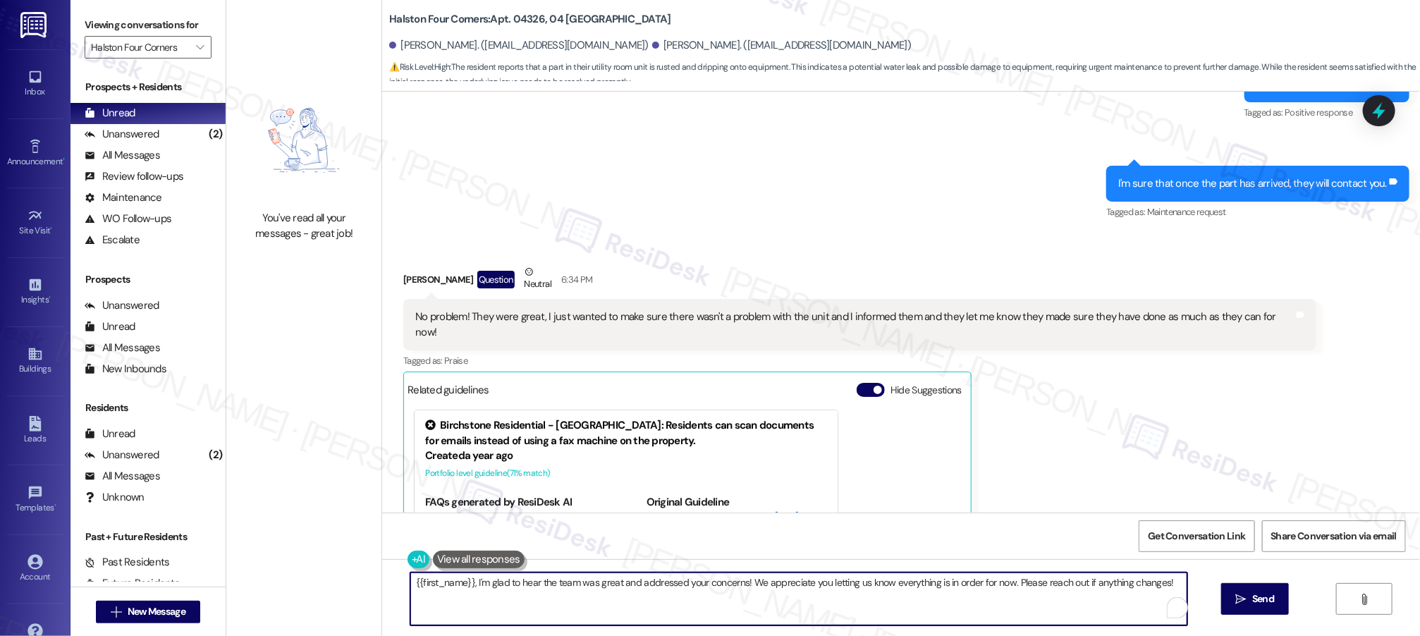
drag, startPoint x: 410, startPoint y: 582, endPoint x: 644, endPoint y: 640, distance: 240.4
click at [644, 635] on html "Inbox Go to Inbox Announcement • Send A Text Announcement Site Visit • Go to Si…" at bounding box center [710, 318] width 1420 height 636
type textarea "{"
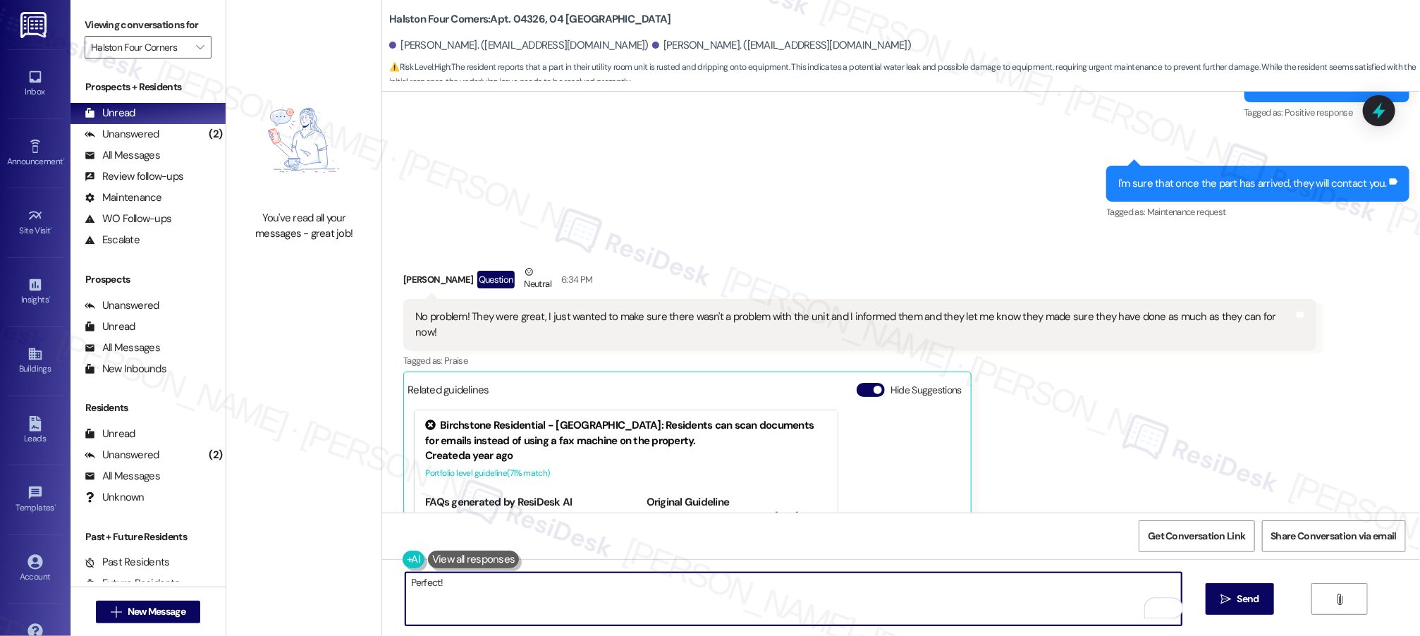
paste textarea "I’ll be around if you require any further help."
type textarea "Perfect! I’ll be around if you require any further help."
click at [1262, 597] on button " Send" at bounding box center [1240, 599] width 68 height 32
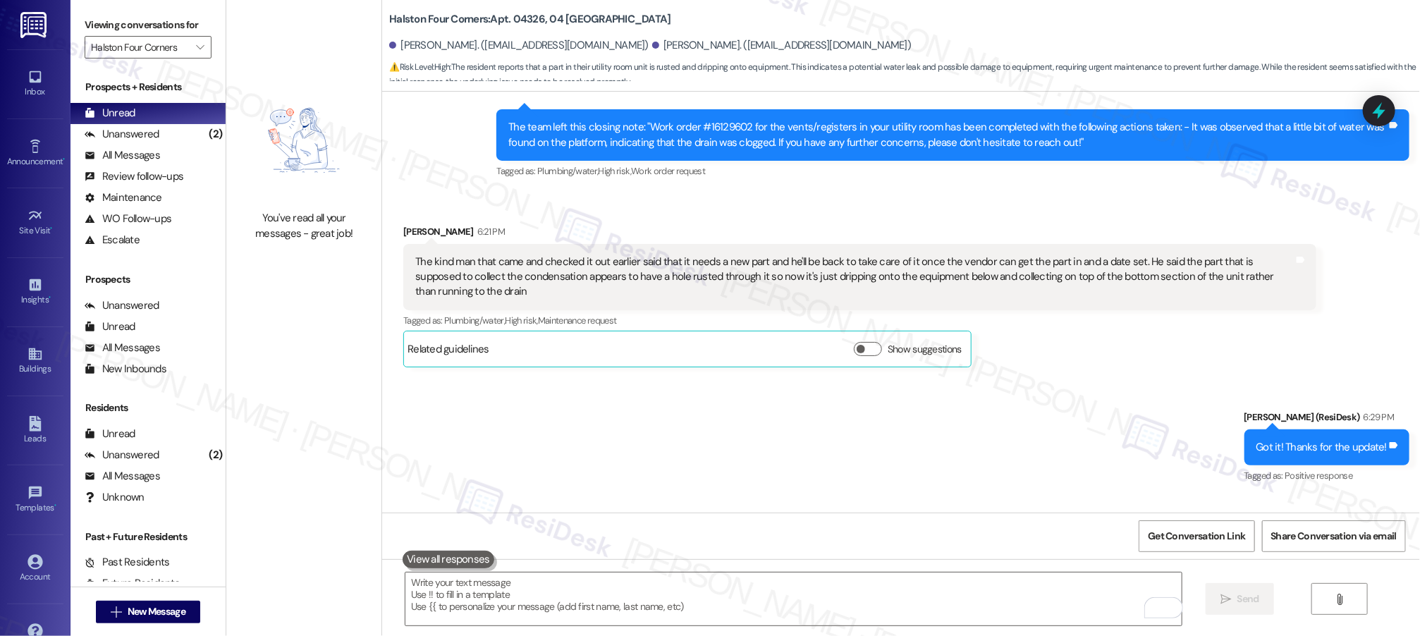
scroll to position [1355, 0]
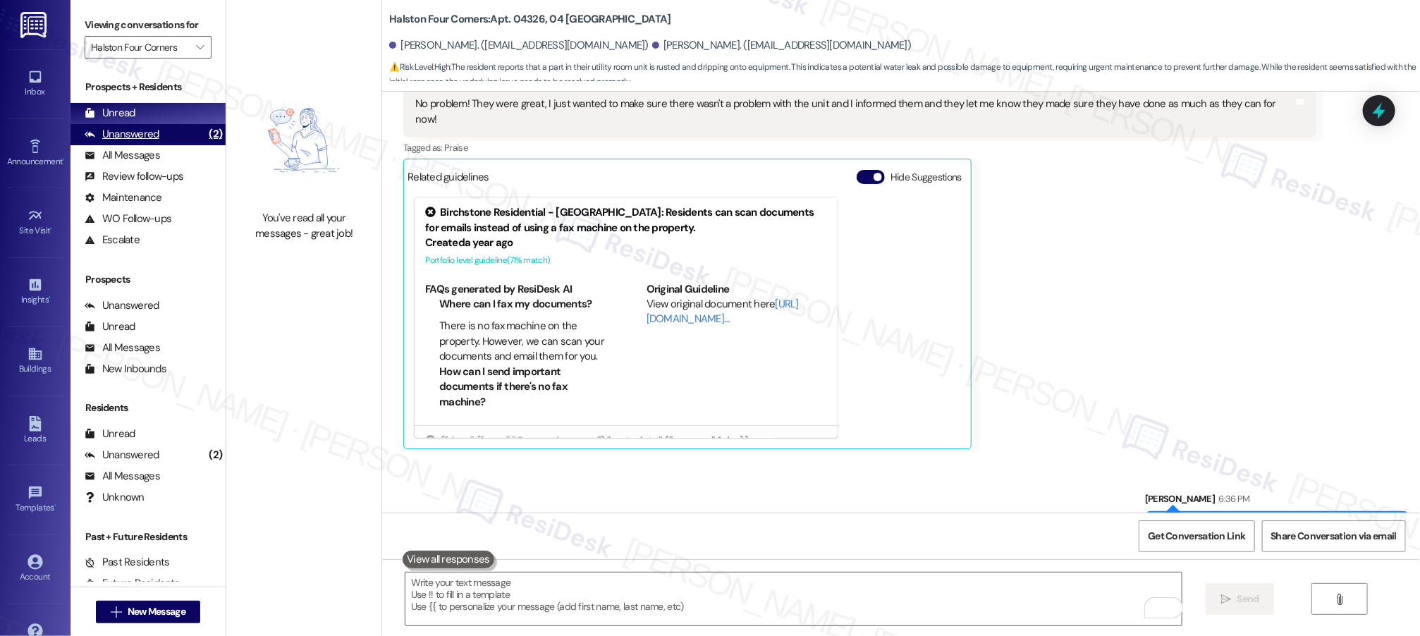
click at [142, 133] on div "Unanswered" at bounding box center [122, 134] width 75 height 15
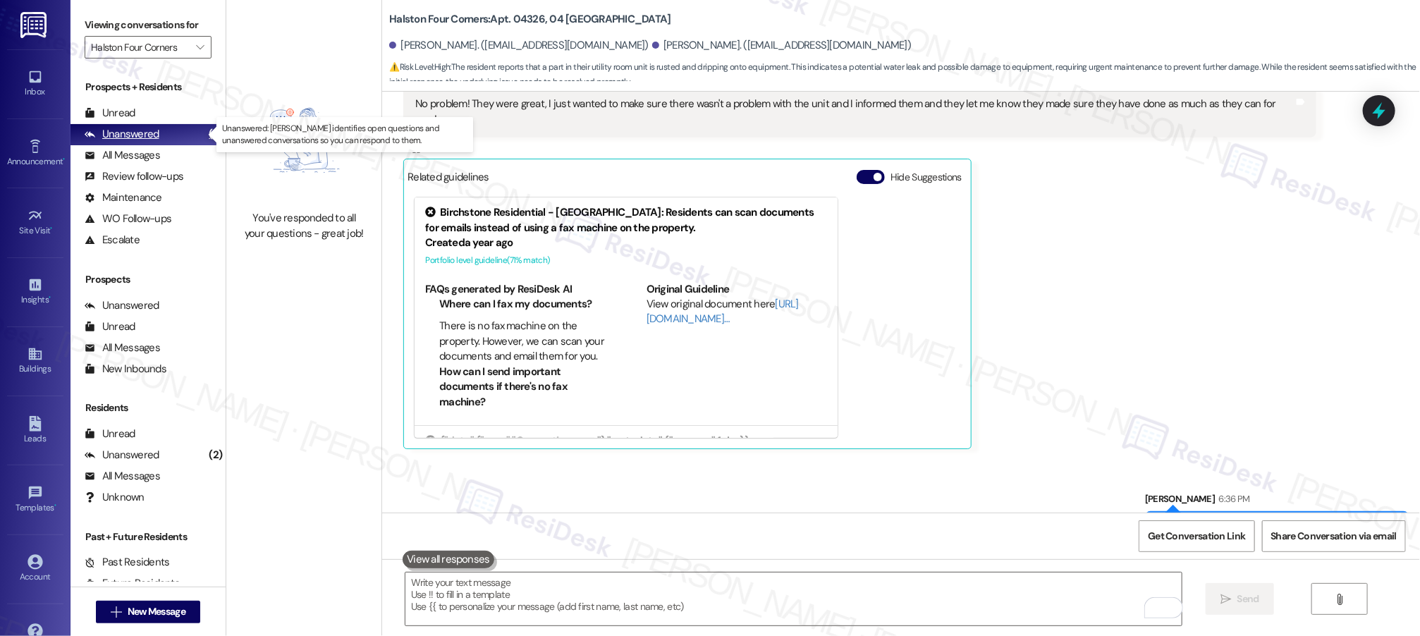
click at [142, 133] on div "Unanswered" at bounding box center [122, 134] width 75 height 15
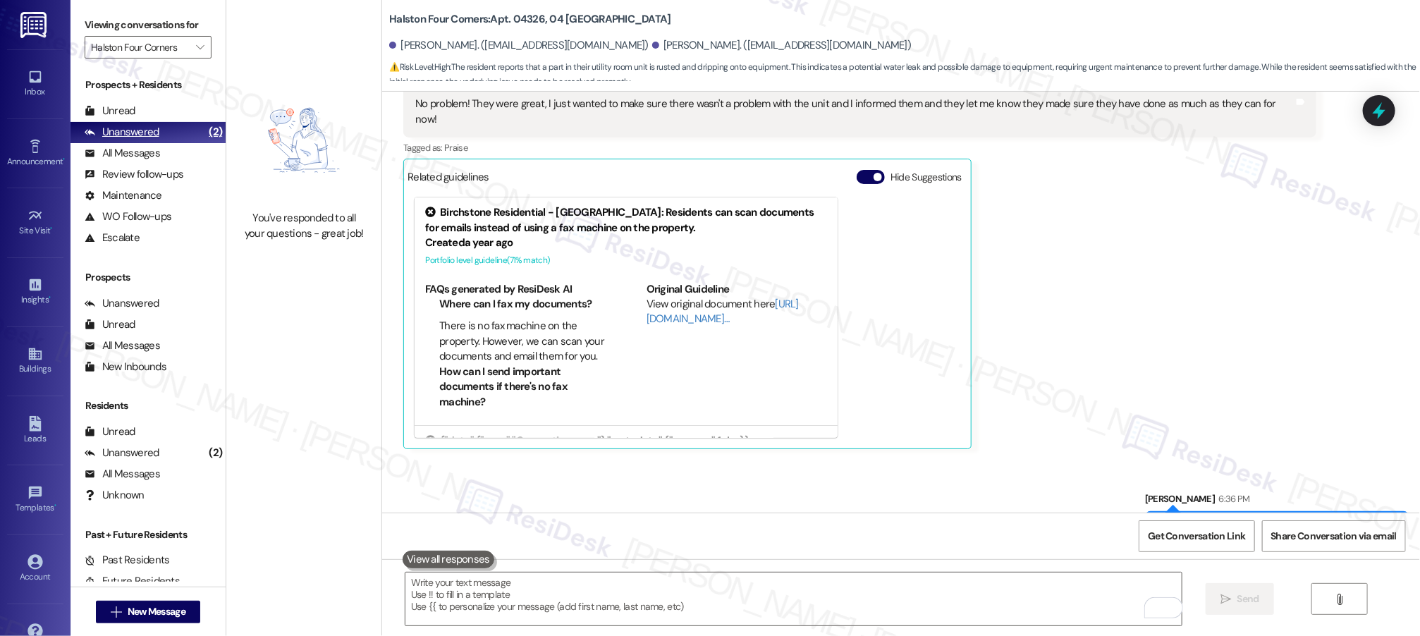
click at [142, 132] on div "Unanswered" at bounding box center [122, 132] width 75 height 15
click at [142, 132] on div "Unanswered" at bounding box center [122, 131] width 75 height 15
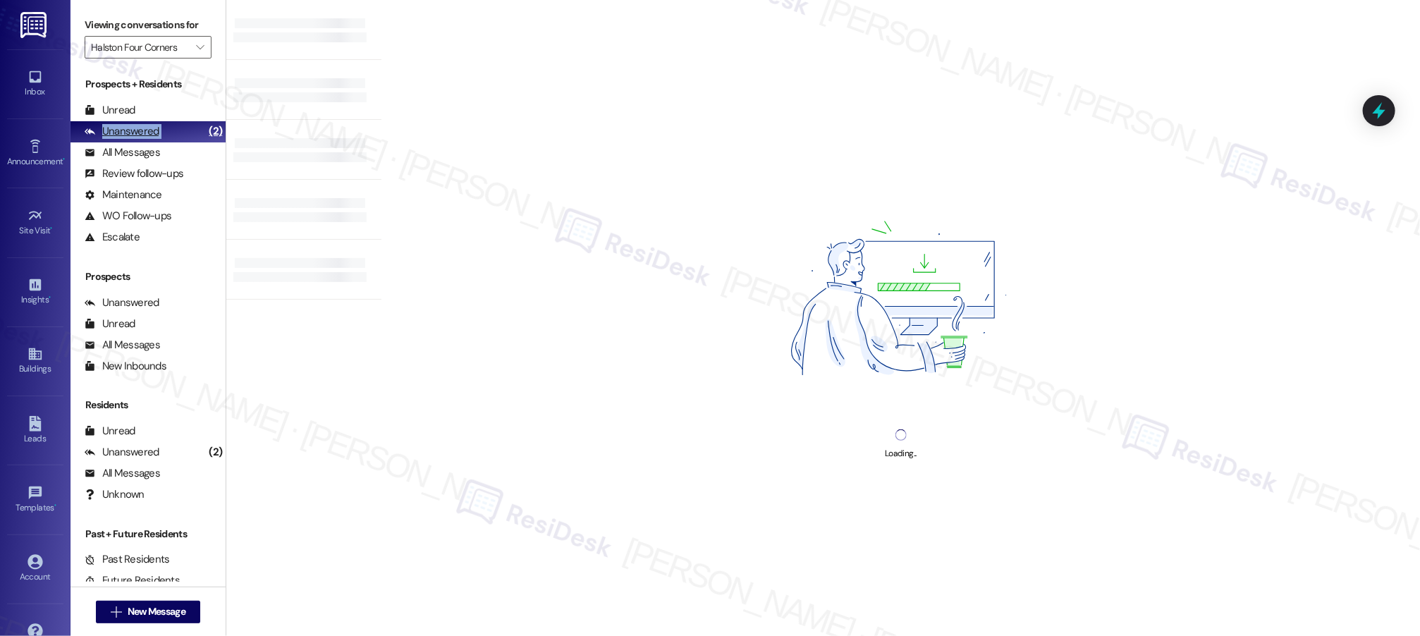
click at [142, 132] on div "Unanswered" at bounding box center [122, 131] width 75 height 15
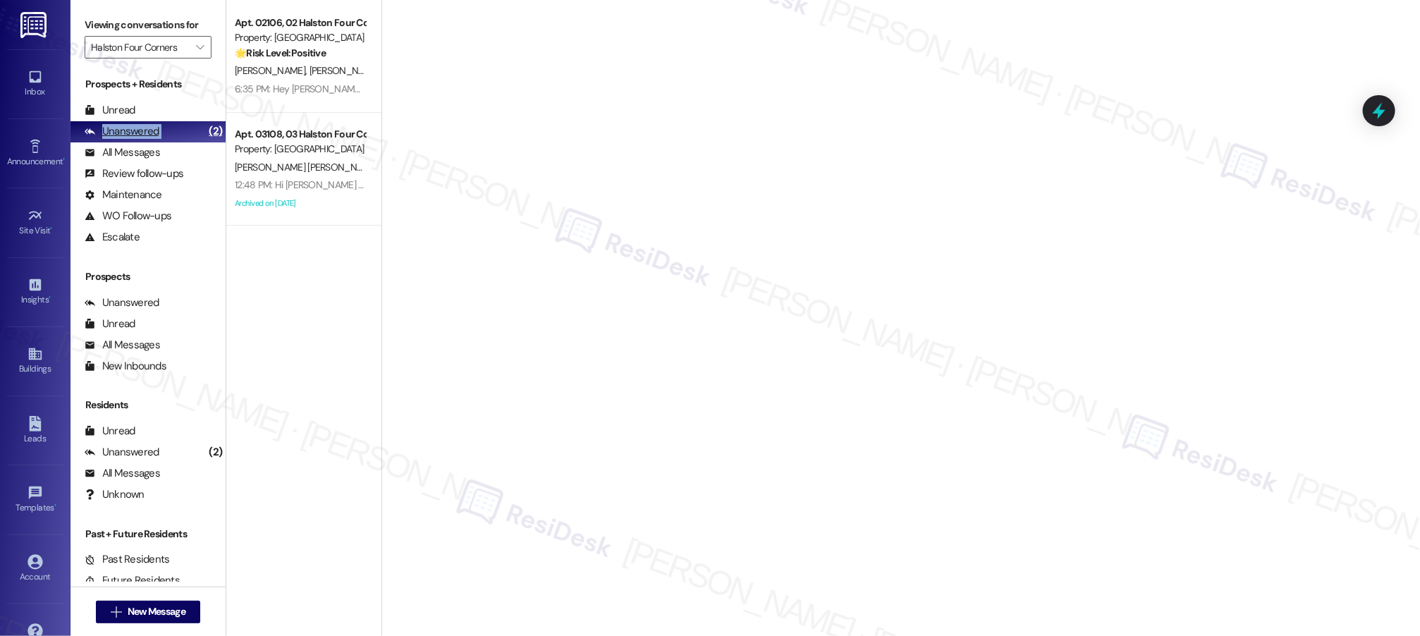
click at [142, 131] on div "Unanswered" at bounding box center [122, 131] width 75 height 15
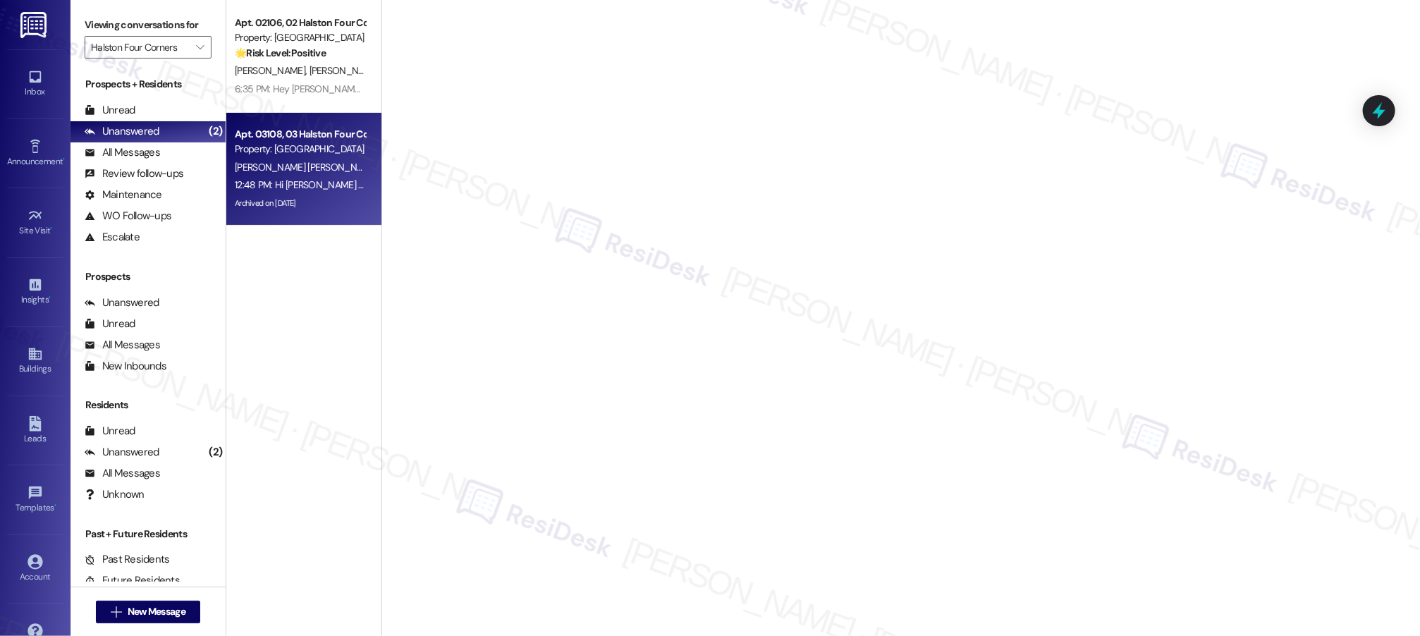
click at [350, 184] on div "12:48 PM: Hi Juan and Clara Ines! I'm checking in on your latest work order (Ma…" at bounding box center [665, 184] width 860 height 13
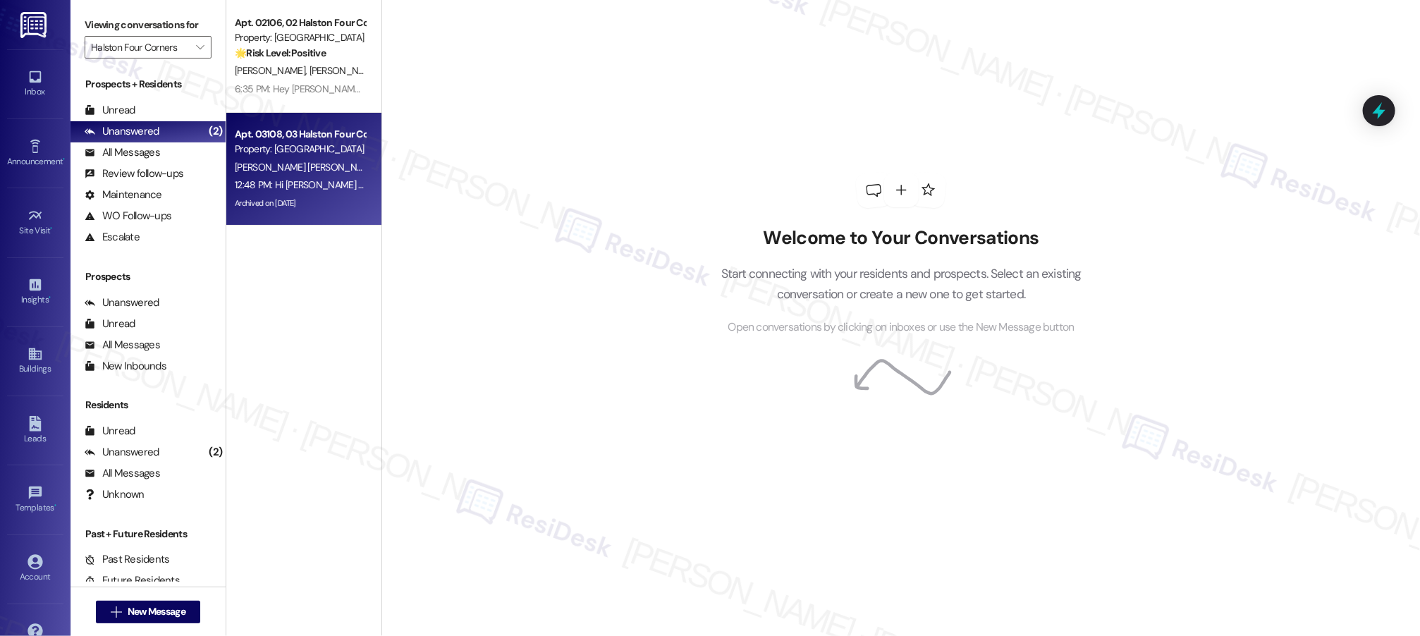
click at [322, 176] on div "12:48 PM: Hi Juan and Clara Ines! I'm checking in on your latest work order (Ma…" at bounding box center [299, 185] width 133 height 18
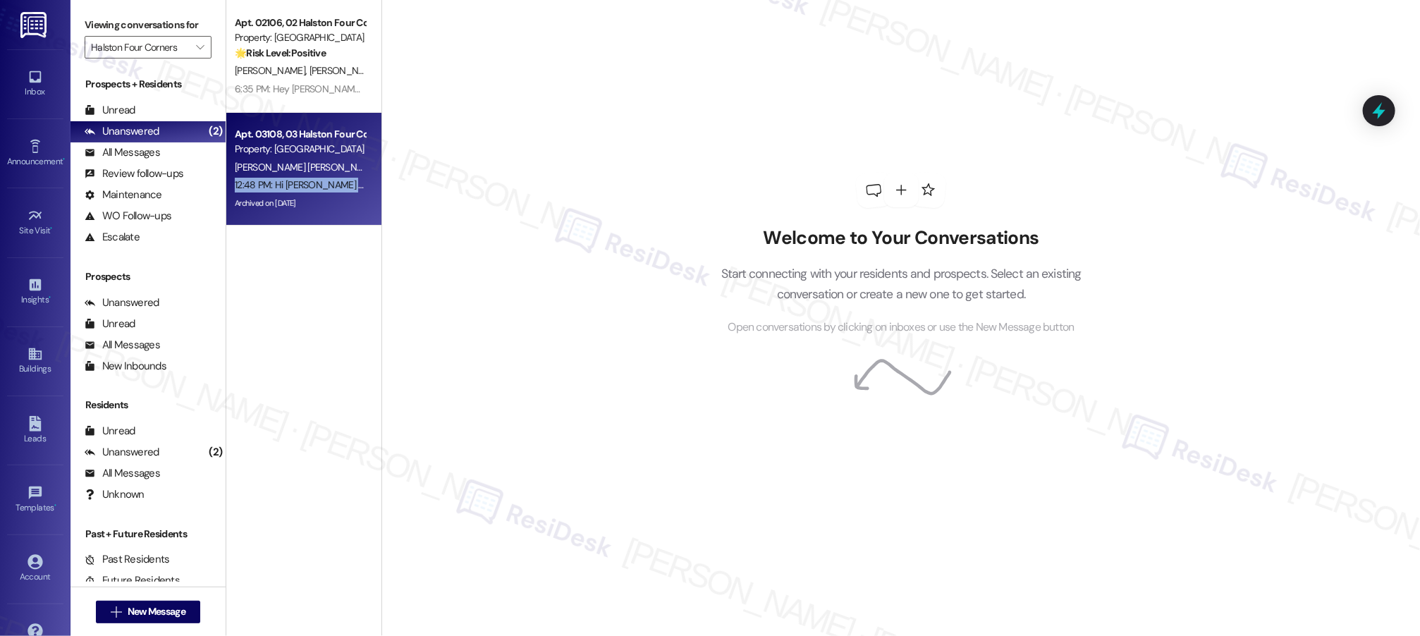
click at [322, 176] on div "12:48 PM: Hi Juan and Clara Ines! I'm checking in on your latest work order (Ma…" at bounding box center [299, 185] width 133 height 18
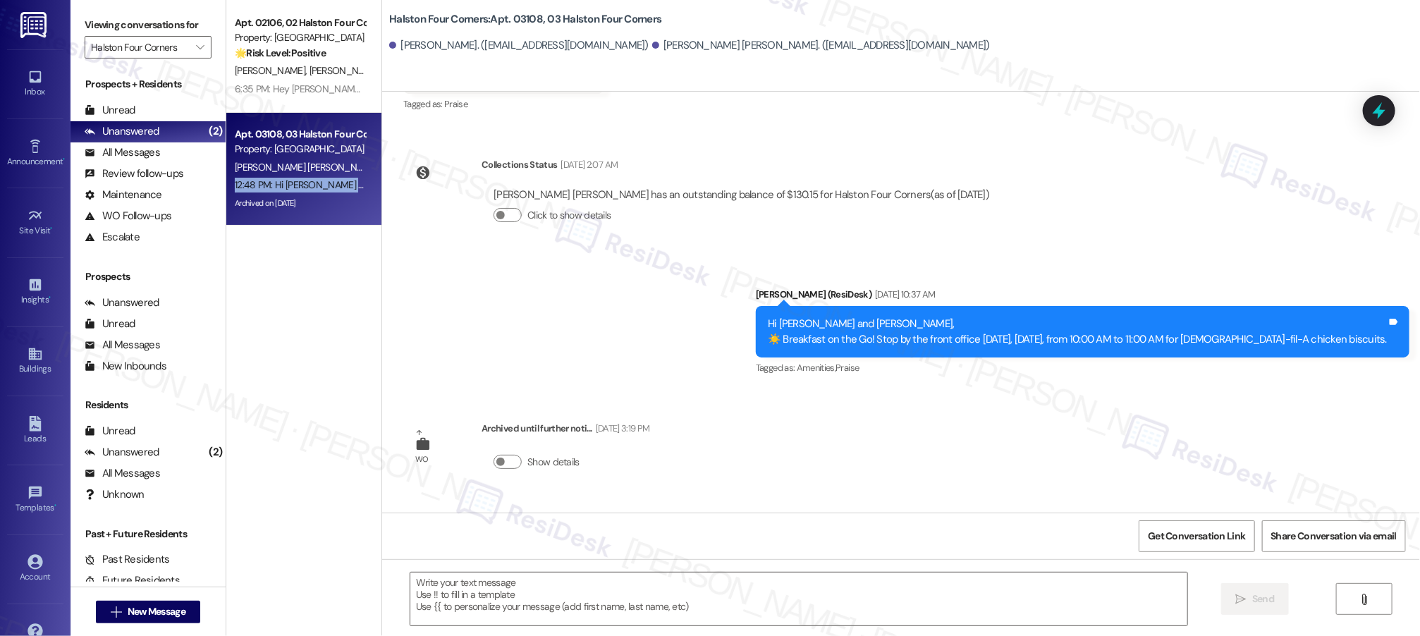
click at [322, 178] on div "12:48 PM: Hi Juan and Clara Ines! I'm checking in on your latest work order (Ma…" at bounding box center [665, 184] width 860 height 13
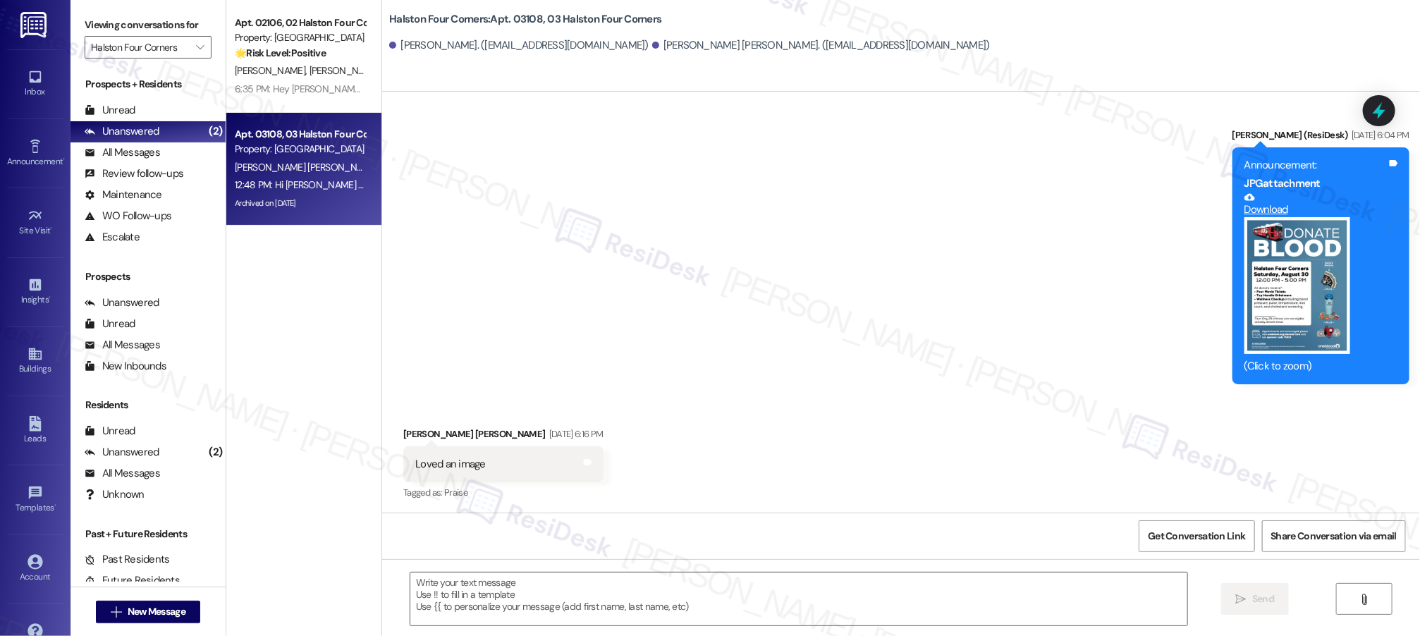
type textarea "Fetching suggested responses. Please feel free to read through the conversation…"
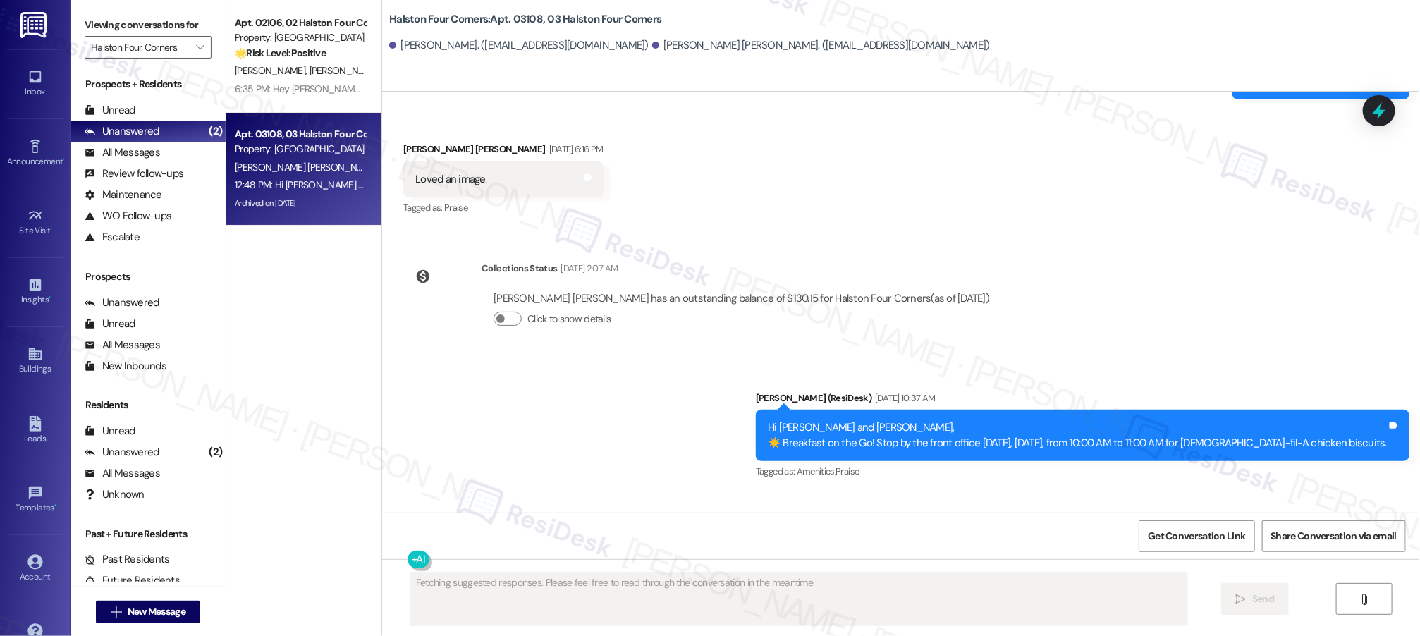
scroll to position [12678, 0]
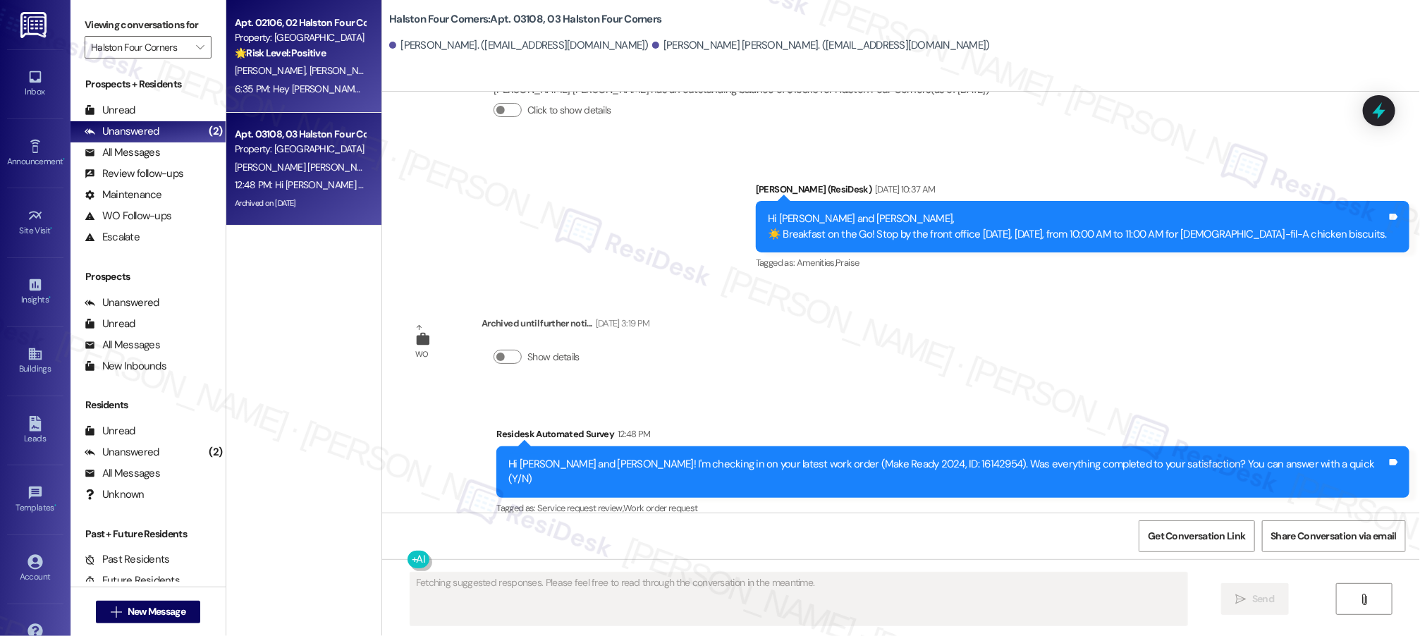
click at [292, 57] on strong "🌟 Risk Level: Positive" at bounding box center [280, 53] width 91 height 13
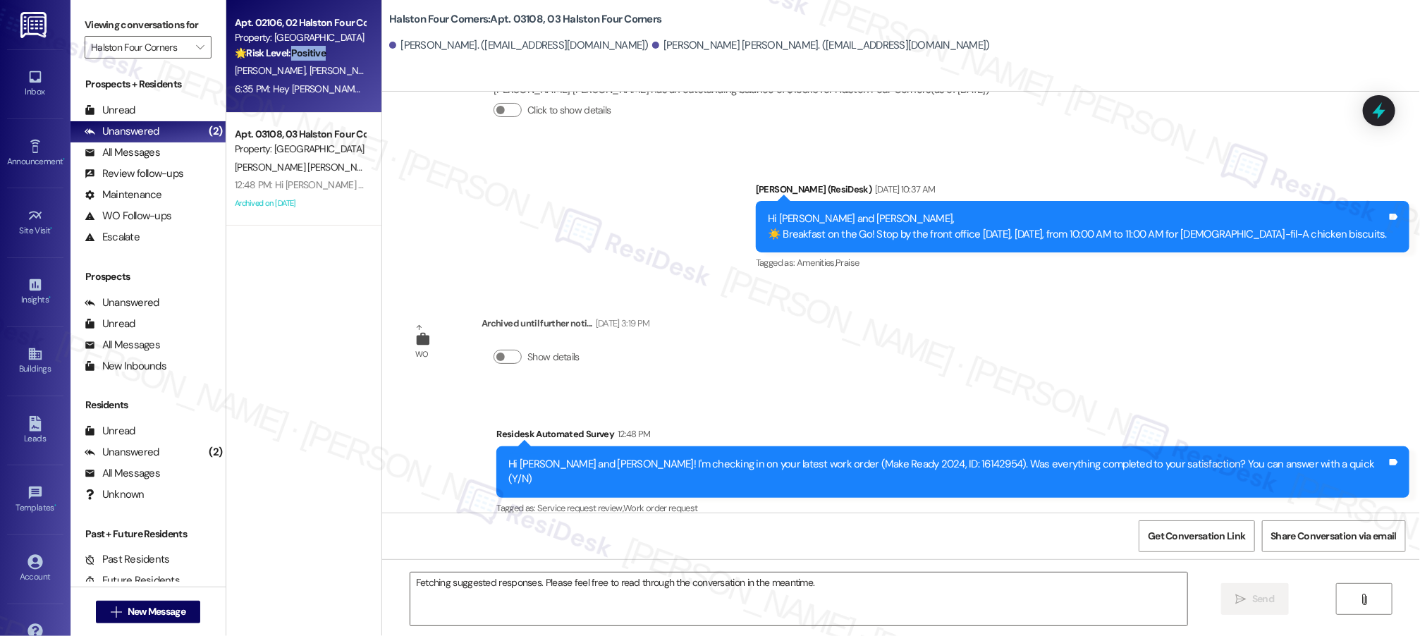
click at [292, 57] on strong "🌟 Risk Level: Positive" at bounding box center [280, 53] width 91 height 13
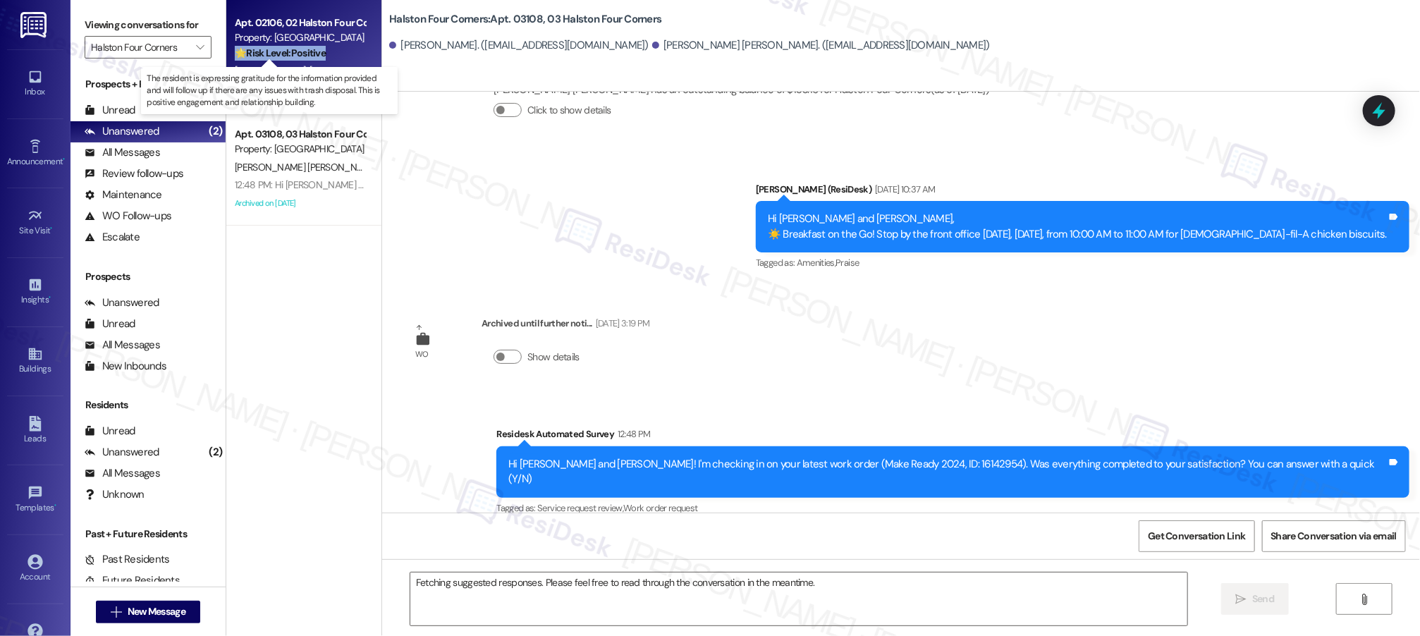
click at [292, 57] on strong "🌟 Risk Level: Positive" at bounding box center [280, 53] width 91 height 13
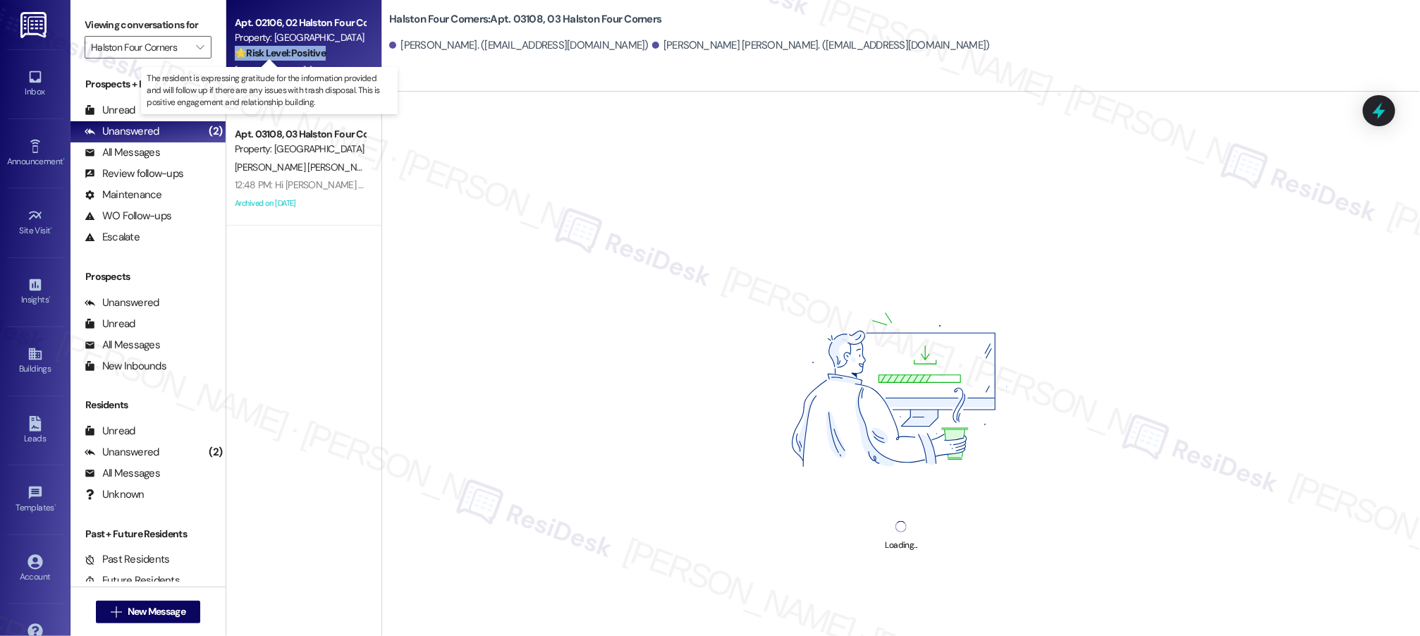
click at [293, 57] on strong "🌟 Risk Level: Positive" at bounding box center [280, 53] width 91 height 13
click at [293, 58] on strong "🌟 Risk Level: Positive" at bounding box center [280, 53] width 91 height 13
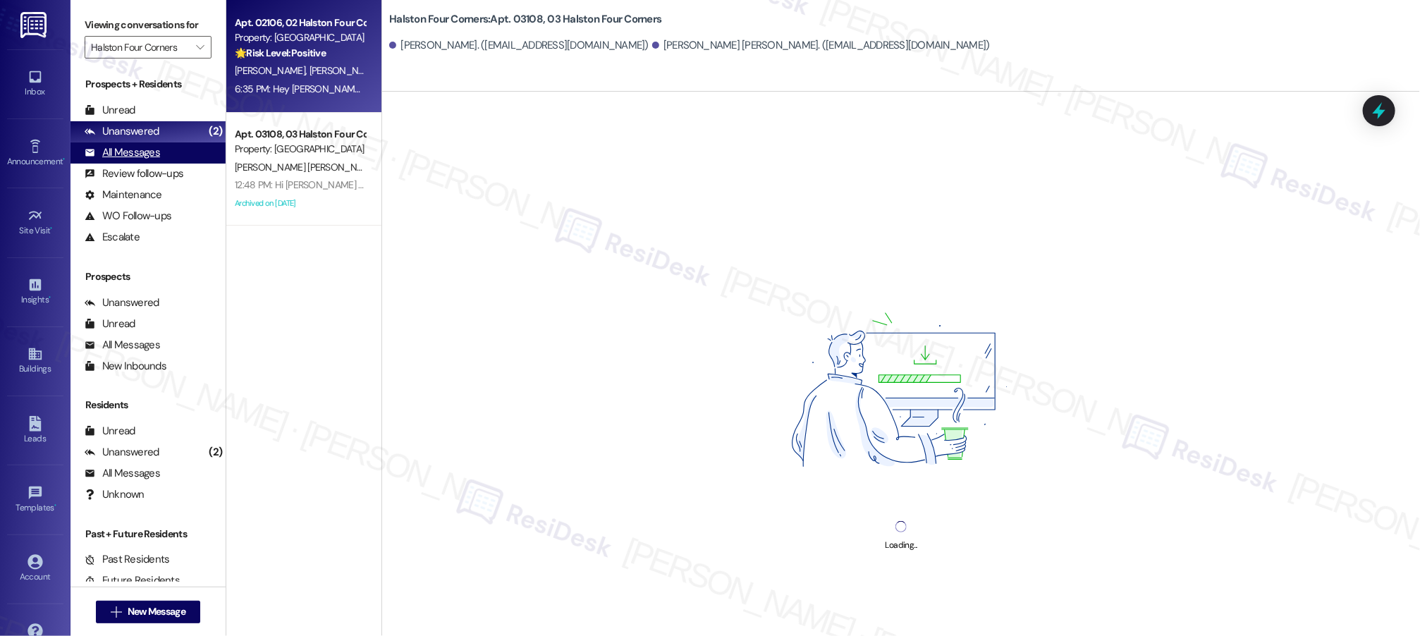
click at [142, 150] on div "All Messages" at bounding box center [122, 152] width 75 height 15
click at [142, 149] on div "All Messages" at bounding box center [122, 152] width 75 height 15
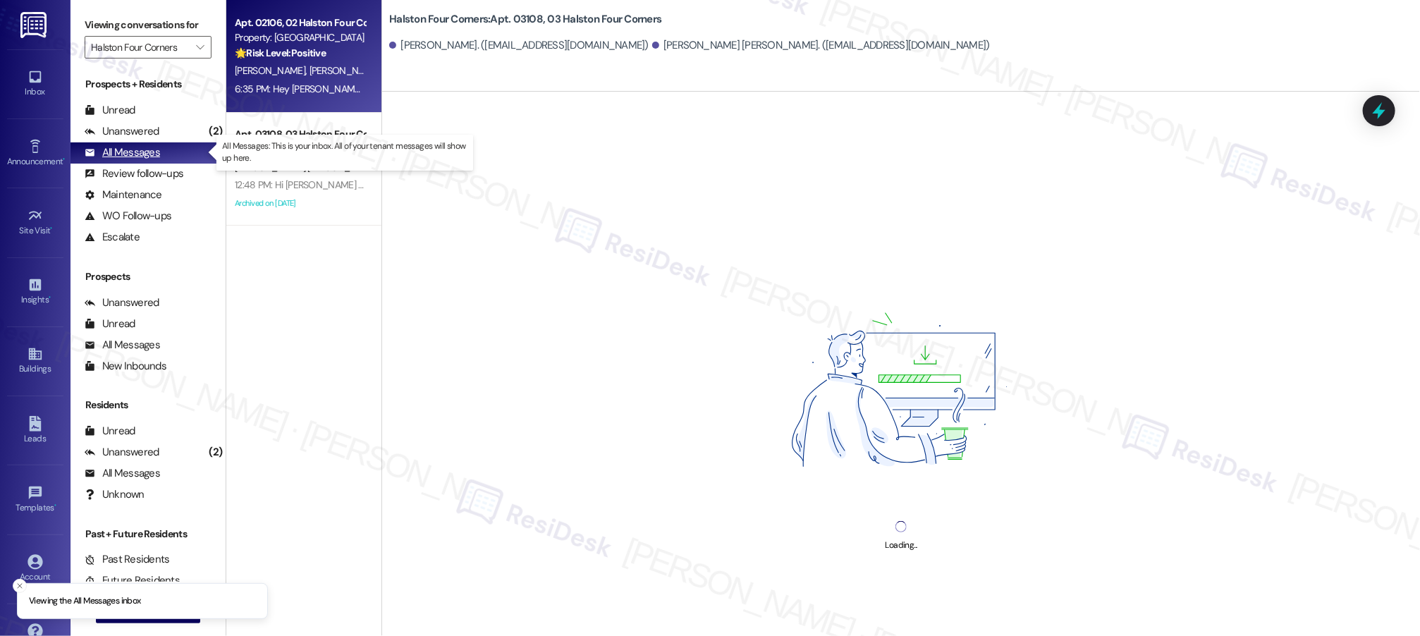
click at [142, 149] on div "All Messages" at bounding box center [122, 152] width 75 height 15
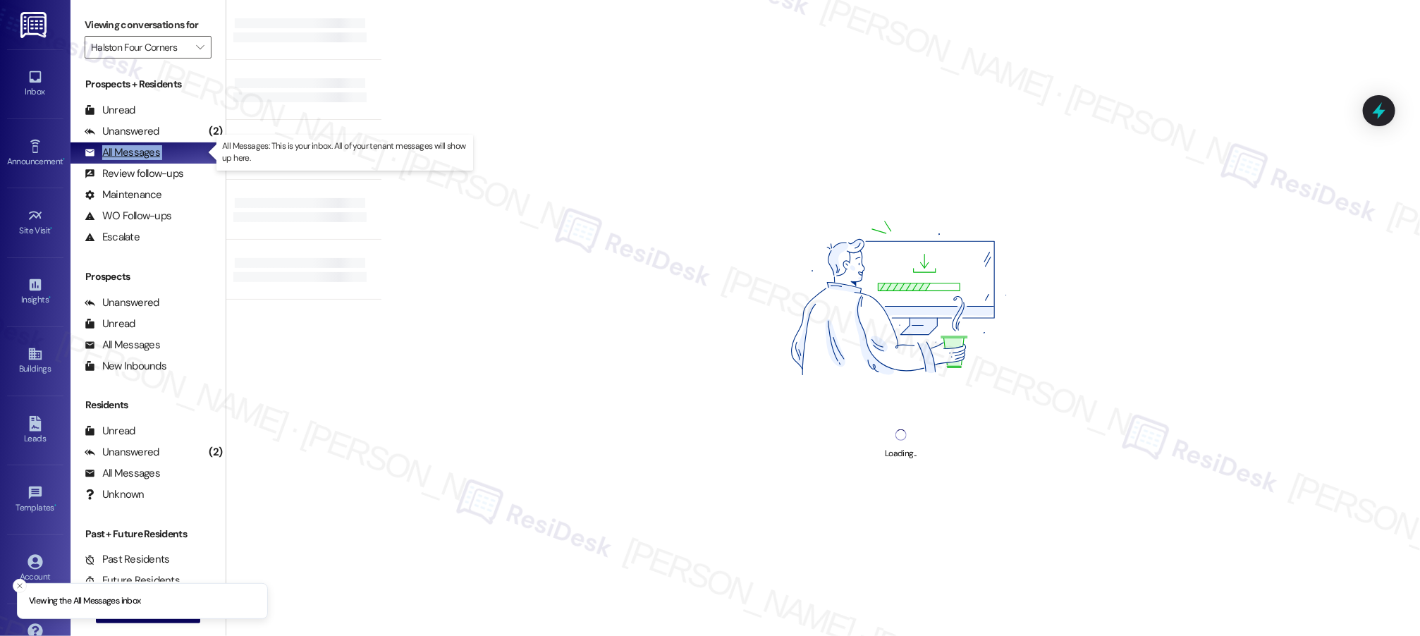
click at [142, 149] on div "All Messages" at bounding box center [122, 152] width 75 height 15
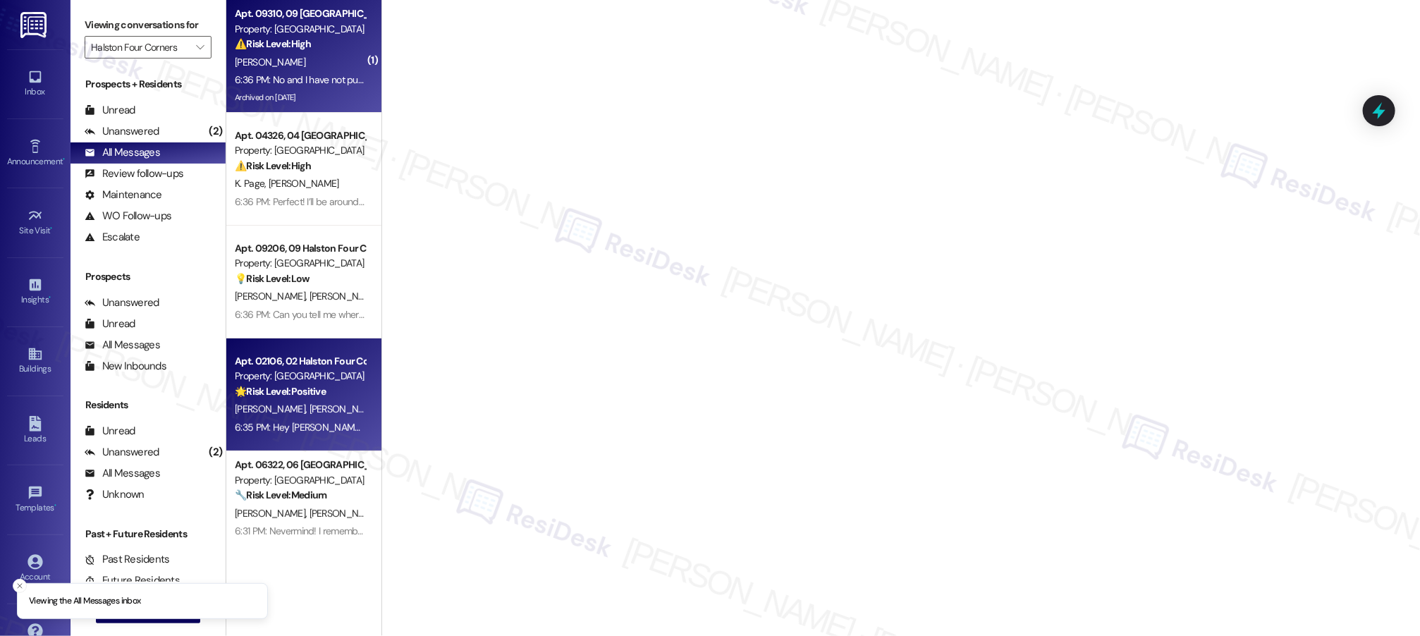
click at [299, 96] on div "Archived on [DATE]" at bounding box center [299, 98] width 133 height 18
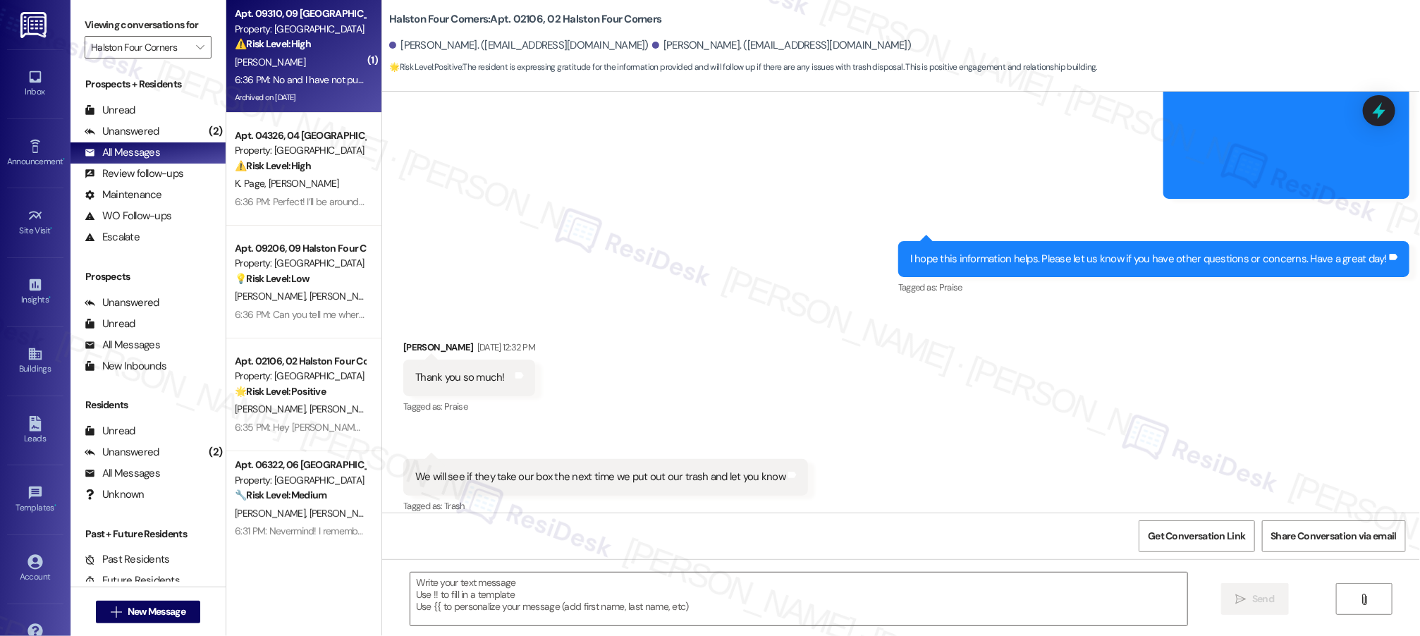
click at [303, 90] on div "Archived on [DATE]" at bounding box center [299, 98] width 133 height 18
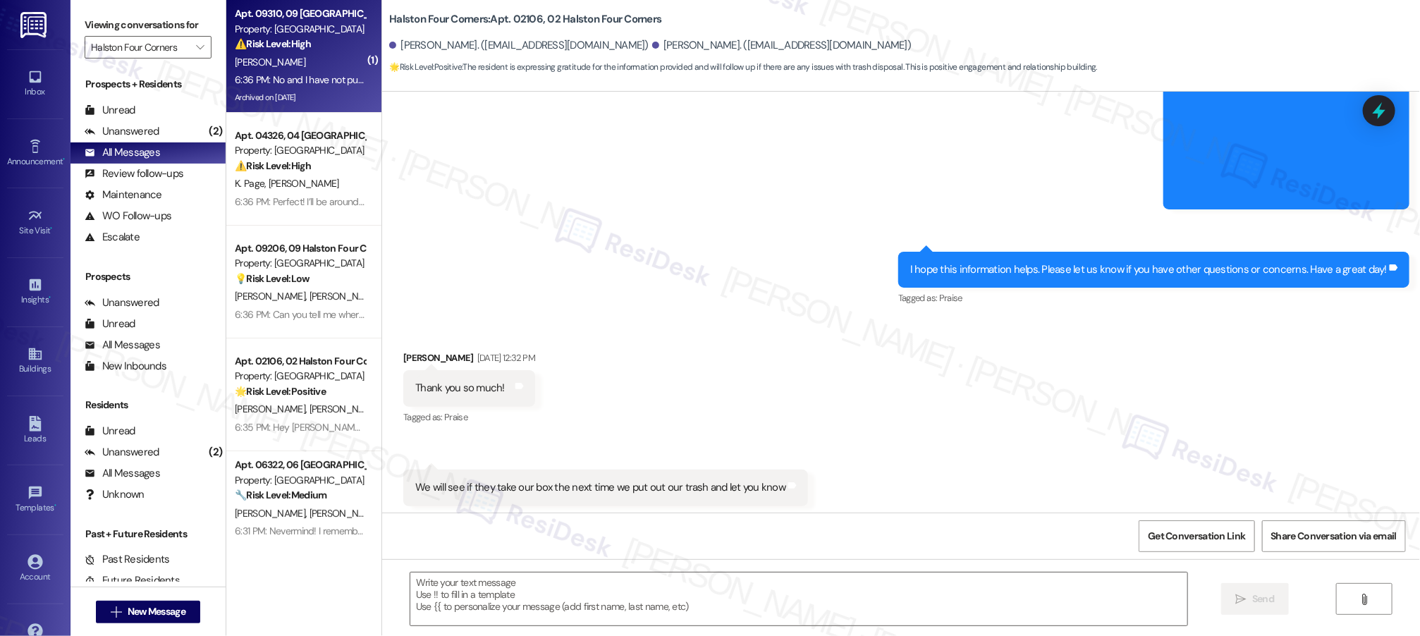
click at [303, 90] on div "Archived on [DATE]" at bounding box center [299, 98] width 133 height 18
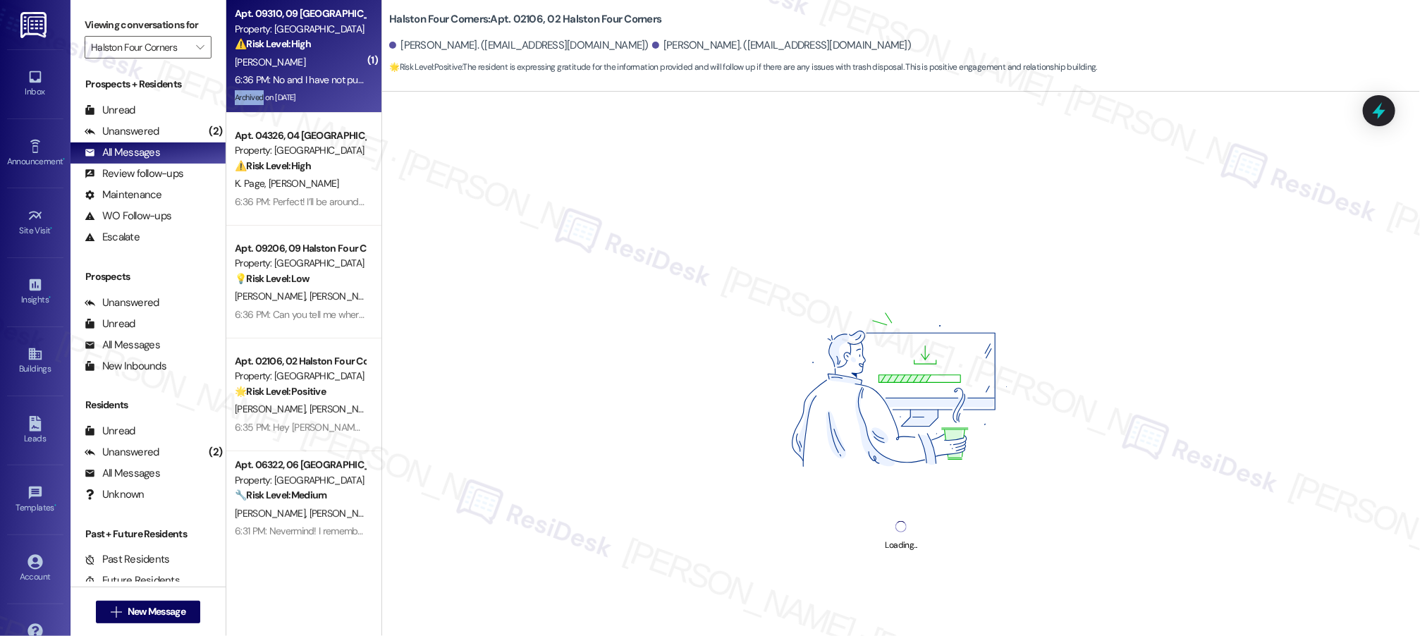
click at [304, 89] on div "Archived on [DATE]" at bounding box center [299, 98] width 133 height 18
click at [303, 89] on div "Archived on [DATE]" at bounding box center [299, 98] width 133 height 18
click at [304, 89] on div "Archived on [DATE]" at bounding box center [299, 98] width 133 height 18
click at [305, 87] on div "Apt. 09310, 09 Halston Four Corners Property: Halston Four Corners ⚠️ Risk Leve…" at bounding box center [303, 56] width 155 height 113
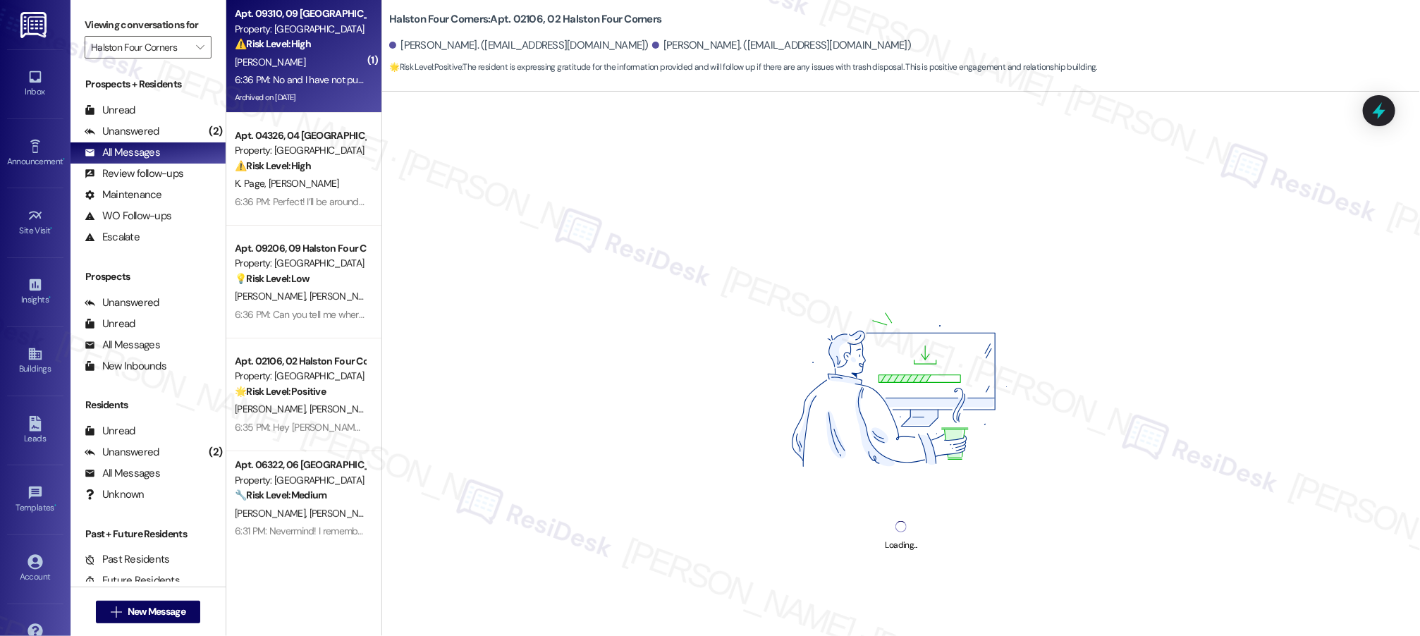
click at [305, 87] on div "6:36 PM: No and I have not put in another ticket yet 6:36 PM: No and I have not…" at bounding box center [299, 80] width 133 height 18
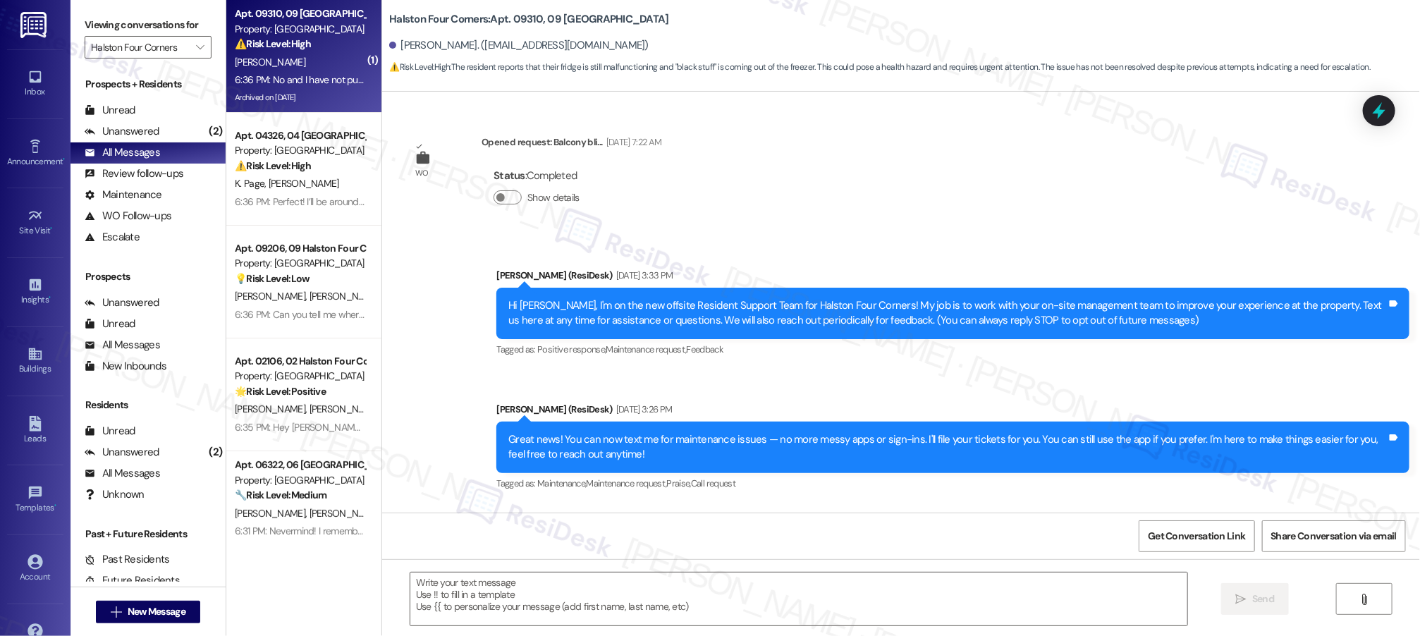
scroll to position [20683, 0]
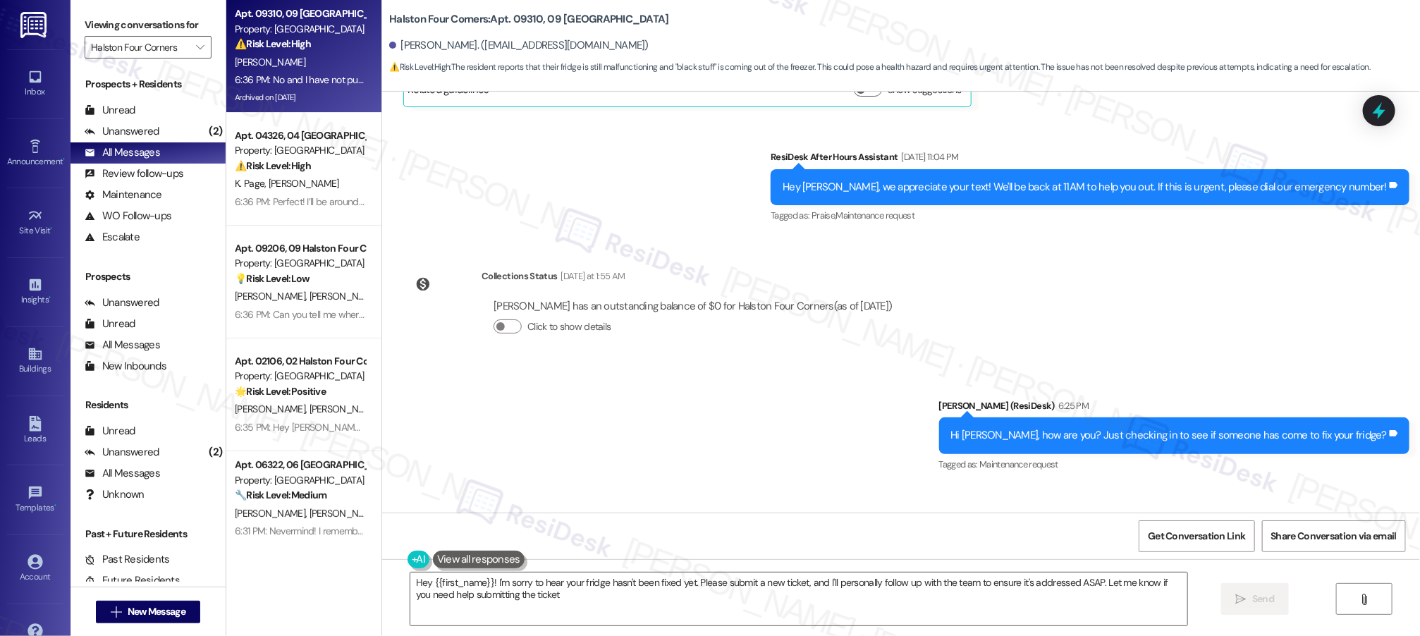
type textarea "Hey {{first_name}}! I'm sorry to hear your fridge hasn't been fixed yet. Please…"
click at [205, 140] on div "(2)" at bounding box center [215, 132] width 20 height 22
click at [149, 124] on div "Unanswered" at bounding box center [122, 131] width 75 height 15
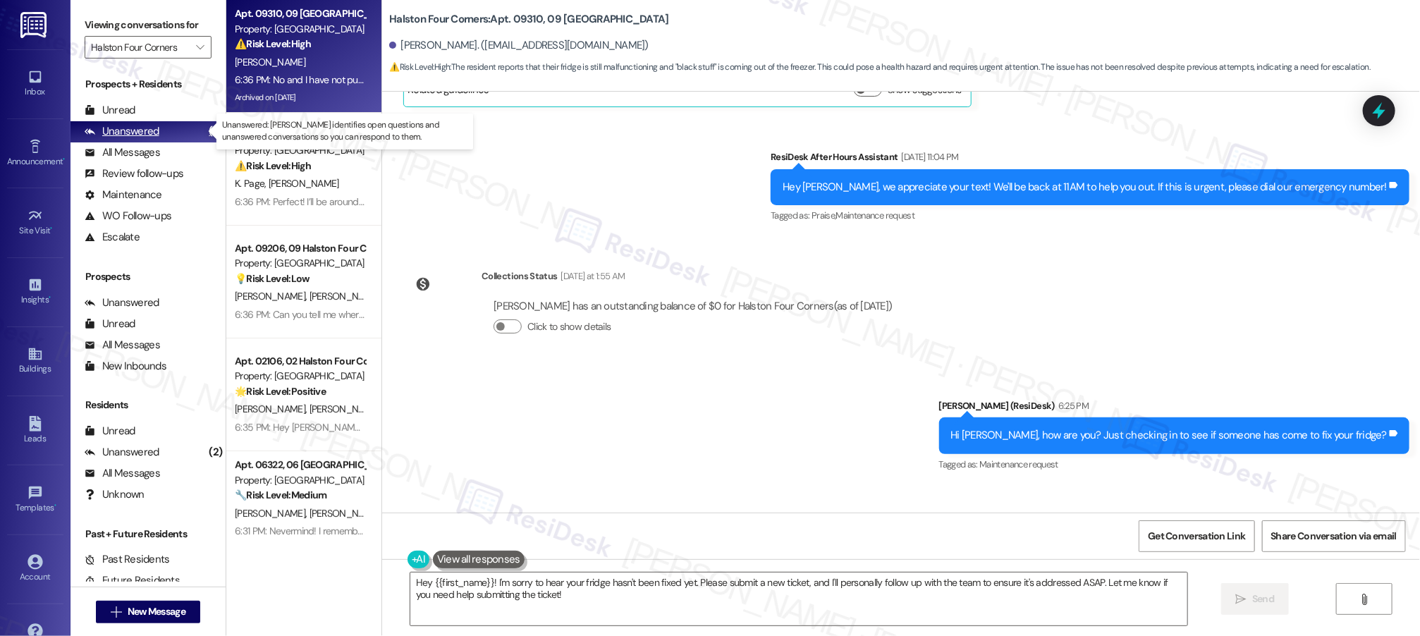
click at [147, 123] on div "Unanswered (2)" at bounding box center [148, 131] width 155 height 21
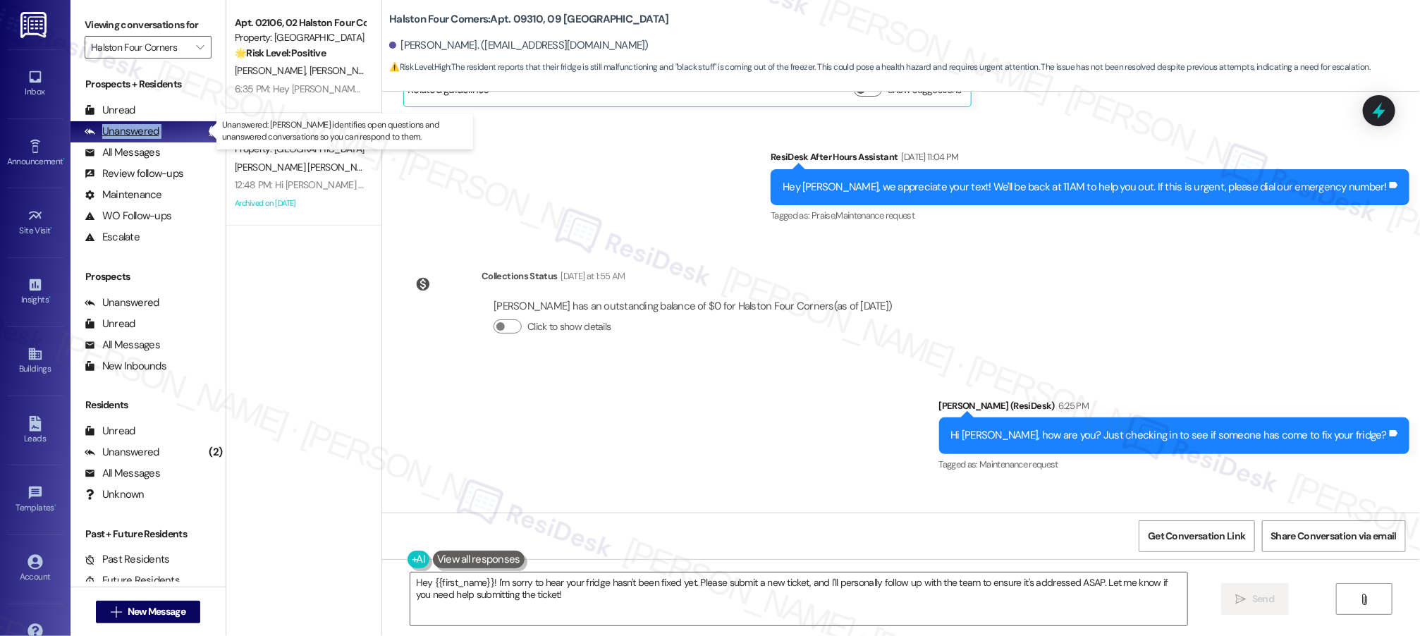
click at [147, 123] on div "Unanswered (2)" at bounding box center [148, 131] width 155 height 21
click at [148, 124] on div "Unanswered" at bounding box center [122, 131] width 75 height 15
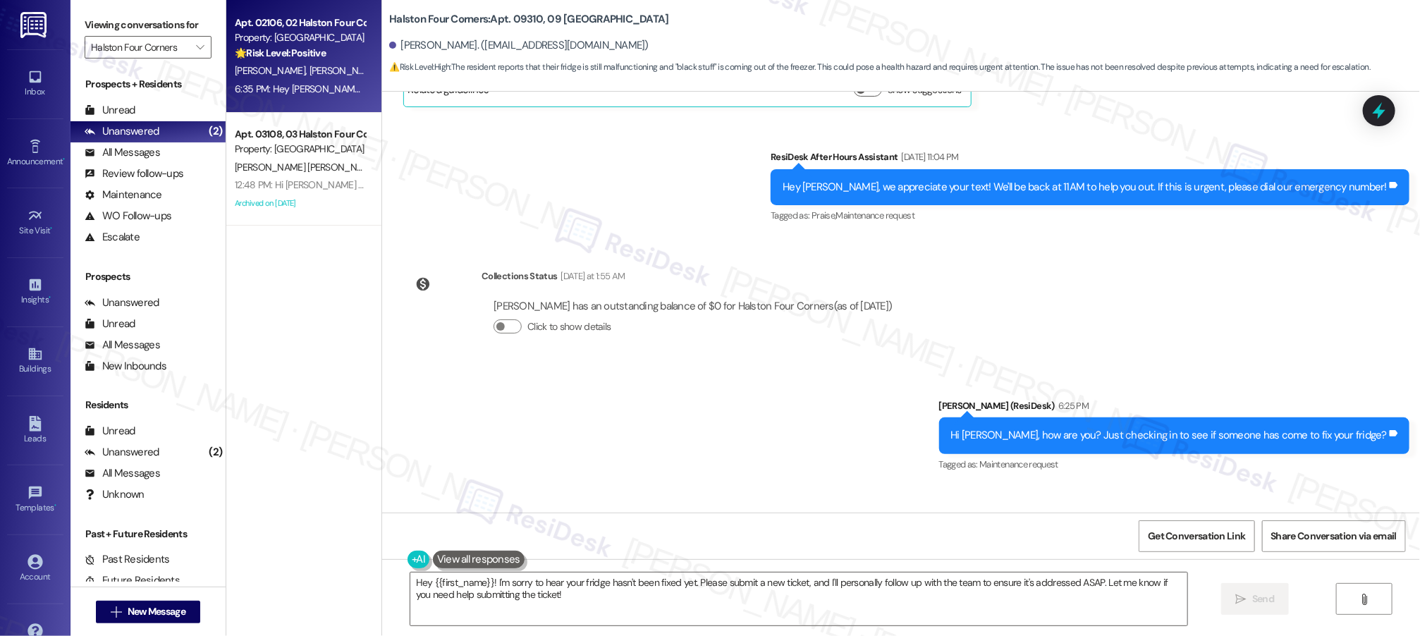
click at [317, 60] on div "Apt. 02106, 02 Halston Four Corners Property: [GEOGRAPHIC_DATA] 🌟 Risk Level: P…" at bounding box center [299, 38] width 133 height 48
click at [319, 59] on div "🌟 Risk Level: Positive The resident is expressing gratitude for the information…" at bounding box center [300, 53] width 130 height 15
click at [318, 61] on div "Apt. 02106, 02 Halston Four Corners Property: [GEOGRAPHIC_DATA] 🌟 Risk Level: P…" at bounding box center [299, 38] width 133 height 48
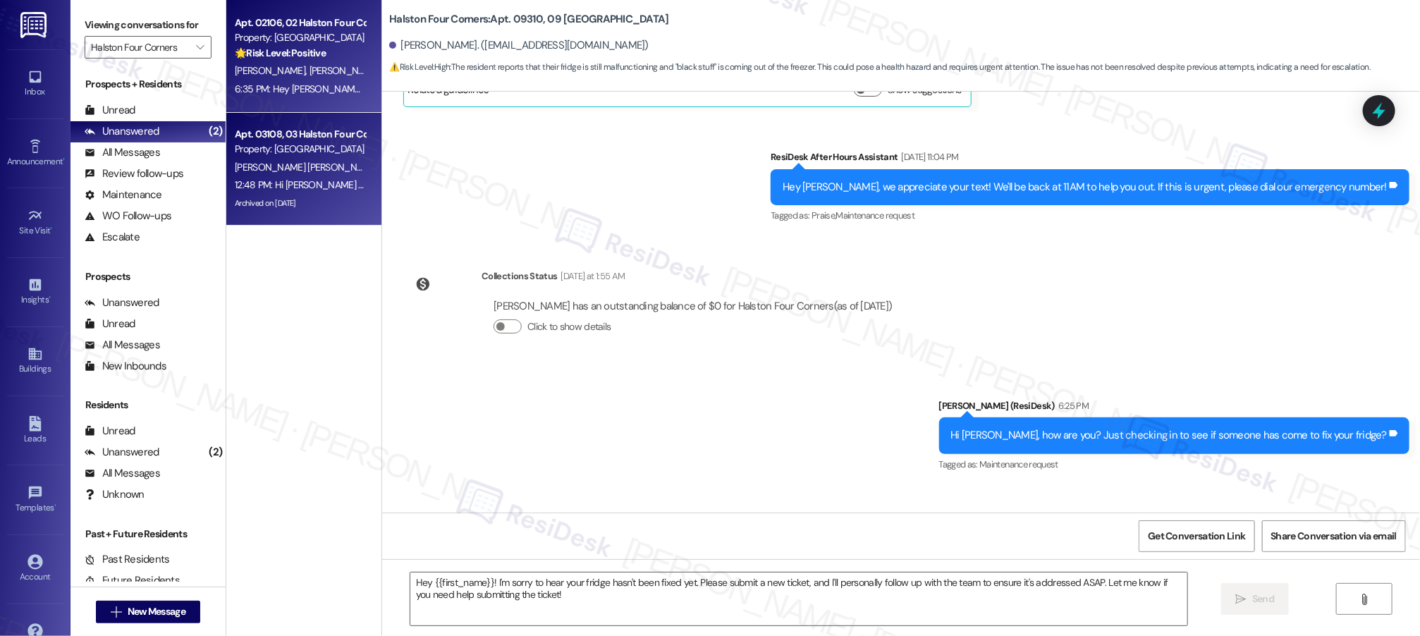
type textarea "Fetching suggested responses. Please feel free to read through the conversation…"
click at [262, 196] on div "Archived on [DATE]" at bounding box center [299, 204] width 133 height 18
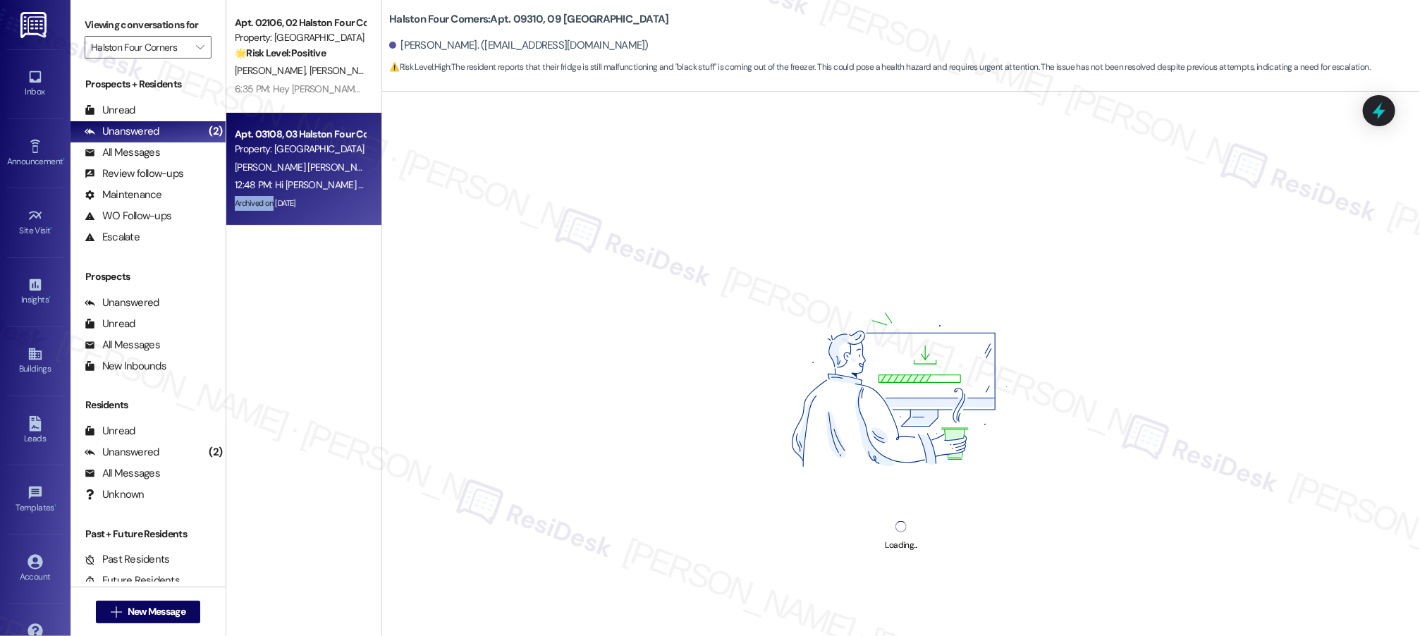
click at [264, 195] on div "Archived on [DATE]" at bounding box center [299, 204] width 133 height 18
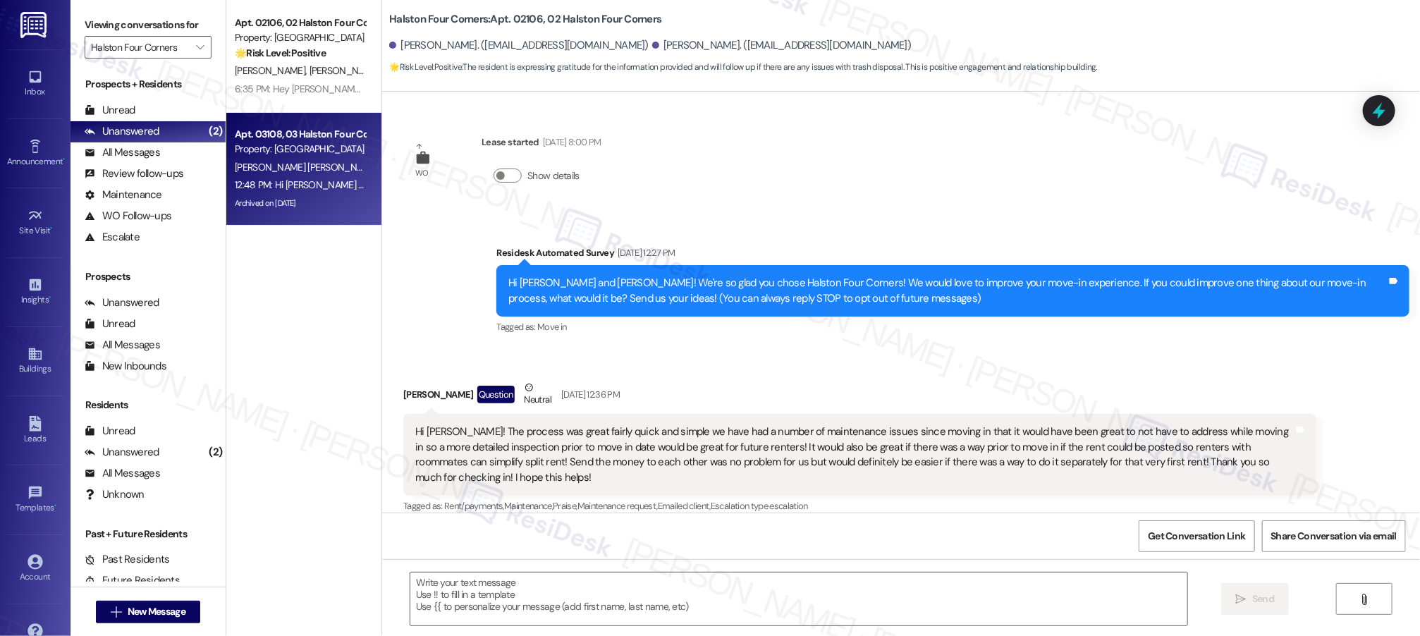
click at [264, 193] on div "12:48 PM: Hi Juan and Clara Ines! I'm checking in on your latest work order (Ma…" at bounding box center [299, 185] width 133 height 18
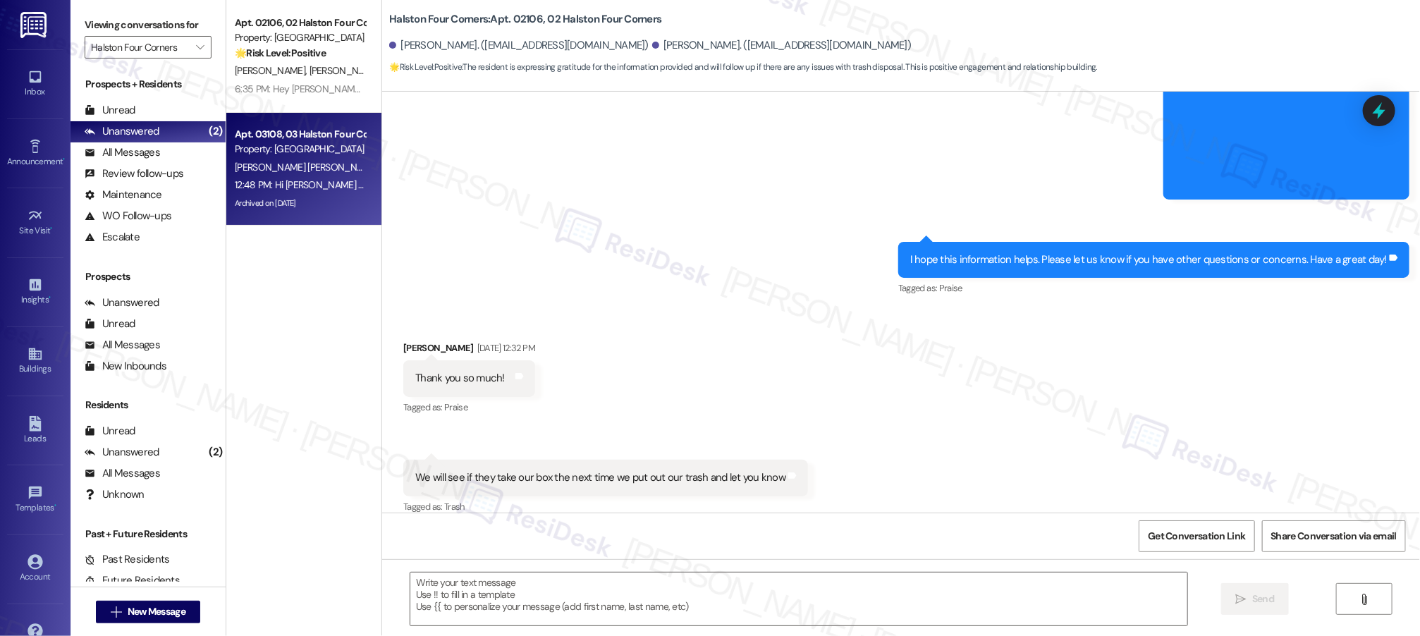
click at [264, 192] on div "12:48 PM: Hi Juan and Clara Ines! I'm checking in on your latest work order (Ma…" at bounding box center [299, 185] width 133 height 18
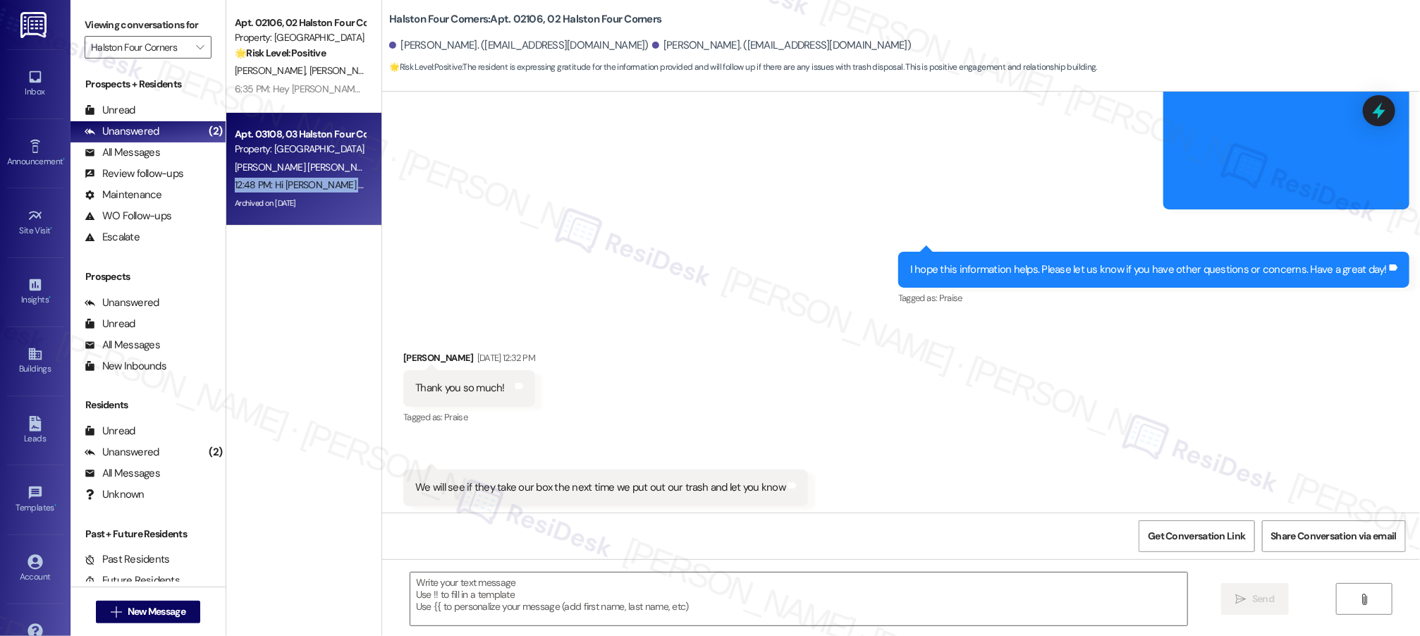
click at [264, 192] on div "12:48 PM: Hi Juan and Clara Ines! I'm checking in on your latest work order (Ma…" at bounding box center [299, 185] width 133 height 18
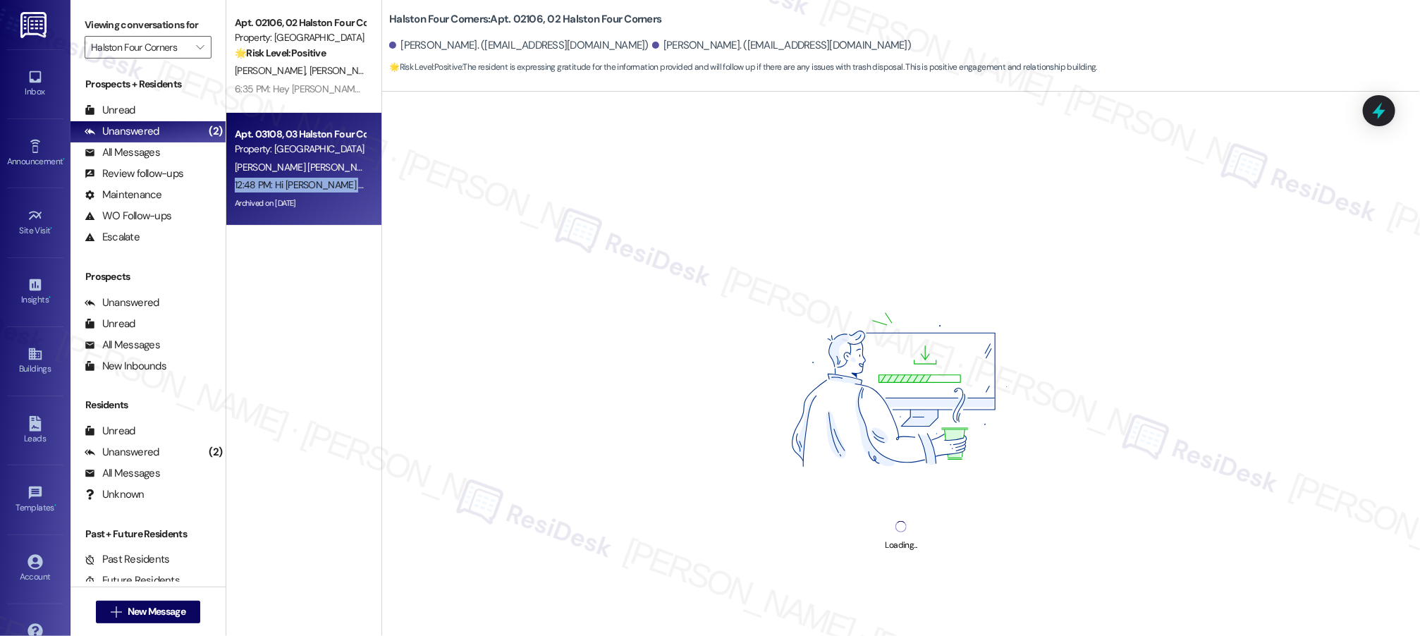
click at [264, 192] on div "12:48 PM: Hi Juan and Clara Ines! I'm checking in on your latest work order (Ma…" at bounding box center [299, 185] width 133 height 18
click at [264, 193] on div "12:48 PM: Hi Juan and Clara Ines! I'm checking in on your latest work order (Ma…" at bounding box center [299, 185] width 133 height 18
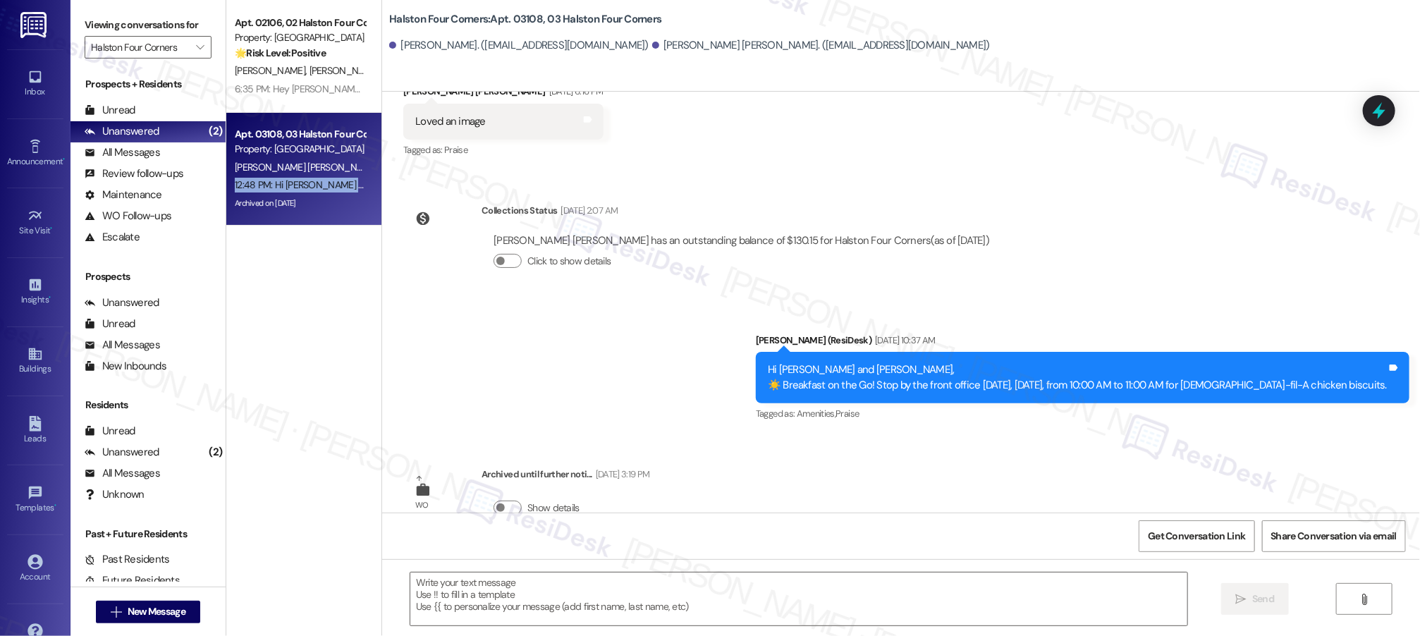
click at [264, 195] on div "Archived on [DATE]" at bounding box center [299, 204] width 133 height 18
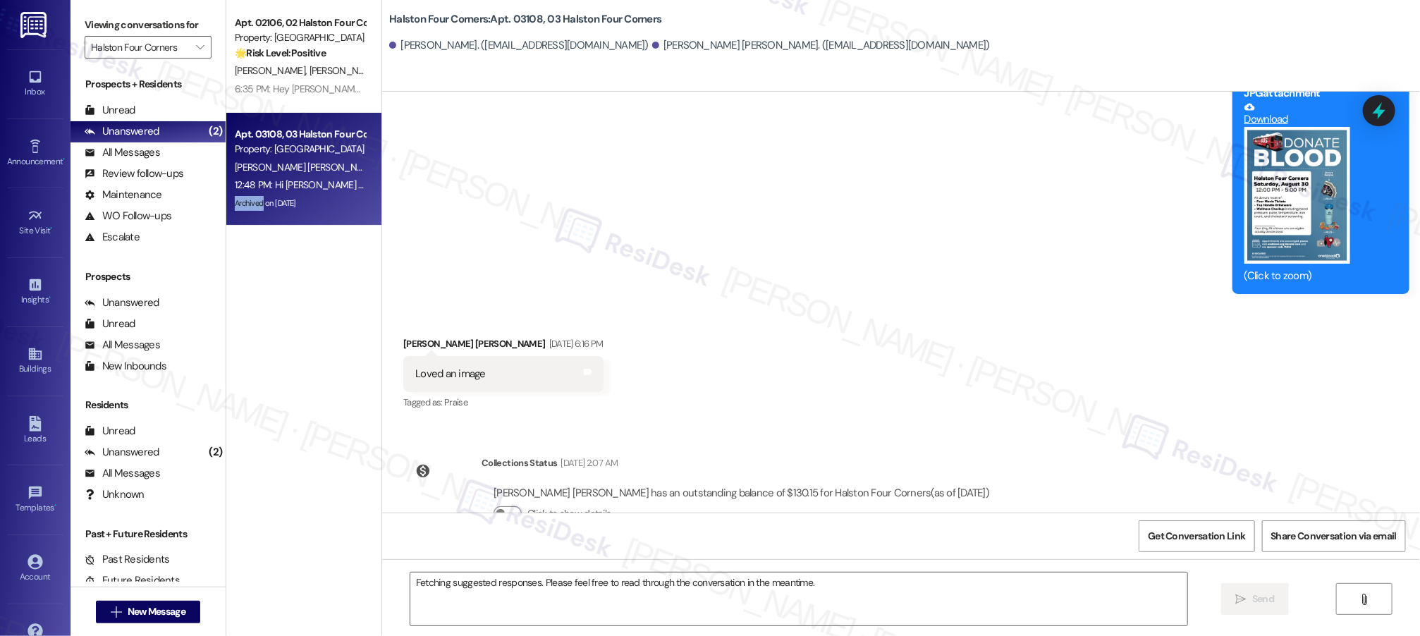
click at [264, 195] on div "Archived on [DATE]" at bounding box center [299, 204] width 133 height 18
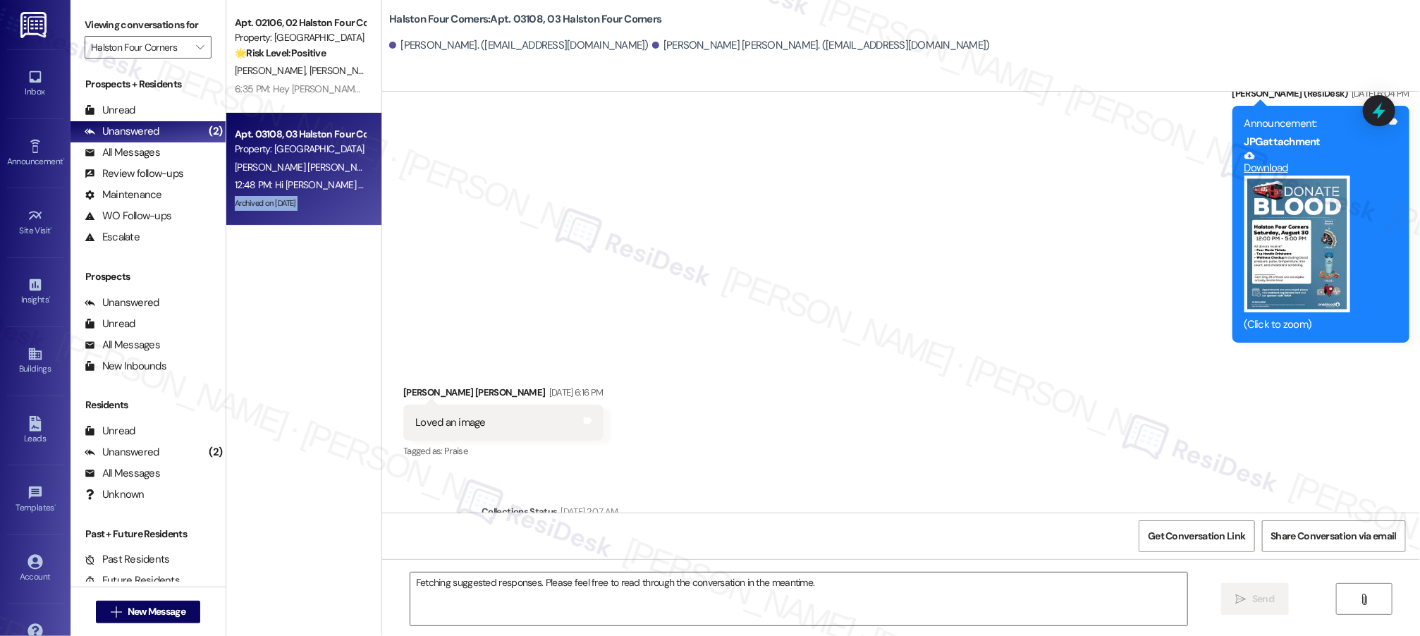
click at [264, 195] on div "Archived on [DATE]" at bounding box center [299, 204] width 133 height 18
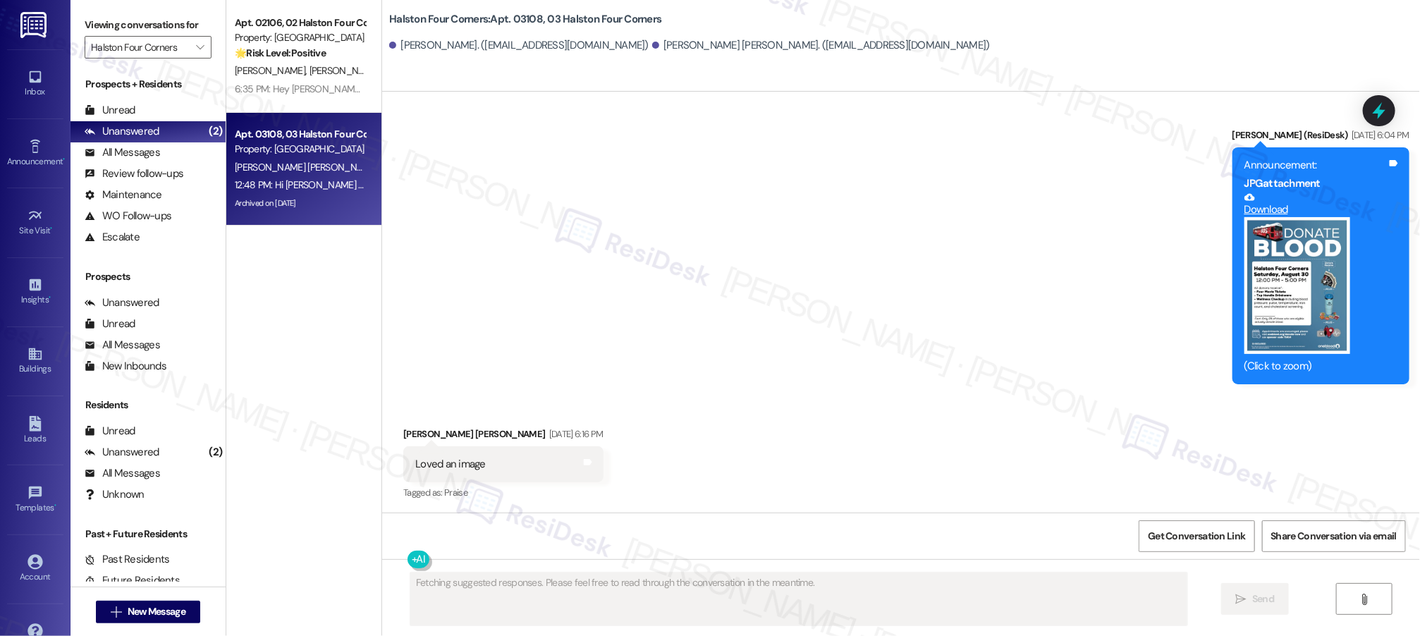
click at [765, 332] on div "Announcement, sent via SMS Sarah (ResiDesk) Aug 21, 2025 at 6:35 PM Hi Juan and…" at bounding box center [901, 21] width 1038 height 747
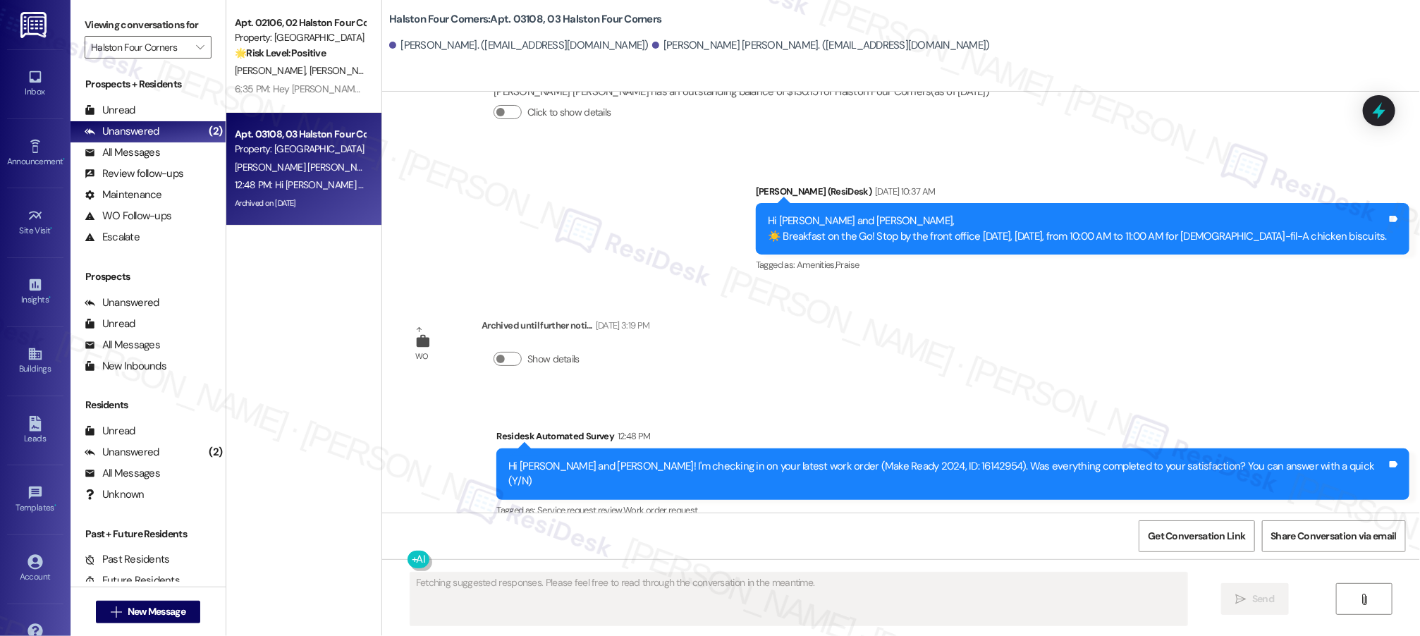
scroll to position [12678, 0]
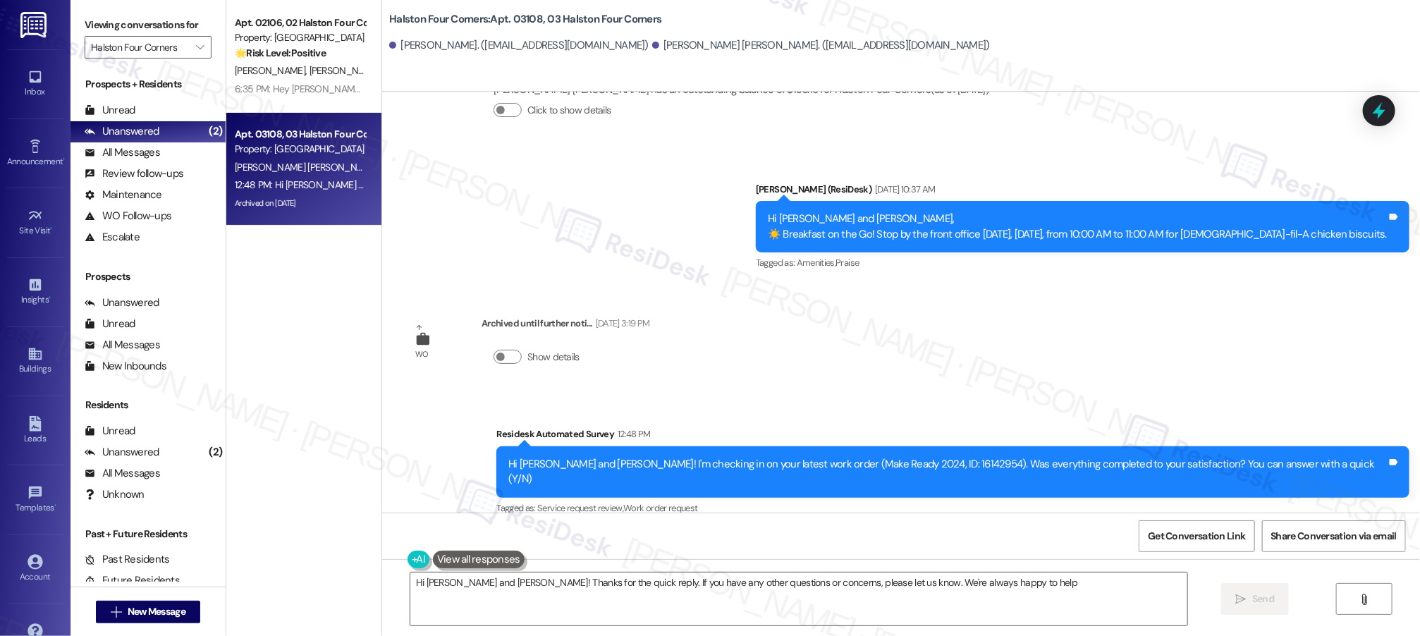
type textarea "Hi Juan and Clara Ines! Thanks for the quick reply. If you have any other quest…"
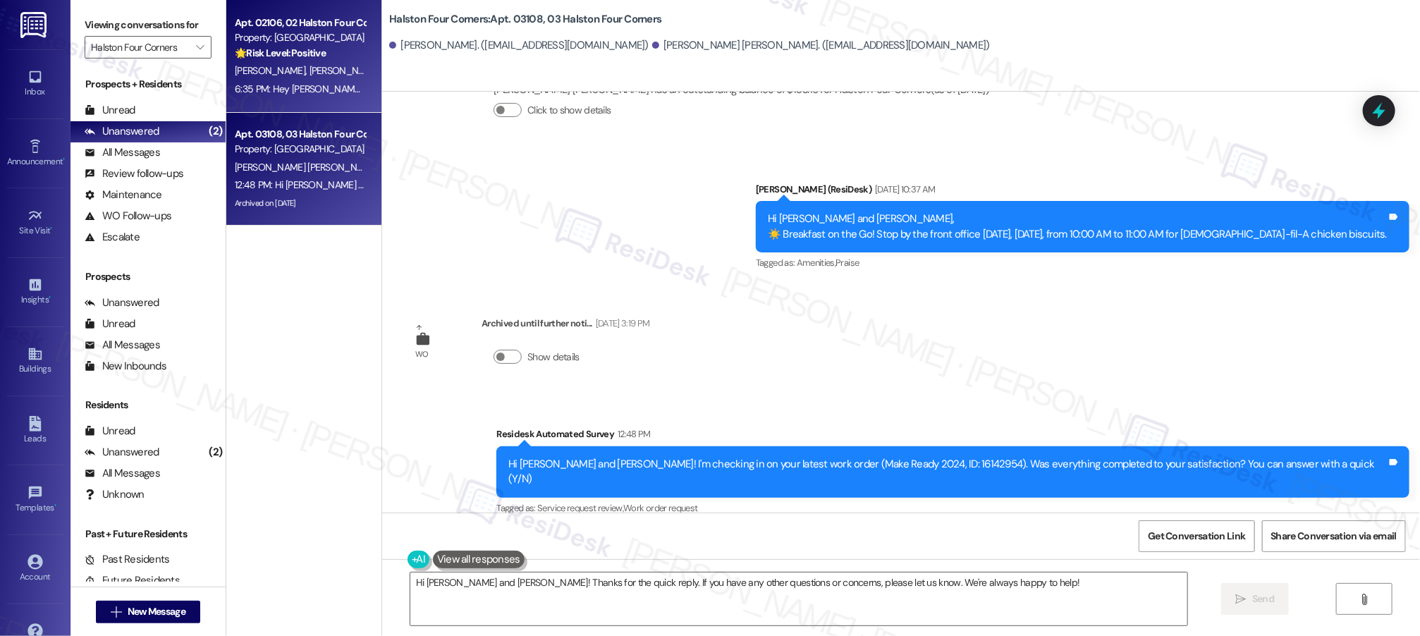
click at [340, 97] on div "6:35 PM: Hey Catherine! You are very welcome! Just want to make sure your last …" at bounding box center [299, 89] width 133 height 18
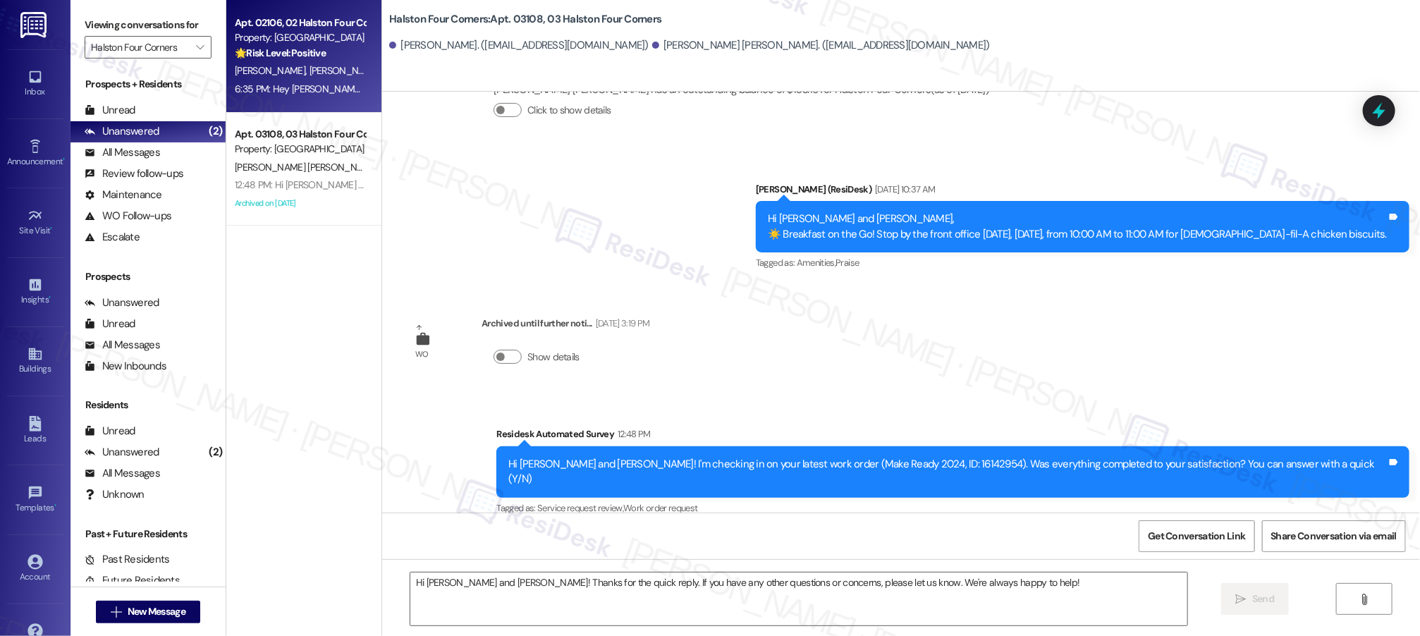
click at [337, 96] on div "6:35 PM: Hey Catherine! You are very welcome! Just want to make sure your last …" at bounding box center [299, 89] width 133 height 18
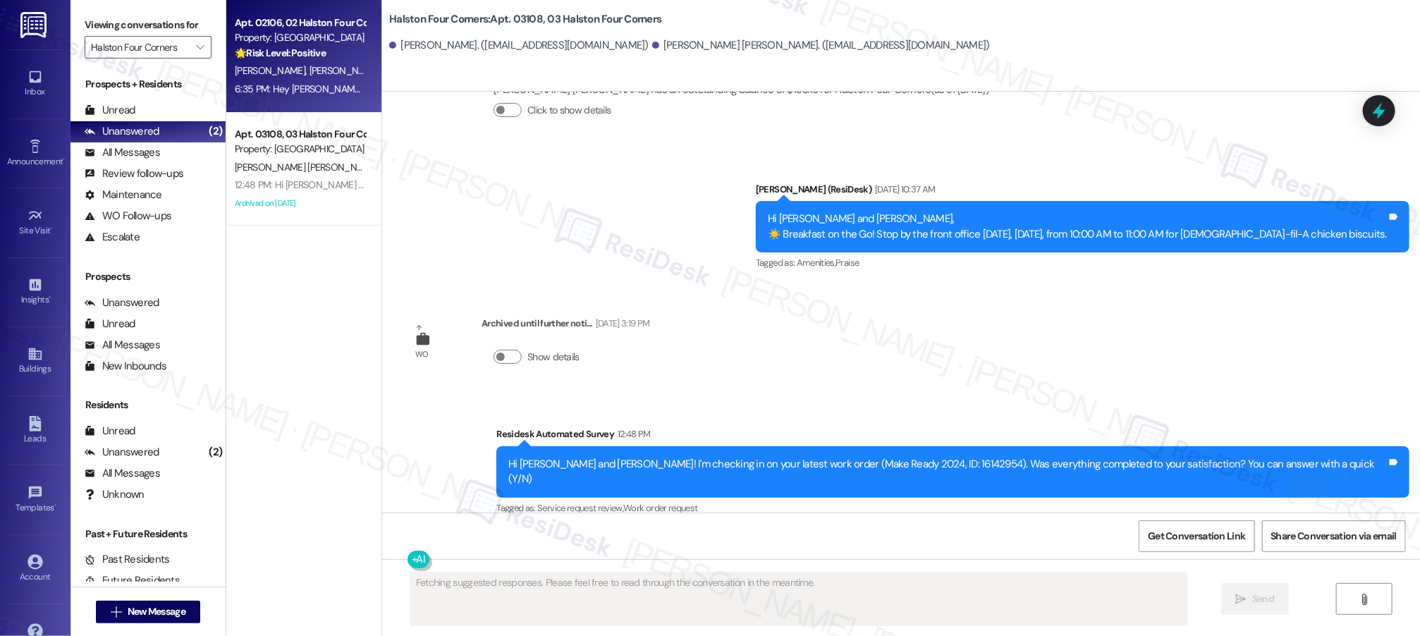
click at [333, 94] on div "6:35 PM: Hey Catherine! You are very welcome! Just want to make sure your last …" at bounding box center [598, 88] width 726 height 13
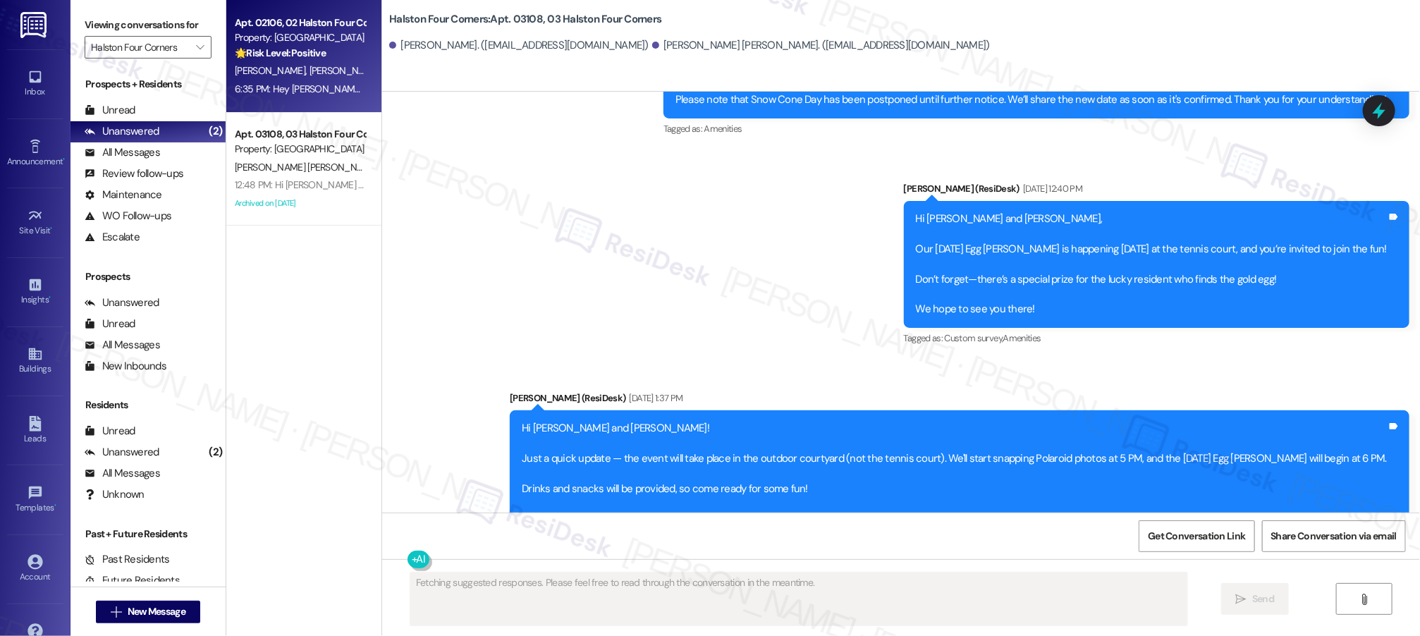
click at [333, 94] on div "6:35 PM: Hey Catherine! You are very welcome! Just want to make sure your last …" at bounding box center [598, 88] width 726 height 13
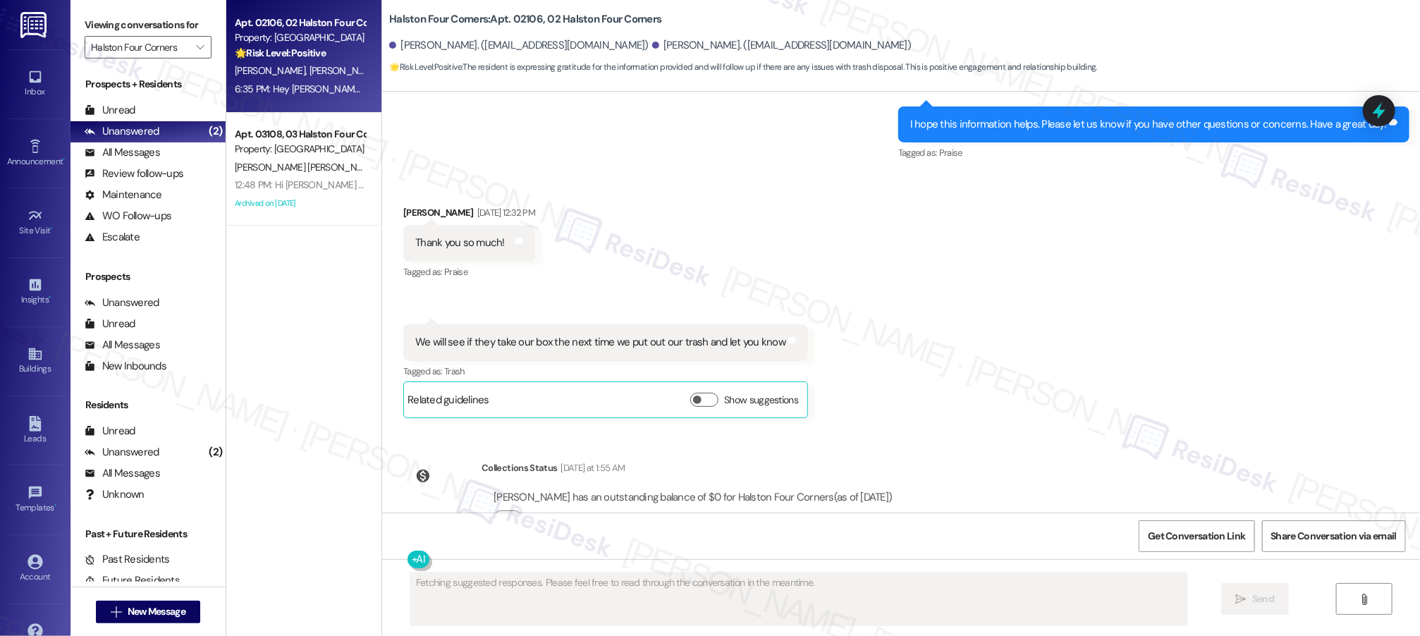
click at [333, 94] on div "6:35 PM: Hey Catherine! You are very welcome! Just want to make sure your last …" at bounding box center [598, 88] width 726 height 13
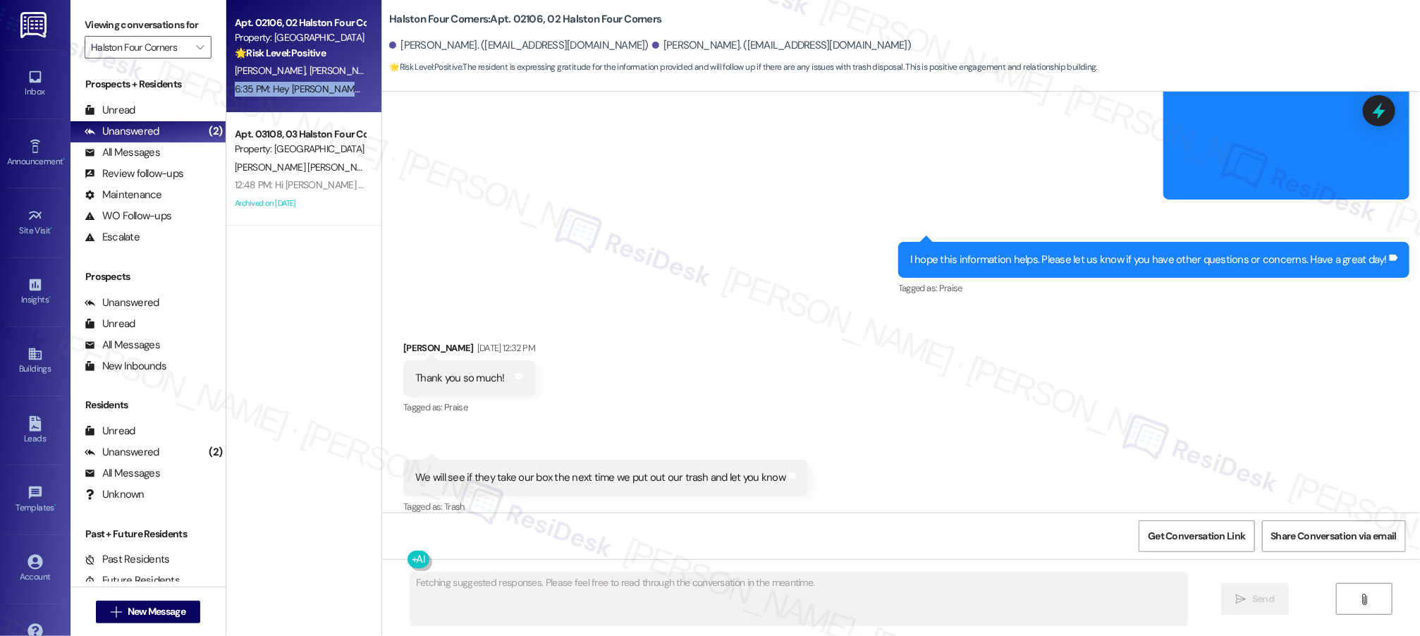
click at [333, 94] on div "6:35 PM: Hey Catherine! You are very welcome! Just want to make sure your last …" at bounding box center [598, 88] width 726 height 13
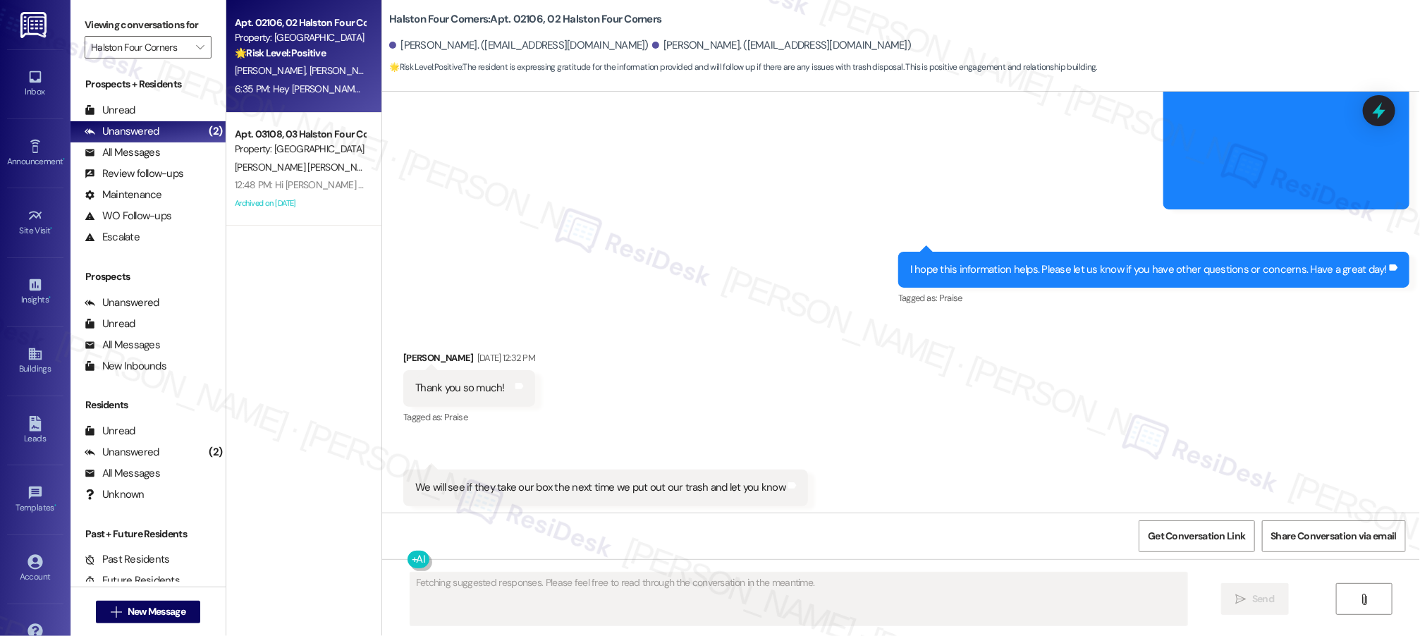
click at [931, 389] on div "Received via SMS [PERSON_NAME] [DATE] 12:32 PM Thank you so much! Tags and note…" at bounding box center [901, 446] width 1038 height 255
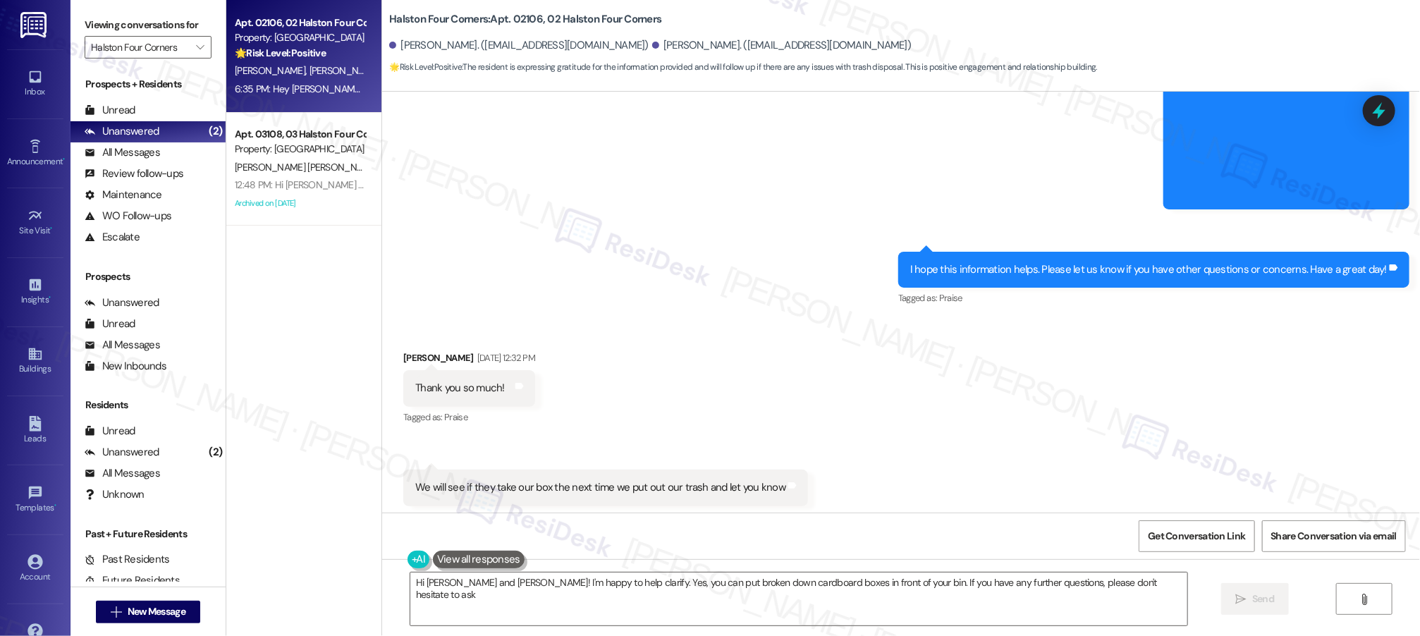
type textarea "Hi Catherine and Alana! I'm happy to help clarify. Yes, you can put broken down…"
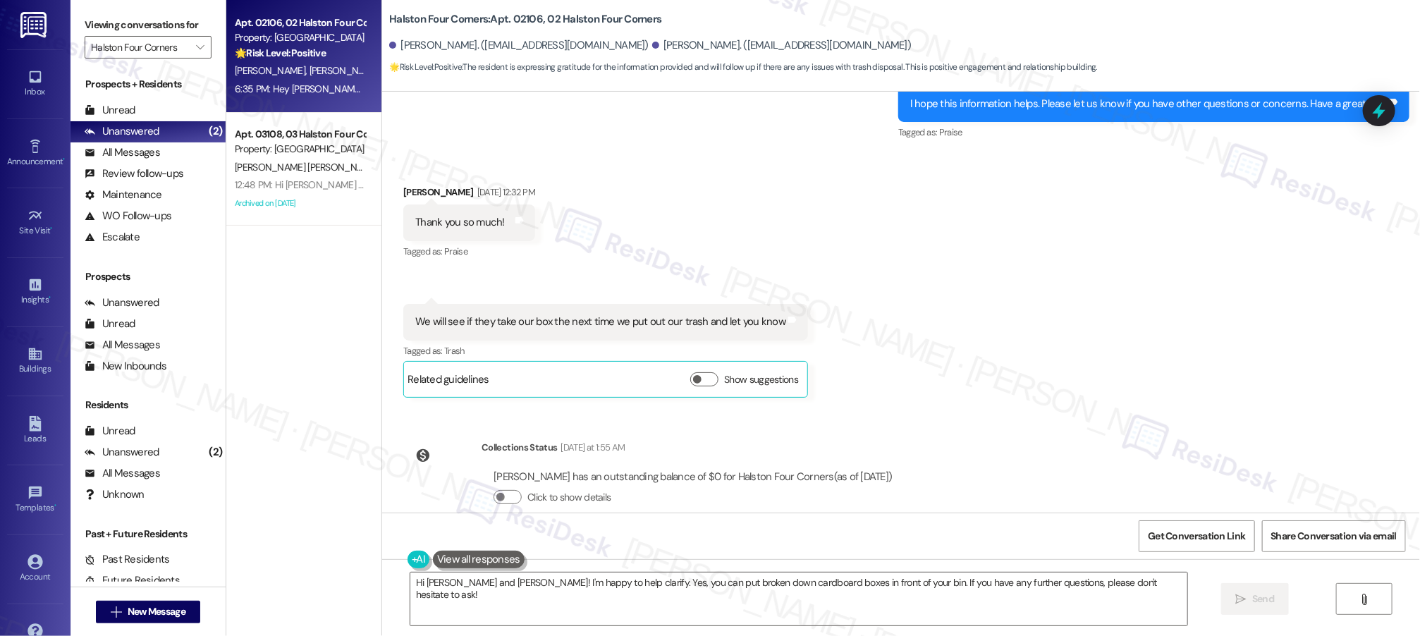
scroll to position [8251, 0]
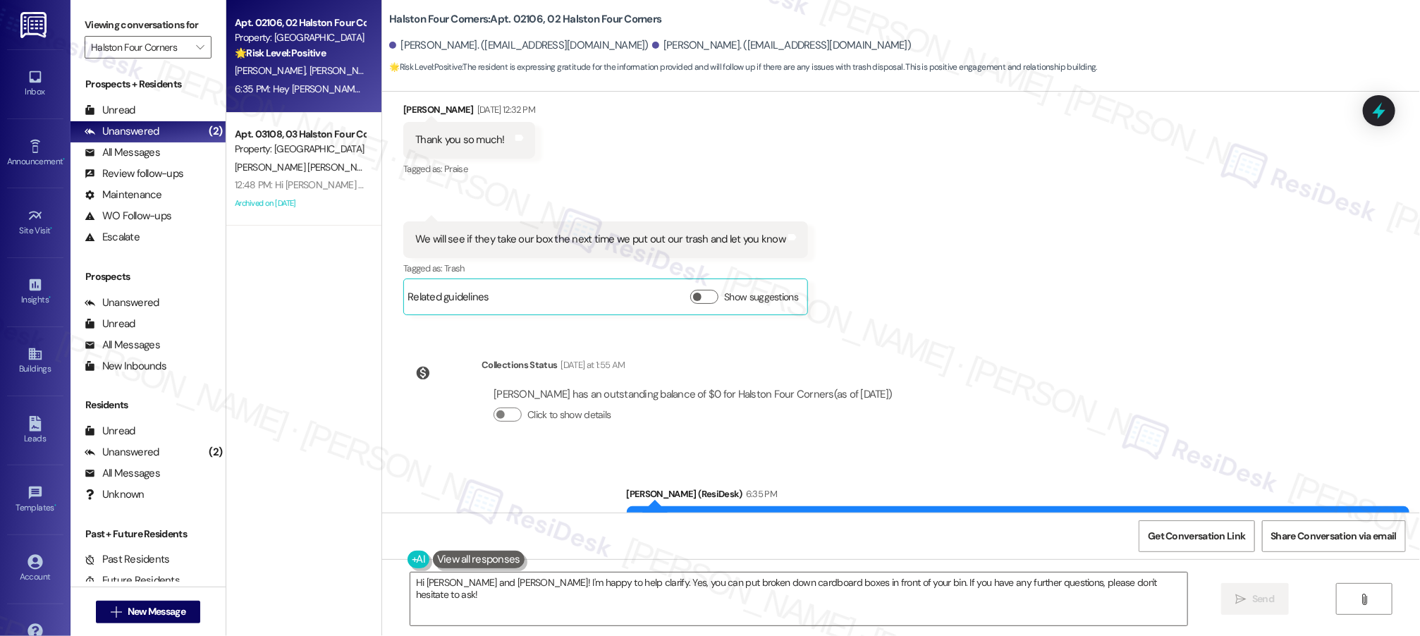
click at [1008, 346] on div "WO Lease started [DATE] 8:00 PM Show details Survey, sent via SMS Residesk Auto…" at bounding box center [901, 302] width 1038 height 421
click at [133, 107] on div "Unread" at bounding box center [110, 110] width 51 height 15
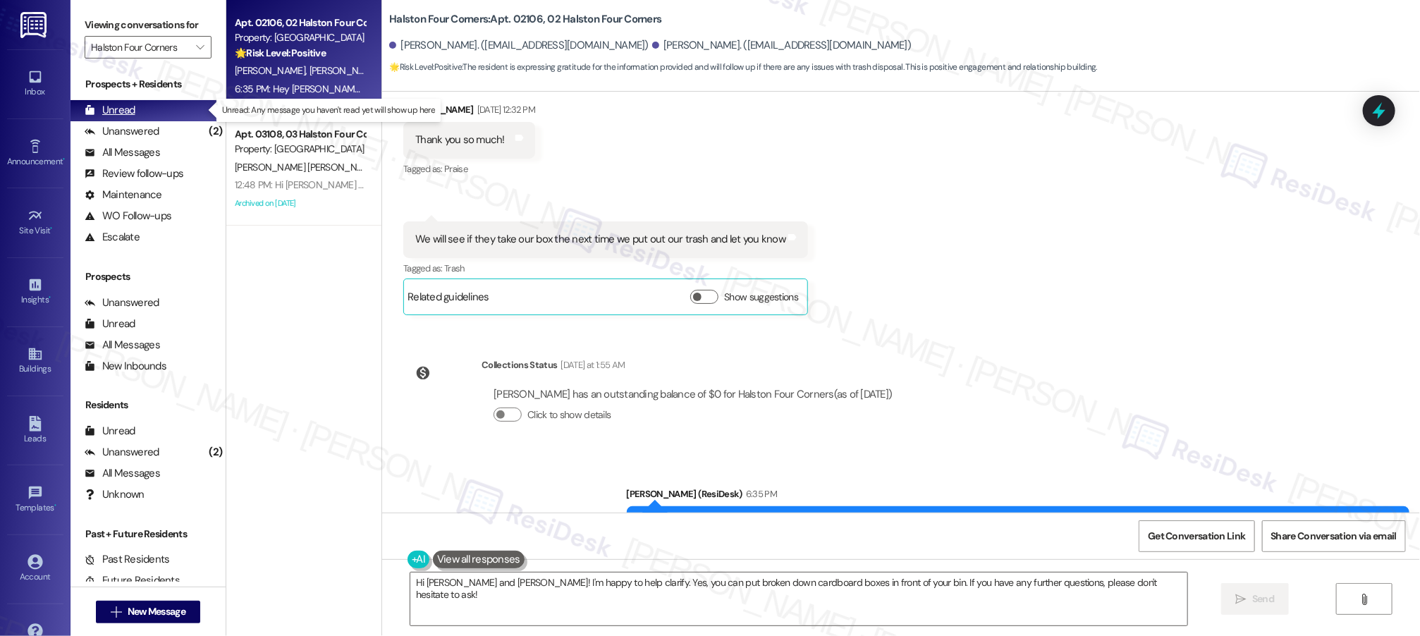
click at [133, 106] on div "Unread" at bounding box center [110, 110] width 51 height 15
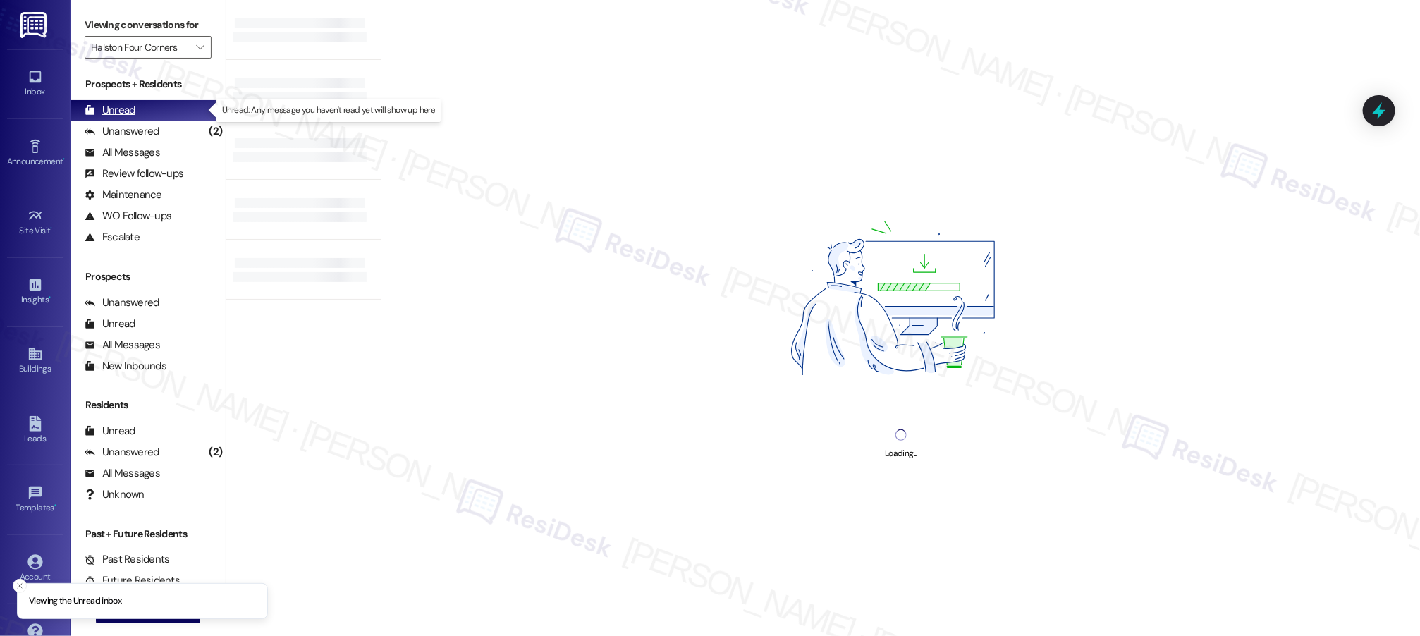
click at [133, 106] on div "Unread" at bounding box center [110, 110] width 51 height 15
click at [137, 102] on div "Unread (0)" at bounding box center [148, 110] width 155 height 21
click at [136, 102] on div "Unread (0)" at bounding box center [148, 110] width 155 height 21
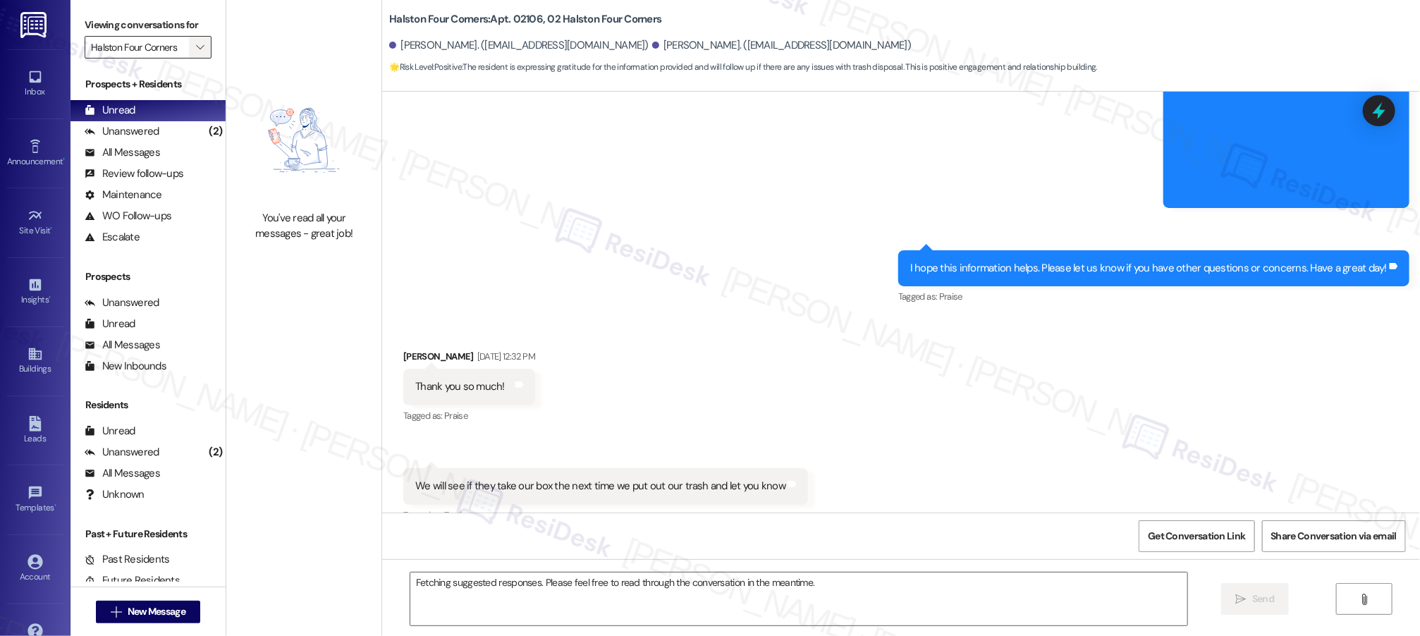
click at [197, 49] on icon "" at bounding box center [201, 47] width 8 height 11
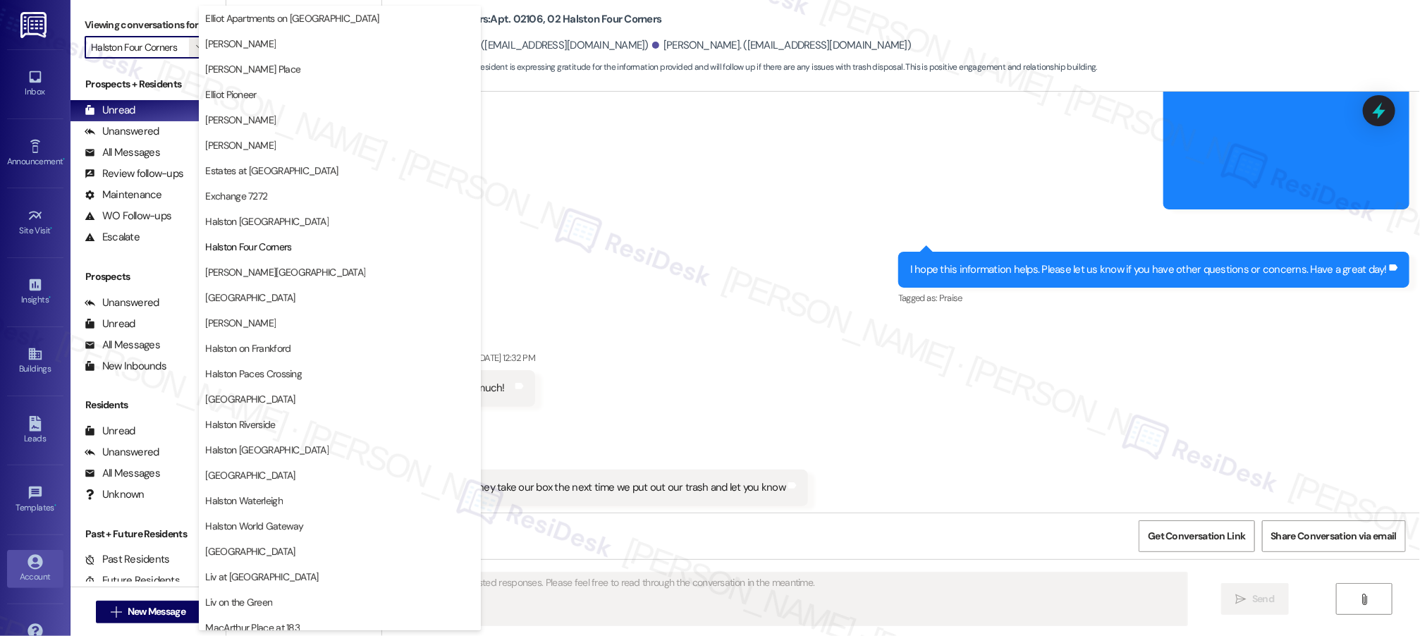
scroll to position [0, 0]
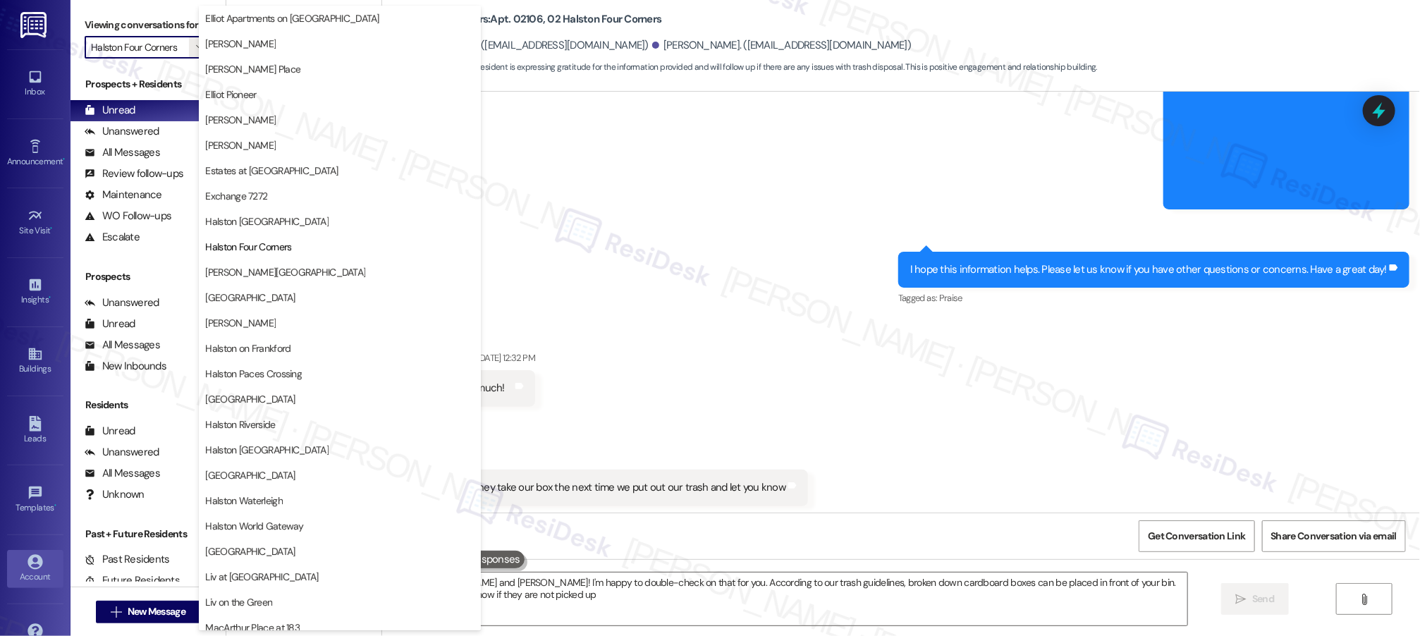
type textarea "Hi Catherine and Alana! I'm happy to double-check on that for you. According to…"
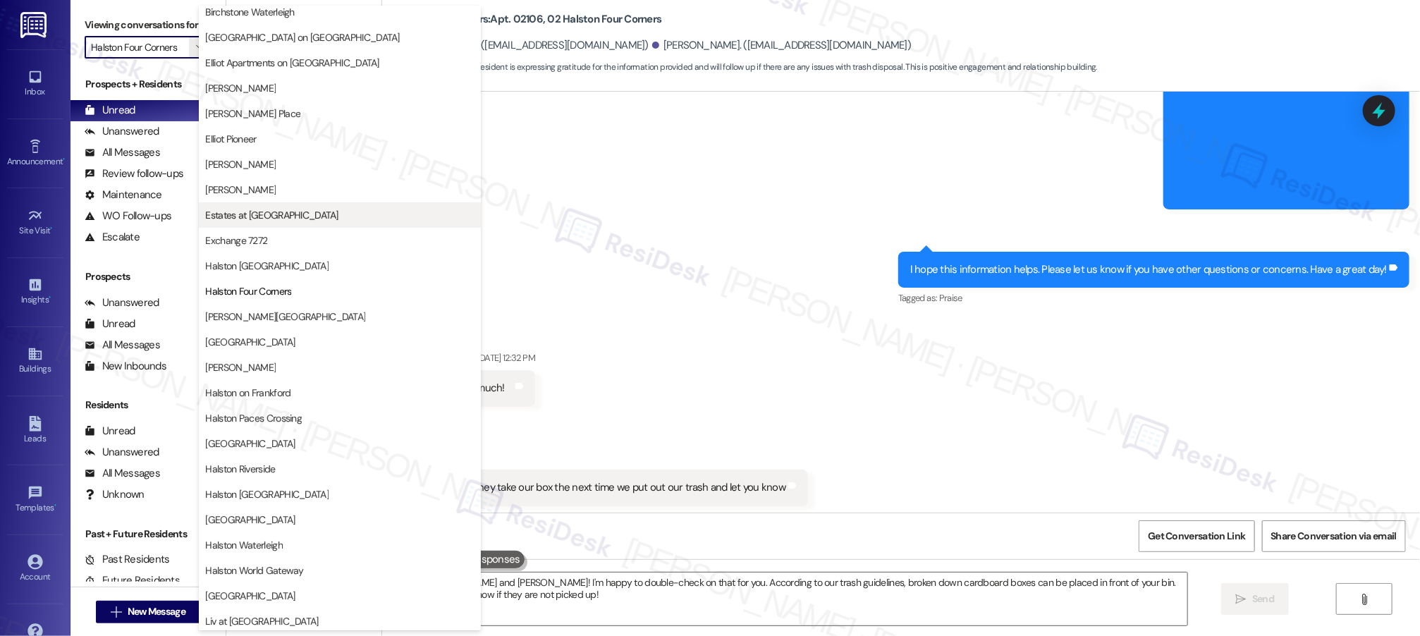
scroll to position [181, 0]
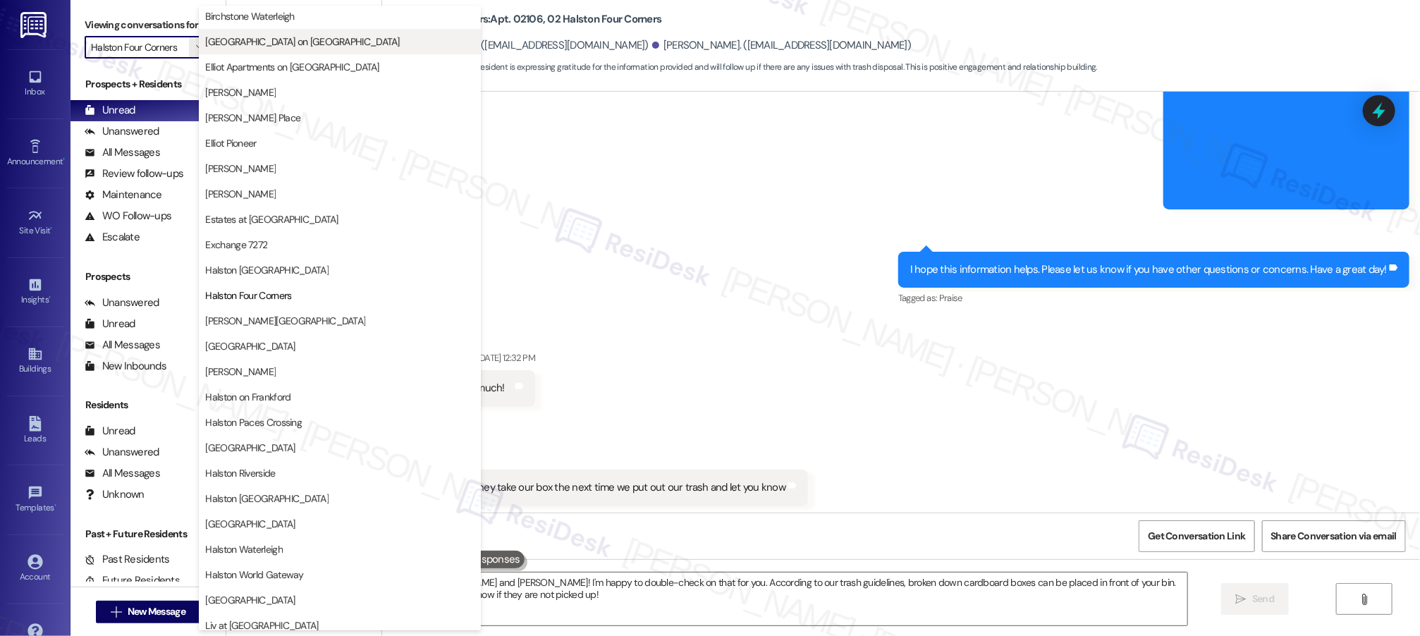
click at [289, 48] on button "Devon on Northgate" at bounding box center [340, 41] width 282 height 25
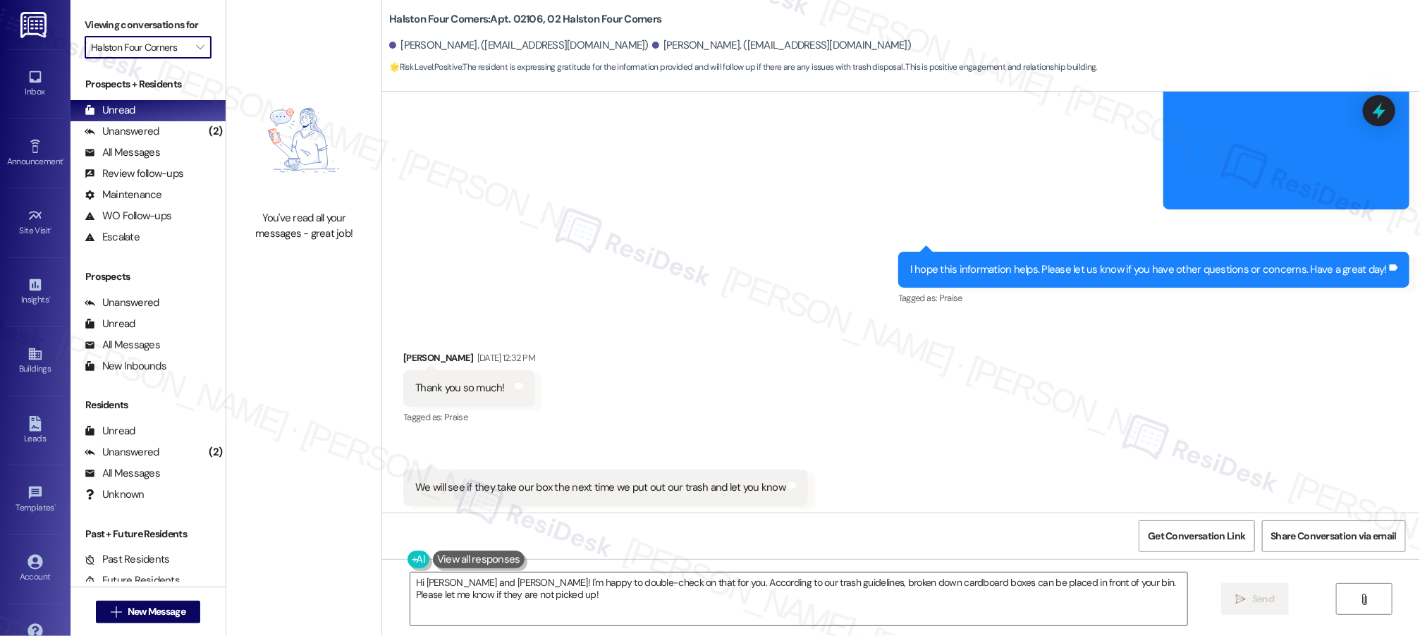
type input "Devon on Northgate"
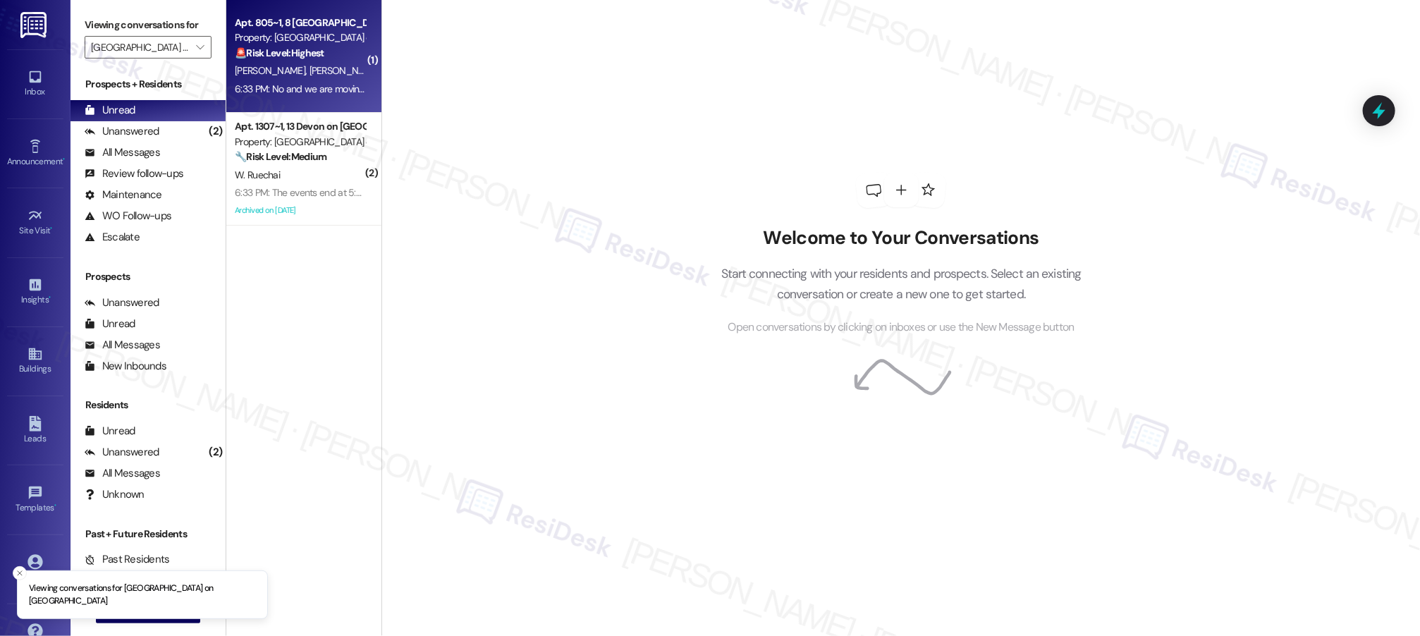
click at [310, 78] on div "R. Kandel R. Basnet" at bounding box center [299, 71] width 133 height 18
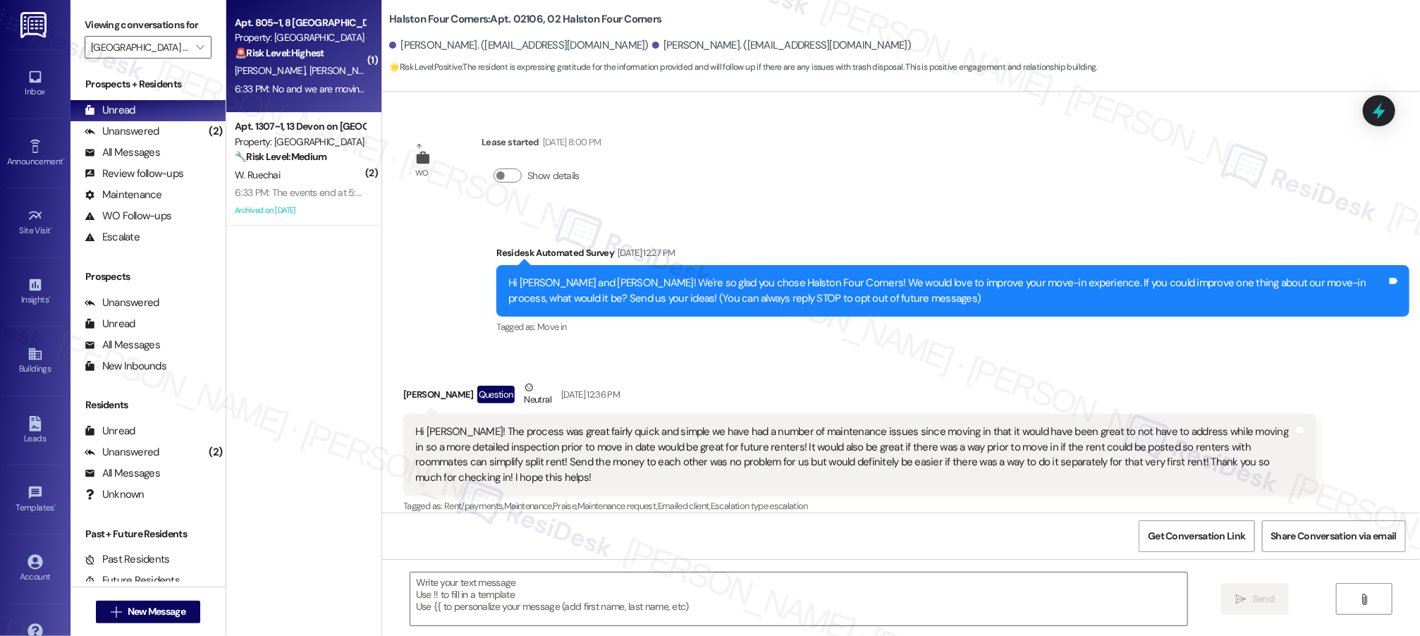
scroll to position [8251, 0]
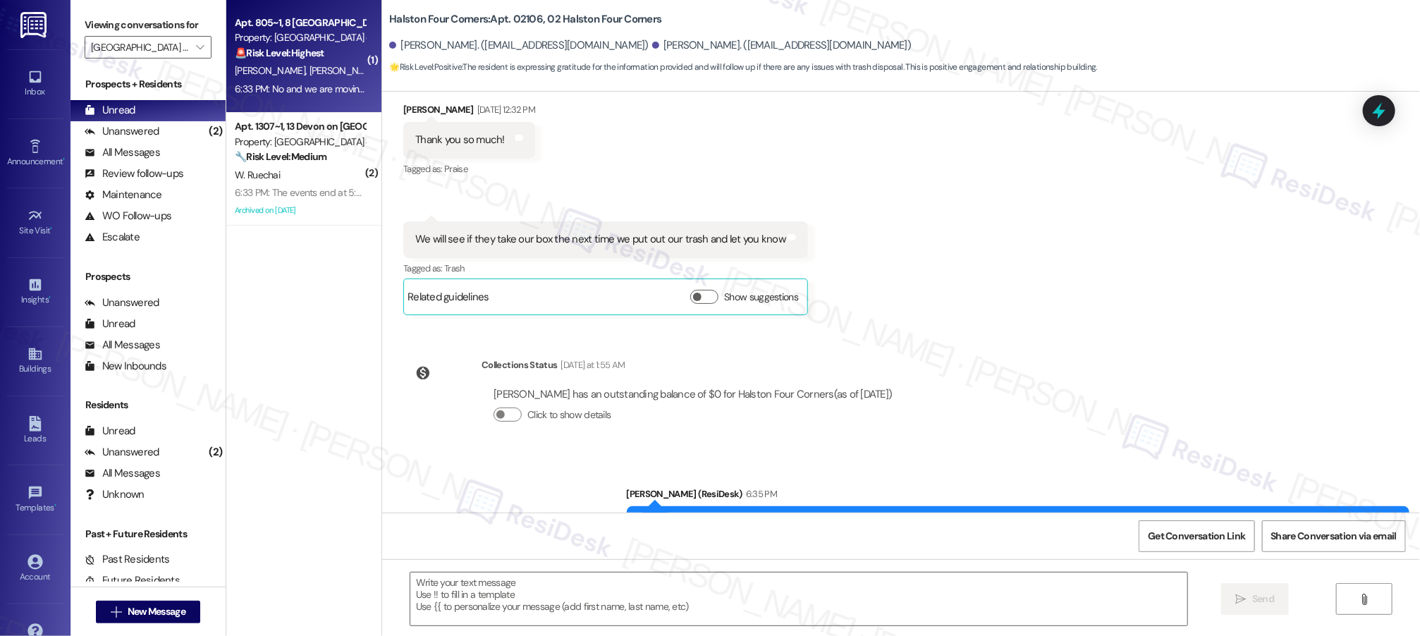
click at [310, 78] on div "R. Kandel R. Basnet" at bounding box center [299, 71] width 133 height 18
click at [309, 78] on div "R. Kandel R. Basnet" at bounding box center [299, 71] width 133 height 18
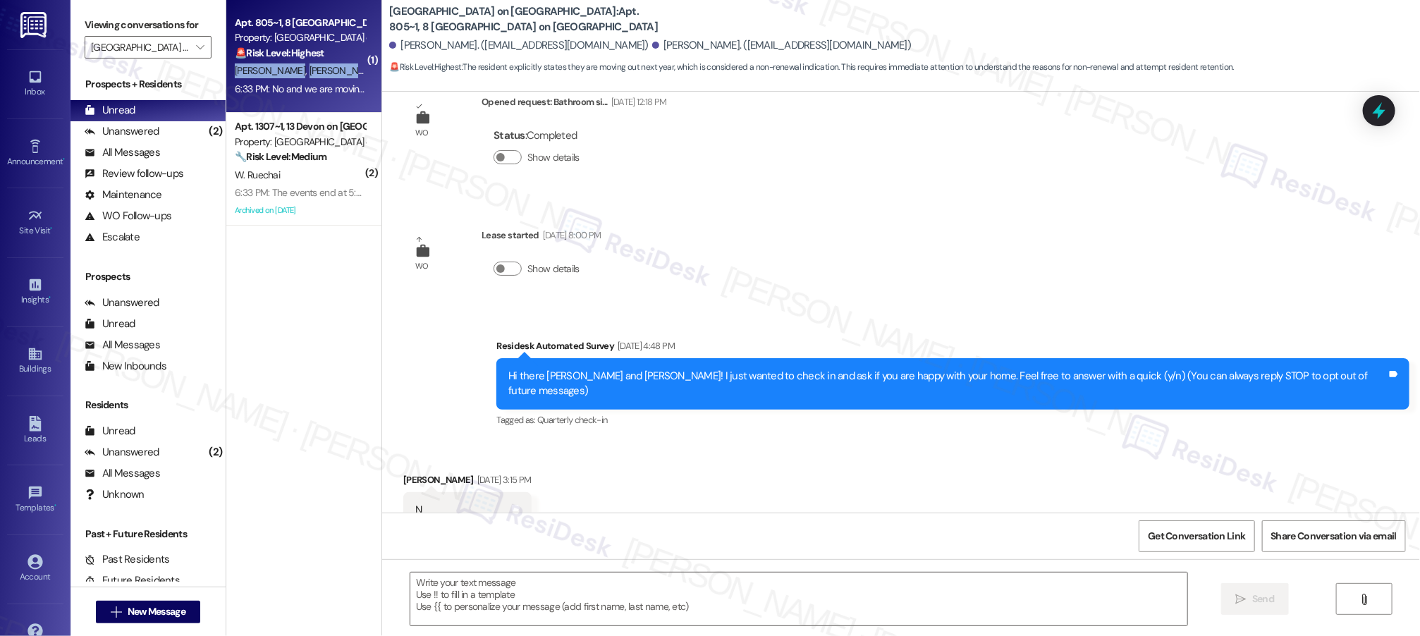
click at [309, 78] on div "R. Kandel R. Basnet" at bounding box center [299, 71] width 133 height 18
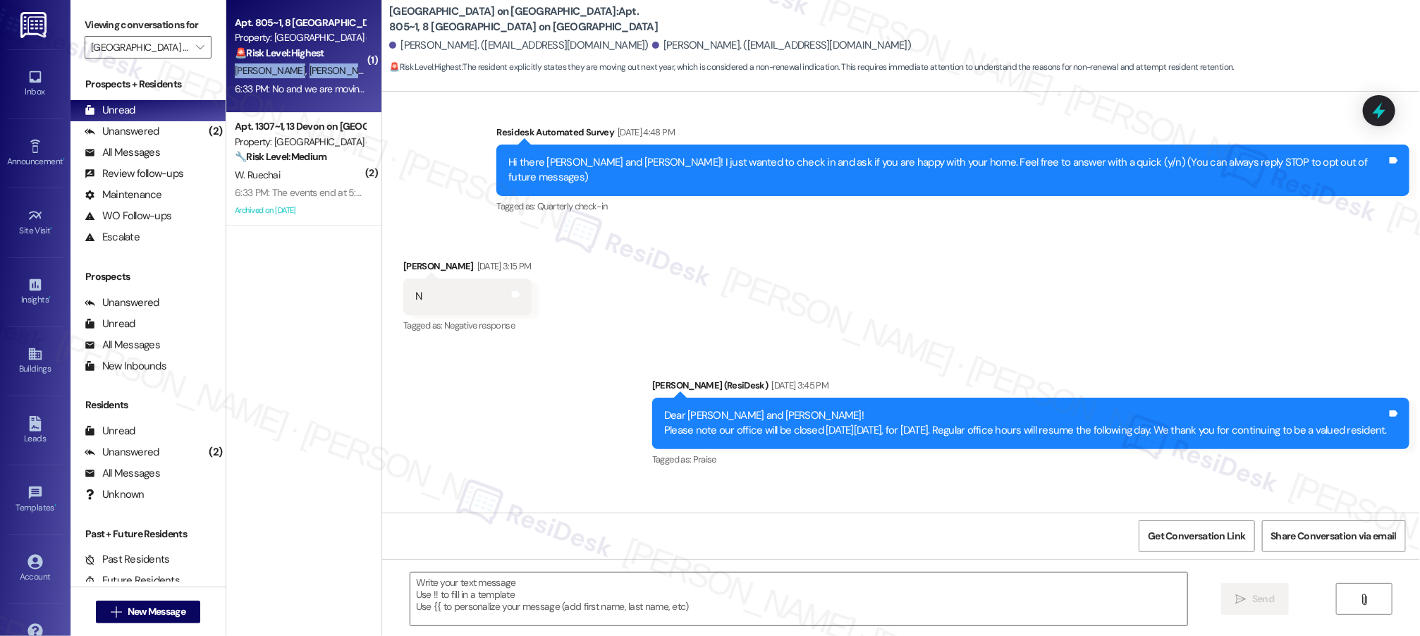
click at [309, 78] on div "R. Kandel R. Basnet" at bounding box center [299, 71] width 133 height 18
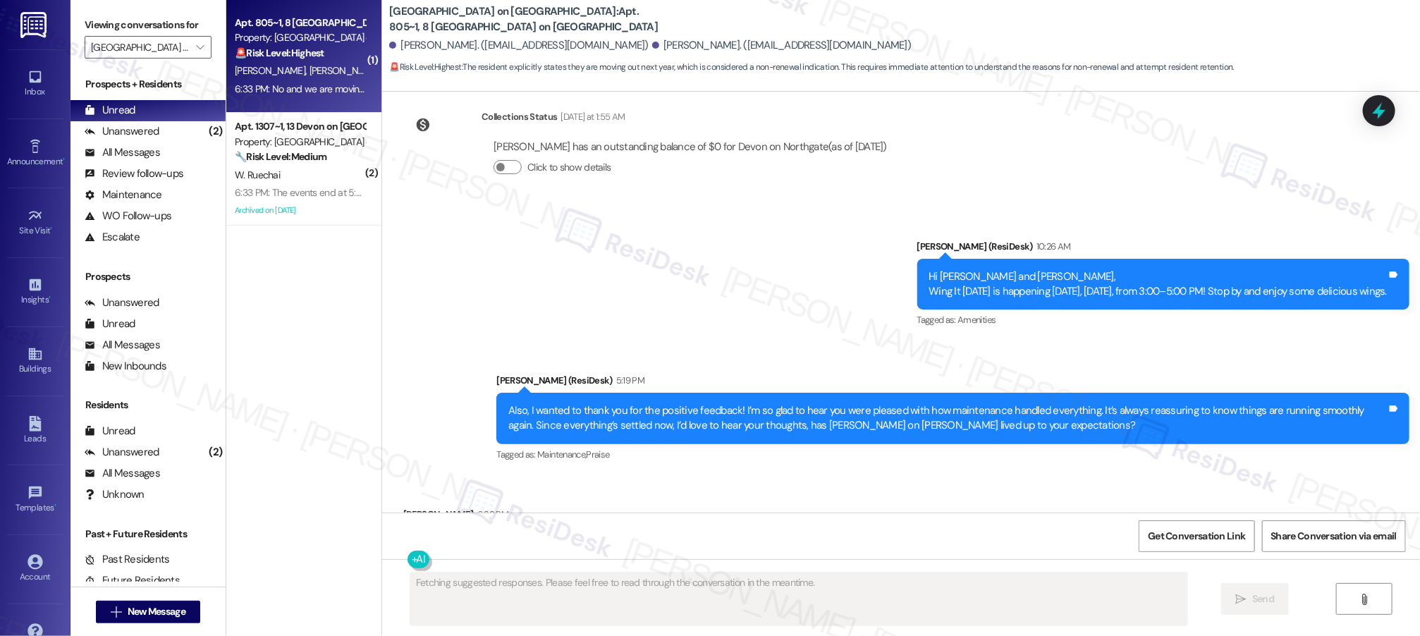
scroll to position [2357, 0]
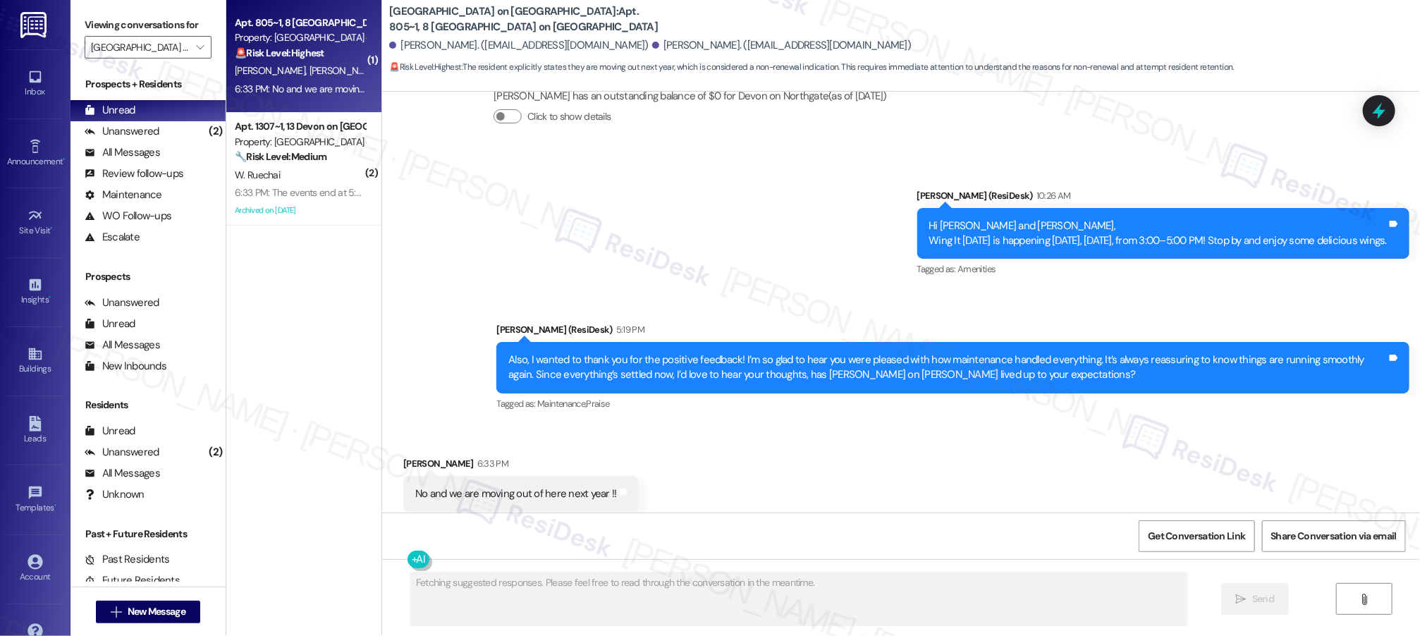
click at [908, 424] on div "Received via SMS Reecha Kandel 6:33 PM No and we are moving out of here next ye…" at bounding box center [901, 483] width 1038 height 119
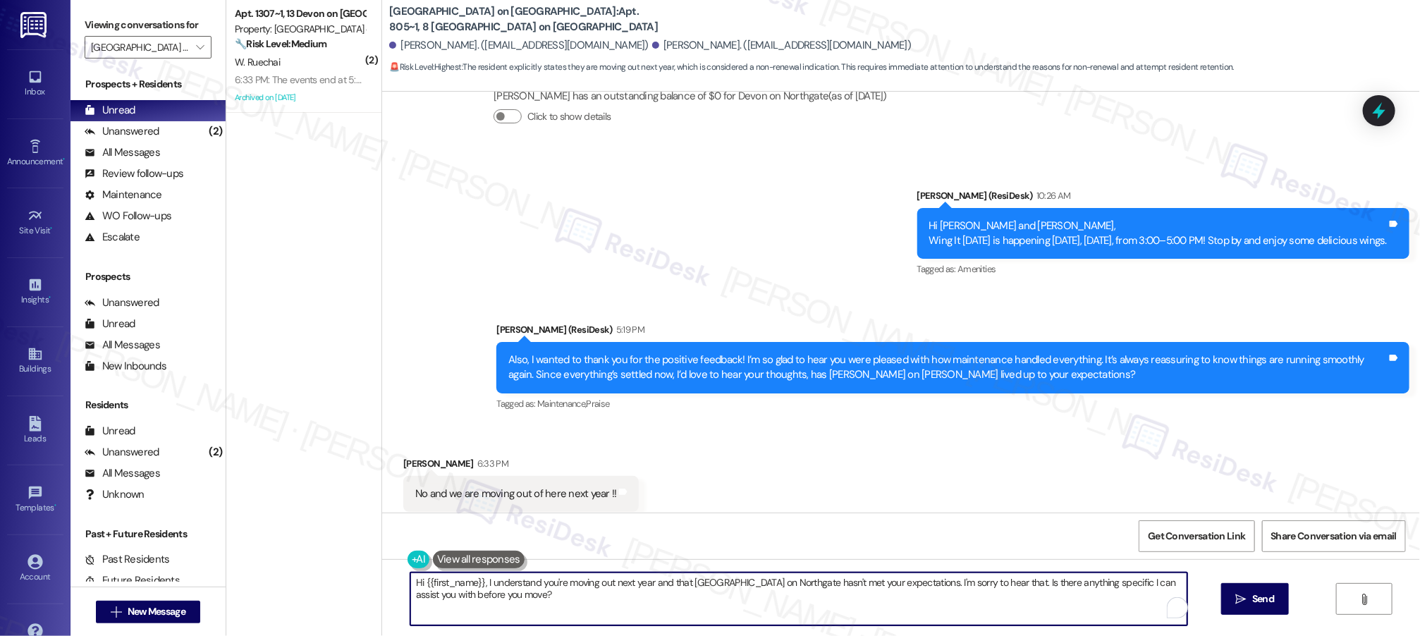
drag, startPoint x: 494, startPoint y: 587, endPoint x: 418, endPoint y: 583, distance: 76.2
click at [418, 583] on textarea "Hi {{first_name}}, I understand you're moving out next year and that Devon on N…" at bounding box center [798, 599] width 777 height 53
click at [537, 609] on textarea "Hi {{first_name}}, I understand you're moving out next year and that Devon on N…" at bounding box center [798, 599] width 777 height 53
drag, startPoint x: 439, startPoint y: 593, endPoint x: 354, endPoint y: 576, distance: 87.0
click at [354, 576] on div "( 2 ) Apt. 1307~1, 13 Devon on Northgate Property: Devon on Northgate 🔧 Risk Le…" at bounding box center [823, 318] width 1194 height 636
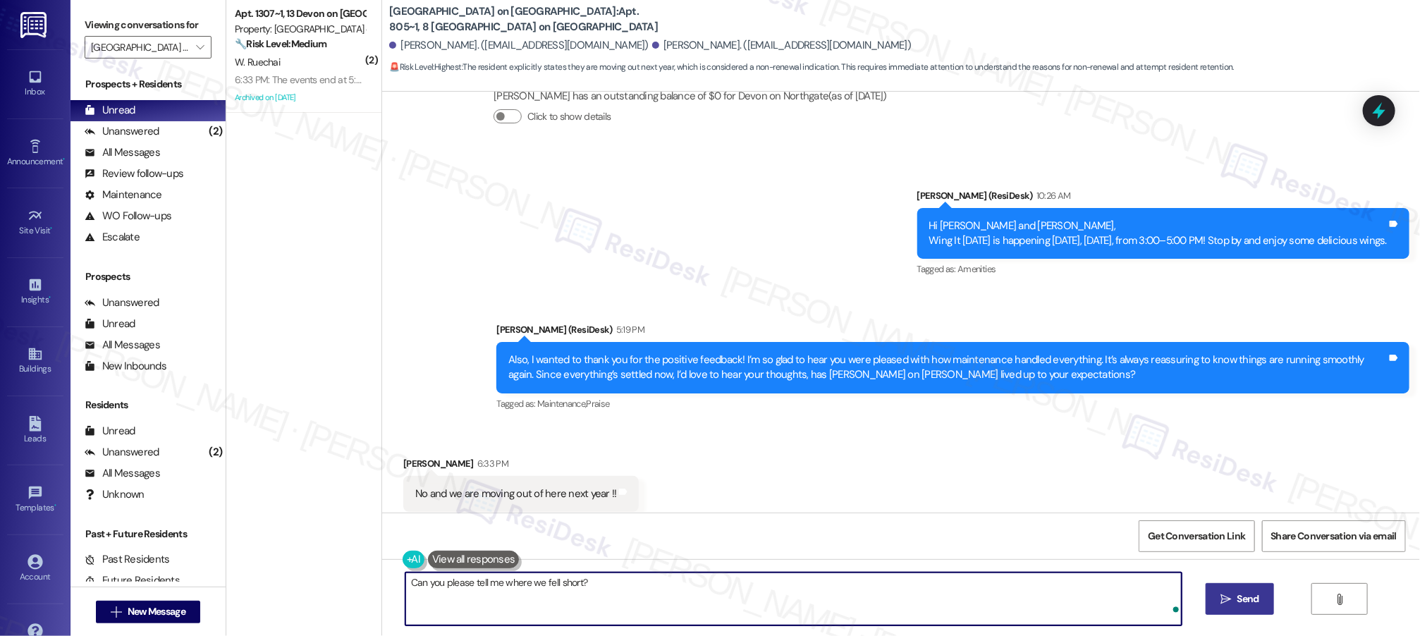
type textarea "Can you please tell me where we fell short?"
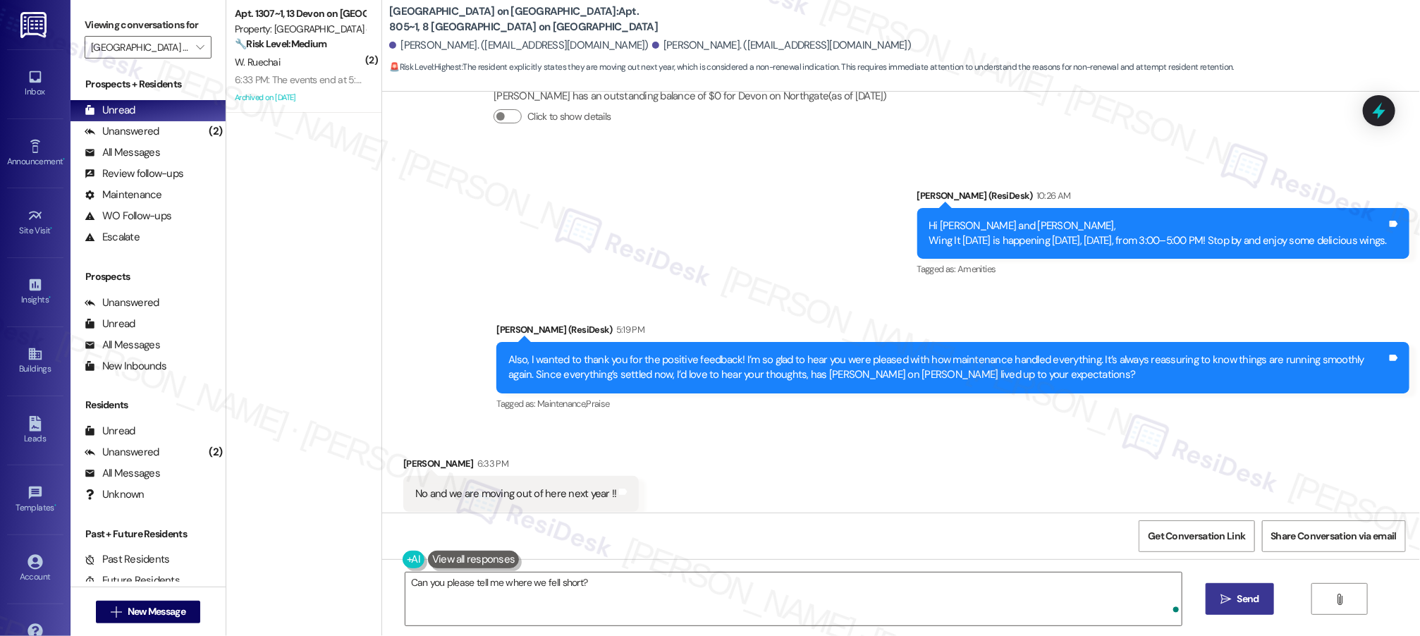
click at [1244, 604] on span "Send" at bounding box center [1248, 599] width 22 height 15
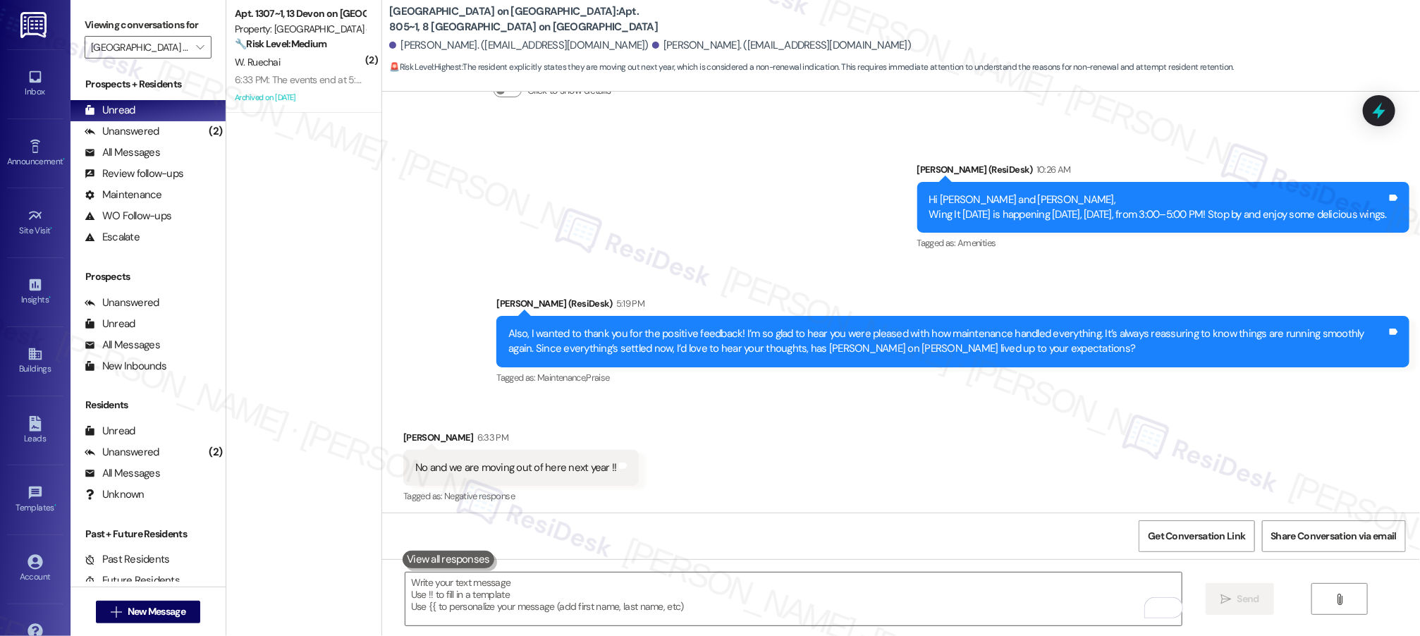
drag, startPoint x: 941, startPoint y: 397, endPoint x: 934, endPoint y: 394, distance: 8.3
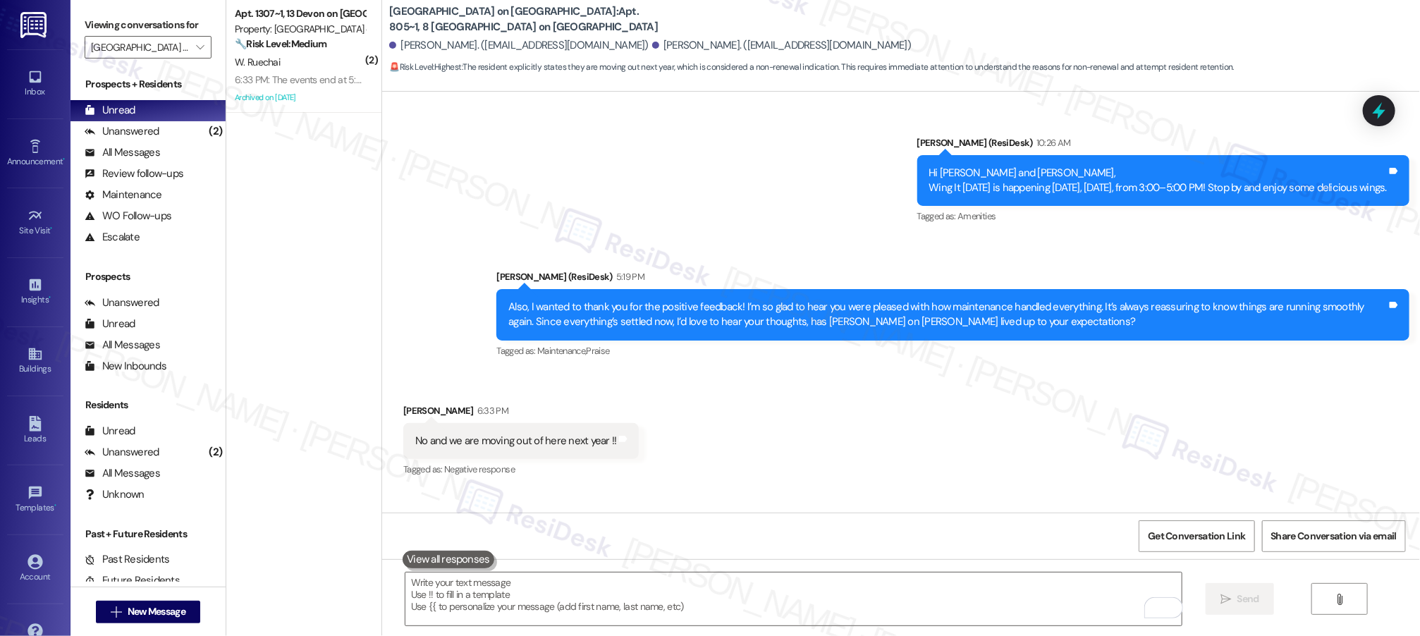
scroll to position [2456, 0]
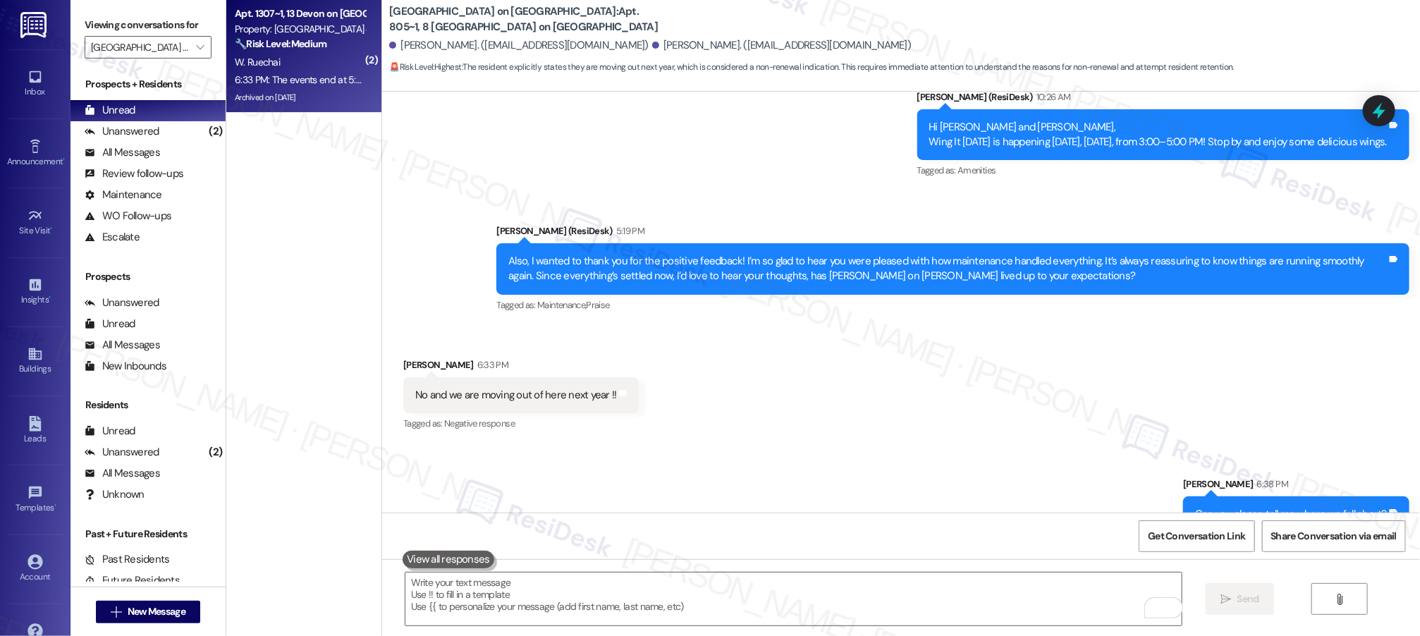
click at [314, 65] on div "W. Ruechai" at bounding box center [299, 63] width 133 height 18
click at [314, 66] on div "W. Ruechai" at bounding box center [299, 63] width 133 height 18
click at [314, 65] on div "W. Ruechai" at bounding box center [299, 63] width 133 height 18
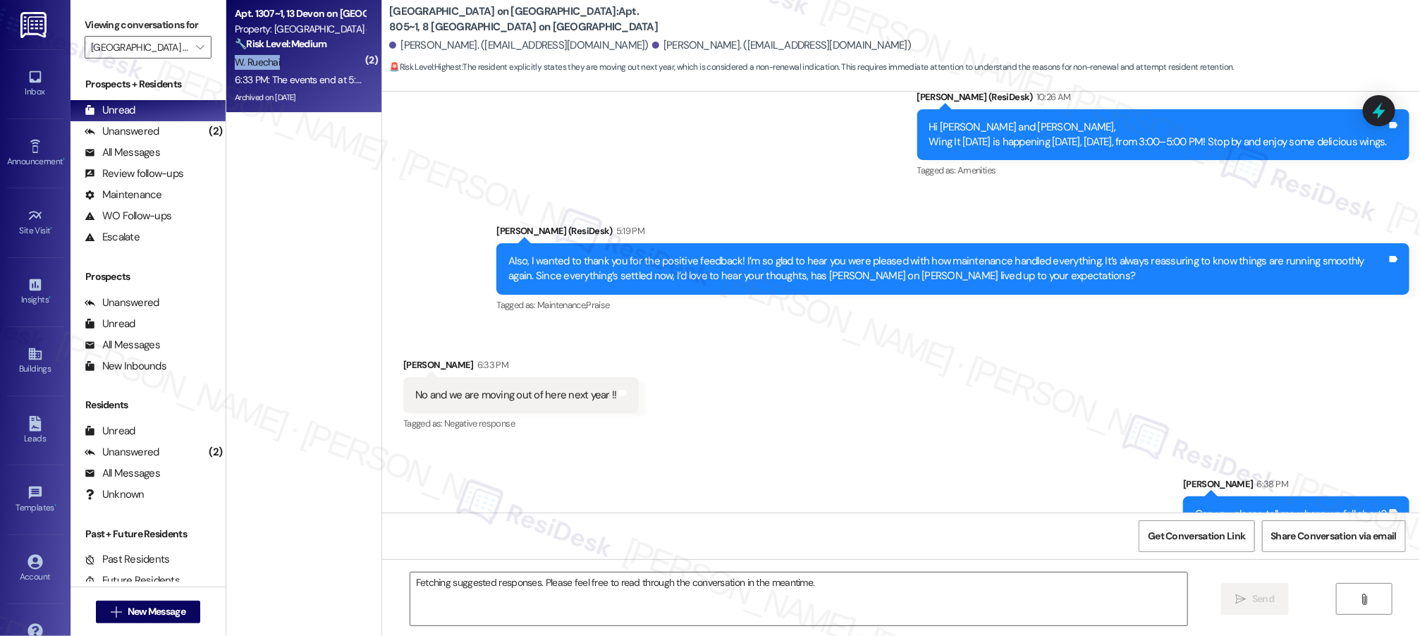
click at [314, 65] on div "W. Ruechai" at bounding box center [299, 63] width 133 height 18
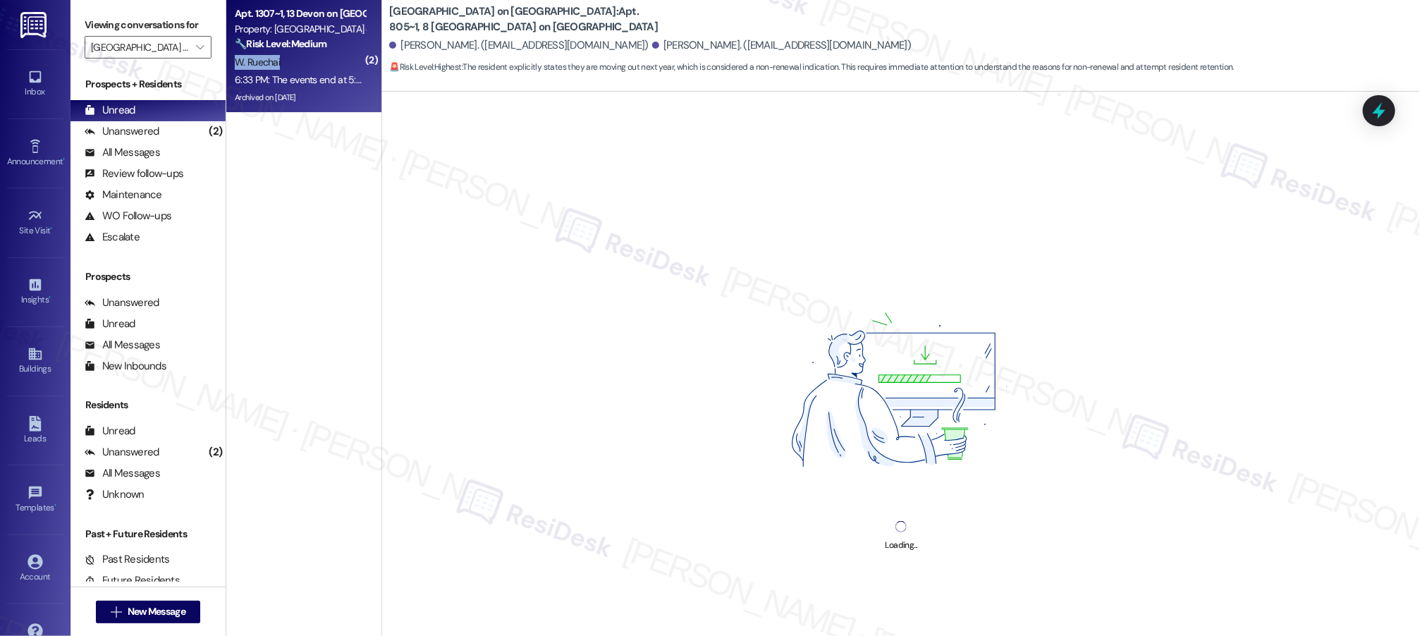
click at [314, 66] on div "W. Ruechai" at bounding box center [299, 63] width 133 height 18
click at [314, 67] on div "W. Ruechai" at bounding box center [299, 63] width 133 height 18
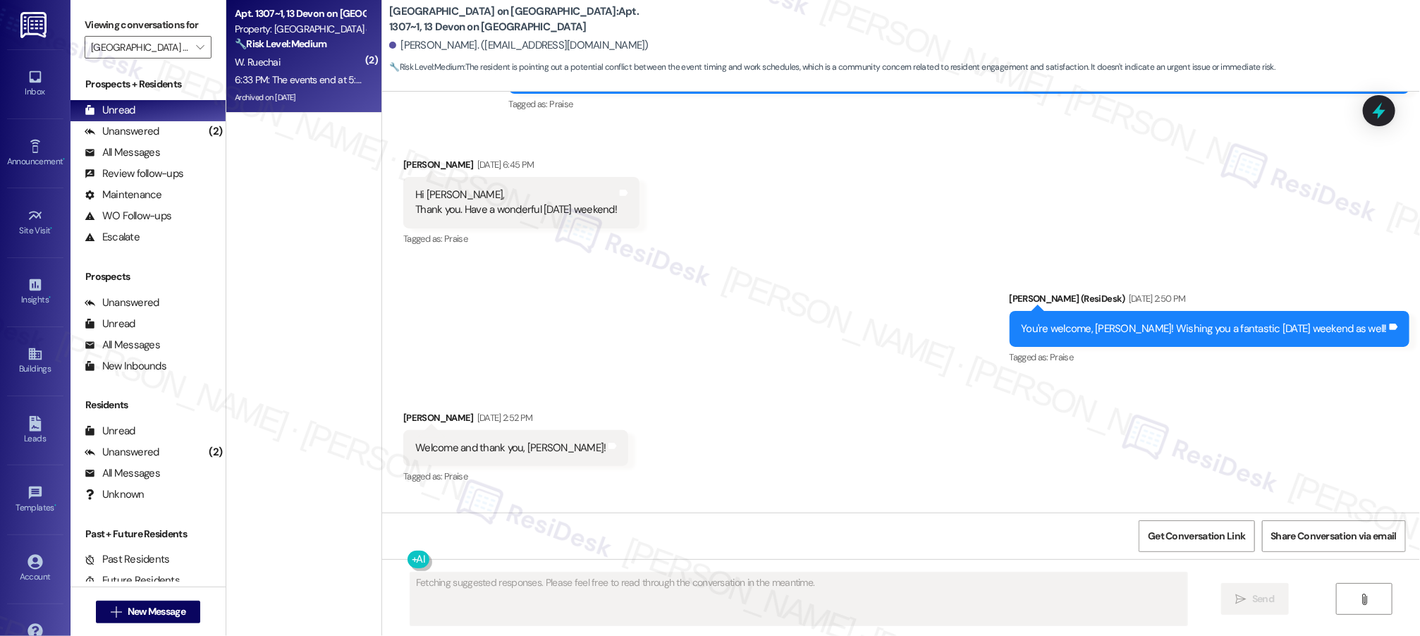
scroll to position [14715, 0]
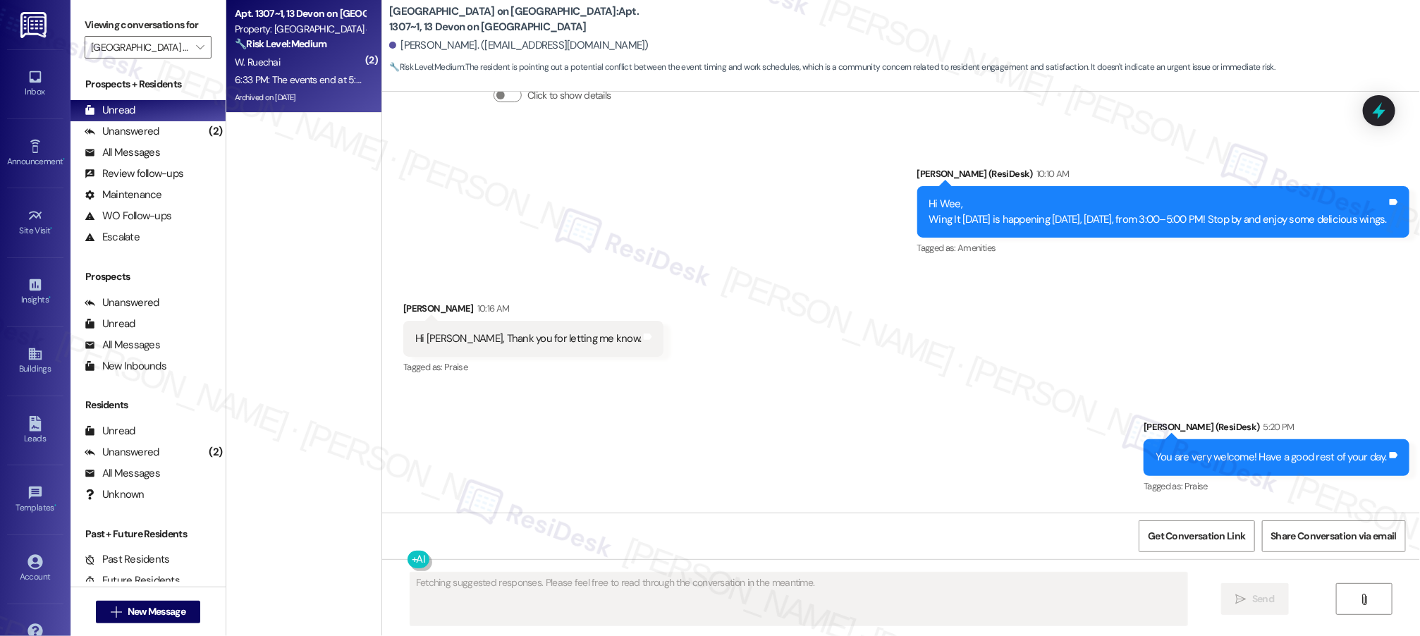
click at [912, 507] on div "Received via SMS Wee Ruechai 6:30 PM Thank you. Have a good rest of your day as…" at bounding box center [901, 641] width 1038 height 269
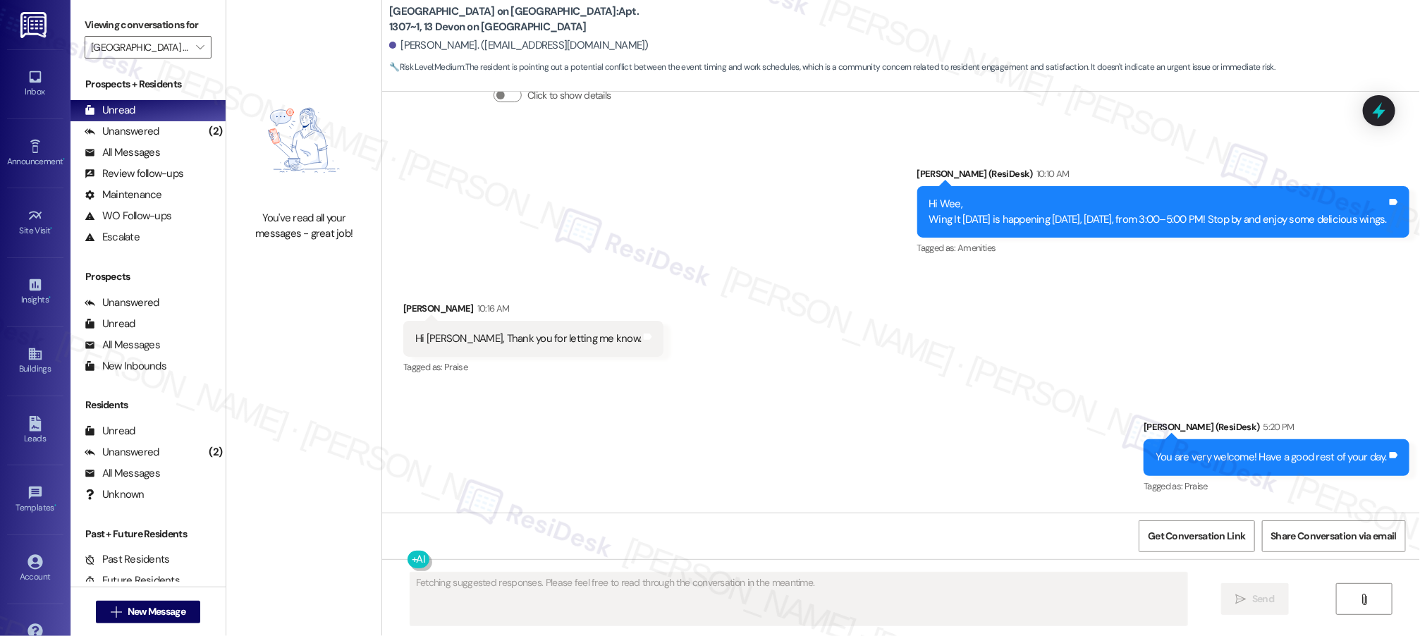
scroll to position [14952, 0]
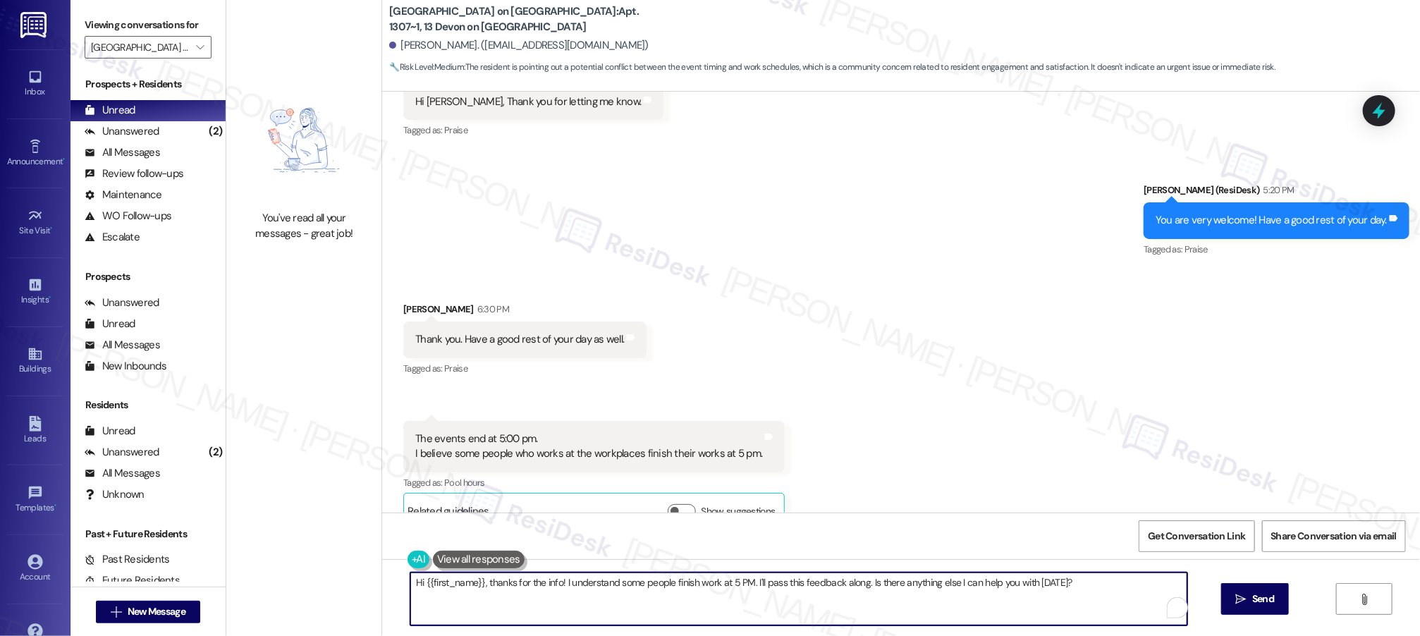
drag, startPoint x: 1111, startPoint y: 580, endPoint x: 420, endPoint y: 579, distance: 691.0
click at [360, 542] on div "You've read all your messages - great job! Devon on Northgate: Apt. 1307~1, 13 …" at bounding box center [823, 318] width 1194 height 636
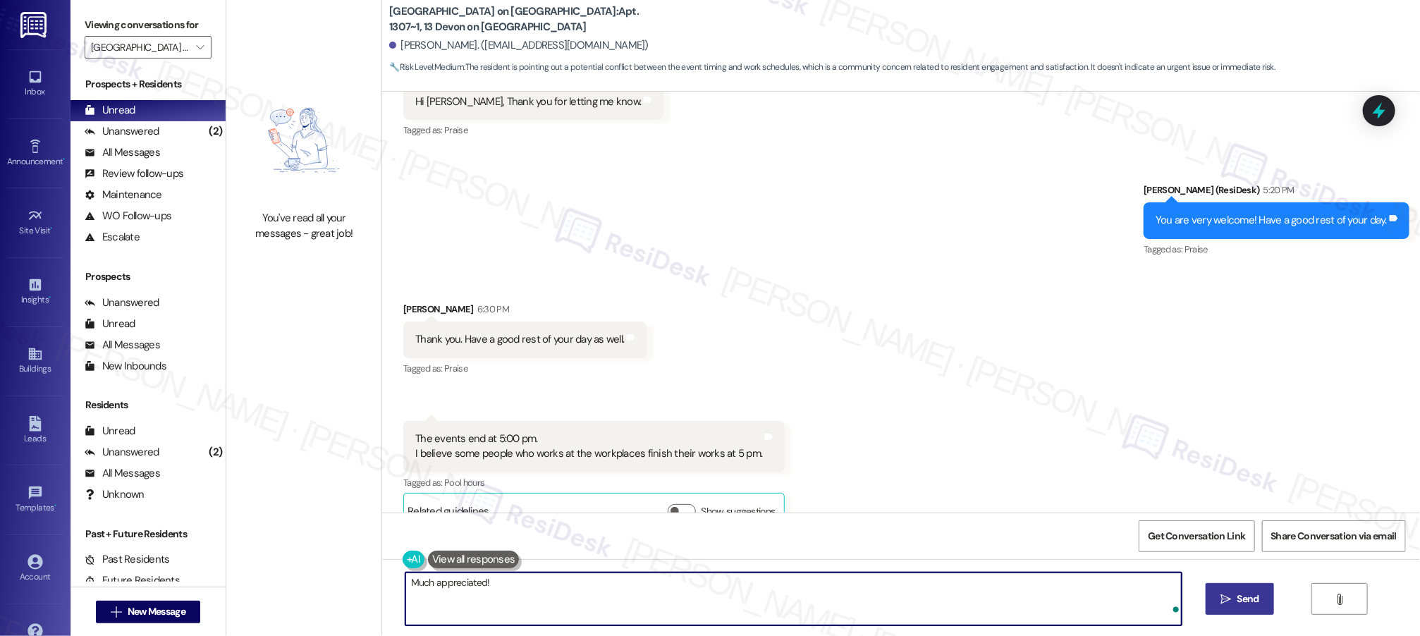
type textarea "Much appreciated!"
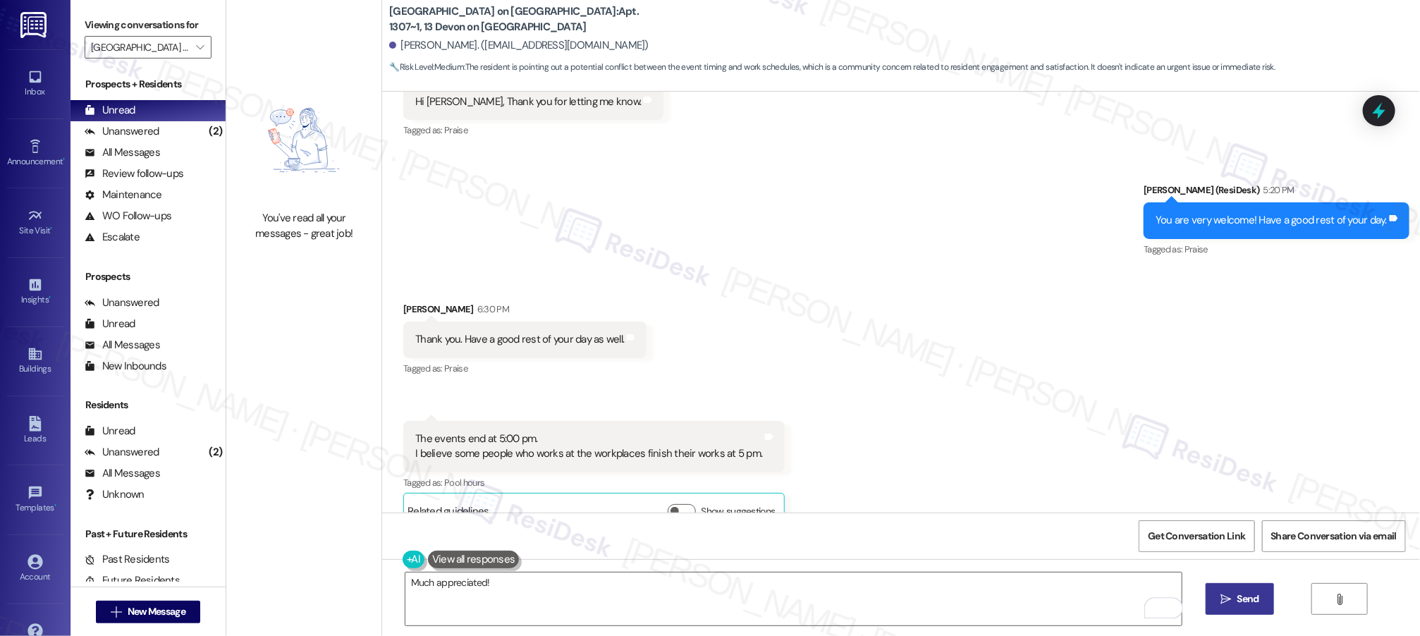
click at [1228, 605] on span " Send" at bounding box center [1240, 599] width 44 height 15
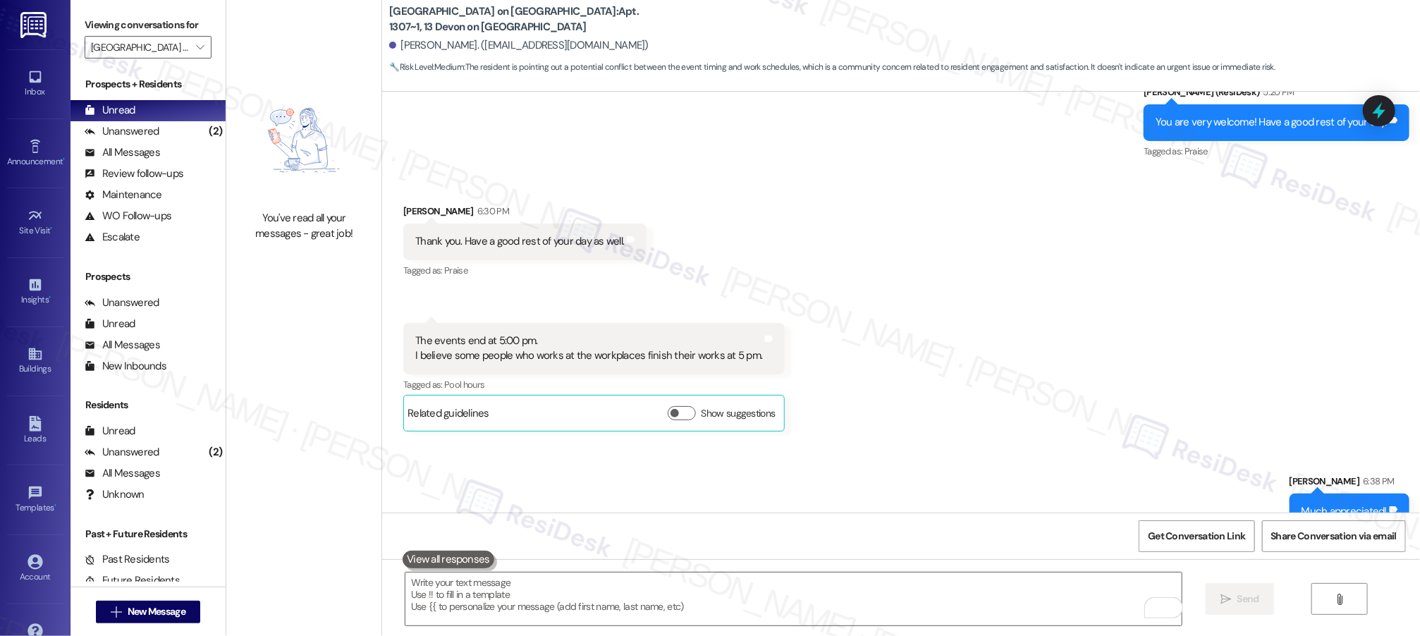
scroll to position [14474, 0]
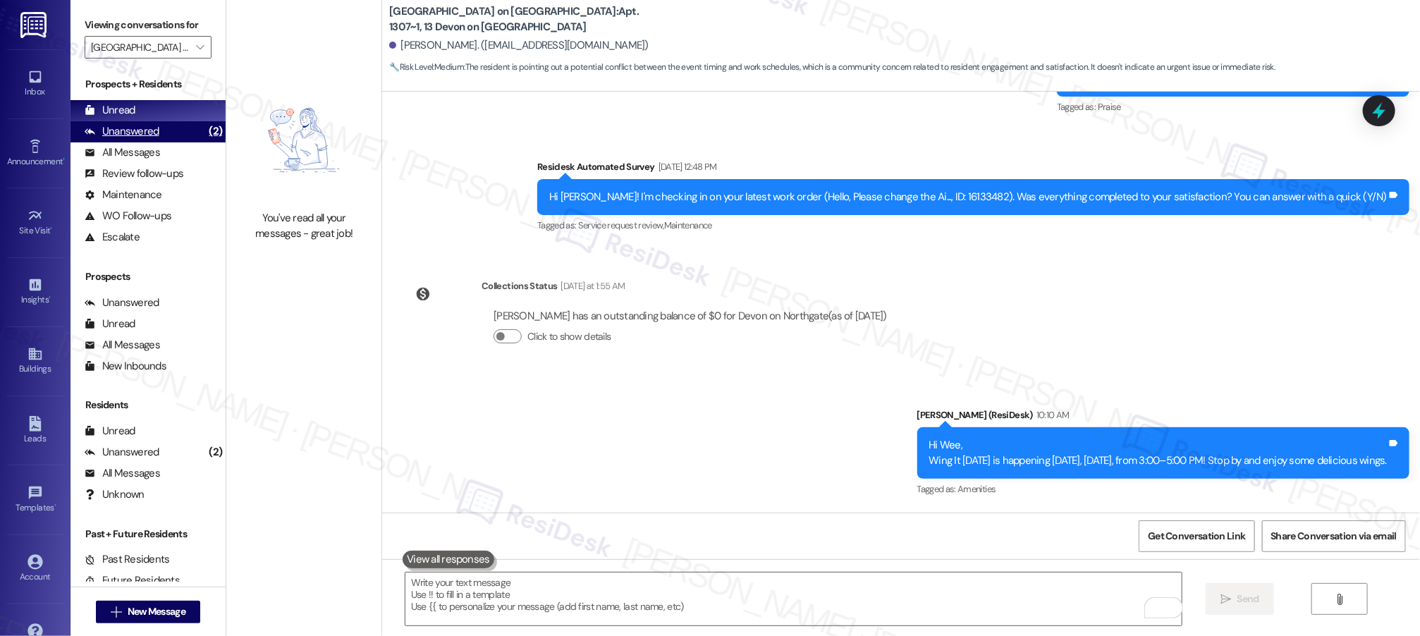
click at [172, 123] on div "Unanswered (2)" at bounding box center [148, 131] width 155 height 21
click at [172, 124] on div "Unanswered (2)" at bounding box center [148, 131] width 155 height 21
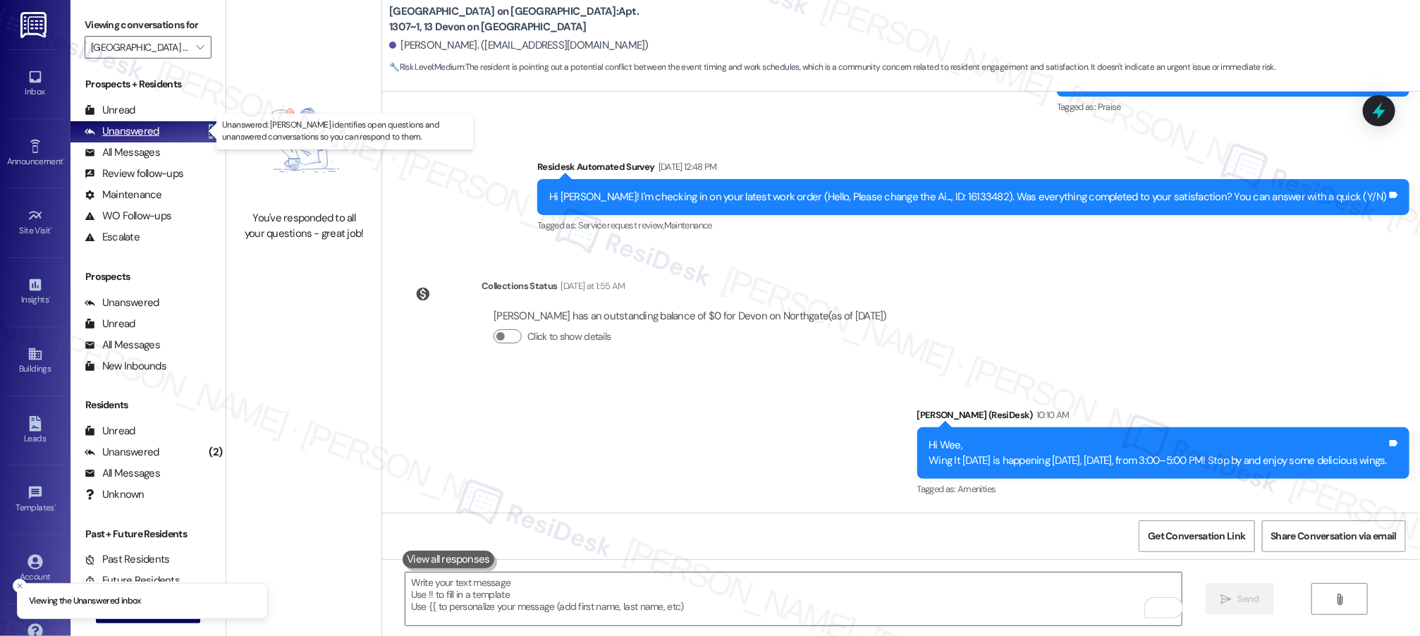
click at [172, 124] on div "Unanswered (2)" at bounding box center [148, 131] width 155 height 21
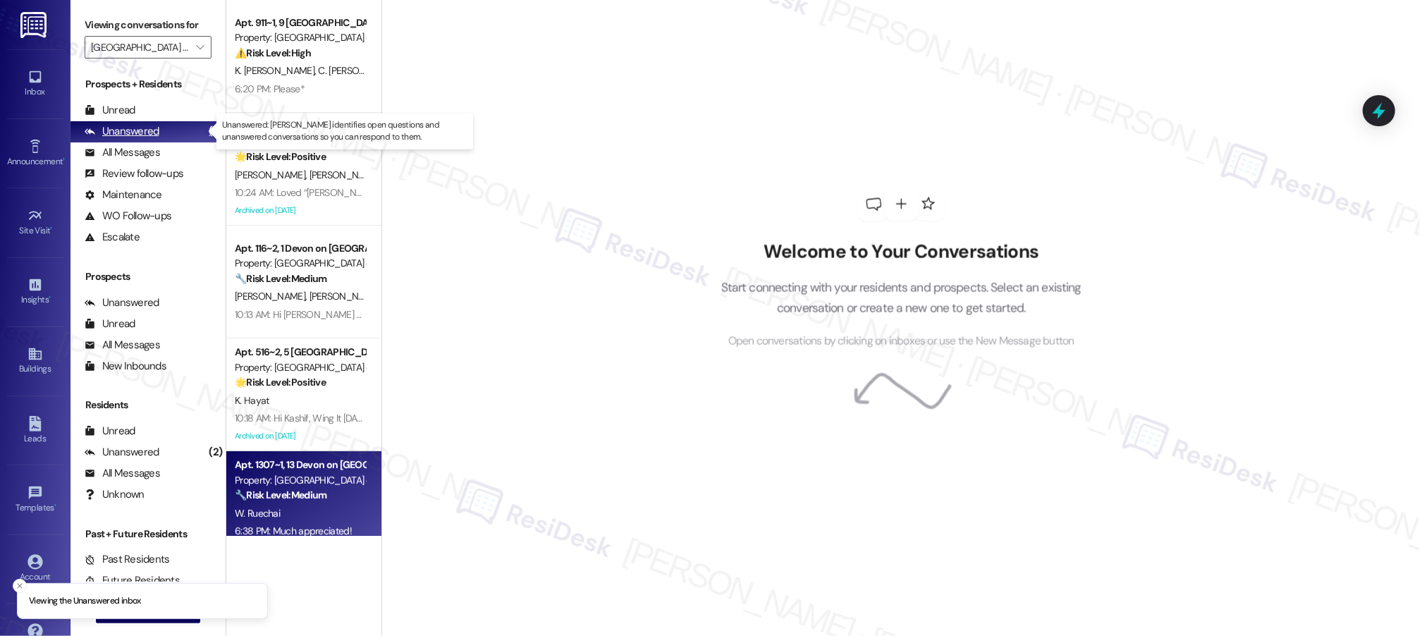
click at [176, 126] on div "Unanswered (2)" at bounding box center [148, 131] width 155 height 21
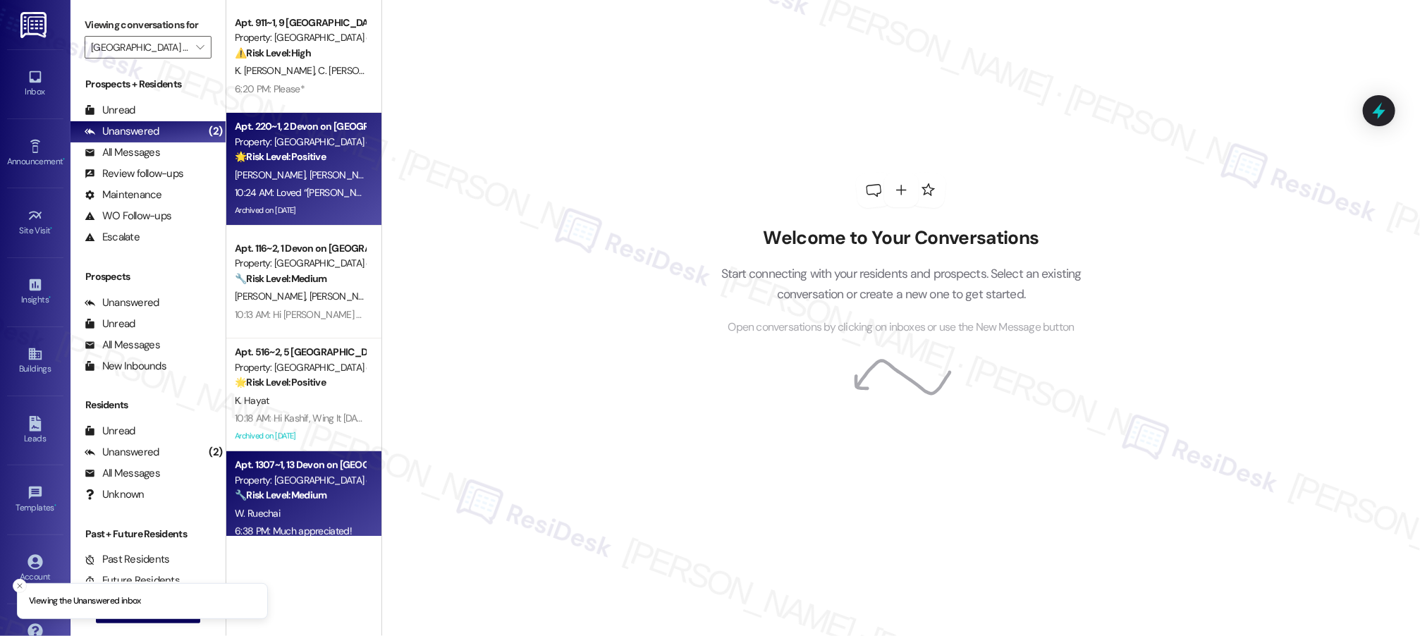
click at [300, 150] on strong "🌟 Risk Level: Positive" at bounding box center [280, 156] width 91 height 13
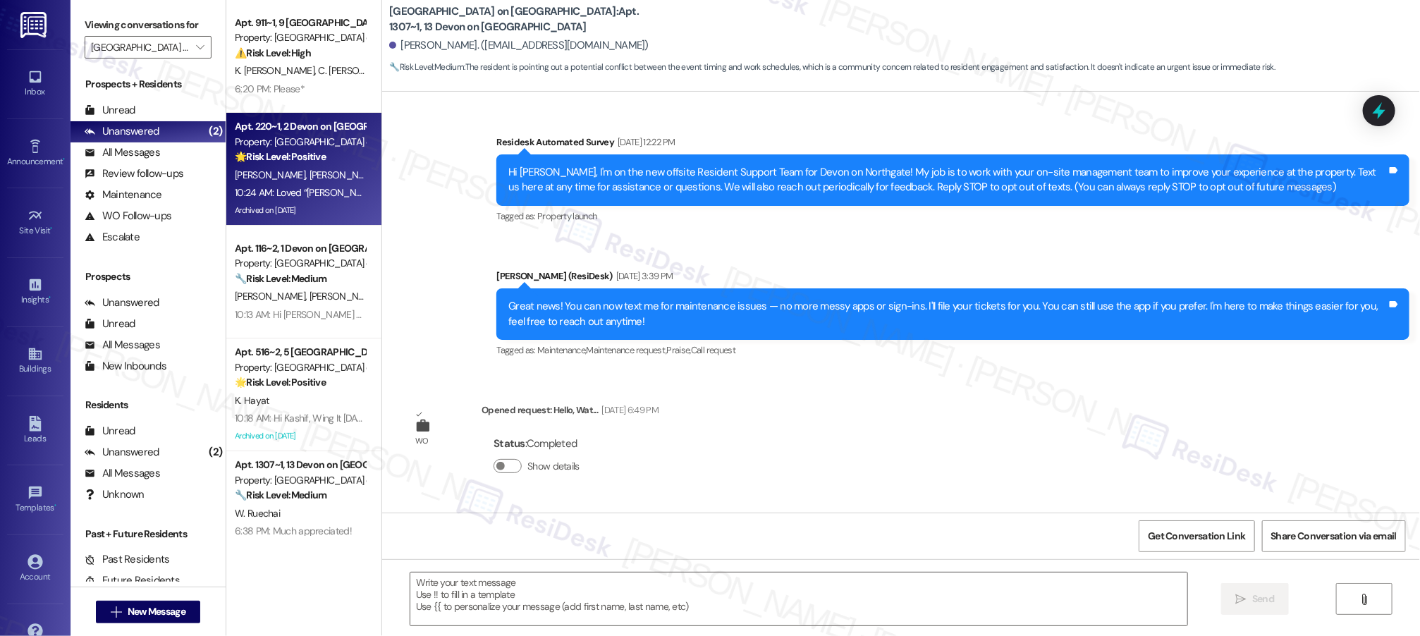
scroll to position [14952, 0]
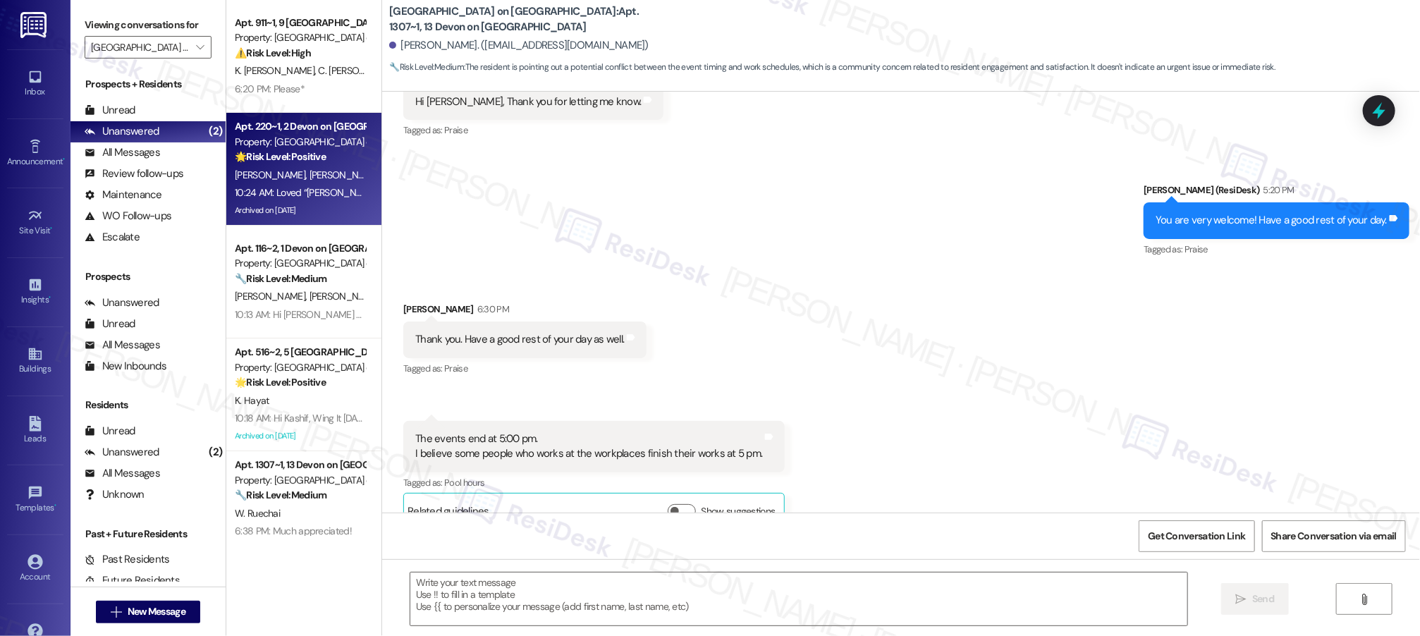
click at [300, 152] on strong "🌟 Risk Level: Positive" at bounding box center [280, 156] width 91 height 13
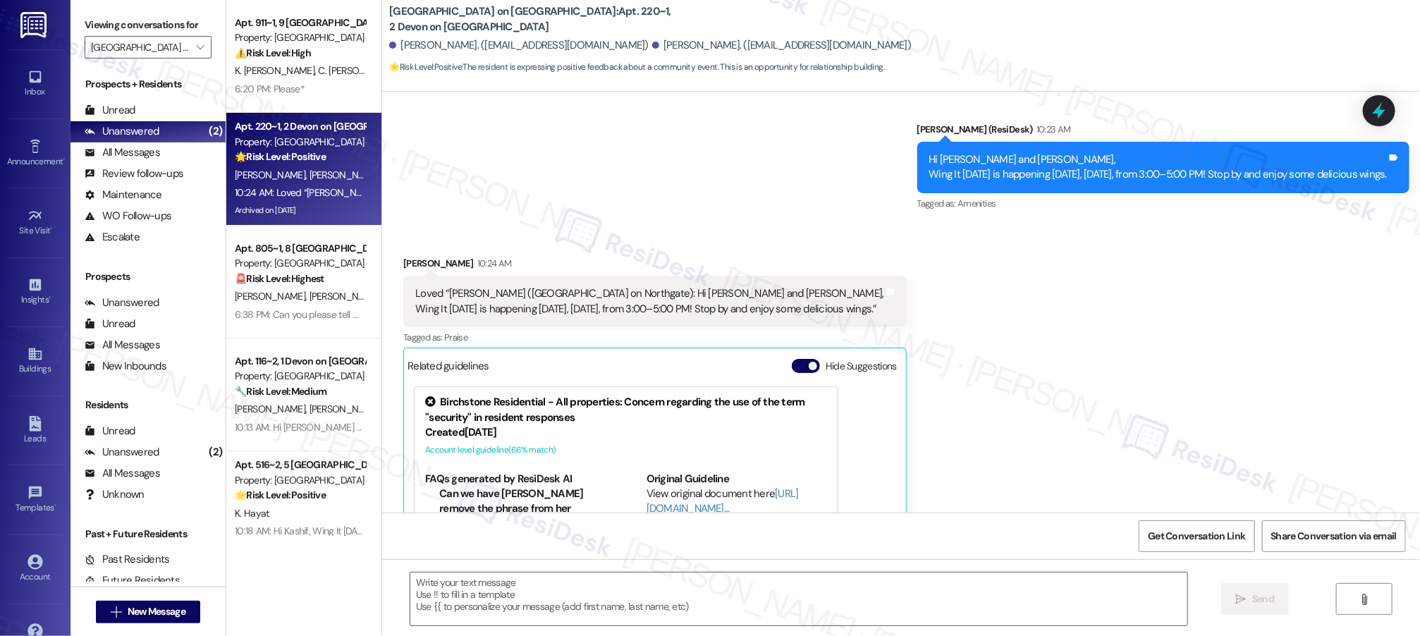
scroll to position [12680, 0]
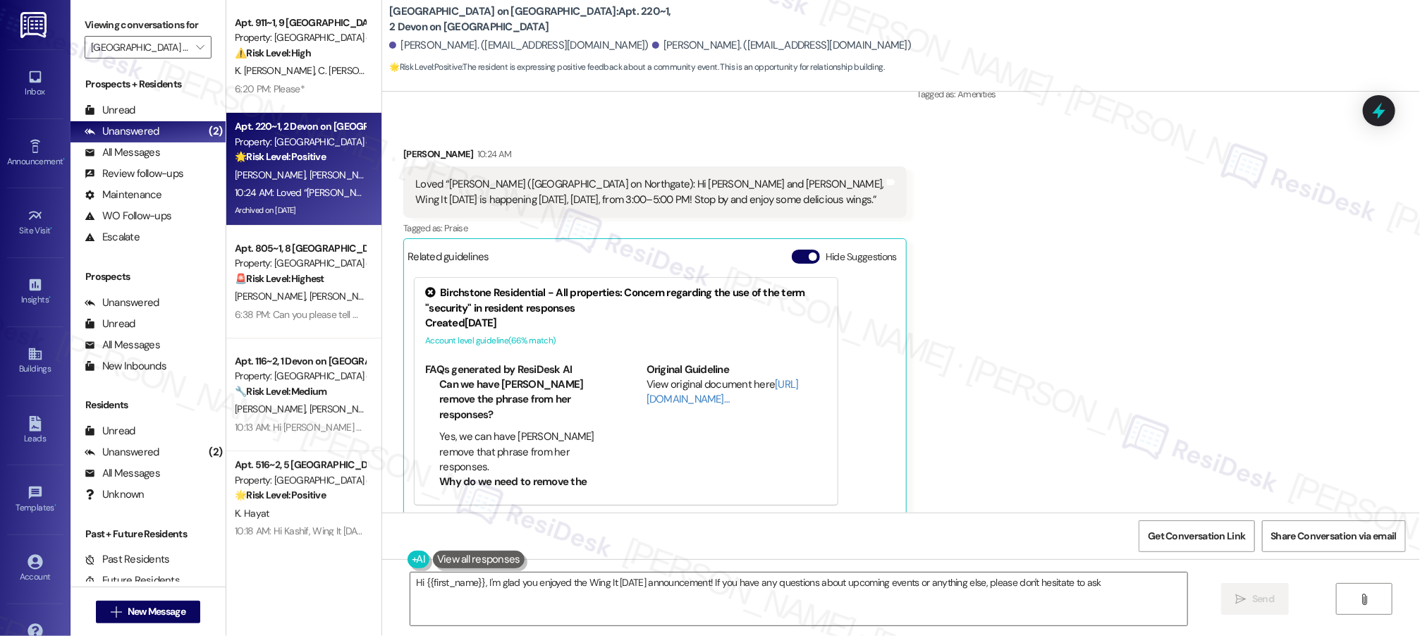
type textarea "Hi {{first_name}}, I'm glad you enjoyed the Wing It Wednesday announcement! If …"
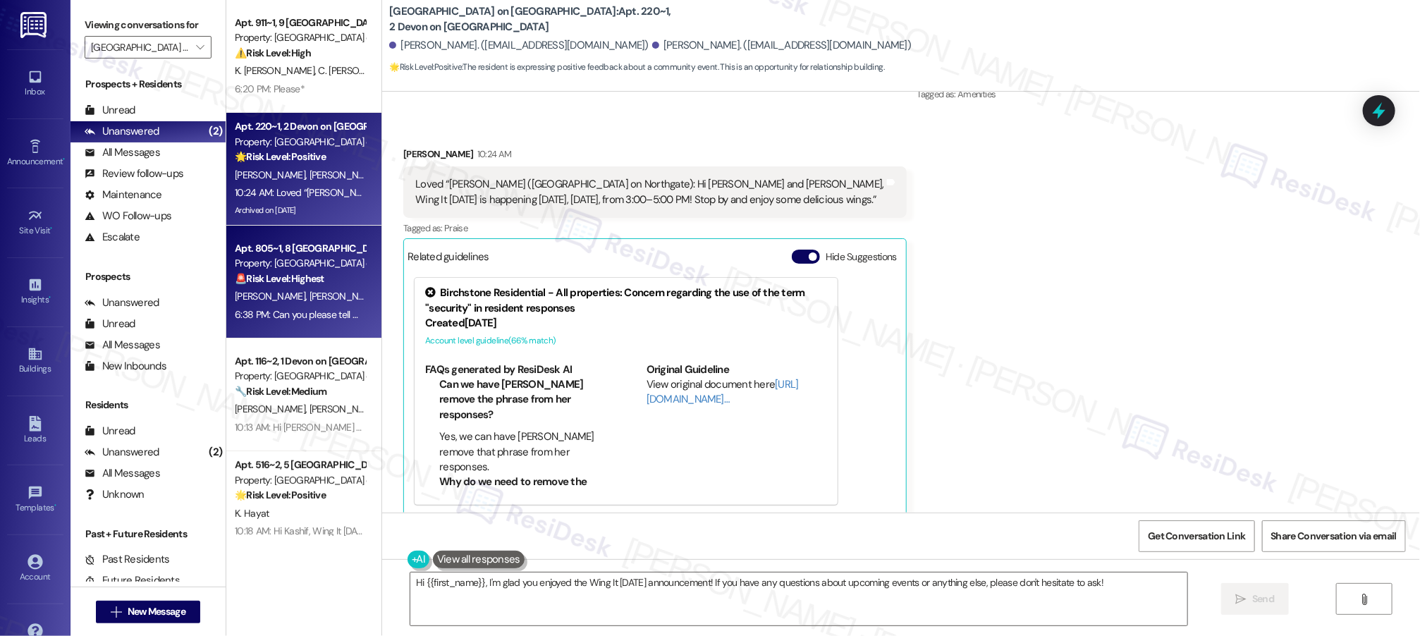
click at [330, 276] on div "🚨 Risk Level: Highest The resident explicitly states they are moving out next y…" at bounding box center [300, 278] width 130 height 15
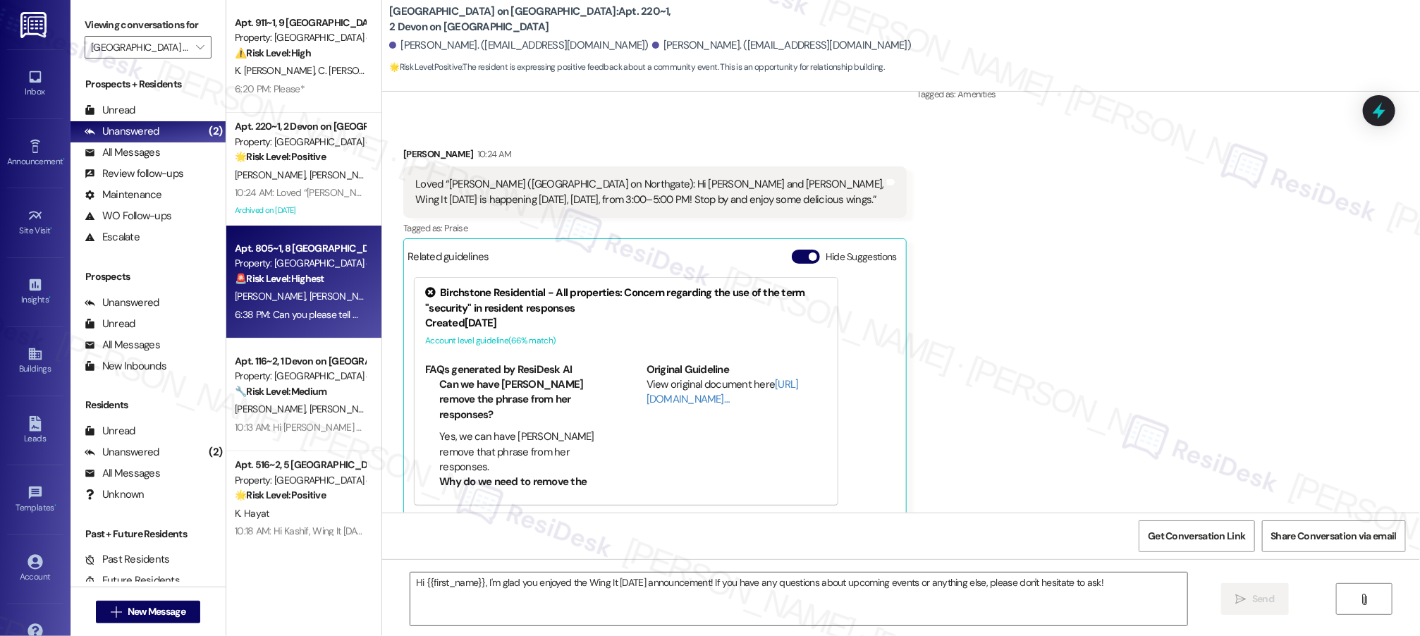
click at [329, 276] on div "🚨 Risk Level: Highest The resident explicitly states they are moving out next y…" at bounding box center [300, 278] width 130 height 15
type textarea "Fetching suggested responses. Please feel free to read through the conversation…"
click at [329, 276] on div "🚨 Risk Level: Highest The resident explicitly states they are moving out next y…" at bounding box center [300, 278] width 130 height 15
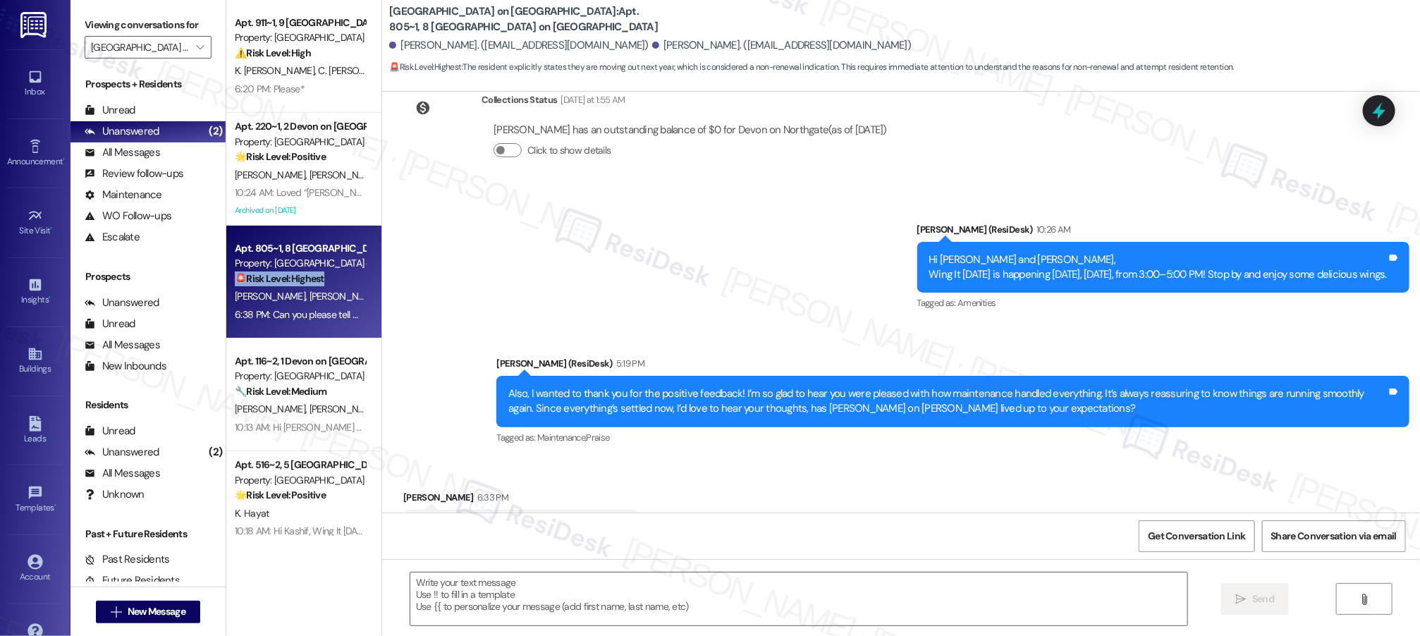
scroll to position [2357, 0]
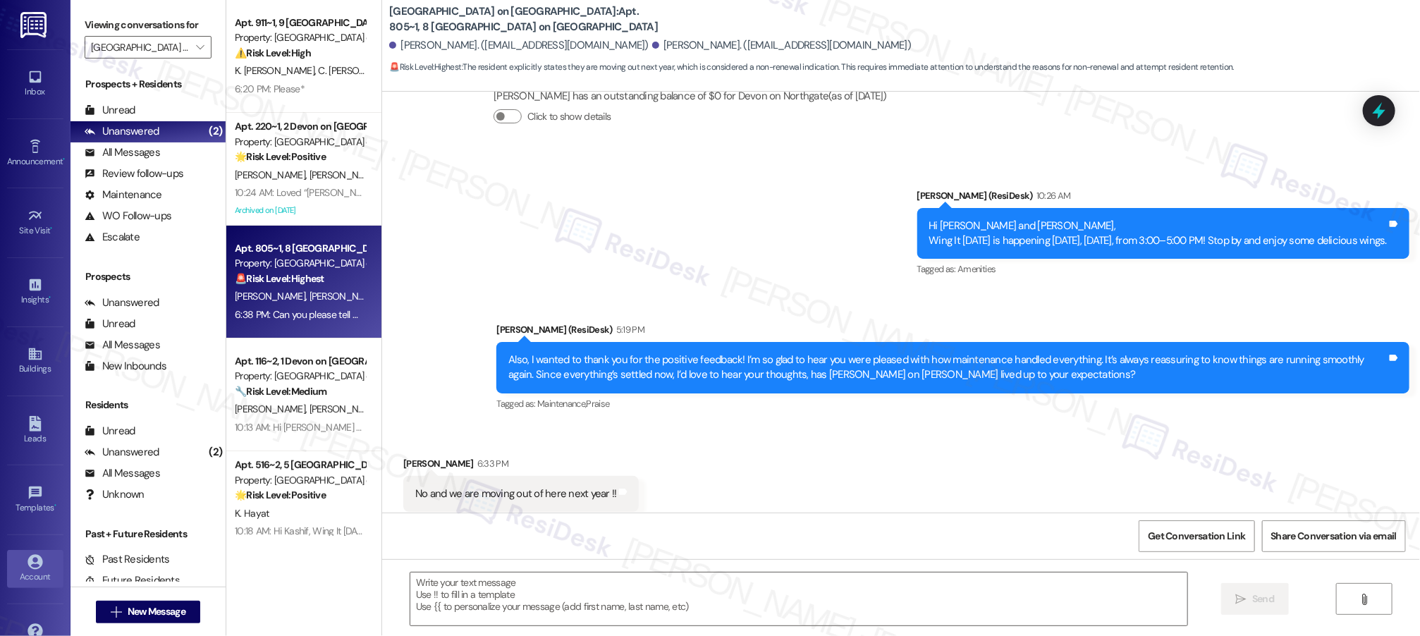
click at [32, 561] on icon at bounding box center [35, 562] width 16 height 16
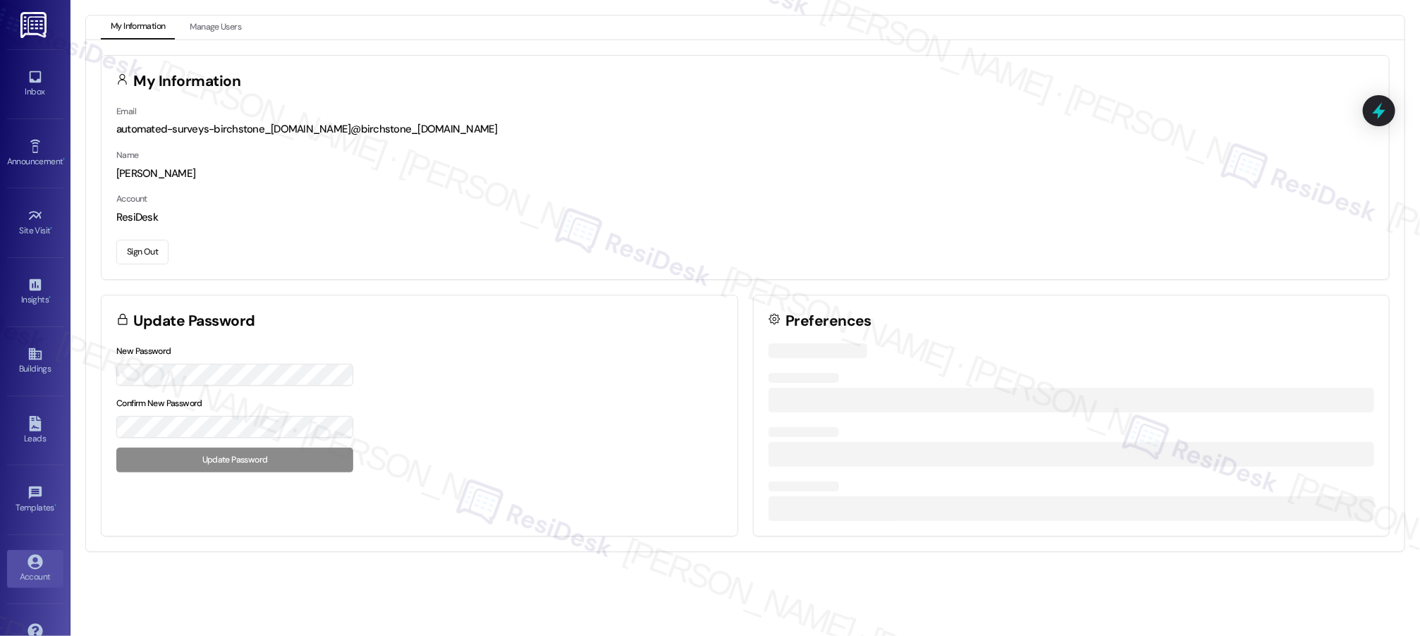
click at [161, 252] on button "Sign Out" at bounding box center [142, 252] width 52 height 25
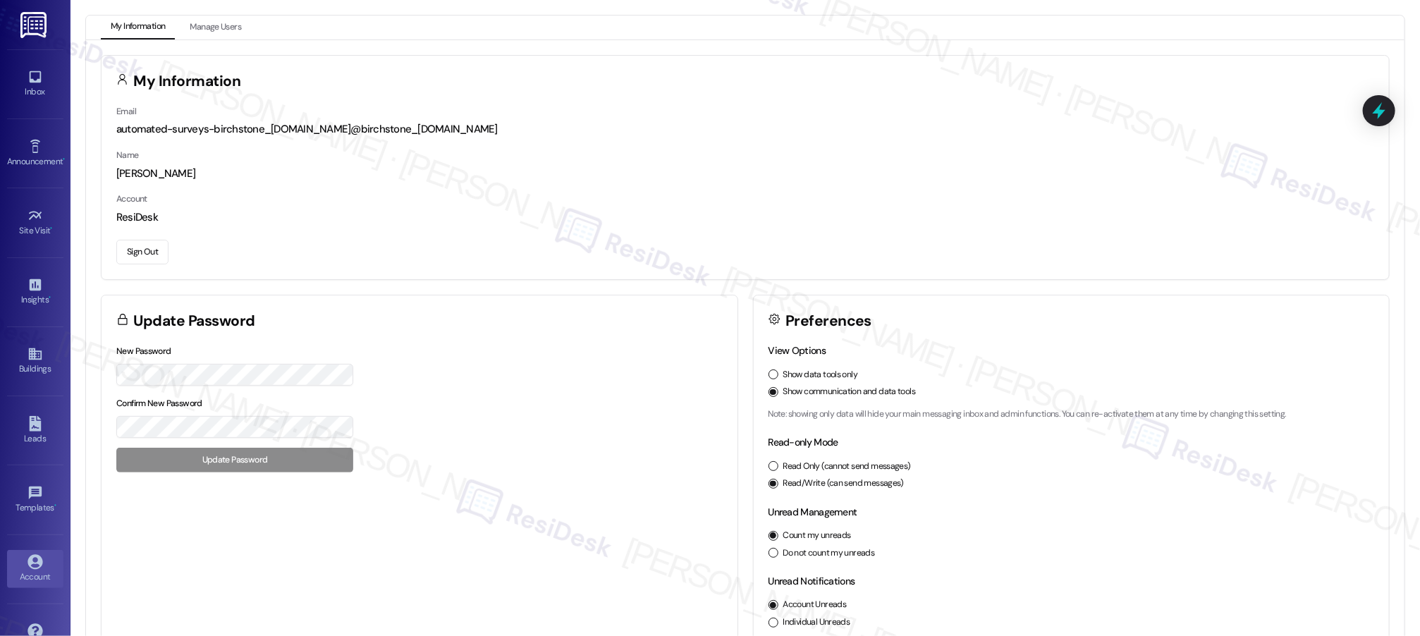
click at [161, 252] on button "Sign Out" at bounding box center [142, 252] width 52 height 25
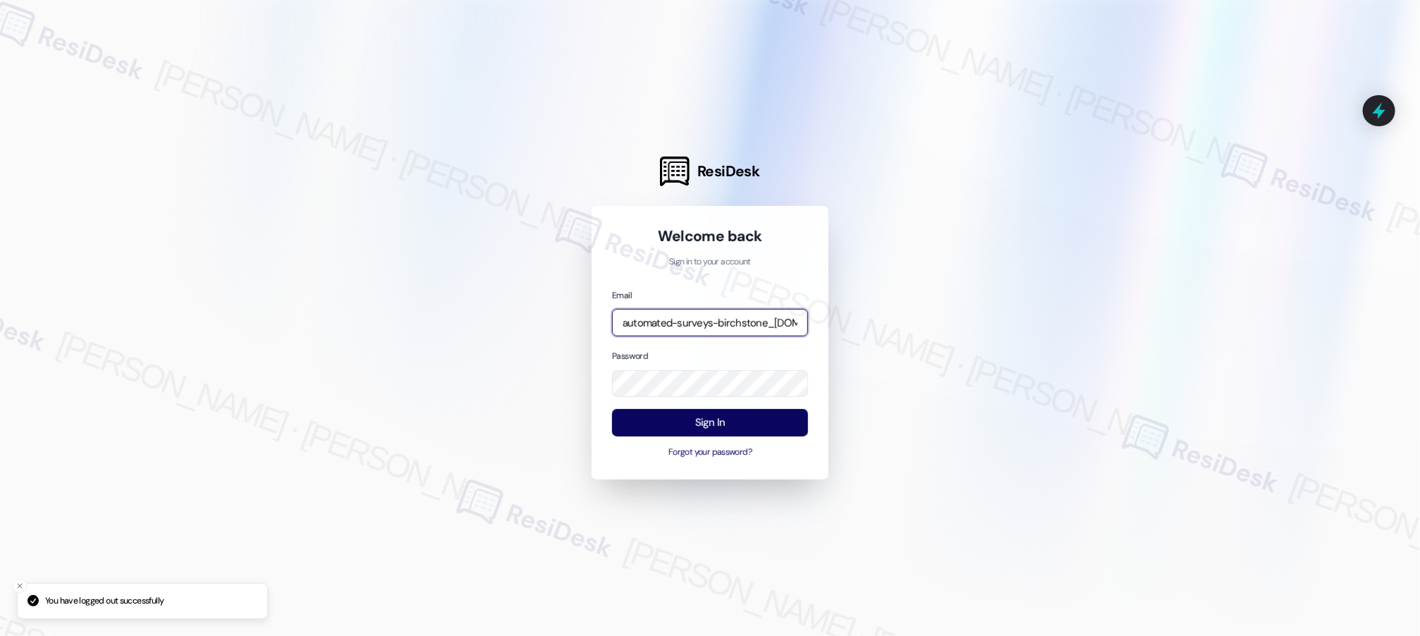
click at [708, 324] on input "automated-surveys-birchstone_residential-resen.seven@birchstone_residential.com" at bounding box center [710, 322] width 196 height 27
type input "automated-surveys-affinity_property-resen.seven@affinity_property.com"
click at [728, 423] on button "Sign In" at bounding box center [710, 422] width 196 height 27
click at [728, 422] on button "Sign In" at bounding box center [710, 422] width 196 height 27
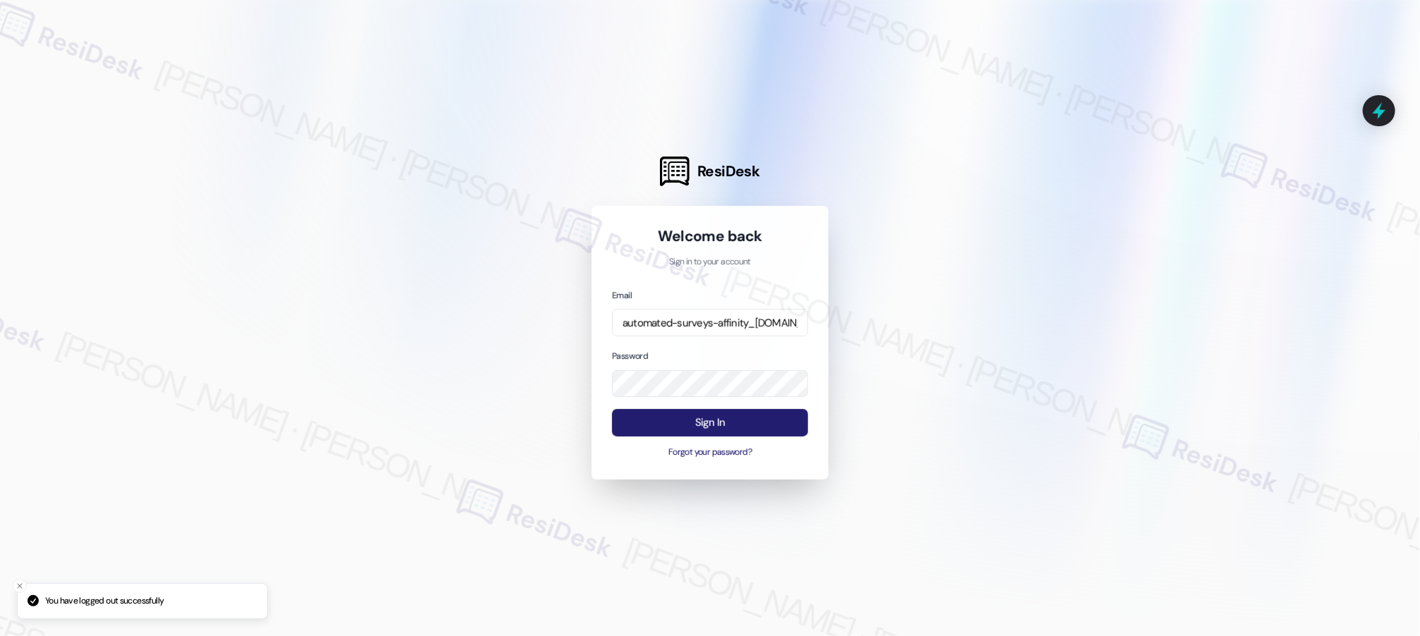
click at [728, 422] on button "Sign In" at bounding box center [710, 422] width 196 height 27
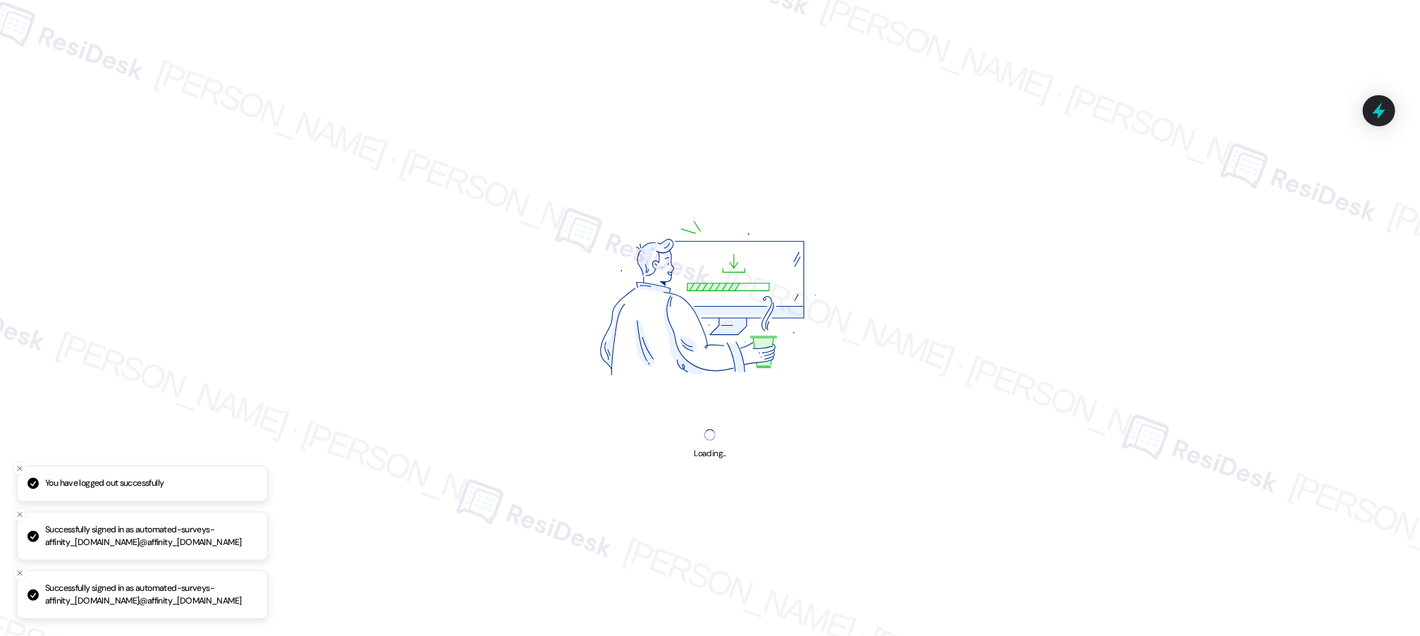
click at [728, 422] on img at bounding box center [709, 302] width 339 height 255
